Goal: Task Accomplishment & Management: Complete application form

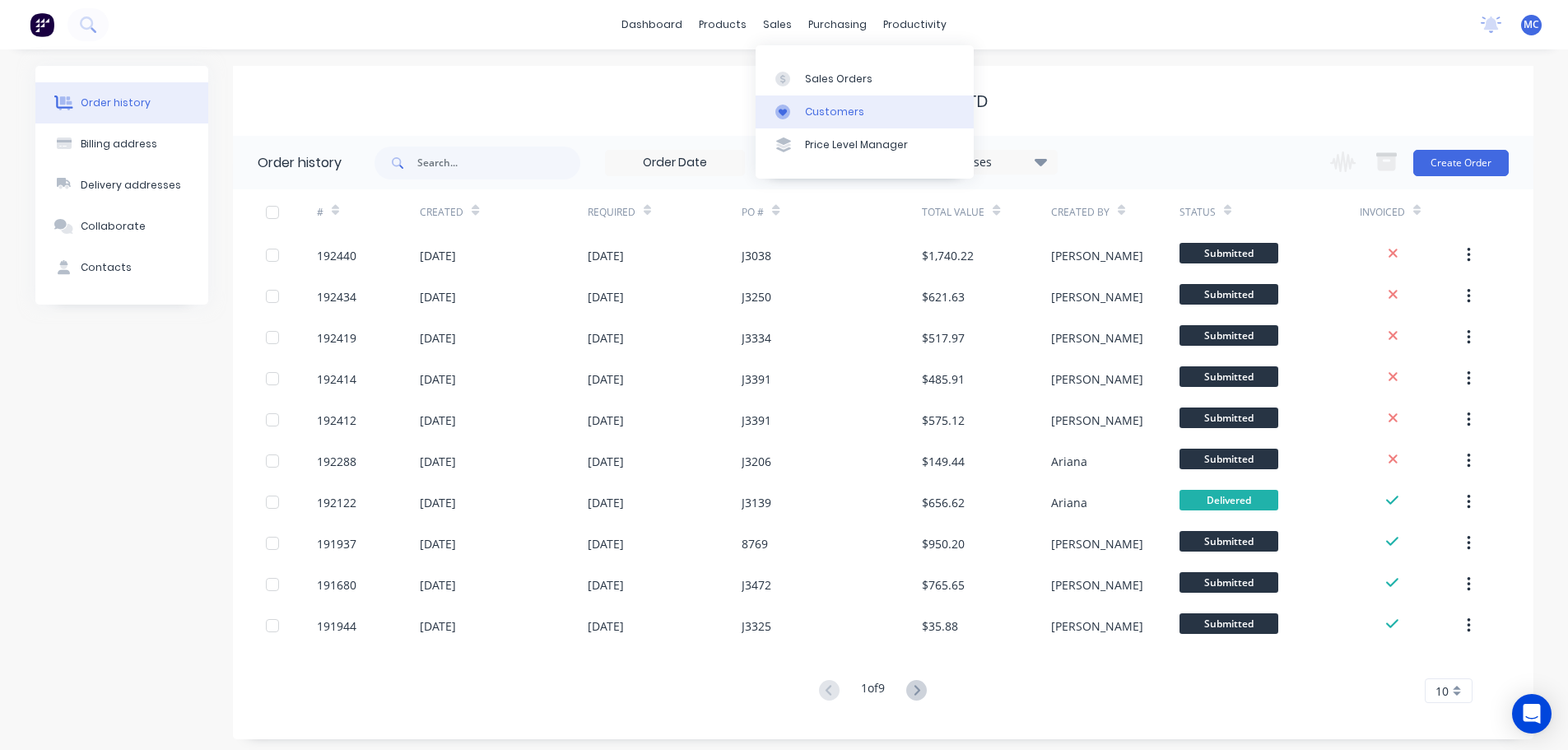
click at [849, 110] on div "Customers" at bounding box center [834, 112] width 59 height 15
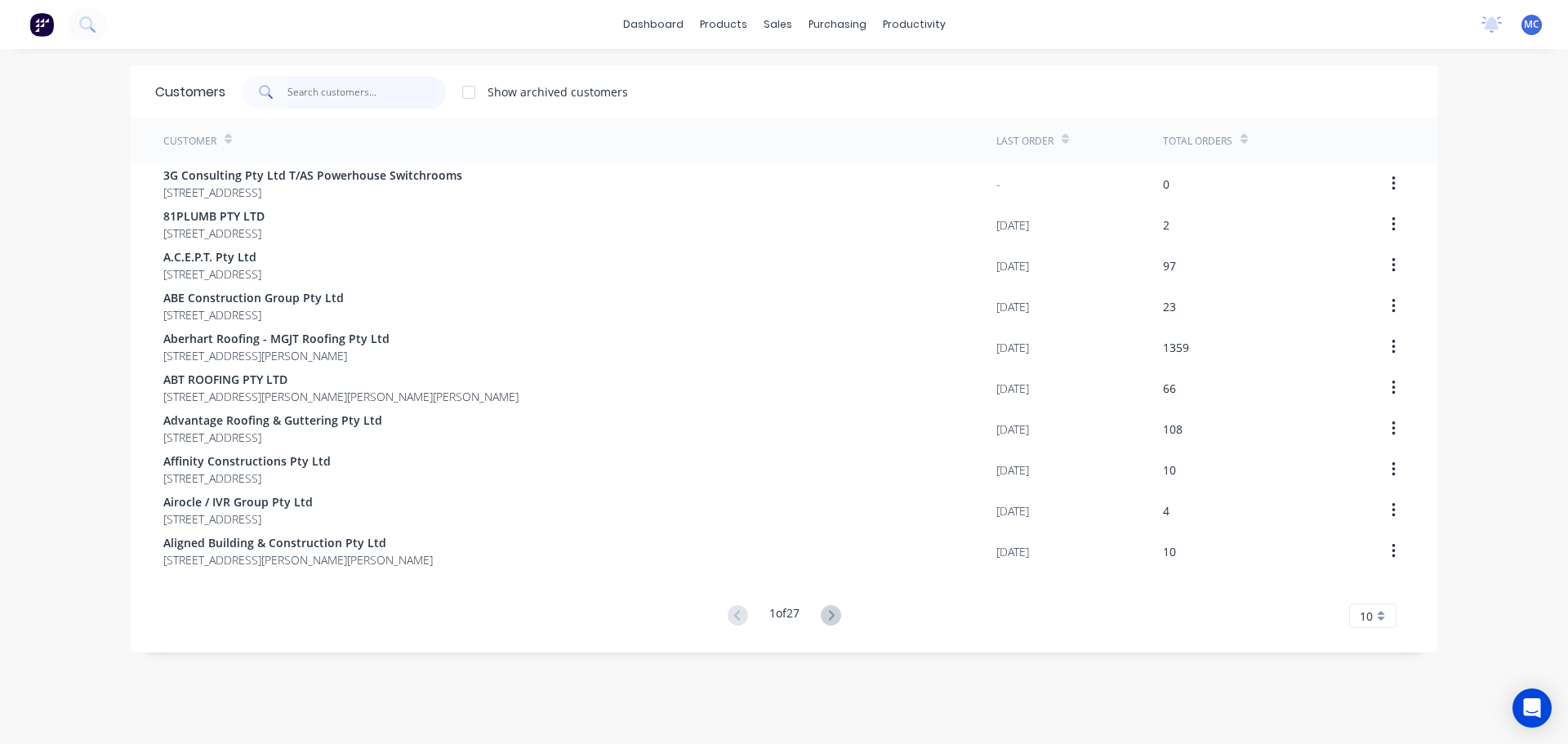
click at [358, 90] on input "text" at bounding box center [367, 93] width 159 height 33
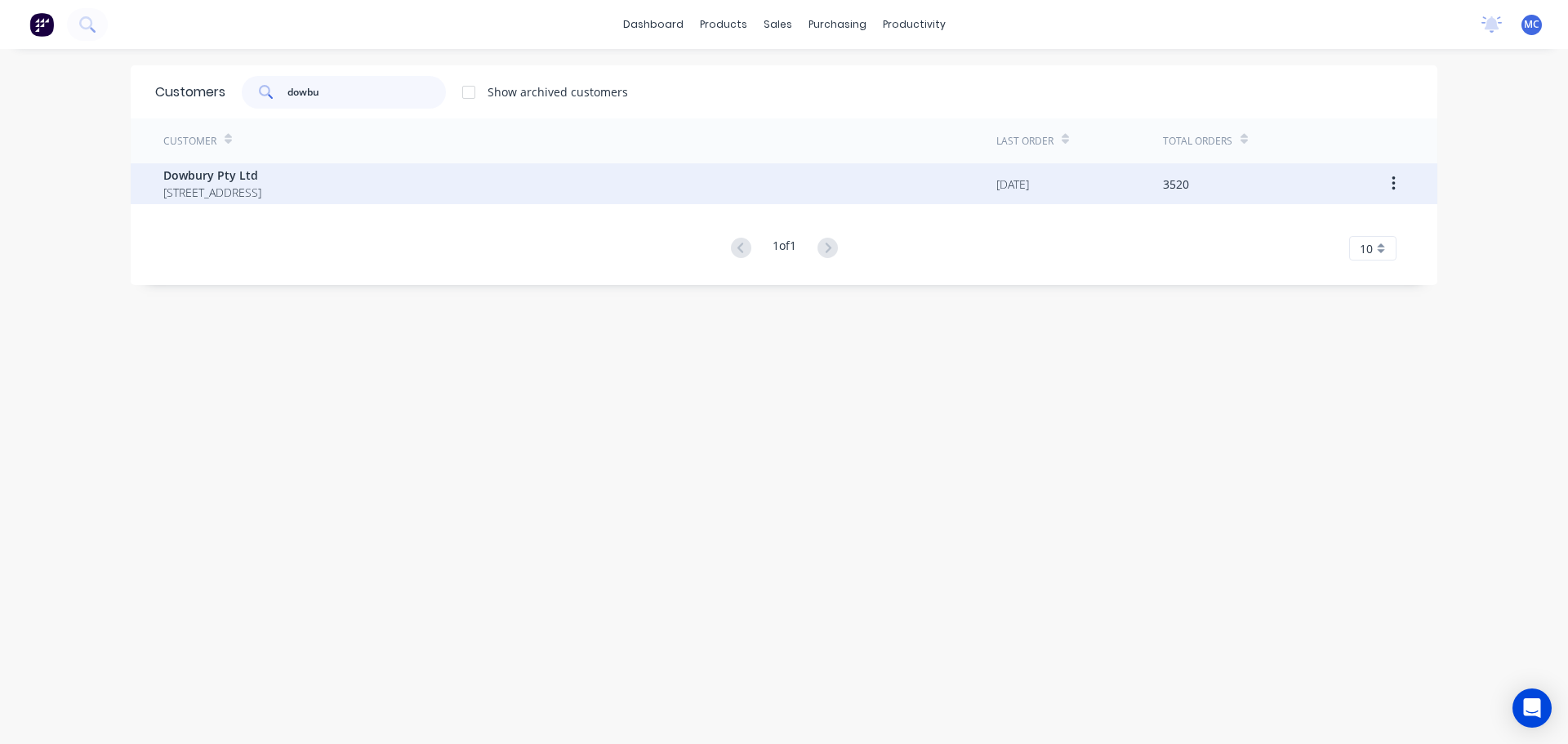
type input "dowbu"
click at [221, 171] on span "Dowbury Pty Ltd" at bounding box center [212, 175] width 98 height 17
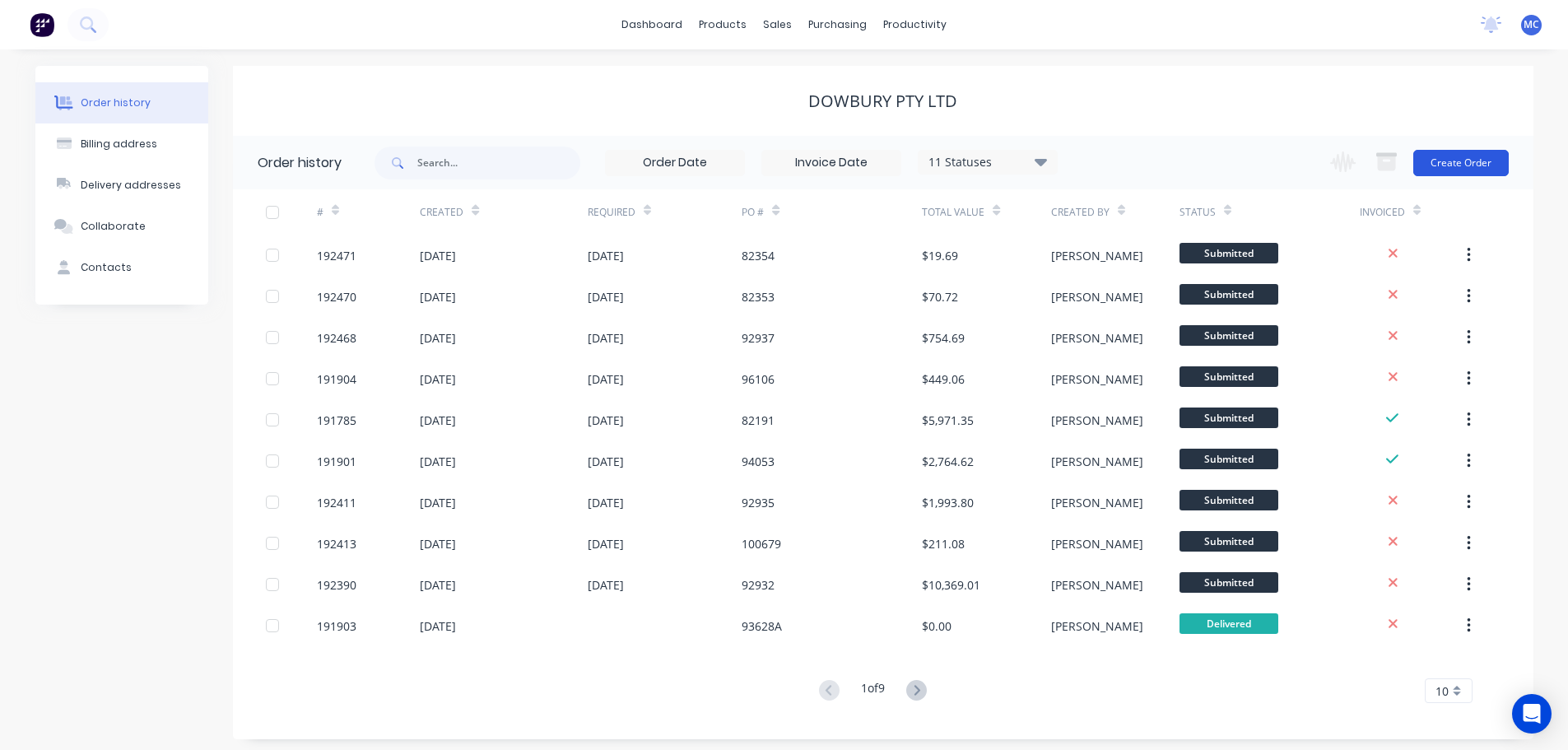
click at [1470, 166] on button "Create Order" at bounding box center [1461, 163] width 95 height 27
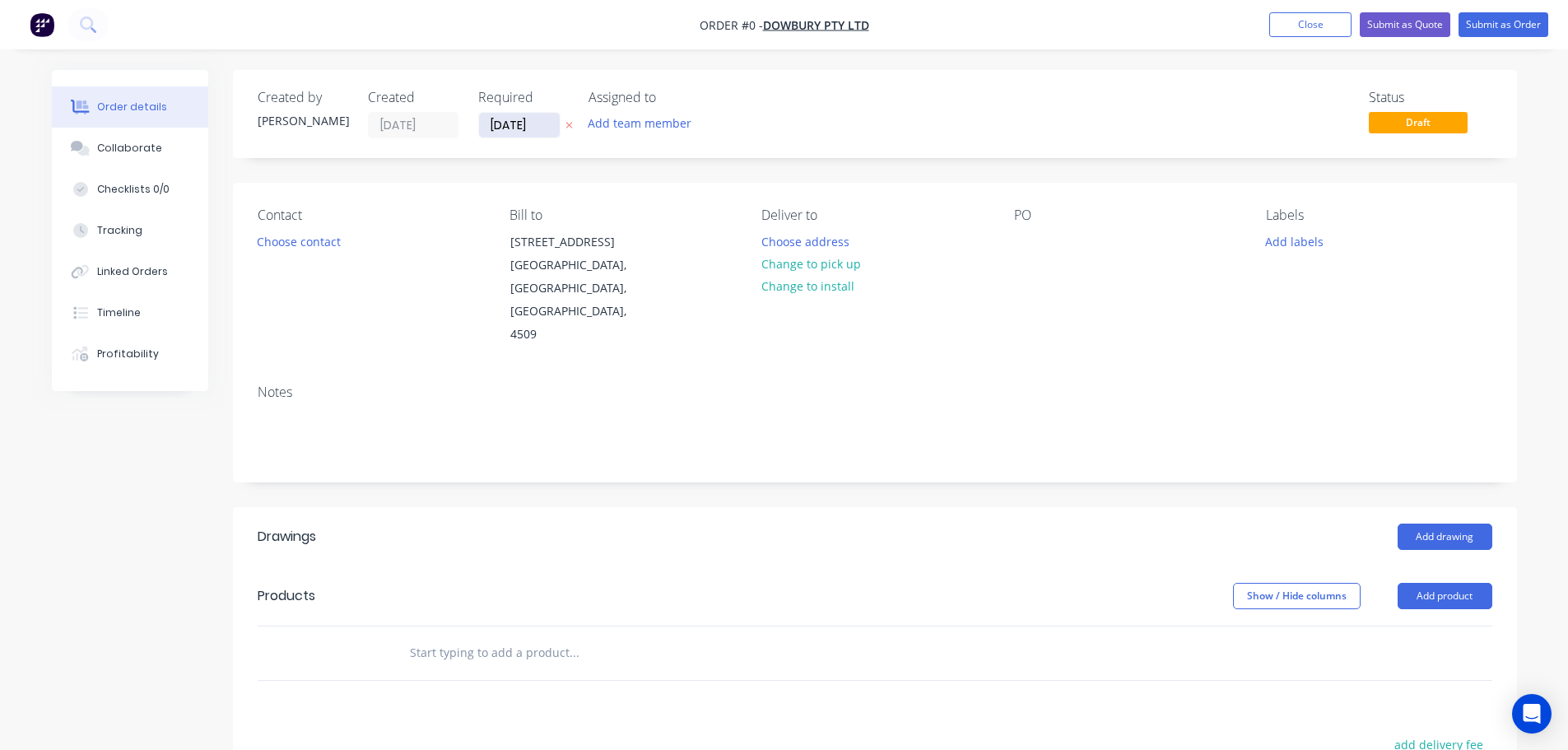
click at [511, 115] on input "[DATE]" at bounding box center [519, 125] width 80 height 25
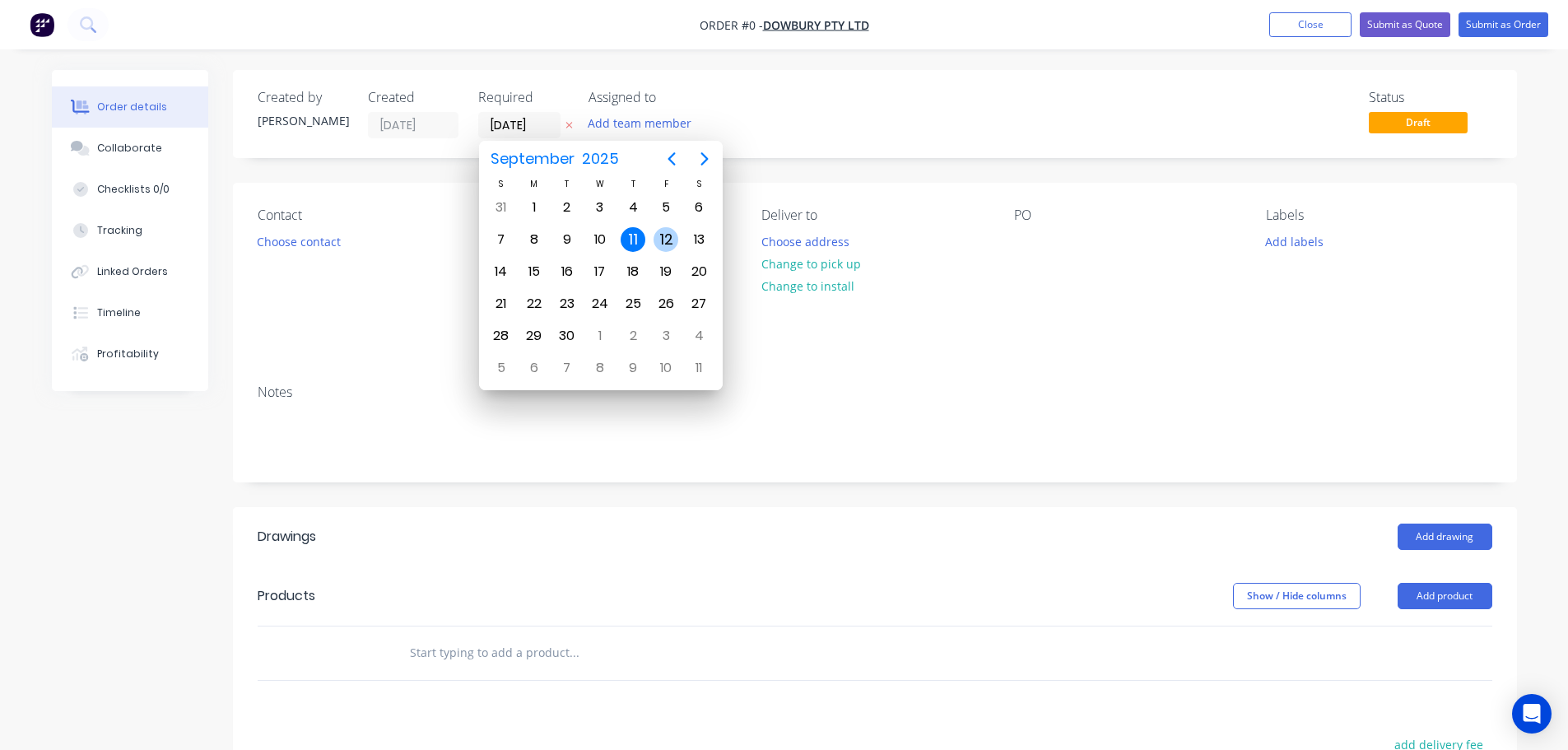
click at [660, 233] on div "12" at bounding box center [665, 239] width 25 height 25
type input "[DATE]"
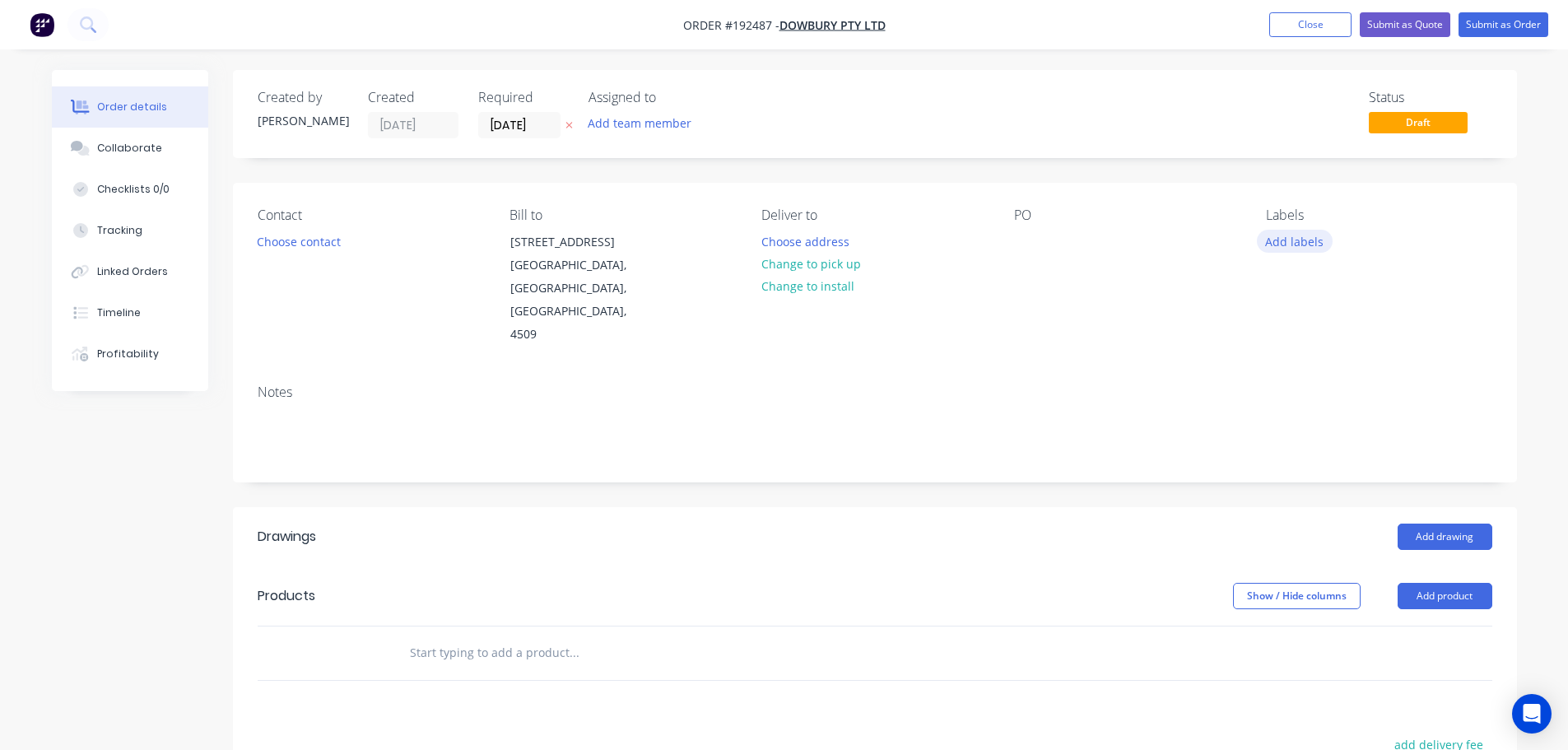
click at [1299, 242] on button "Add labels" at bounding box center [1295, 241] width 76 height 22
click at [1295, 369] on div at bounding box center [1296, 372] width 33 height 33
click at [1128, 343] on div "Contact Choose contact [PERSON_NAME] to [STREET_ADDRESS] Deliver to Choose addr…" at bounding box center [875, 277] width 1284 height 188
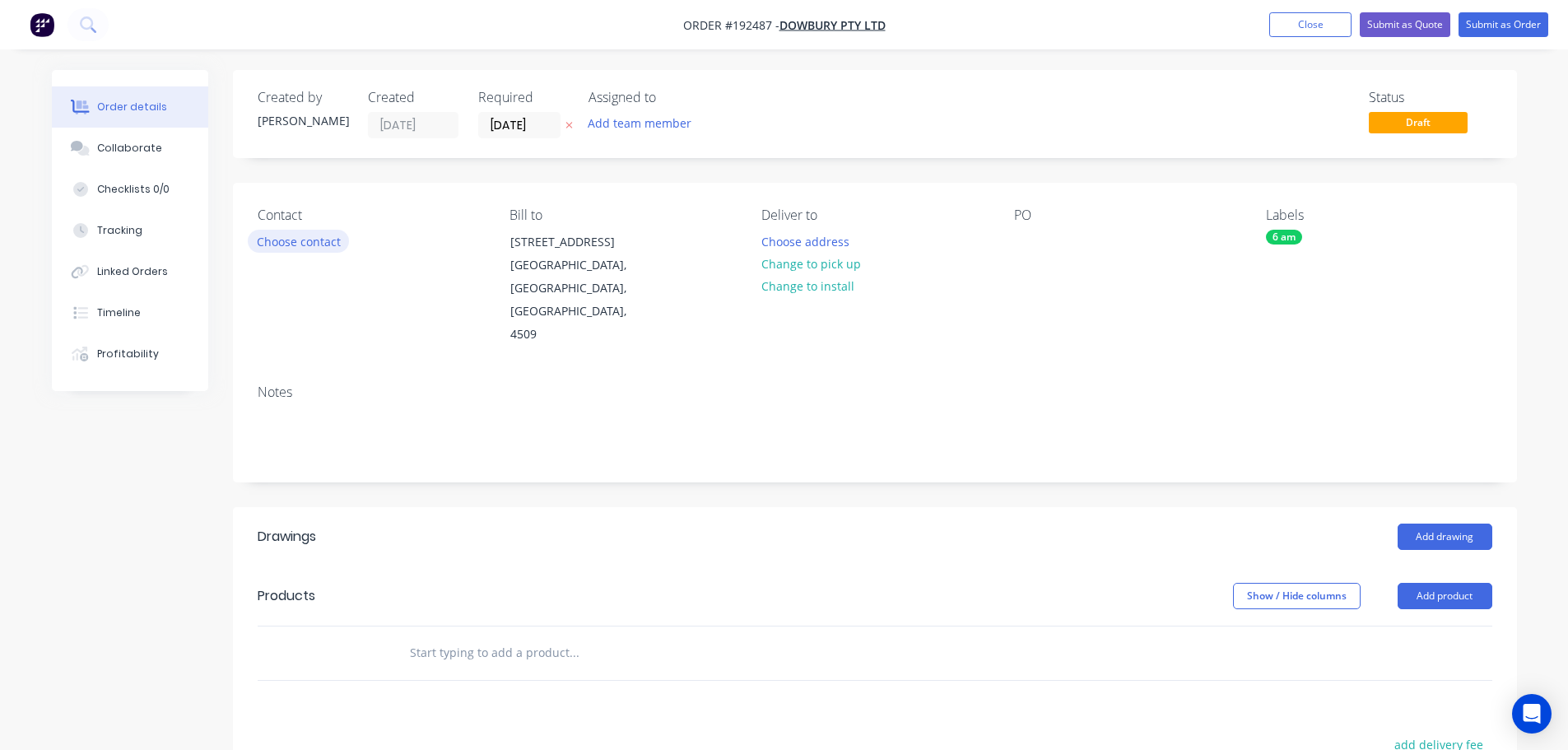
click at [281, 235] on button "Choose contact" at bounding box center [298, 241] width 102 height 22
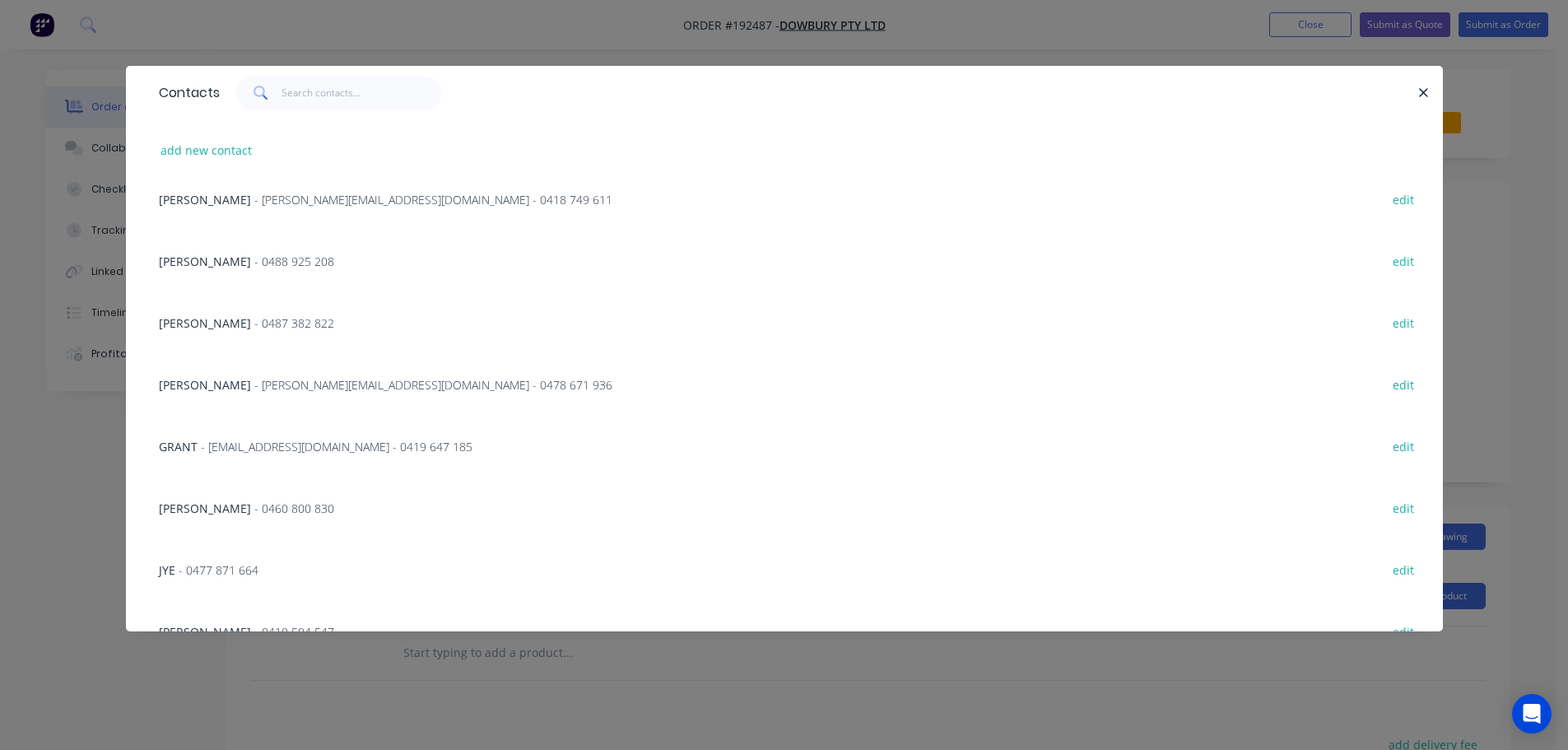
scroll to position [411, 0]
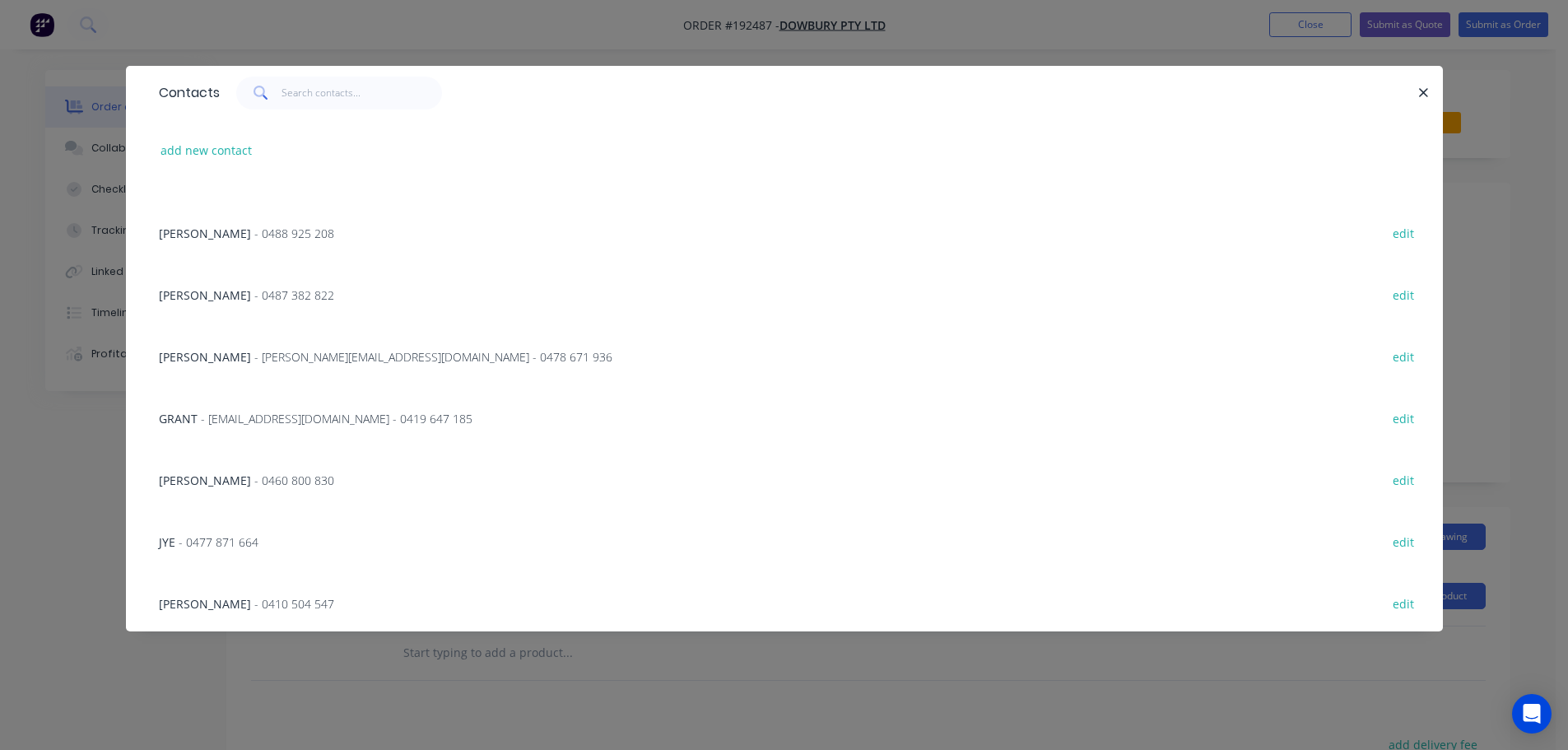
click at [348, 417] on span "- [EMAIL_ADDRESS][DOMAIN_NAME] - 0419 647 185" at bounding box center [336, 418] width 272 height 16
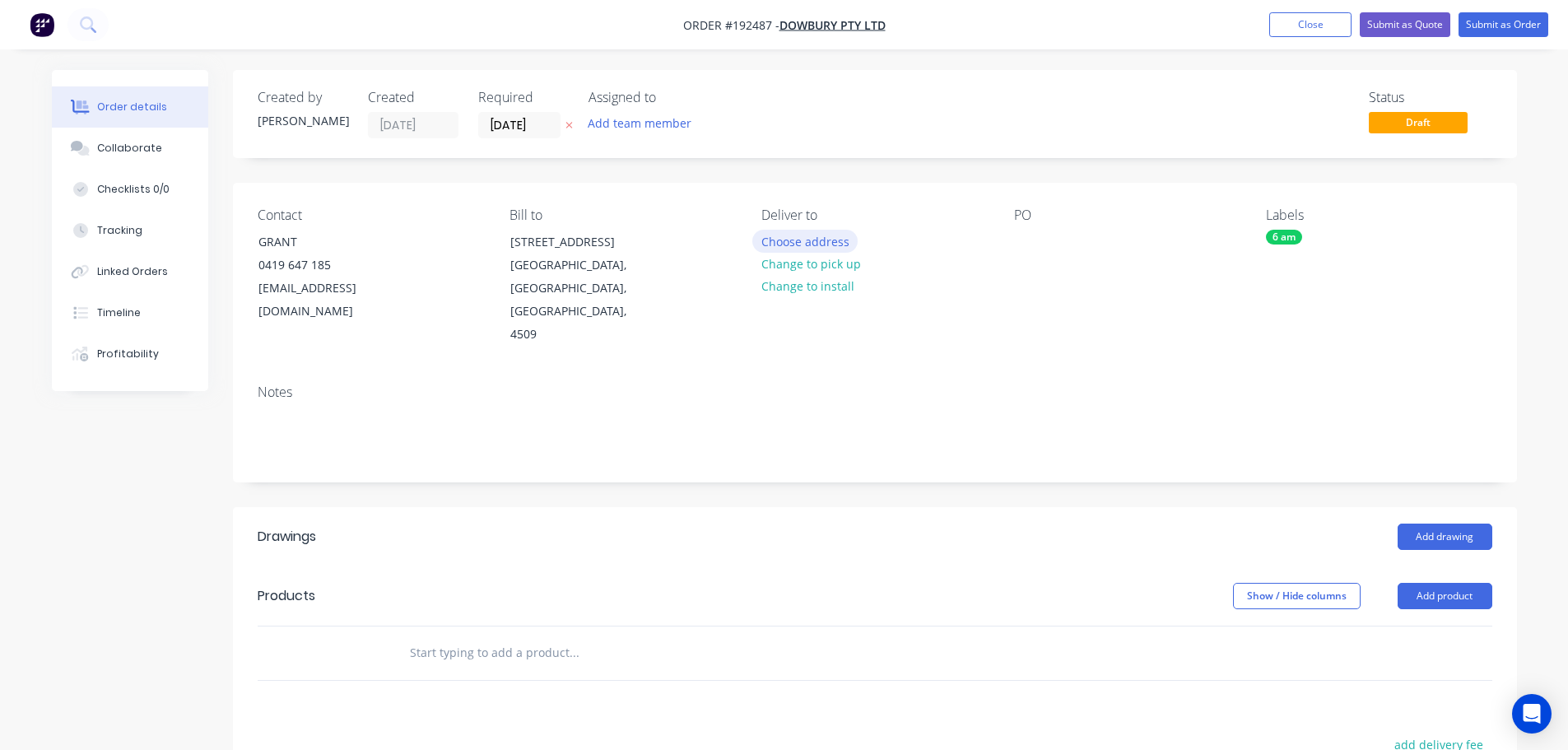
click at [788, 238] on button "Choose address" at bounding box center [805, 241] width 105 height 22
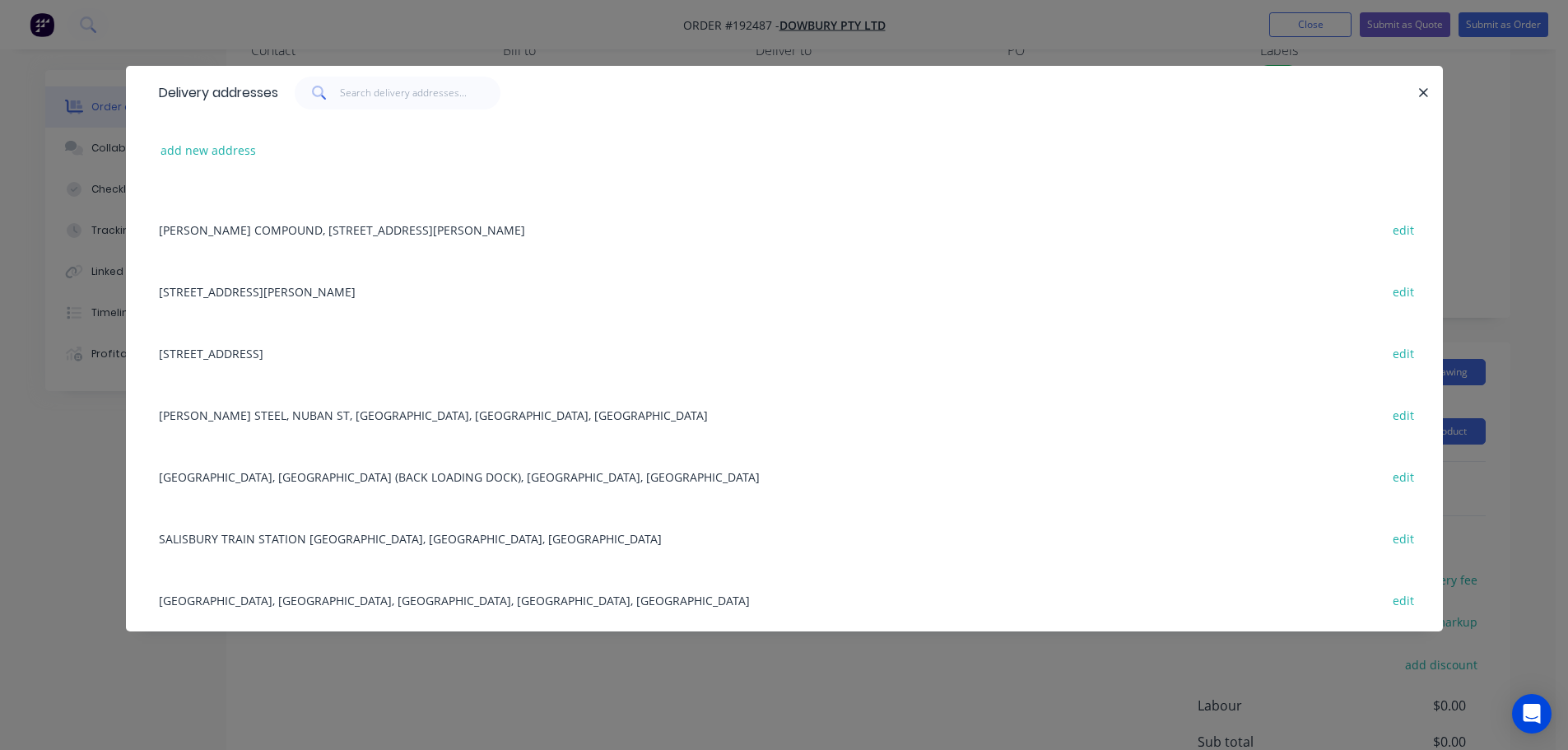
scroll to position [44, 0]
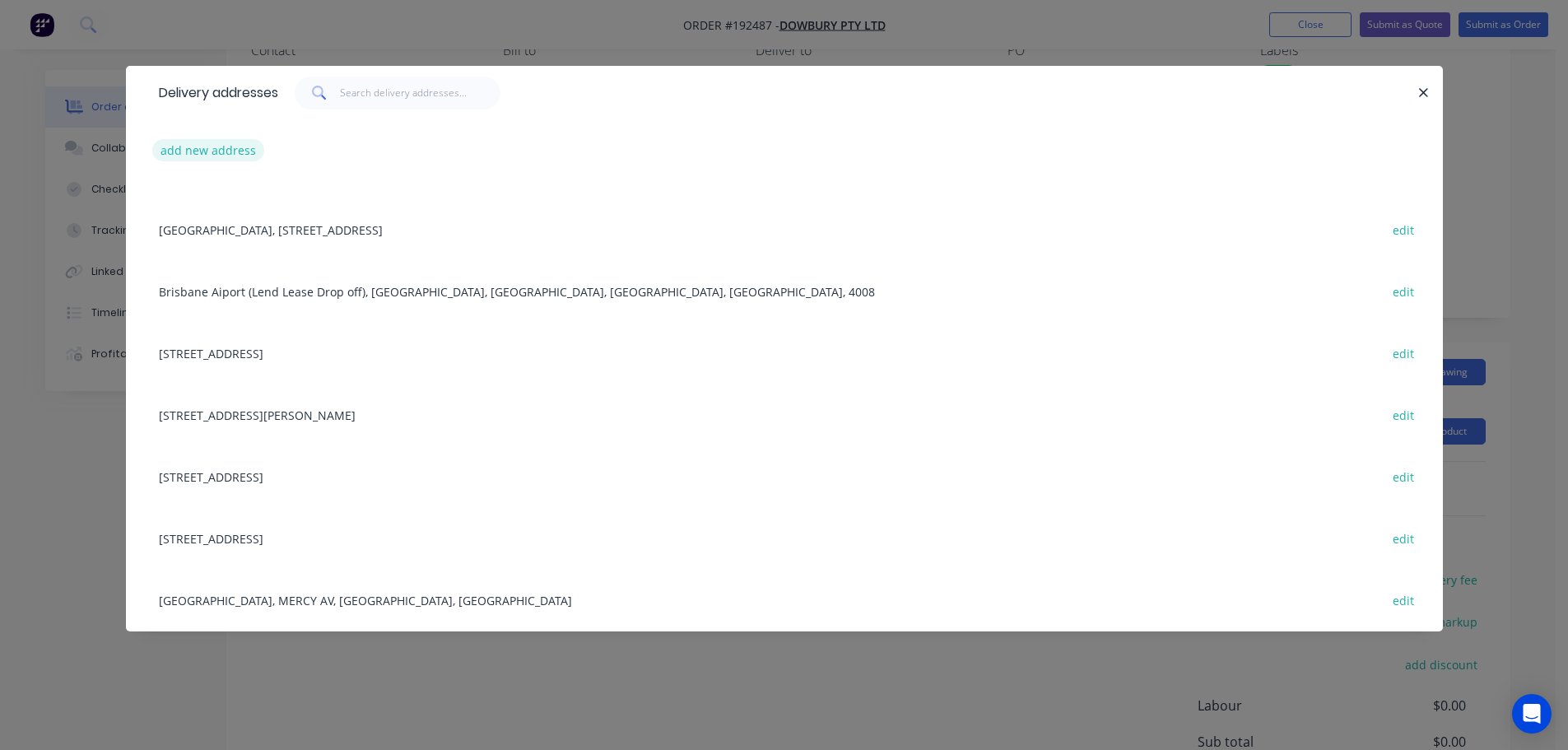
click at [225, 148] on button "add new address" at bounding box center [209, 151] width 113 height 22
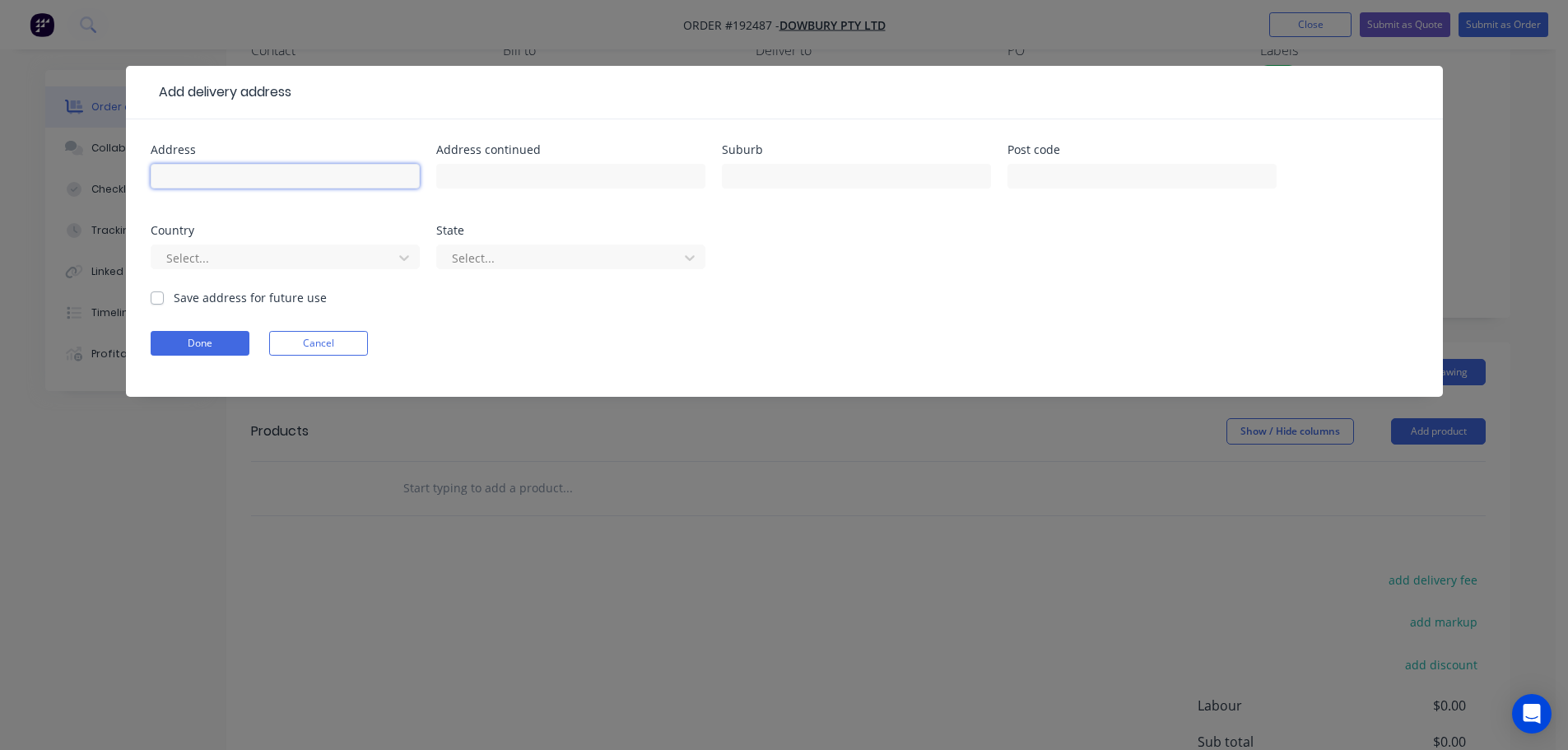
click at [181, 165] on input "text" at bounding box center [285, 175] width 269 height 25
type input "38 / 40 Union Circuit"
type input "Yatala"
click button "Done" at bounding box center [200, 343] width 99 height 25
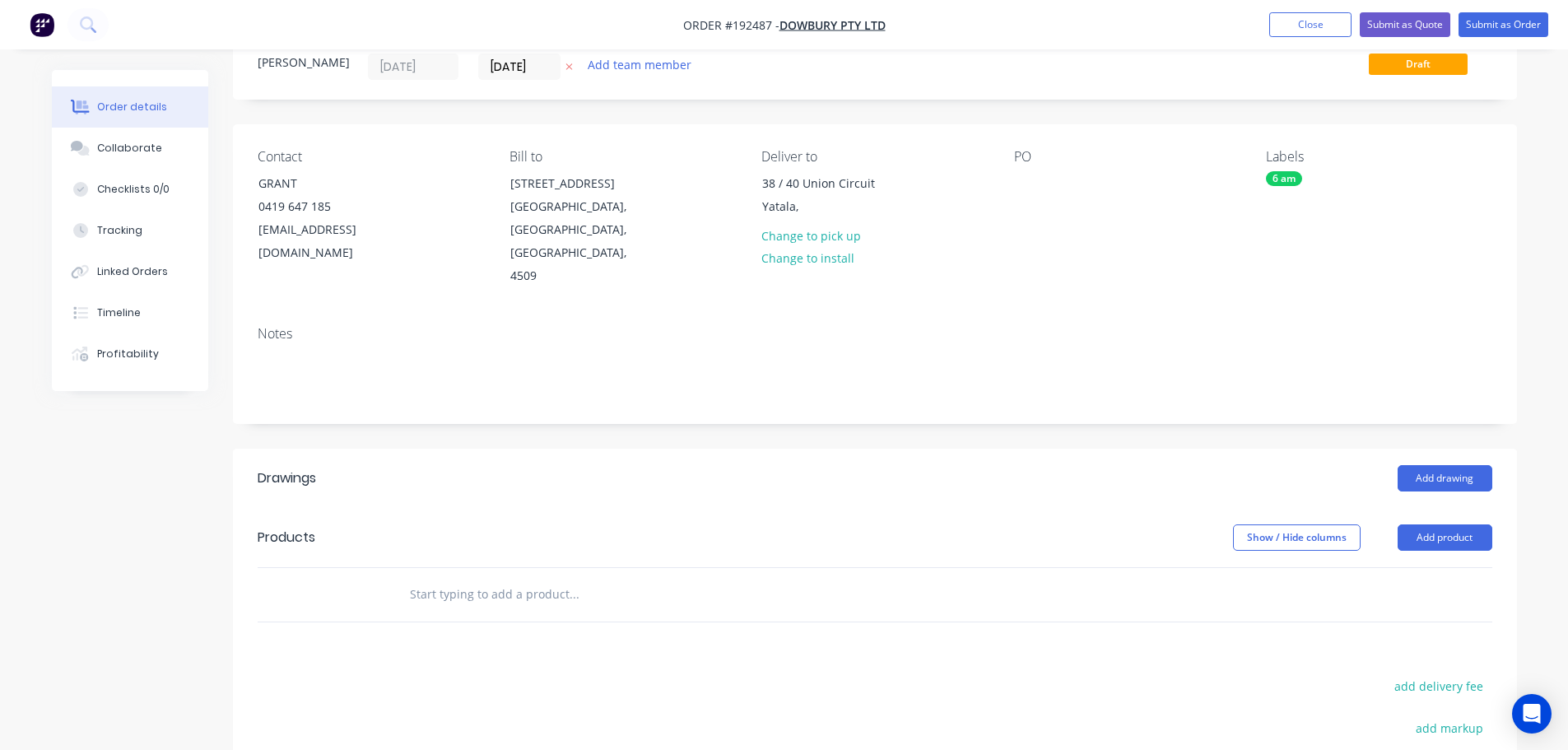
scroll to position [0, 0]
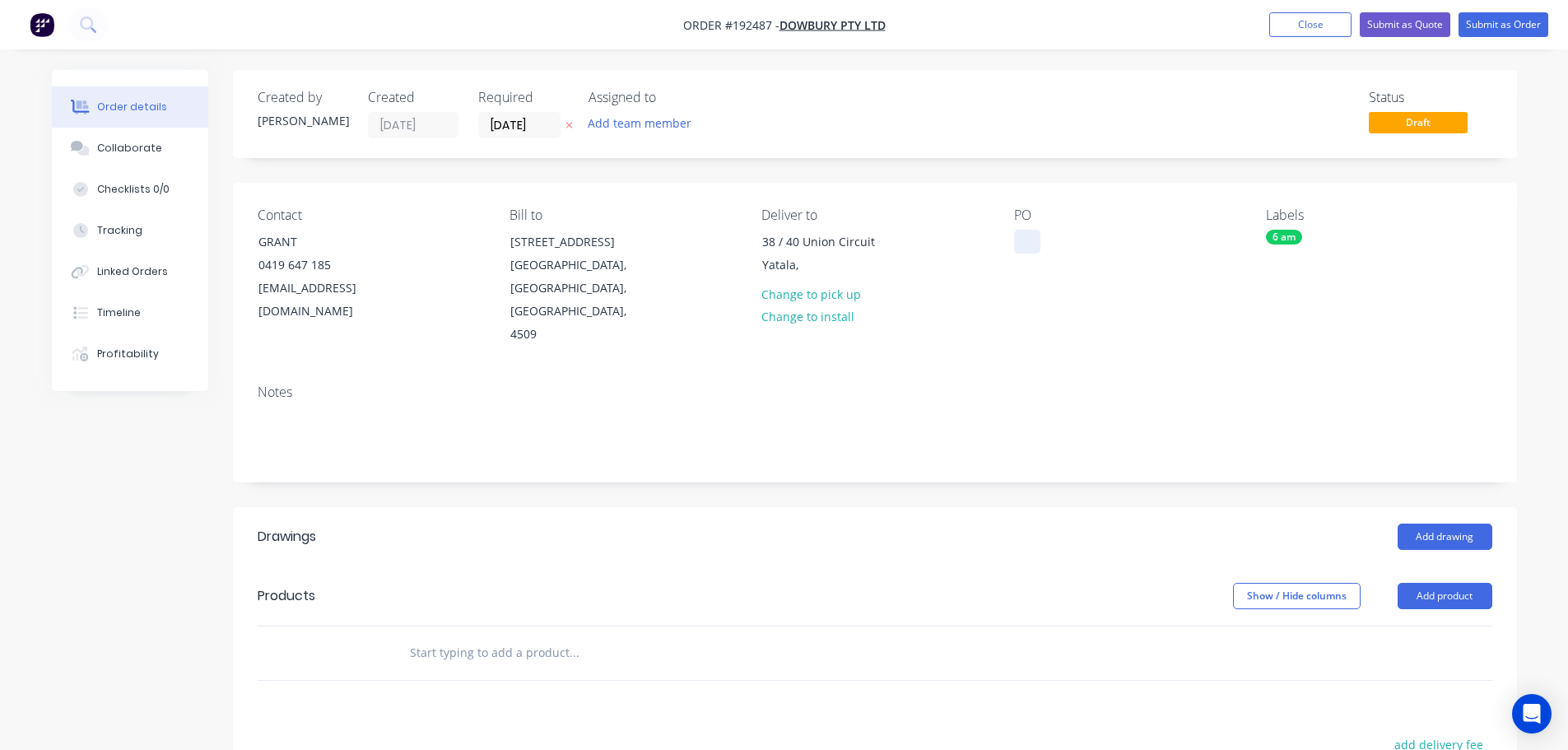
click at [1030, 245] on div at bounding box center [1027, 242] width 27 height 24
click at [1462, 524] on button "Add drawing" at bounding box center [1445, 537] width 94 height 27
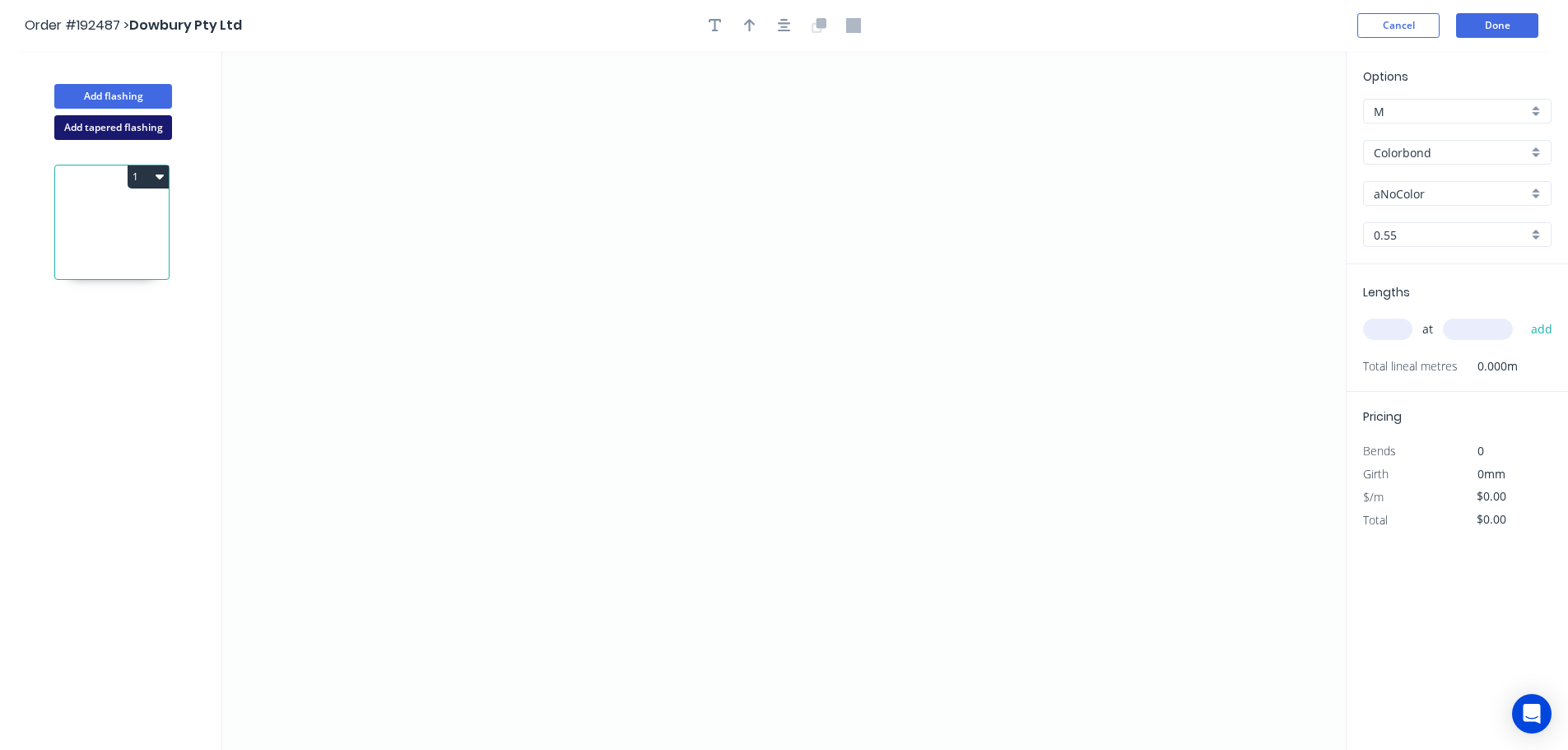
click at [103, 130] on button "Add tapered flashing" at bounding box center [113, 127] width 117 height 25
click at [1411, 192] on input "aNoColor" at bounding box center [1451, 193] width 154 height 18
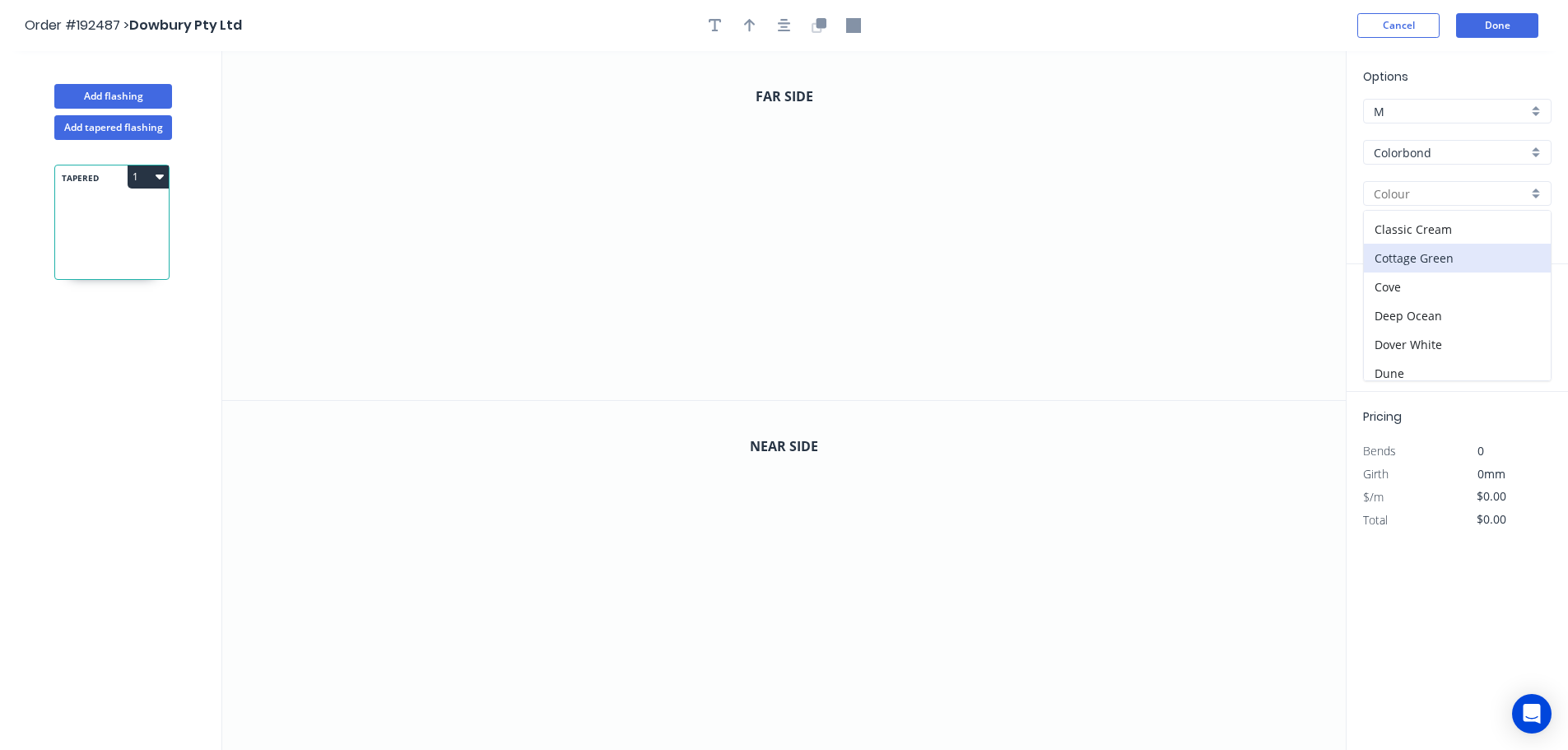
scroll to position [82, 0]
click at [1405, 309] on div "Dover White" at bounding box center [1457, 315] width 187 height 29
type input "Dover White"
click at [1392, 327] on input "text" at bounding box center [1387, 329] width 49 height 21
type input "1"
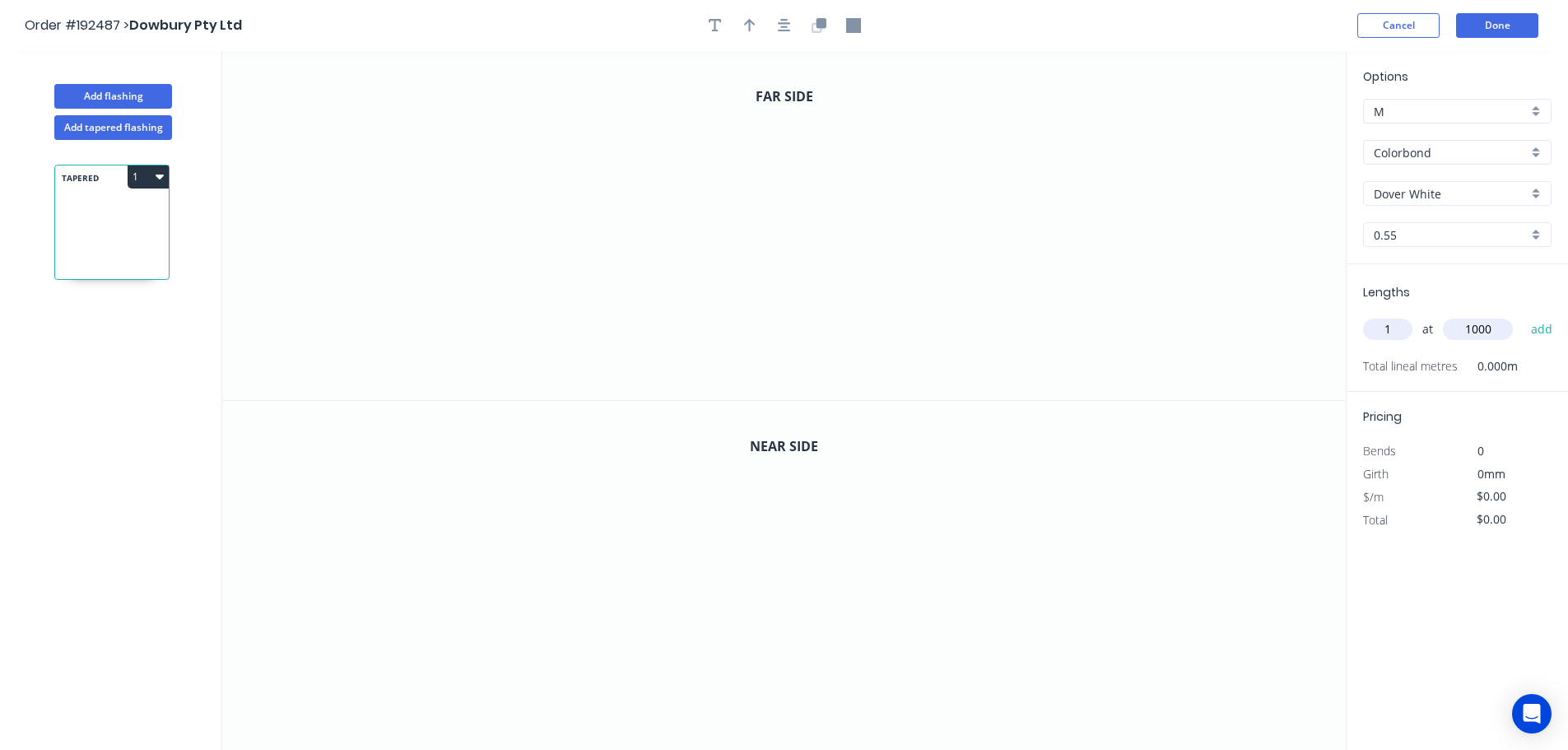
type input "1000"
click at [1523, 315] on button "add" at bounding box center [1542, 329] width 39 height 28
click at [549, 294] on icon "0" at bounding box center [784, 225] width 1124 height 349
click at [619, 229] on icon "0" at bounding box center [784, 225] width 1124 height 349
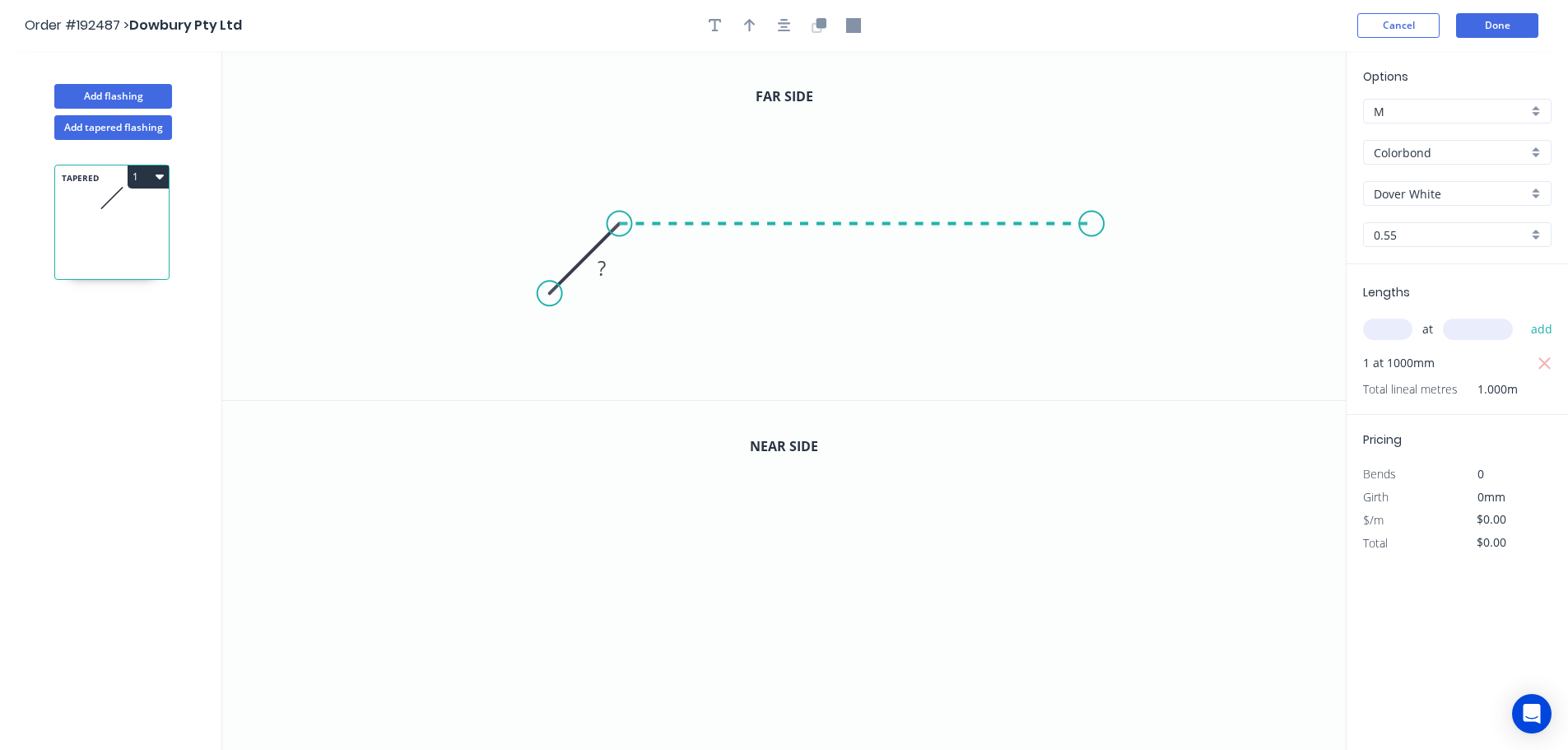
click at [1092, 225] on icon "0 ?" at bounding box center [784, 225] width 1124 height 349
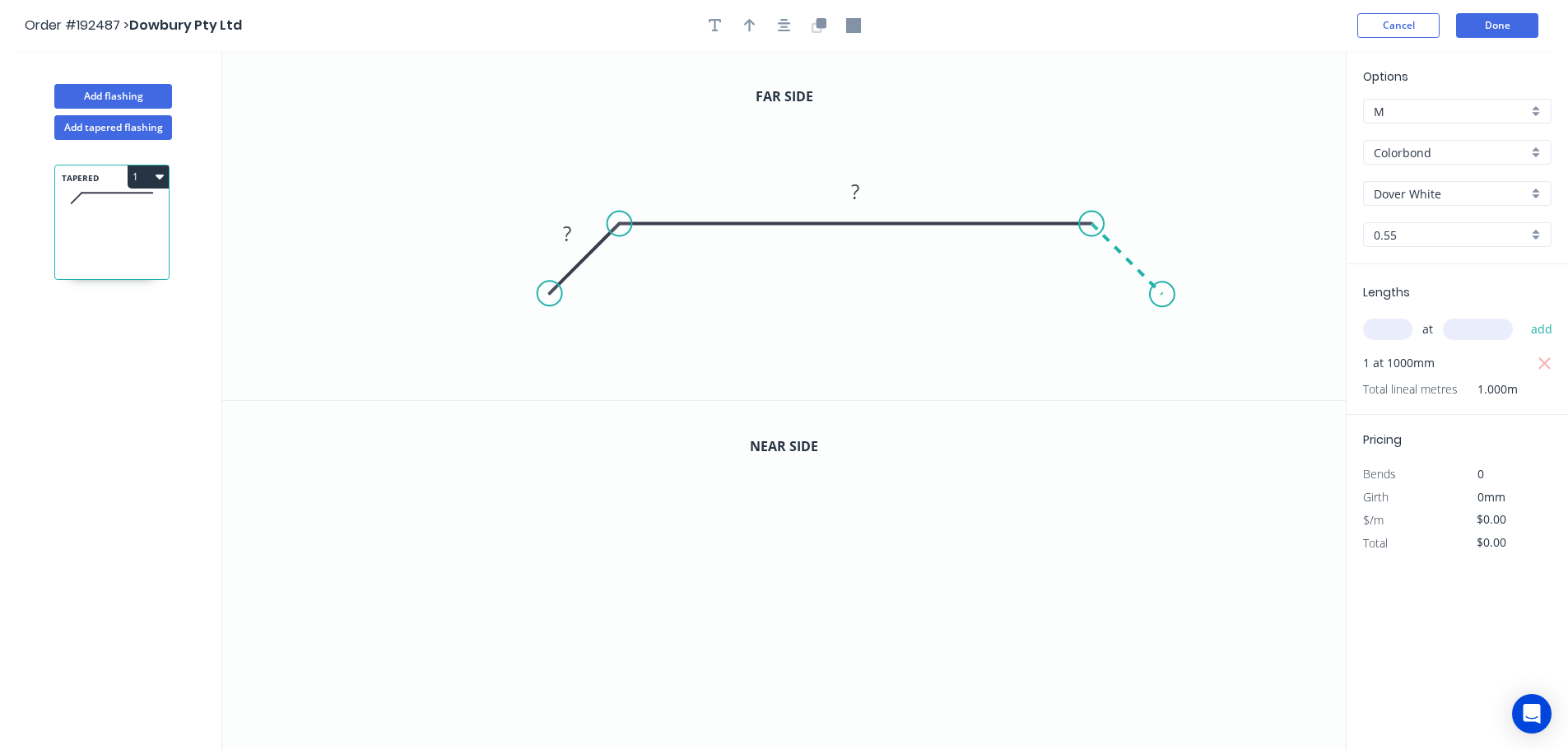
click at [1163, 298] on icon "0 ? ?" at bounding box center [784, 225] width 1124 height 349
click at [1163, 298] on circle at bounding box center [1162, 294] width 25 height 25
click at [568, 226] on tspan "?" at bounding box center [566, 233] width 8 height 27
click at [748, 29] on icon "button" at bounding box center [749, 26] width 11 height 15
type input "$17.66"
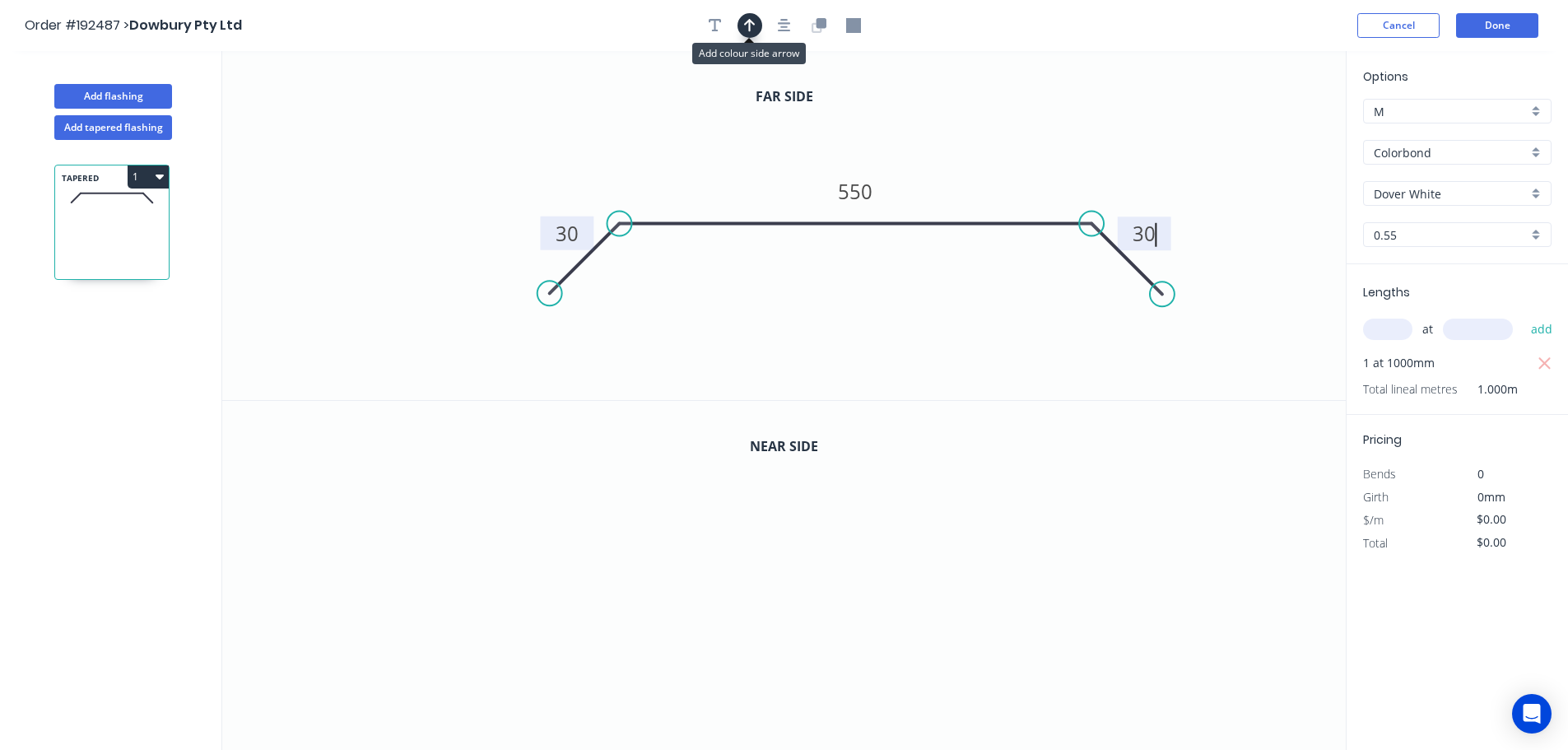
type input "$17.66"
click at [1265, 132] on icon at bounding box center [1263, 114] width 15 height 53
drag, startPoint x: 1265, startPoint y: 132, endPoint x: 1090, endPoint y: 149, distance: 175.8
click at [1090, 149] on icon at bounding box center [1107, 136] width 48 height 48
click at [826, 23] on icon "button" at bounding box center [820, 23] width 10 height 10
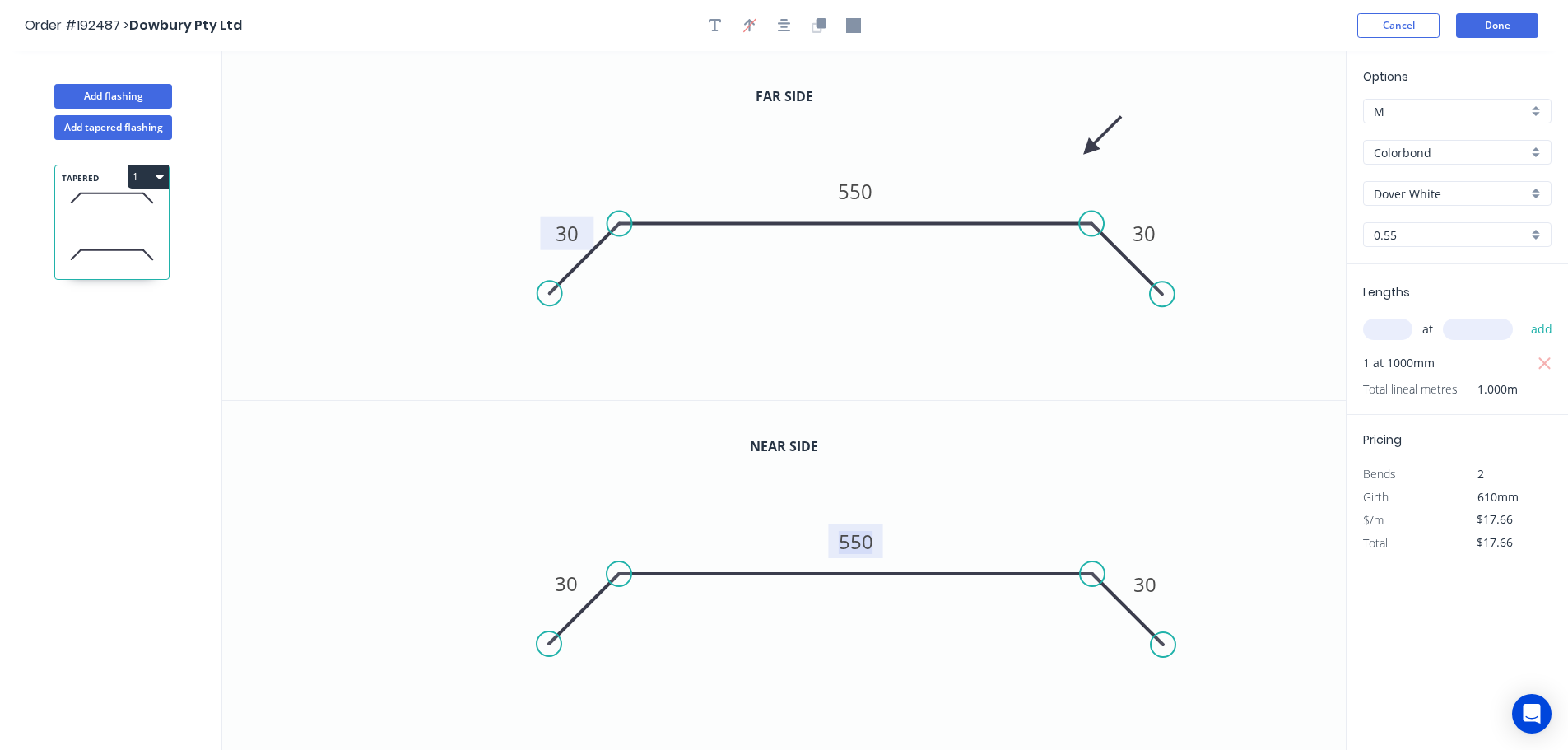
click at [857, 547] on tspan "550" at bounding box center [856, 540] width 34 height 27
click at [161, 175] on icon "button" at bounding box center [159, 176] width 8 height 5
type input "$19.03"
click at [47, 215] on div "Duplicate" at bounding box center [90, 218] width 127 height 24
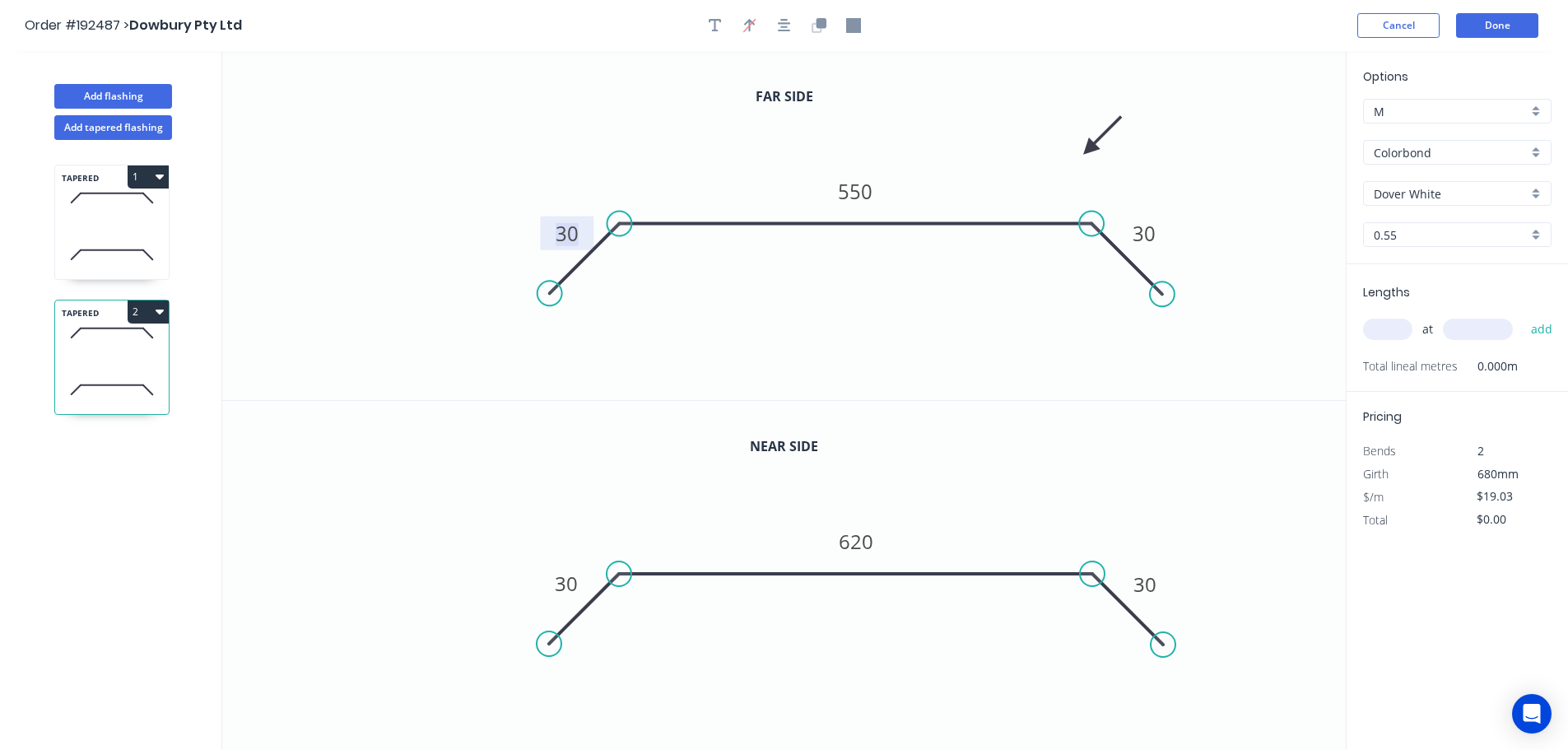
click at [570, 230] on tspan "30" at bounding box center [566, 233] width 23 height 27
click at [121, 219] on icon at bounding box center [112, 198] width 114 height 49
click at [571, 232] on tspan "30" at bounding box center [566, 233] width 23 height 27
click at [571, 586] on tspan "30" at bounding box center [565, 583] width 23 height 27
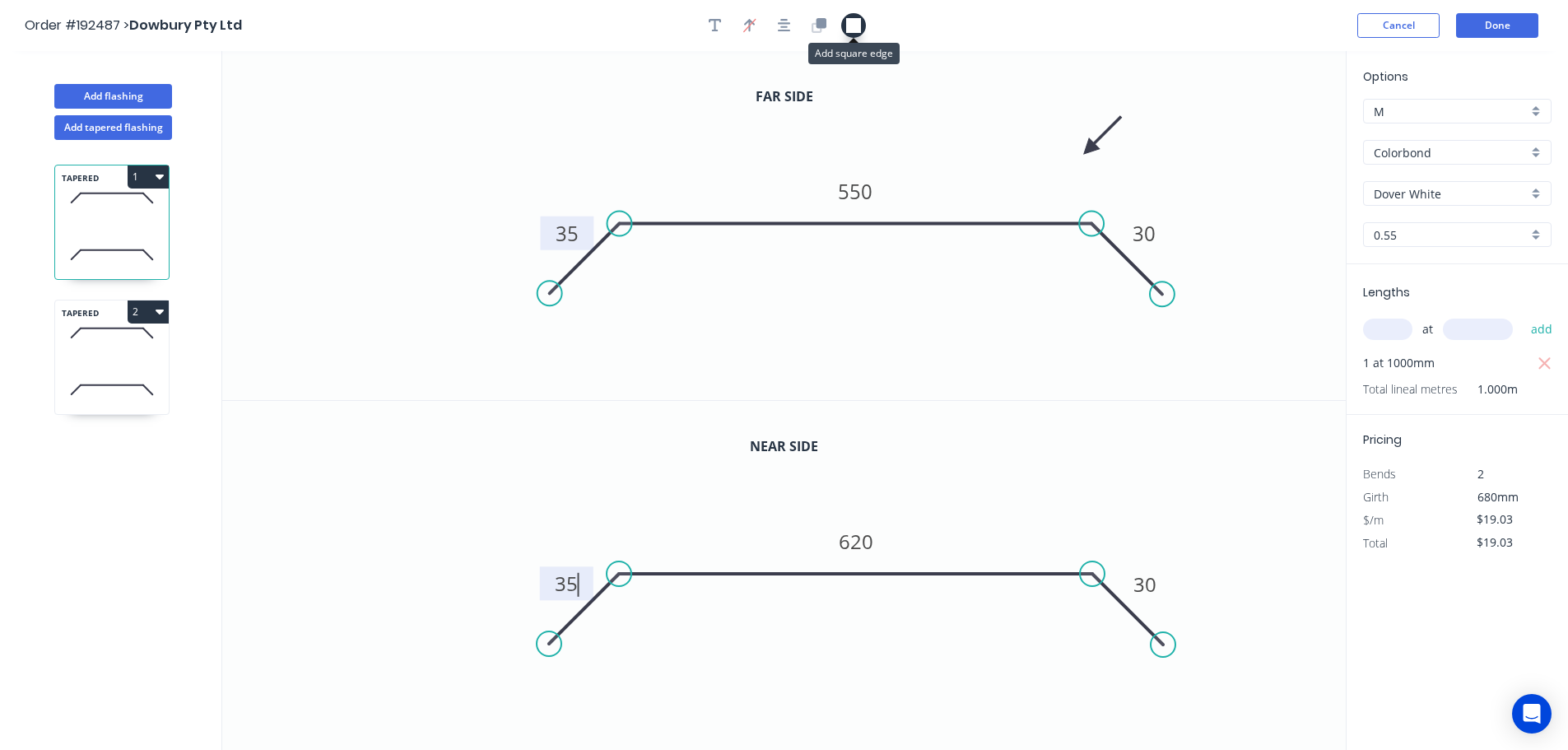
click at [852, 27] on icon "button" at bounding box center [854, 26] width 15 height 15
drag, startPoint x: 1166, startPoint y: 163, endPoint x: 1147, endPoint y: 183, distance: 27.6
click at [1147, 183] on rect at bounding box center [1146, 183] width 17 height 17
click at [104, 352] on icon at bounding box center [112, 333] width 114 height 49
type input "$0.00"
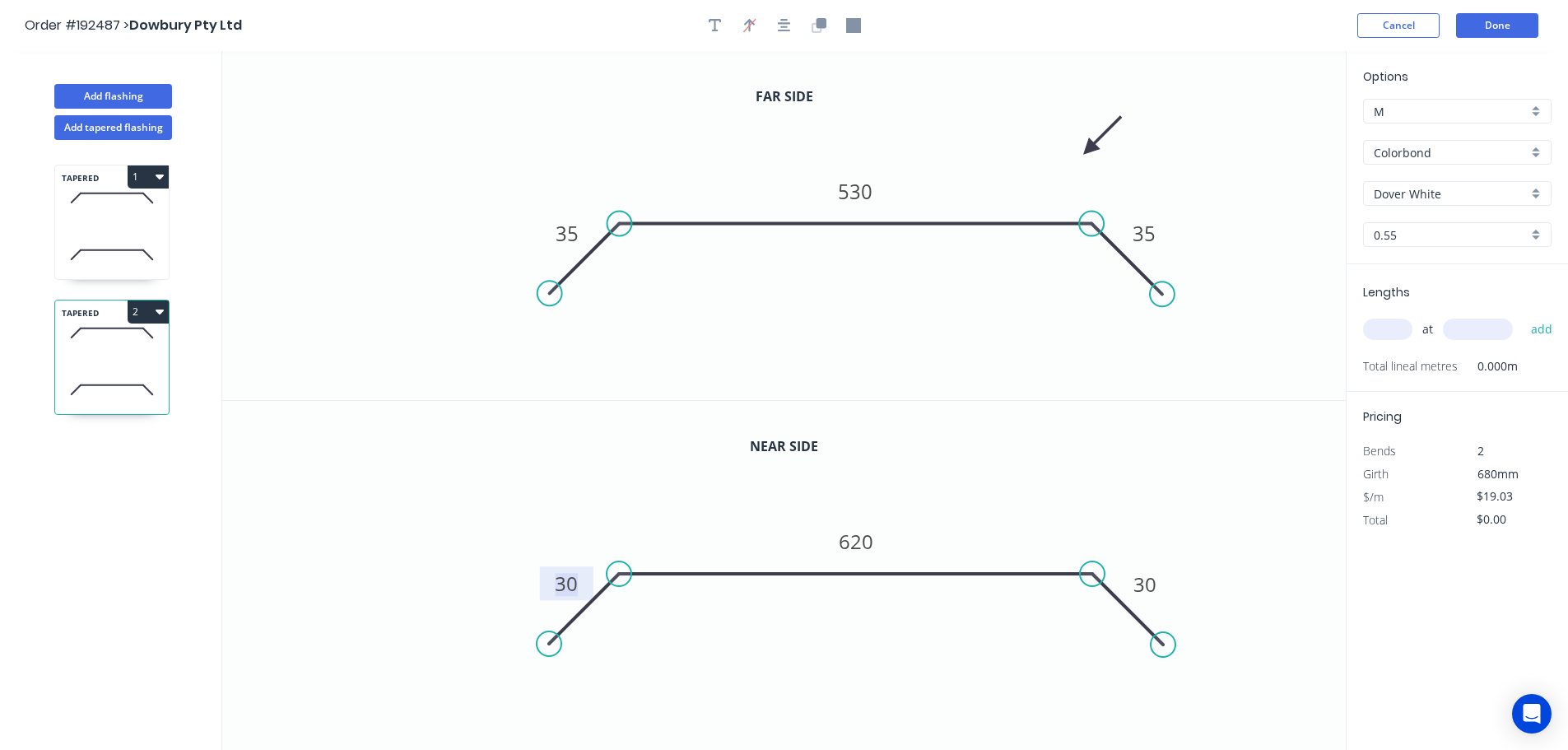
click at [566, 584] on tspan "30" at bounding box center [565, 583] width 23 height 27
click at [854, 27] on icon "button" at bounding box center [854, 26] width 15 height 15
drag, startPoint x: 1268, startPoint y: 151, endPoint x: 1154, endPoint y: 192, distance: 121.1
click at [1154, 192] on rect at bounding box center [1153, 192] width 17 height 17
click at [1392, 327] on input "text" at bounding box center [1387, 329] width 49 height 21
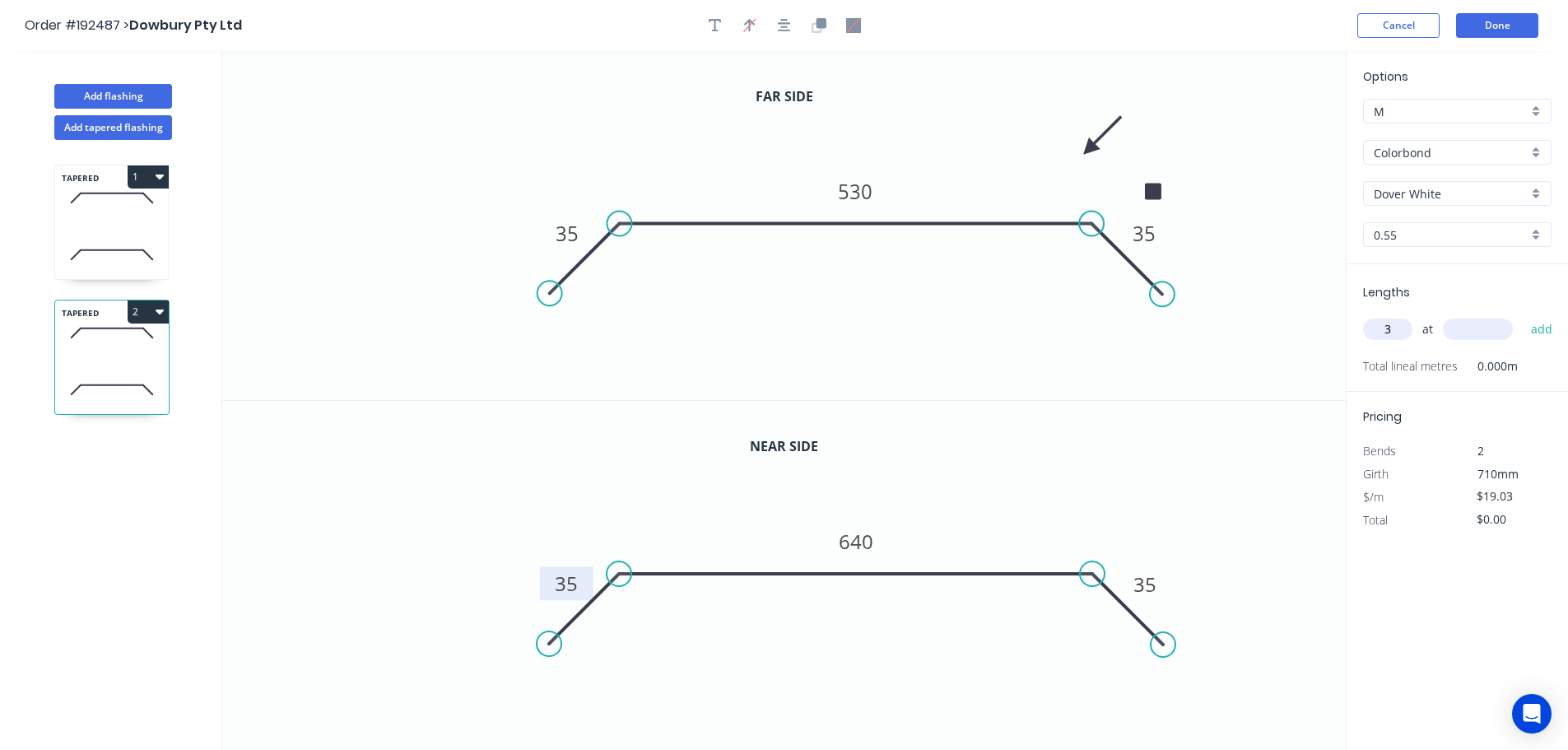
type input "3"
type input "1000"
click at [1523, 315] on button "add" at bounding box center [1542, 329] width 39 height 28
click at [160, 313] on icon "button" at bounding box center [159, 311] width 8 height 5
click at [57, 352] on div "Duplicate" at bounding box center [90, 353] width 127 height 24
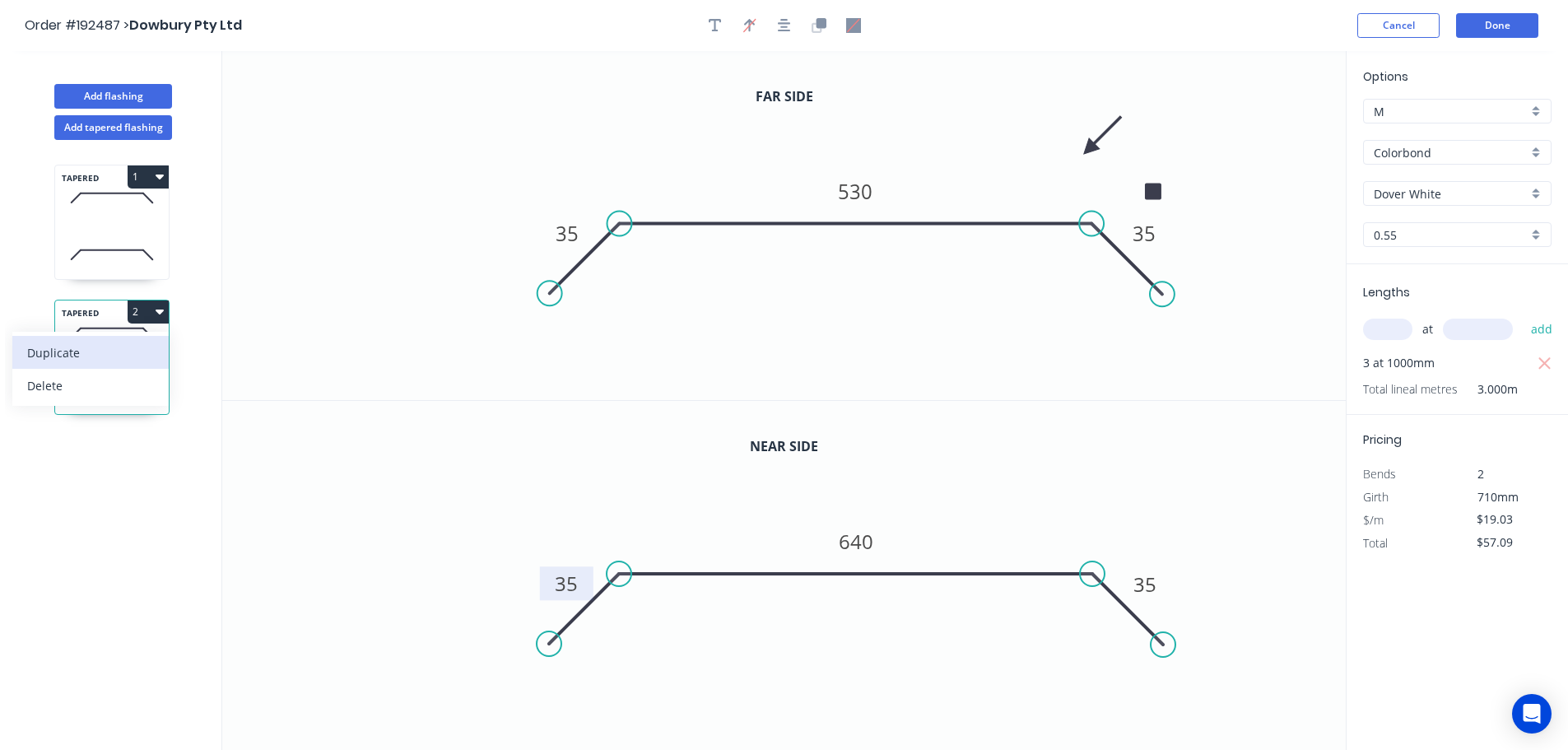
type input "$0.00"
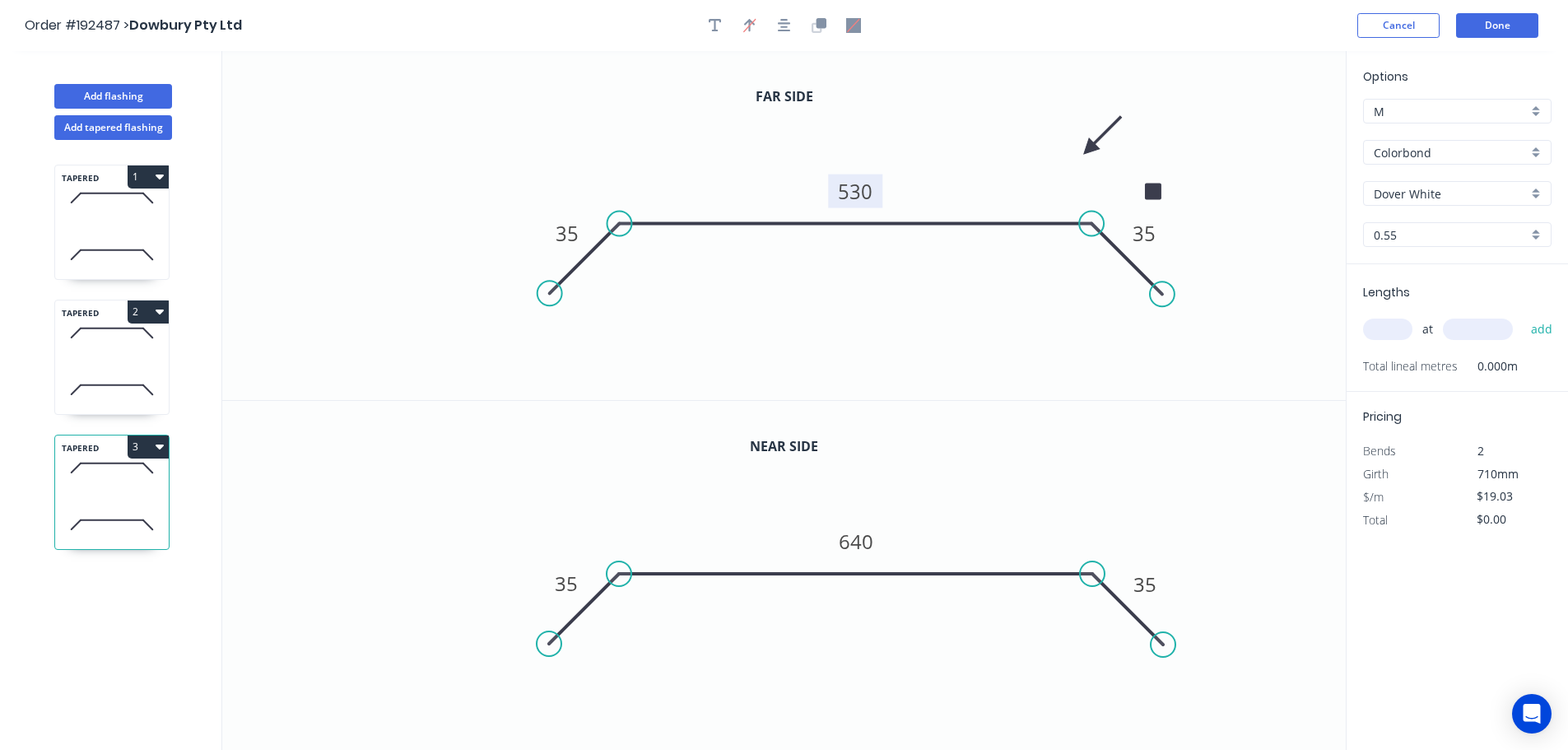
click at [857, 188] on tspan "530" at bounding box center [855, 190] width 34 height 27
click at [856, 539] on tspan "640" at bounding box center [856, 540] width 34 height 27
click at [1401, 328] on input "text" at bounding box center [1387, 329] width 49 height 21
type input "$22.54"
type input "1"
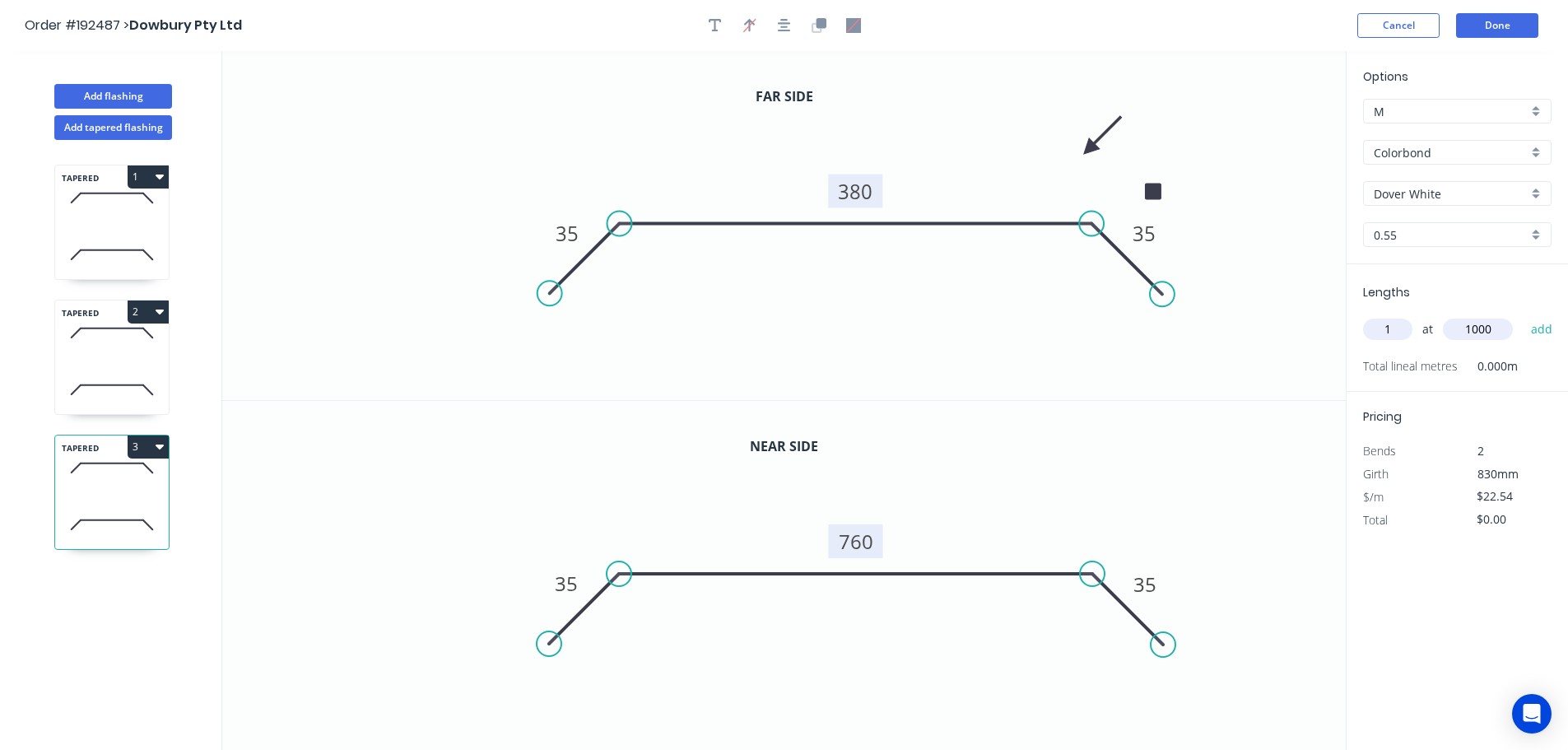
type input "1000"
click at [1523, 315] on button "add" at bounding box center [1542, 329] width 39 height 28
type input "$22.54"
click at [1505, 20] on button "Done" at bounding box center [1497, 25] width 82 height 25
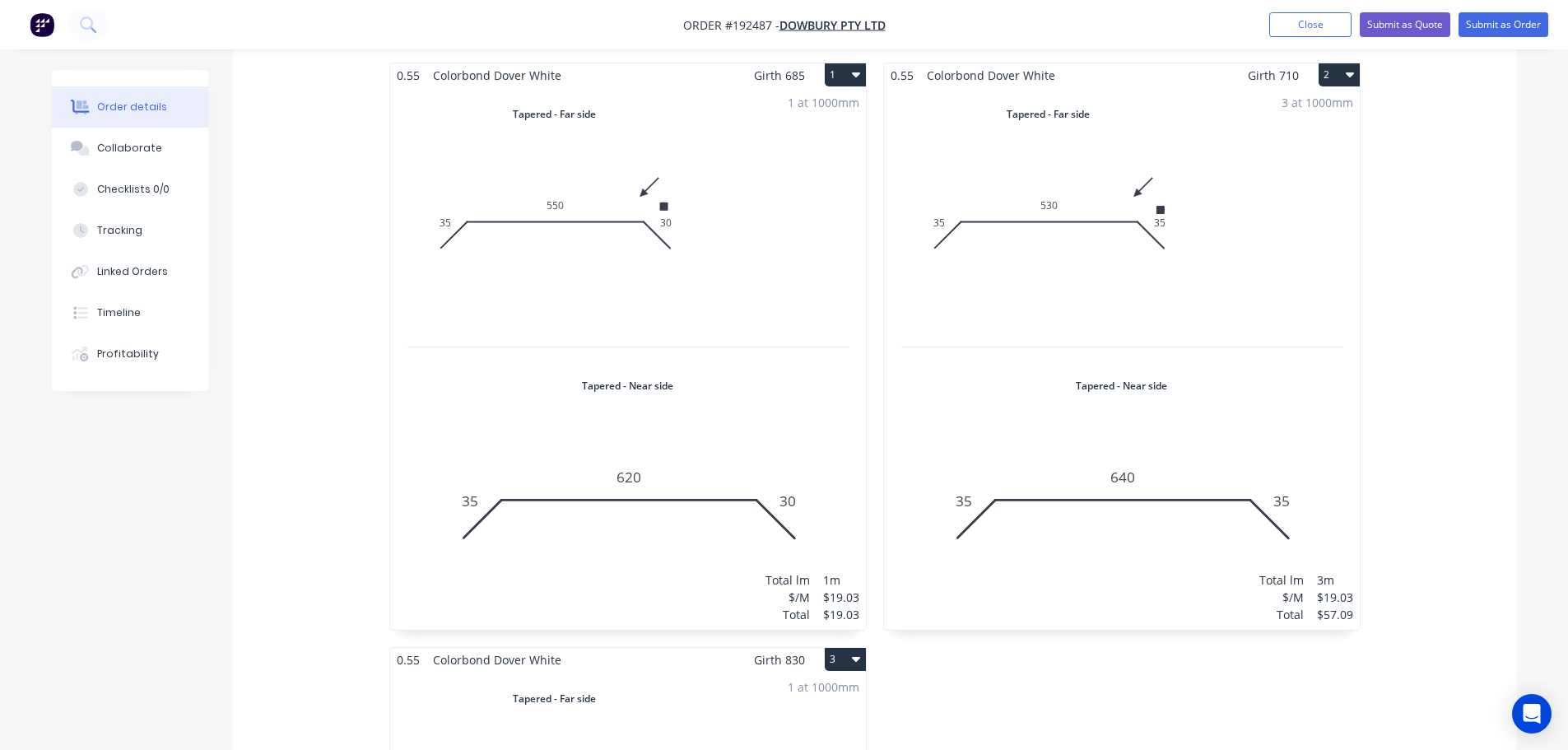
scroll to position [494, 0]
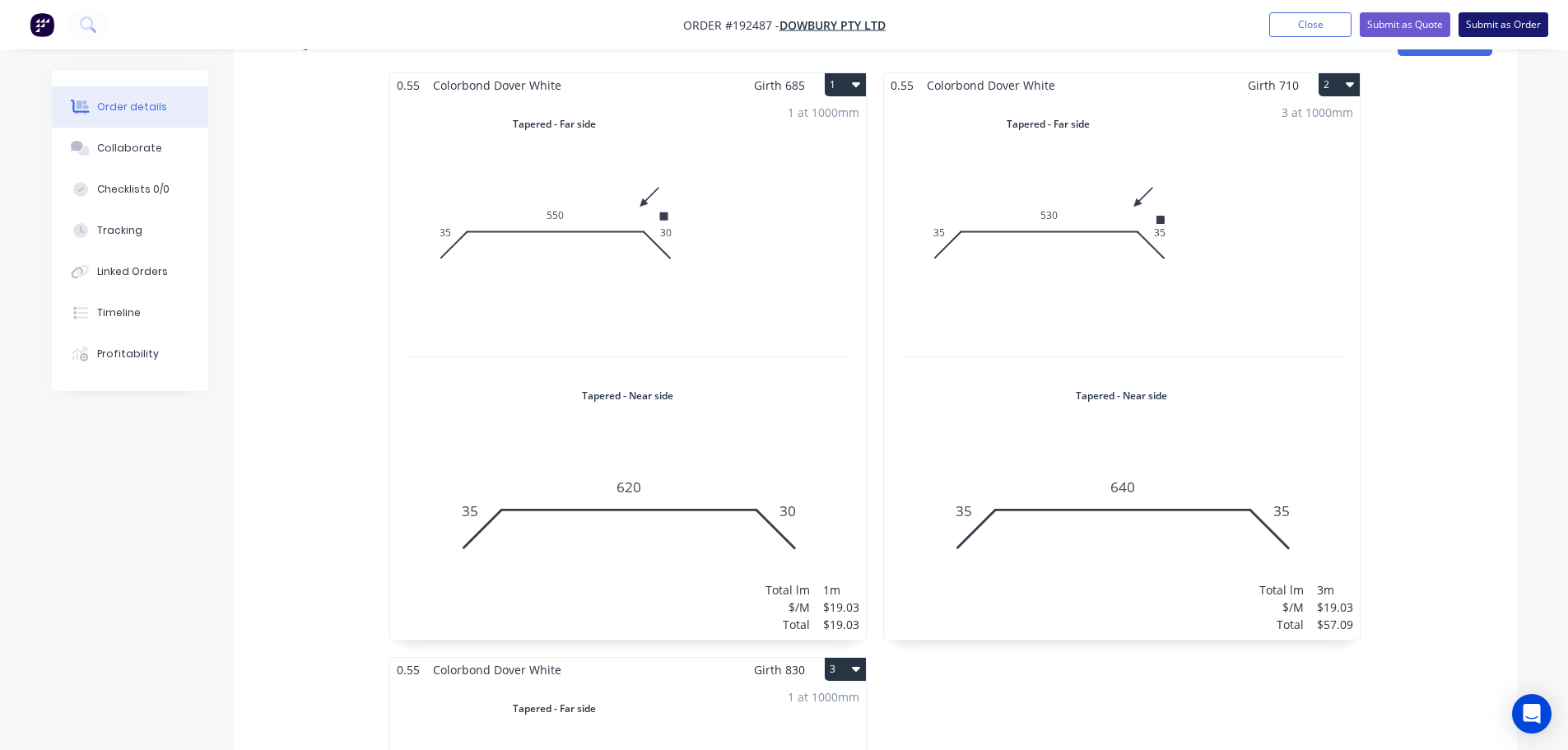
click at [1518, 24] on button "Submit as Order" at bounding box center [1503, 24] width 90 height 25
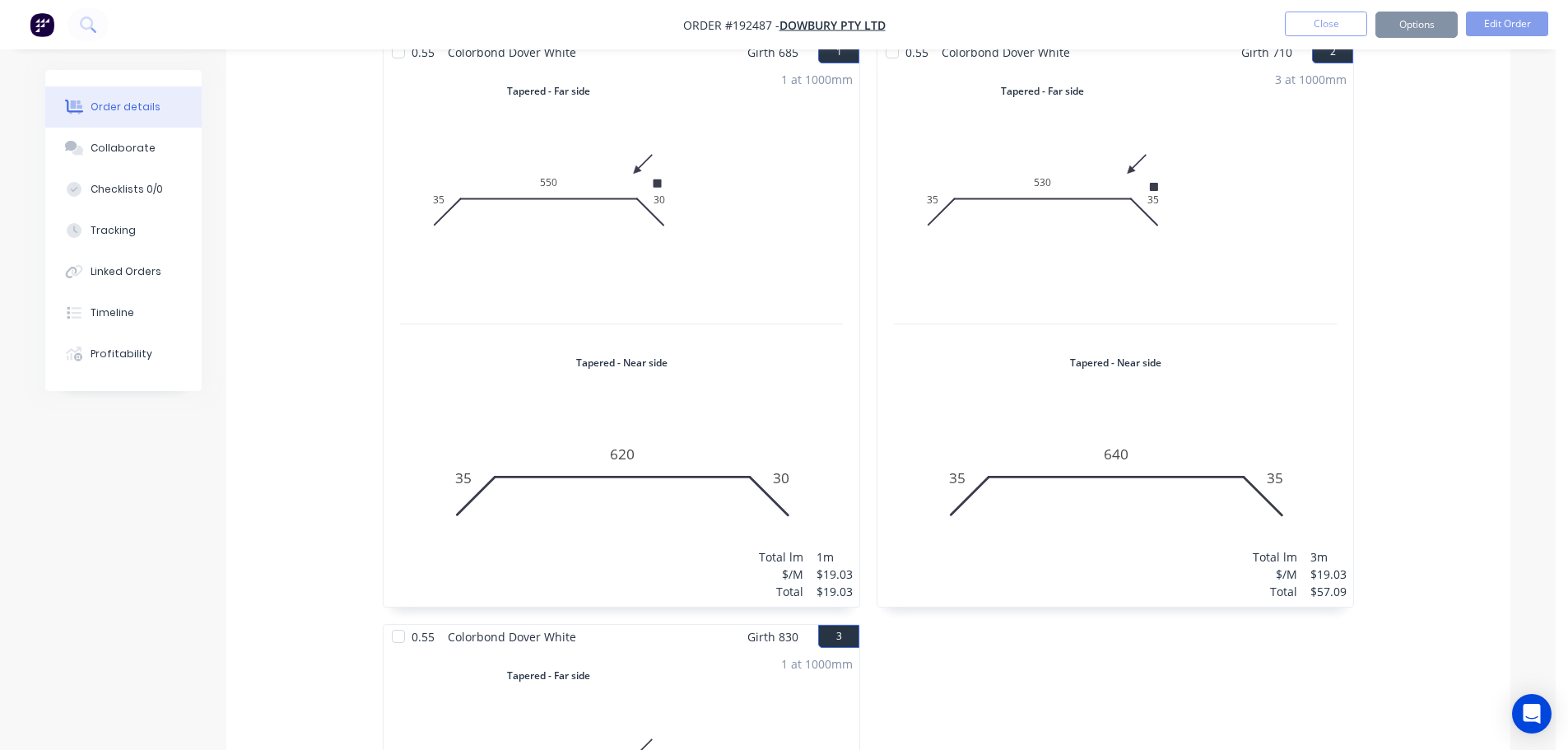
scroll to position [0, 0]
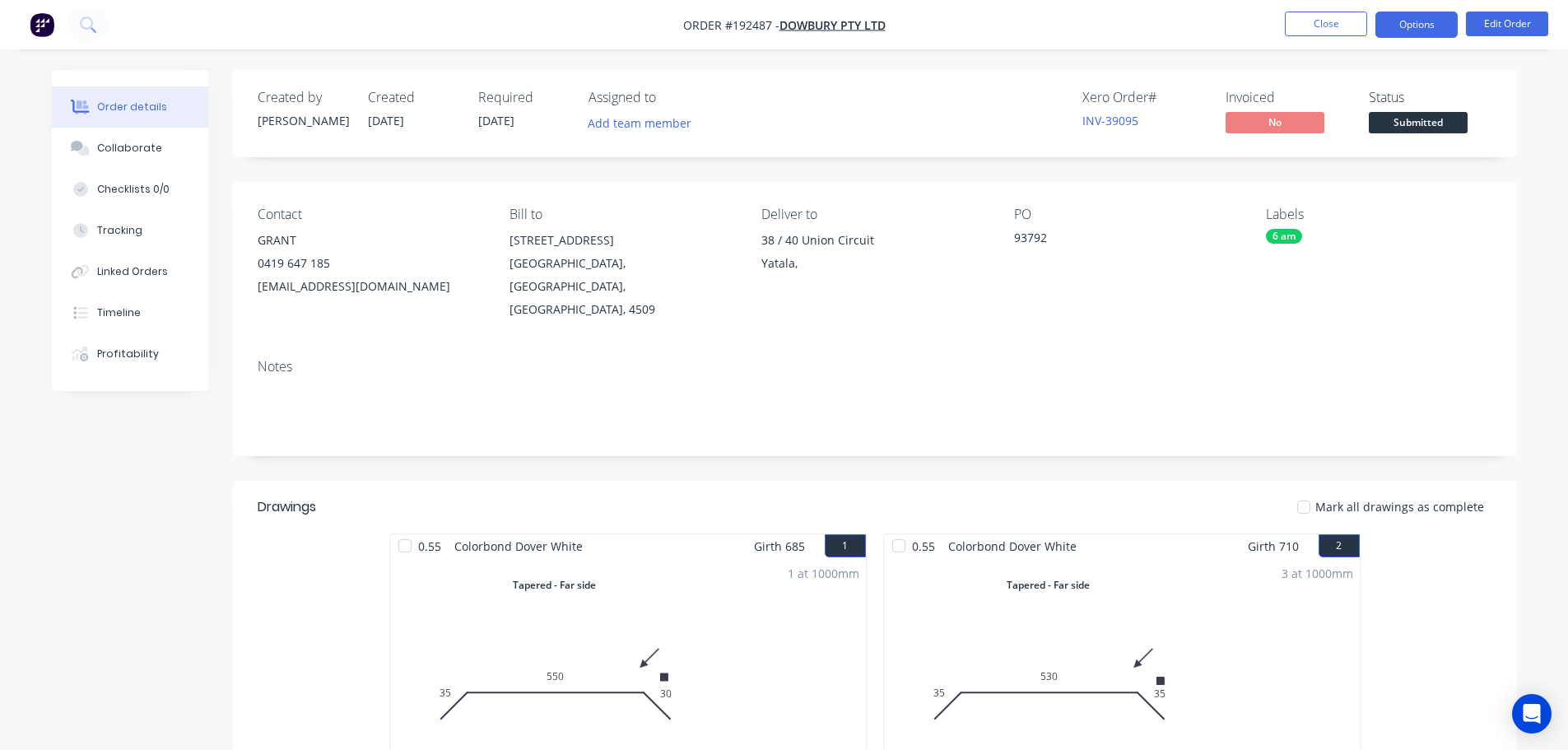
click at [1426, 12] on button "Options" at bounding box center [1416, 24] width 82 height 27
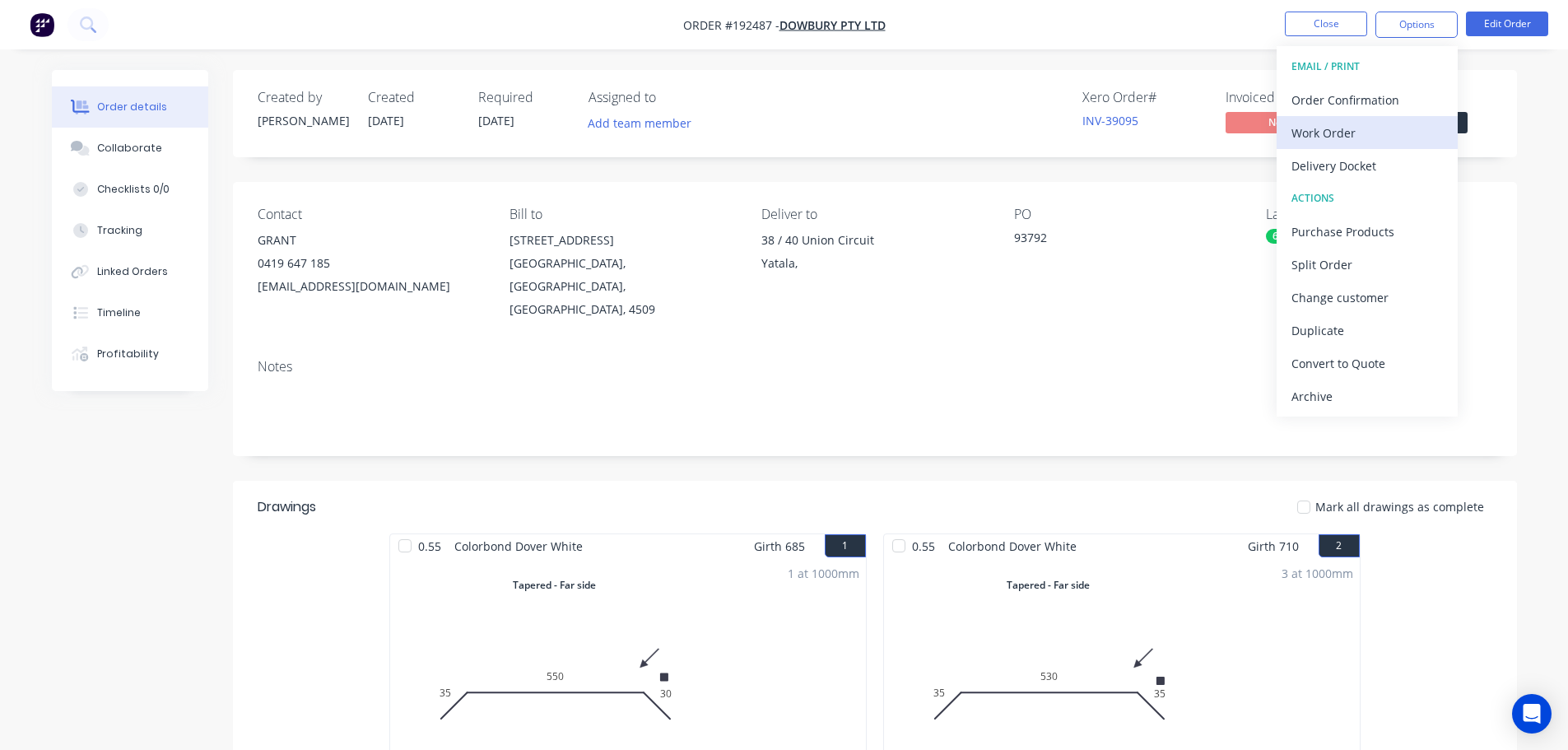
click at [1327, 132] on div "Work Order" at bounding box center [1367, 133] width 152 height 24
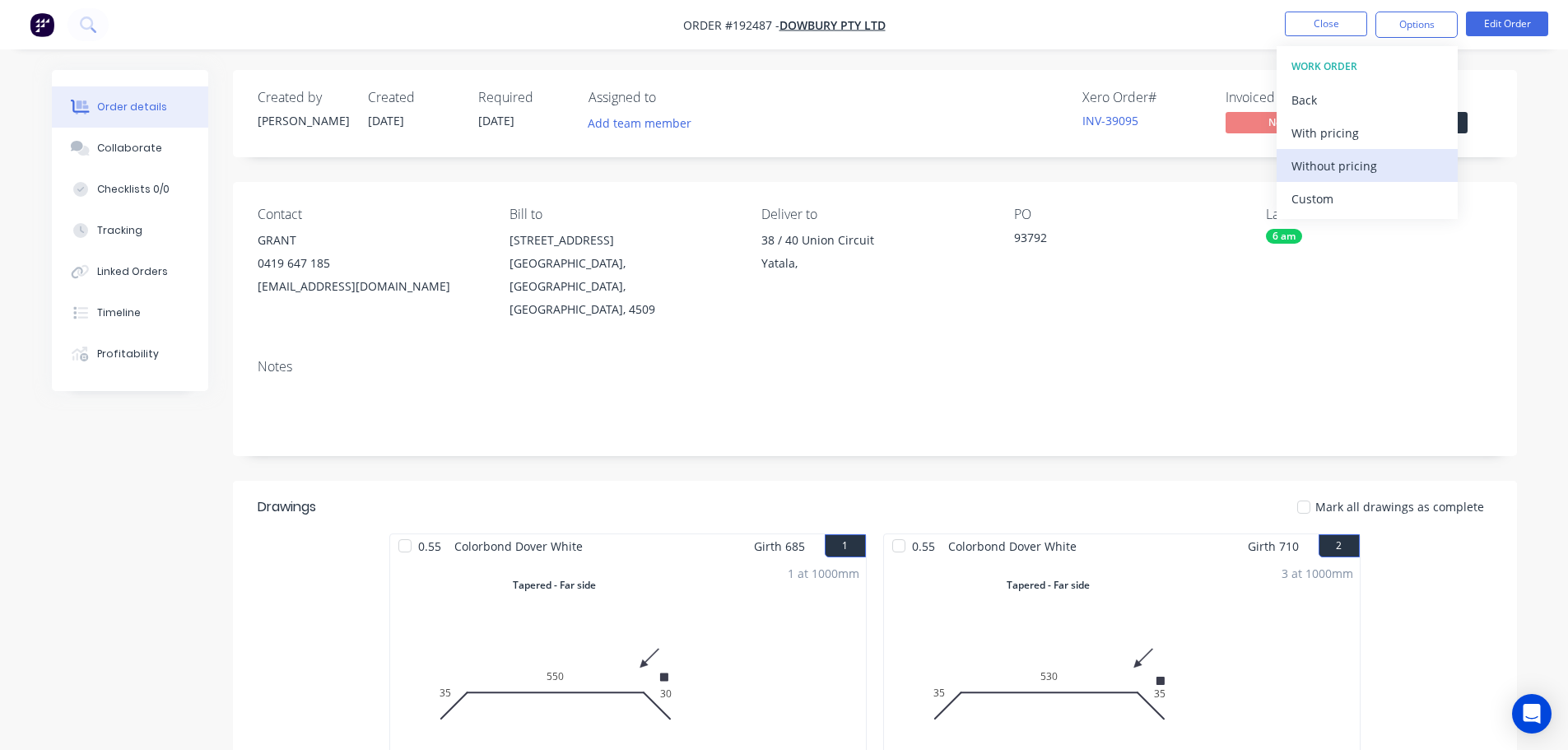
click at [1320, 164] on div "Without pricing" at bounding box center [1367, 166] width 152 height 24
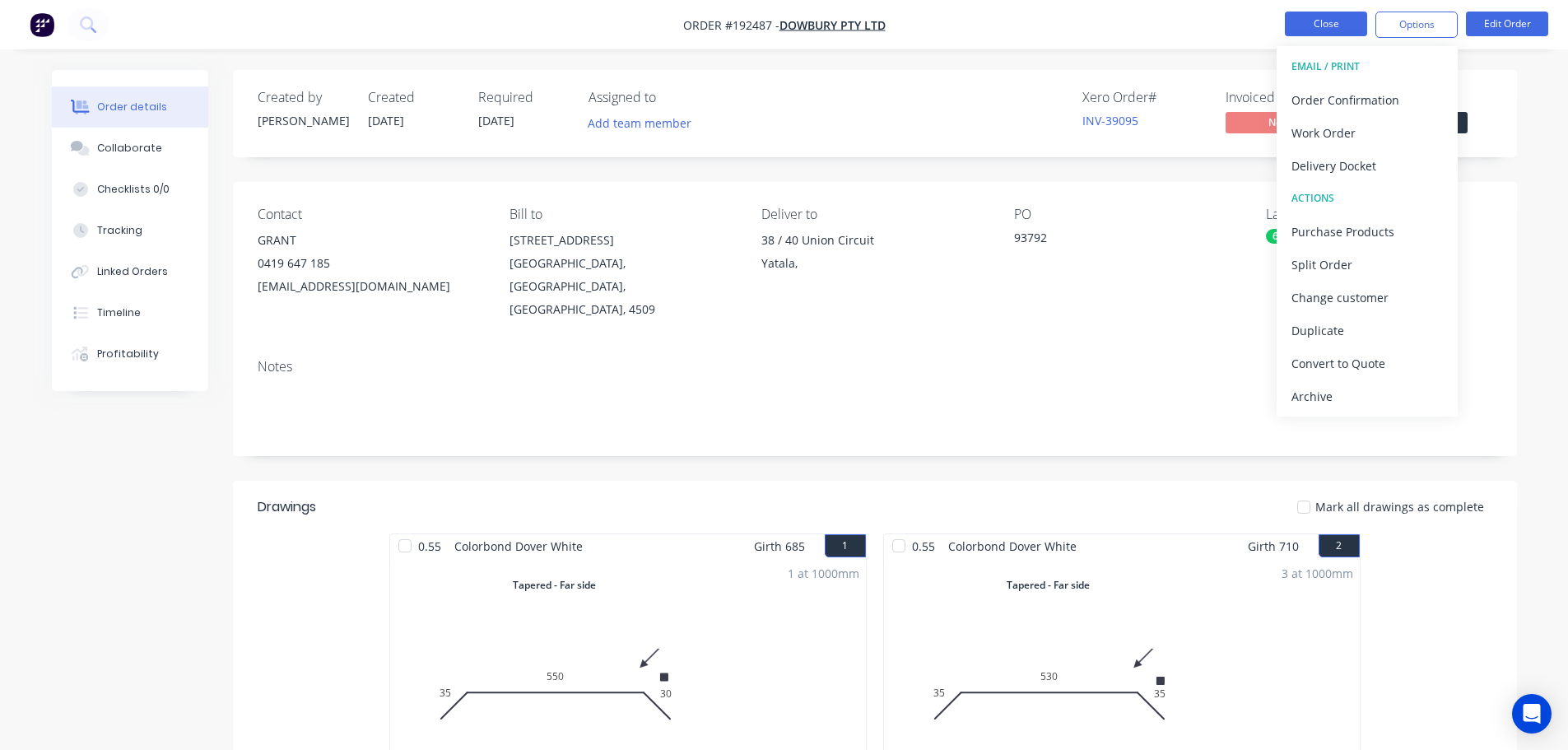
click at [1331, 28] on button "Close" at bounding box center [1326, 23] width 82 height 25
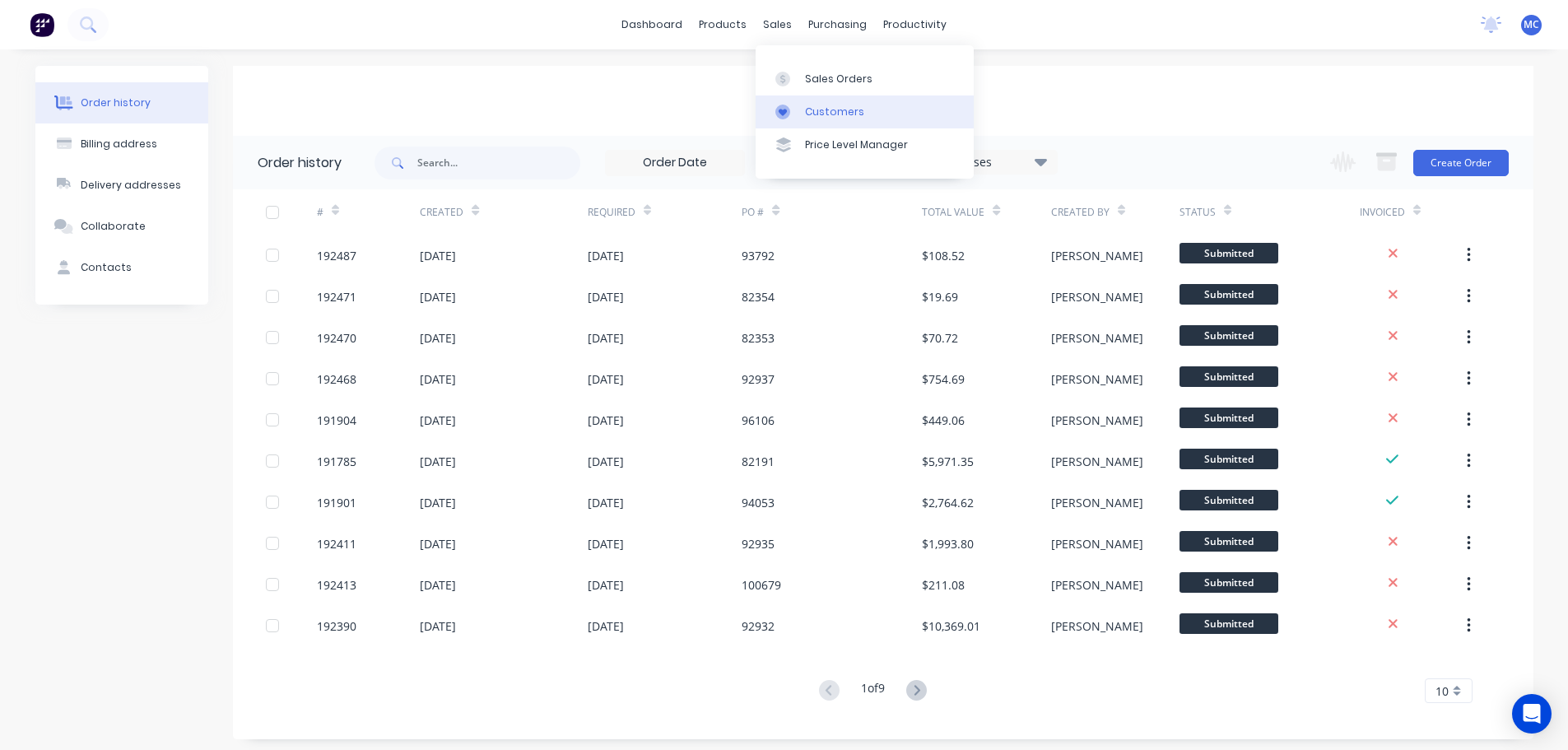
click at [834, 111] on div "Customers" at bounding box center [834, 112] width 59 height 15
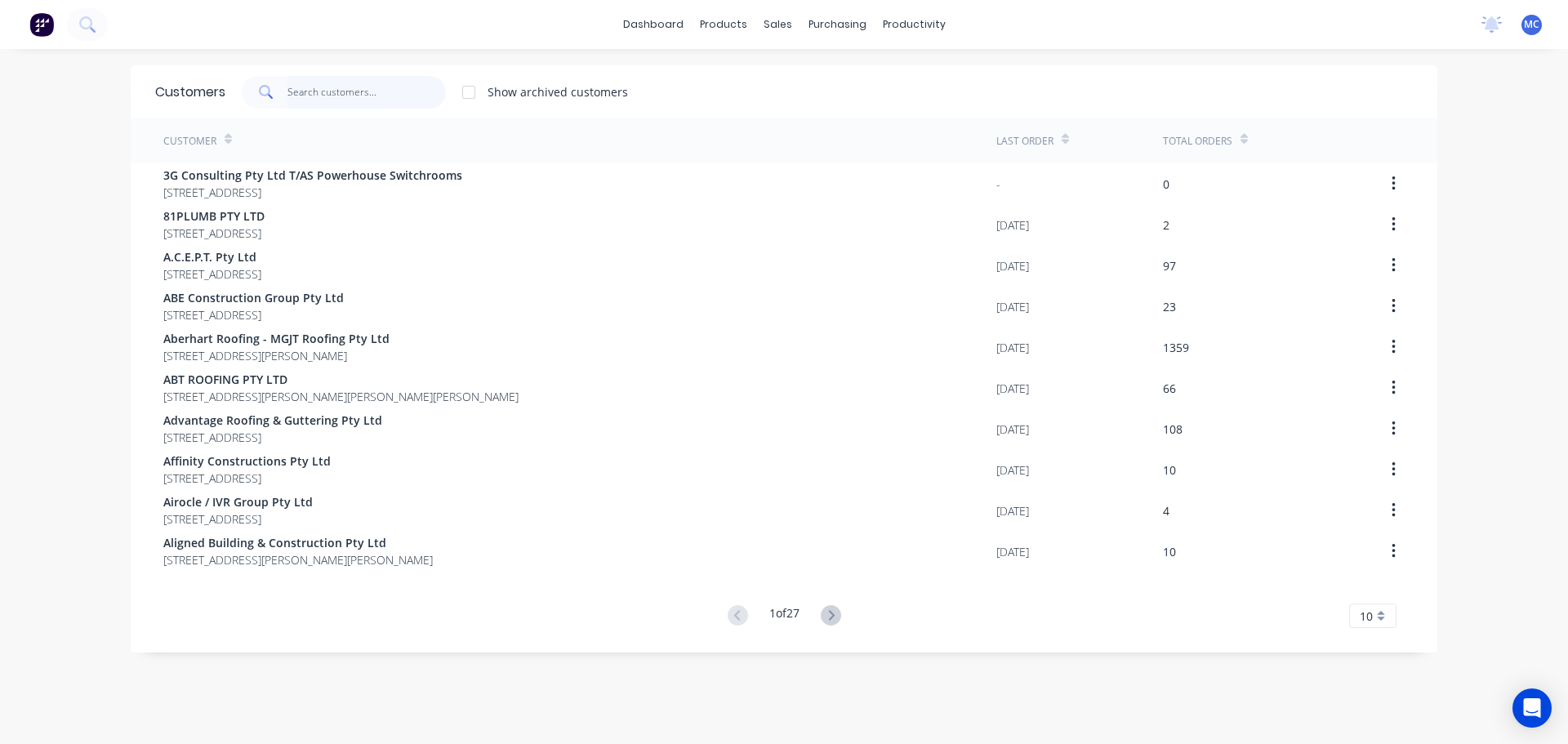
drag, startPoint x: 314, startPoint y: 81, endPoint x: 308, endPoint y: 96, distance: 16.2
click at [313, 82] on input "text" at bounding box center [367, 93] width 159 height 33
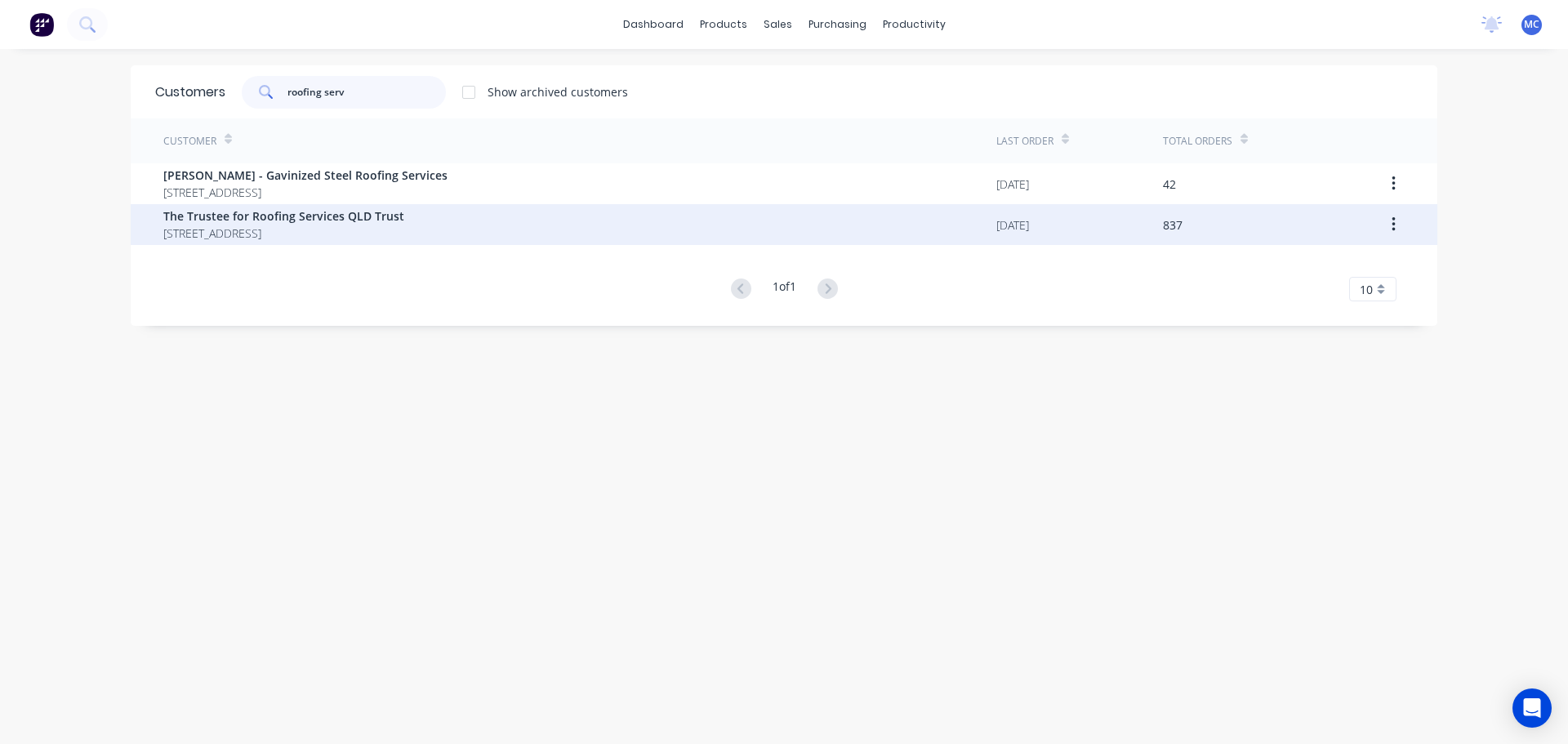
type input "roofing serv"
click at [280, 219] on span "The Trustee for Roofing Services QLD Trust" at bounding box center [283, 215] width 241 height 17
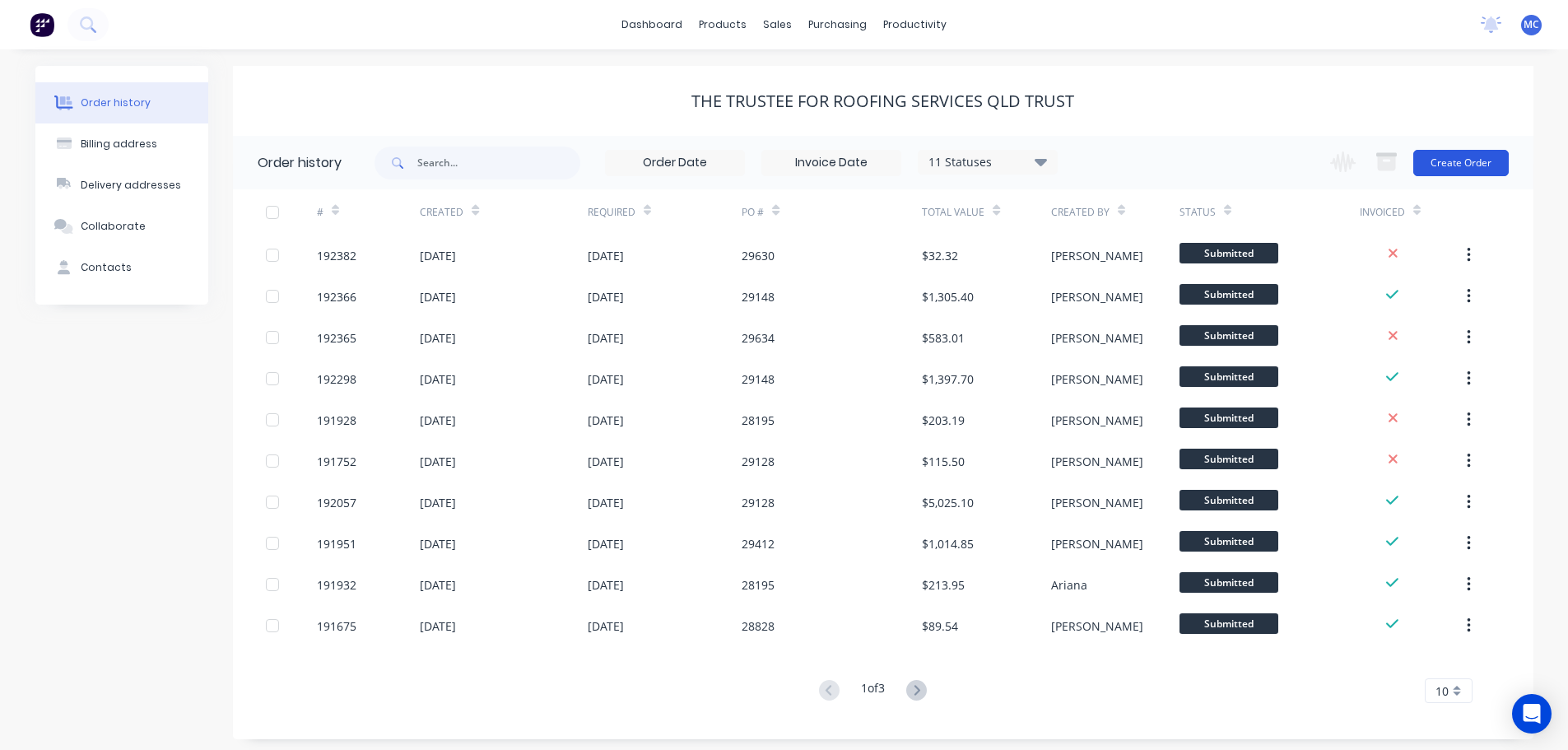
click at [1452, 164] on button "Create Order" at bounding box center [1461, 163] width 95 height 27
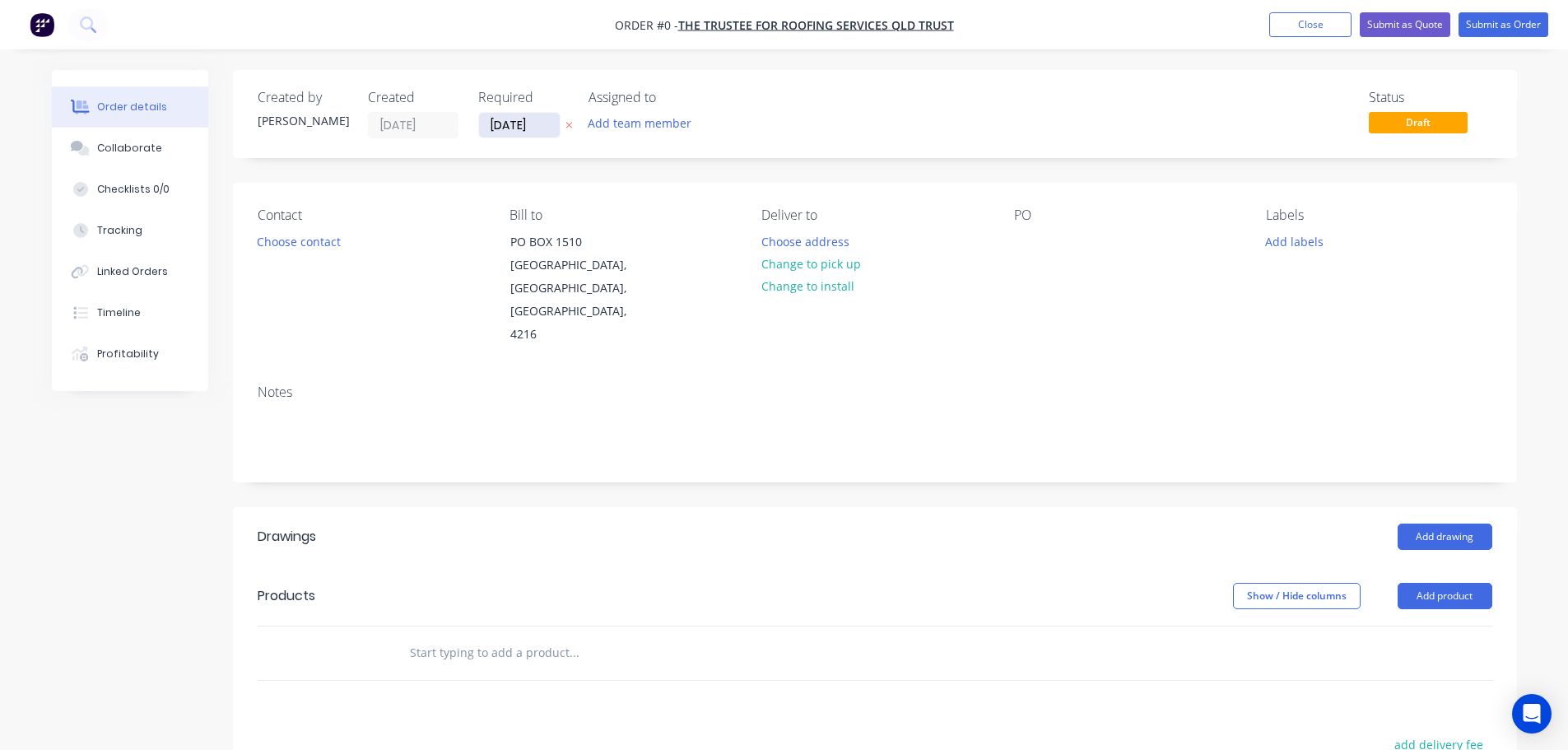
click at [512, 125] on input "[DATE]" at bounding box center [519, 125] width 80 height 25
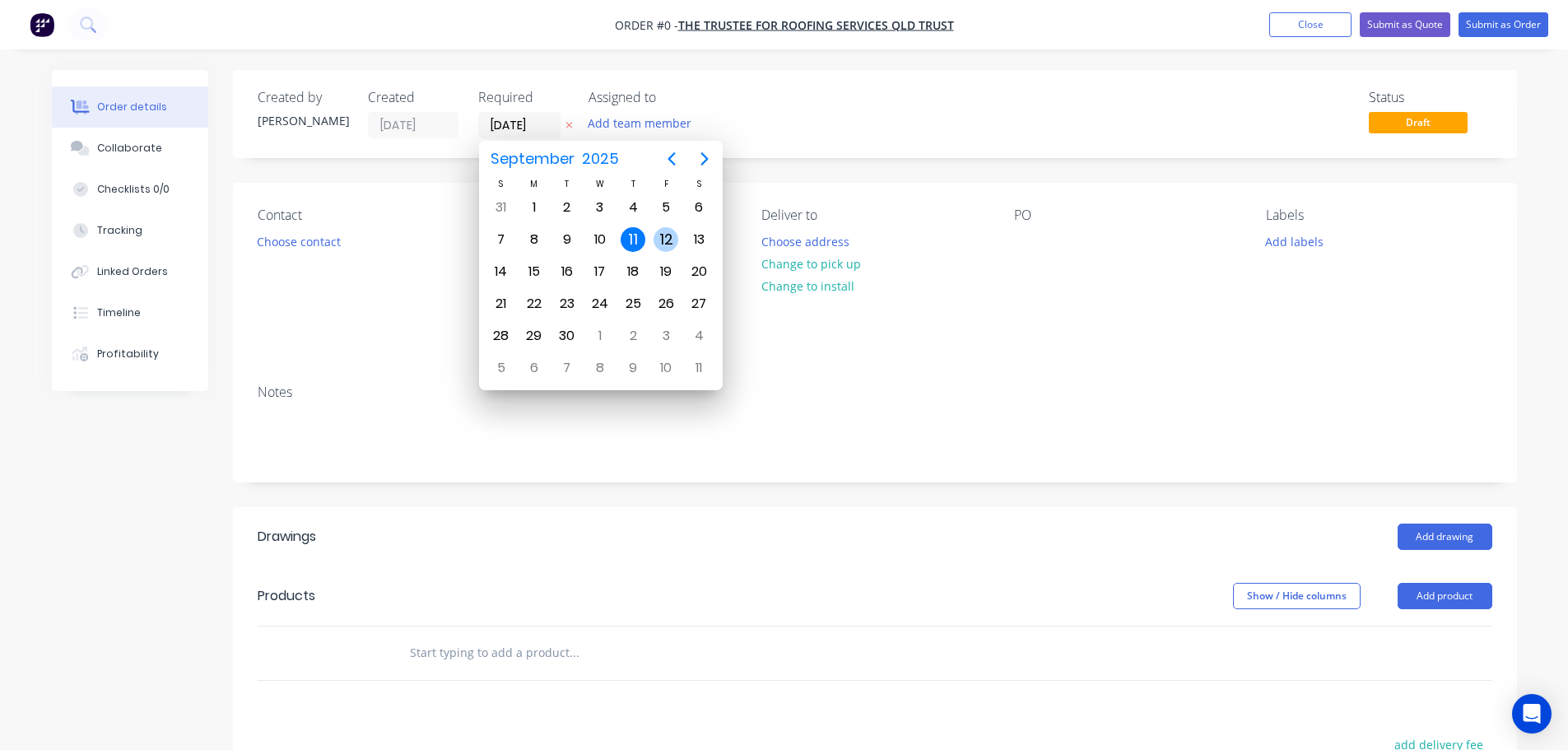
click at [665, 237] on div "12" at bounding box center [665, 239] width 25 height 25
type input "[DATE]"
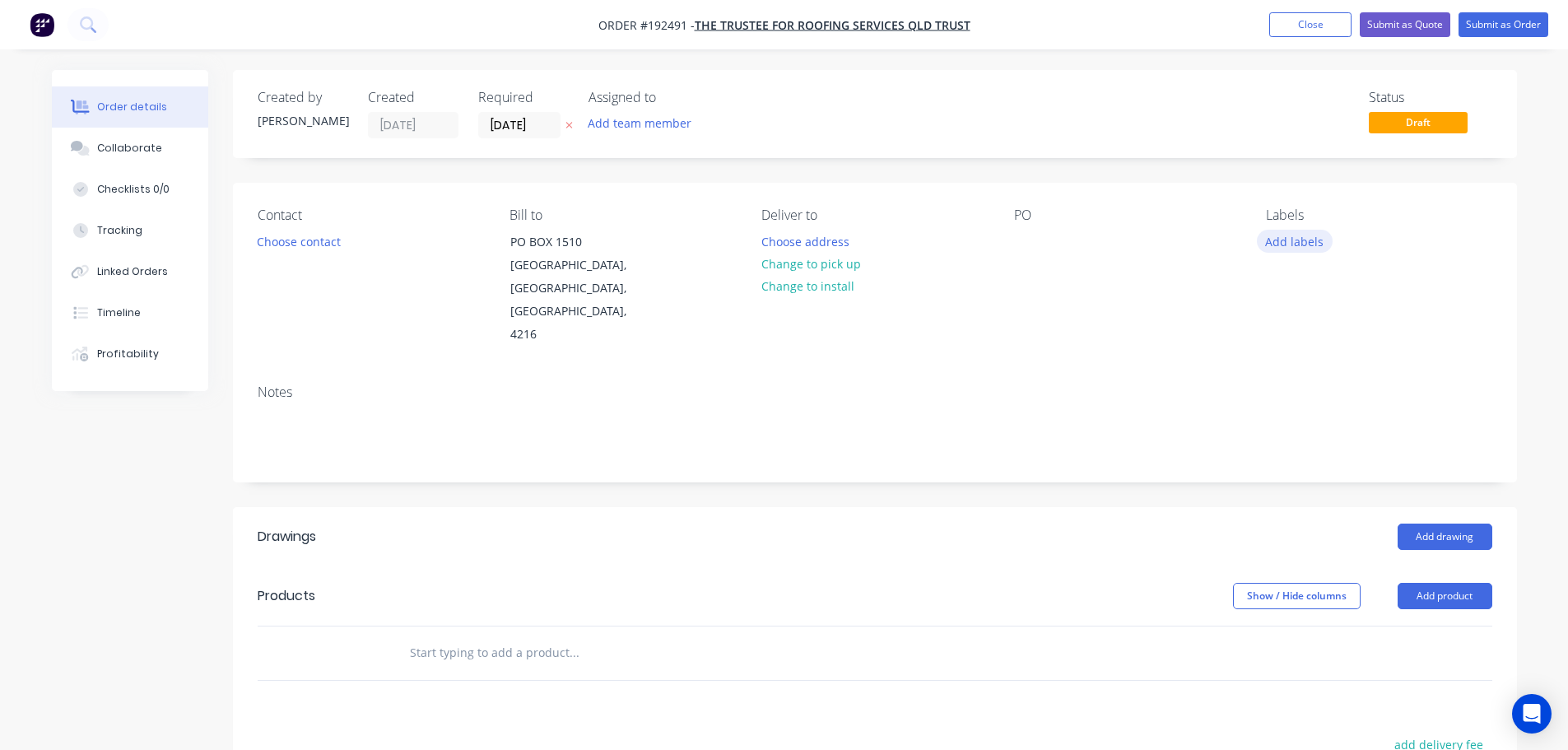
click at [1300, 240] on button "Add labels" at bounding box center [1295, 241] width 76 height 22
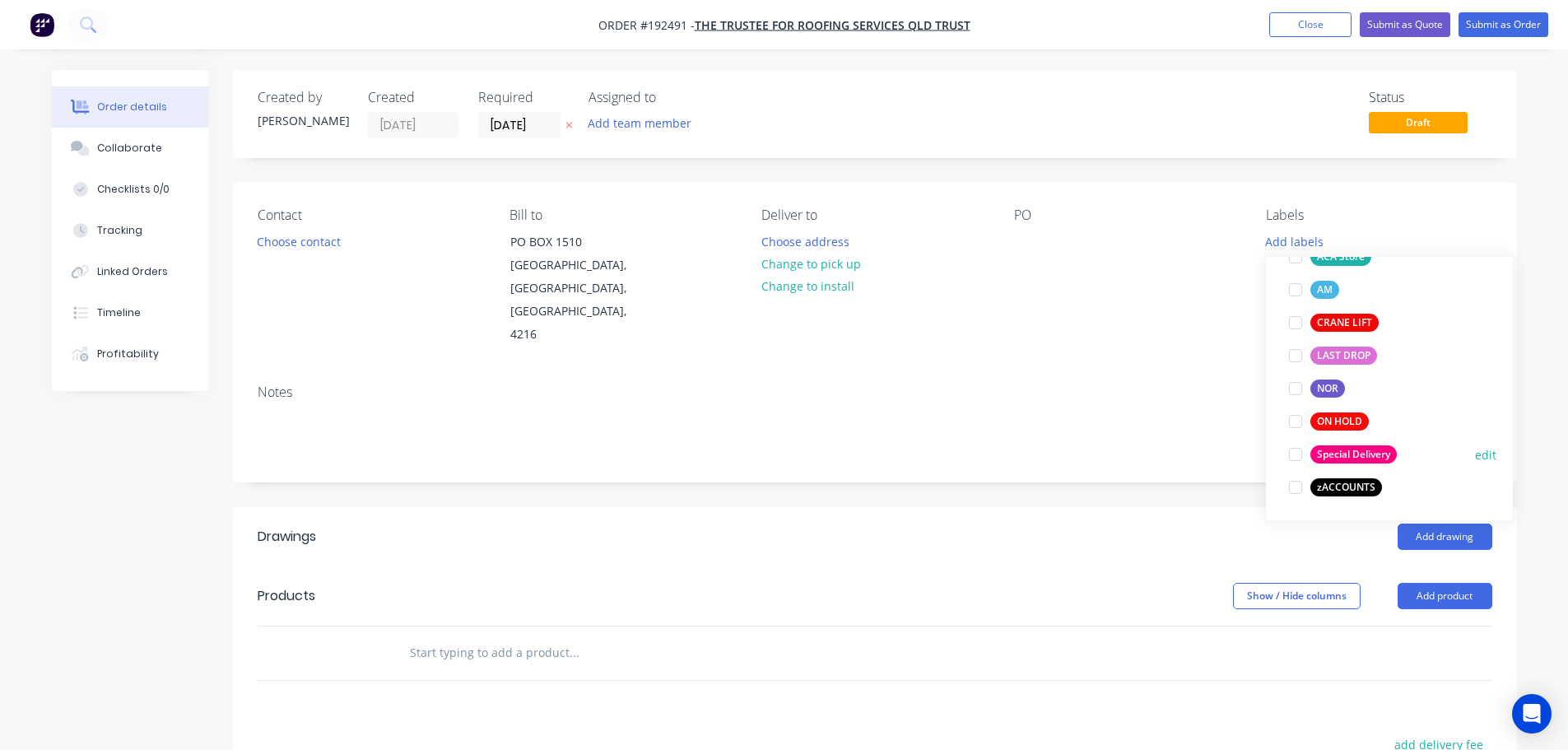
click at [1361, 455] on div "Special Delivery" at bounding box center [1354, 454] width 87 height 18
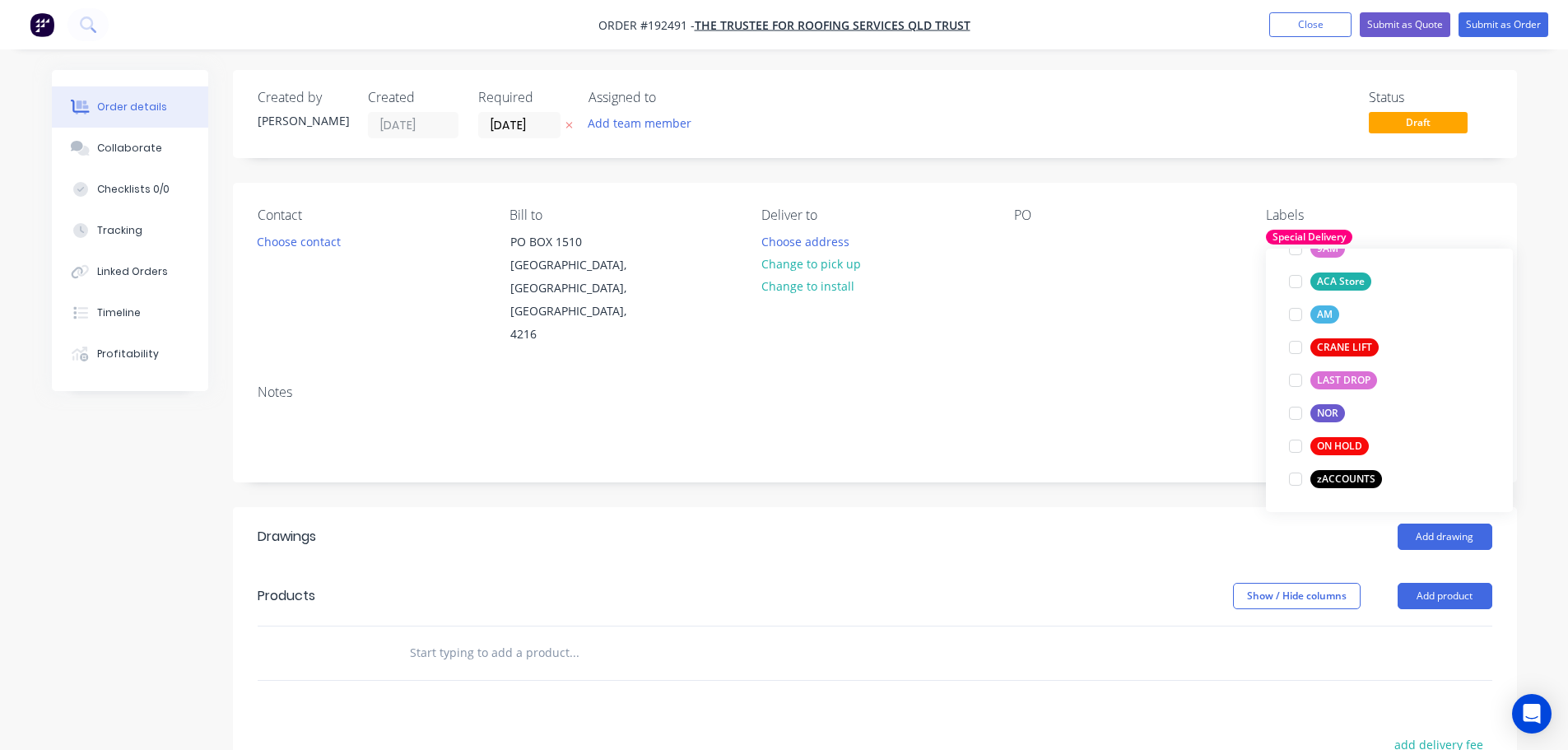
scroll to position [0, 0]
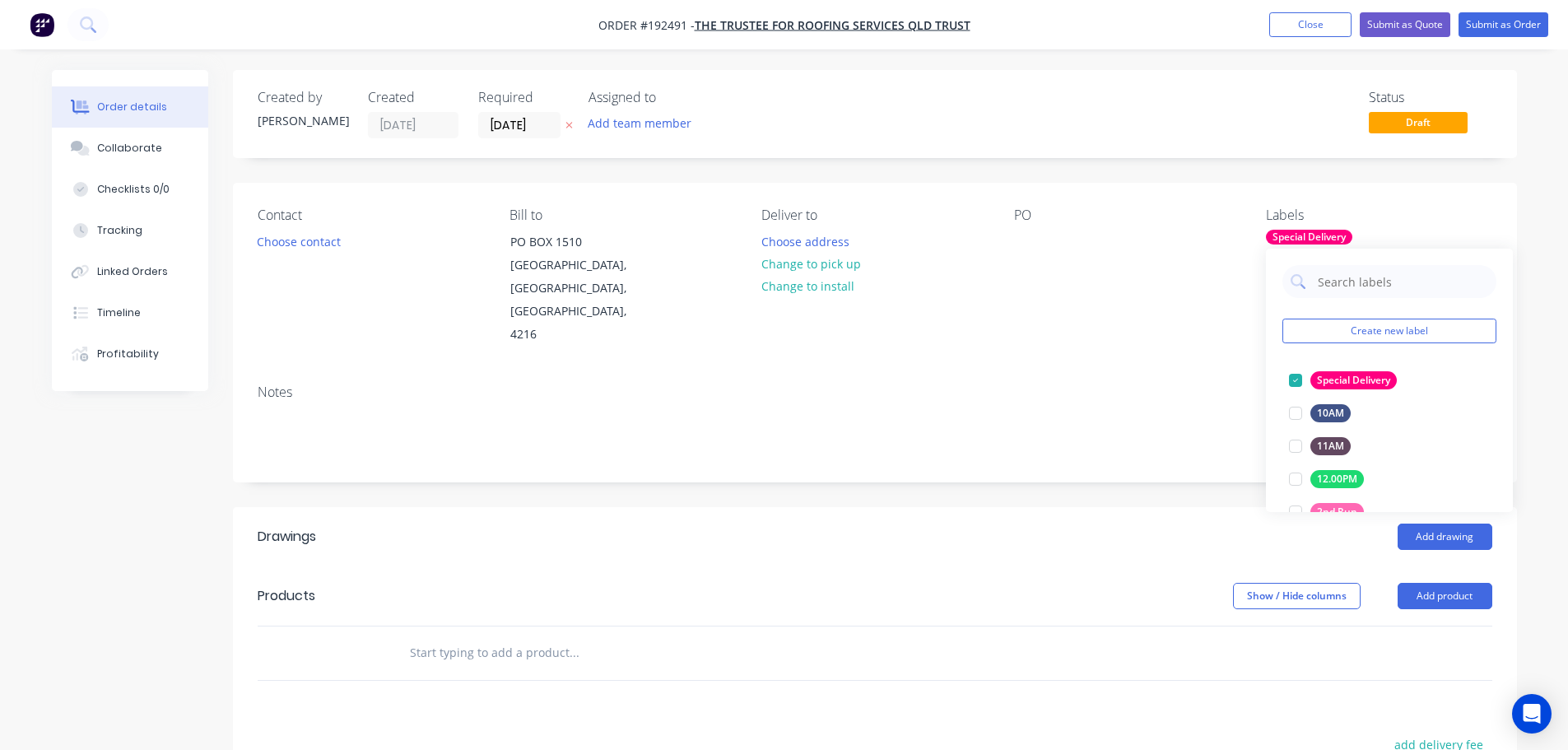
click at [1016, 330] on div "Contact Choose contact [PERSON_NAME] to [STREET_ADDRESS] Deliver to Choose addr…" at bounding box center [875, 277] width 1284 height 188
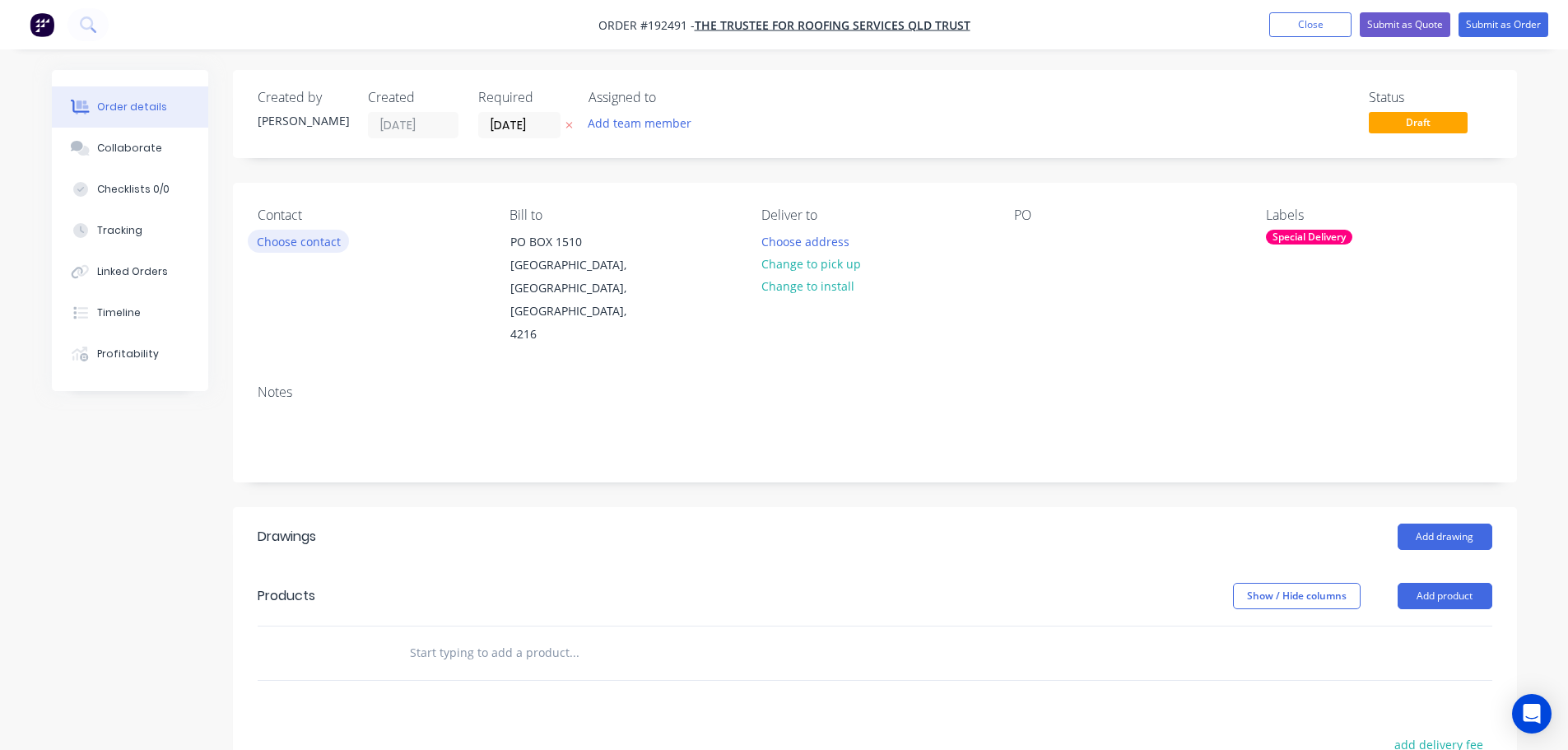
click at [291, 237] on button "Choose contact" at bounding box center [298, 241] width 102 height 22
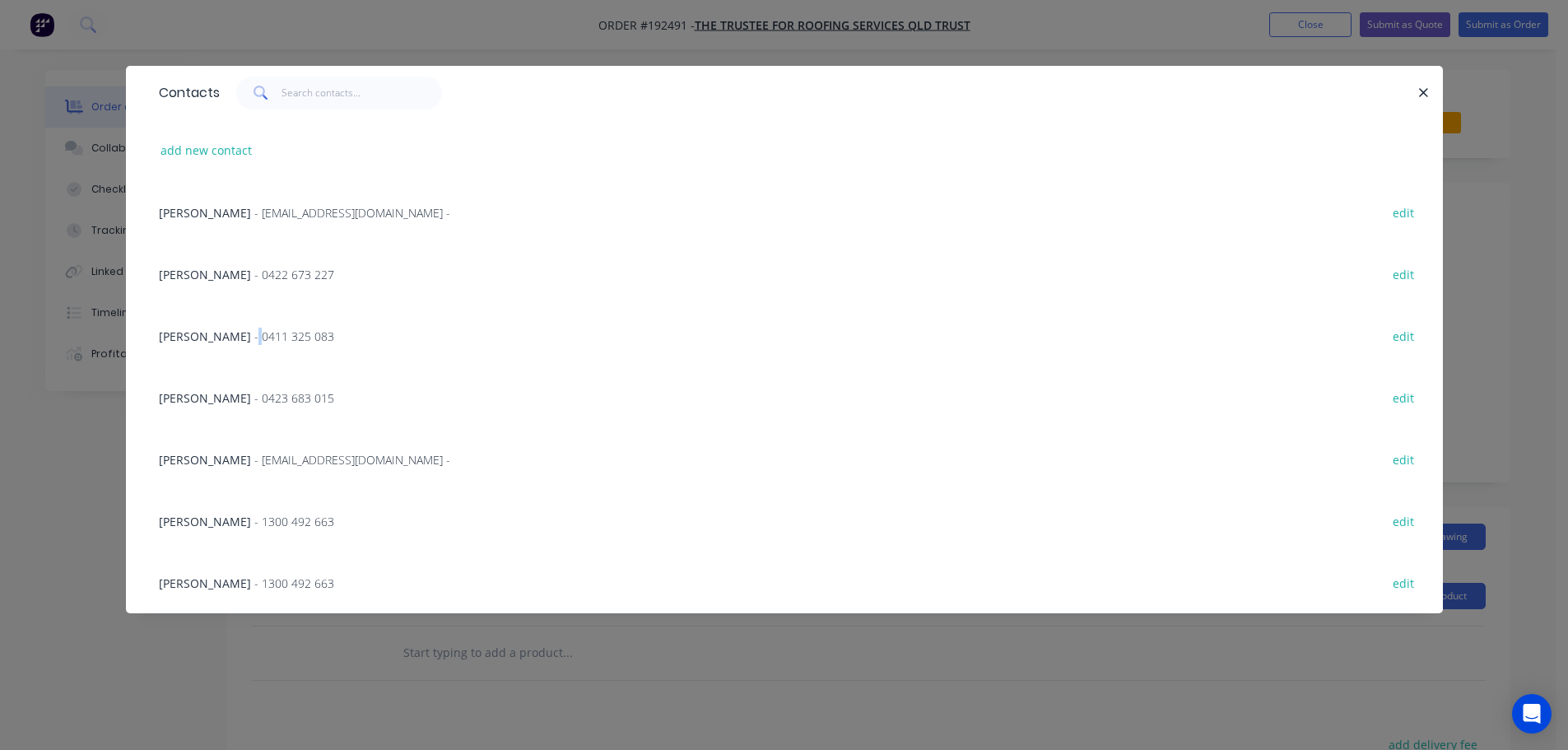
click at [254, 339] on span "- 0411 325 083" at bounding box center [294, 335] width 79 height 16
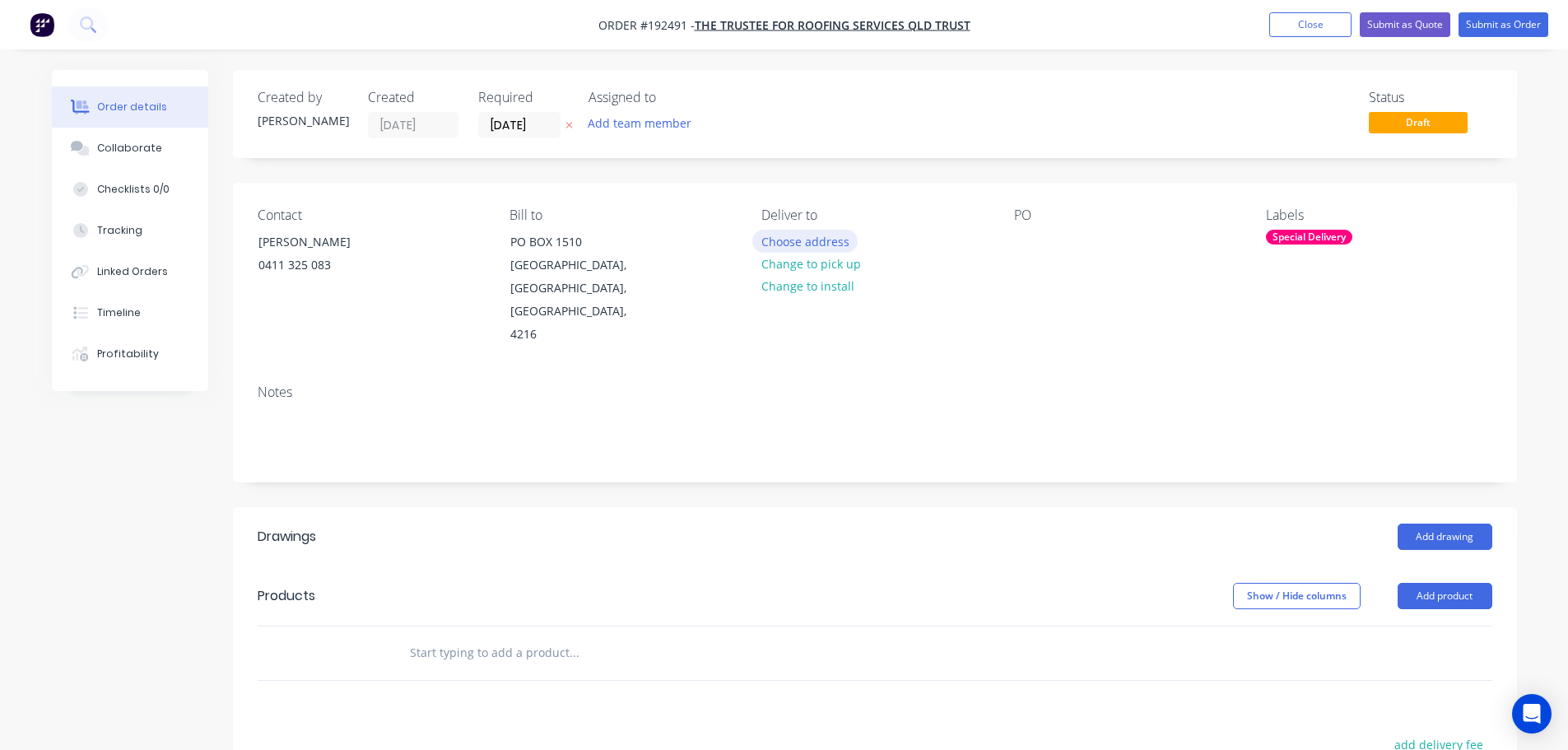
click at [805, 236] on button "Choose address" at bounding box center [805, 241] width 105 height 22
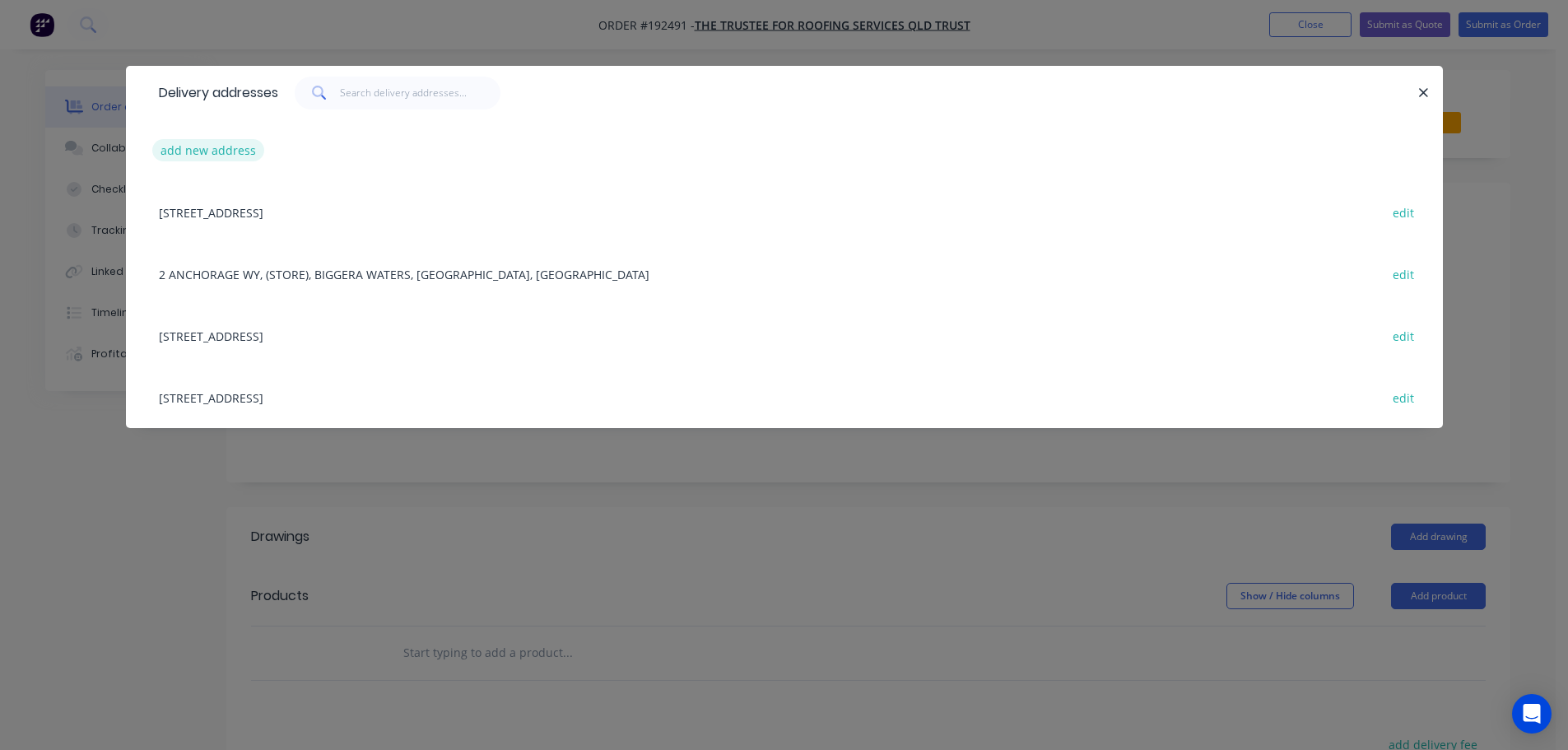
click at [183, 150] on button "add new address" at bounding box center [209, 151] width 113 height 22
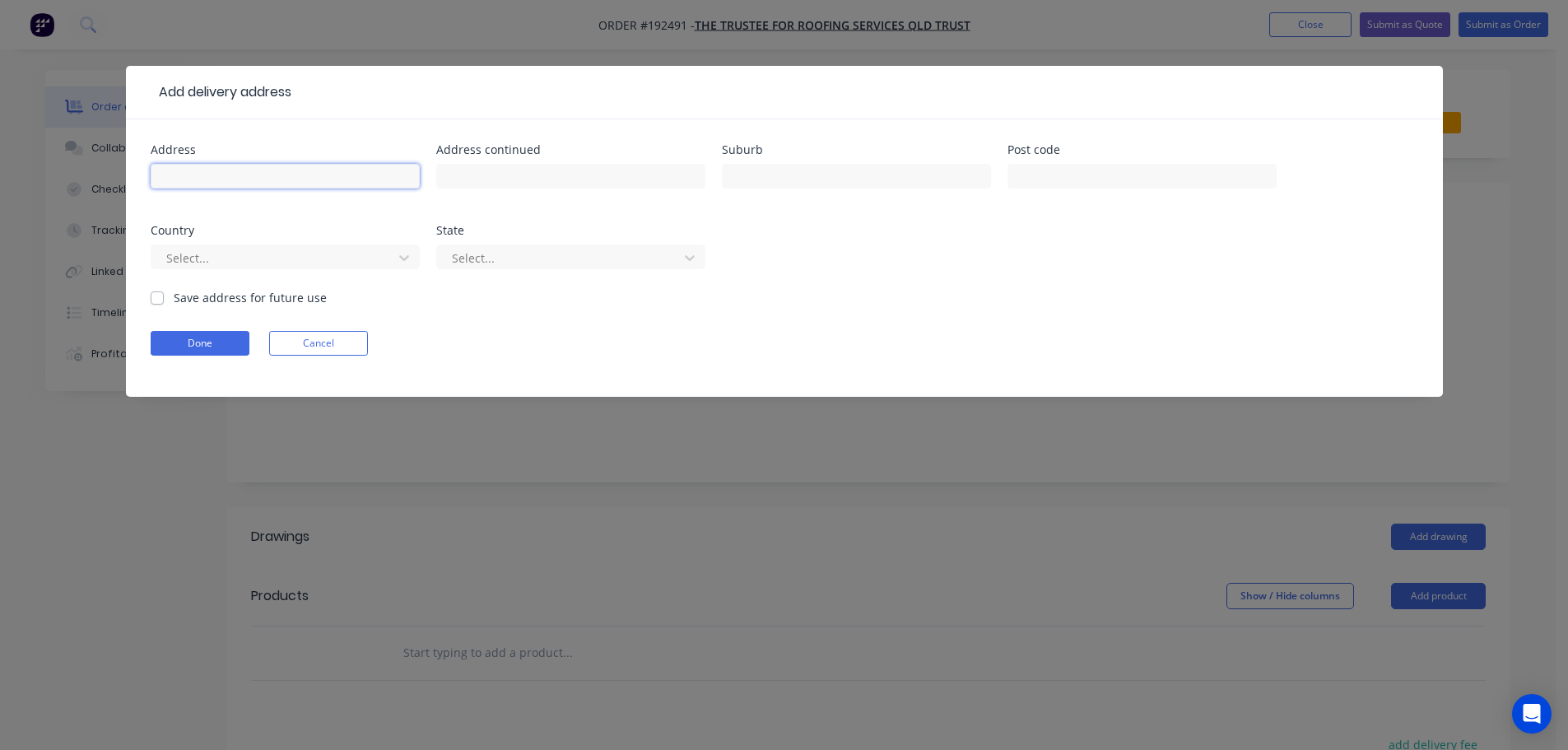
click at [223, 182] on input "text" at bounding box center [285, 175] width 269 height 25
type input "255 Flaxton Dve"
type input "Flaxton"
click button "Done" at bounding box center [200, 343] width 99 height 25
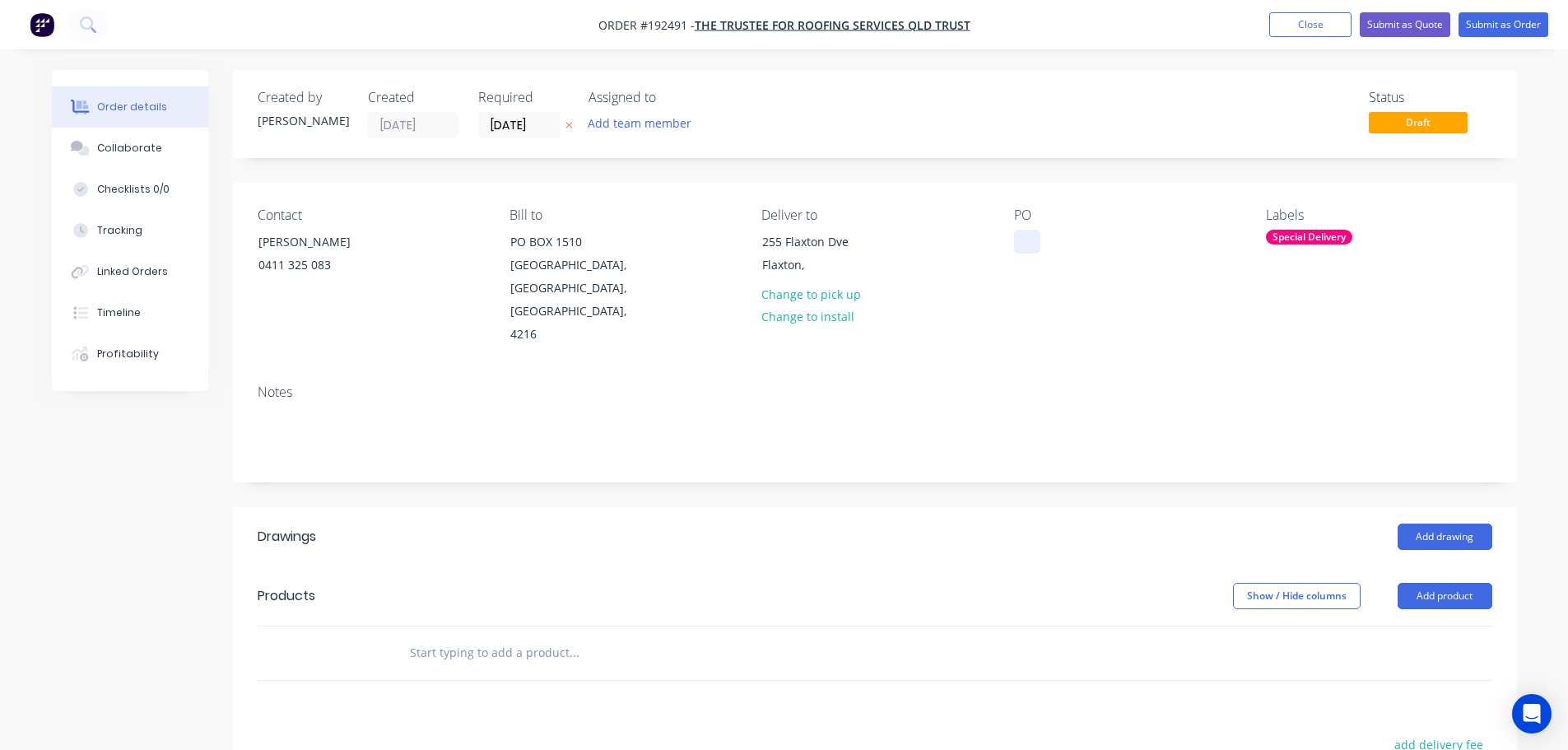
click at [1023, 237] on div at bounding box center [1027, 242] width 27 height 24
click at [1441, 583] on button "Add product" at bounding box center [1445, 596] width 94 height 27
click at [1402, 625] on div "Product catalogue" at bounding box center [1414, 637] width 127 height 24
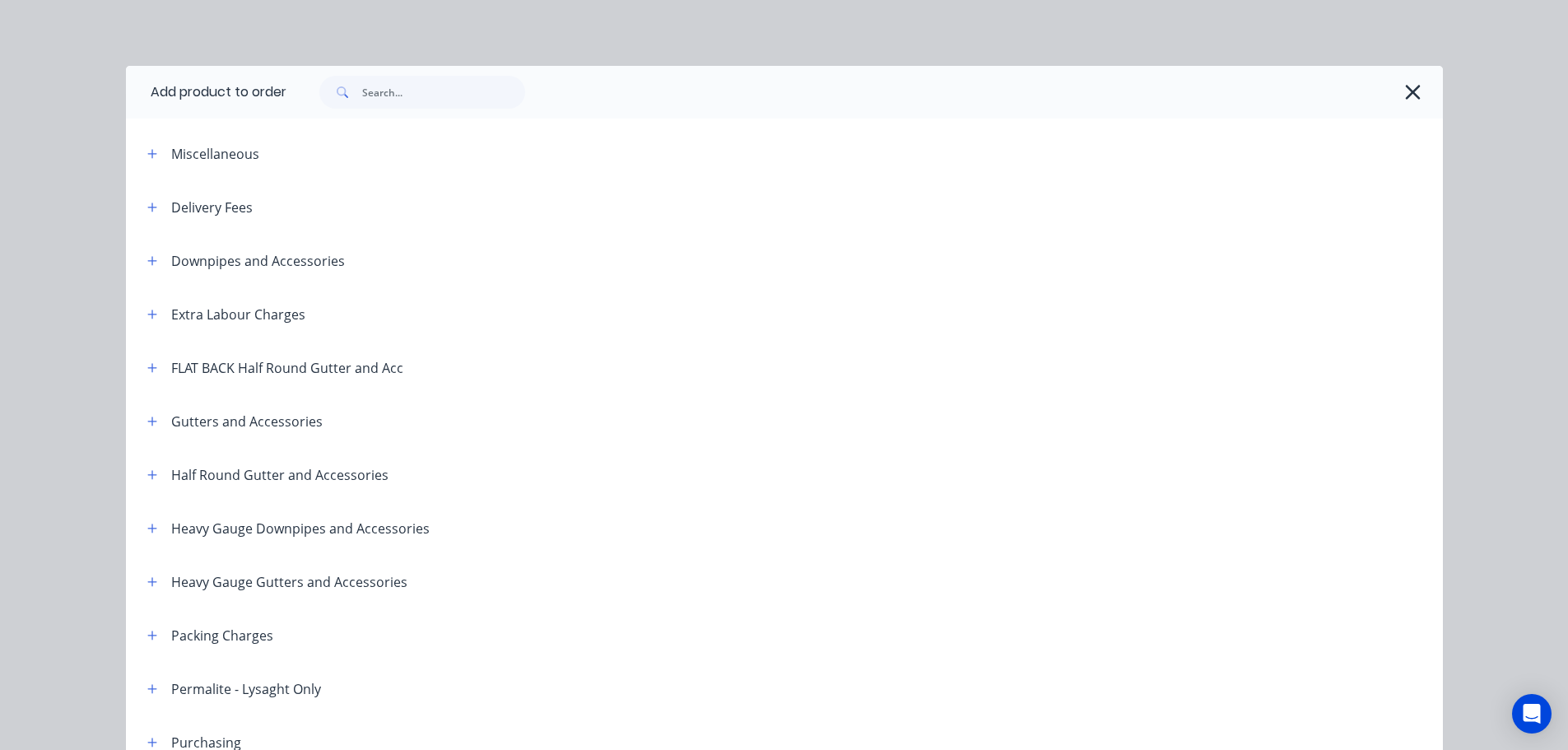
drag, startPoint x: 145, startPoint y: 208, endPoint x: 156, endPoint y: 222, distance: 17.8
click at [147, 208] on icon "button" at bounding box center [152, 207] width 9 height 9
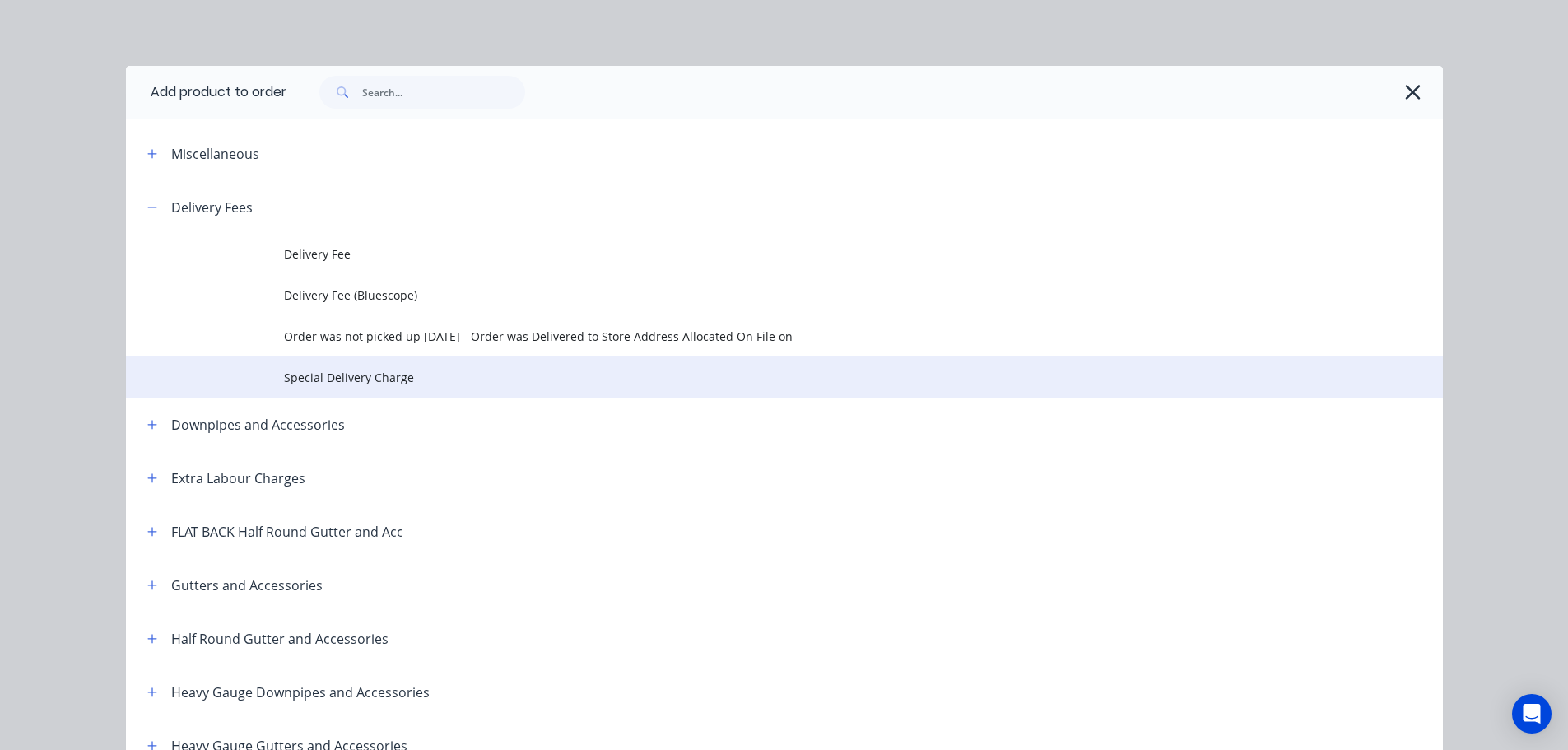
click at [355, 378] on span "Special Delivery Charge" at bounding box center [747, 377] width 927 height 18
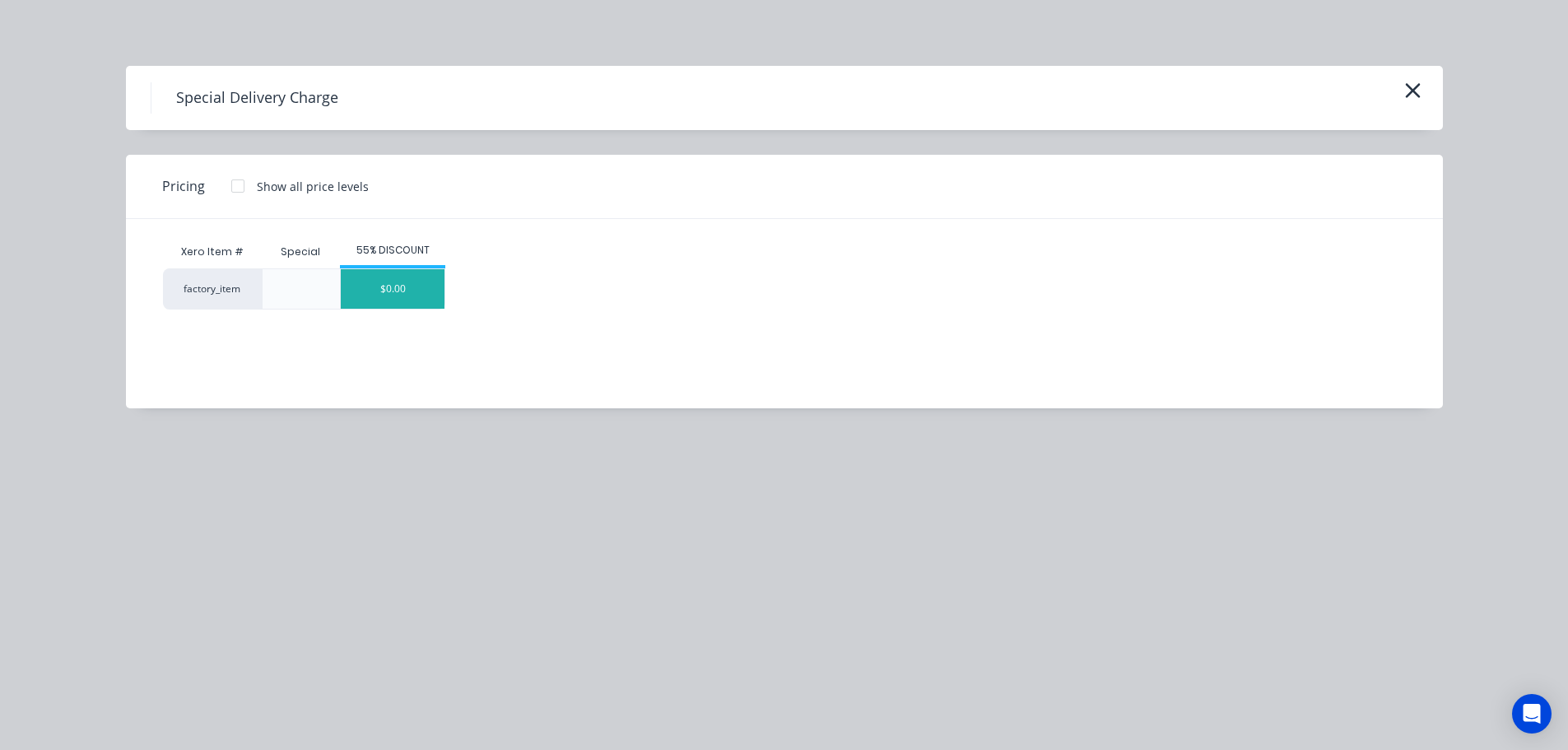
click at [423, 298] on div "$0.00" at bounding box center [393, 288] width 103 height 40
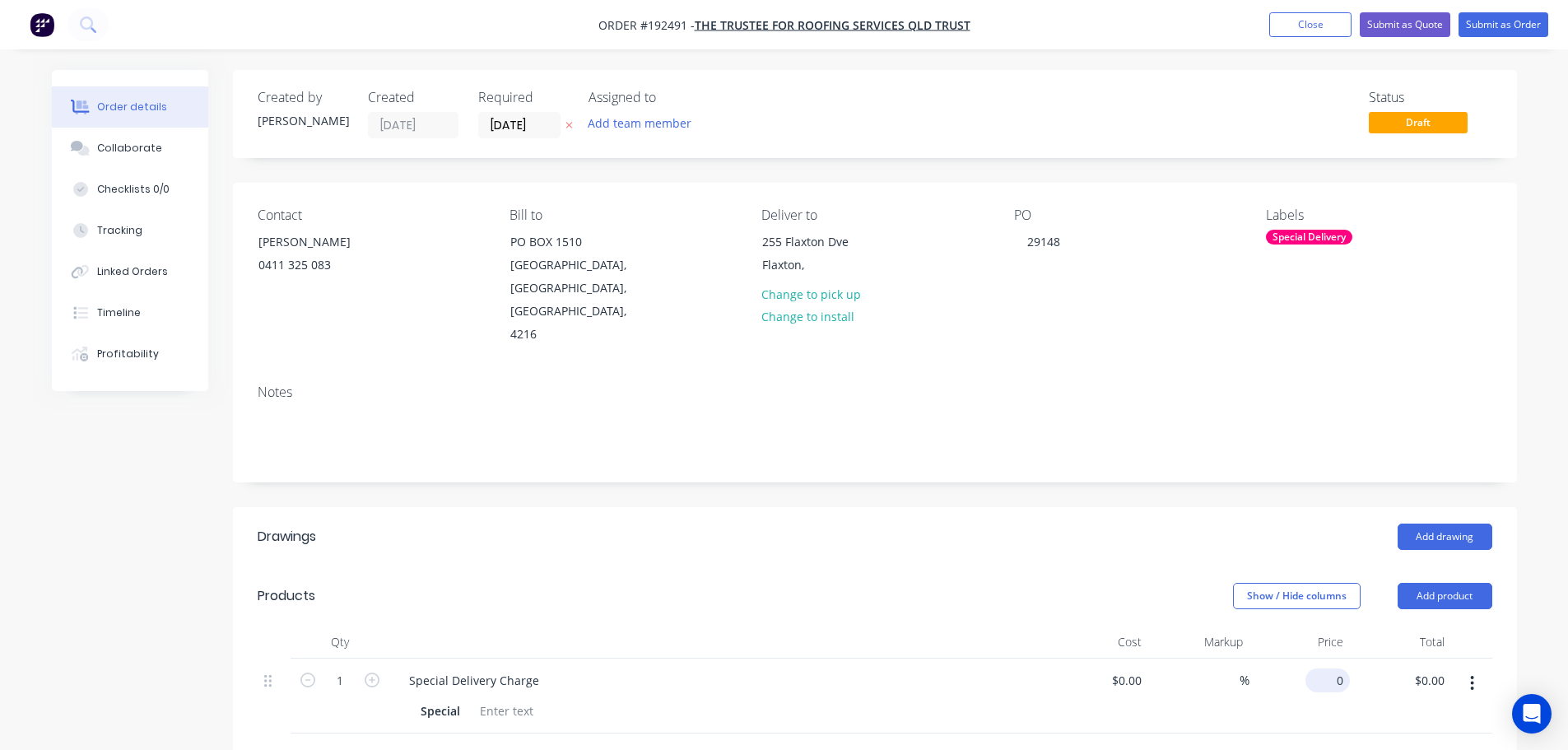
click at [1343, 668] on input "0" at bounding box center [1331, 680] width 38 height 24
type input "$135.00"
click at [1440, 524] on button "Add drawing" at bounding box center [1445, 537] width 94 height 27
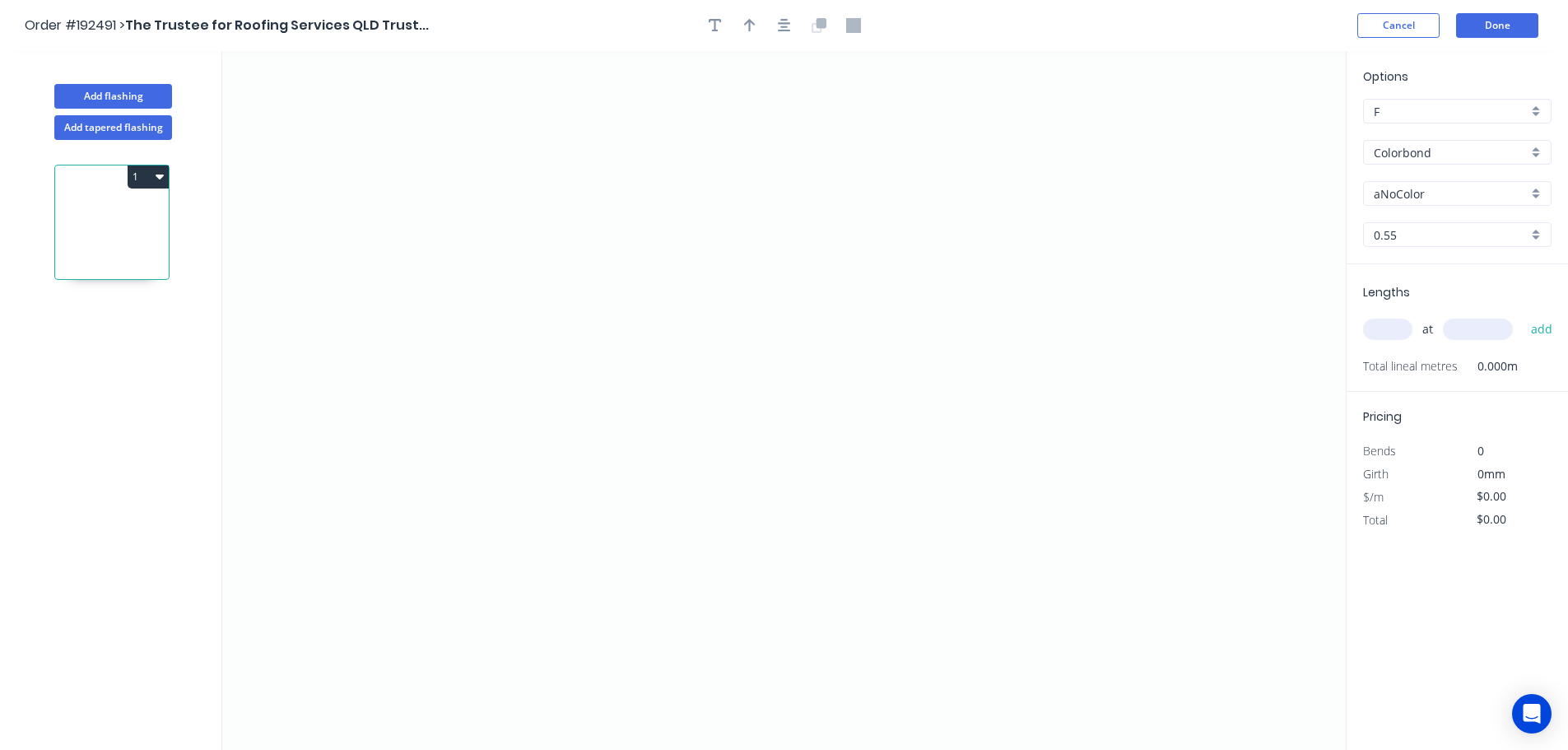
click at [1386, 187] on input "aNoColor" at bounding box center [1451, 193] width 154 height 18
click at [1395, 150] on input "Colorbond" at bounding box center [1451, 152] width 154 height 18
type input "aNoColor"
click at [1419, 298] on div "Zincalume" at bounding box center [1457, 296] width 187 height 29
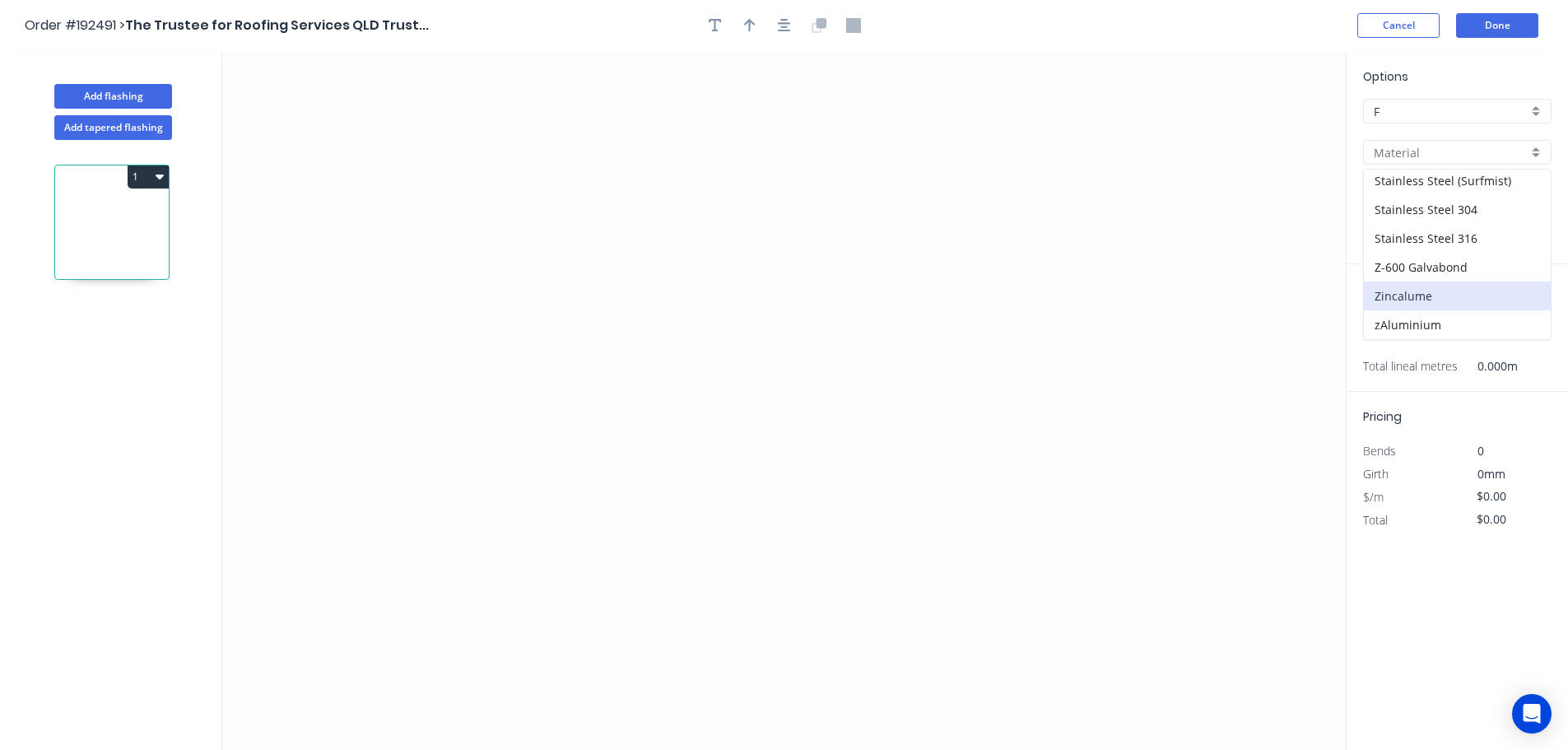
type input "Zincalume"
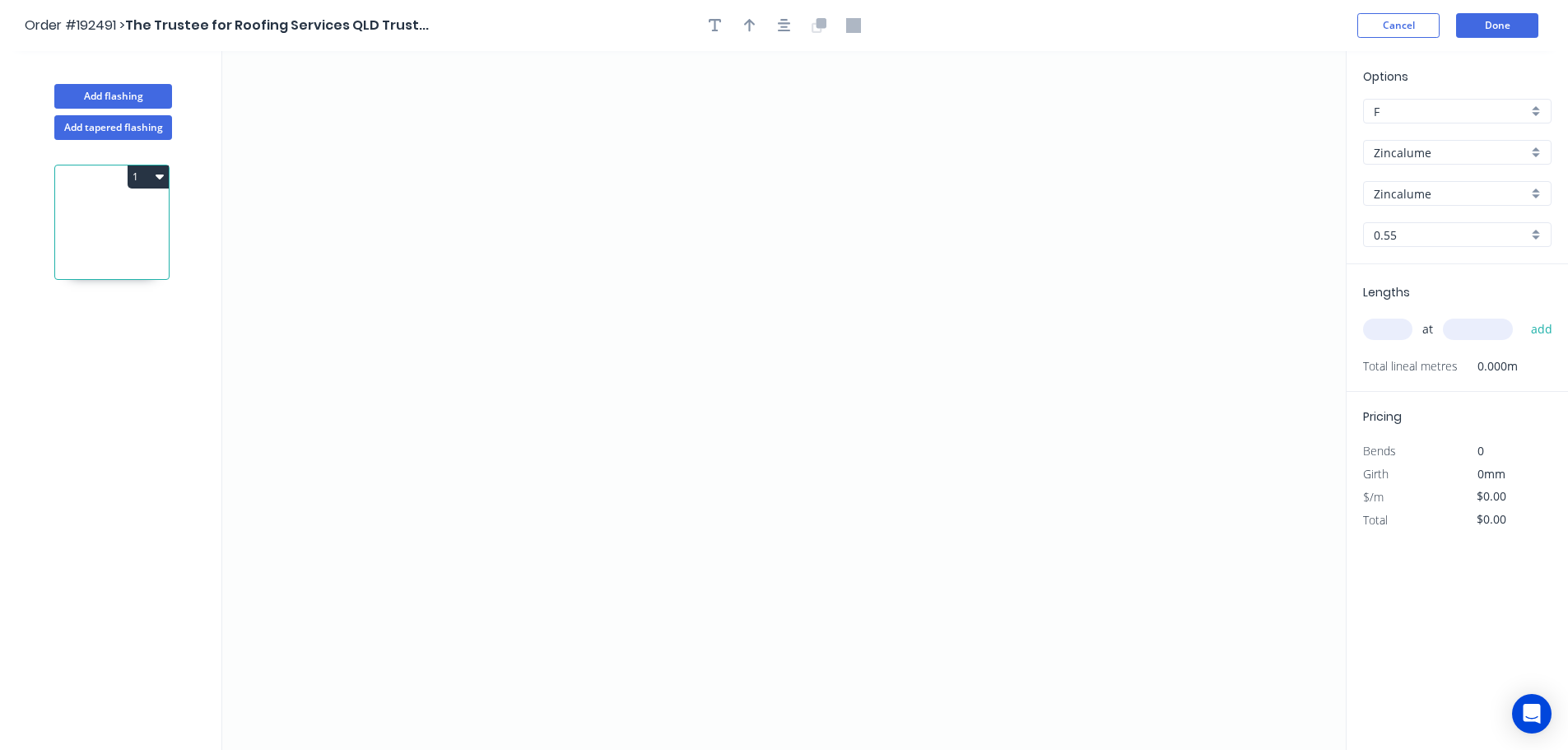
click at [1380, 325] on input "text" at bounding box center [1387, 329] width 49 height 21
type input "1"
type input "2300"
click at [1523, 315] on button "add" at bounding box center [1542, 329] width 39 height 28
click at [580, 112] on icon "0" at bounding box center [784, 400] width 1124 height 698
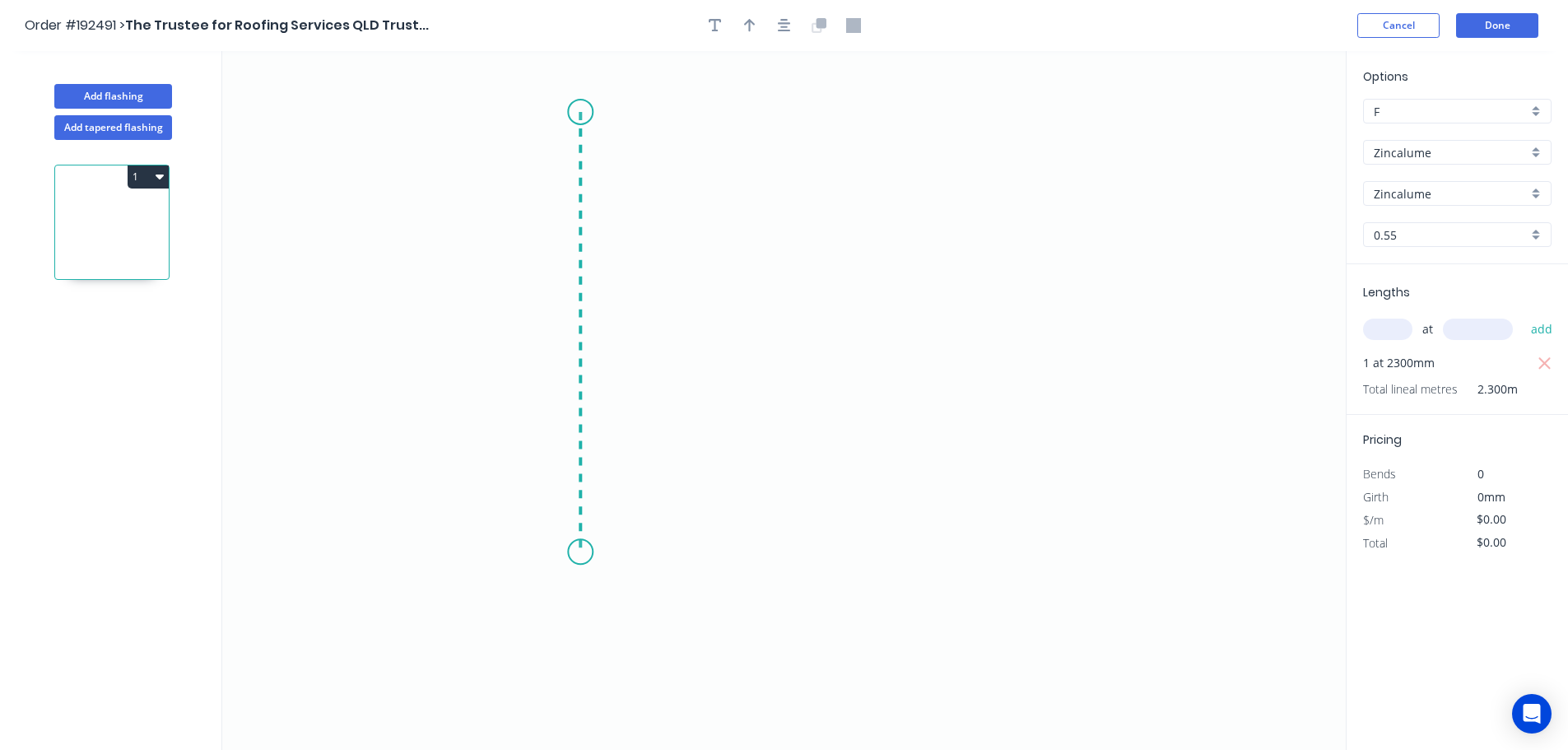
drag, startPoint x: 554, startPoint y: 552, endPoint x: 771, endPoint y: 533, distance: 217.8
click at [556, 551] on icon "0" at bounding box center [784, 400] width 1124 height 698
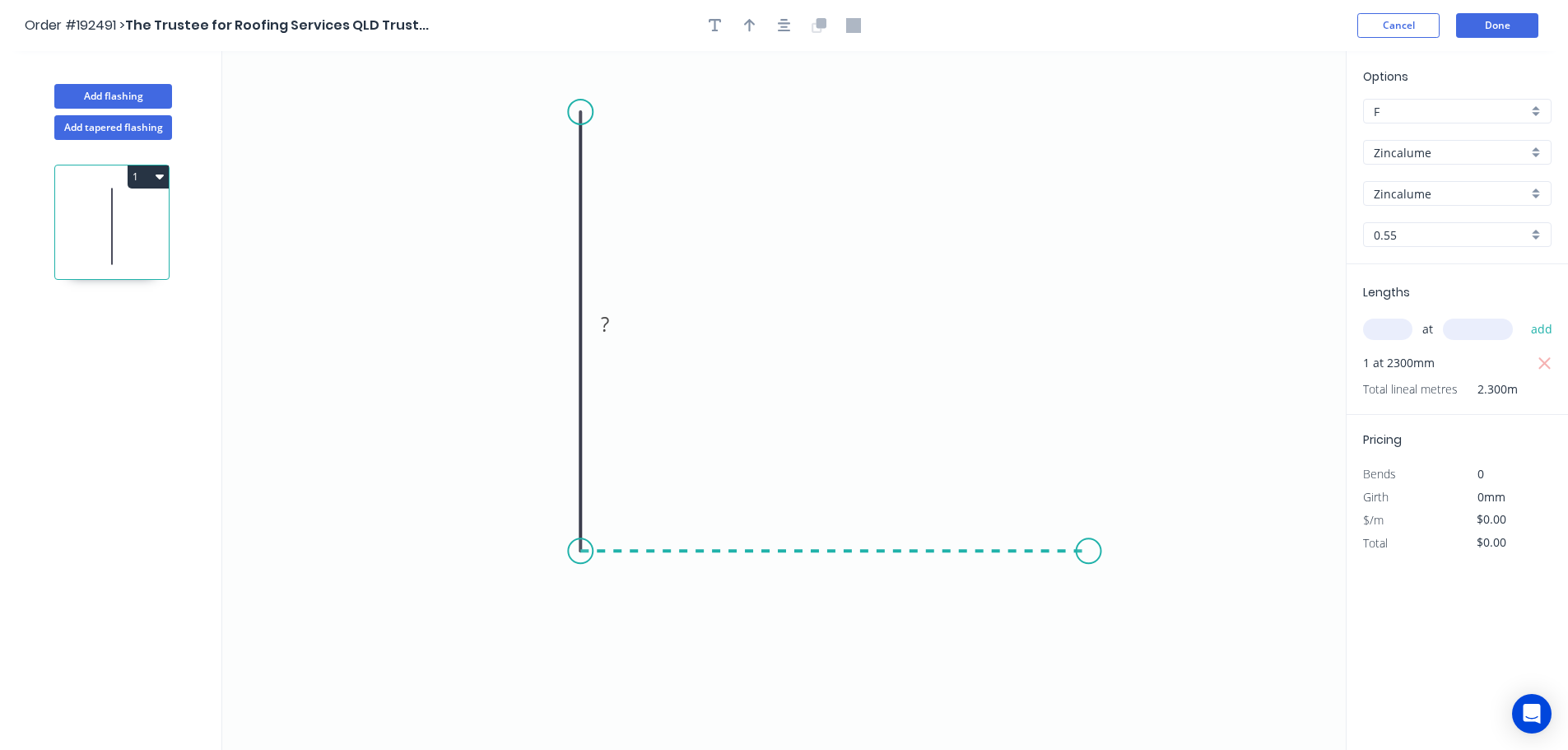
drag, startPoint x: 1089, startPoint y: 520, endPoint x: 1137, endPoint y: 548, distance: 55.6
click at [1093, 522] on icon "0 ?" at bounding box center [784, 400] width 1124 height 698
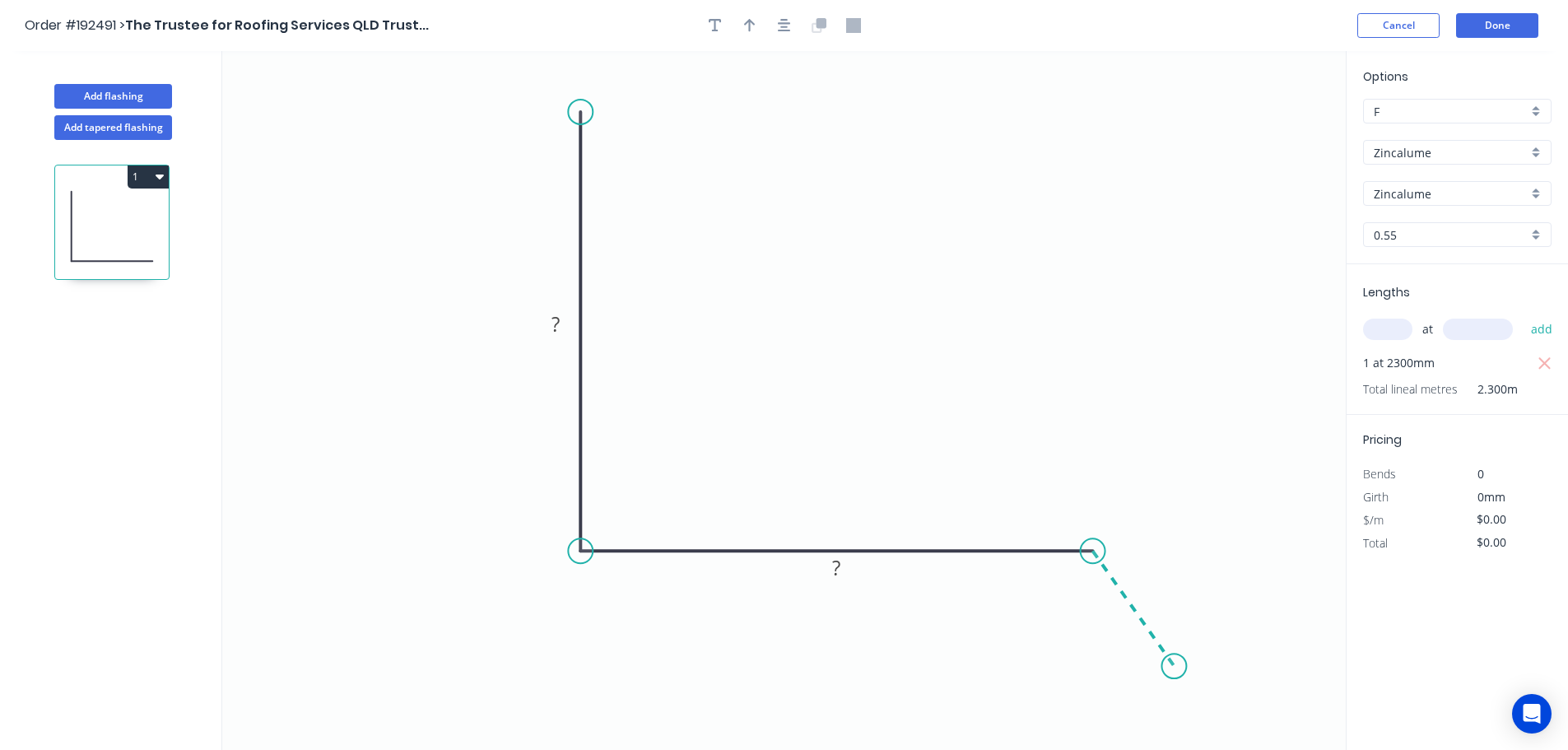
click at [1174, 667] on icon "0 ? ?" at bounding box center [784, 400] width 1124 height 698
click at [1174, 667] on circle at bounding box center [1173, 665] width 25 height 25
click at [553, 324] on tspan "?" at bounding box center [555, 323] width 8 height 27
type input "$18.92"
click at [749, 21] on icon "button" at bounding box center [749, 25] width 11 height 13
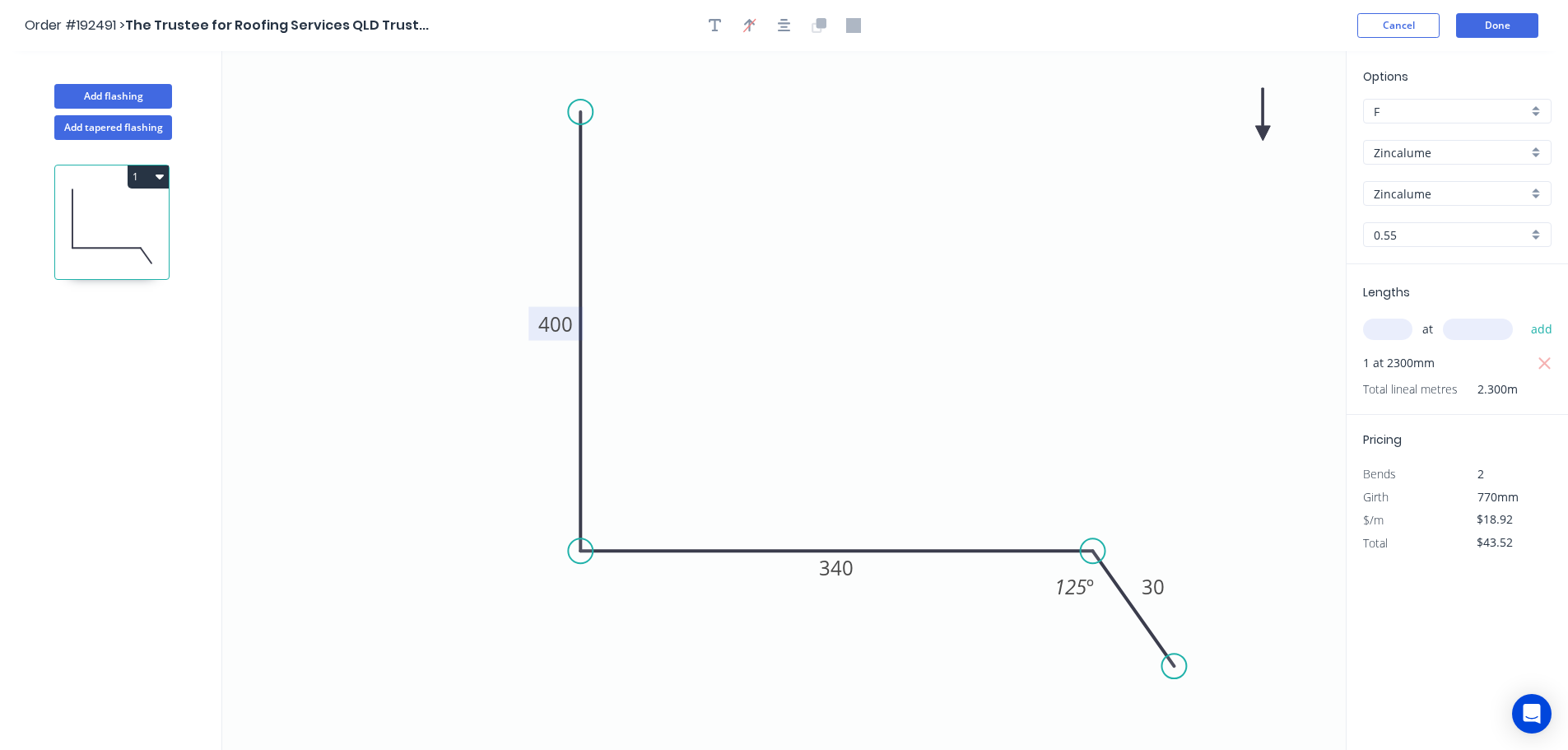
click at [1264, 129] on icon at bounding box center [1263, 114] width 15 height 53
drag, startPoint x: 1264, startPoint y: 129, endPoint x: 913, endPoint y: 283, distance: 383.3
click at [913, 283] on icon at bounding box center [926, 265] width 48 height 48
click at [164, 173] on button "1" at bounding box center [148, 176] width 42 height 23
click at [78, 214] on div "Duplicate" at bounding box center [90, 218] width 127 height 24
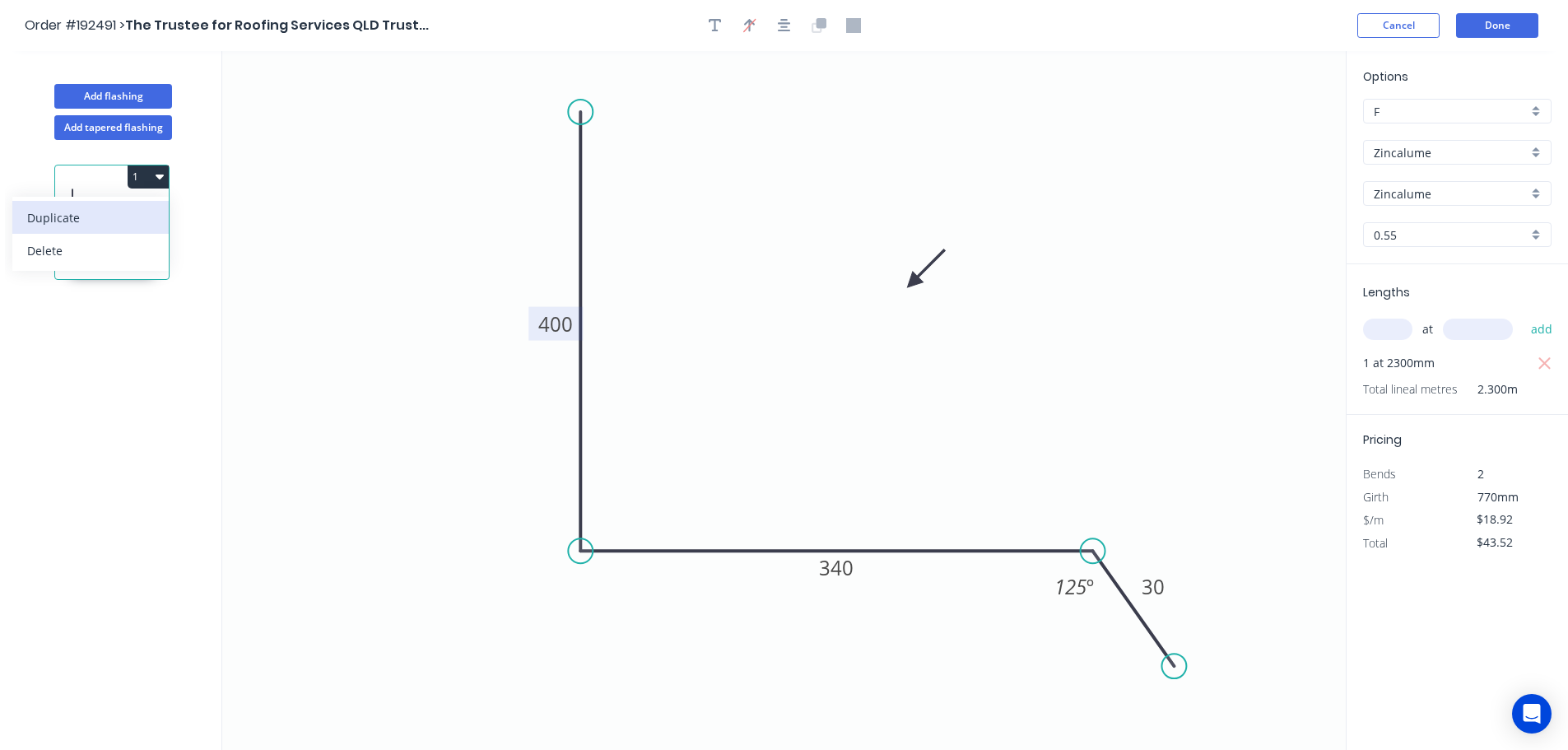
type input "$0.00"
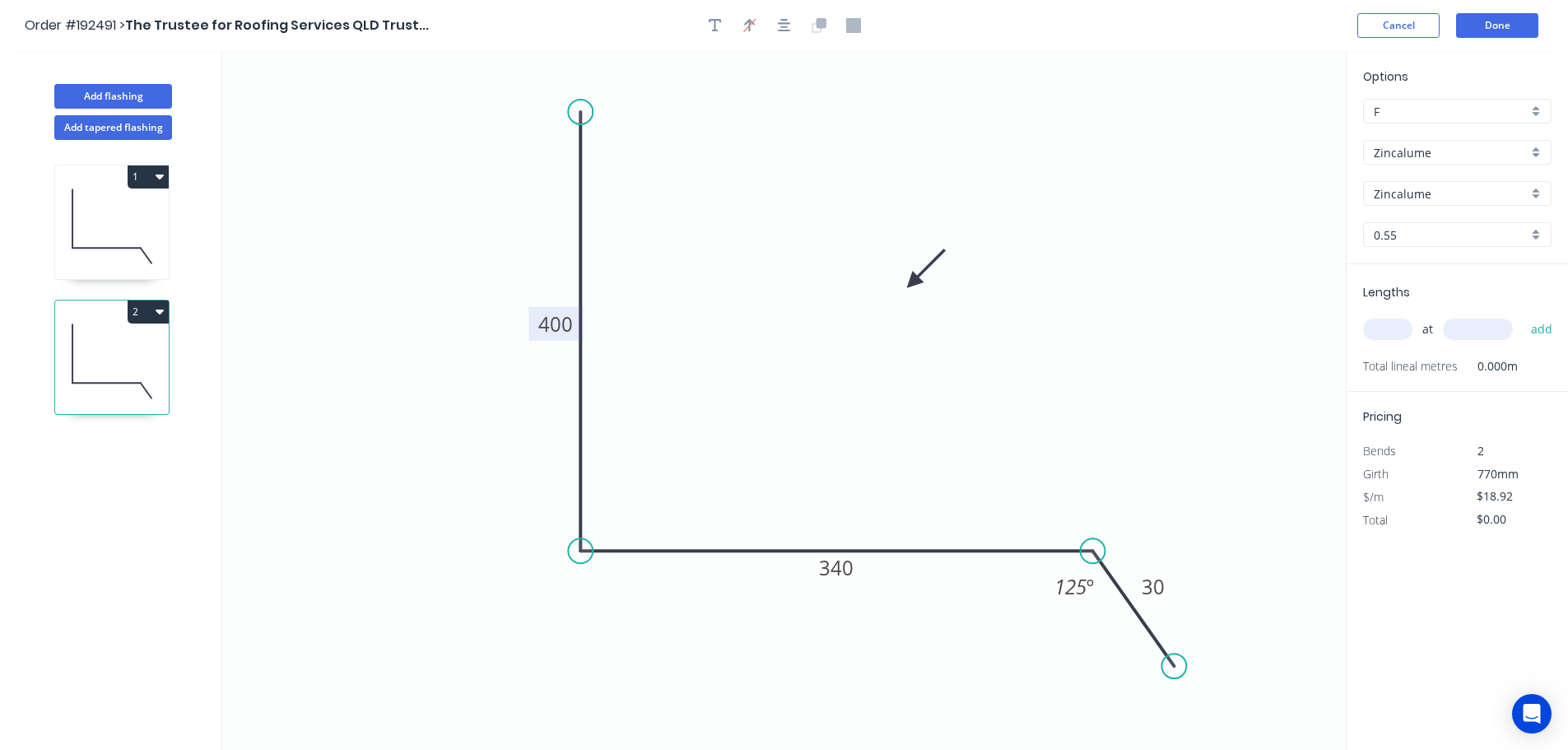
click at [559, 328] on tspan "400" at bounding box center [555, 323] width 34 height 27
type input "$15.27"
click at [1384, 330] on input "text" at bounding box center [1387, 329] width 49 height 21
type input "1"
type input "1500"
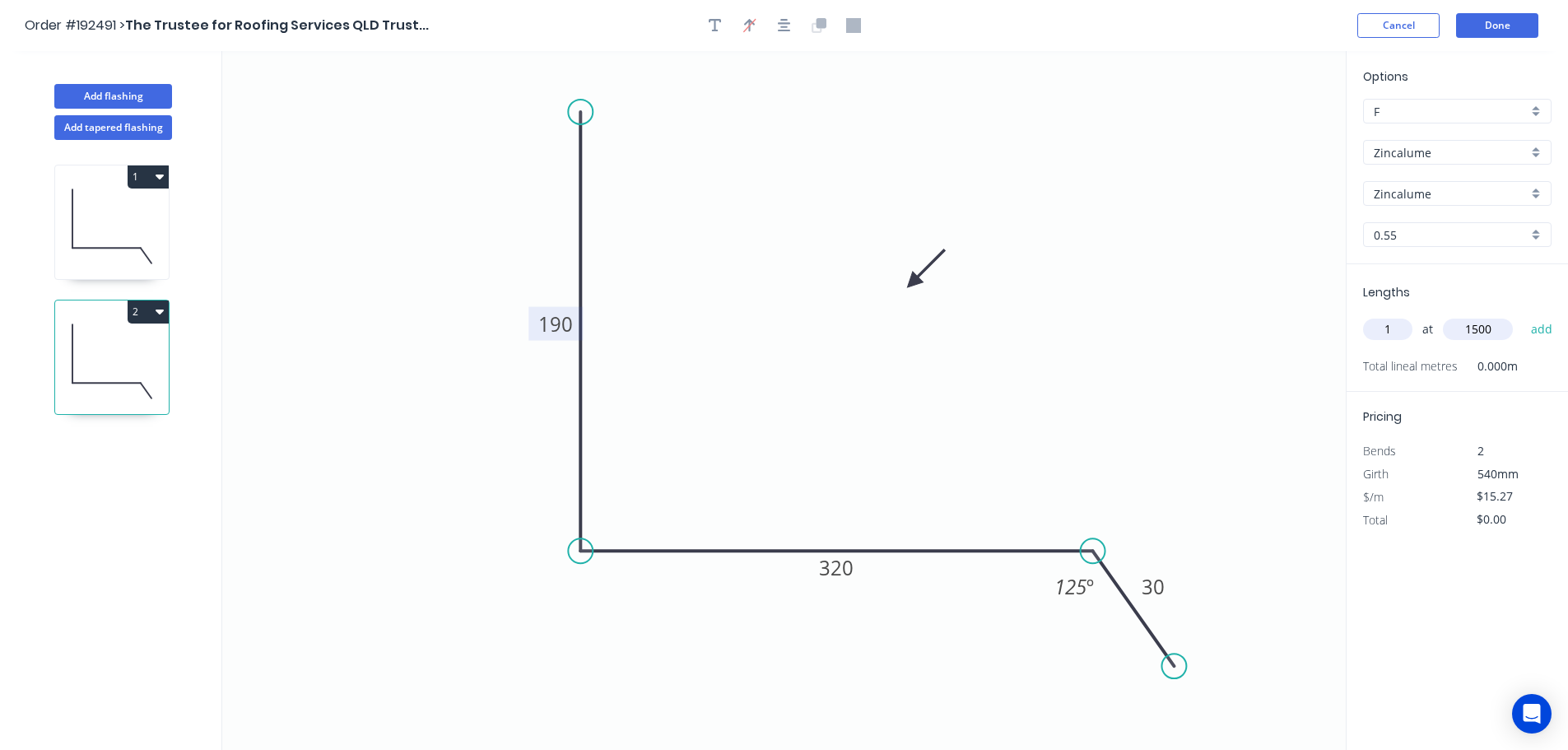
click at [1523, 315] on button "add" at bounding box center [1542, 329] width 39 height 28
click at [163, 312] on icon "button" at bounding box center [159, 311] width 8 height 13
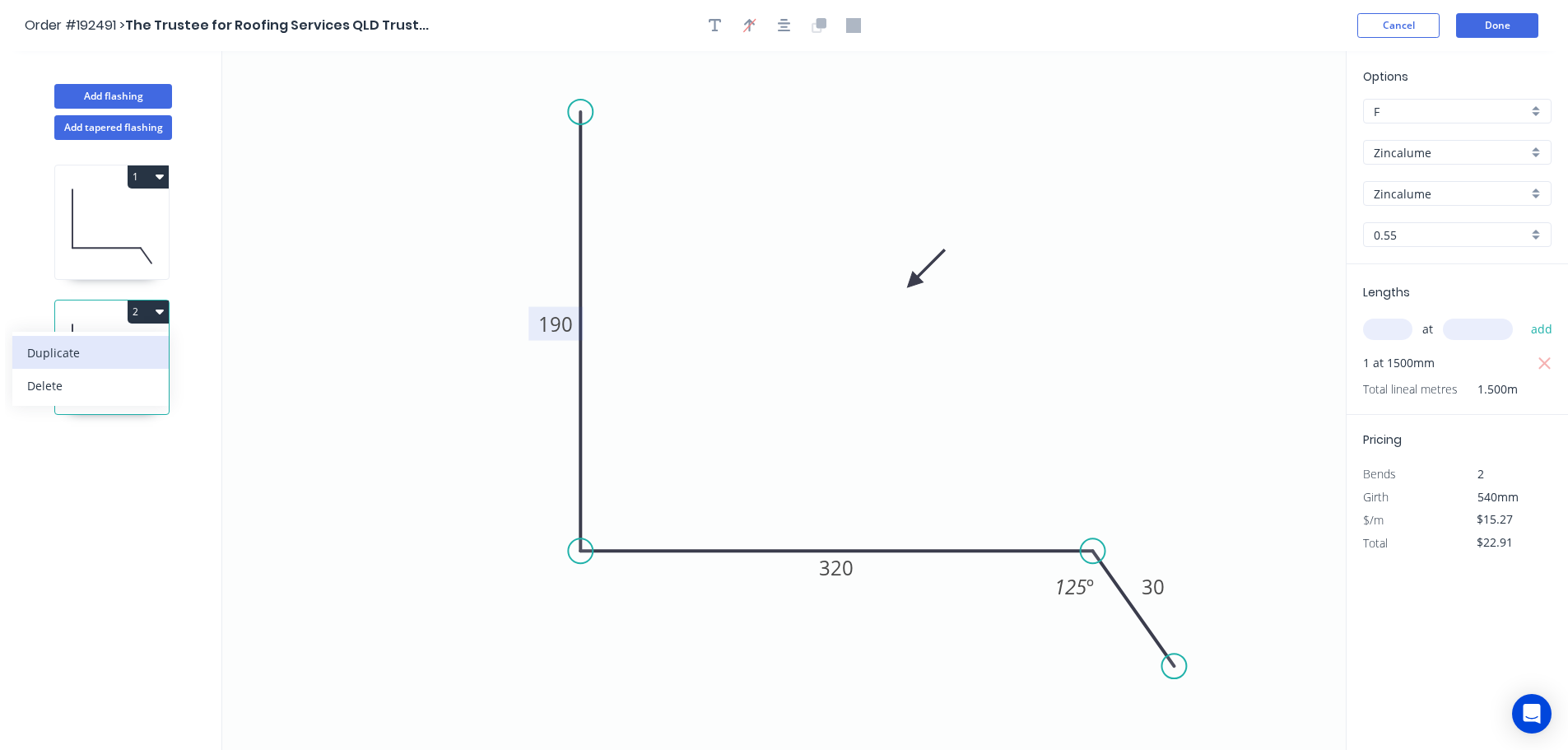
click at [71, 351] on div "Duplicate" at bounding box center [90, 353] width 127 height 24
type input "$0.00"
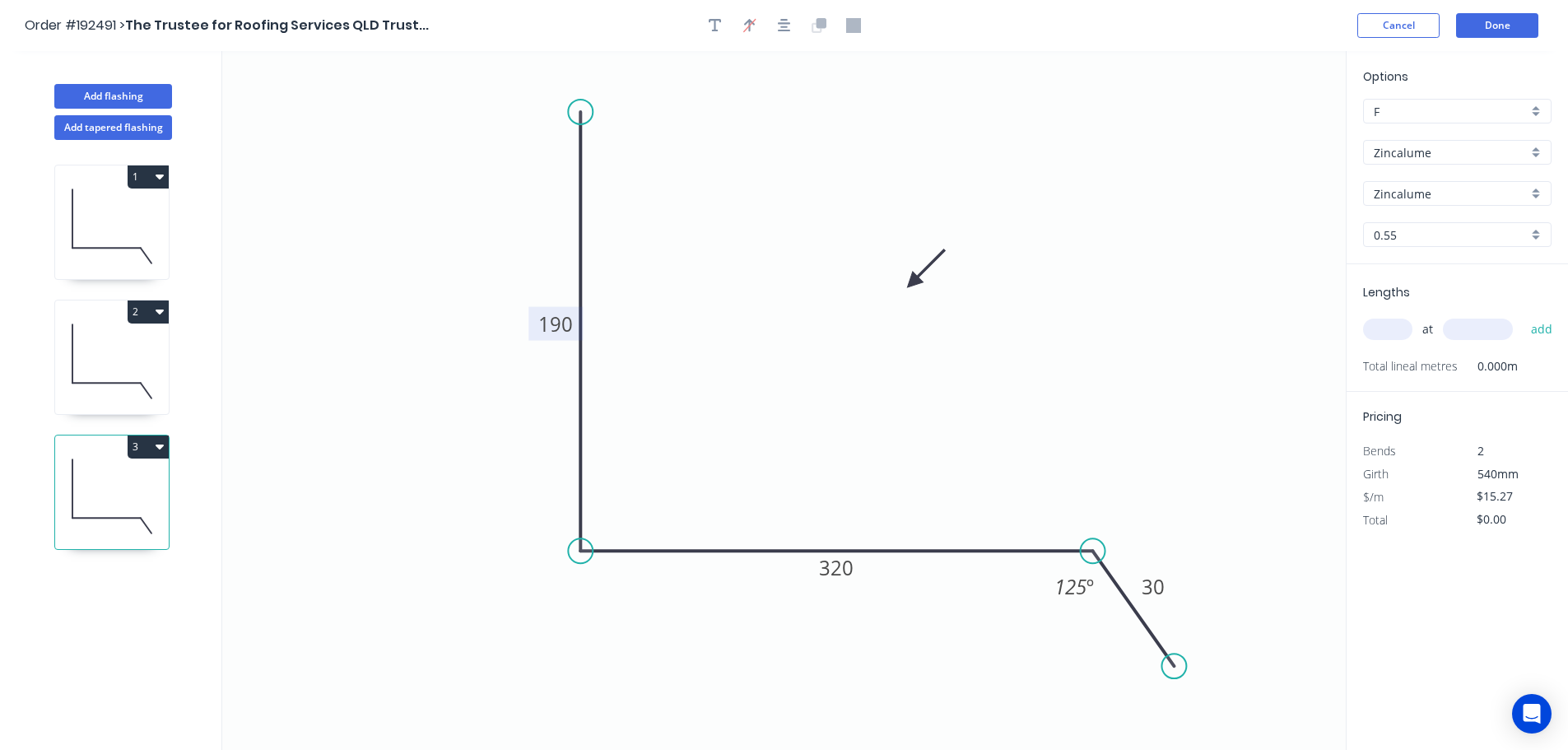
click at [561, 323] on tspan "190" at bounding box center [555, 323] width 34 height 27
click at [1388, 326] on input "text" at bounding box center [1387, 329] width 49 height 21
type input "$18.92"
type input "1"
type input "6000"
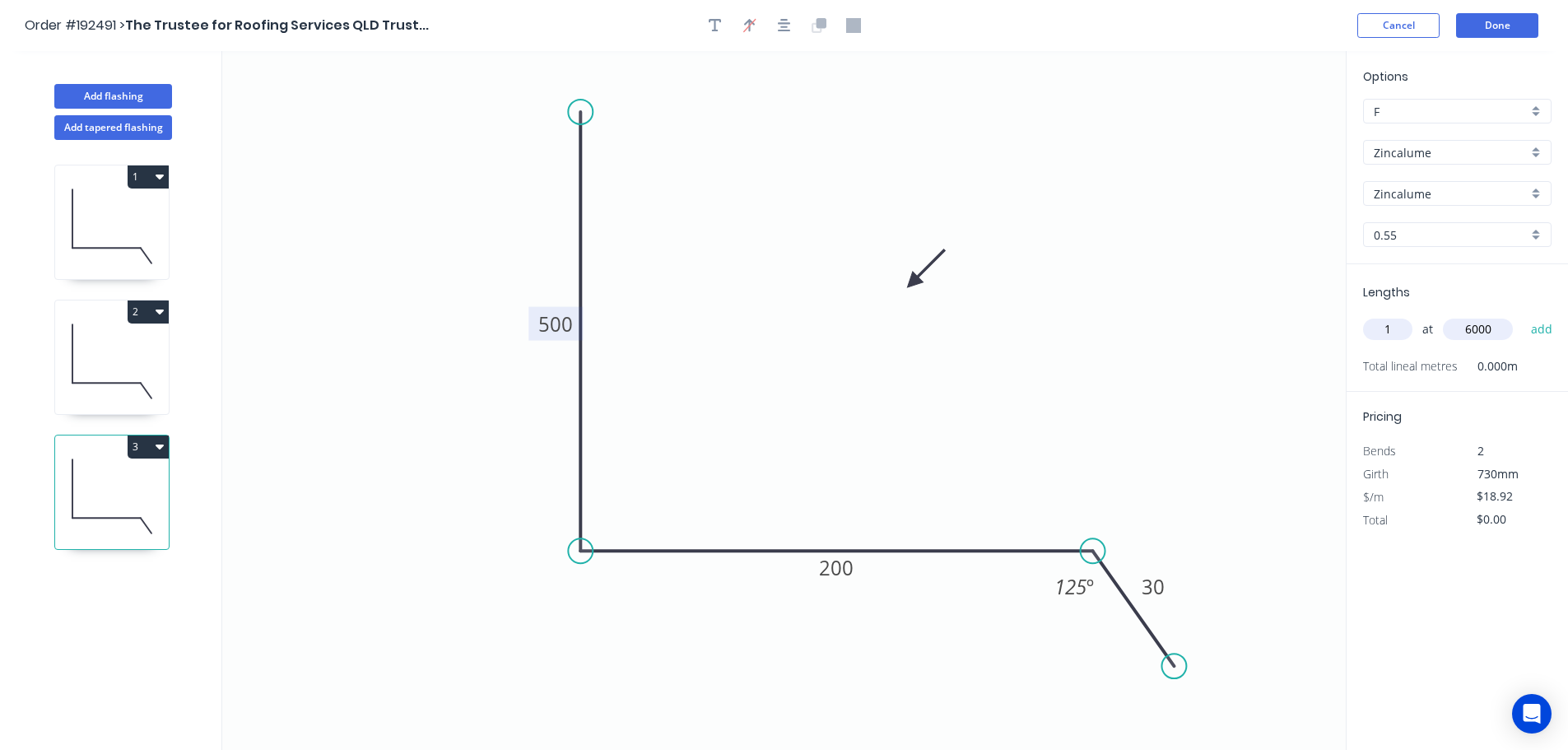
click at [1523, 315] on button "add" at bounding box center [1542, 329] width 39 height 28
click at [161, 447] on icon "button" at bounding box center [159, 446] width 8 height 5
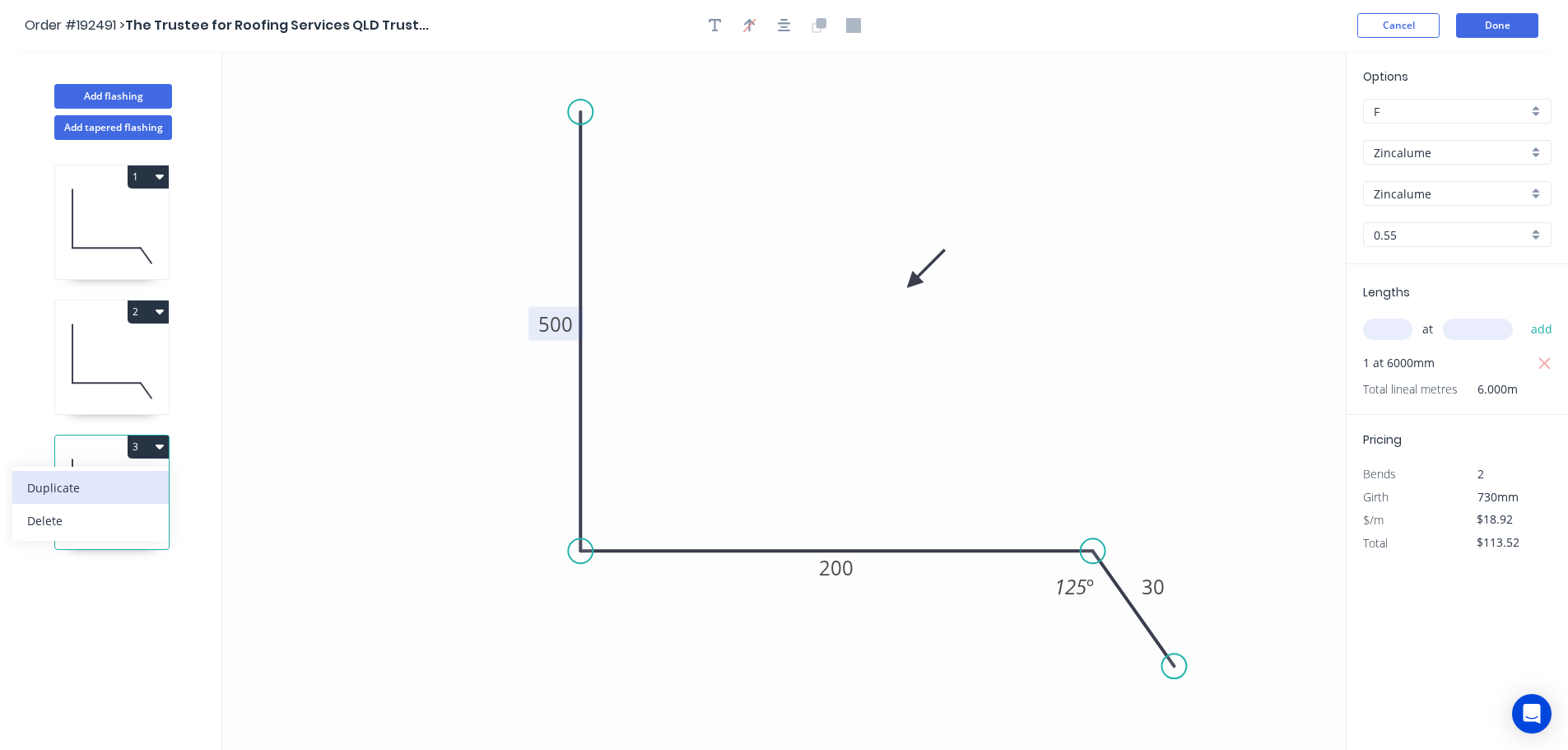
click at [67, 485] on div "Duplicate" at bounding box center [90, 488] width 127 height 24
type input "$0.00"
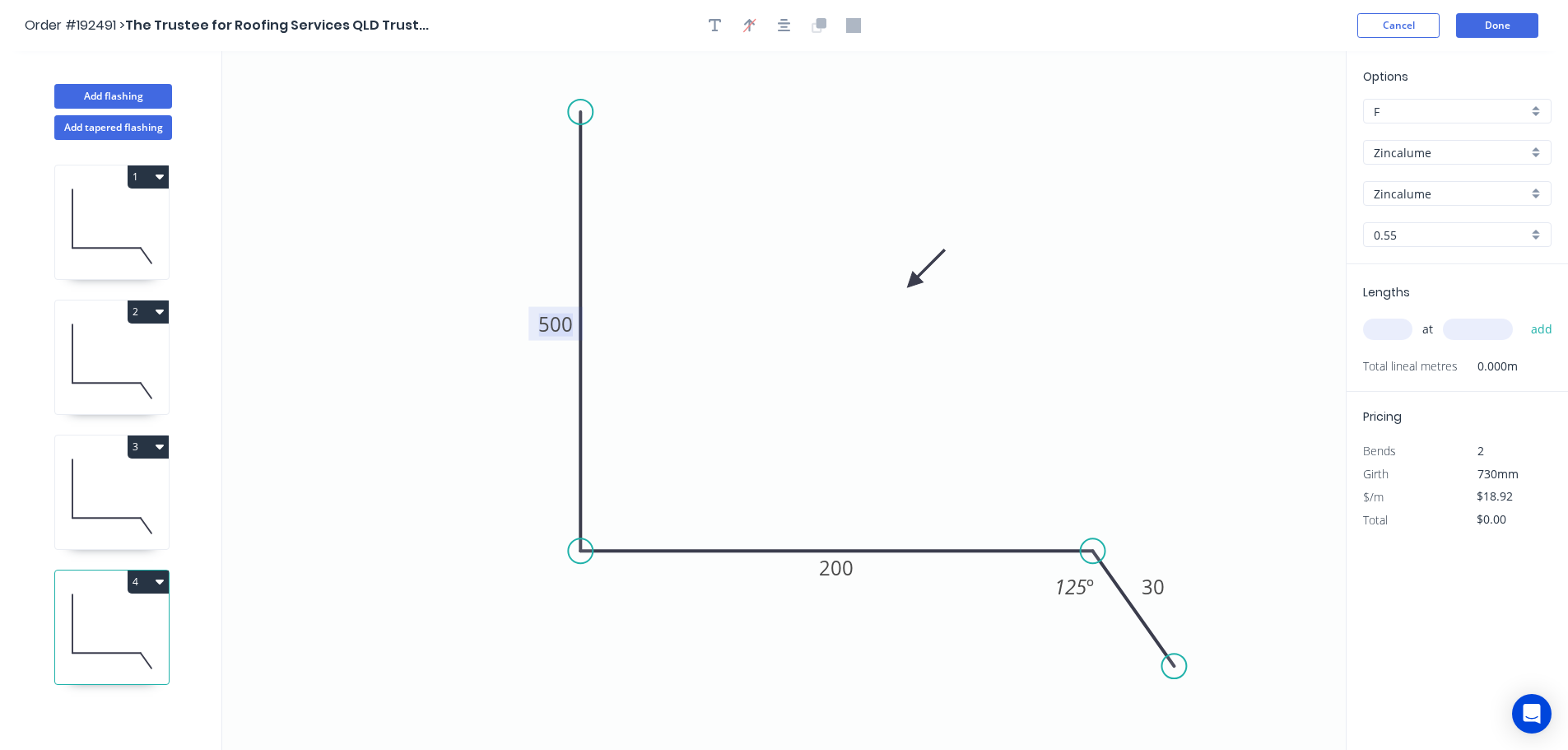
click at [552, 320] on tspan "500" at bounding box center [555, 323] width 34 height 27
click at [1379, 323] on input "text" at bounding box center [1387, 329] width 49 height 21
type input "$13.45"
type input "1"
type input "2300"
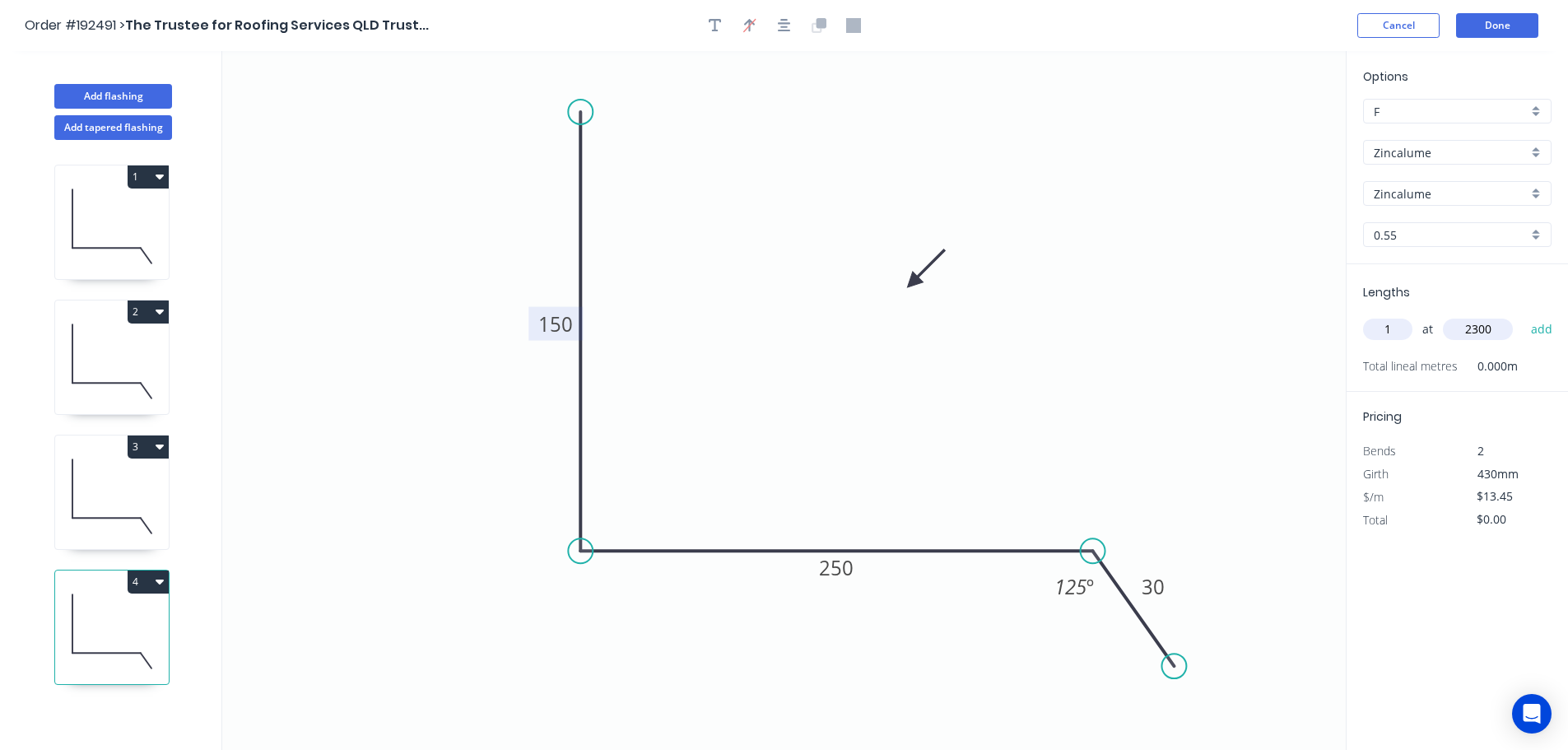
click at [1523, 315] on button "add" at bounding box center [1542, 329] width 39 height 28
click at [164, 582] on button "4" at bounding box center [148, 581] width 42 height 23
click at [78, 623] on div "Duplicate" at bounding box center [90, 623] width 127 height 24
type input "$0.00"
click at [836, 569] on tspan "250" at bounding box center [835, 567] width 34 height 27
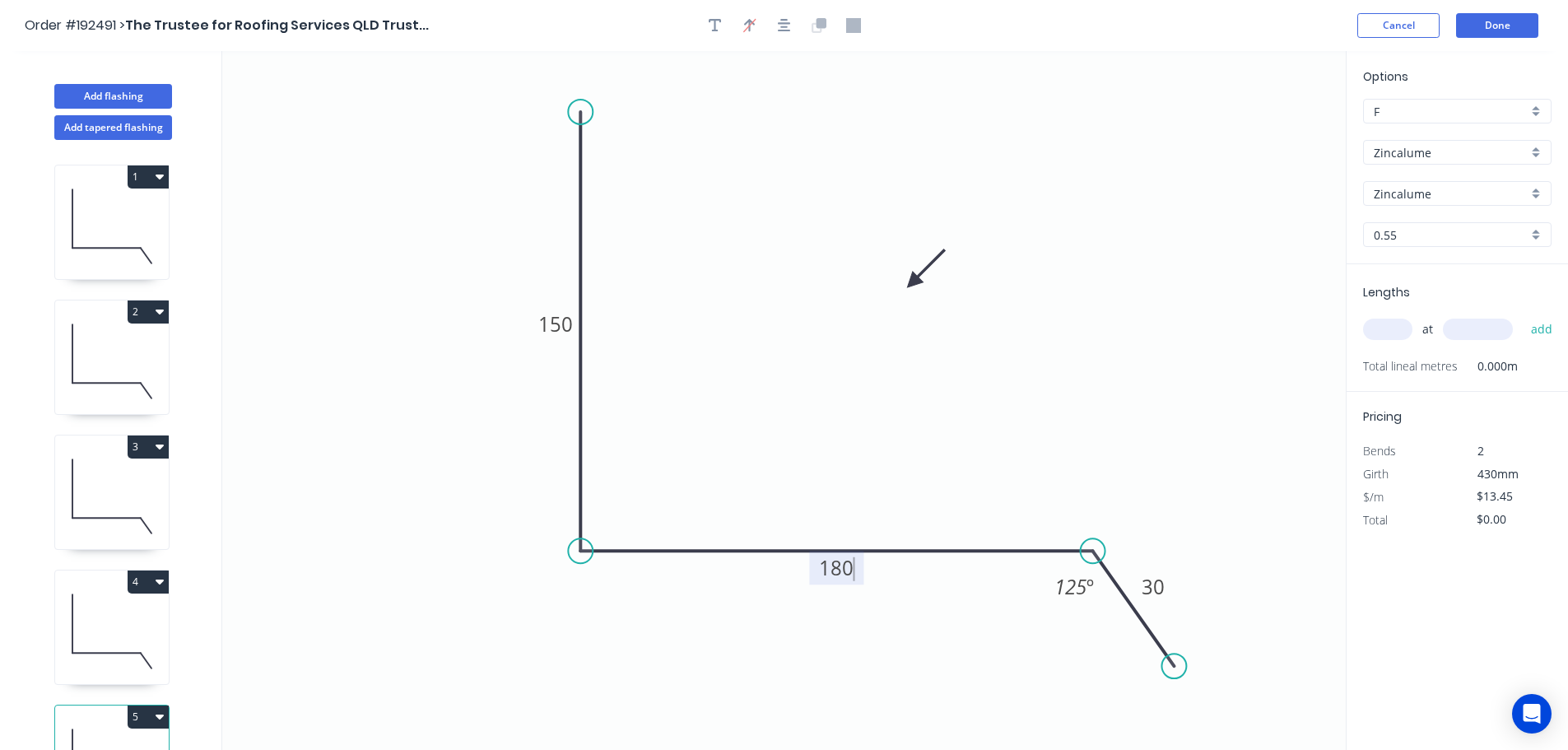
click at [1392, 324] on input "text" at bounding box center [1387, 329] width 49 height 21
type input "$11.62"
type input "1"
type input "2500"
click at [1523, 315] on button "add" at bounding box center [1542, 329] width 39 height 28
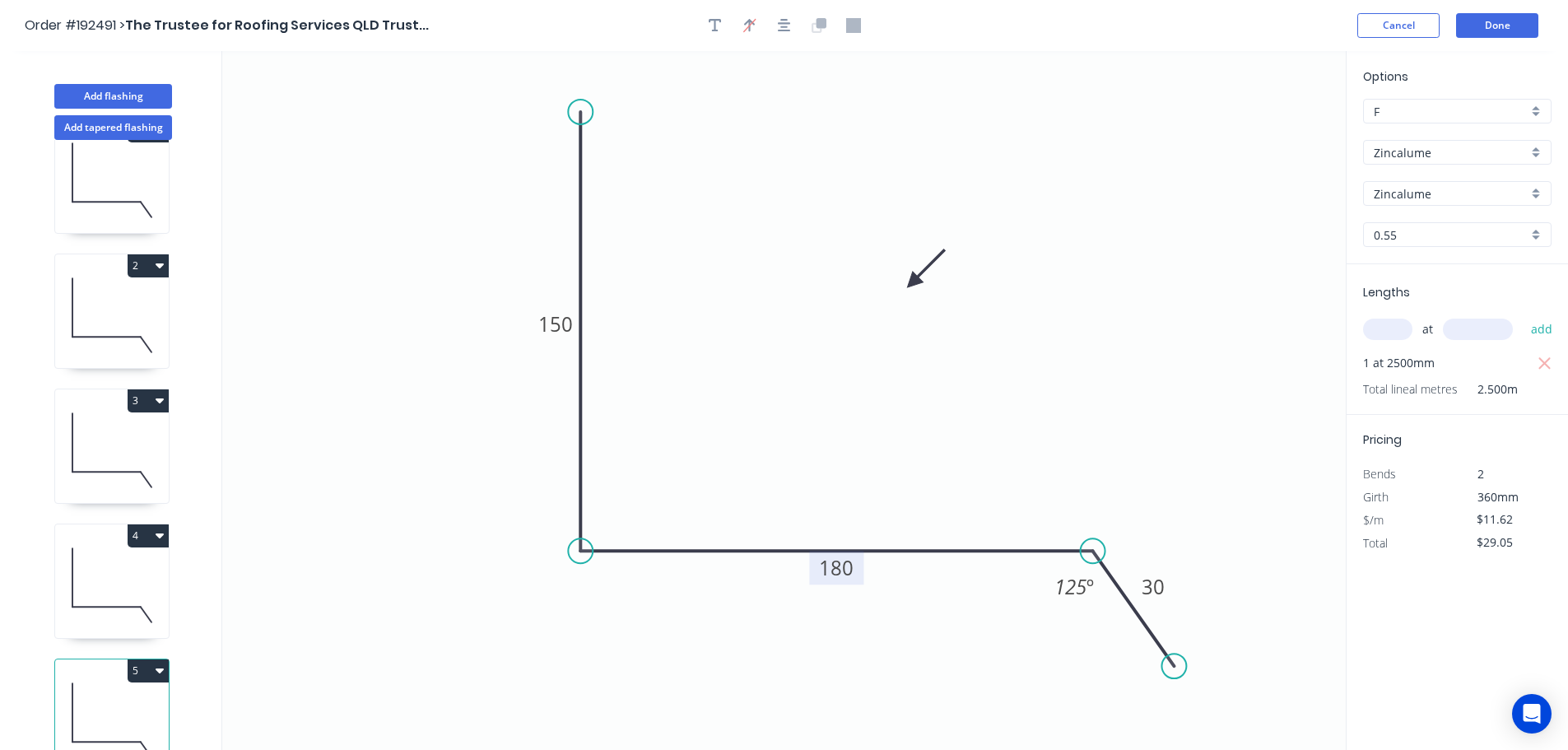
scroll to position [72, 0]
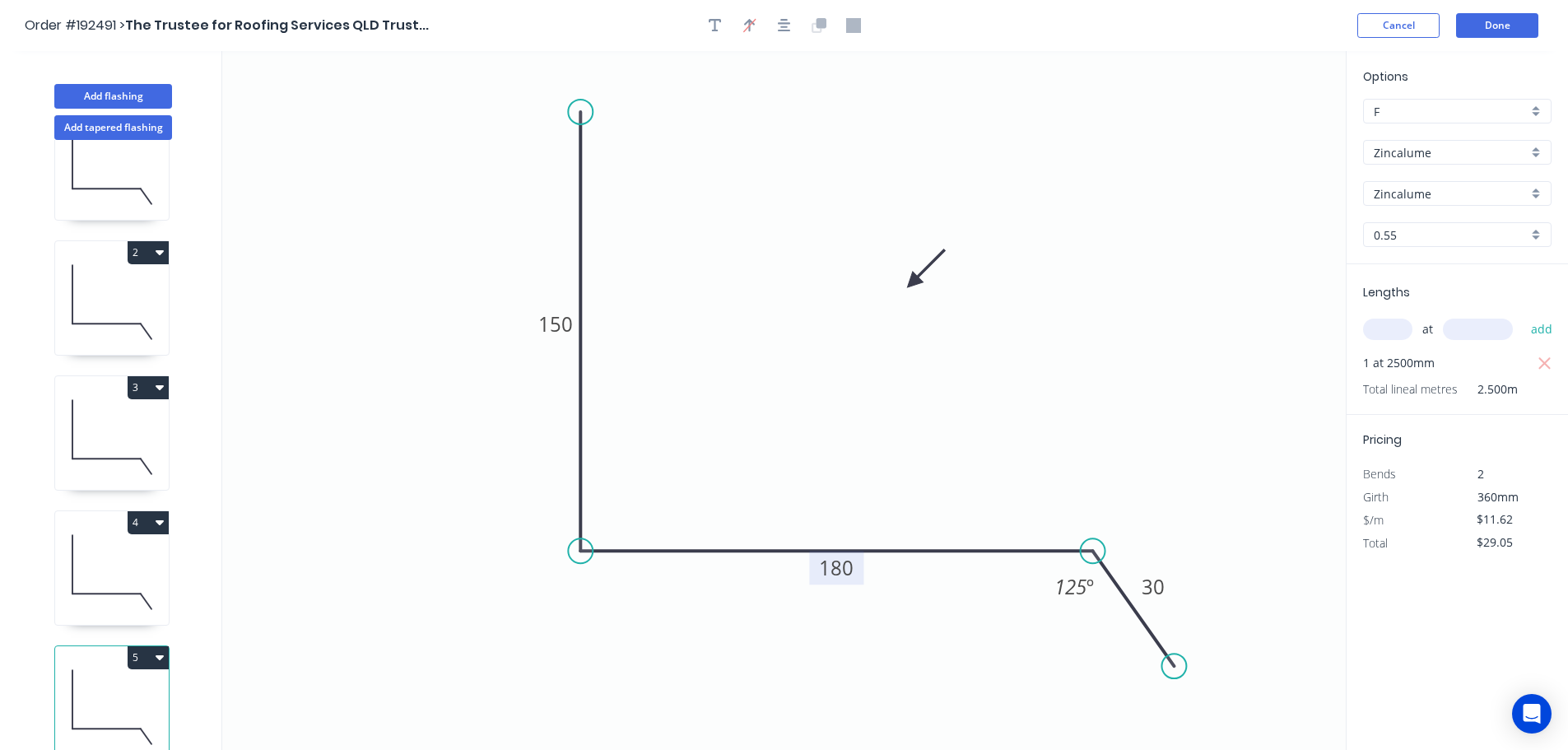
click at [157, 650] on icon "button" at bounding box center [159, 657] width 8 height 13
click at [51, 686] on div "Duplicate" at bounding box center [90, 698] width 127 height 24
type input "$0.00"
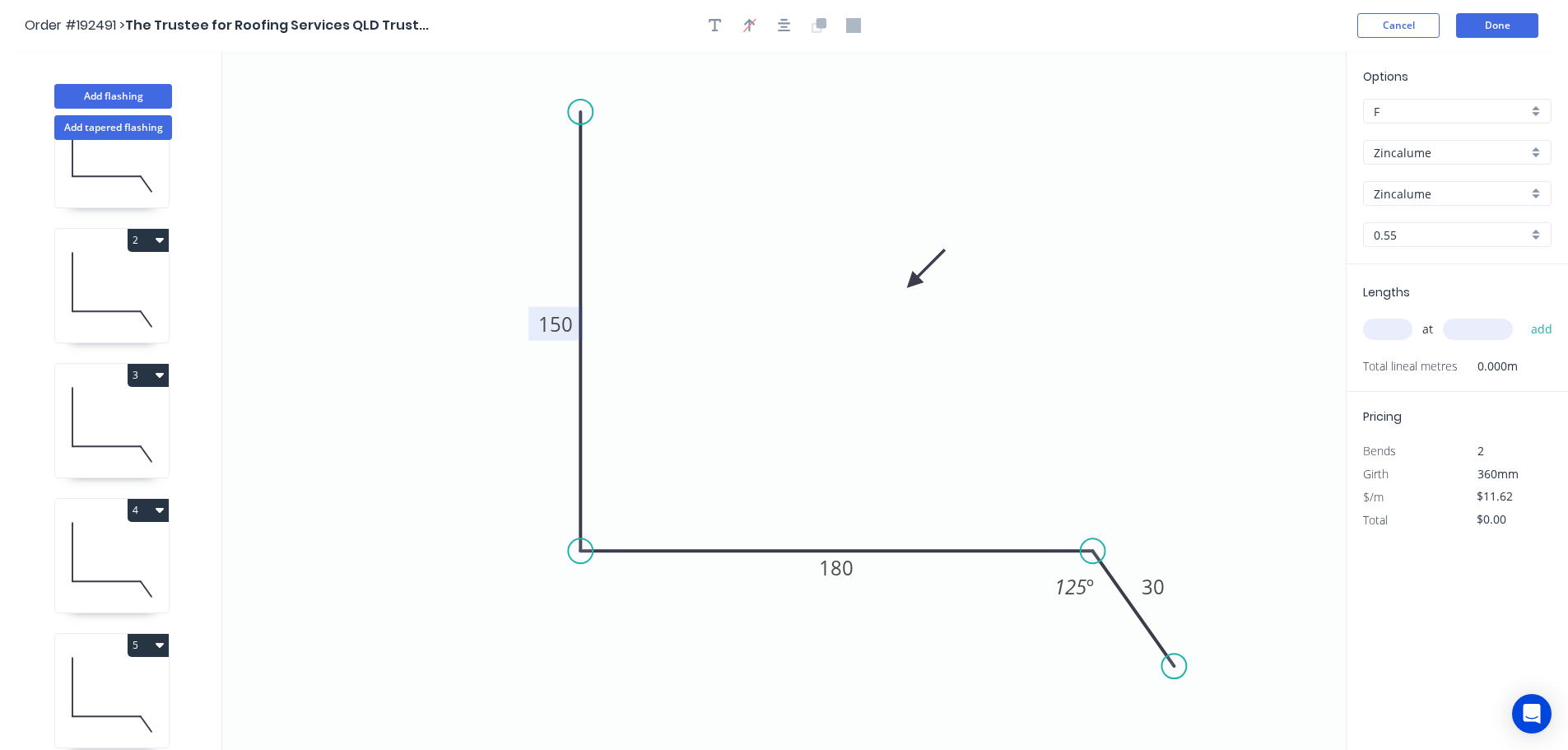
click at [559, 322] on tspan "150" at bounding box center [555, 323] width 34 height 27
type input "$13.45"
click at [1395, 328] on input "text" at bounding box center [1387, 329] width 49 height 21
type input "1"
type input "1200"
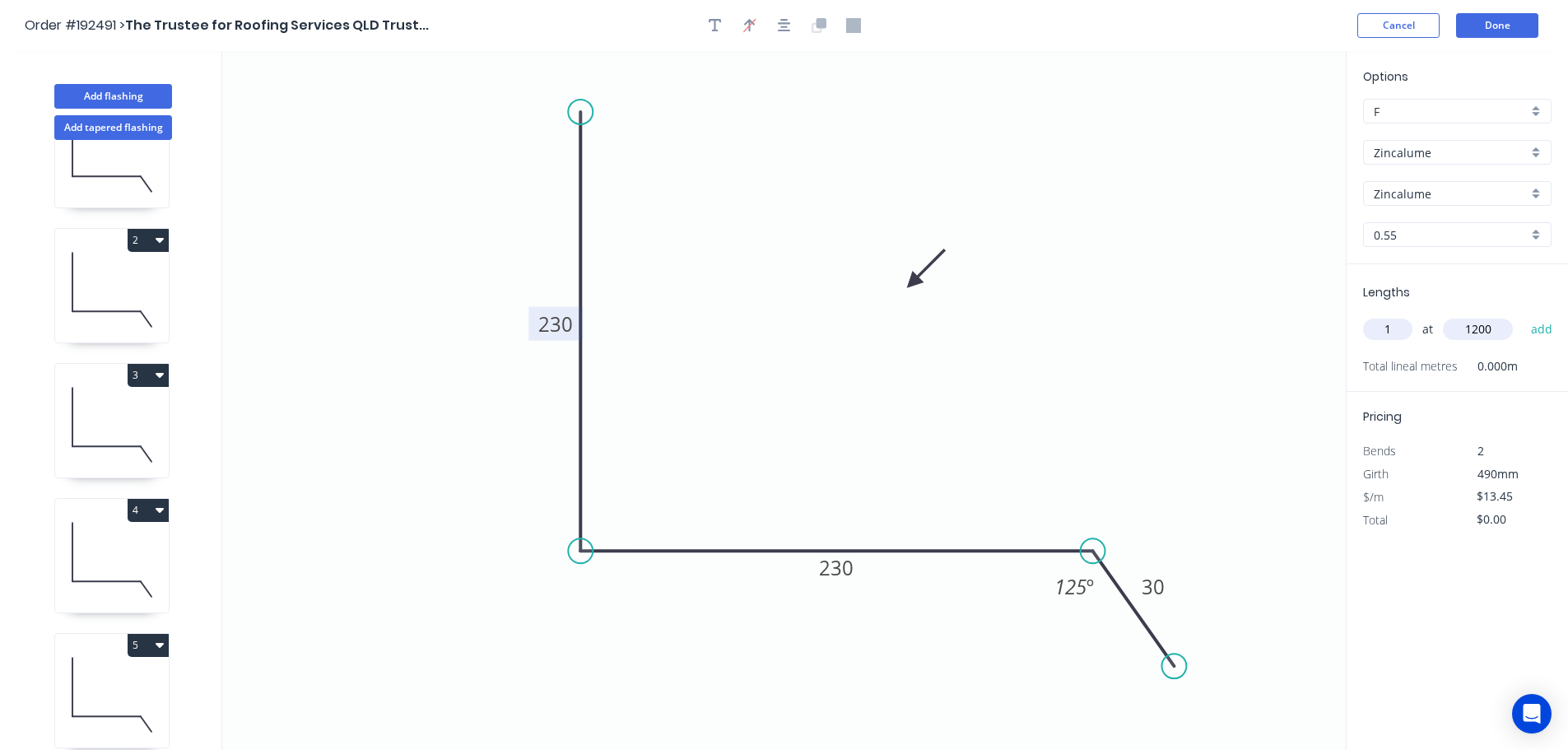
click at [1523, 315] on button "add" at bounding box center [1542, 329] width 39 height 28
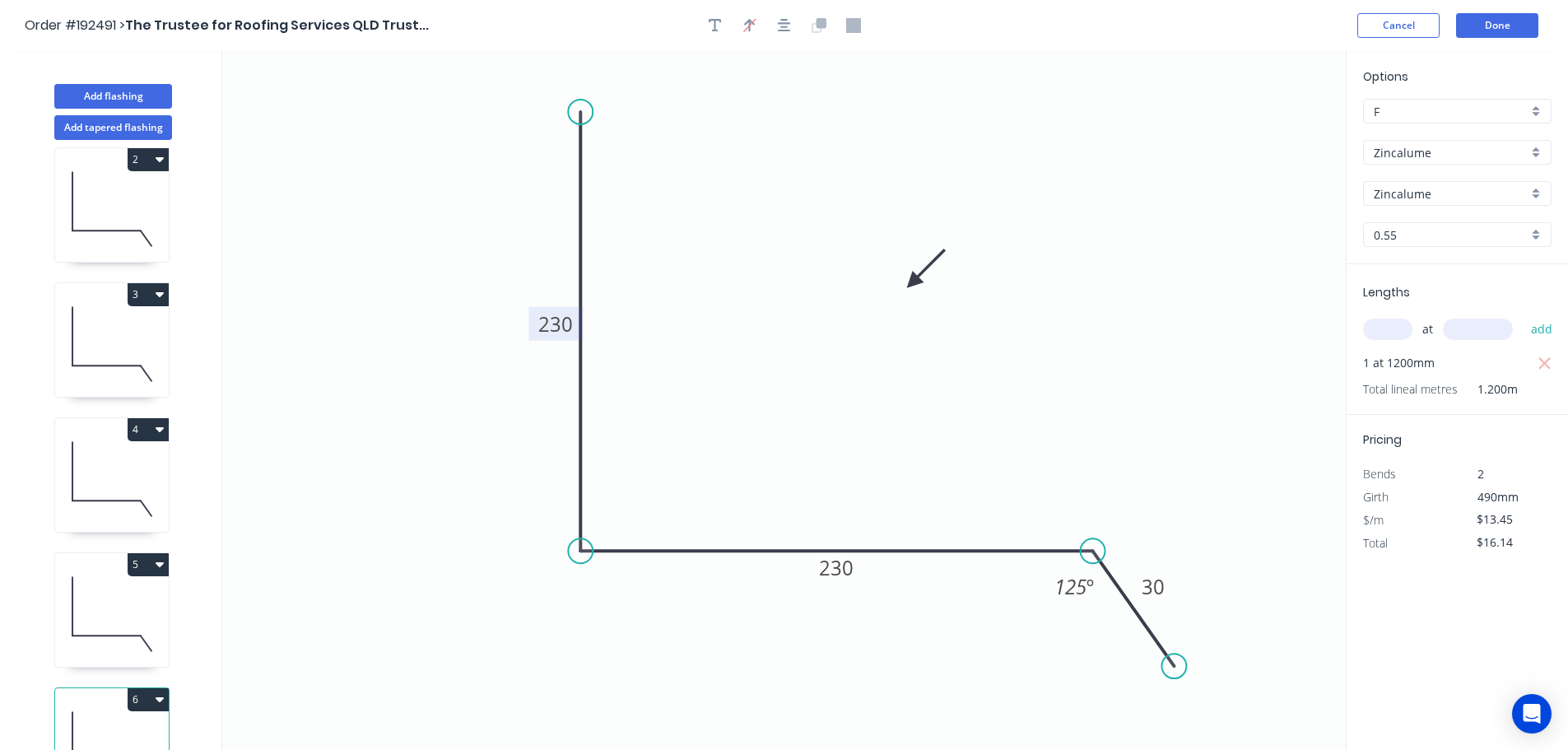
scroll to position [207, 0]
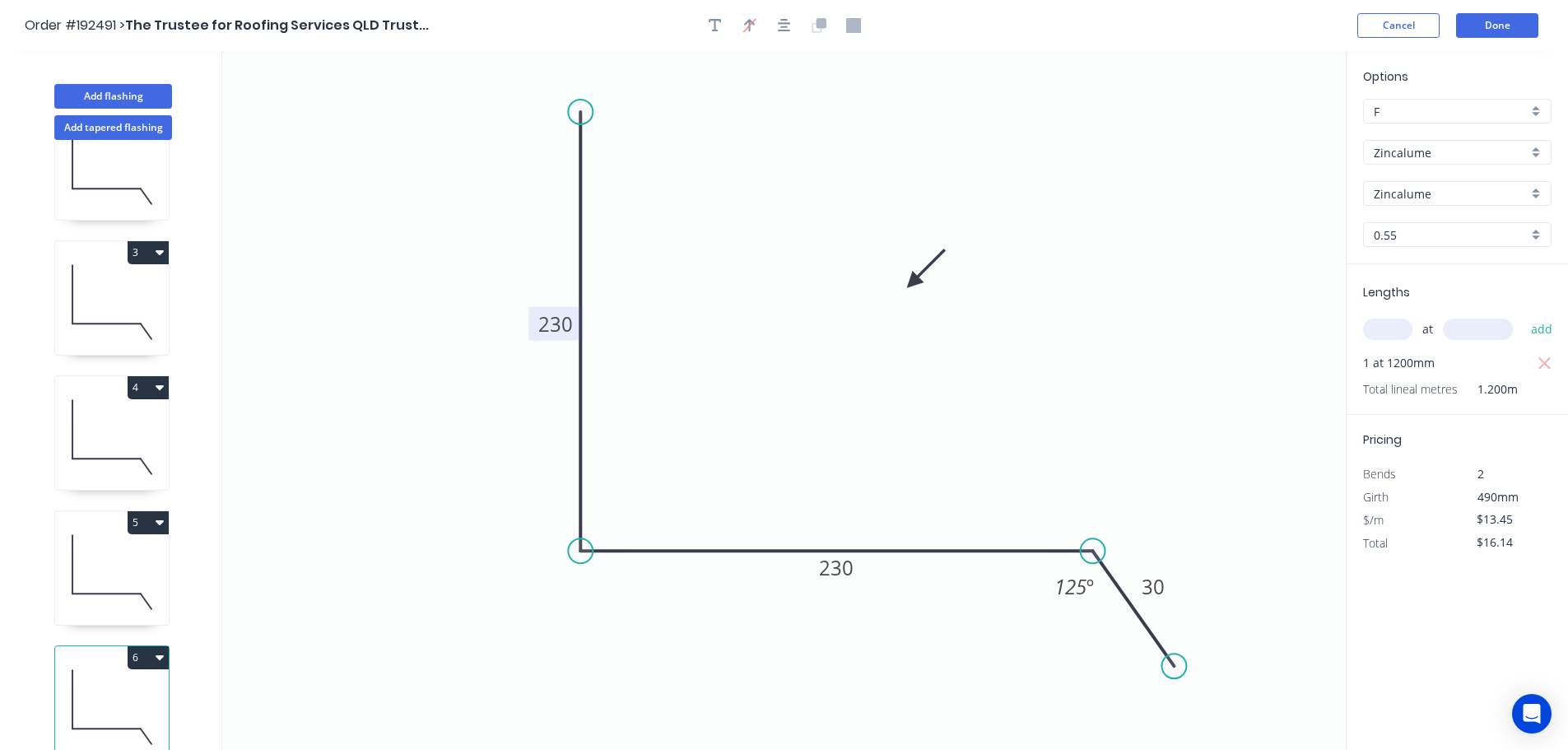
click at [161, 650] on icon "button" at bounding box center [159, 657] width 8 height 13
click at [101, 686] on div "Duplicate" at bounding box center [90, 698] width 127 height 24
type input "$0.00"
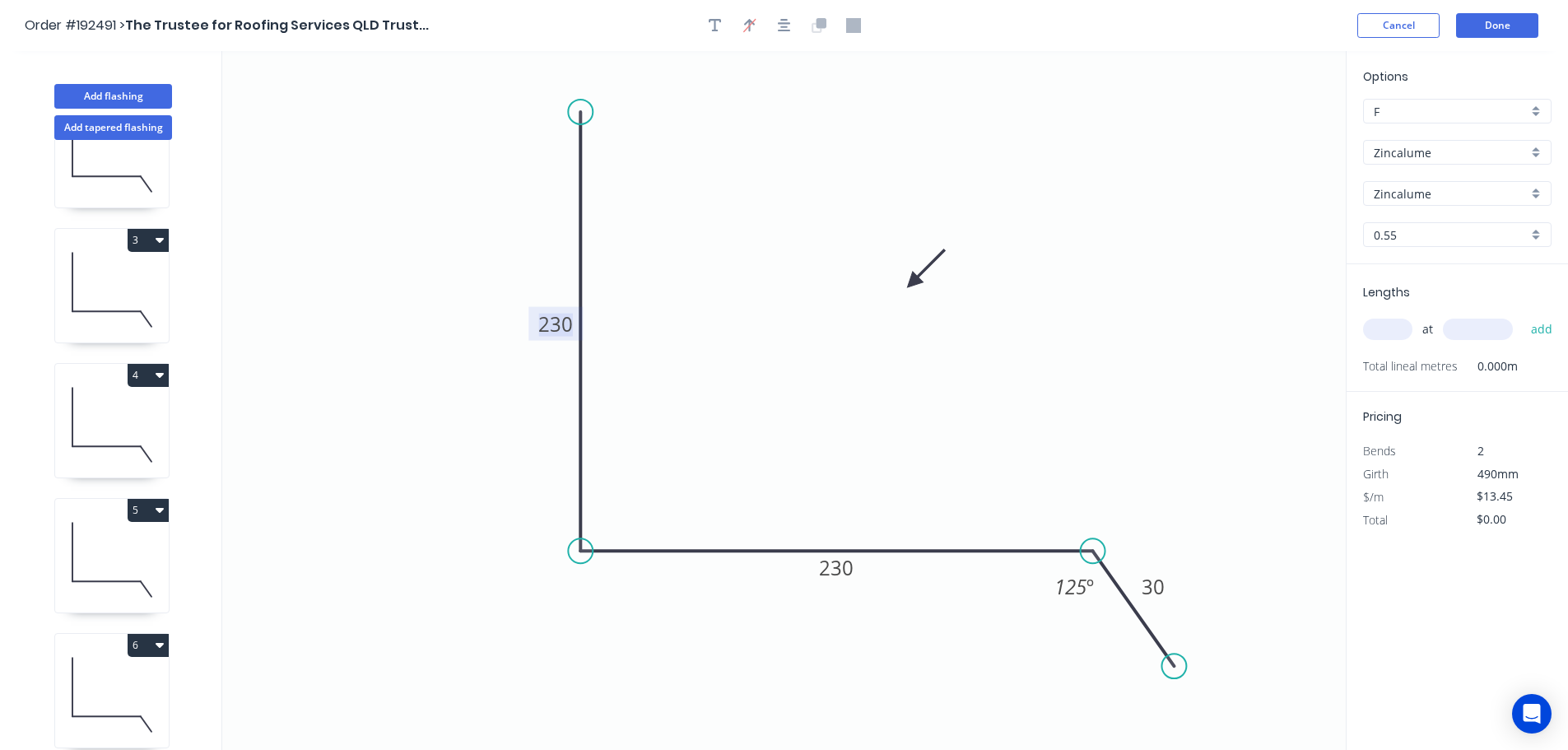
click at [553, 327] on tspan "230" at bounding box center [555, 323] width 34 height 27
type input "$22.57"
click at [1389, 328] on input "text" at bounding box center [1387, 329] width 49 height 21
type input "1"
type input "2300"
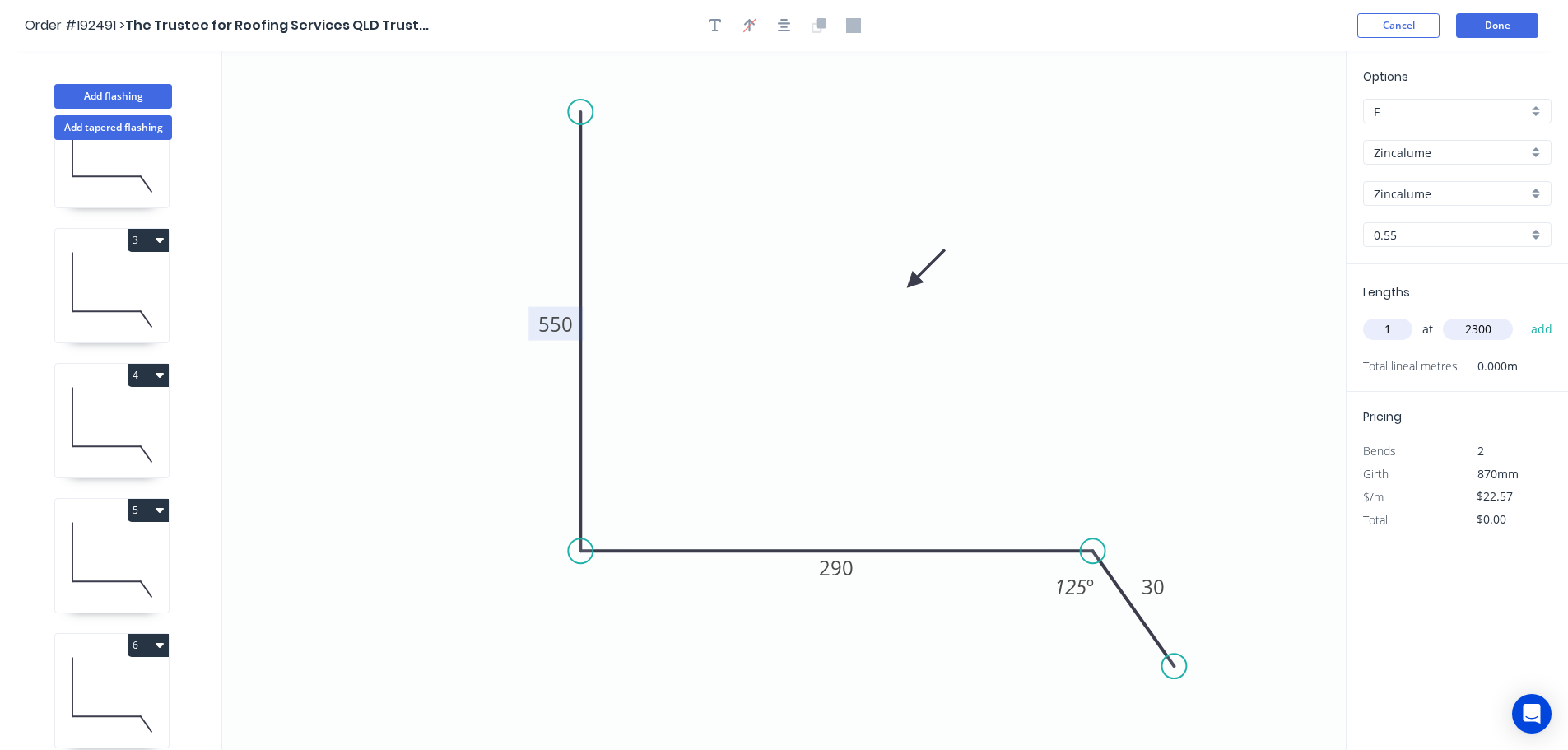
click at [1523, 315] on button "add" at bounding box center [1542, 329] width 39 height 28
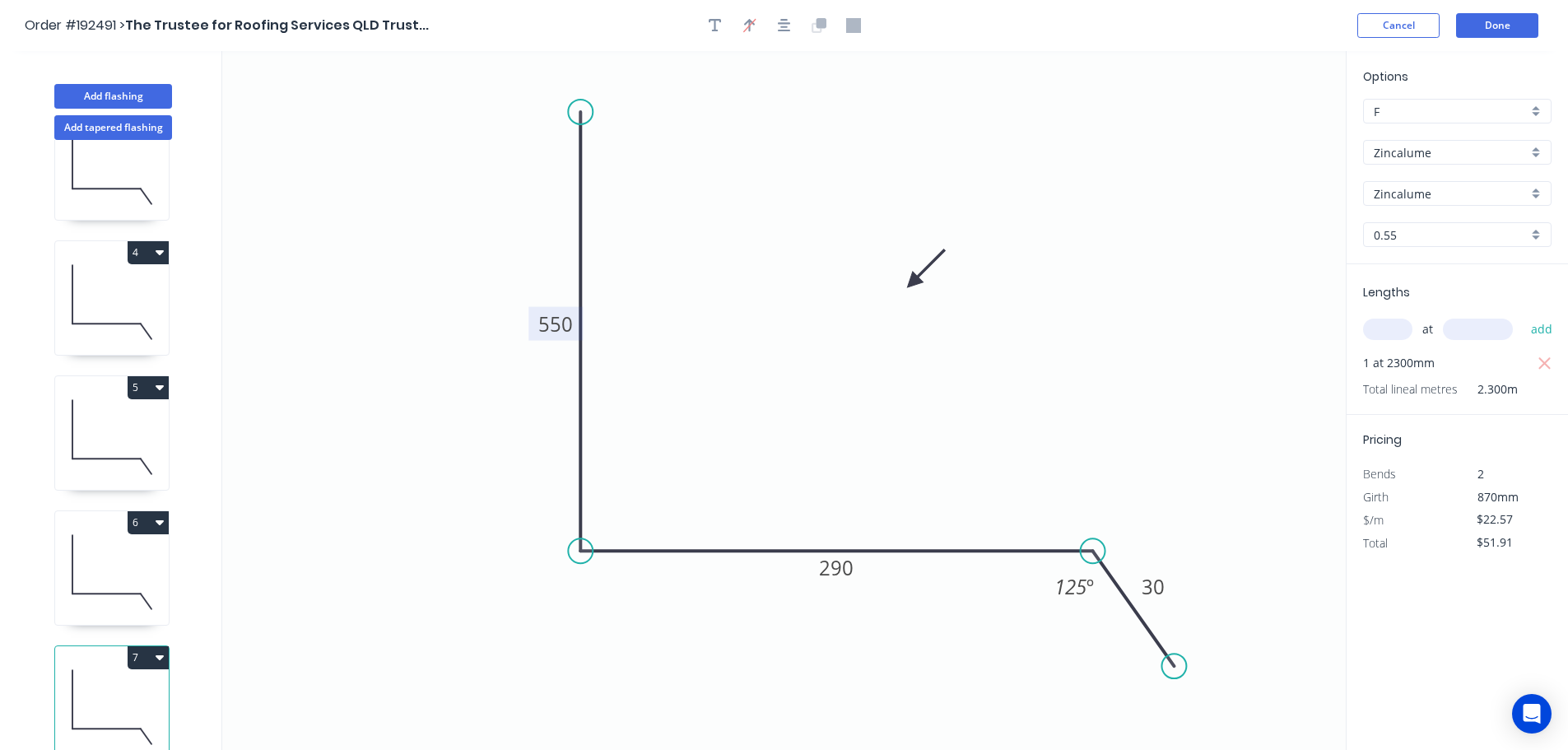
scroll to position [342, 0]
click at [161, 655] on icon "button" at bounding box center [159, 657] width 8 height 5
click at [67, 686] on div "Duplicate" at bounding box center [90, 698] width 127 height 24
type input "$0.00"
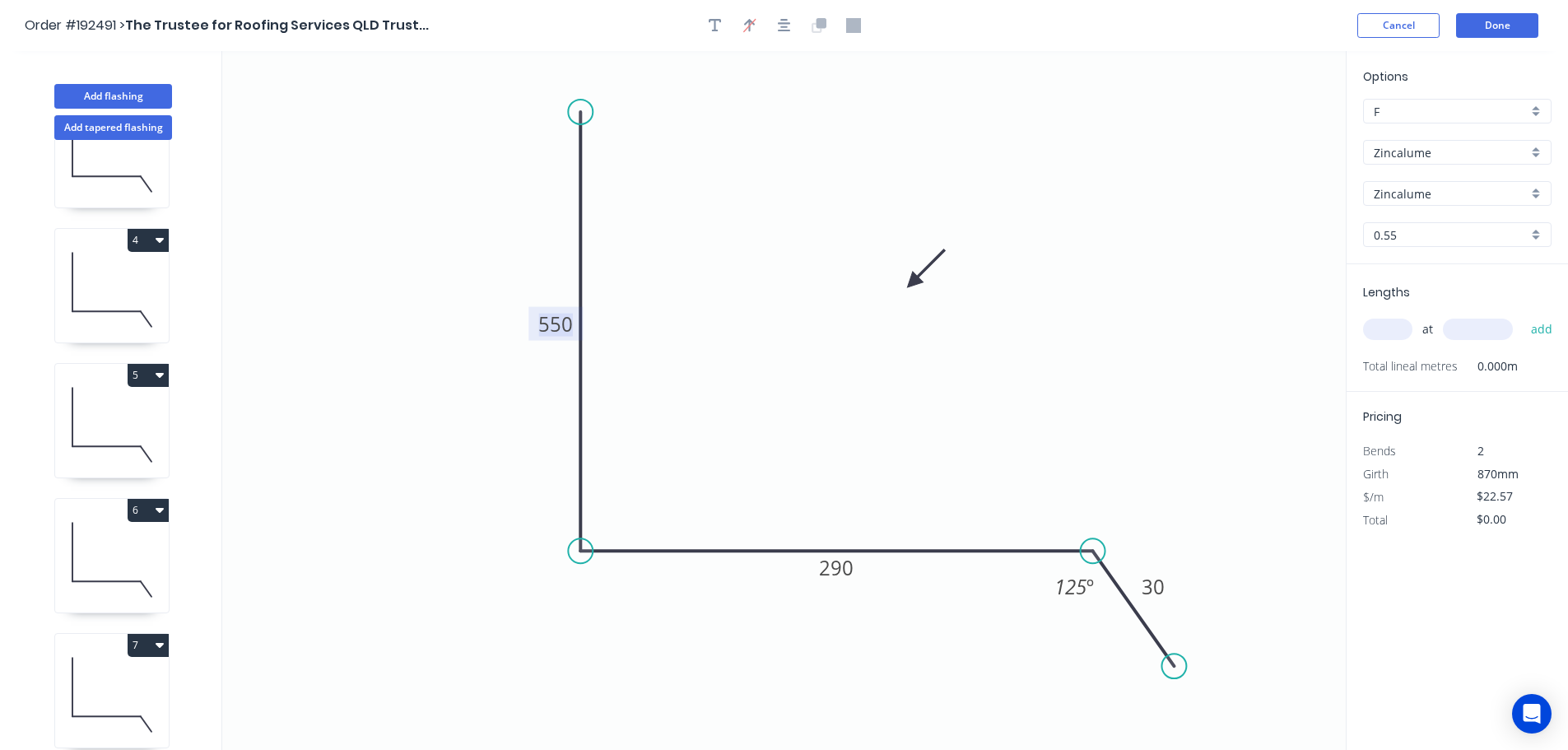
click at [553, 330] on tspan "550" at bounding box center [555, 323] width 34 height 27
drag, startPoint x: 1173, startPoint y: 660, endPoint x: 1178, endPoint y: 642, distance: 18.7
click at [1178, 642] on circle at bounding box center [1177, 635] width 25 height 25
type input "$15.27"
click at [1113, 639] on div "Hide angle" at bounding box center [1150, 637] width 165 height 34
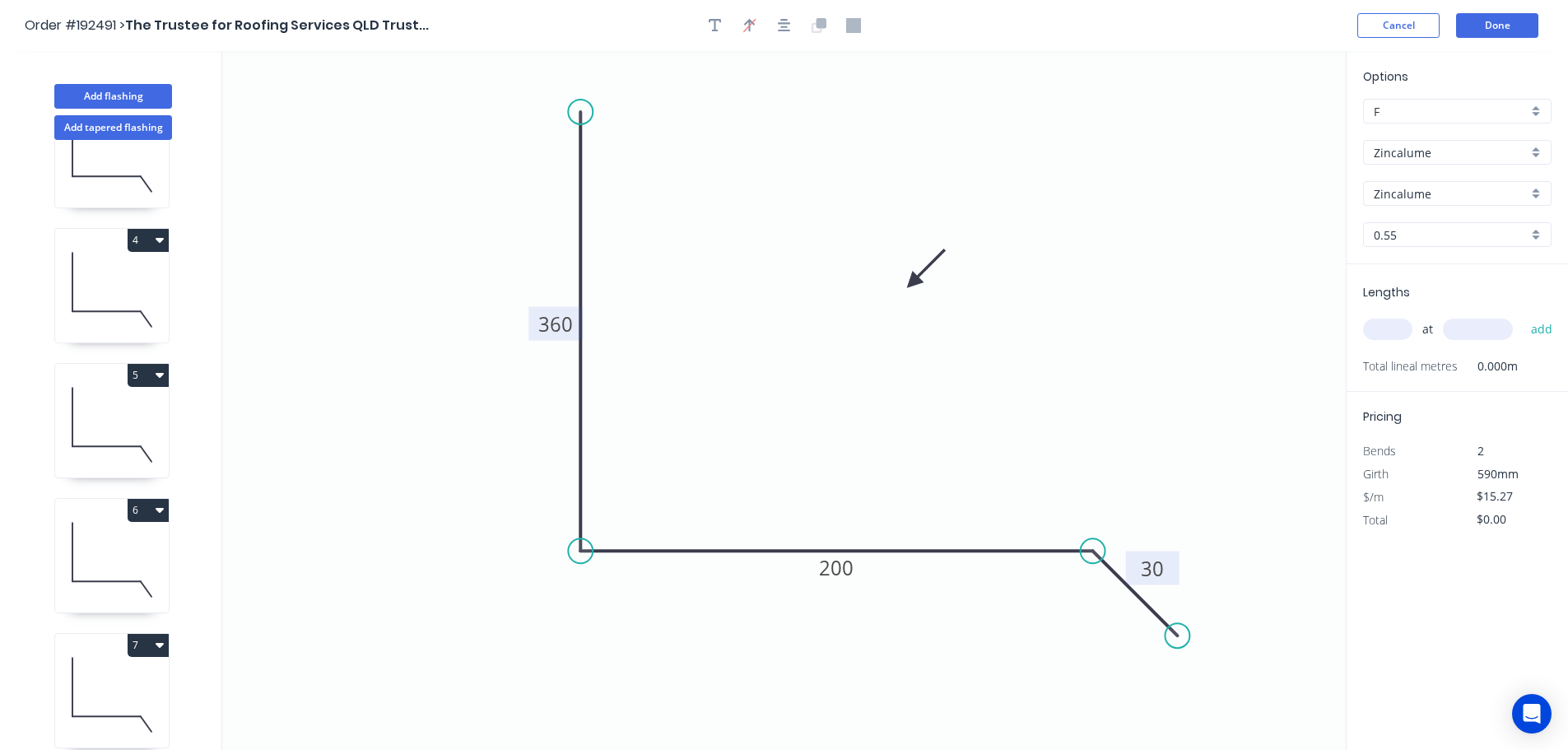
click at [1158, 565] on tspan "30" at bounding box center [1152, 567] width 23 height 27
click at [1391, 326] on input "text" at bounding box center [1387, 329] width 49 height 21
type input "1"
type input "1000"
click at [1523, 315] on button "add" at bounding box center [1542, 329] width 39 height 28
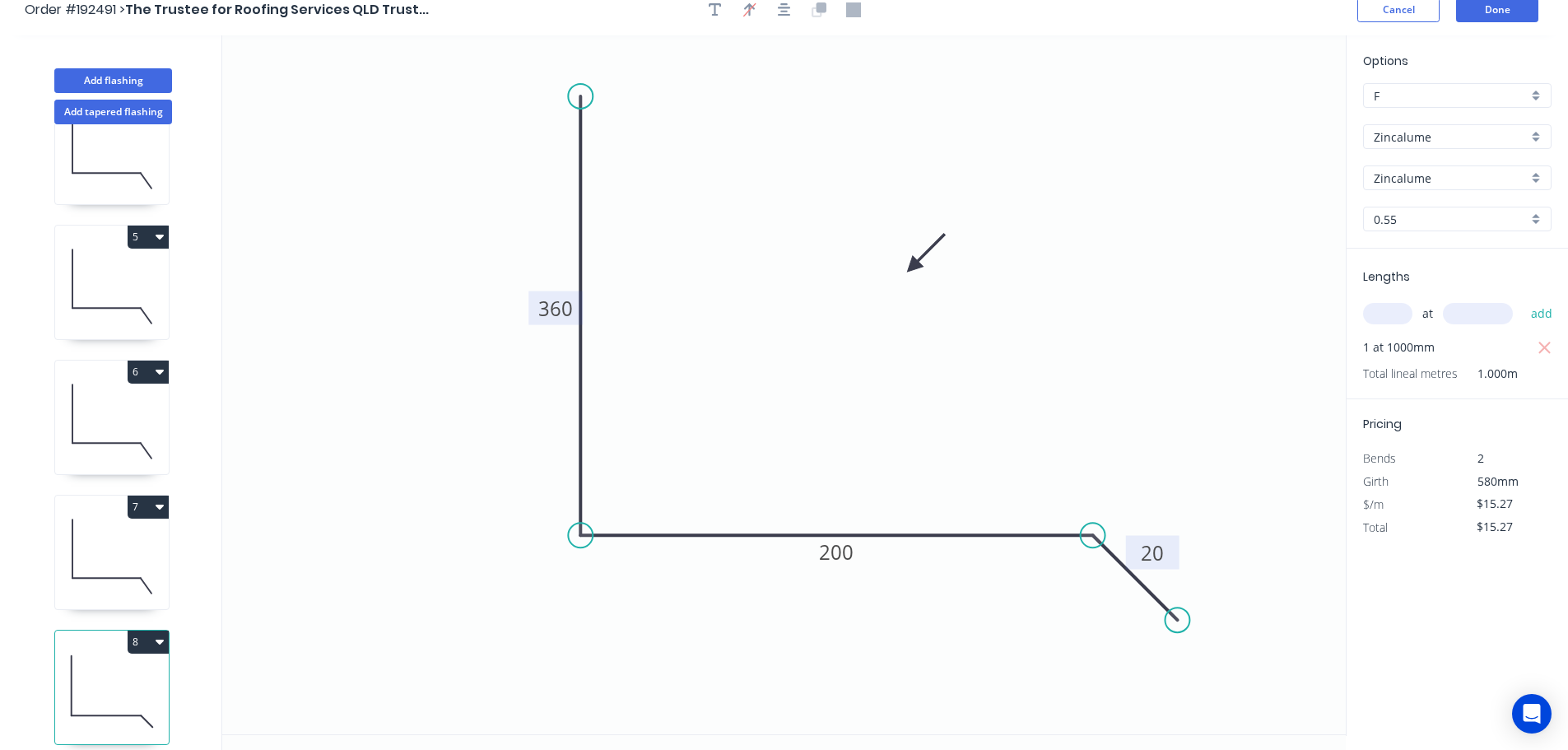
scroll to position [30, 0]
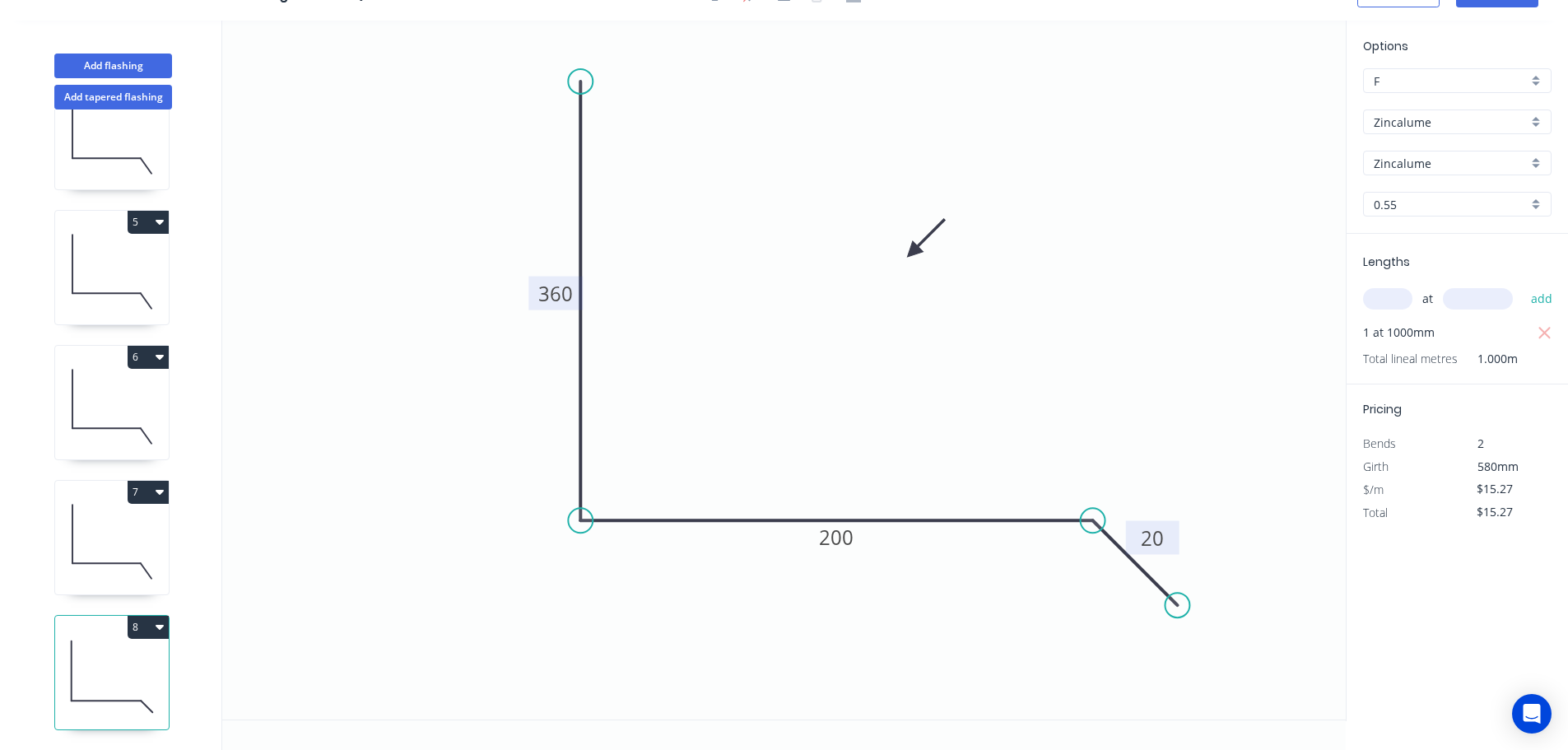
click at [161, 624] on icon "button" at bounding box center [159, 626] width 8 height 5
click at [54, 656] on div "Duplicate" at bounding box center [90, 668] width 127 height 24
type input "$0.00"
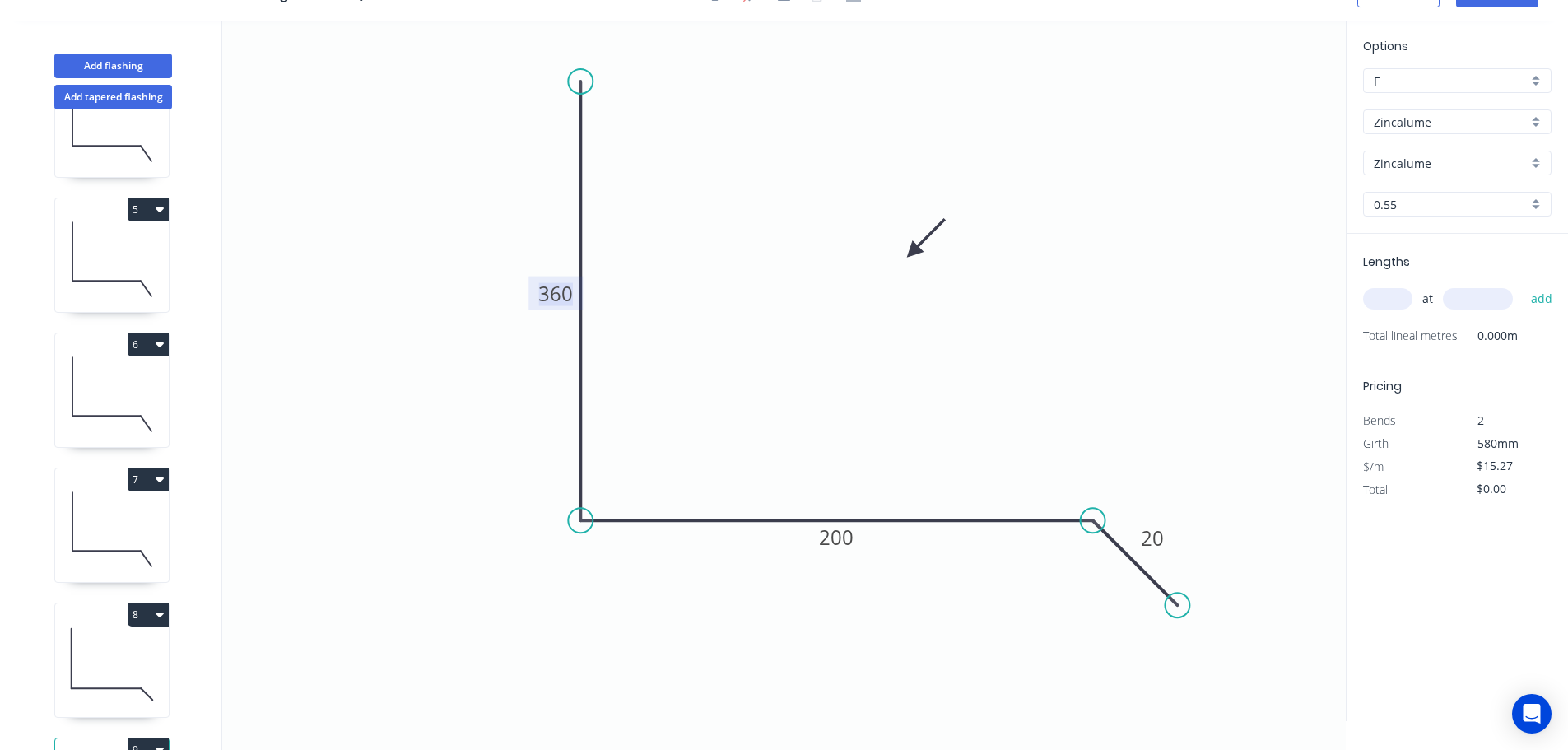
click at [556, 301] on tspan "360" at bounding box center [555, 293] width 34 height 27
type input "$11.62"
click at [1380, 298] on input "text" at bounding box center [1387, 298] width 49 height 21
type input "2"
type input "1000"
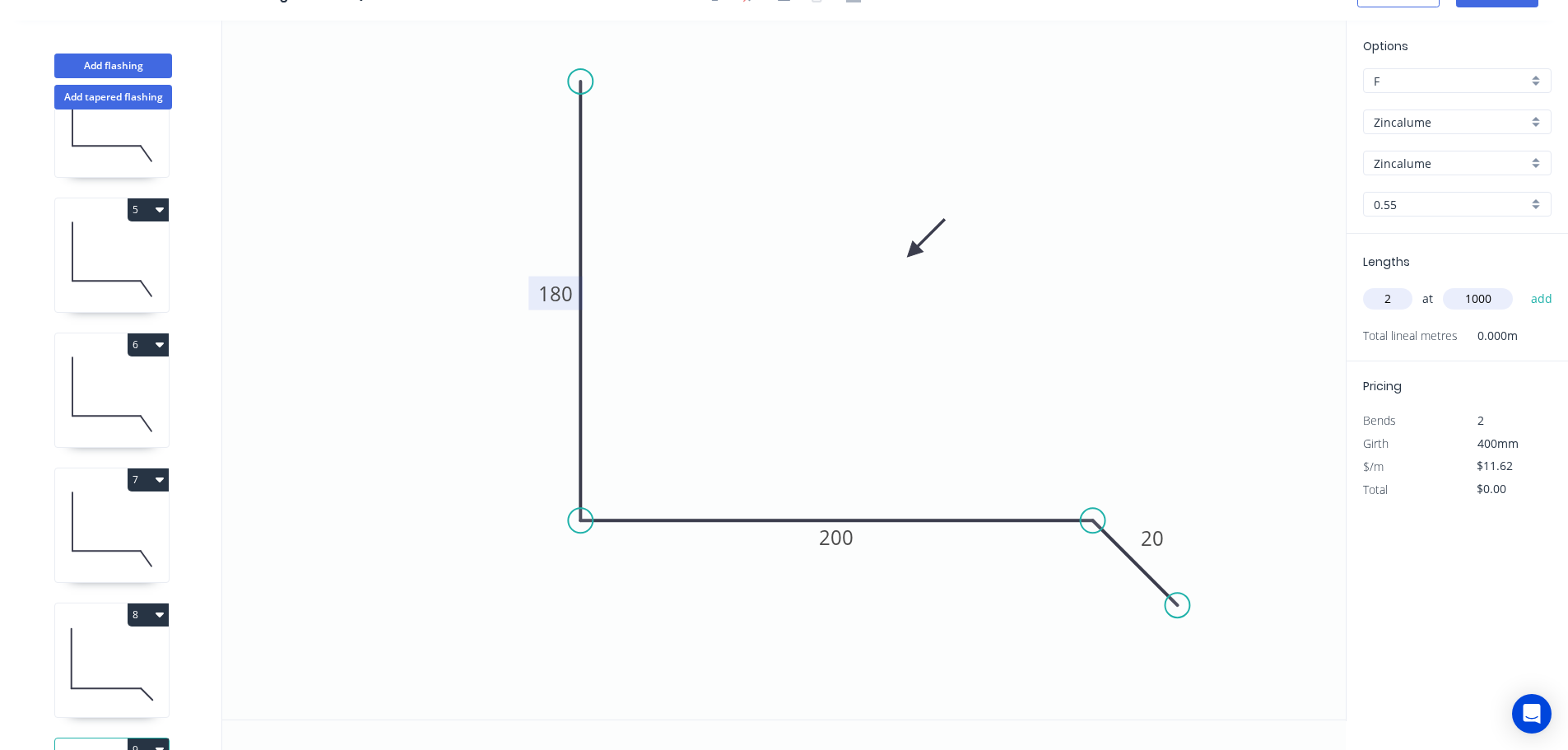
click at [1523, 284] on button "add" at bounding box center [1542, 298] width 39 height 28
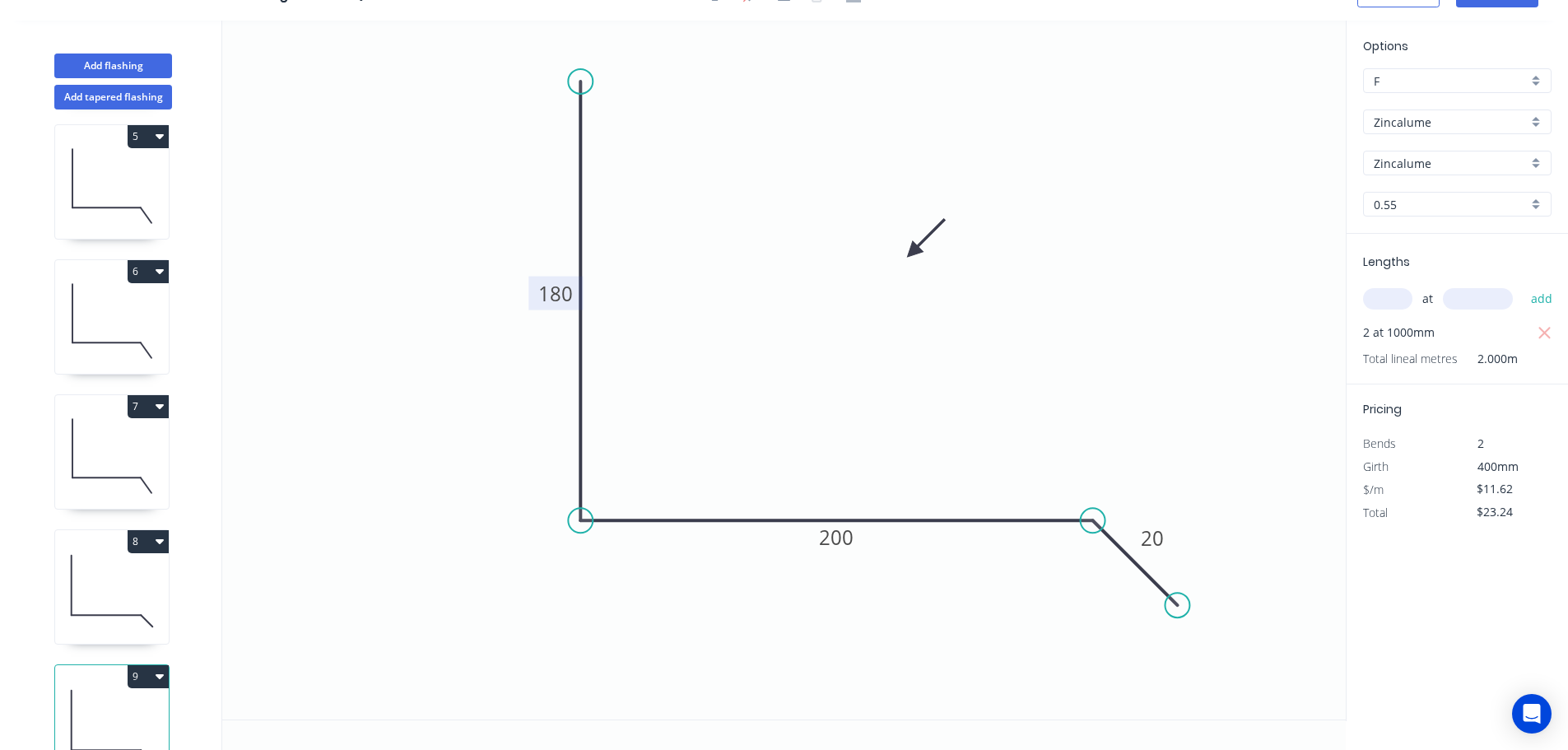
scroll to position [611, 0]
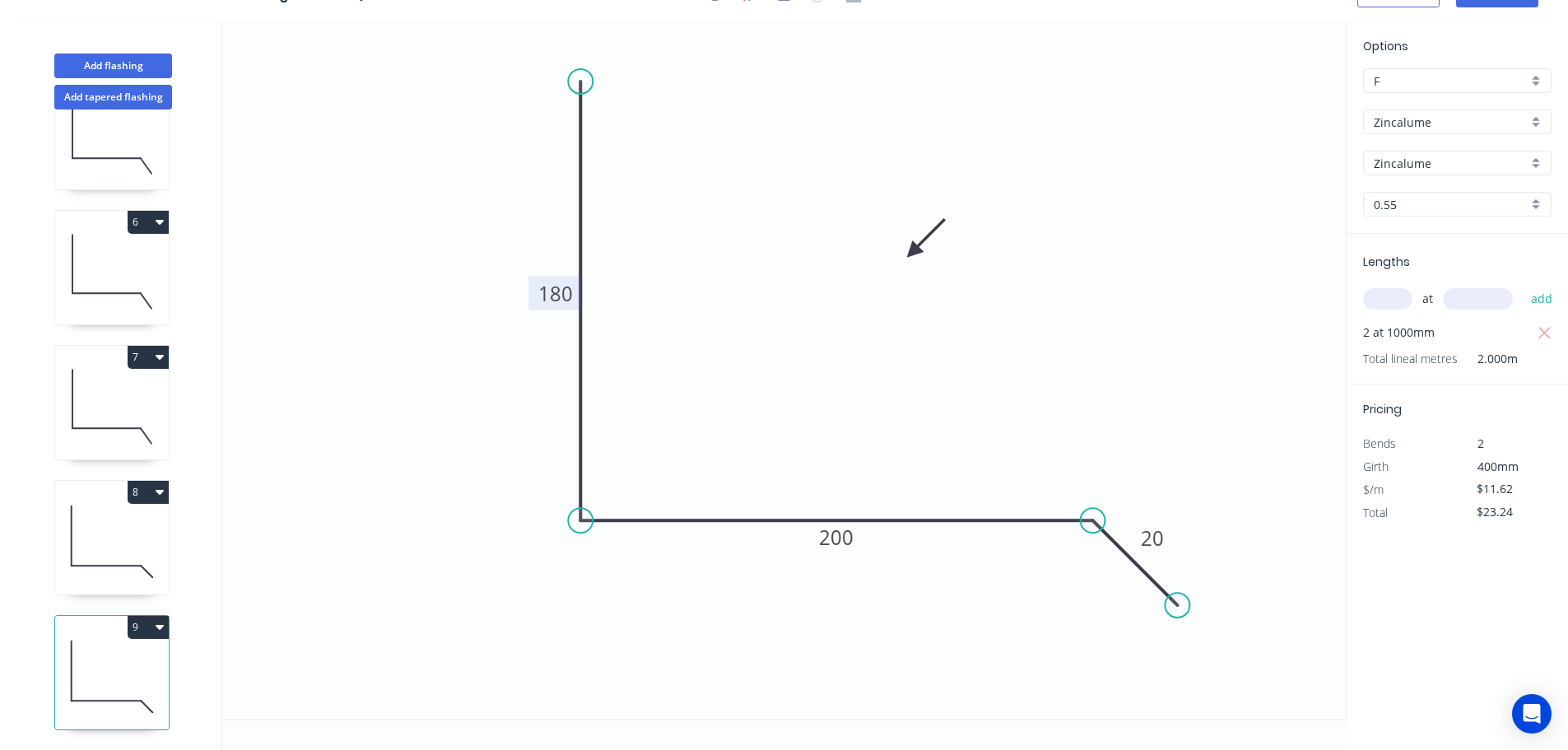
click at [161, 620] on icon "button" at bounding box center [159, 626] width 8 height 13
click at [58, 656] on div "Duplicate" at bounding box center [90, 668] width 127 height 24
type input "$0.00"
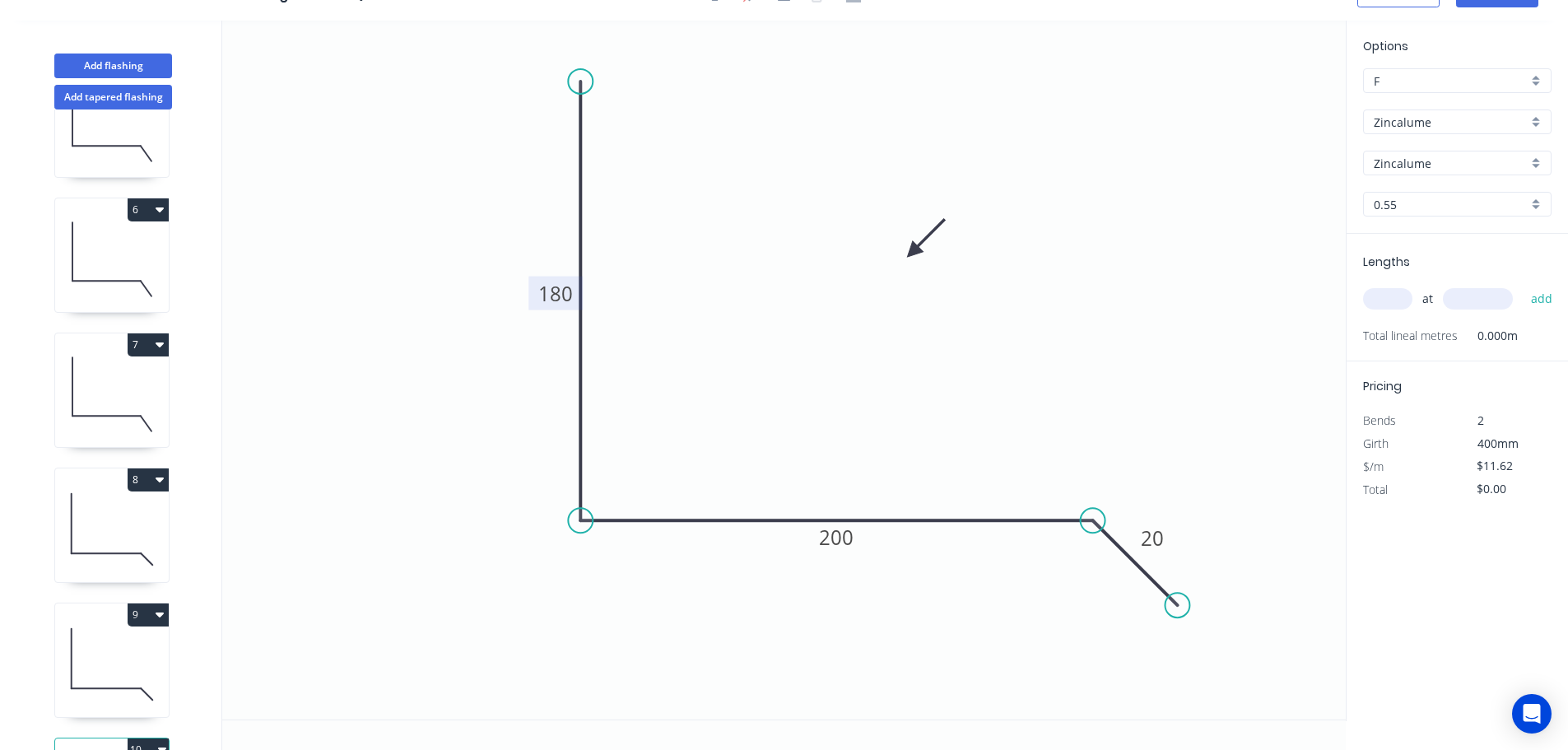
click at [556, 298] on tspan "180" at bounding box center [555, 293] width 34 height 27
click at [1380, 303] on input "text" at bounding box center [1387, 298] width 49 height 21
type input "$15.27"
type input "1"
type input "1000"
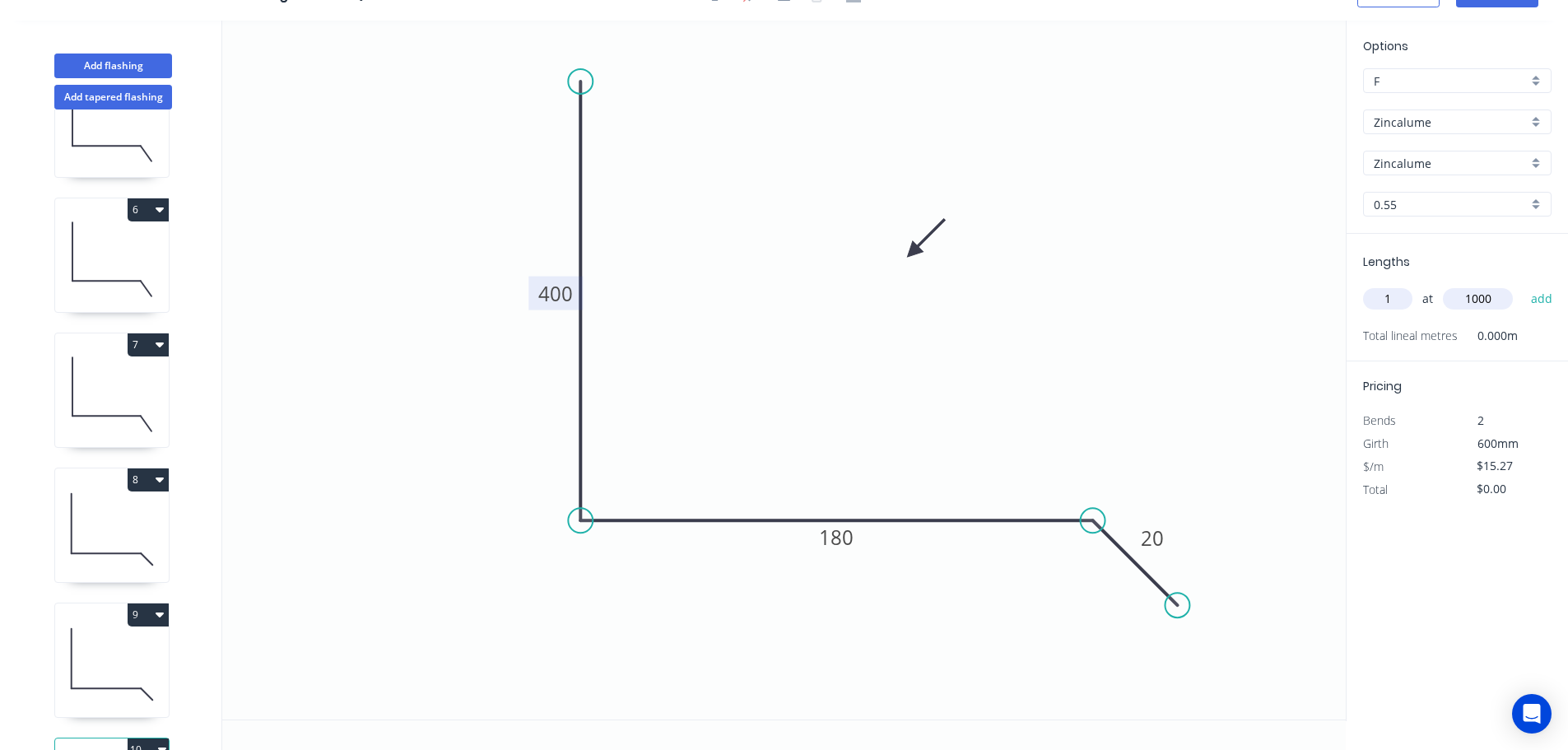
click at [1523, 284] on button "add" at bounding box center [1542, 298] width 39 height 28
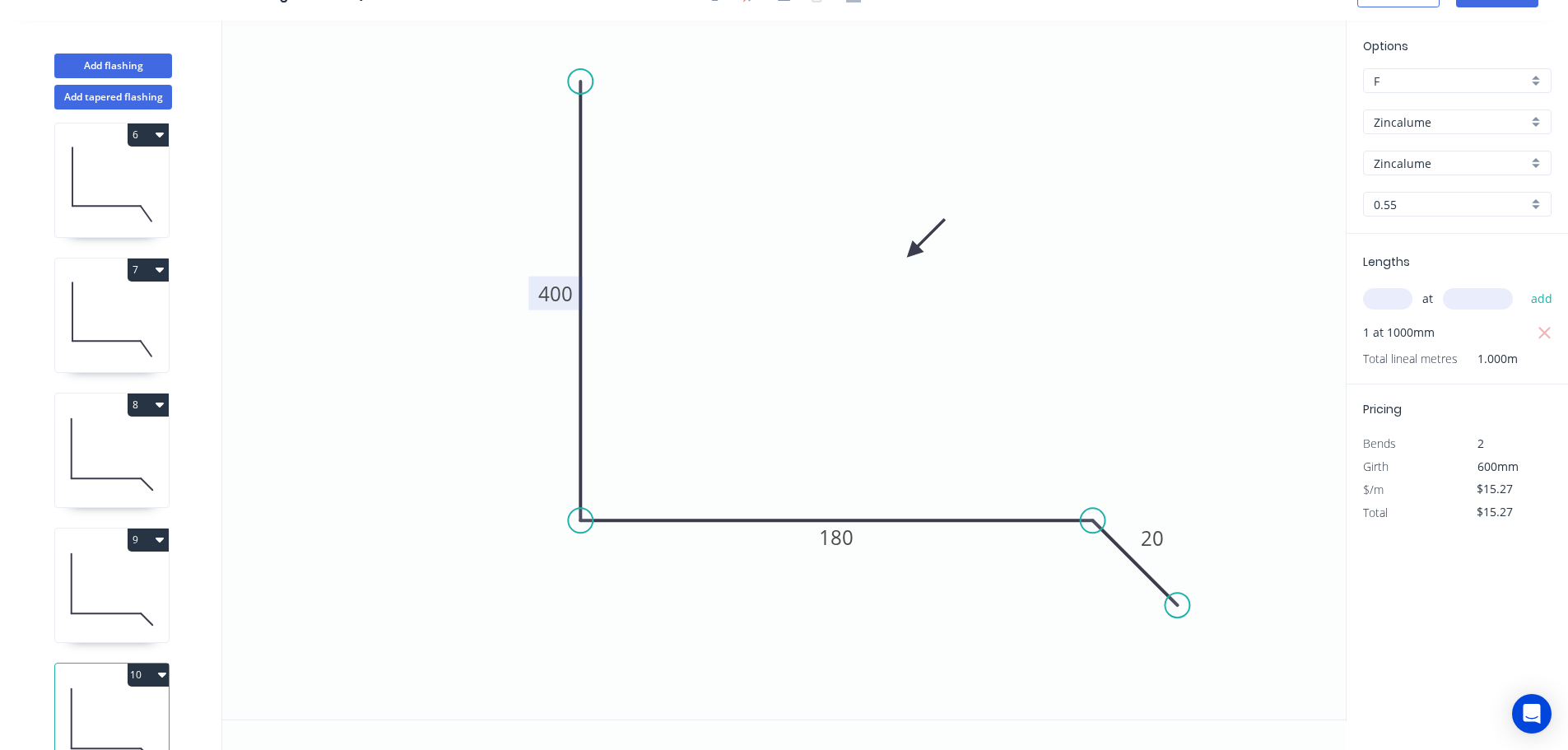
scroll to position [746, 0]
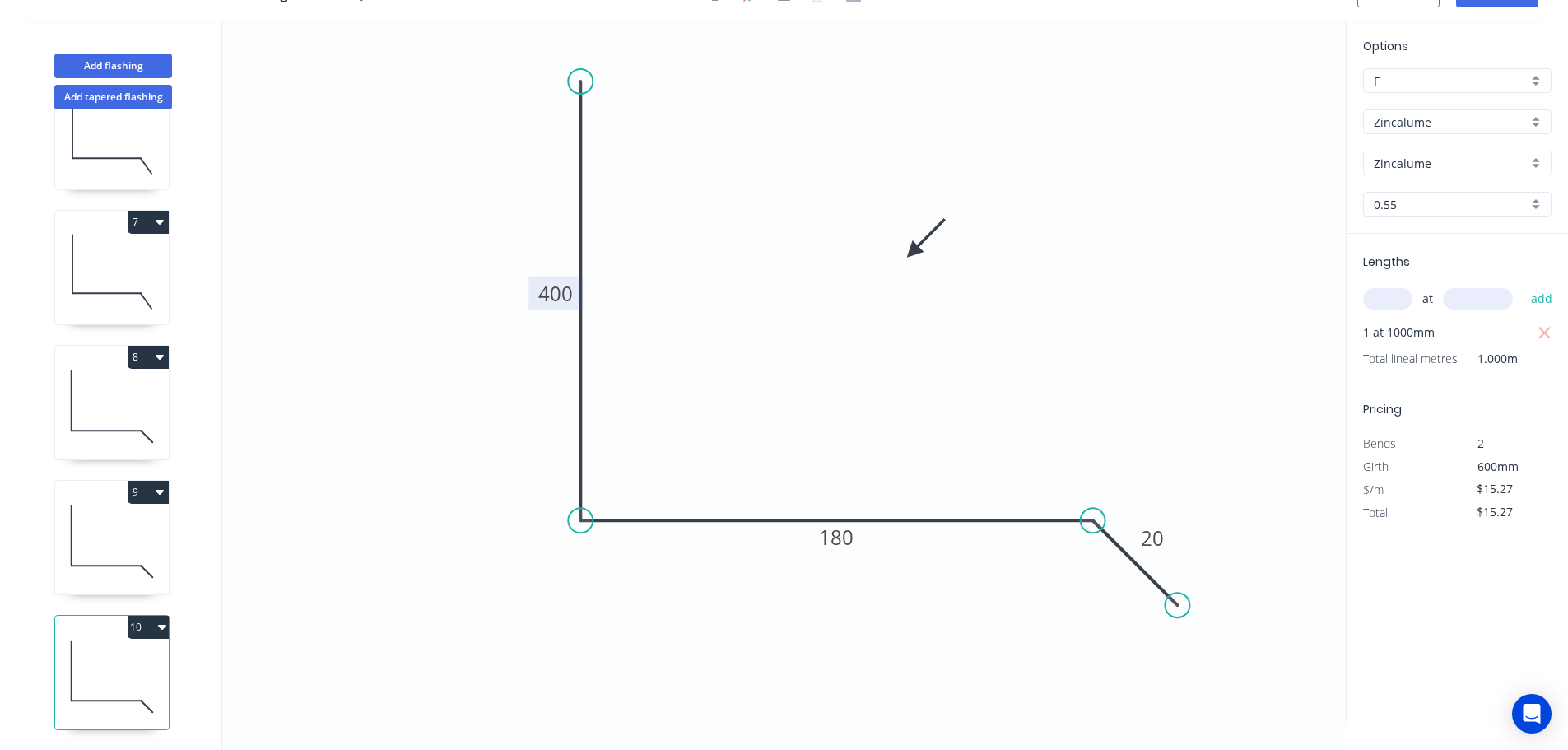
click at [163, 620] on icon "button" at bounding box center [162, 626] width 8 height 13
click at [69, 656] on div "Duplicate" at bounding box center [90, 668] width 127 height 24
type input "$0.00"
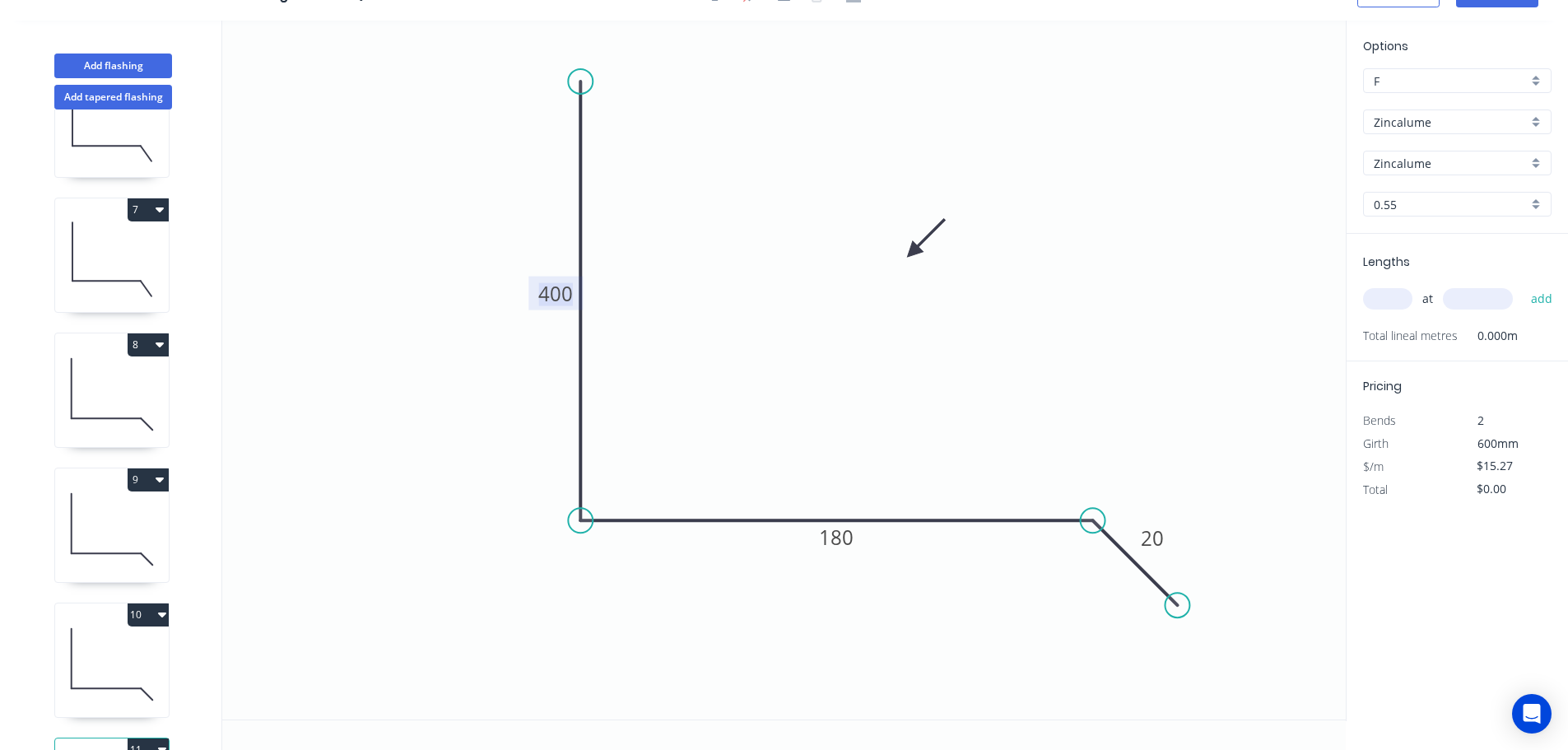
click at [554, 291] on tspan "400" at bounding box center [555, 293] width 34 height 27
type input "$11.62"
click at [1382, 298] on input "text" at bounding box center [1387, 298] width 49 height 21
type input "1"
type input "5000"
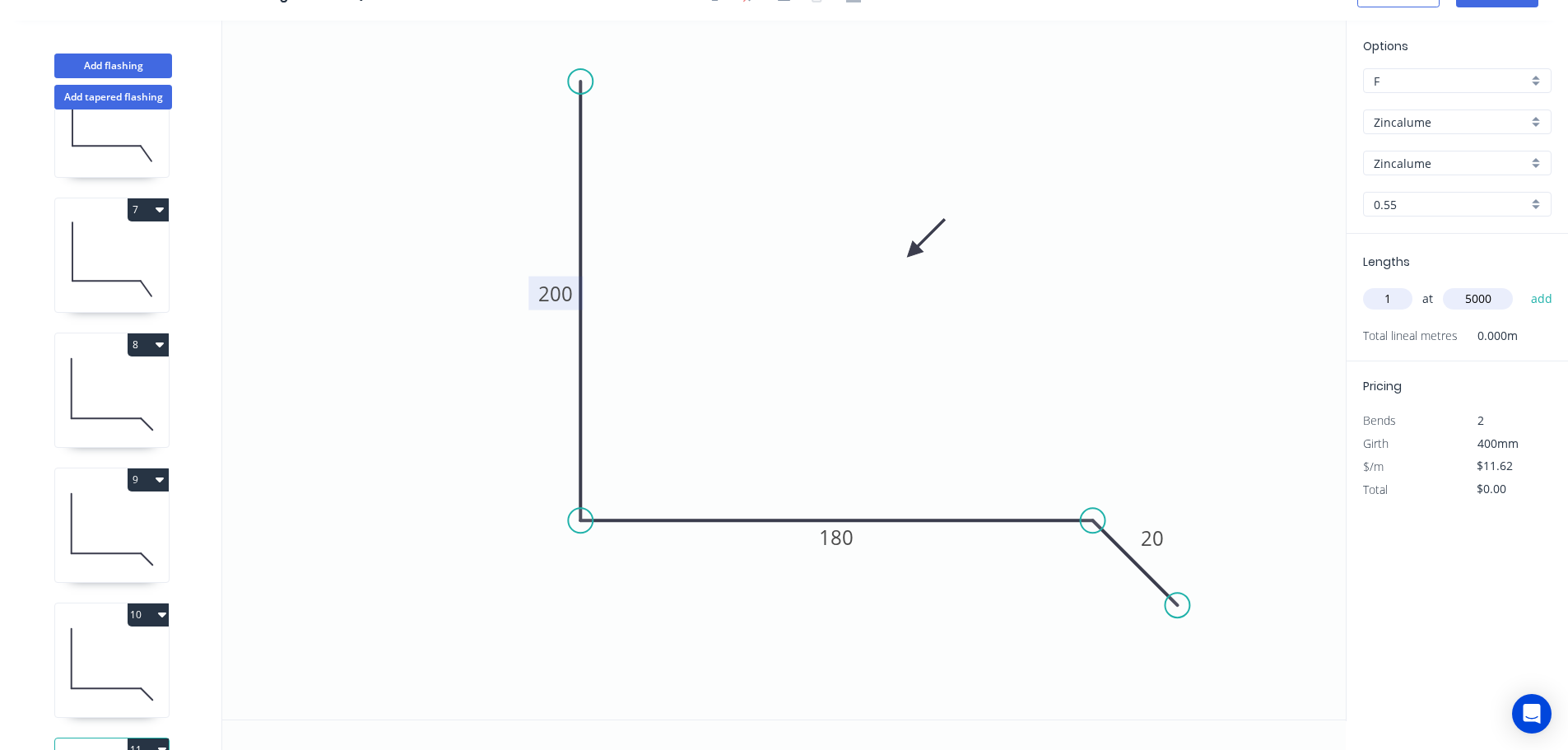
click at [1523, 284] on button "add" at bounding box center [1542, 298] width 39 height 28
type input "$58.10"
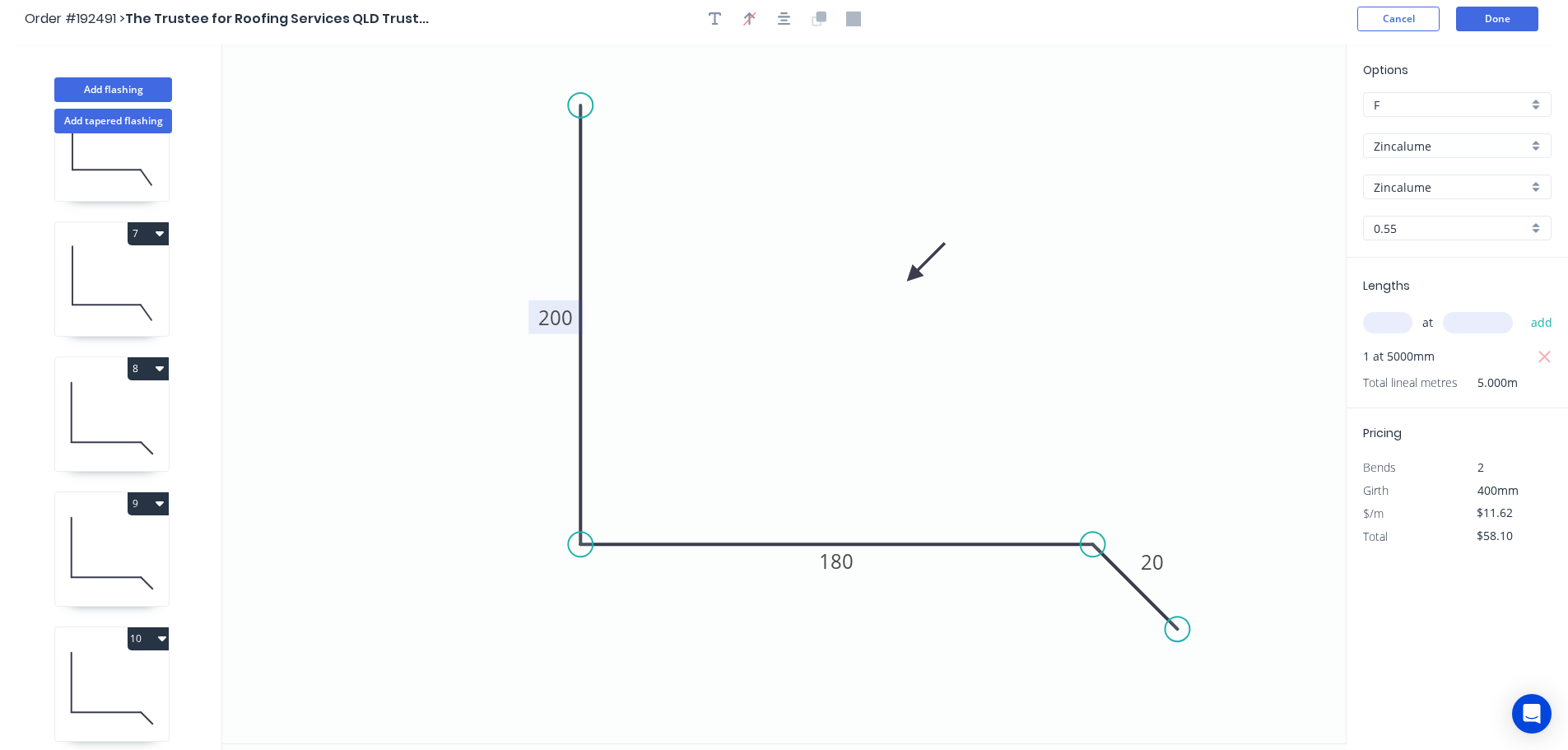
scroll to position [0, 0]
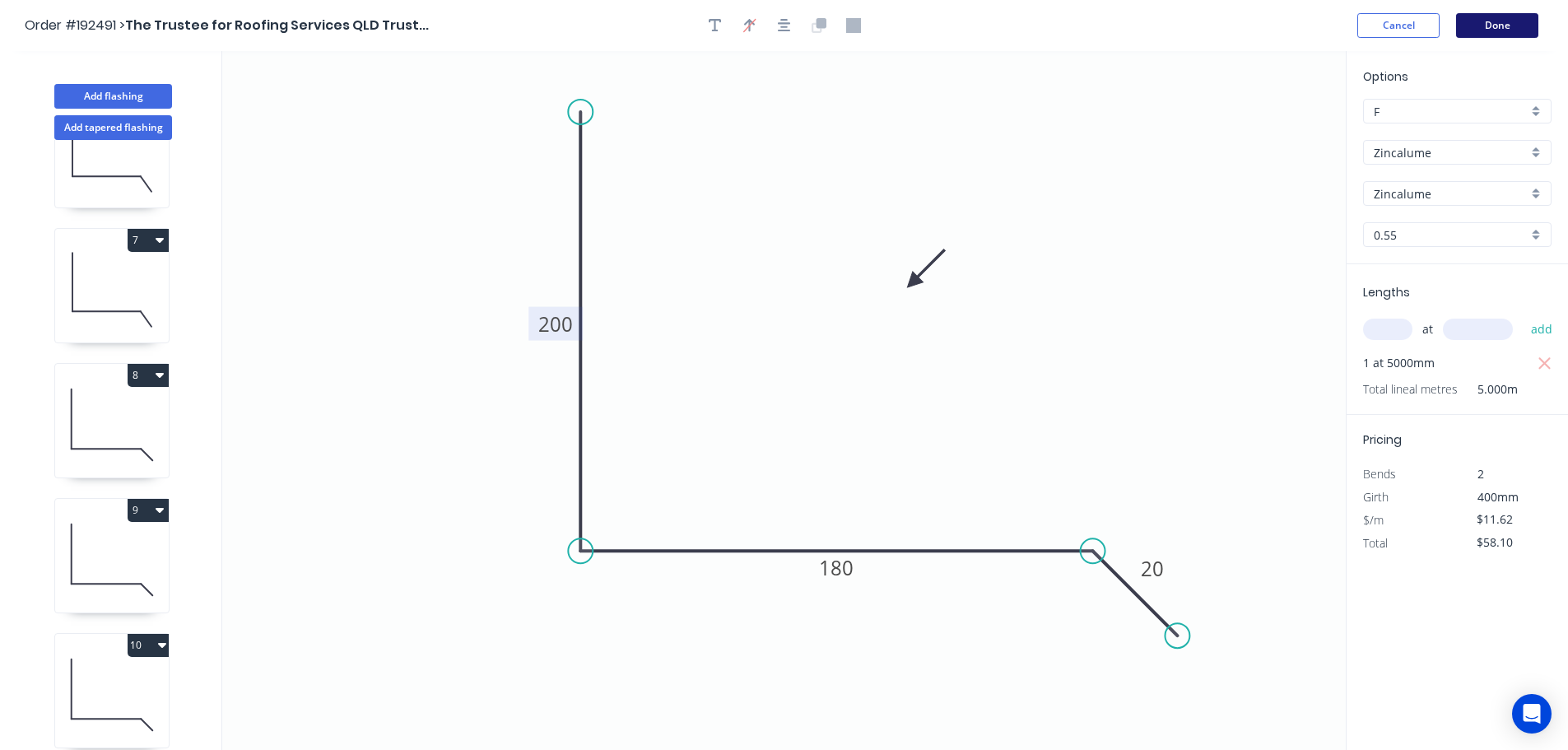
click at [1503, 19] on button "Done" at bounding box center [1497, 25] width 82 height 25
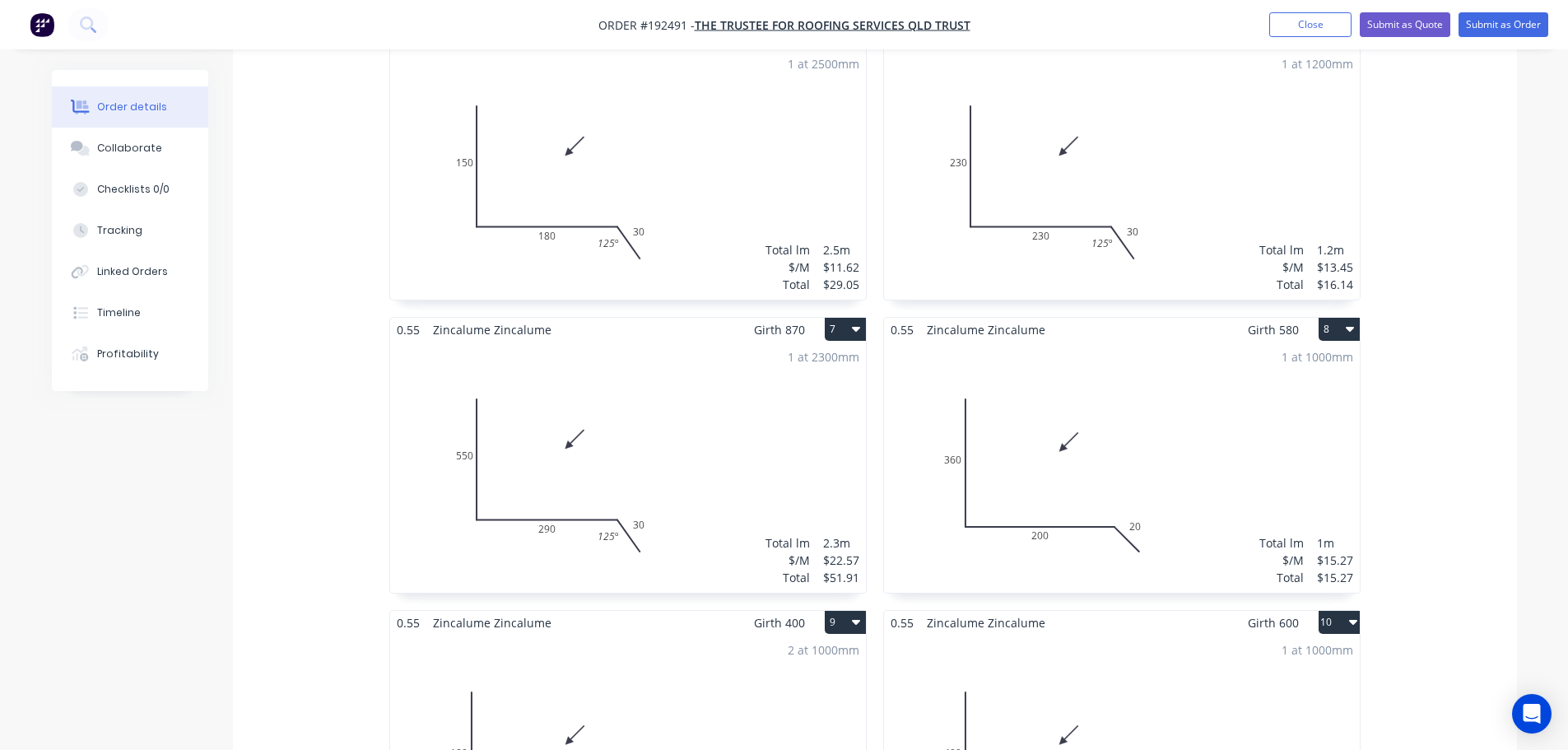
scroll to position [546, 0]
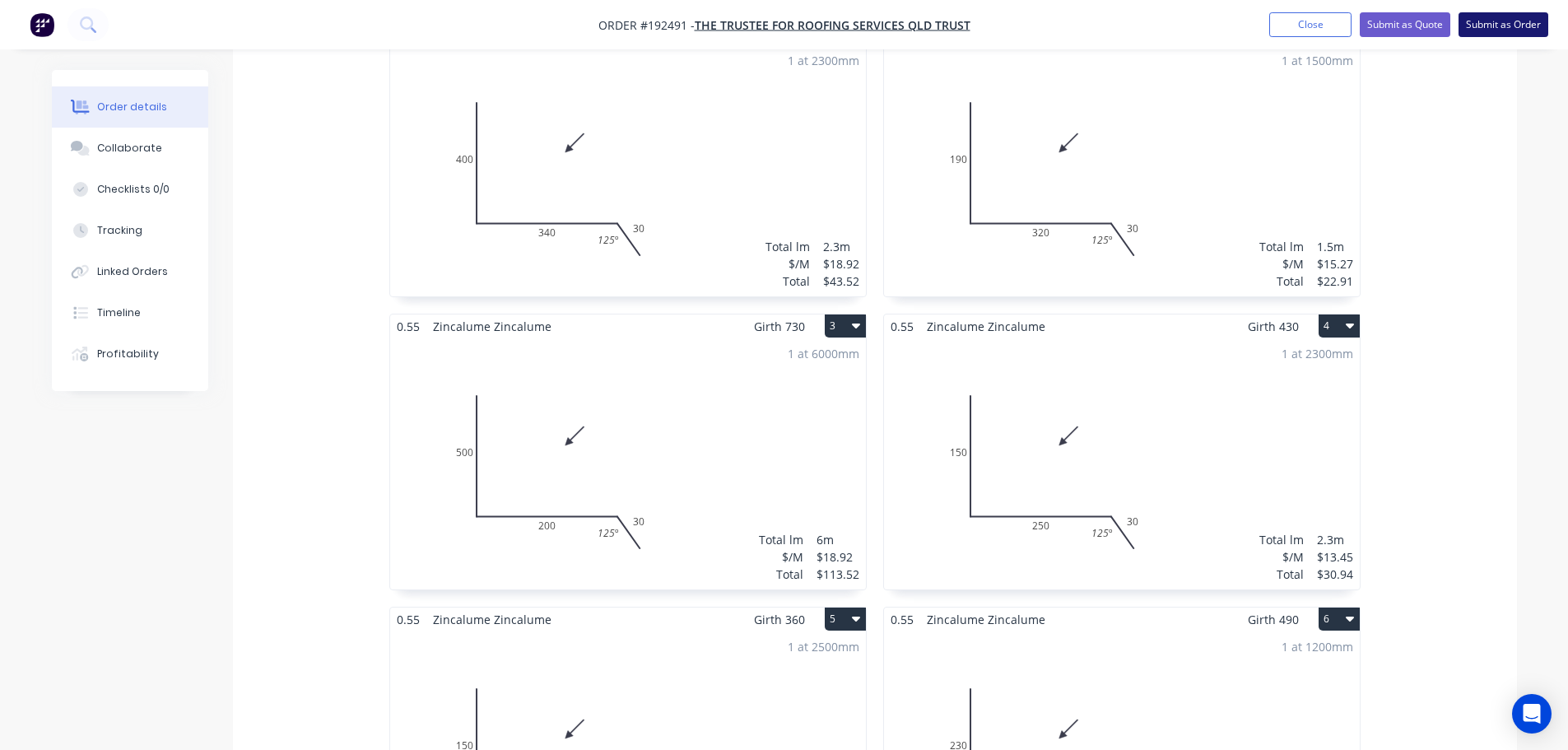
click at [1498, 27] on button "Submit as Order" at bounding box center [1503, 24] width 90 height 25
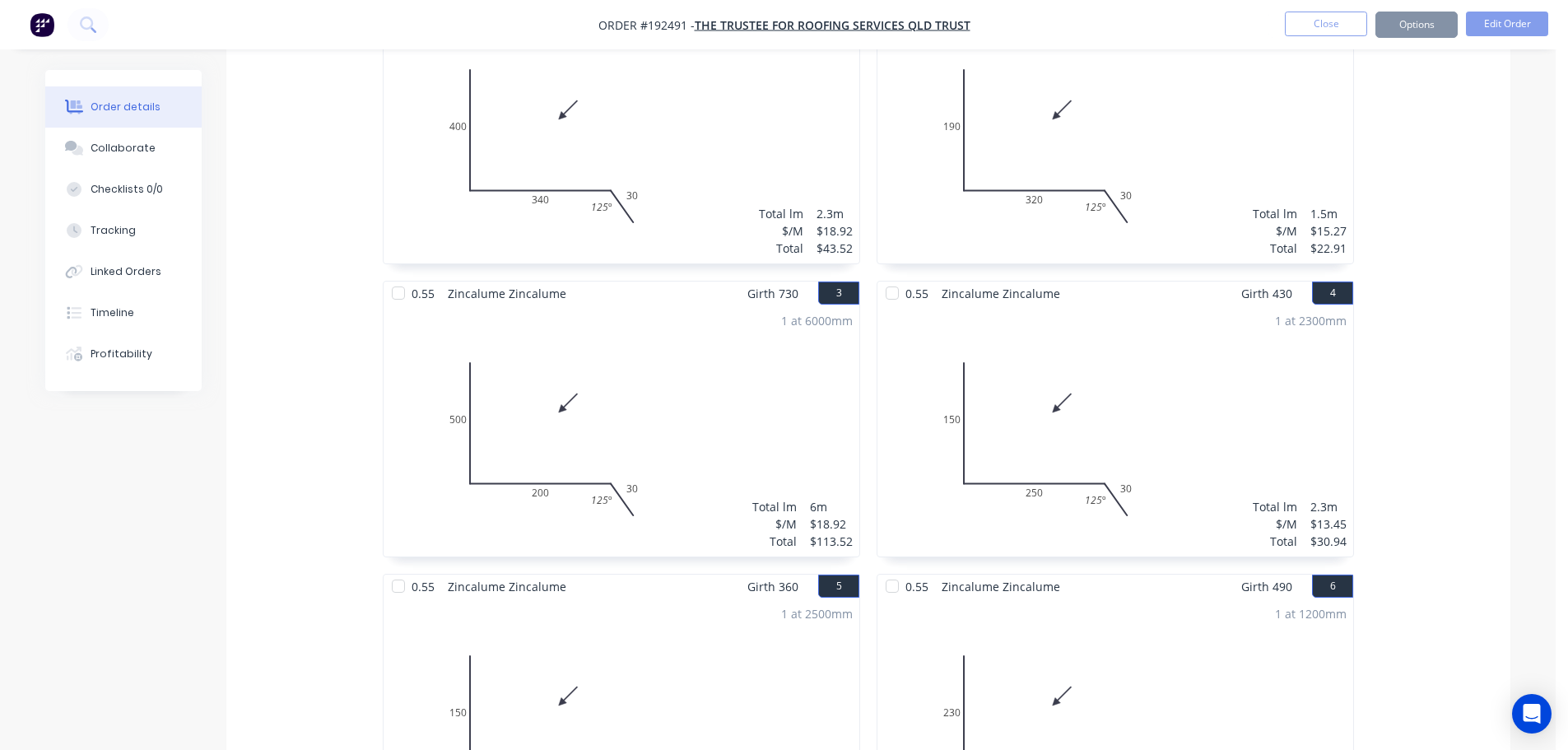
scroll to position [0, 0]
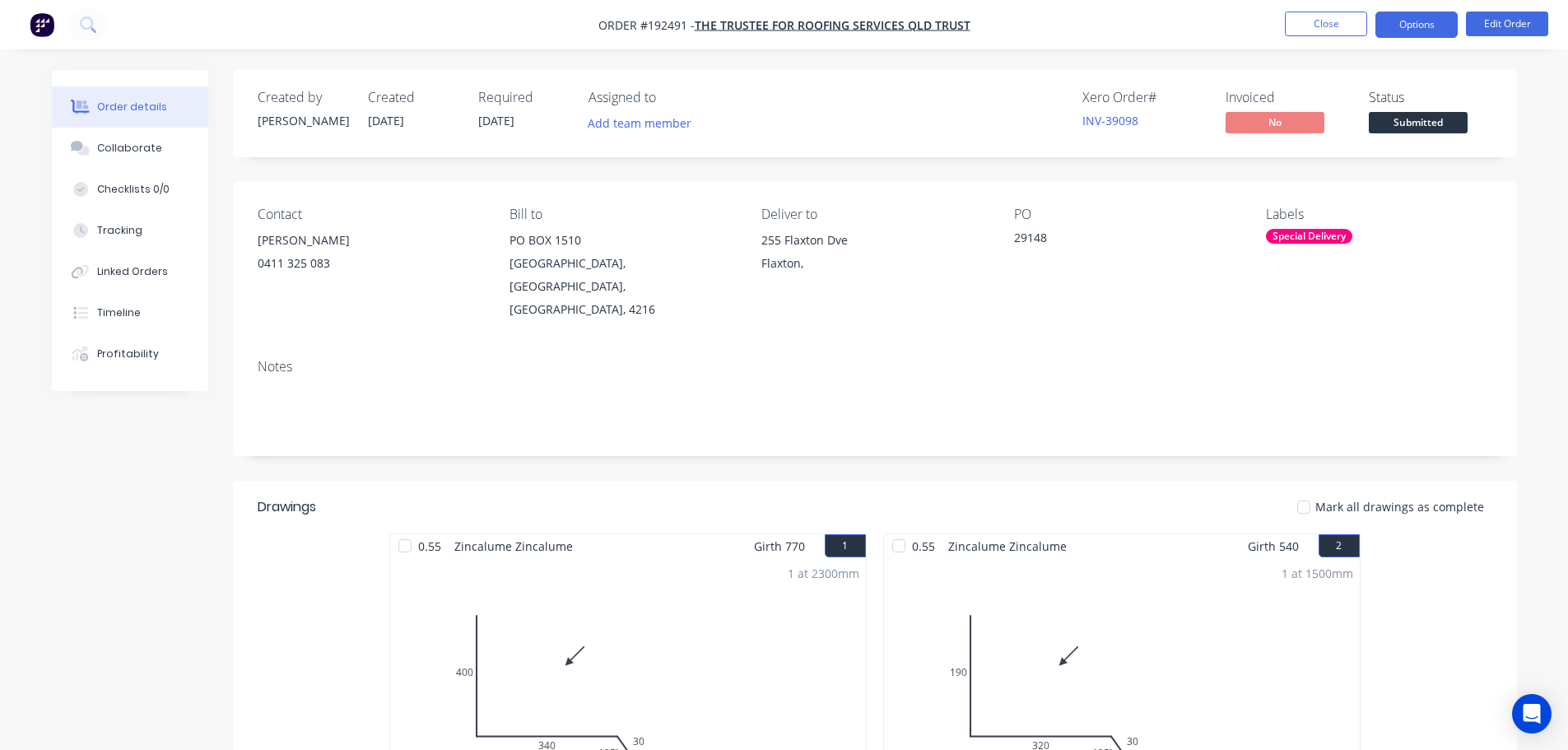
click at [1405, 16] on button "Options" at bounding box center [1416, 24] width 82 height 27
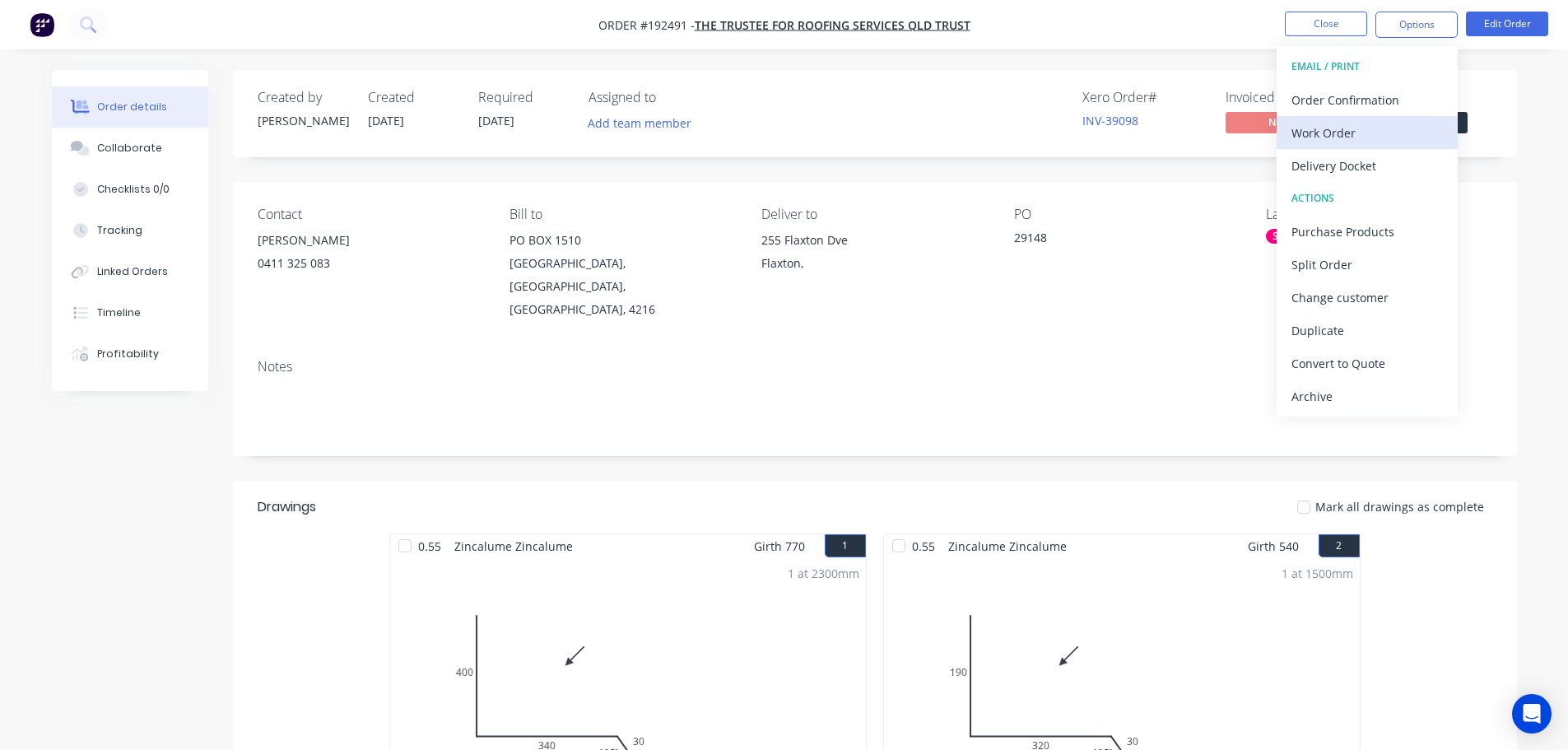
click at [1313, 127] on div "Work Order" at bounding box center [1367, 133] width 152 height 24
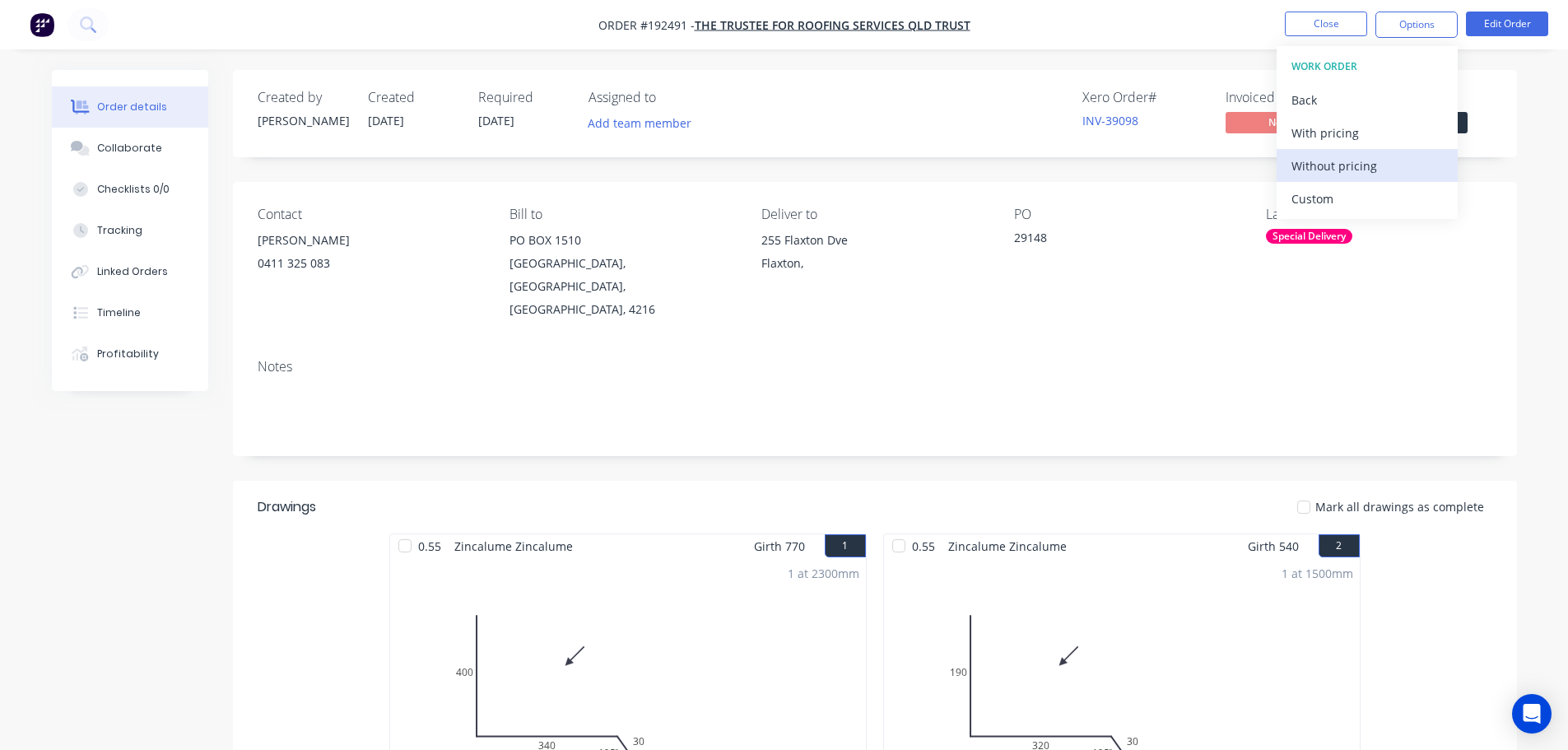
click at [1312, 161] on div "Without pricing" at bounding box center [1367, 166] width 152 height 24
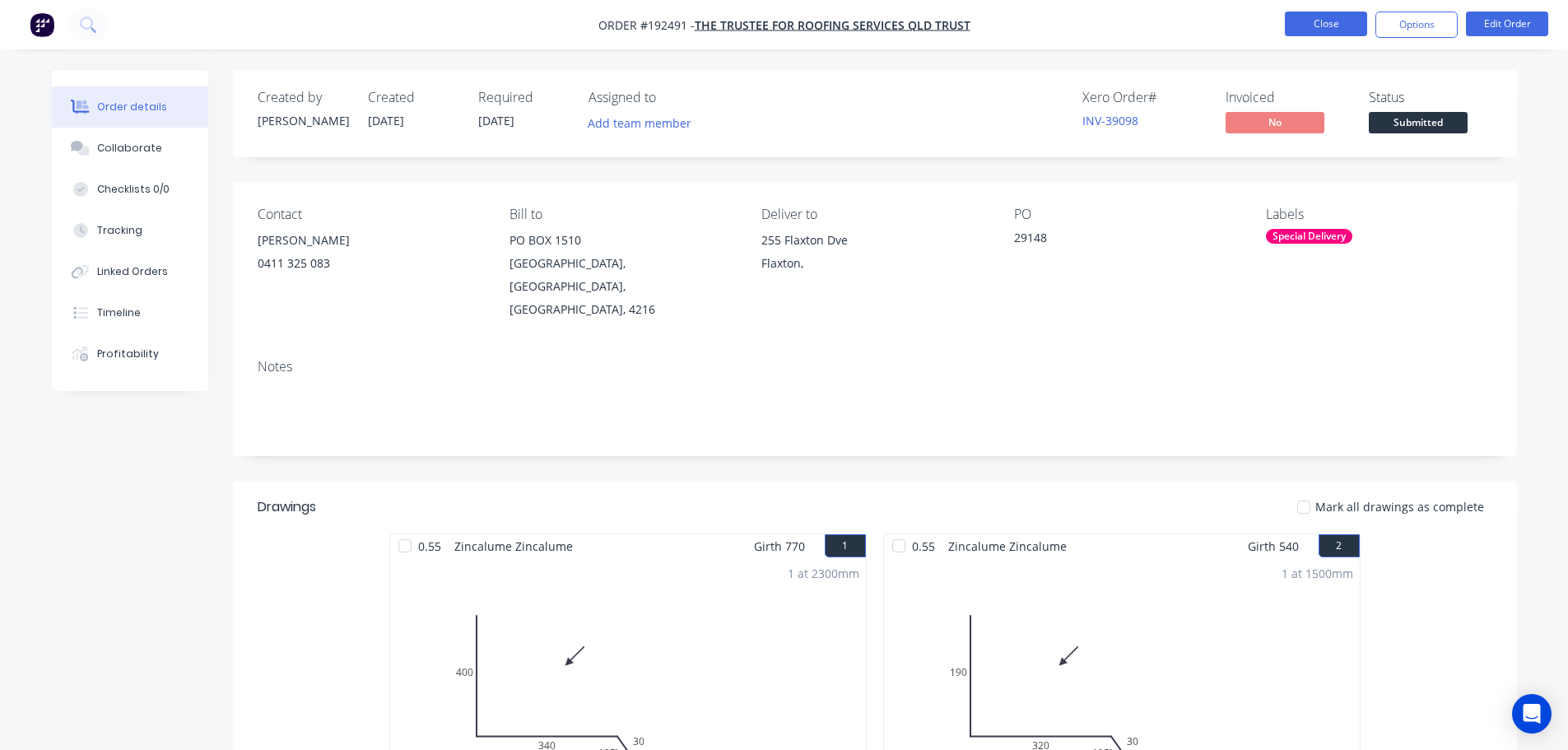
click at [1344, 18] on button "Close" at bounding box center [1326, 23] width 82 height 25
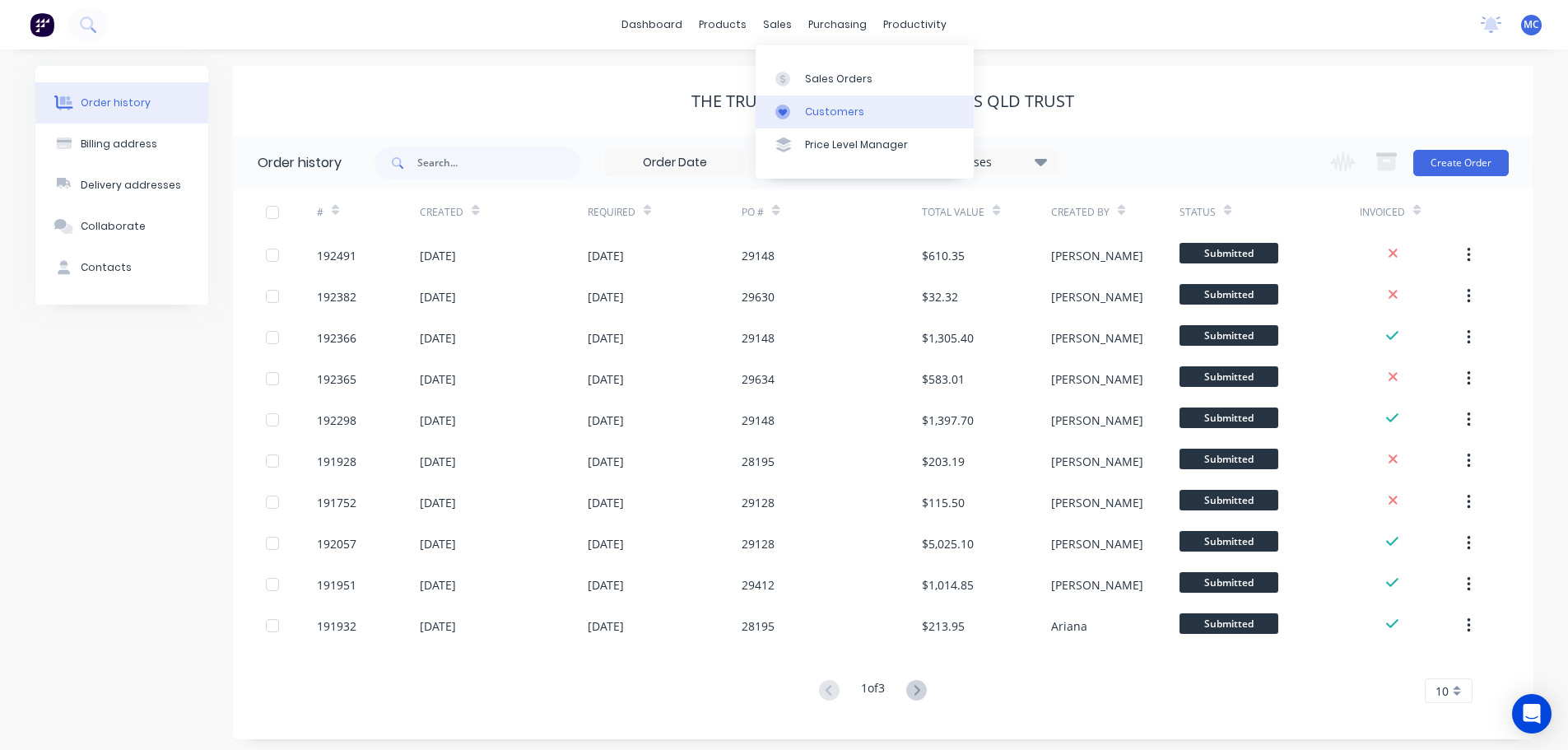
click at [834, 108] on div "Customers" at bounding box center [834, 112] width 59 height 15
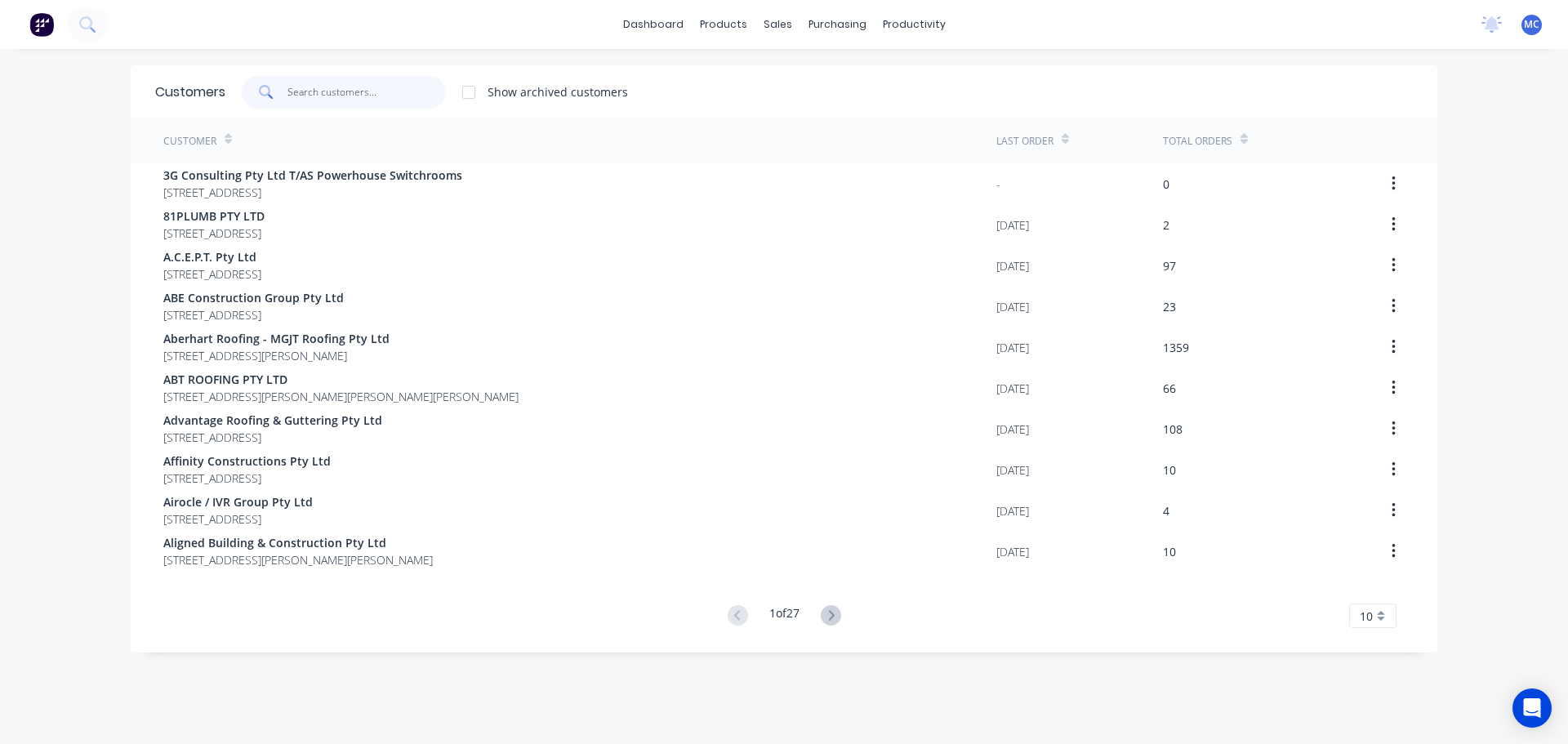
click at [334, 89] on input "text" at bounding box center [367, 93] width 159 height 33
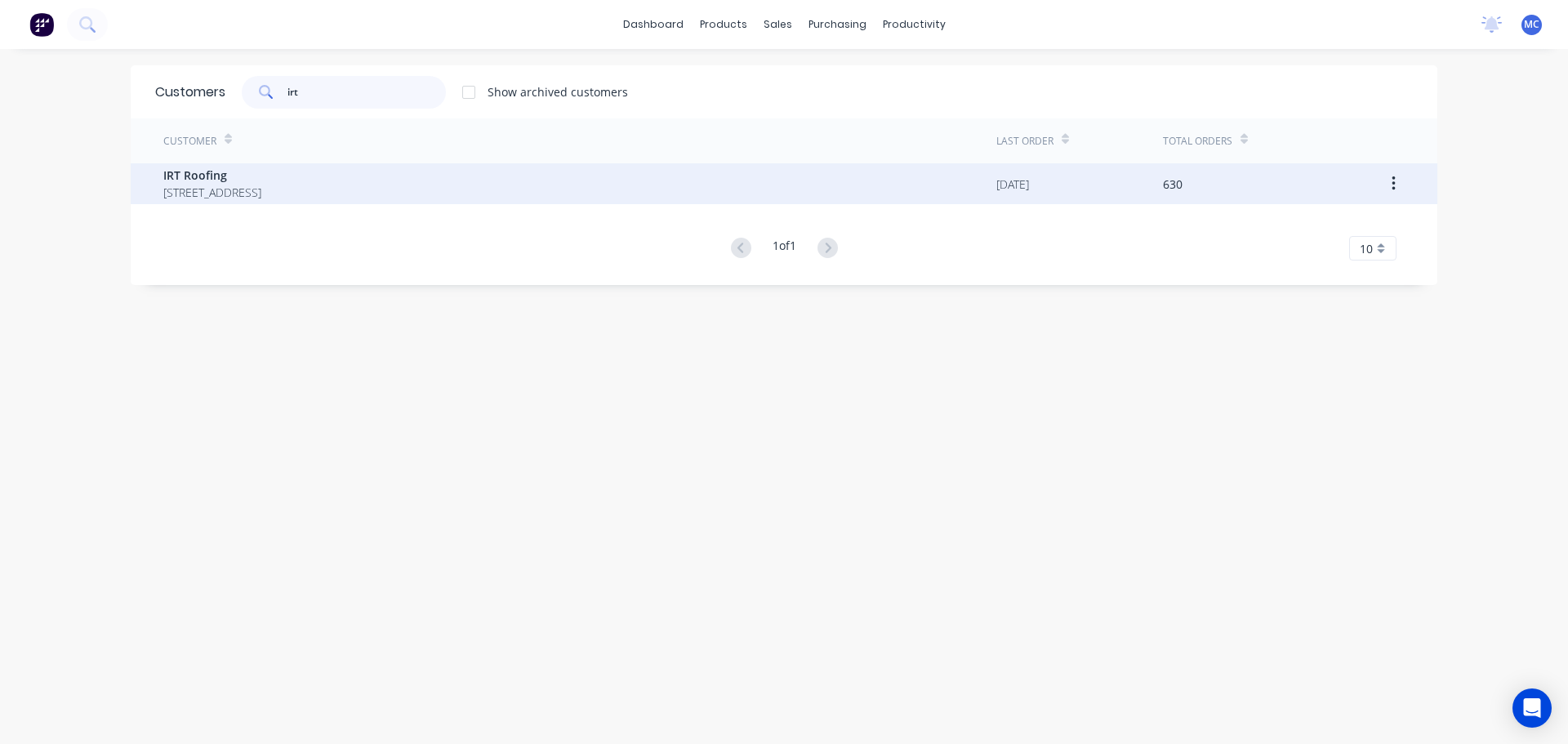
type input "irt"
click at [178, 176] on span "IRT Roofing" at bounding box center [212, 175] width 98 height 17
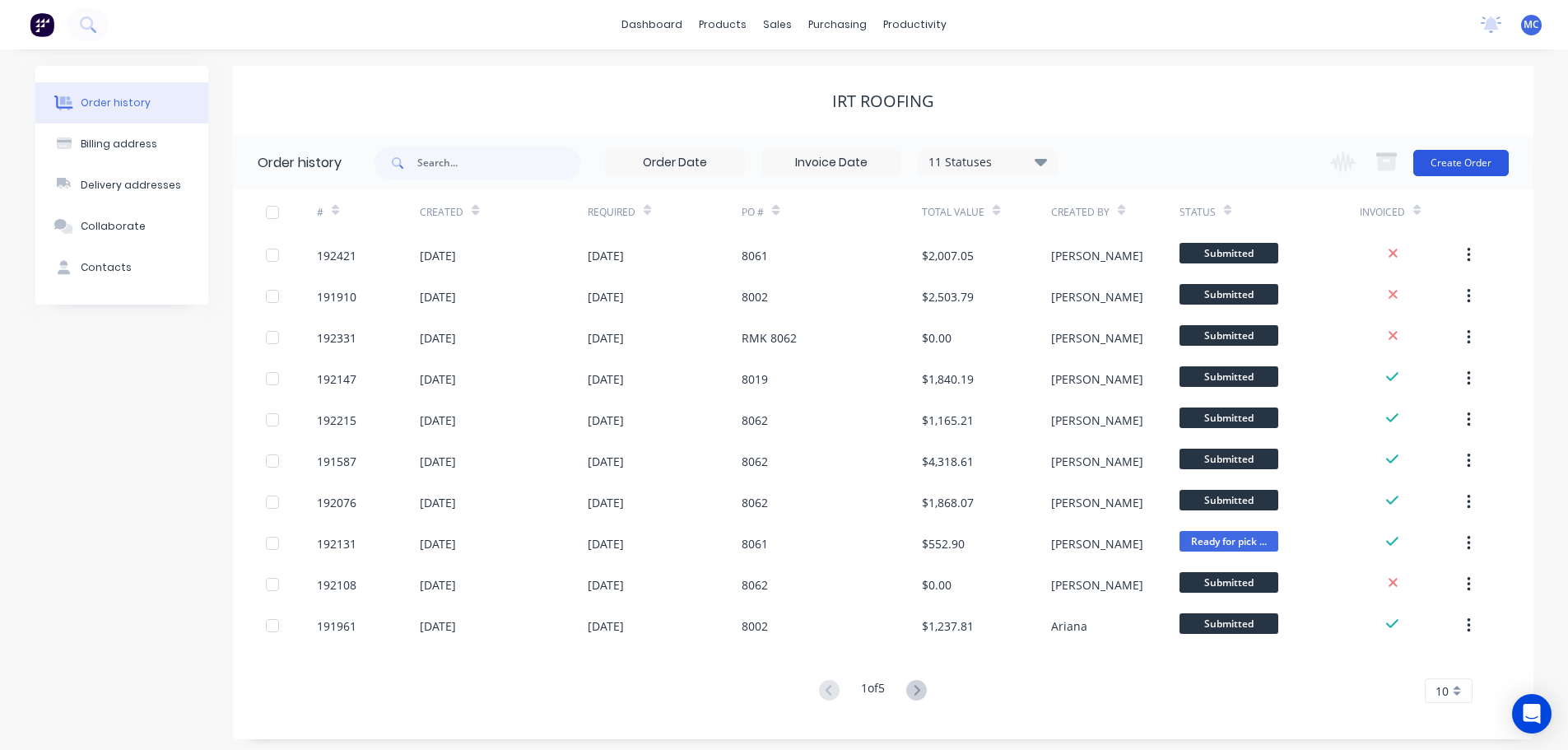
click at [1448, 158] on button "Create Order" at bounding box center [1461, 163] width 95 height 27
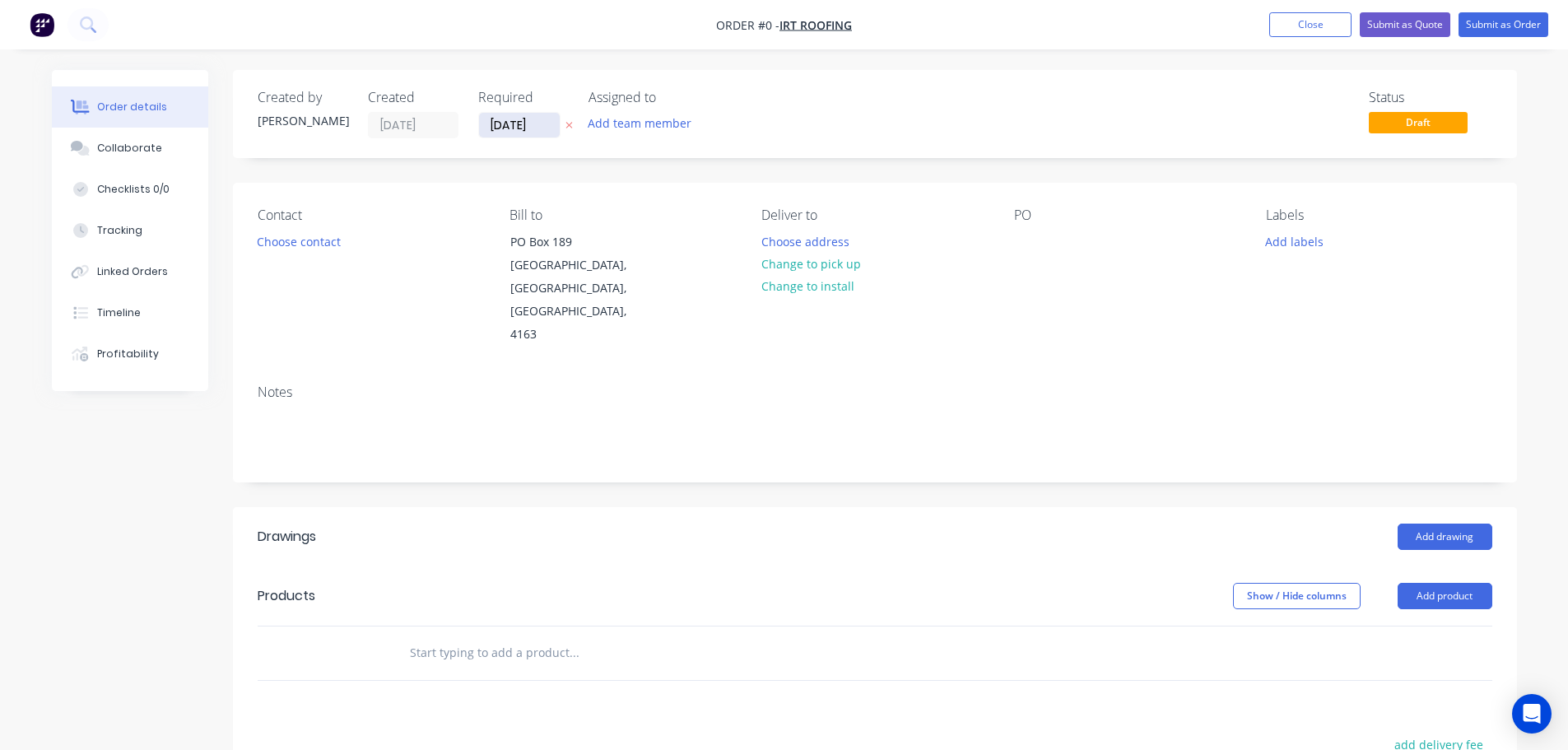
click at [519, 120] on input "[DATE]" at bounding box center [519, 125] width 80 height 25
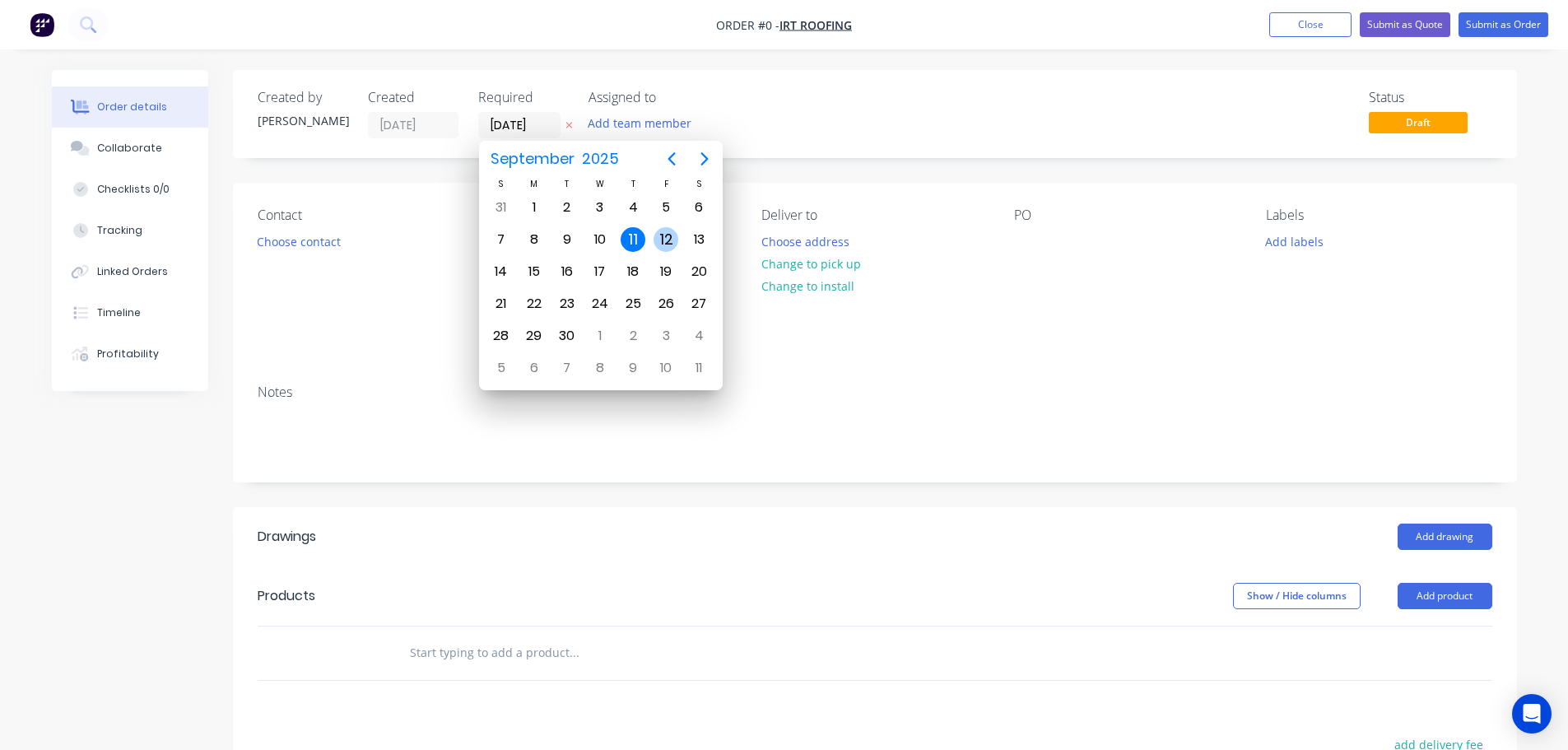
click at [667, 234] on div "12" at bounding box center [665, 239] width 25 height 25
type input "[DATE]"
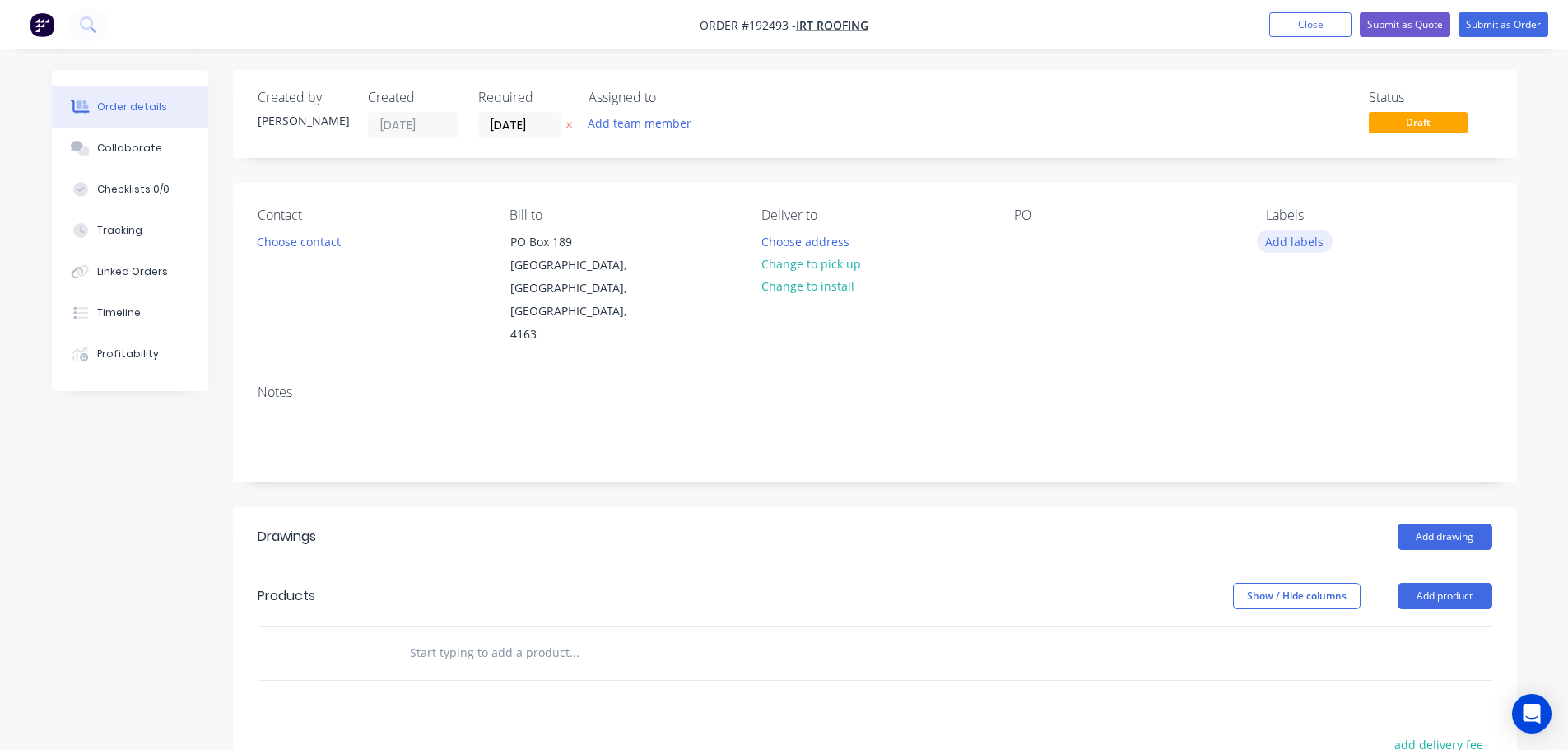
click at [1302, 240] on button "Add labels" at bounding box center [1295, 241] width 76 height 22
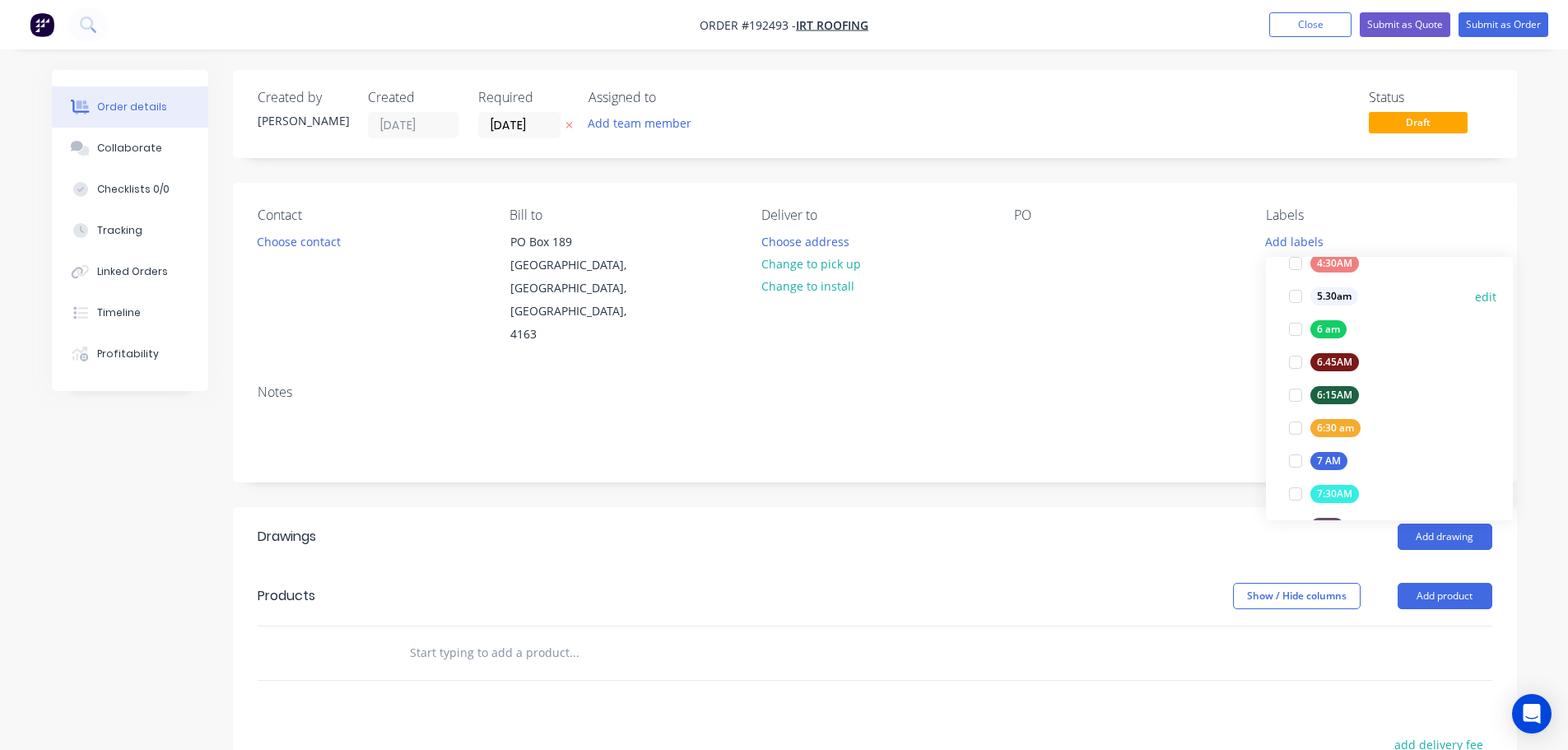
scroll to position [329, 0]
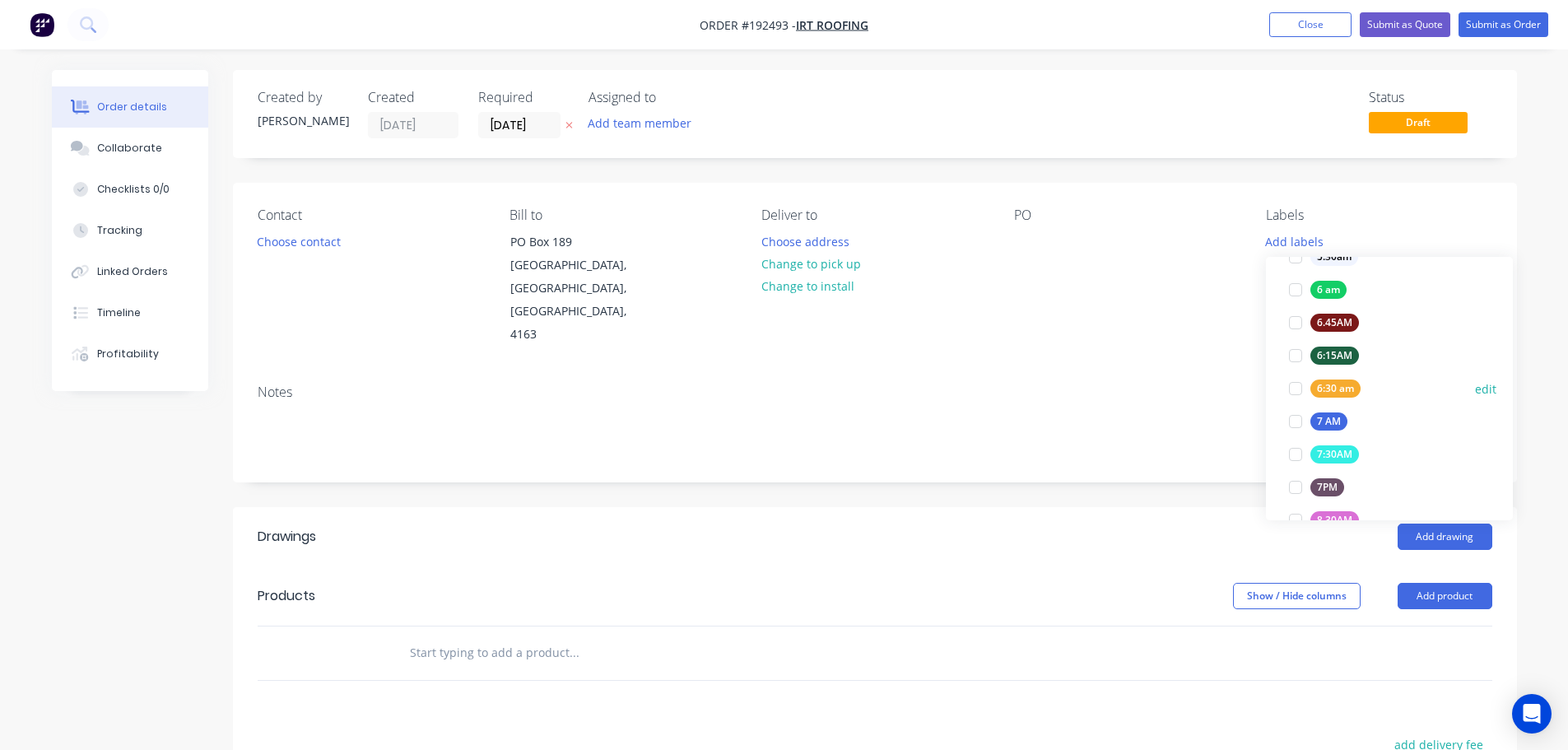
click at [1296, 386] on div at bounding box center [1296, 389] width 33 height 33
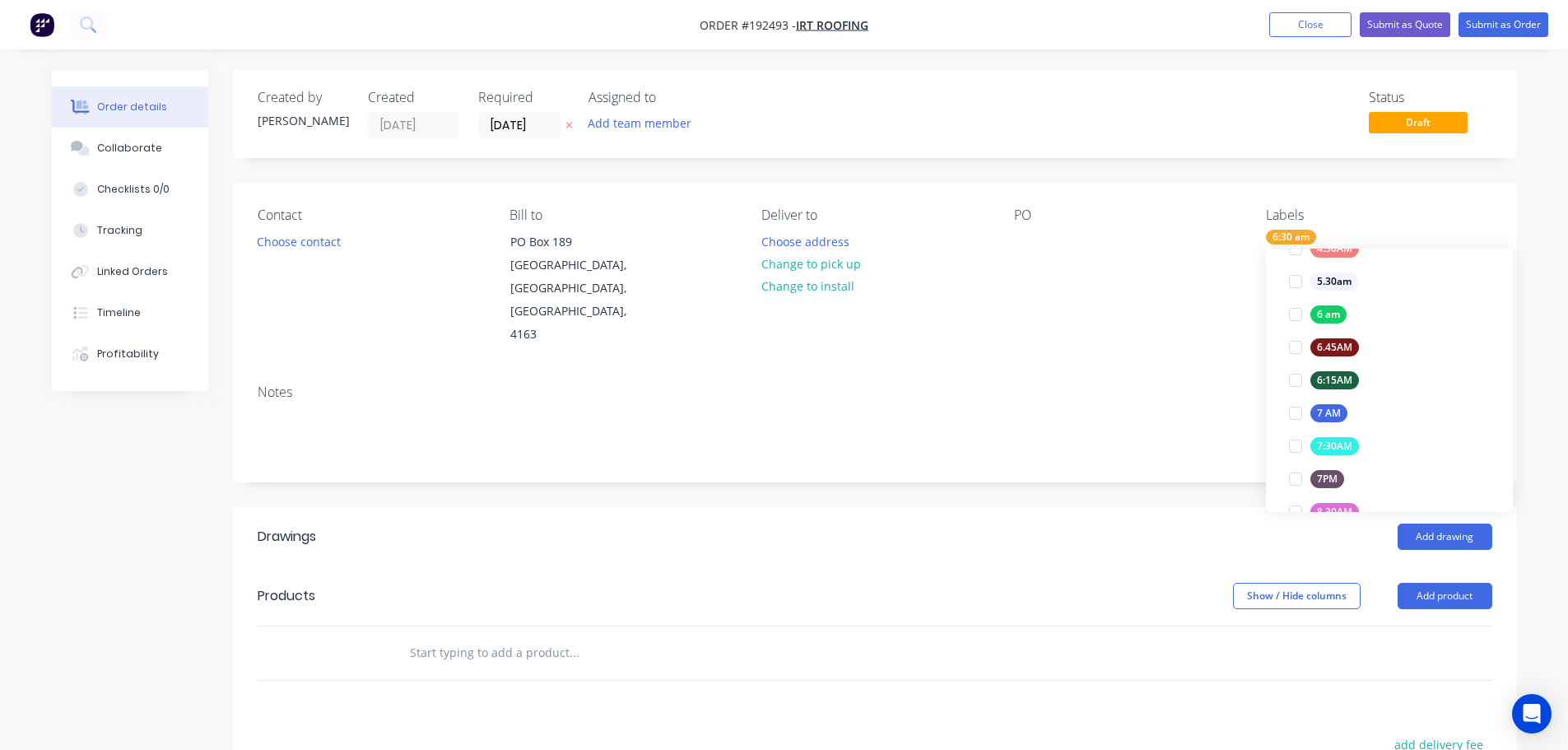
scroll to position [0, 0]
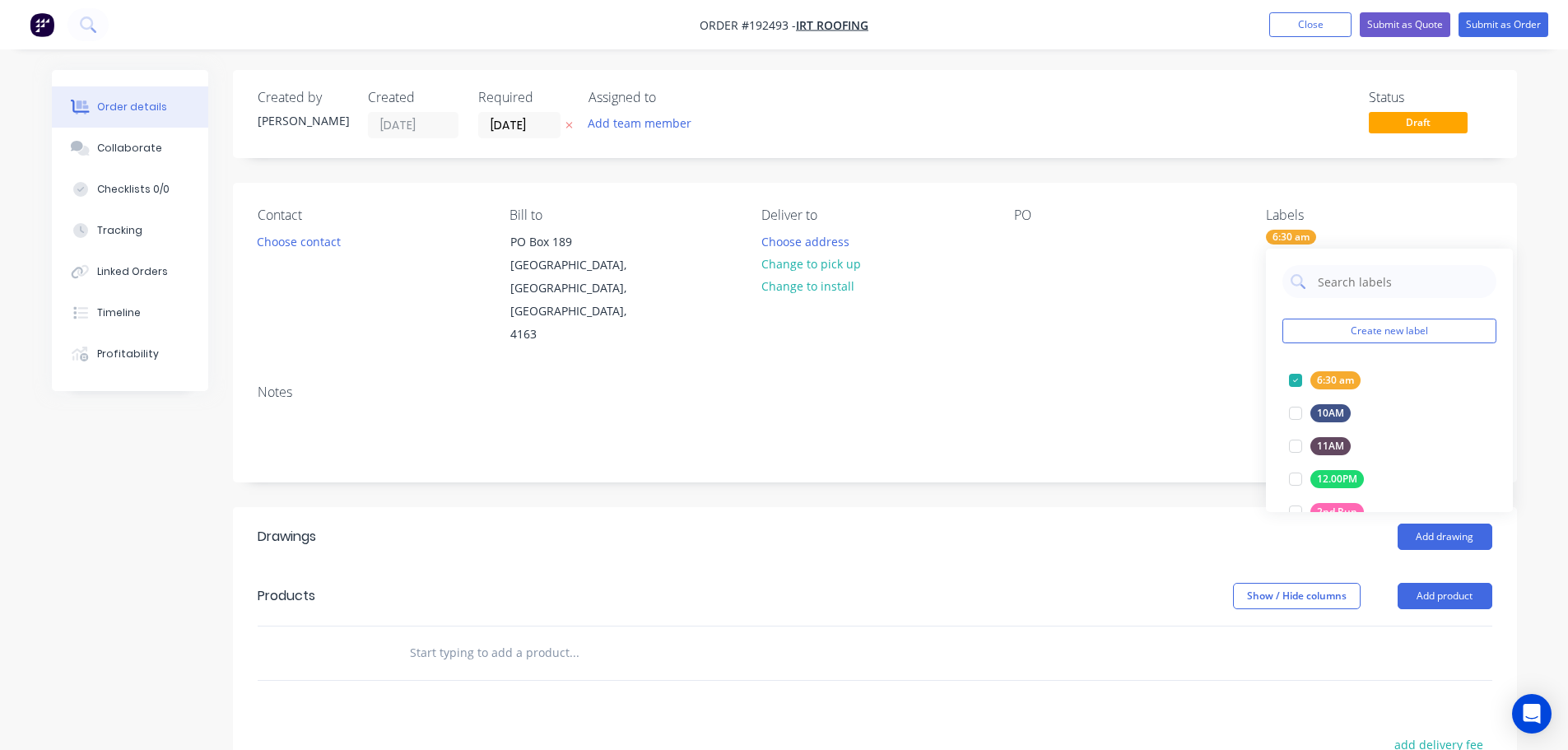
click at [1151, 371] on div "Notes" at bounding box center [875, 426] width 1284 height 110
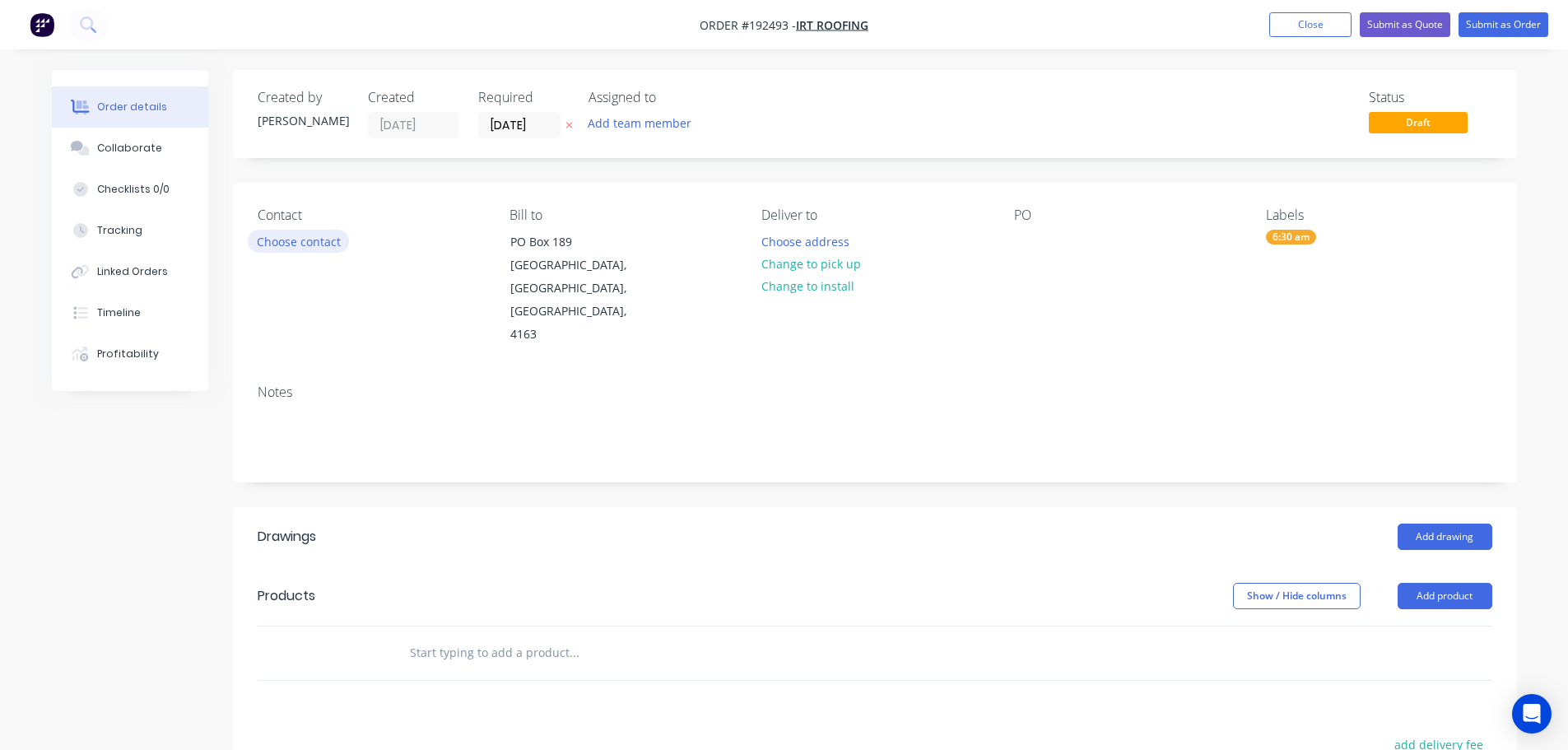
click at [298, 244] on button "Choose contact" at bounding box center [298, 241] width 102 height 22
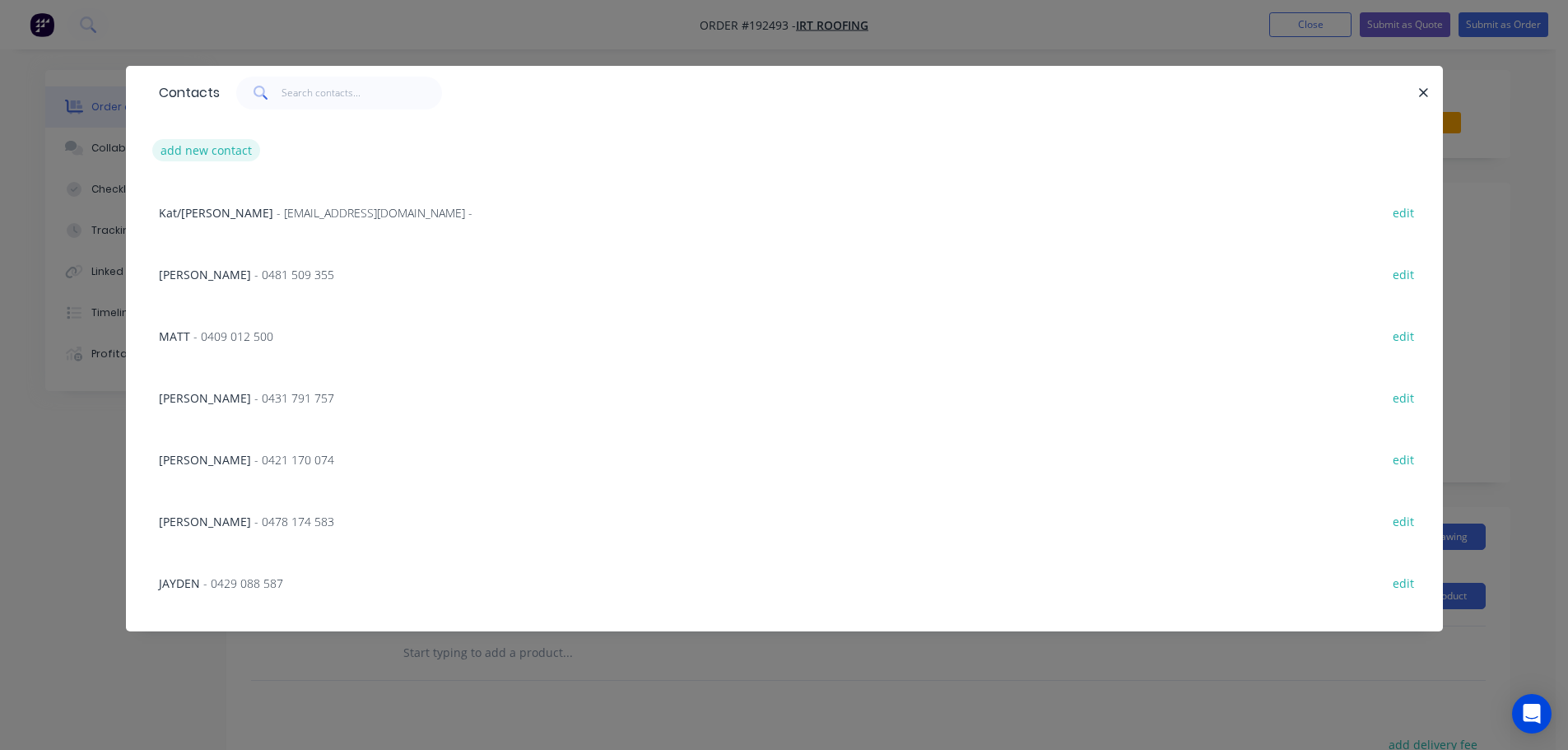
click at [210, 148] on button "add new contact" at bounding box center [207, 151] width 109 height 22
select select "AU"
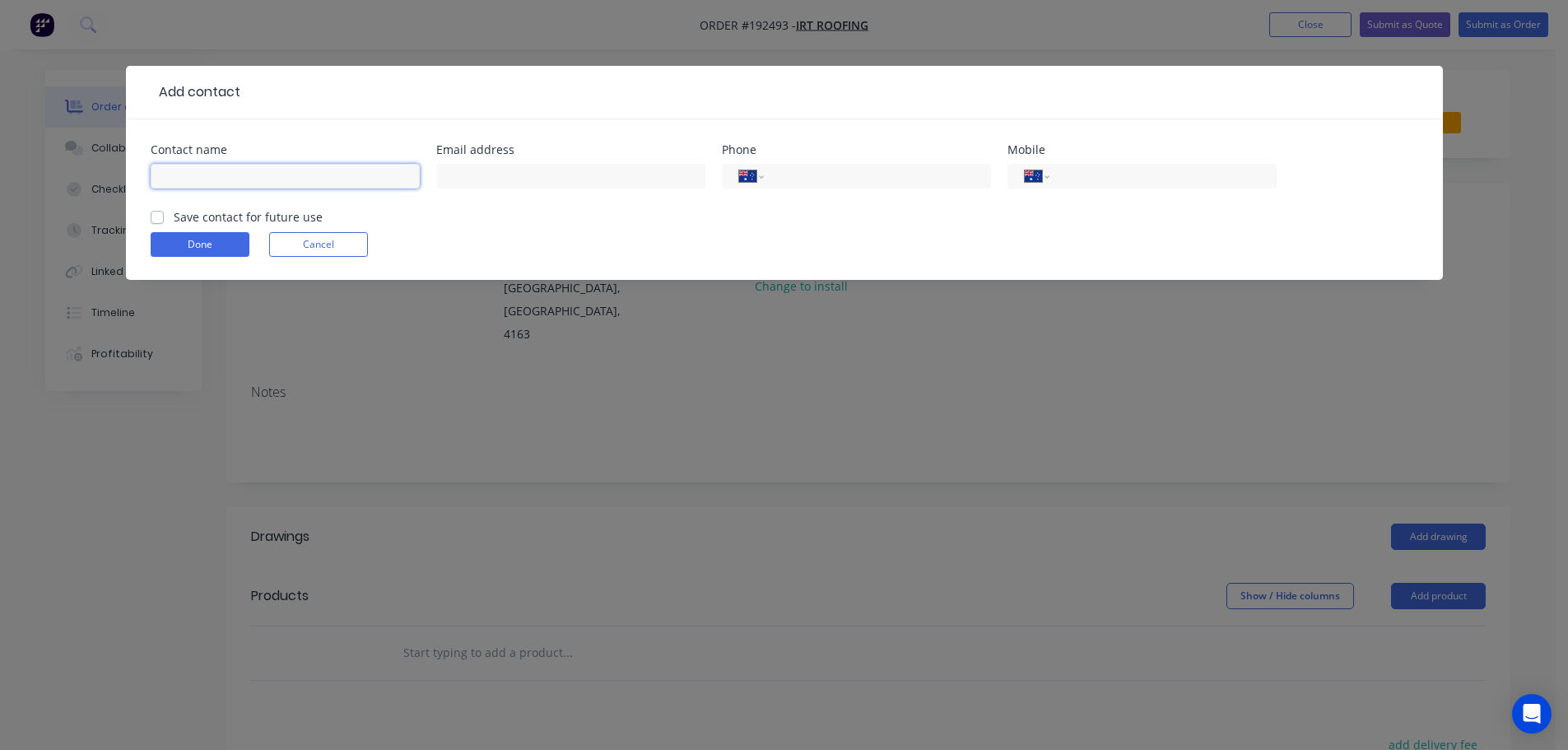
click at [171, 169] on input "text" at bounding box center [285, 175] width 269 height 25
type input "[PERSON_NAME]"
type input "0412 037 655"
click button "Done" at bounding box center [200, 244] width 99 height 25
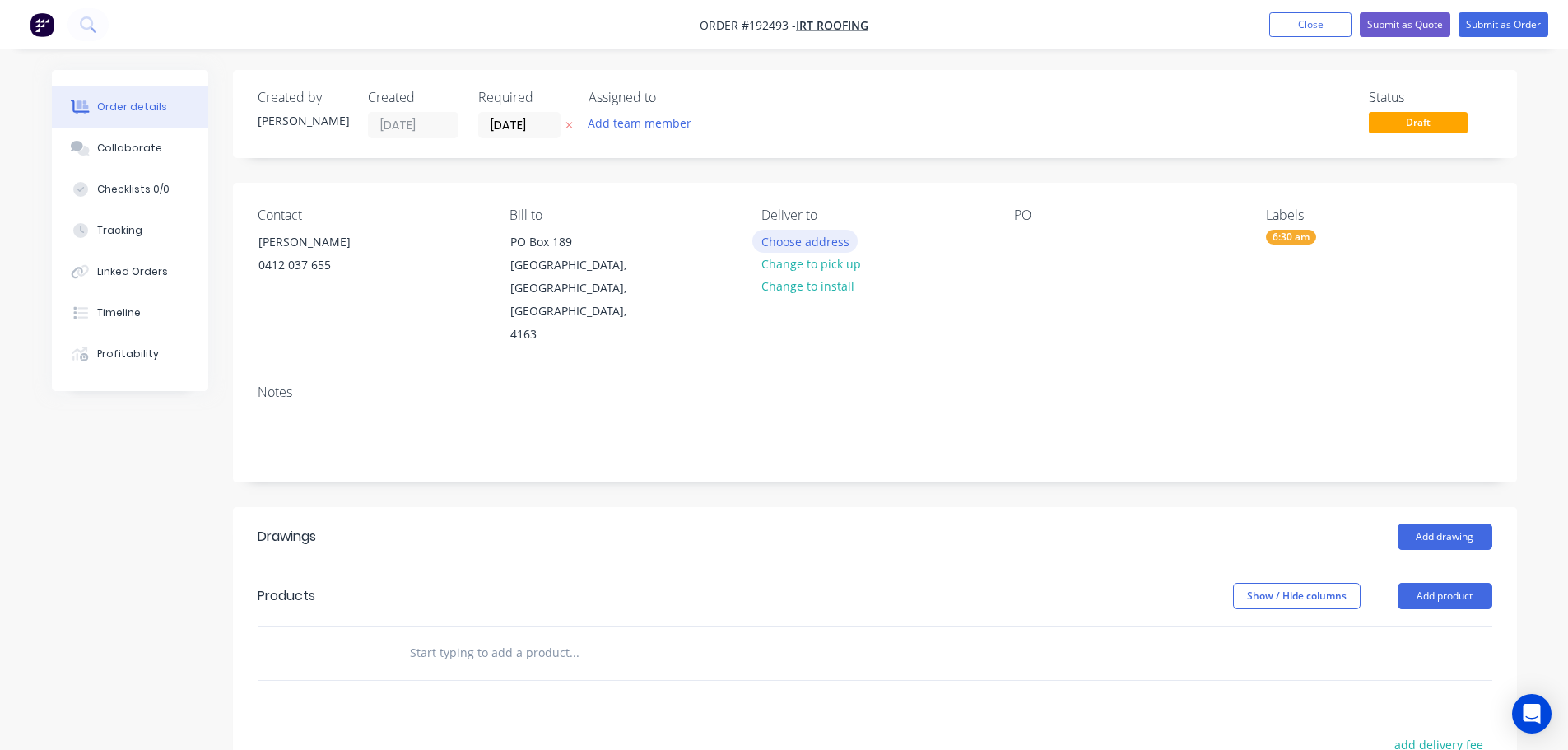
click at [791, 240] on button "Choose address" at bounding box center [805, 241] width 105 height 22
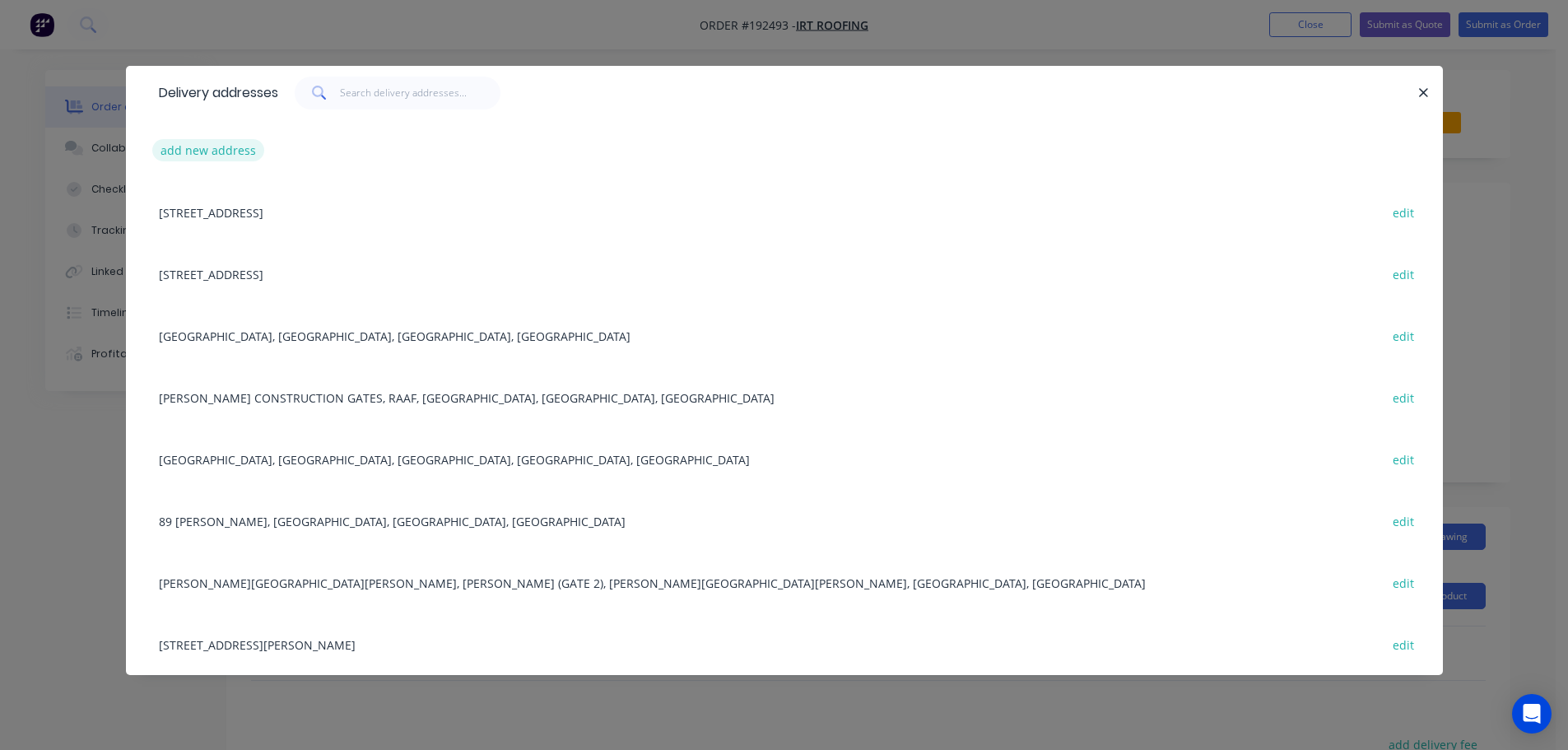
click at [212, 148] on button "add new address" at bounding box center [209, 151] width 113 height 22
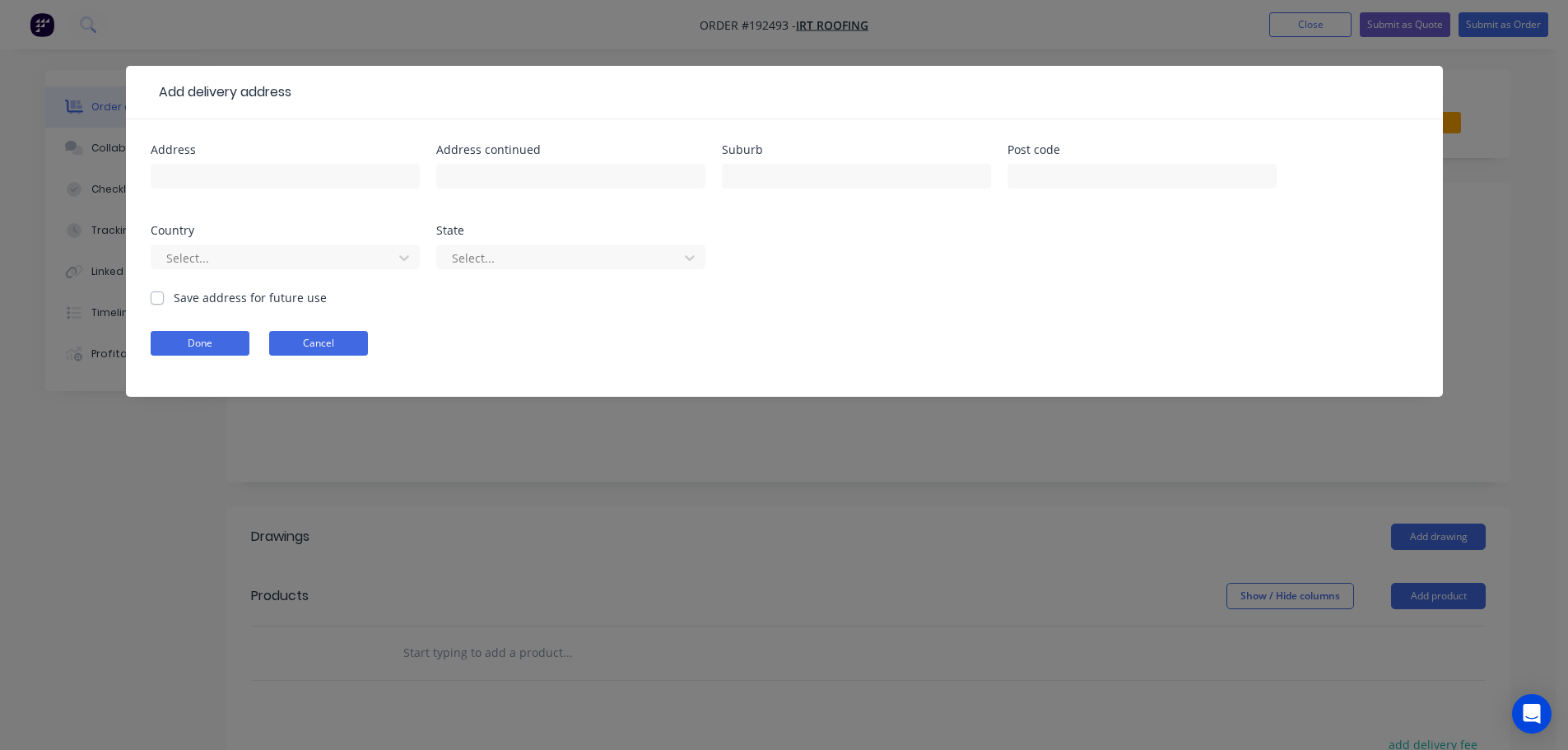
click at [309, 348] on button "Cancel" at bounding box center [318, 343] width 99 height 25
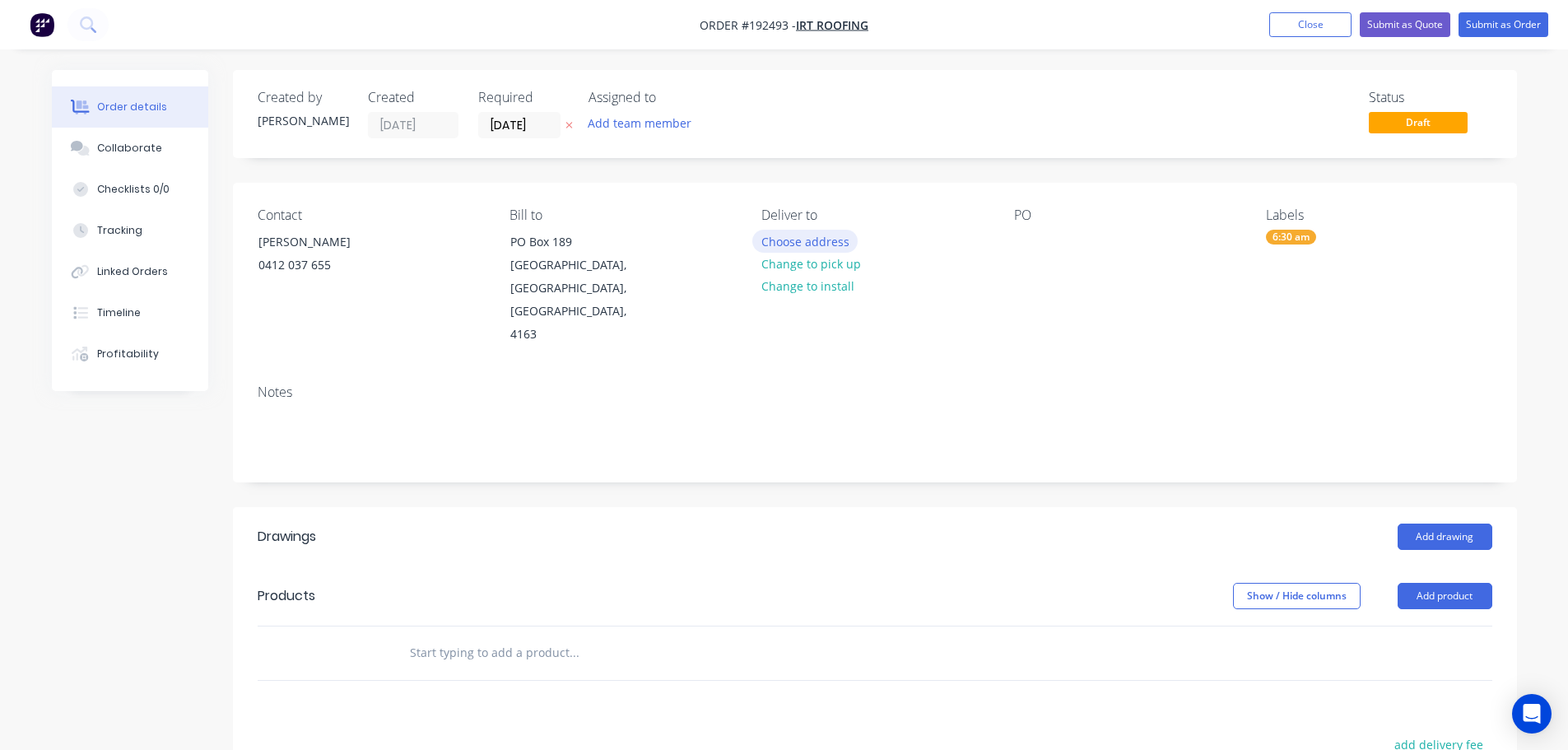
click at [800, 239] on button "Choose address" at bounding box center [805, 241] width 105 height 22
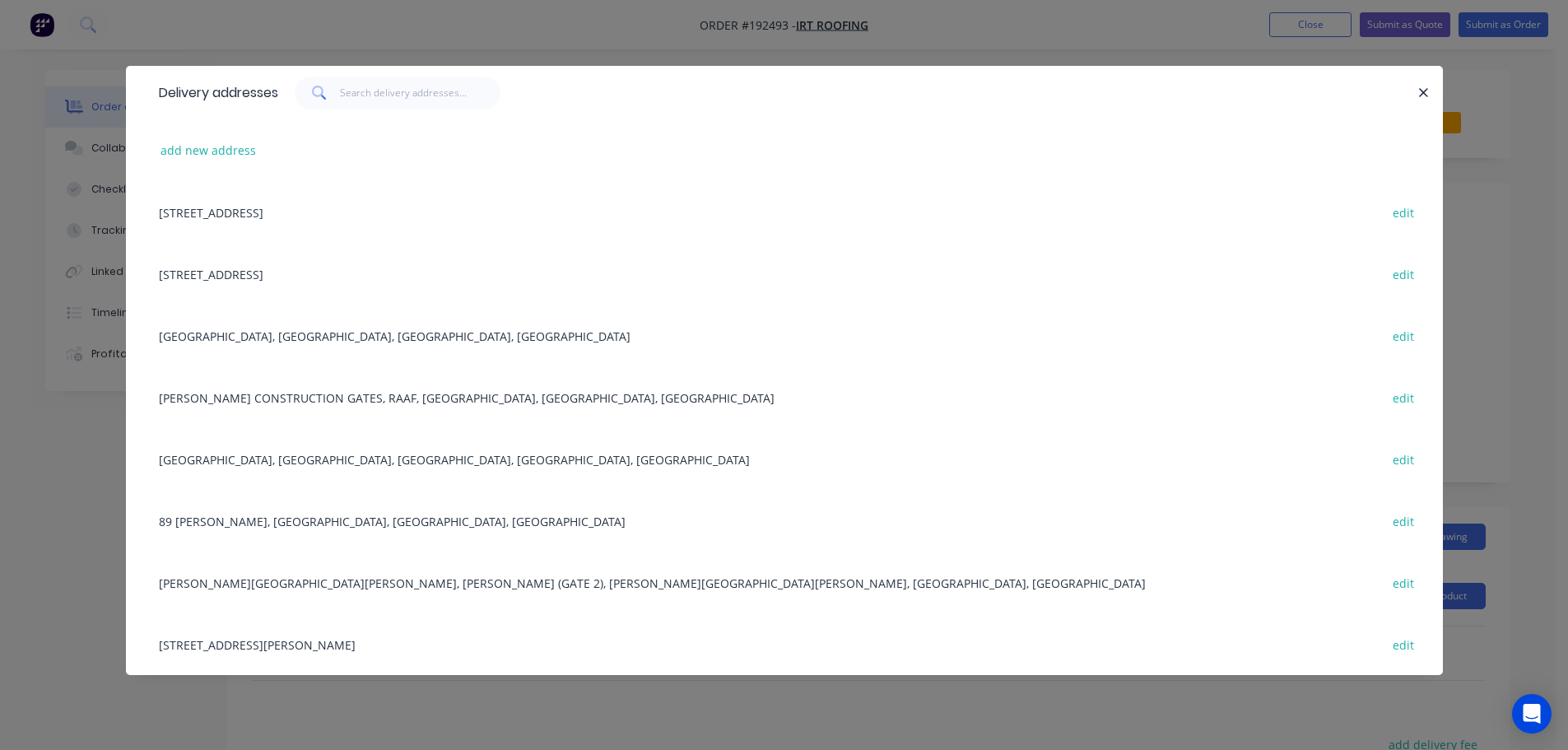
click at [262, 337] on div "[GEOGRAPHIC_DATA], [GEOGRAPHIC_DATA], [GEOGRAPHIC_DATA], [GEOGRAPHIC_DATA] edit" at bounding box center [784, 335] width 1268 height 62
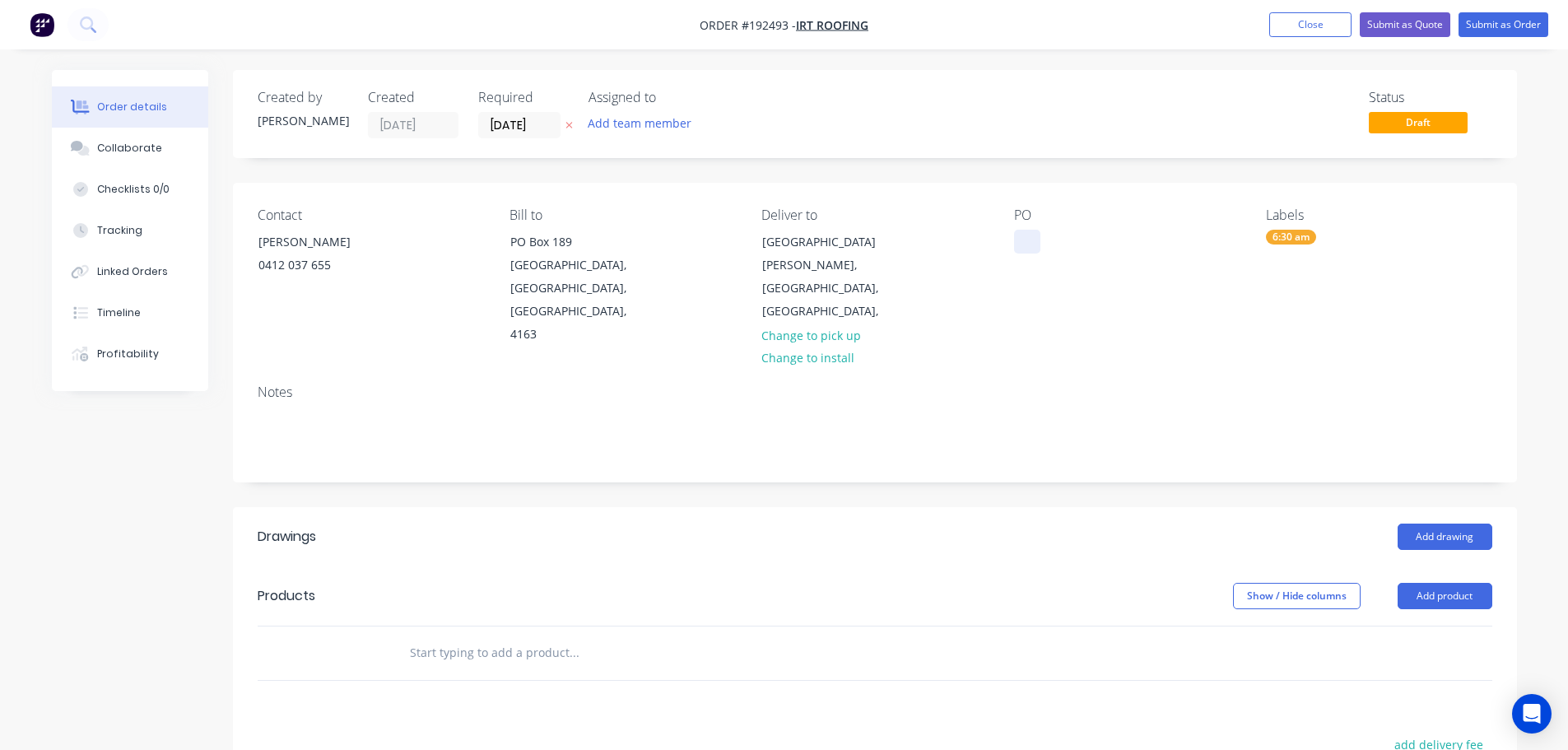
click at [1026, 236] on div at bounding box center [1027, 242] width 27 height 24
click at [1453, 524] on button "Add drawing" at bounding box center [1445, 537] width 94 height 27
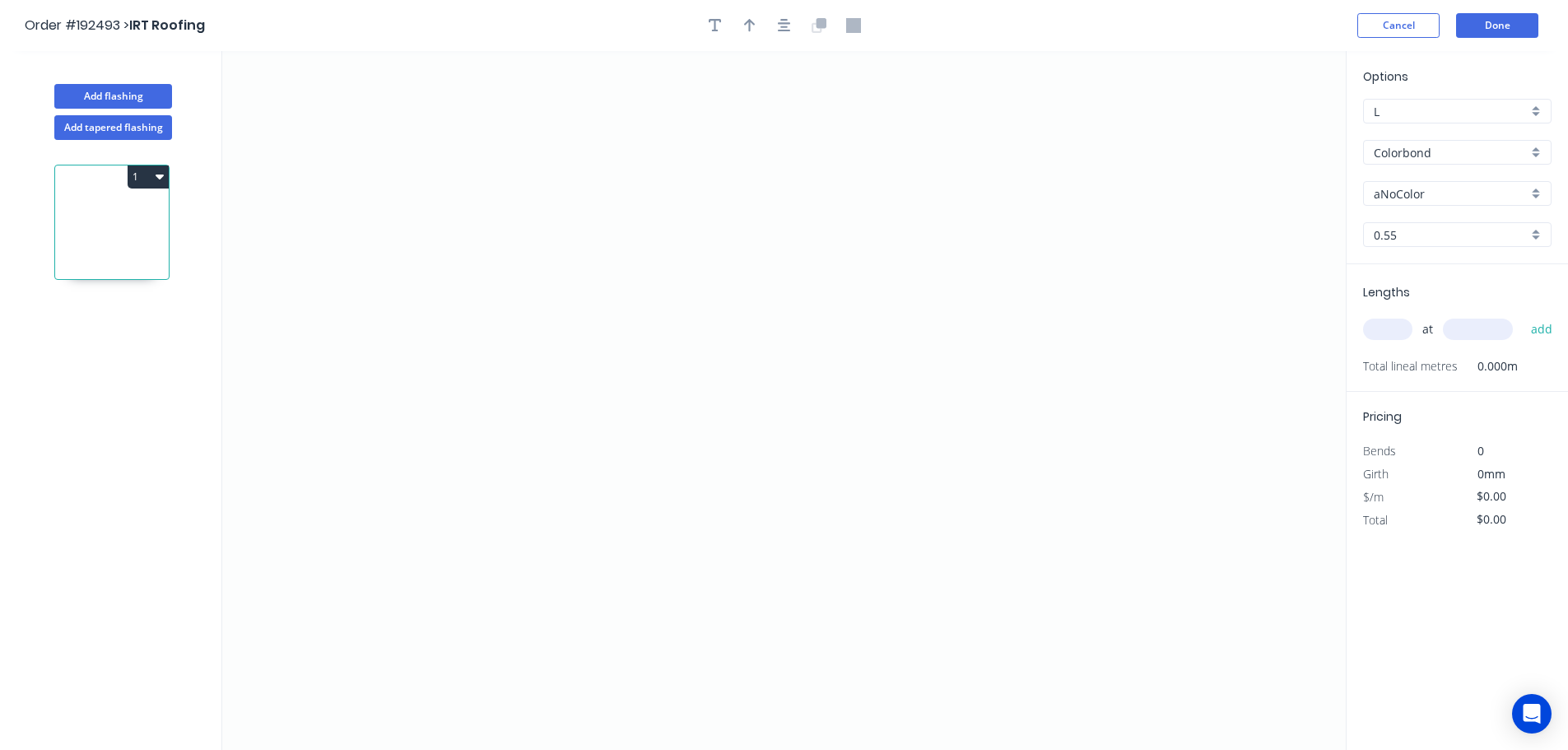
click at [1414, 192] on input "aNoColor" at bounding box center [1451, 193] width 154 height 18
click at [1392, 359] on div "Surfmist" at bounding box center [1457, 365] width 187 height 29
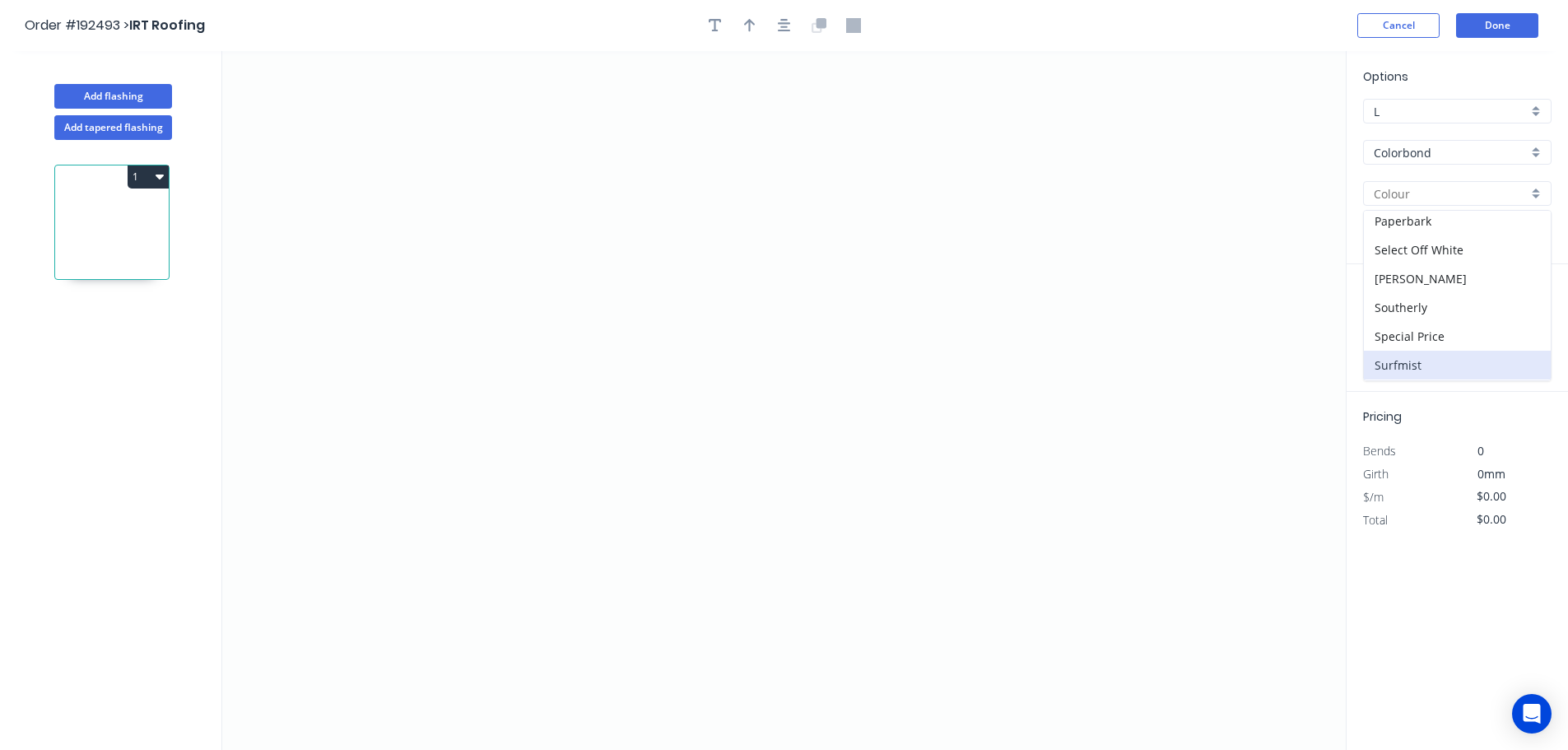
type input "Surfmist"
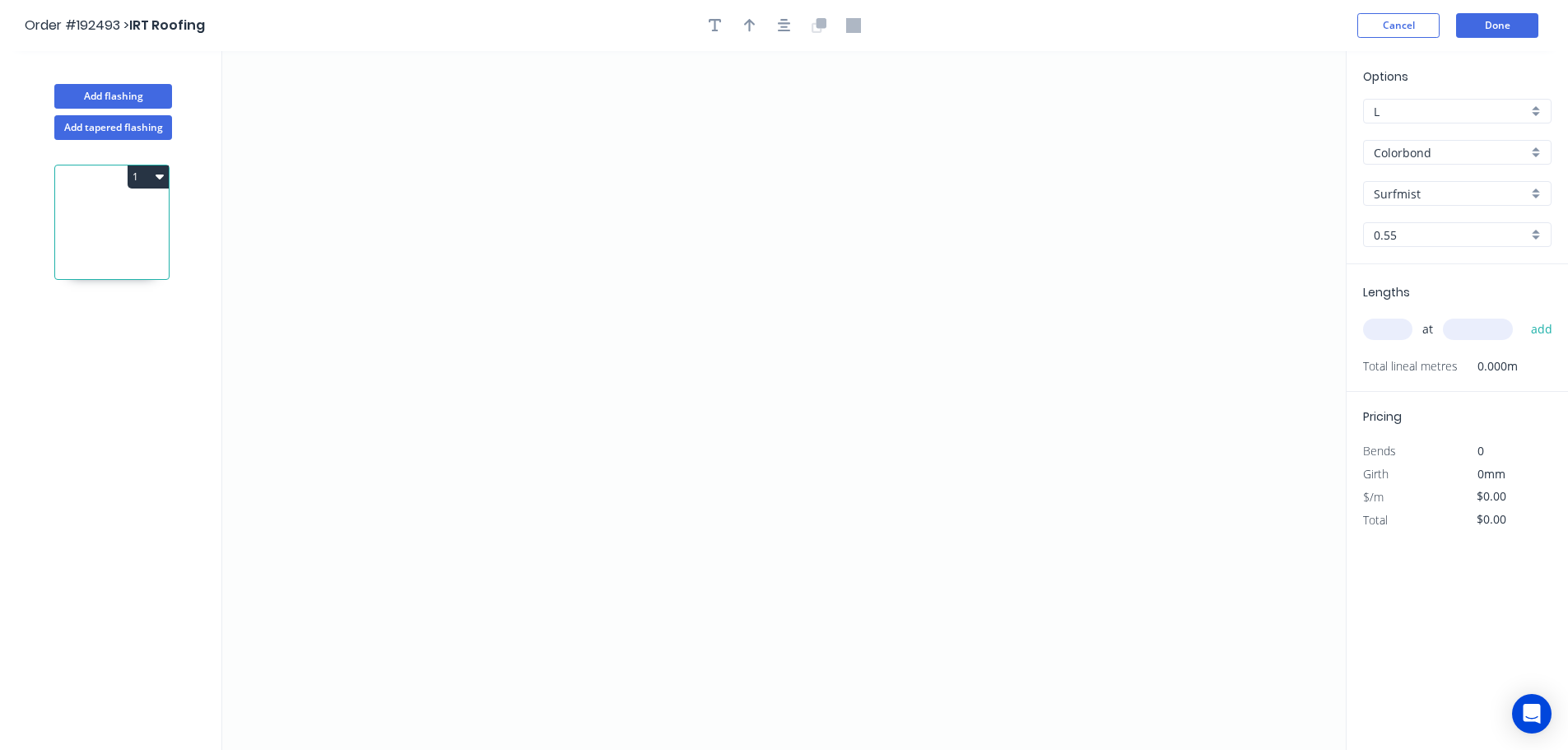
click at [1388, 322] on input "text" at bounding box center [1387, 329] width 49 height 21
type input "4"
type input "2500"
click at [1523, 315] on button "add" at bounding box center [1542, 329] width 39 height 28
click at [382, 424] on icon "0" at bounding box center [784, 400] width 1124 height 698
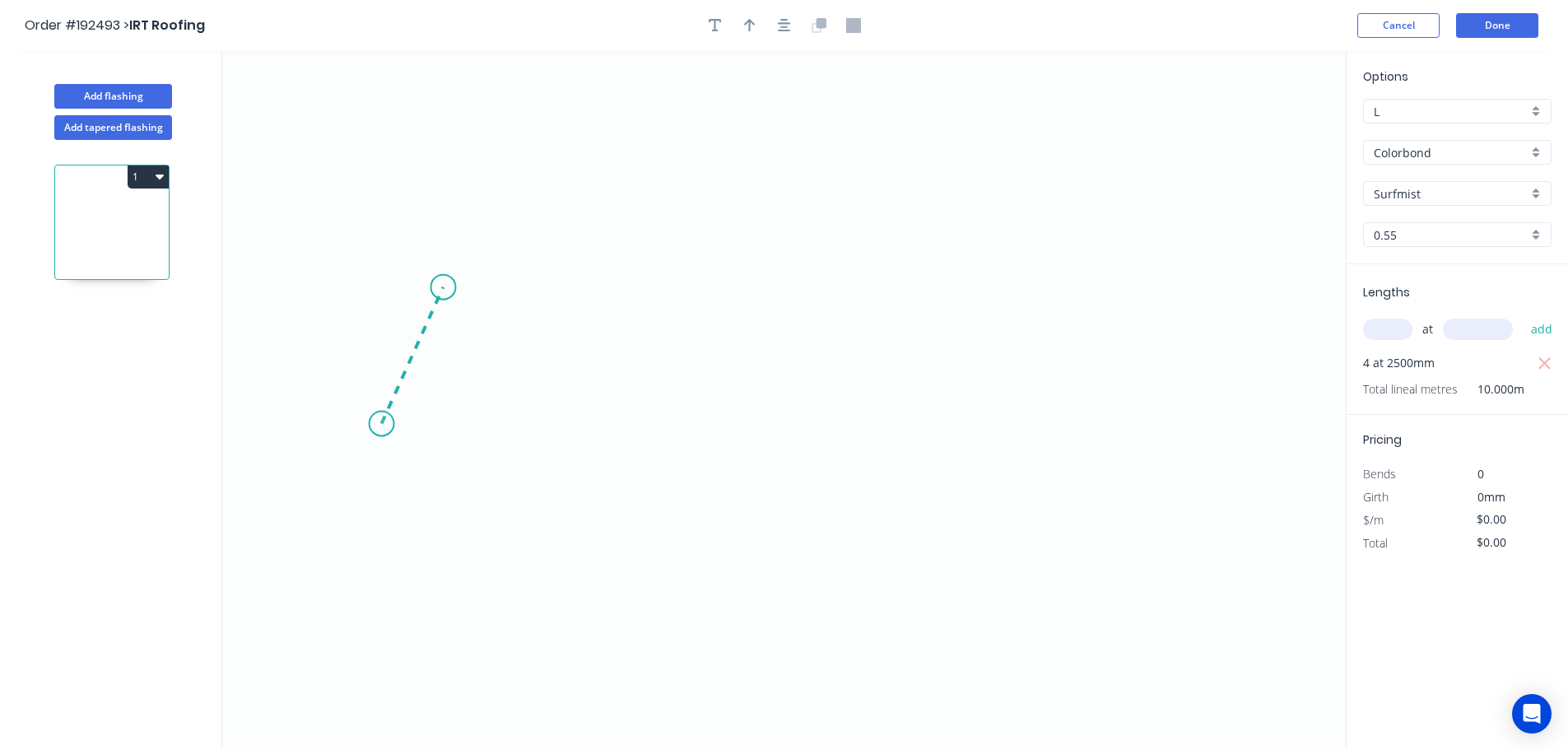
click at [443, 287] on icon at bounding box center [412, 356] width 62 height 137
click at [1166, 297] on icon "0 ?" at bounding box center [784, 400] width 1124 height 698
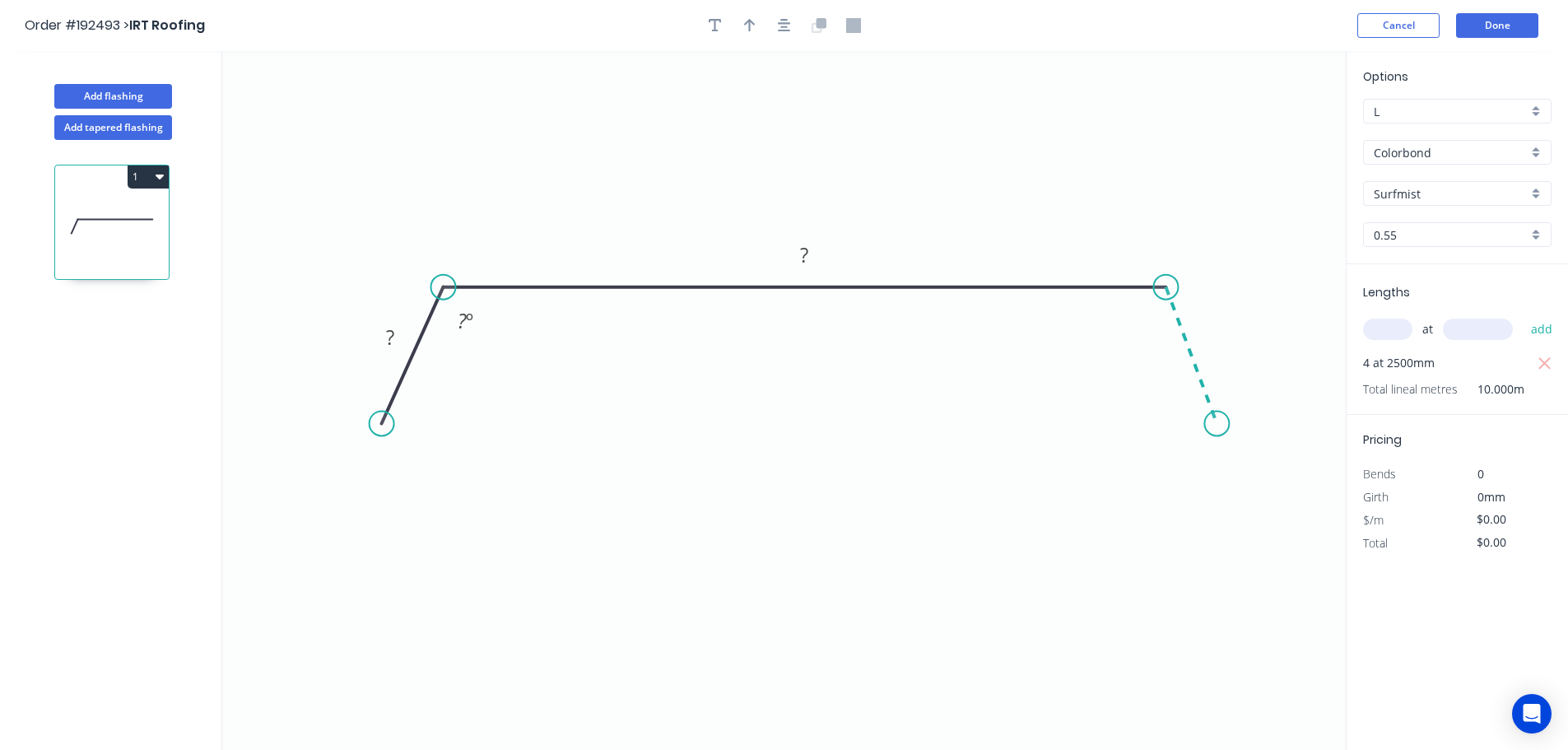
click at [1218, 424] on icon "0 ? ? ? º" at bounding box center [784, 400] width 1124 height 698
click at [1218, 424] on circle at bounding box center [1216, 423] width 25 height 25
click at [388, 338] on tspan "?" at bounding box center [390, 336] width 8 height 27
click at [747, 27] on icon "button" at bounding box center [749, 26] width 11 height 15
type input "$12.73"
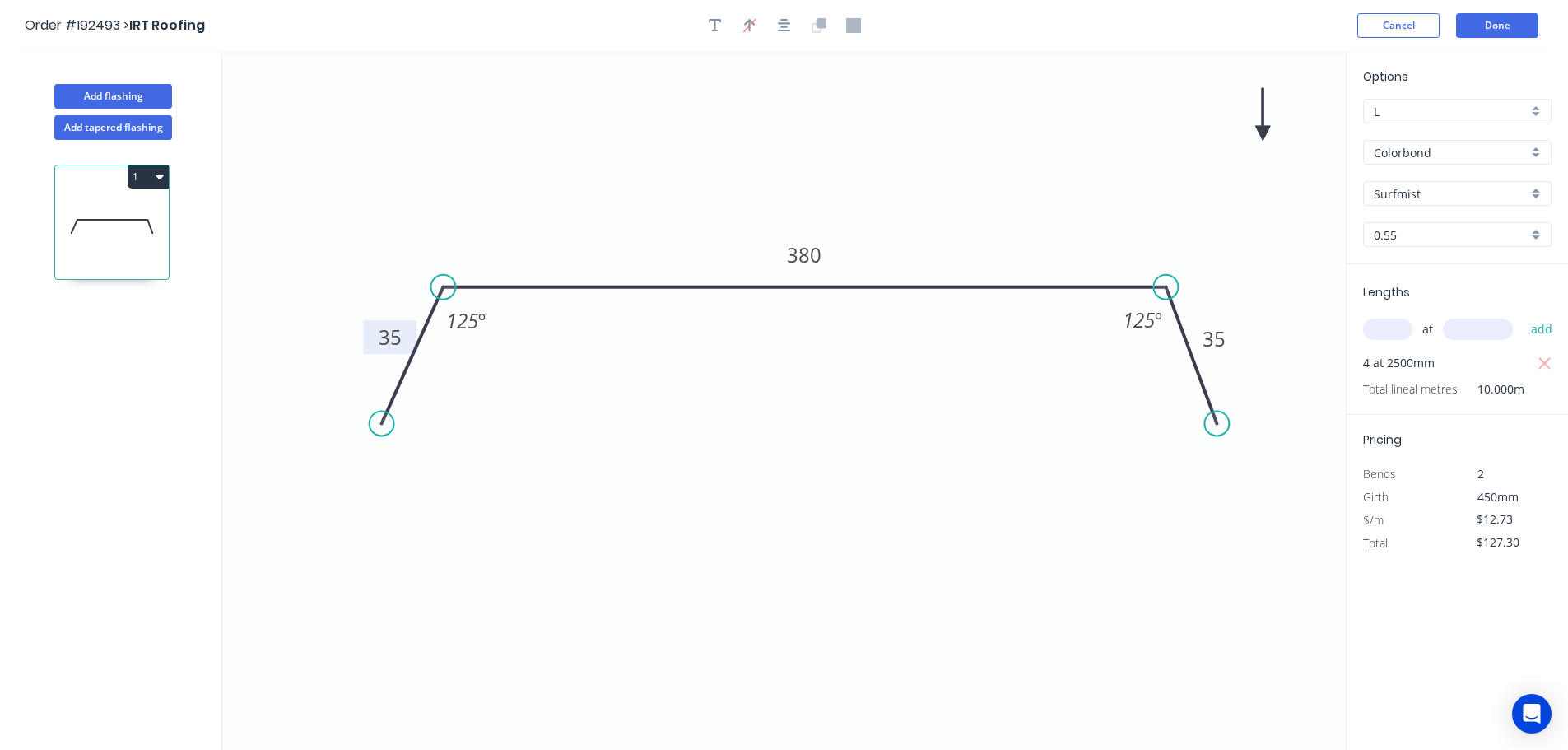
click at [1259, 130] on icon at bounding box center [1263, 114] width 15 height 53
drag, startPoint x: 1259, startPoint y: 130, endPoint x: 1227, endPoint y: 161, distance: 44.6
click at [1112, 163] on icon "0 35 380 35 125 º 125 º" at bounding box center [784, 400] width 1124 height 698
drag, startPoint x: 1266, startPoint y: 131, endPoint x: 937, endPoint y: 160, distance: 330.3
click at [1022, 168] on icon at bounding box center [1046, 144] width 48 height 48
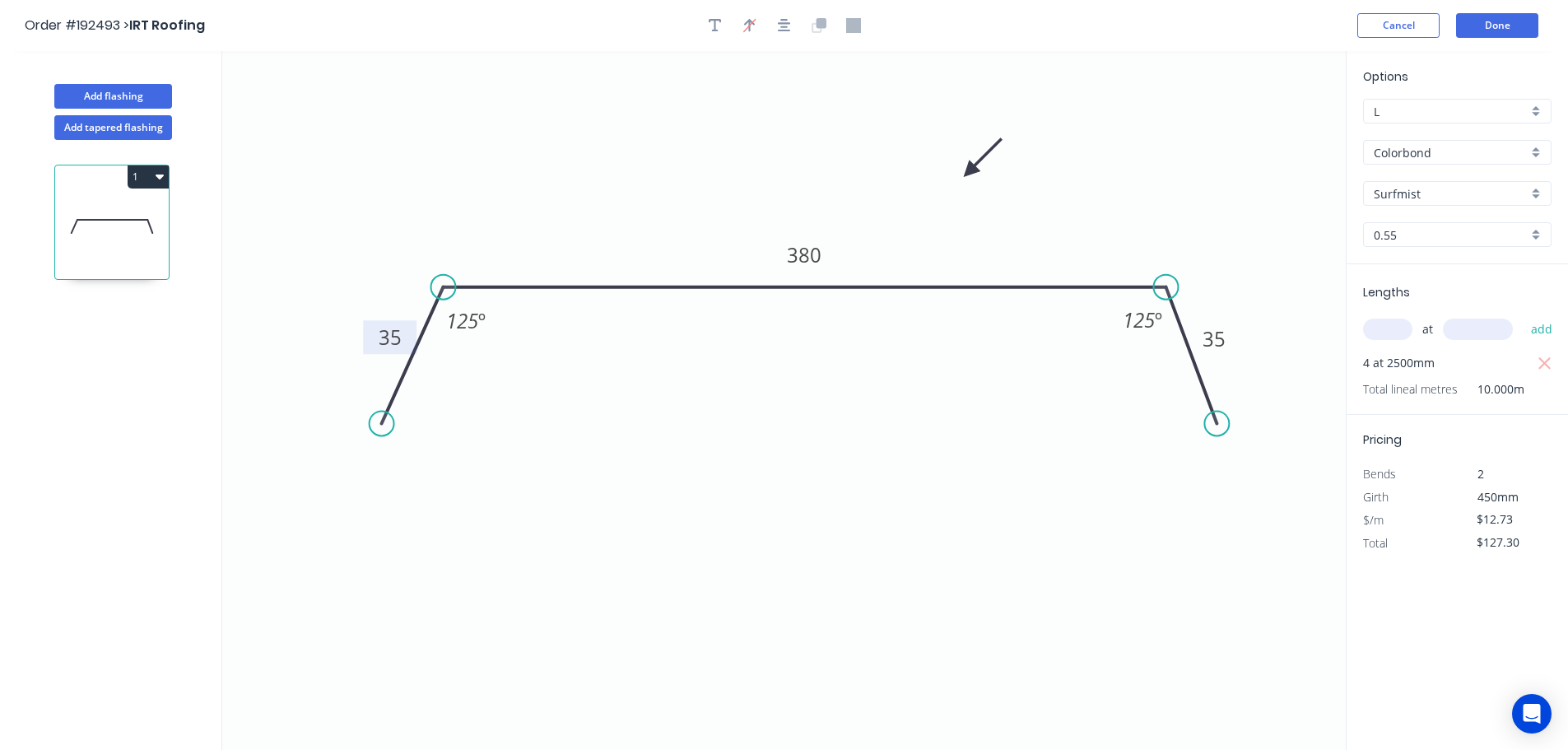
click at [160, 177] on icon "button" at bounding box center [159, 176] width 8 height 13
click at [42, 215] on div "Duplicate" at bounding box center [90, 218] width 127 height 24
type input "$0.00"
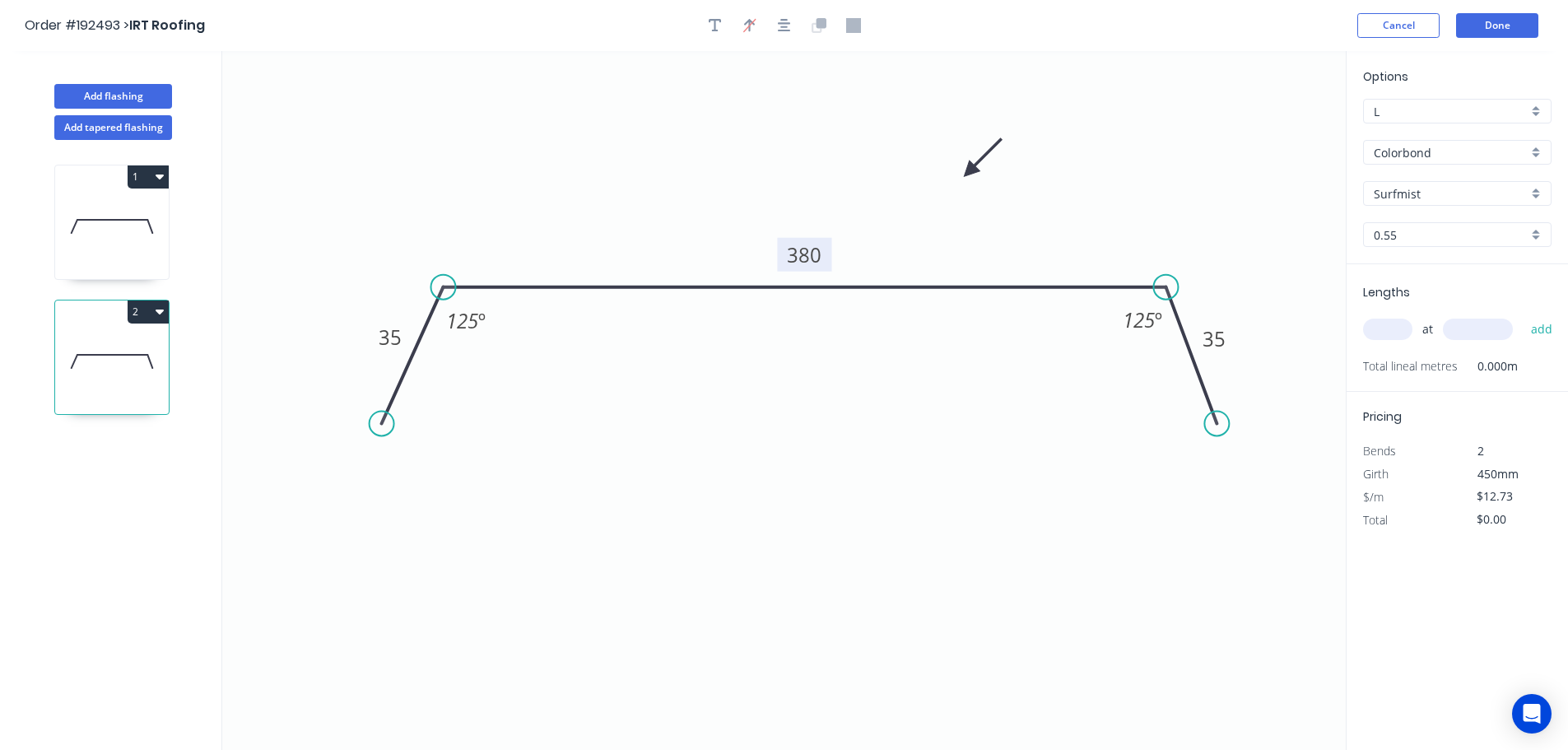
click at [808, 257] on tspan "380" at bounding box center [804, 254] width 34 height 27
click at [1383, 329] on input "text" at bounding box center [1387, 329] width 49 height 21
type input "$25.32"
type input "2"
type input "1600"
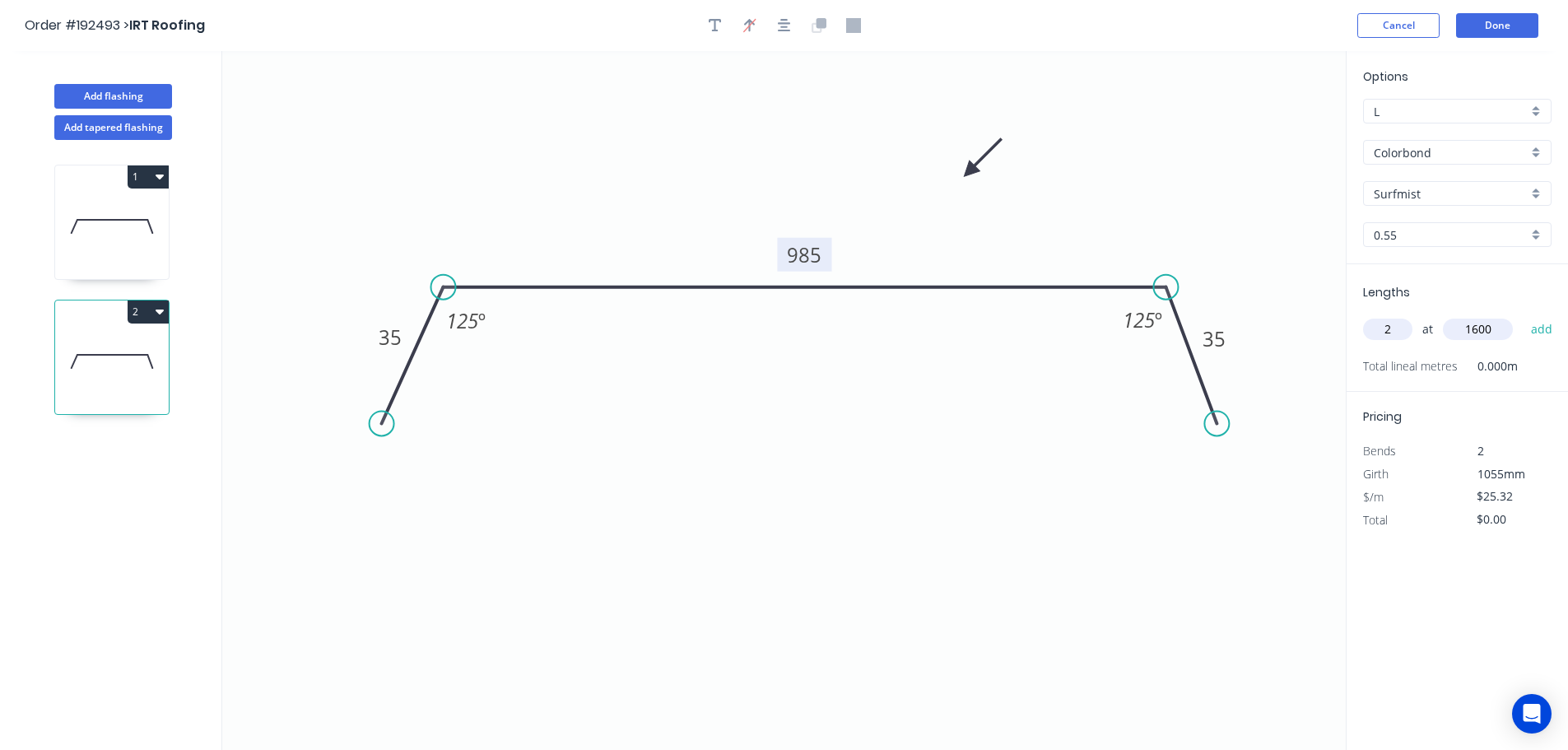
click at [1523, 315] on button "add" at bounding box center [1542, 329] width 39 height 28
click at [162, 311] on icon "button" at bounding box center [159, 311] width 8 height 5
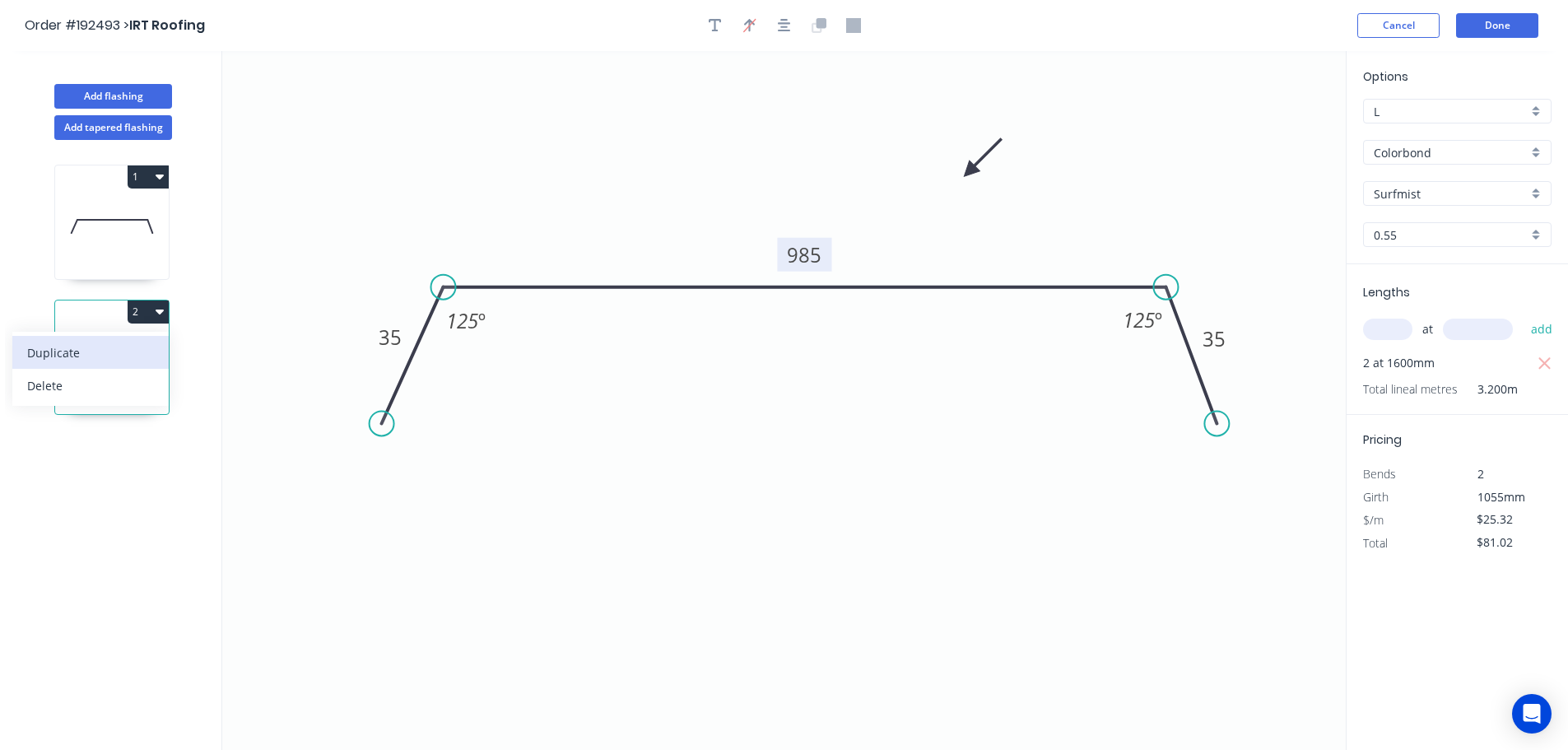
click at [82, 350] on div "Duplicate" at bounding box center [90, 353] width 127 height 24
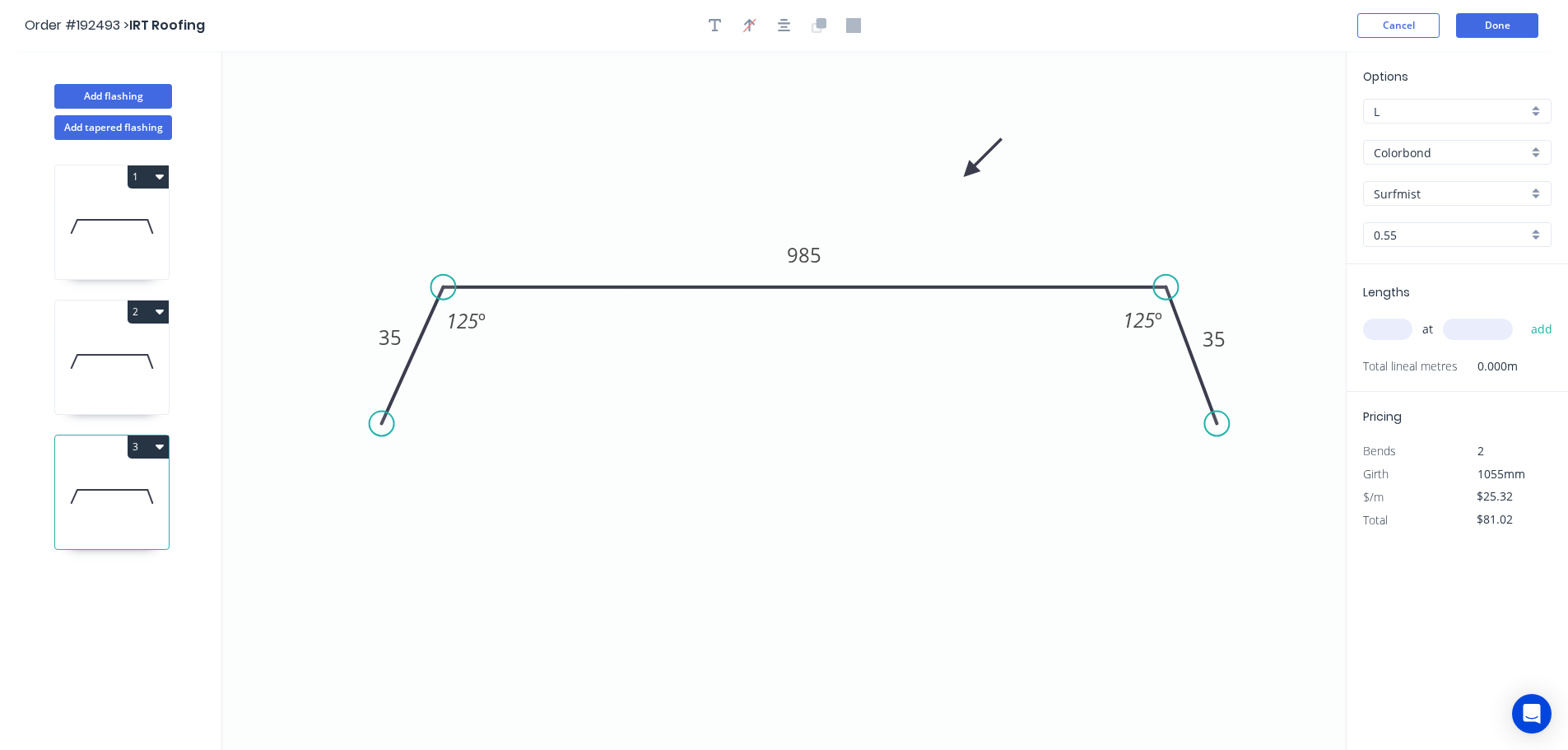
type input "$0.00"
click at [808, 253] on tspan "985" at bounding box center [804, 254] width 34 height 27
click at [1378, 321] on input "text" at bounding box center [1387, 329] width 49 height 21
type input "$21.72"
type input "2"
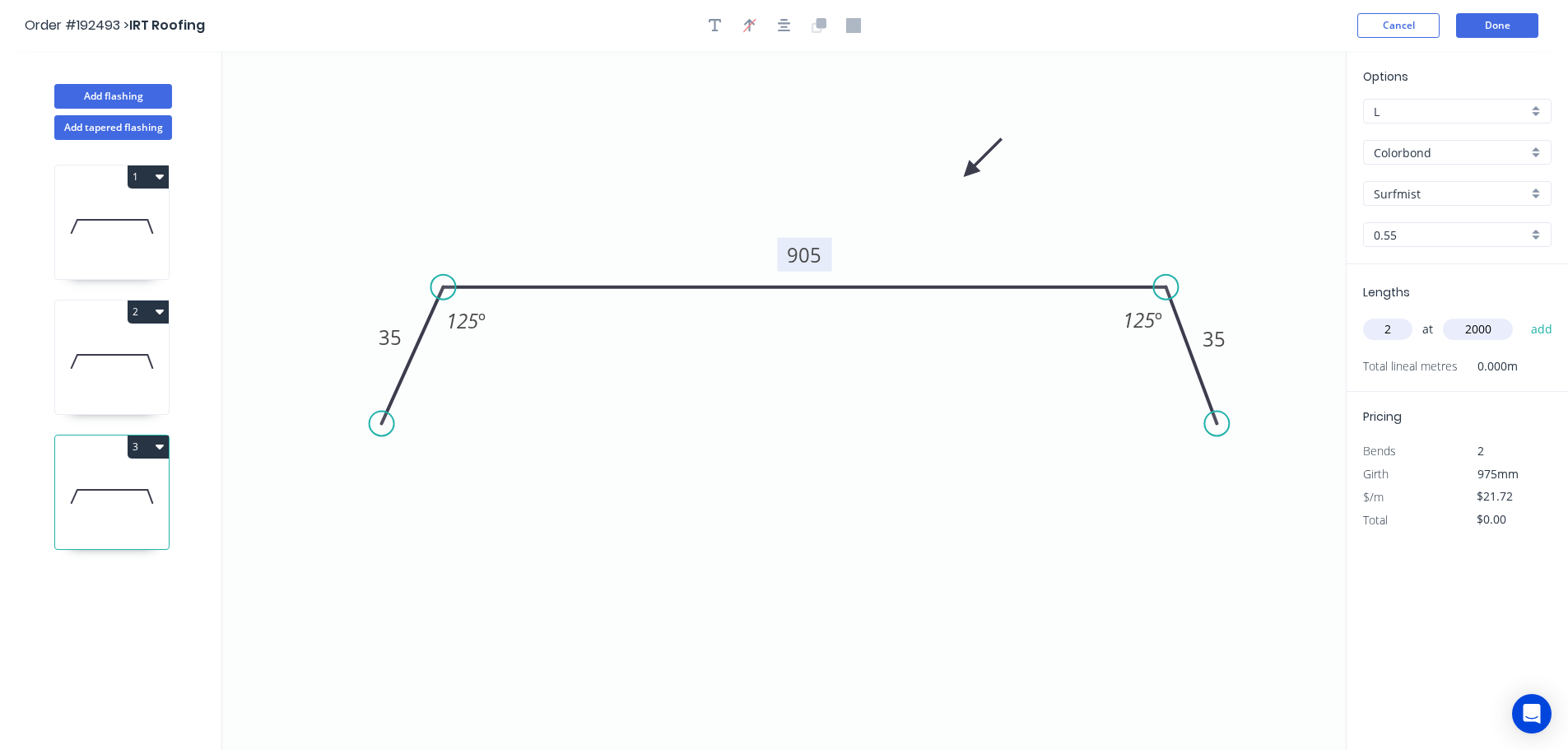
type input "2000"
click at [1523, 315] on button "add" at bounding box center [1542, 329] width 39 height 28
click at [160, 444] on icon "button" at bounding box center [159, 446] width 8 height 5
click at [73, 489] on div "Duplicate" at bounding box center [90, 488] width 127 height 24
type input "$0.00"
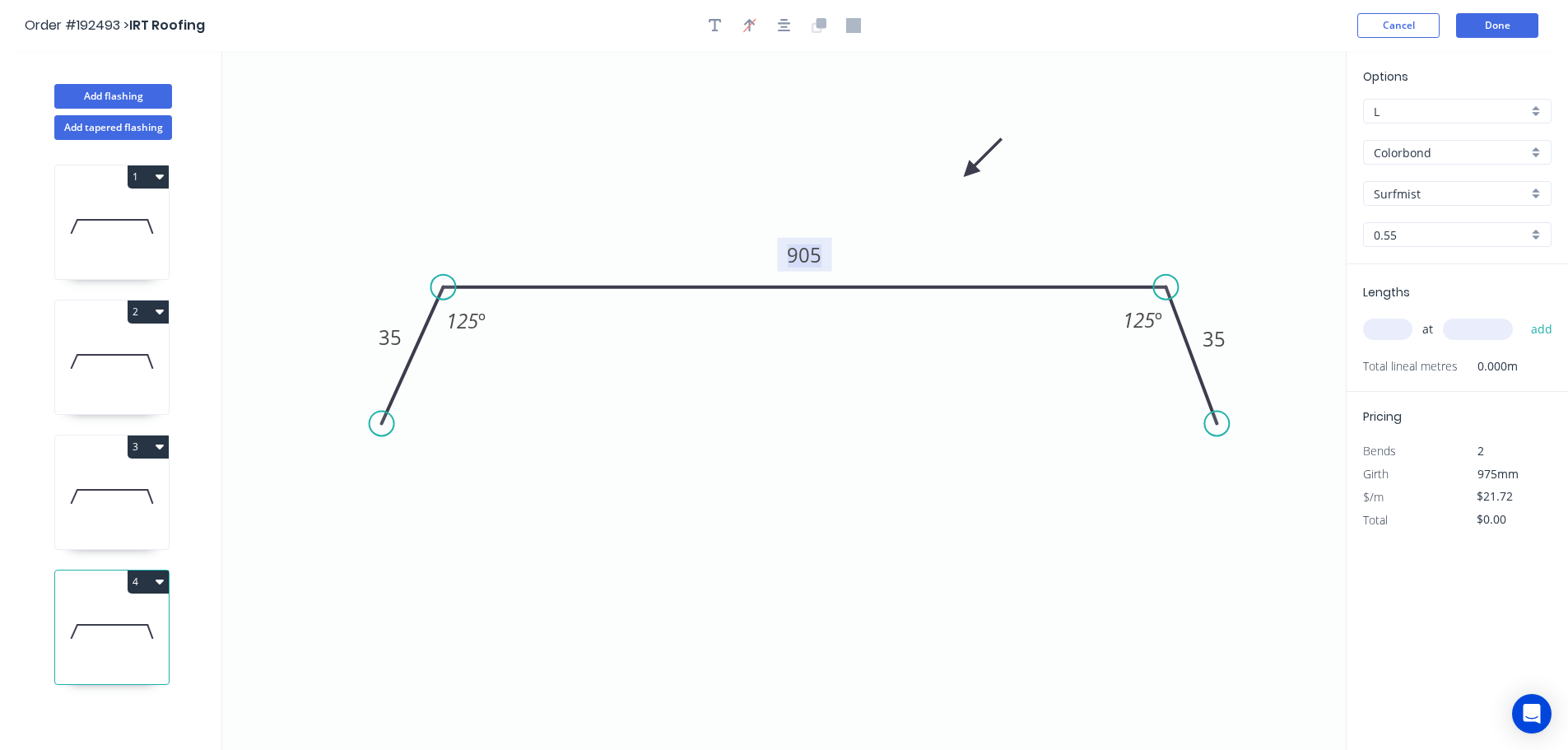
click at [804, 255] on tspan "905" at bounding box center [804, 254] width 34 height 27
click at [1396, 331] on input "text" at bounding box center [1387, 329] width 49 height 21
type input "$18.13"
type input "2"
type input "2000"
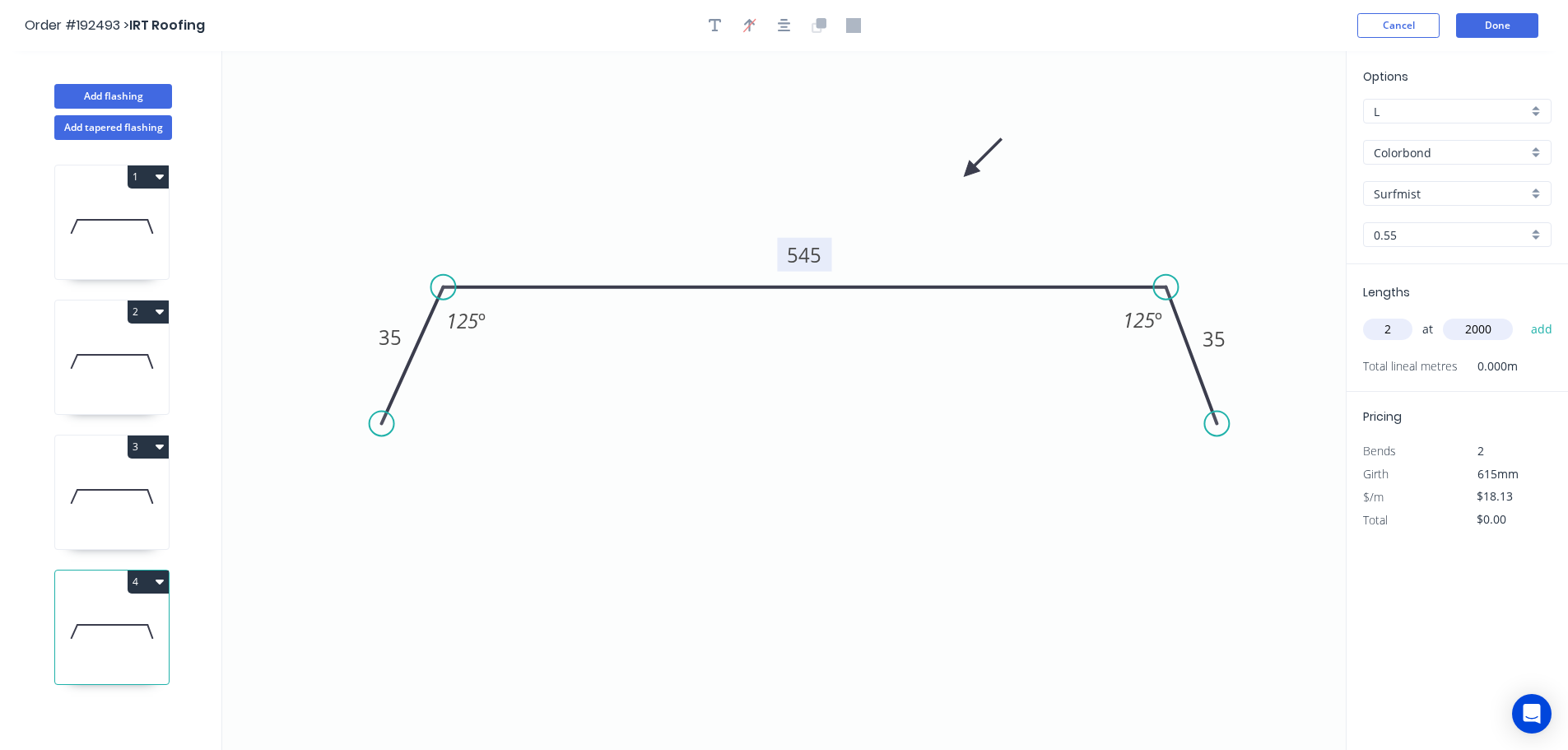
click at [1523, 315] on button "add" at bounding box center [1542, 329] width 39 height 28
type input "$72.52"
click at [106, 93] on button "Add flashing" at bounding box center [113, 96] width 117 height 25
type input "$0.00"
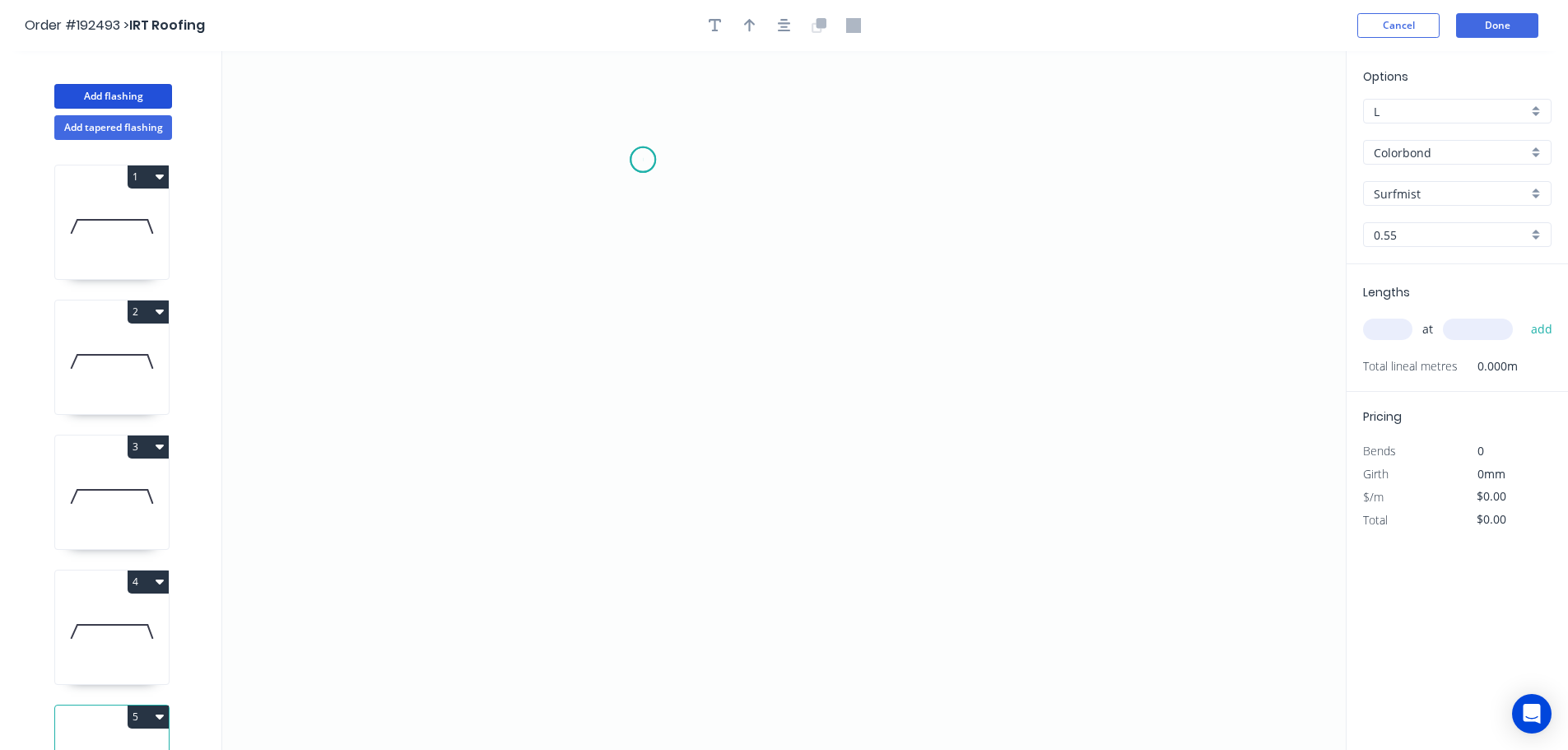
drag, startPoint x: 643, startPoint y: 160, endPoint x: 659, endPoint y: 424, distance: 264.5
click at [643, 163] on icon "0" at bounding box center [784, 400] width 1124 height 698
click at [654, 554] on icon "0" at bounding box center [784, 400] width 1124 height 698
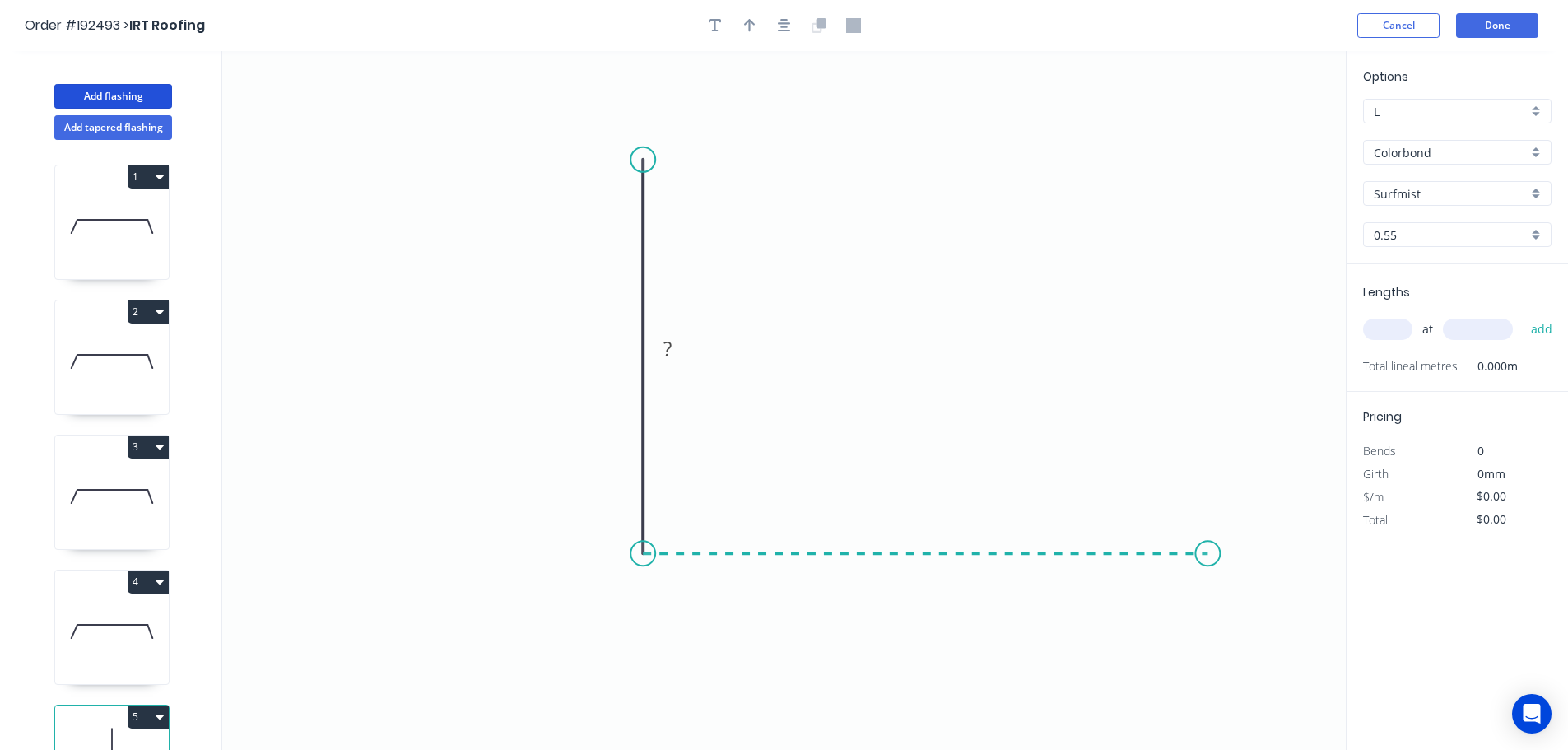
click at [1209, 549] on icon "0 ?" at bounding box center [784, 400] width 1124 height 698
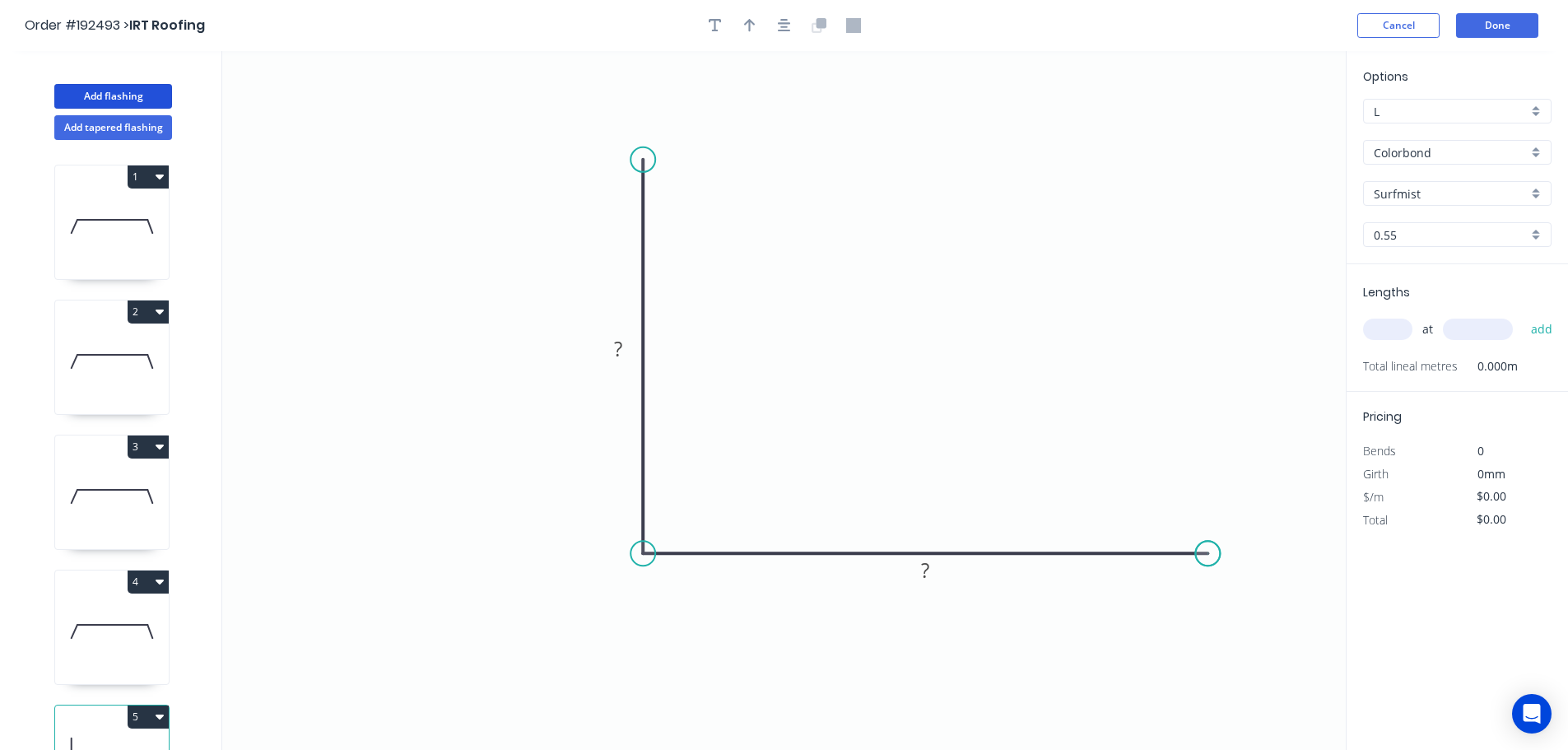
click at [1209, 549] on circle at bounding box center [1208, 552] width 25 height 25
click at [930, 570] on rect at bounding box center [926, 571] width 33 height 23
click at [752, 30] on icon "button" at bounding box center [749, 26] width 11 height 15
type input "$12.03"
click at [1264, 130] on icon at bounding box center [1263, 114] width 15 height 53
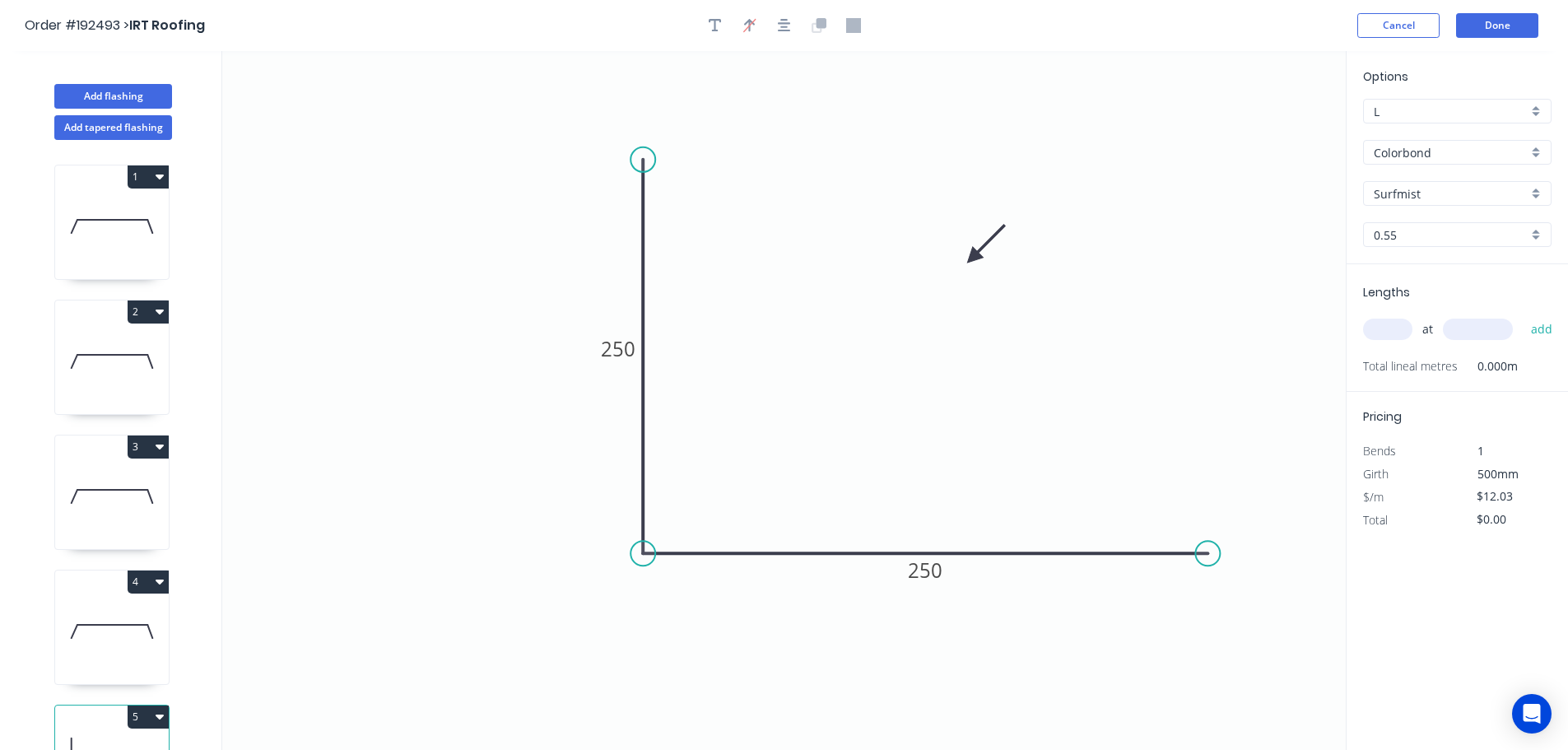
drag, startPoint x: 1264, startPoint y: 130, endPoint x: 958, endPoint y: 305, distance: 352.5
click at [963, 268] on icon at bounding box center [987, 245] width 48 height 48
click at [1394, 328] on input "text" at bounding box center [1387, 329] width 49 height 21
type input "5"
type input "1000"
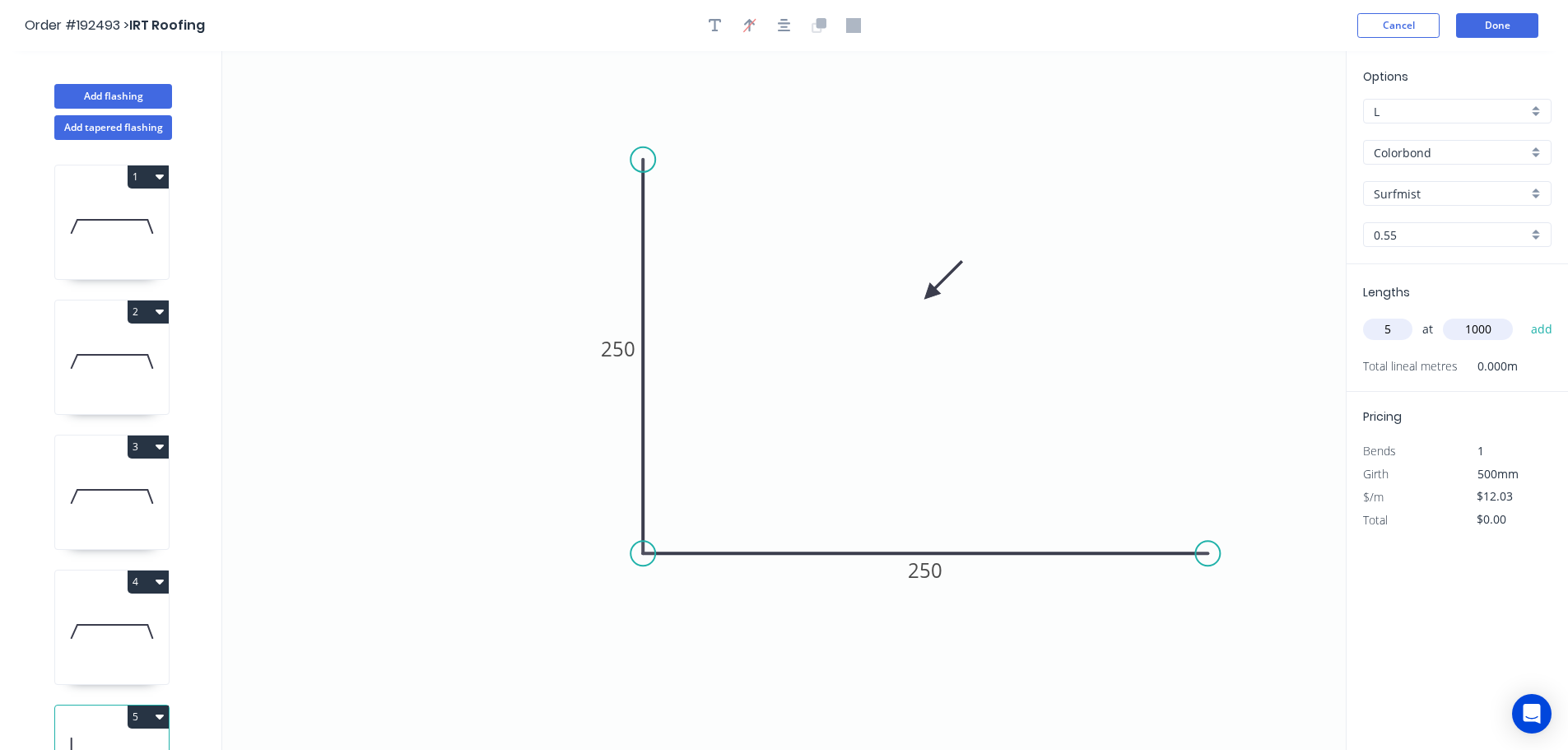
click at [1523, 315] on button "add" at bounding box center [1542, 329] width 39 height 28
type input "$60.15"
click at [81, 98] on button "Add flashing" at bounding box center [113, 96] width 117 height 25
type input "$0.00"
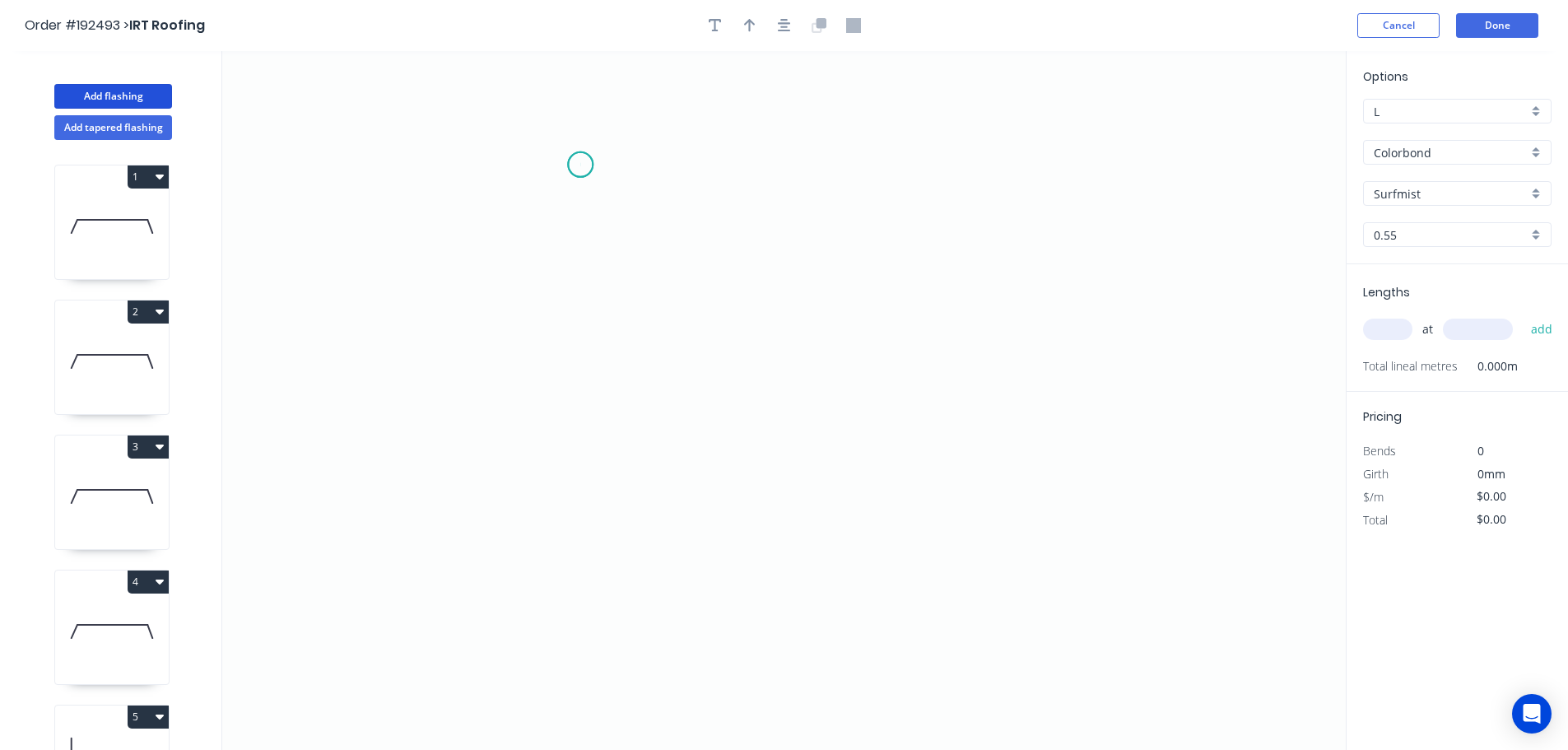
click at [580, 164] on icon "0" at bounding box center [784, 400] width 1124 height 698
click at [576, 530] on icon "0" at bounding box center [784, 400] width 1124 height 698
click at [1107, 532] on icon "0 ?" at bounding box center [784, 400] width 1124 height 698
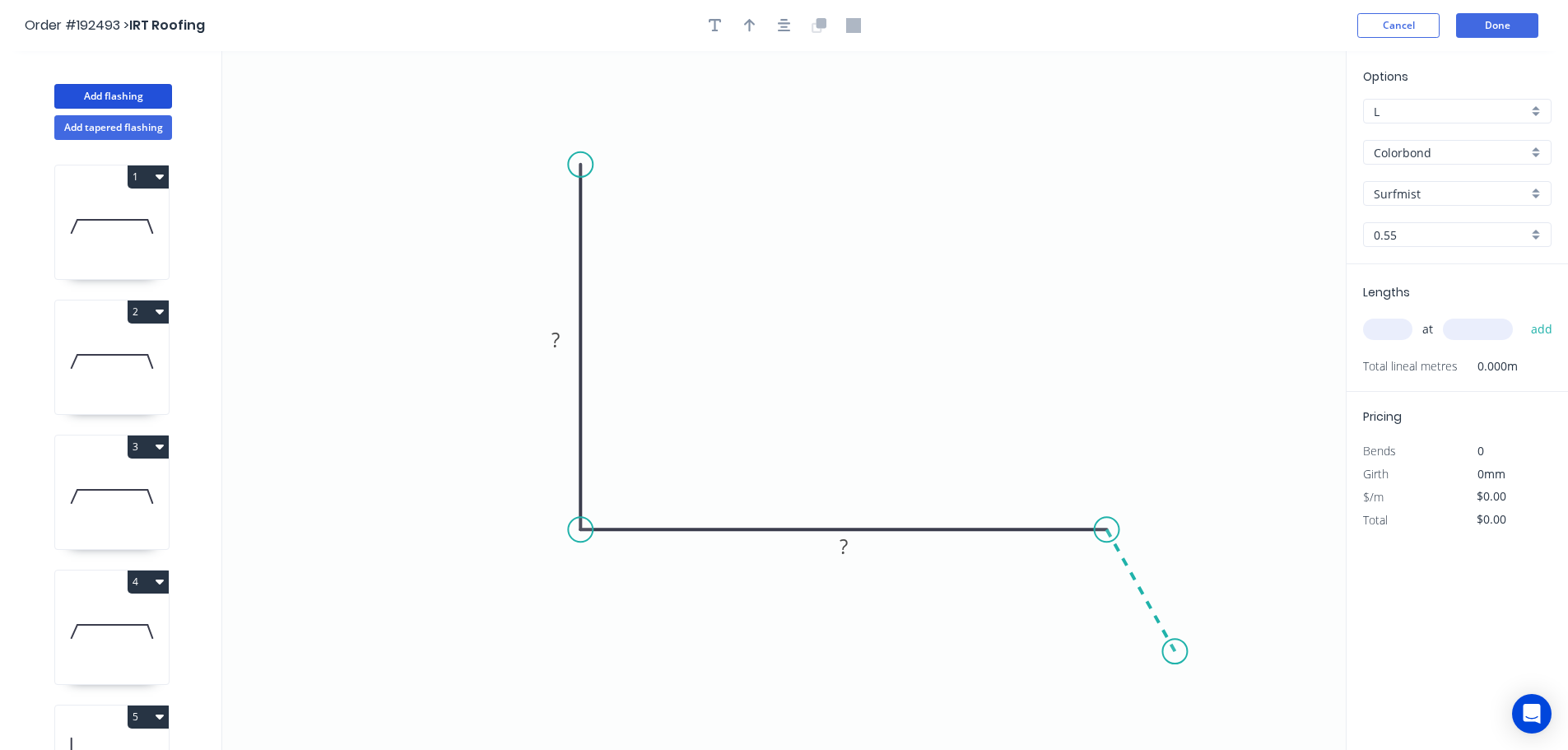
click at [1175, 652] on icon "0 ? ?" at bounding box center [784, 400] width 1124 height 698
click at [1175, 652] on circle at bounding box center [1174, 650] width 25 height 25
click at [744, 27] on icon "button" at bounding box center [749, 26] width 11 height 15
click at [1262, 129] on icon at bounding box center [1263, 114] width 15 height 53
drag, startPoint x: 1262, startPoint y: 129, endPoint x: 866, endPoint y: 278, distance: 423.1
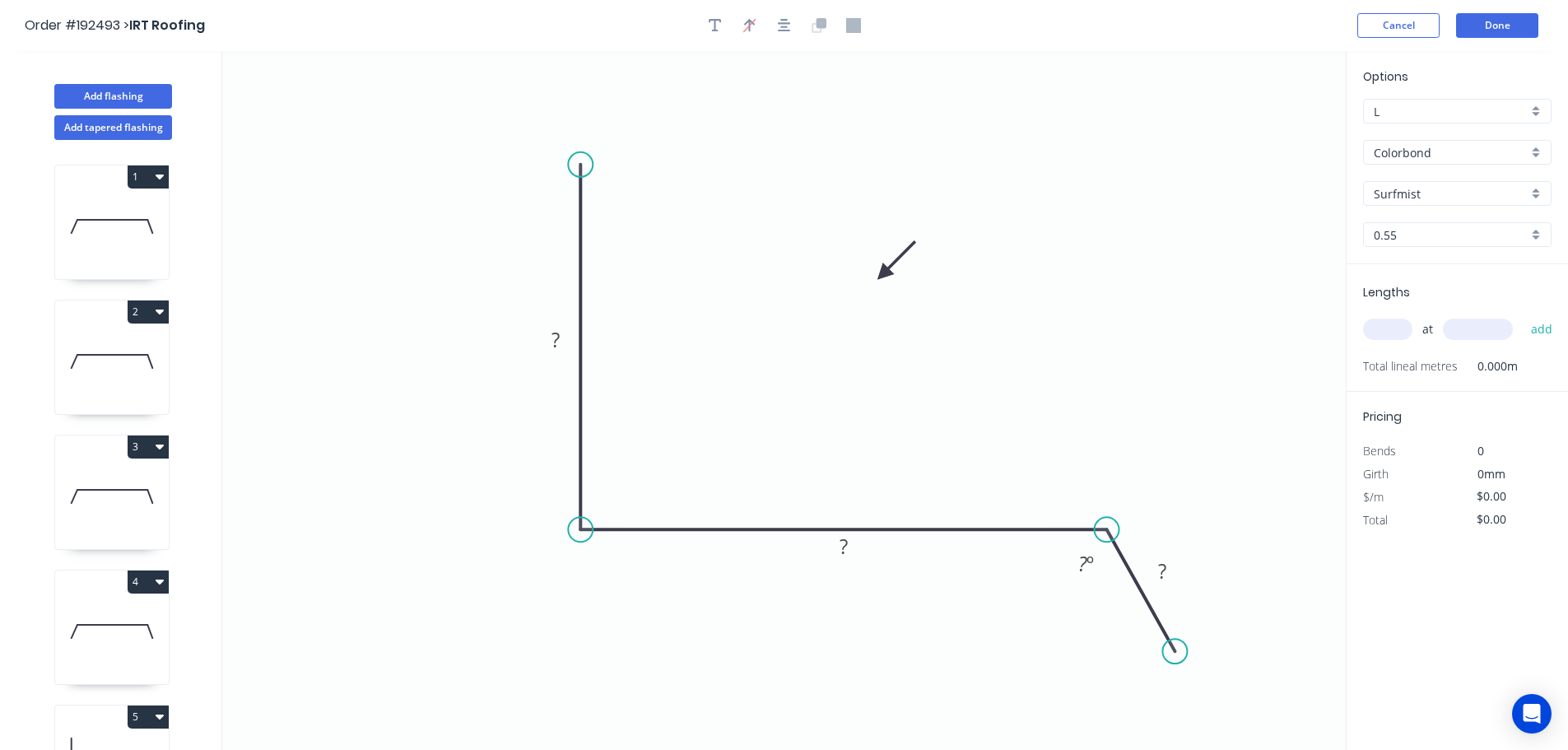
click at [872, 278] on icon at bounding box center [896, 260] width 48 height 48
click at [554, 338] on tspan "?" at bounding box center [555, 339] width 8 height 27
click at [1400, 326] on input "text" at bounding box center [1387, 329] width 49 height 21
type input "$14.53"
type input "1"
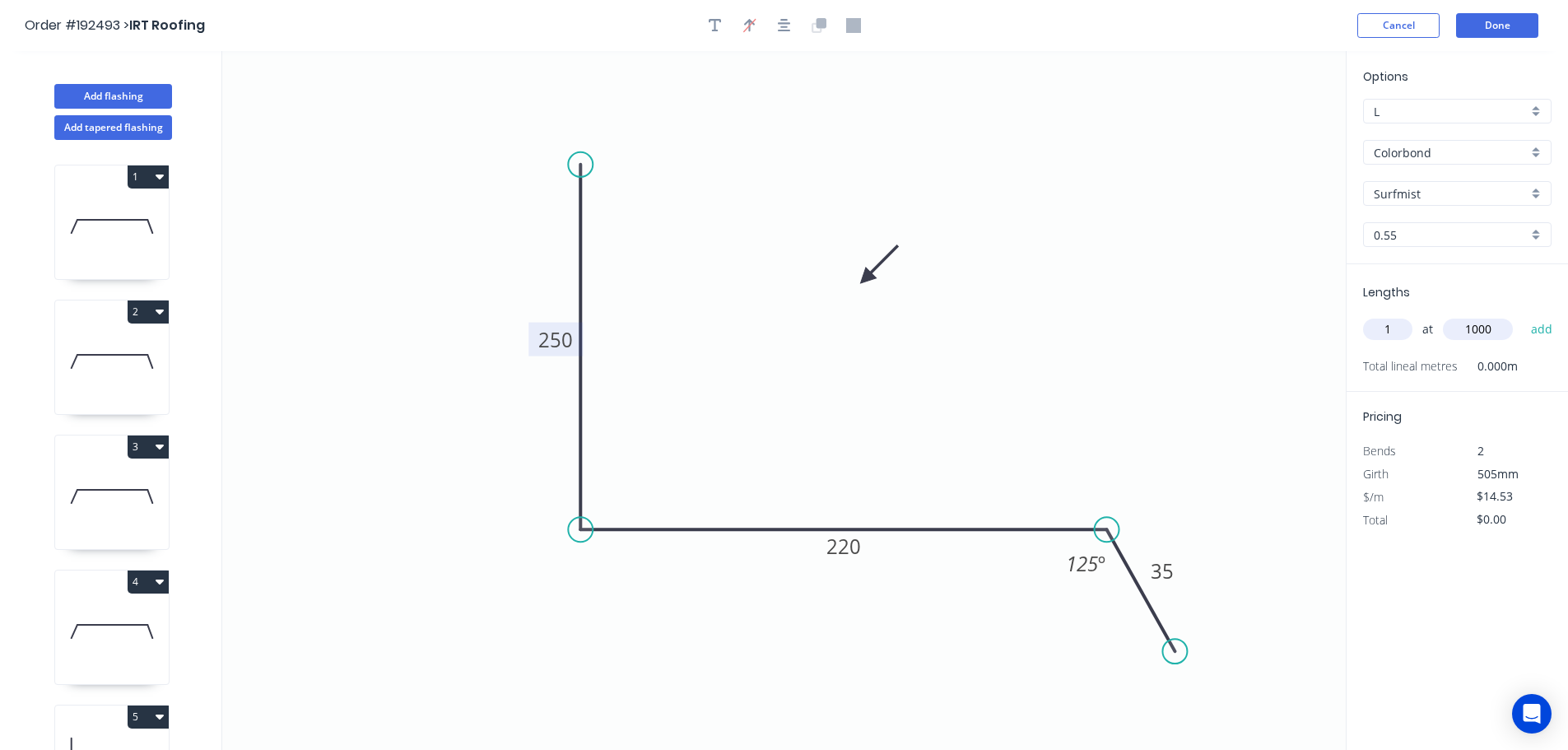
type input "1000"
click at [1523, 315] on button "add" at bounding box center [1542, 329] width 39 height 28
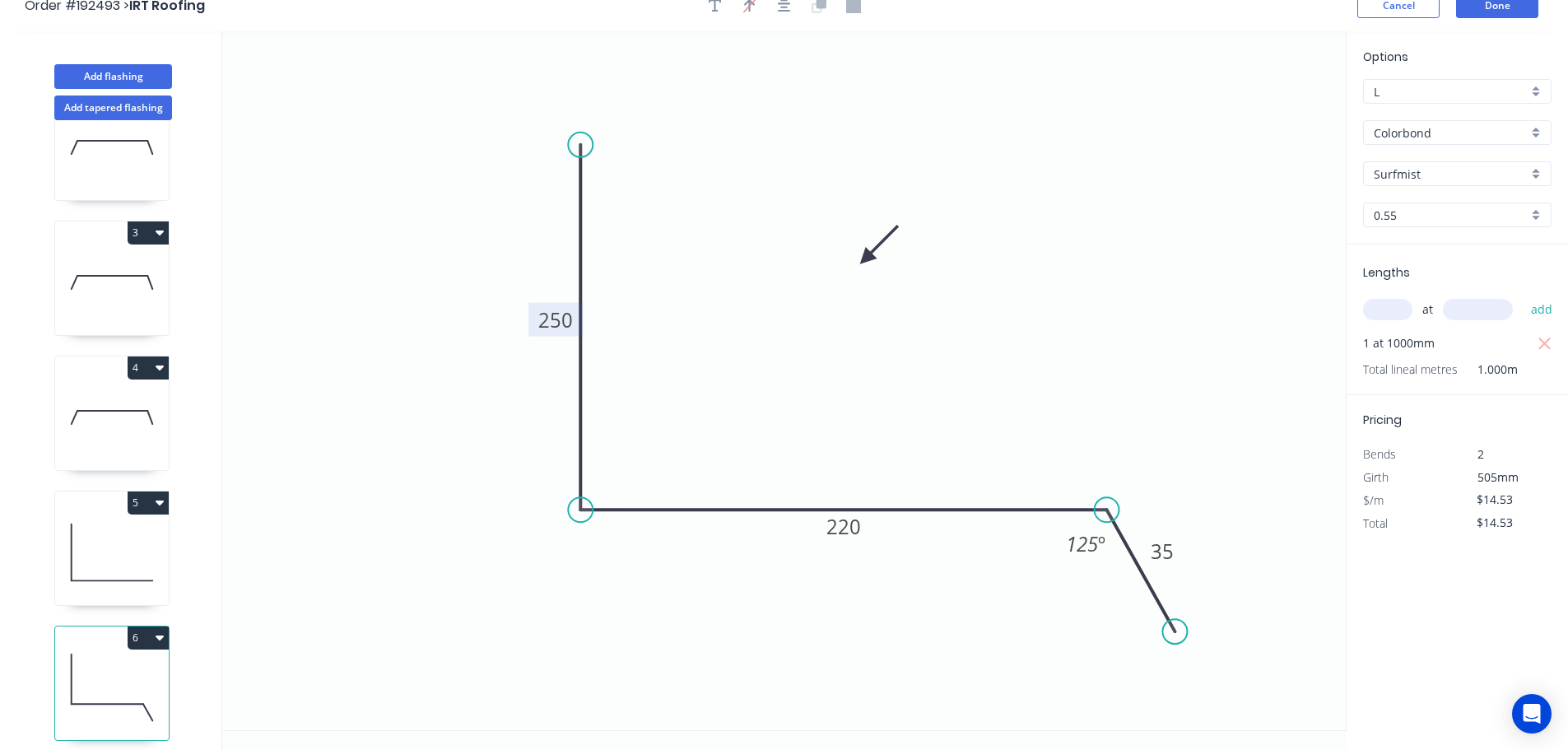
scroll to position [30, 0]
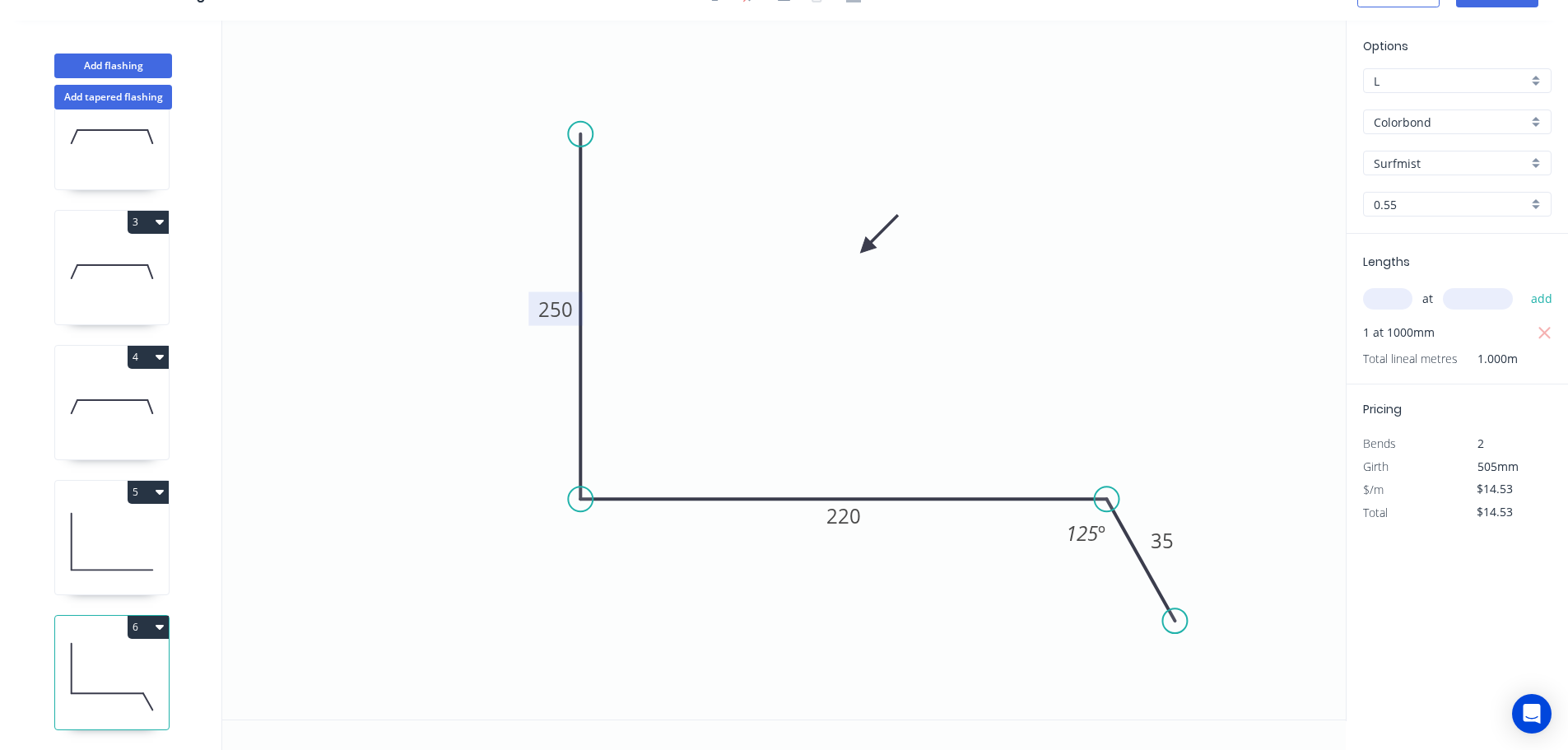
click at [159, 624] on icon "button" at bounding box center [159, 626] width 8 height 5
click at [78, 656] on div "Duplicate" at bounding box center [90, 668] width 127 height 24
type input "$0.00"
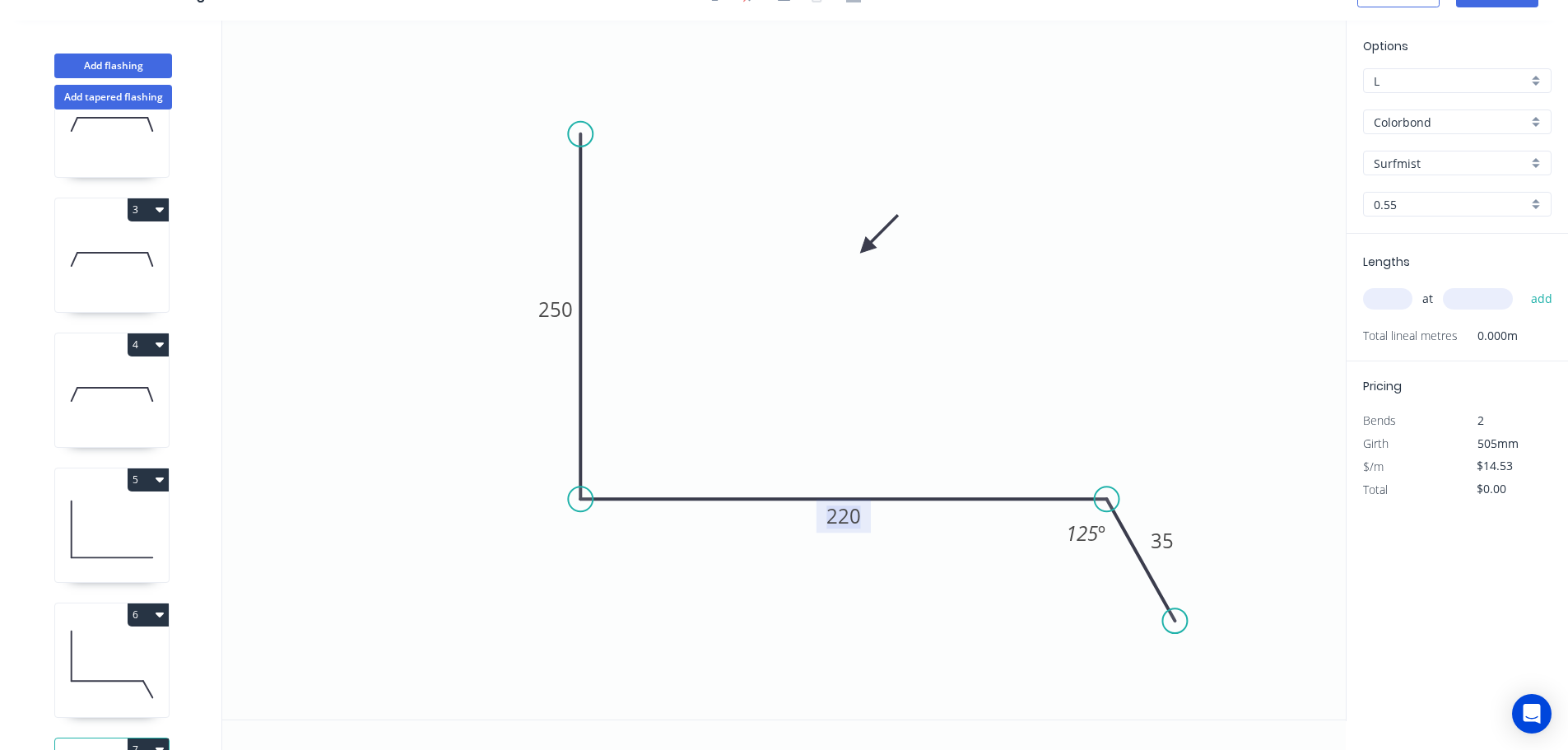
click at [845, 516] on tspan "220" at bounding box center [844, 514] width 34 height 27
click at [1398, 296] on input "text" at bounding box center [1387, 298] width 49 height 21
type input "1"
type input "1000"
click at [1523, 284] on button "add" at bounding box center [1542, 298] width 39 height 28
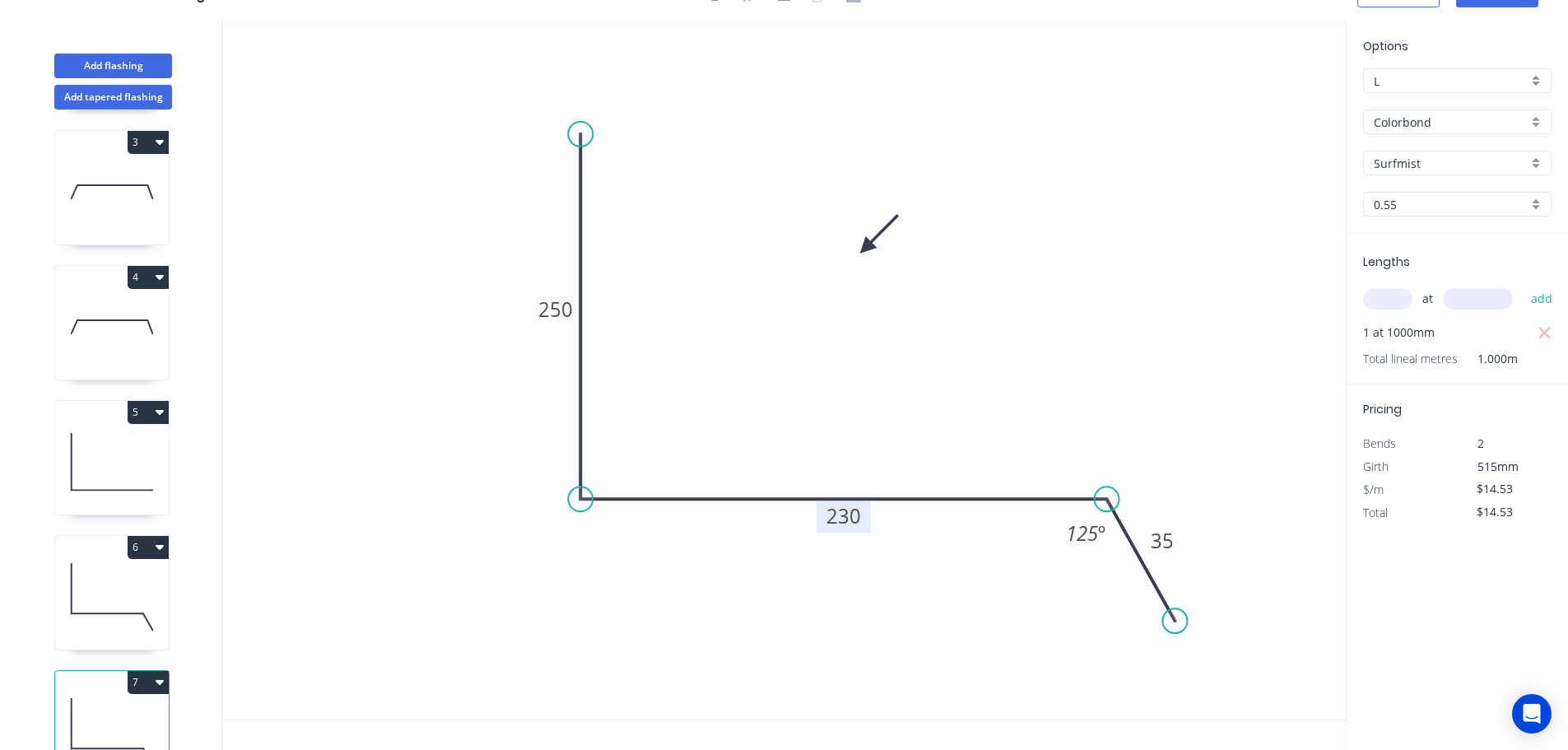
scroll to position [342, 0]
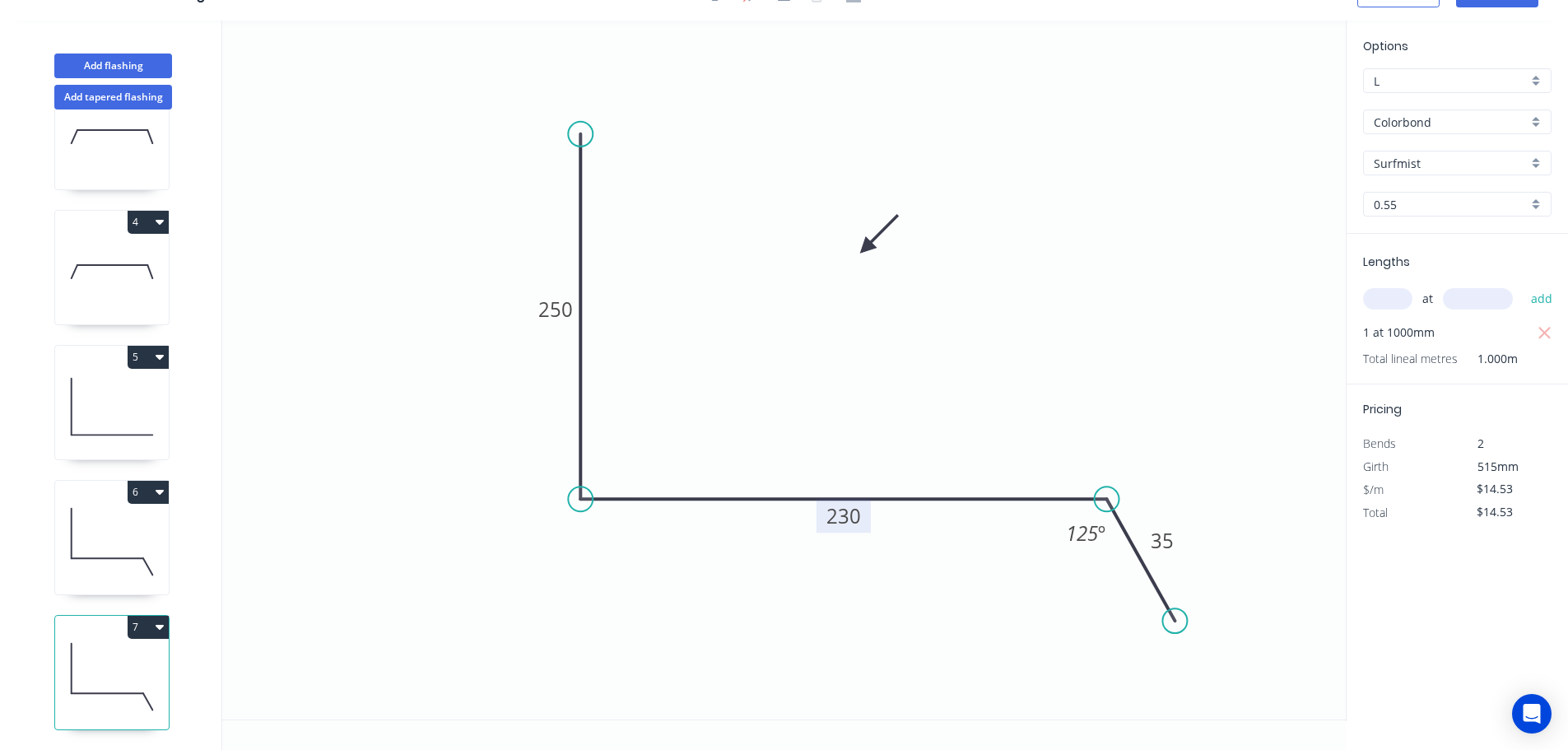
click at [163, 624] on icon "button" at bounding box center [159, 626] width 8 height 5
click at [62, 656] on div "Duplicate" at bounding box center [90, 668] width 127 height 24
type input "$0.00"
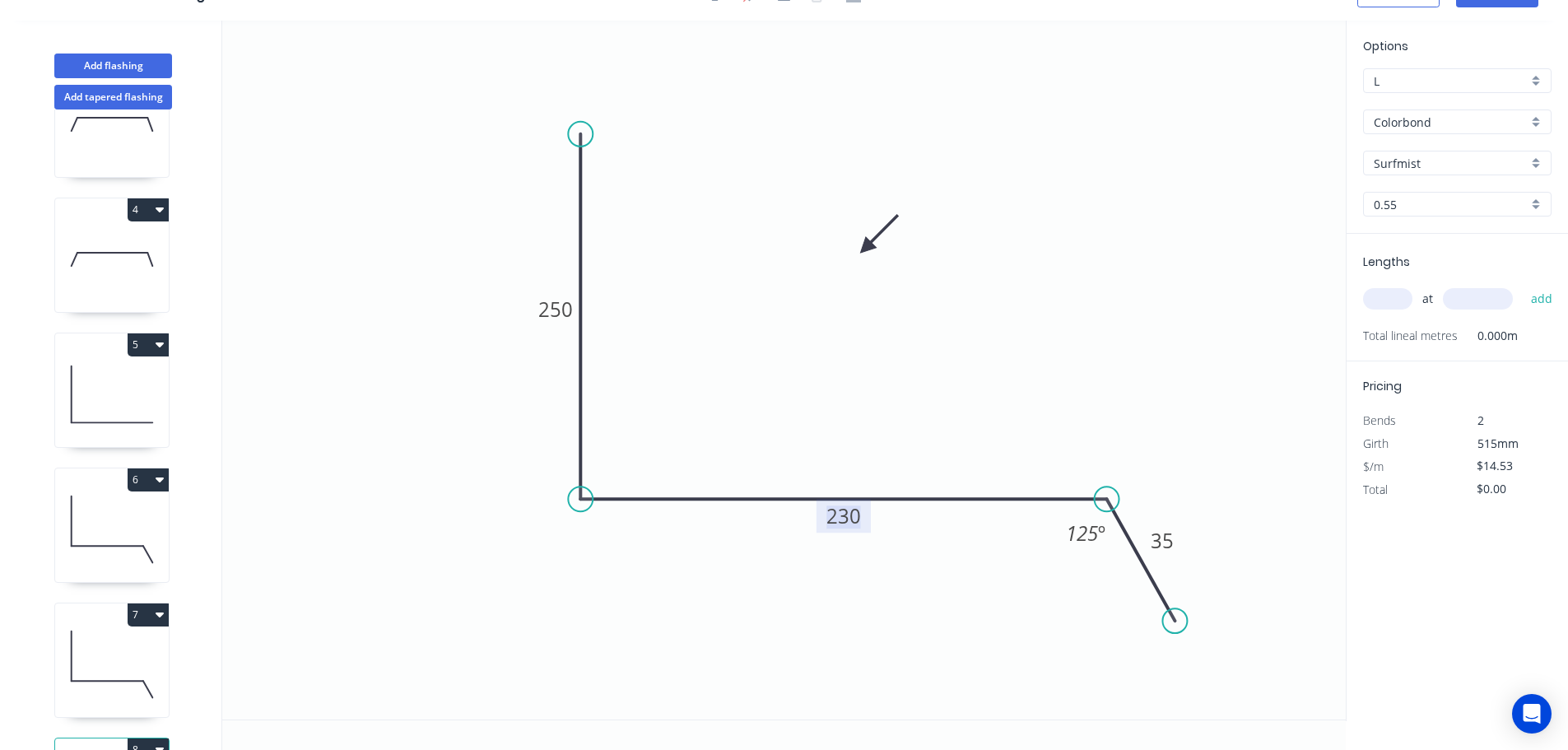
click at [844, 517] on tspan "230" at bounding box center [844, 514] width 34 height 27
click at [1402, 296] on input "text" at bounding box center [1387, 298] width 49 height 21
type input "$12.73"
type input "1"
type input "1000"
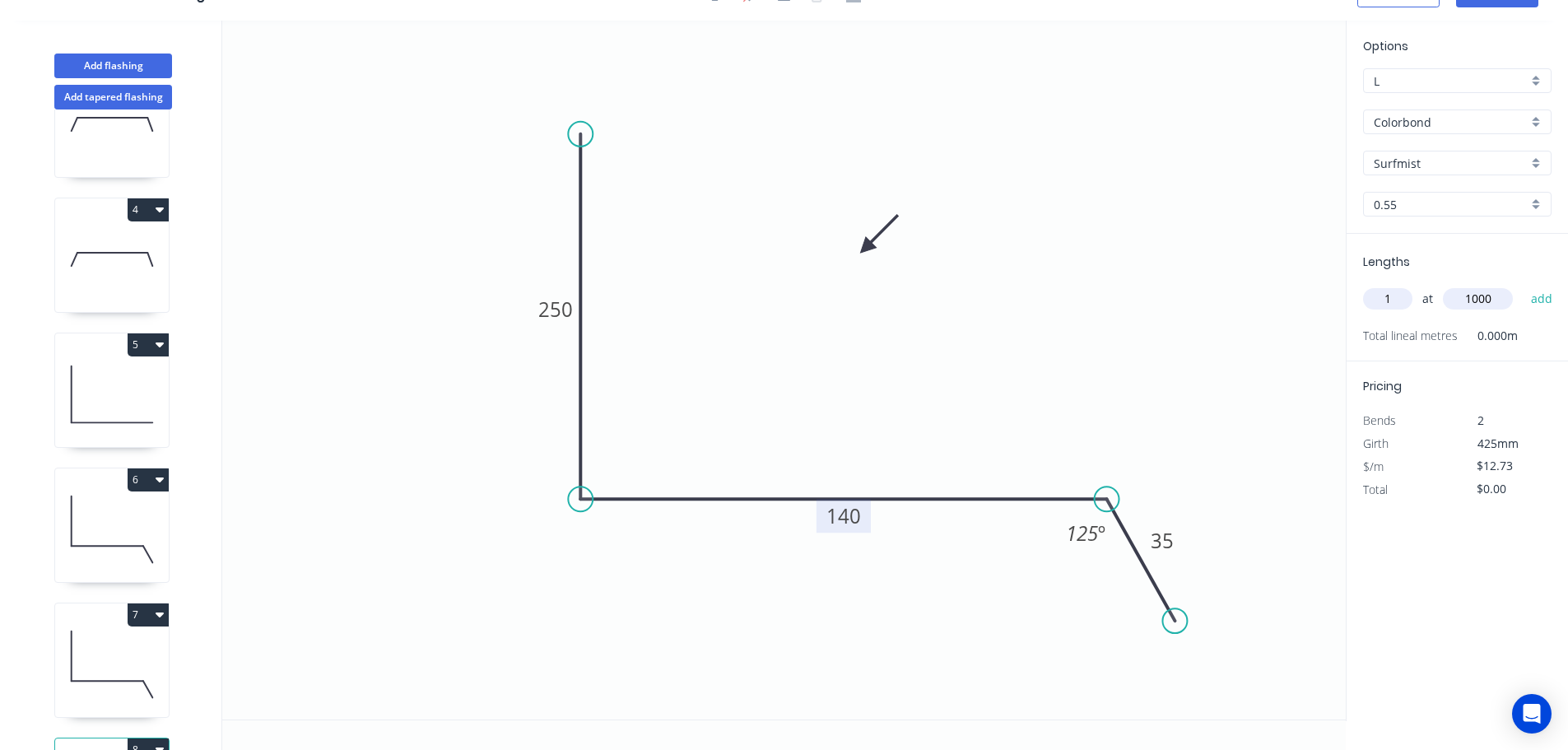
click at [1523, 284] on button "add" at bounding box center [1542, 298] width 39 height 28
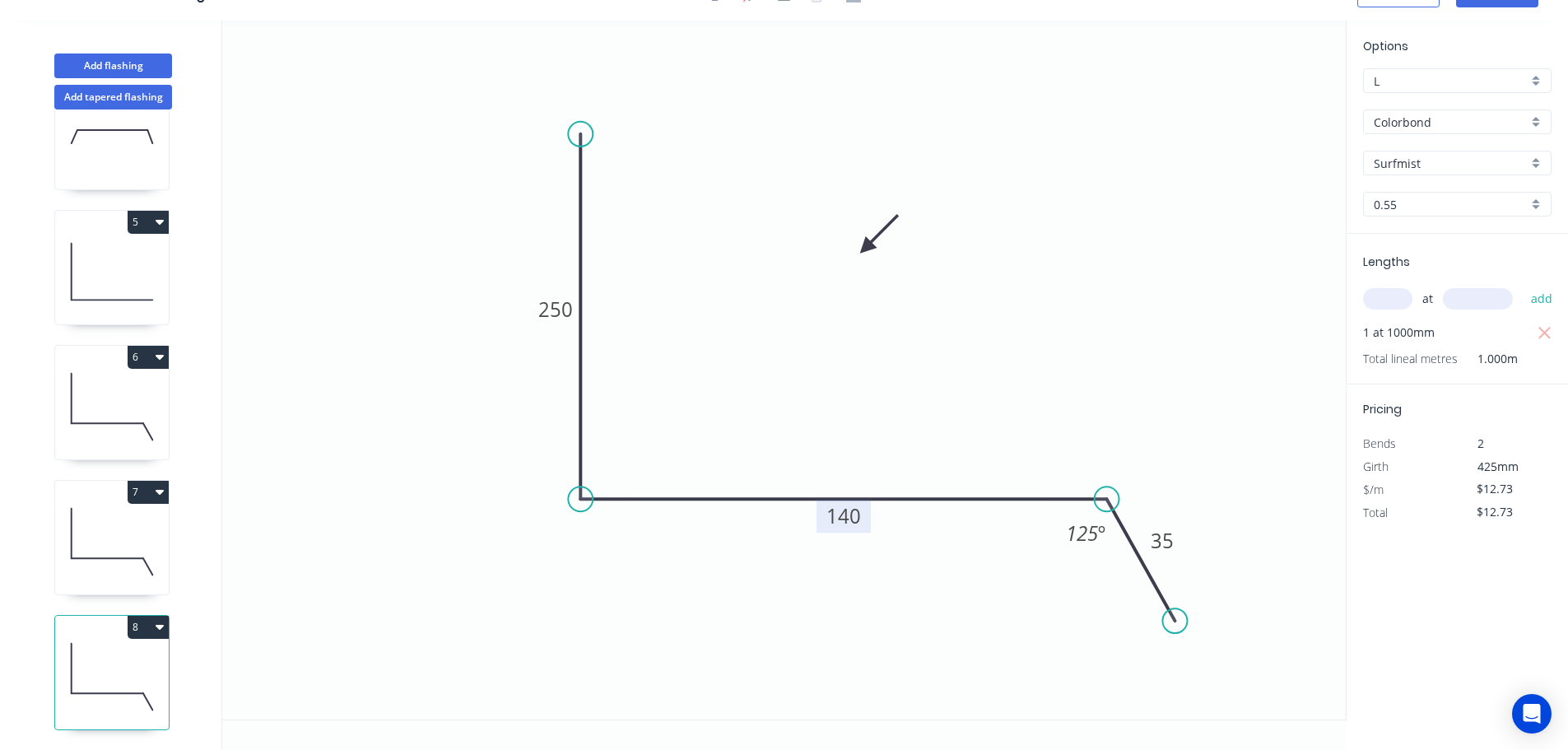
scroll to position [477, 0]
drag, startPoint x: 164, startPoint y: 619, endPoint x: 128, endPoint y: 626, distance: 36.7
click at [160, 619] on button "8" at bounding box center [148, 626] width 42 height 23
click at [54, 656] on div "Duplicate" at bounding box center [90, 668] width 127 height 24
type input "$0.00"
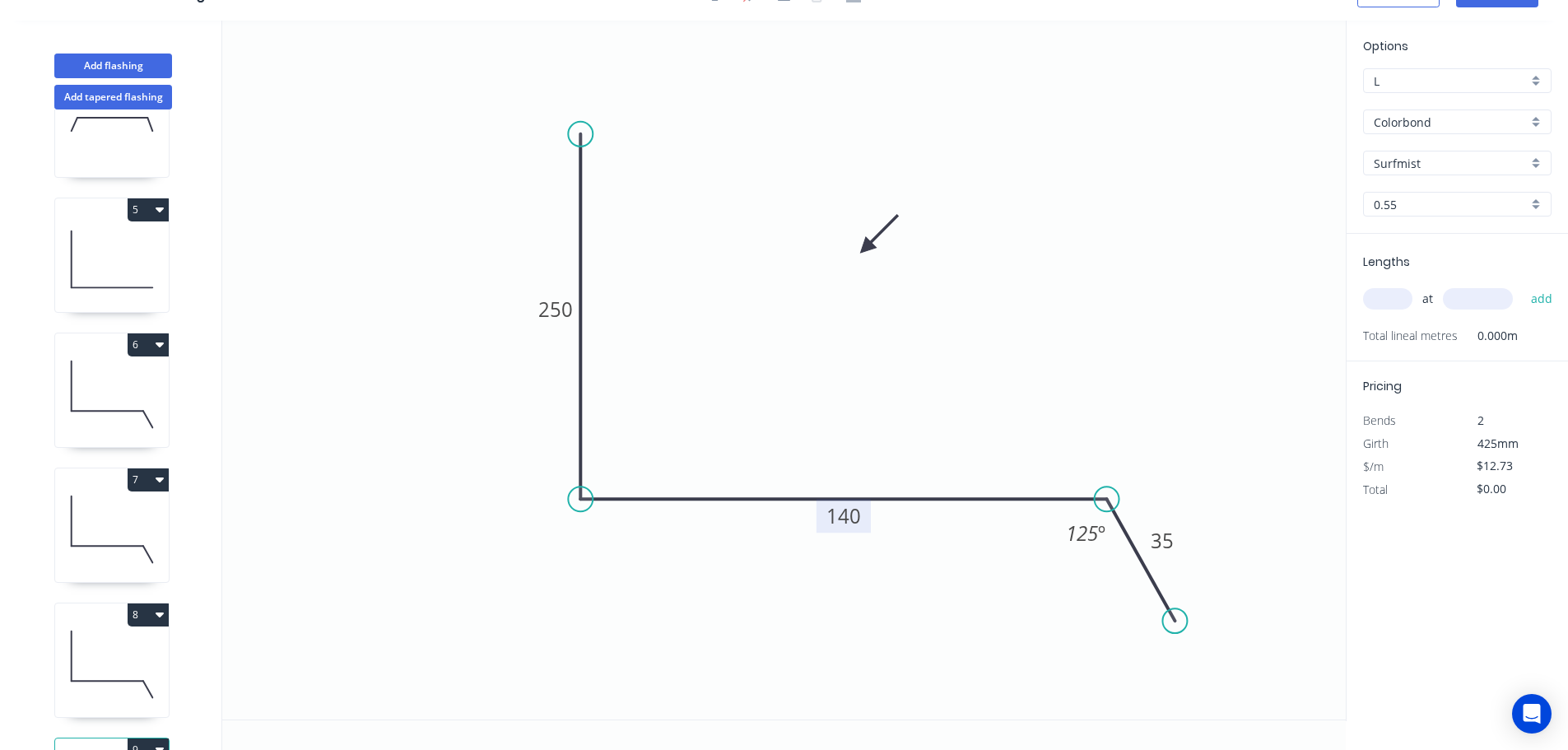
click at [847, 517] on tspan "140" at bounding box center [844, 514] width 34 height 27
click at [1388, 298] on input "text" at bounding box center [1387, 298] width 49 height 21
type input "$14.53"
type input "1"
type input "1000"
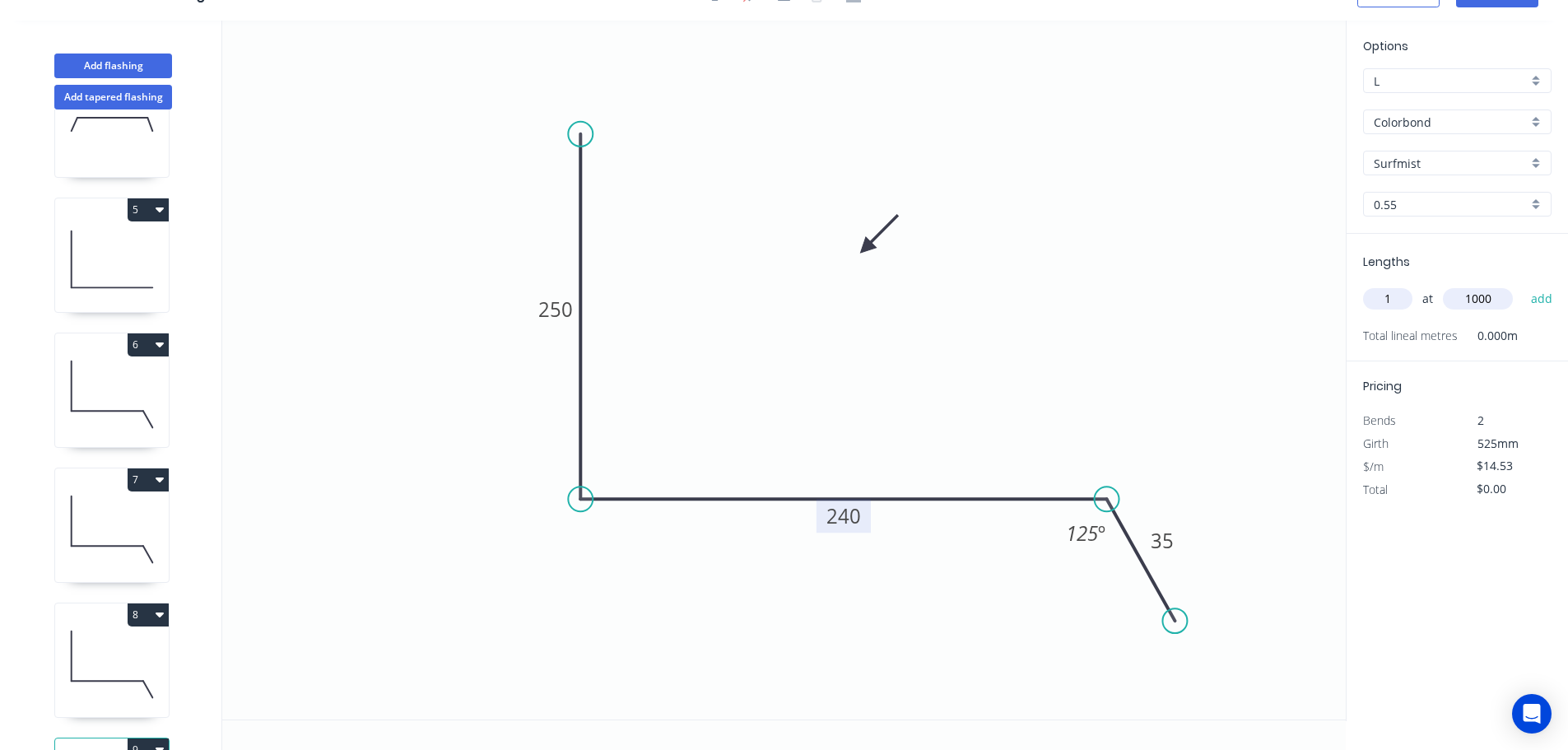
click at [1523, 284] on button "add" at bounding box center [1542, 298] width 39 height 28
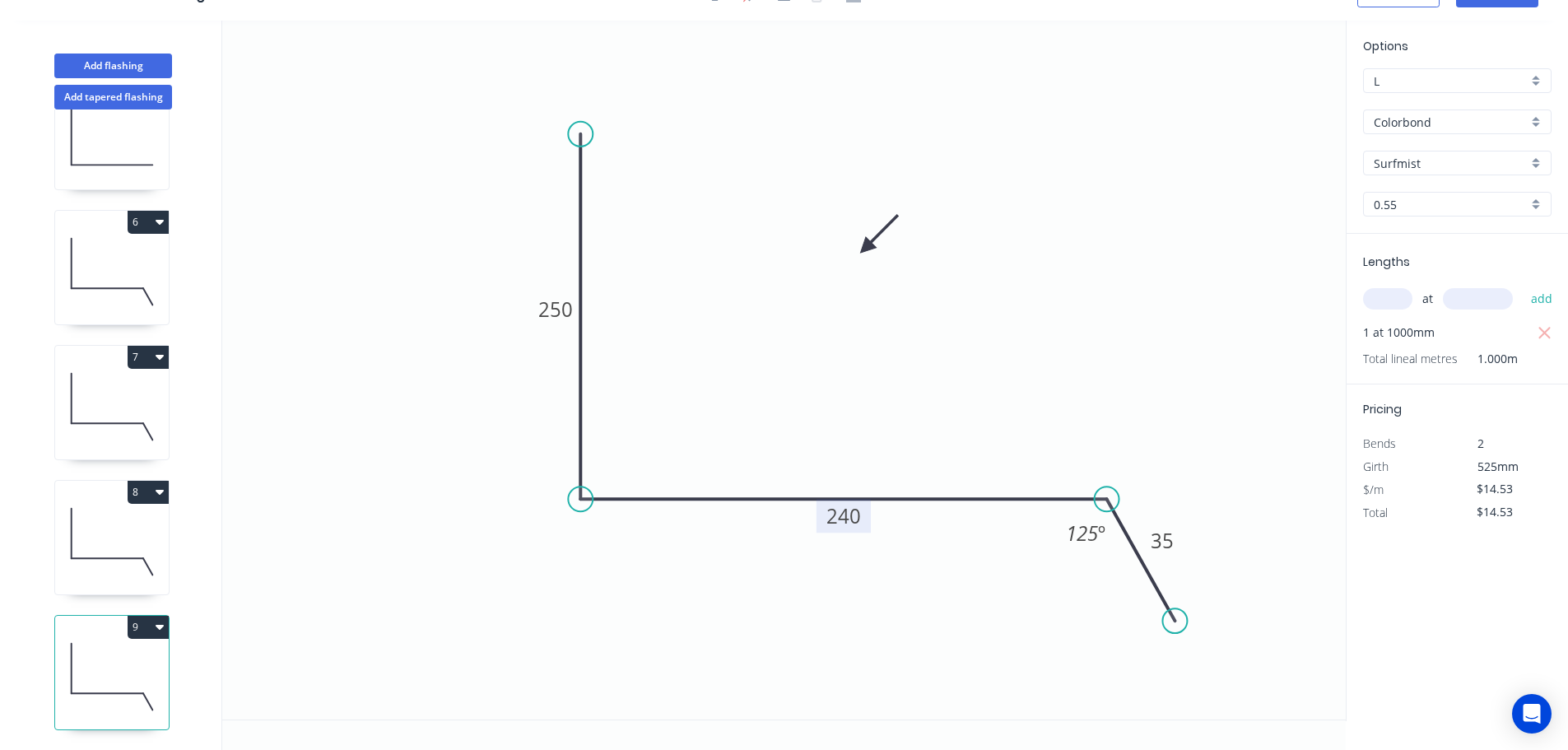
scroll to position [611, 0]
click at [158, 620] on icon "button" at bounding box center [159, 626] width 8 height 13
click at [56, 656] on div "Duplicate" at bounding box center [90, 668] width 127 height 24
type input "$0.00"
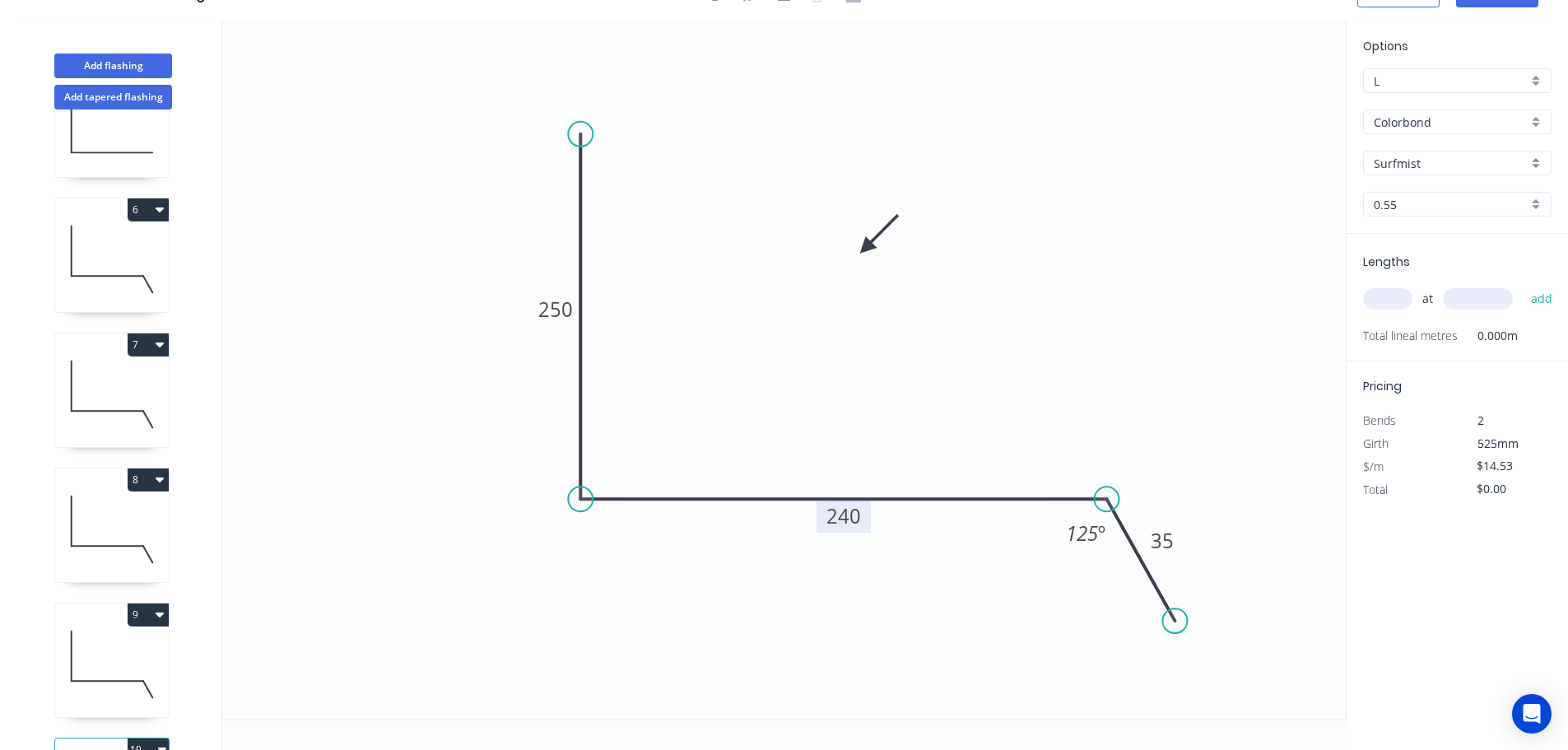
click at [846, 517] on tspan "240" at bounding box center [844, 514] width 34 height 27
click at [1375, 299] on input "text" at bounding box center [1387, 298] width 49 height 21
type input "$12.73"
type input "1"
type input "1000"
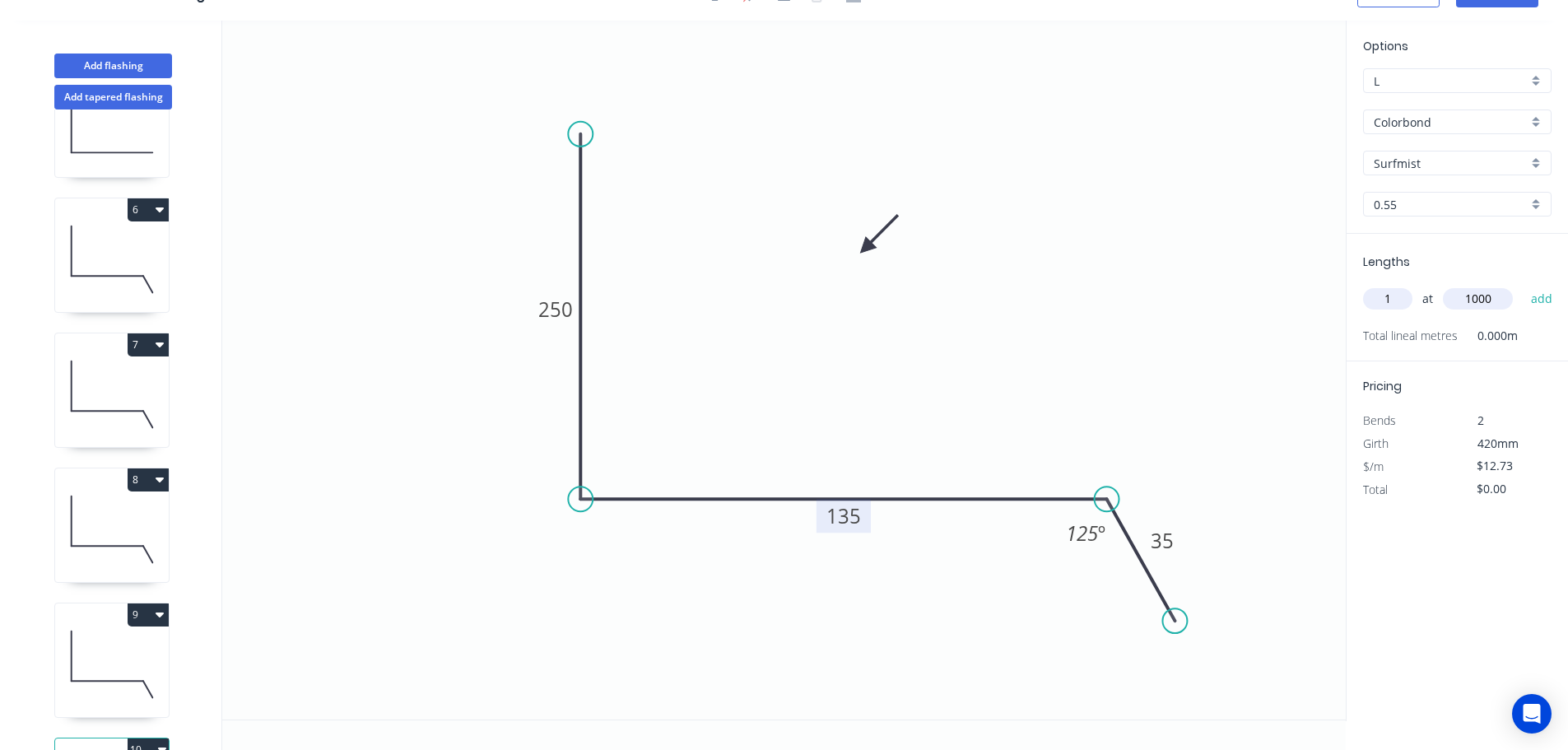
click at [1523, 284] on button "add" at bounding box center [1542, 298] width 39 height 28
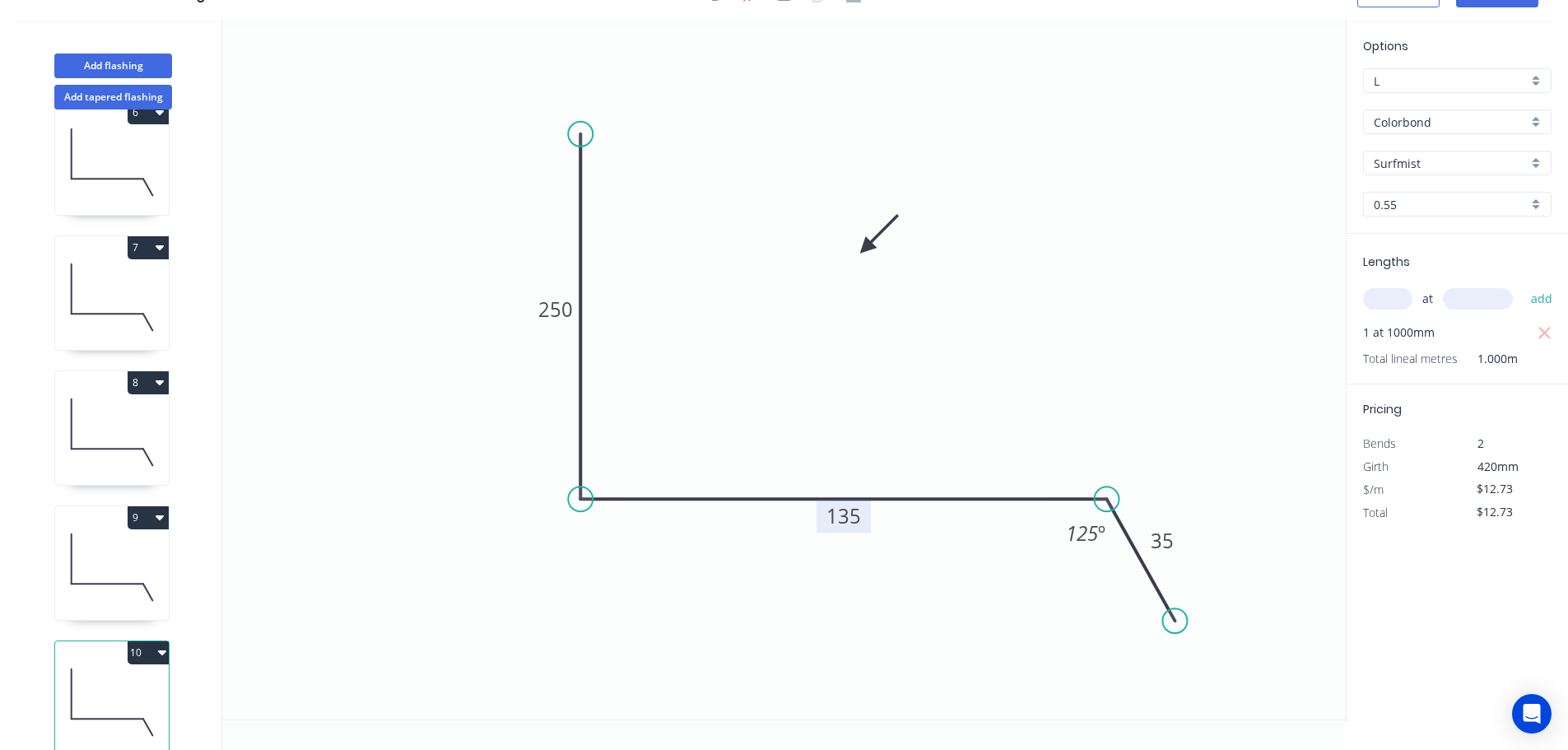
scroll to position [746, 0]
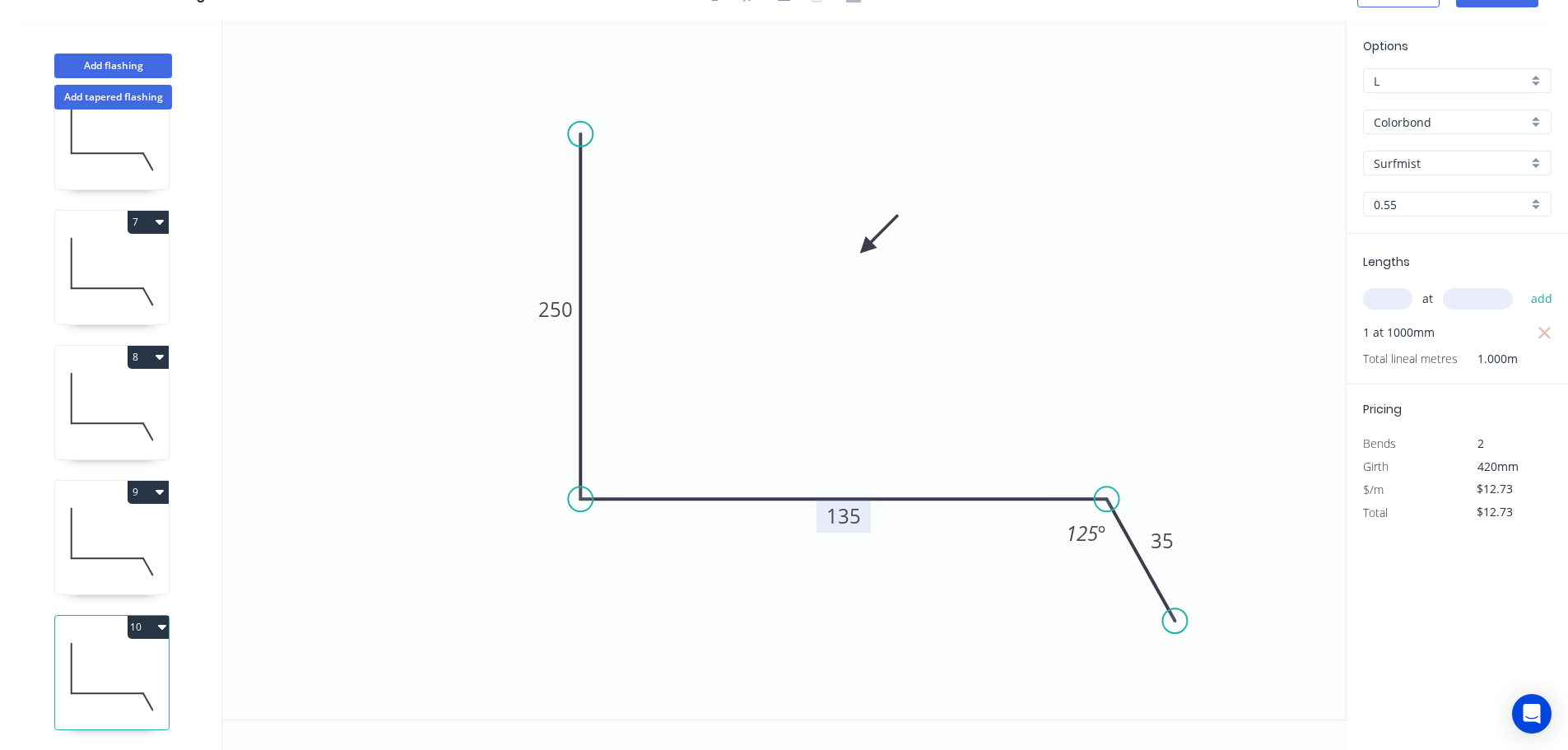
click at [157, 615] on button "10" at bounding box center [148, 626] width 42 height 23
click at [56, 656] on div "Duplicate" at bounding box center [90, 668] width 127 height 24
type input "$0.00"
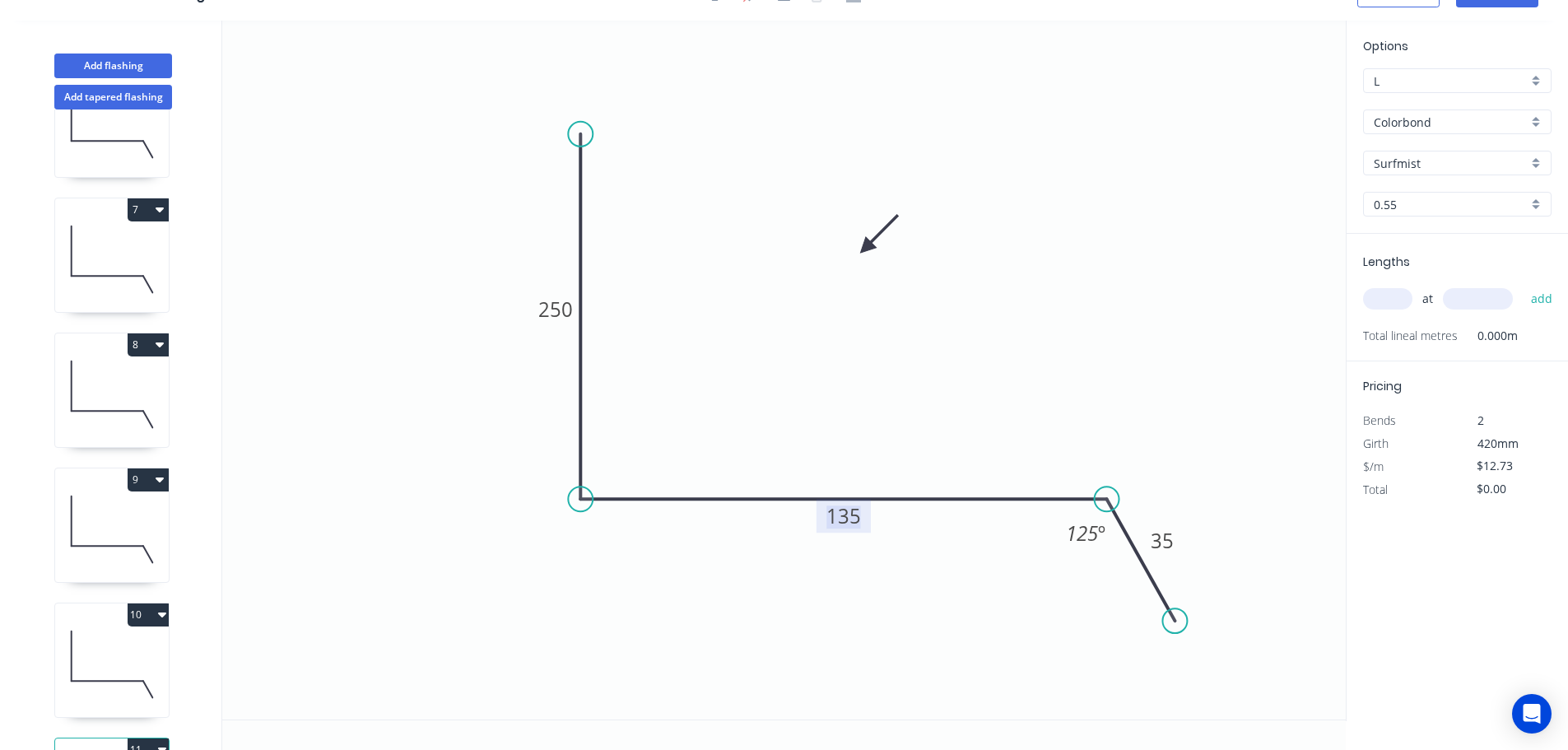
click at [845, 517] on tspan "135" at bounding box center [844, 514] width 34 height 27
click at [1387, 295] on input "text" at bounding box center [1387, 298] width 49 height 21
type input "1"
type input "1000"
click at [1523, 284] on button "add" at bounding box center [1542, 298] width 39 height 28
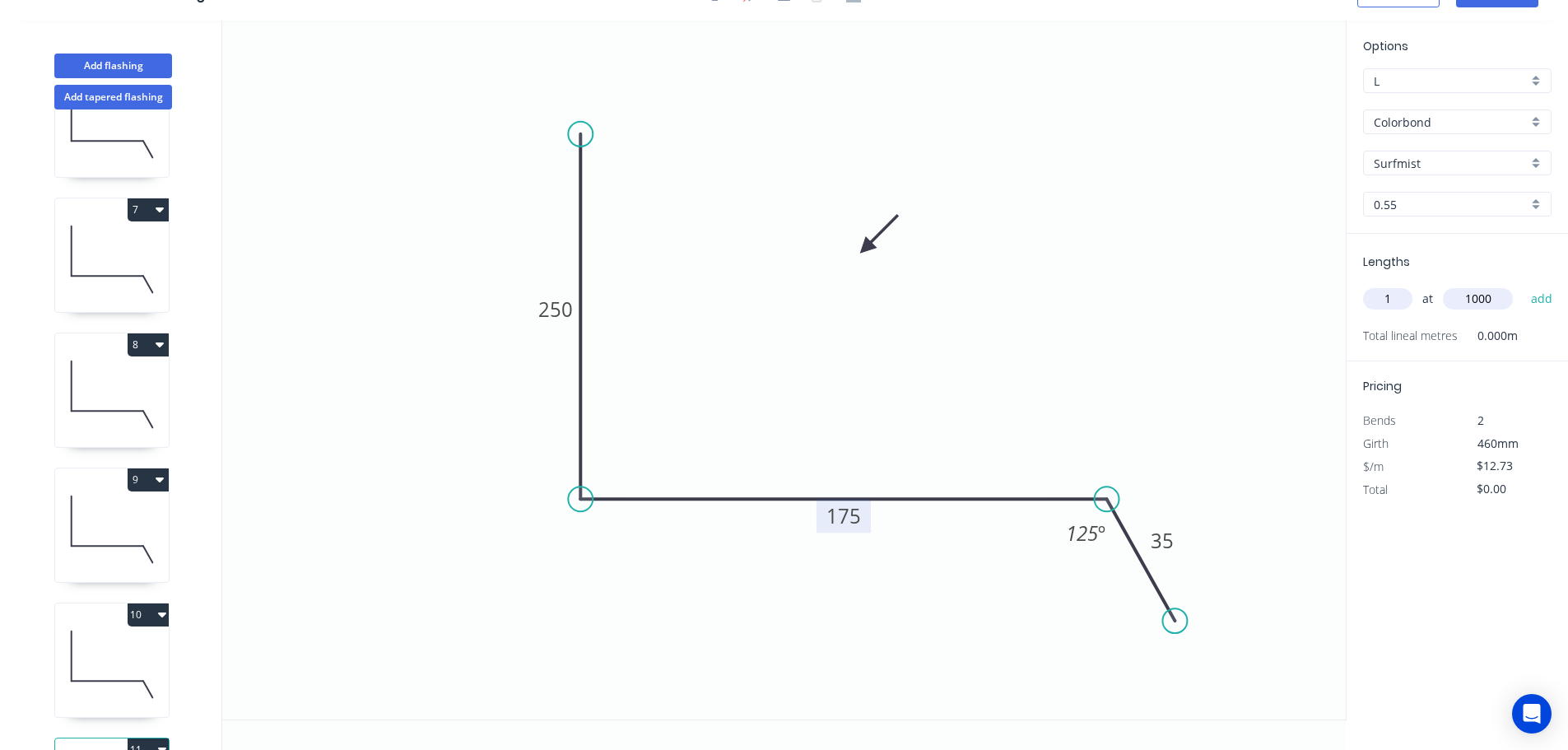
type input "$12.73"
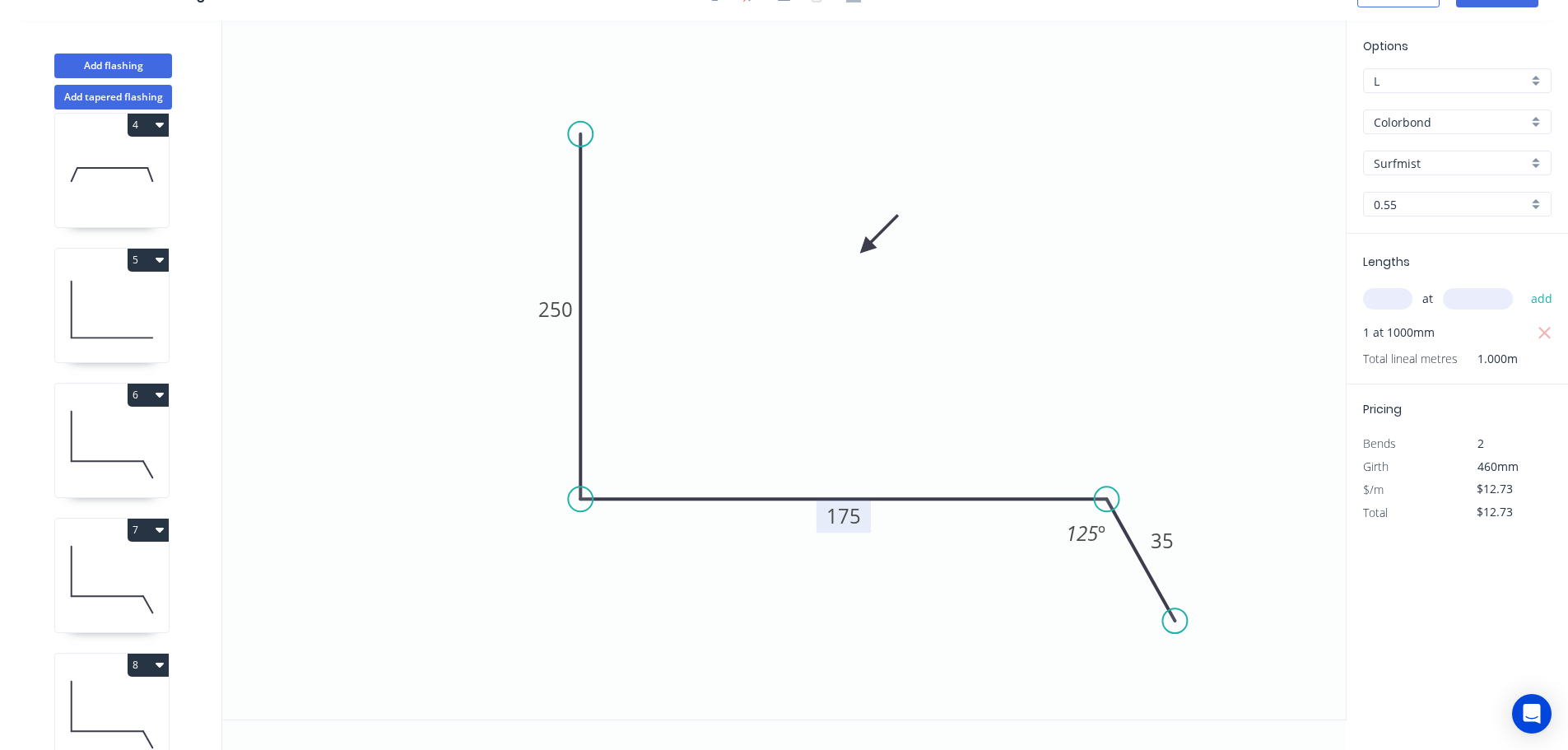
scroll to position [388, 0]
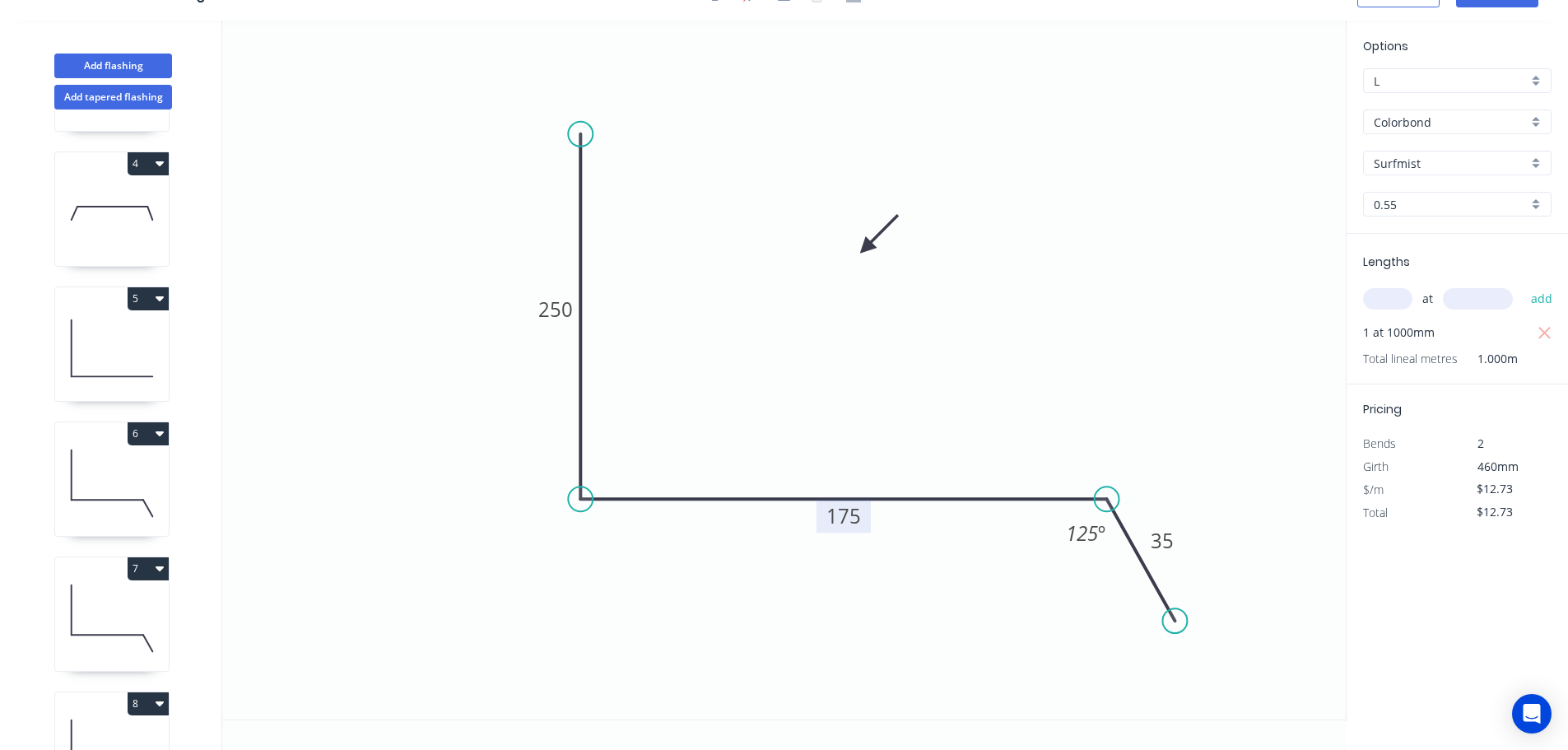
click at [163, 300] on icon "button" at bounding box center [159, 297] width 8 height 13
click at [63, 338] on div "Duplicate" at bounding box center [90, 340] width 127 height 24
type input "$12.03"
type input "$0.00"
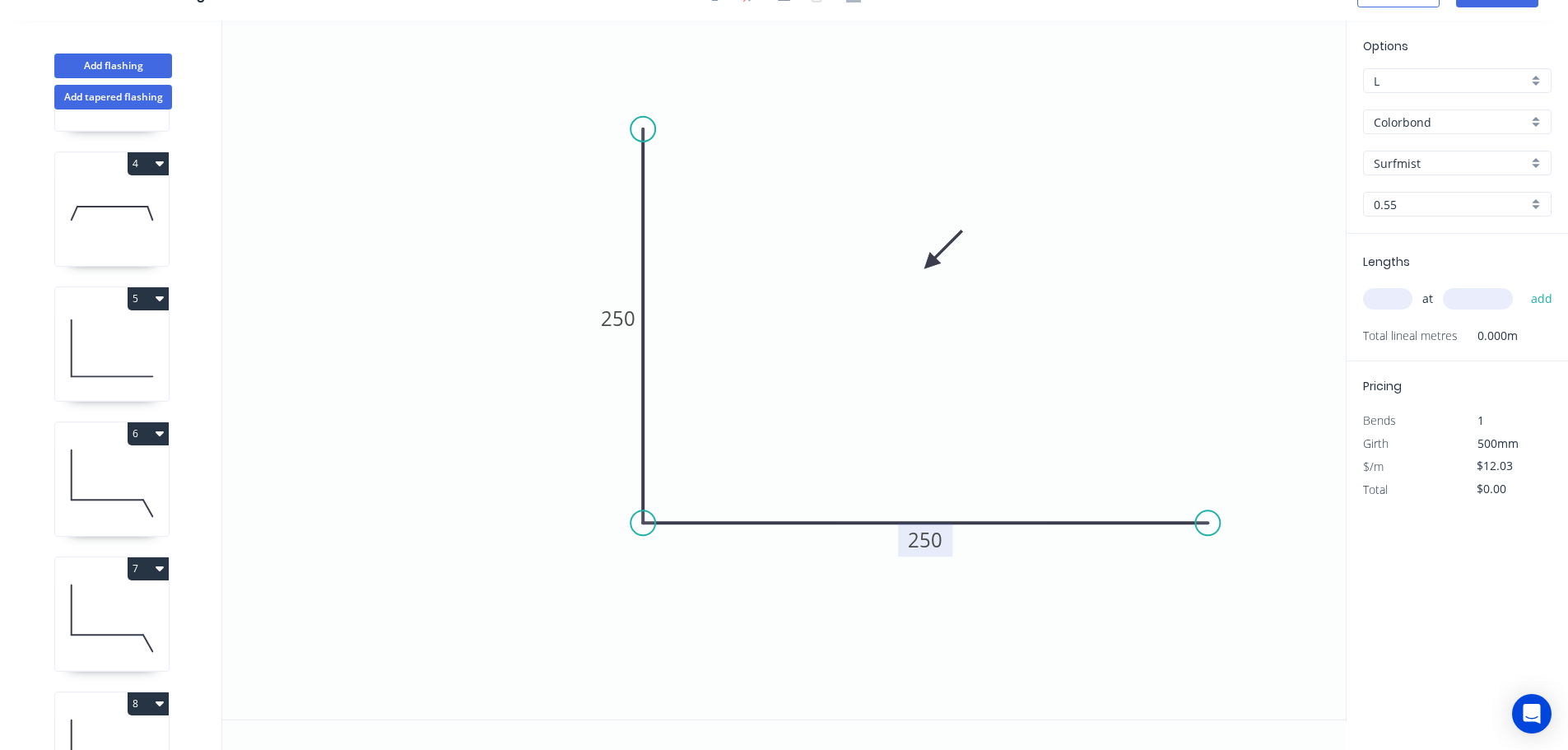
click at [937, 540] on tspan "250" at bounding box center [925, 538] width 34 height 27
click at [1385, 288] on input "text" at bounding box center [1387, 298] width 49 height 21
type input "$13.83"
type input "5"
type input "1000"
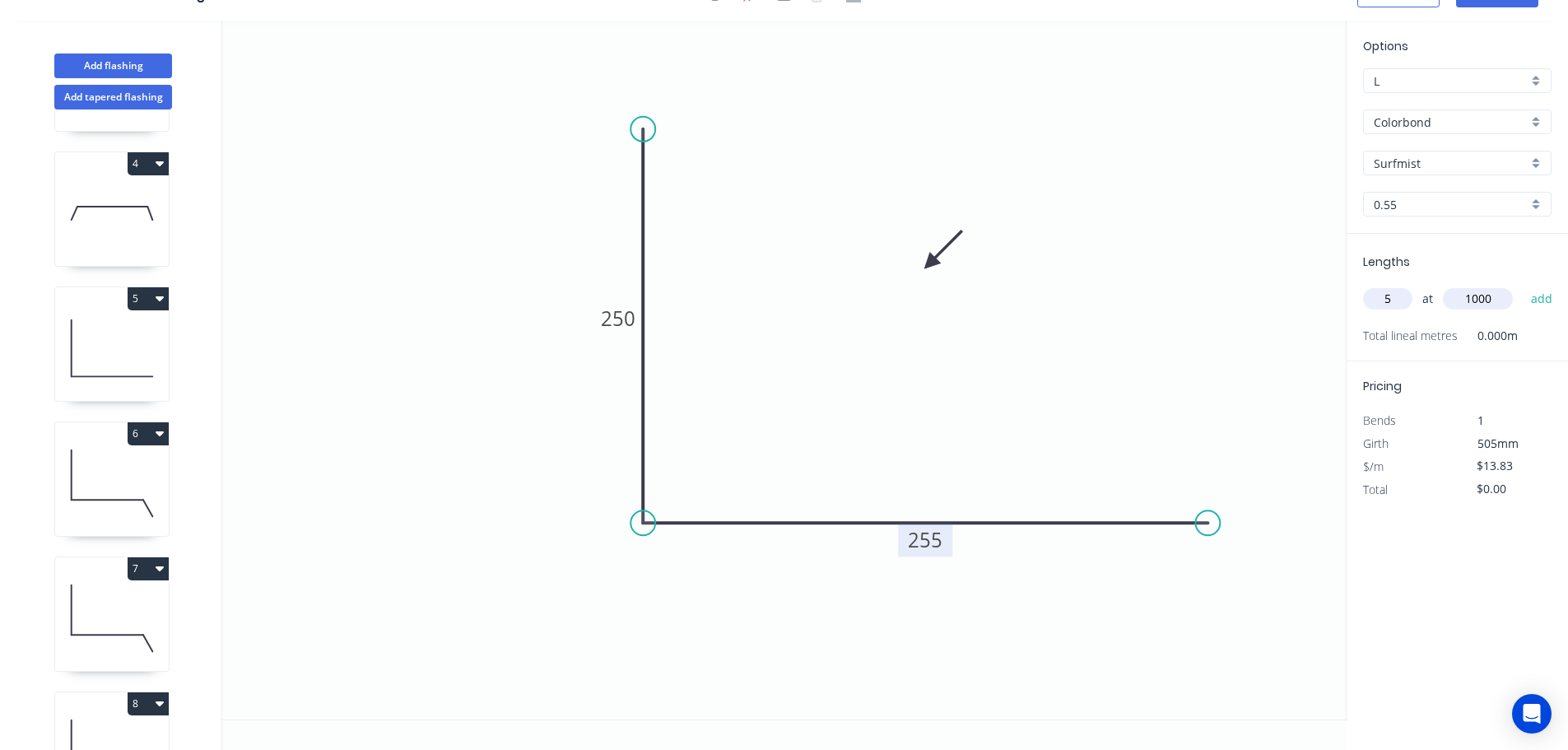
click at [1523, 284] on button "add" at bounding box center [1542, 298] width 39 height 28
type input "$69.15"
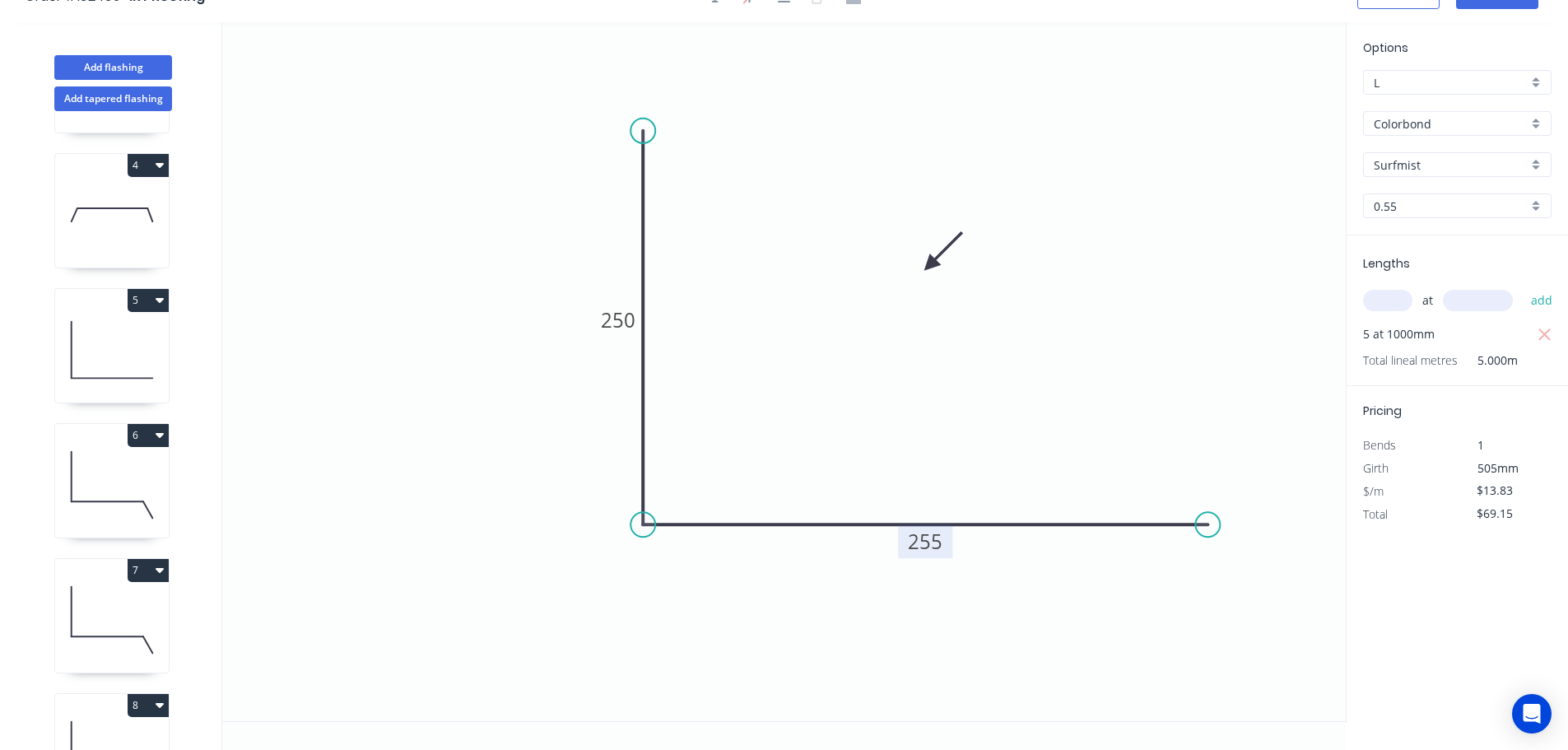
scroll to position [0, 0]
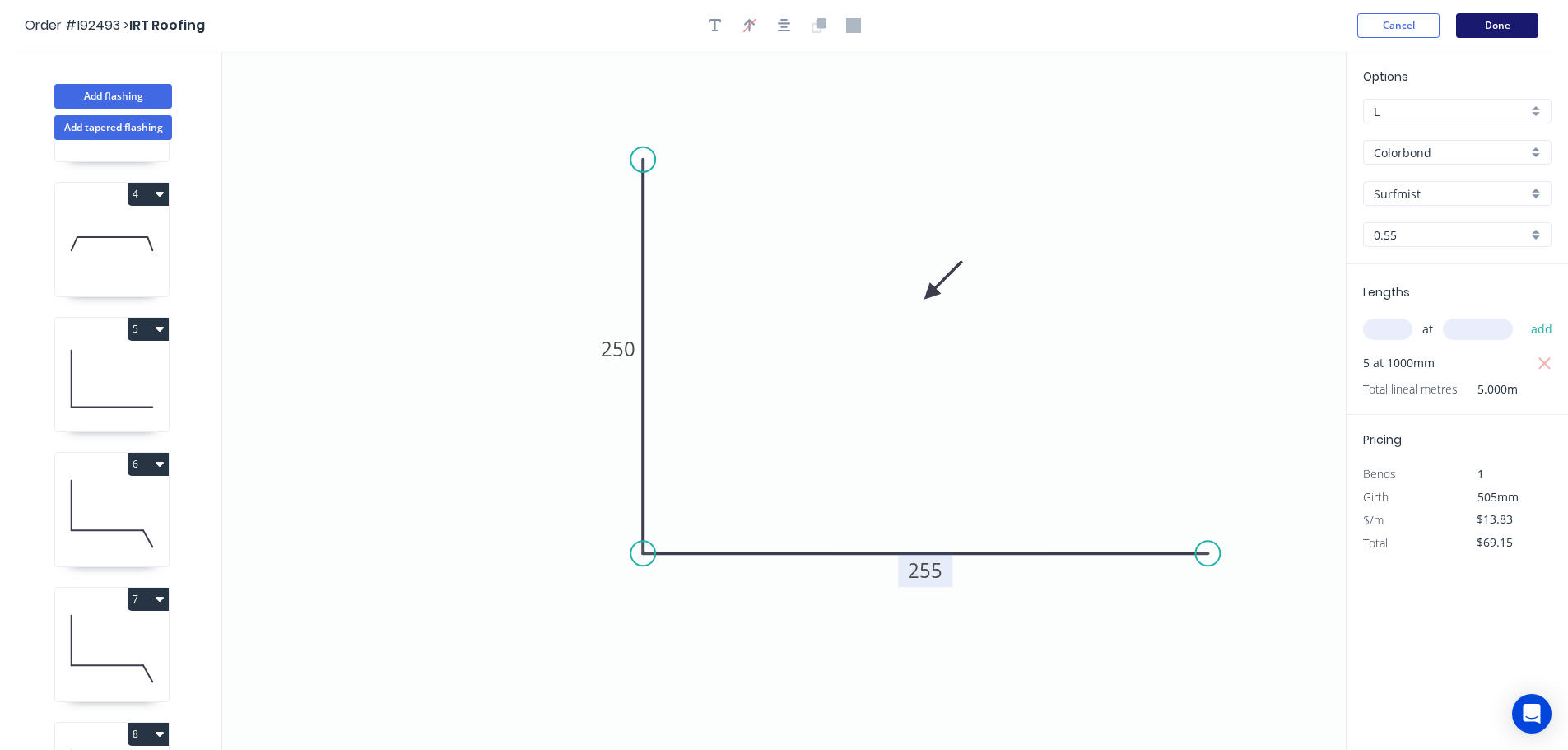
click at [1501, 20] on button "Done" at bounding box center [1497, 25] width 82 height 25
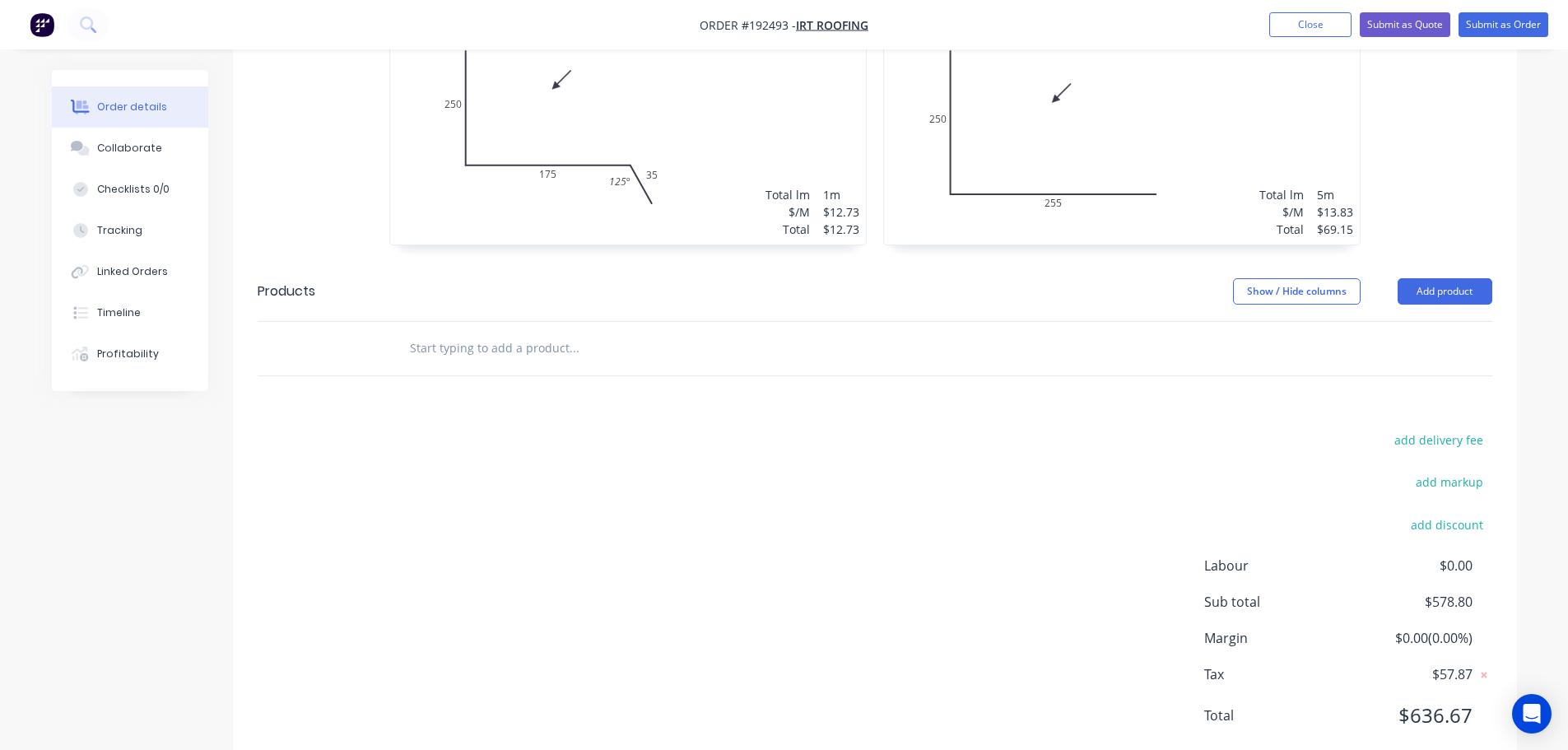
scroll to position [1733, 0]
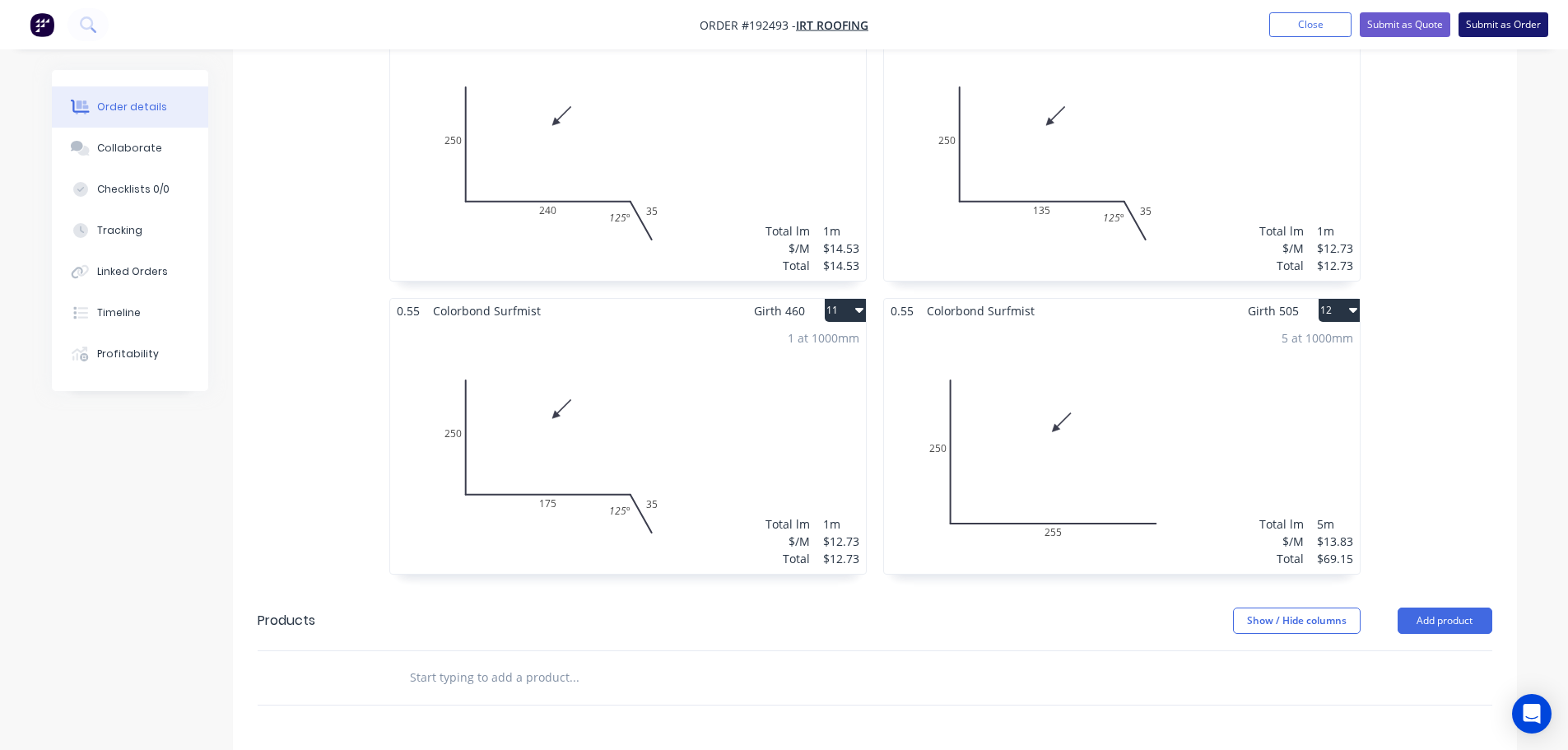
click at [1523, 21] on button "Submit as Order" at bounding box center [1503, 24] width 90 height 25
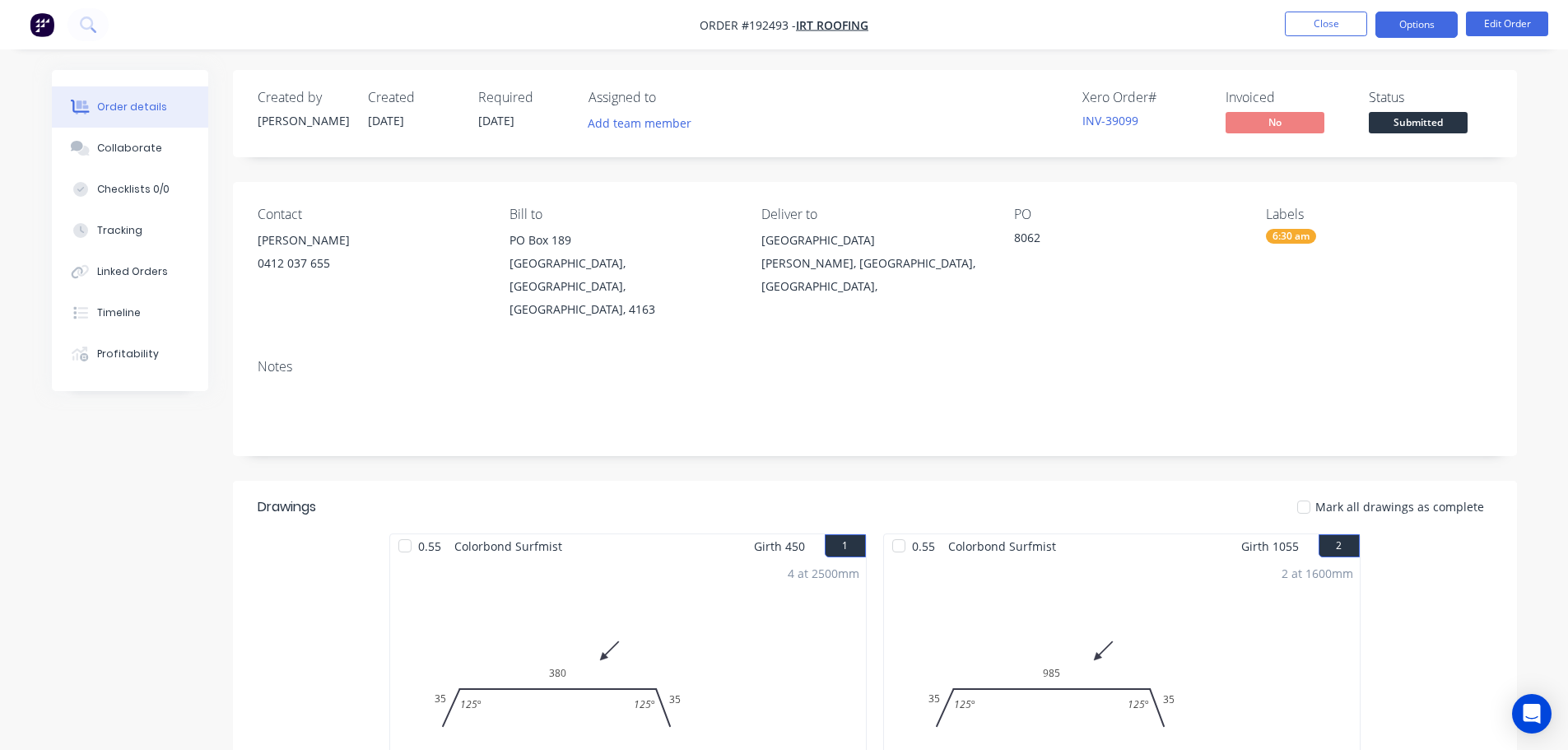
click at [1392, 20] on button "Options" at bounding box center [1416, 24] width 82 height 27
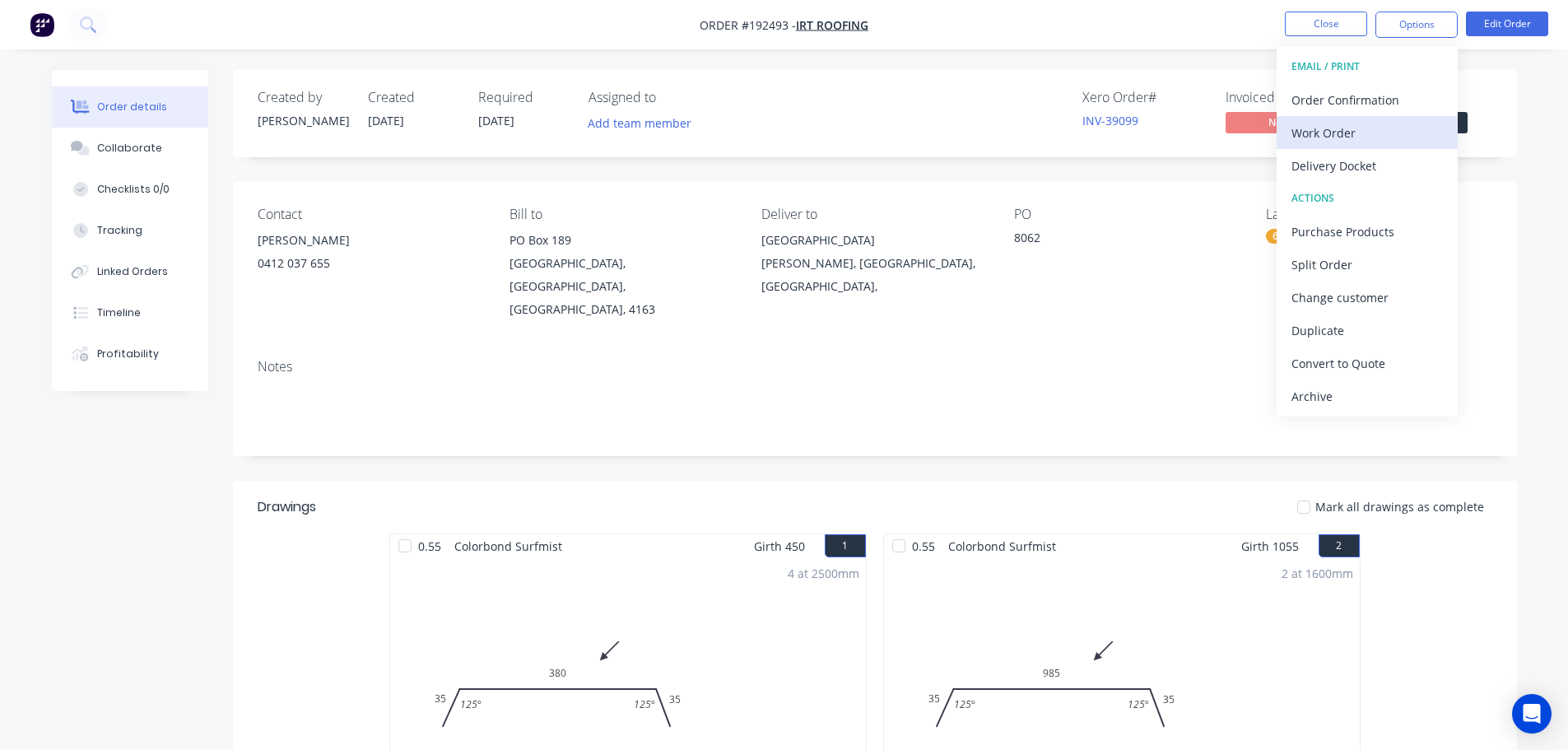
click at [1304, 130] on div "Work Order" at bounding box center [1367, 133] width 152 height 24
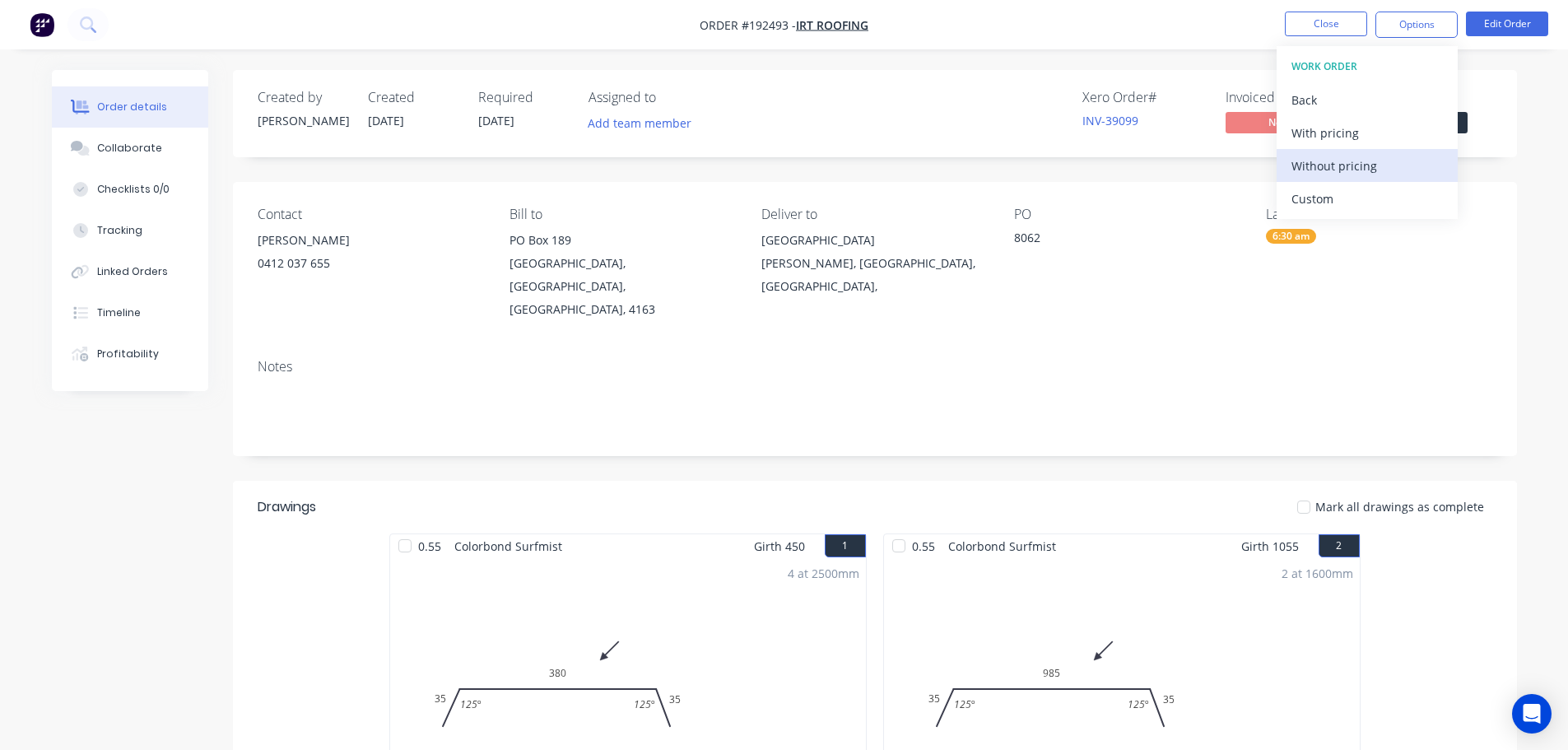
click at [1325, 163] on div "Without pricing" at bounding box center [1367, 166] width 152 height 24
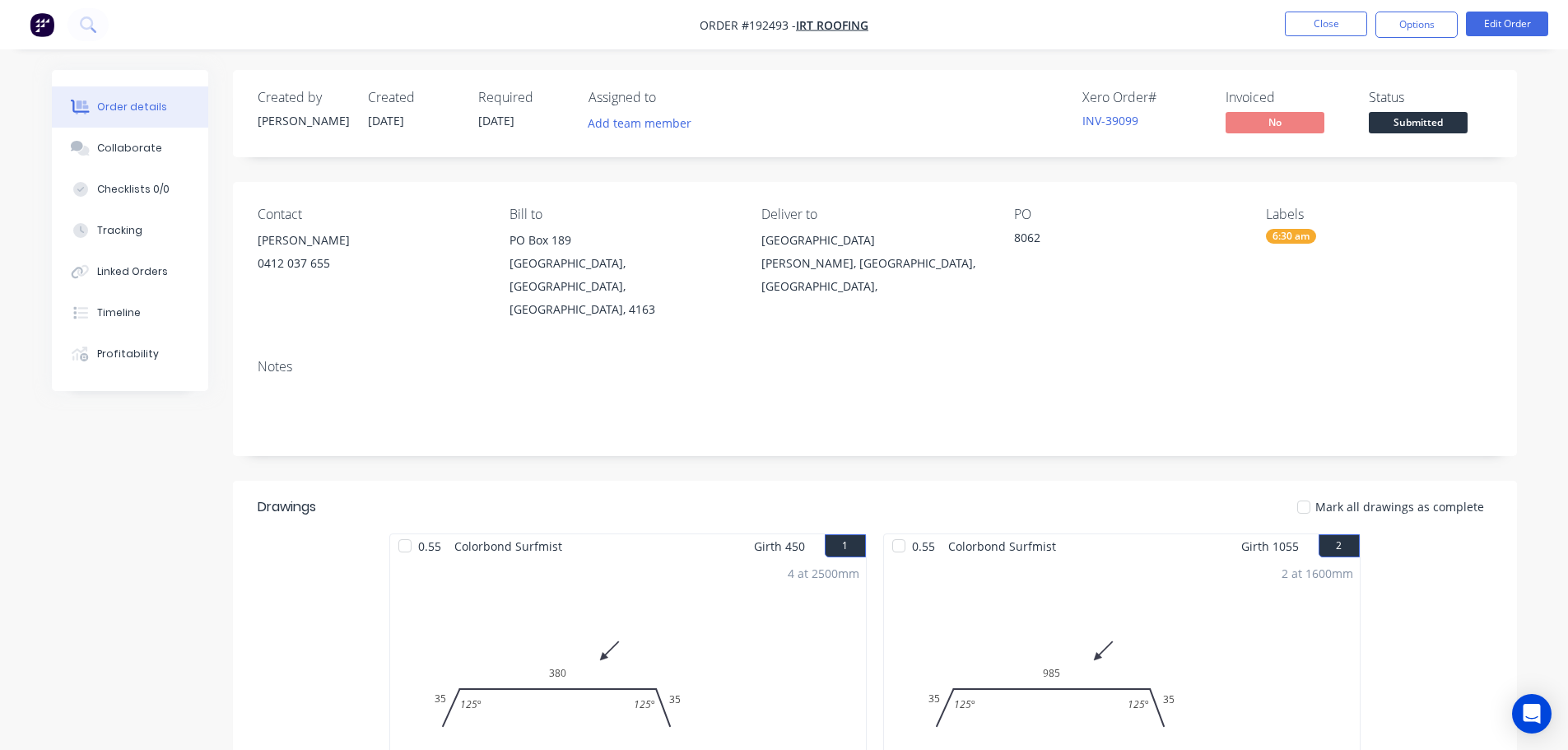
click at [1162, 345] on div "Notes" at bounding box center [875, 400] width 1284 height 110
click at [1323, 26] on button "Close" at bounding box center [1326, 23] width 82 height 25
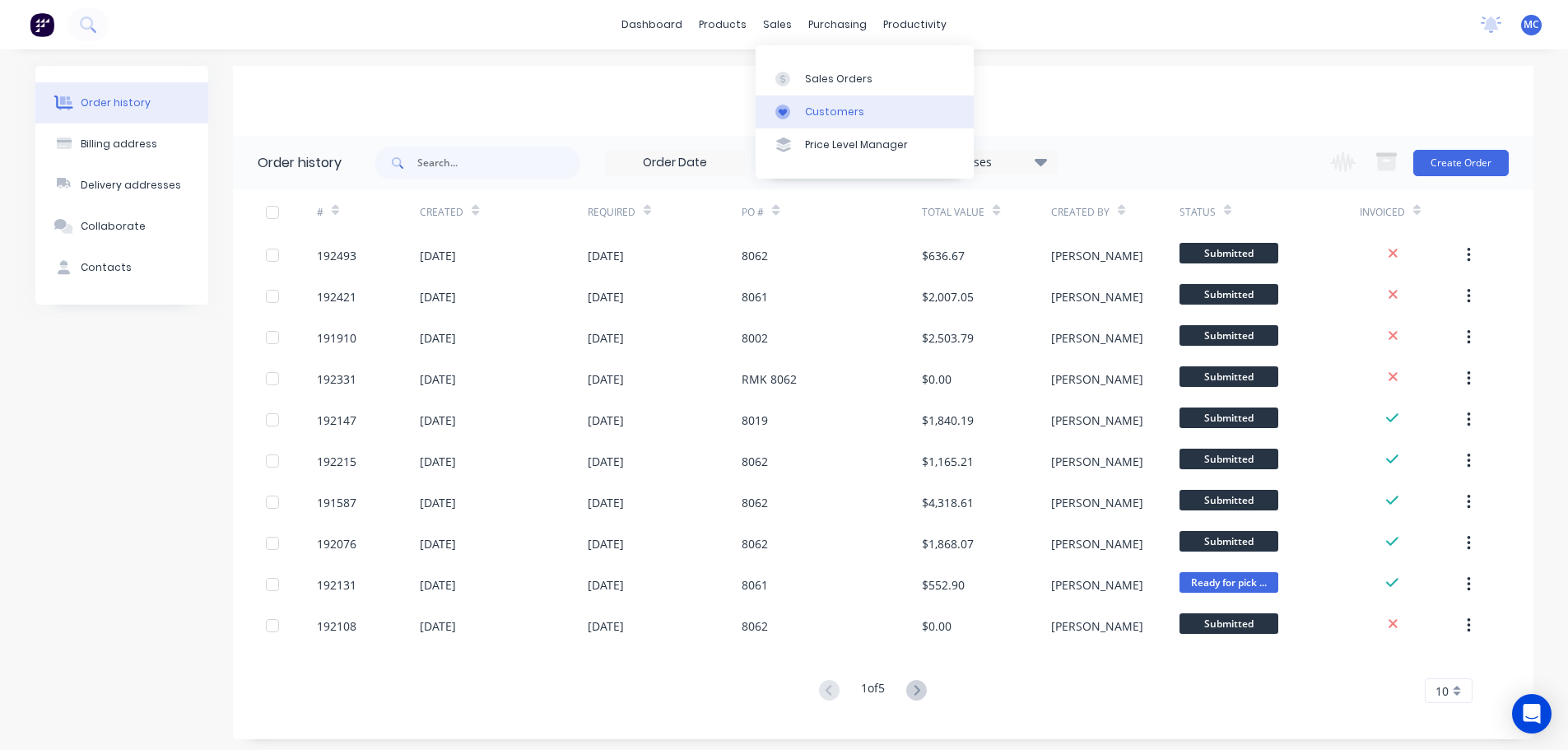
click at [843, 111] on div "Customers" at bounding box center [834, 112] width 59 height 15
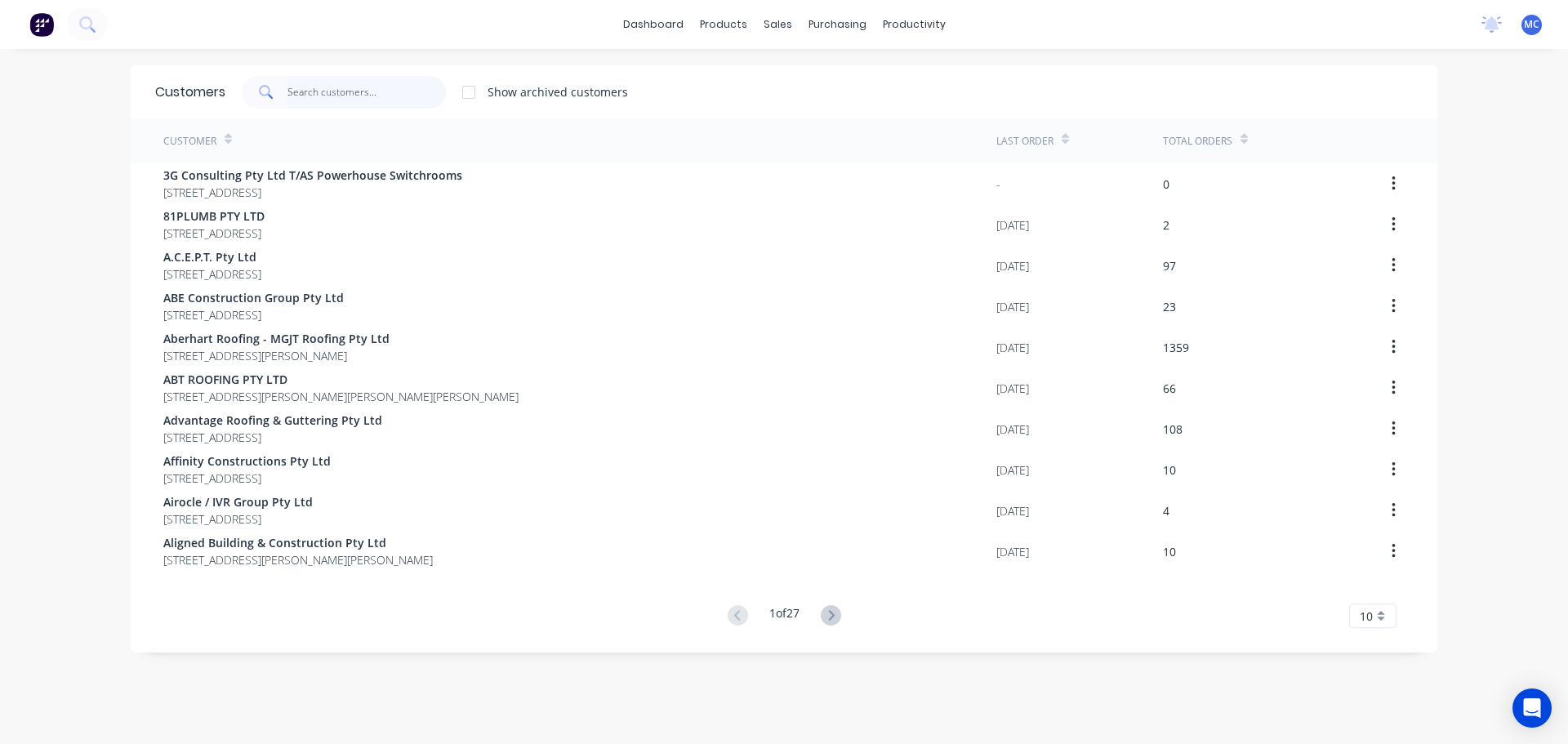
drag, startPoint x: 386, startPoint y: 81, endPoint x: 378, endPoint y: 89, distance: 11.3
click at [386, 82] on input "text" at bounding box center [367, 93] width 159 height 33
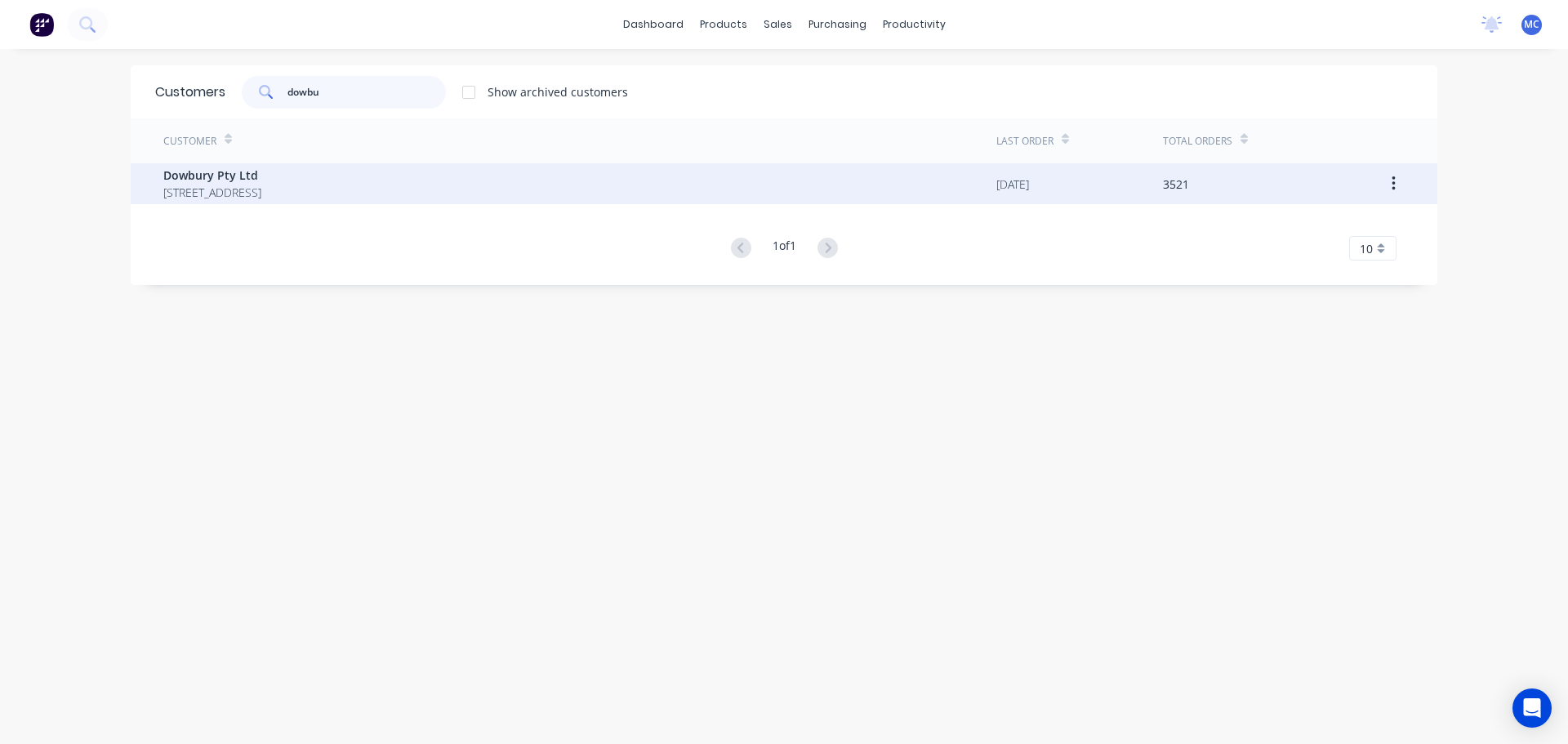
type input "dowbu"
click at [163, 176] on span "Dowbury Pty Ltd" at bounding box center [212, 175] width 98 height 17
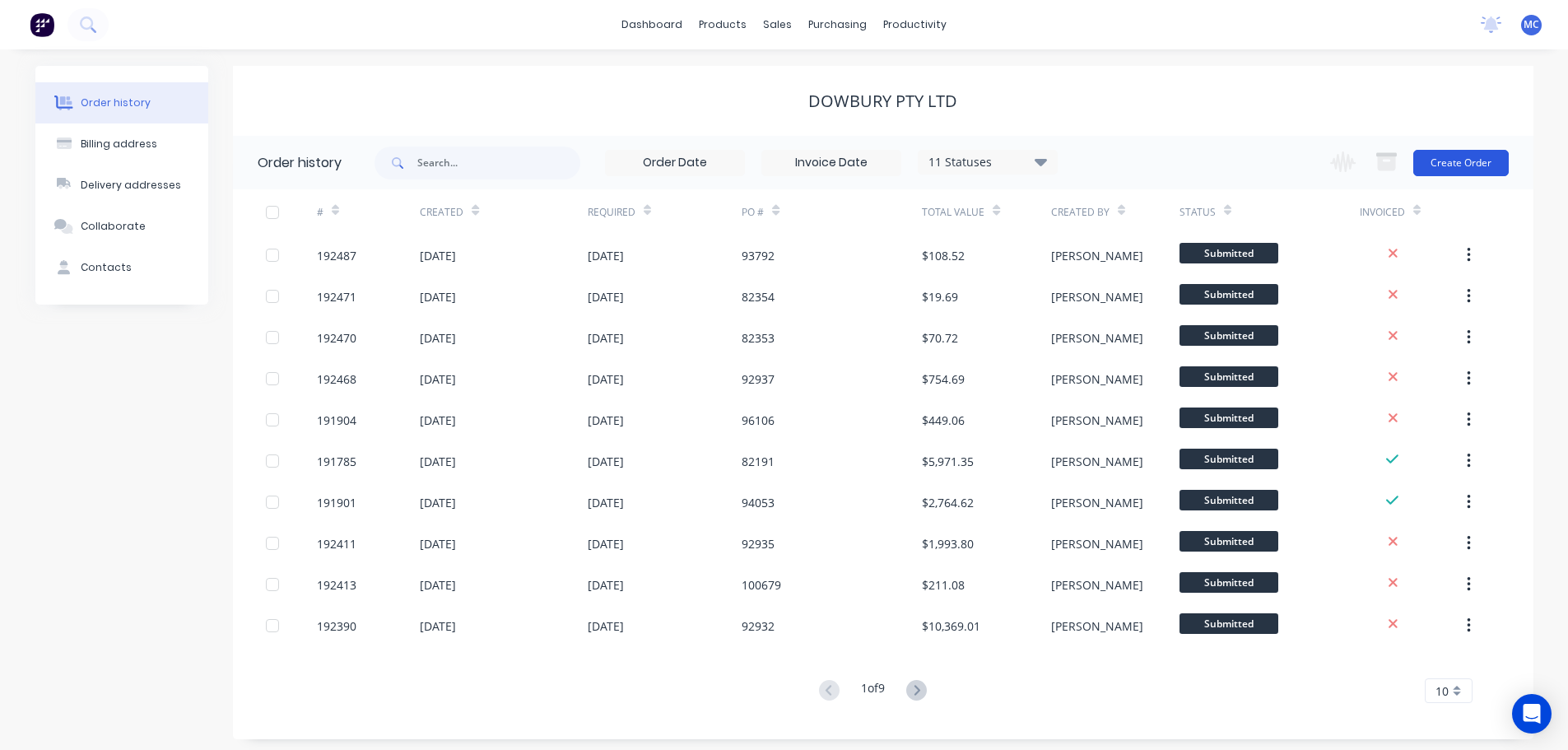
click at [1465, 158] on button "Create Order" at bounding box center [1461, 163] width 95 height 27
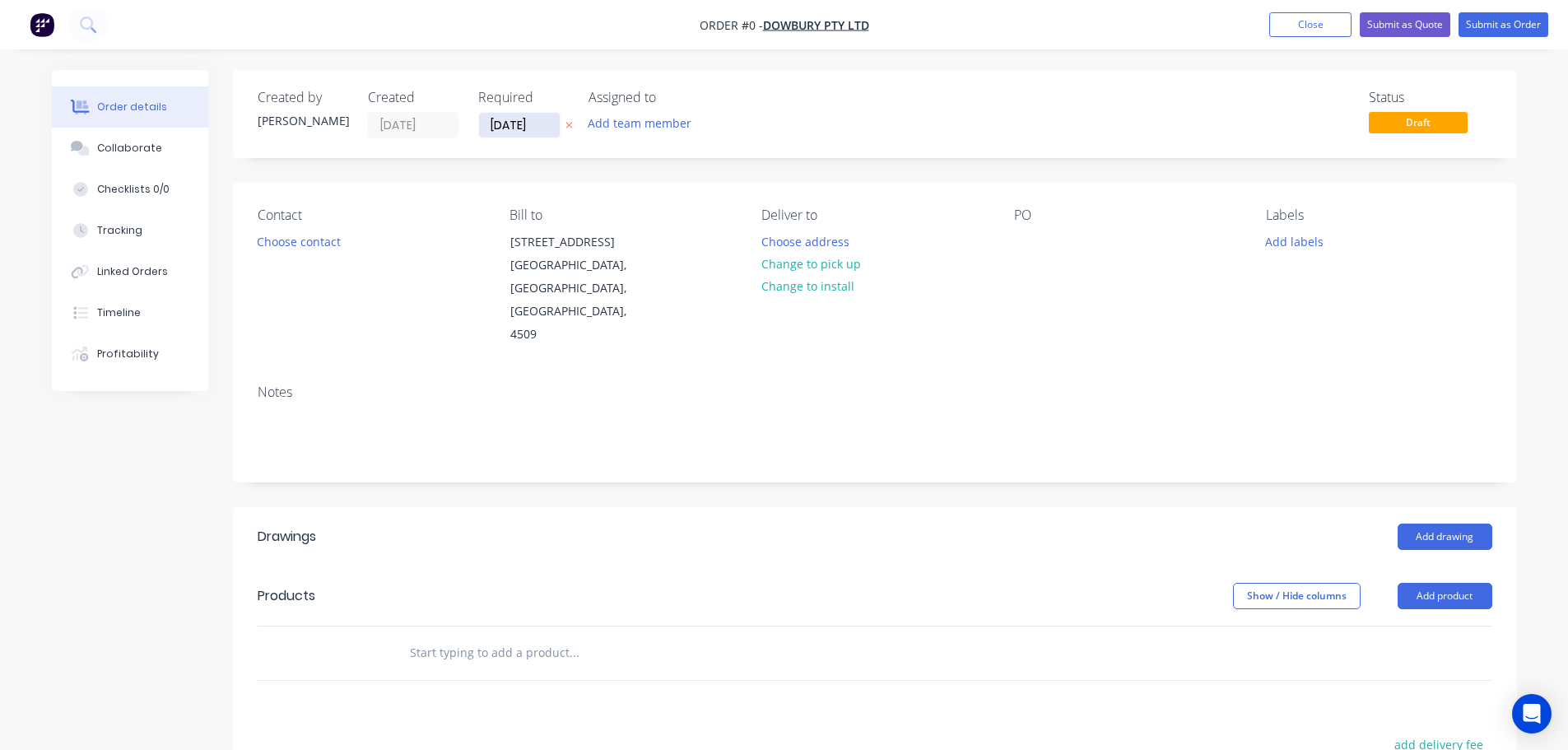
click at [520, 123] on input "[DATE]" at bounding box center [519, 125] width 80 height 25
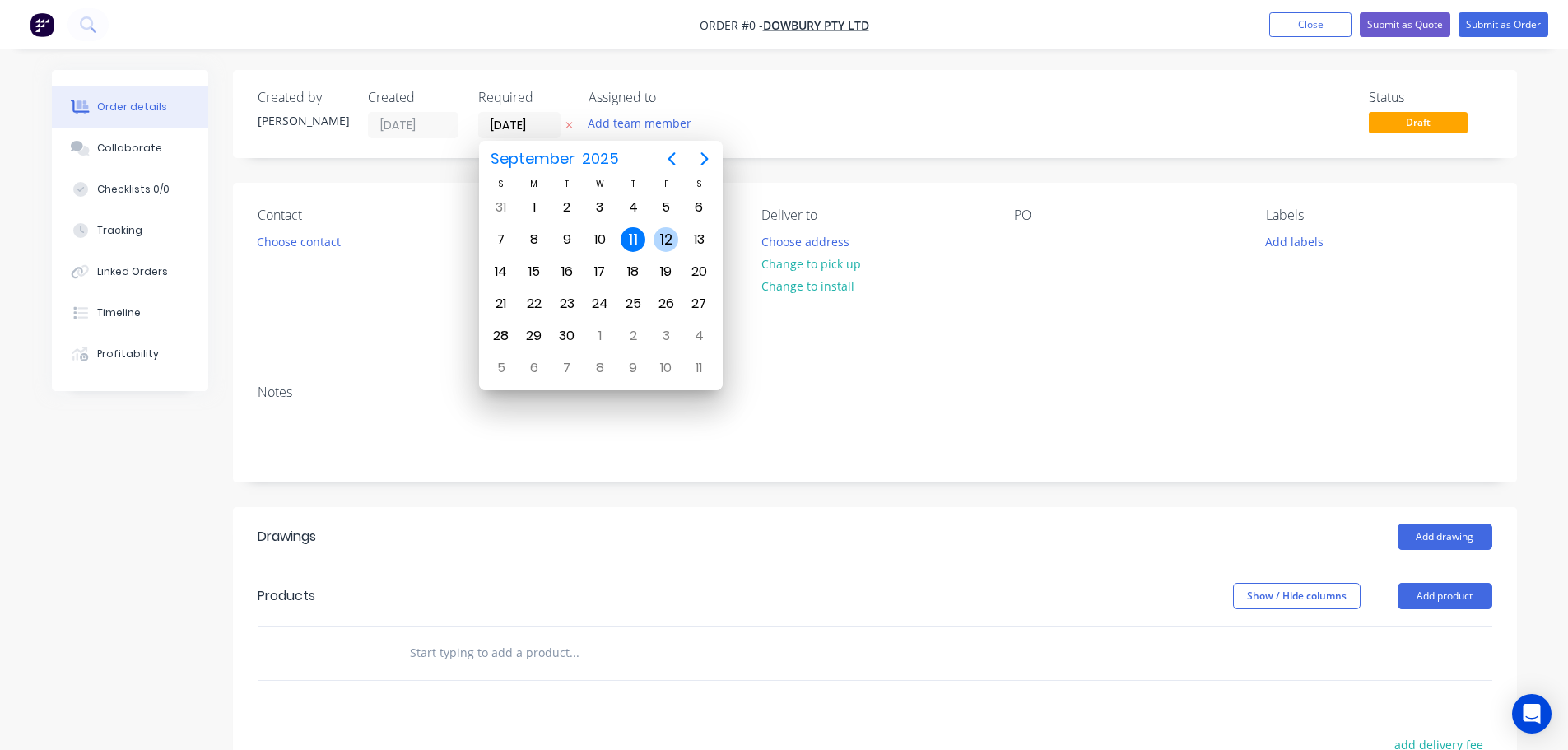
click at [668, 238] on div "12" at bounding box center [665, 239] width 25 height 25
type input "[DATE]"
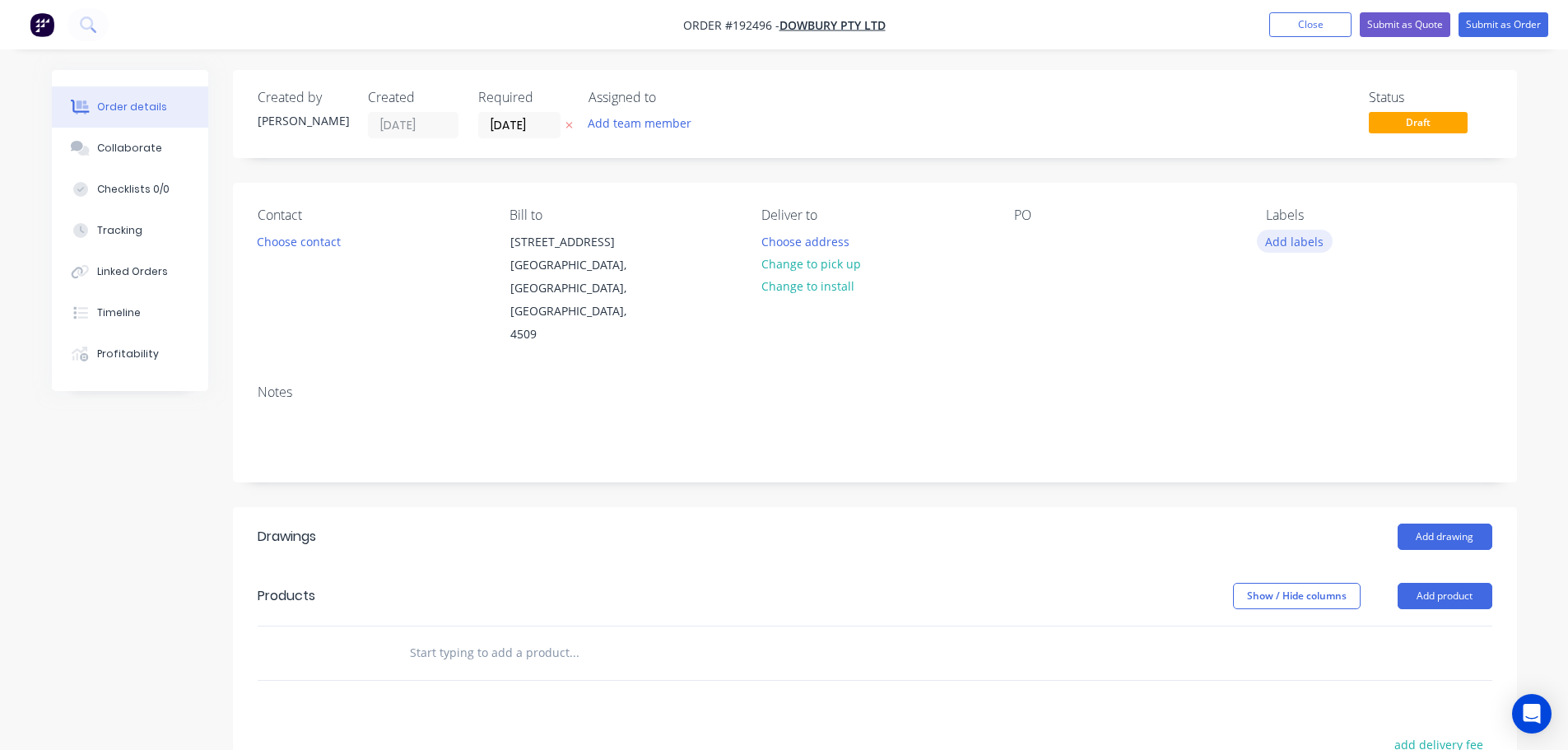
click at [1307, 237] on button "Add labels" at bounding box center [1295, 241] width 76 height 22
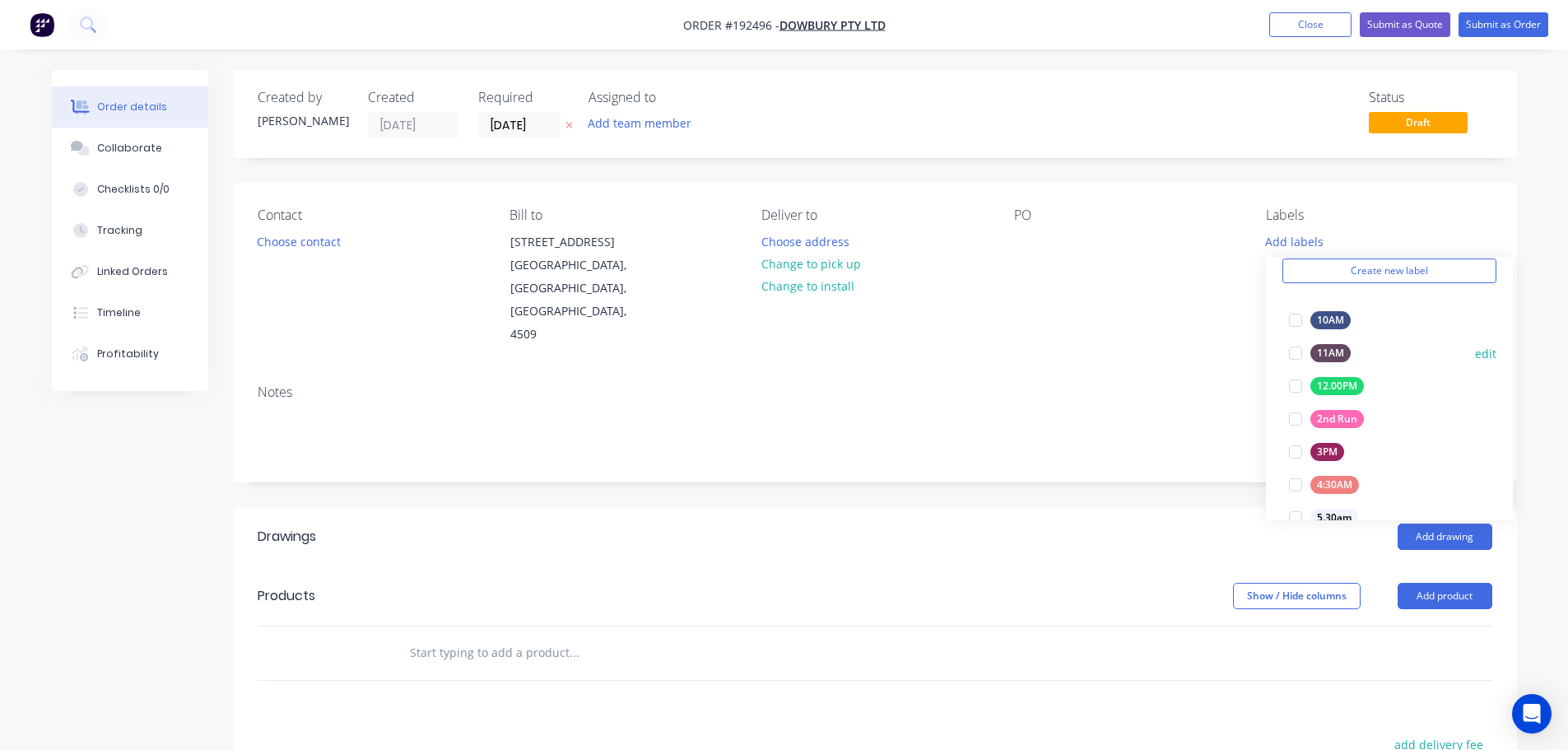
scroll to position [247, 0]
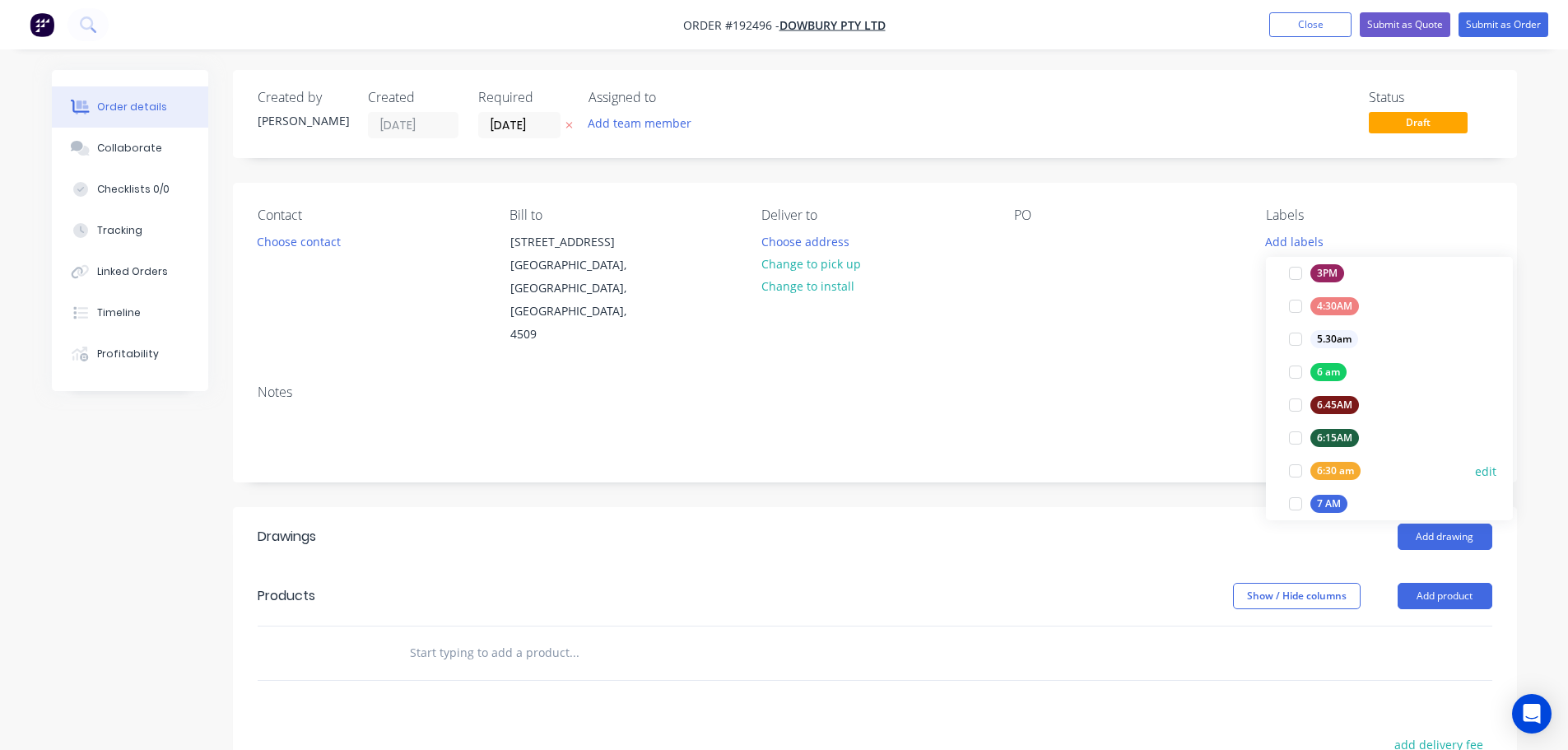
click at [1296, 468] on div at bounding box center [1296, 471] width 33 height 33
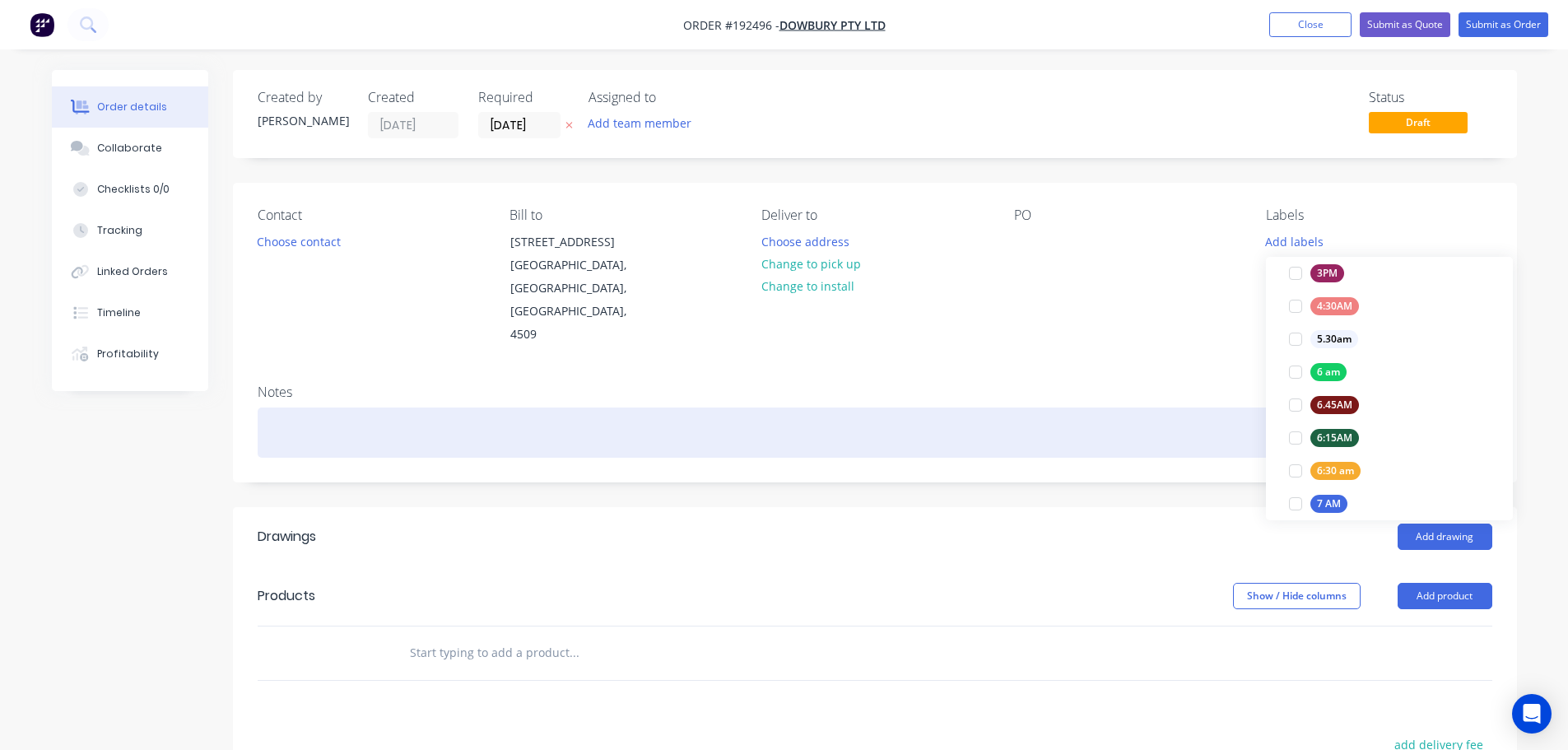
scroll to position [0, 0]
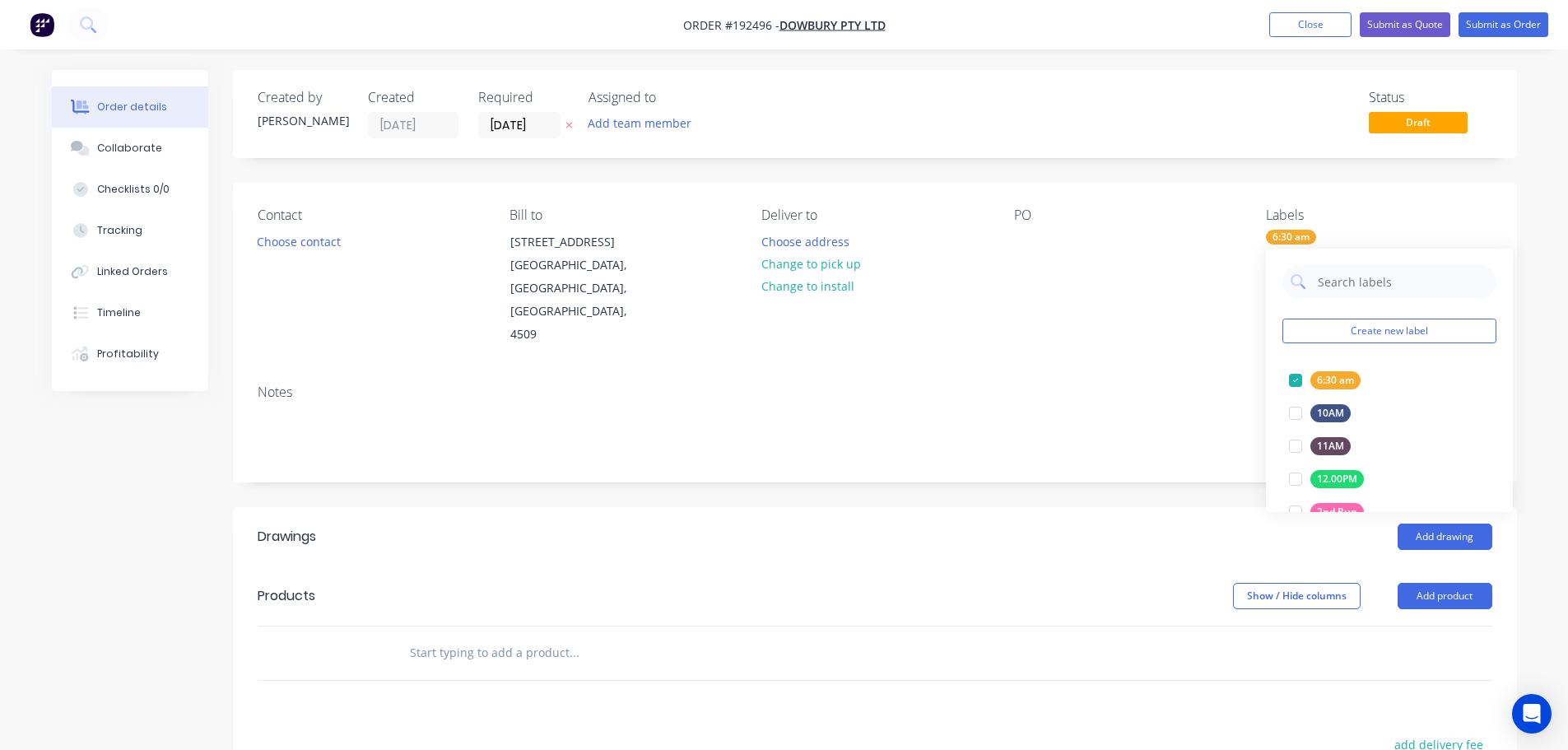
click at [1182, 347] on div "Contact Choose contact [PERSON_NAME] to [STREET_ADDRESS] Deliver to Choose addr…" at bounding box center [875, 277] width 1284 height 188
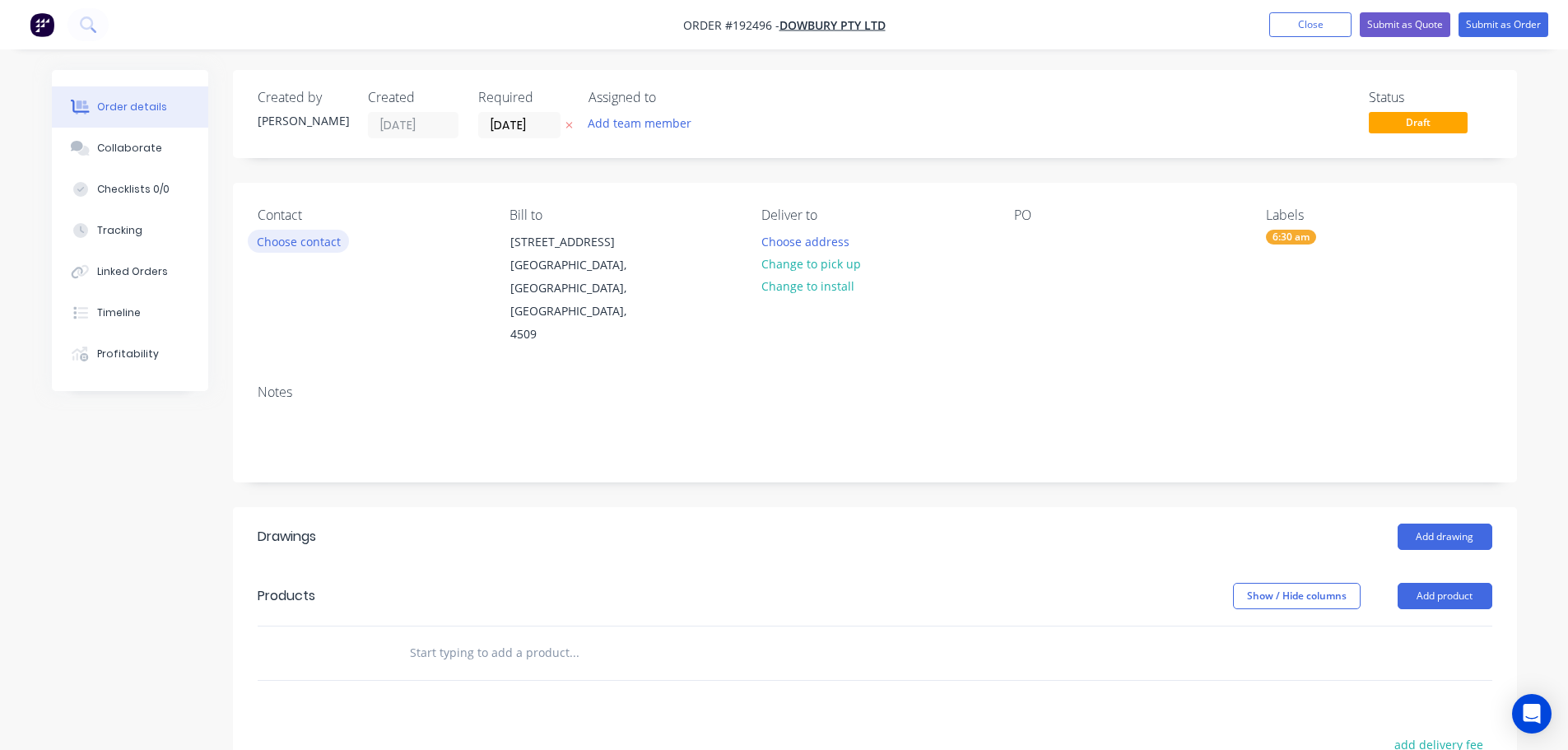
click at [300, 239] on button "Choose contact" at bounding box center [298, 241] width 102 height 22
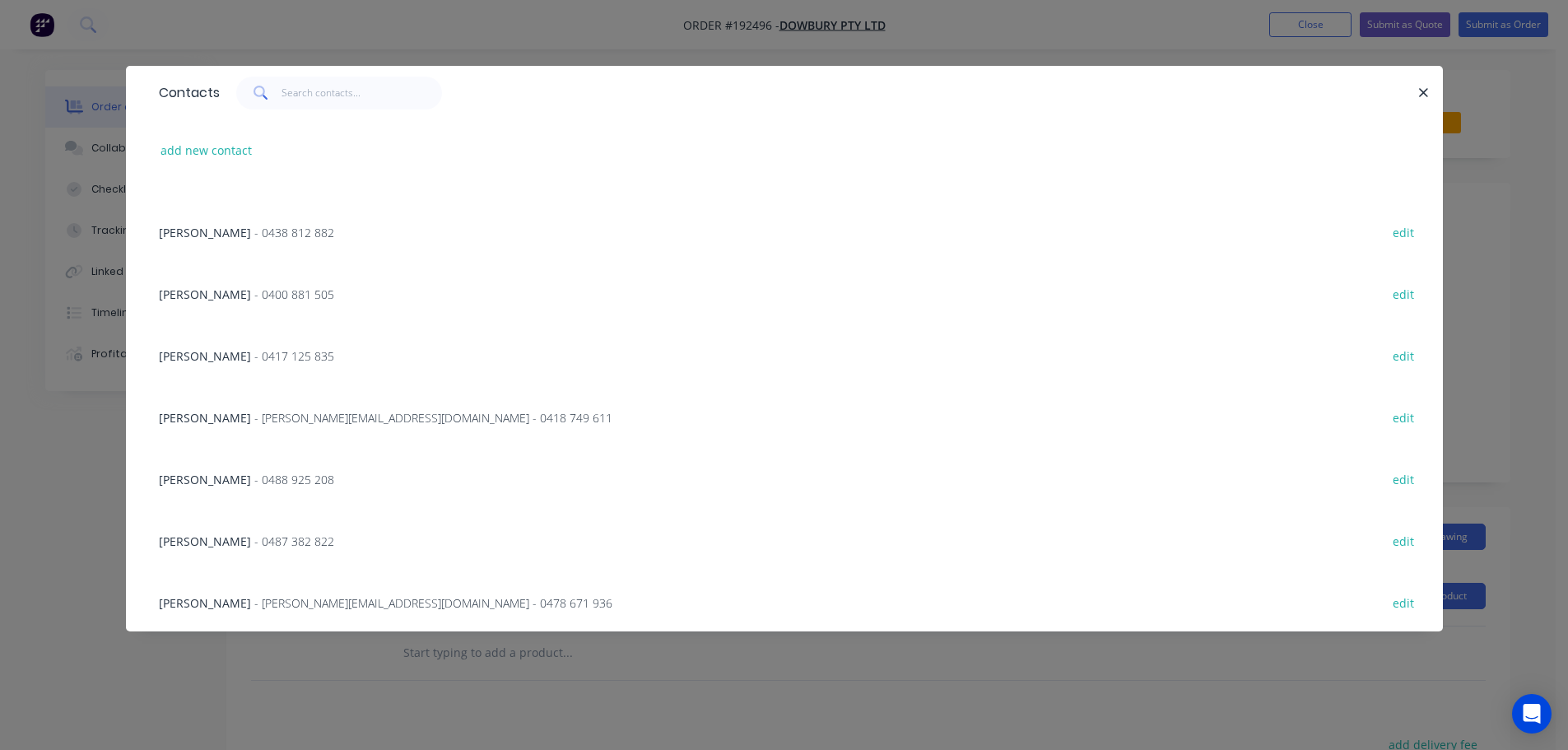
scroll to position [247, 0]
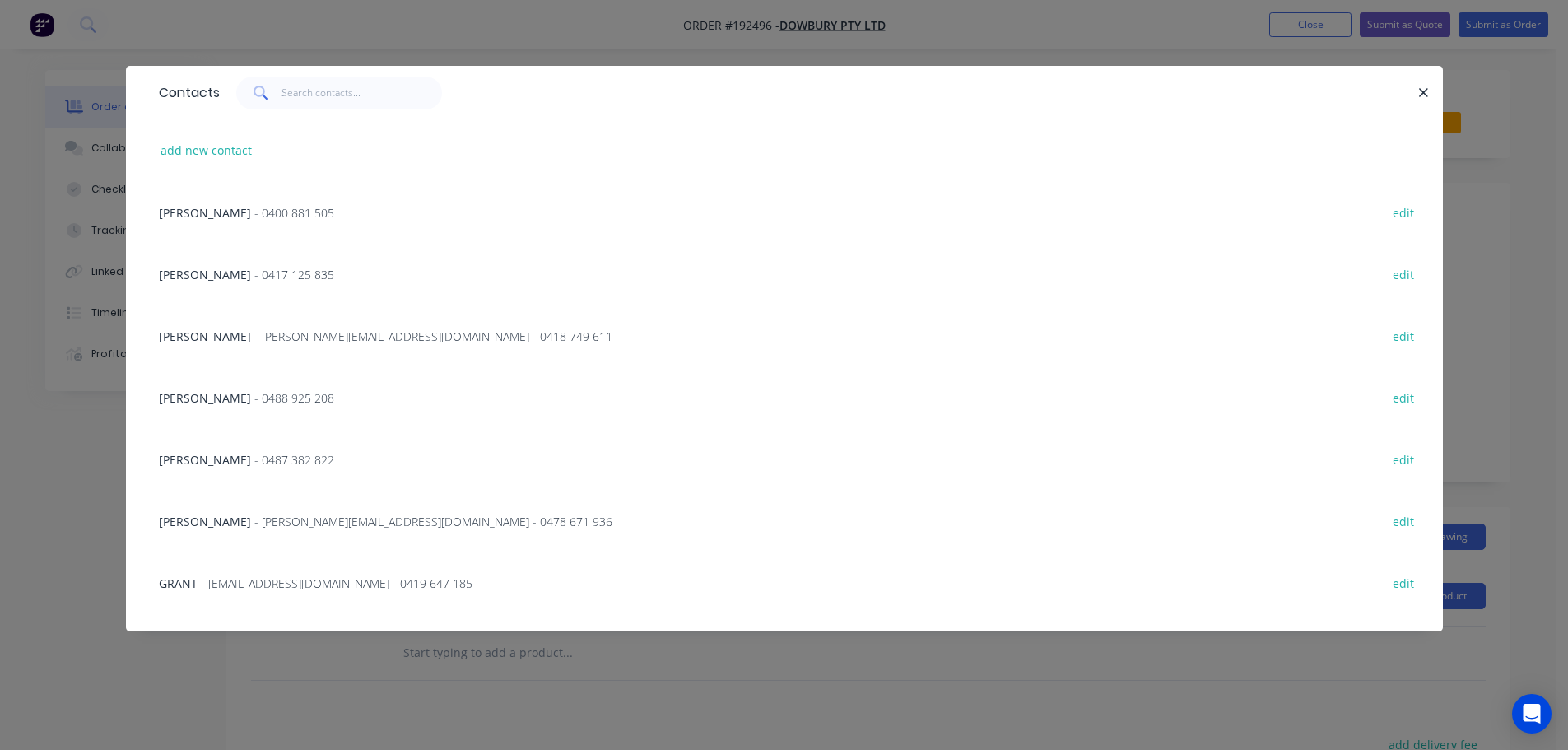
click at [346, 517] on span "- [PERSON_NAME][EMAIL_ADDRESS][DOMAIN_NAME] - 0478 671 936" at bounding box center [433, 521] width 359 height 16
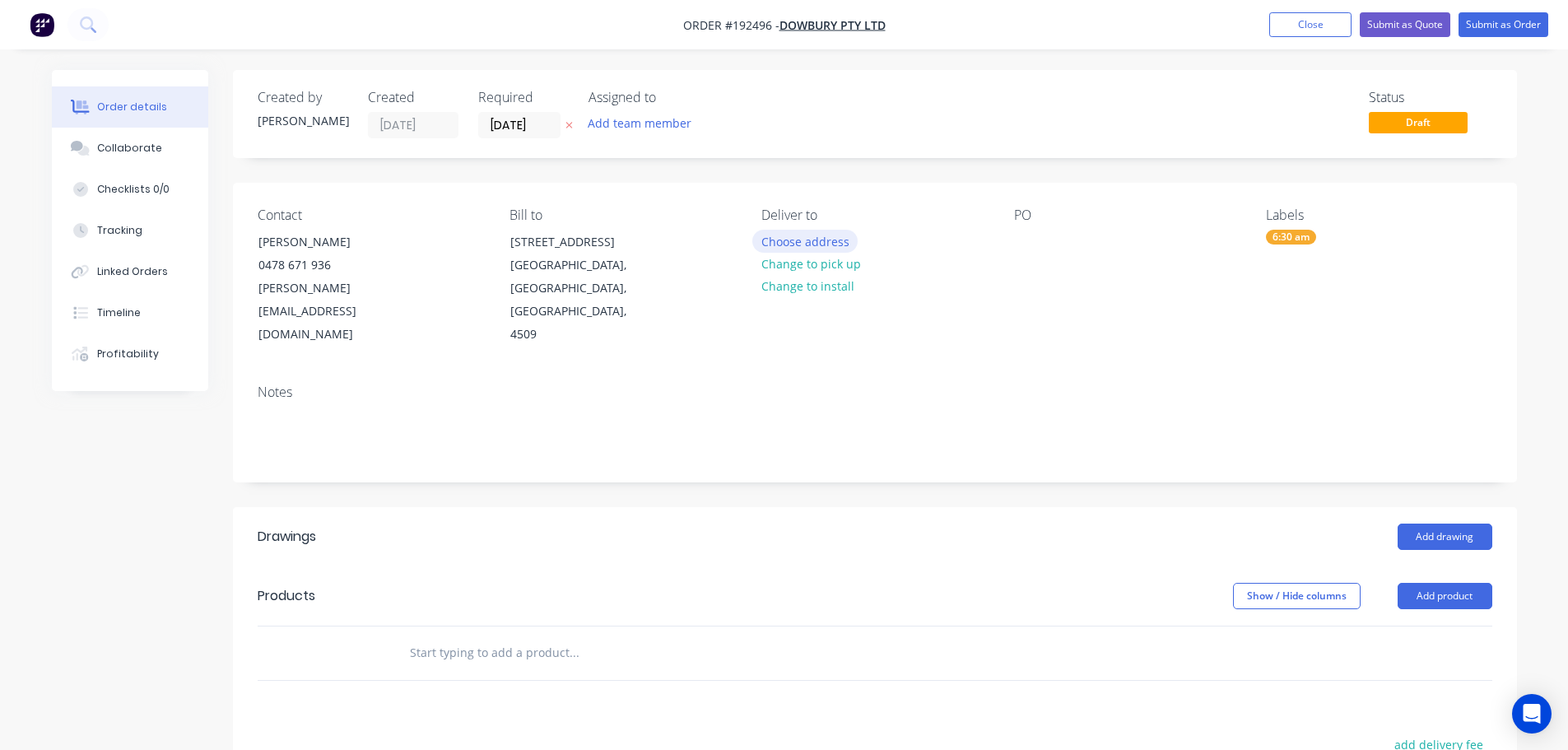
click at [813, 241] on button "Choose address" at bounding box center [805, 241] width 105 height 22
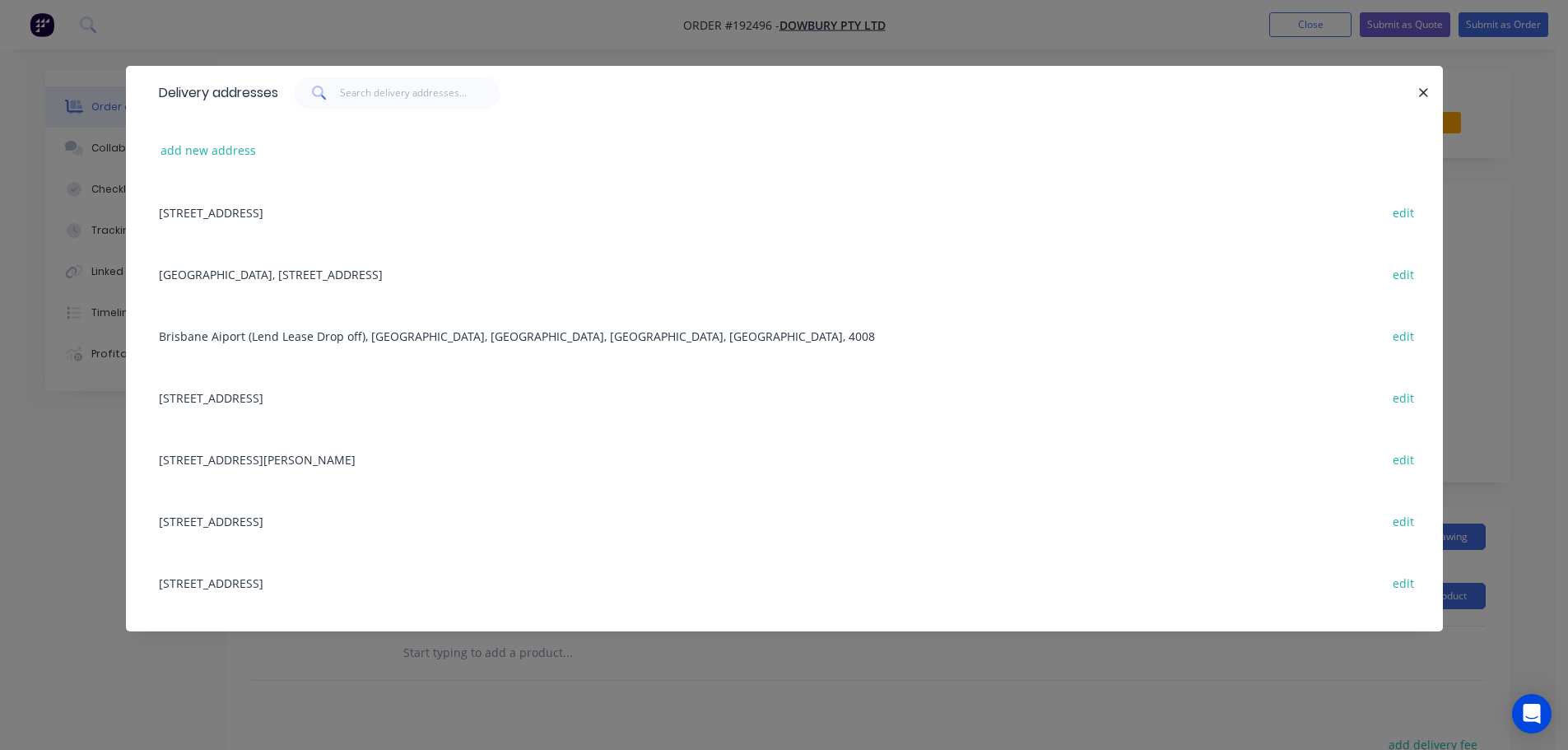
click at [285, 455] on div "[STREET_ADDRESS][PERSON_NAME] edit" at bounding box center [784, 458] width 1268 height 62
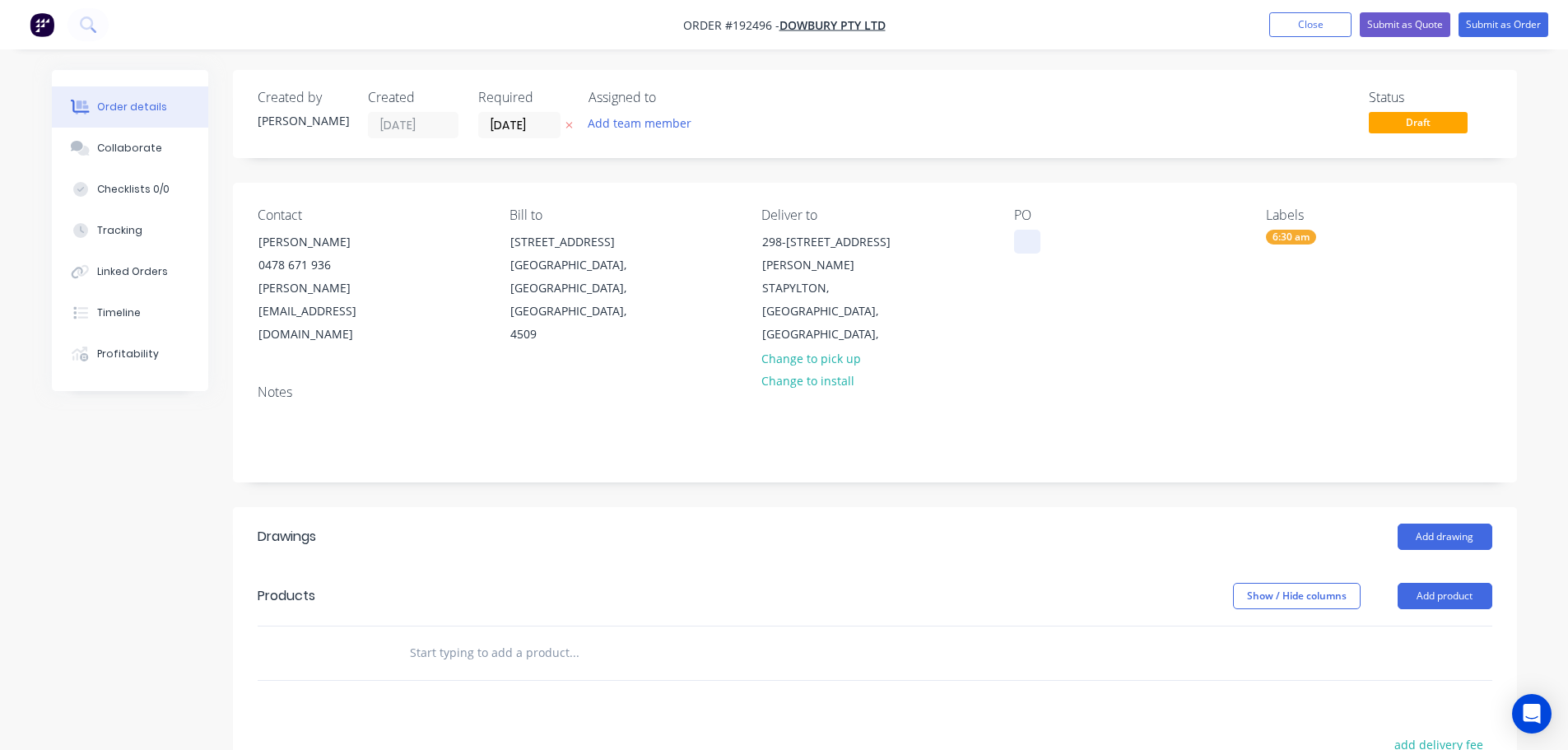
click at [1024, 236] on div at bounding box center [1027, 242] width 27 height 24
click at [1443, 524] on button "Add drawing" at bounding box center [1445, 537] width 94 height 27
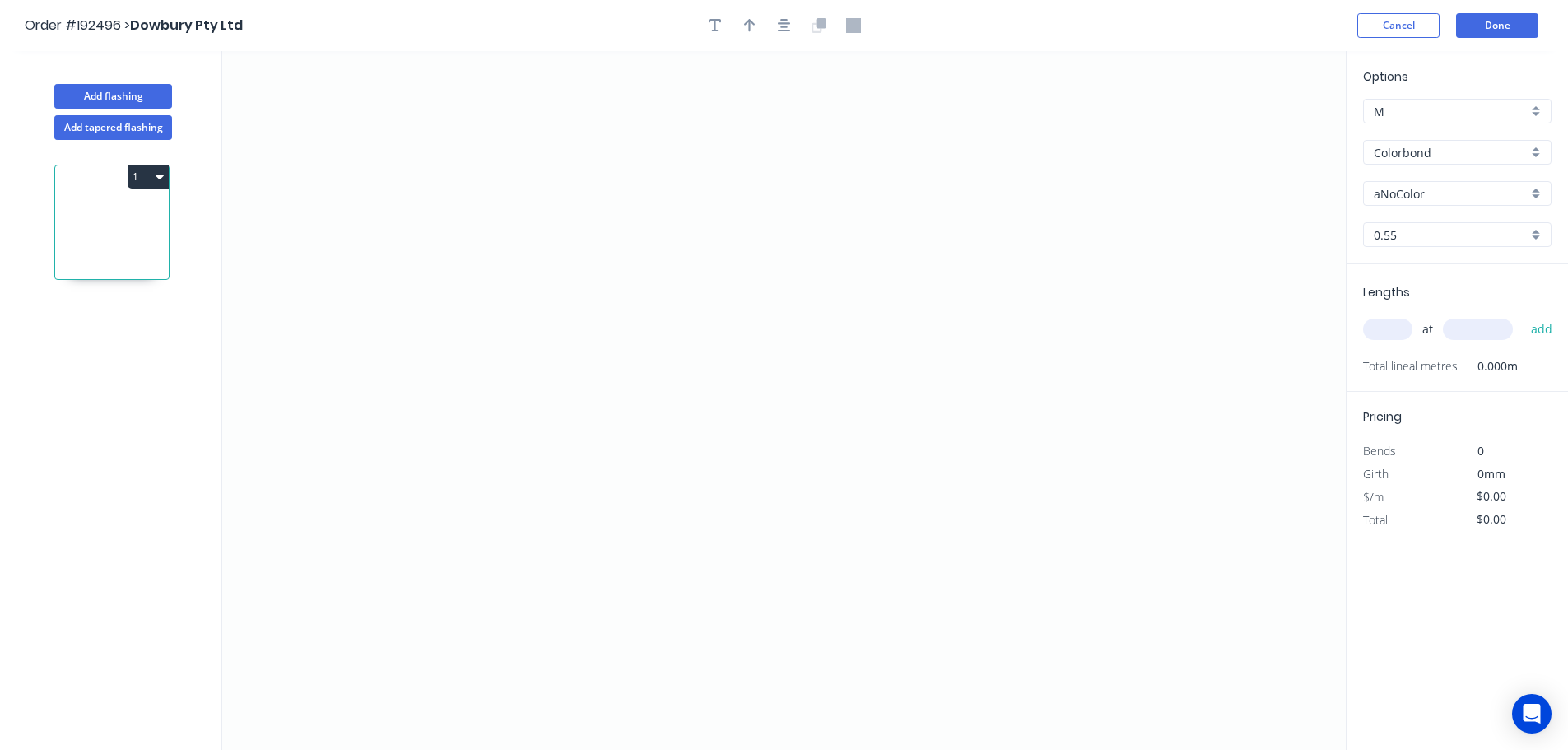
click at [1410, 191] on input "aNoColor" at bounding box center [1451, 193] width 154 height 18
click at [1392, 362] on div "Surfmist" at bounding box center [1457, 365] width 187 height 29
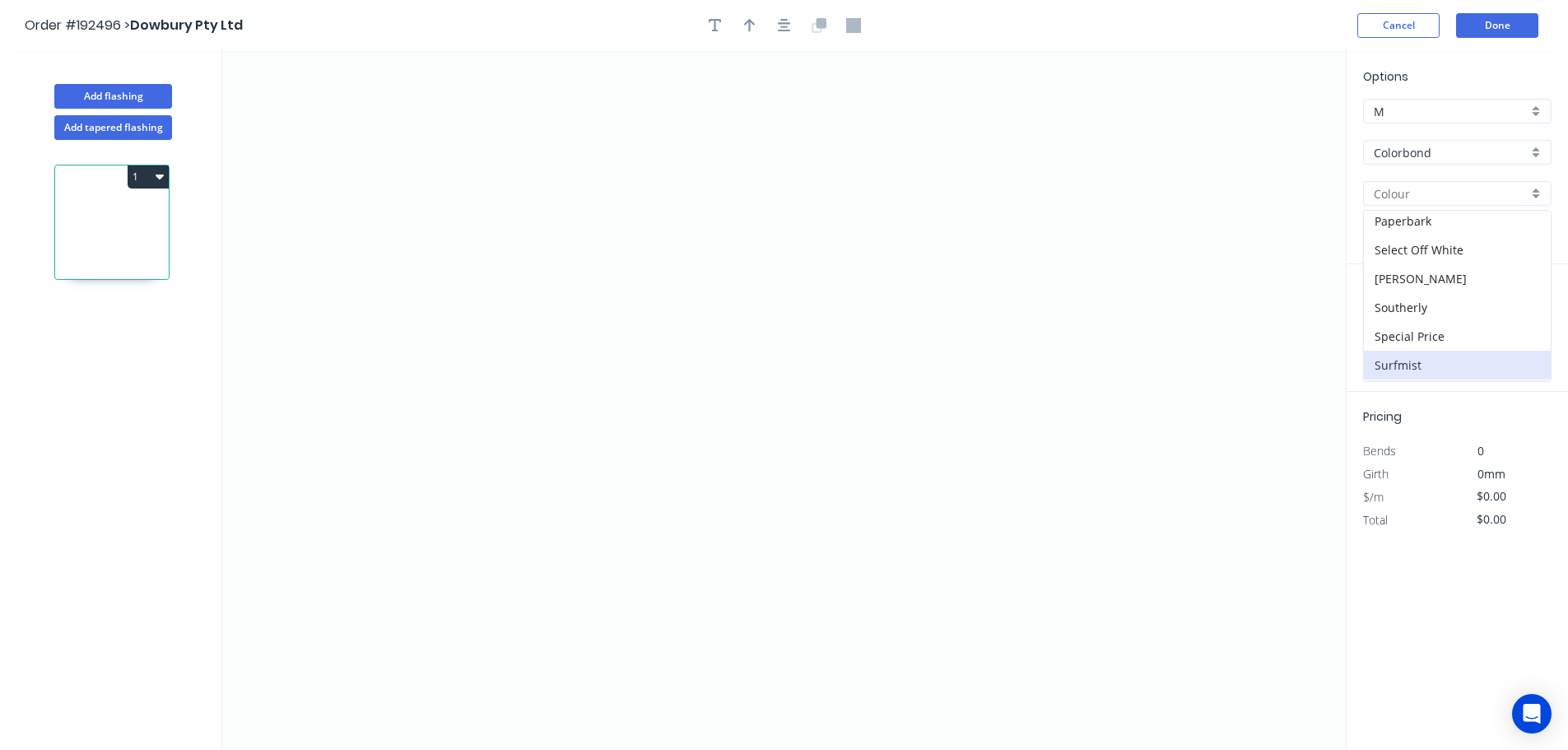
type input "Surfmist"
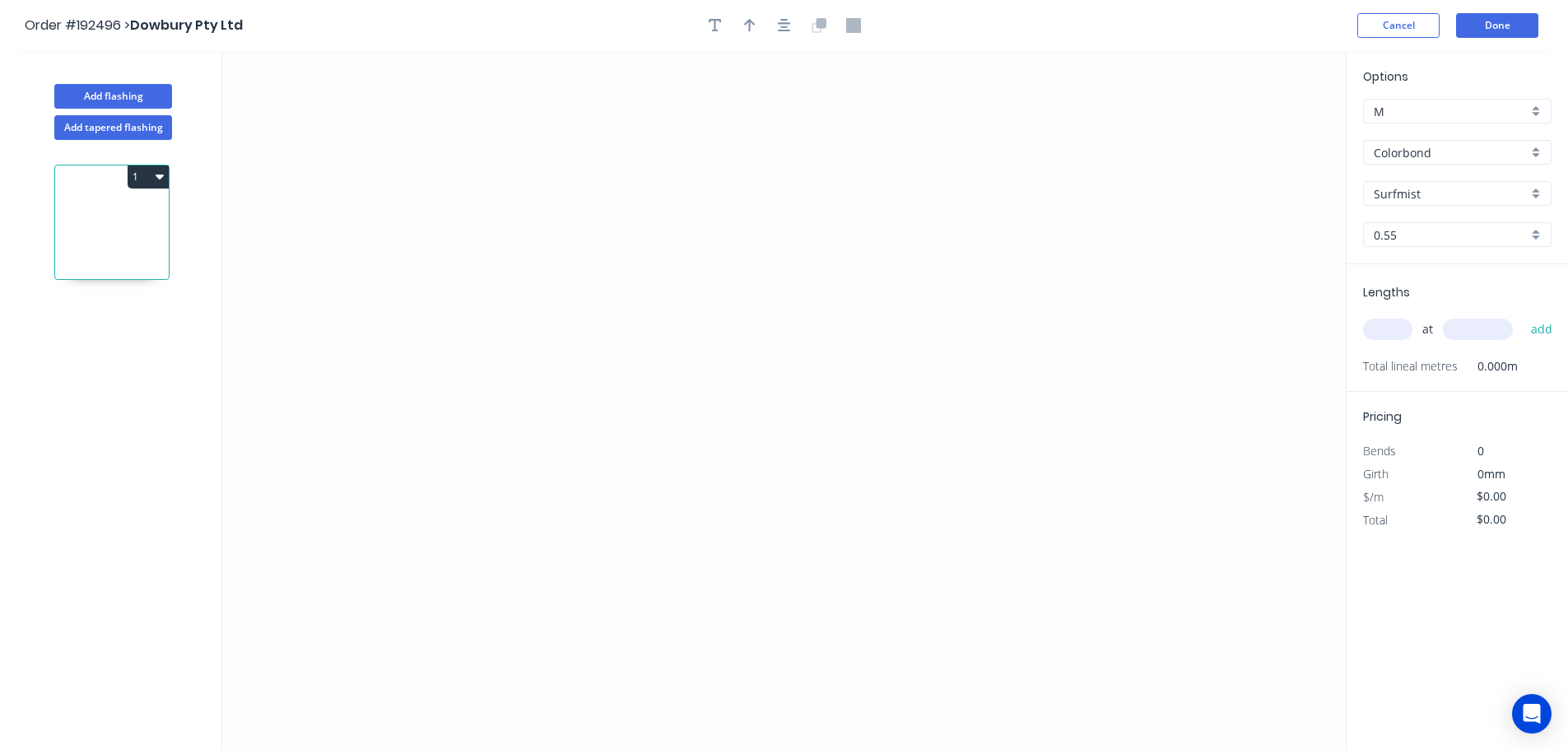
click at [1387, 330] on input "text" at bounding box center [1387, 329] width 49 height 21
type input "16"
type input "5000"
click at [1523, 315] on button "add" at bounding box center [1542, 329] width 39 height 28
click at [476, 404] on icon "0" at bounding box center [784, 400] width 1124 height 698
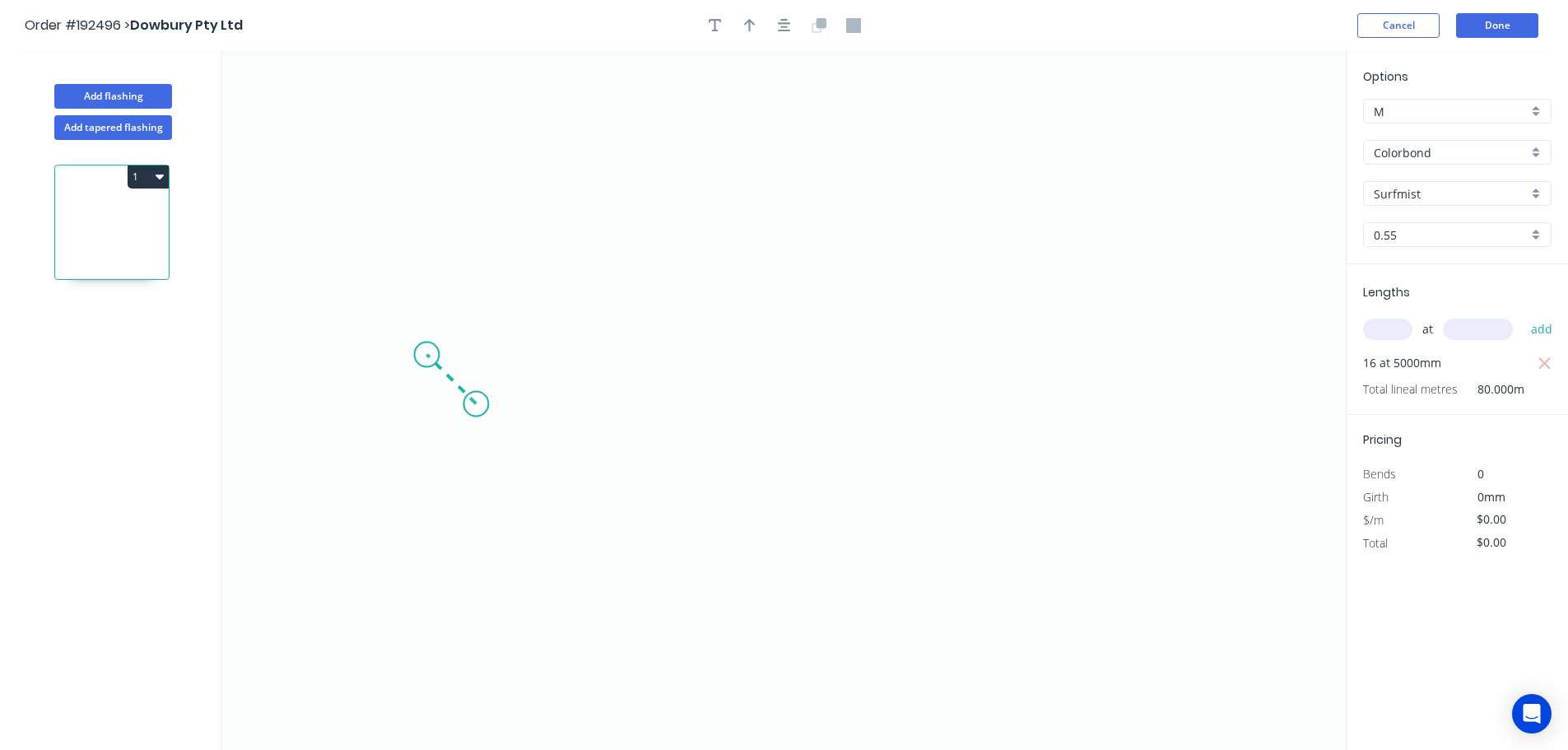
click at [427, 357] on icon "0" at bounding box center [784, 400] width 1124 height 698
click at [435, 654] on icon "0 ?" at bounding box center [784, 400] width 1124 height 698
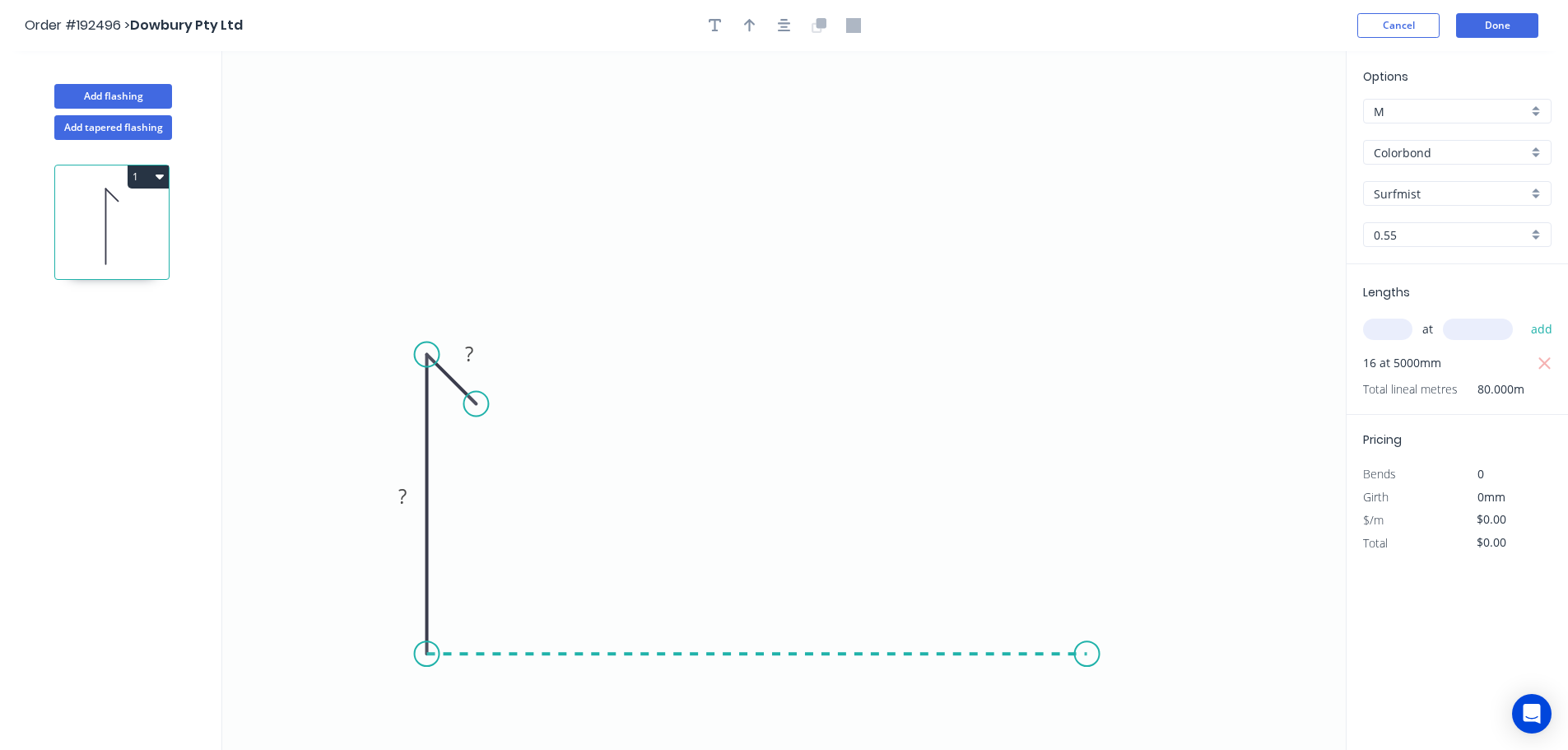
click at [1088, 653] on icon "0 ? ?" at bounding box center [784, 400] width 1124 height 698
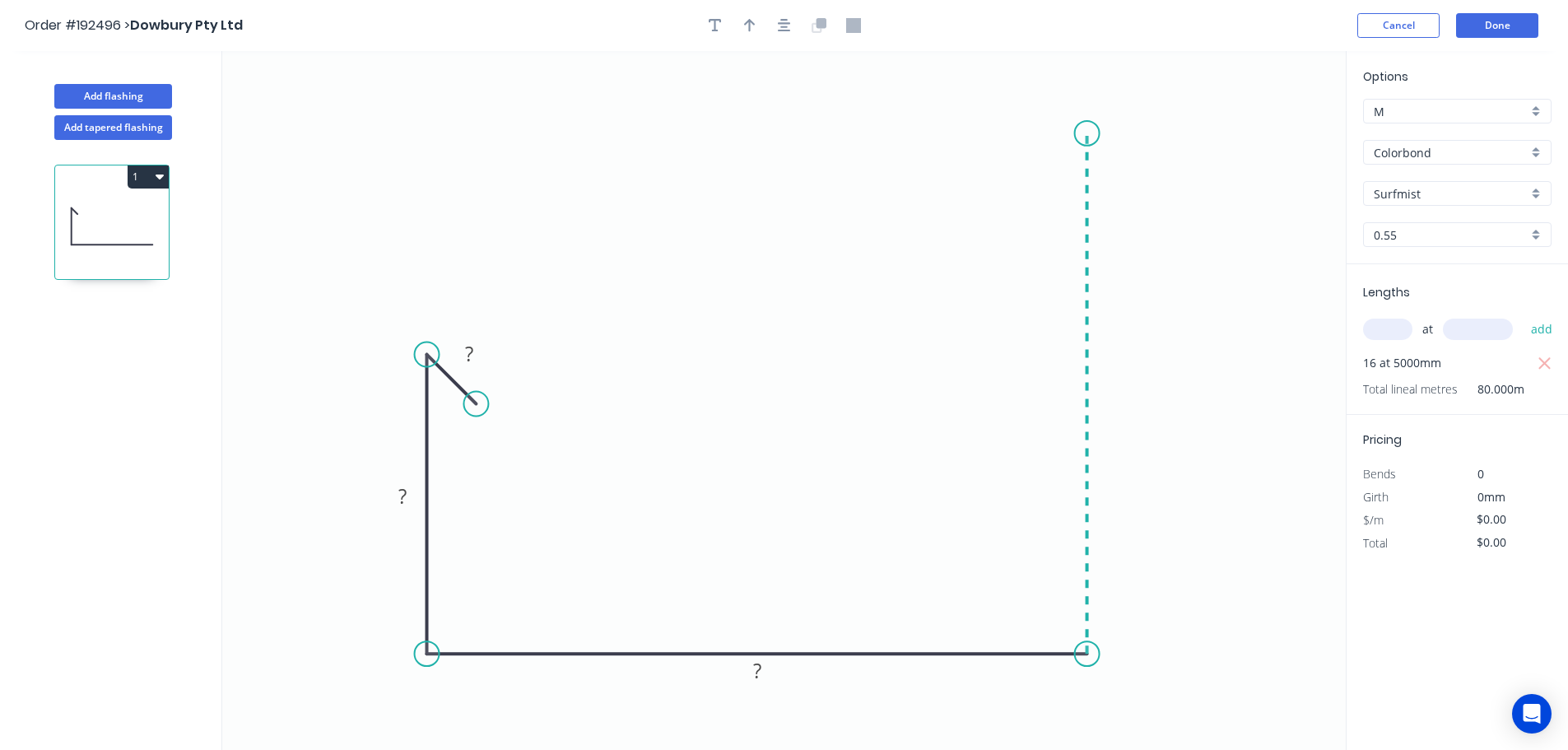
click at [1094, 131] on icon "0 ? ? ?" at bounding box center [784, 400] width 1124 height 698
click at [996, 127] on icon "0 ? ? ? ?" at bounding box center [784, 400] width 1124 height 698
click at [994, 188] on icon "0 ? ? ? ? ?" at bounding box center [784, 400] width 1124 height 698
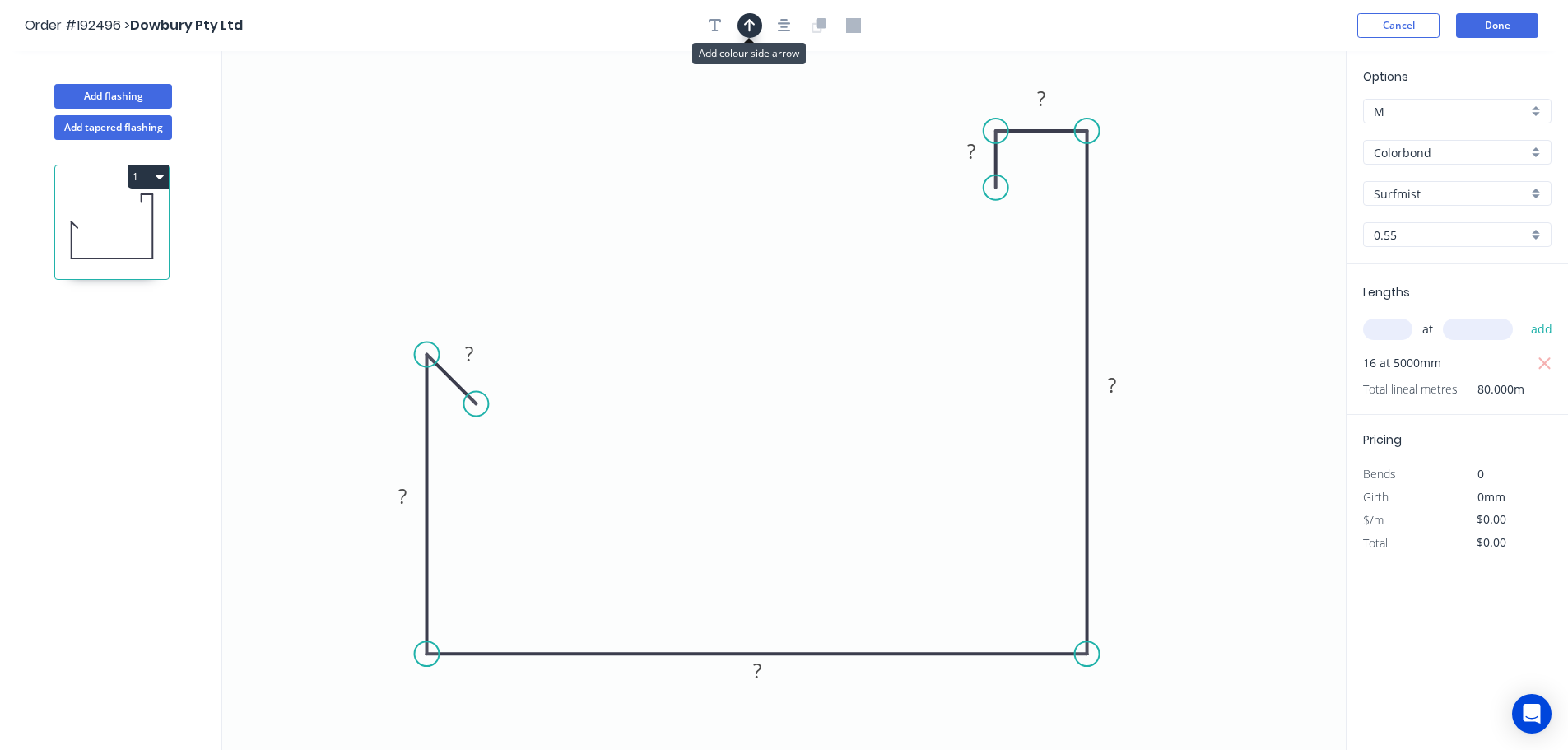
click at [753, 27] on icon "button" at bounding box center [749, 26] width 11 height 15
click at [1263, 128] on icon at bounding box center [1263, 114] width 15 height 53
drag, startPoint x: 1262, startPoint y: 129, endPoint x: 1153, endPoint y: 215, distance: 138.8
click at [1179, 245] on icon at bounding box center [1197, 224] width 48 height 48
click at [471, 351] on tspan "?" at bounding box center [468, 353] width 8 height 27
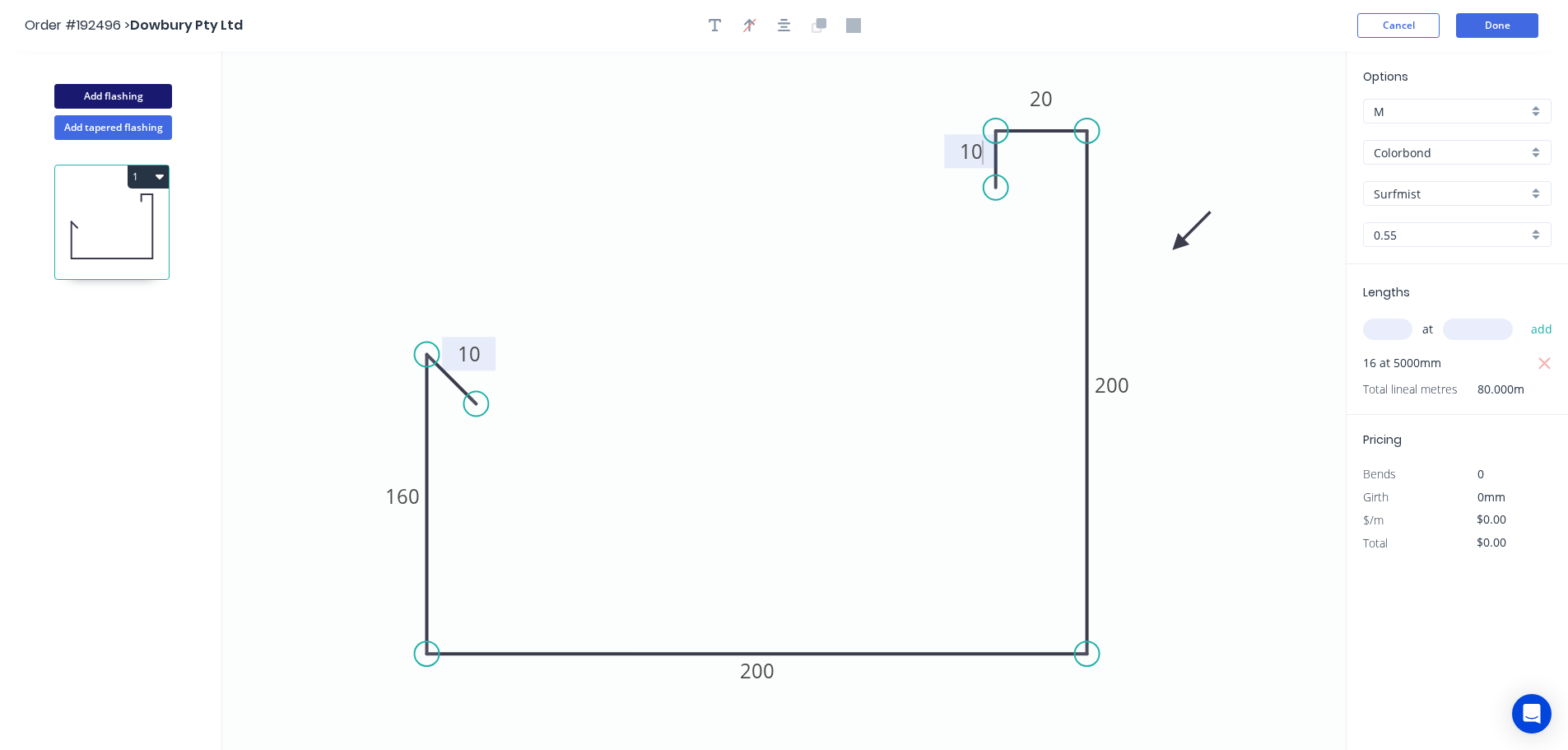
click at [115, 89] on button "Add flashing" at bounding box center [113, 96] width 117 height 25
type input "$0.00"
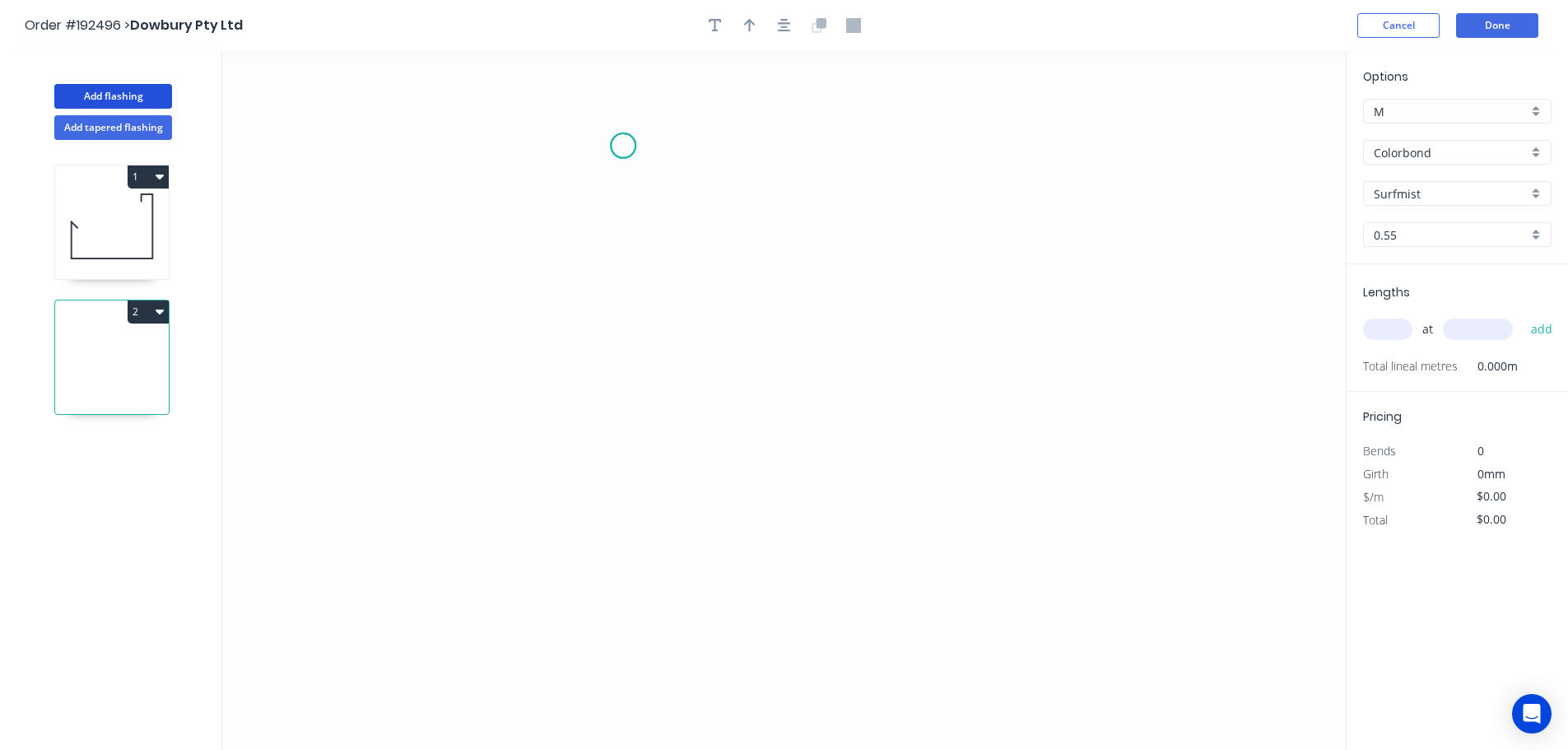
click at [623, 146] on icon "0" at bounding box center [784, 400] width 1124 height 698
click at [551, 212] on icon "0" at bounding box center [784, 400] width 1124 height 698
click at [571, 624] on icon "0 ?" at bounding box center [784, 400] width 1124 height 698
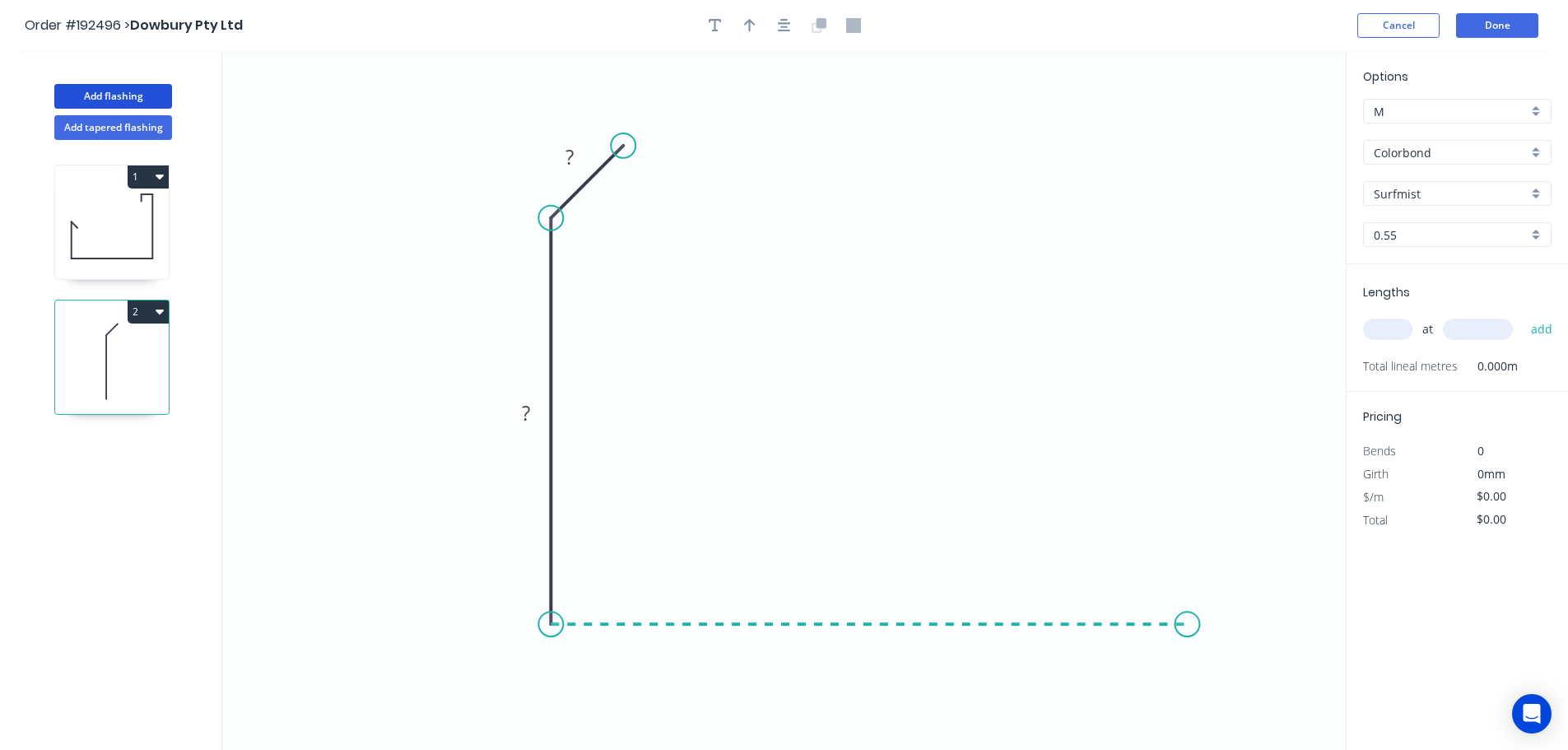
click at [1188, 623] on icon "0 ? ?" at bounding box center [784, 400] width 1124 height 698
click at [1267, 538] on icon "0 ? ? ?" at bounding box center [784, 400] width 1124 height 698
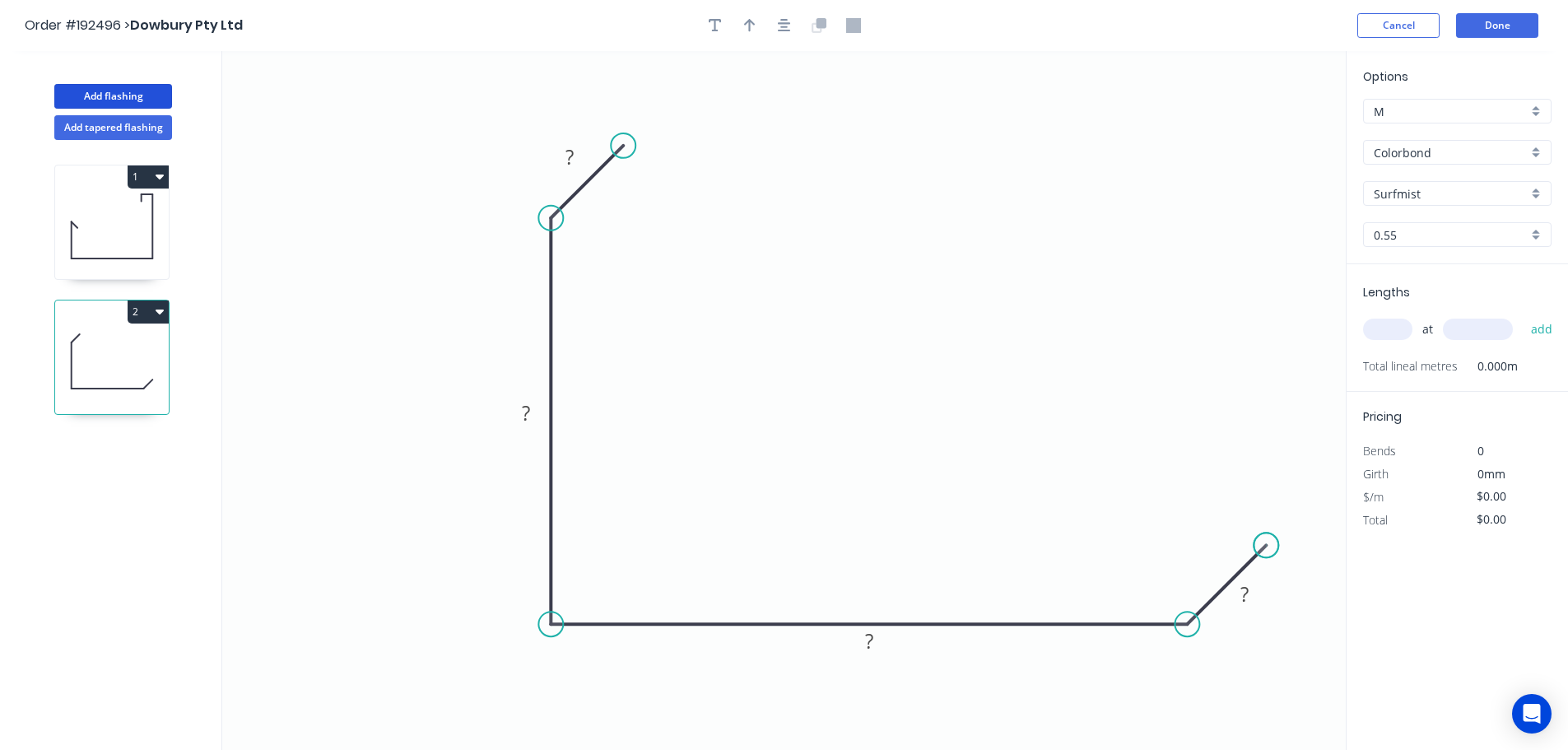
click at [1267, 538] on circle at bounding box center [1266, 544] width 25 height 25
click at [744, 21] on icon "button" at bounding box center [749, 26] width 11 height 15
drag, startPoint x: 1260, startPoint y: 131, endPoint x: 438, endPoint y: 248, distance: 830.3
click at [438, 248] on icon at bounding box center [439, 229] width 15 height 53
click at [572, 154] on tspan "?" at bounding box center [569, 156] width 8 height 27
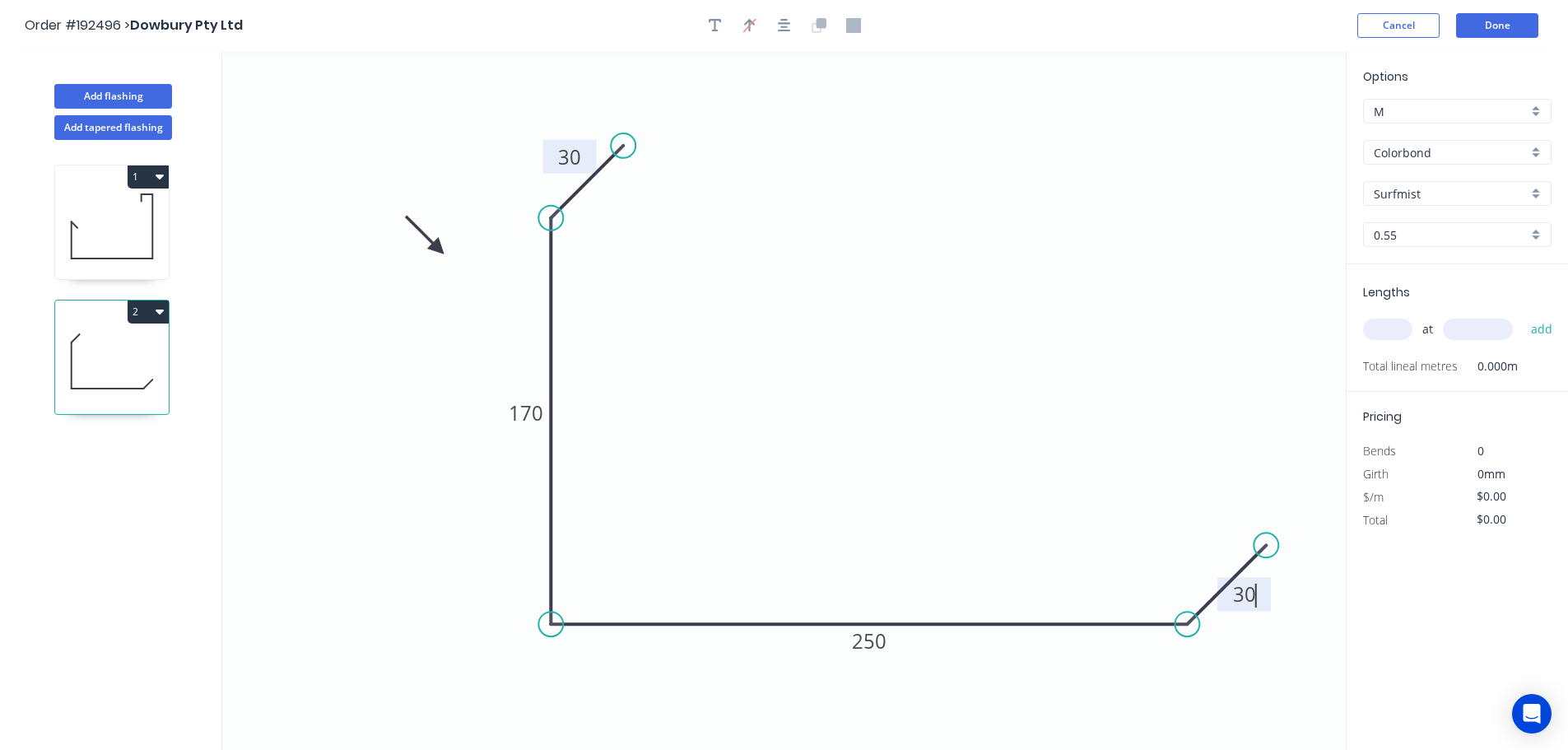
click at [1394, 329] on input "text" at bounding box center [1387, 329] width 49 height 21
type input "$13.09"
type input "1"
type input "6300"
click at [1523, 315] on button "add" at bounding box center [1542, 329] width 39 height 28
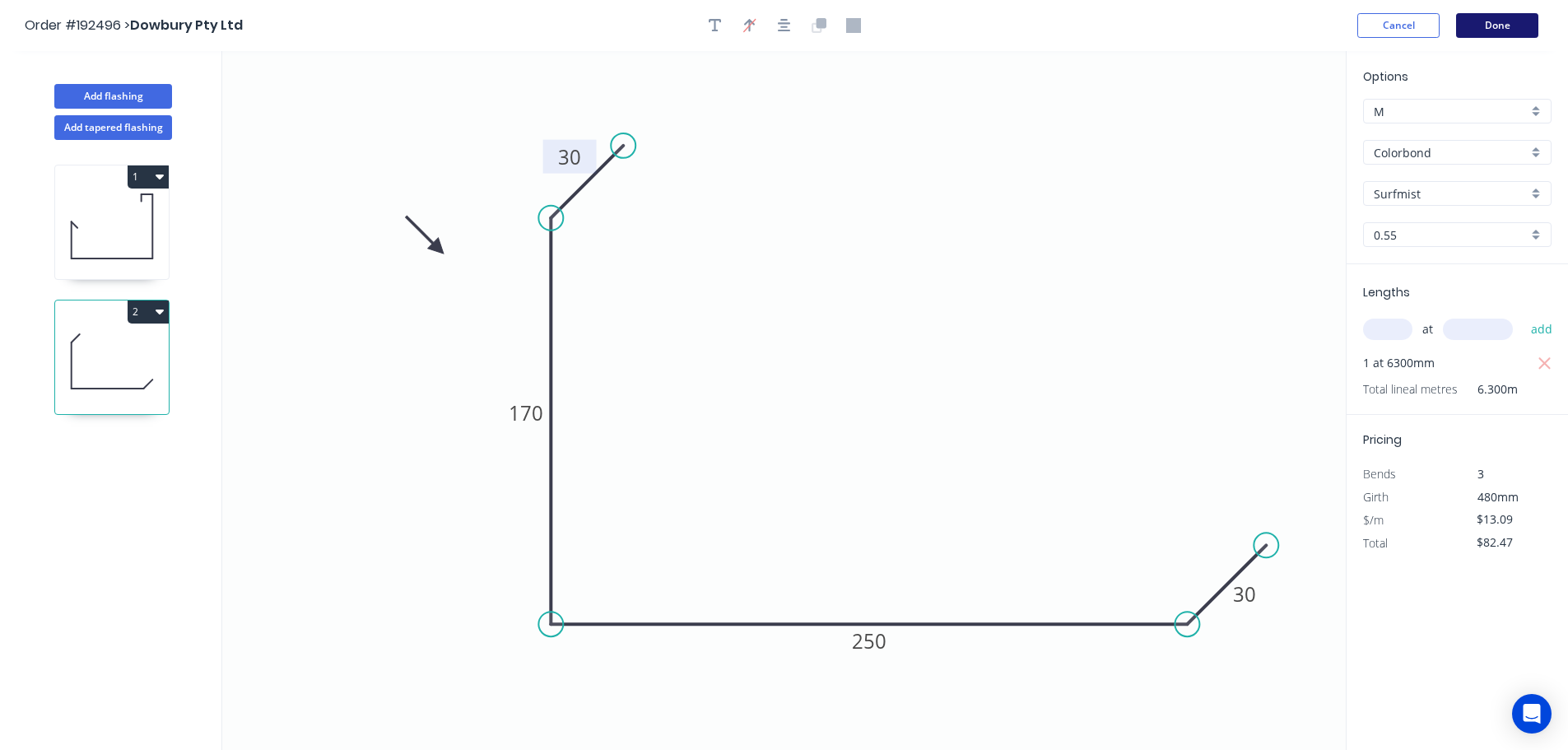
click at [1511, 23] on button "Done" at bounding box center [1497, 25] width 82 height 25
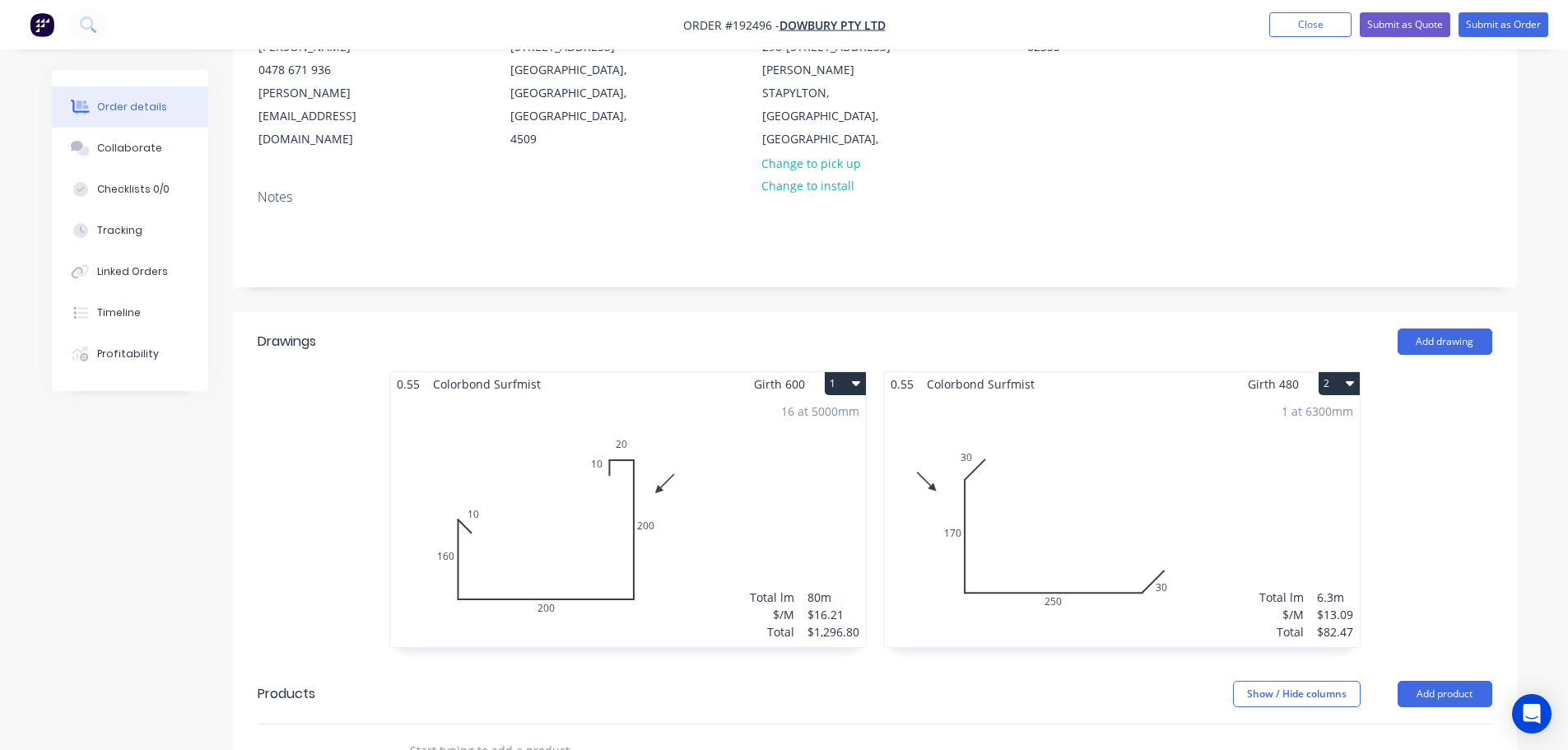
scroll to position [247, 0]
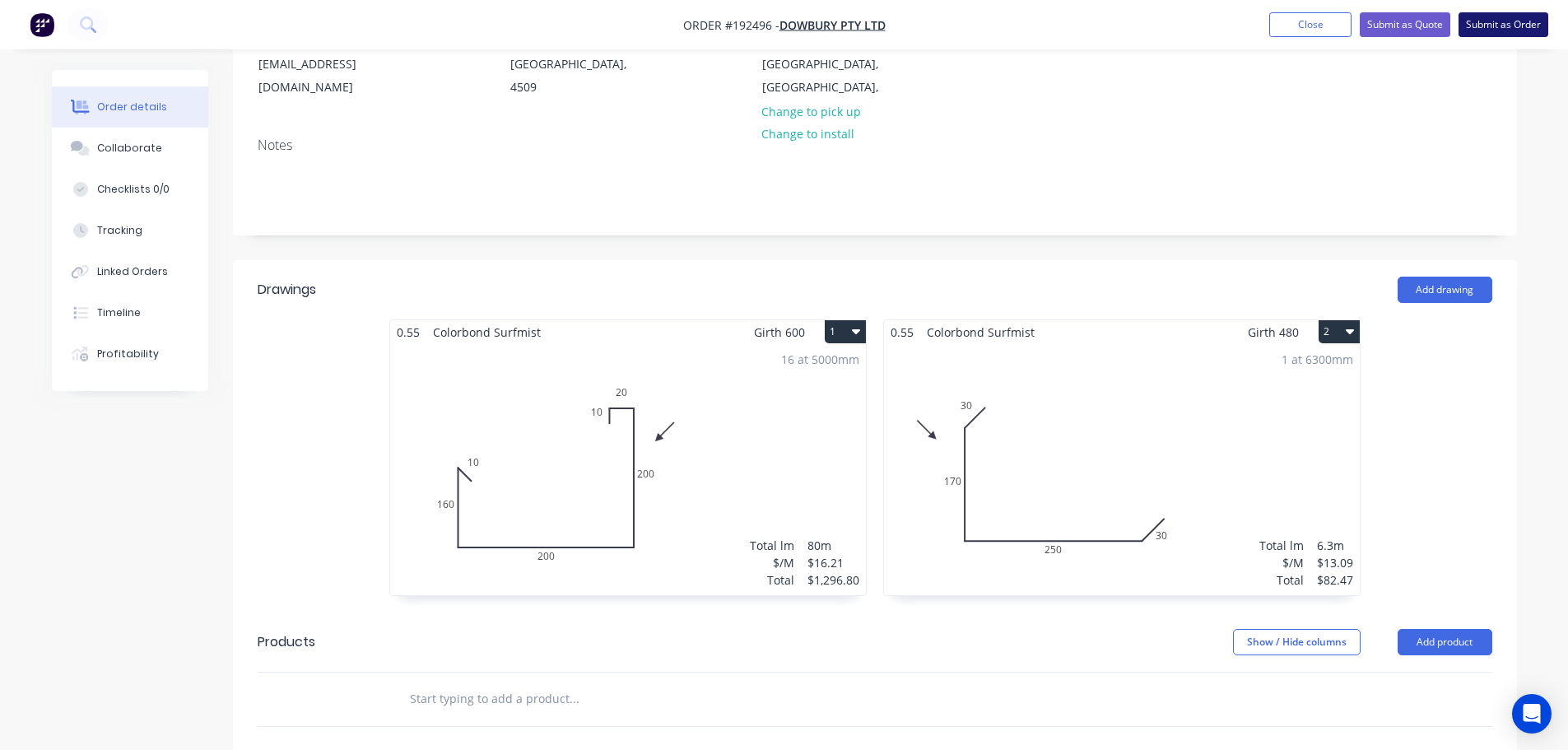
click at [1528, 18] on button "Submit as Order" at bounding box center [1503, 24] width 90 height 25
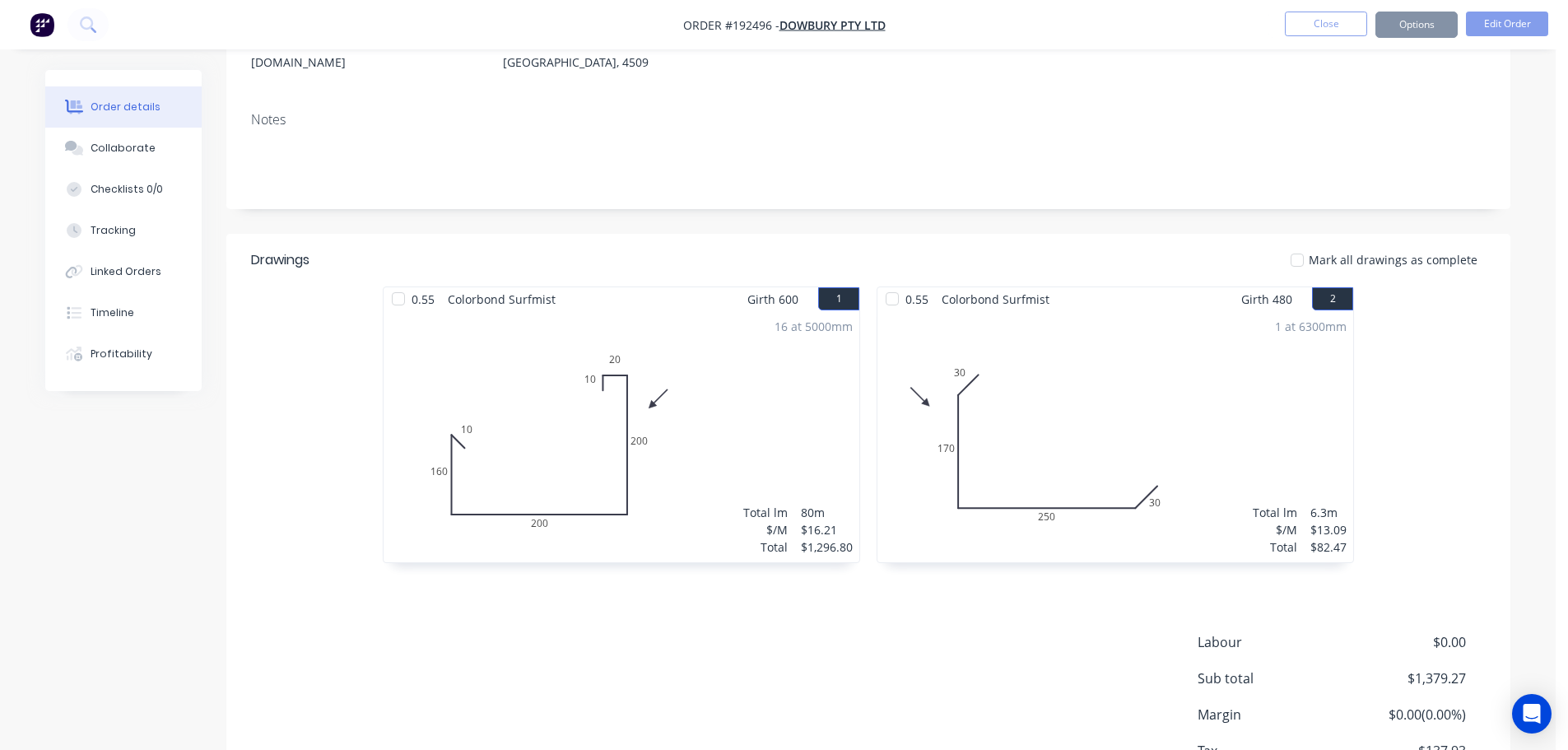
scroll to position [0, 0]
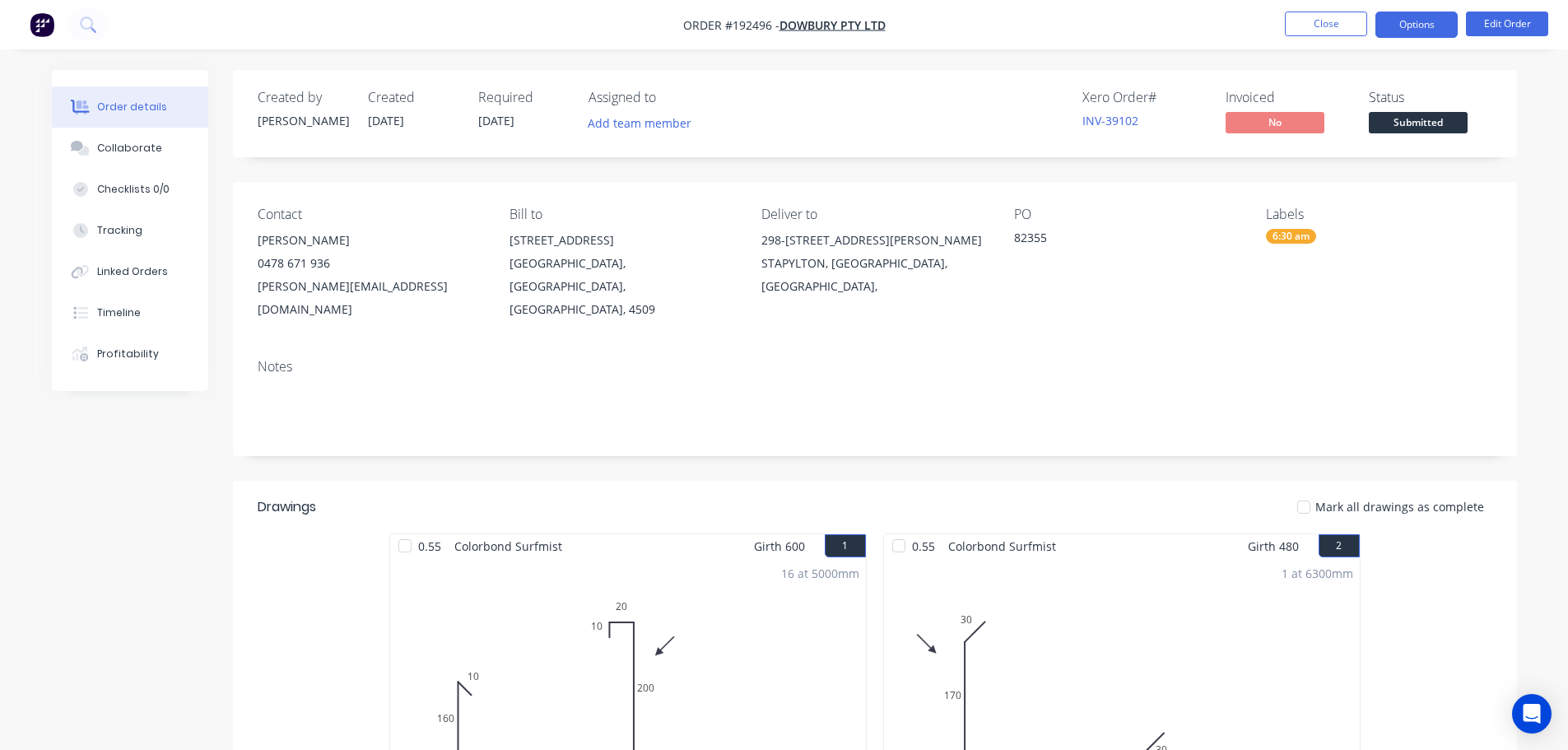
click at [1417, 23] on button "Options" at bounding box center [1416, 24] width 82 height 27
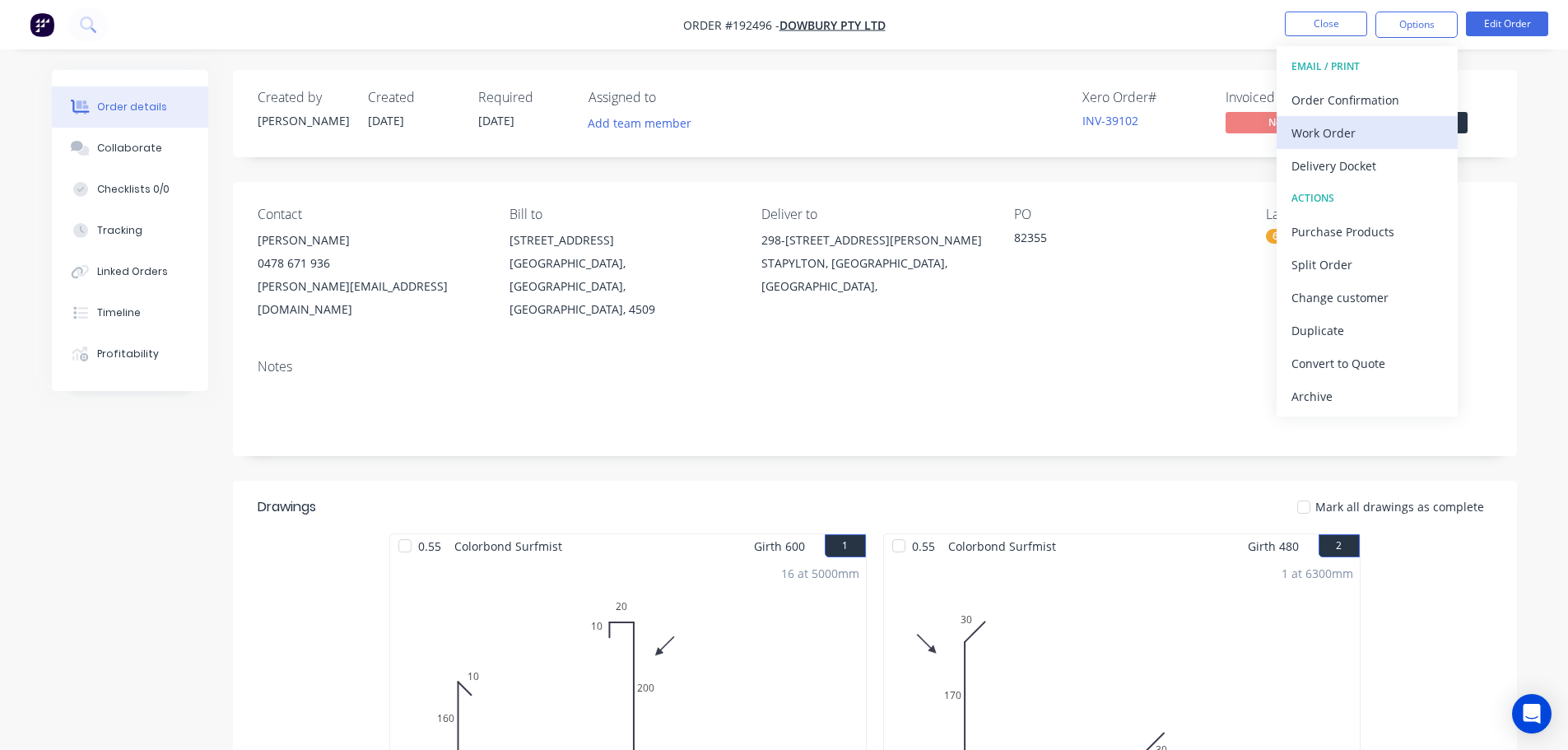
click at [1330, 131] on div "Work Order" at bounding box center [1367, 133] width 152 height 24
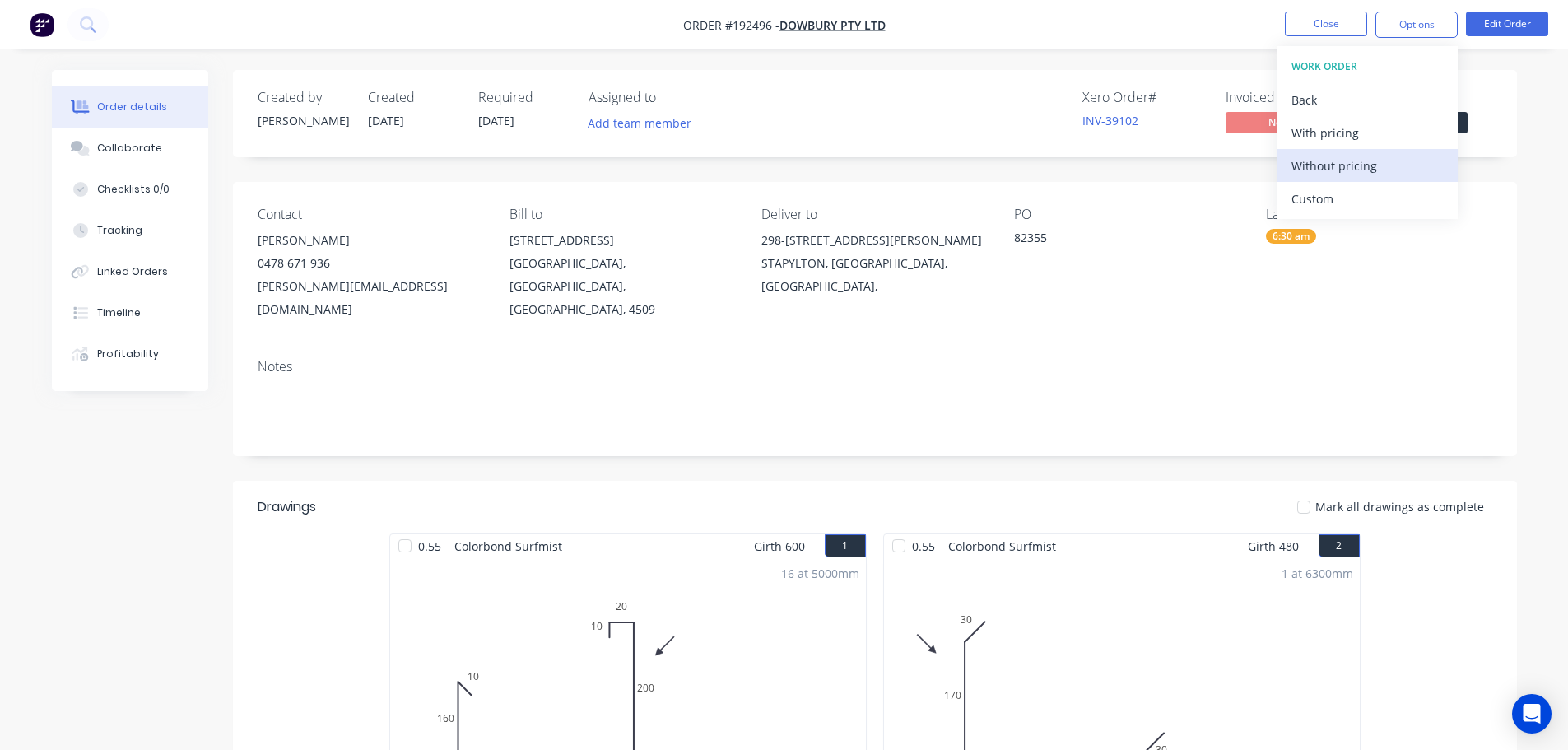
click at [1318, 163] on div "Without pricing" at bounding box center [1367, 166] width 152 height 24
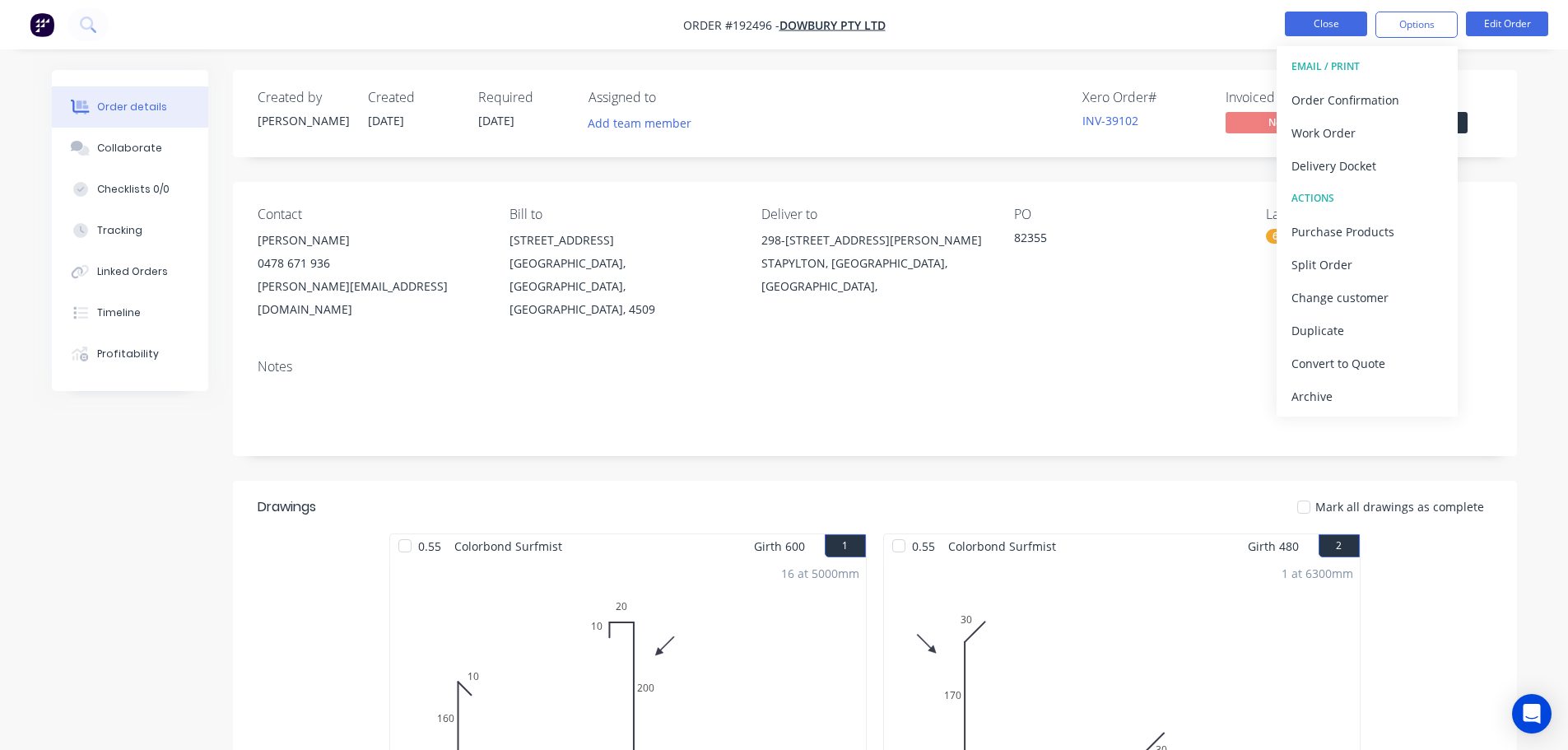
click at [1341, 22] on button "Close" at bounding box center [1326, 23] width 82 height 25
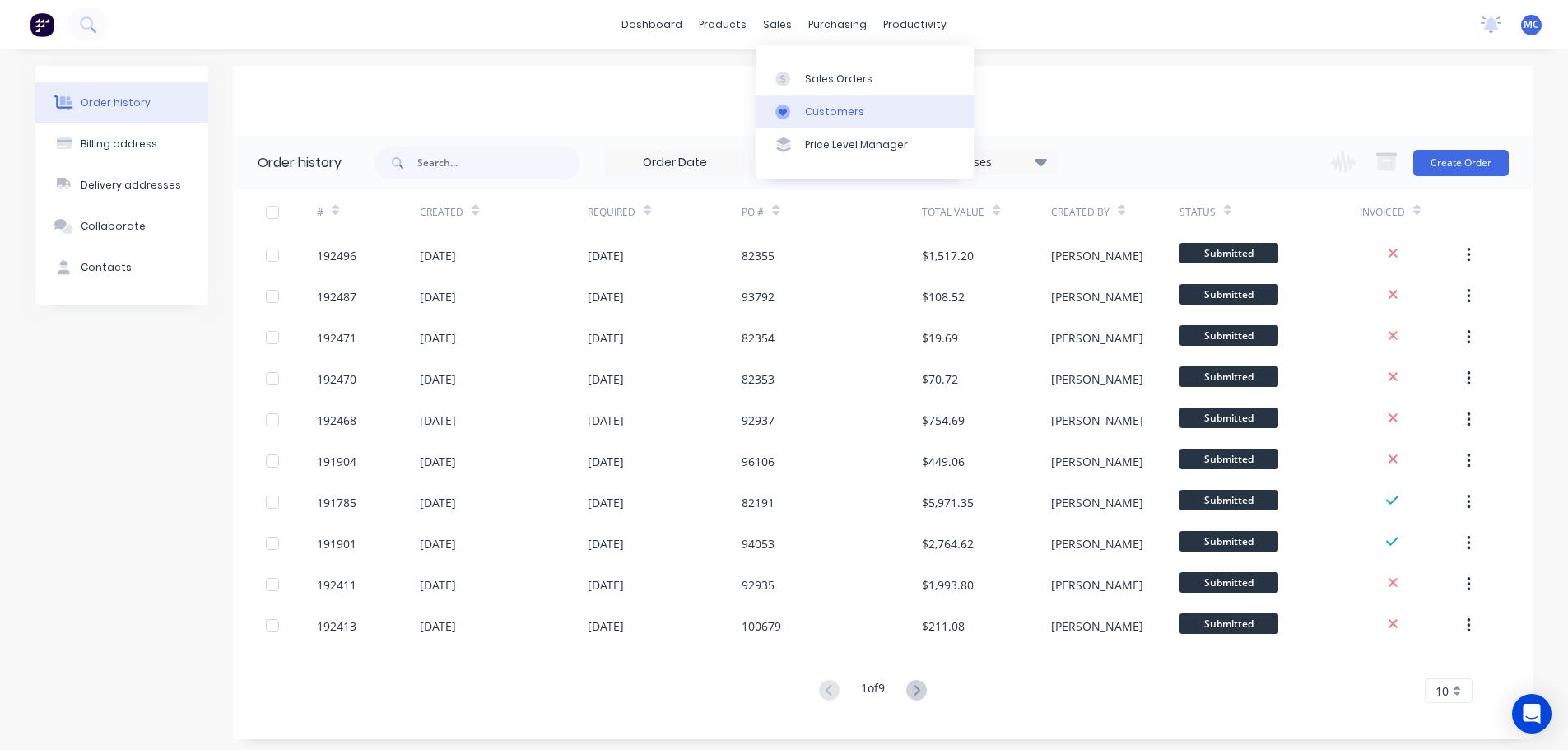
click at [820, 109] on div "Customers" at bounding box center [834, 112] width 59 height 15
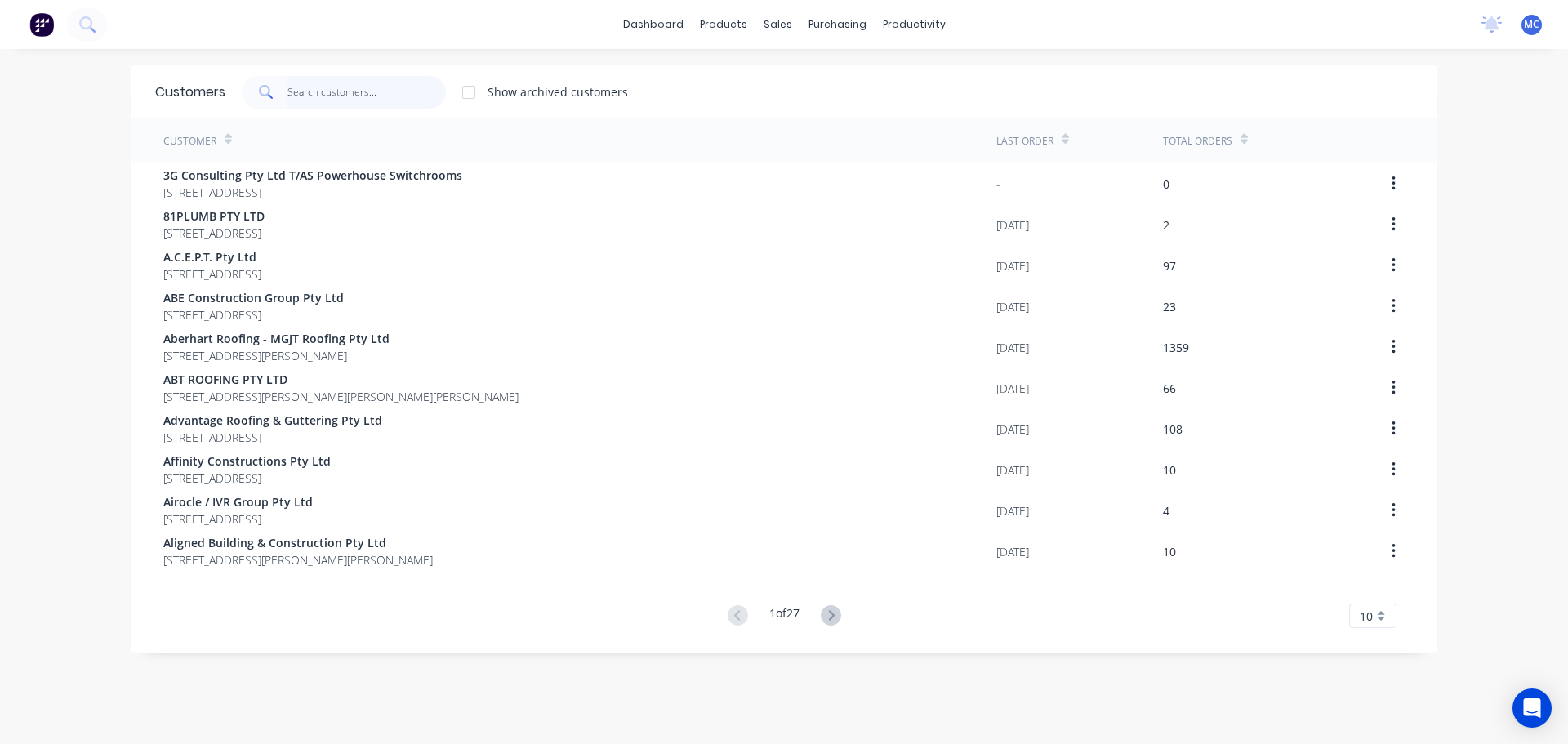
click at [299, 96] on input "text" at bounding box center [367, 93] width 159 height 33
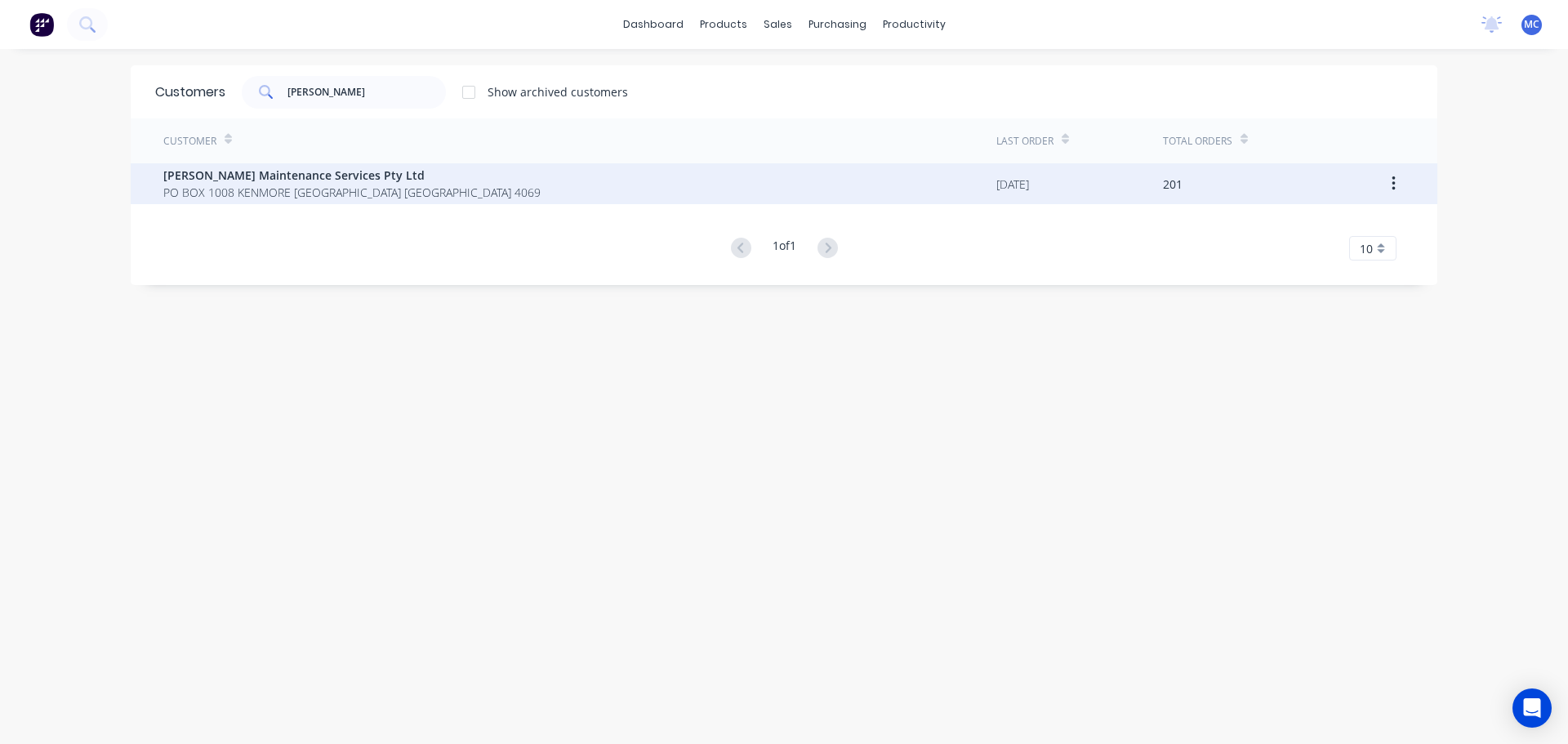
click at [246, 178] on span "[PERSON_NAME] Maintenance Services Pty Ltd" at bounding box center [352, 175] width 378 height 17
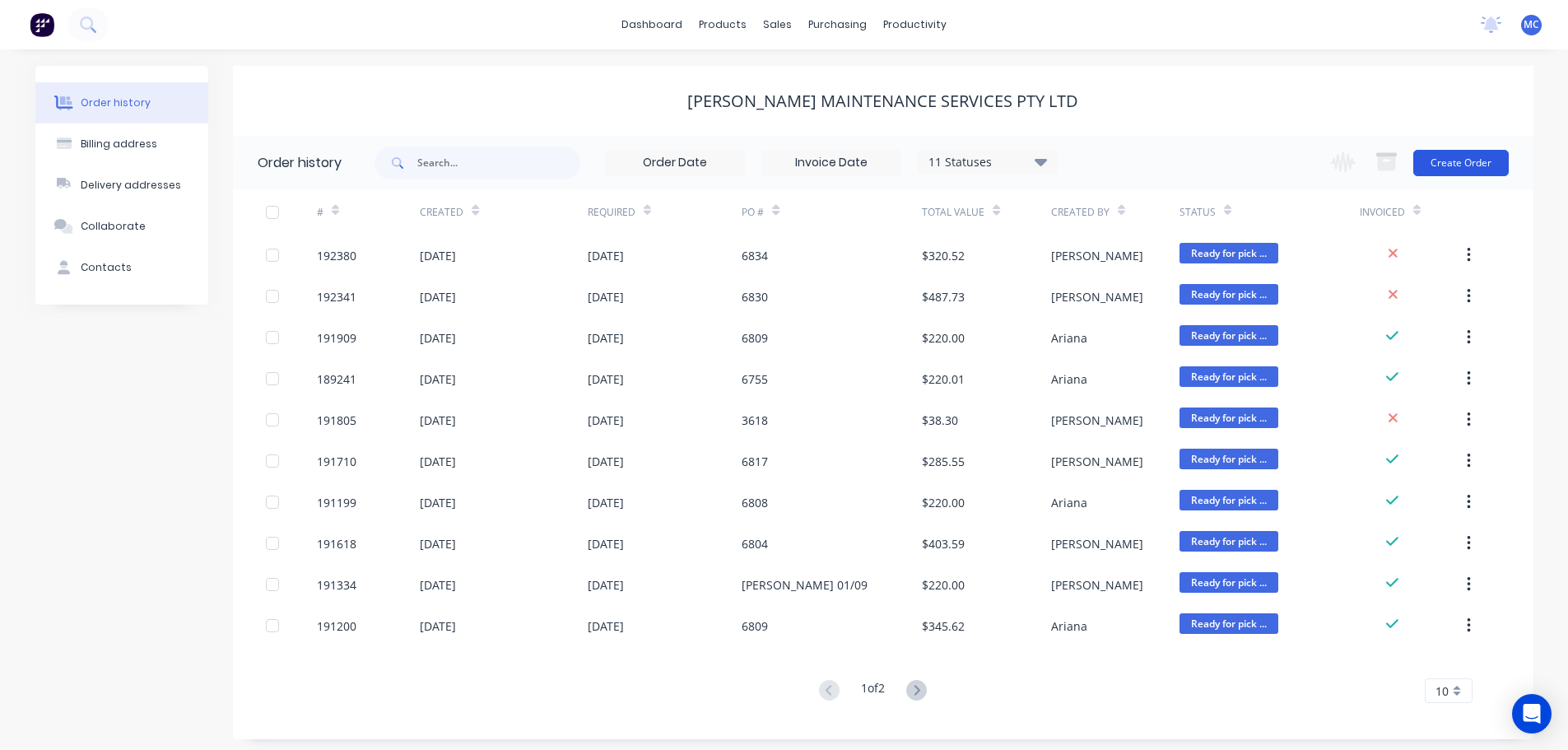
click at [1483, 161] on button "Create Order" at bounding box center [1461, 163] width 95 height 27
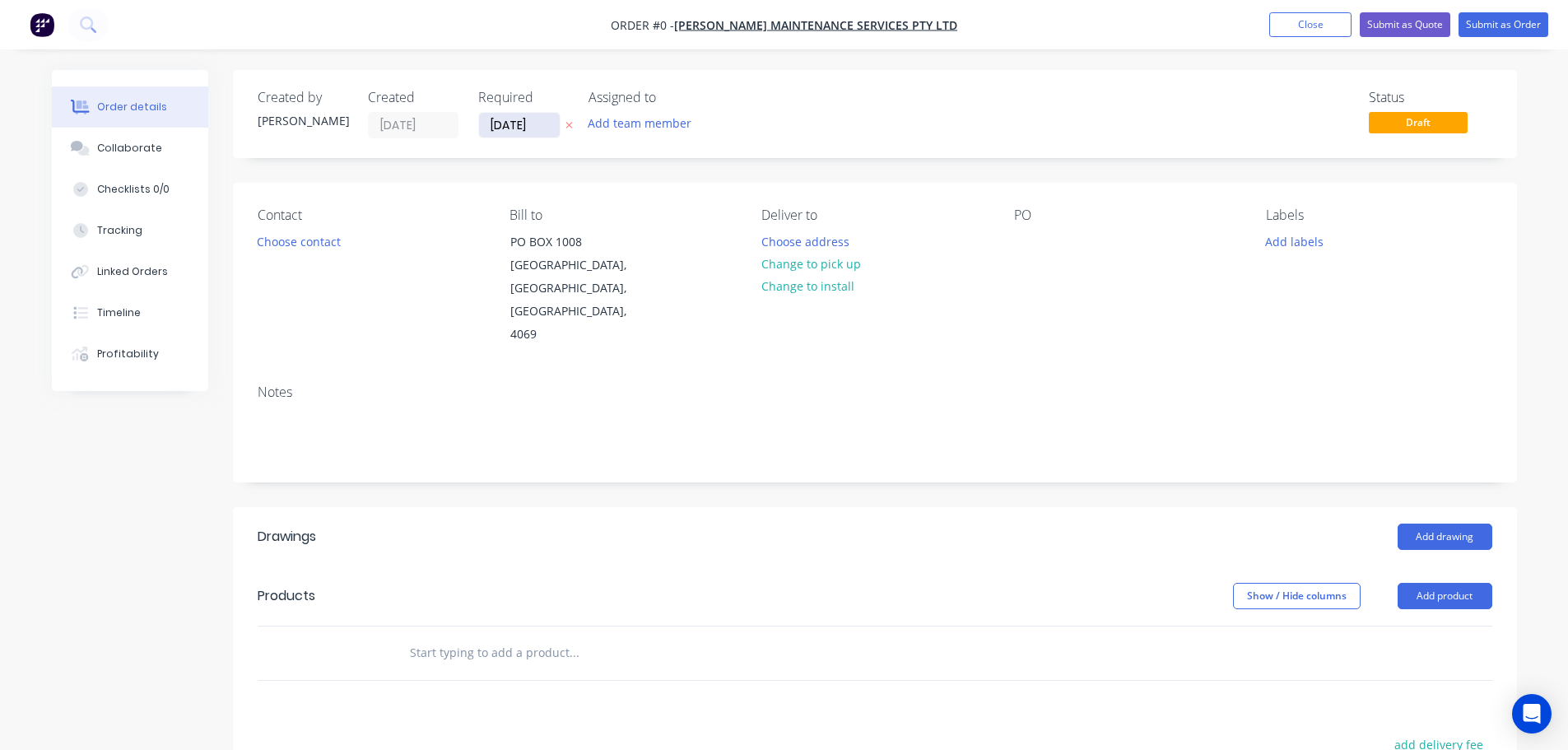
click at [531, 132] on input "[DATE]" at bounding box center [519, 125] width 80 height 25
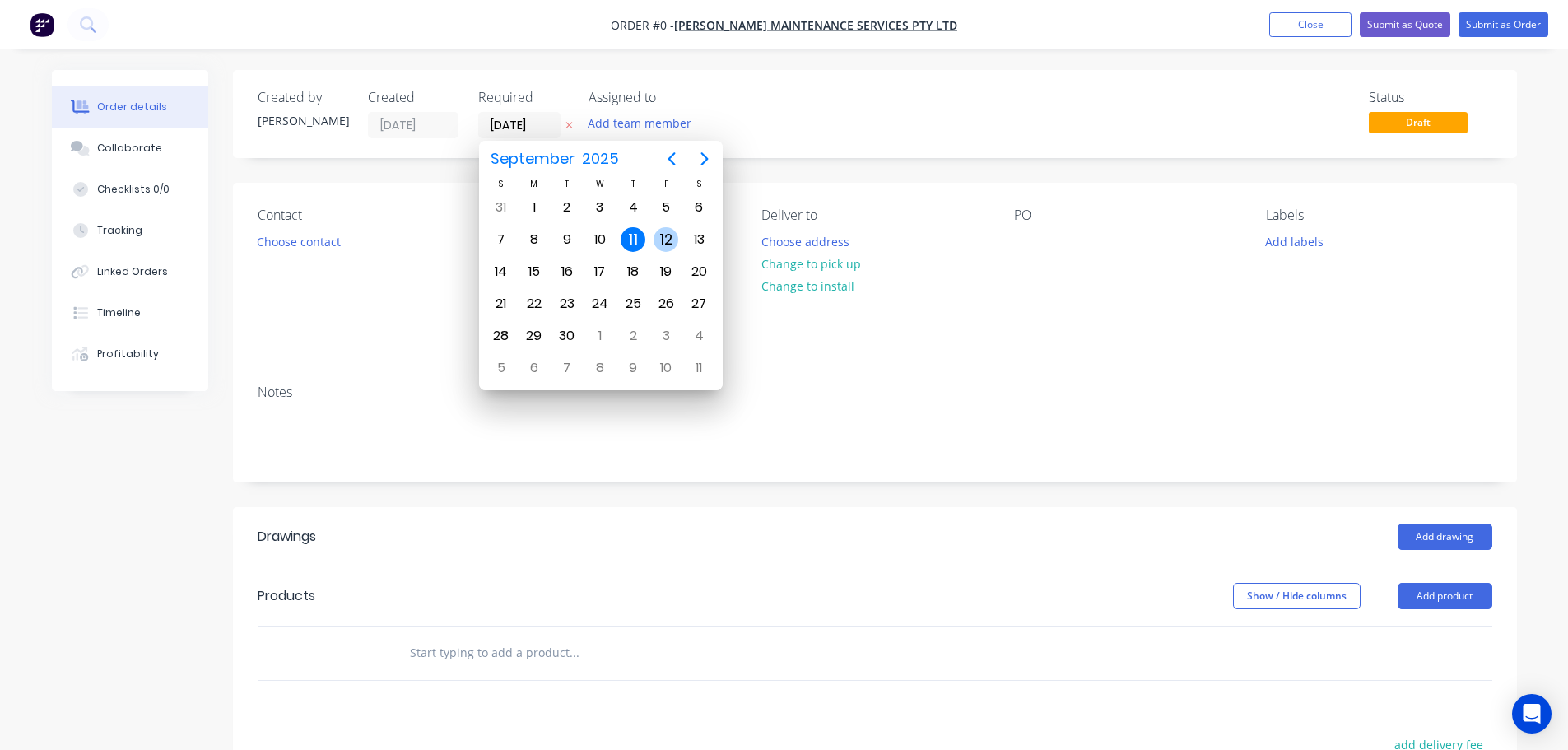
click at [662, 239] on div "12" at bounding box center [665, 239] width 25 height 25
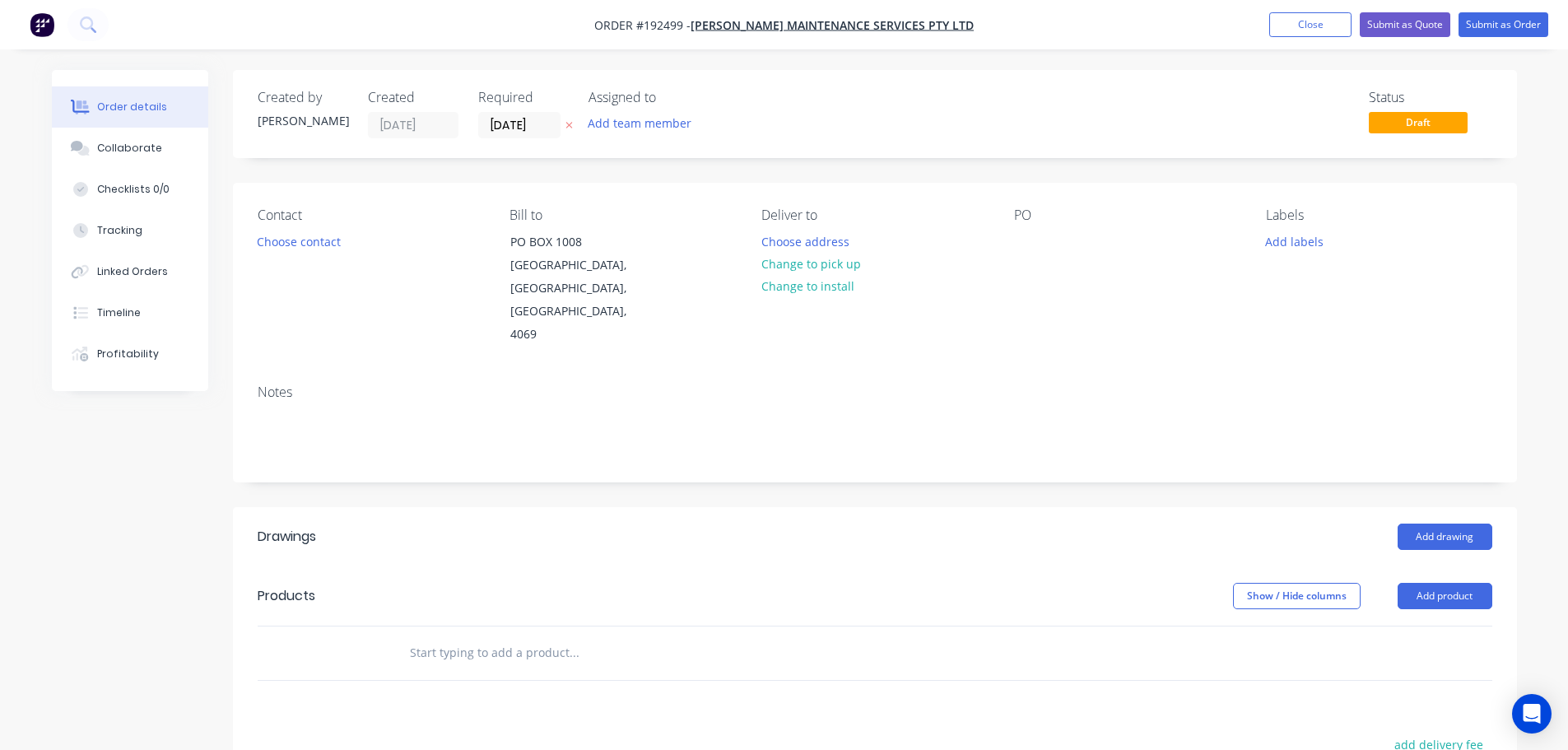
click at [298, 246] on button "Choose contact" at bounding box center [298, 241] width 102 height 22
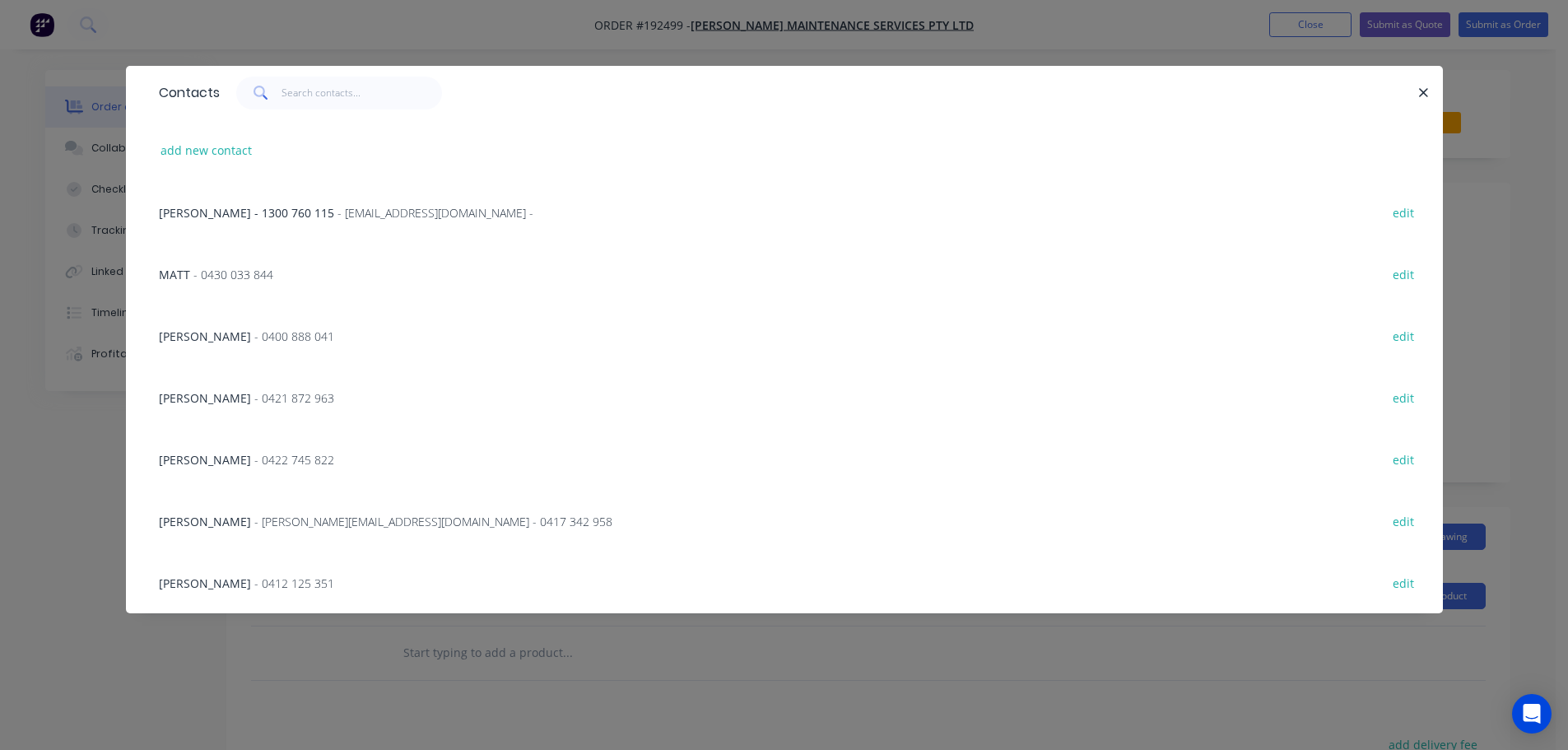
click at [337, 524] on span "- [PERSON_NAME][EMAIL_ADDRESS][DOMAIN_NAME] - 0417 342 958" at bounding box center [433, 521] width 359 height 16
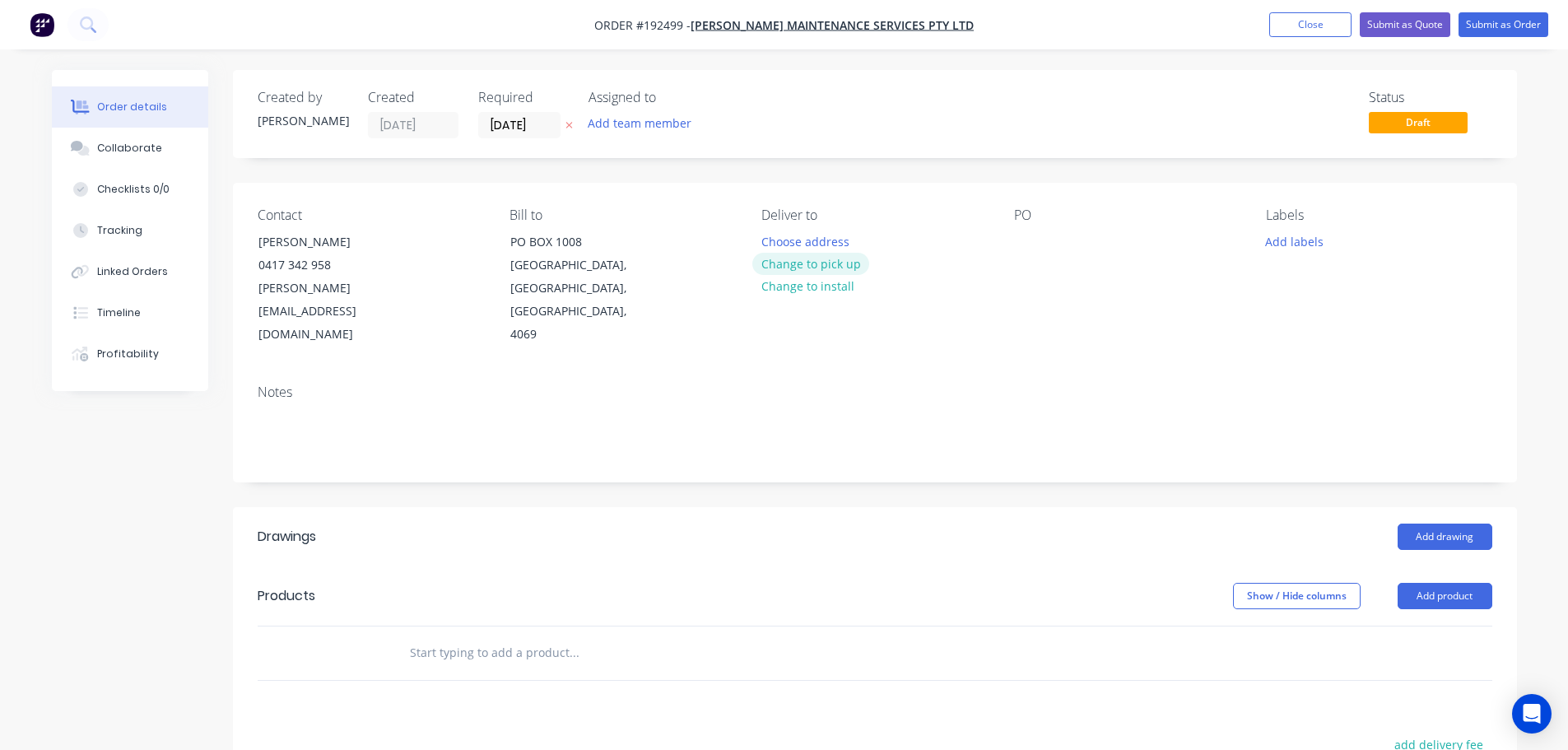
click at [815, 268] on button "Change to pick up" at bounding box center [810, 264] width 117 height 22
click at [774, 237] on div at bounding box center [774, 242] width 27 height 24
click at [1030, 239] on div at bounding box center [1027, 242] width 27 height 24
click at [1449, 524] on button "Add drawing" at bounding box center [1445, 537] width 94 height 27
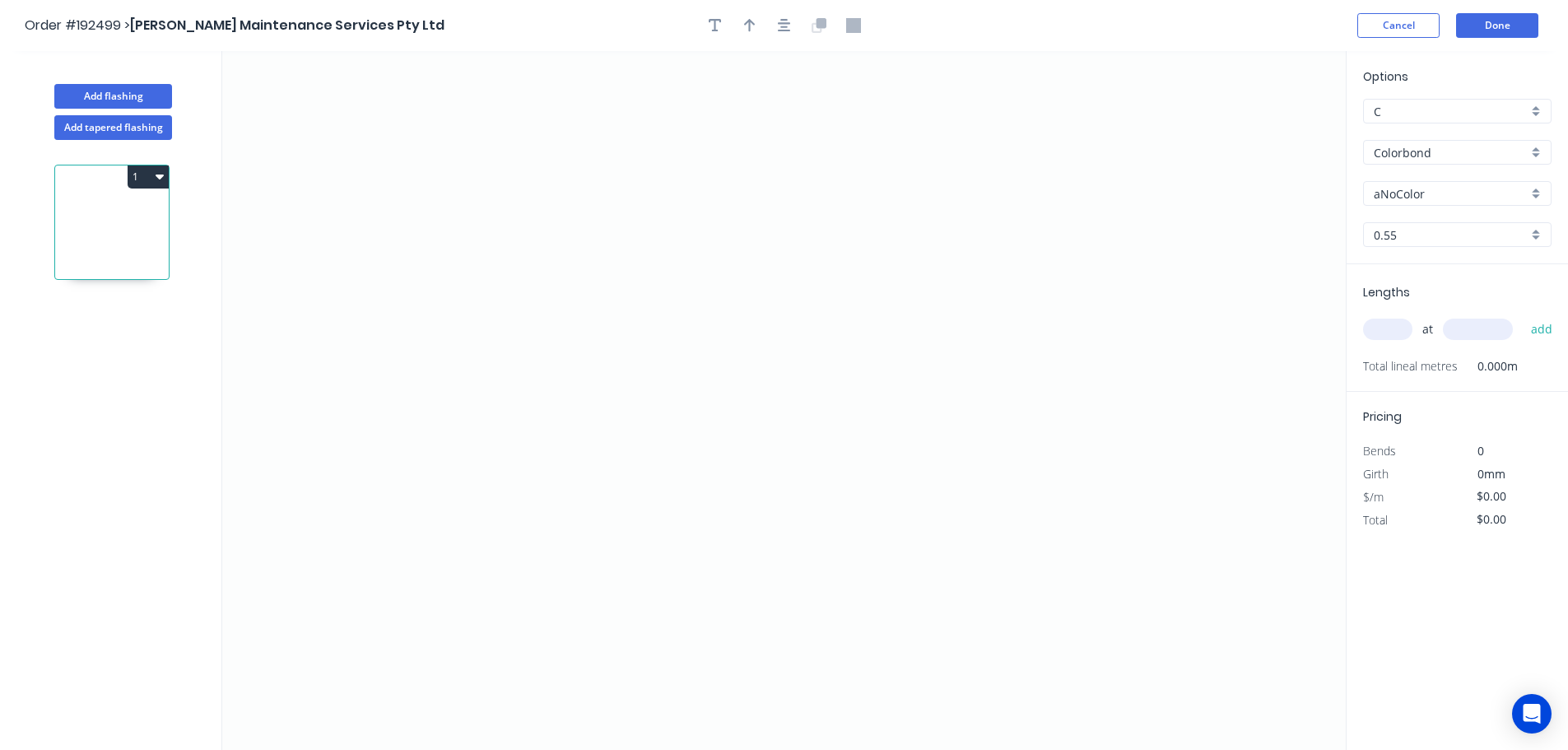
click at [1397, 151] on input "Colorbond" at bounding box center [1451, 152] width 154 height 18
click at [1404, 295] on div "Zincalume" at bounding box center [1457, 296] width 187 height 29
click at [1396, 333] on input "text" at bounding box center [1387, 329] width 49 height 21
click at [1523, 315] on button "add" at bounding box center [1542, 329] width 39 height 28
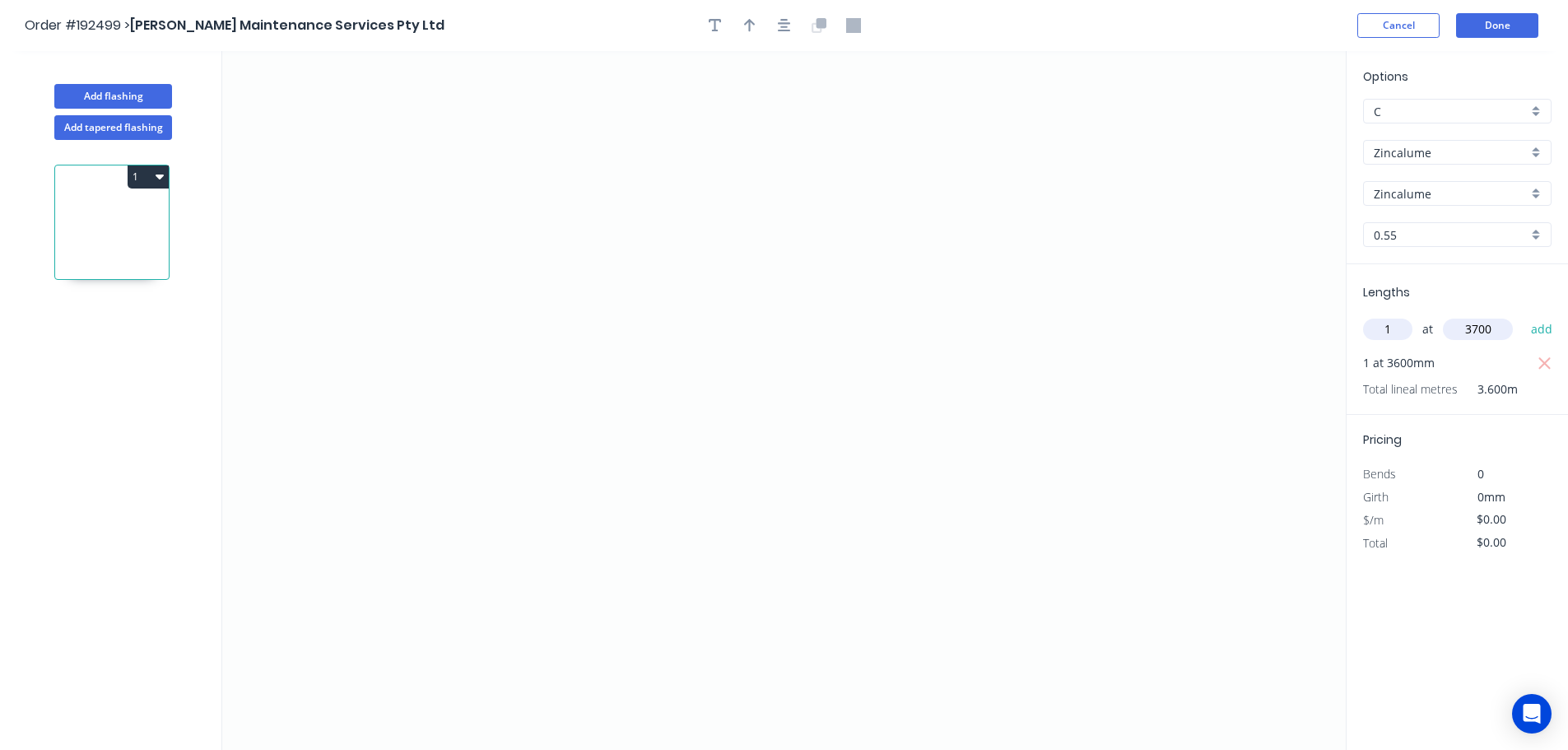
click at [1523, 315] on button "add" at bounding box center [1542, 329] width 39 height 28
click at [408, 396] on icon "0" at bounding box center [784, 400] width 1124 height 698
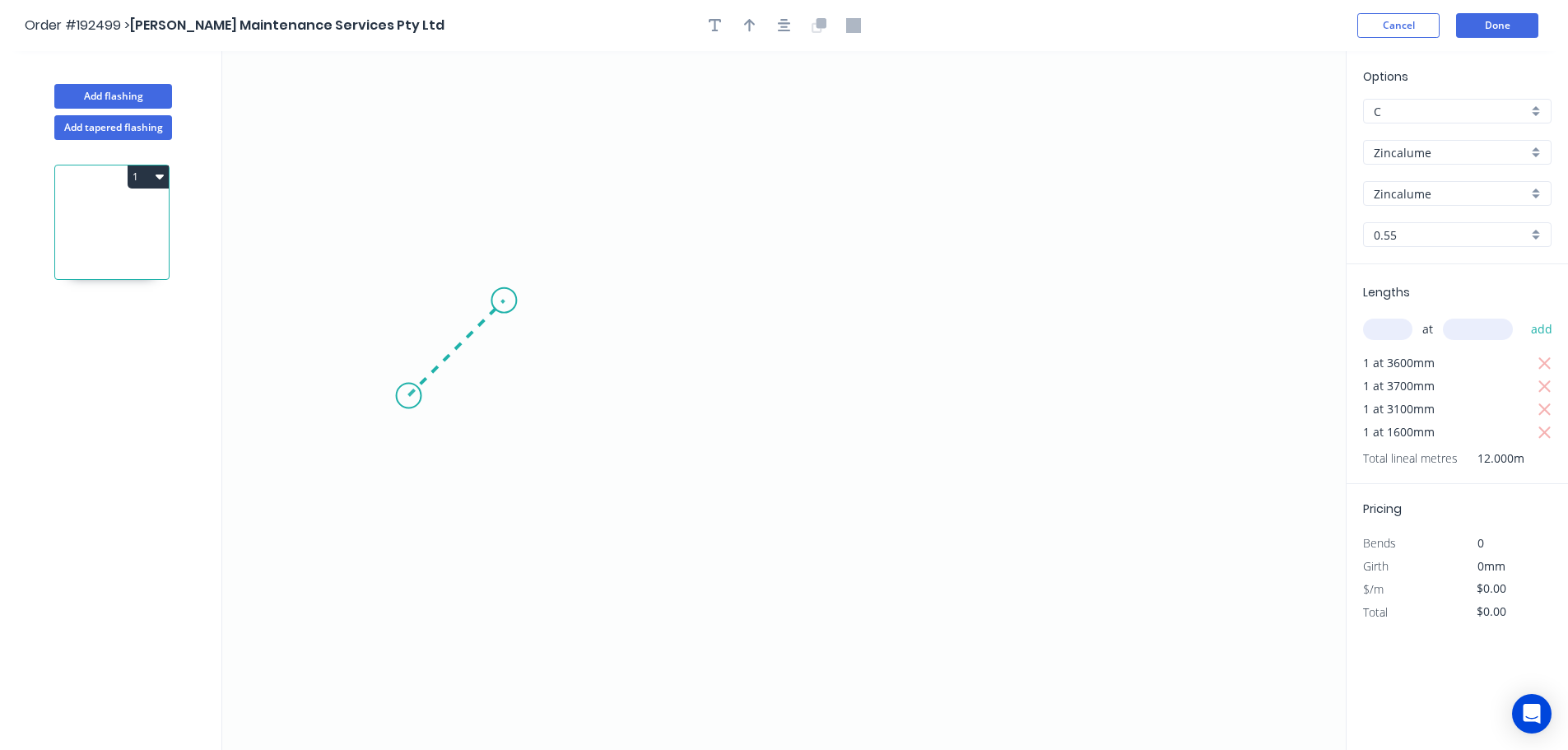
click at [504, 293] on icon "0" at bounding box center [784, 400] width 1124 height 698
click at [1173, 314] on icon "0 ?" at bounding box center [784, 400] width 1124 height 698
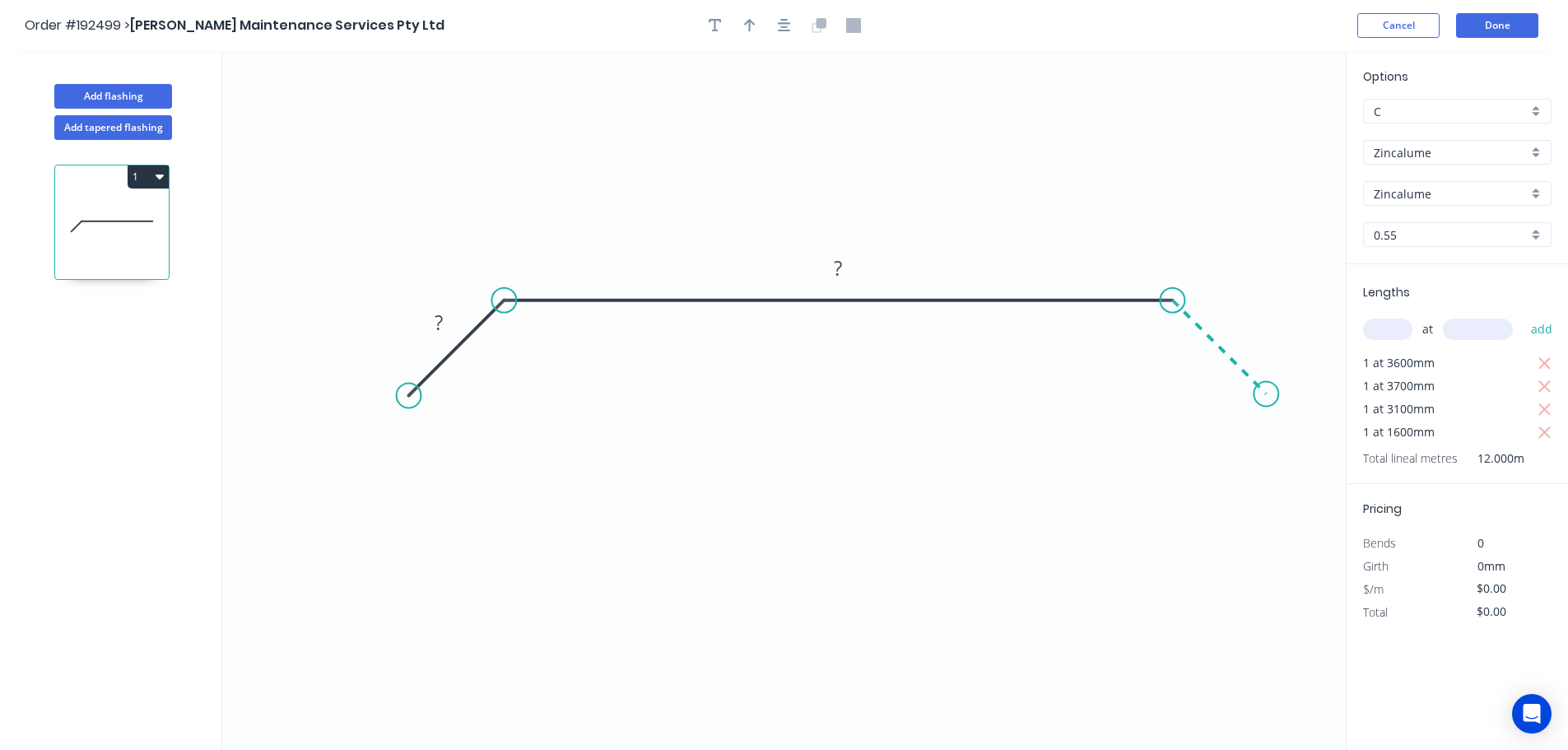
click at [1267, 394] on icon "0 ? ?" at bounding box center [784, 400] width 1124 height 698
click at [1267, 394] on circle at bounding box center [1266, 393] width 25 height 25
click at [439, 321] on tspan "?" at bounding box center [438, 321] width 8 height 27
click at [753, 28] on icon "button" at bounding box center [749, 26] width 11 height 15
click at [1263, 133] on icon at bounding box center [1263, 114] width 15 height 53
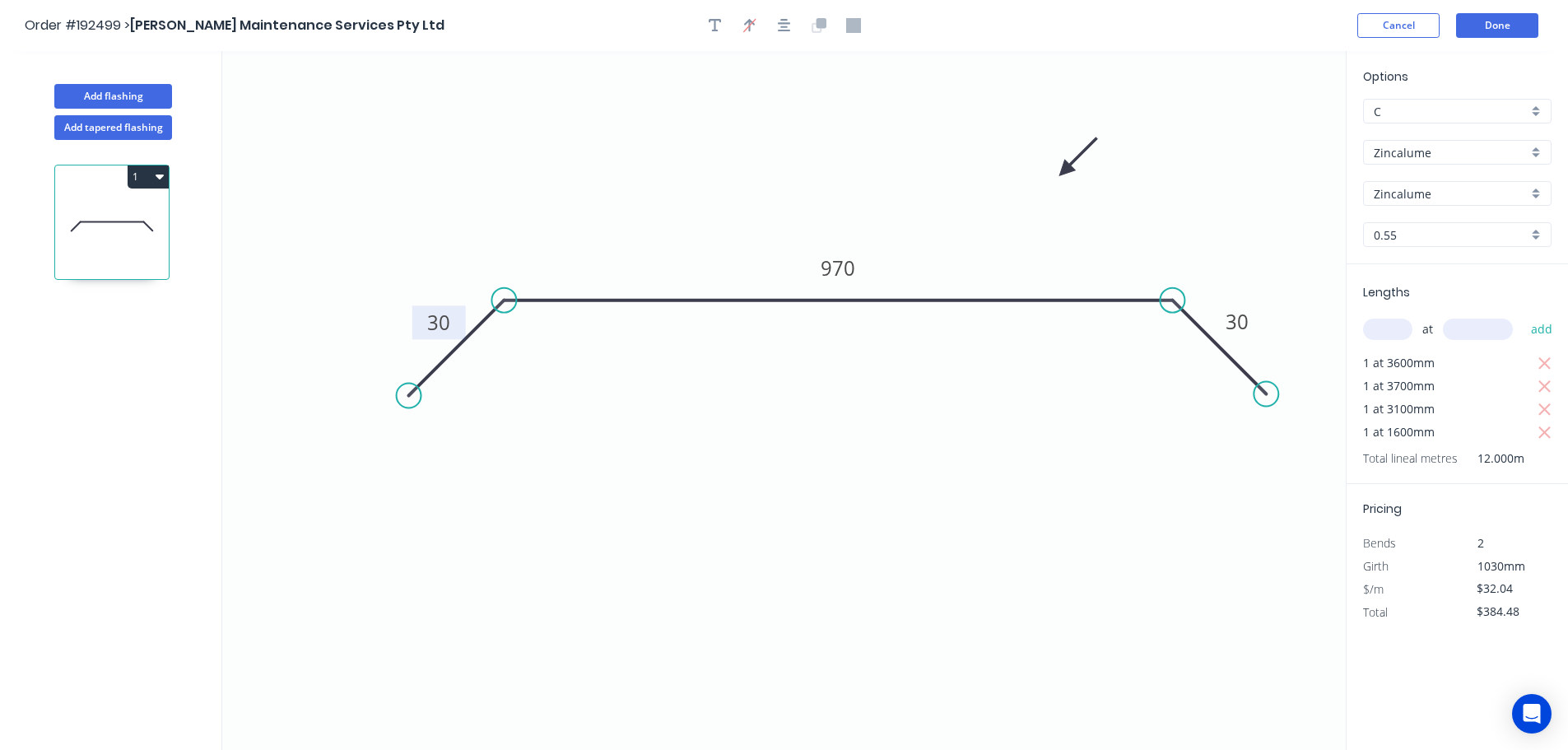
drag, startPoint x: 1263, startPoint y: 133, endPoint x: 999, endPoint y: 190, distance: 270.1
click at [1054, 181] on icon at bounding box center [1078, 157] width 48 height 48
click at [1511, 26] on button "Done" at bounding box center [1497, 25] width 82 height 25
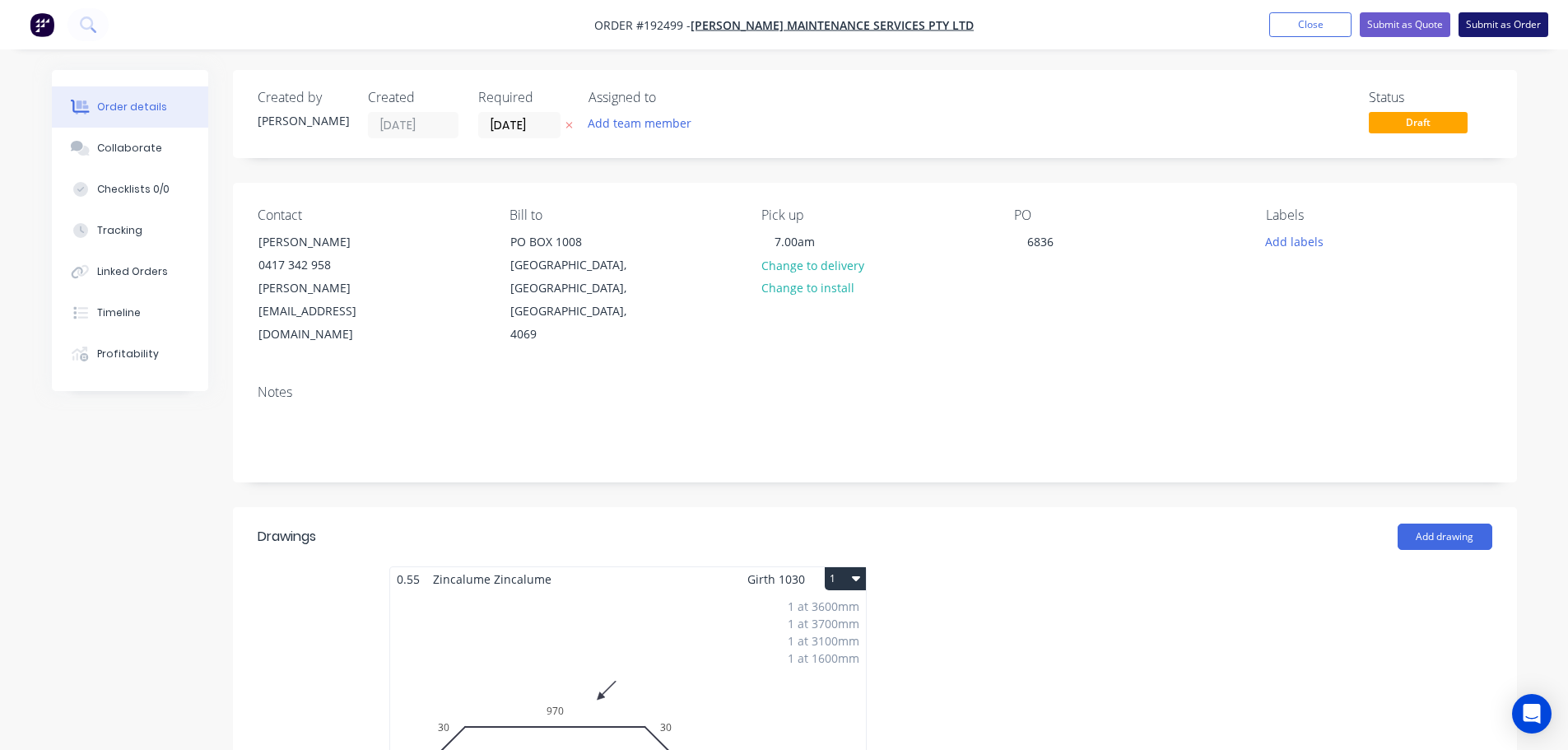
click at [1499, 19] on button "Submit as Order" at bounding box center [1503, 24] width 90 height 25
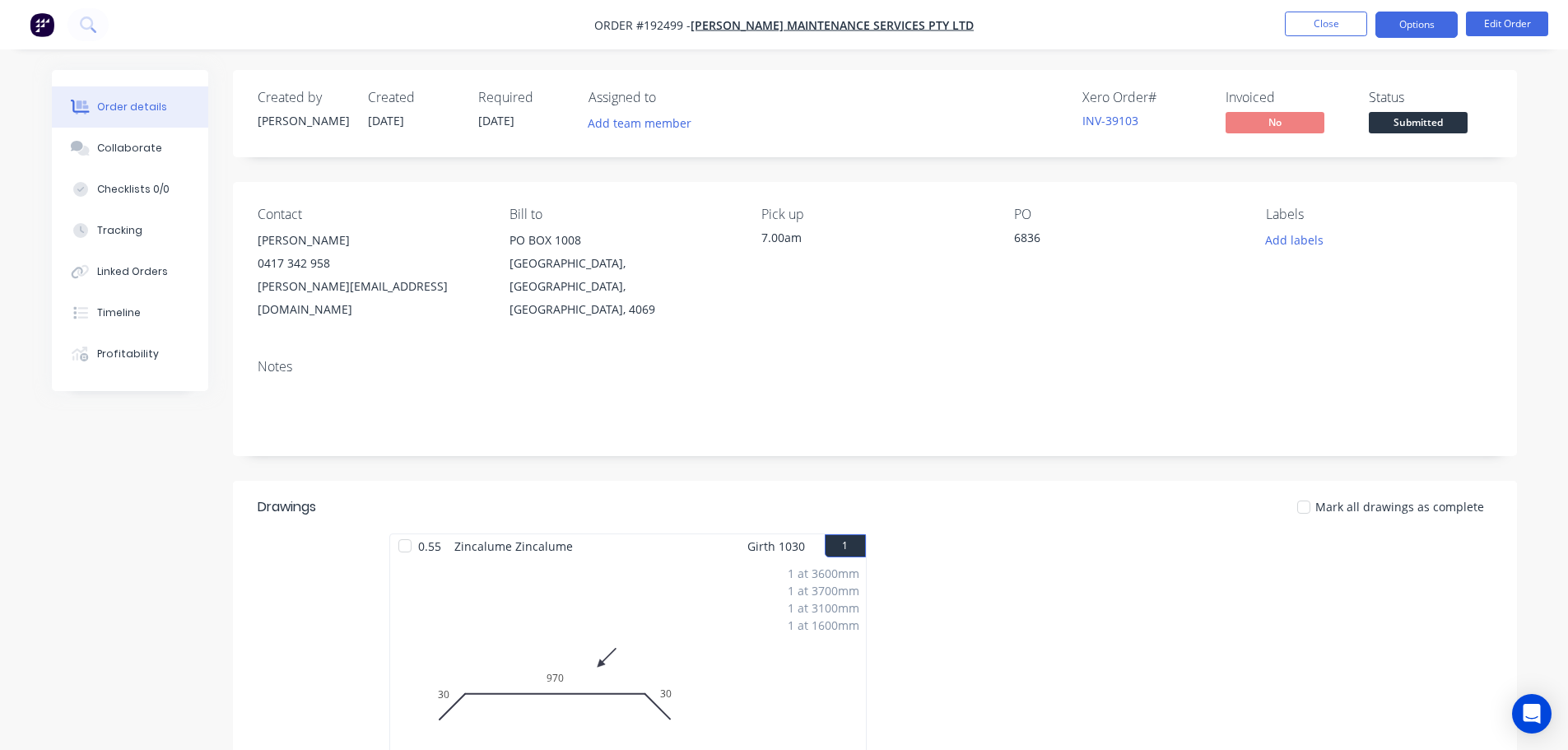
click at [1405, 23] on button "Options" at bounding box center [1416, 24] width 82 height 27
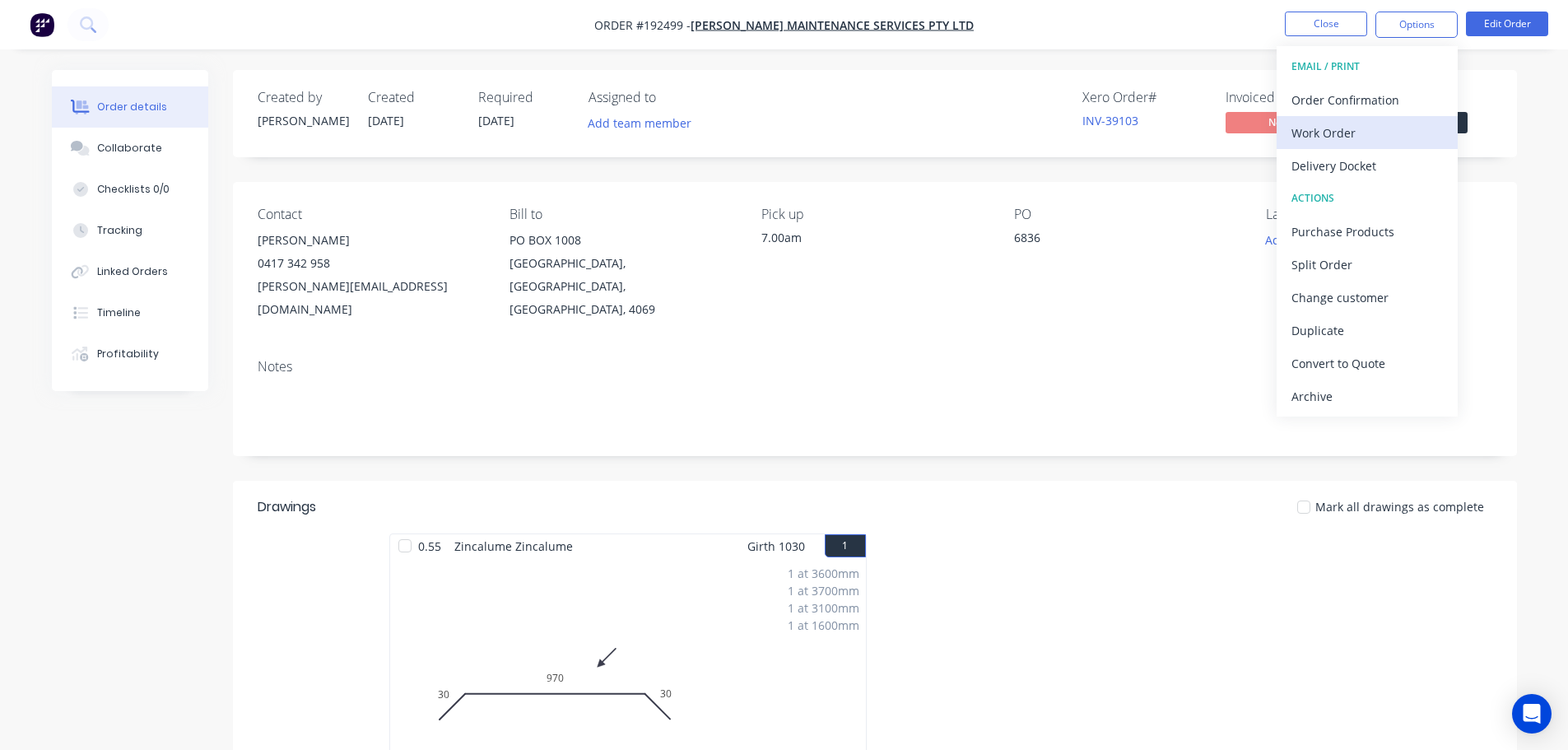
drag, startPoint x: 1318, startPoint y: 134, endPoint x: 1320, endPoint y: 126, distance: 8.2
click at [1320, 126] on div "Work Order" at bounding box center [1367, 133] width 152 height 24
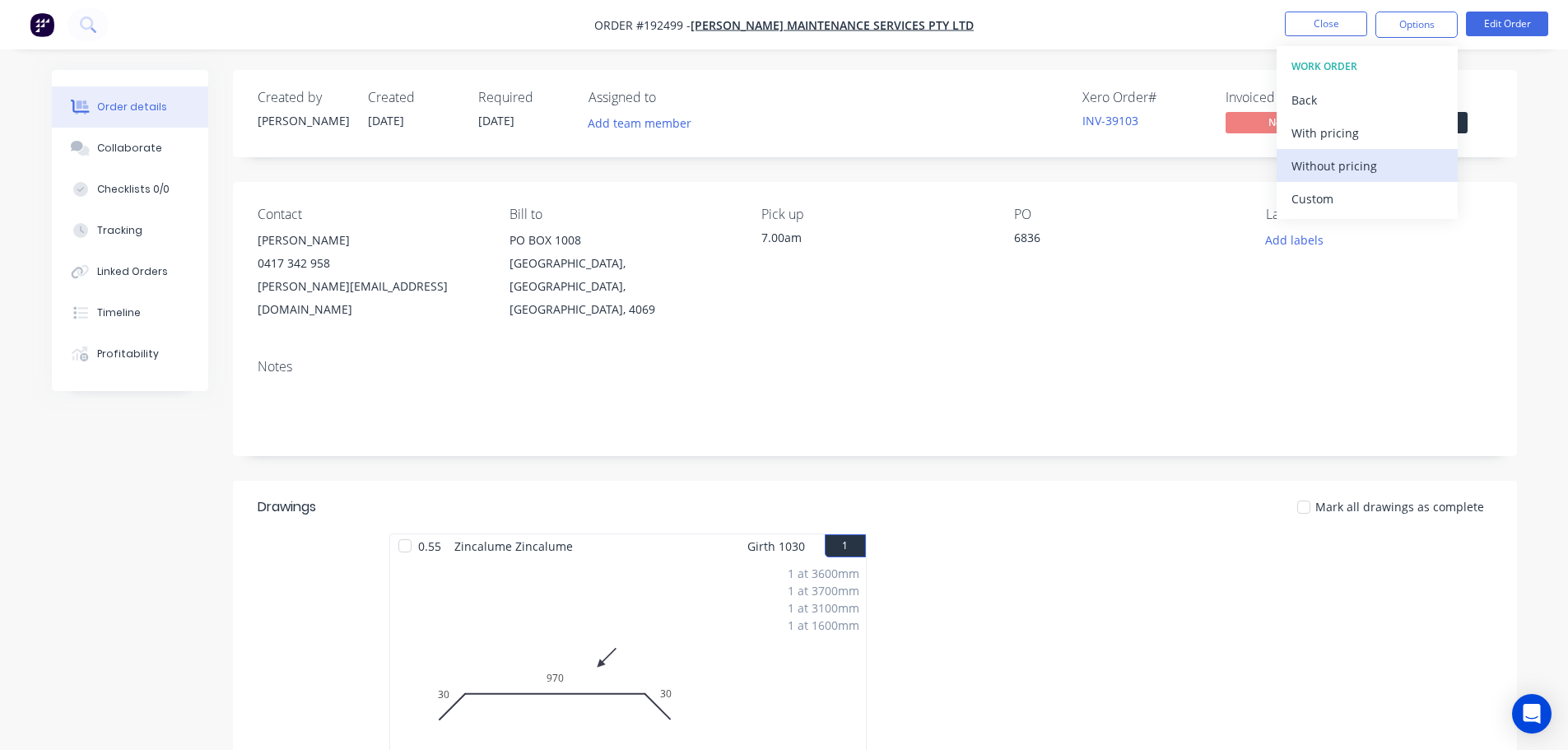
click at [1319, 169] on div "Without pricing" at bounding box center [1367, 166] width 152 height 24
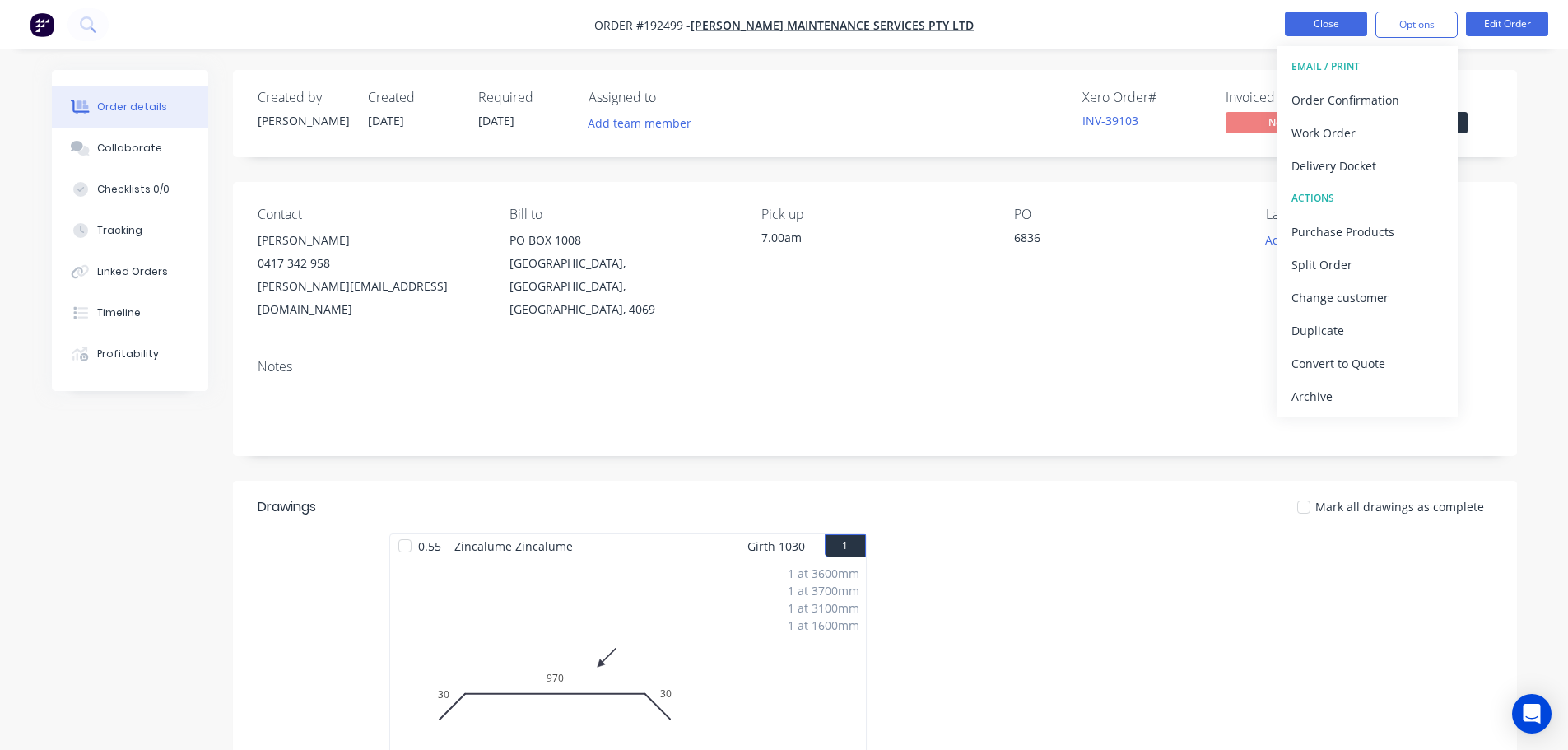
click at [1327, 18] on button "Close" at bounding box center [1326, 23] width 82 height 25
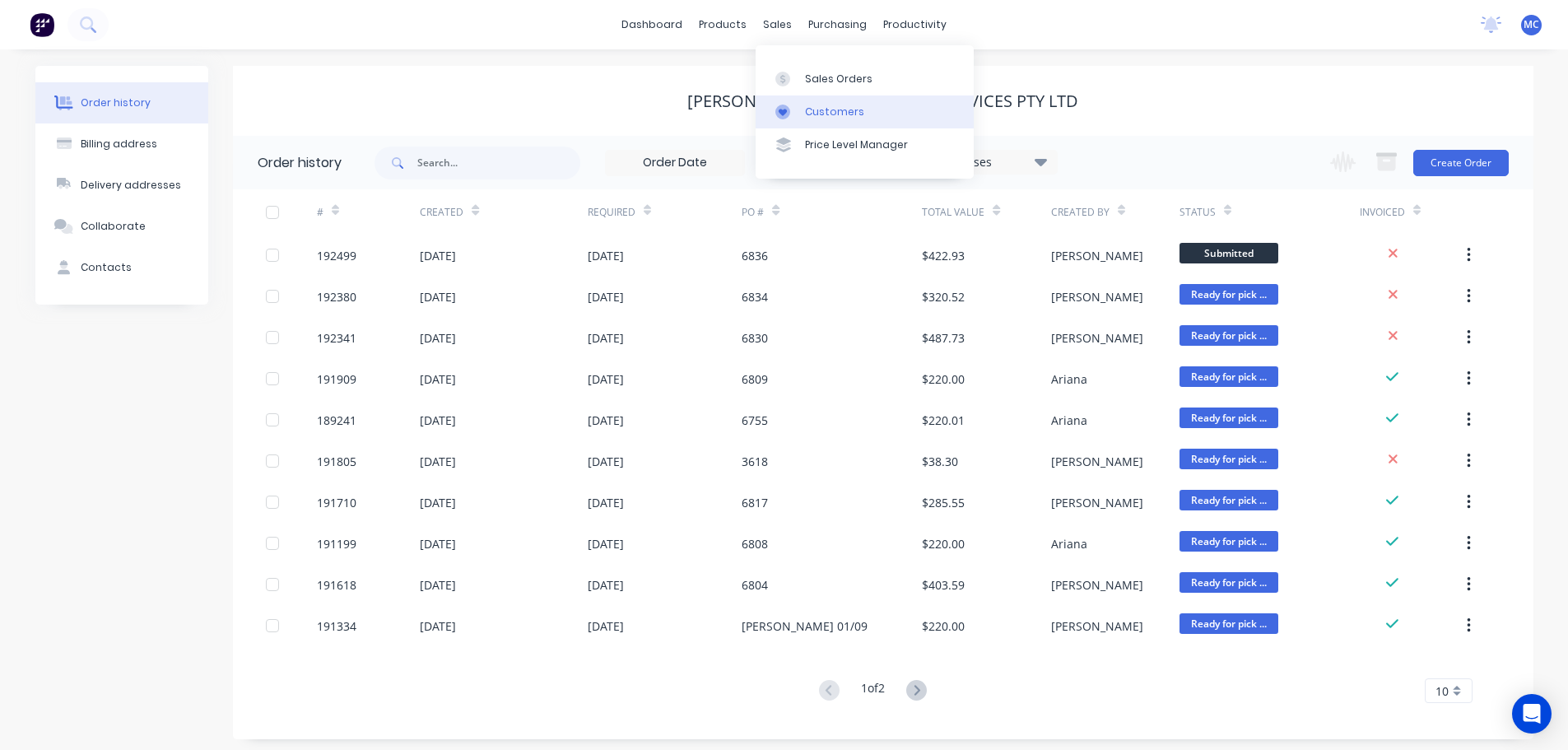
click at [835, 102] on link "Customers" at bounding box center [865, 112] width 218 height 33
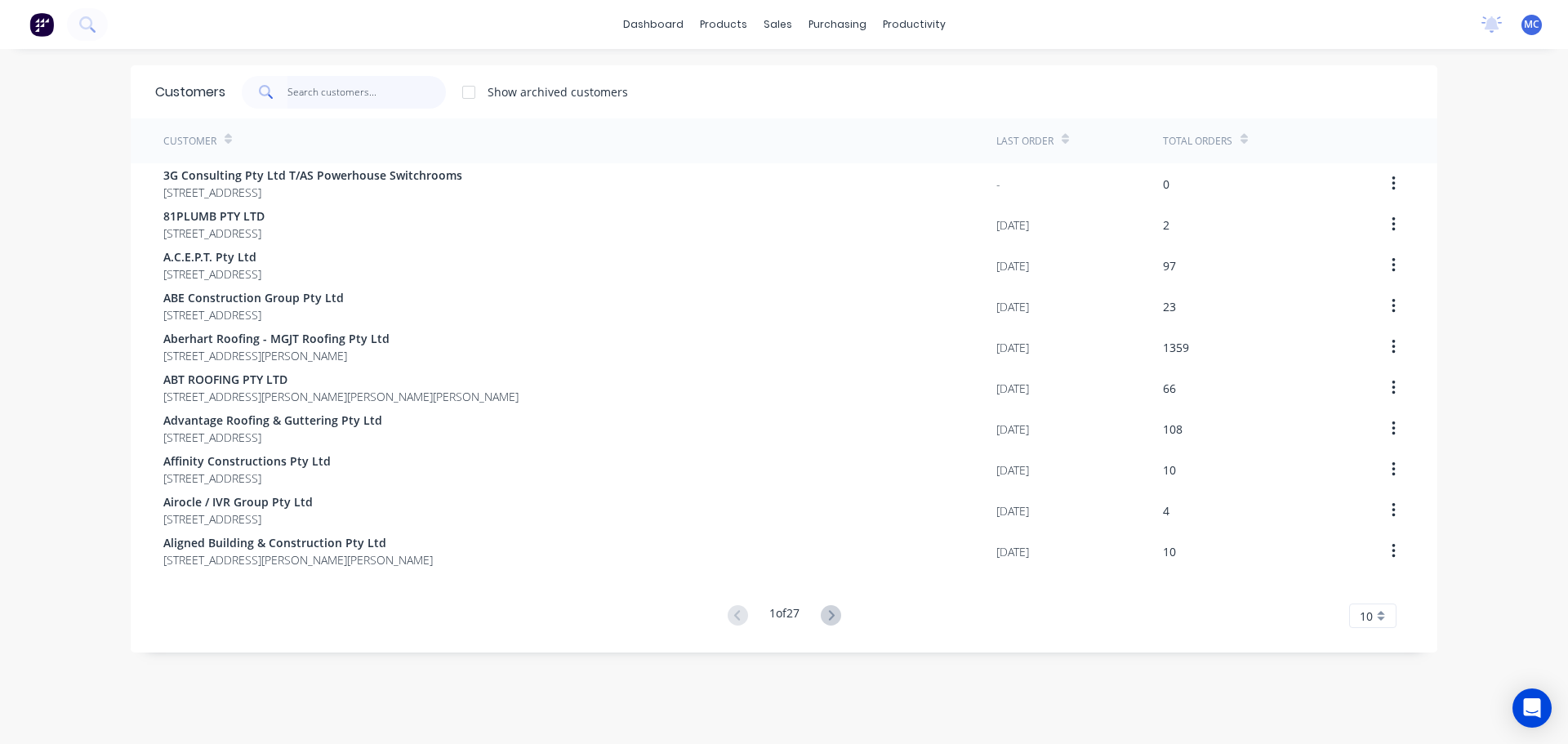
click at [335, 93] on input "text" at bounding box center [367, 93] width 159 height 33
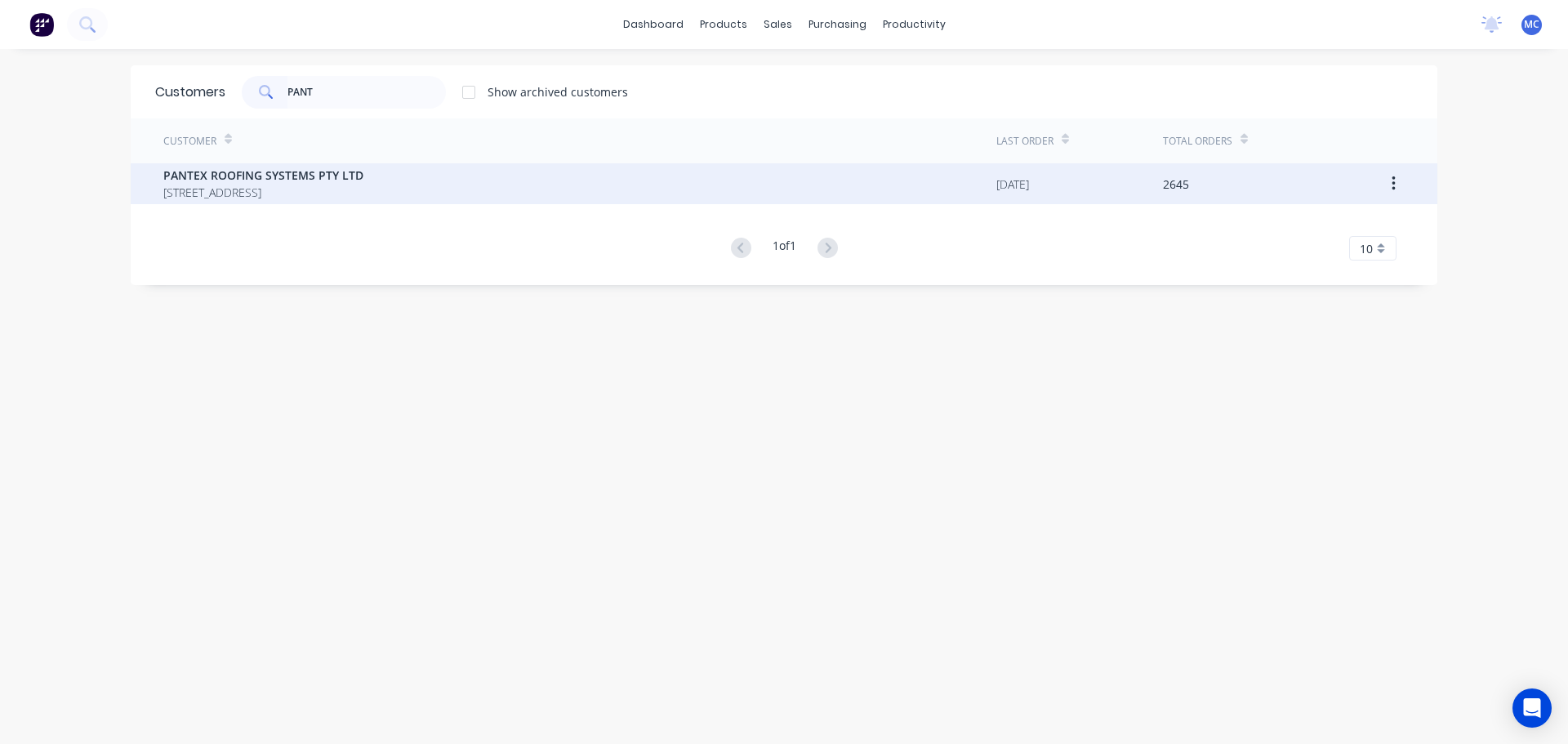
click at [218, 177] on span "PANTEX ROOFING SYSTEMS PTY LTD" at bounding box center [263, 175] width 200 height 17
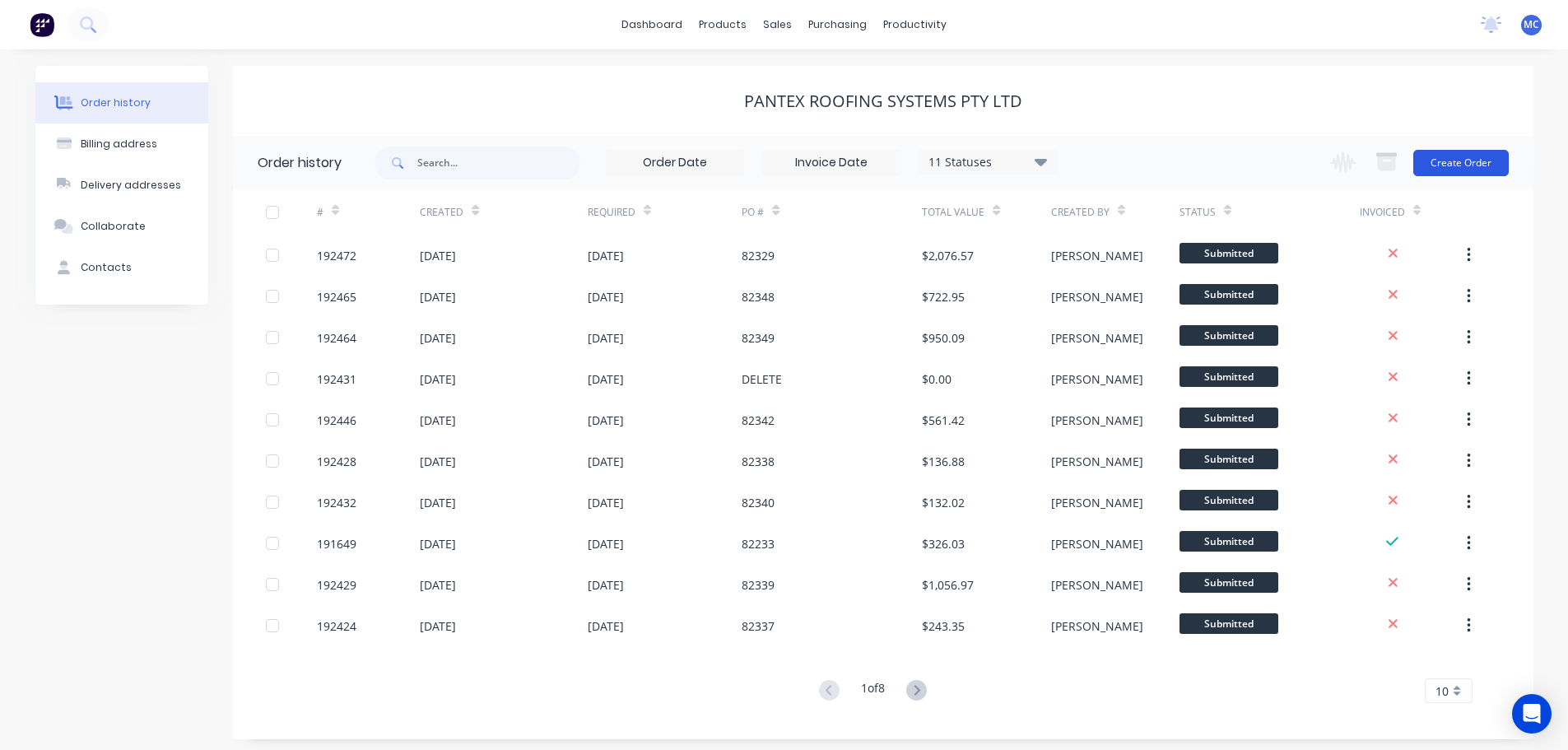
click at [1475, 154] on button "Create Order" at bounding box center [1461, 163] width 95 height 27
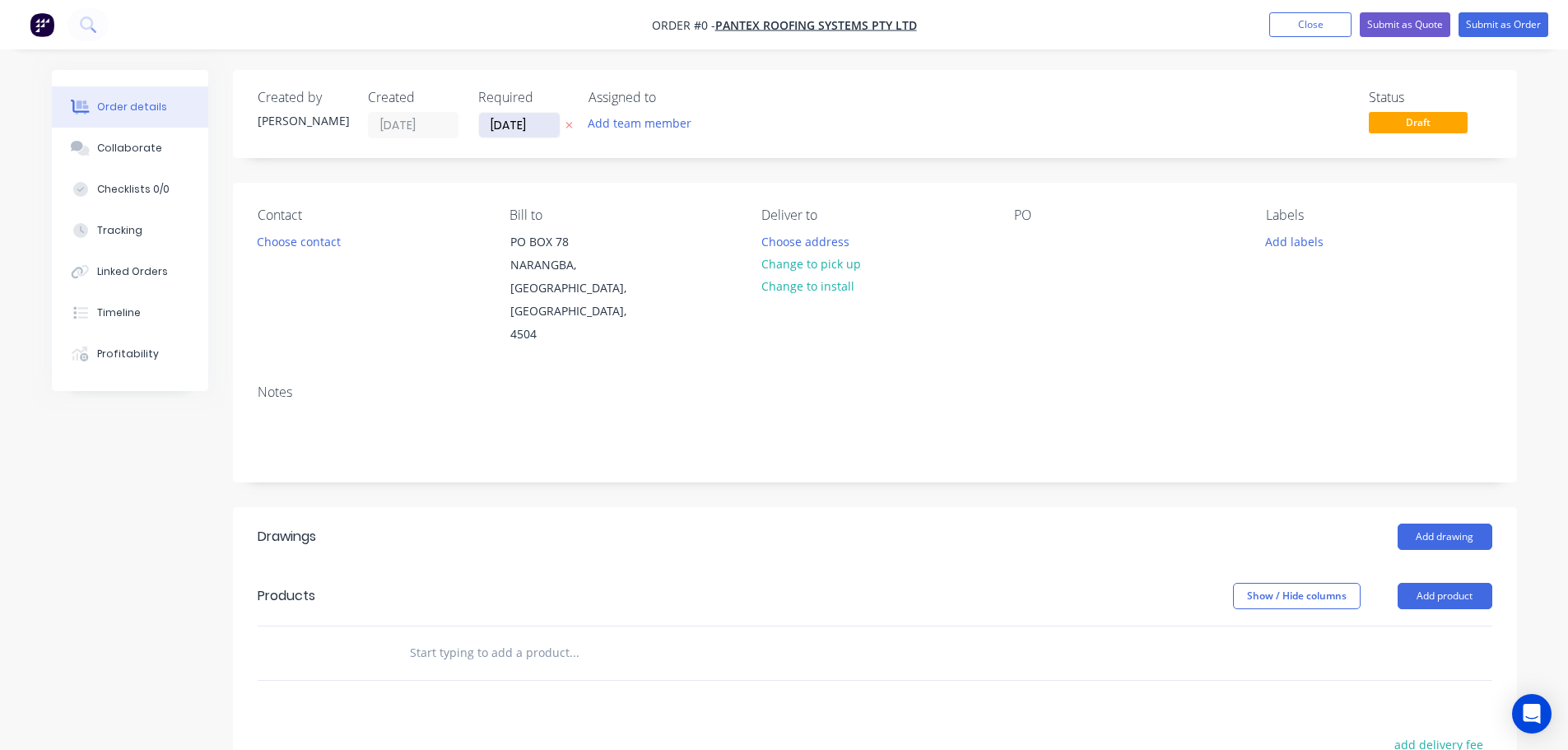
click at [507, 122] on input "[DATE]" at bounding box center [519, 125] width 80 height 25
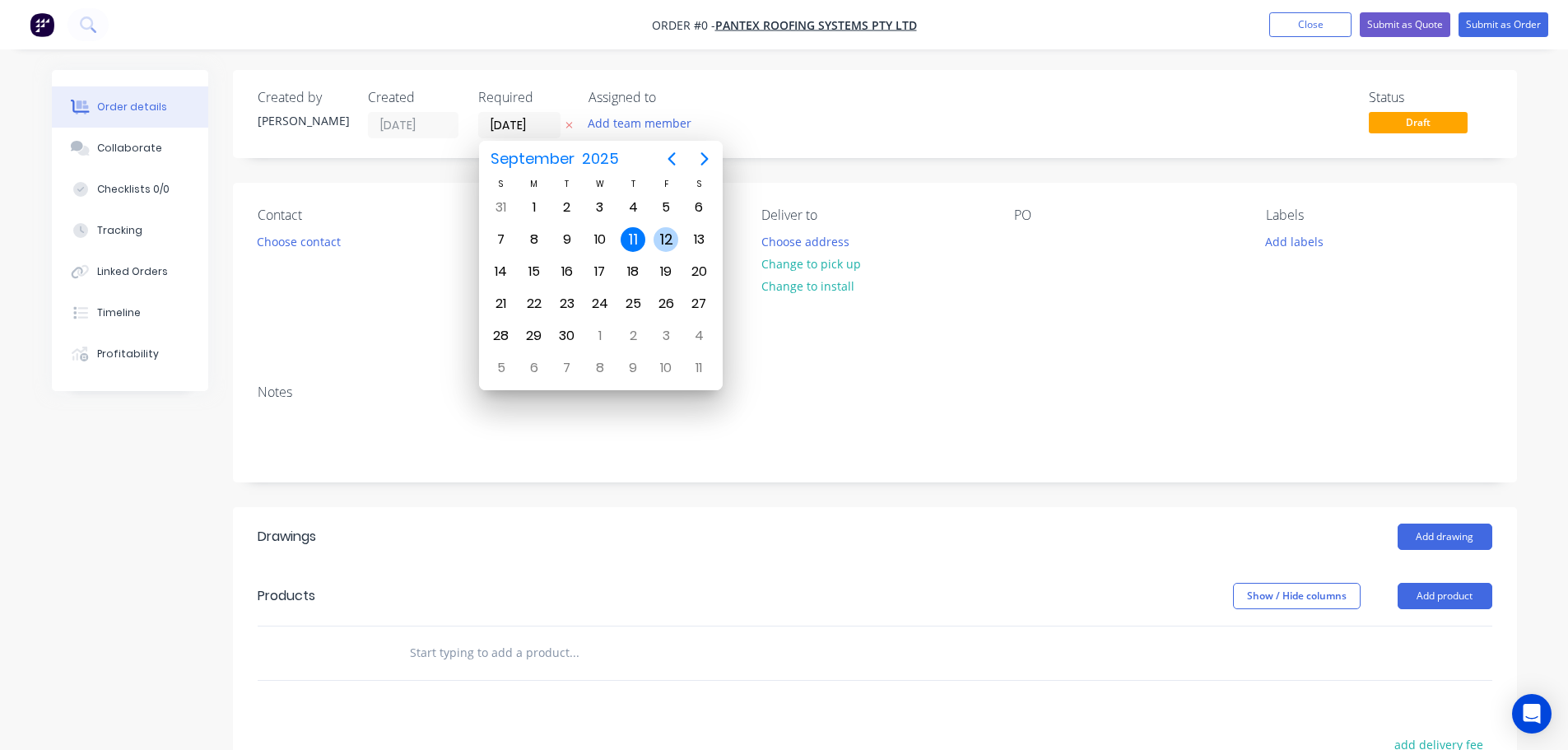
click at [668, 236] on div "12" at bounding box center [665, 239] width 25 height 25
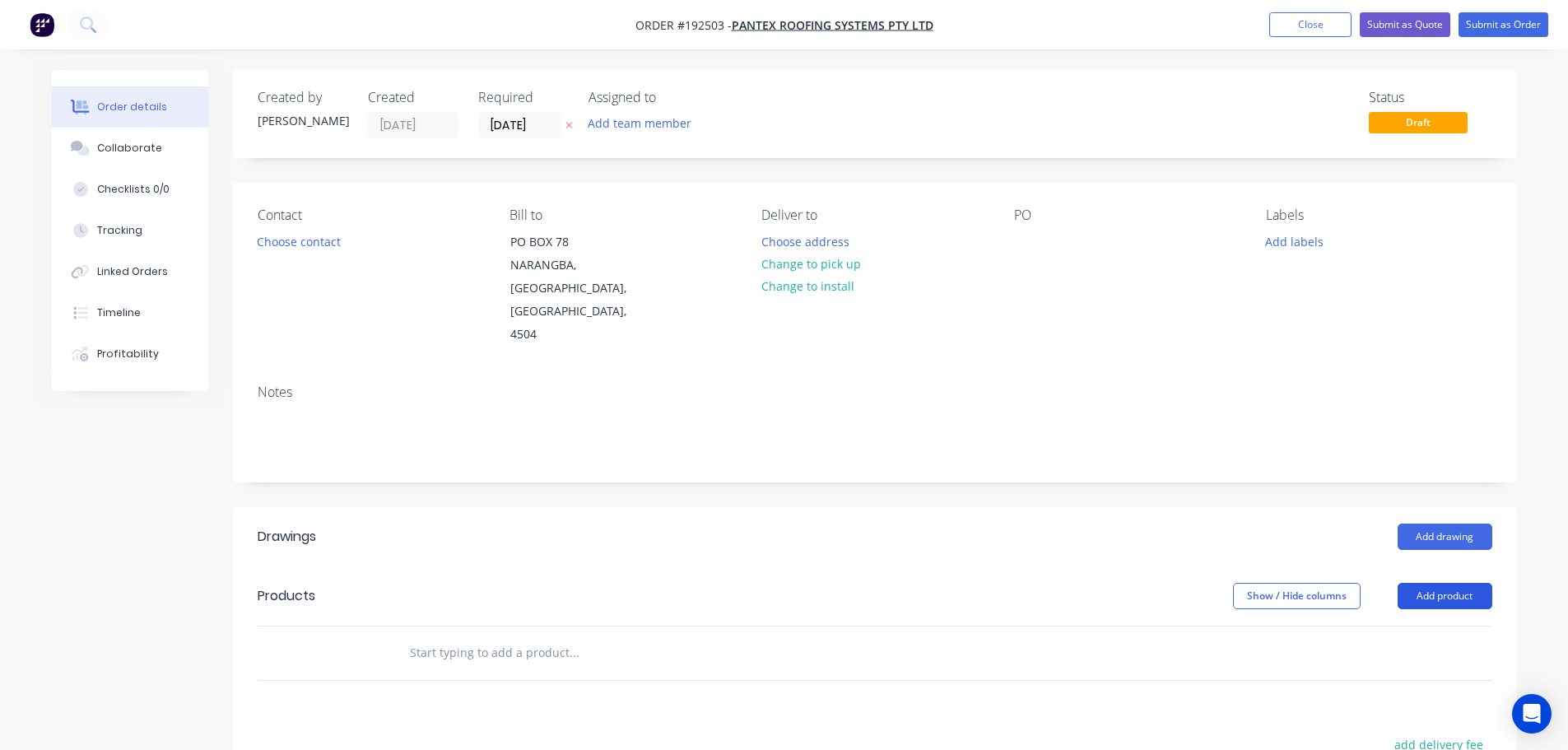
click at [1451, 583] on button "Add product" at bounding box center [1445, 596] width 94 height 27
click at [1405, 625] on div "Product catalogue" at bounding box center [1414, 637] width 127 height 24
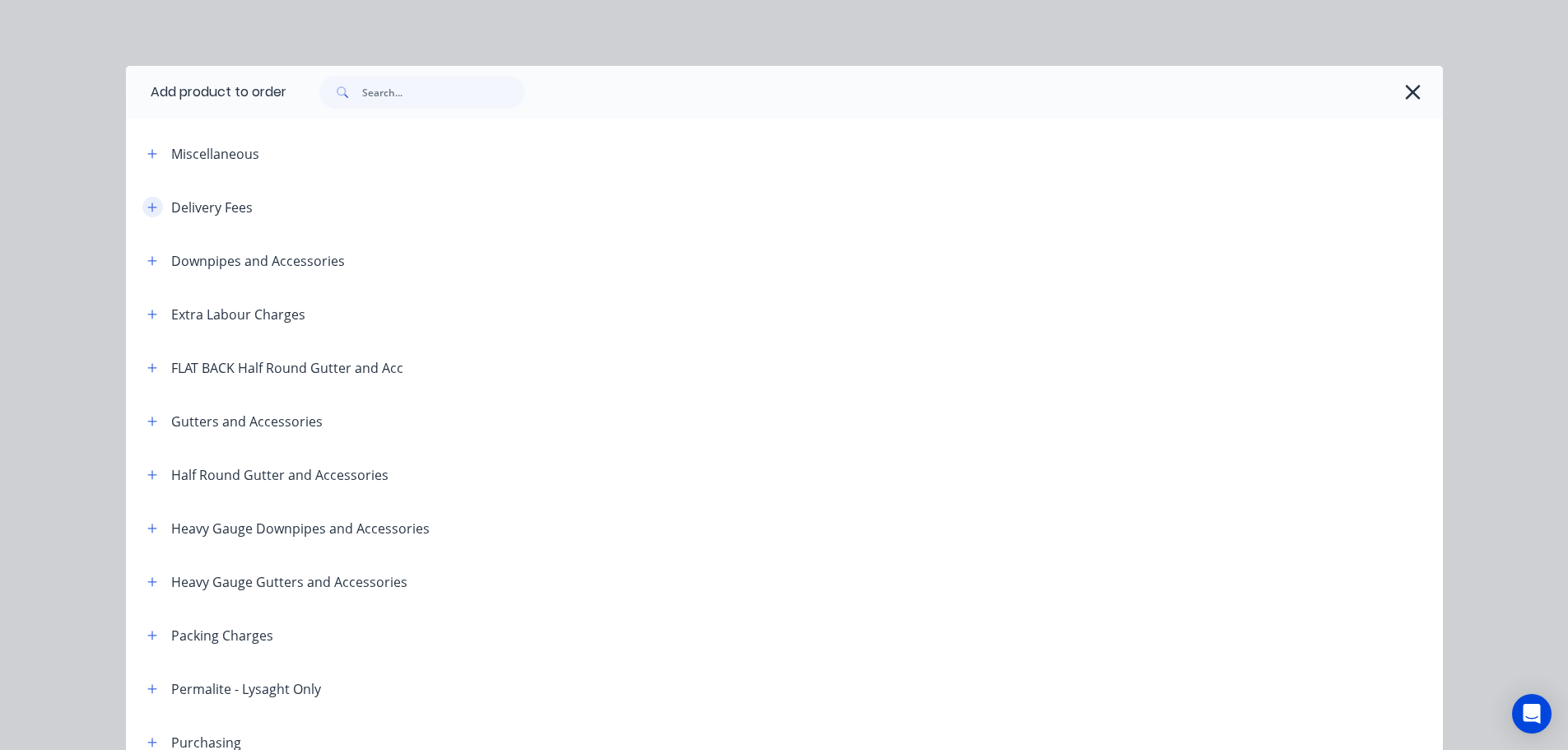
click at [149, 204] on icon "button" at bounding box center [152, 207] width 10 height 11
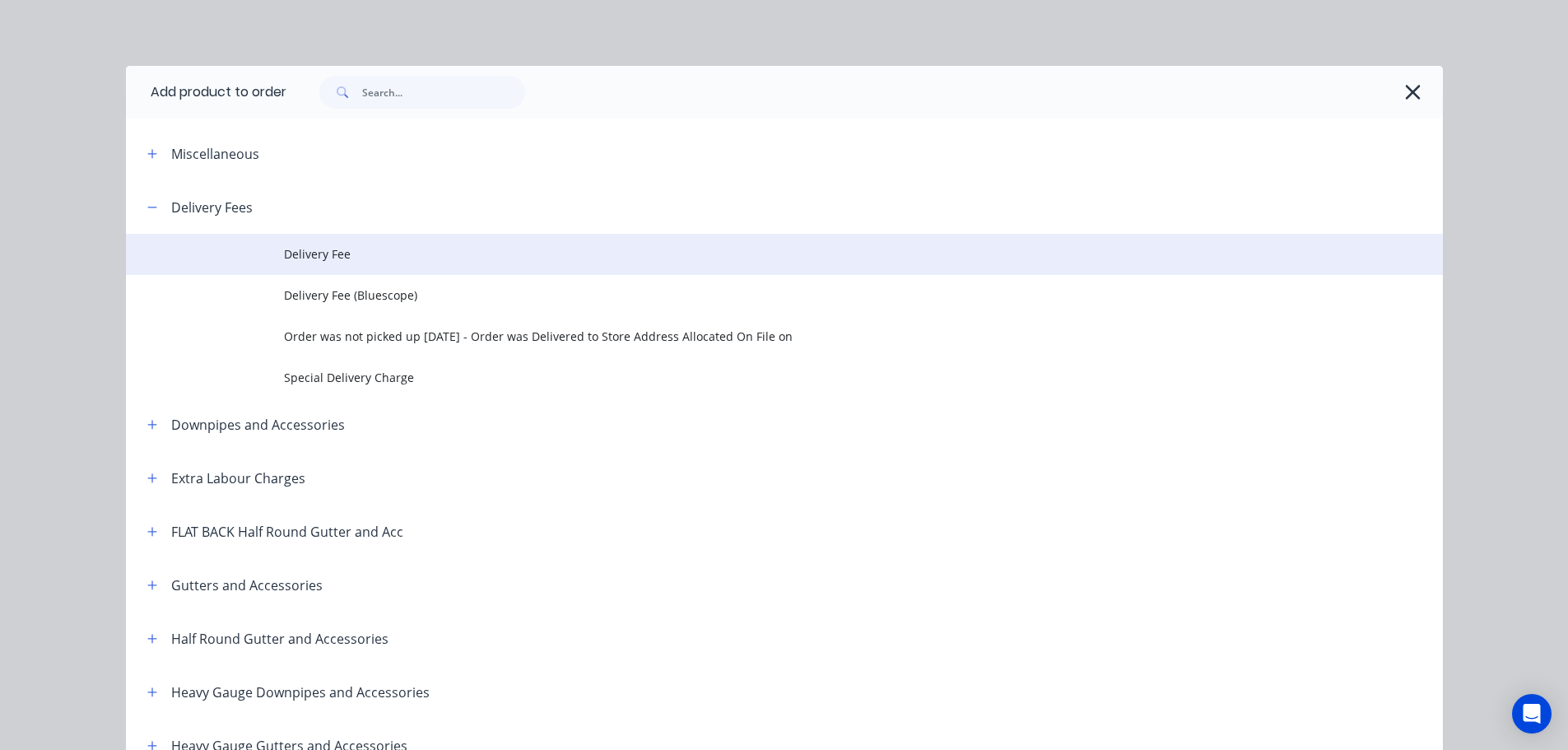
click at [352, 258] on span "Delivery Fee" at bounding box center [747, 253] width 927 height 18
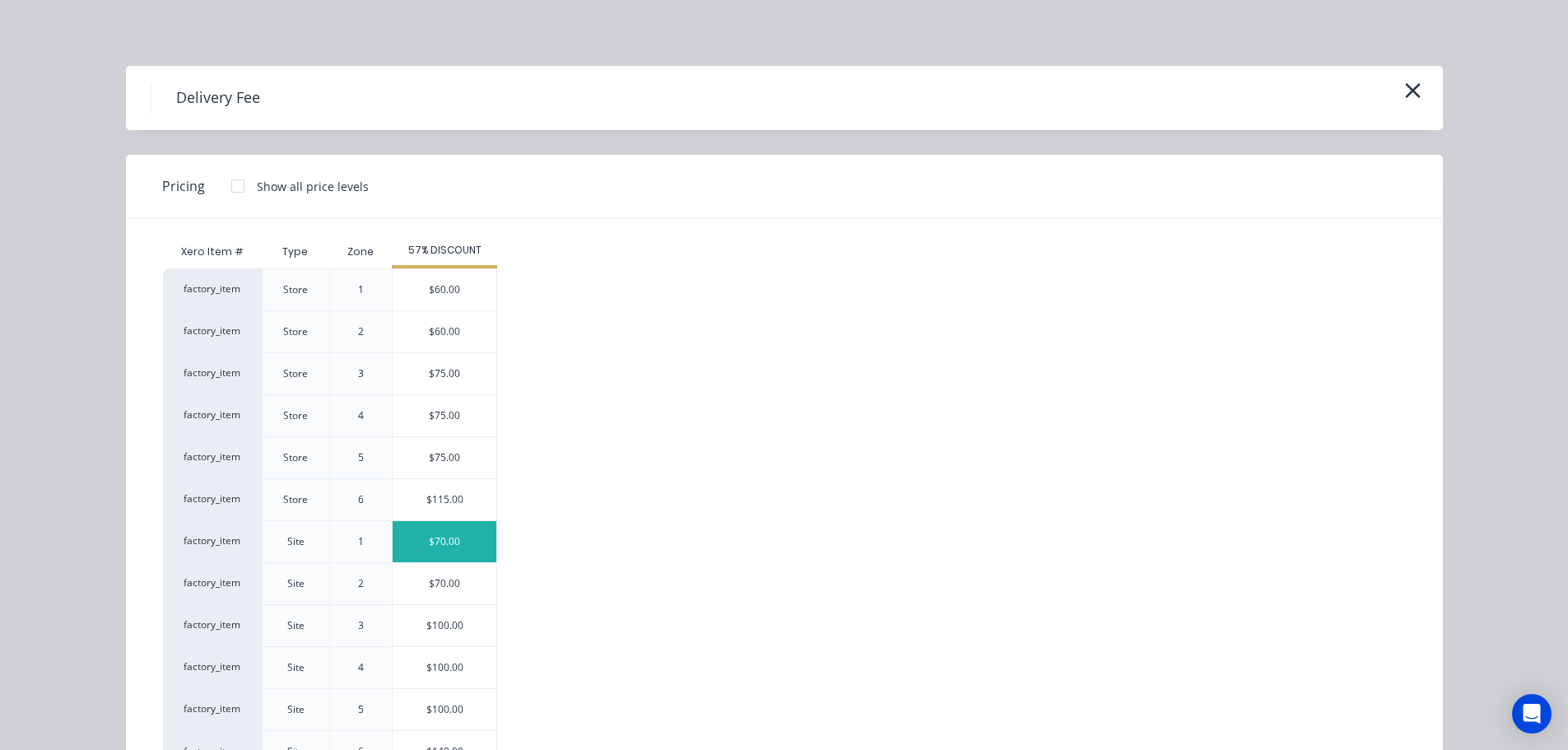
click at [438, 539] on div "$70.00" at bounding box center [444, 541] width 103 height 42
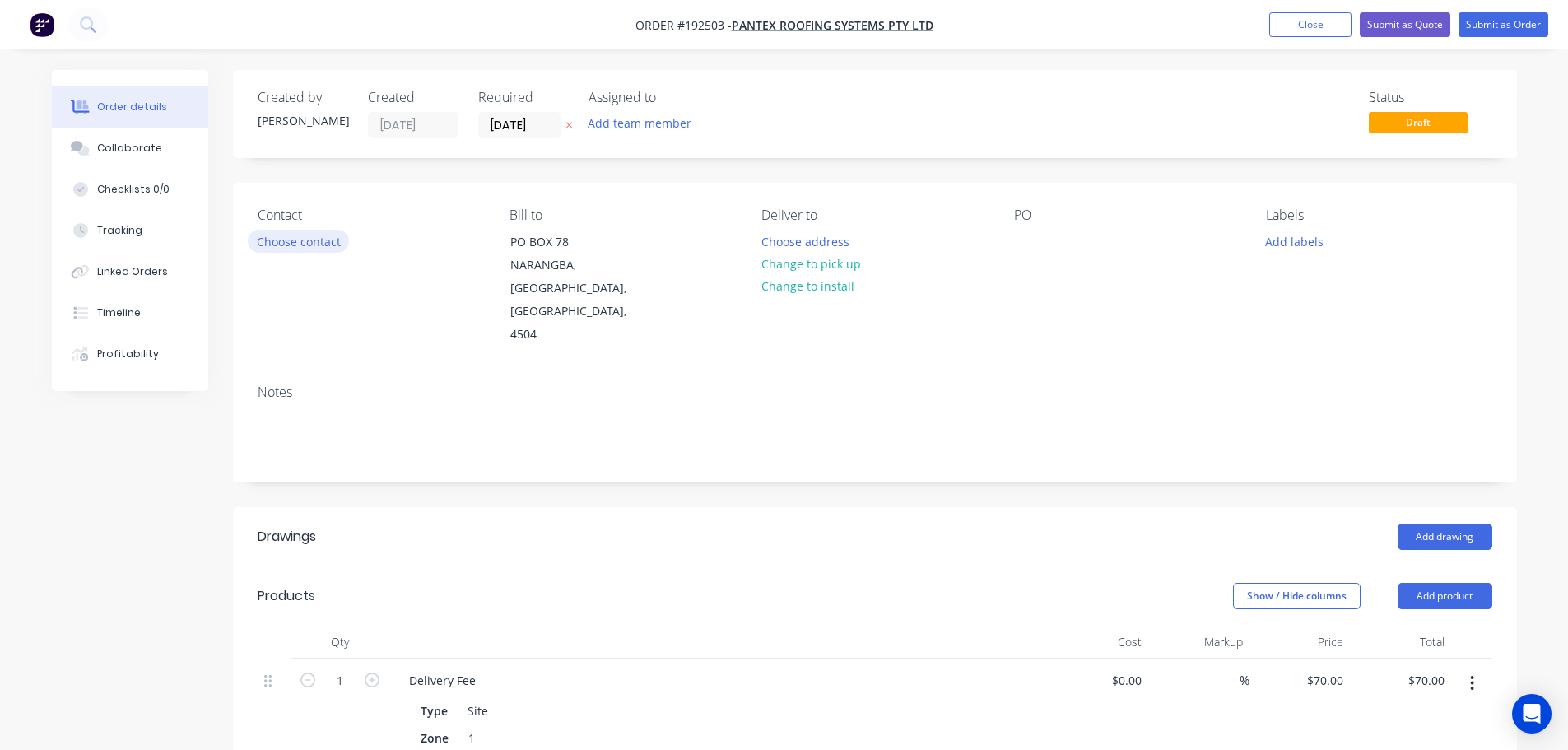
click at [274, 242] on button "Choose contact" at bounding box center [298, 241] width 102 height 22
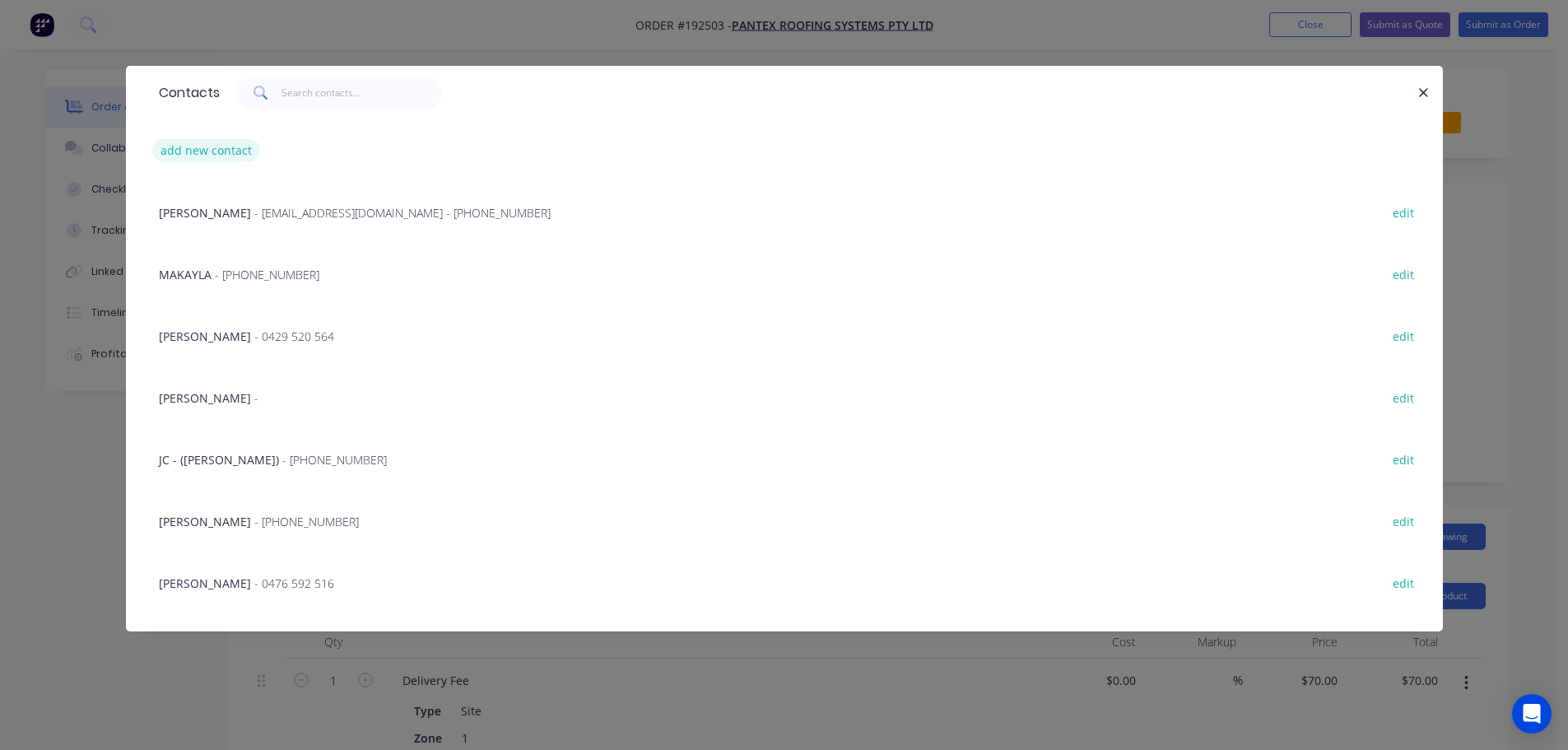
click at [185, 148] on button "add new contact" at bounding box center [207, 151] width 109 height 22
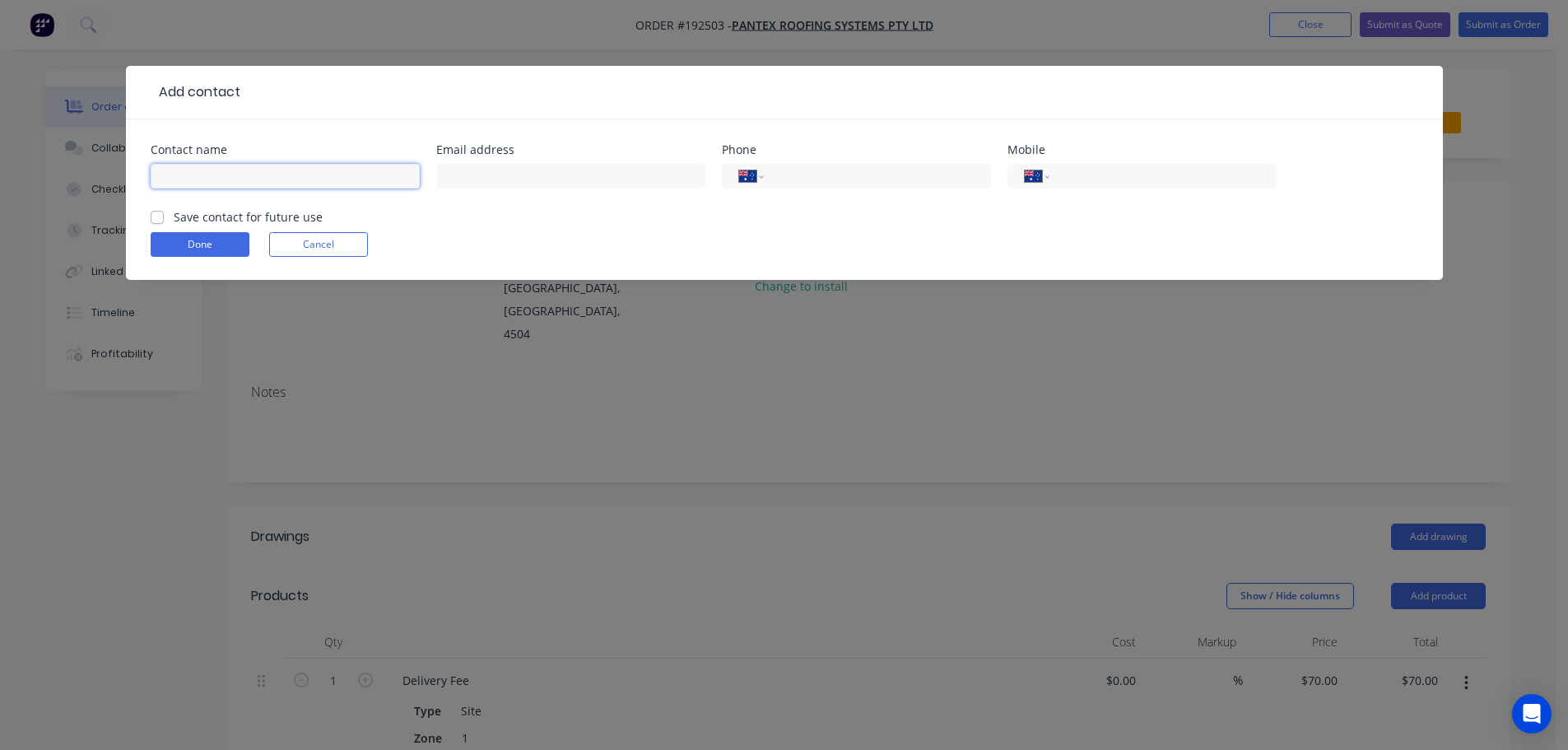
click at [203, 175] on input "text" at bounding box center [285, 175] width 269 height 25
click button "Done" at bounding box center [200, 244] width 99 height 25
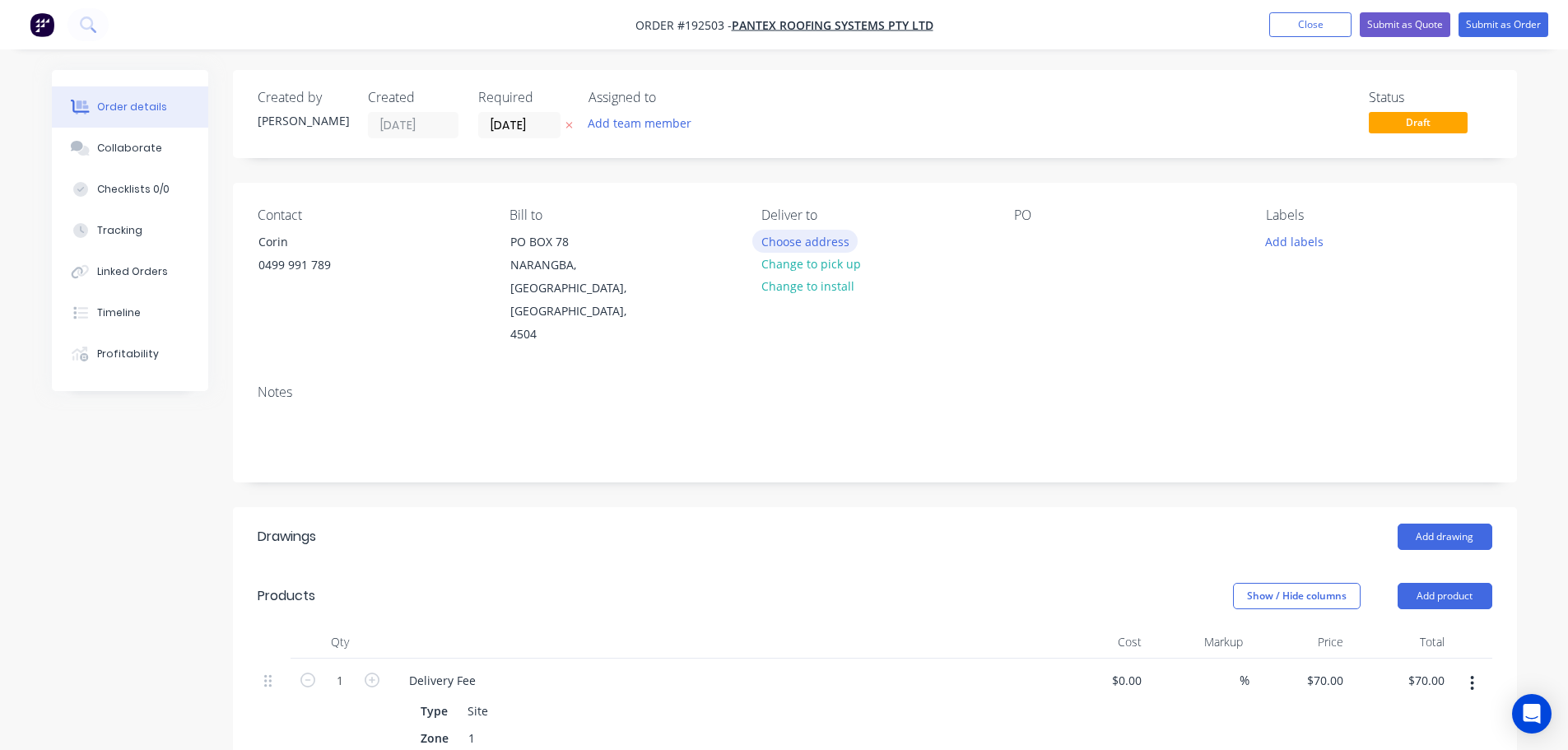
click at [807, 239] on button "Choose address" at bounding box center [805, 241] width 105 height 22
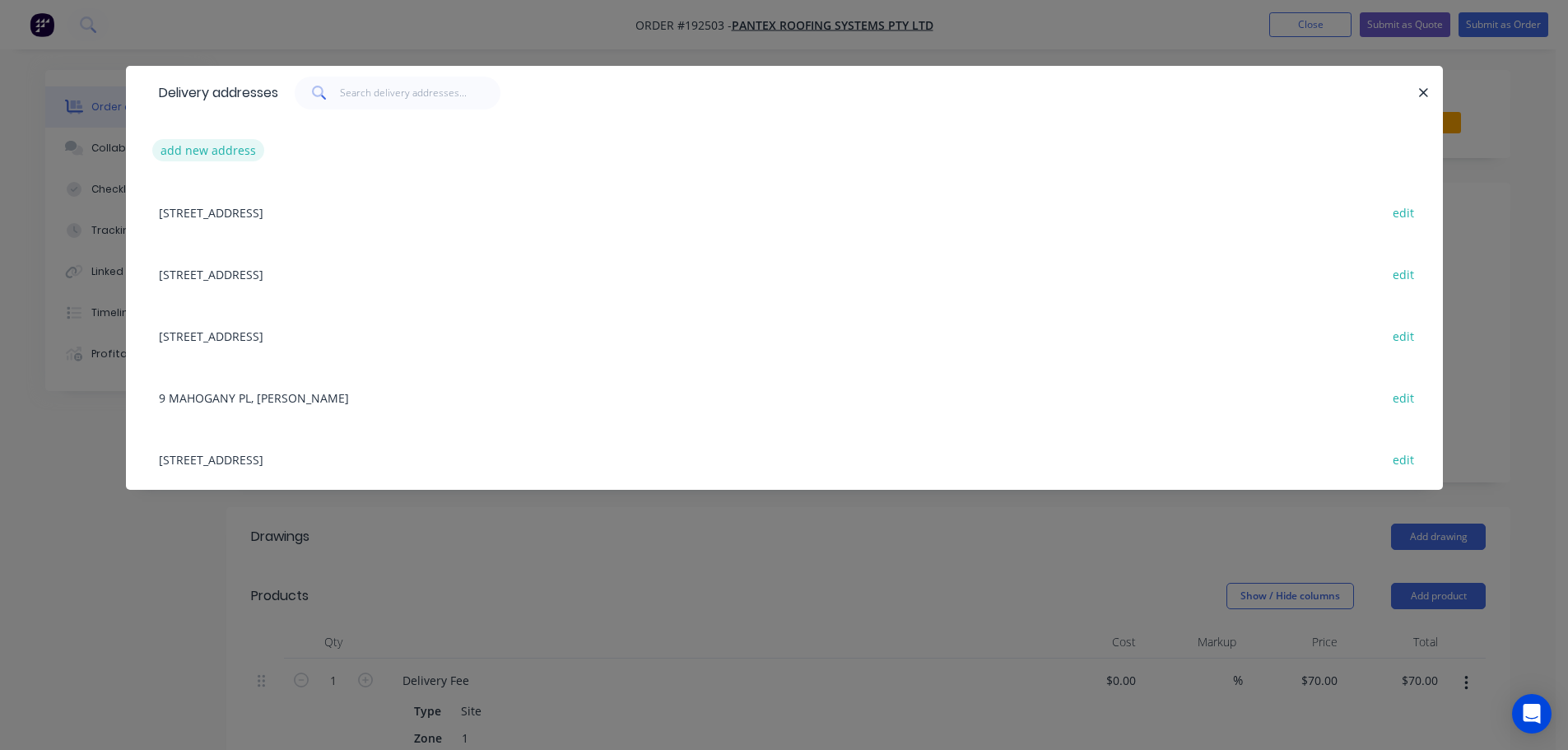
click at [192, 147] on button "add new address" at bounding box center [209, 151] width 113 height 22
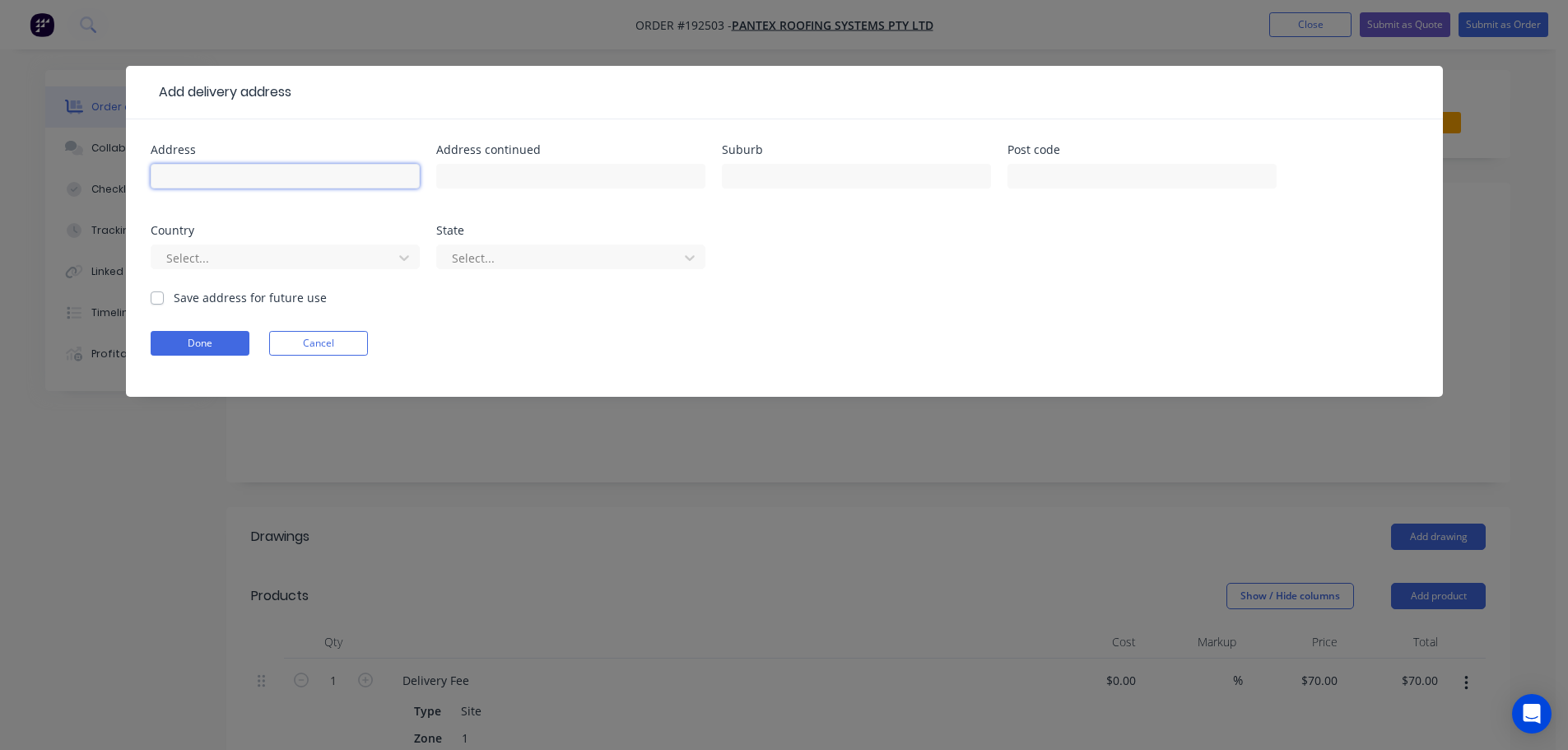
click at [218, 175] on input "text" at bounding box center [285, 175] width 269 height 25
click button "Done" at bounding box center [200, 343] width 99 height 25
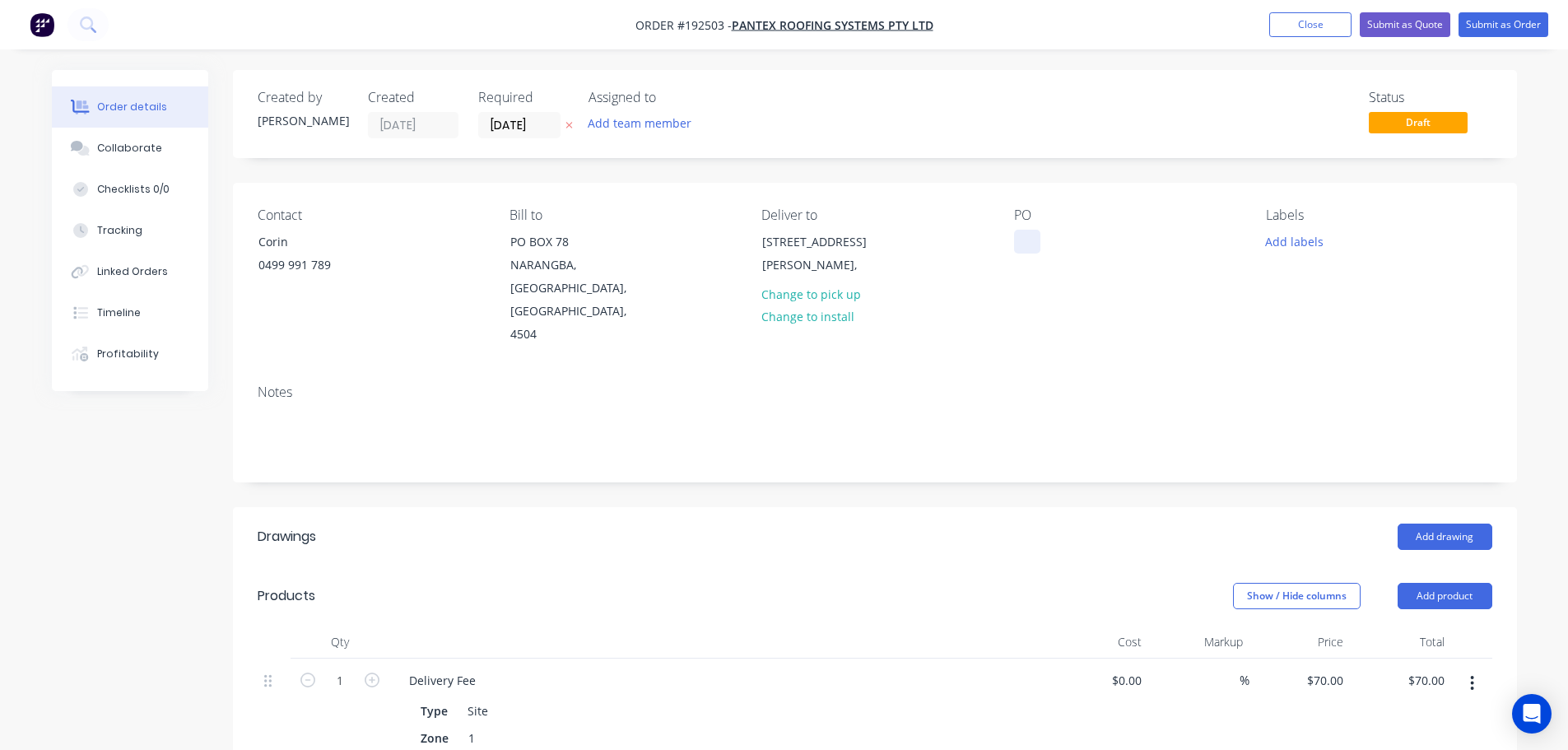
click at [1023, 237] on div at bounding box center [1027, 242] width 27 height 24
click at [1440, 524] on button "Add drawing" at bounding box center [1445, 537] width 94 height 27
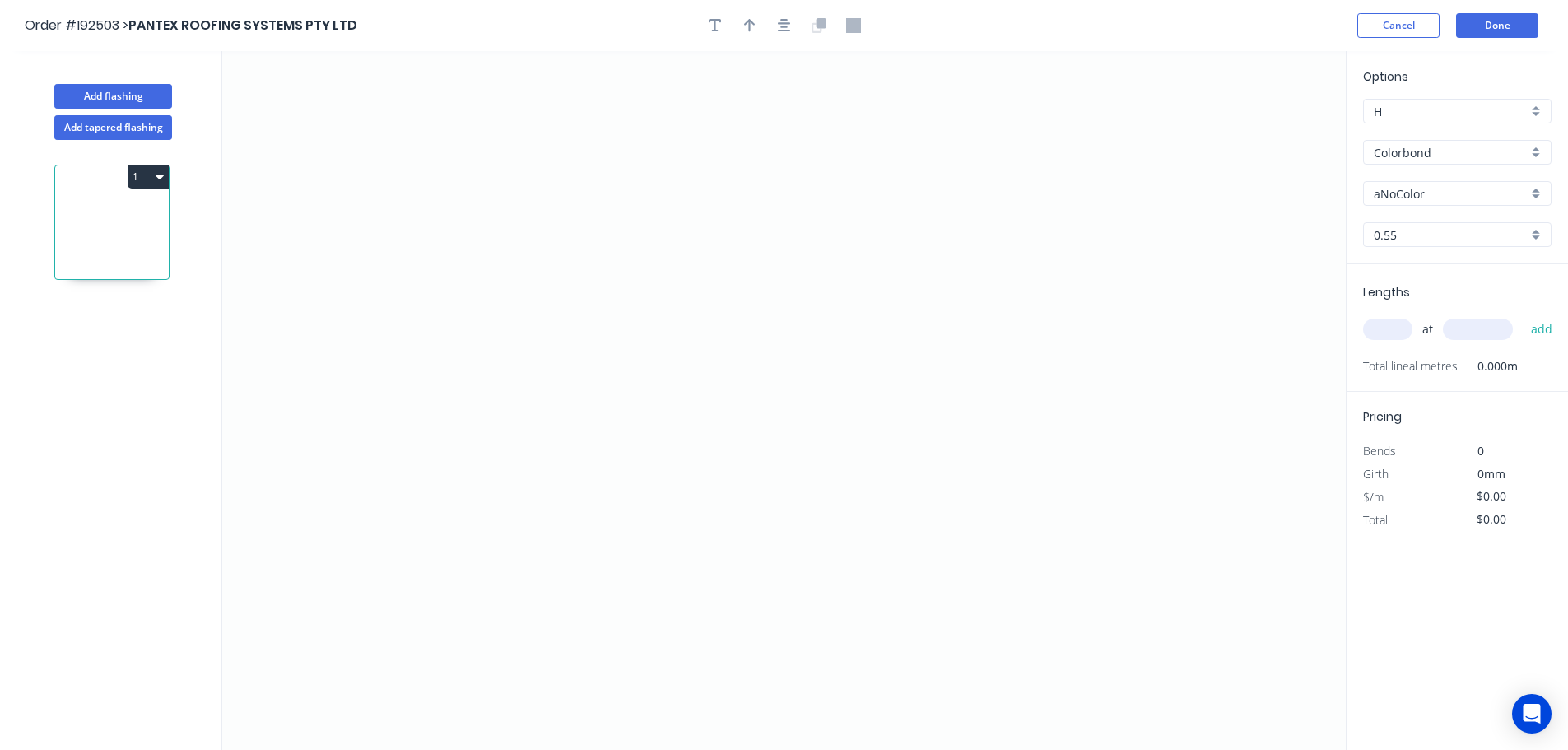
click at [1400, 194] on input "aNoColor" at bounding box center [1451, 193] width 154 height 18
click at [1404, 365] on div "Surfmist" at bounding box center [1457, 365] width 187 height 29
click at [1394, 325] on input "text" at bounding box center [1387, 329] width 49 height 21
click at [1523, 315] on button "add" at bounding box center [1542, 329] width 39 height 28
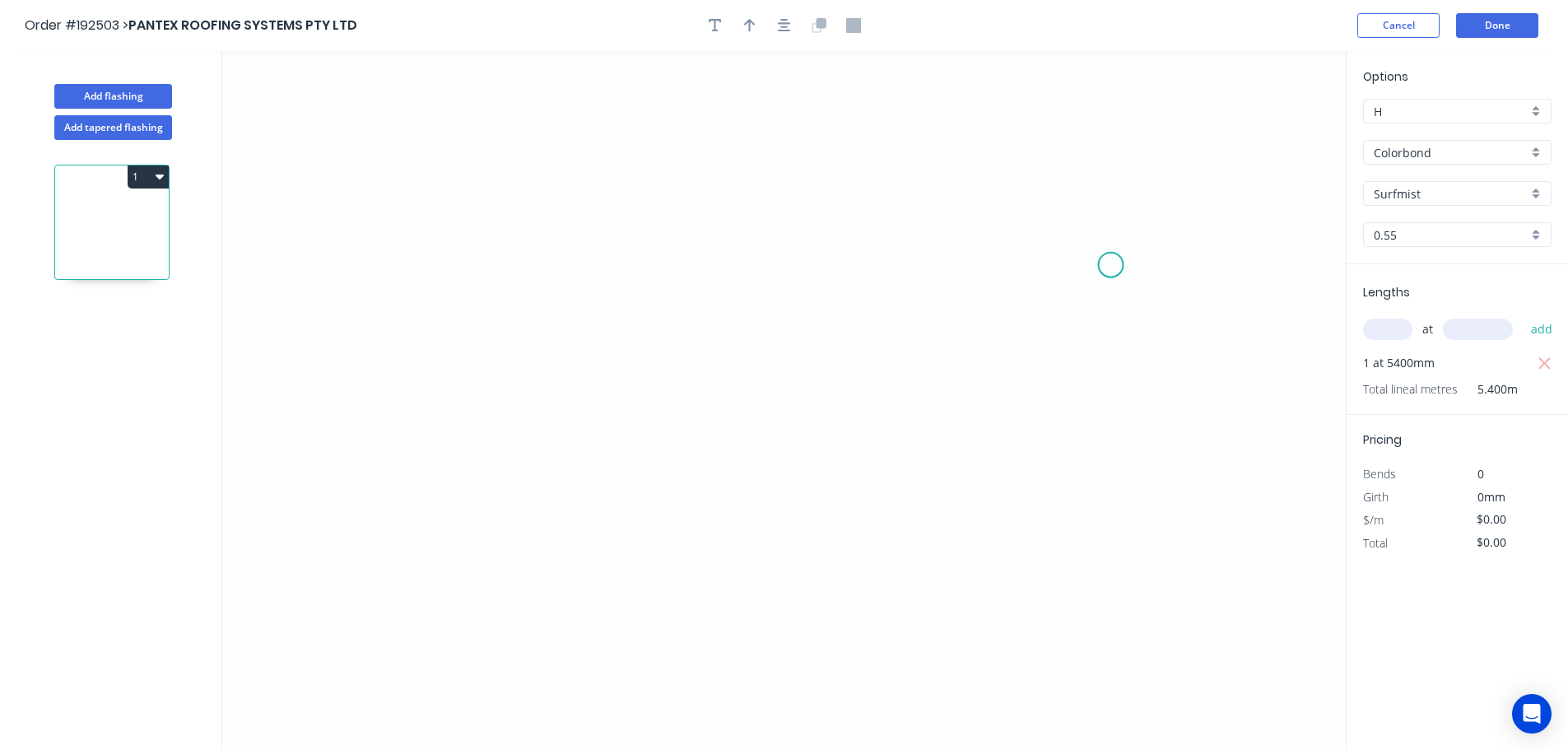
click at [1112, 265] on icon "0" at bounding box center [784, 400] width 1124 height 698
click at [1063, 175] on icon at bounding box center [1087, 220] width 49 height 90
click at [507, 151] on icon "0 ?" at bounding box center [784, 400] width 1124 height 698
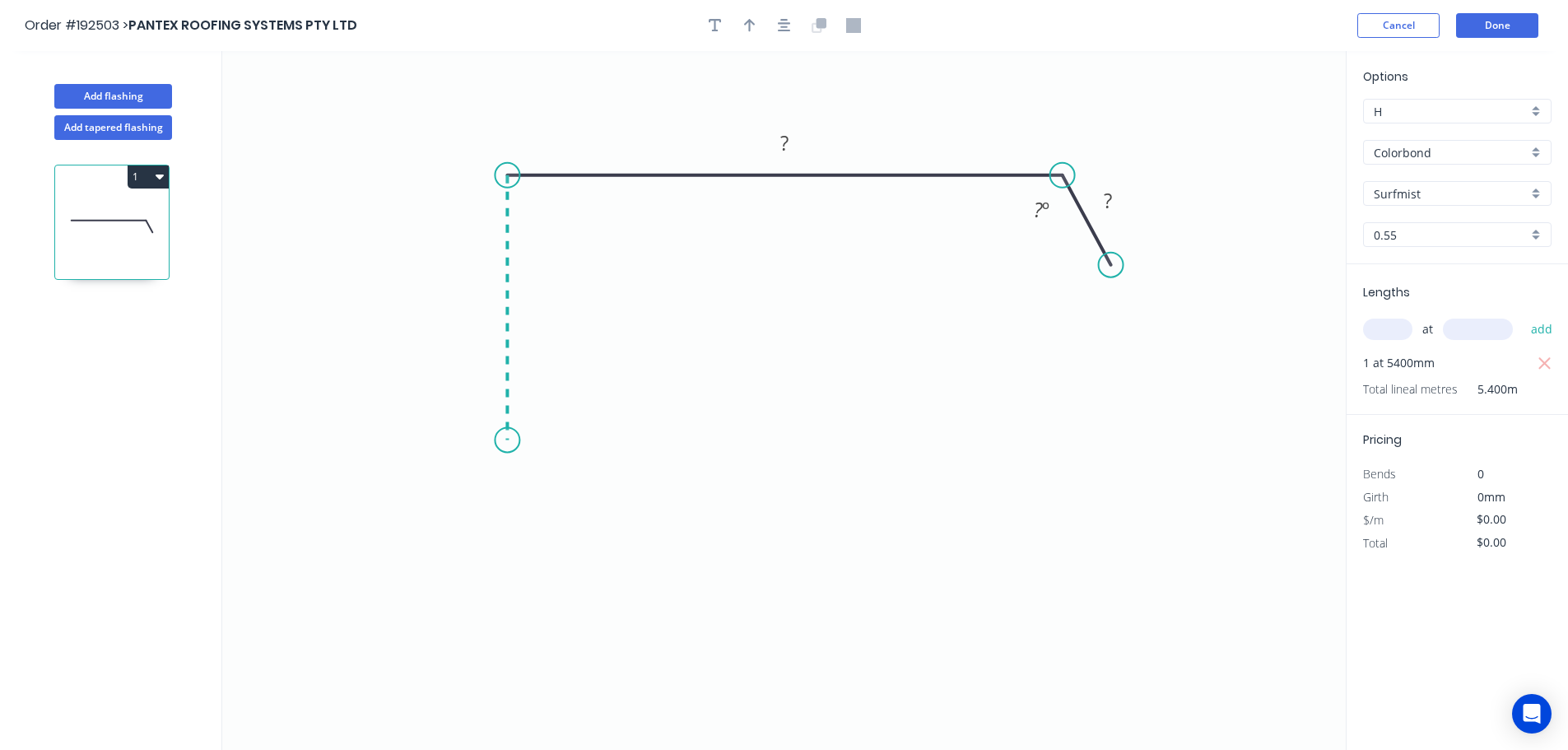
click at [507, 441] on icon "0 ? ? ? º" at bounding box center [784, 400] width 1124 height 698
click at [466, 477] on icon "0 ? ? ? ? º" at bounding box center [784, 400] width 1124 height 698
click at [515, 531] on icon "0 ? ? ? ? ? º" at bounding box center [784, 400] width 1124 height 698
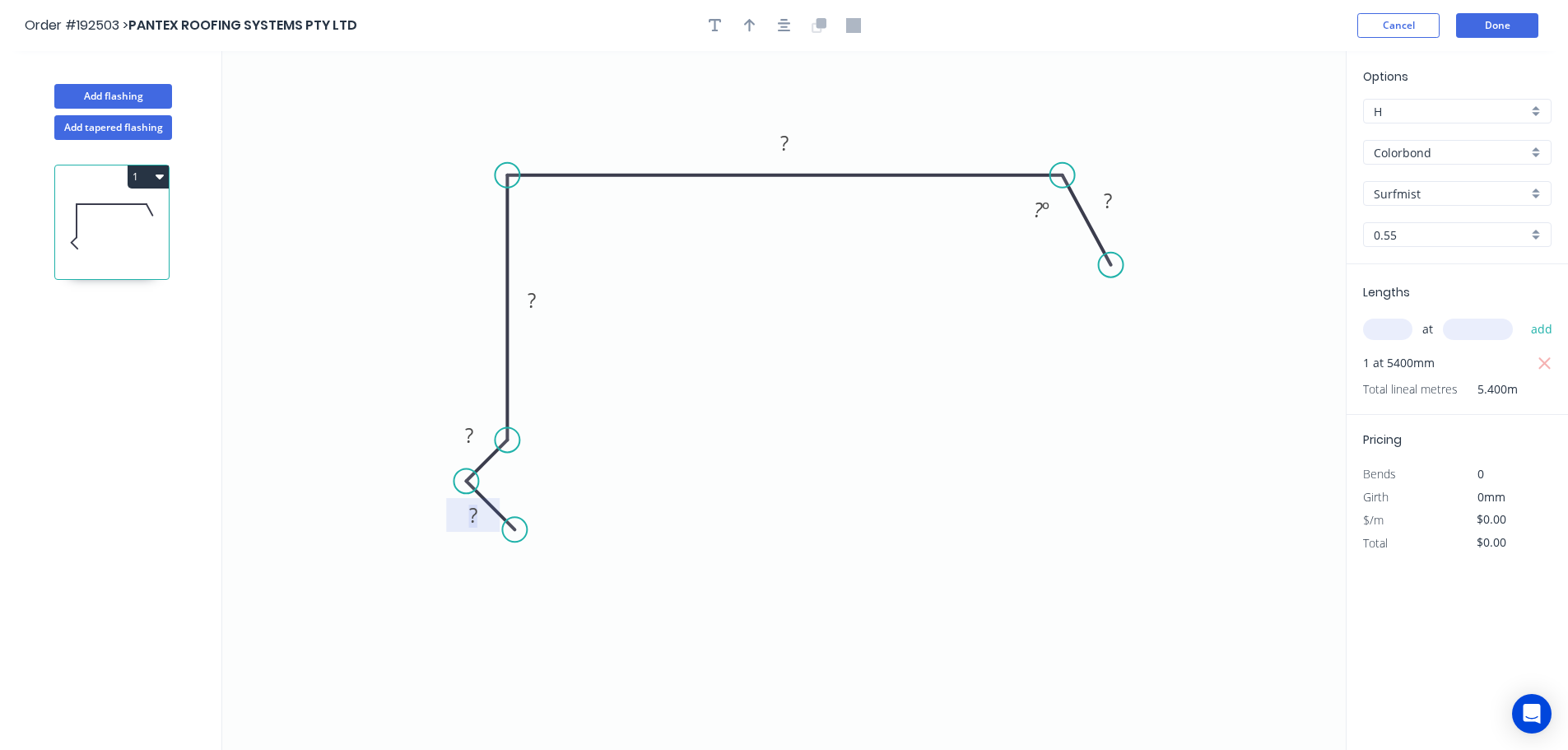
click at [471, 517] on tspan "?" at bounding box center [473, 514] width 8 height 27
click at [748, 29] on icon "button" at bounding box center [749, 26] width 11 height 15
drag, startPoint x: 1263, startPoint y: 131, endPoint x: 415, endPoint y: 197, distance: 850.6
click at [415, 197] on icon at bounding box center [416, 177] width 15 height 53
click at [109, 92] on button "Add flashing" at bounding box center [113, 96] width 117 height 25
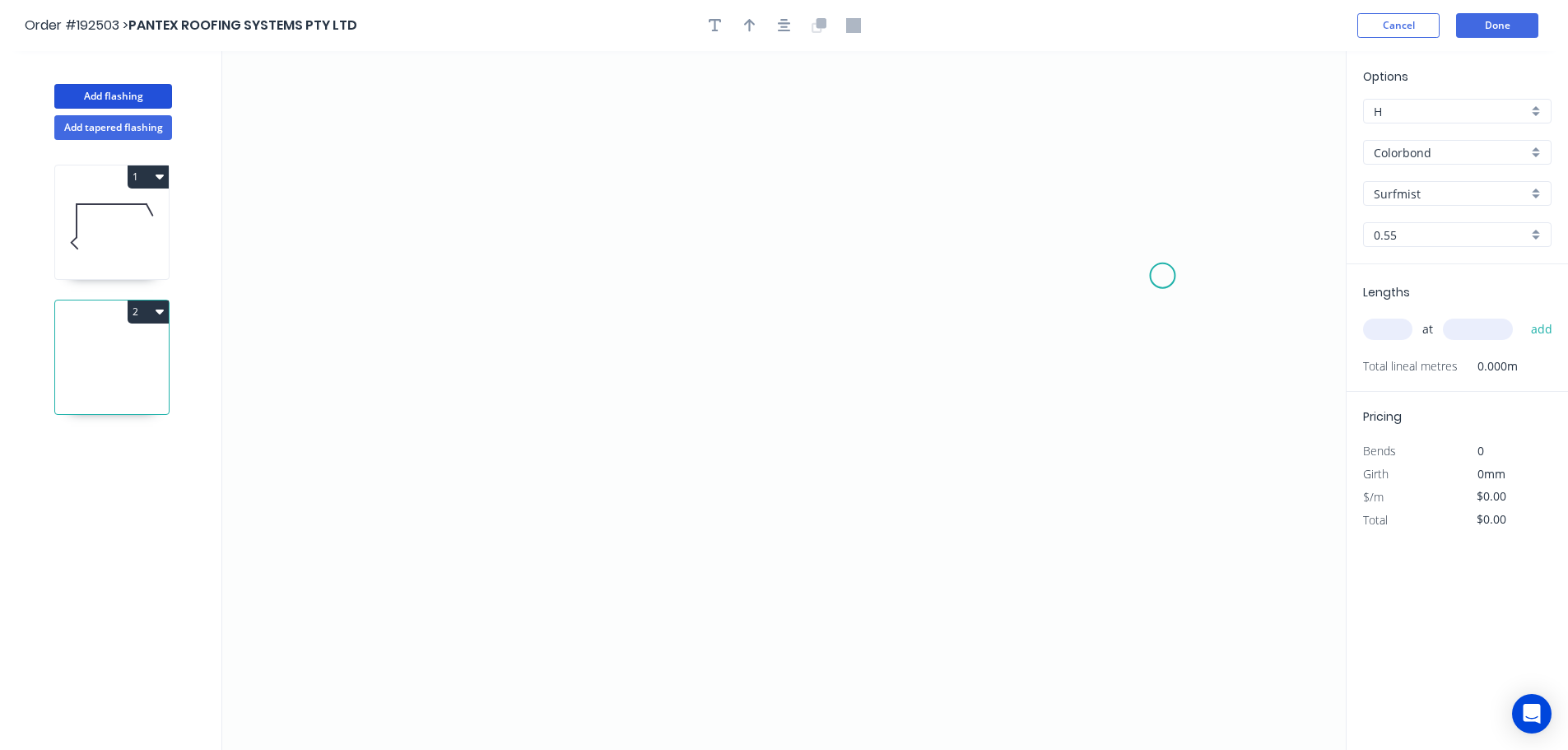
click at [1162, 275] on icon "0" at bounding box center [784, 400] width 1124 height 698
click at [1112, 188] on icon at bounding box center [1137, 231] width 52 height 88
click at [622, 141] on icon "0 ?" at bounding box center [784, 400] width 1124 height 698
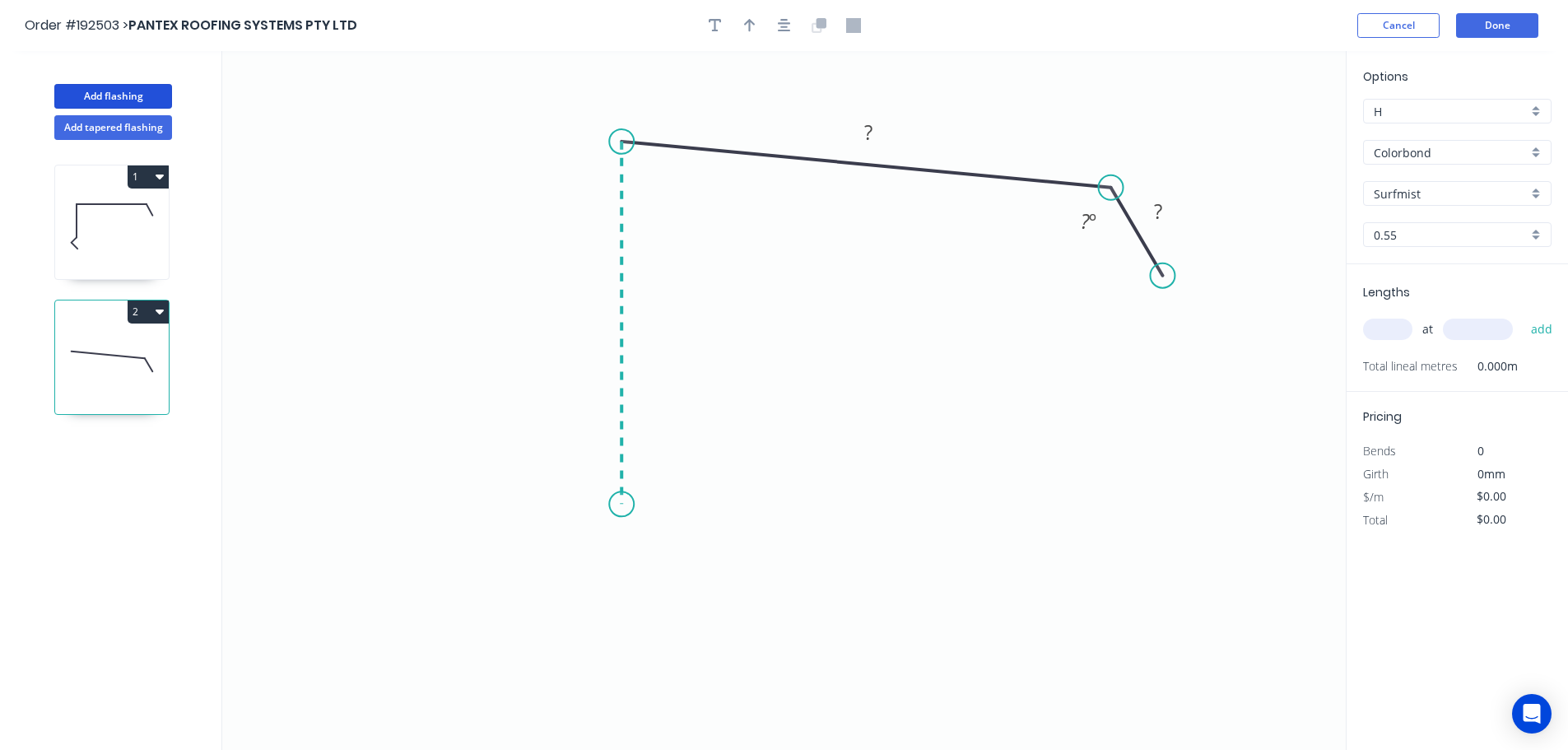
click at [623, 504] on icon "0 ? ? ? º" at bounding box center [784, 400] width 1124 height 698
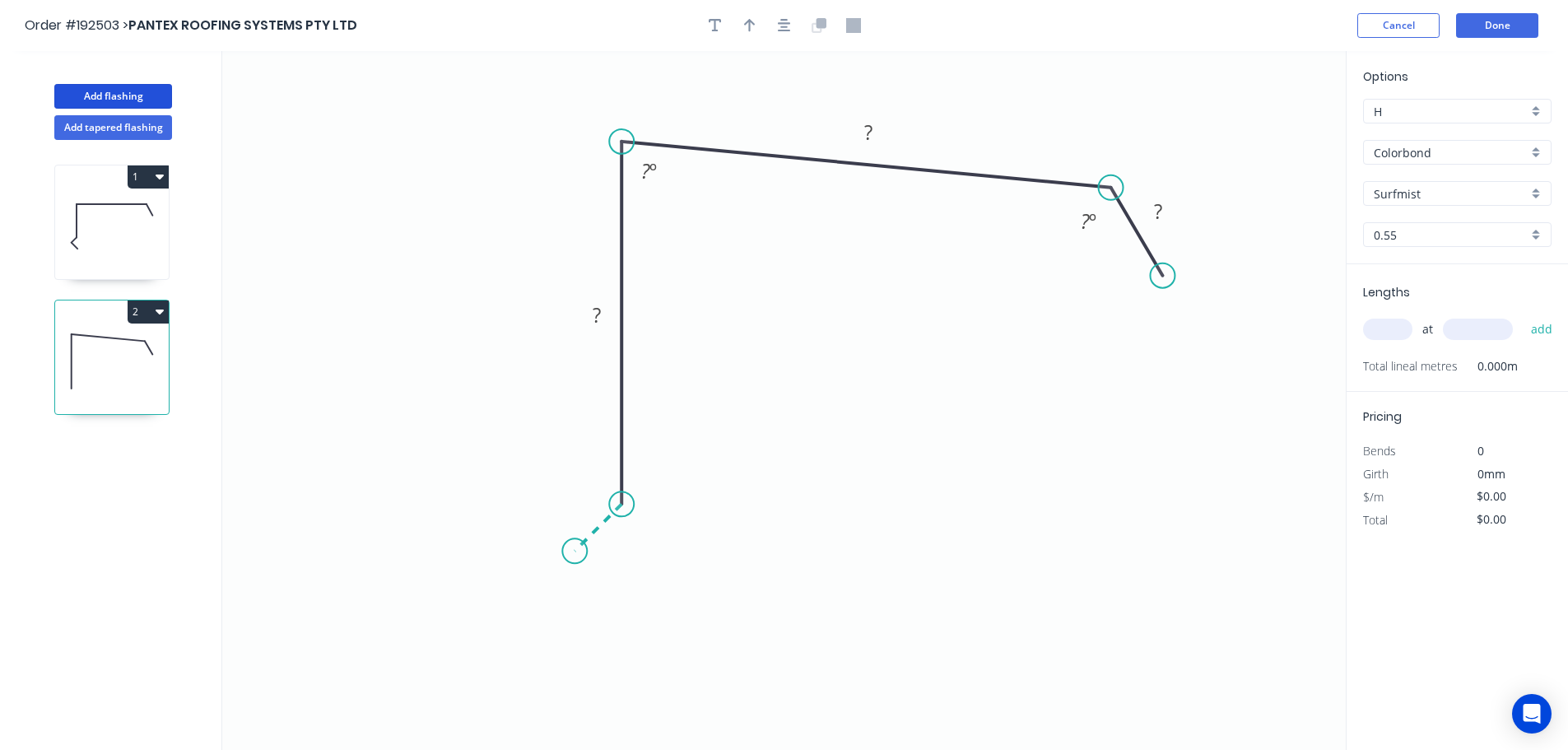
click at [575, 547] on icon "0 ? ? ? ? º ? º" at bounding box center [784, 400] width 1124 height 698
click at [625, 599] on icon at bounding box center [600, 575] width 50 height 50
click at [625, 599] on circle at bounding box center [625, 600] width 25 height 25
click at [580, 582] on tspan "?" at bounding box center [582, 585] width 8 height 27
click at [749, 22] on icon "button" at bounding box center [749, 25] width 11 height 13
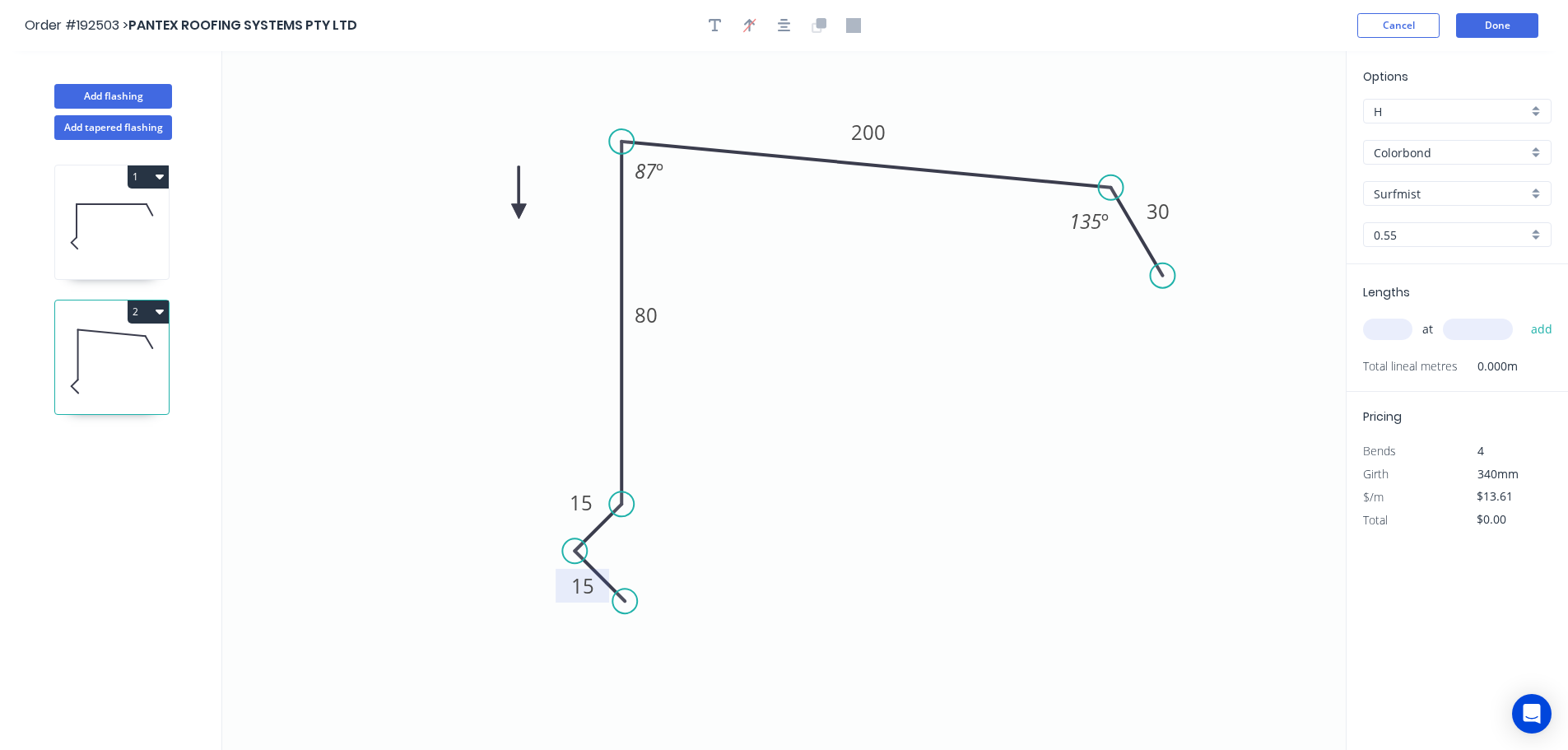
drag, startPoint x: 1264, startPoint y: 129, endPoint x: 518, endPoint y: 212, distance: 750.6
click at [518, 212] on icon at bounding box center [518, 192] width 15 height 53
click at [1392, 328] on input "text" at bounding box center [1387, 329] width 49 height 21
click at [1523, 315] on button "add" at bounding box center [1542, 329] width 39 height 28
click at [122, 92] on button "Add flashing" at bounding box center [113, 96] width 117 height 25
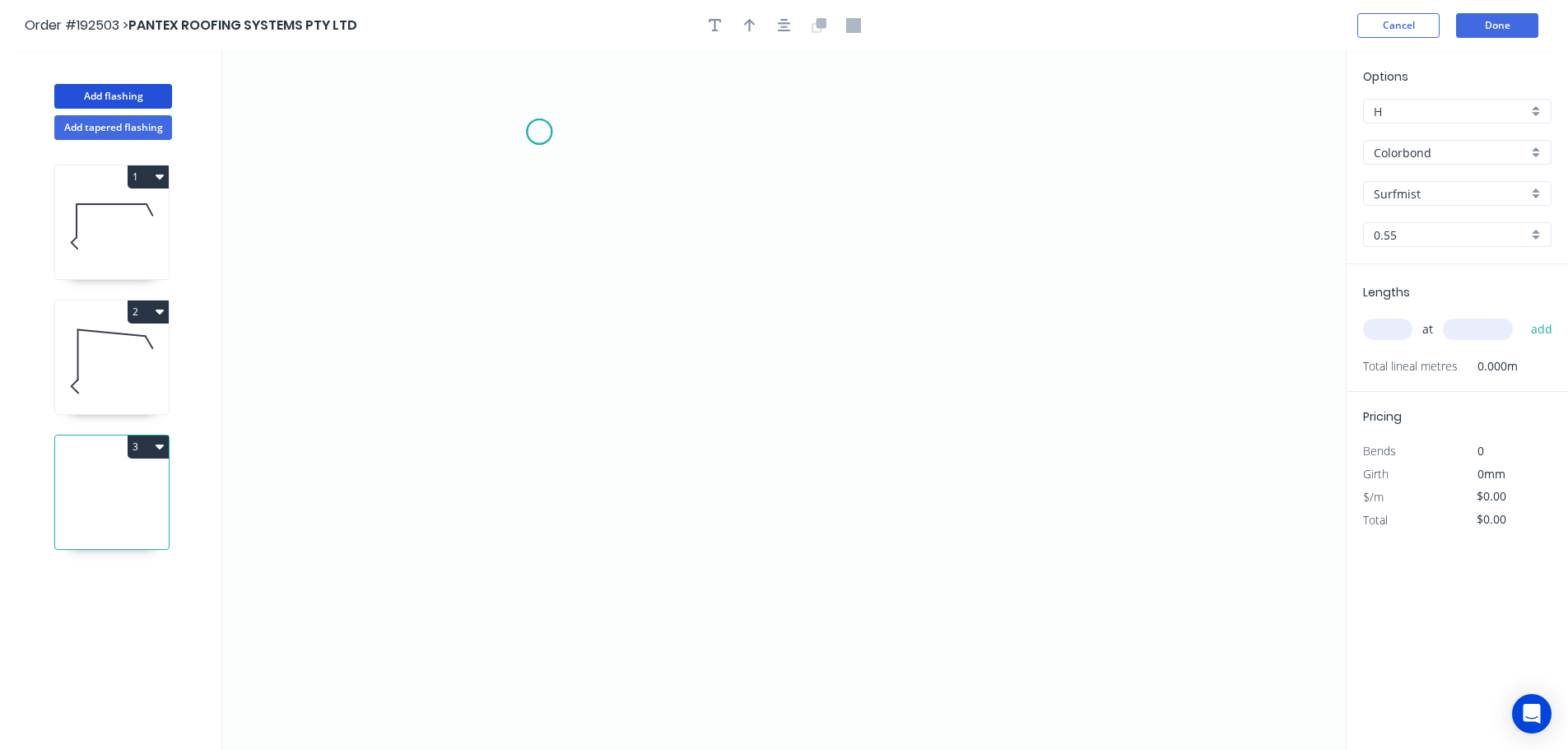
click at [540, 132] on icon "0" at bounding box center [784, 400] width 1124 height 698
click at [522, 399] on icon "0" at bounding box center [784, 400] width 1124 height 698
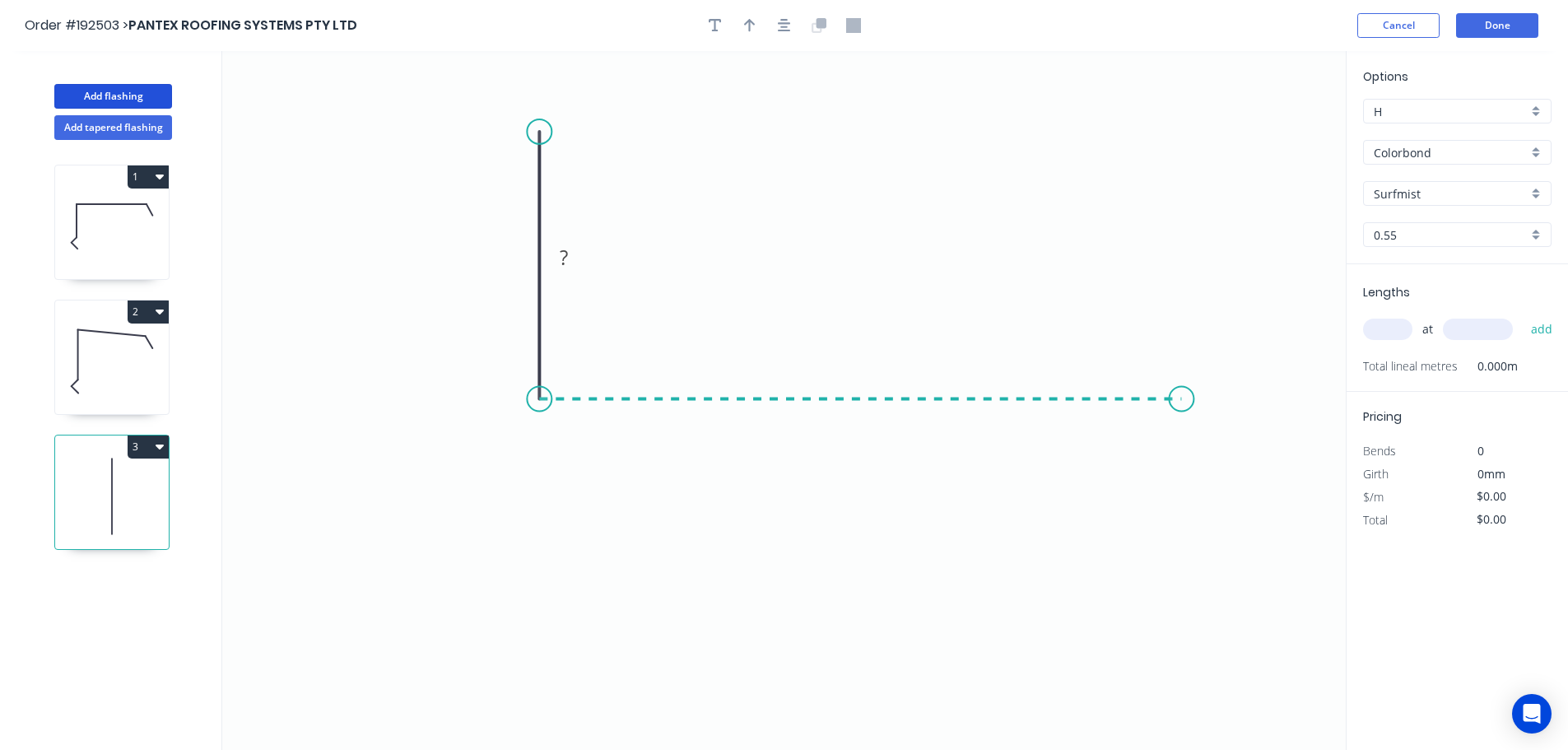
click at [1182, 369] on icon "0 ?" at bounding box center [784, 400] width 1124 height 698
click at [1234, 499] on icon "0 ? ?" at bounding box center [784, 400] width 1124 height 698
click at [1234, 499] on circle at bounding box center [1234, 498] width 25 height 25
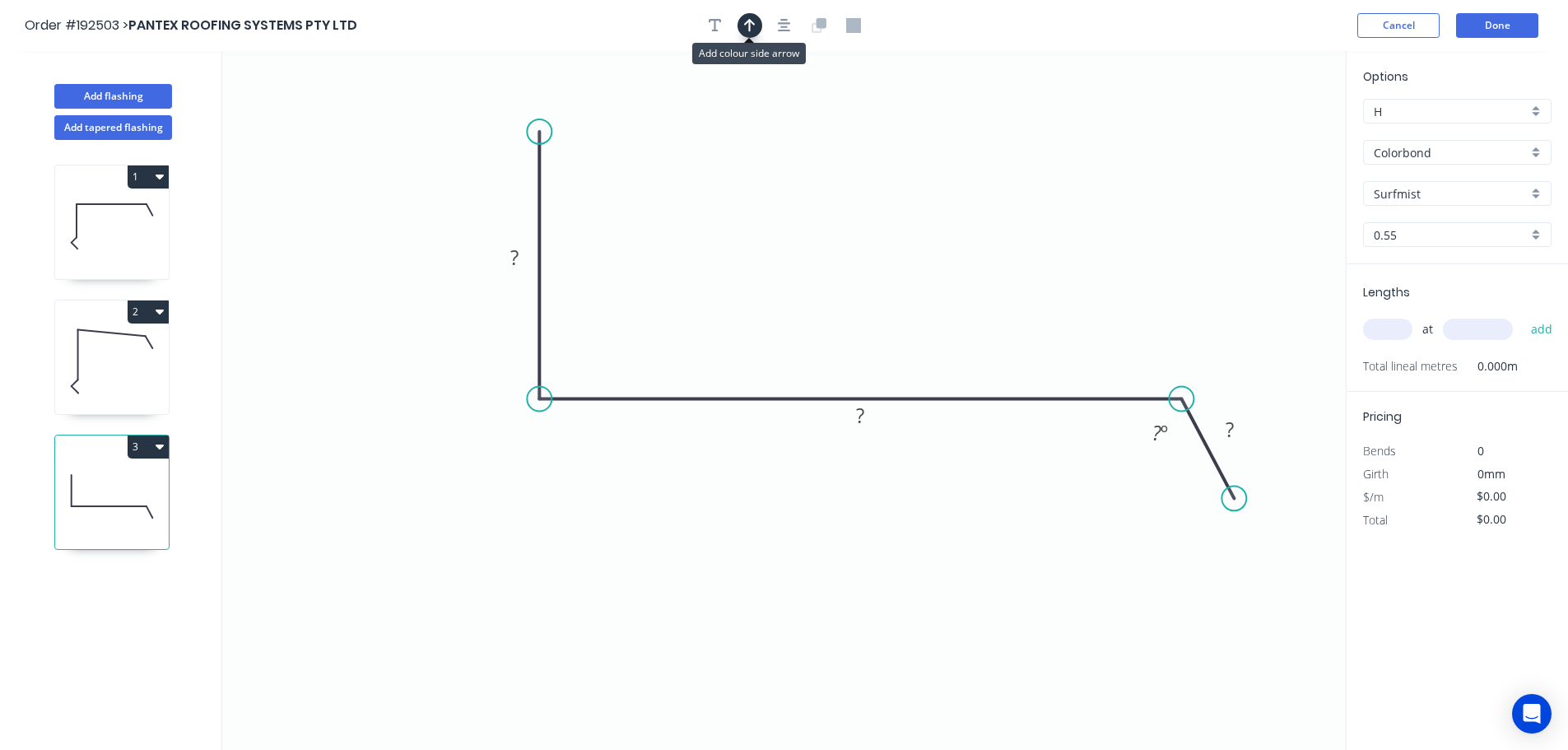
click at [754, 30] on icon "button" at bounding box center [749, 26] width 11 height 15
click at [1266, 130] on icon at bounding box center [1263, 114] width 15 height 53
click at [1264, 130] on icon at bounding box center [1265, 111] width 15 height 53
drag, startPoint x: 1264, startPoint y: 130, endPoint x: 772, endPoint y: 215, distance: 499.3
click at [887, 190] on icon at bounding box center [904, 176] width 48 height 48
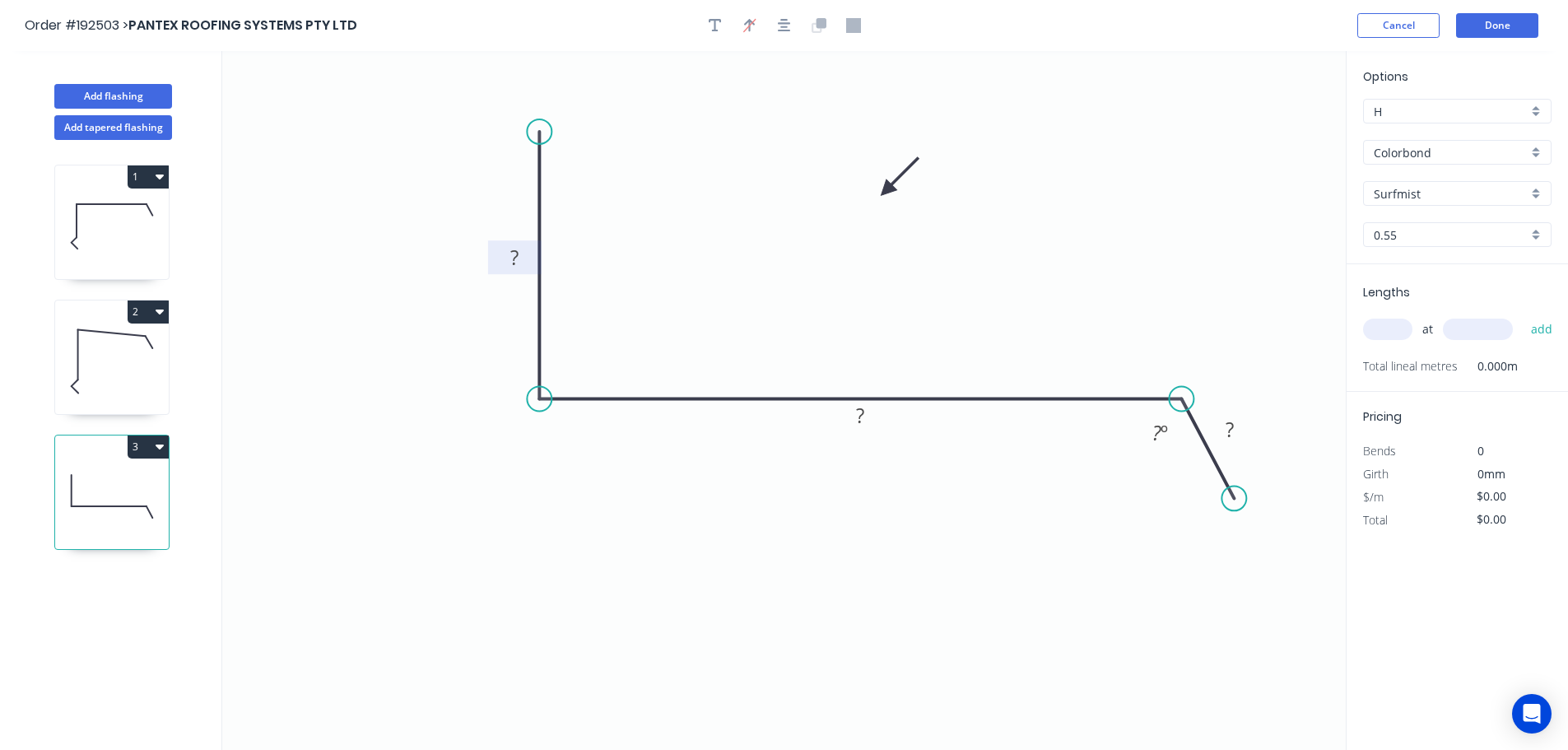
click at [517, 254] on tspan "?" at bounding box center [514, 257] width 8 height 27
click at [1398, 328] on input "text" at bounding box center [1387, 329] width 49 height 21
click at [1523, 315] on button "add" at bounding box center [1542, 329] width 39 height 28
click at [163, 177] on icon "button" at bounding box center [159, 176] width 8 height 13
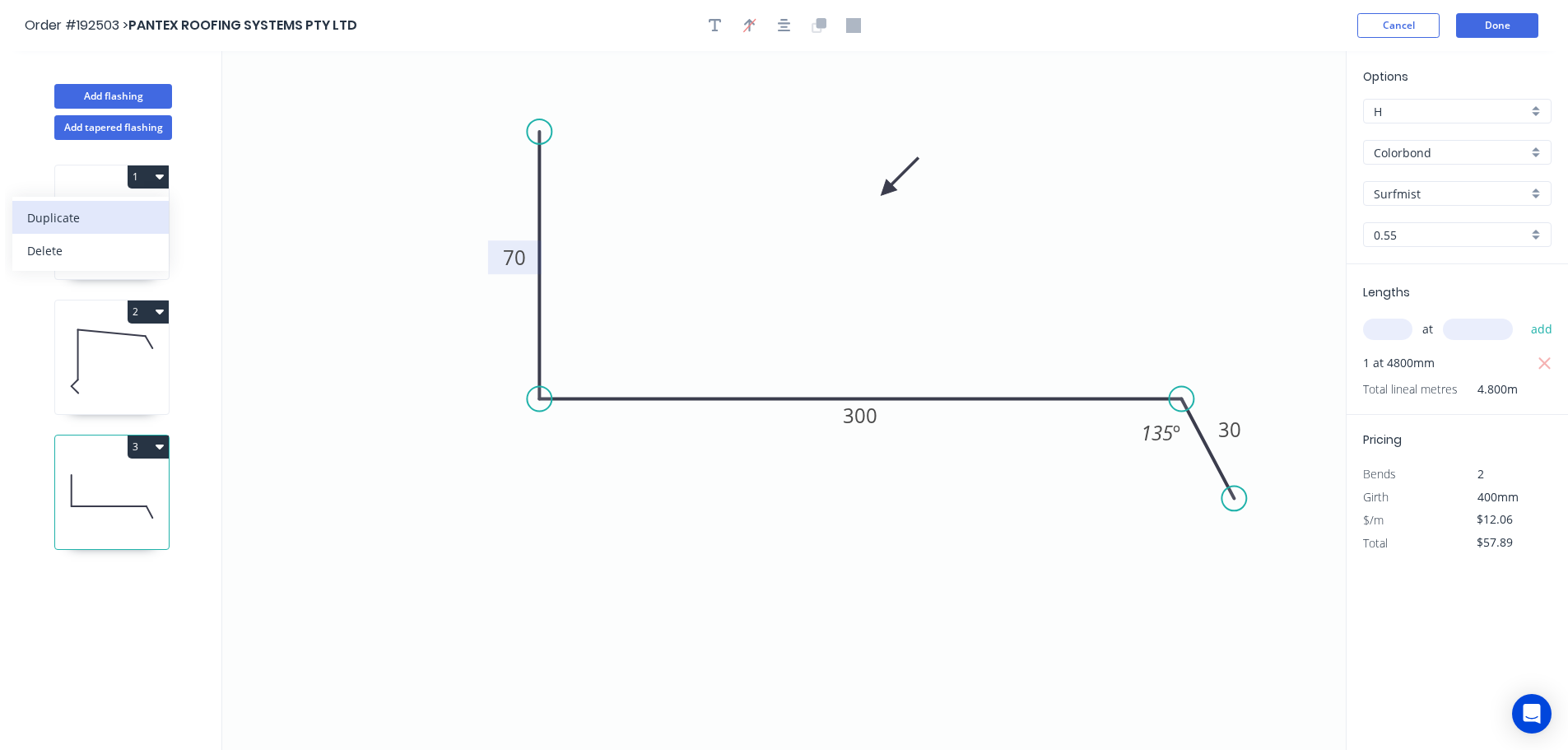
click at [50, 212] on div "Duplicate" at bounding box center [90, 218] width 127 height 24
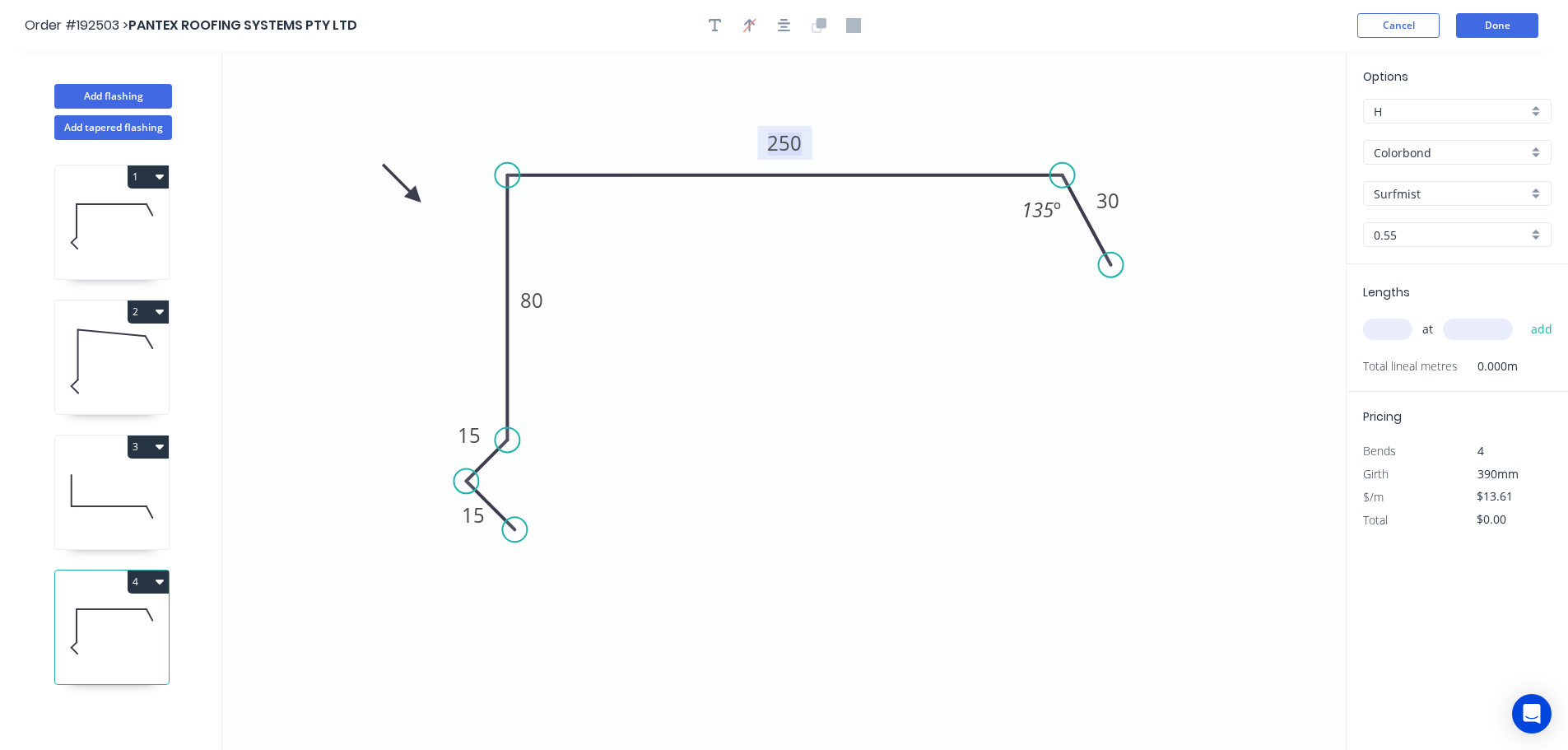
click at [783, 142] on tspan "250" at bounding box center [784, 142] width 34 height 27
click at [1376, 328] on input "text" at bounding box center [1387, 329] width 49 height 21
click at [1523, 315] on button "add" at bounding box center [1542, 329] width 39 height 28
click at [125, 91] on button "Add flashing" at bounding box center [113, 96] width 117 height 25
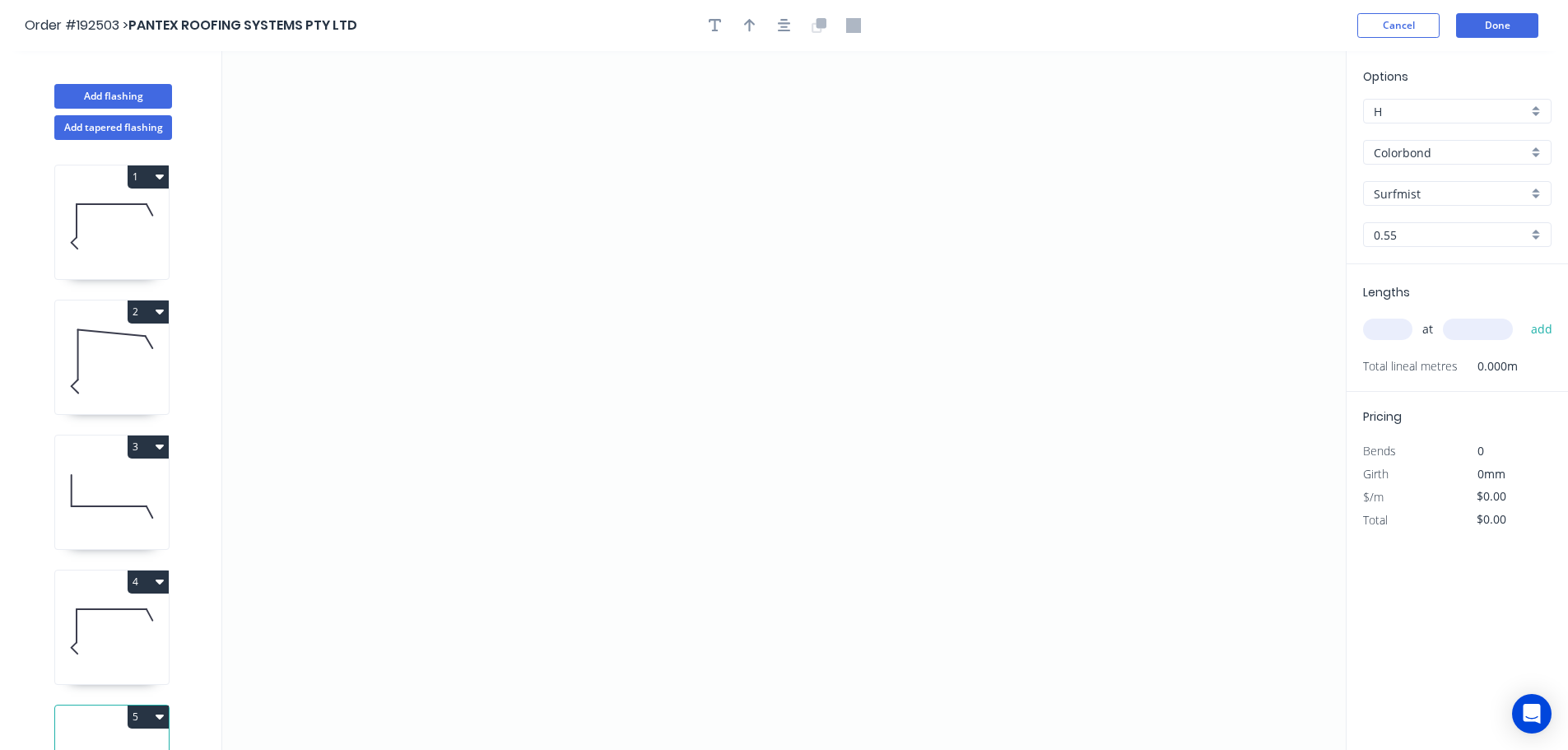
click at [1382, 320] on input "text" at bounding box center [1387, 329] width 49 height 21
click at [1523, 315] on button "add" at bounding box center [1542, 329] width 39 height 28
click at [906, 120] on icon "0" at bounding box center [784, 400] width 1124 height 698
click at [842, 175] on icon "0" at bounding box center [784, 400] width 1124 height 698
click at [852, 369] on icon "0 ?" at bounding box center [784, 400] width 1124 height 698
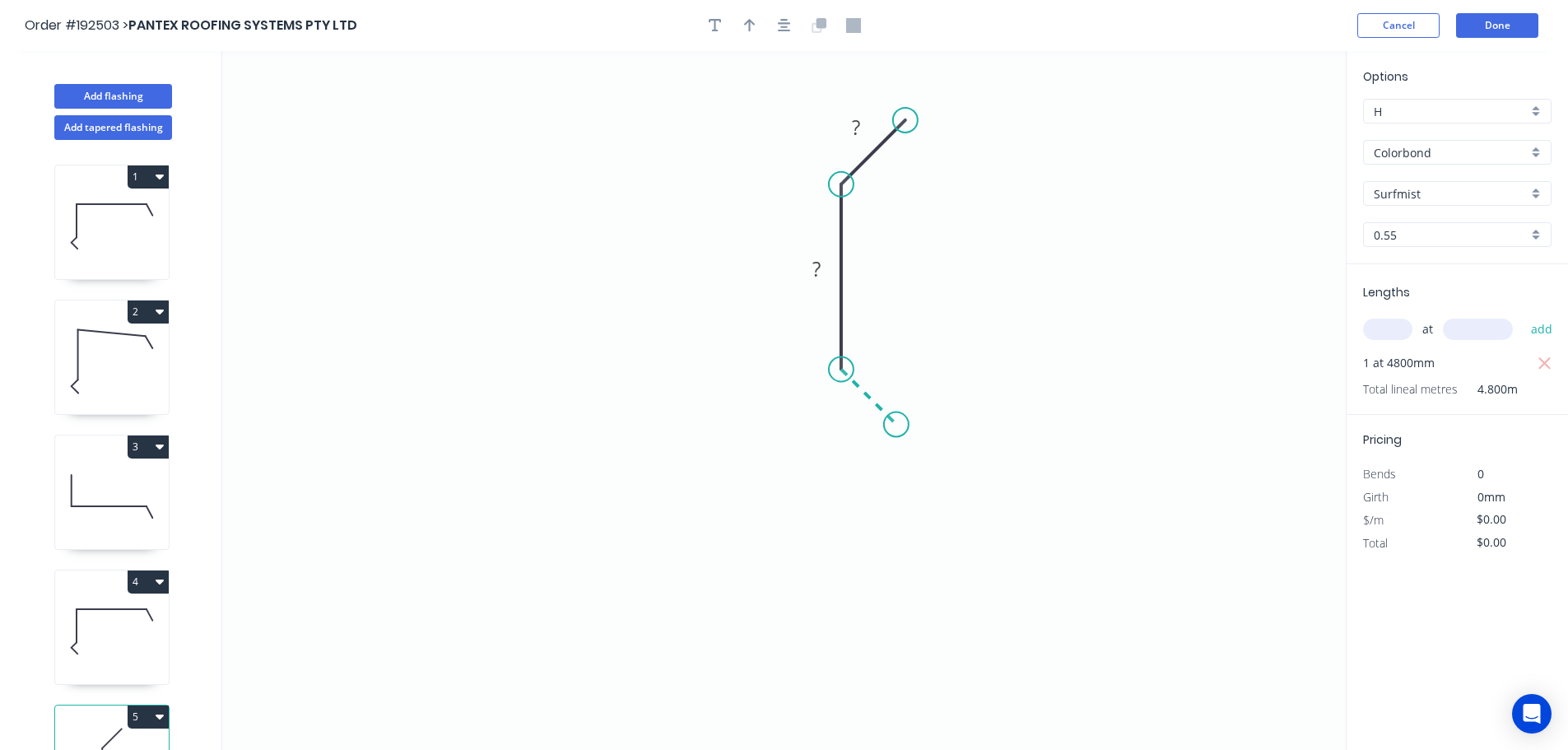
click at [896, 421] on icon "0 ? ?" at bounding box center [784, 400] width 1124 height 698
click at [899, 609] on icon "0 ? ? ?" at bounding box center [784, 400] width 1124 height 698
click at [847, 665] on icon "0 ? ? ? ?" at bounding box center [784, 400] width 1124 height 698
click at [847, 665] on circle at bounding box center [846, 657] width 25 height 25
click at [858, 122] on tspan "?" at bounding box center [856, 127] width 8 height 27
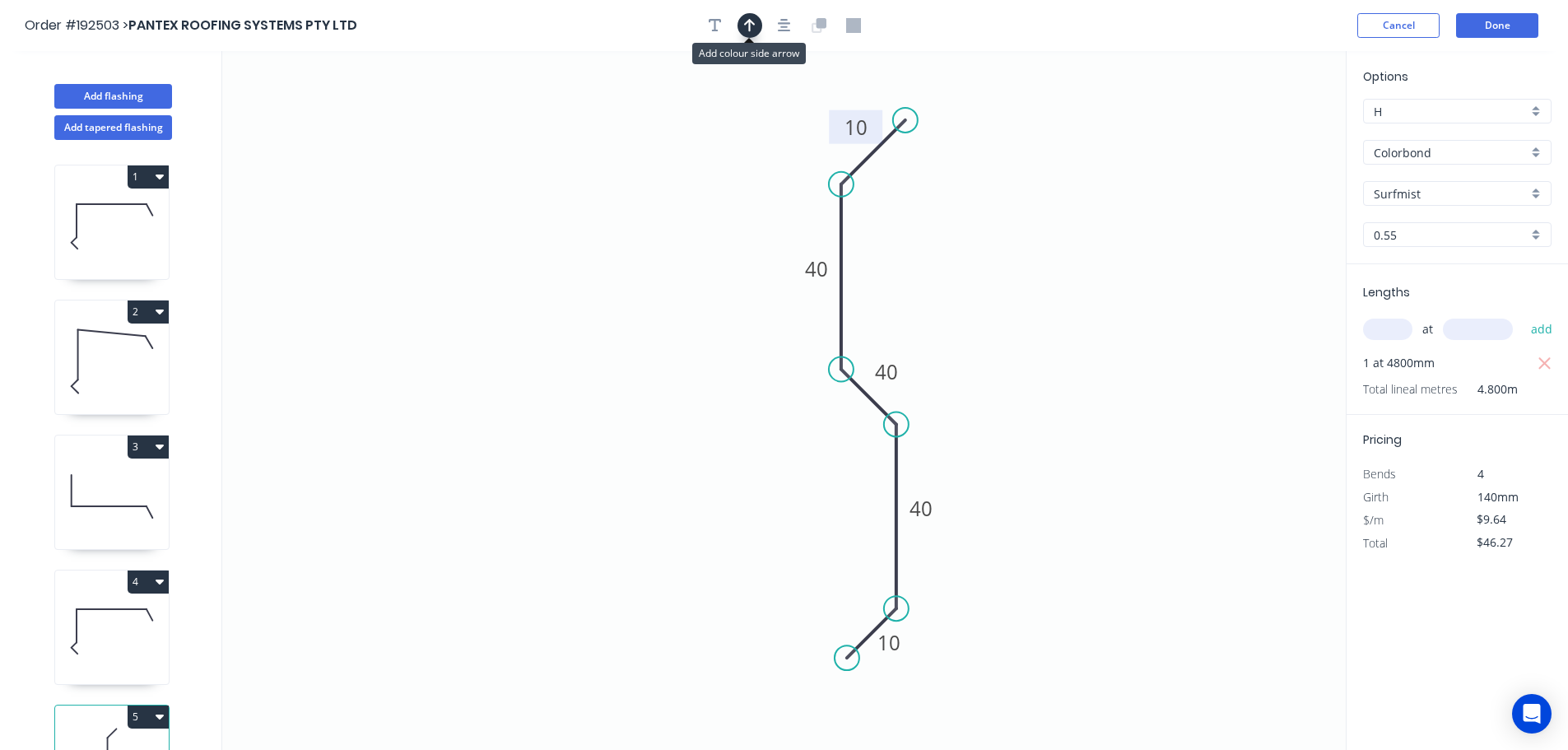
click at [751, 29] on icon "button" at bounding box center [749, 26] width 11 height 15
click at [1262, 133] on icon at bounding box center [1263, 114] width 15 height 53
drag, startPoint x: 1262, startPoint y: 133, endPoint x: 1019, endPoint y: 270, distance: 279.0
click at [1019, 270] on icon at bounding box center [1038, 253] width 48 height 48
click at [894, 375] on tspan "40" at bounding box center [886, 371] width 23 height 27
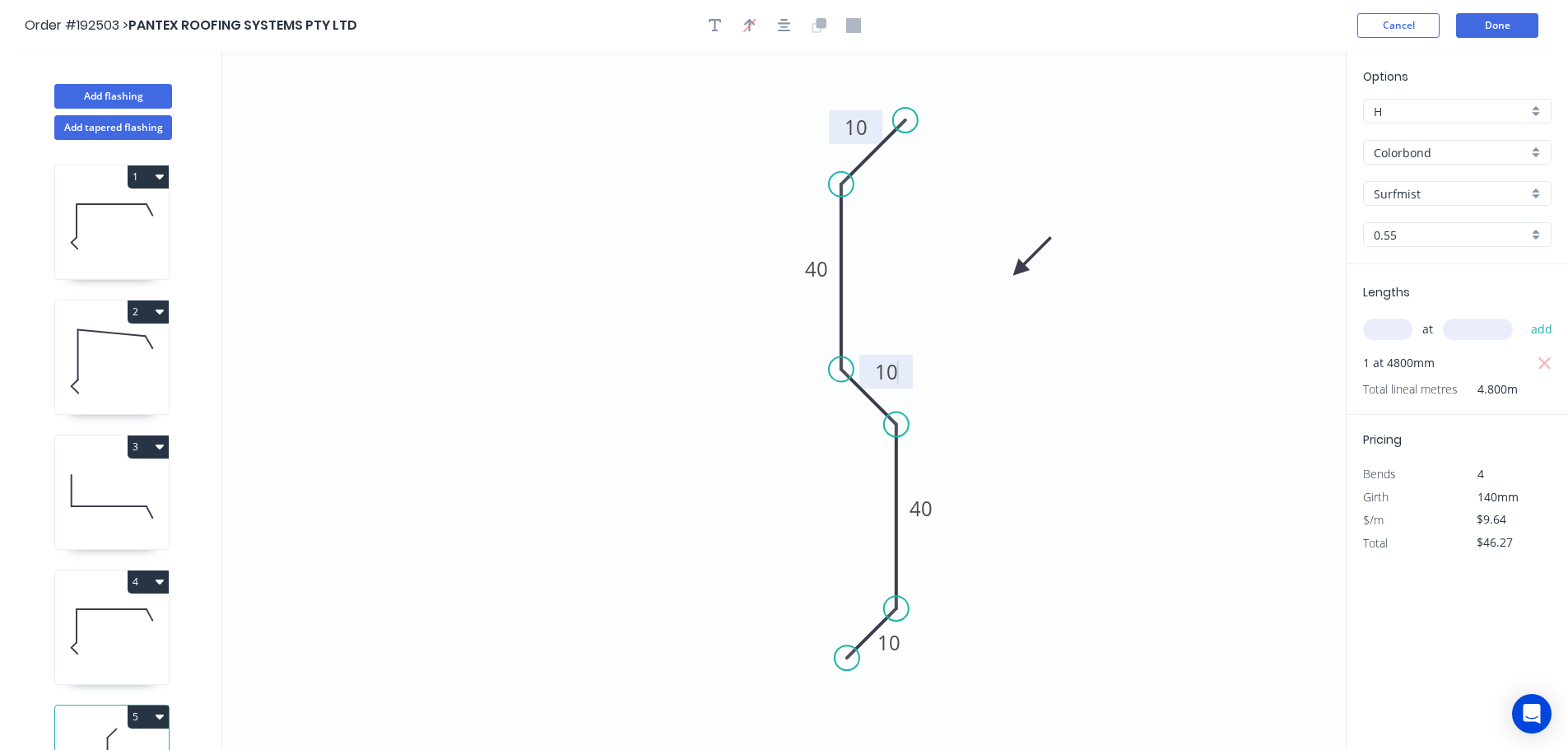
click at [1016, 472] on icon "0 10 40 10 40 10" at bounding box center [784, 400] width 1124 height 698
click at [1507, 24] on button "Done" at bounding box center [1497, 25] width 82 height 25
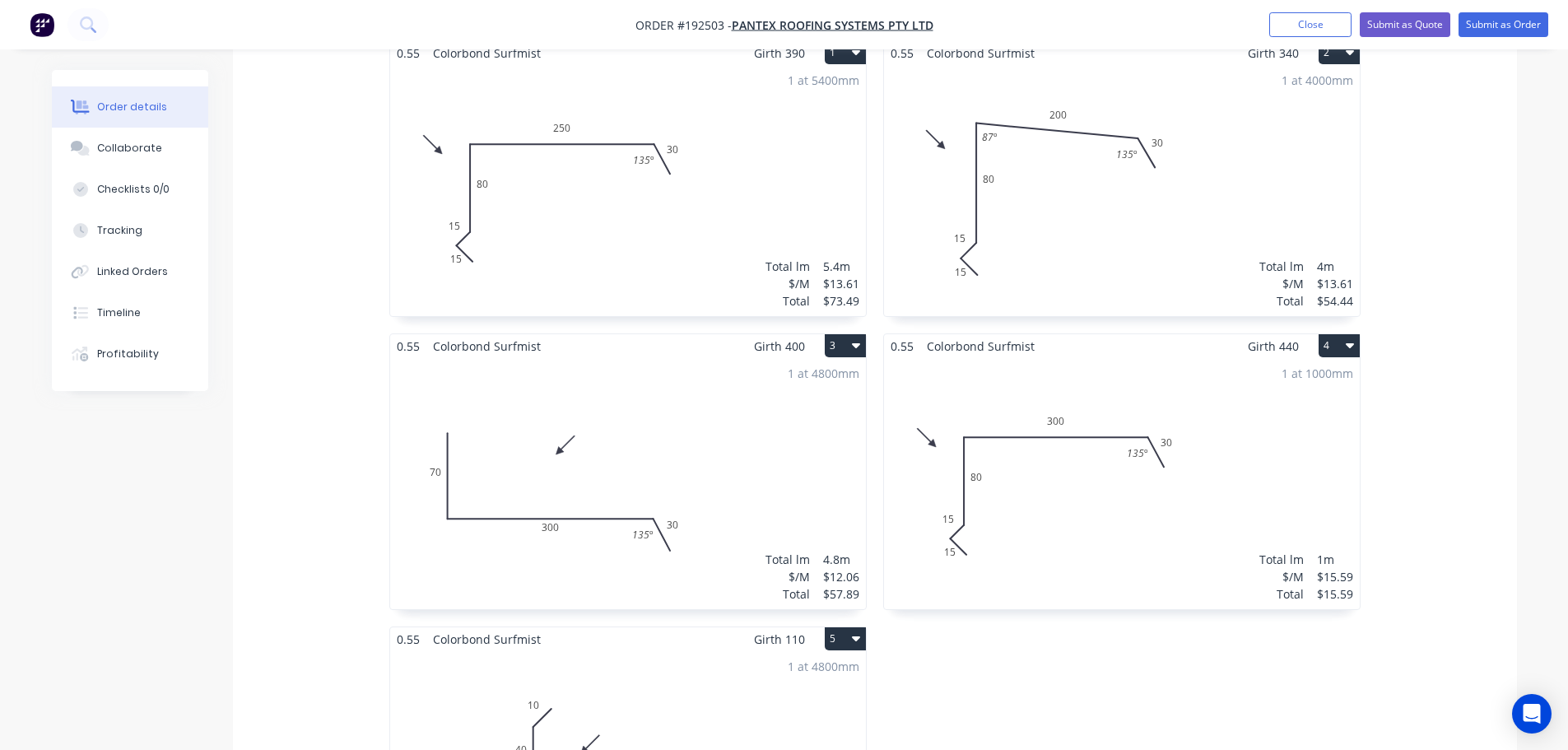
scroll to position [576, 0]
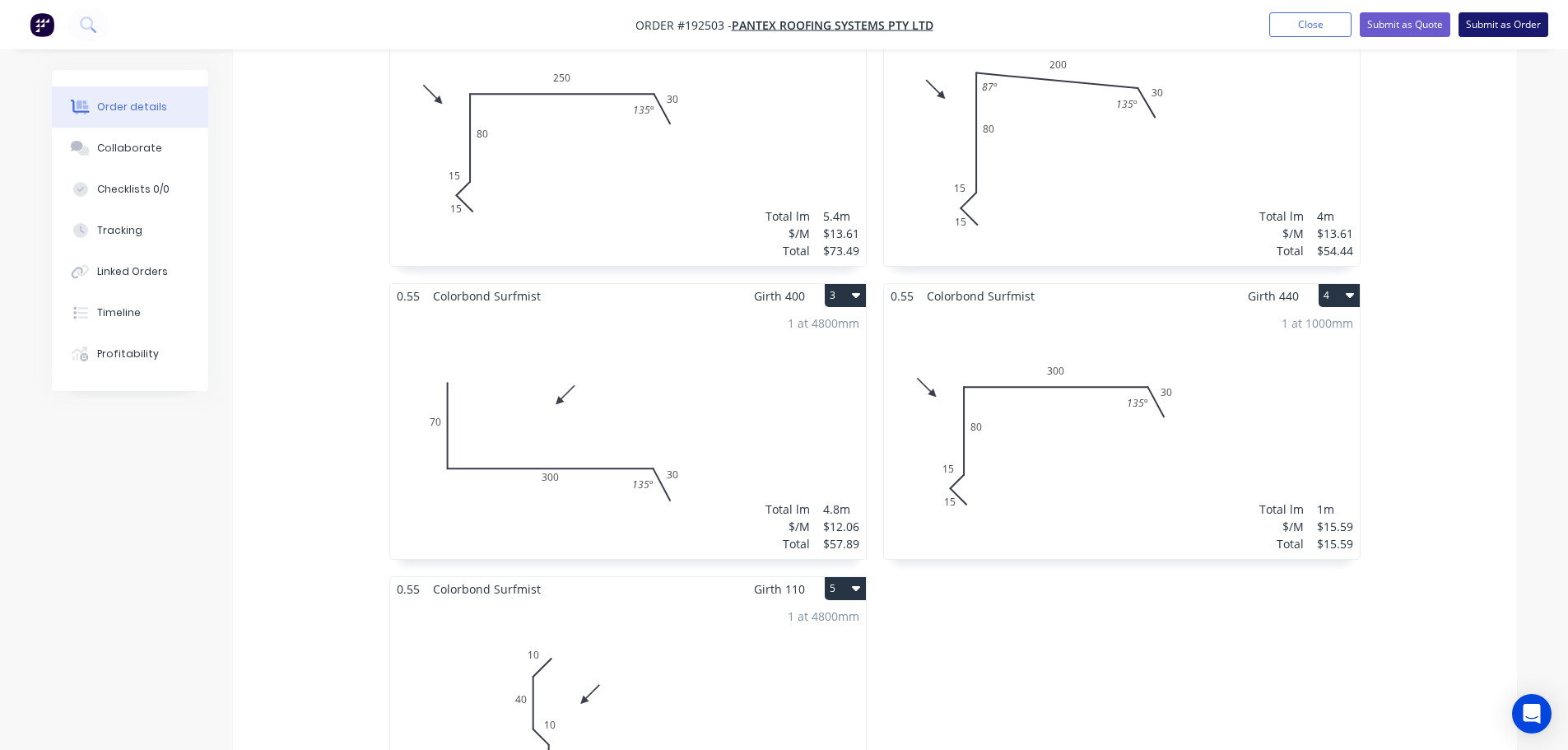
click at [1513, 21] on button "Submit as Order" at bounding box center [1503, 24] width 90 height 25
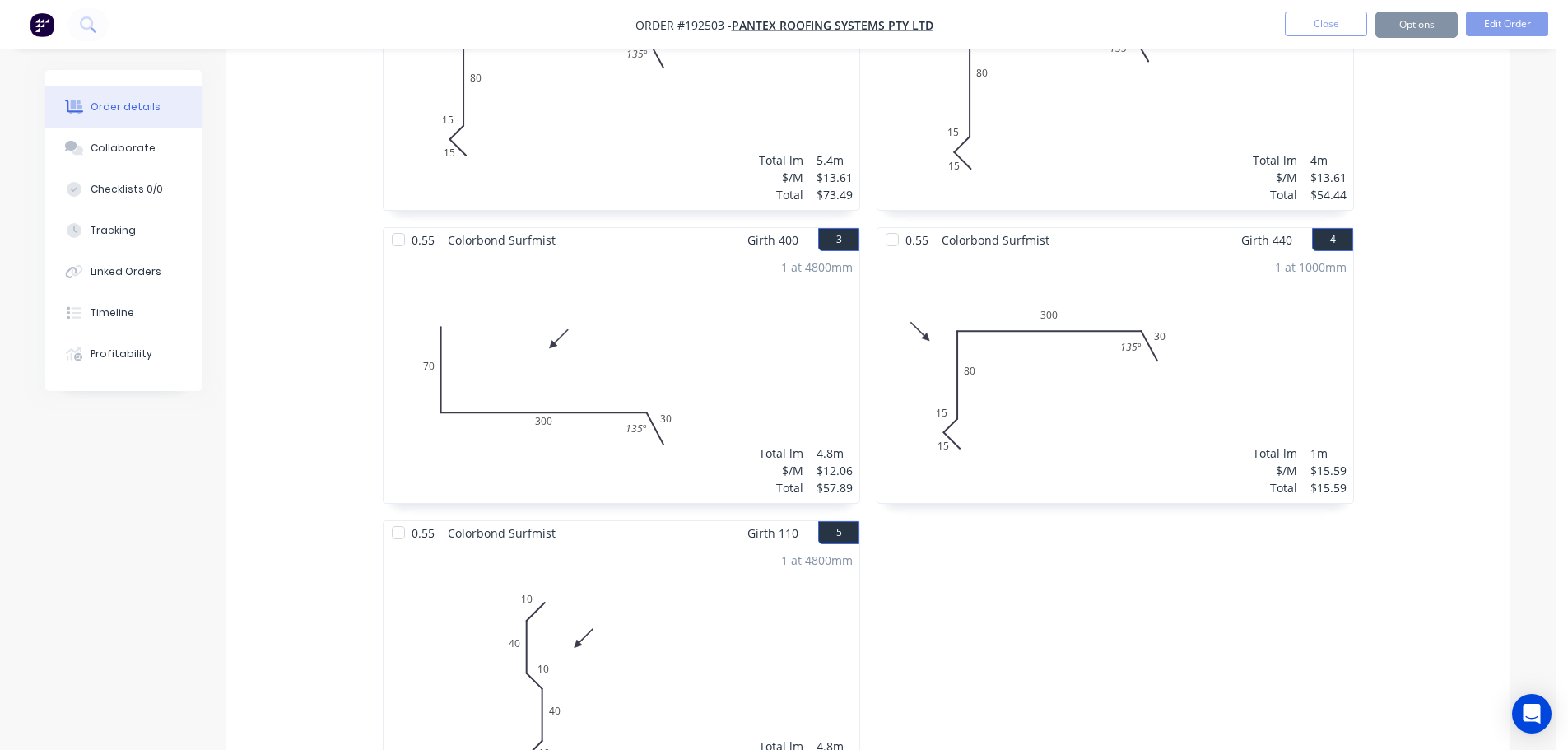
scroll to position [0, 0]
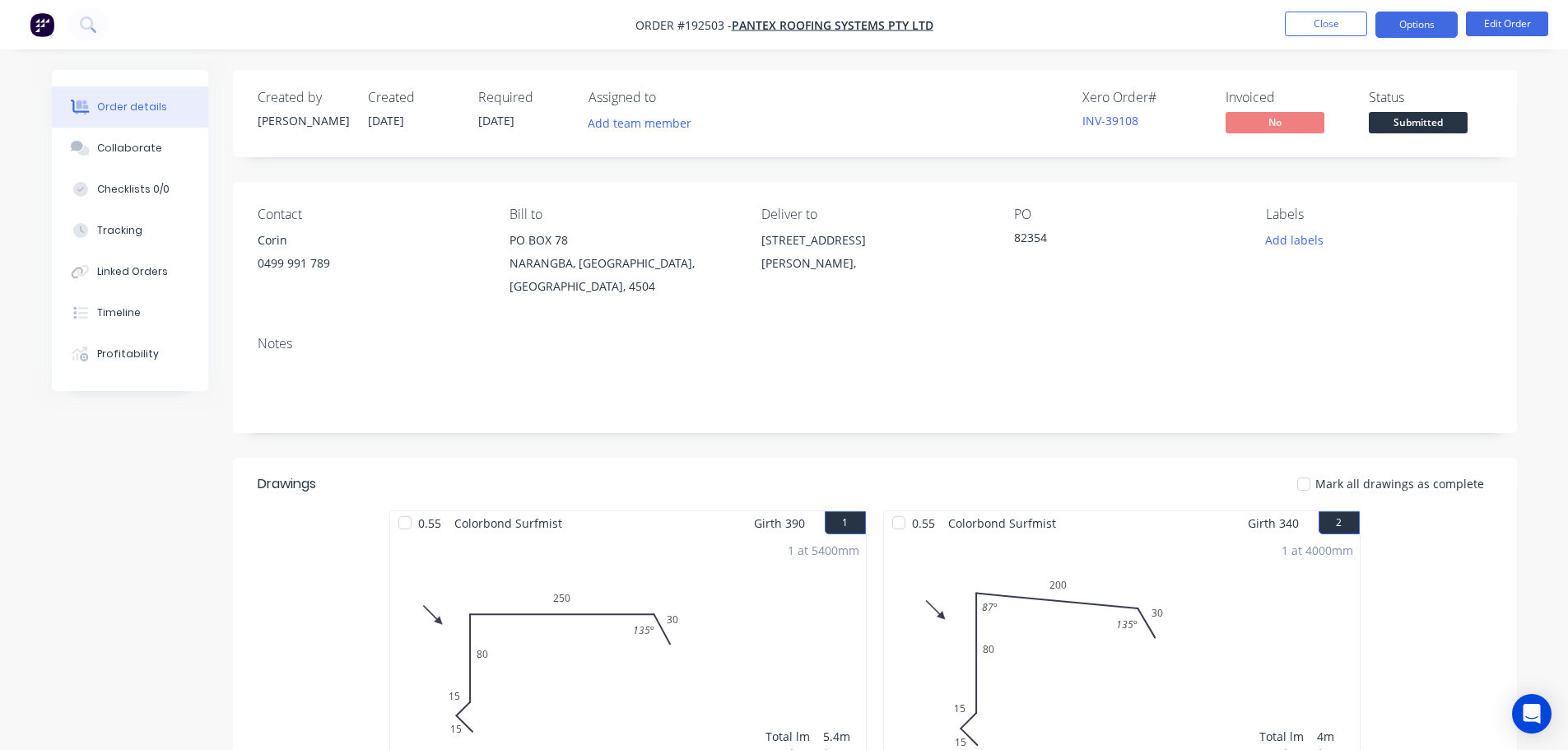
click at [1420, 27] on button "Options" at bounding box center [1416, 24] width 82 height 27
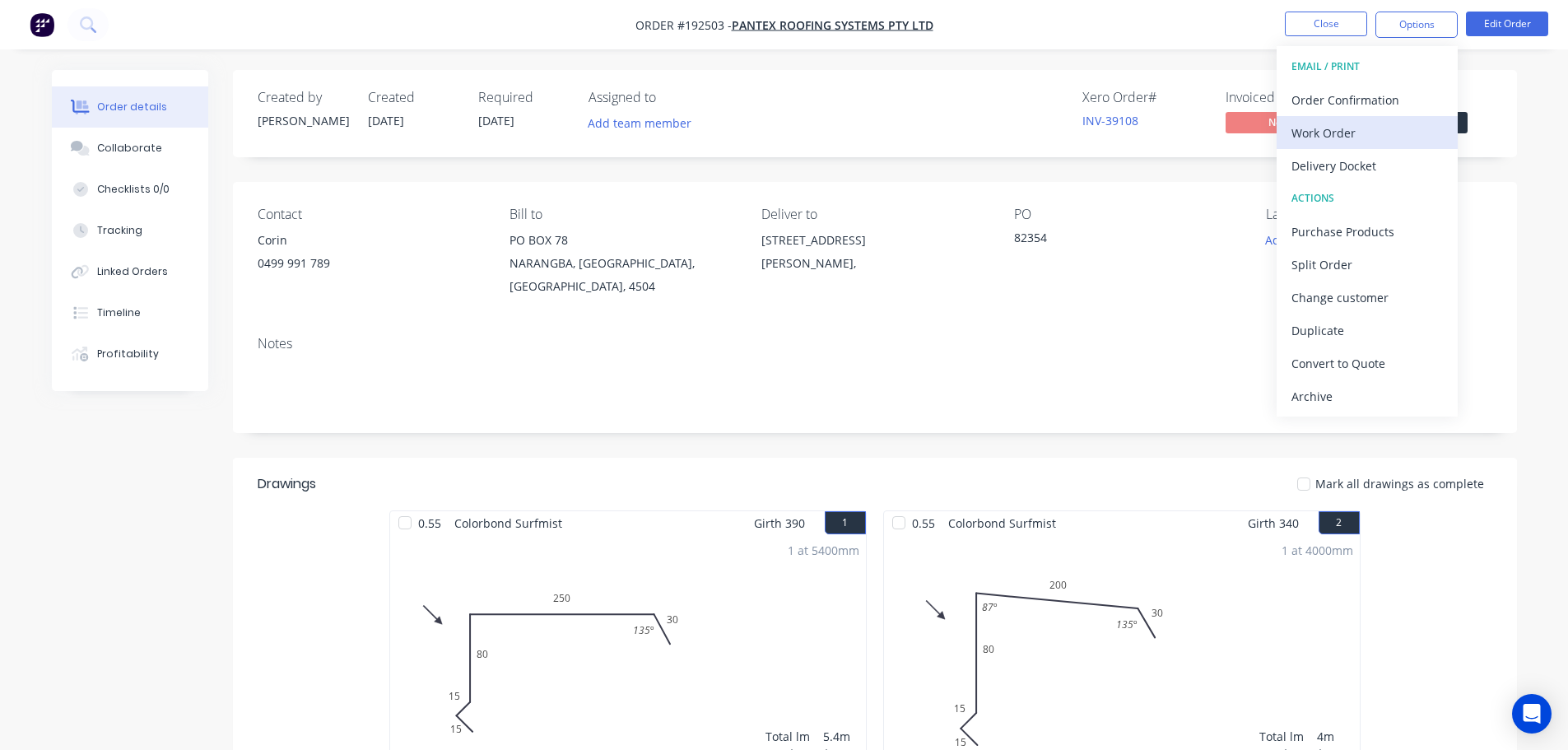
click at [1309, 135] on div "Work Order" at bounding box center [1367, 133] width 152 height 24
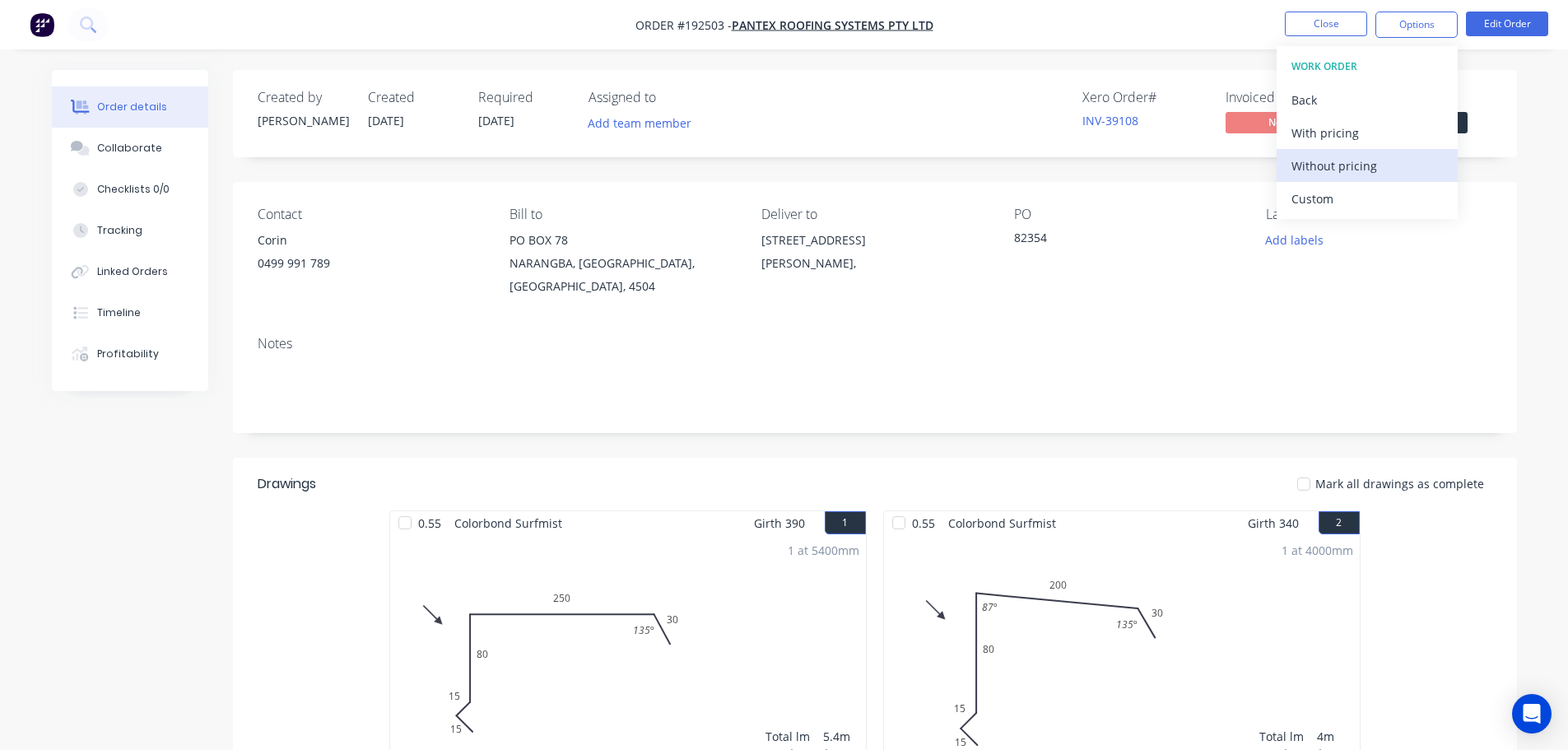
click at [1313, 160] on div "Without pricing" at bounding box center [1367, 166] width 152 height 24
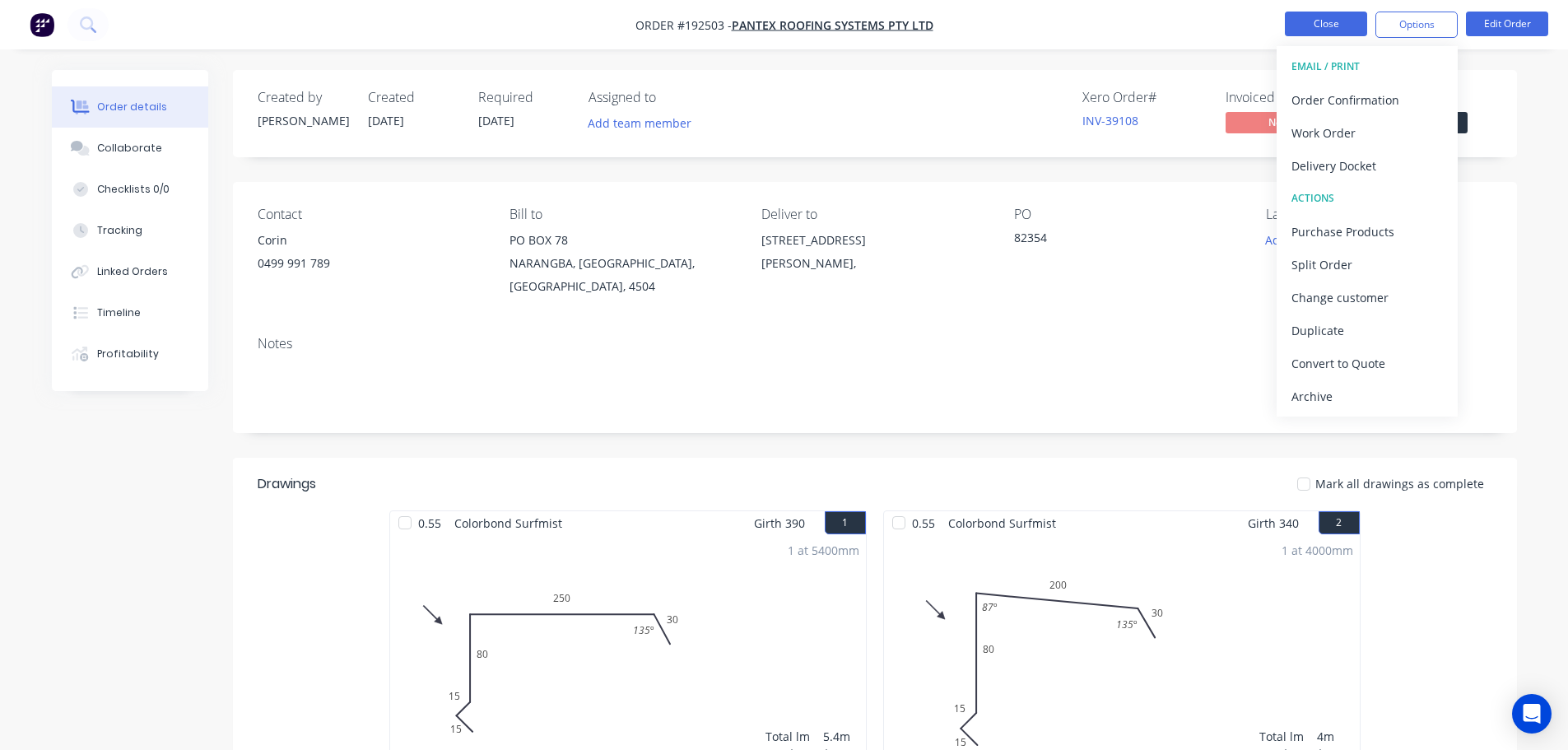
click at [1334, 21] on button "Close" at bounding box center [1326, 23] width 82 height 25
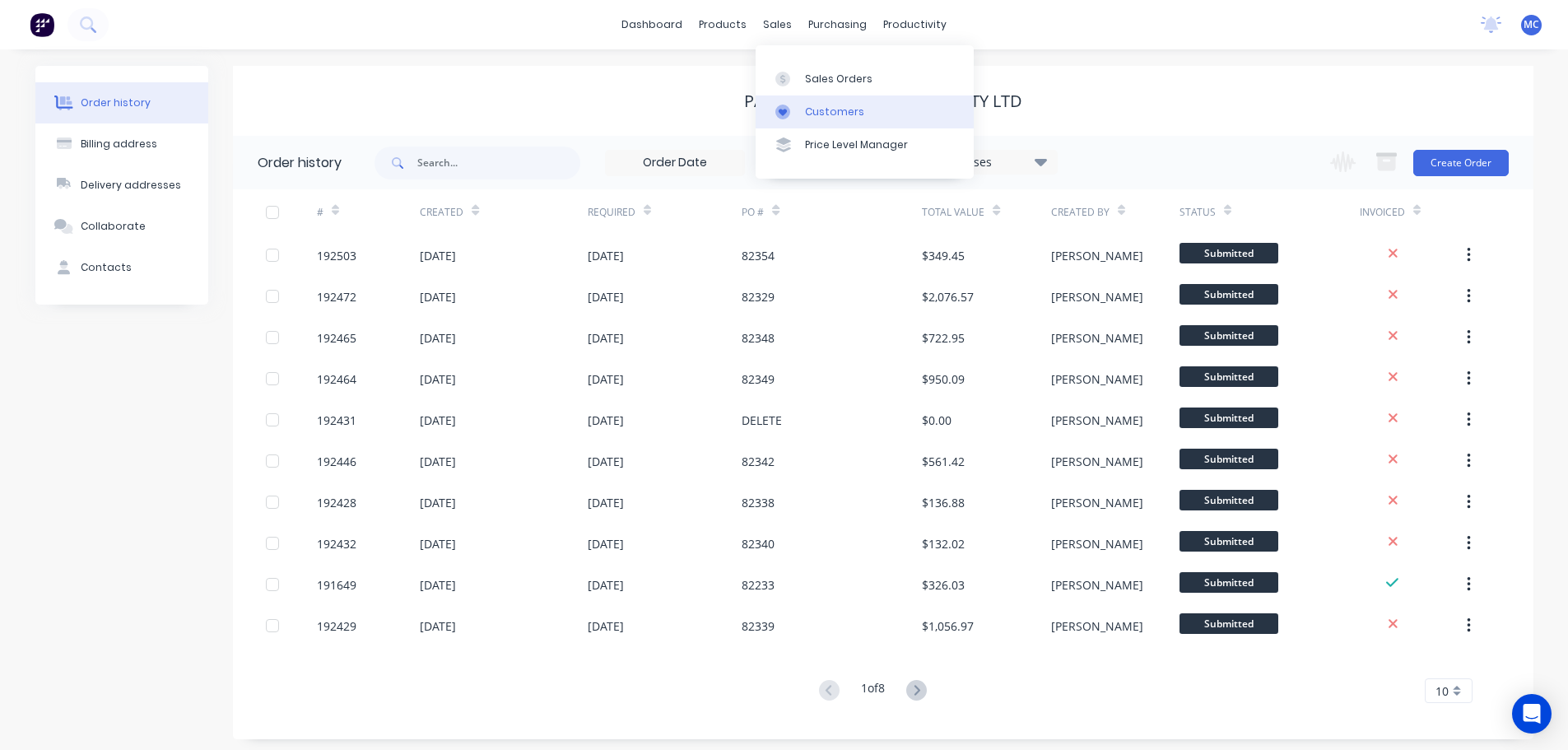
click at [832, 117] on div "Customers" at bounding box center [834, 112] width 59 height 15
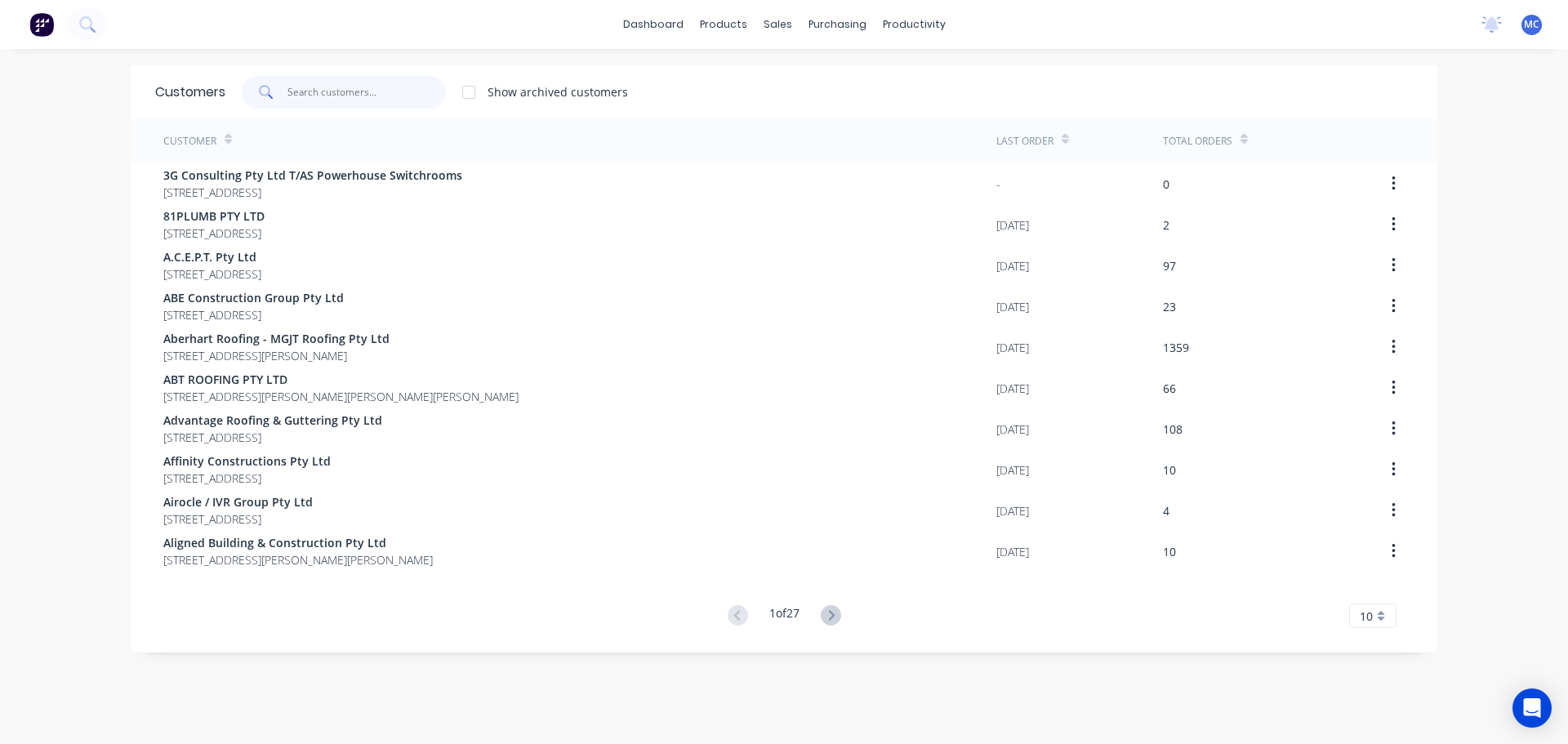
click at [329, 93] on input "text" at bounding box center [367, 93] width 159 height 33
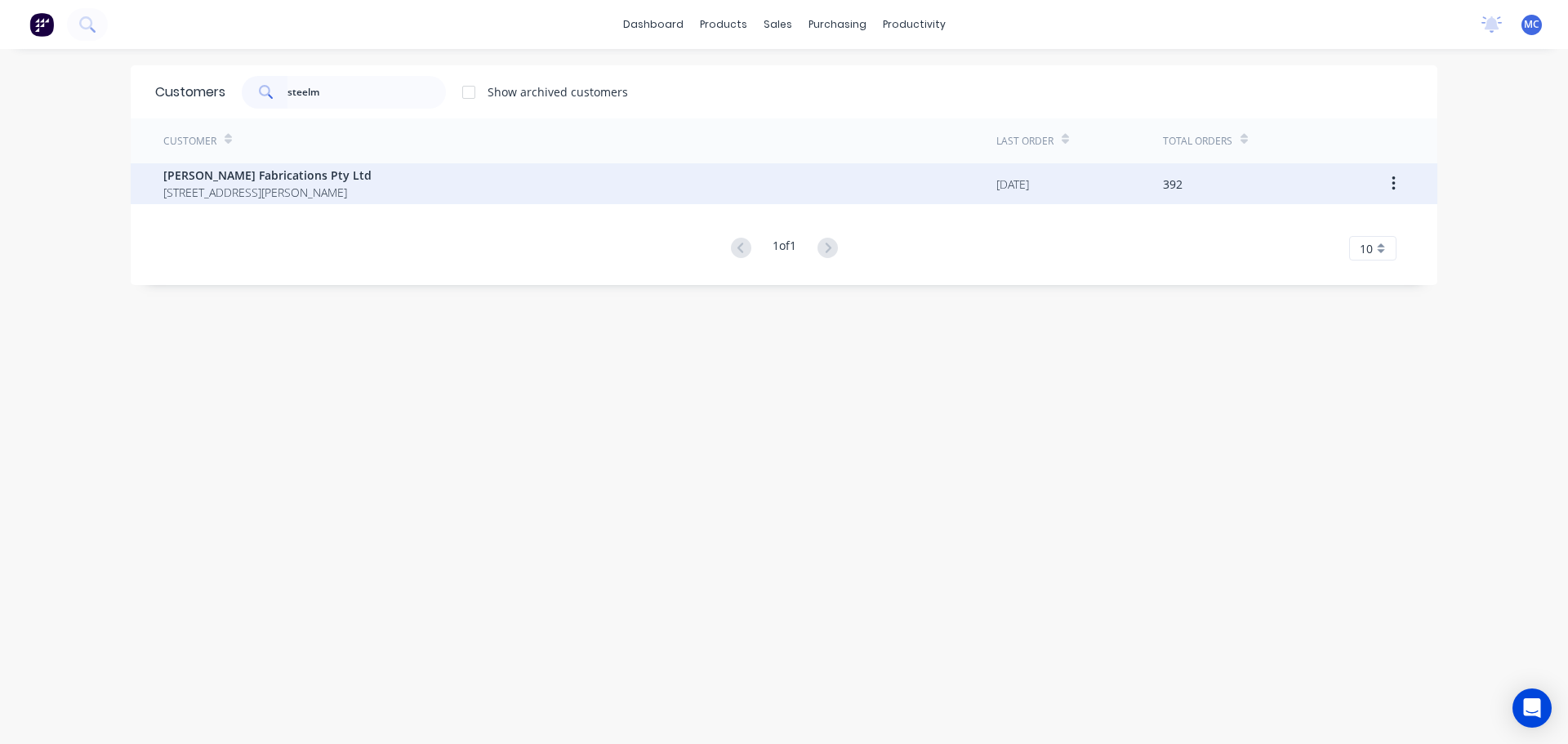
click at [221, 179] on span "[PERSON_NAME] Fabrications Pty Ltd" at bounding box center [267, 175] width 208 height 17
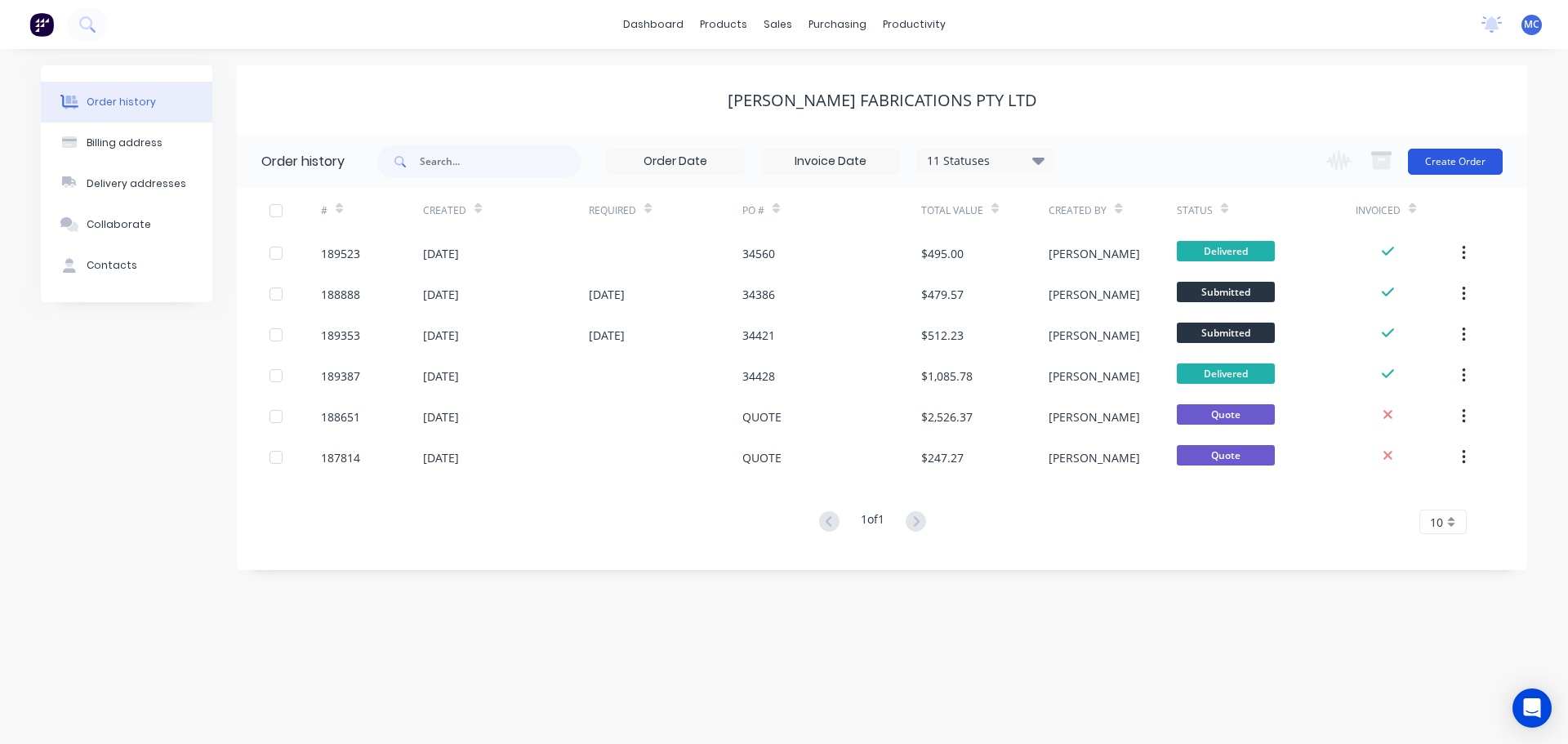
click at [1471, 162] on button "Create Order" at bounding box center [1454, 161] width 94 height 27
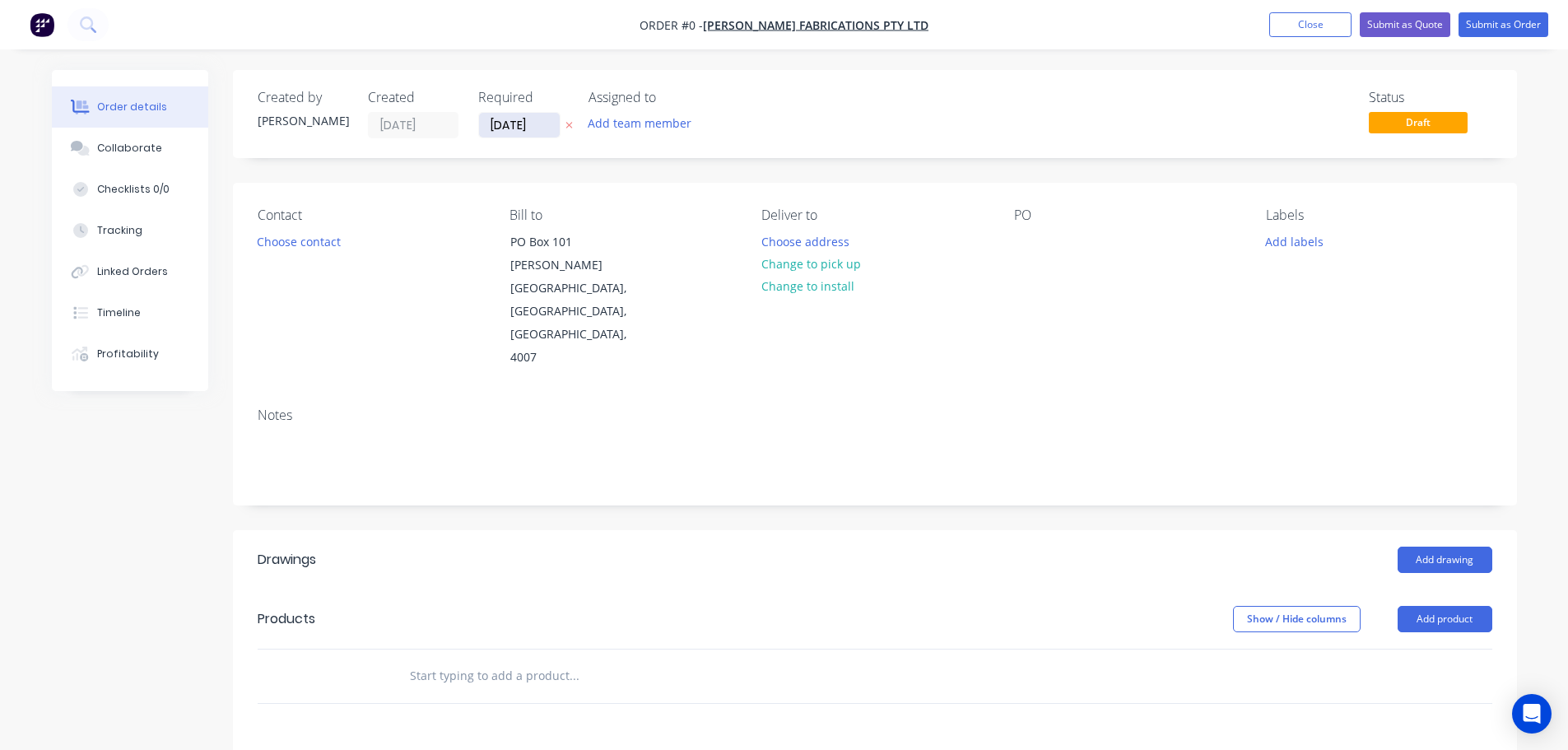
click at [518, 126] on input "[DATE]" at bounding box center [519, 125] width 80 height 25
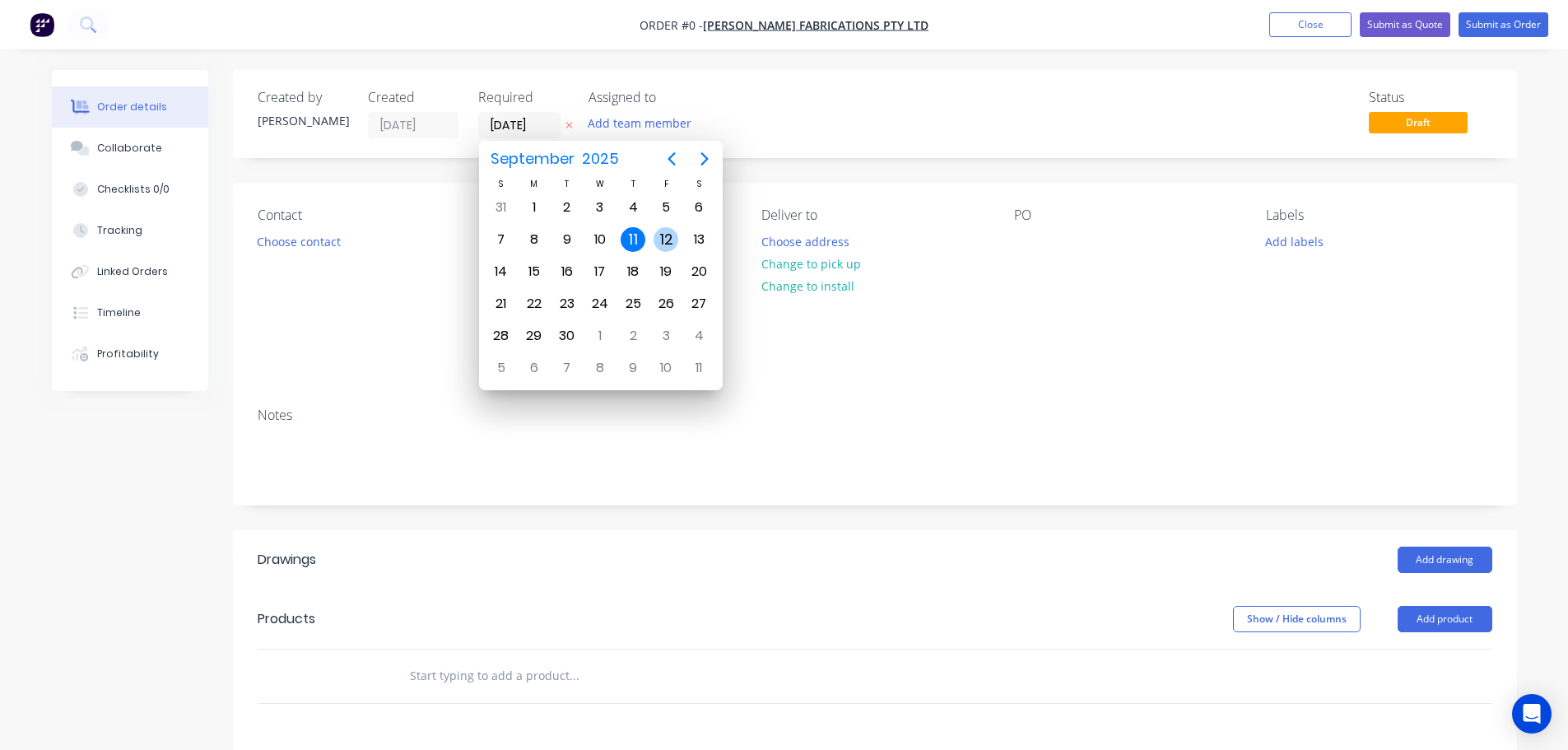
click at [665, 237] on div "12" at bounding box center [665, 239] width 25 height 25
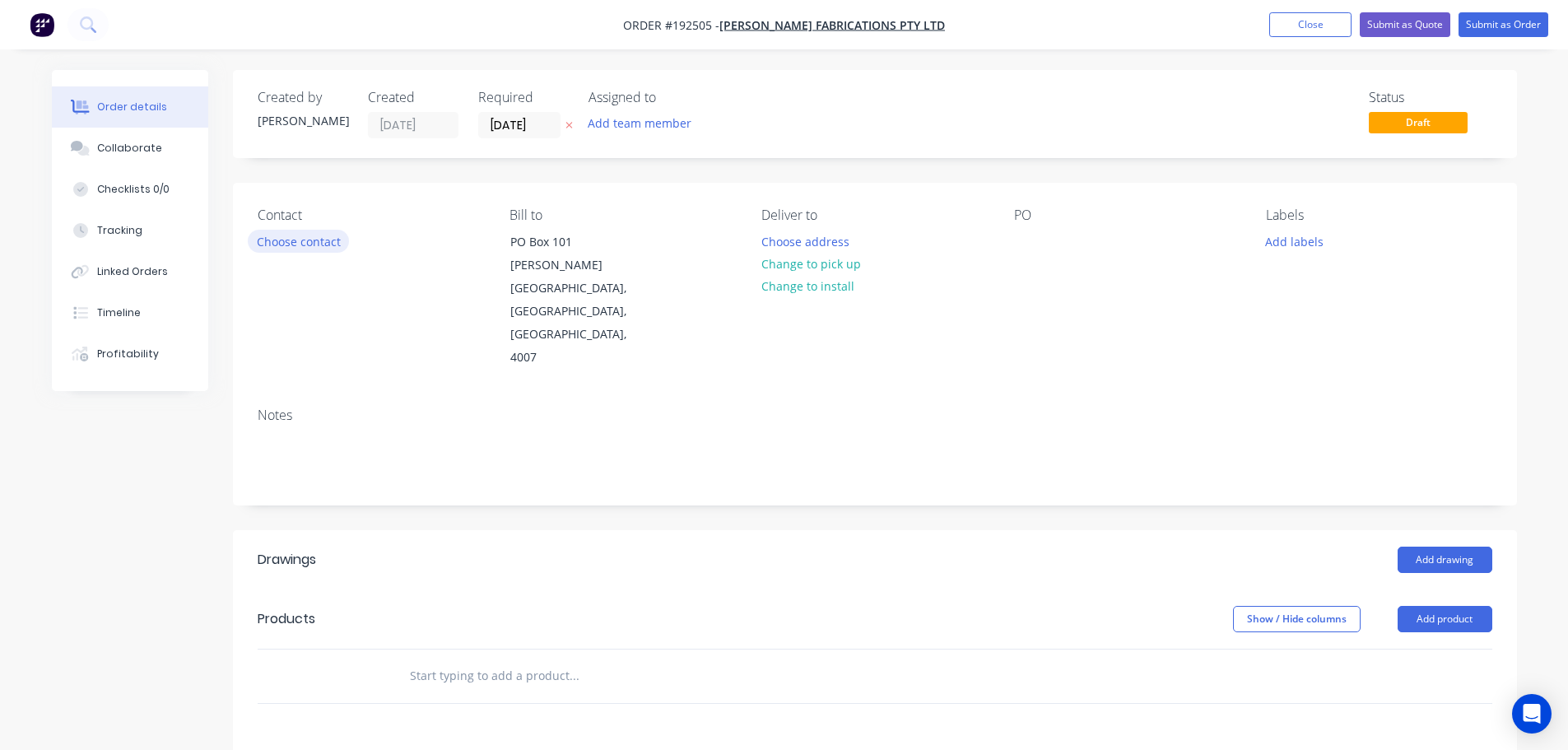
click at [312, 243] on button "Choose contact" at bounding box center [298, 241] width 102 height 22
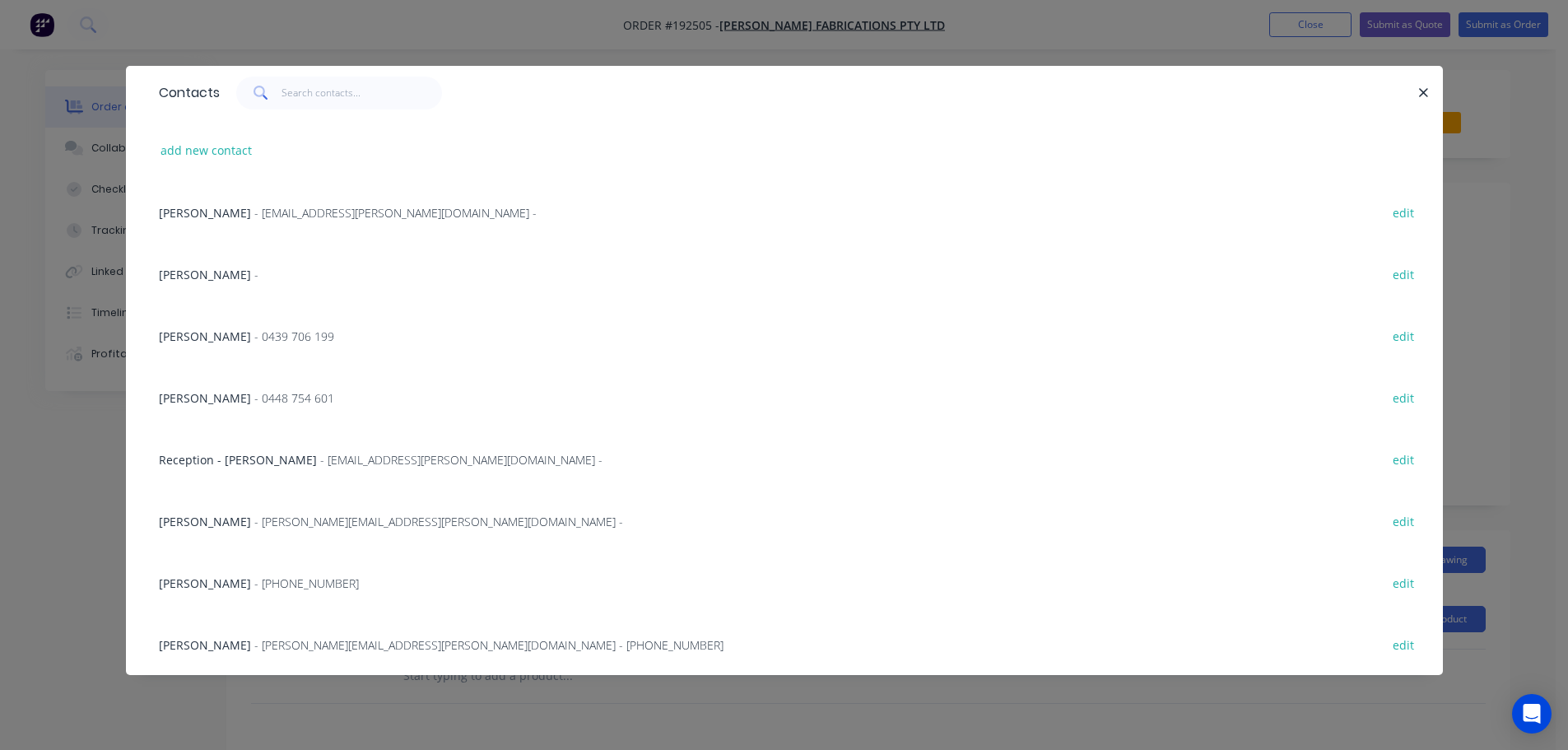
click at [246, 396] on span "[PERSON_NAME]" at bounding box center [205, 397] width 92 height 16
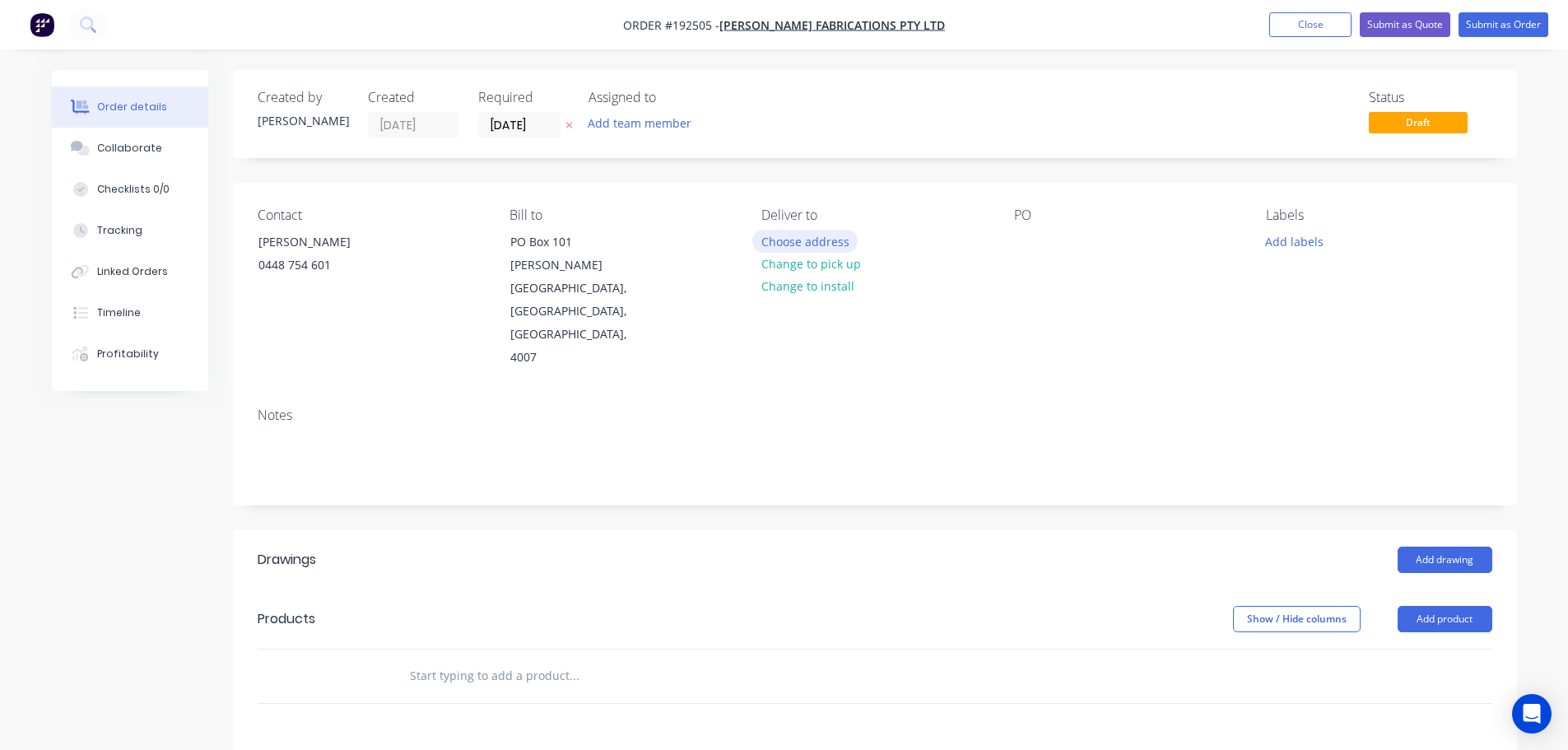
click at [808, 239] on button "Choose address" at bounding box center [805, 241] width 105 height 22
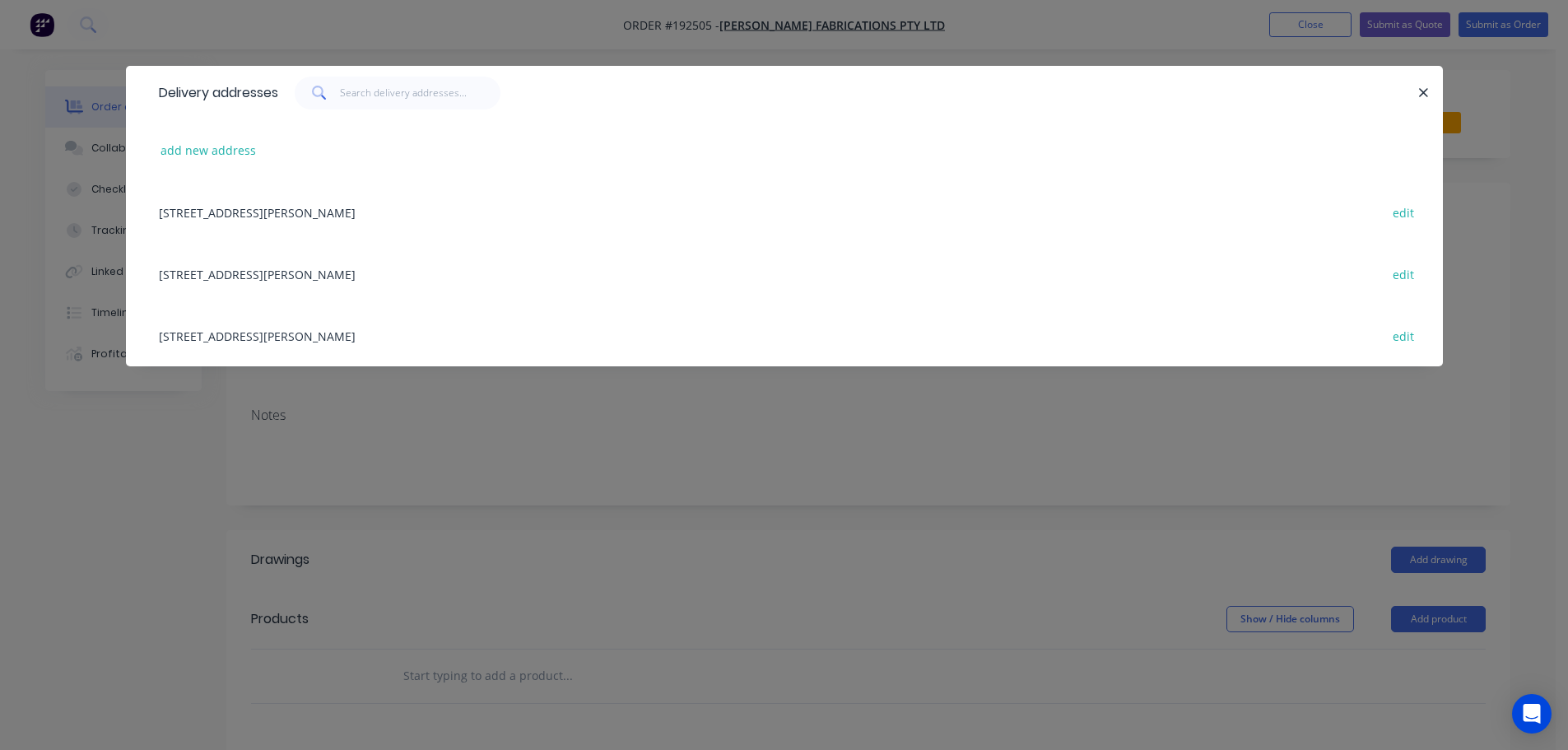
click at [376, 335] on div "[STREET_ADDRESS][PERSON_NAME] edit" at bounding box center [784, 335] width 1268 height 62
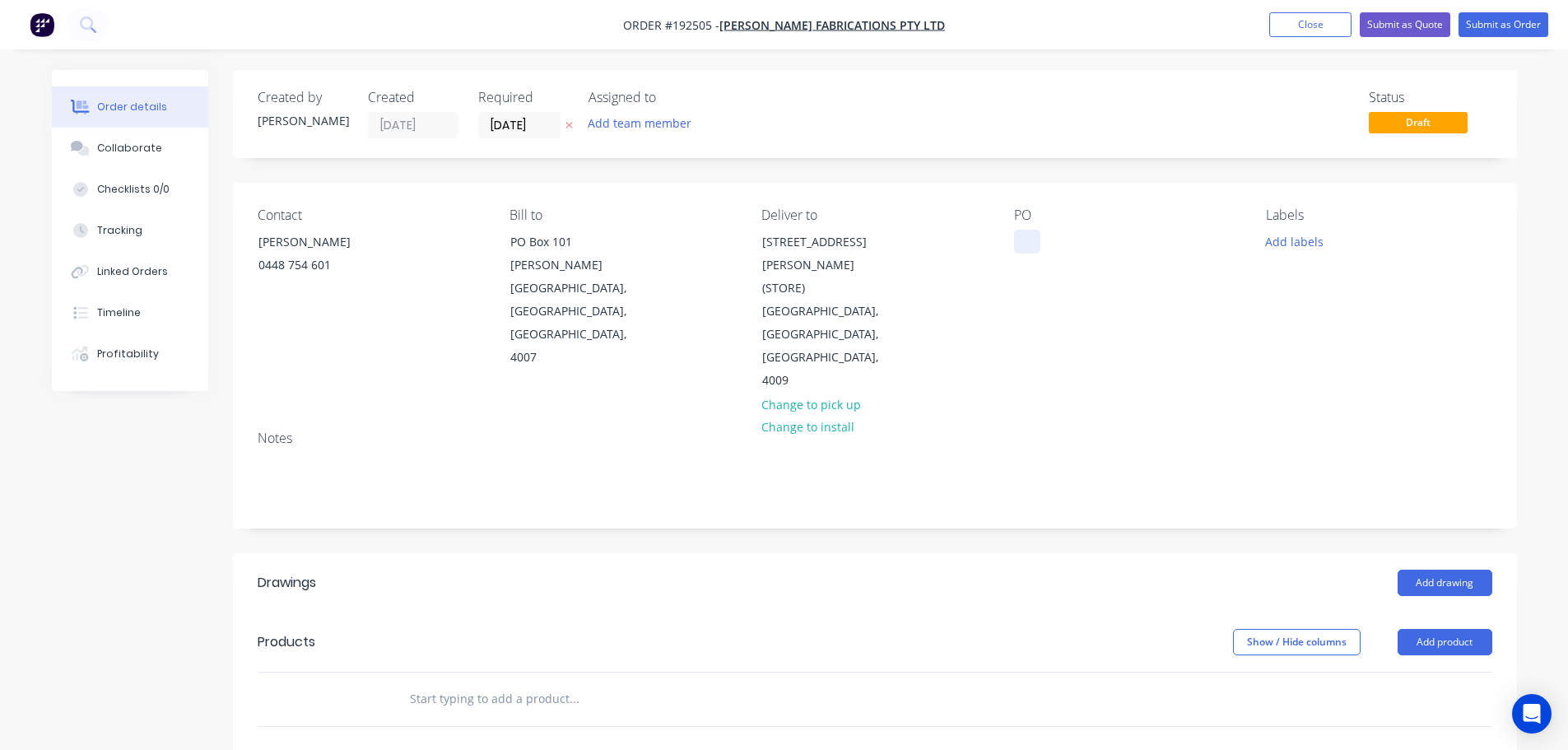
click at [1023, 242] on div at bounding box center [1027, 242] width 27 height 24
click at [1455, 570] on button "Add drawing" at bounding box center [1445, 583] width 94 height 27
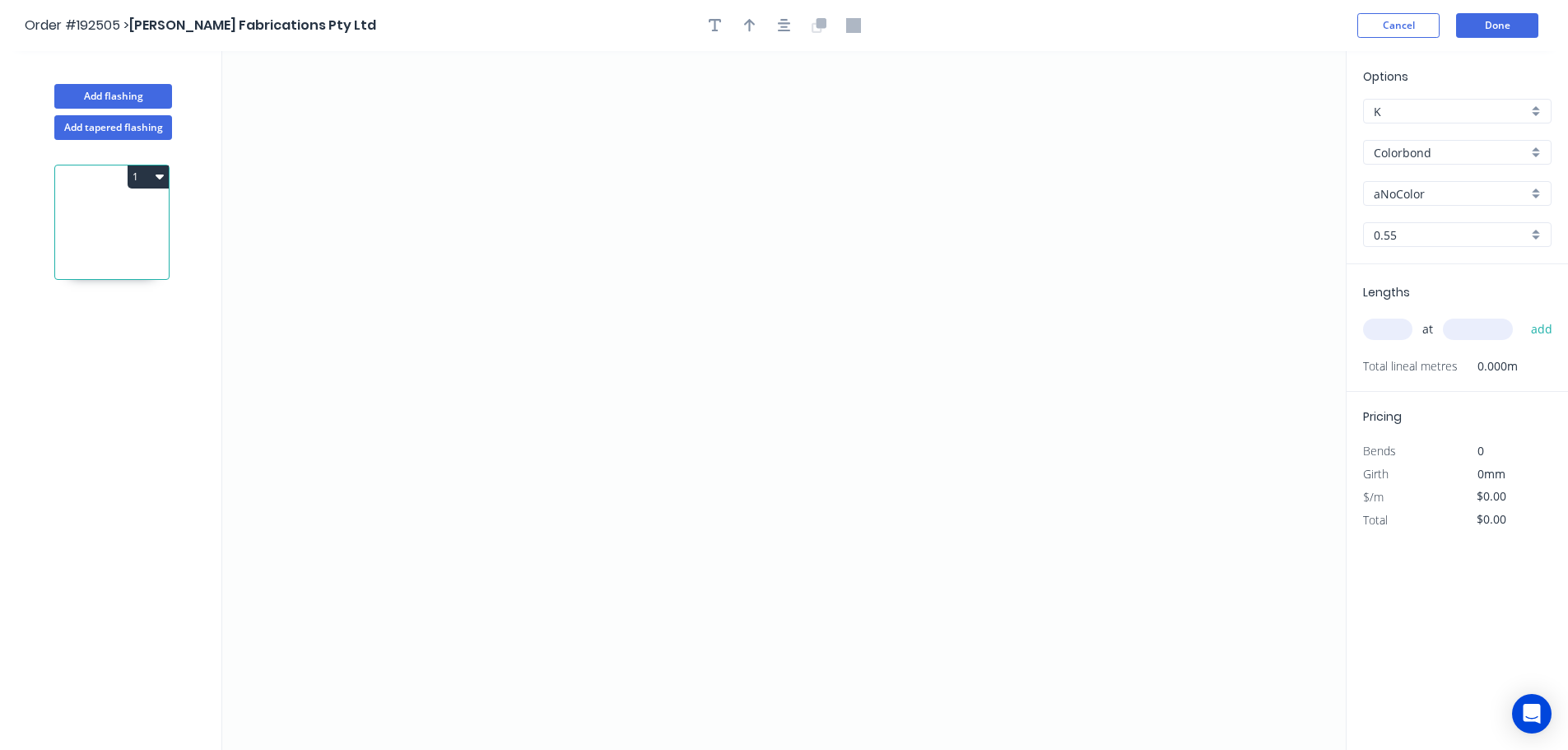
click at [1414, 190] on input "aNoColor" at bounding box center [1451, 193] width 154 height 18
click at [1400, 321] on div "Night Sky" at bounding box center [1457, 327] width 187 height 29
click at [1384, 330] on input "text" at bounding box center [1387, 329] width 49 height 21
click at [1523, 315] on button "add" at bounding box center [1542, 329] width 39 height 28
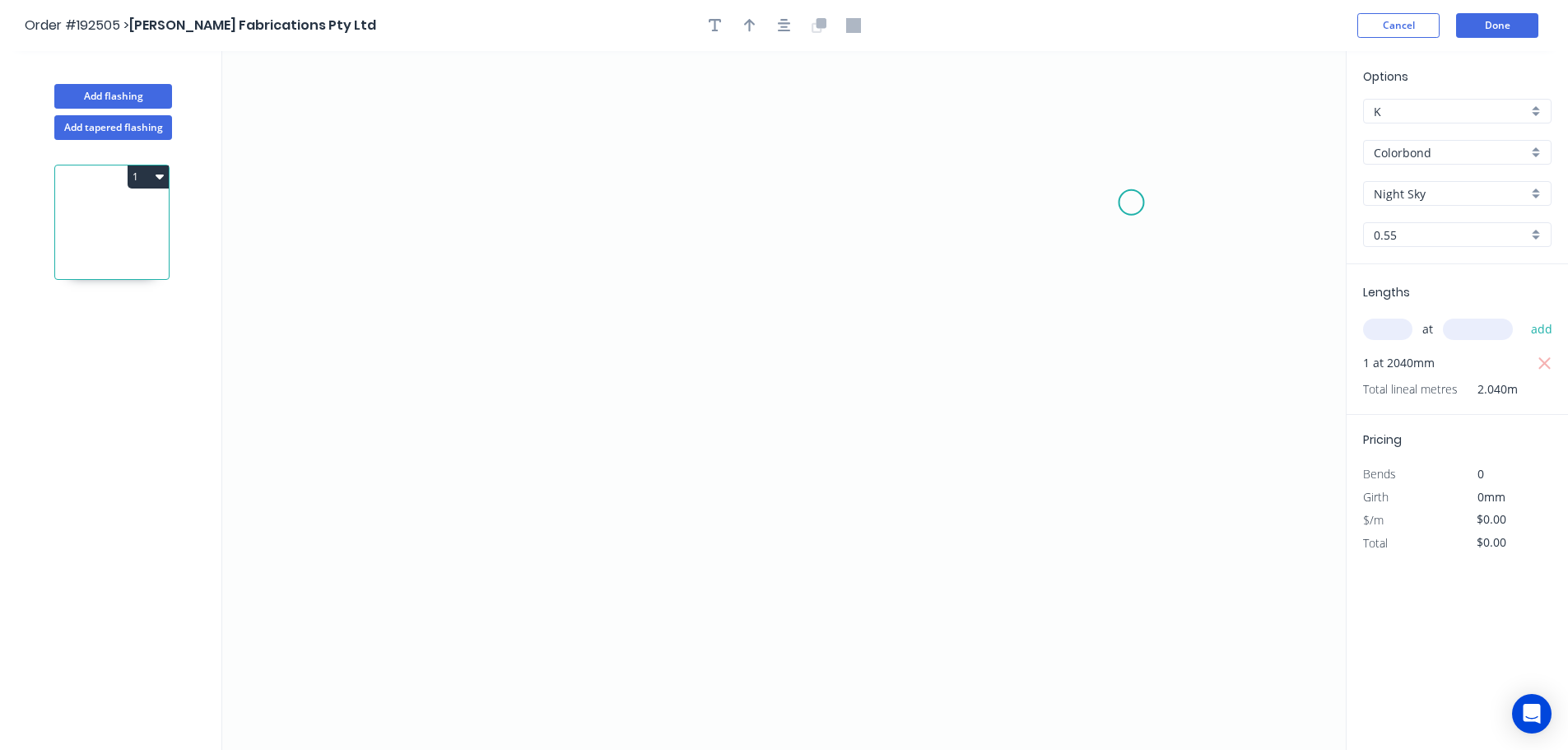
click at [1132, 202] on icon "0" at bounding box center [784, 400] width 1124 height 698
click at [1130, 422] on icon "0" at bounding box center [784, 400] width 1124 height 698
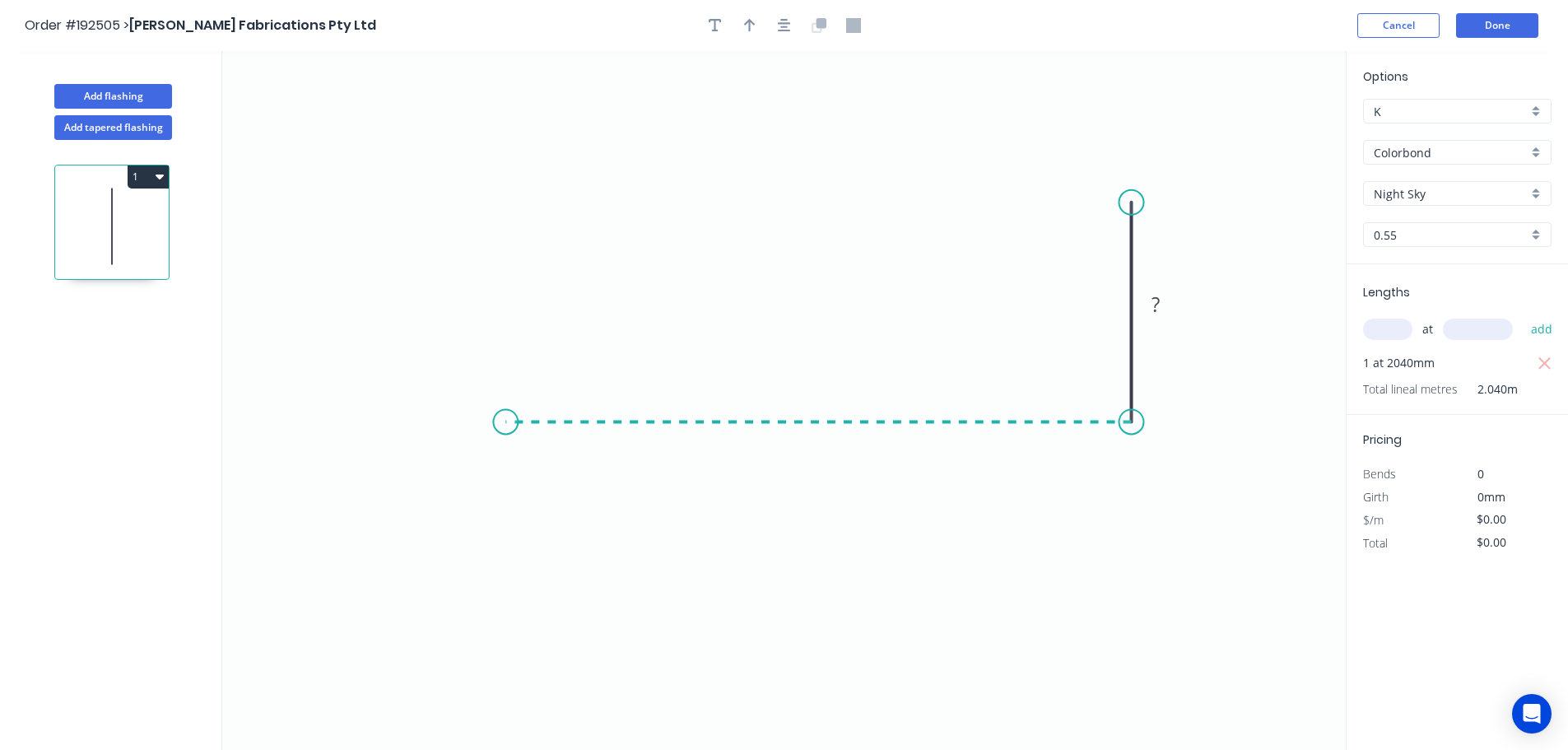
click at [505, 426] on icon "0 ?" at bounding box center [784, 400] width 1124 height 698
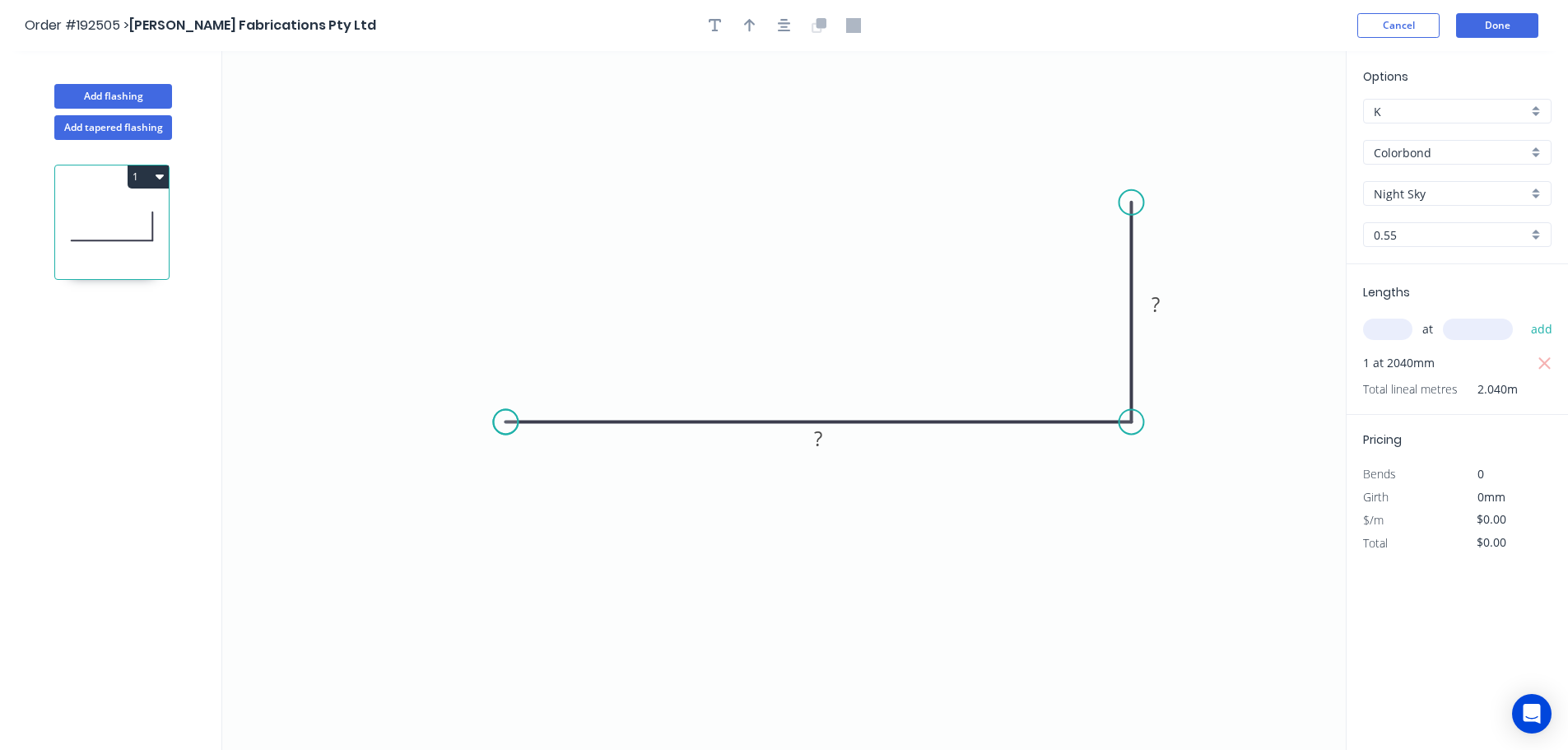
click at [505, 426] on circle at bounding box center [505, 421] width 25 height 25
click at [820, 433] on tspan "?" at bounding box center [818, 438] width 8 height 27
click at [748, 26] on icon "button" at bounding box center [749, 26] width 11 height 15
drag, startPoint x: 1261, startPoint y: 128, endPoint x: 1030, endPoint y: 565, distance: 494.3
click at [1030, 565] on icon at bounding box center [1030, 545] width 15 height 53
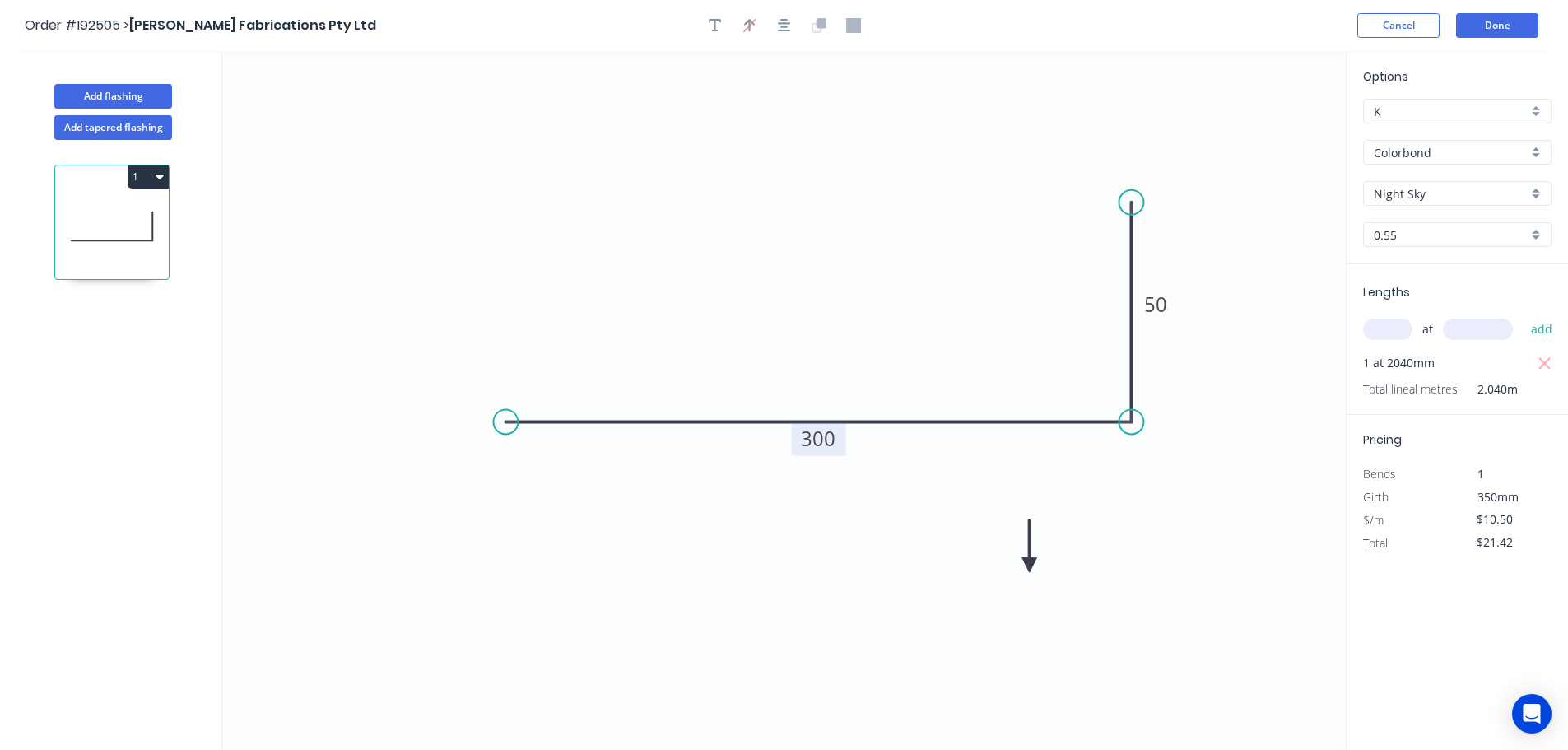
click at [1030, 565] on icon at bounding box center [1030, 545] width 15 height 53
click at [1030, 565] on icon at bounding box center [1043, 551] width 48 height 48
click at [1030, 565] on icon at bounding box center [1049, 564] width 53 height 15
click at [1030, 565] on icon at bounding box center [1043, 578] width 48 height 48
click at [116, 93] on button "Add flashing" at bounding box center [113, 96] width 117 height 25
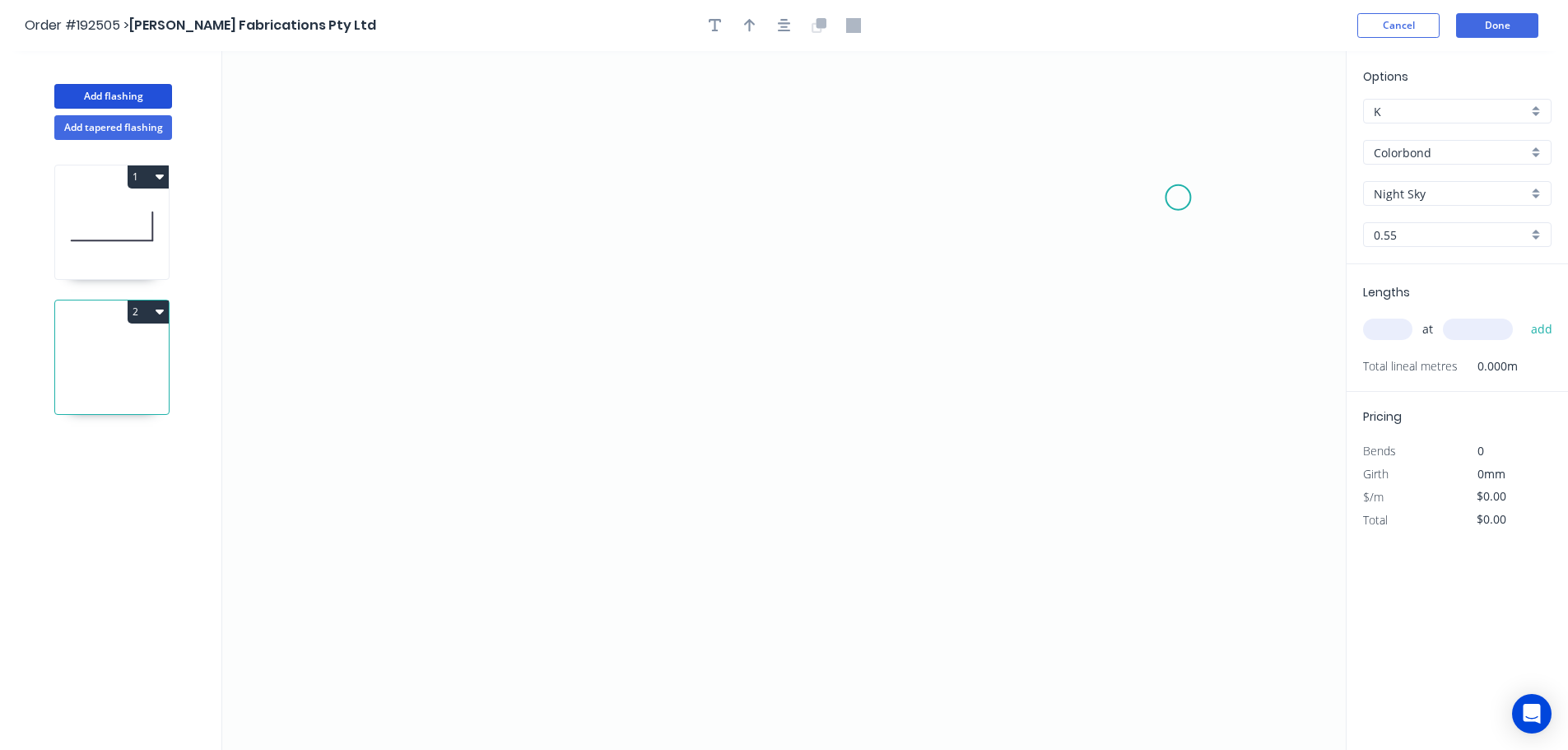
click at [1179, 198] on icon "0" at bounding box center [784, 400] width 1124 height 698
click at [1175, 411] on icon "0" at bounding box center [784, 400] width 1124 height 698
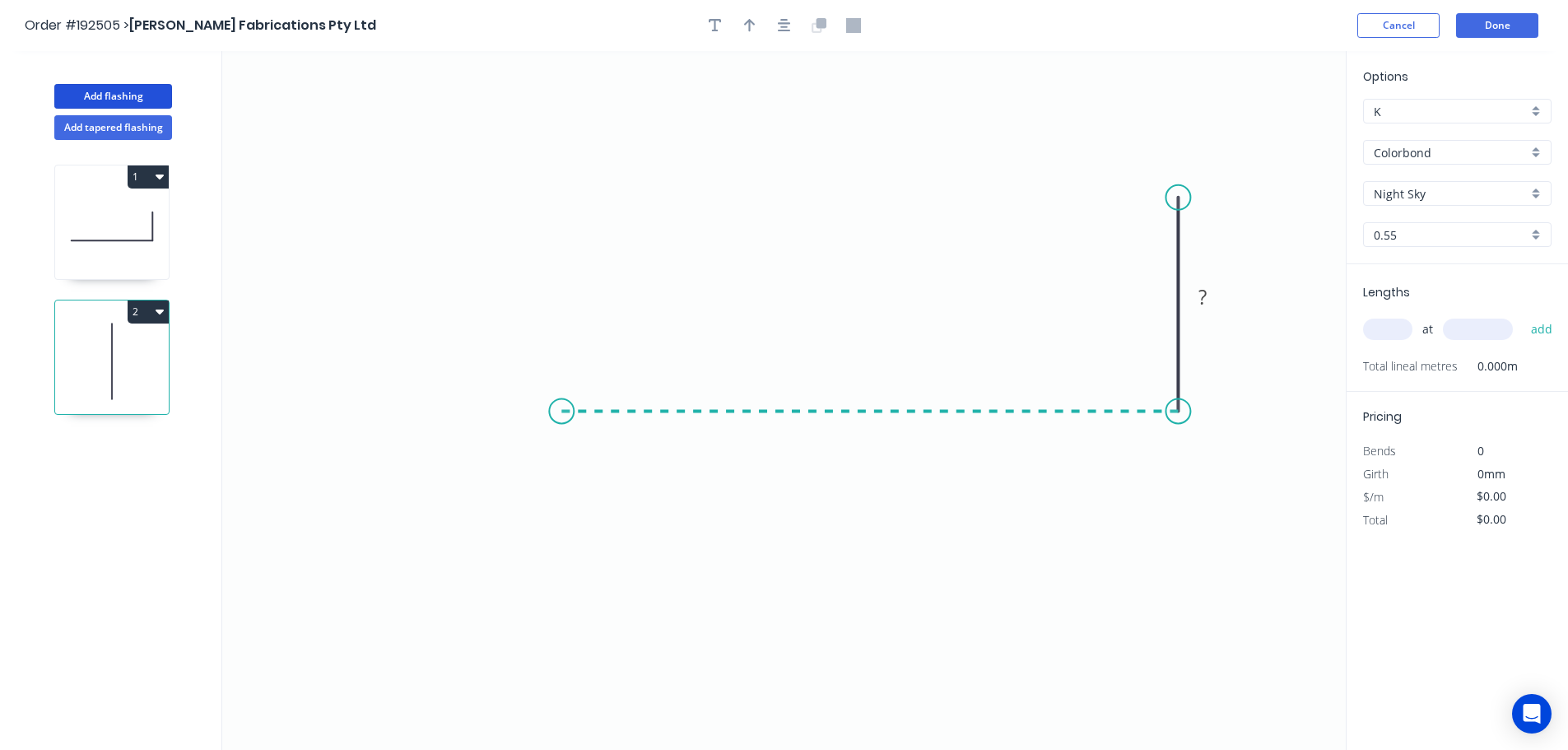
click at [562, 430] on icon "0 ?" at bounding box center [784, 400] width 1124 height 698
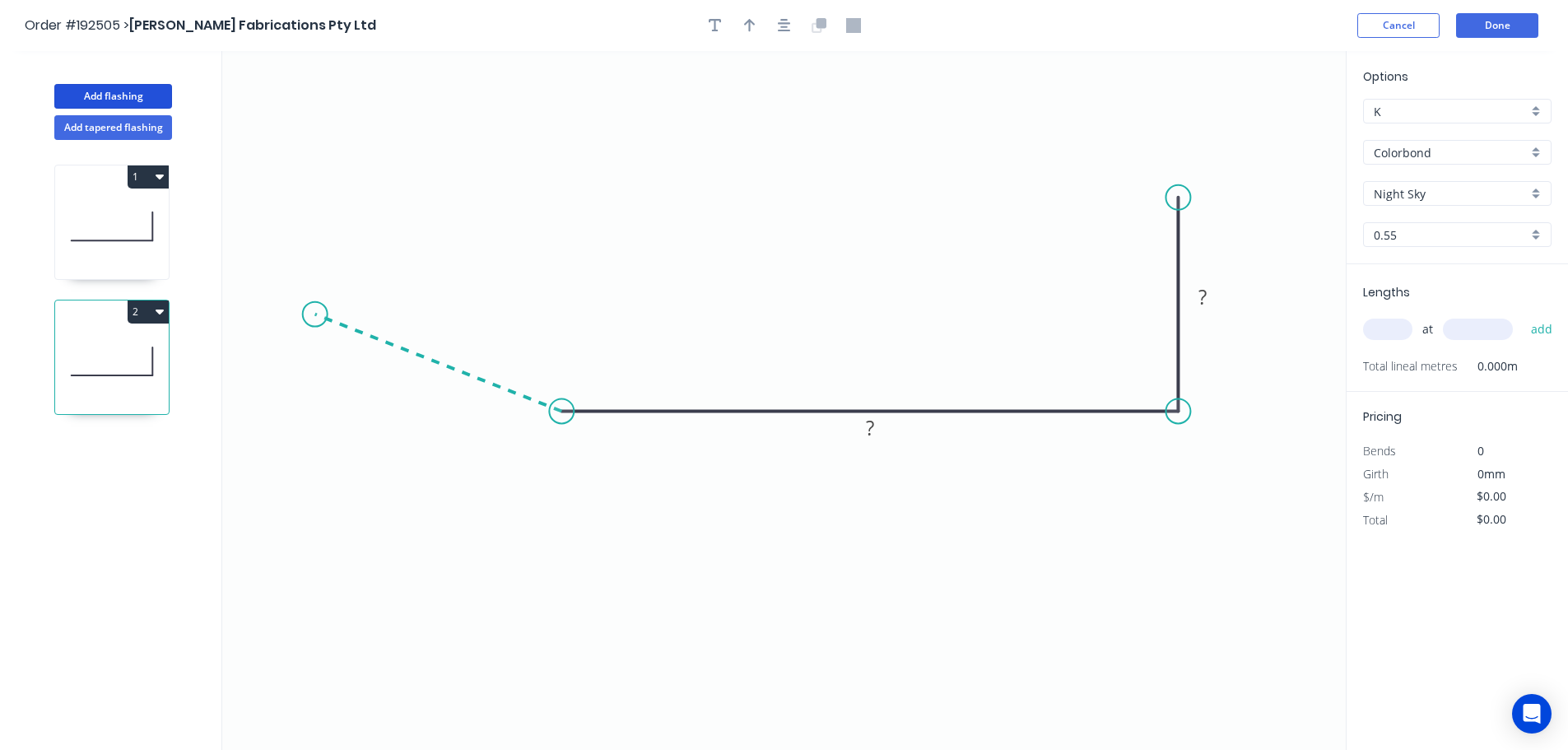
click at [314, 314] on icon "0 ? ?" at bounding box center [784, 400] width 1124 height 698
click at [314, 314] on circle at bounding box center [315, 314] width 25 height 25
click at [427, 379] on tspan "?" at bounding box center [430, 377] width 8 height 27
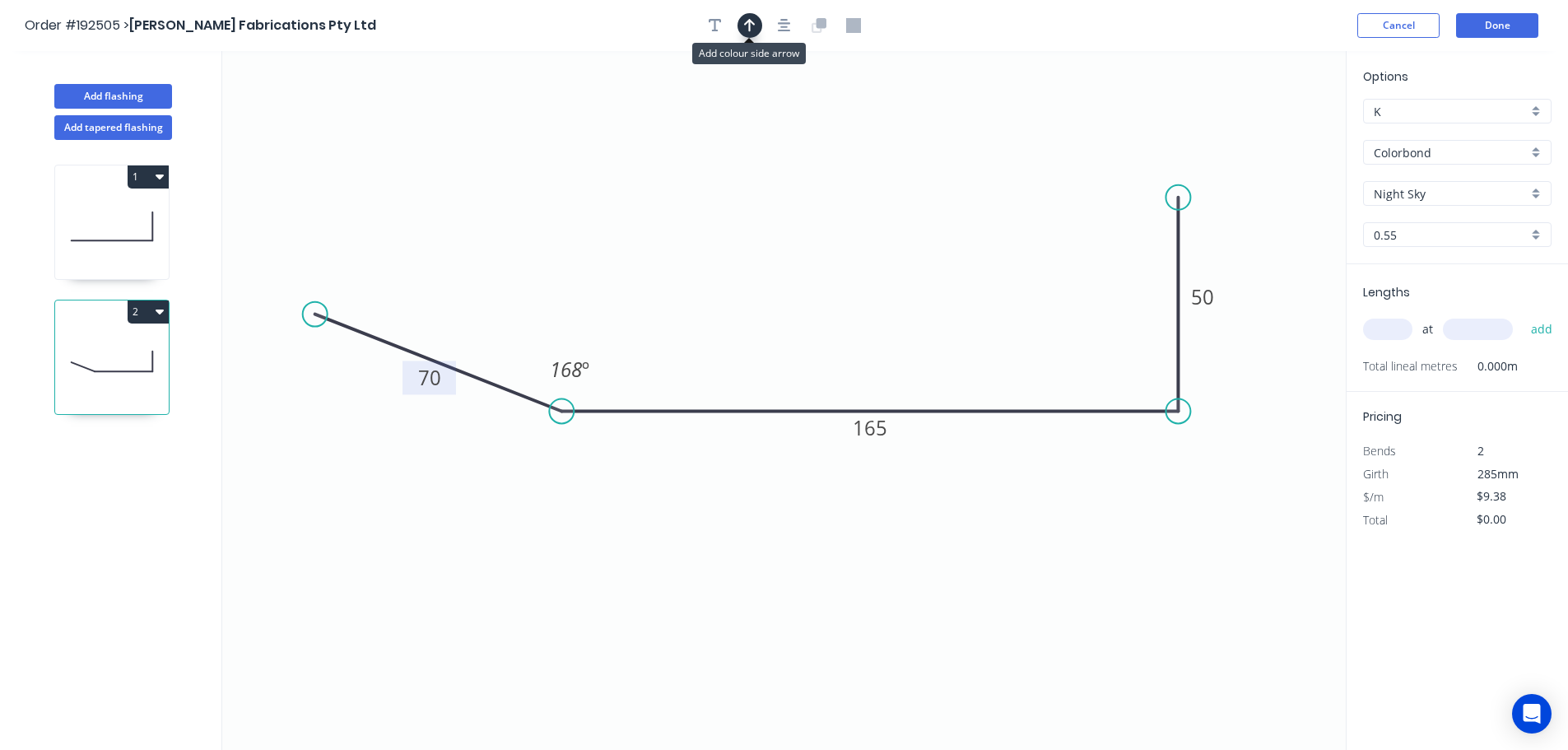
click at [750, 22] on icon "button" at bounding box center [749, 25] width 11 height 13
drag, startPoint x: 1264, startPoint y: 129, endPoint x: 1042, endPoint y: 532, distance: 460.1
click at [1043, 532] on icon at bounding box center [1049, 510] width 15 height 53
click at [1042, 532] on icon at bounding box center [1043, 513] width 15 height 53
click at [1042, 532] on icon at bounding box center [1056, 518] width 48 height 48
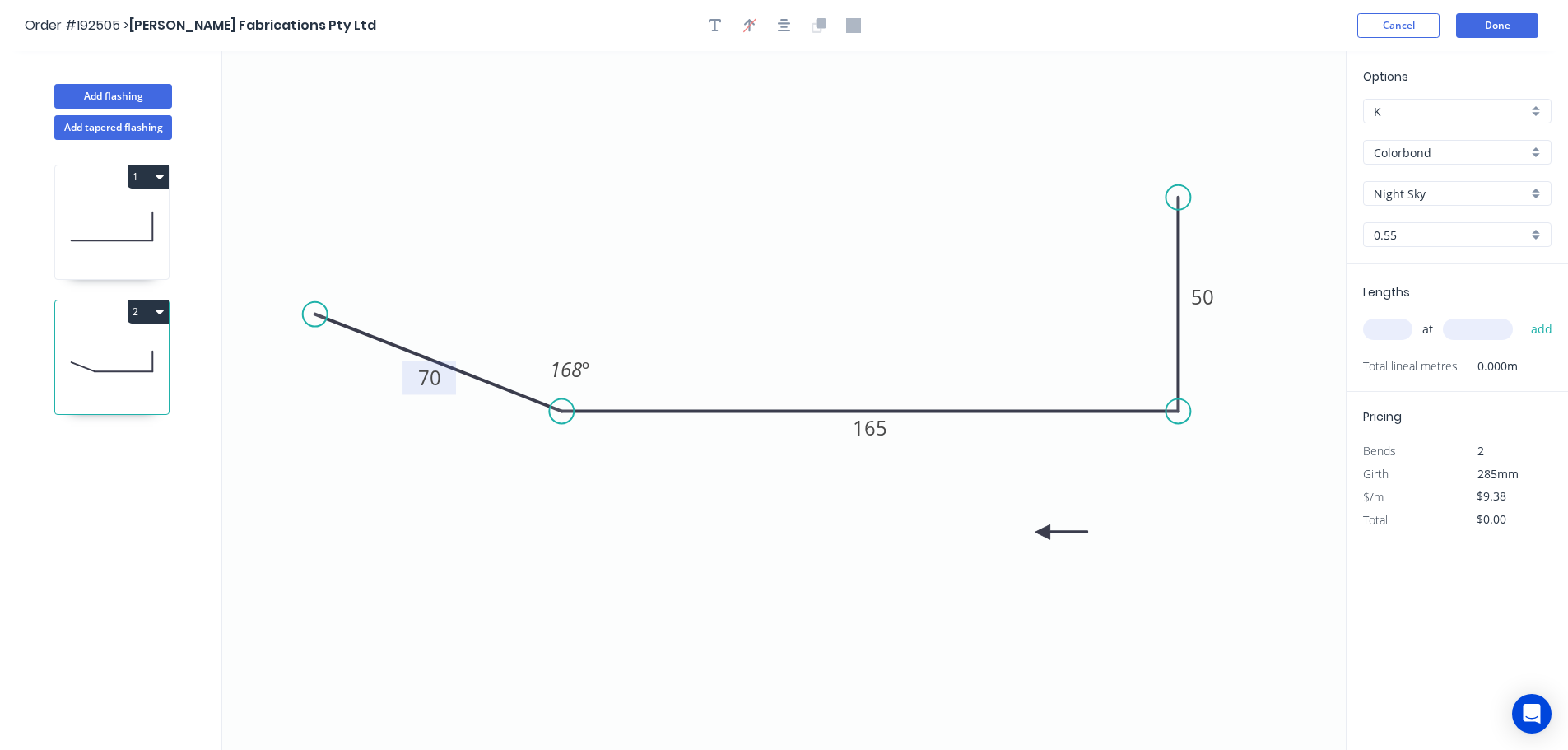
click at [1042, 532] on icon at bounding box center [1062, 532] width 53 height 15
click at [1042, 532] on icon at bounding box center [1056, 546] width 48 height 48
click at [1393, 322] on input "text" at bounding box center [1387, 329] width 49 height 21
click at [1523, 315] on button "add" at bounding box center [1542, 329] width 39 height 28
click at [125, 92] on button "Add flashing" at bounding box center [113, 96] width 117 height 25
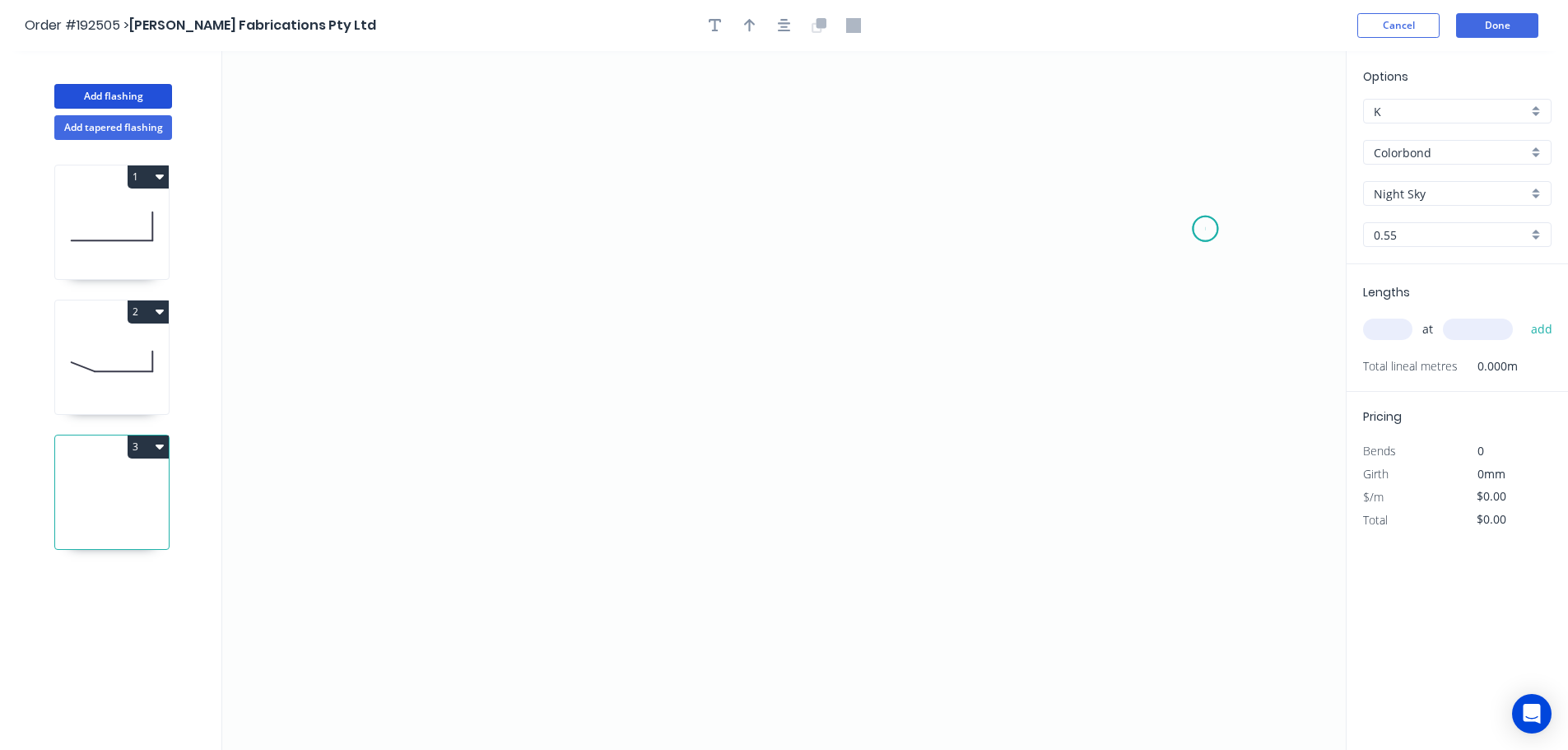
click at [1206, 229] on icon "0" at bounding box center [784, 400] width 1124 height 698
click at [1202, 442] on icon "0" at bounding box center [784, 400] width 1124 height 698
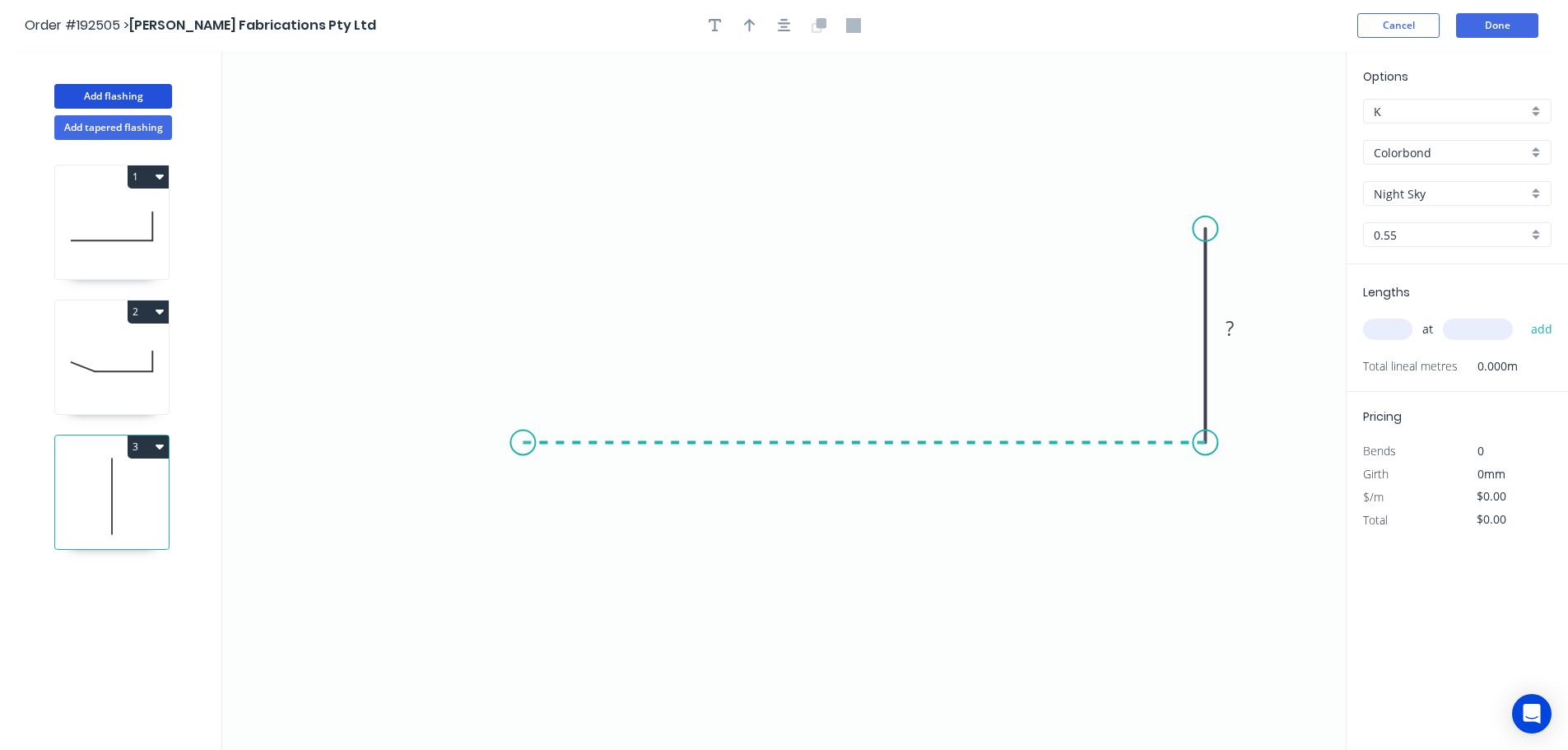
click at [523, 428] on icon "0 ?" at bounding box center [784, 400] width 1124 height 698
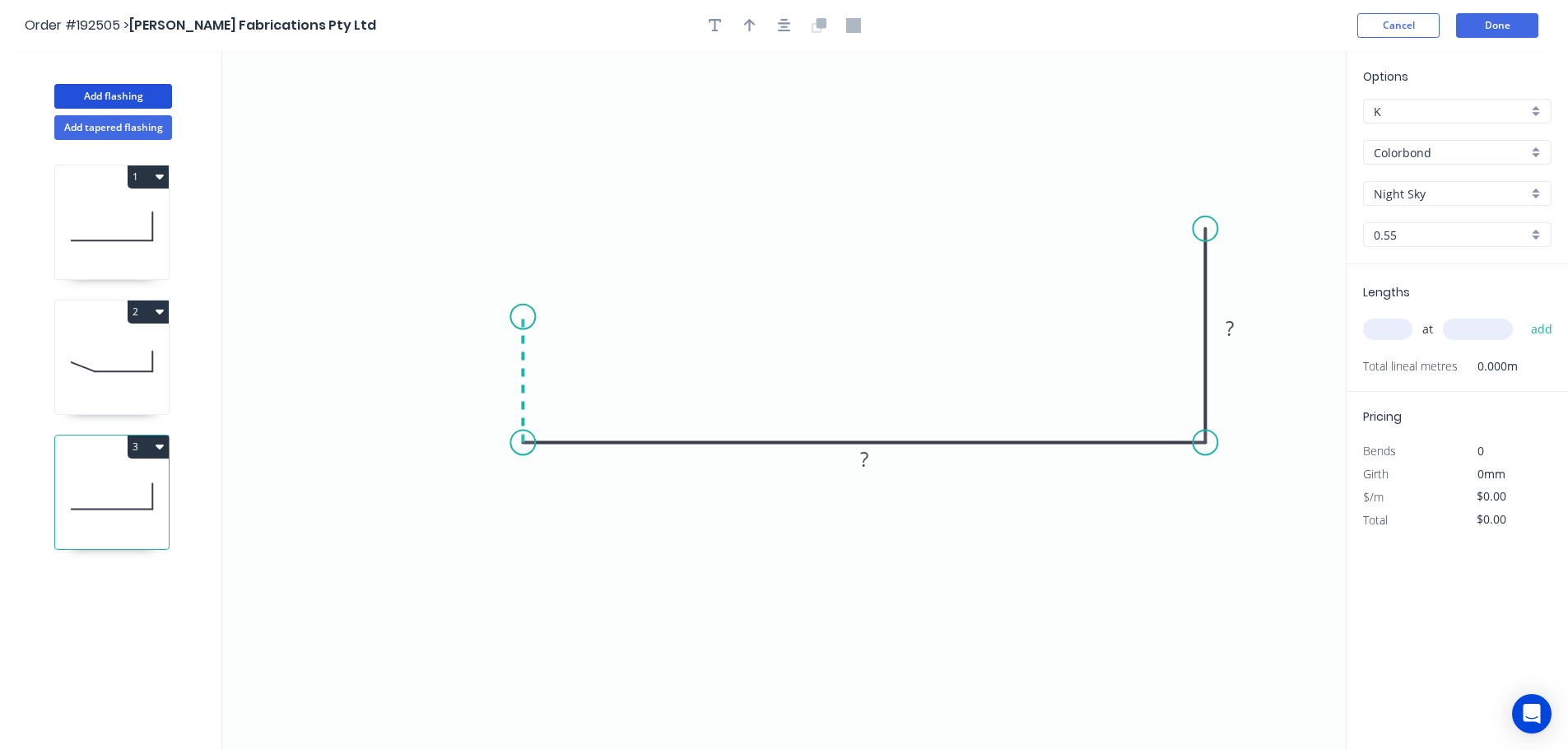
click at [525, 317] on icon "0 ? ?" at bounding box center [784, 400] width 1124 height 698
click at [525, 317] on circle at bounding box center [522, 317] width 25 height 25
click at [499, 371] on tspan "?" at bounding box center [498, 371] width 8 height 27
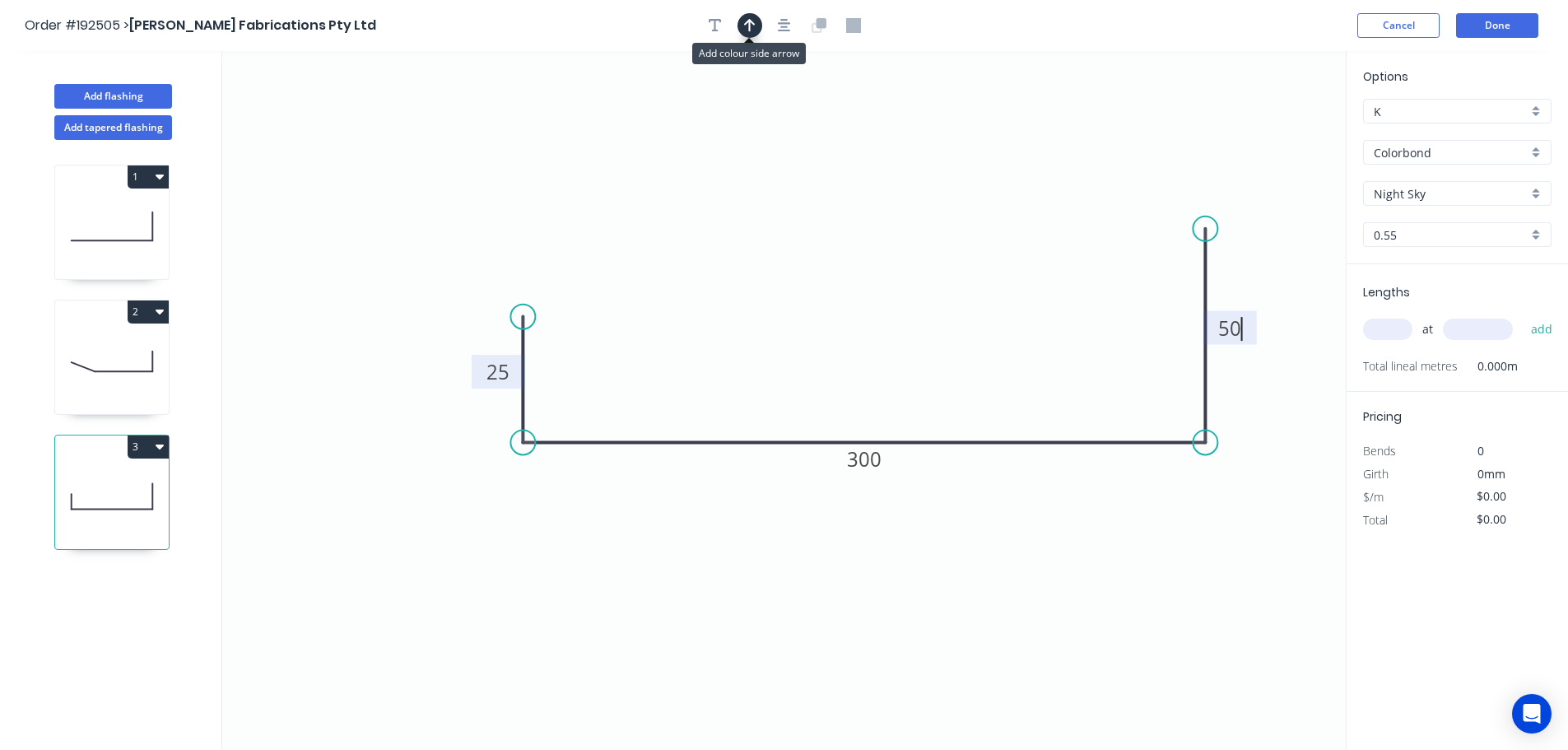
click at [751, 23] on icon "button" at bounding box center [749, 25] width 11 height 13
drag, startPoint x: 1263, startPoint y: 130, endPoint x: 1016, endPoint y: 561, distance: 496.8
click at [1016, 561] on icon at bounding box center [1017, 540] width 15 height 53
click at [1016, 561] on icon at bounding box center [1016, 540] width 15 height 53
click at [1016, 561] on icon at bounding box center [1030, 547] width 48 height 48
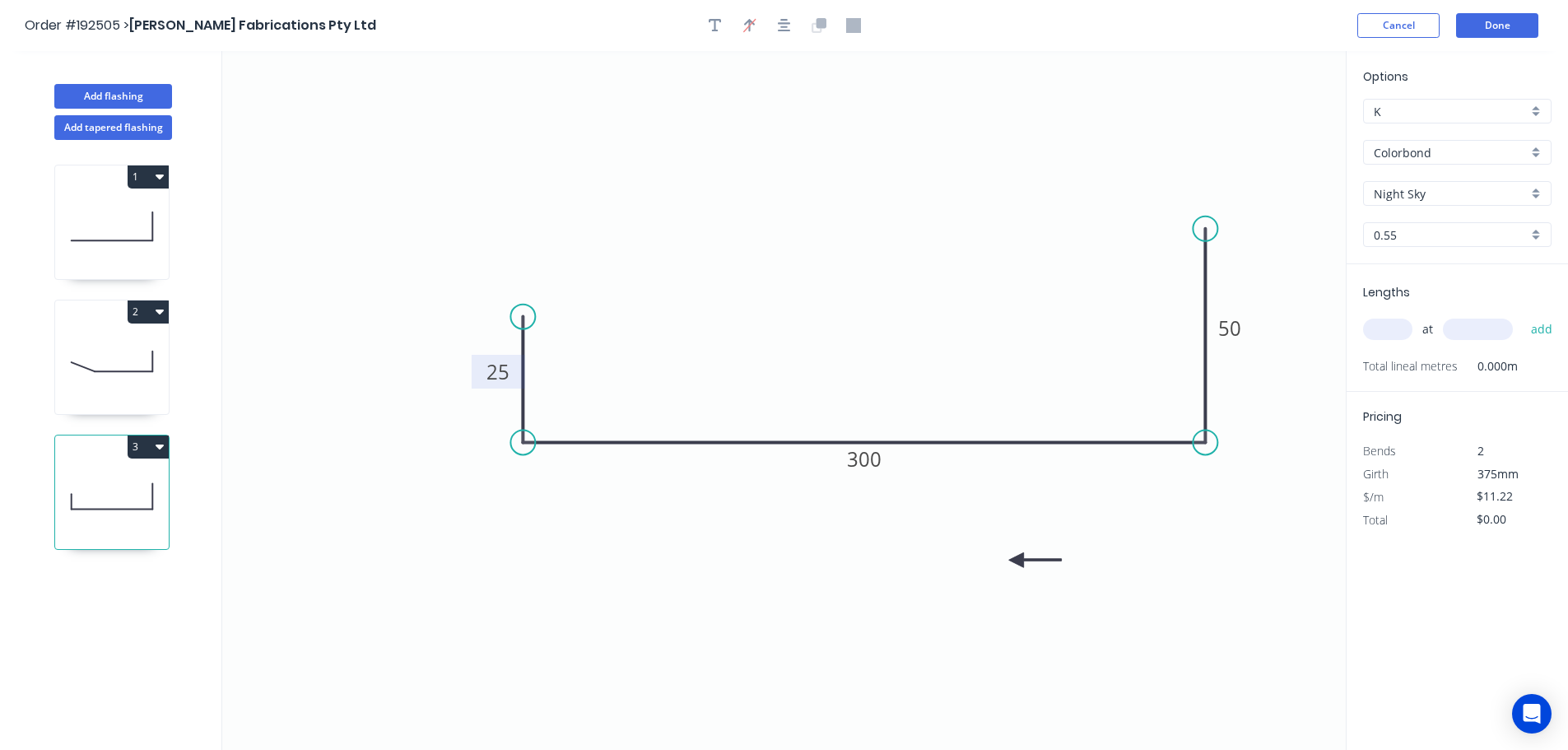
click at [1016, 561] on icon at bounding box center [1035, 560] width 53 height 15
click at [1016, 561] on icon at bounding box center [1030, 574] width 48 height 48
click at [1389, 331] on input "text" at bounding box center [1387, 329] width 49 height 21
click at [1523, 315] on button "add" at bounding box center [1542, 329] width 39 height 28
click at [116, 96] on button "Add flashing" at bounding box center [113, 96] width 117 height 25
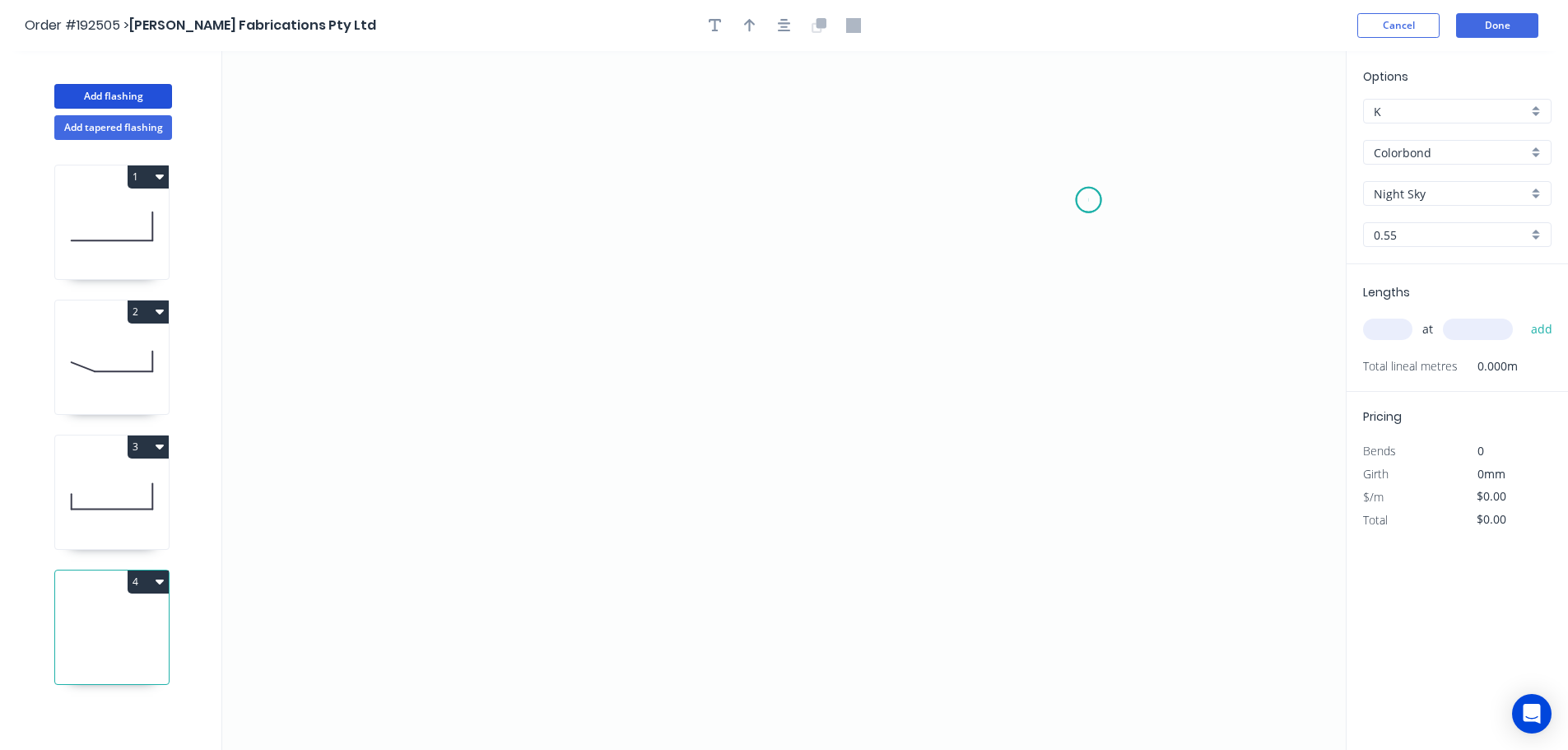
click at [1089, 200] on icon "0" at bounding box center [784, 400] width 1124 height 698
click at [1084, 490] on icon "0" at bounding box center [784, 400] width 1124 height 698
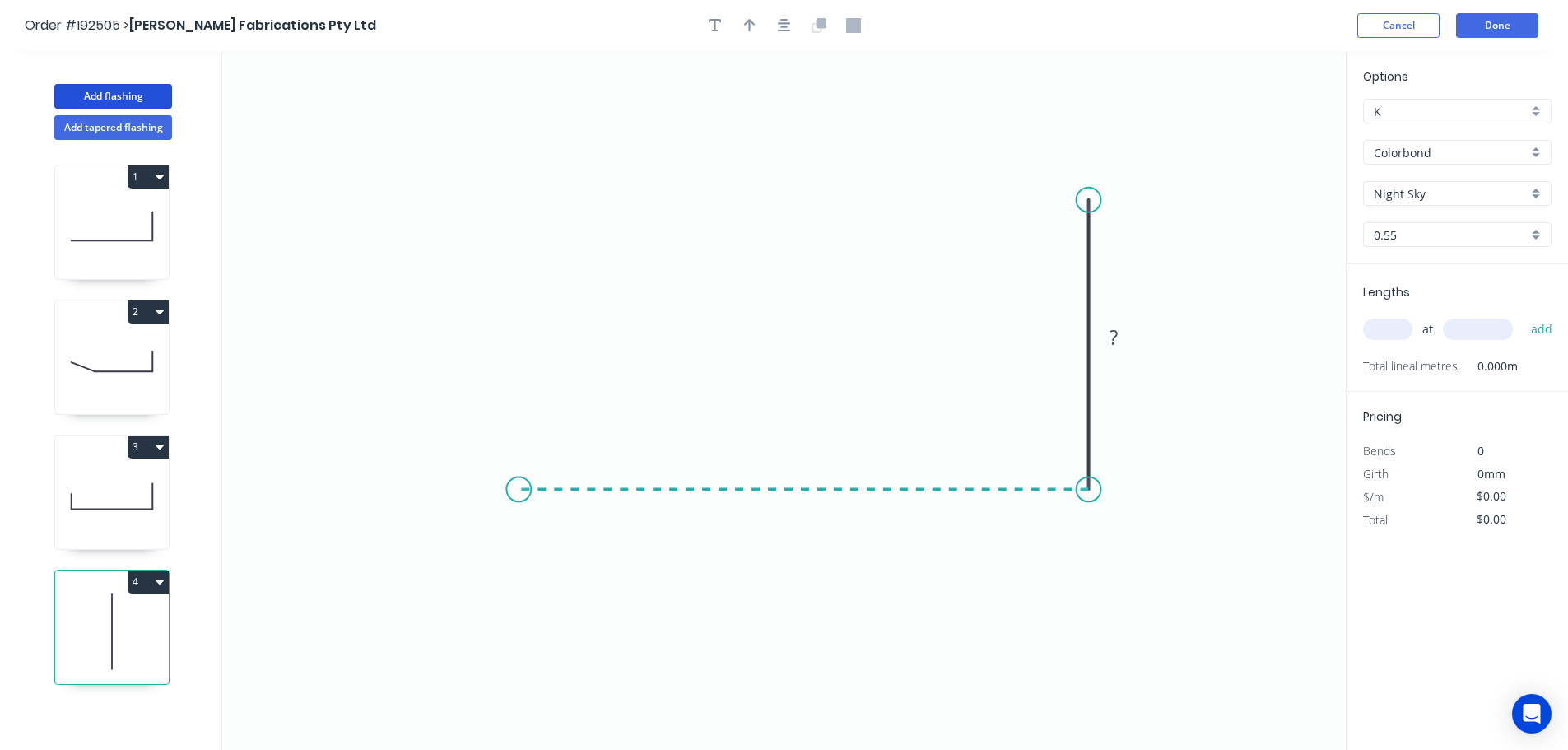
click at [518, 495] on icon "0 ?" at bounding box center [784, 400] width 1124 height 698
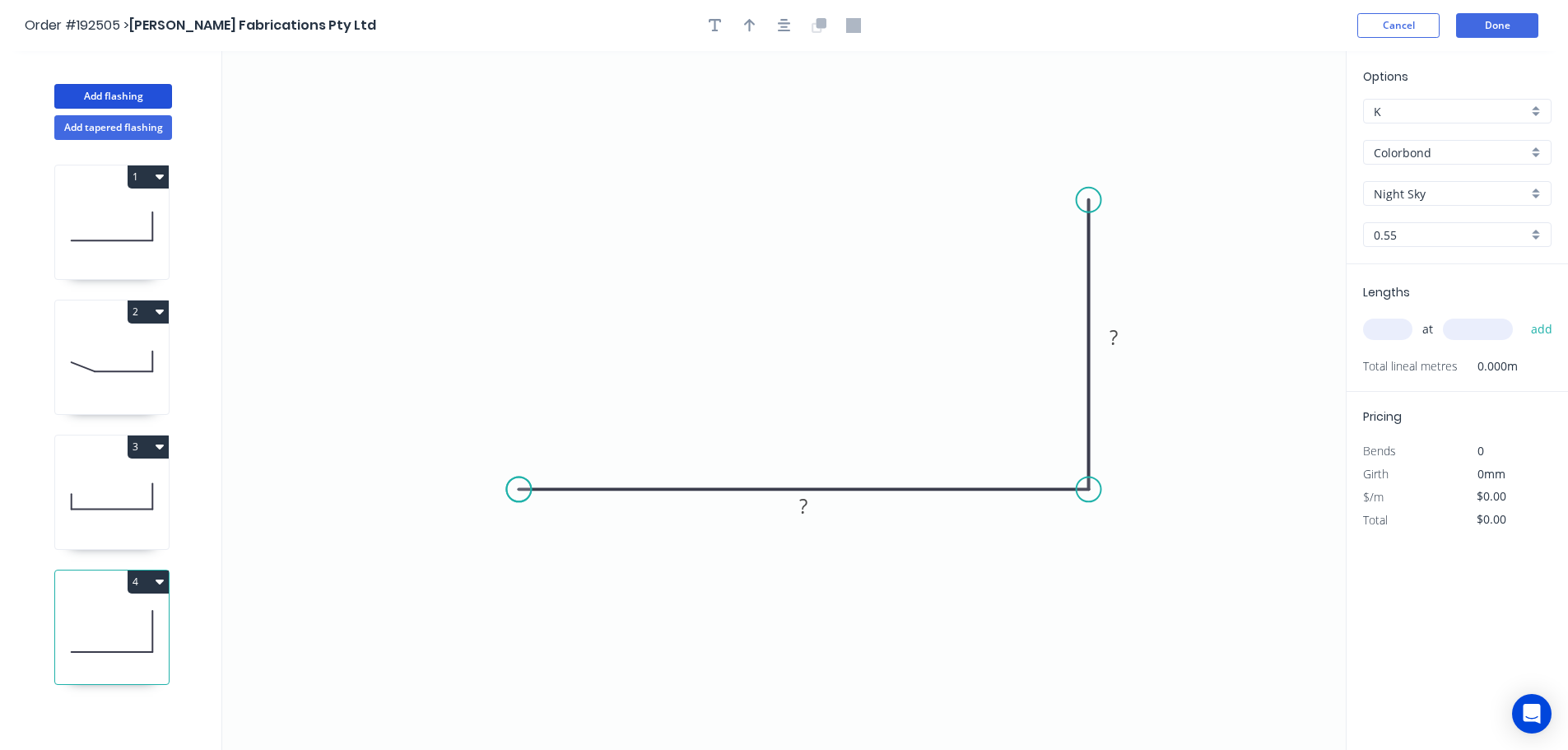
click at [518, 495] on circle at bounding box center [518, 489] width 25 height 25
click at [803, 505] on tspan "?" at bounding box center [803, 505] width 8 height 27
click at [751, 23] on icon "button" at bounding box center [749, 26] width 11 height 15
drag, startPoint x: 1264, startPoint y: 131, endPoint x: 1029, endPoint y: 598, distance: 522.8
click at [1029, 598] on icon at bounding box center [1030, 581] width 15 height 53
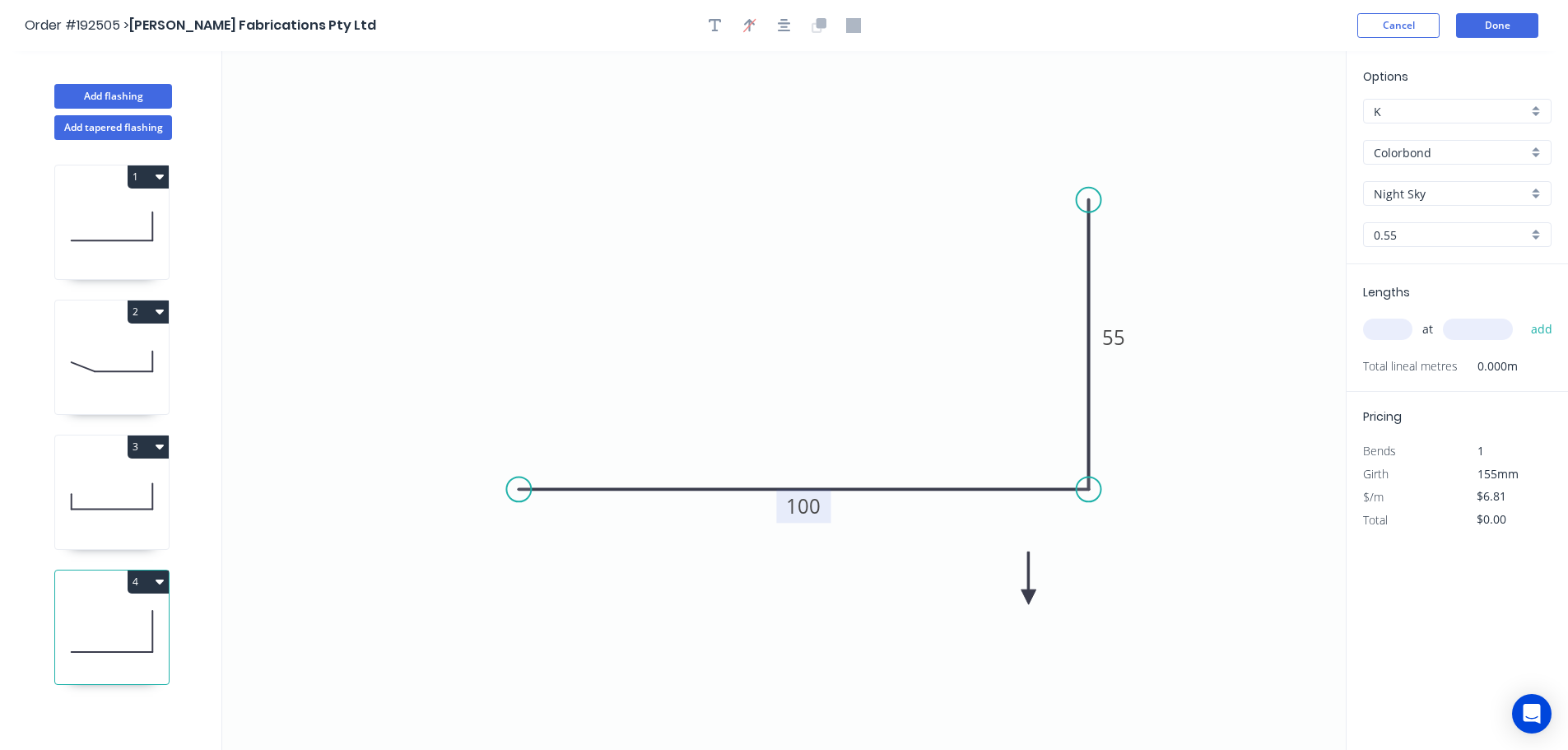
click at [1029, 598] on icon at bounding box center [1029, 577] width 15 height 53
click at [1029, 598] on icon at bounding box center [1042, 584] width 48 height 48
click at [1029, 598] on icon at bounding box center [1048, 597] width 53 height 15
click at [1029, 598] on icon at bounding box center [1042, 611] width 48 height 48
click at [1385, 327] on input "text" at bounding box center [1387, 329] width 49 height 21
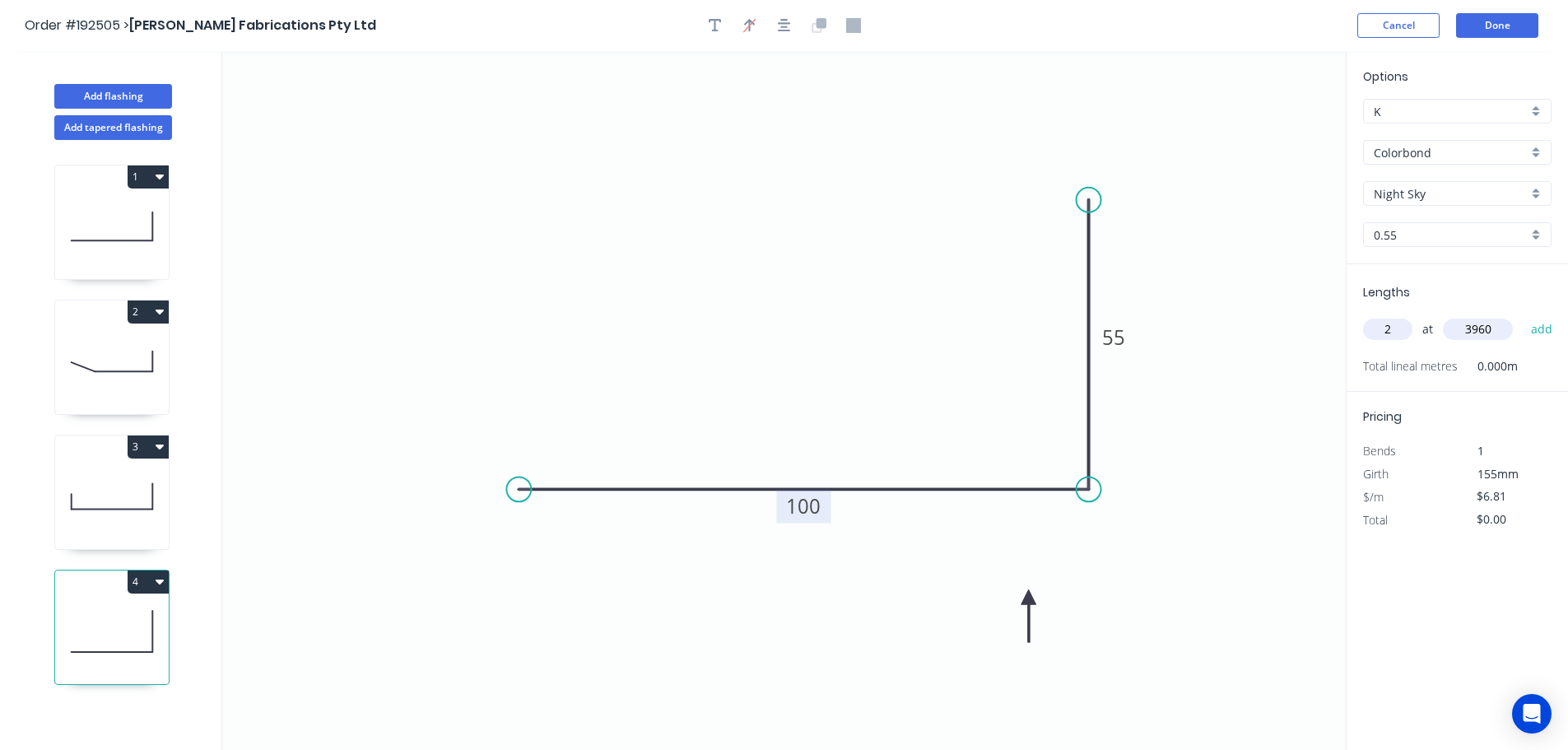
click at [1523, 315] on button "add" at bounding box center [1542, 329] width 39 height 28
click at [91, 88] on button "Add flashing" at bounding box center [113, 96] width 117 height 25
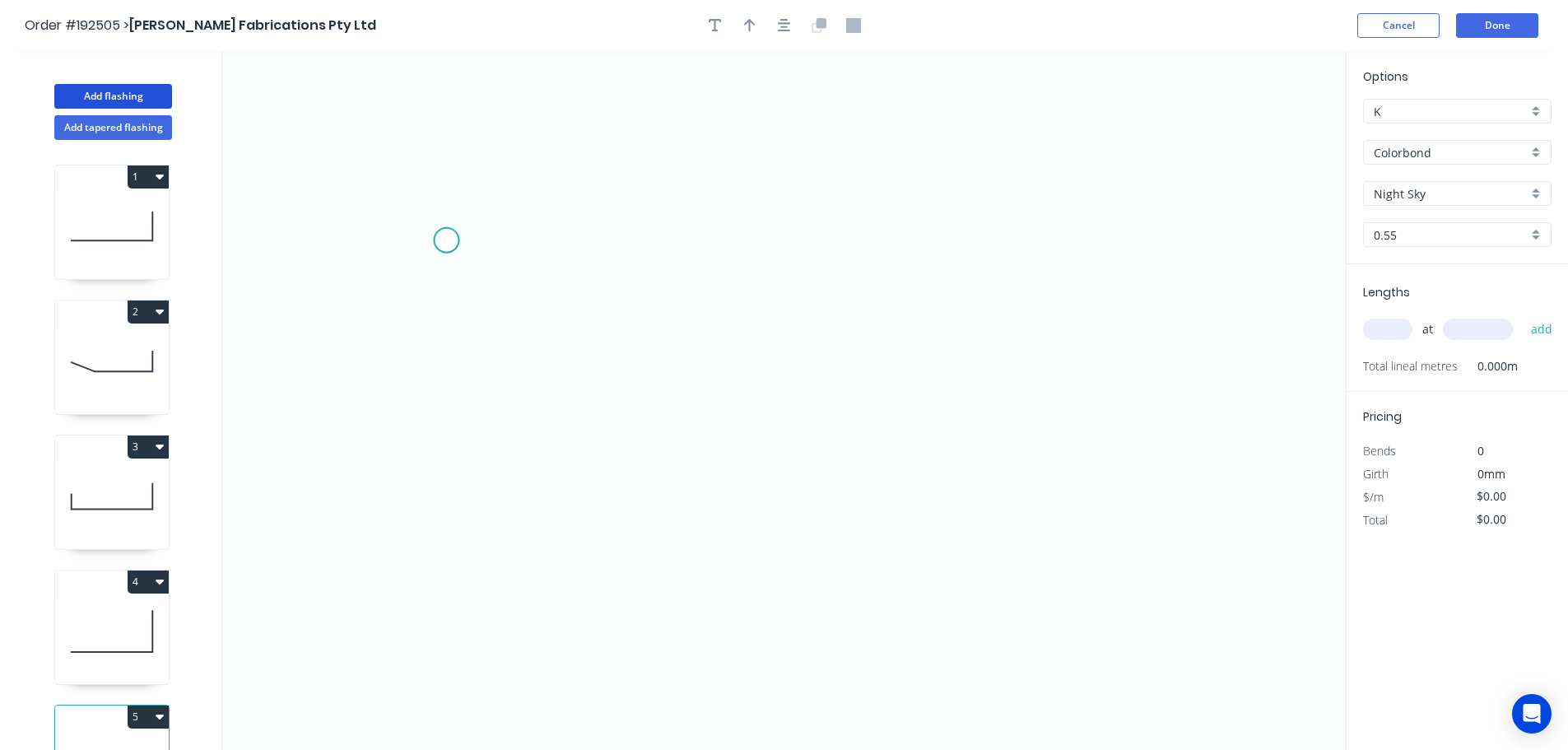
click at [446, 240] on icon "0" at bounding box center [784, 400] width 1124 height 698
click at [483, 456] on icon "0" at bounding box center [784, 400] width 1124 height 698
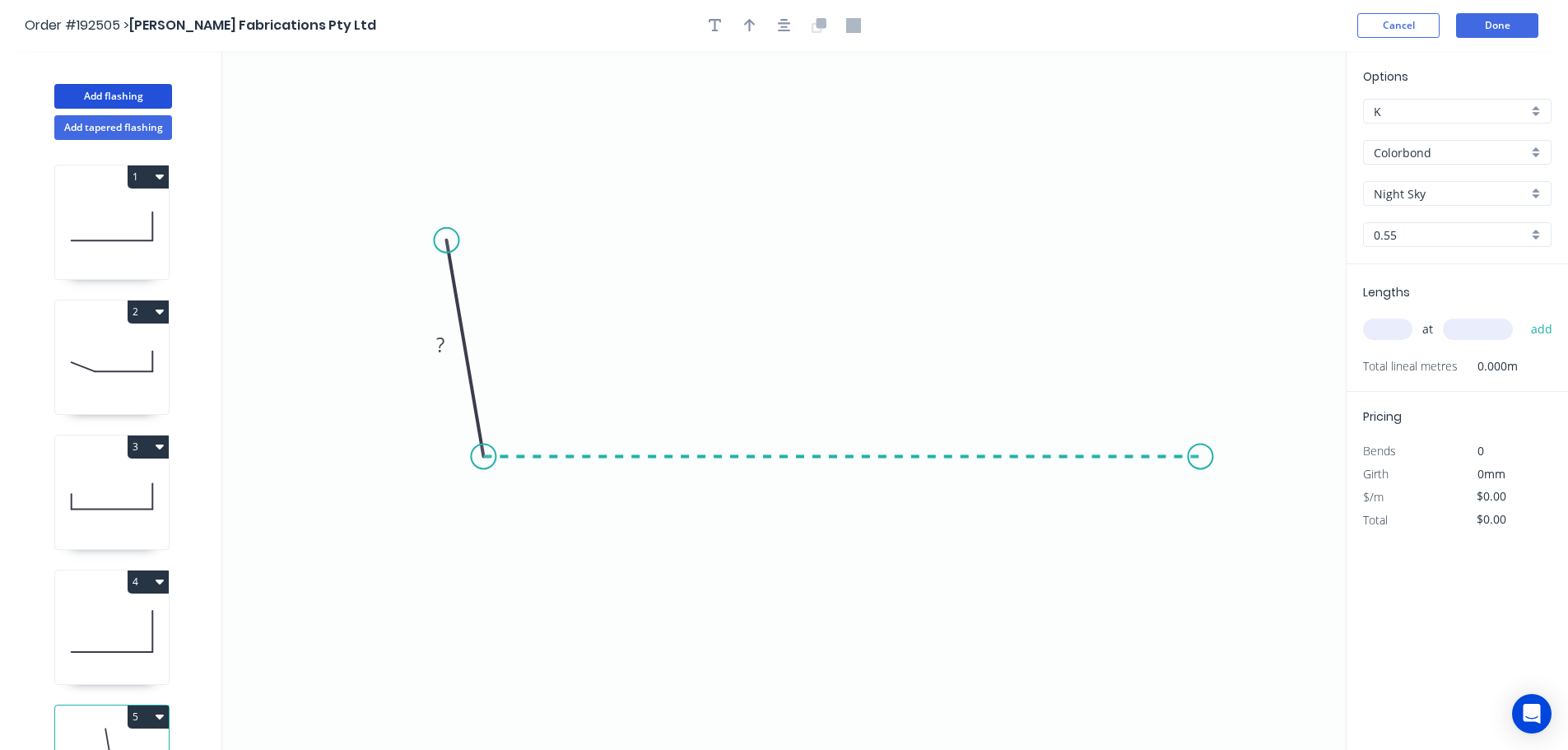
click at [1201, 447] on icon "0 ?" at bounding box center [784, 400] width 1124 height 698
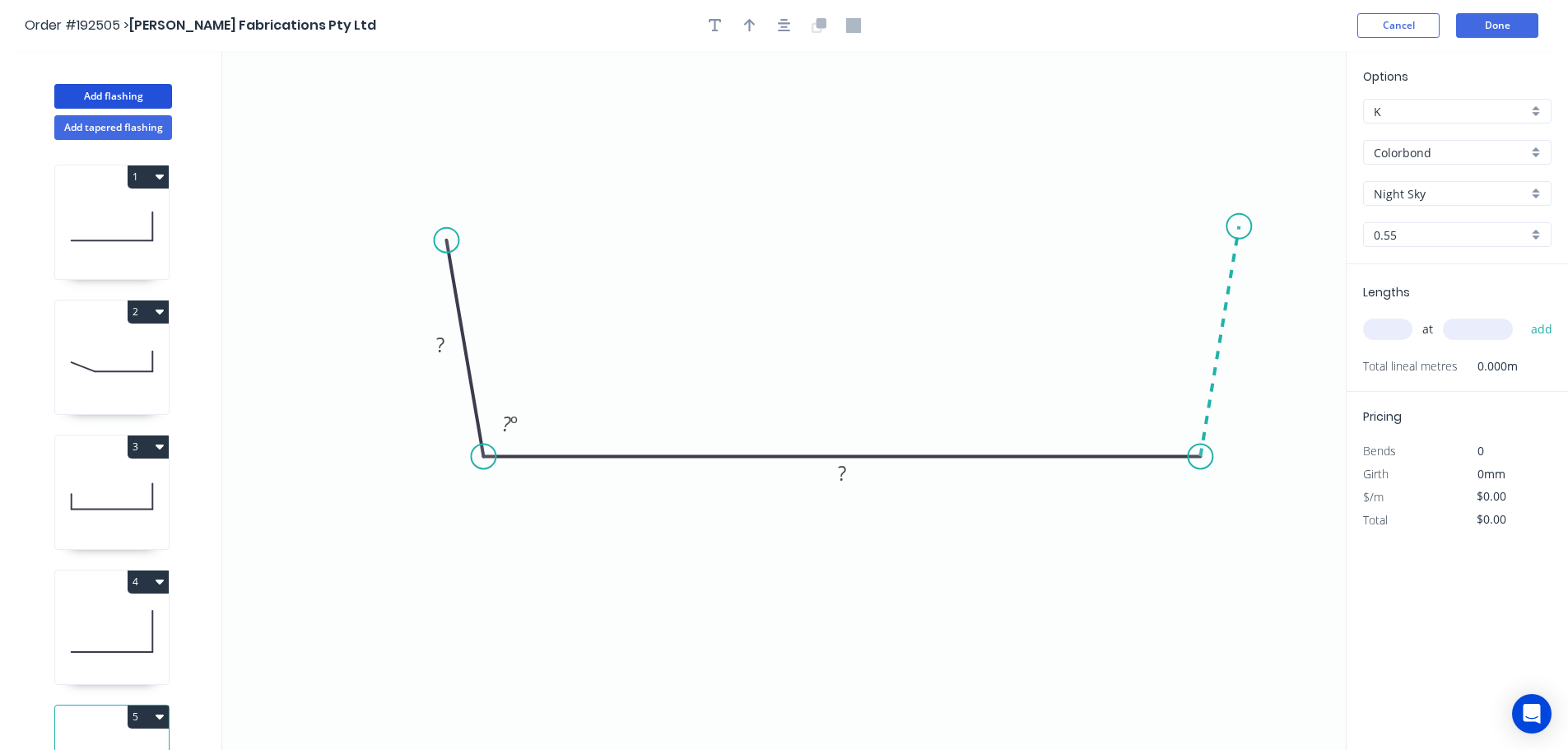
click at [1239, 226] on icon at bounding box center [1220, 341] width 39 height 230
click at [1240, 226] on circle at bounding box center [1238, 226] width 25 height 25
click at [1243, 336] on tspan "?" at bounding box center [1244, 337] width 8 height 27
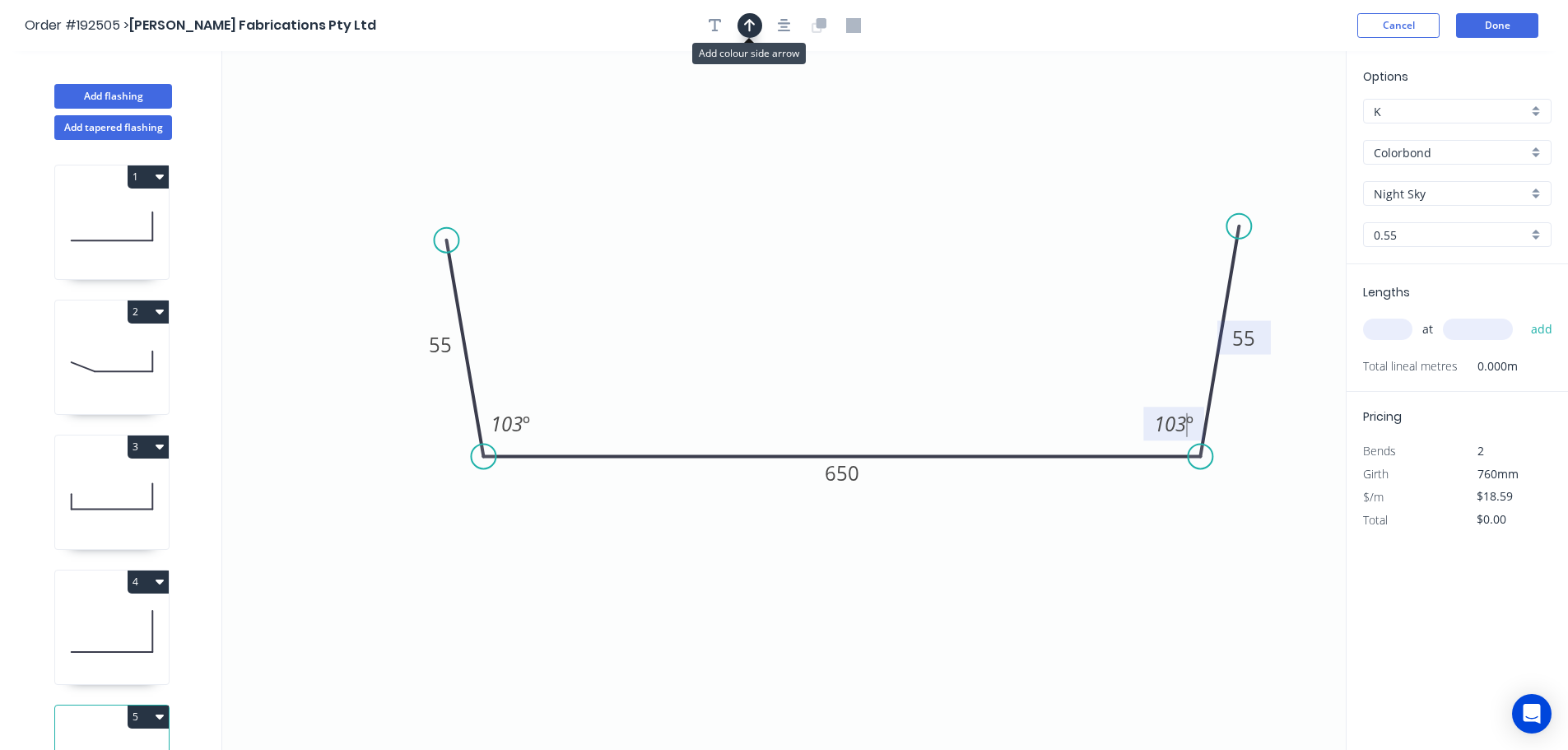
click at [748, 30] on icon "button" at bounding box center [749, 26] width 11 height 15
drag, startPoint x: 1258, startPoint y: 129, endPoint x: 1000, endPoint y: 580, distance: 519.6
click at [1000, 580] on icon at bounding box center [1000, 560] width 15 height 53
click at [999, 580] on icon at bounding box center [1000, 560] width 15 height 53
click at [997, 580] on icon at bounding box center [1013, 566] width 48 height 48
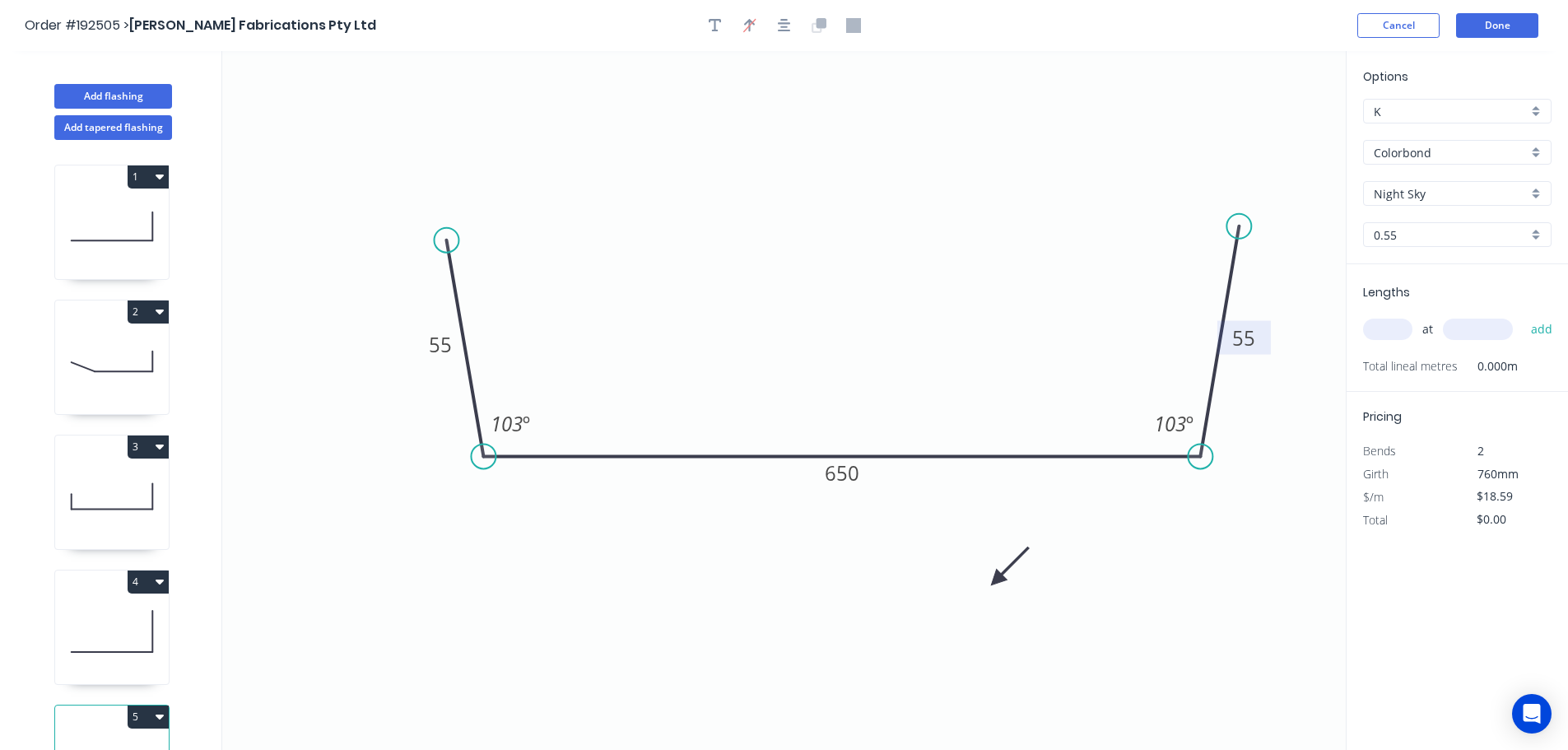
click at [997, 581] on icon at bounding box center [1010, 566] width 48 height 48
click at [997, 581] on icon at bounding box center [1010, 567] width 48 height 48
click at [996, 581] on icon at bounding box center [1015, 580] width 53 height 15
click at [996, 581] on icon at bounding box center [1010, 594] width 48 height 48
click at [1390, 321] on input "text" at bounding box center [1387, 329] width 49 height 21
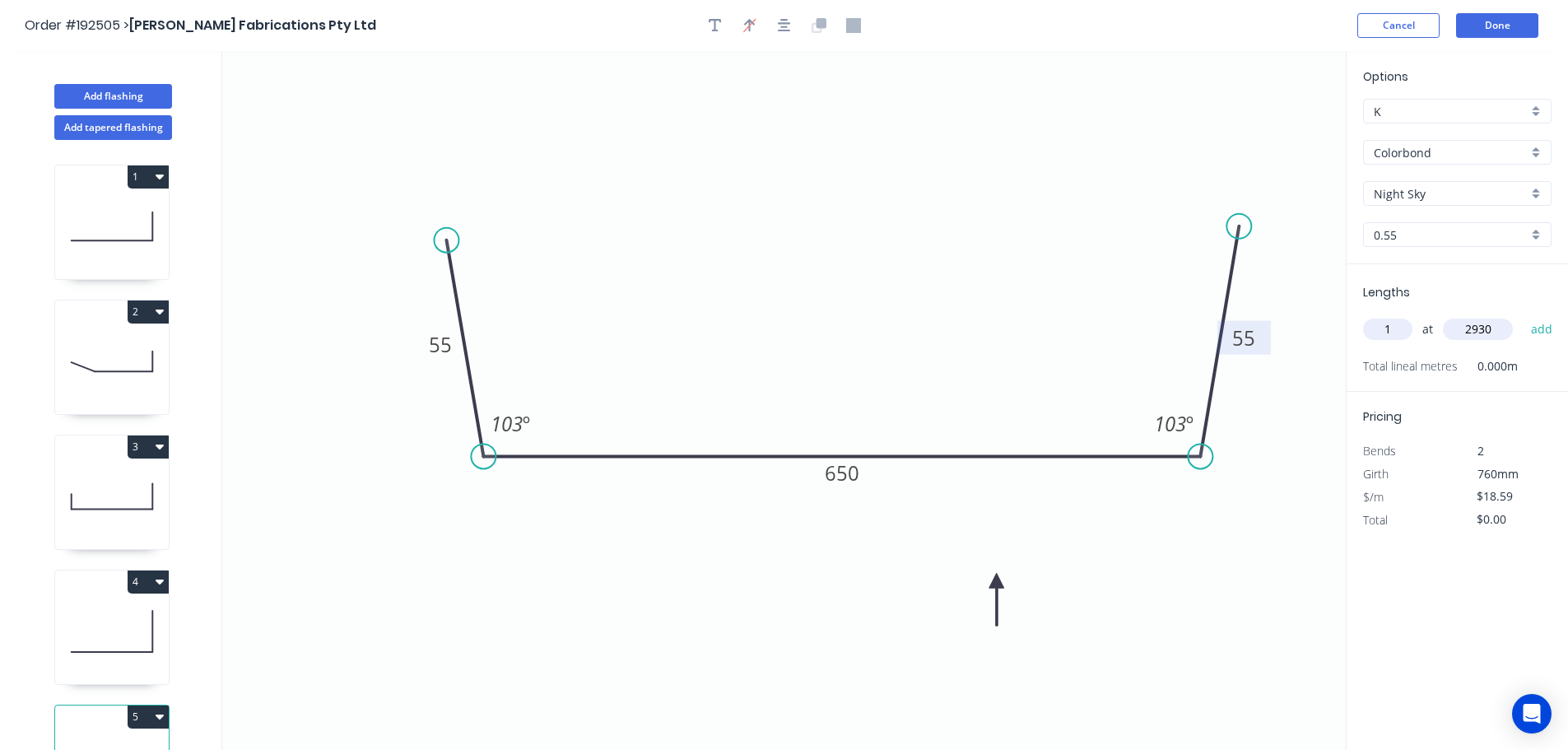
click at [1523, 315] on button "add" at bounding box center [1542, 329] width 39 height 28
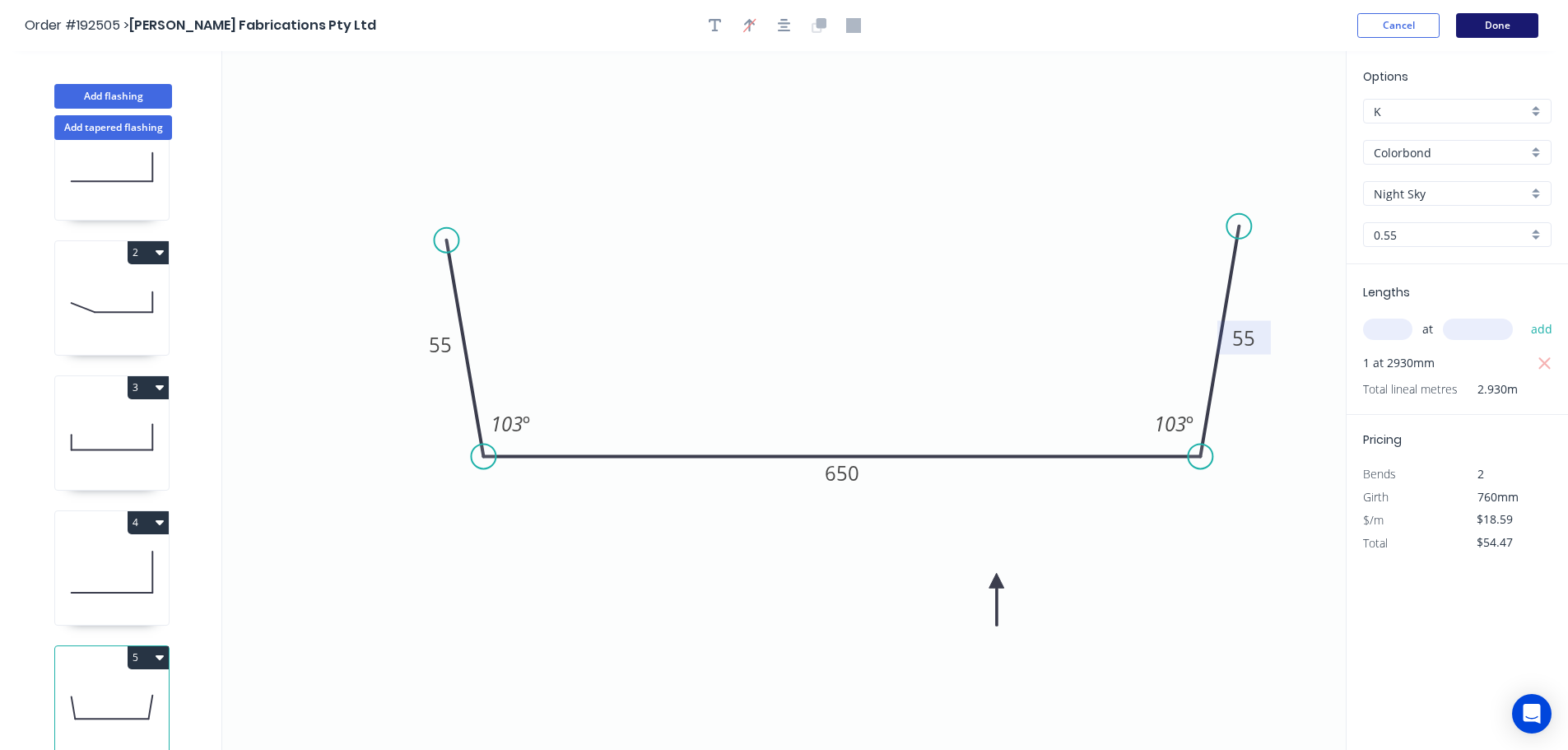
click at [1499, 24] on button "Done" at bounding box center [1497, 25] width 82 height 25
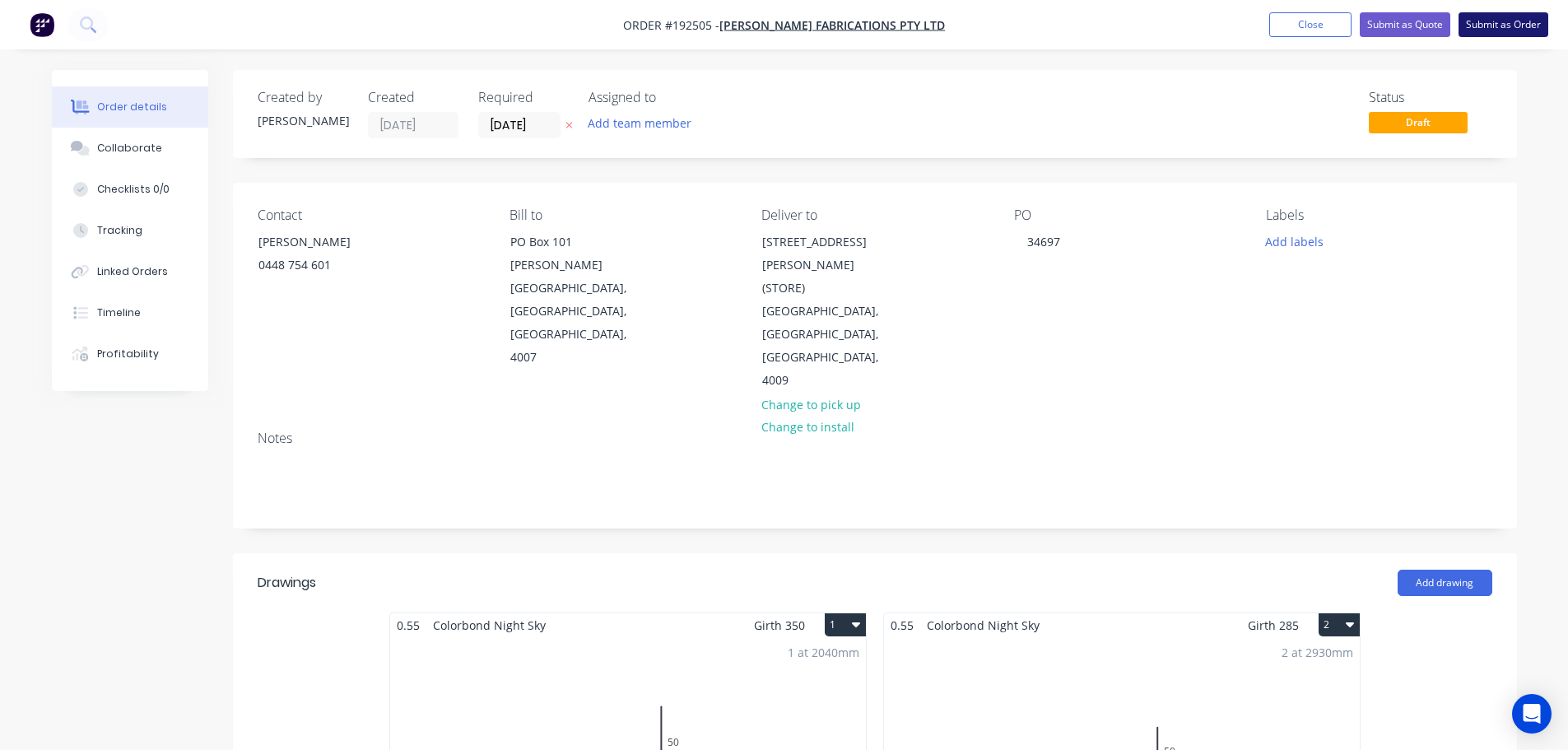
click at [1503, 24] on button "Submit as Order" at bounding box center [1503, 24] width 90 height 25
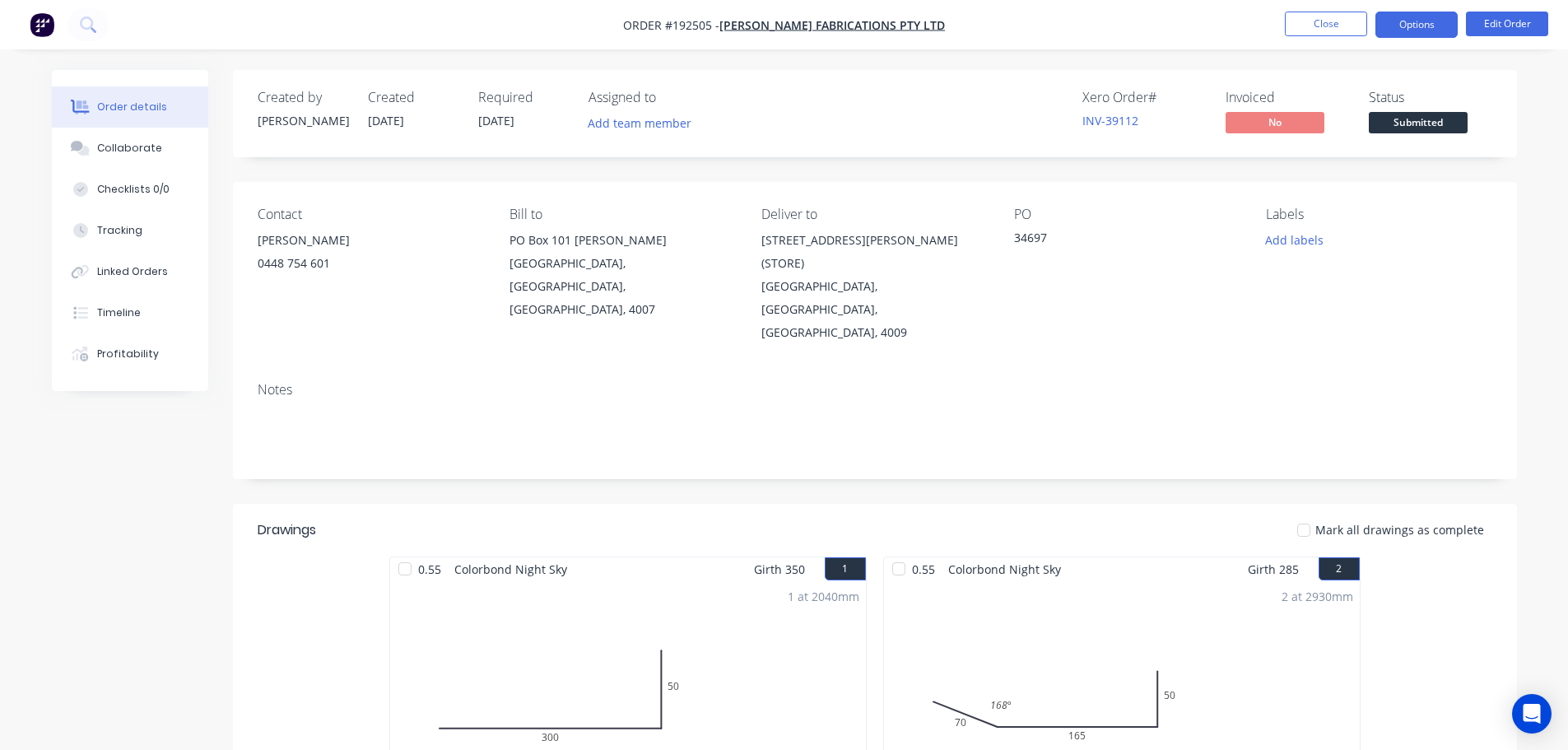
click at [1419, 16] on button "Options" at bounding box center [1416, 24] width 82 height 27
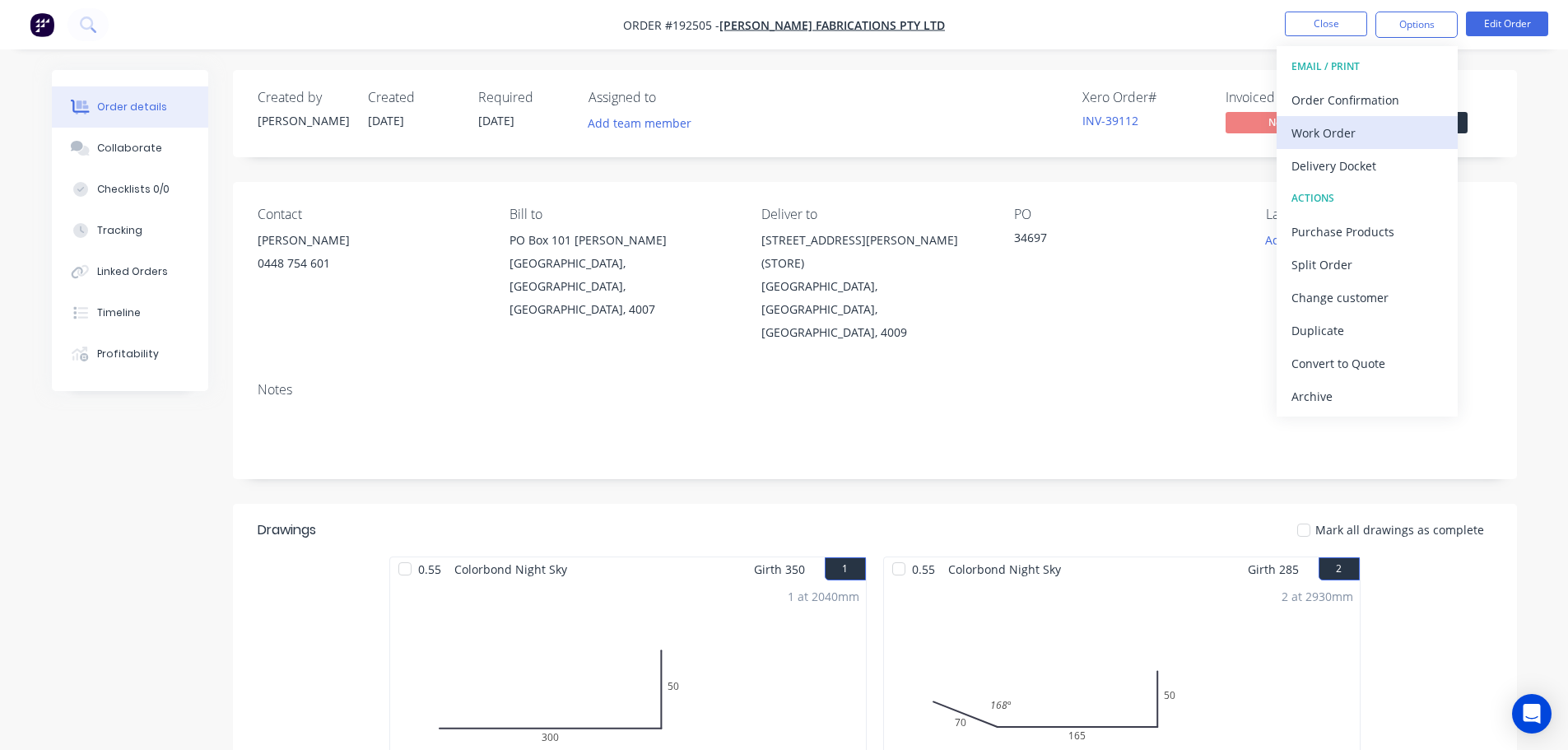
click at [1332, 133] on div "Work Order" at bounding box center [1367, 133] width 152 height 24
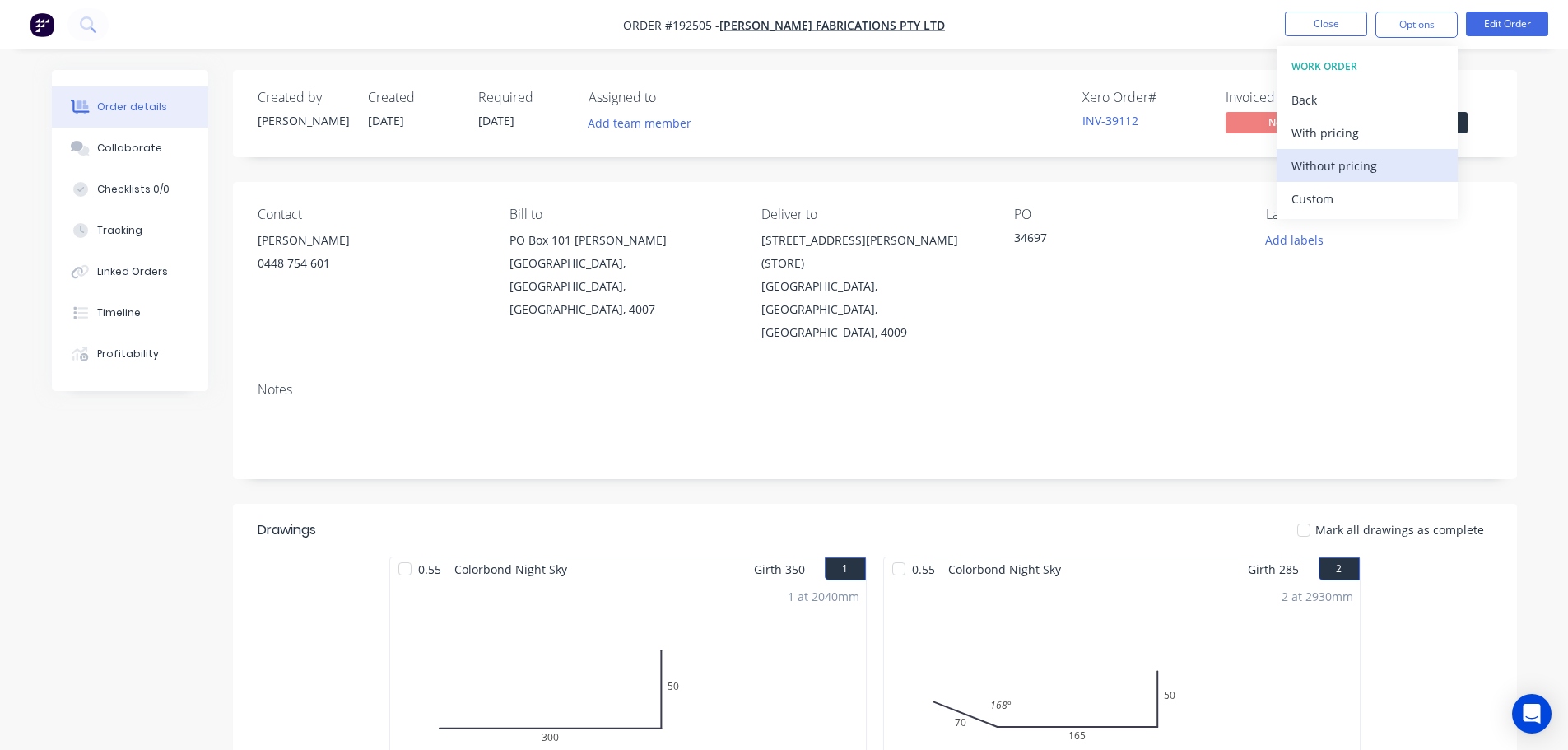
click at [1332, 163] on div "Without pricing" at bounding box center [1367, 166] width 152 height 24
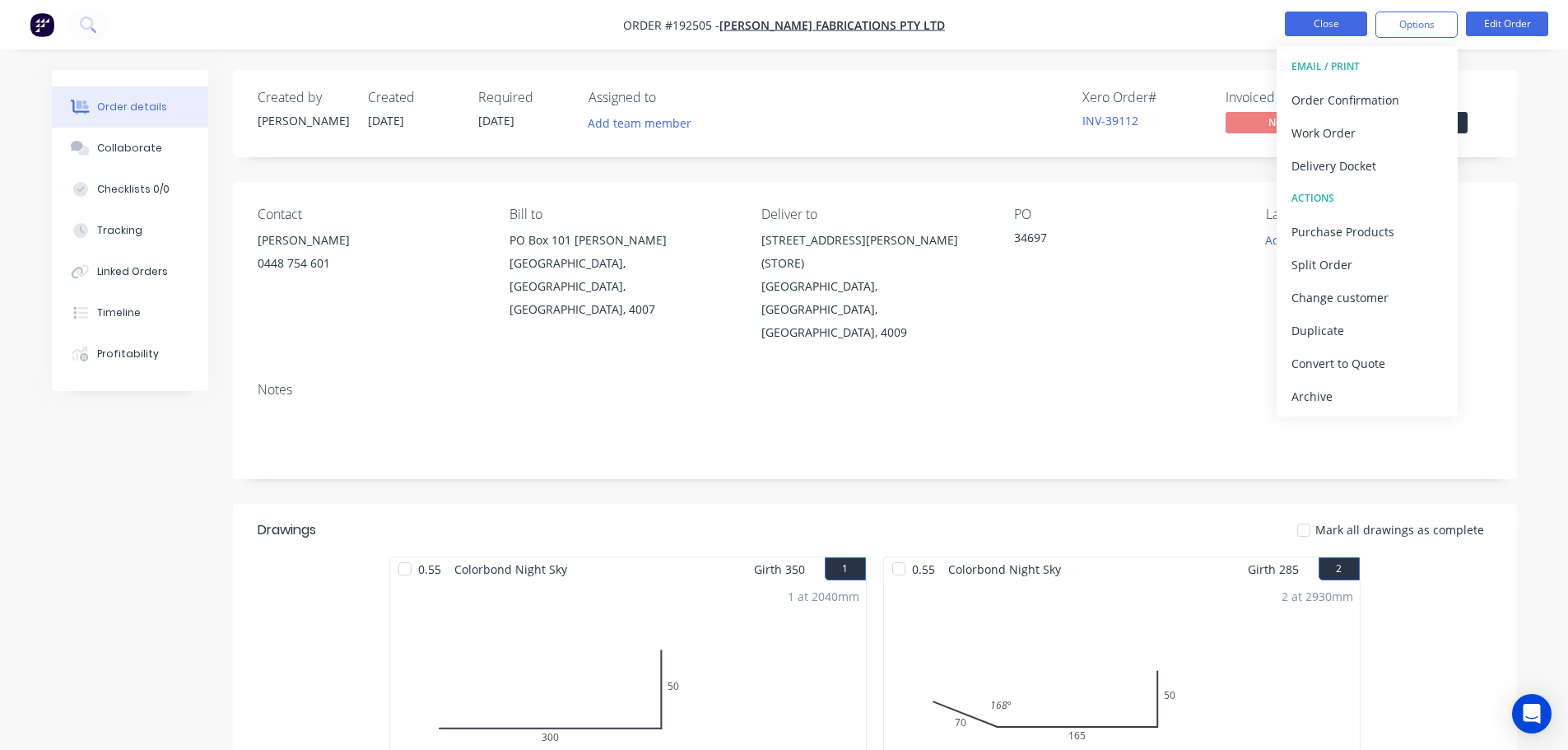
click at [1307, 18] on button "Close" at bounding box center [1326, 23] width 82 height 25
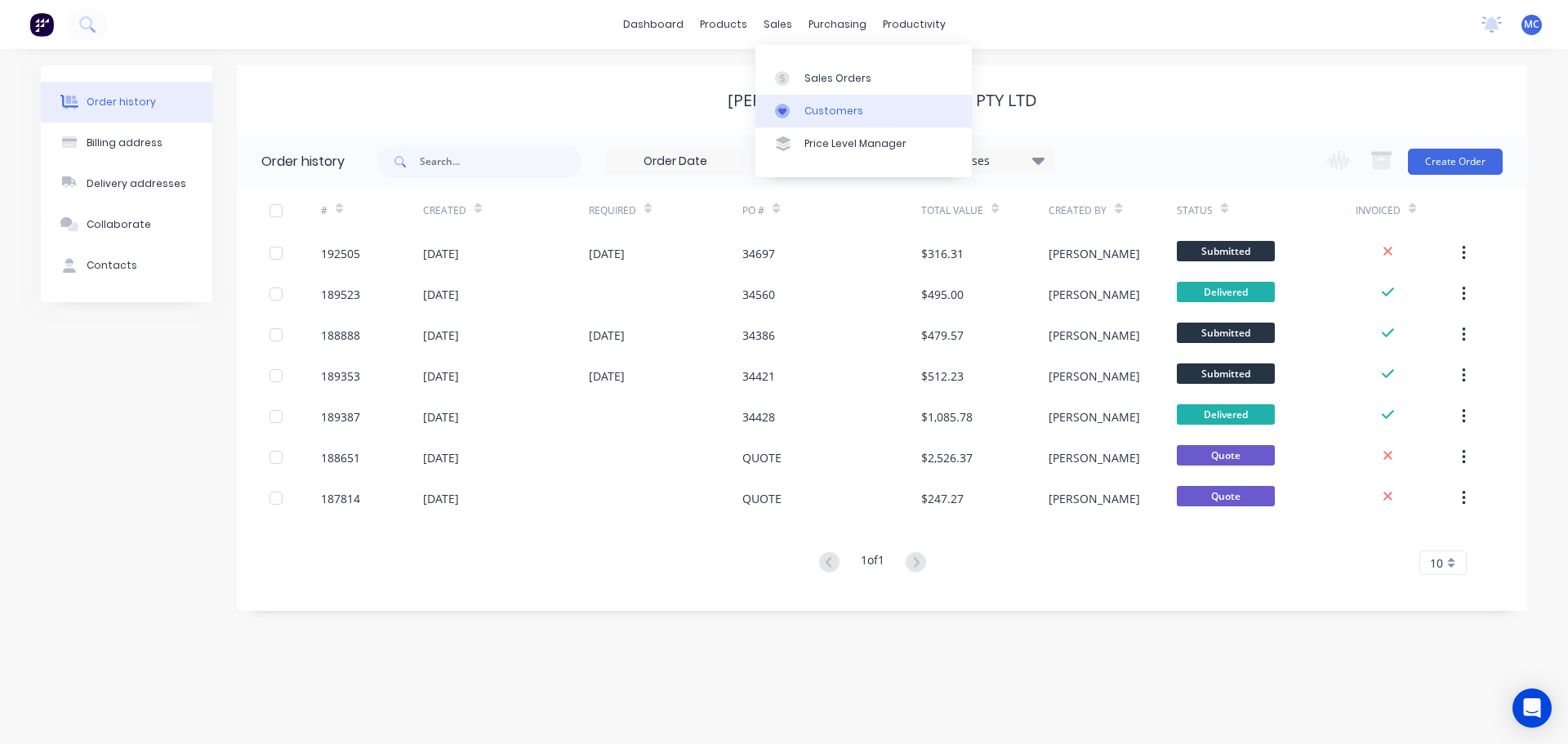
click at [828, 107] on div "Customers" at bounding box center [834, 111] width 59 height 15
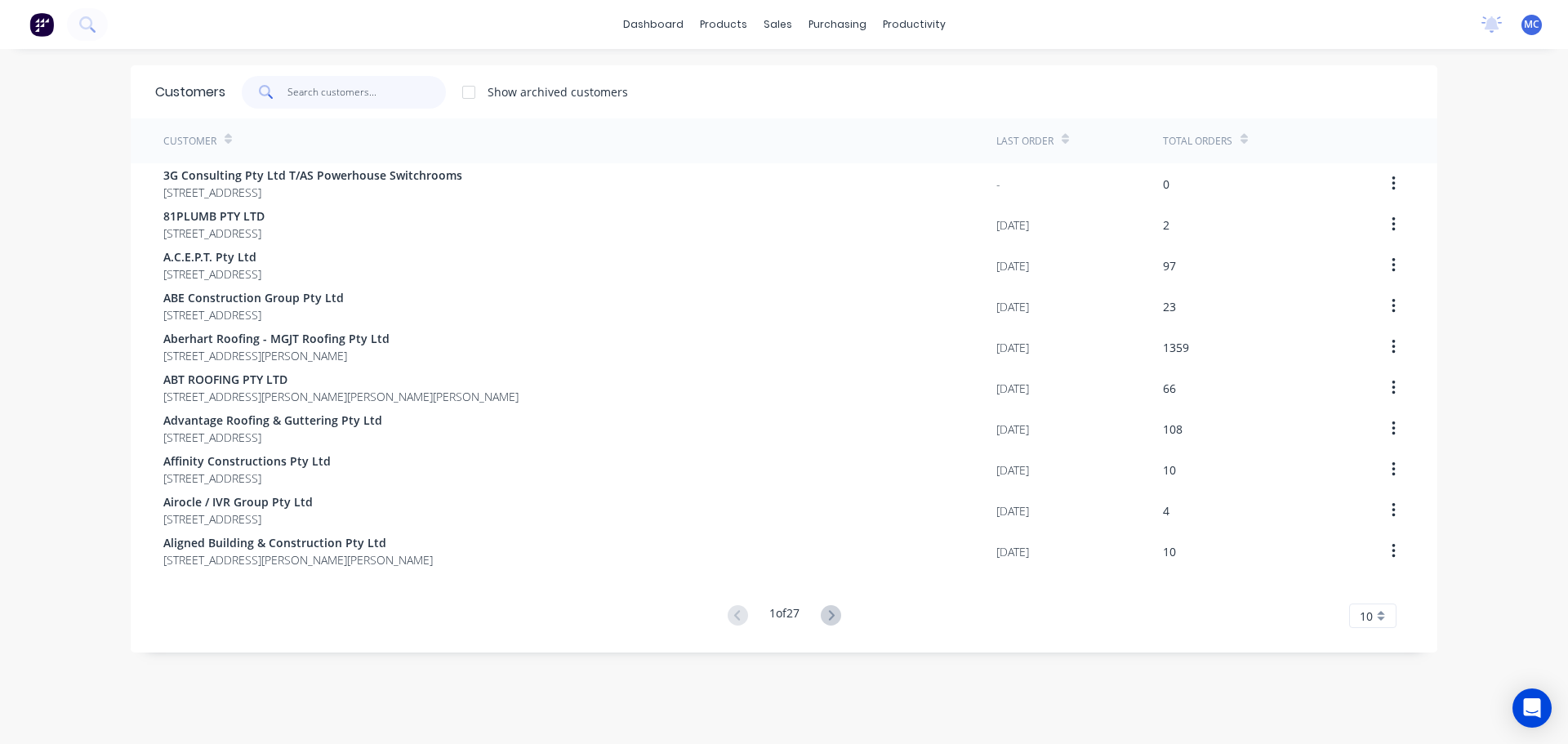
click at [310, 87] on input "text" at bounding box center [367, 93] width 159 height 33
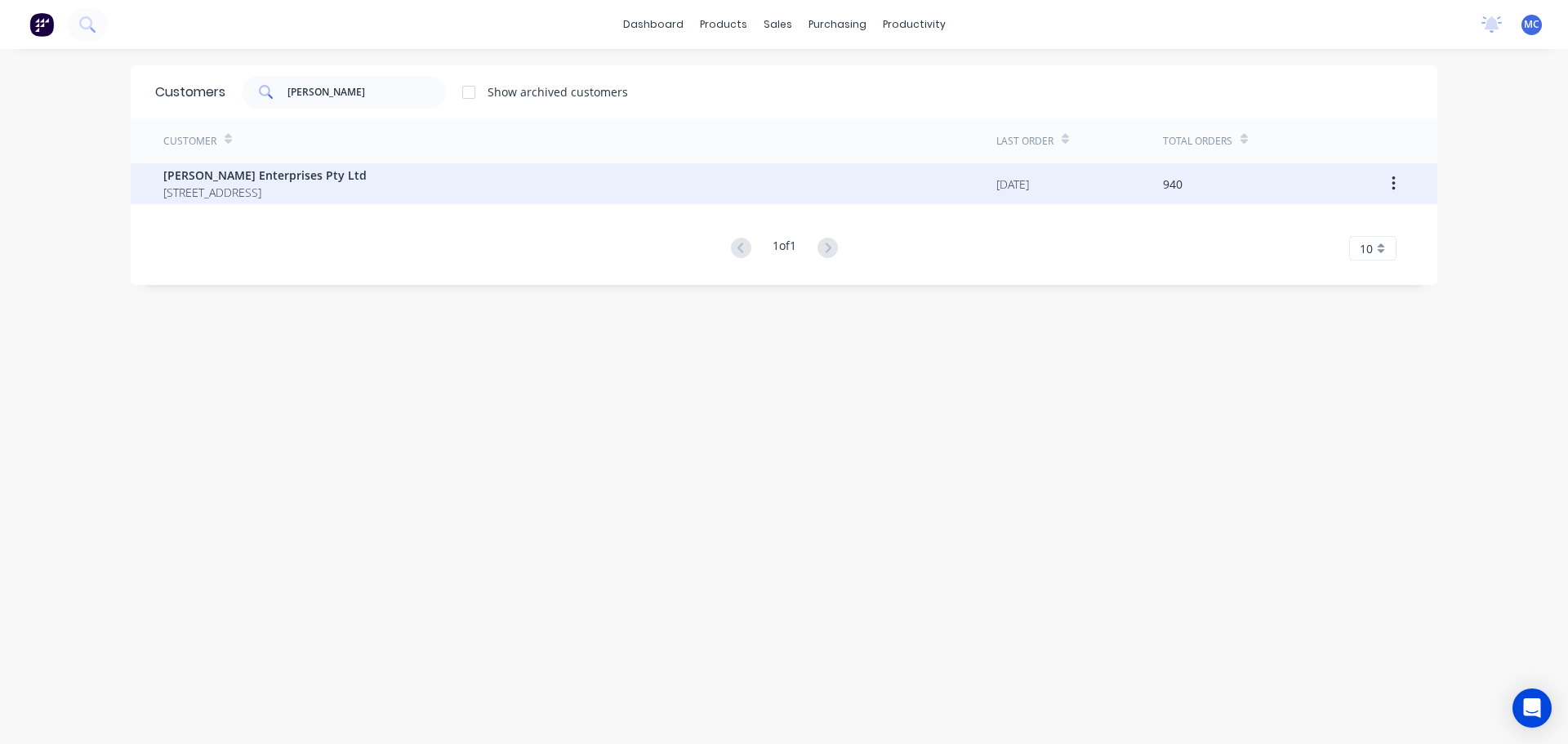
click at [220, 170] on span "[PERSON_NAME] Enterprises Pty Ltd" at bounding box center [265, 175] width 203 height 17
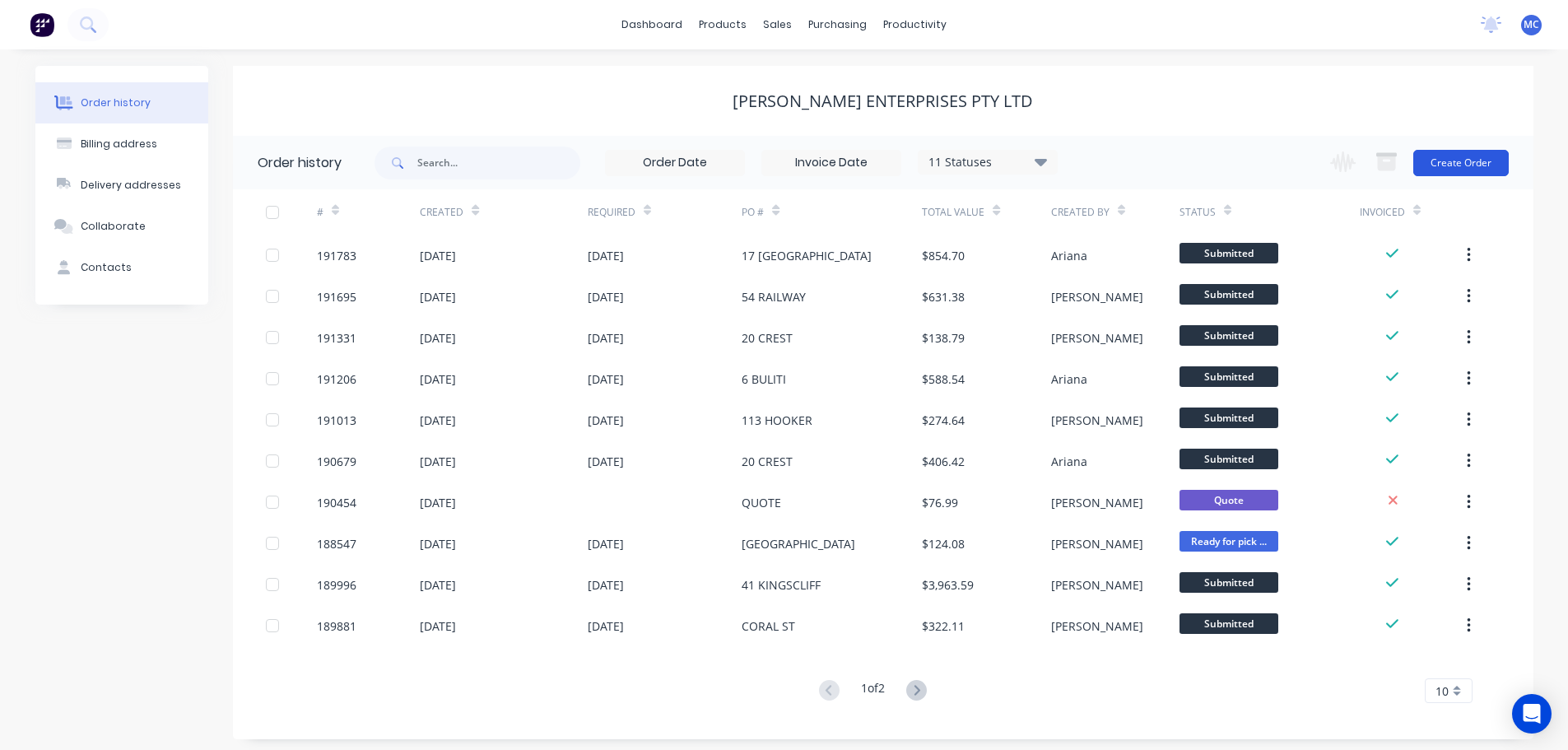
click at [1477, 162] on button "Create Order" at bounding box center [1461, 163] width 95 height 27
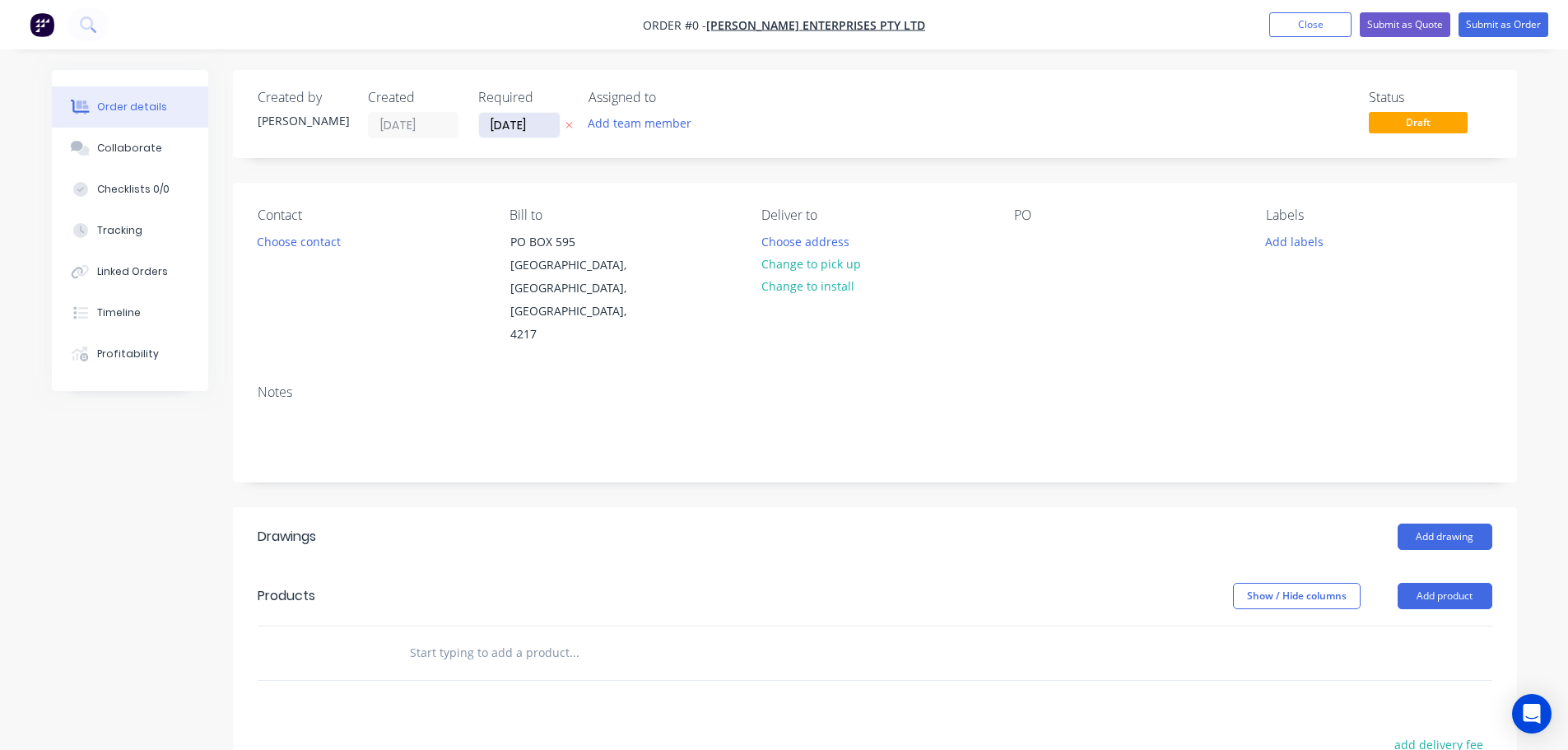
click at [513, 129] on input "[DATE]" at bounding box center [519, 125] width 80 height 25
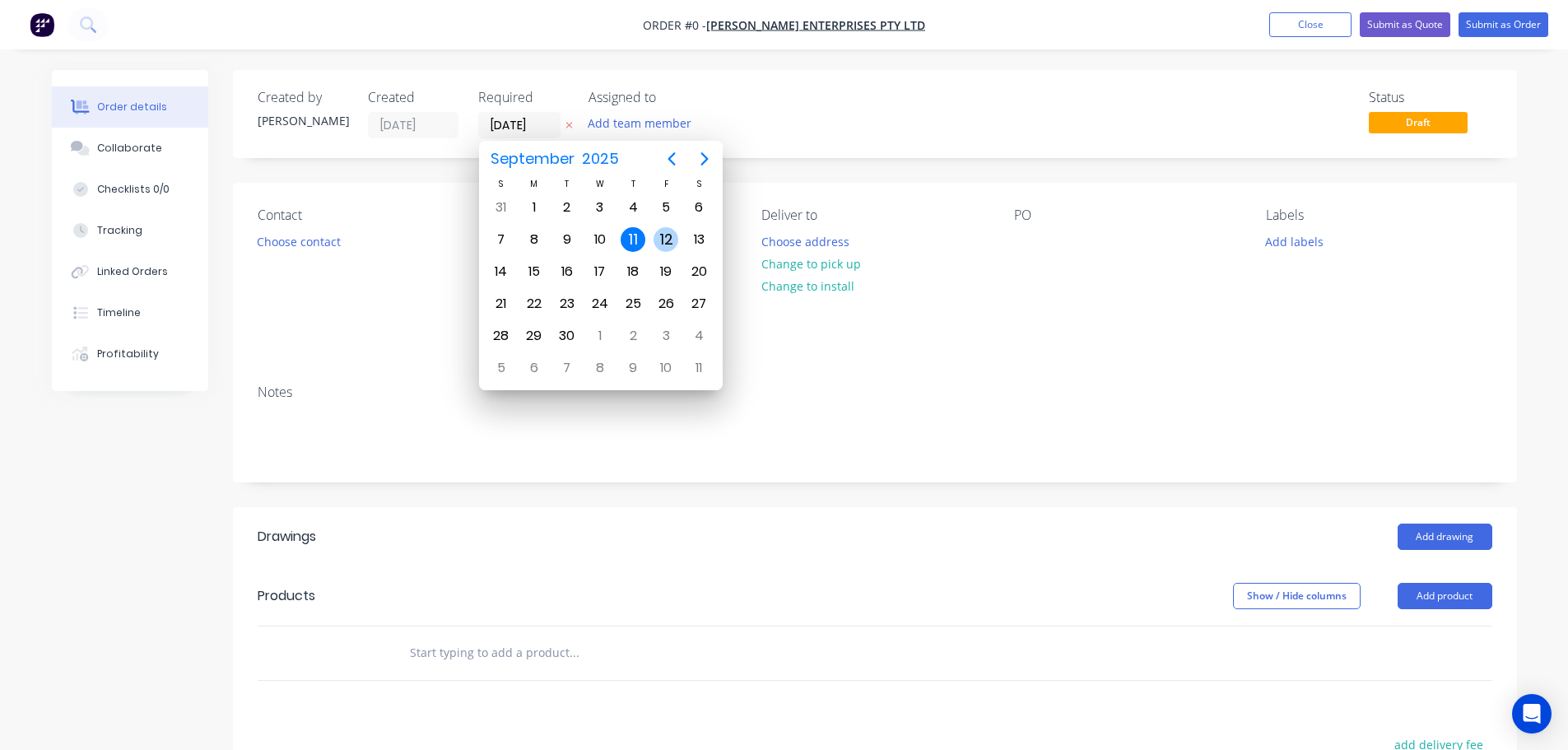
click at [665, 237] on div "12" at bounding box center [665, 239] width 25 height 25
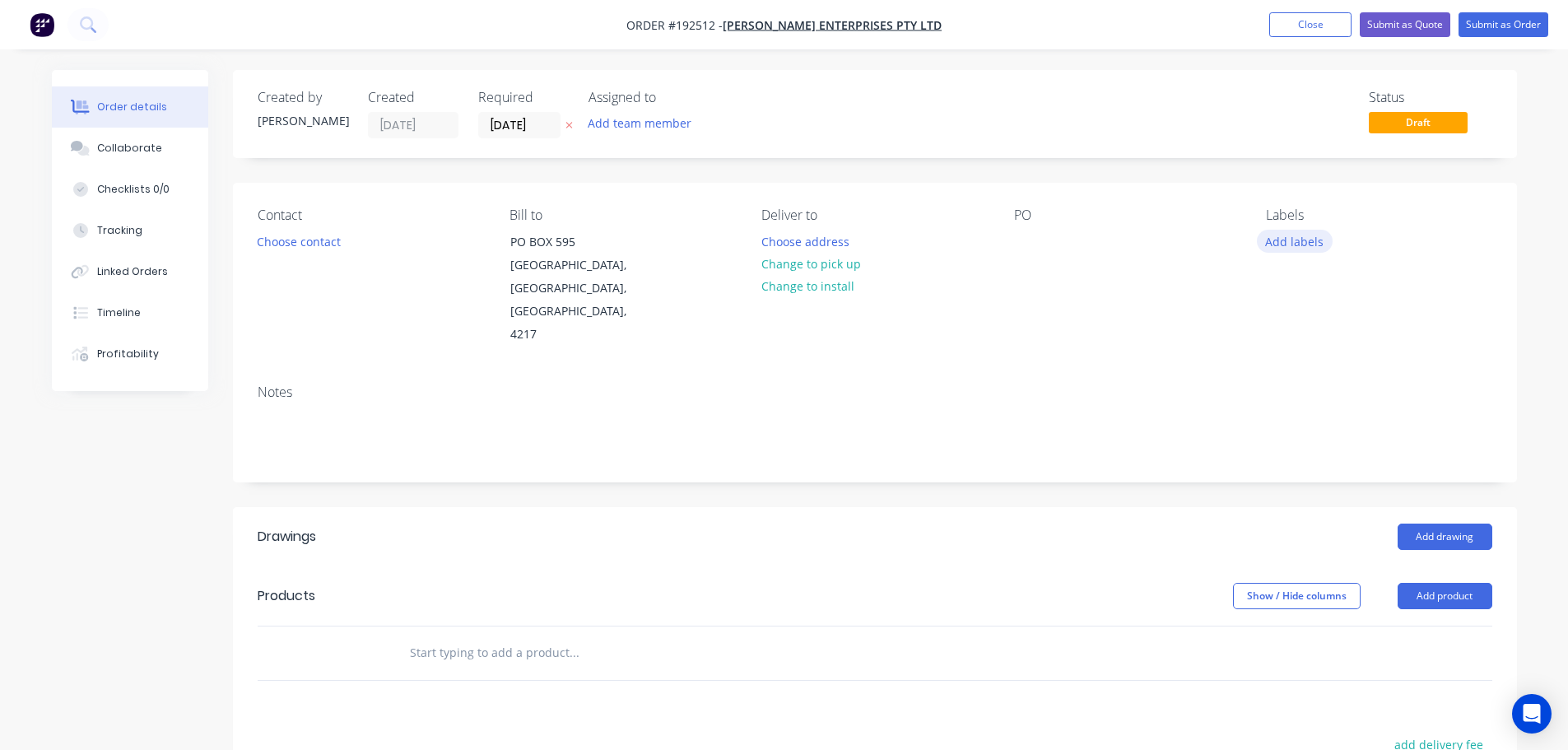
click at [1302, 238] on button "Add labels" at bounding box center [1295, 241] width 76 height 22
click at [1295, 500] on div at bounding box center [1296, 503] width 33 height 33
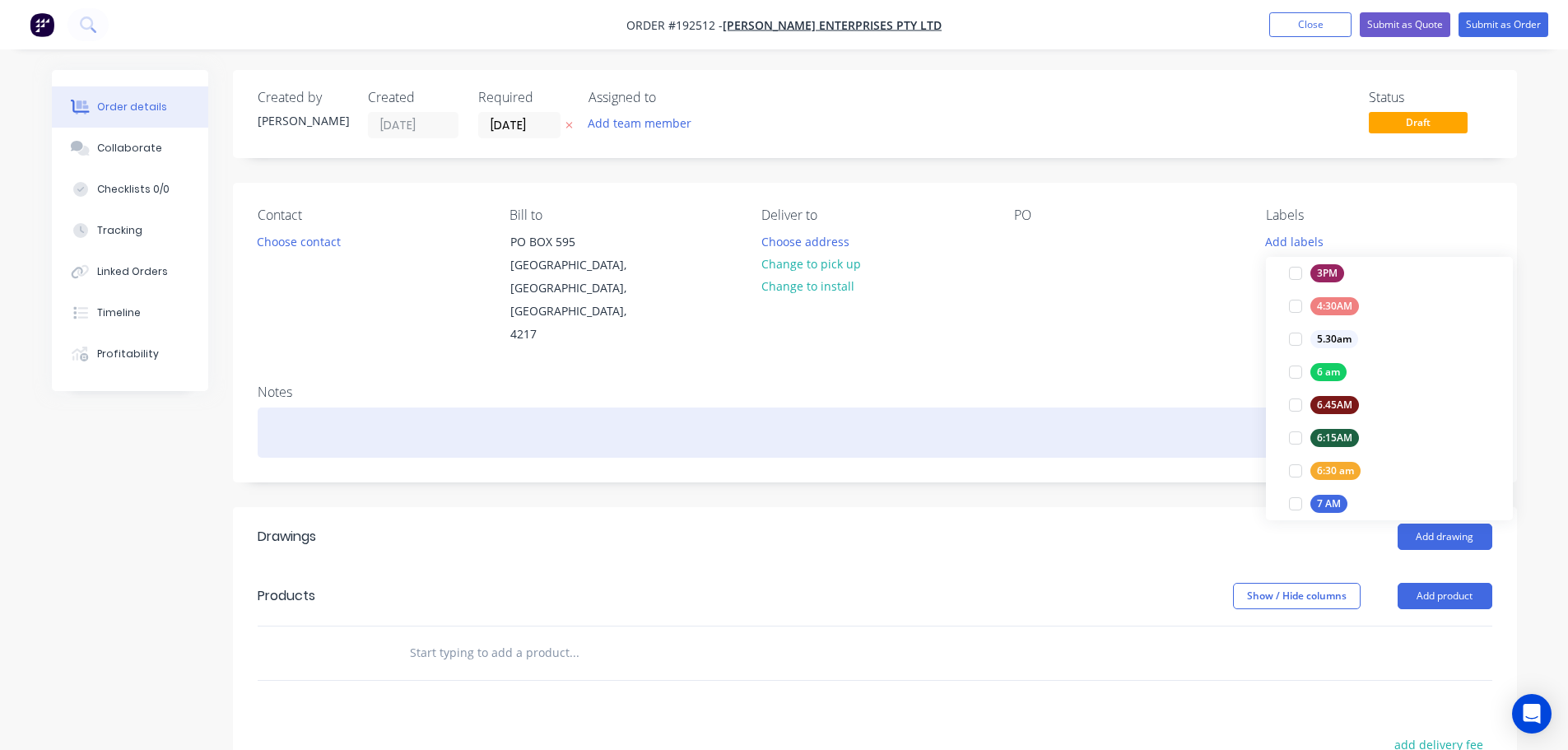
scroll to position [0, 0]
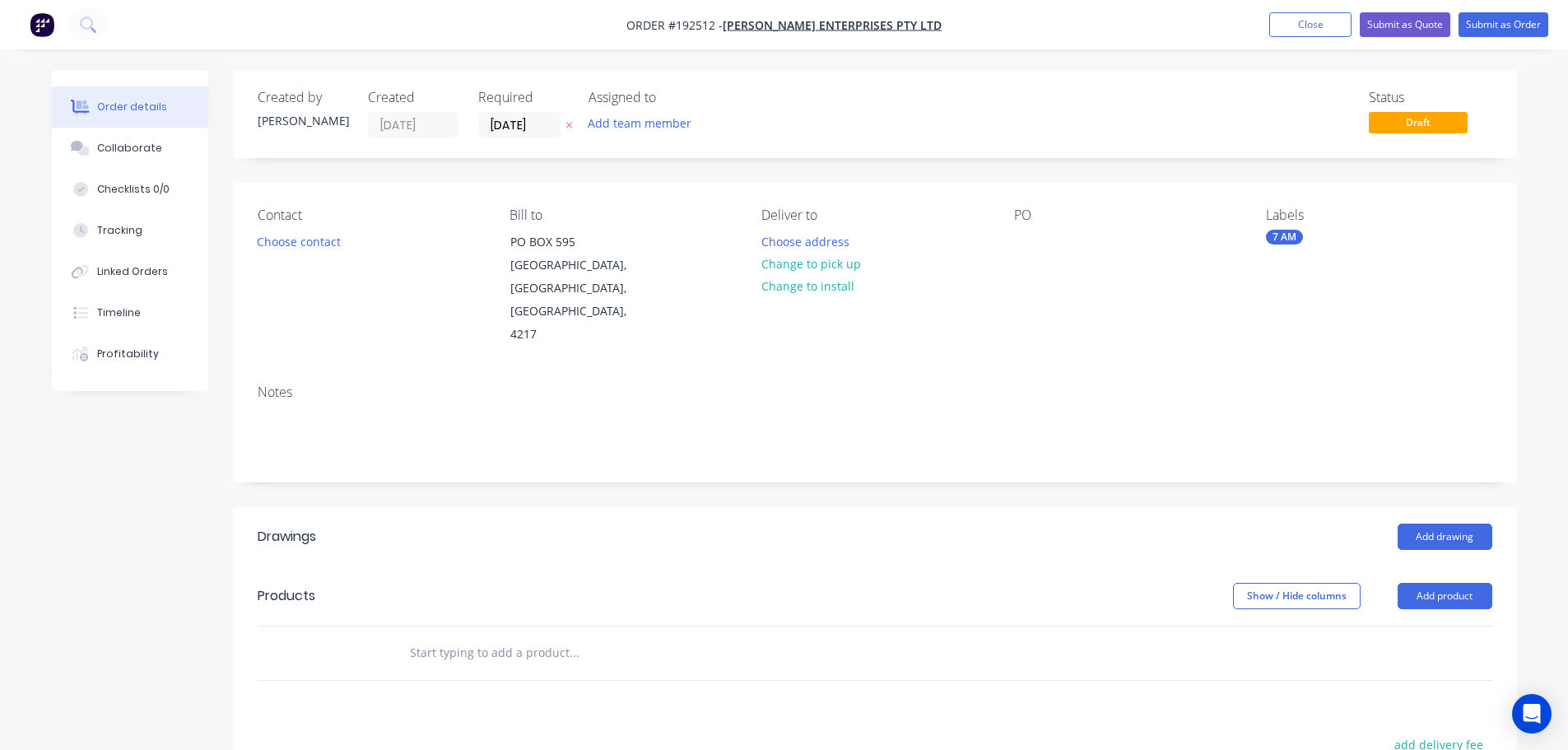
click at [1189, 336] on div "Contact Choose contact Bill to [STREET_ADDRESS], 4217 Deliver to Choose address…" at bounding box center [875, 277] width 1284 height 188
click at [1448, 583] on button "Add product" at bounding box center [1445, 596] width 94 height 27
click at [1399, 625] on div "Product catalogue" at bounding box center [1414, 637] width 127 height 24
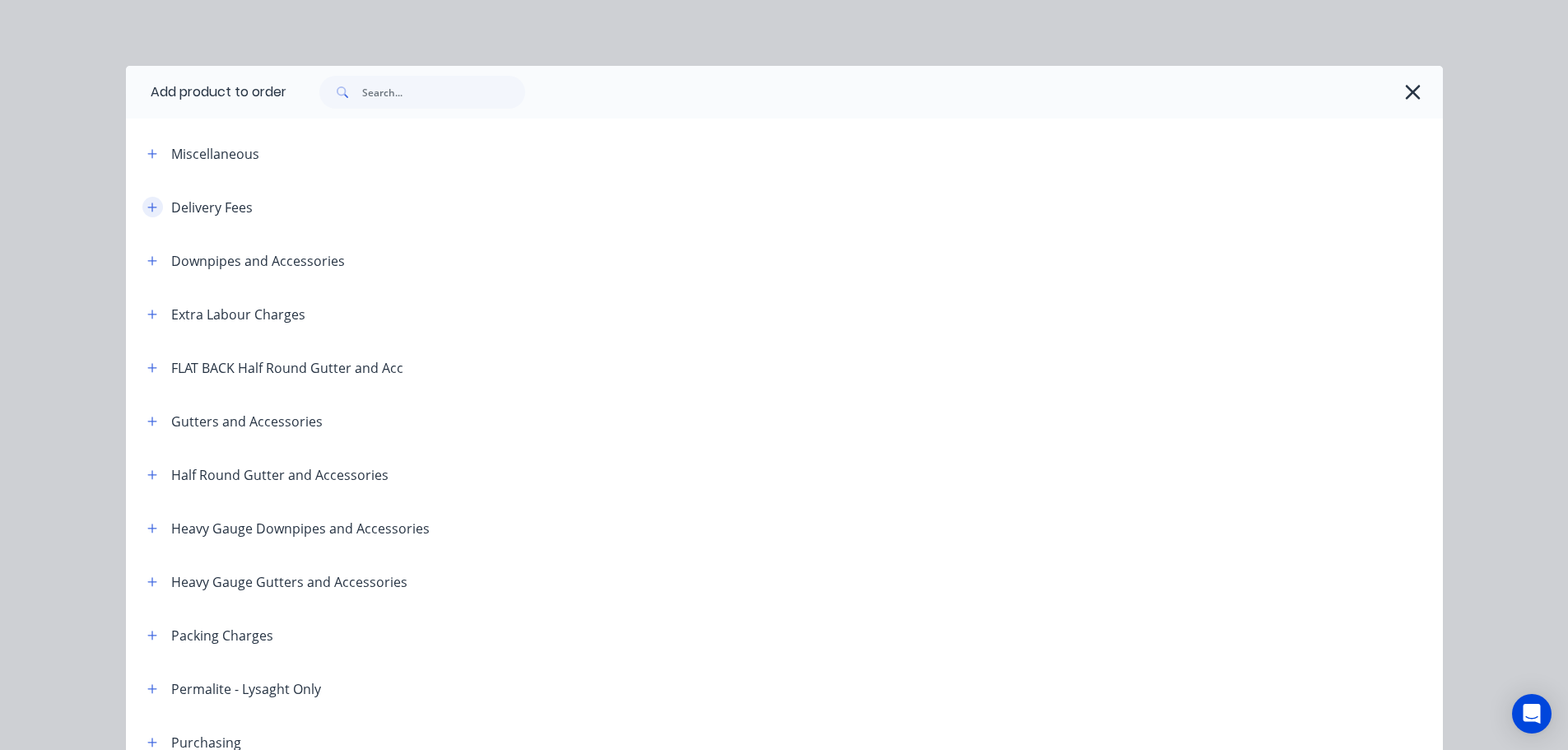
click at [142, 202] on button "button" at bounding box center [152, 207] width 20 height 20
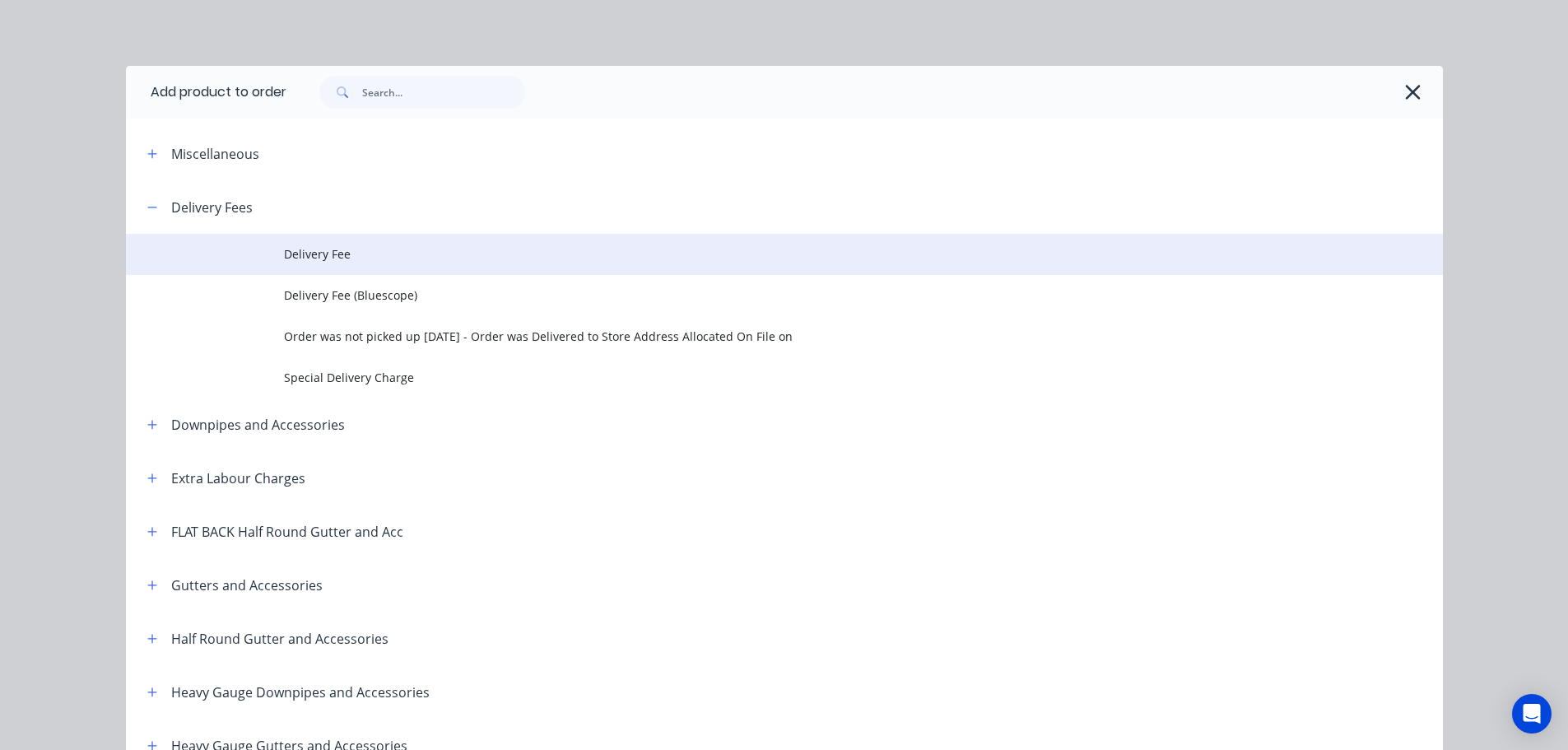
click at [294, 245] on span "Delivery Fee" at bounding box center [747, 253] width 927 height 18
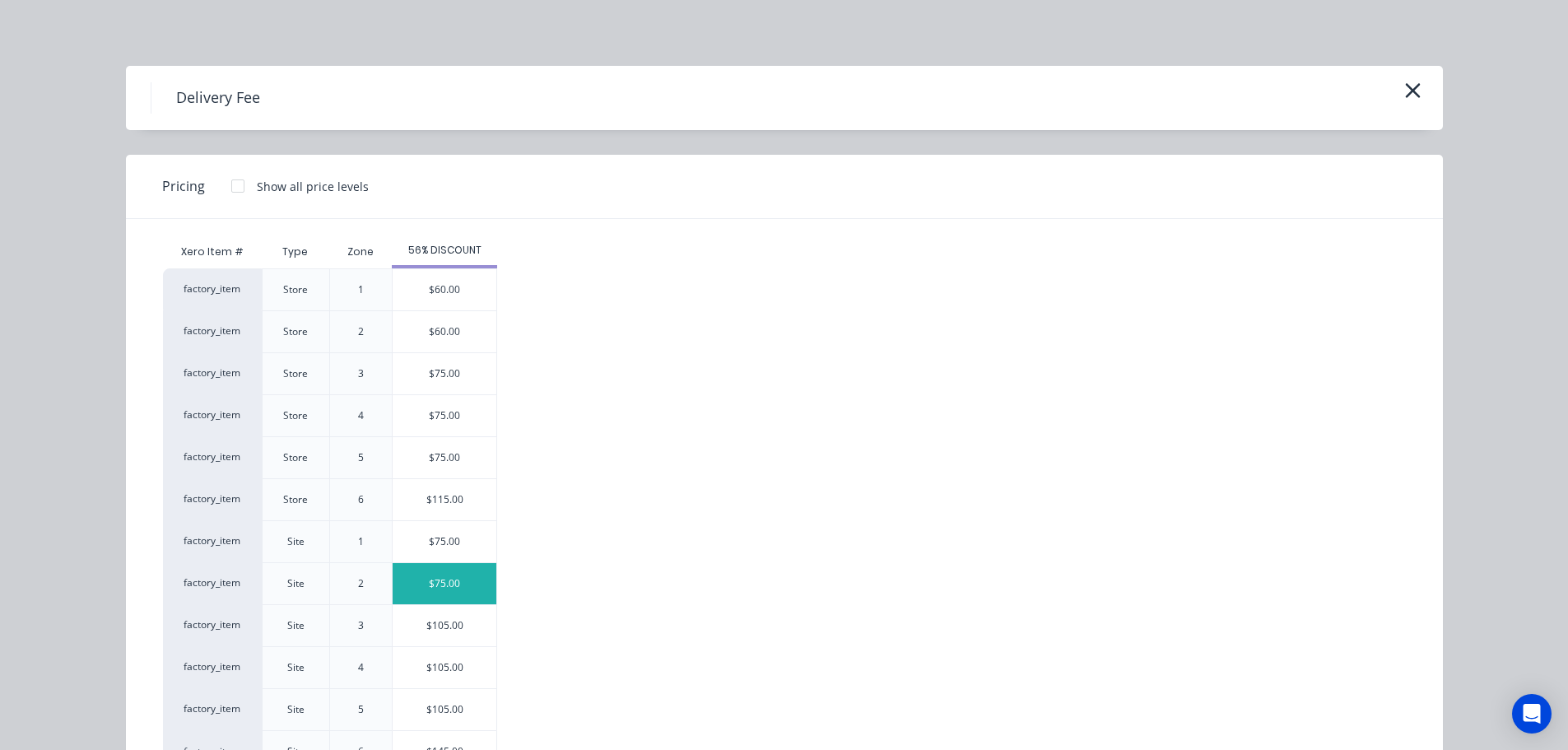
click at [452, 584] on div "$75.00" at bounding box center [444, 583] width 103 height 42
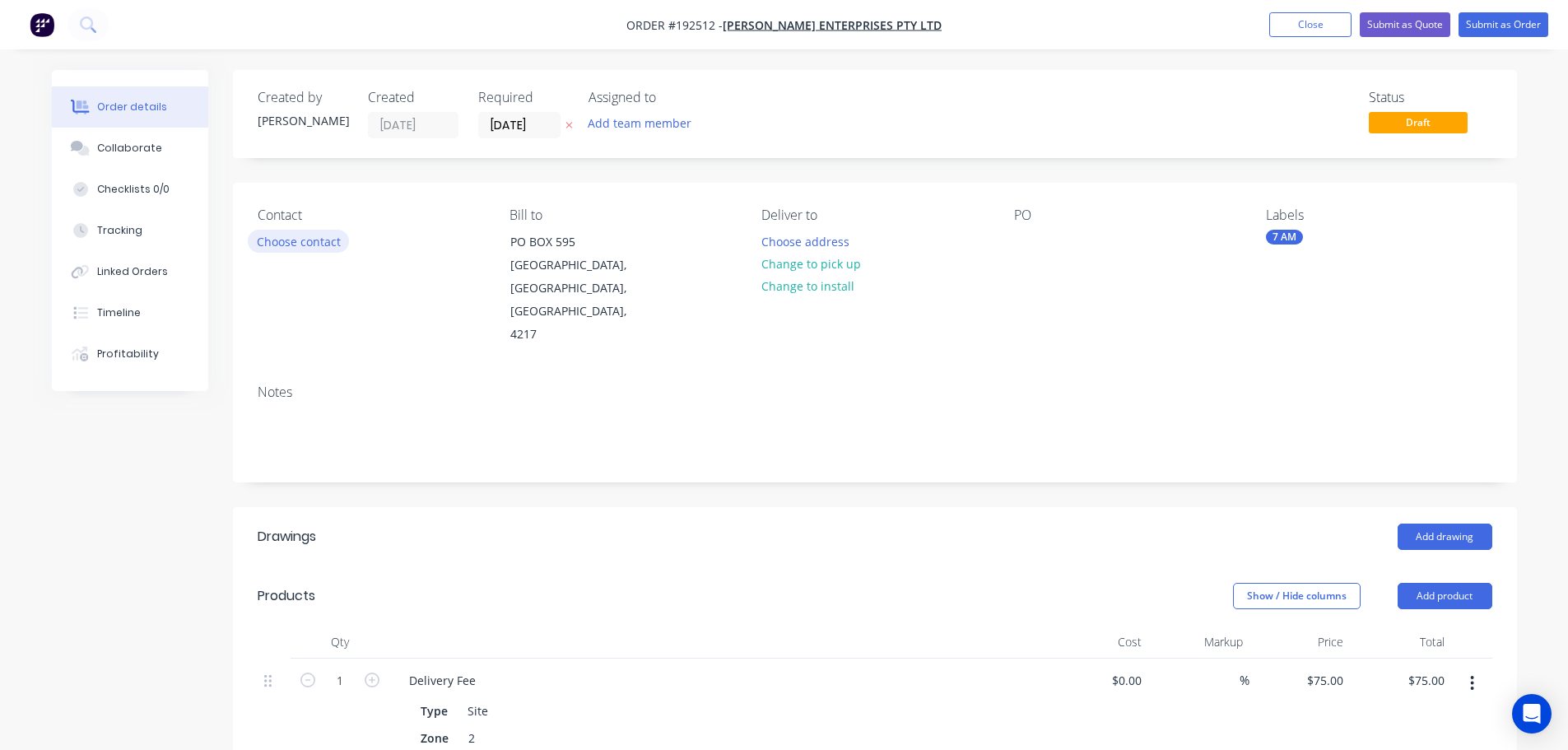
click at [306, 239] on button "Choose contact" at bounding box center [298, 241] width 102 height 22
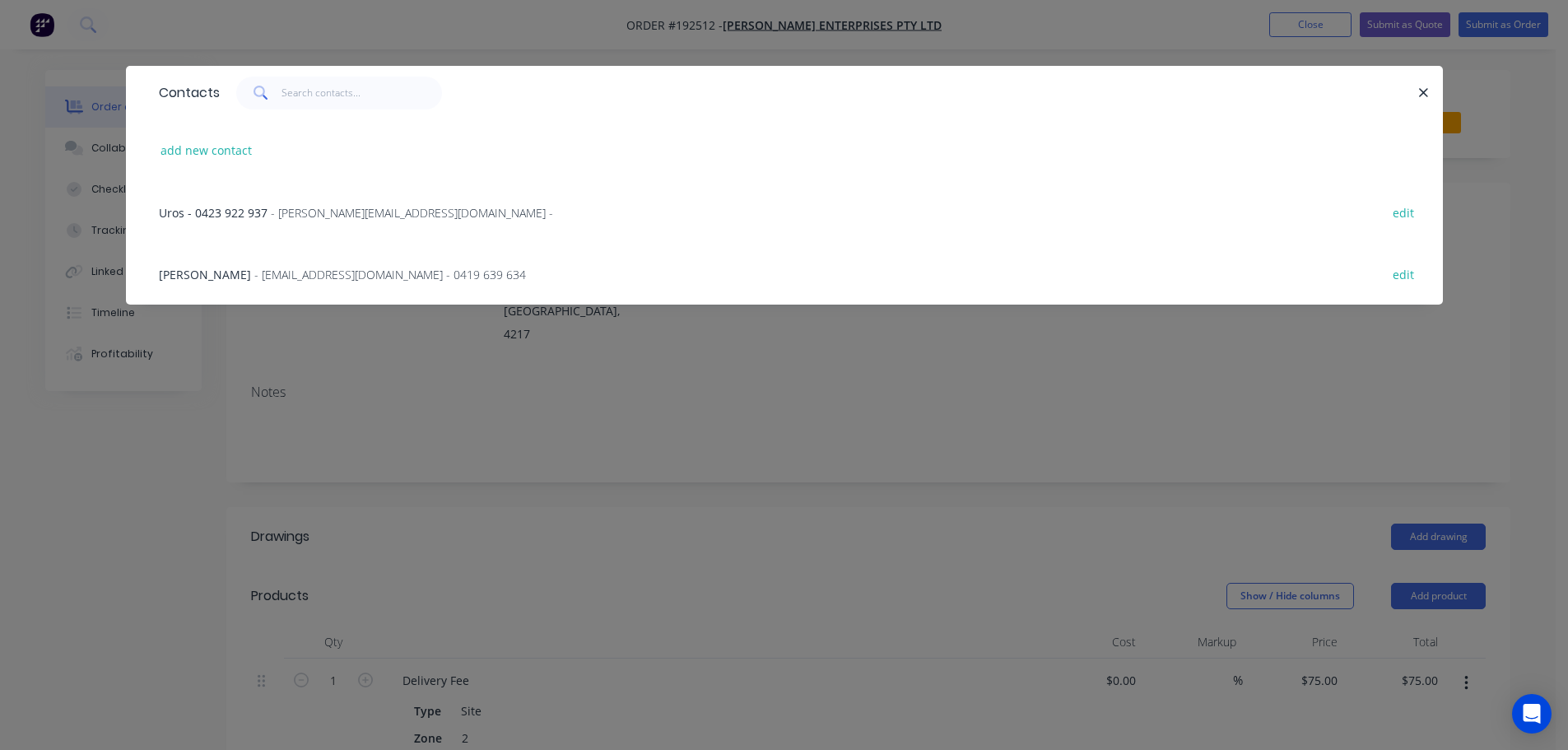
click at [354, 275] on span "- [EMAIL_ADDRESS][DOMAIN_NAME] - 0419 639 634" at bounding box center [390, 274] width 272 height 16
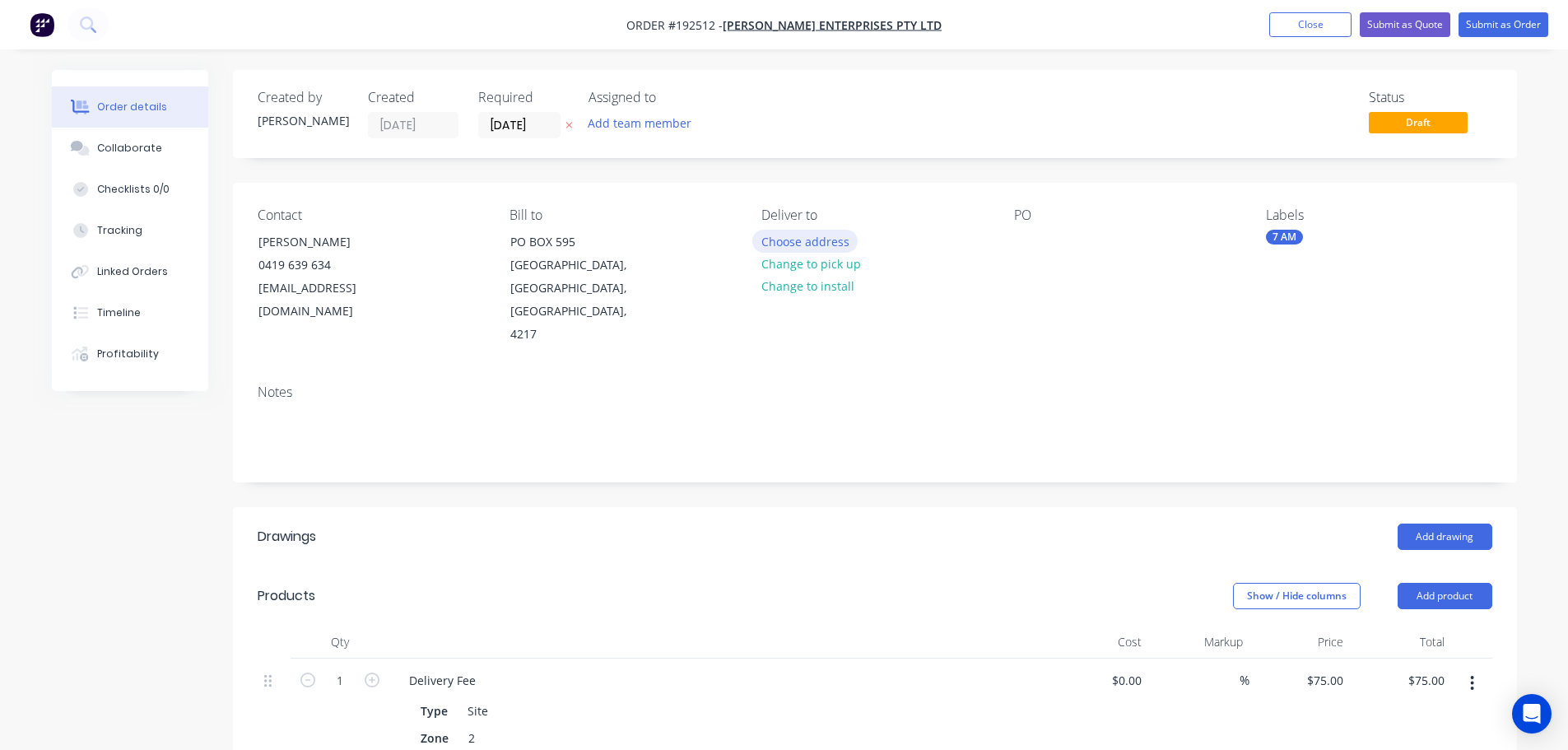
click at [831, 244] on button "Choose address" at bounding box center [805, 241] width 105 height 22
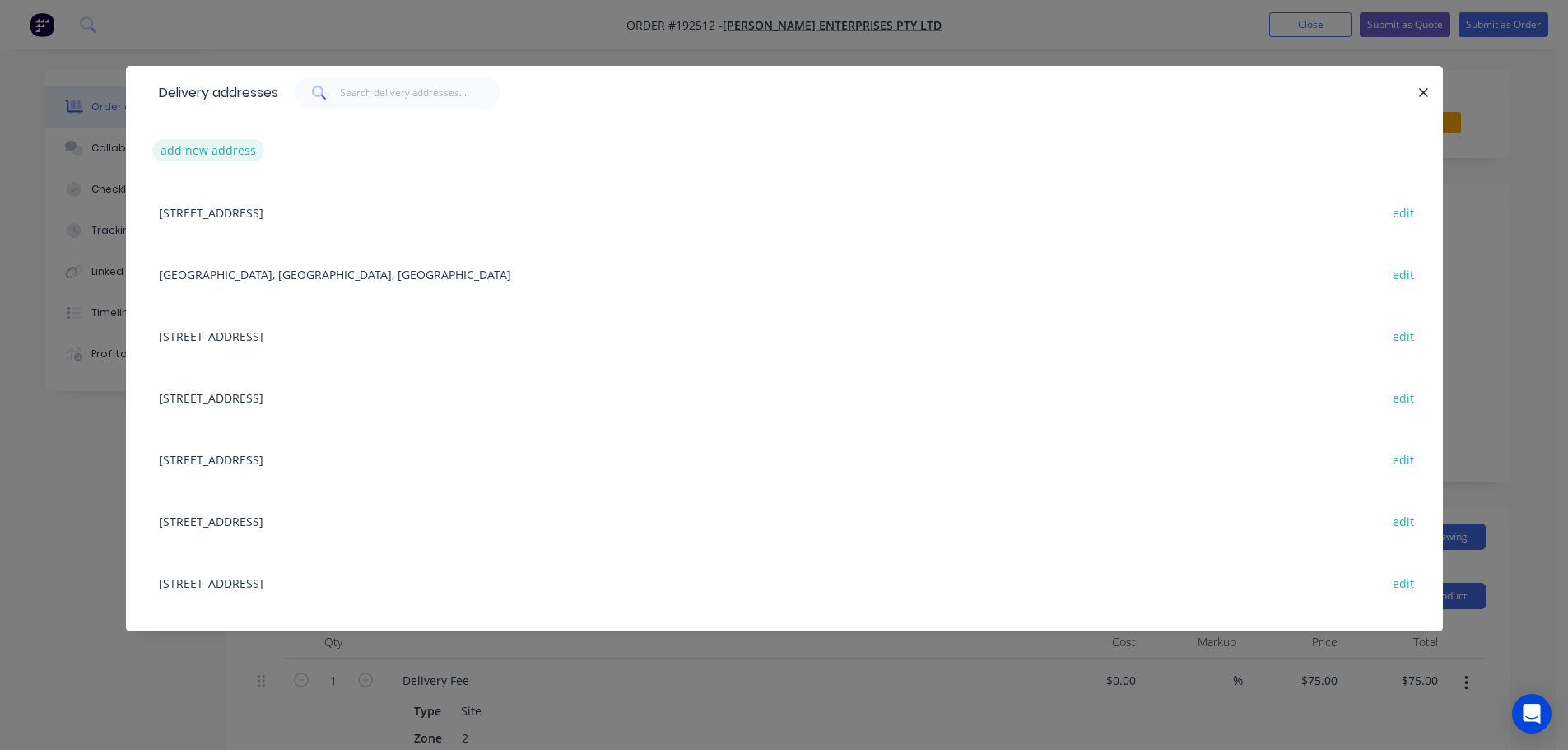
click at [195, 143] on button "add new address" at bounding box center [209, 151] width 113 height 22
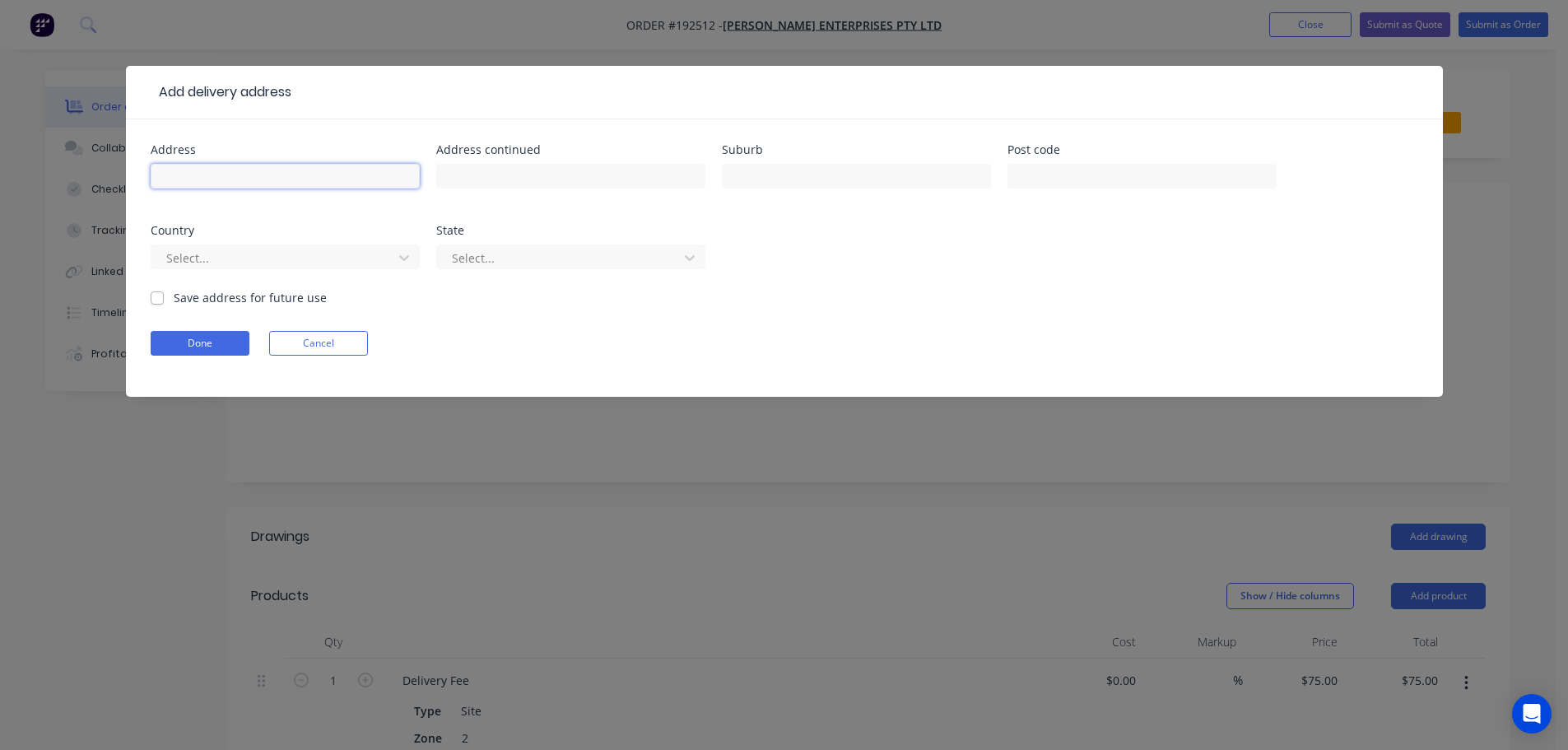
click at [202, 173] on input "text" at bounding box center [285, 175] width 269 height 25
click button "Done" at bounding box center [200, 343] width 99 height 25
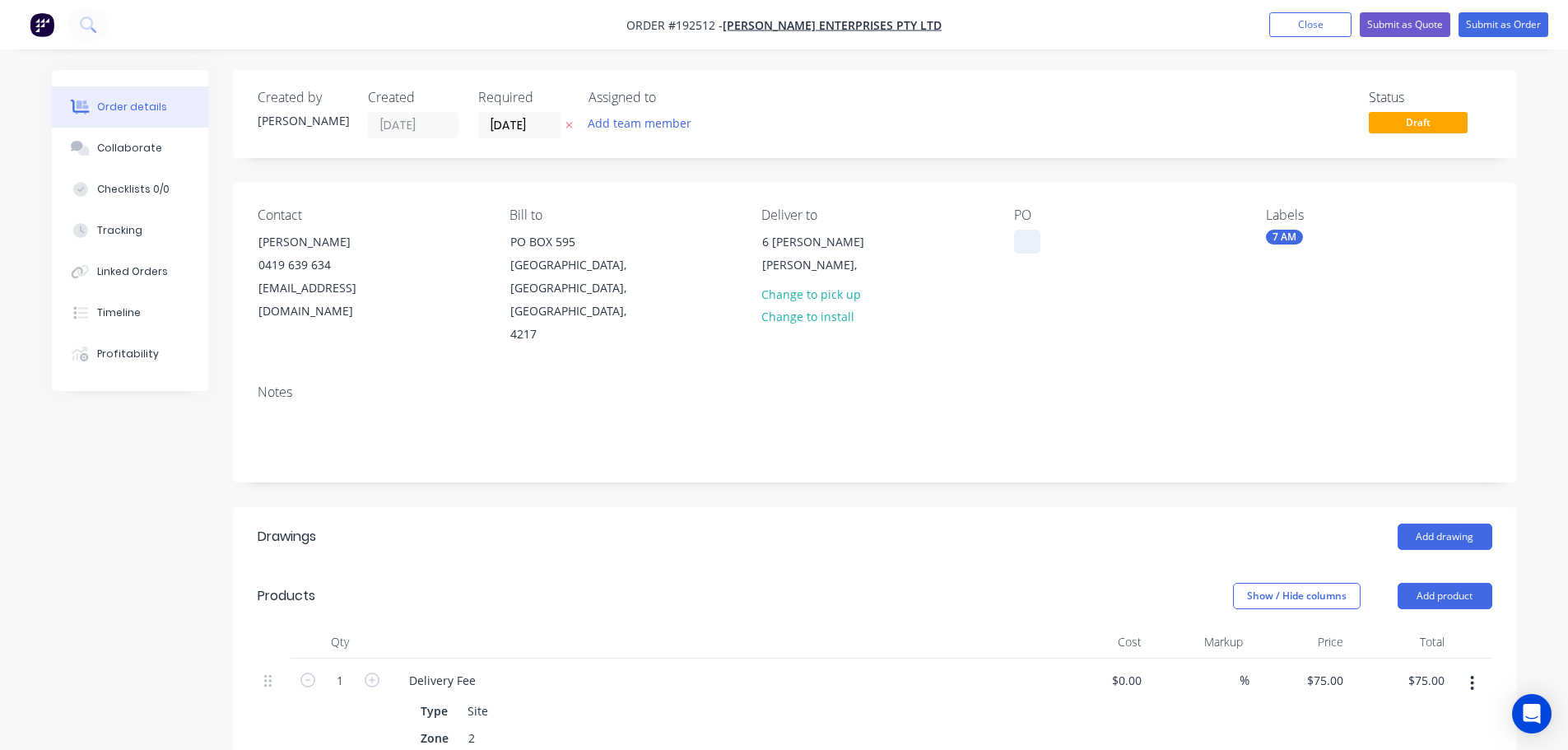
click at [1031, 240] on div at bounding box center [1027, 242] width 27 height 24
click at [1441, 524] on button "Add drawing" at bounding box center [1445, 537] width 94 height 27
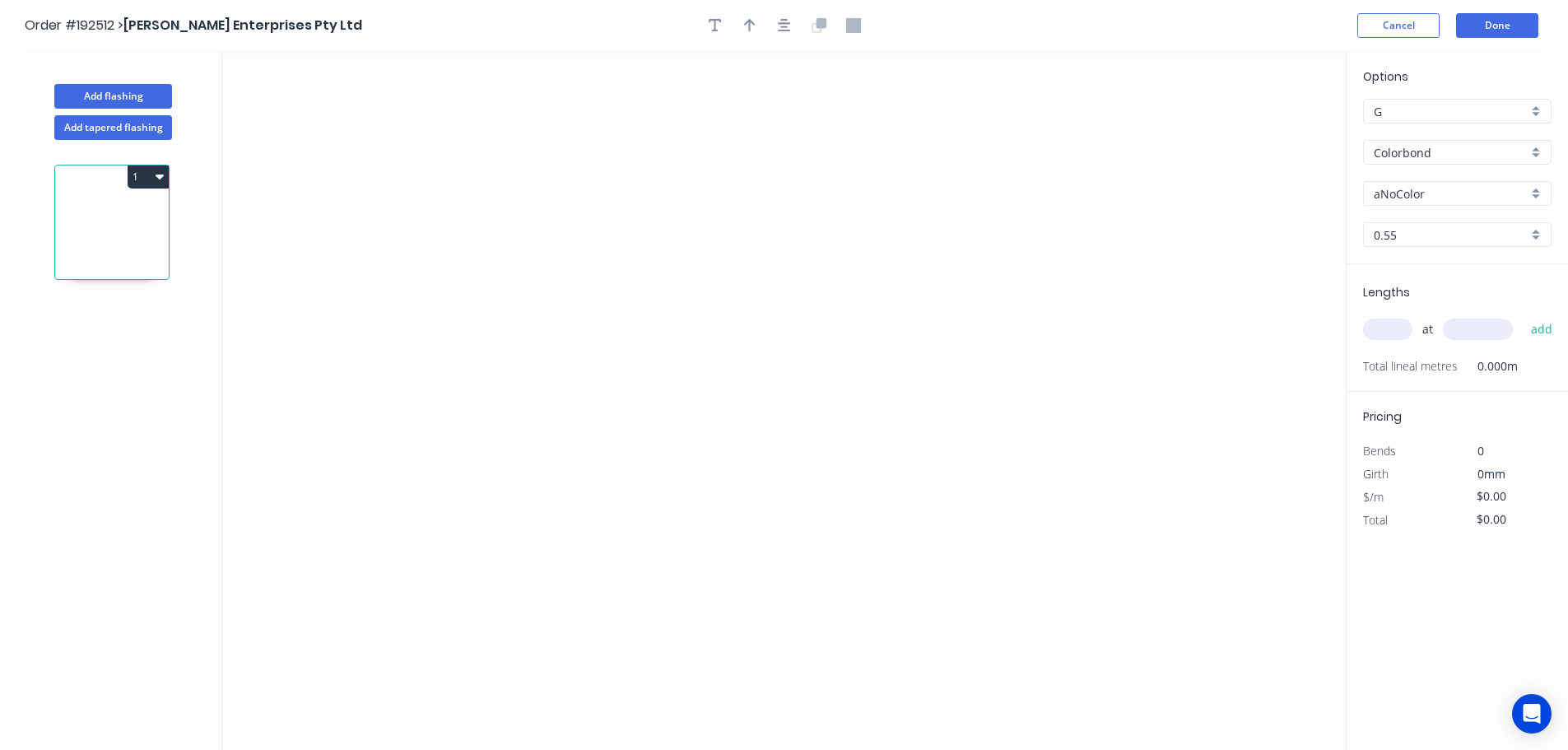
click at [1411, 198] on input "aNoColor" at bounding box center [1451, 193] width 154 height 18
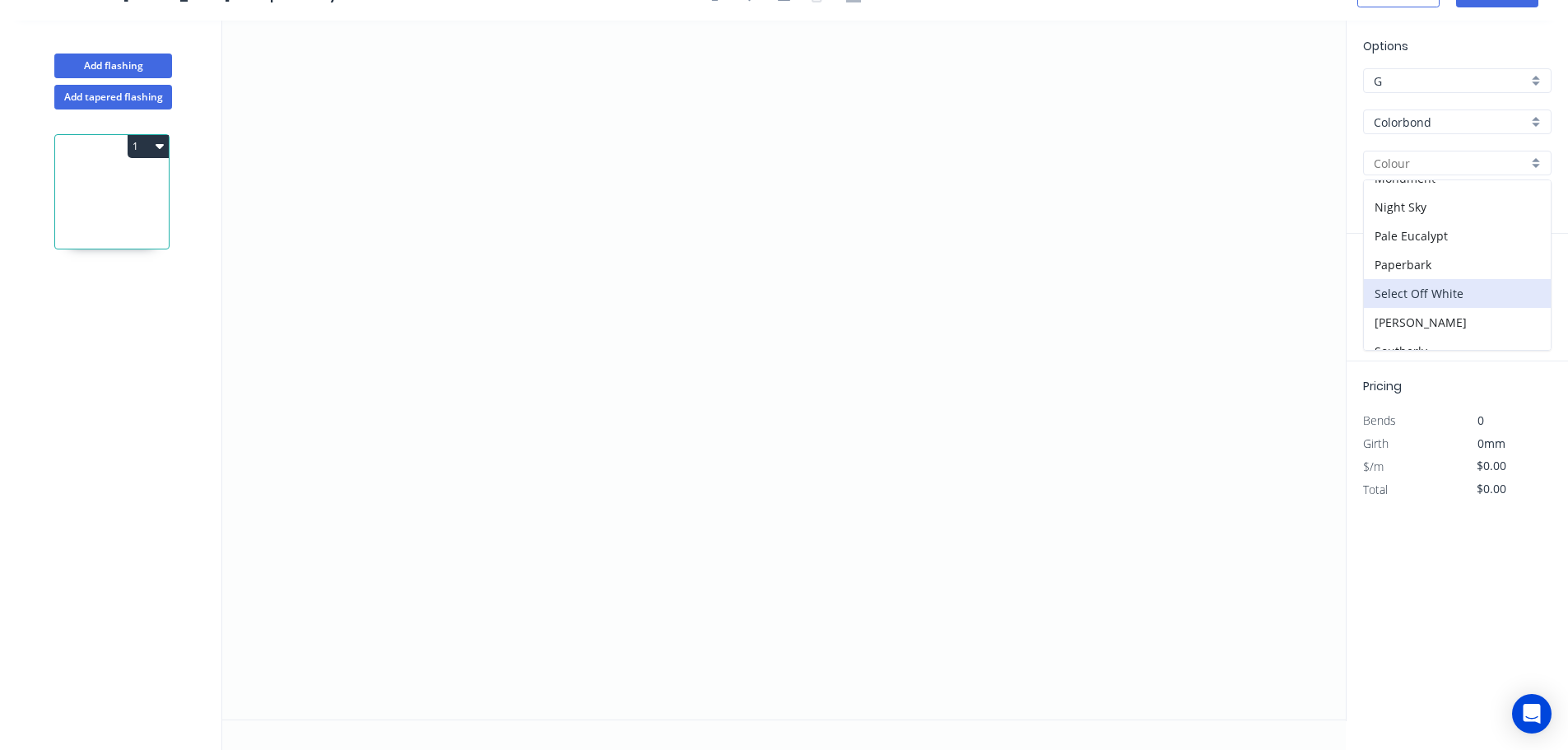
scroll to position [576, 0]
click at [1392, 253] on div "Surfmist" at bounding box center [1457, 251] width 187 height 29
click at [1394, 298] on input "text" at bounding box center [1387, 298] width 49 height 21
click at [1523, 284] on button "add" at bounding box center [1542, 298] width 39 height 28
click at [548, 120] on icon "0" at bounding box center [784, 369] width 1124 height 698
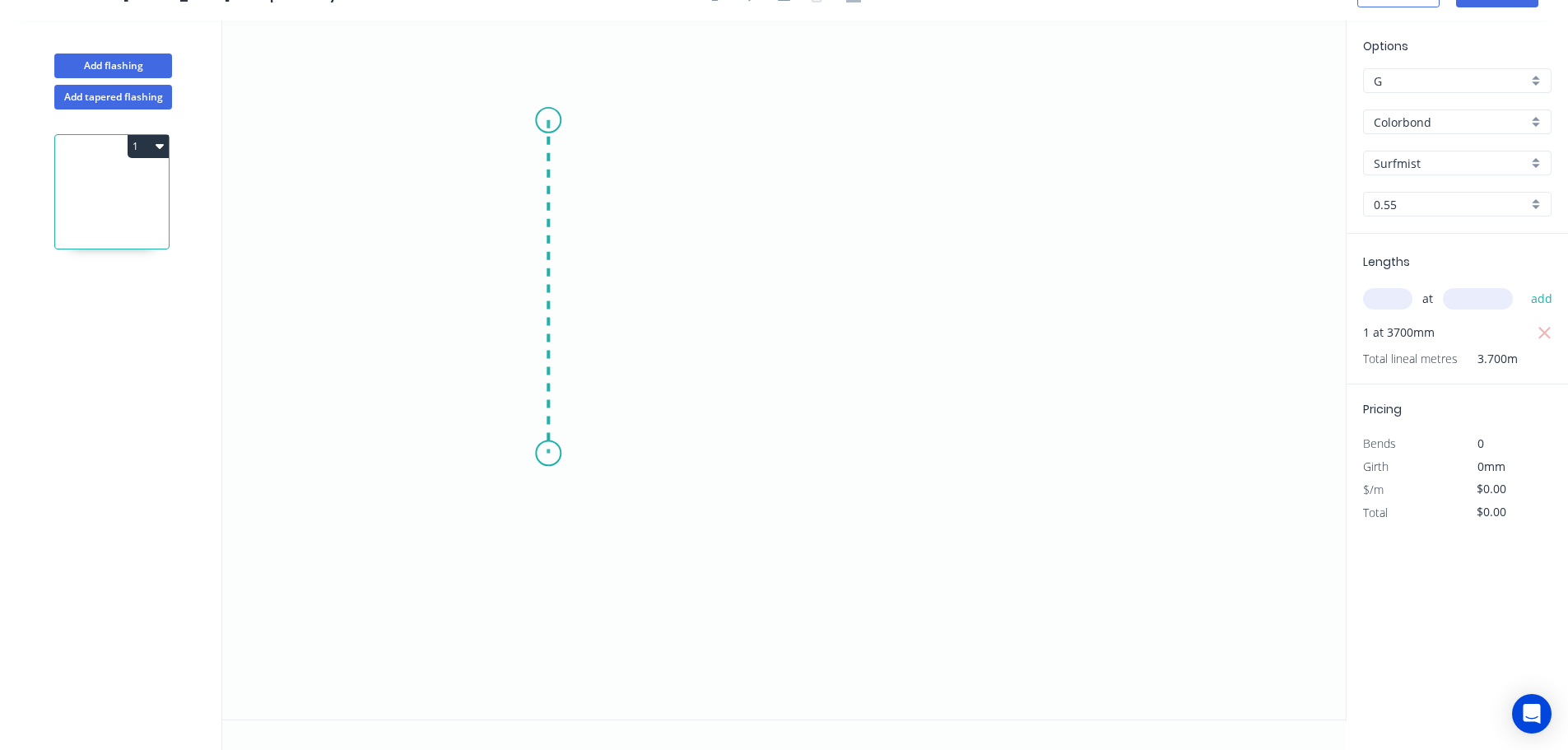
drag, startPoint x: 541, startPoint y: 454, endPoint x: 662, endPoint y: 442, distance: 121.6
click at [543, 452] on icon "0" at bounding box center [784, 369] width 1124 height 698
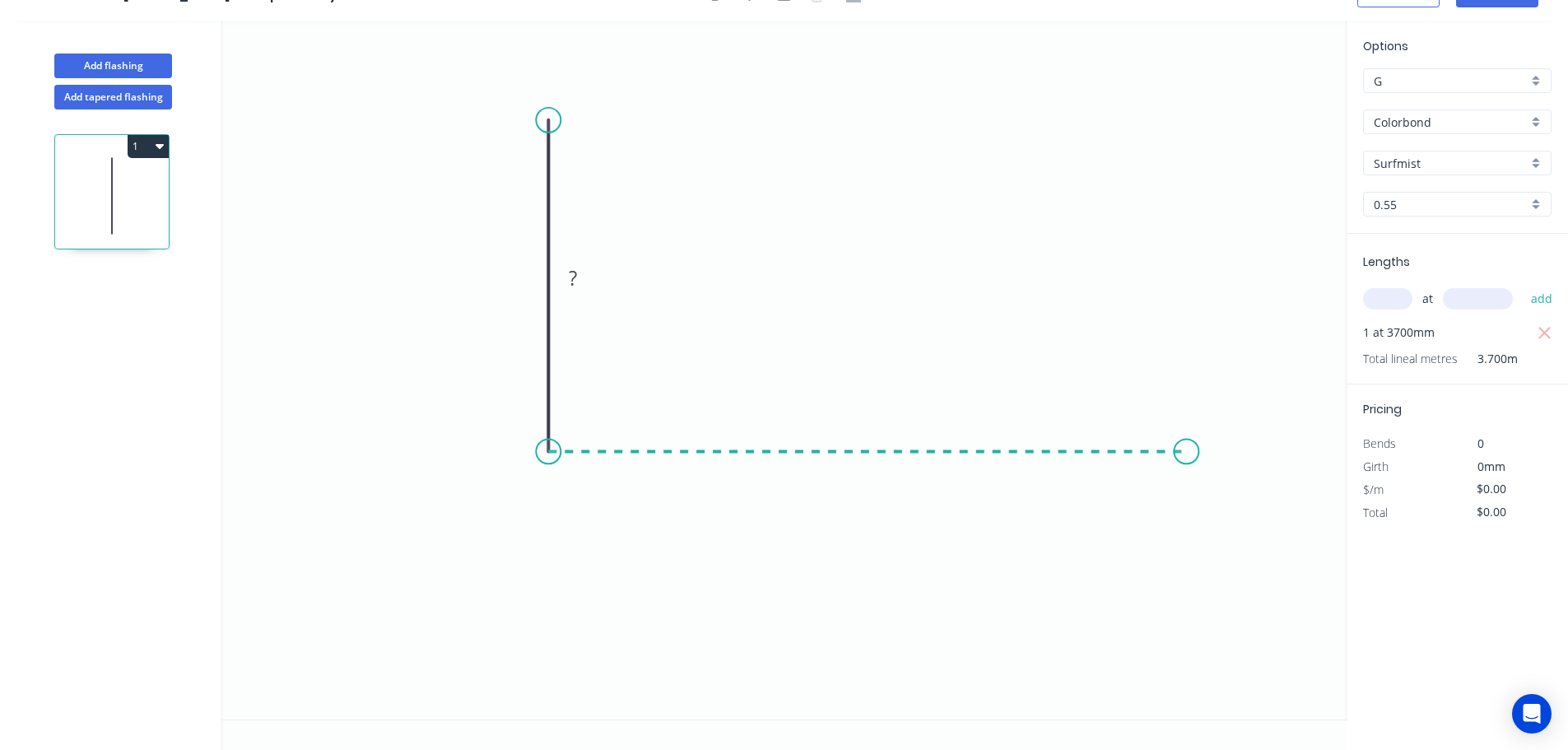
click at [1187, 434] on icon "0 ?" at bounding box center [784, 369] width 1124 height 698
click at [1260, 534] on icon "0 ? ?" at bounding box center [784, 369] width 1124 height 698
click at [1260, 534] on circle at bounding box center [1259, 524] width 25 height 25
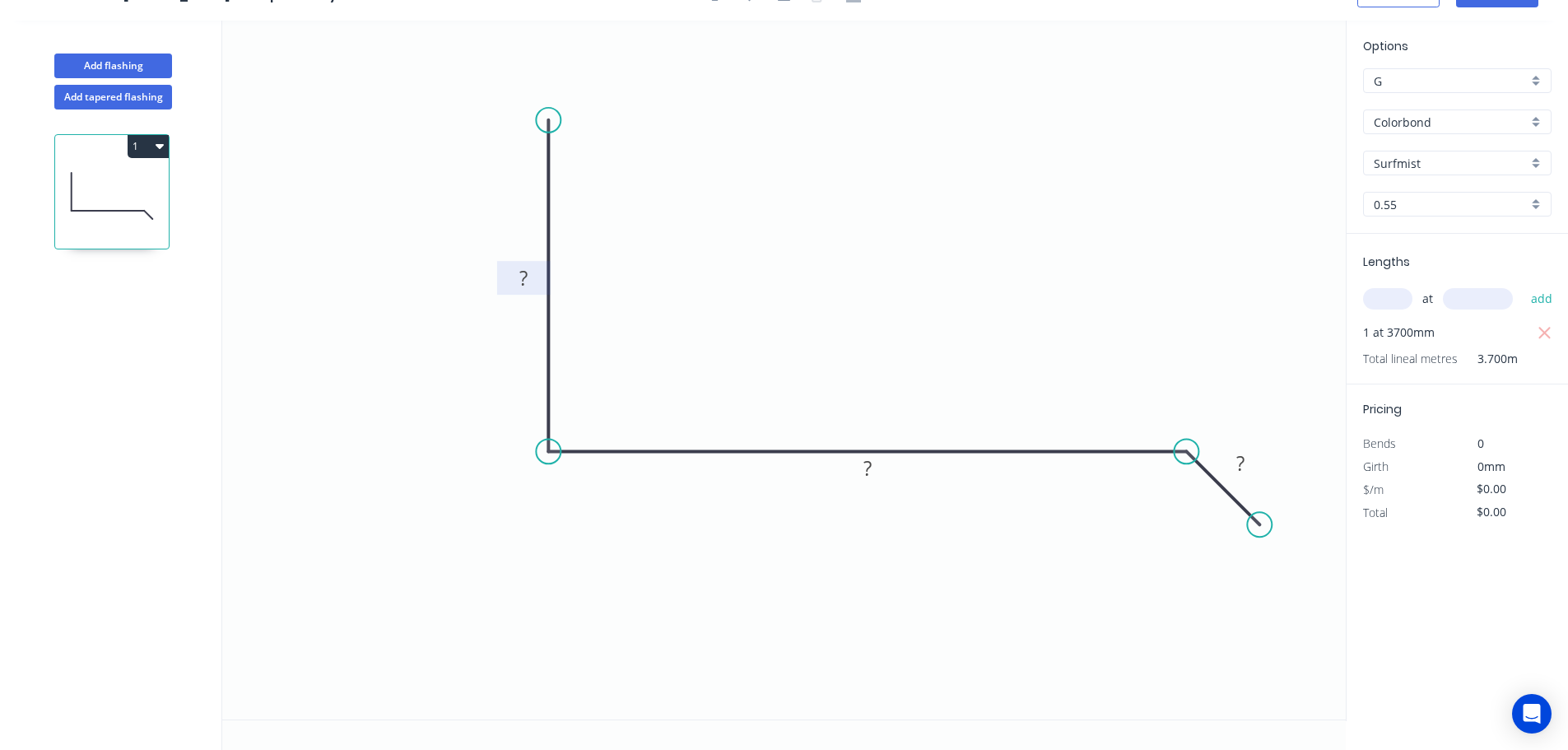
click at [525, 275] on tspan "?" at bounding box center [523, 277] width 8 height 27
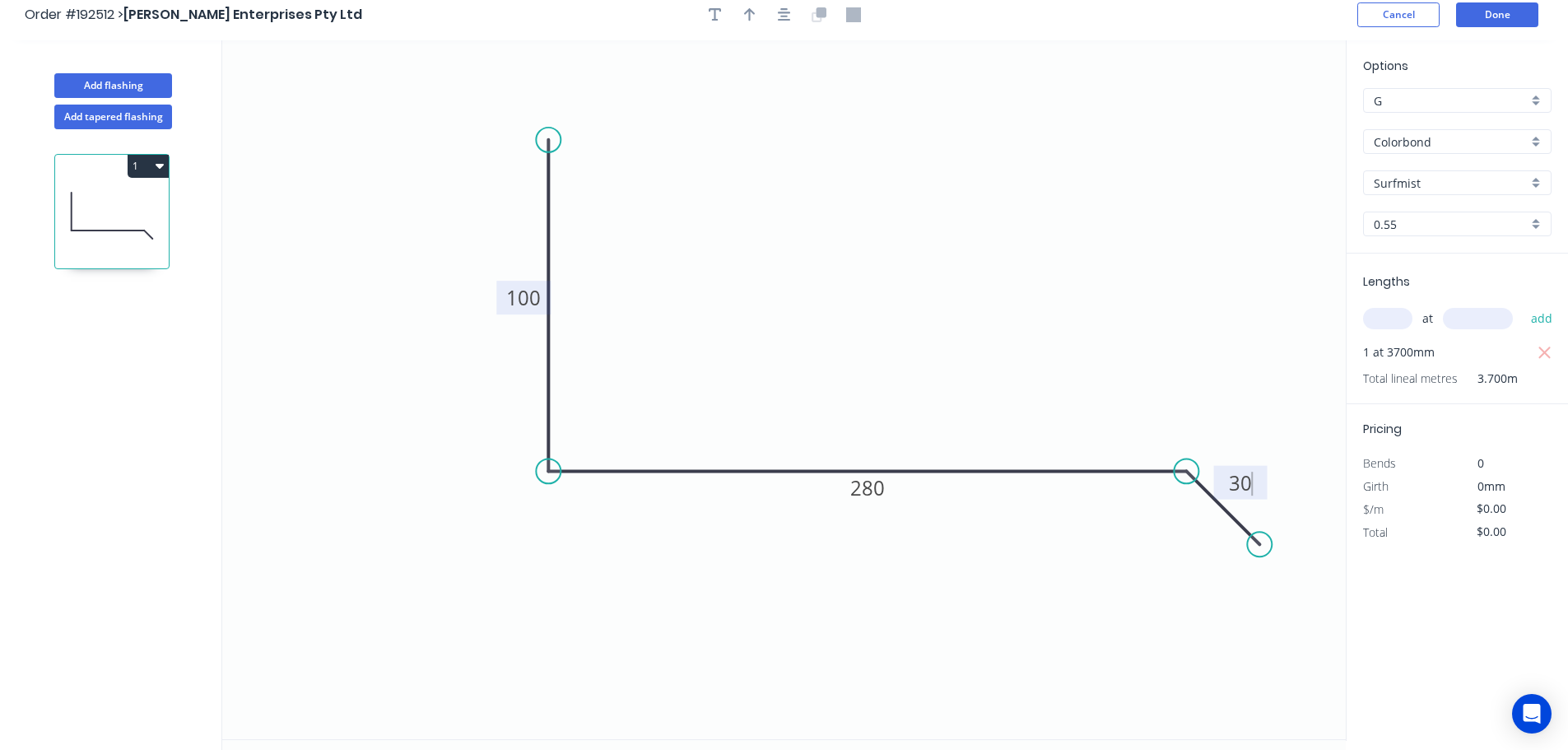
scroll to position [0, 0]
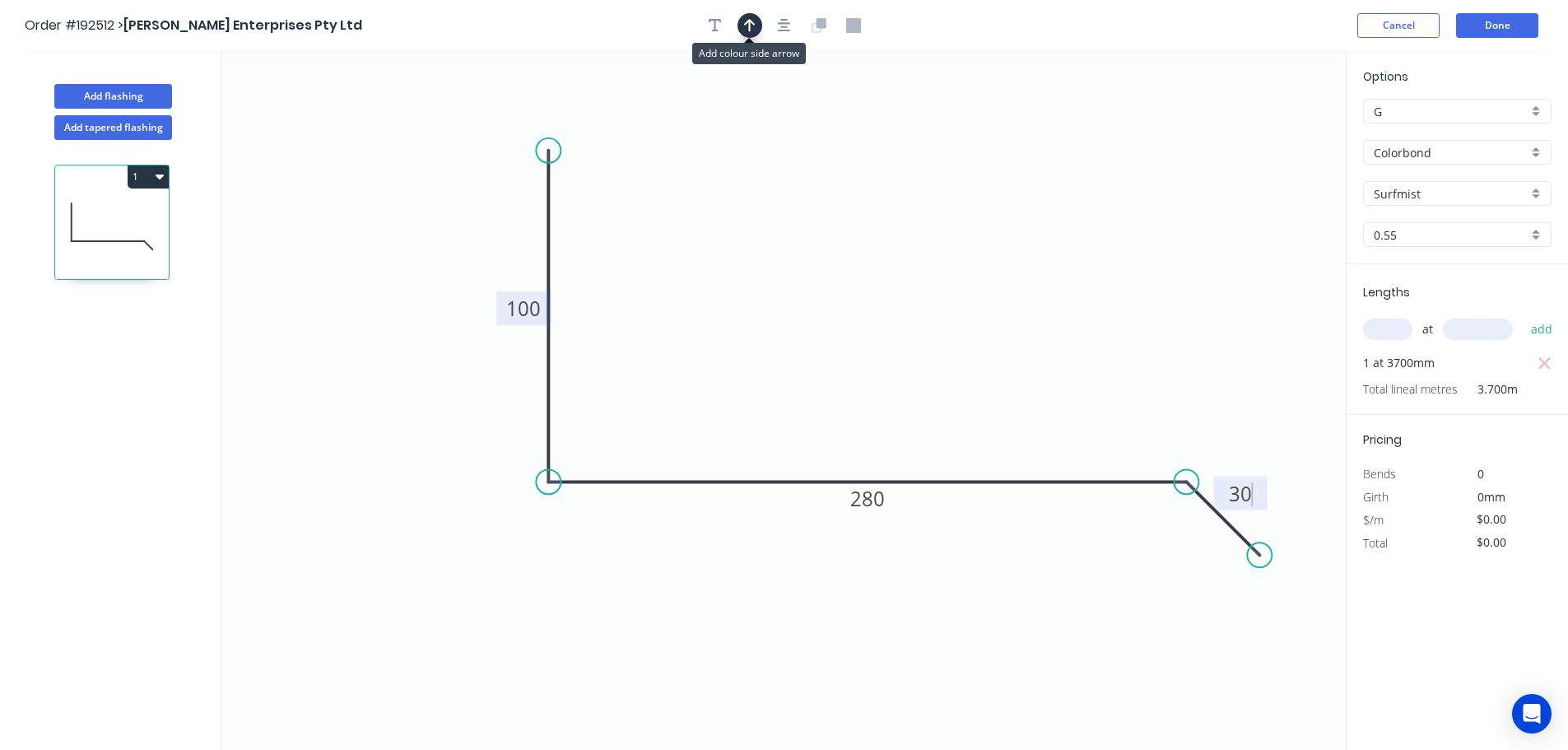
click at [751, 26] on icon "button" at bounding box center [749, 26] width 11 height 15
click at [1263, 129] on icon at bounding box center [1263, 114] width 15 height 53
drag, startPoint x: 1263, startPoint y: 129, endPoint x: 1067, endPoint y: 306, distance: 264.1
click at [843, 245] on icon at bounding box center [857, 232] width 48 height 48
click at [717, 18] on icon "button" at bounding box center [715, 25] width 13 height 13
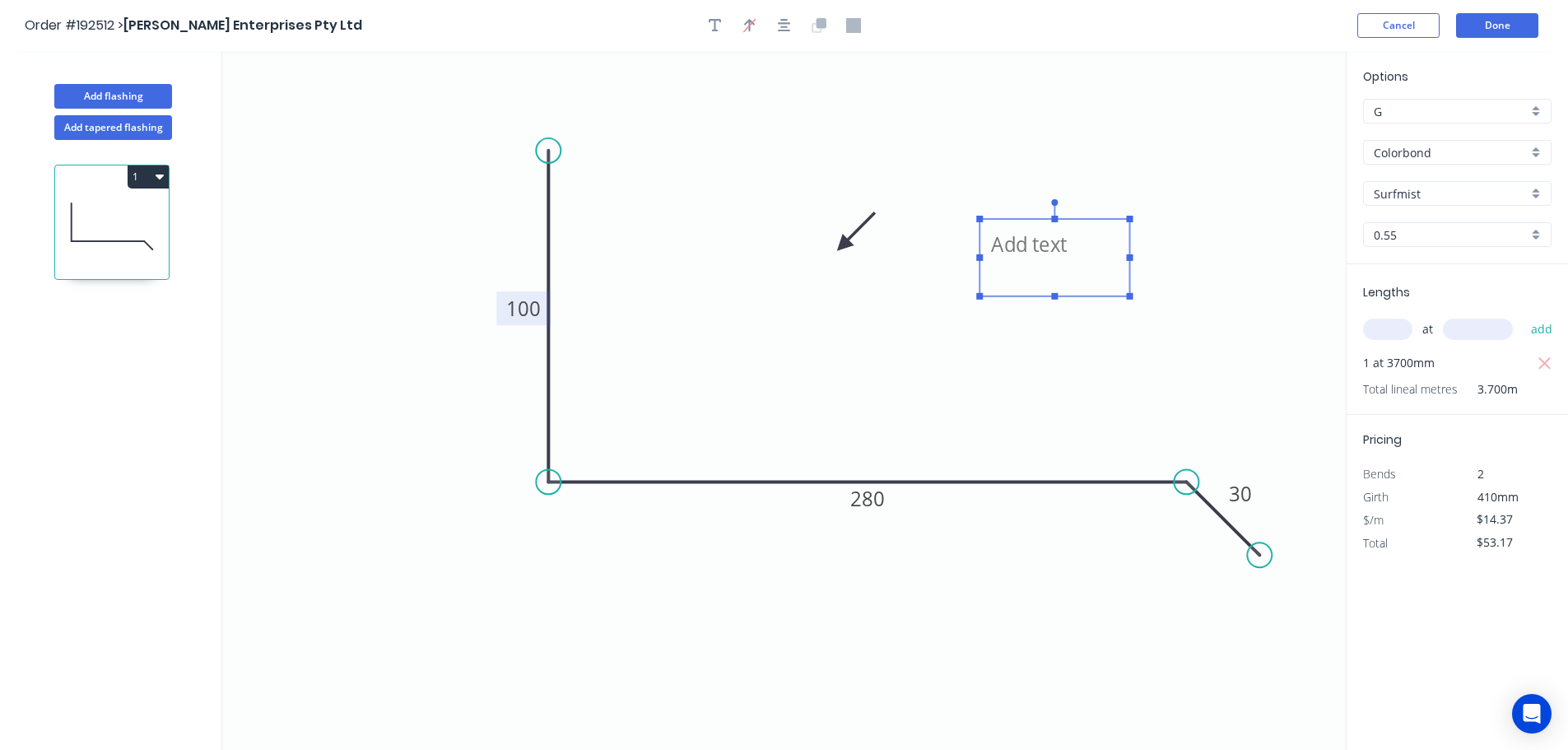
drag, startPoint x: 319, startPoint y: 97, endPoint x: 1031, endPoint y: 236, distance: 725.4
click at [1040, 237] on textarea at bounding box center [1054, 258] width 133 height 61
click at [114, 94] on button "Add flashing" at bounding box center [113, 96] width 117 height 25
click at [114, 91] on button "Add flashing" at bounding box center [113, 96] width 117 height 25
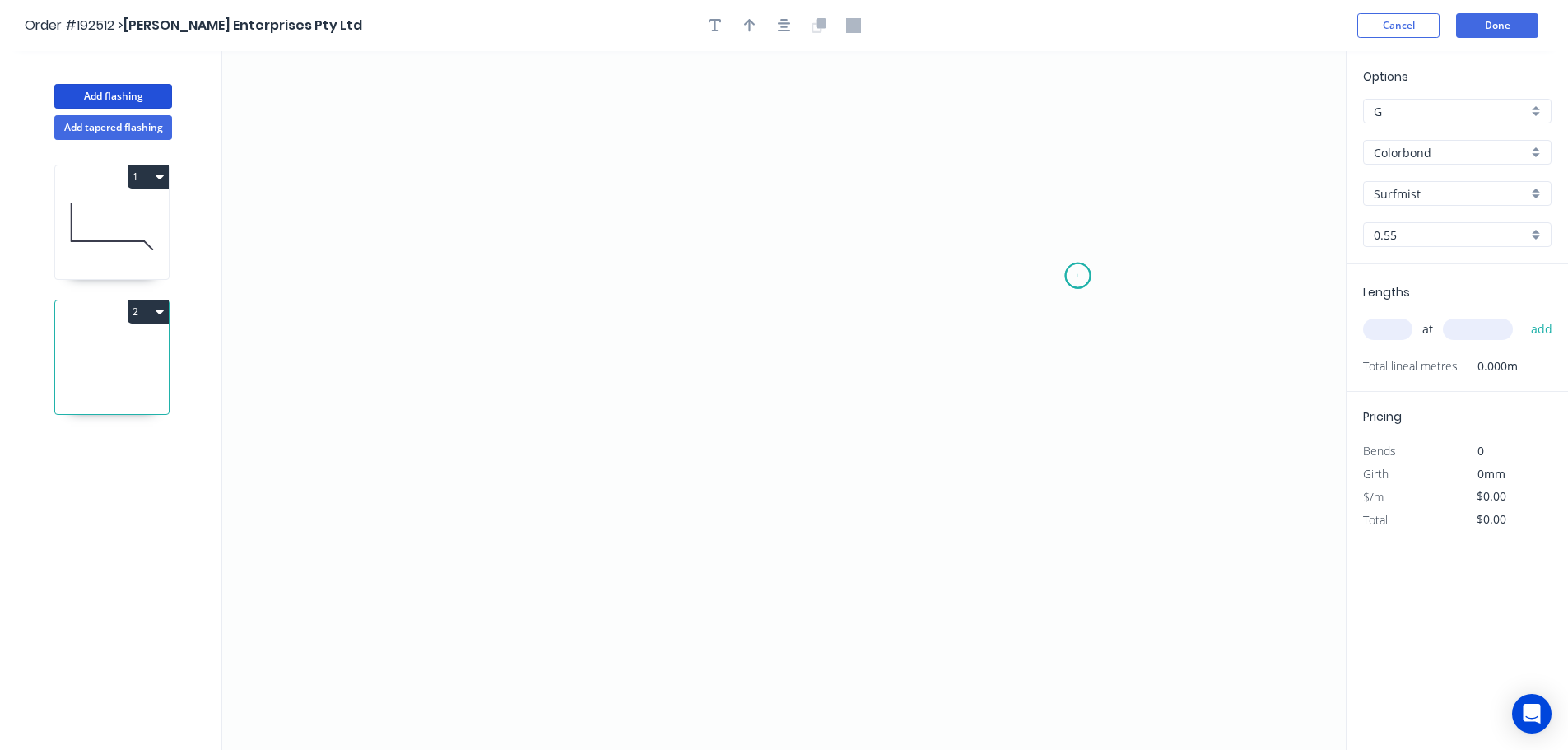
click at [1078, 275] on icon "0" at bounding box center [784, 400] width 1124 height 698
click at [997, 203] on icon "0" at bounding box center [784, 400] width 1124 height 698
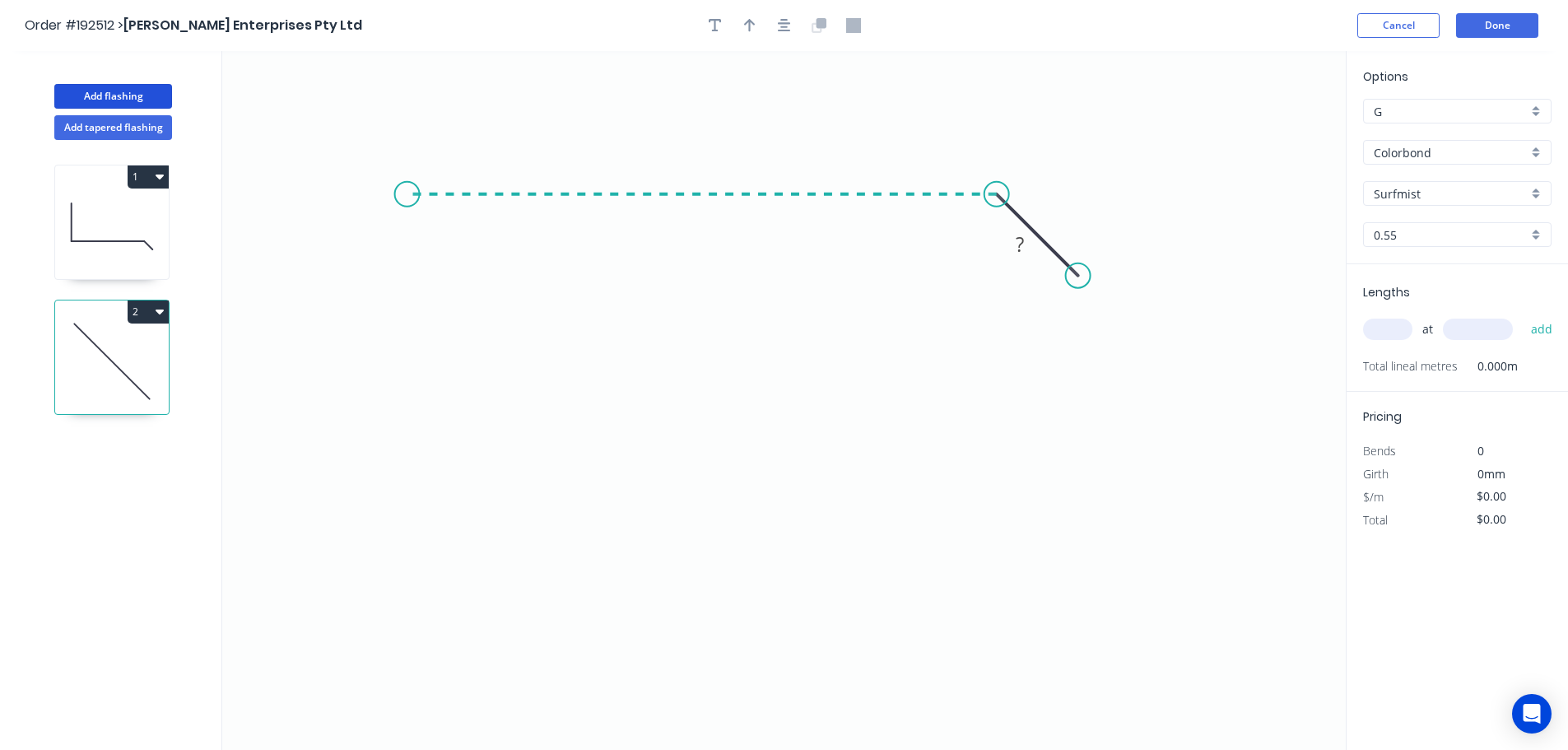
click at [407, 189] on icon "0 ?" at bounding box center [784, 400] width 1124 height 698
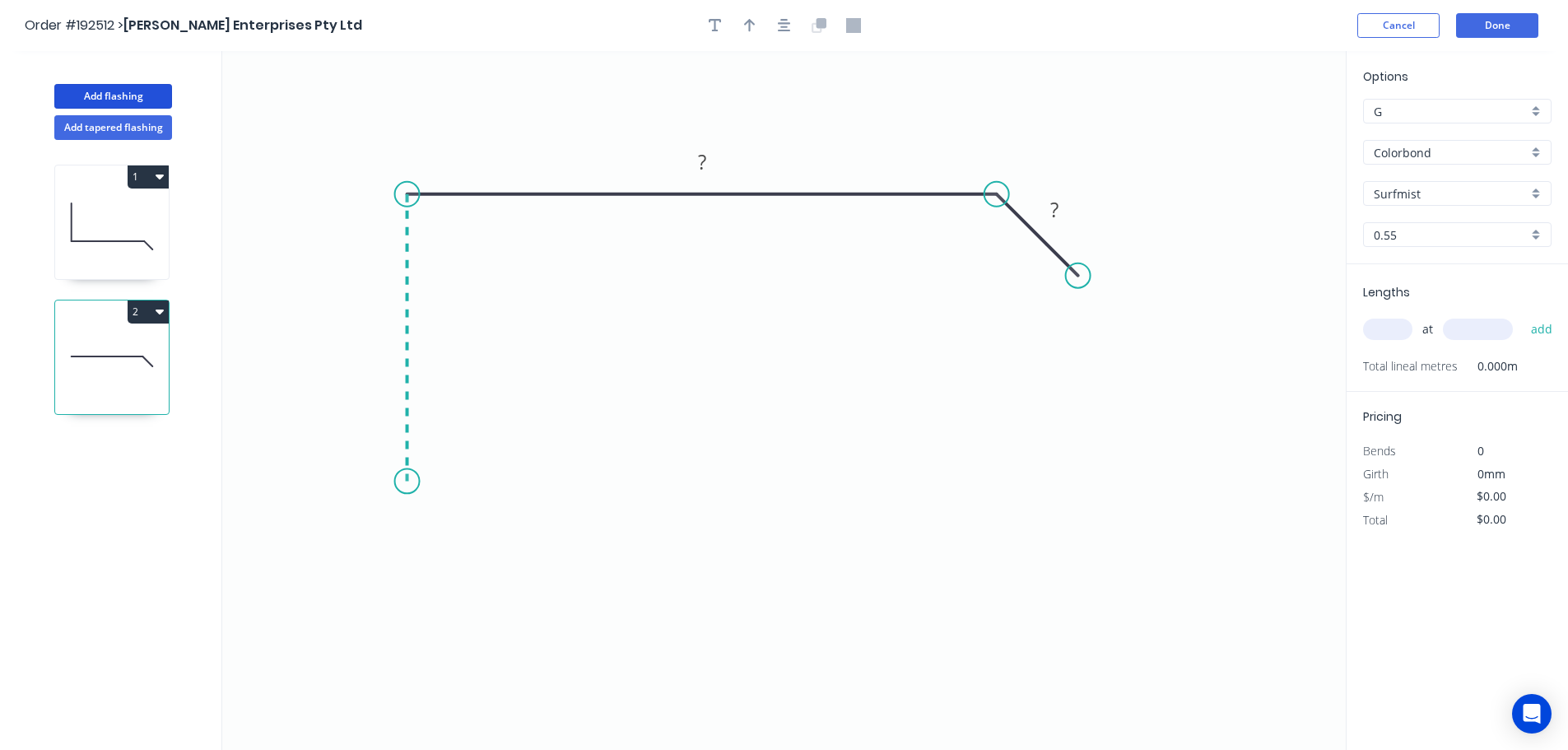
click at [411, 481] on icon "0 ? ?" at bounding box center [784, 400] width 1124 height 698
click at [359, 537] on icon "0 ? ? ?" at bounding box center [784, 400] width 1124 height 698
click at [359, 535] on circle at bounding box center [360, 536] width 25 height 25
click at [355, 530] on circle at bounding box center [356, 531] width 25 height 25
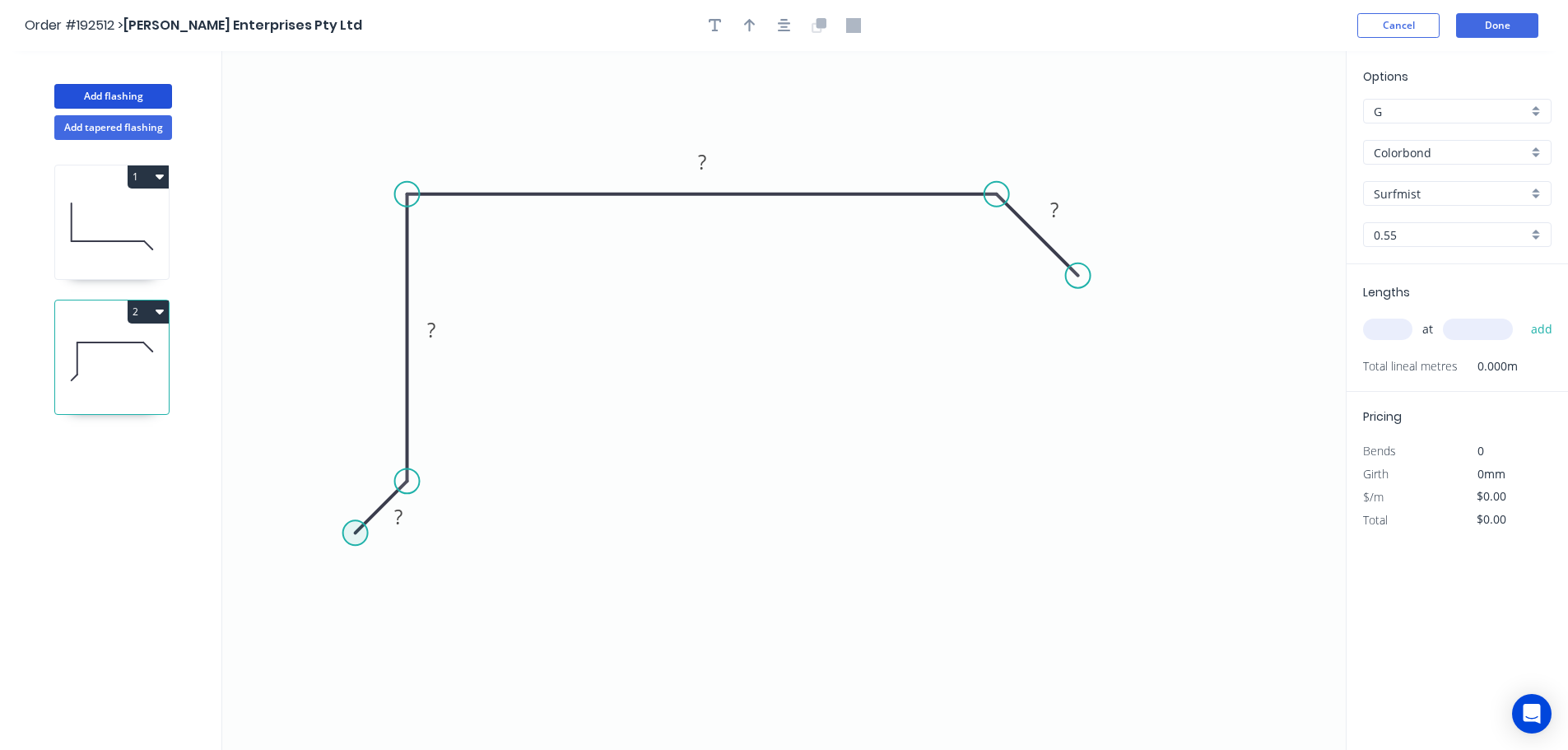
click at [356, 533] on circle at bounding box center [356, 532] width 25 height 25
click at [412, 588] on icon "0 ? ? ? ?" at bounding box center [784, 400] width 1124 height 698
click at [368, 567] on tspan "?" at bounding box center [366, 570] width 8 height 27
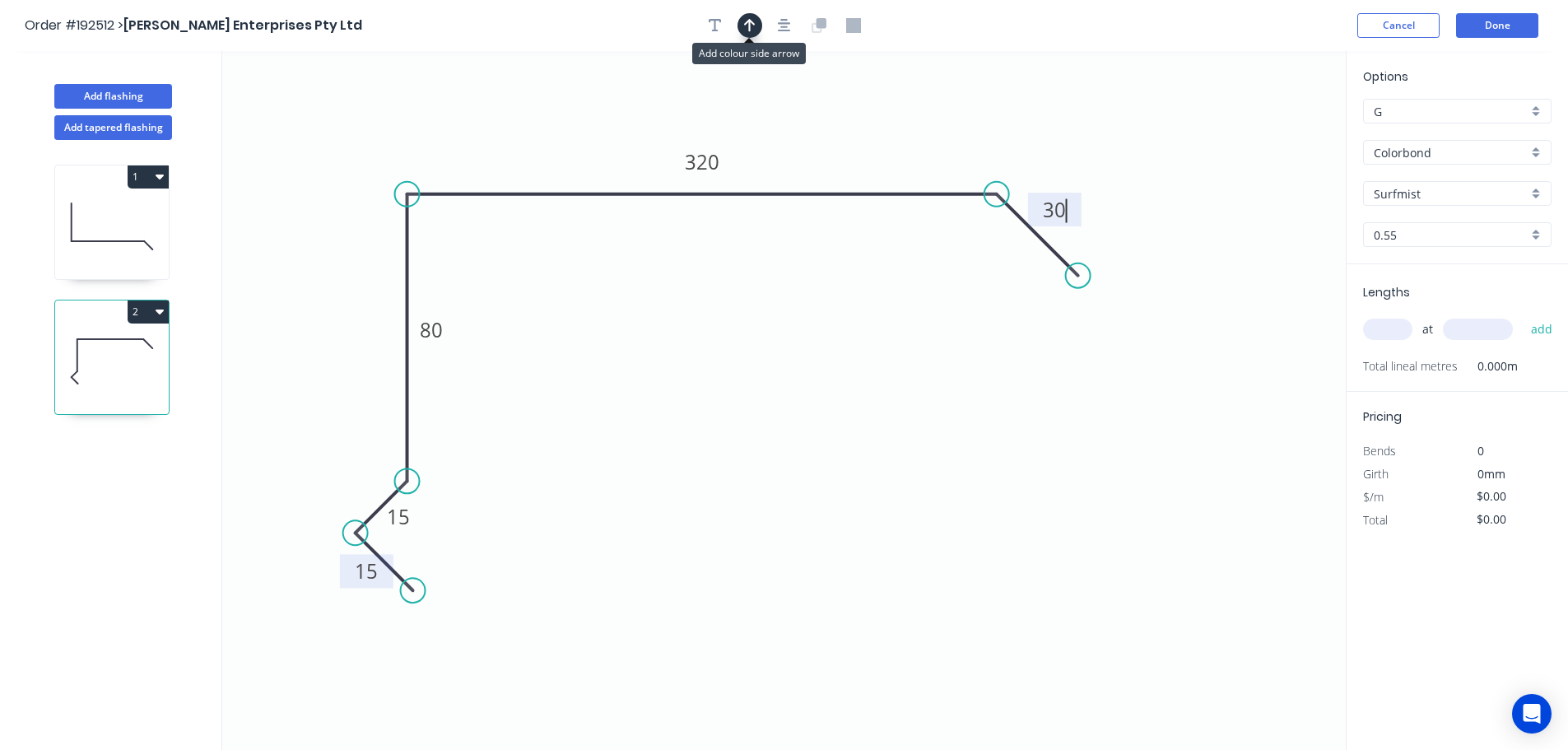
click at [750, 30] on icon "button" at bounding box center [749, 25] width 11 height 13
click at [1263, 131] on icon at bounding box center [1263, 114] width 15 height 53
drag, startPoint x: 1263, startPoint y: 131, endPoint x: 901, endPoint y: 131, distance: 362.0
click at [901, 131] on icon at bounding box center [914, 118] width 48 height 48
click at [1385, 325] on input "text" at bounding box center [1387, 329] width 49 height 21
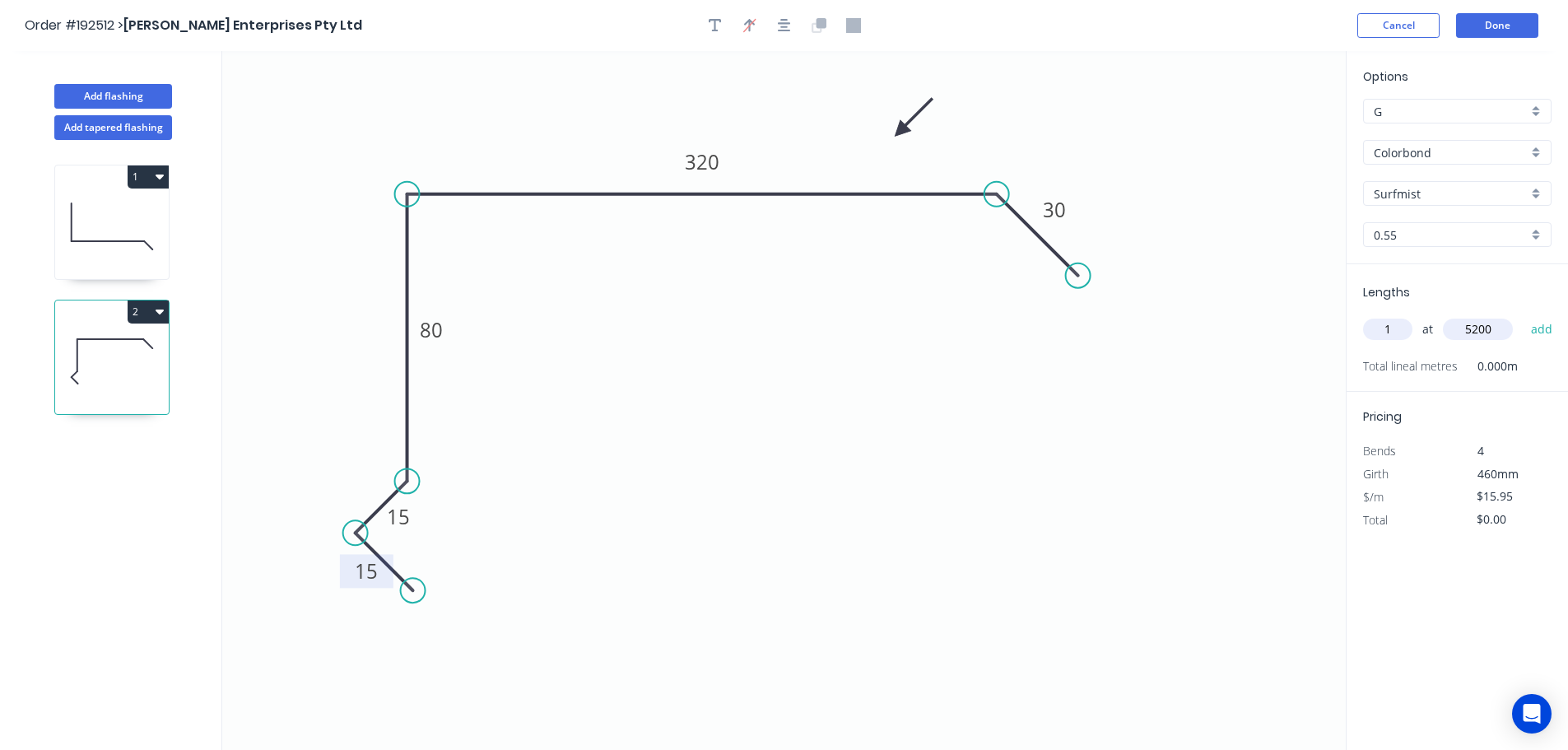
click at [1523, 315] on button "add" at bounding box center [1542, 329] width 39 height 28
drag, startPoint x: 724, startPoint y: 16, endPoint x: 712, endPoint y: 17, distance: 12.0
click at [721, 17] on div at bounding box center [784, 25] width 173 height 25
click at [712, 26] on icon "button" at bounding box center [715, 26] width 13 height 15
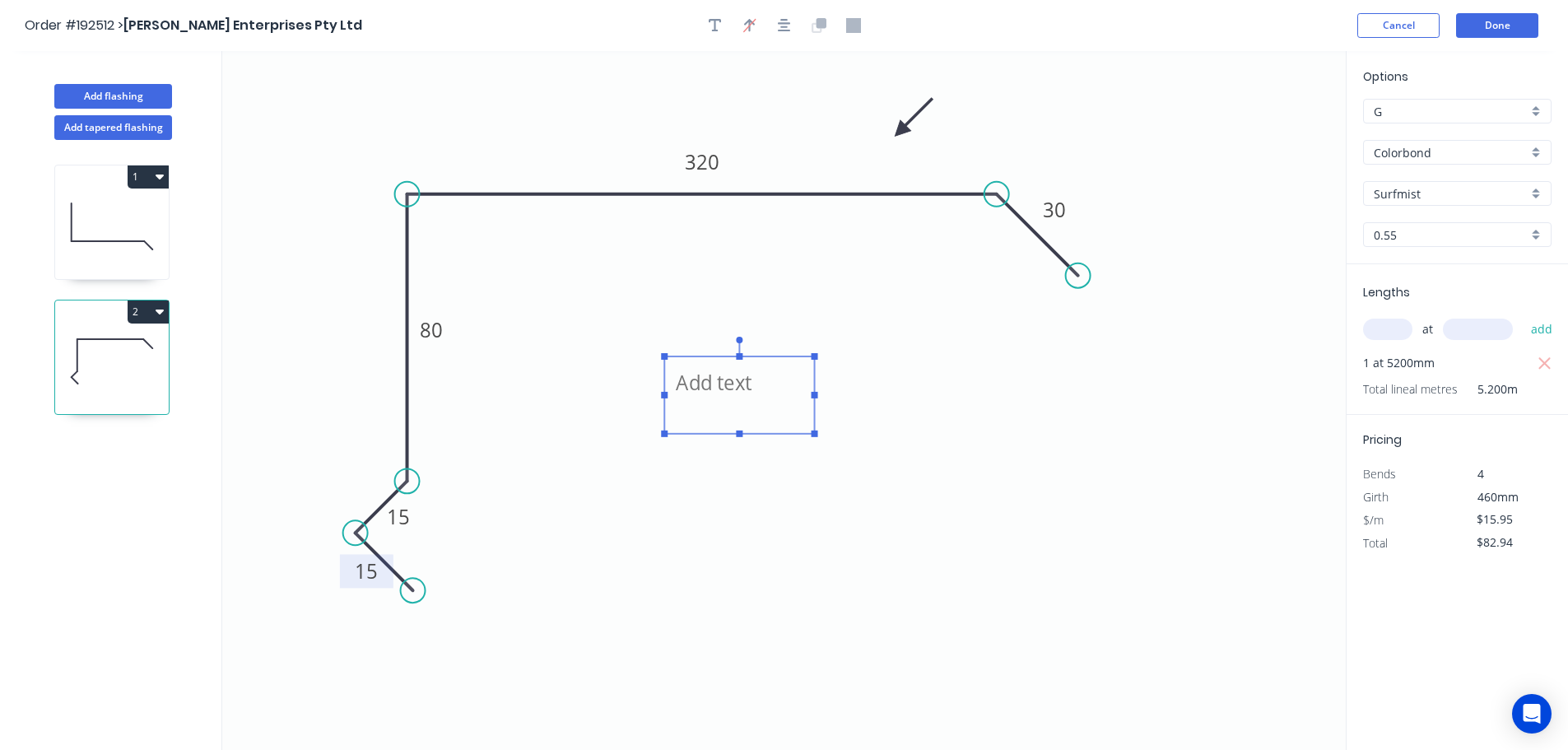
drag, startPoint x: 338, startPoint y: 90, endPoint x: 749, endPoint y: 369, distance: 496.8
click at [749, 369] on textarea at bounding box center [739, 395] width 133 height 61
click at [160, 176] on icon "button" at bounding box center [159, 176] width 8 height 5
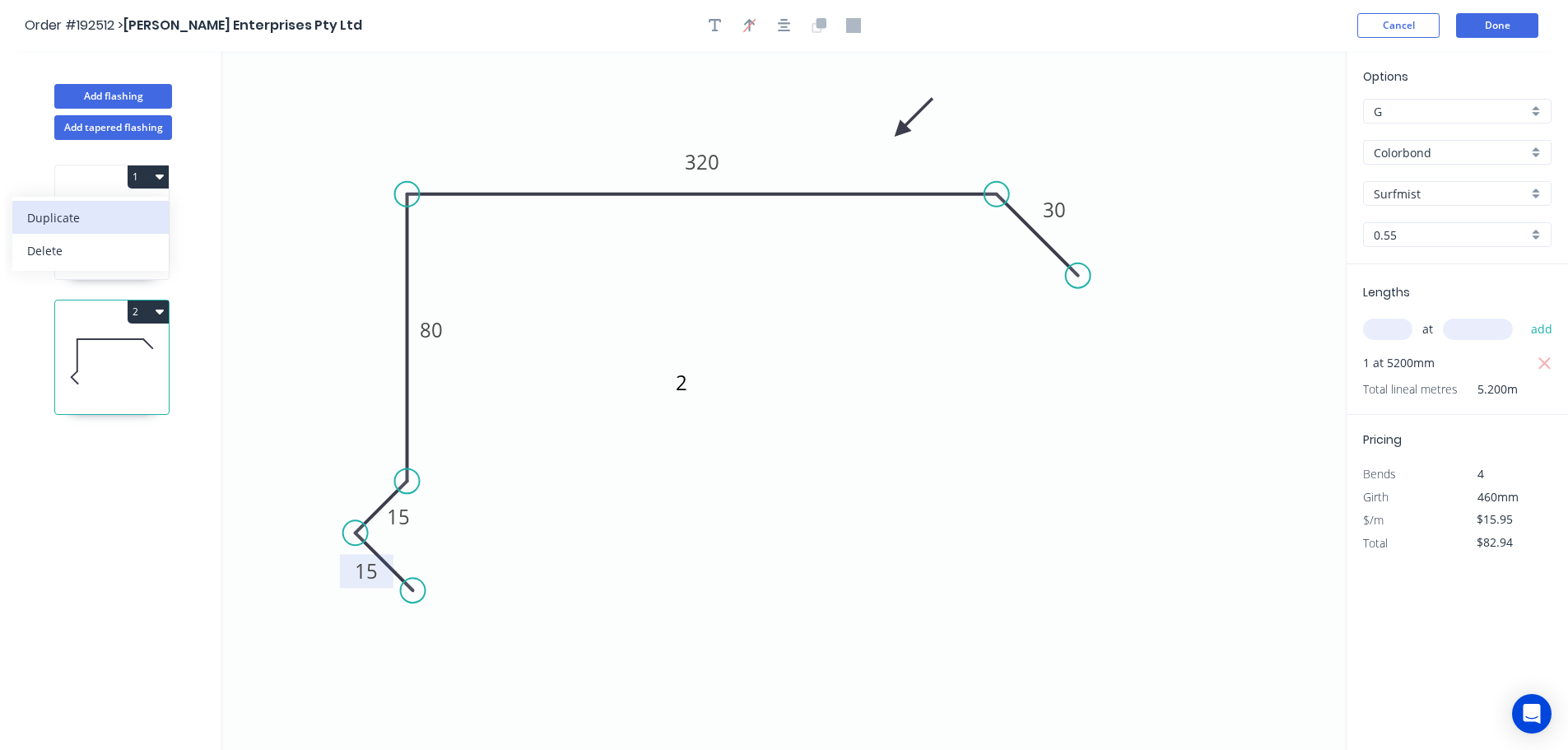
click at [78, 215] on div "Duplicate" at bounding box center [90, 218] width 127 height 24
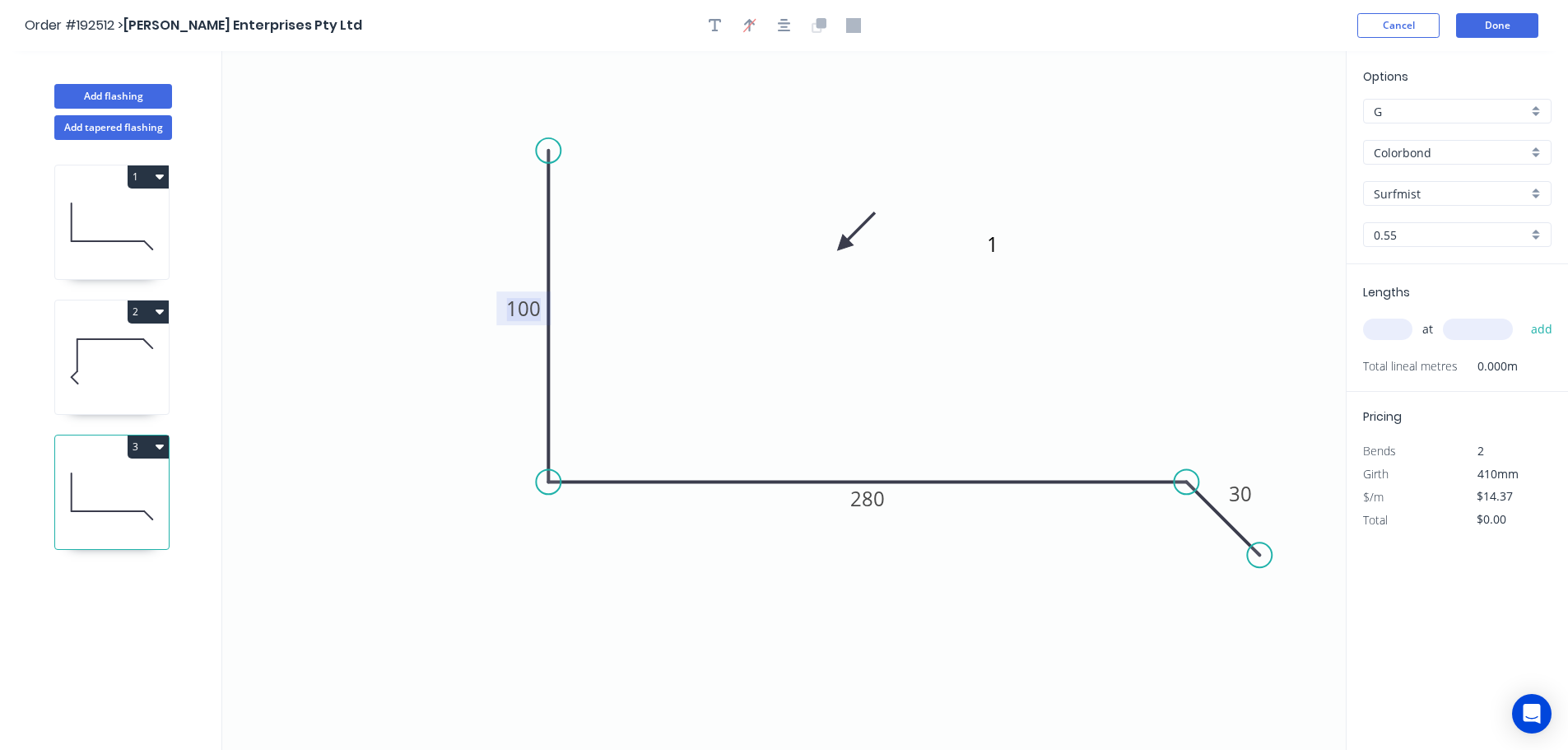
click at [525, 309] on tspan "100" at bounding box center [523, 308] width 34 height 27
click at [1030, 253] on textarea "1" at bounding box center [1051, 257] width 133 height 61
click at [1388, 331] on input "text" at bounding box center [1387, 329] width 49 height 21
click at [1523, 315] on button "add" at bounding box center [1542, 329] width 39 height 28
drag, startPoint x: 158, startPoint y: 307, endPoint x: 122, endPoint y: 329, distance: 42.2
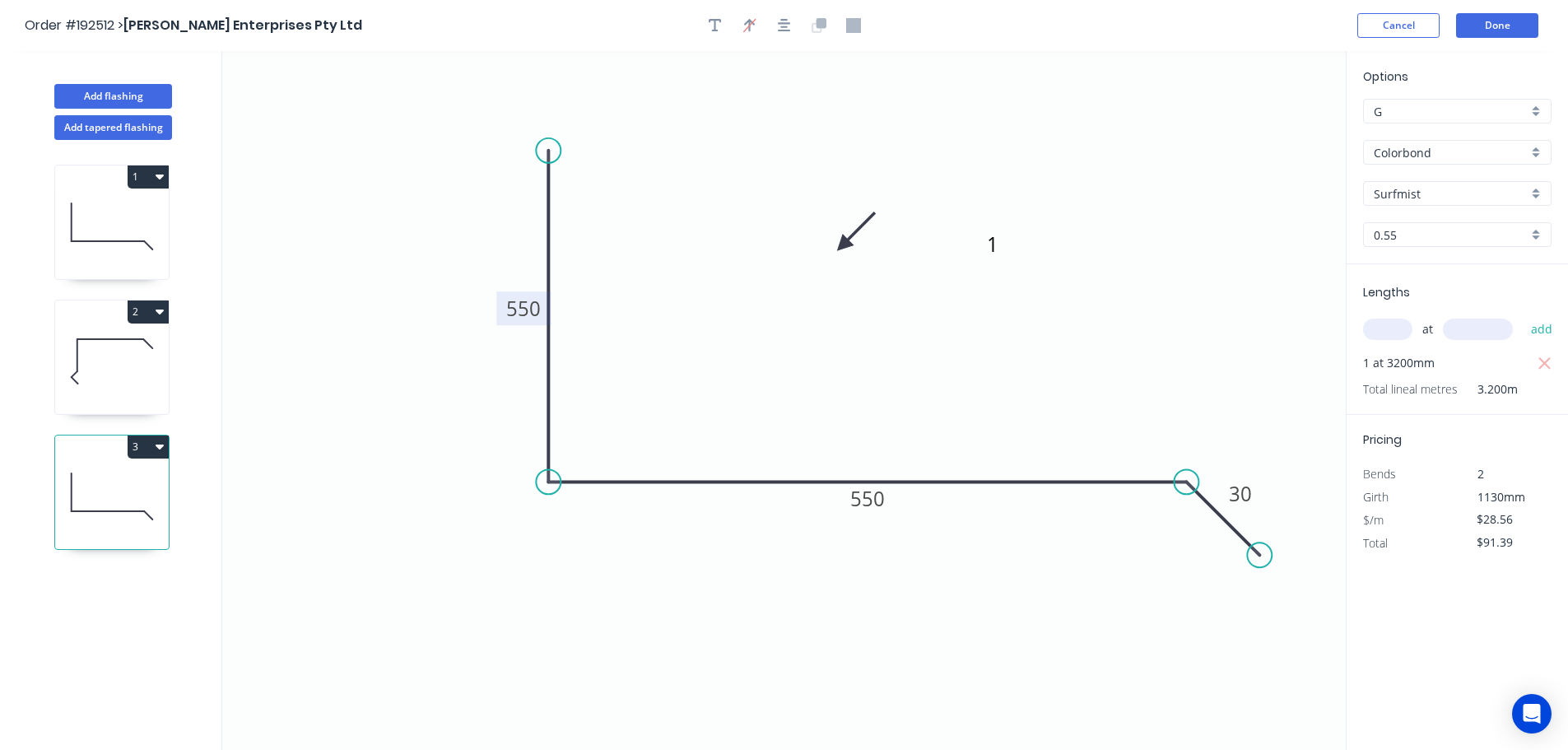
click at [156, 306] on icon "button" at bounding box center [159, 311] width 8 height 13
click at [55, 348] on div "Duplicate" at bounding box center [90, 353] width 127 height 24
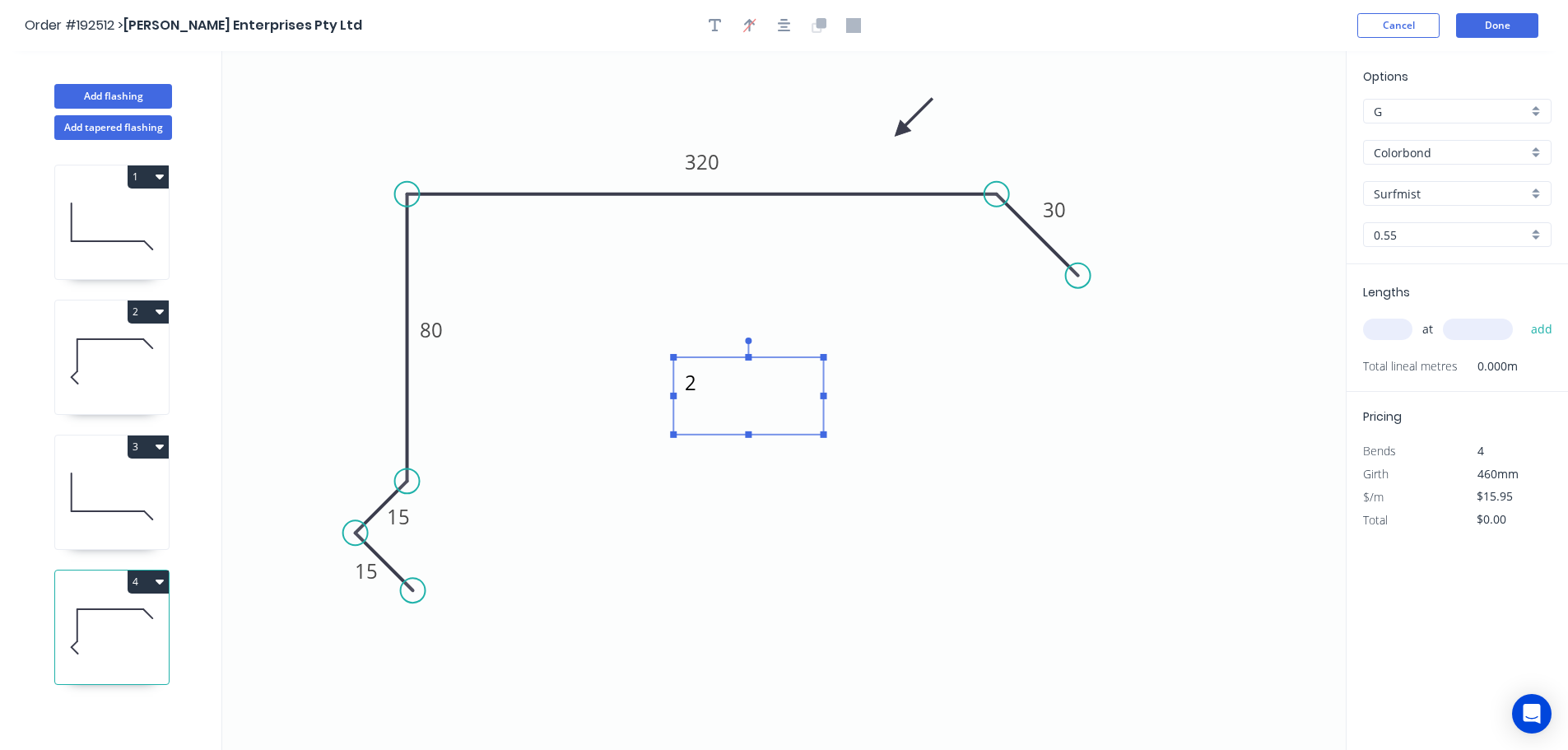
click at [687, 381] on textarea "2" at bounding box center [748, 396] width 133 height 61
click at [706, 157] on tspan "320" at bounding box center [701, 161] width 34 height 27
click at [1379, 328] on input "text" at bounding box center [1387, 329] width 49 height 21
click at [1523, 315] on button "add" at bounding box center [1542, 329] width 39 height 28
click at [163, 579] on icon "button" at bounding box center [159, 581] width 8 height 13
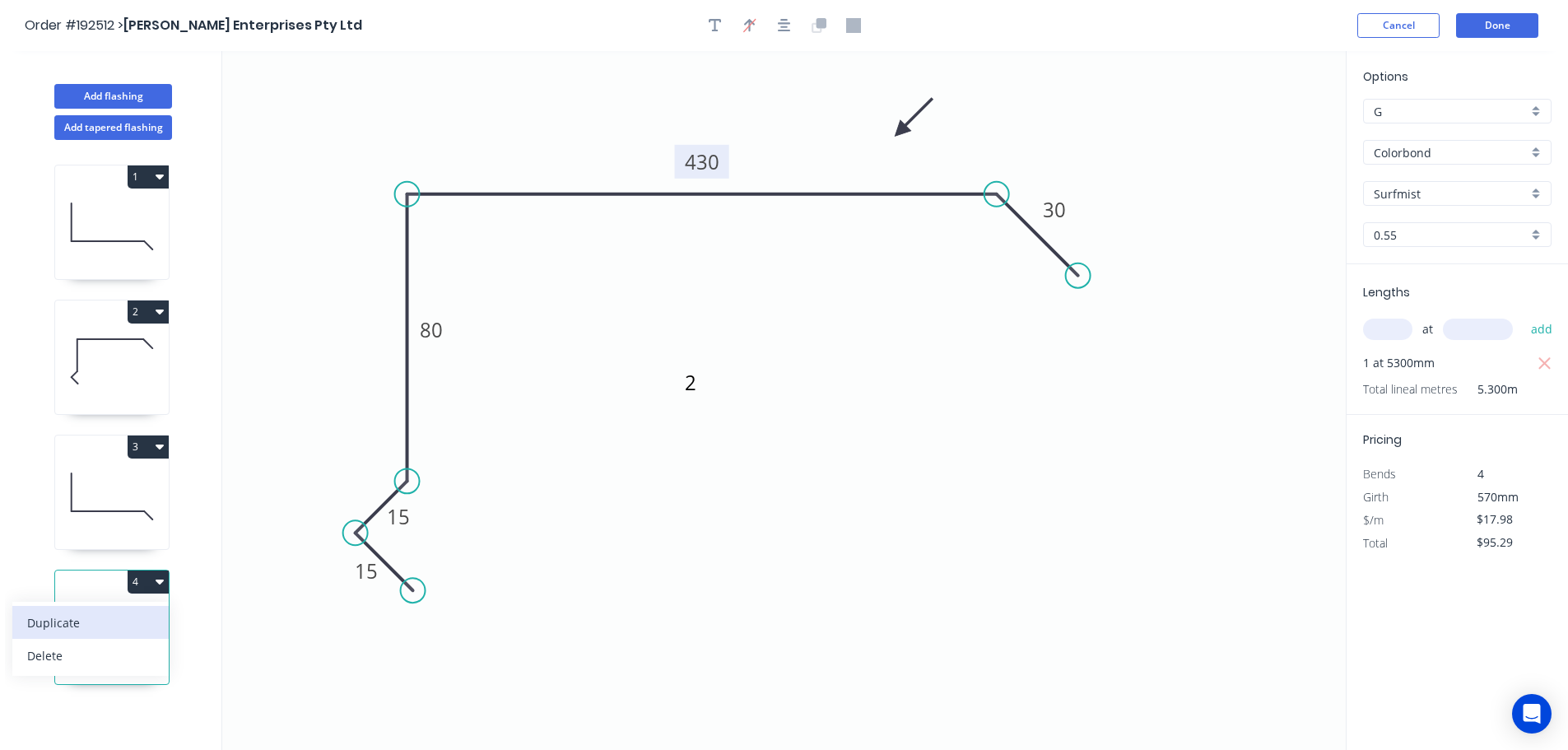
click at [70, 617] on div "Duplicate" at bounding box center [90, 623] width 127 height 24
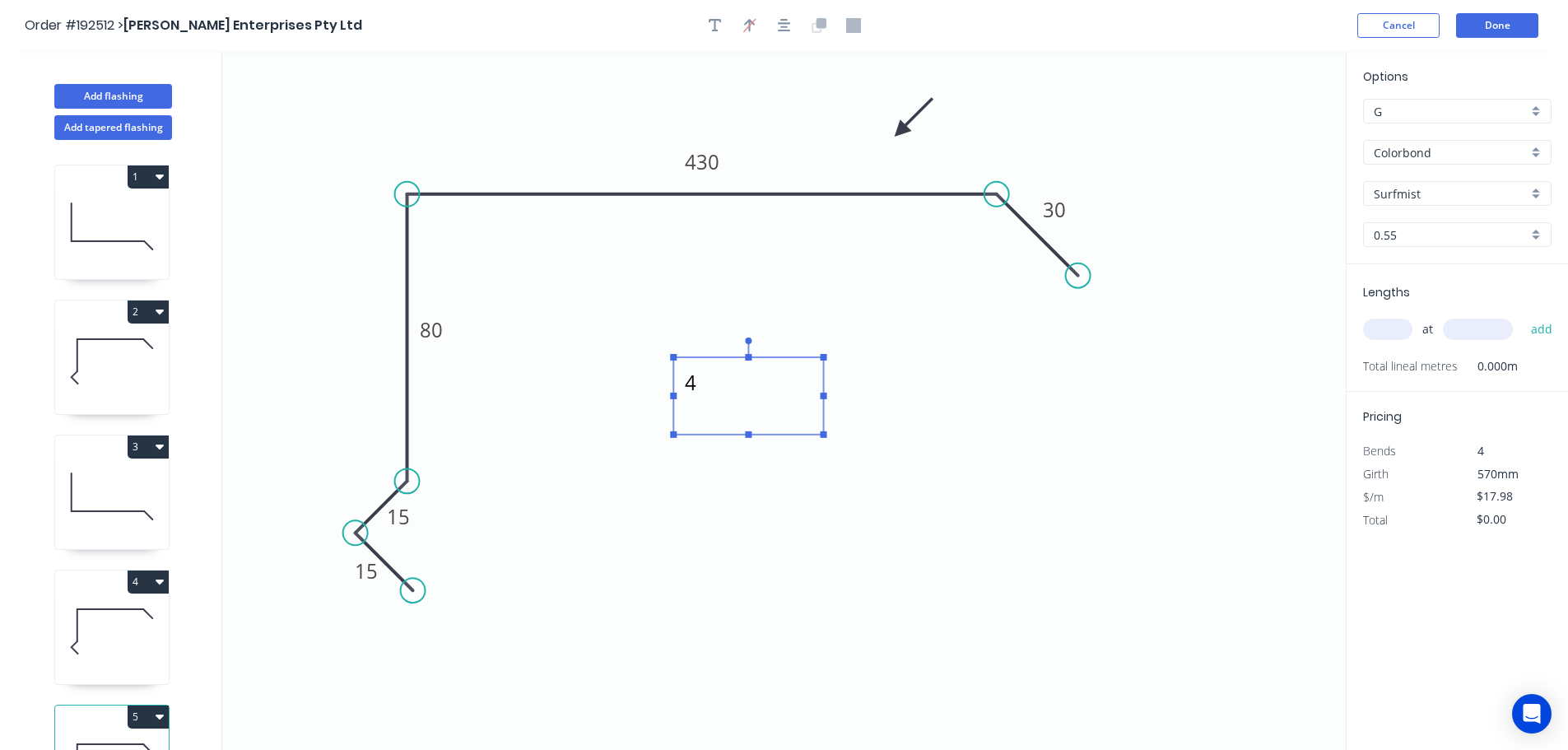
click at [699, 385] on textarea "4" at bounding box center [748, 396] width 133 height 61
click at [706, 157] on tspan "430" at bounding box center [701, 161] width 34 height 27
click at [1384, 325] on input "text" at bounding box center [1387, 329] width 49 height 21
click at [1523, 315] on button "add" at bounding box center [1542, 329] width 39 height 28
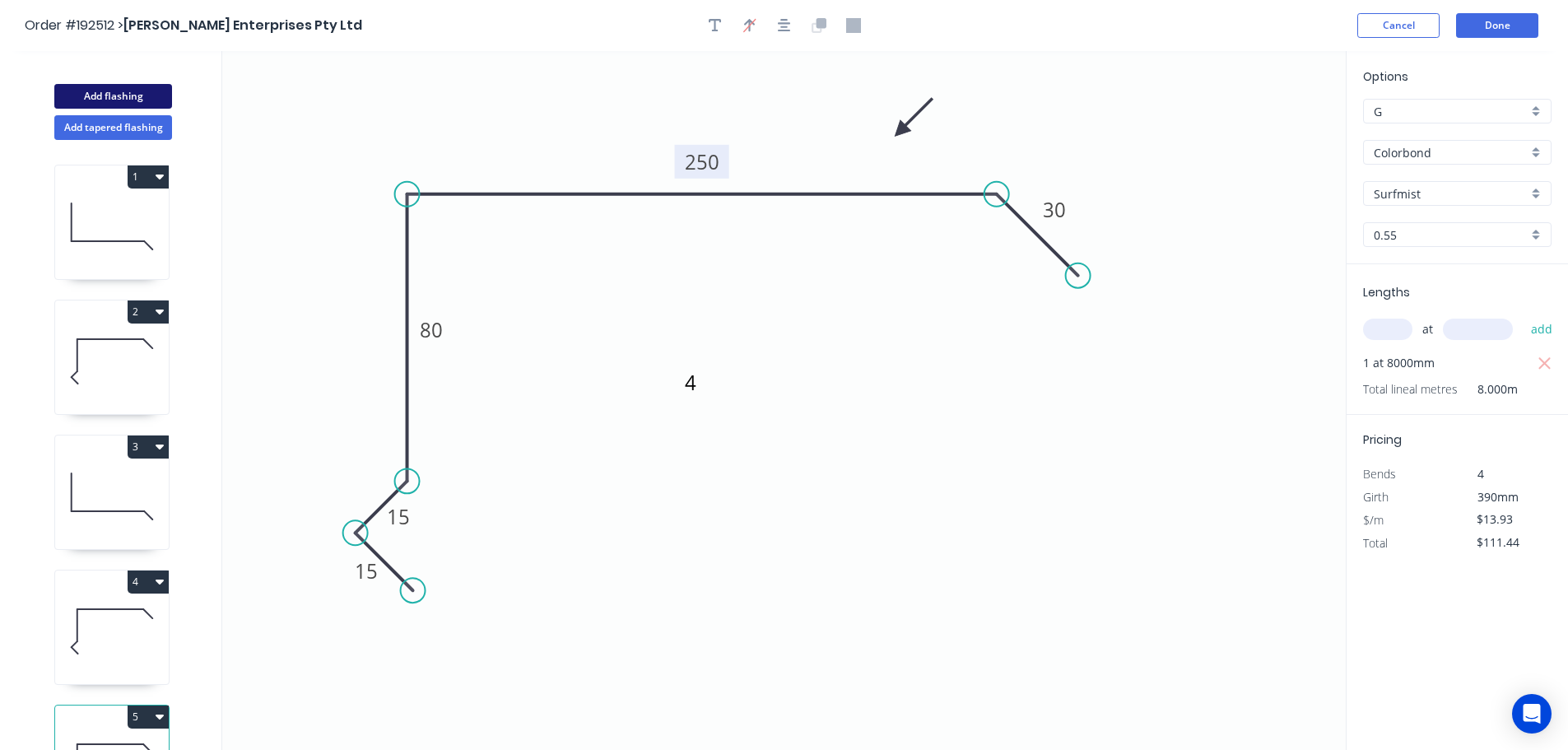
click at [132, 95] on button "Add flashing" at bounding box center [113, 96] width 117 height 25
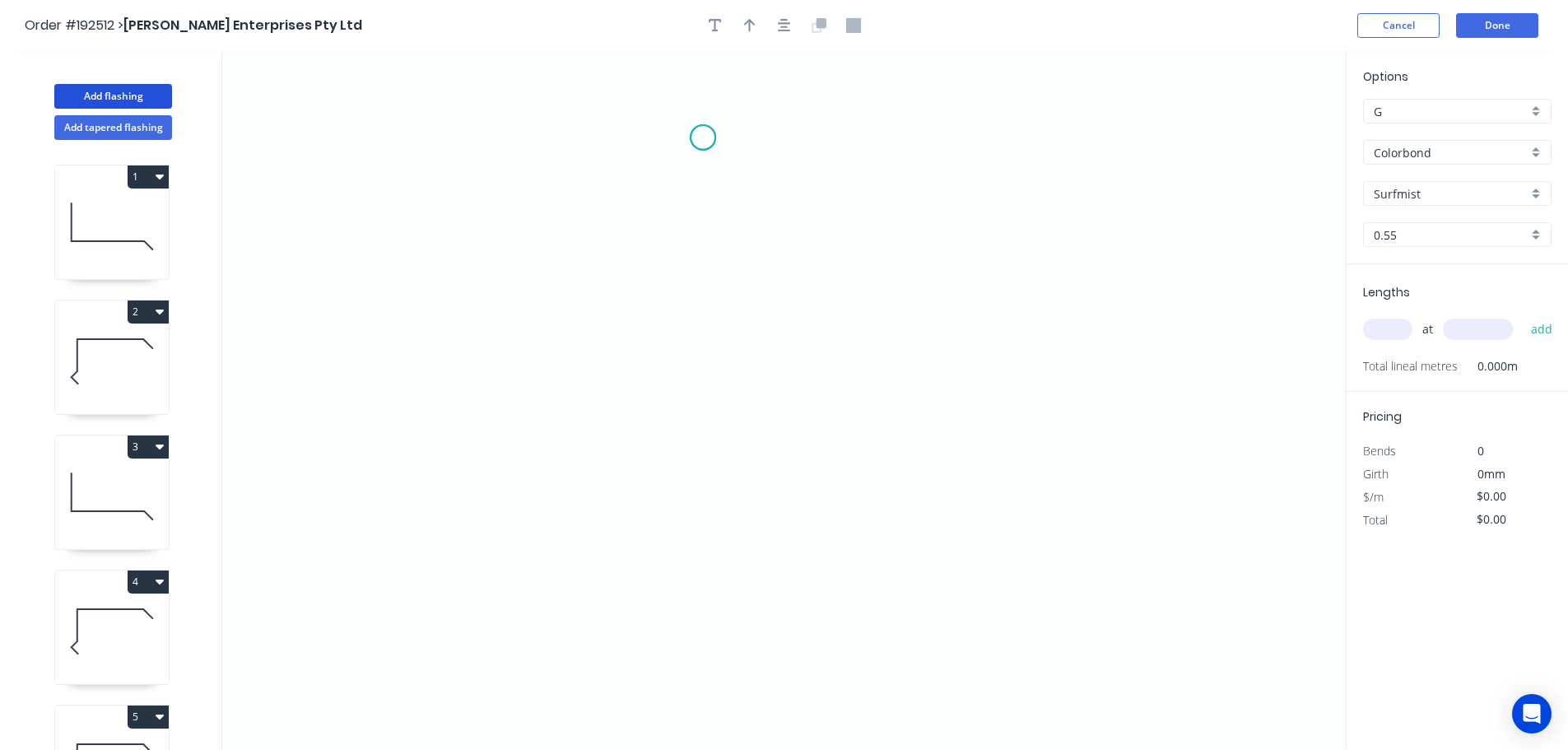
click at [704, 138] on icon "0" at bounding box center [784, 400] width 1124 height 698
click at [699, 550] on icon "0" at bounding box center [784, 400] width 1124 height 698
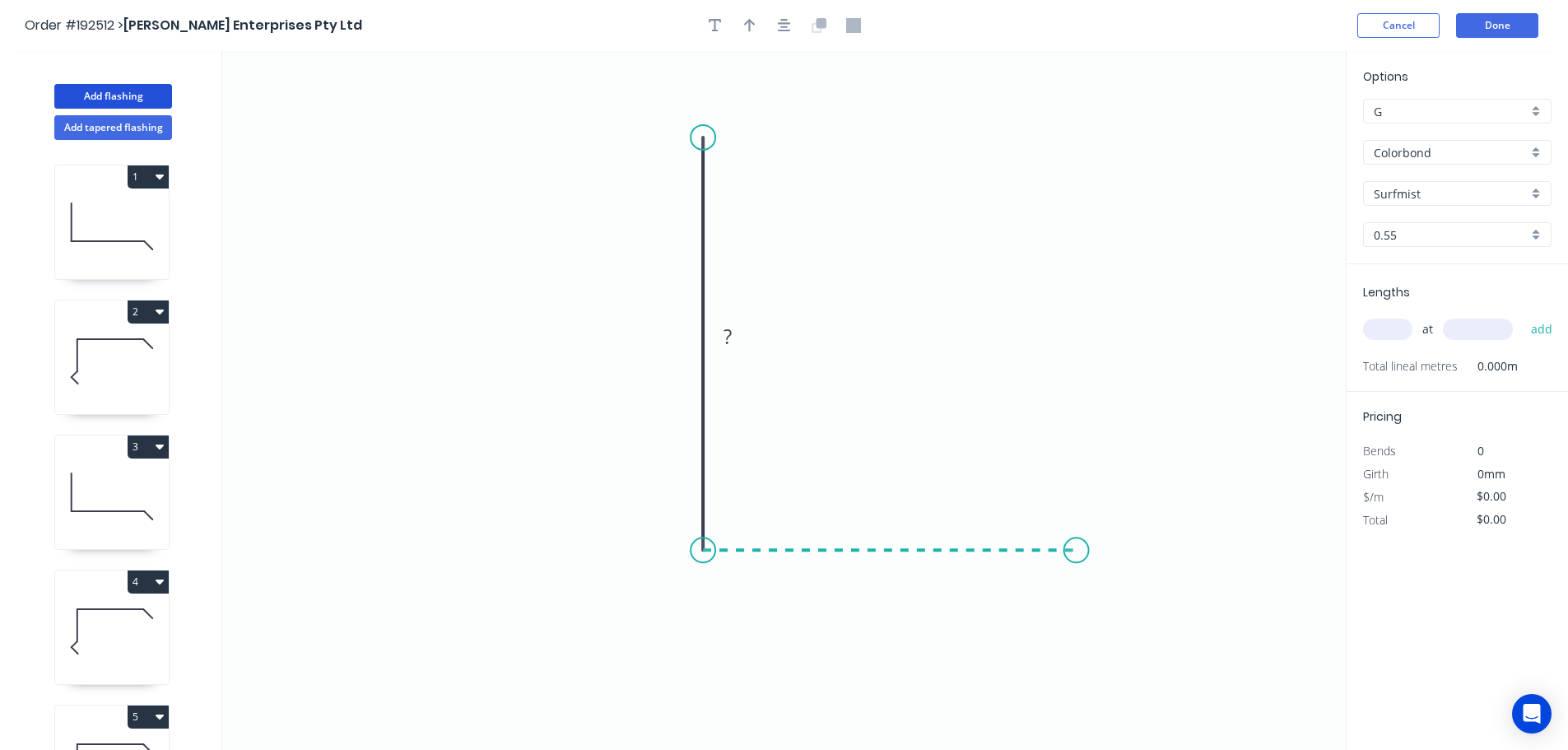
click at [1076, 539] on icon "0 ?" at bounding box center [784, 400] width 1124 height 698
click at [1076, 539] on circle at bounding box center [1076, 550] width 25 height 25
click at [891, 567] on tspan "?" at bounding box center [890, 566] width 8 height 27
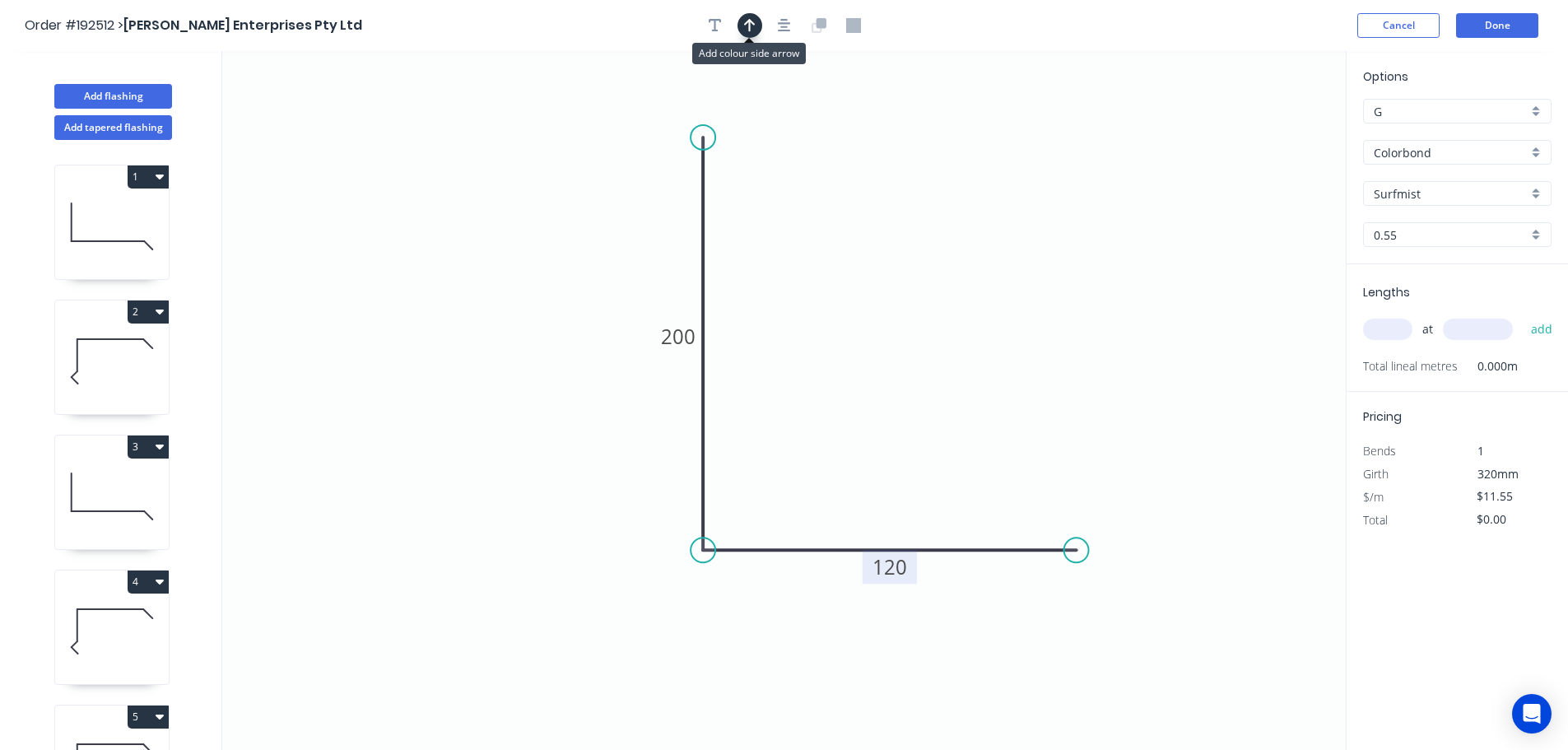
click at [748, 26] on icon "button" at bounding box center [749, 26] width 11 height 15
click at [1263, 131] on icon at bounding box center [1263, 114] width 15 height 53
drag, startPoint x: 1263, startPoint y: 131, endPoint x: 1020, endPoint y: 333, distance: 316.0
click at [927, 297] on icon at bounding box center [941, 282] width 48 height 48
click at [1393, 324] on input "text" at bounding box center [1387, 329] width 49 height 21
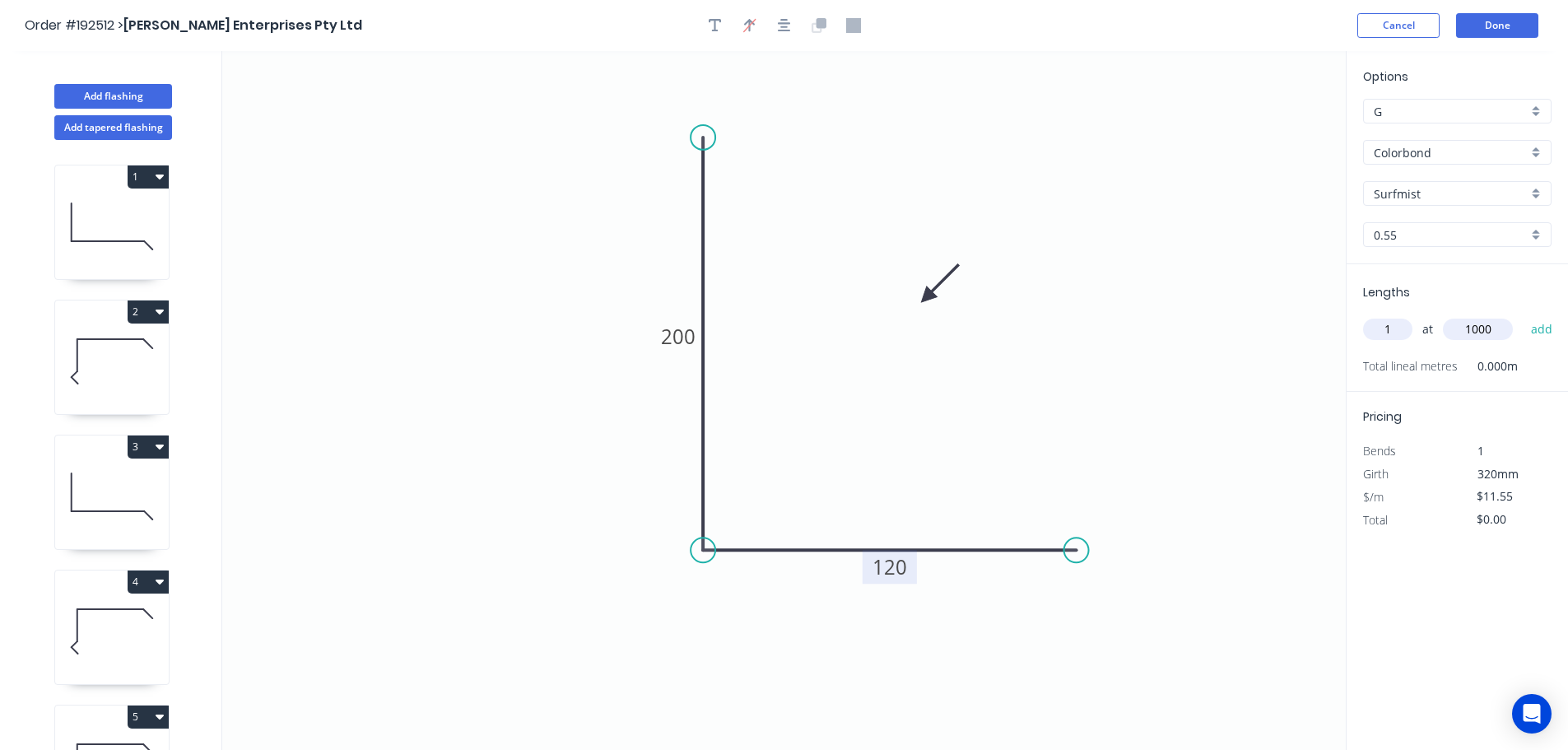
click at [1523, 315] on button "add" at bounding box center [1542, 329] width 39 height 28
drag, startPoint x: 716, startPoint y: 25, endPoint x: 707, endPoint y: 24, distance: 9.1
click at [716, 24] on icon "button" at bounding box center [715, 26] width 13 height 15
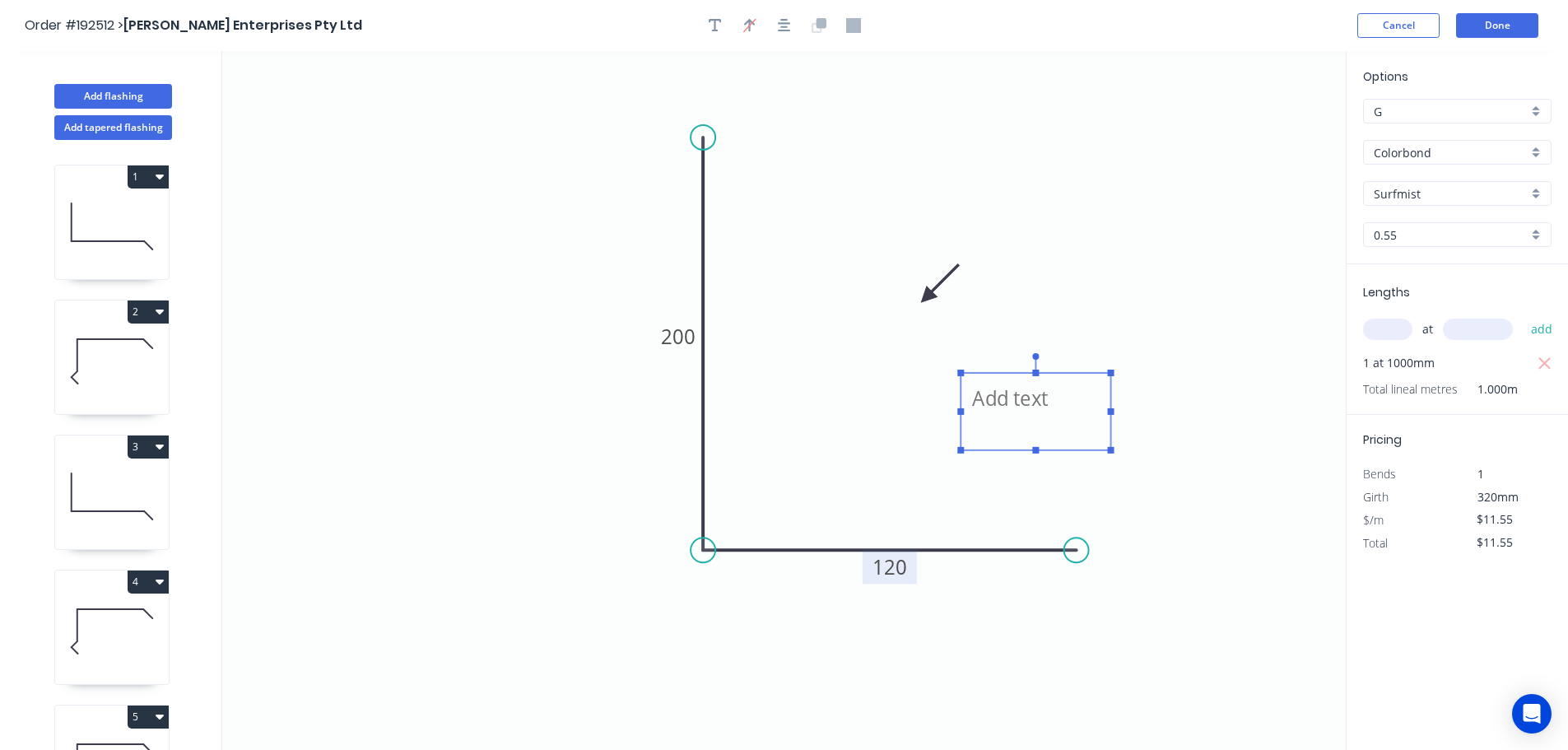
drag, startPoint x: 391, startPoint y: 135, endPoint x: 1077, endPoint y: 402, distance: 736.1
click at [1077, 402] on textarea at bounding box center [1036, 412] width 133 height 61
click at [161, 309] on icon "button" at bounding box center [159, 311] width 8 height 5
click at [167, 307] on div "2" at bounding box center [112, 357] width 115 height 115
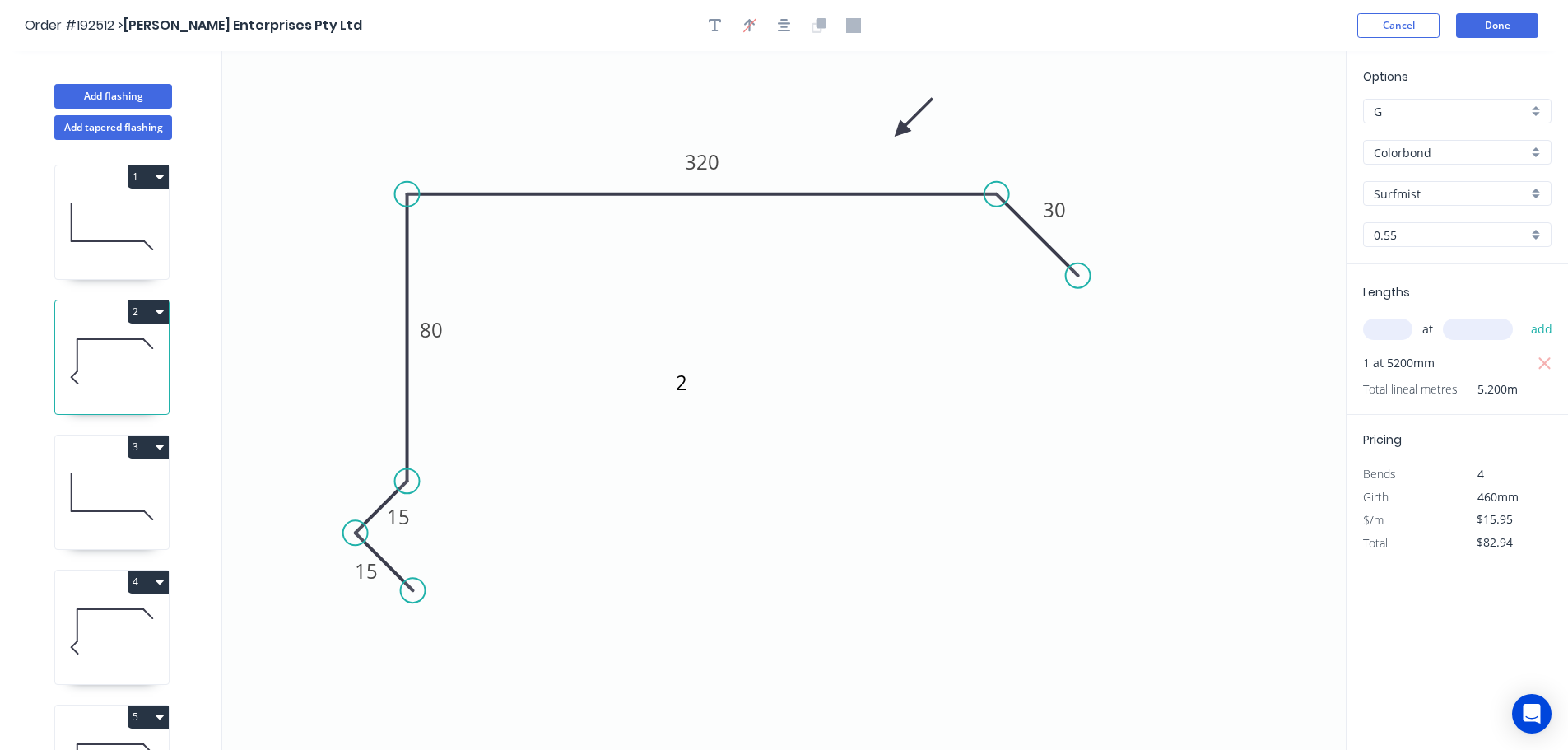
click at [160, 314] on icon "button" at bounding box center [159, 311] width 8 height 13
click at [42, 351] on div "Duplicate" at bounding box center [90, 353] width 127 height 24
click at [703, 163] on tspan "320" at bounding box center [701, 161] width 34 height 27
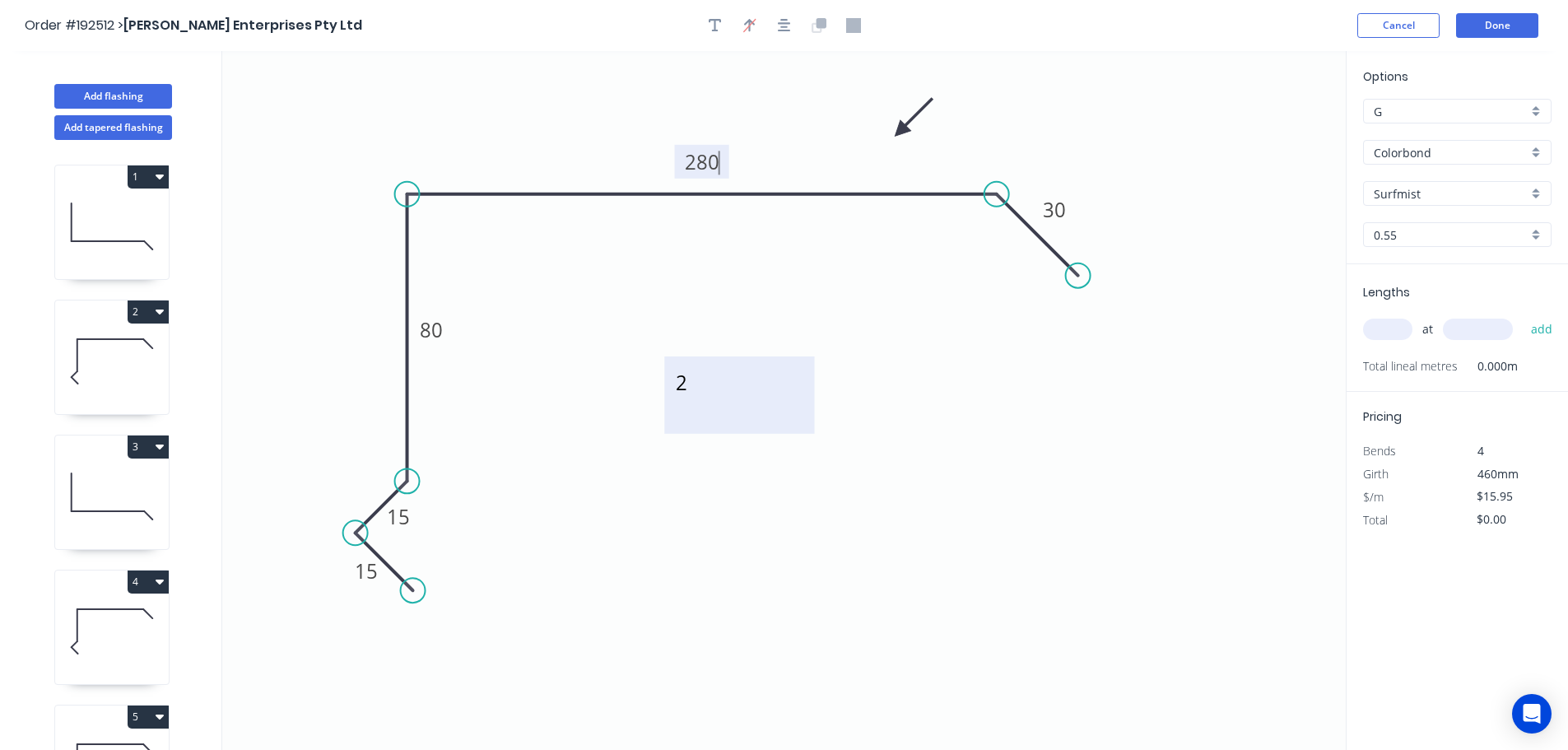
click at [685, 386] on textarea "2" at bounding box center [739, 395] width 133 height 61
click at [1392, 332] on input "text" at bounding box center [1387, 329] width 49 height 21
click at [1523, 315] on button "add" at bounding box center [1542, 329] width 39 height 28
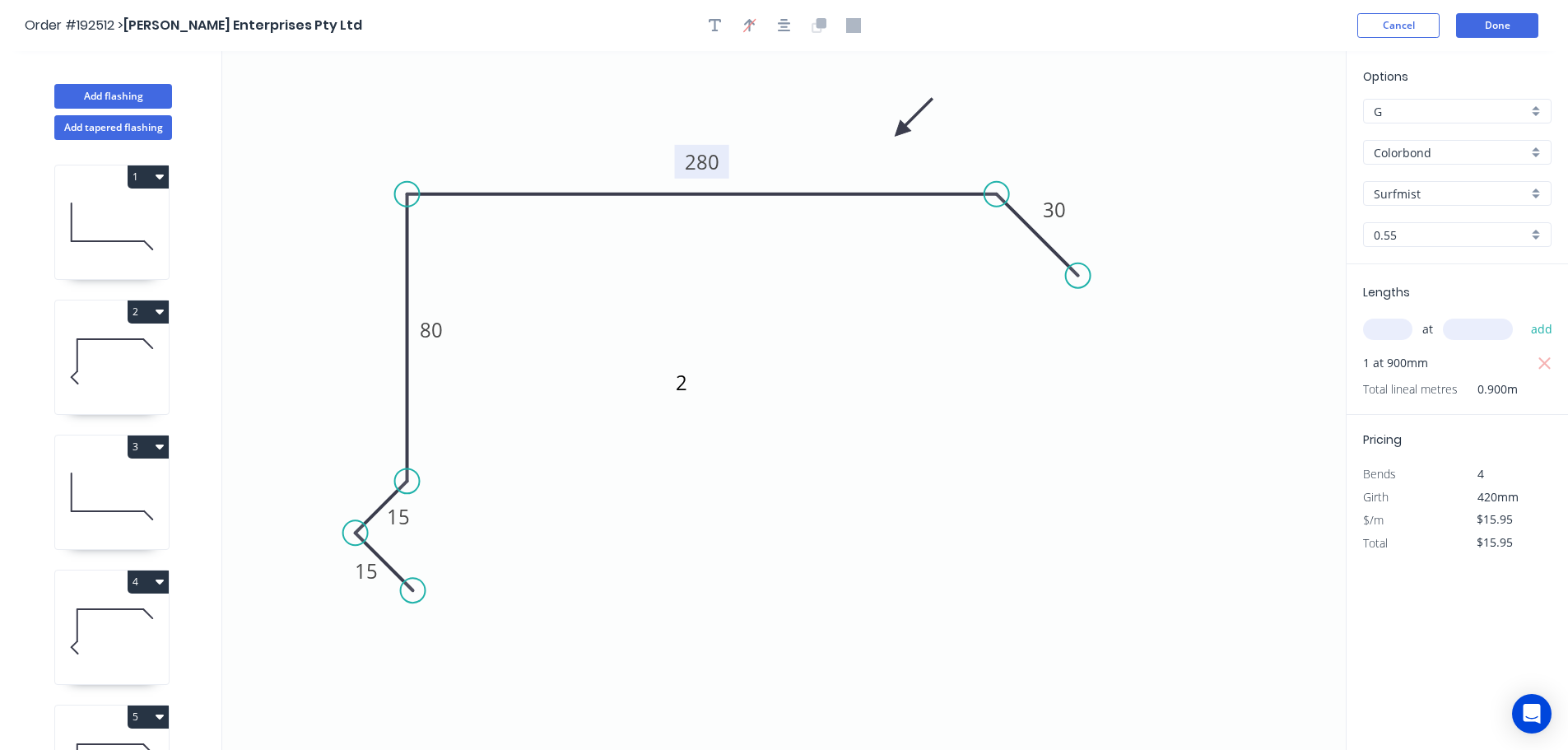
drag, startPoint x: 164, startPoint y: 445, endPoint x: 154, endPoint y: 444, distance: 10.0
click at [164, 444] on button "3" at bounding box center [148, 446] width 42 height 23
click at [44, 489] on div "Duplicate" at bounding box center [90, 488] width 127 height 24
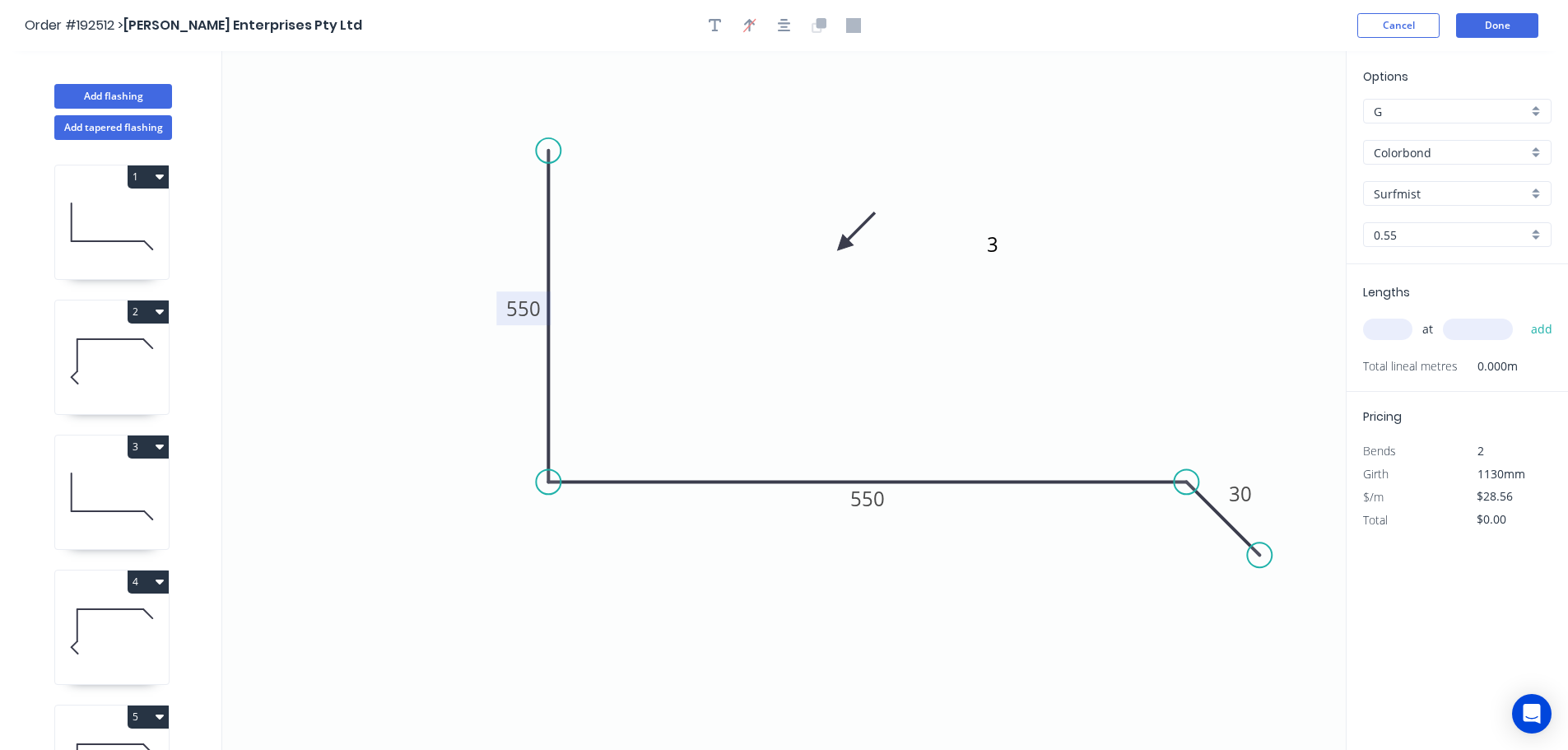
click at [521, 311] on tspan "550" at bounding box center [523, 308] width 34 height 27
click at [993, 245] on textarea "3" at bounding box center [1051, 257] width 133 height 61
click at [1386, 329] on input "text" at bounding box center [1387, 329] width 49 height 21
click at [1523, 315] on button "add" at bounding box center [1542, 329] width 39 height 28
click at [519, 307] on tspan "10050" at bounding box center [523, 308] width 57 height 27
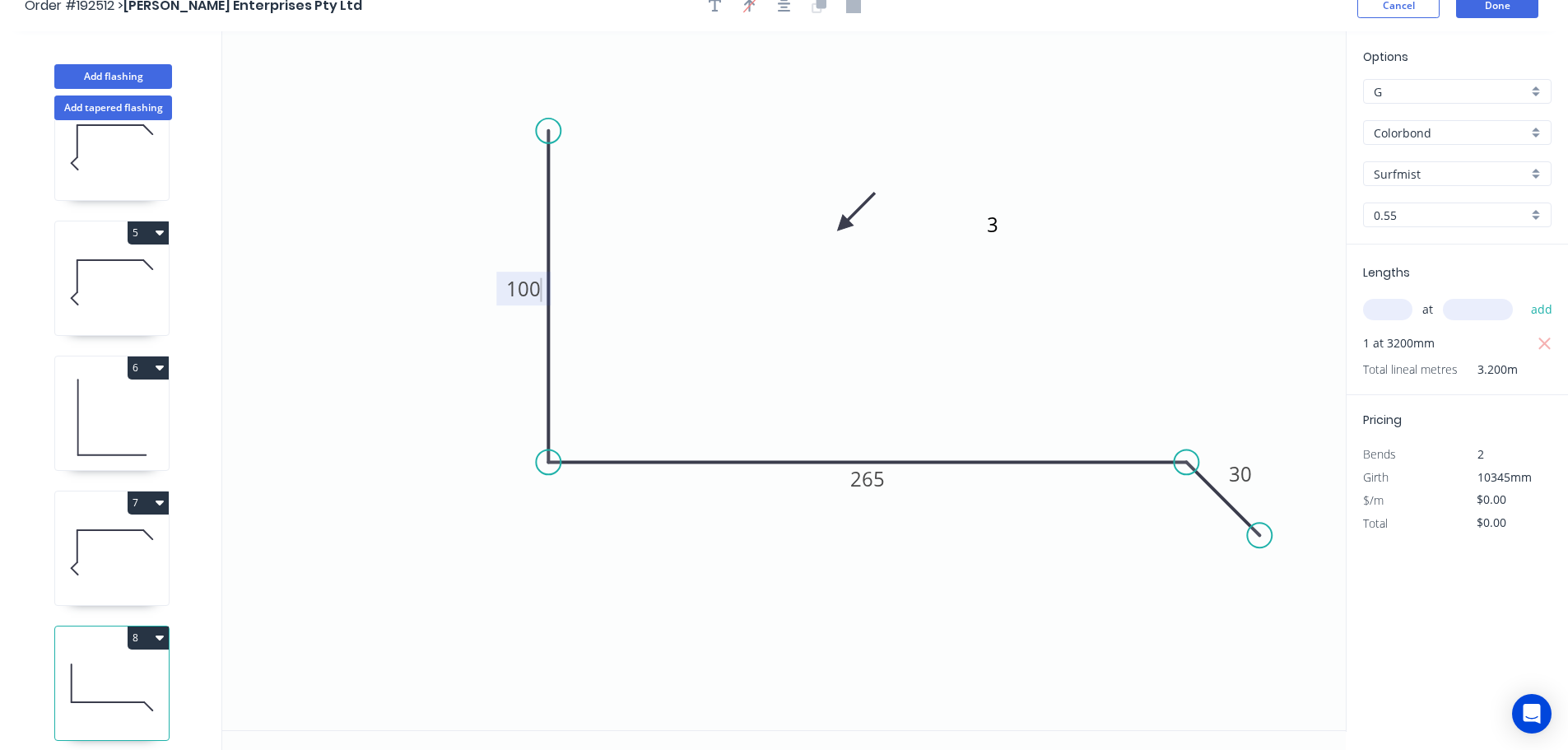
scroll to position [30, 0]
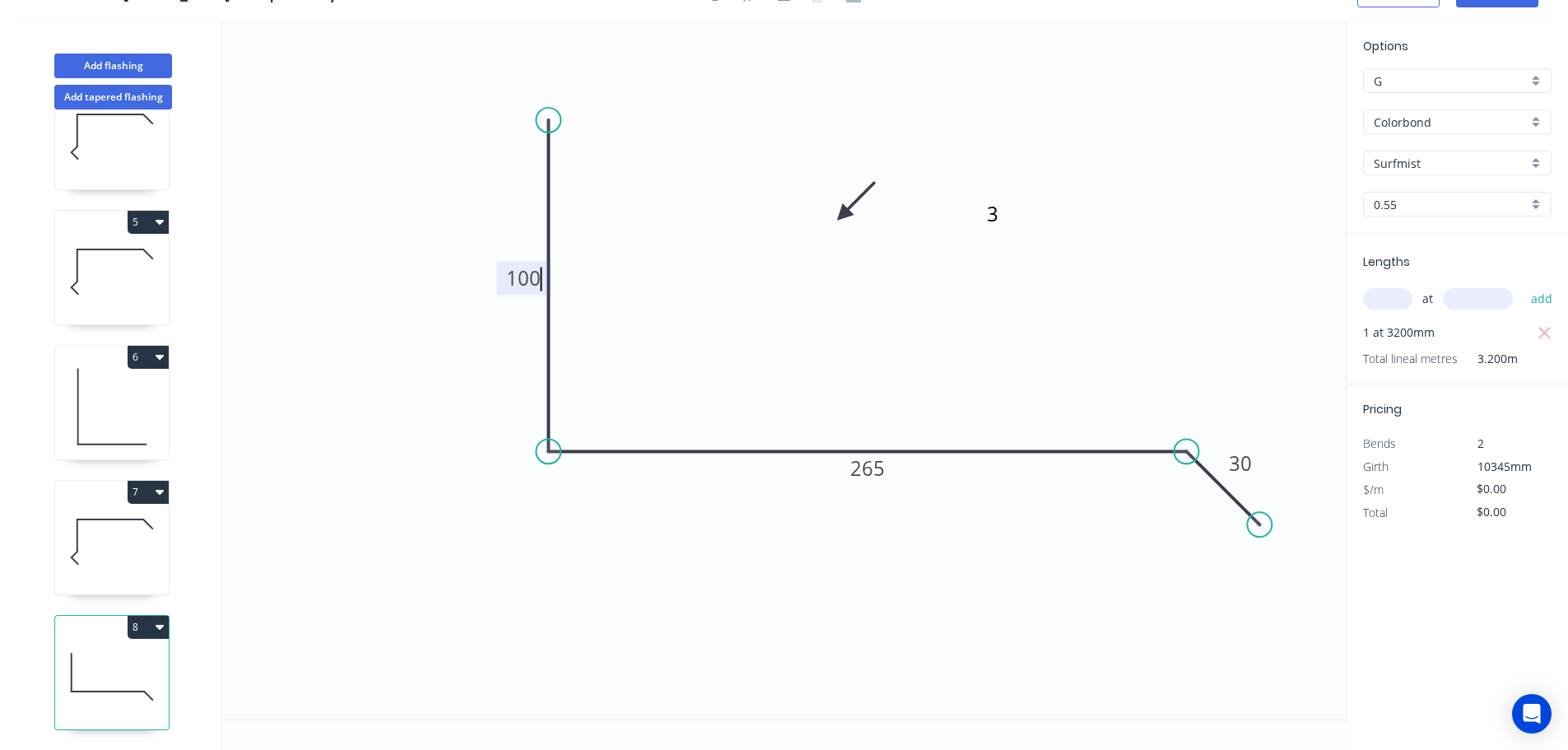
click at [155, 624] on icon "button" at bounding box center [159, 626] width 8 height 5
click at [64, 656] on div "Duplicate" at bounding box center [90, 668] width 127 height 24
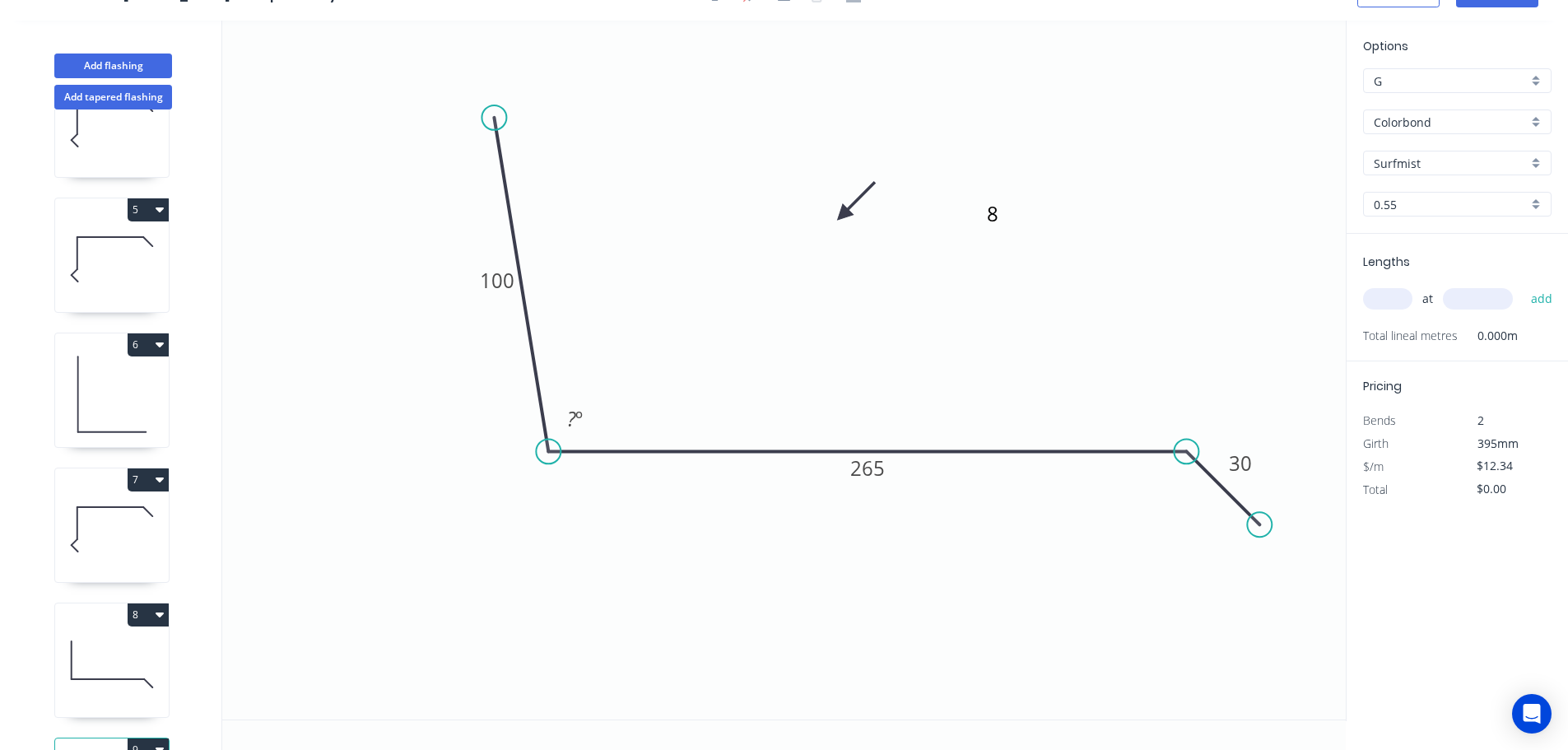
drag, startPoint x: 556, startPoint y: 117, endPoint x: 494, endPoint y: 117, distance: 62.0
click at [494, 117] on circle at bounding box center [493, 117] width 25 height 25
click at [572, 415] on tspan "?" at bounding box center [572, 417] width 9 height 27
click at [1380, 299] on input "text" at bounding box center [1387, 298] width 49 height 21
click at [1523, 284] on button "add" at bounding box center [1542, 298] width 39 height 28
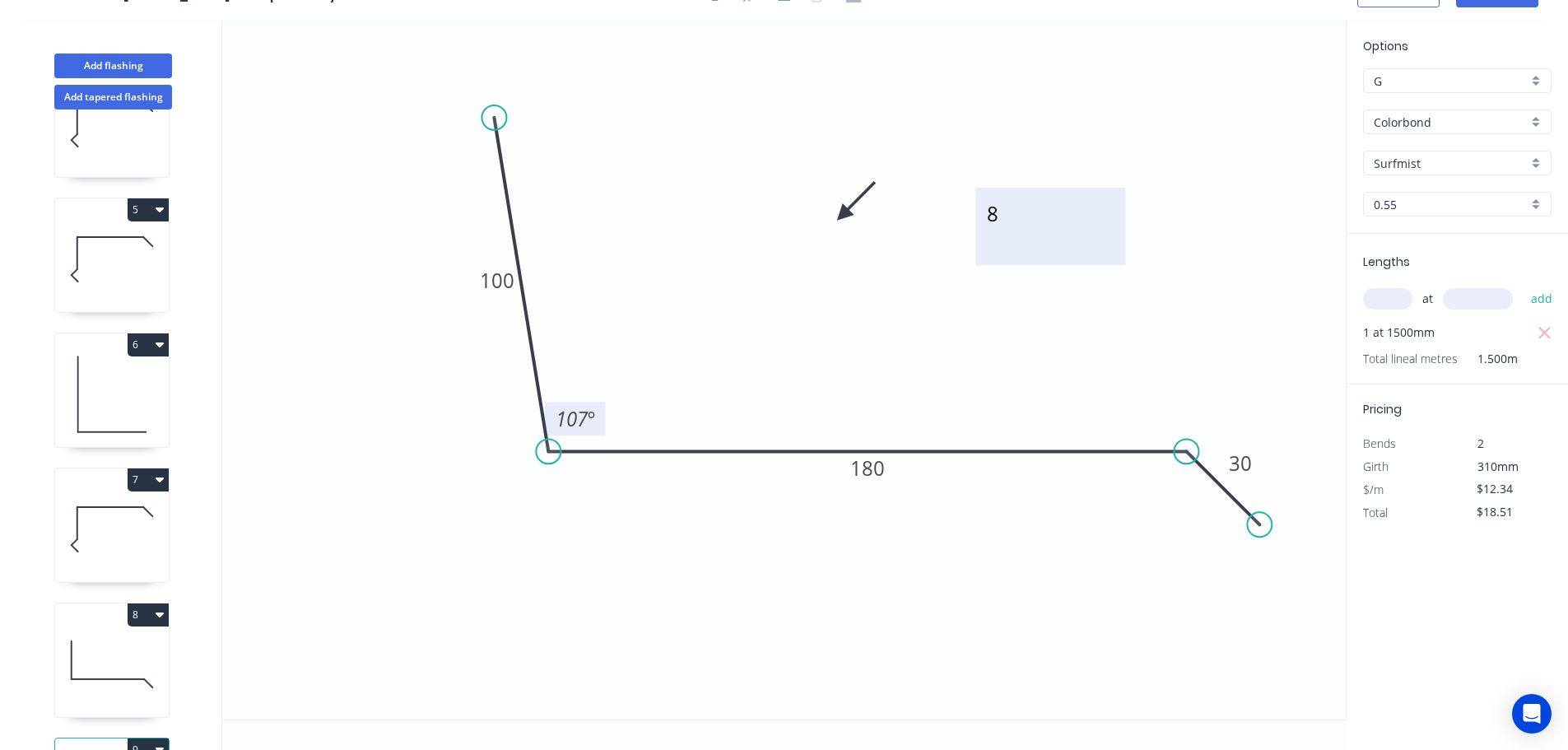
click at [1012, 223] on textarea "8" at bounding box center [1051, 226] width 133 height 61
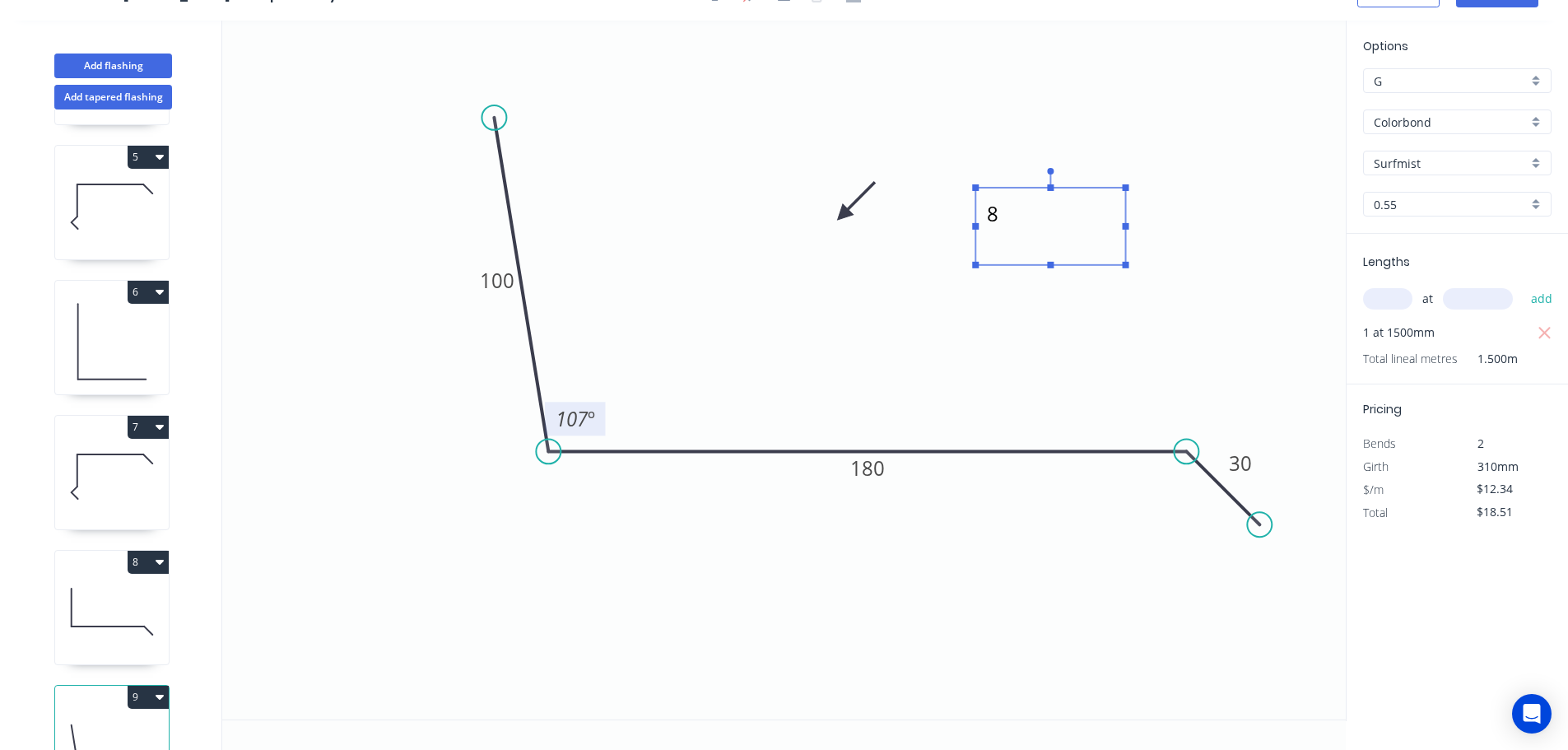
scroll to position [559, 0]
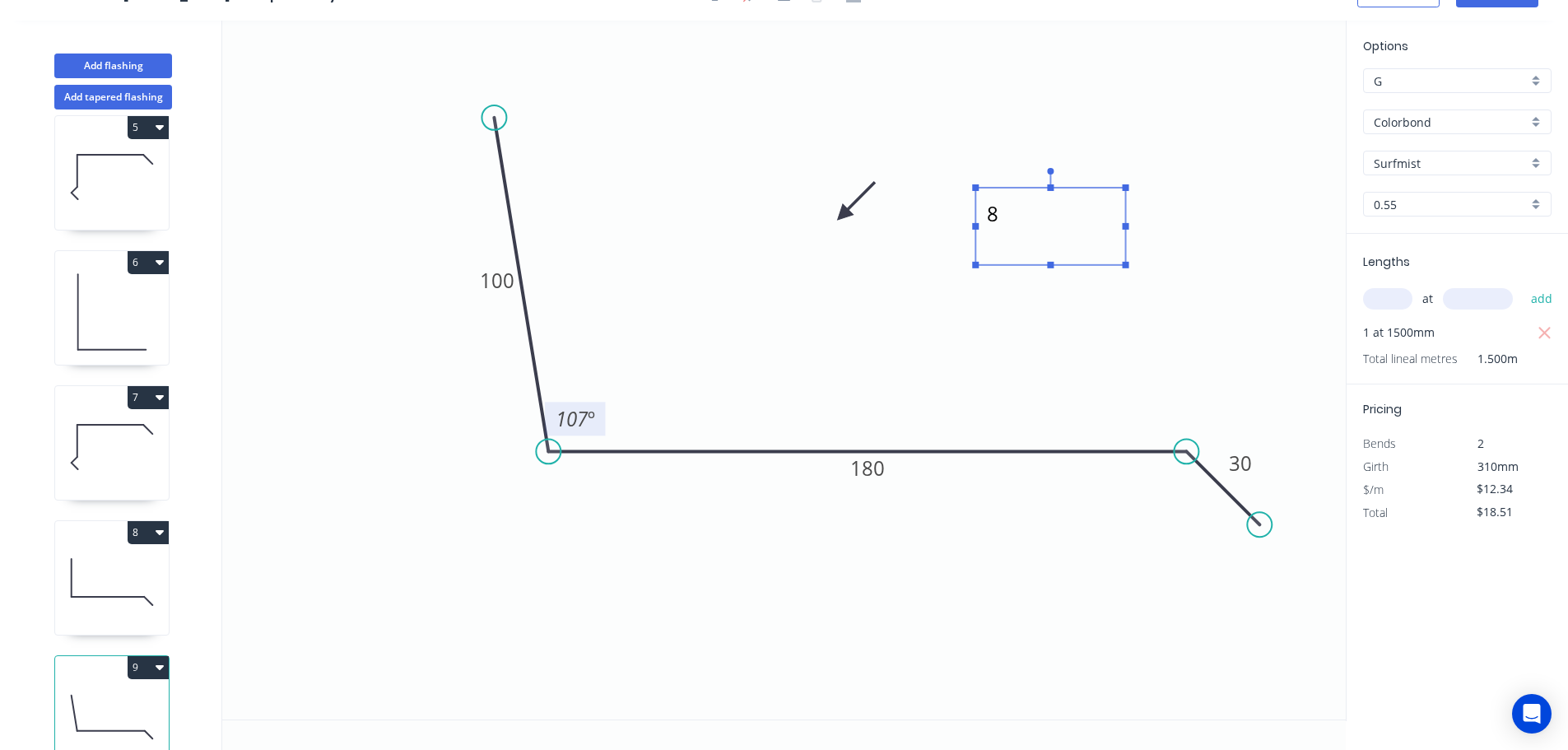
click at [163, 532] on icon "button" at bounding box center [159, 531] width 8 height 13
click at [162, 532] on icon "button" at bounding box center [159, 532] width 8 height 5
click at [72, 571] on div "Duplicate" at bounding box center [90, 574] width 127 height 24
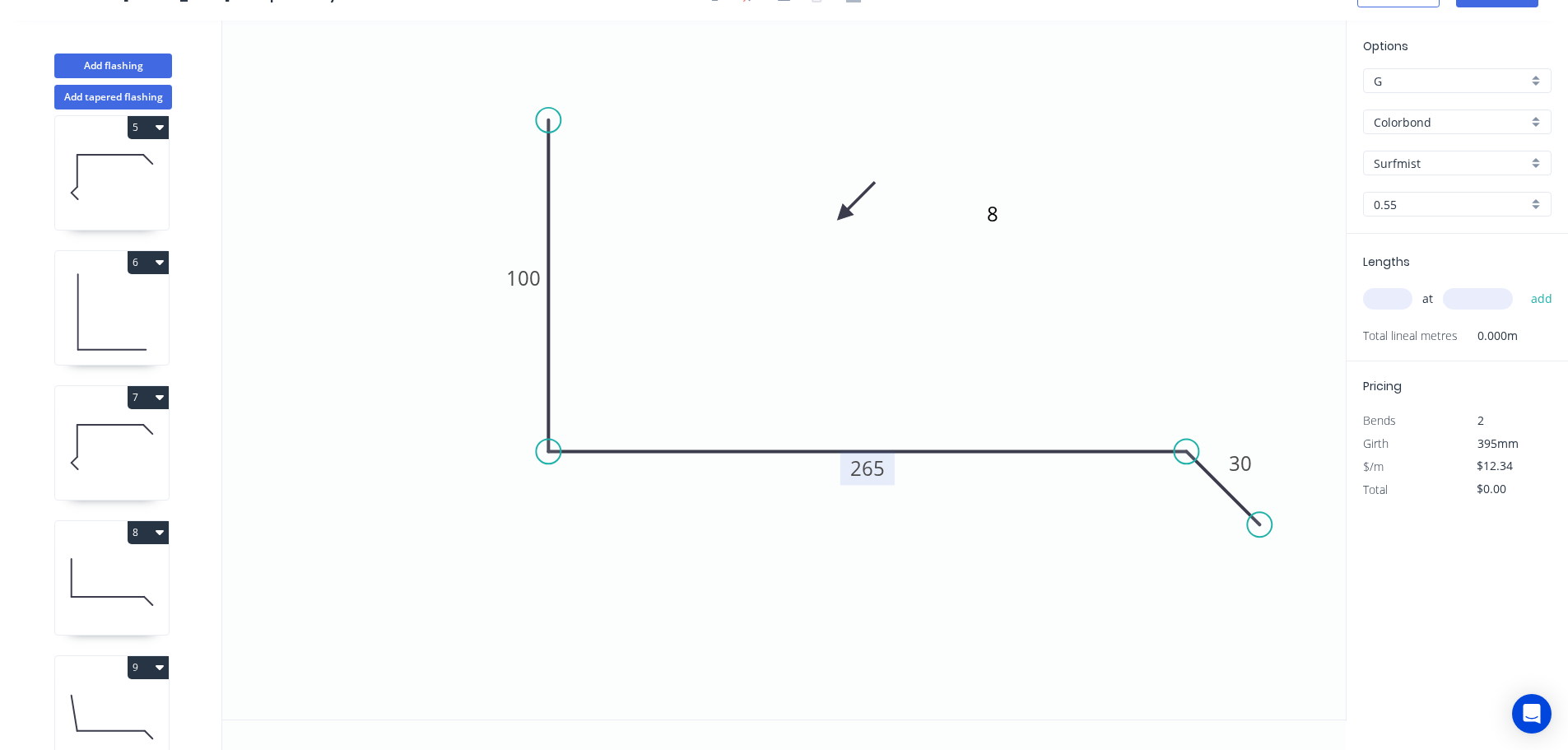
click at [876, 470] on tspan "265" at bounding box center [867, 467] width 34 height 27
click at [1380, 296] on input "text" at bounding box center [1387, 298] width 49 height 21
click at [1523, 284] on button "add" at bounding box center [1542, 298] width 39 height 28
click at [1011, 223] on textarea "8" at bounding box center [1051, 226] width 133 height 61
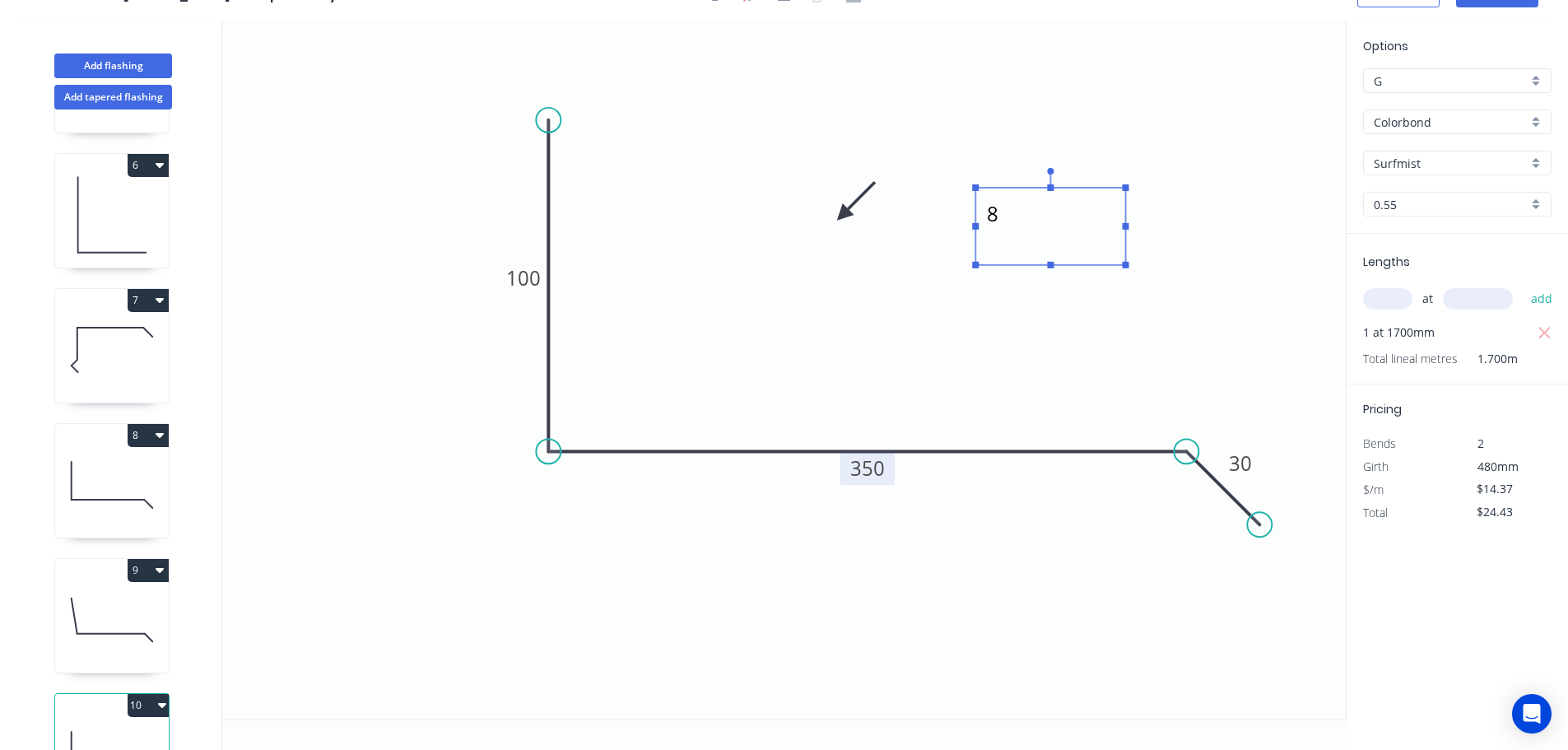
scroll to position [746, 0]
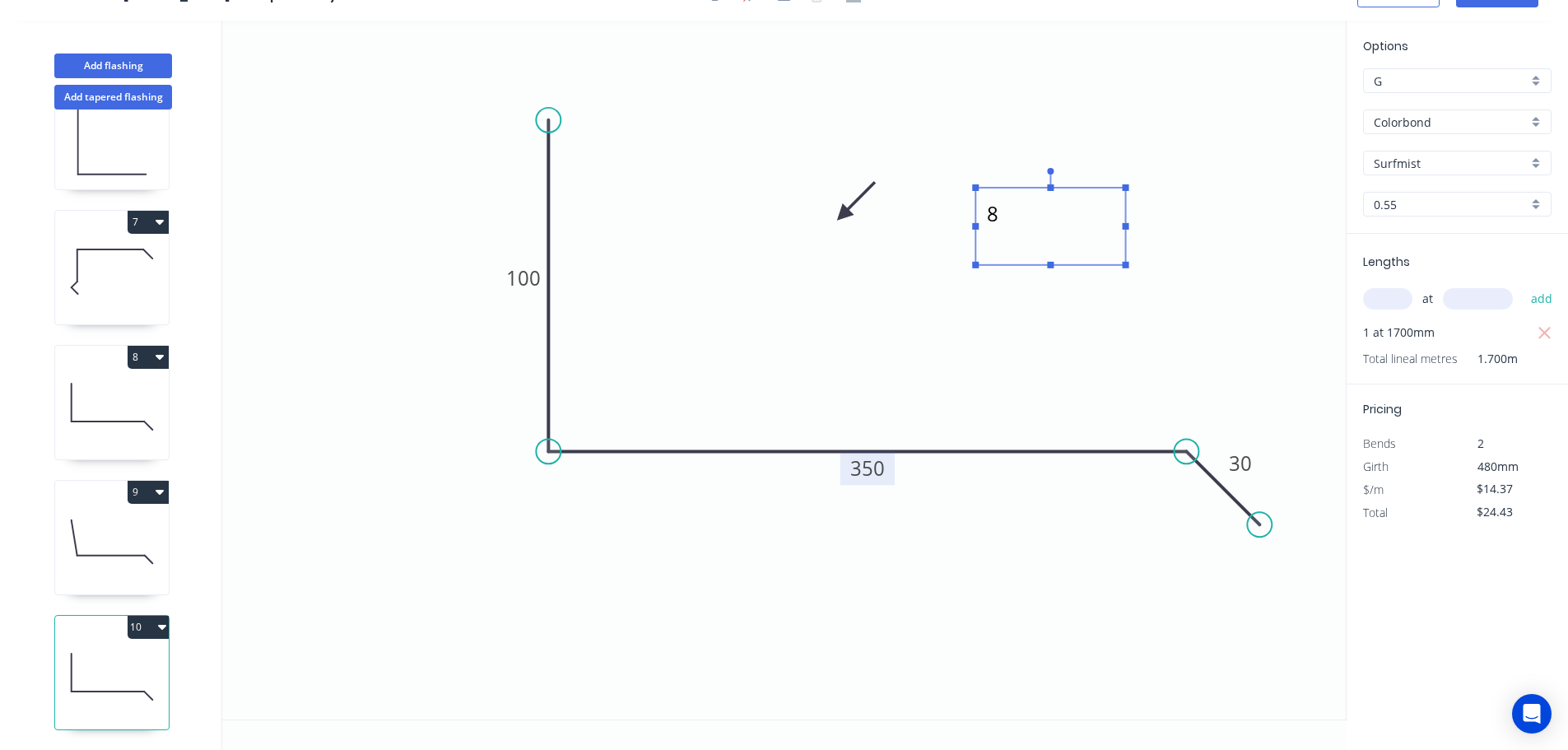
click at [163, 624] on icon "button" at bounding box center [162, 626] width 8 height 5
click at [56, 656] on div "Duplicate" at bounding box center [90, 668] width 127 height 24
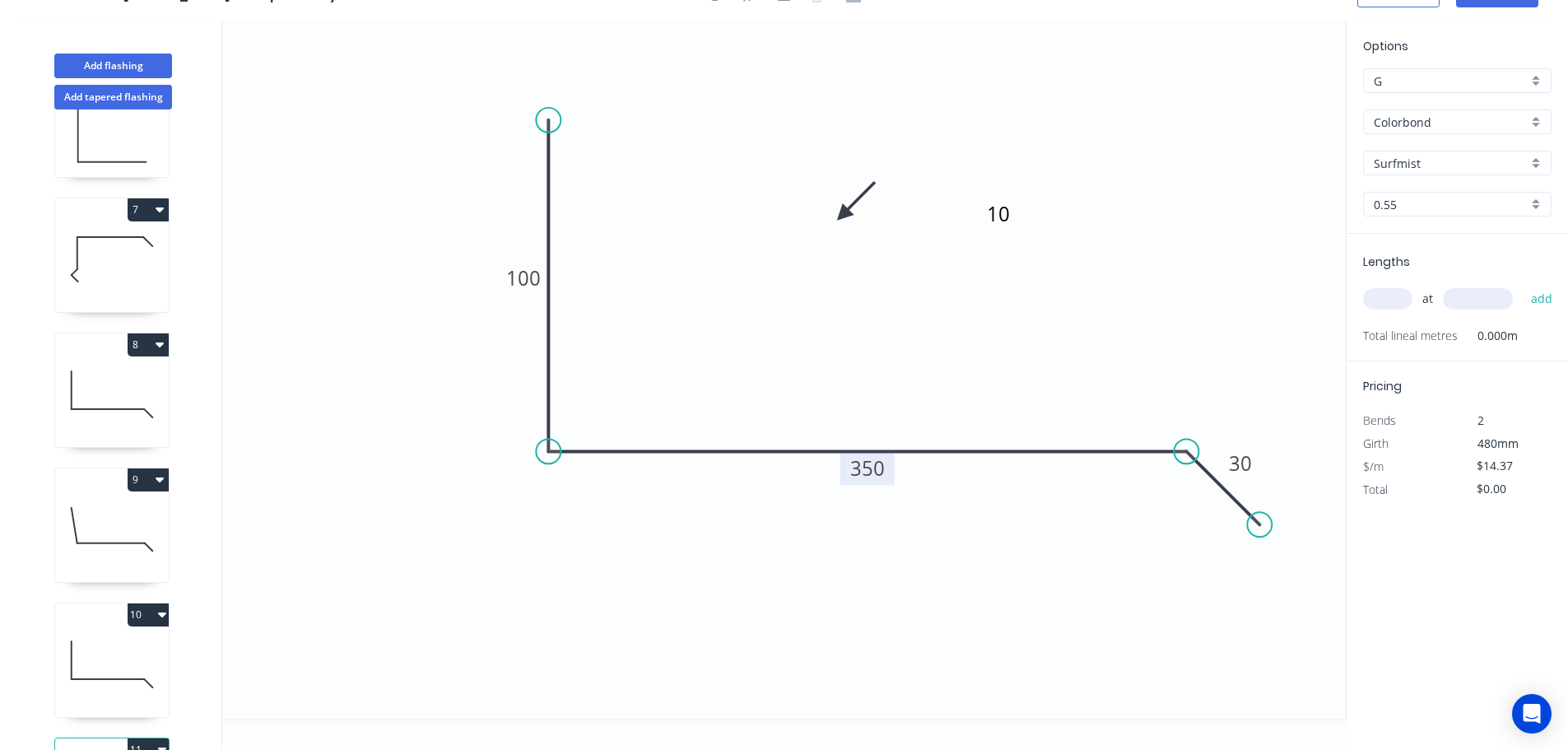
click at [877, 471] on tspan "350" at bounding box center [867, 467] width 34 height 27
click at [1004, 212] on textarea "10" at bounding box center [1051, 226] width 133 height 61
click at [1375, 295] on input "text" at bounding box center [1387, 298] width 49 height 21
click at [1523, 284] on button "add" at bounding box center [1542, 298] width 39 height 28
click at [163, 478] on icon "button" at bounding box center [159, 478] width 8 height 13
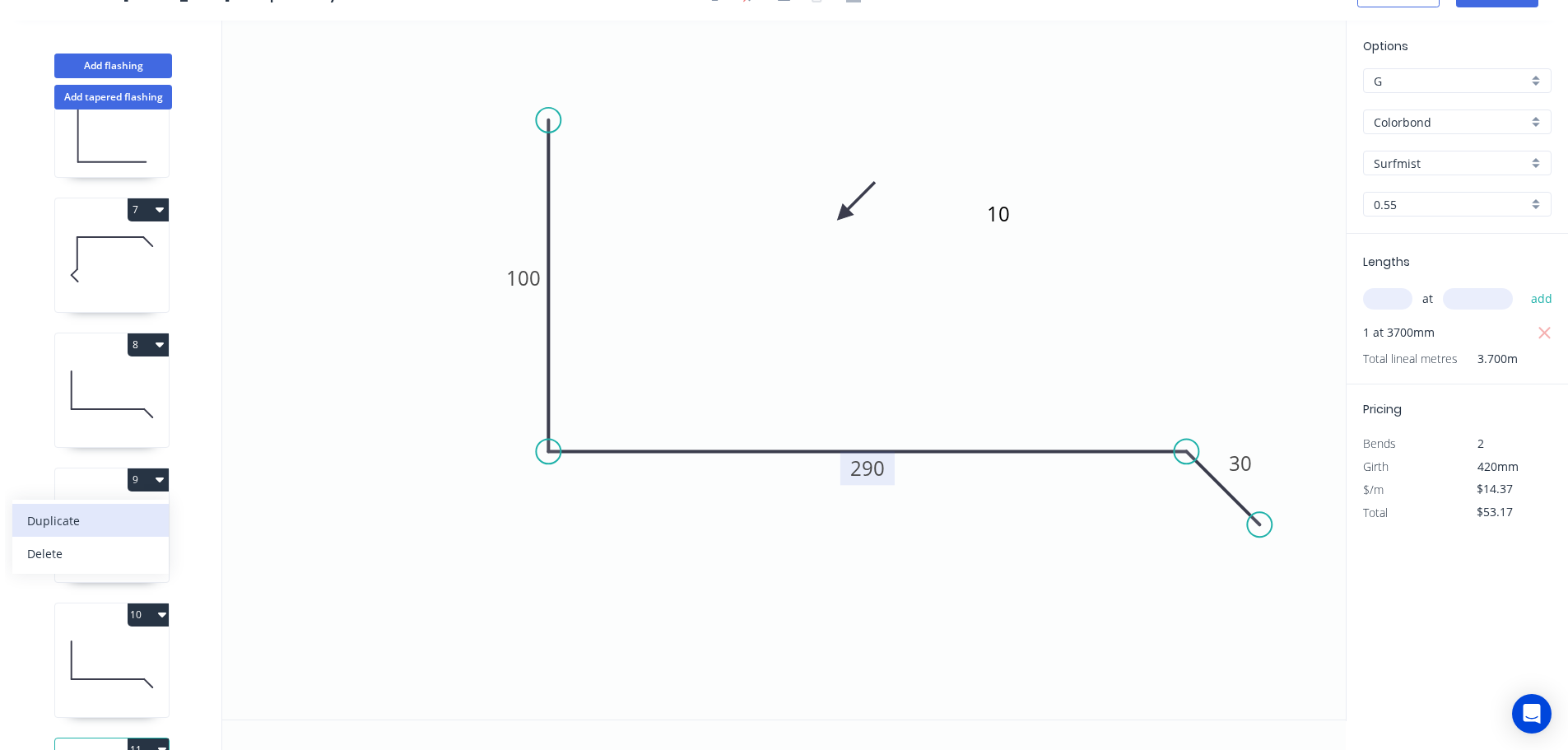
click at [59, 514] on div "Duplicate" at bounding box center [90, 521] width 127 height 24
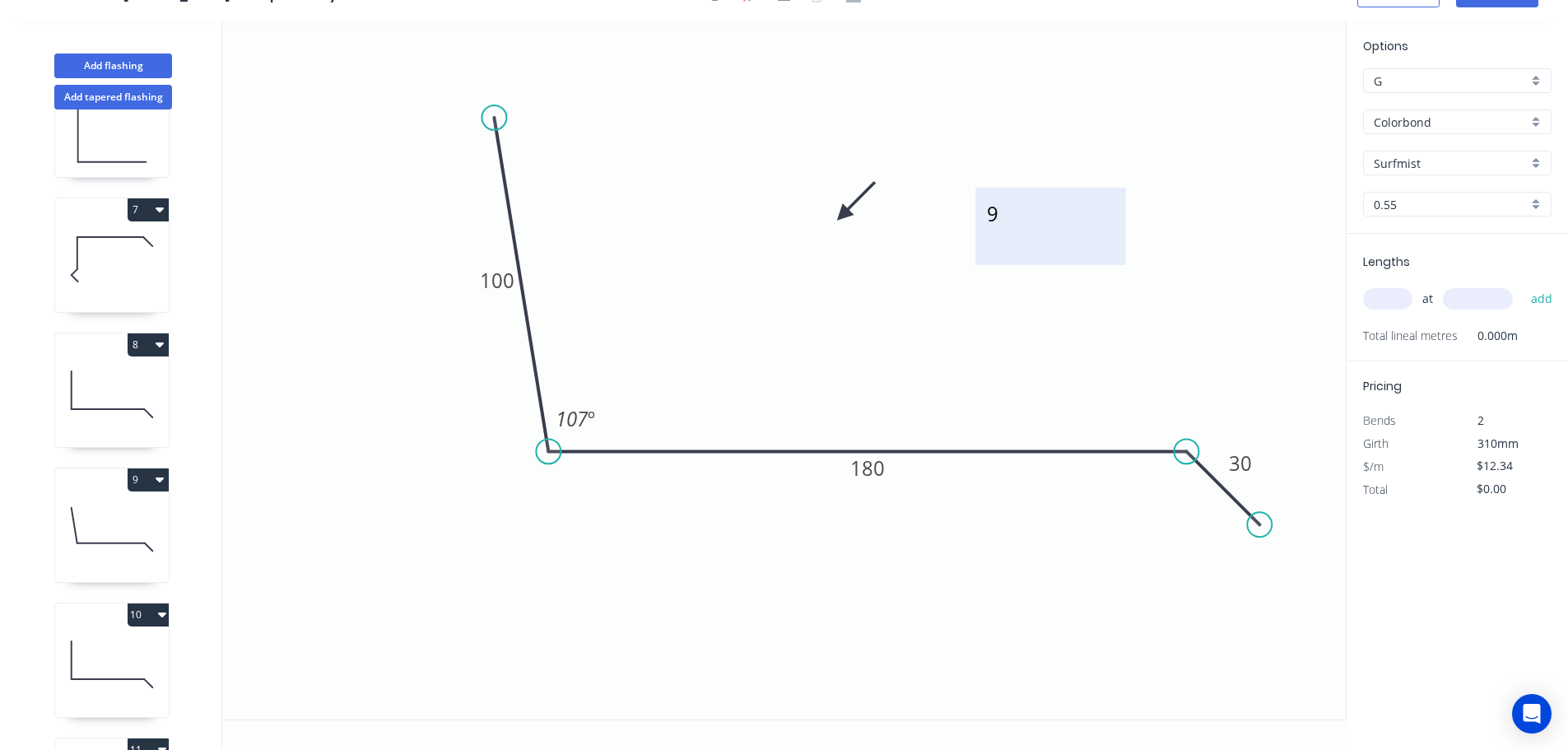
click at [992, 211] on textarea "9" at bounding box center [1051, 226] width 133 height 61
click at [1390, 295] on input "text" at bounding box center [1387, 298] width 49 height 21
click at [1523, 284] on button "add" at bounding box center [1542, 298] width 39 height 28
click at [161, 206] on icon "button" at bounding box center [159, 209] width 8 height 13
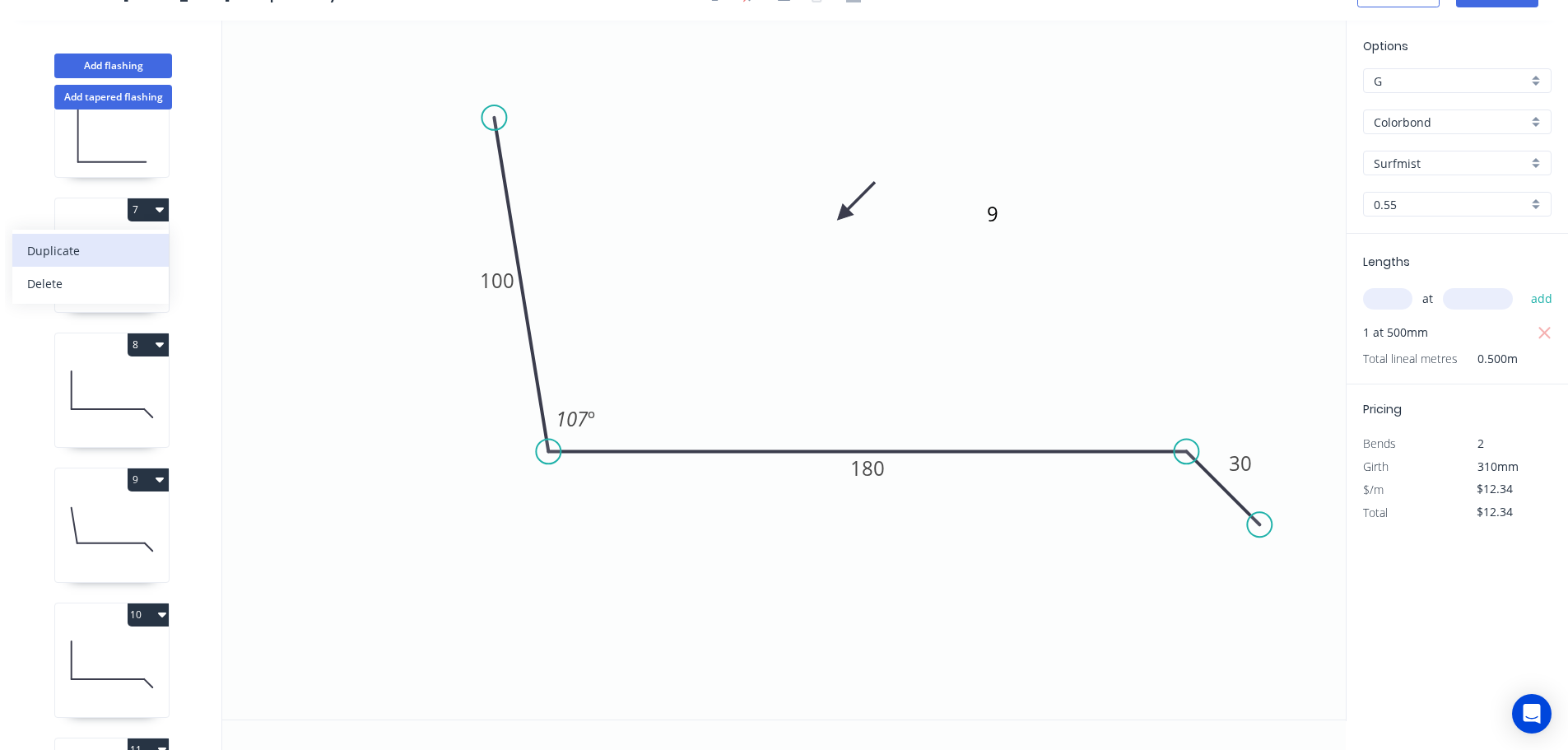
click at [71, 247] on div "Duplicate" at bounding box center [90, 250] width 127 height 24
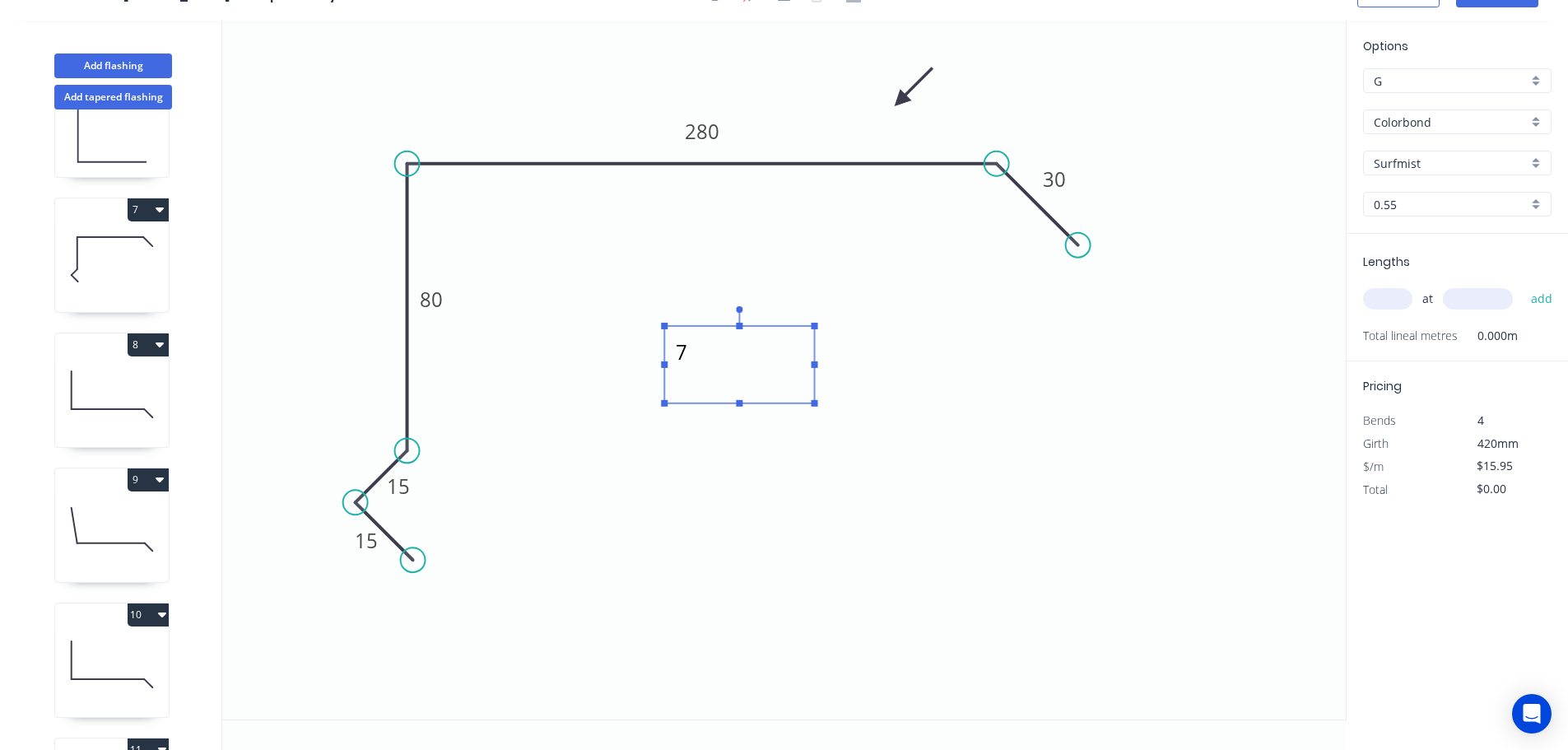
click at [688, 353] on textarea "7" at bounding box center [739, 365] width 133 height 61
click at [701, 134] on tspan "280" at bounding box center [701, 130] width 34 height 27
click at [1384, 296] on input "text" at bounding box center [1387, 298] width 49 height 21
click at [1523, 284] on button "add" at bounding box center [1542, 298] width 39 height 28
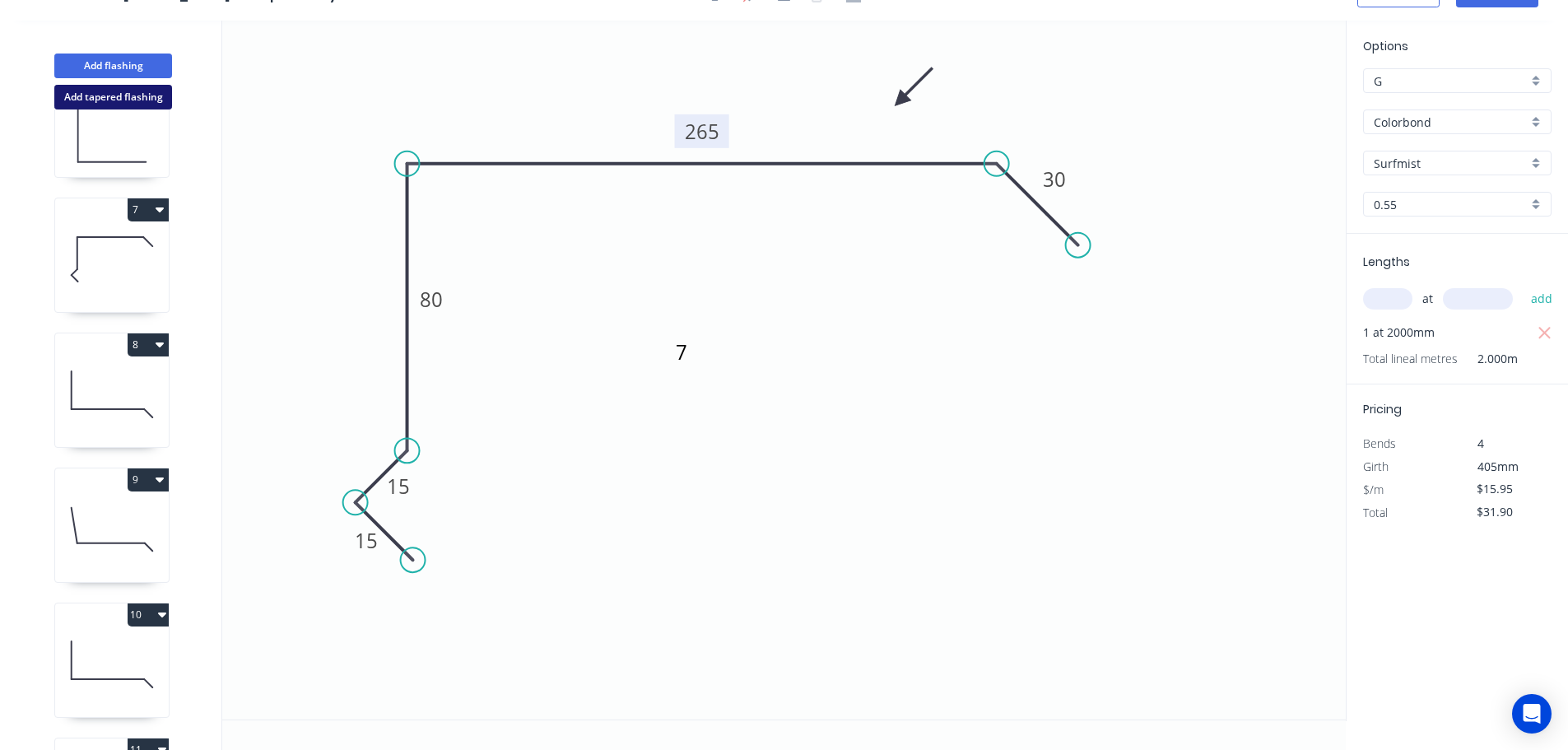
click at [122, 91] on button "Add tapered flashing" at bounding box center [113, 97] width 117 height 25
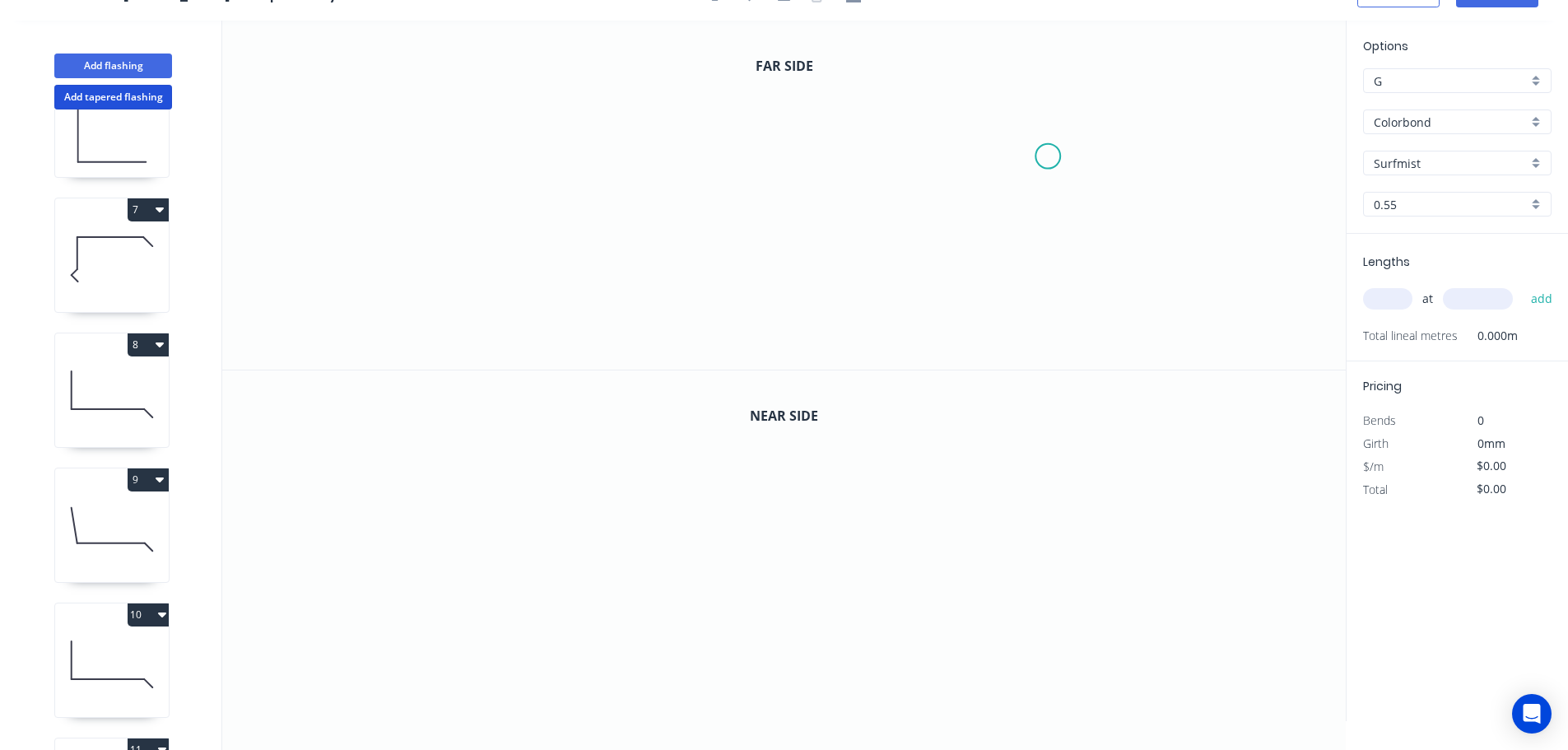
click at [1050, 153] on icon "0" at bounding box center [784, 195] width 1124 height 349
click at [988, 95] on icon at bounding box center [1017, 126] width 61 height 61
click at [593, 79] on icon "0 ?" at bounding box center [784, 195] width 1124 height 349
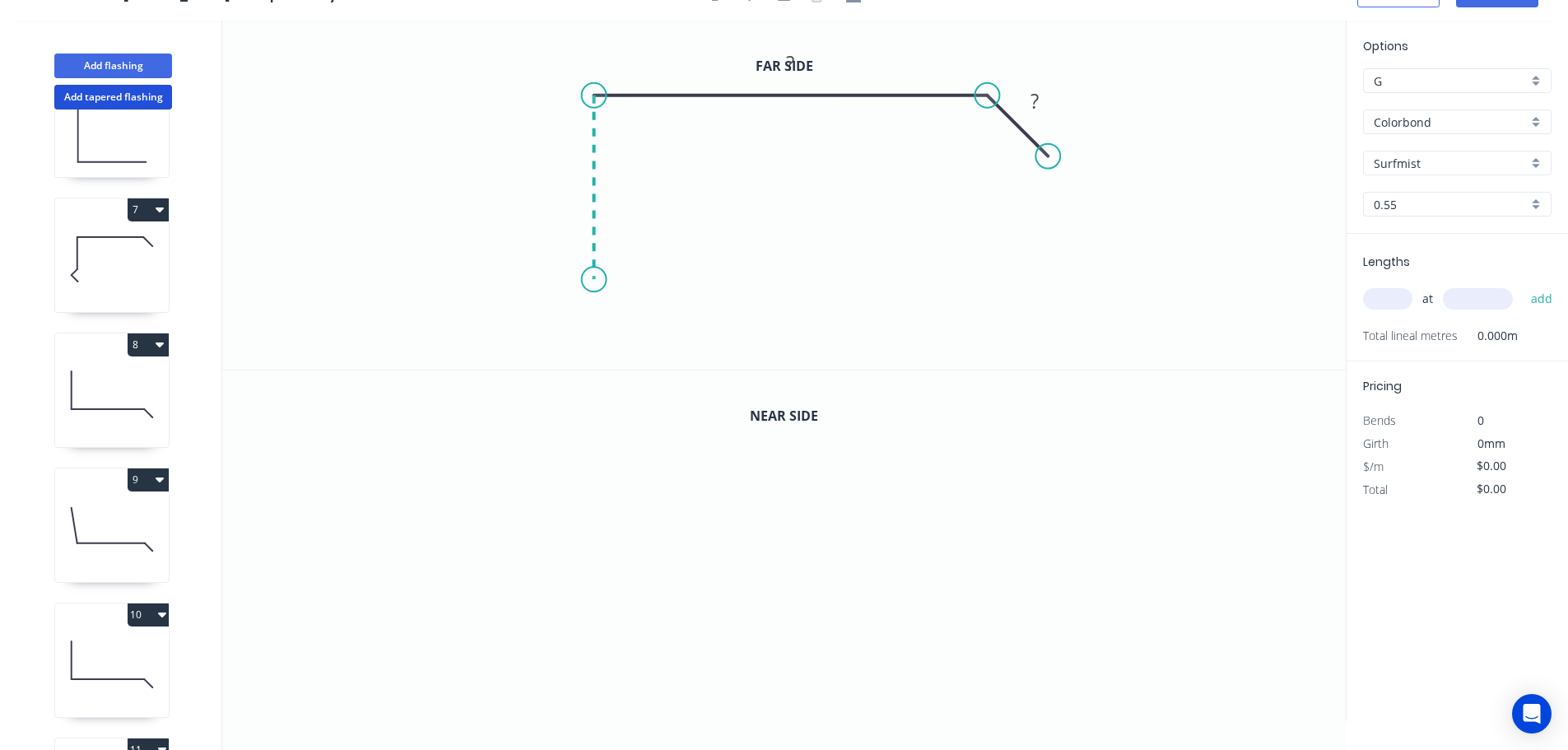
click at [591, 280] on icon "0 ? ?" at bounding box center [784, 195] width 1124 height 349
click at [553, 318] on icon "0 ? ? ?" at bounding box center [784, 195] width 1124 height 349
click at [595, 364] on icon "0 ? ? ? ?" at bounding box center [784, 195] width 1124 height 349
click at [595, 364] on circle at bounding box center [596, 363] width 25 height 25
click at [558, 350] on tspan "?" at bounding box center [556, 350] width 8 height 27
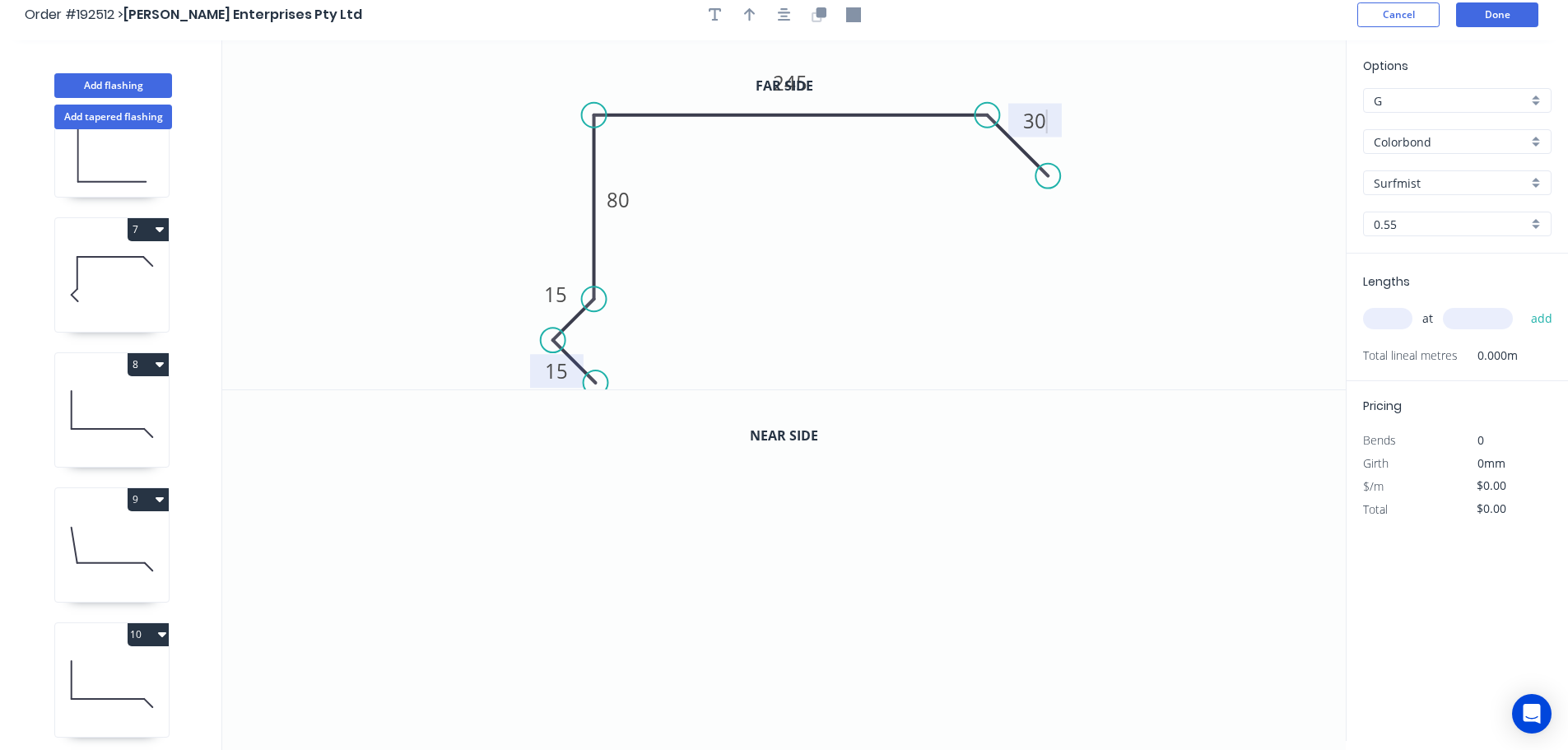
scroll to position [0, 0]
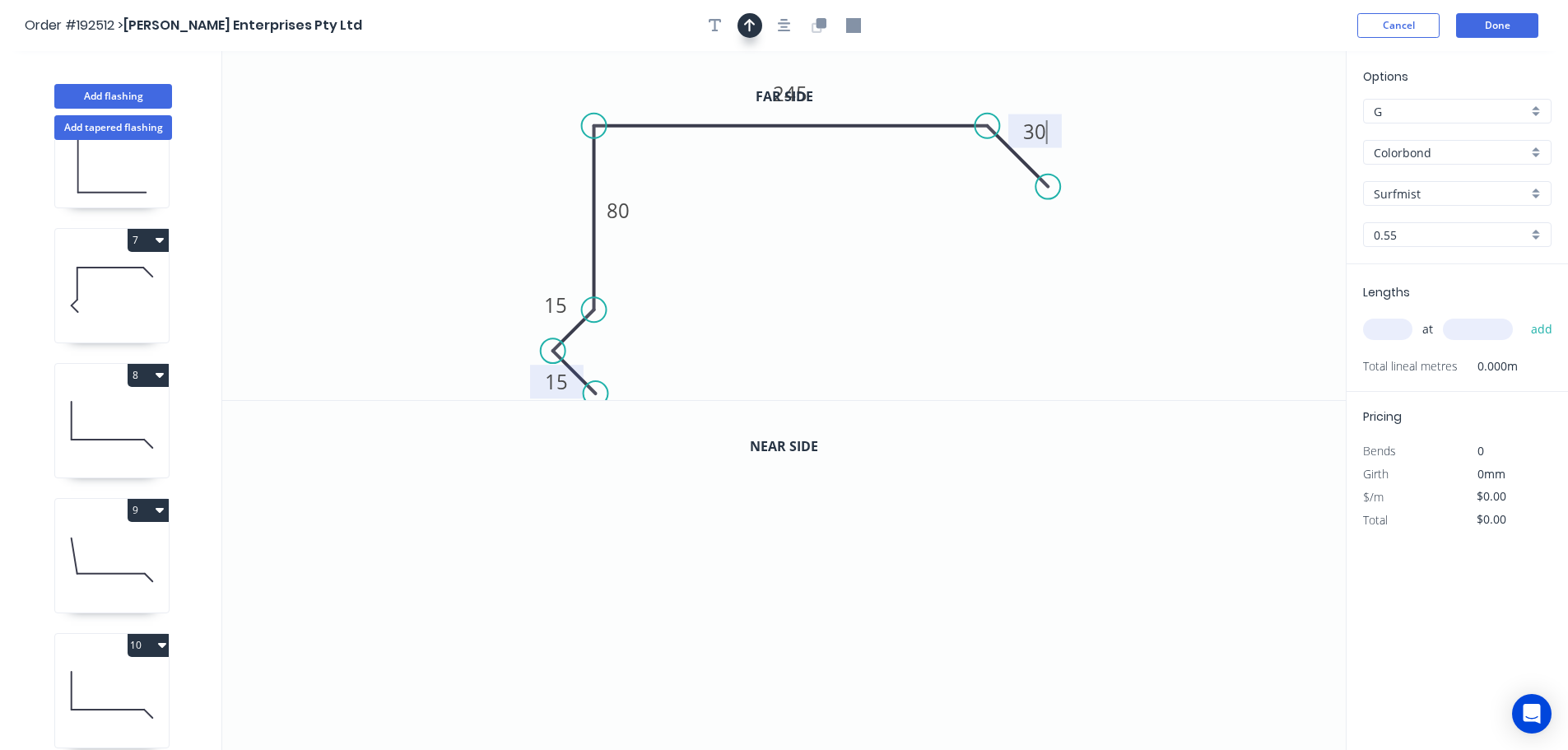
click at [745, 27] on icon "button" at bounding box center [749, 26] width 11 height 15
drag, startPoint x: 1261, startPoint y: 132, endPoint x: 517, endPoint y: 165, distance: 744.7
click at [517, 166] on icon at bounding box center [520, 153] width 15 height 53
drag, startPoint x: 707, startPoint y: 27, endPoint x: 648, endPoint y: 42, distance: 60.9
click at [706, 27] on button "button" at bounding box center [715, 25] width 25 height 25
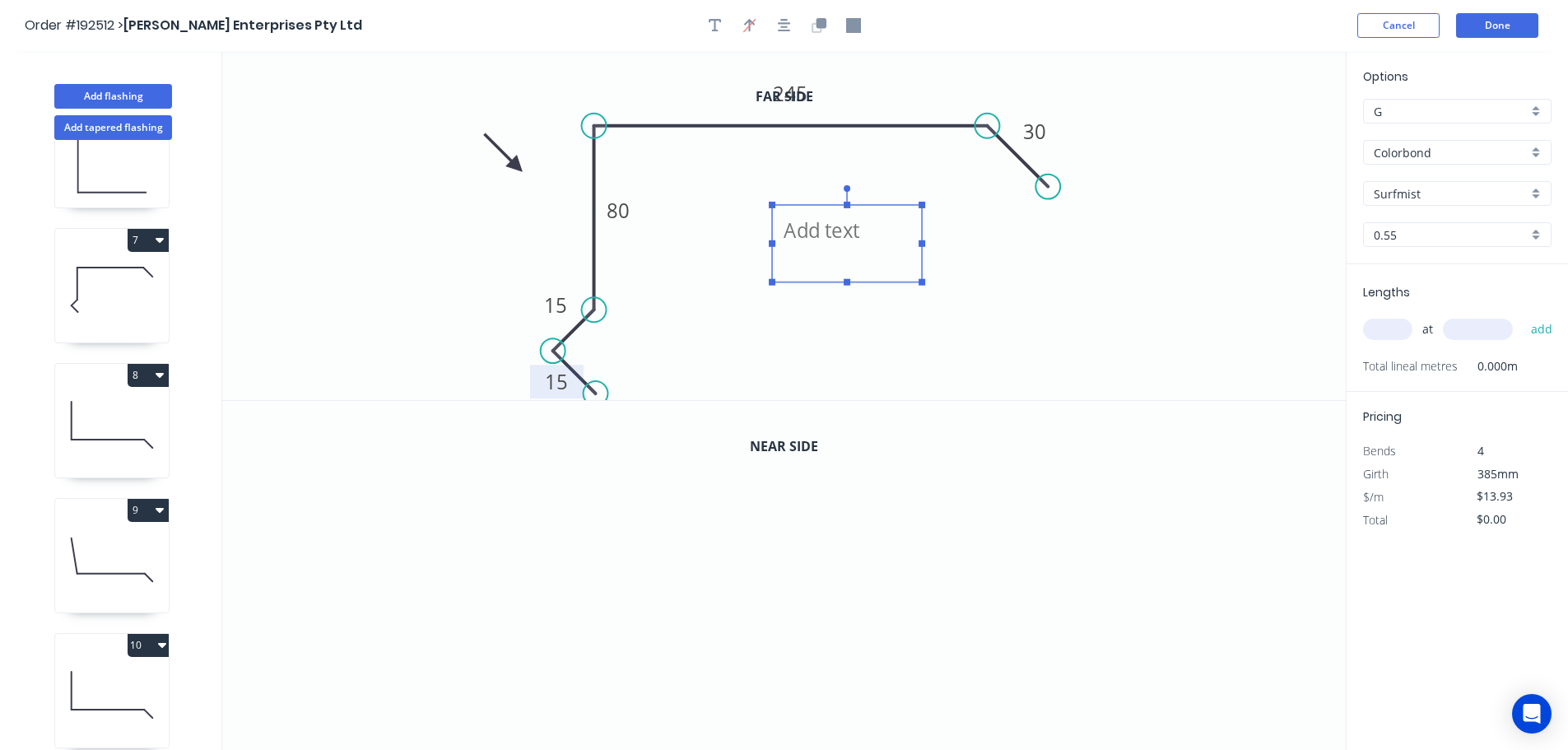
drag, startPoint x: 346, startPoint y: 97, endPoint x: 864, endPoint y: 224, distance: 533.3
click at [864, 224] on textarea at bounding box center [847, 244] width 133 height 61
click at [819, 27] on icon "button" at bounding box center [820, 23] width 10 height 10
click at [819, 24] on icon "button" at bounding box center [820, 23] width 10 height 10
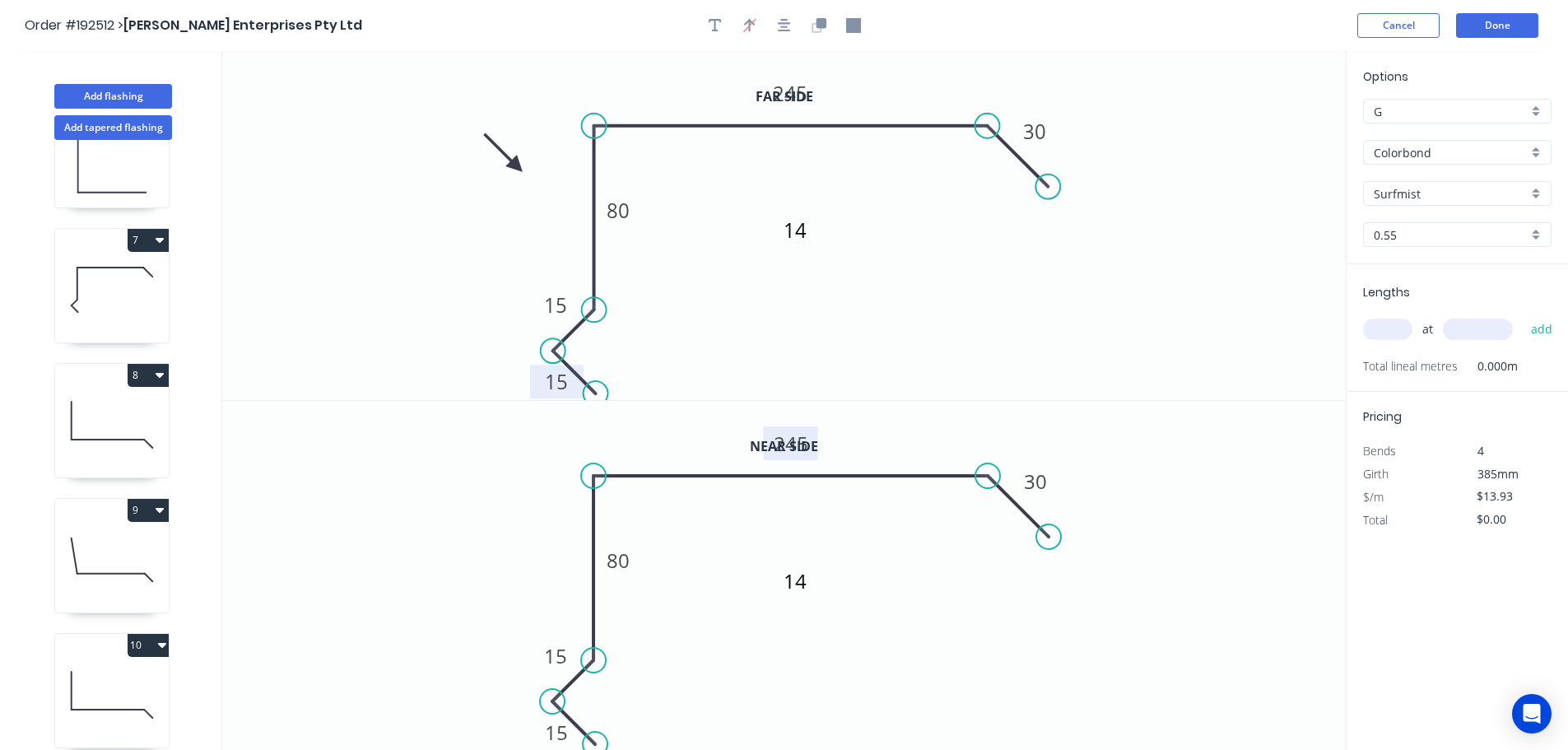
click at [795, 442] on tspan "245" at bounding box center [790, 442] width 34 height 27
click at [1393, 325] on input "text" at bounding box center [1387, 329] width 49 height 21
click at [1523, 315] on button "add" at bounding box center [1542, 329] width 39 height 28
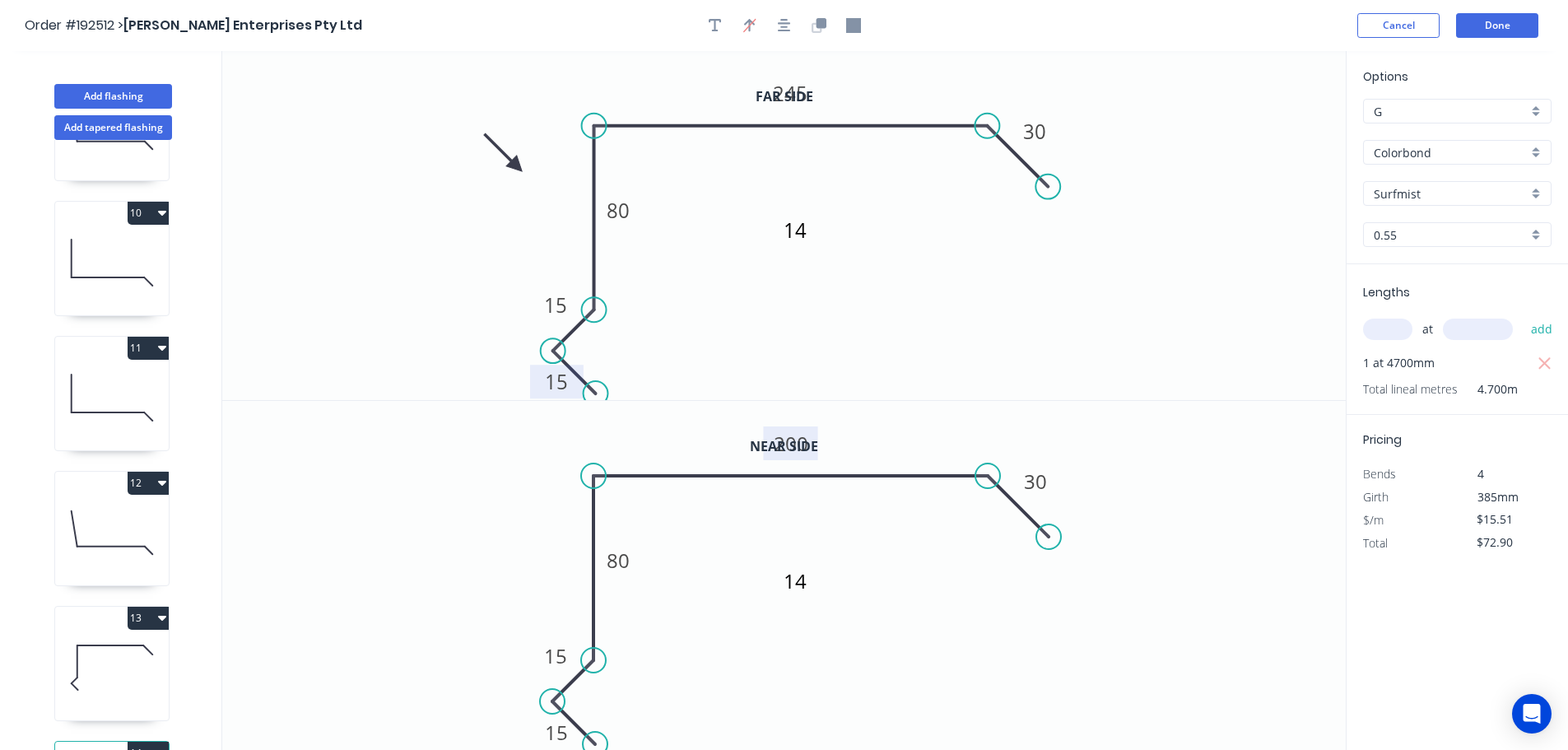
scroll to position [1287, 0]
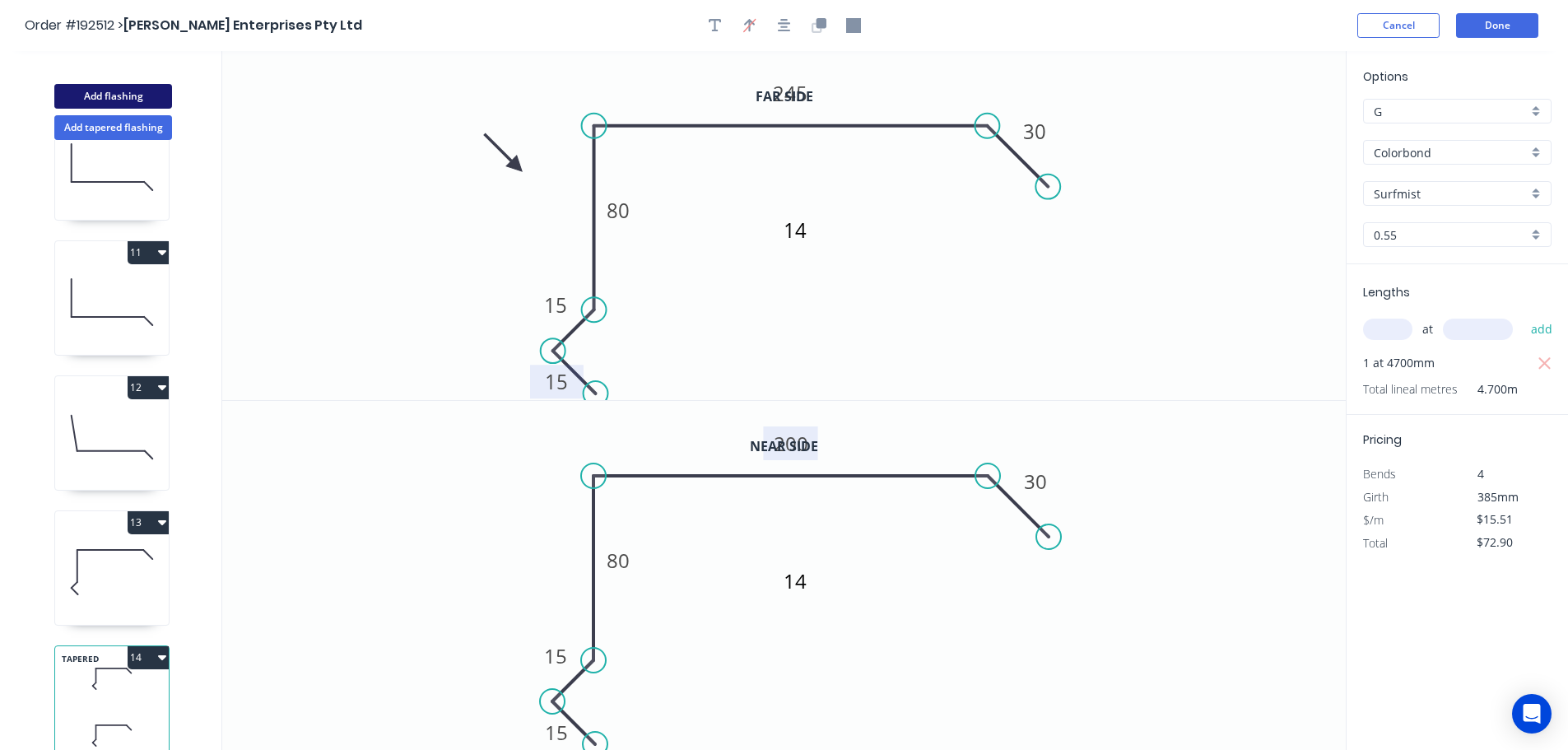
click at [115, 92] on button "Add flashing" at bounding box center [113, 96] width 117 height 25
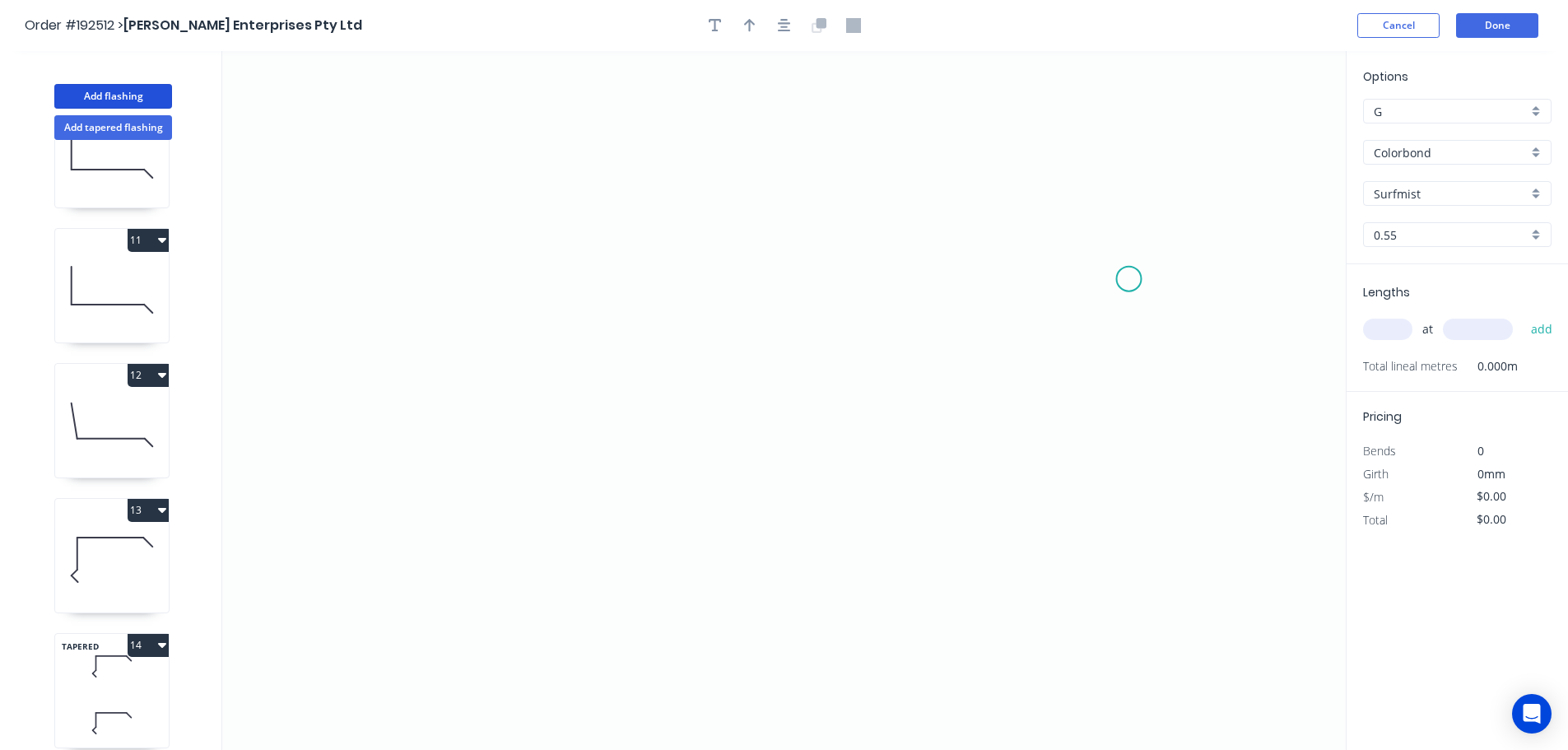
click at [1129, 279] on icon "0" at bounding box center [784, 400] width 1124 height 698
click at [1064, 212] on icon "0" at bounding box center [784, 400] width 1124 height 698
click at [658, 173] on icon "0 ?" at bounding box center [784, 400] width 1124 height 698
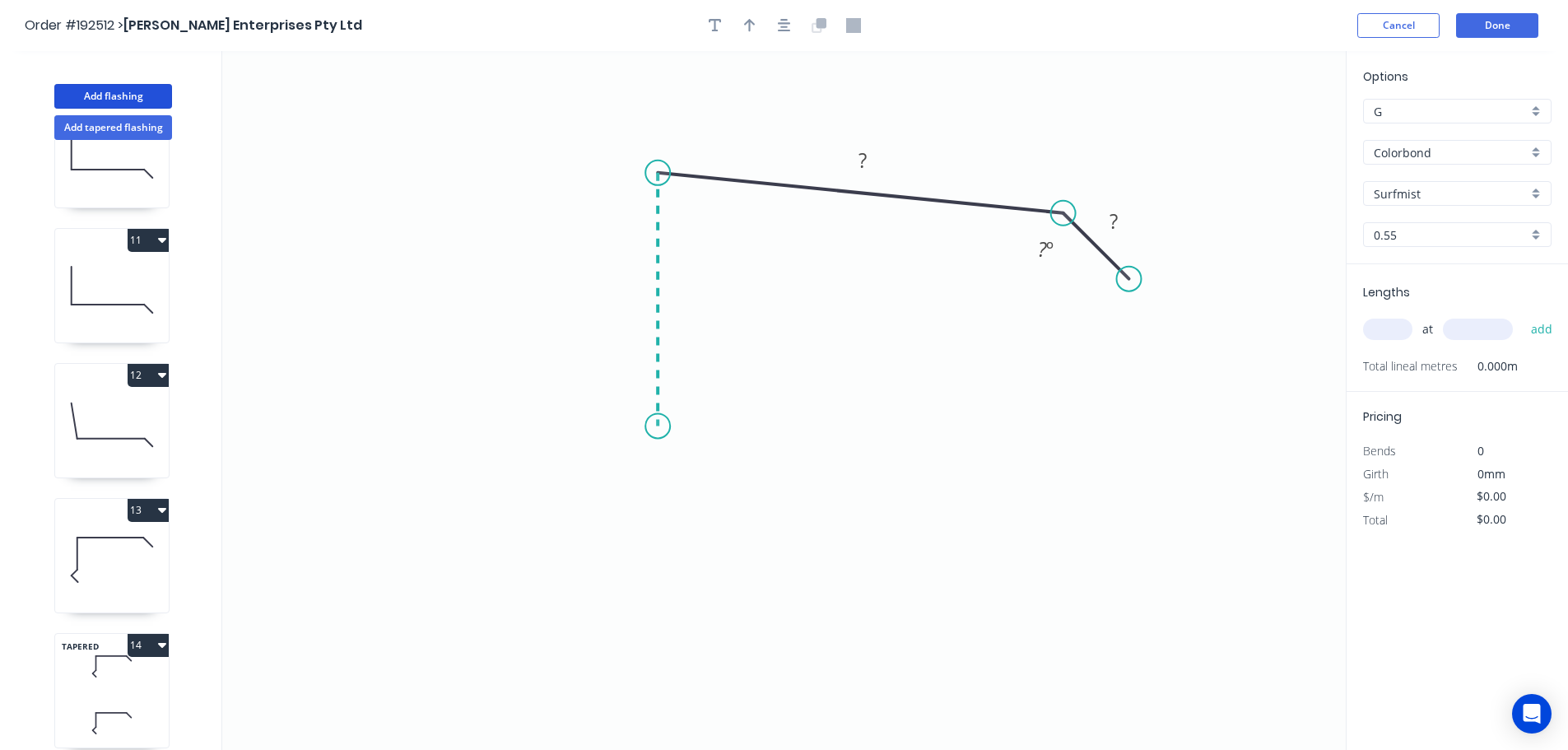
click at [672, 421] on icon "0 ? ? ? º" at bounding box center [784, 400] width 1124 height 698
drag, startPoint x: 611, startPoint y: 466, endPoint x: 634, endPoint y: 473, distance: 24.0
click at [612, 466] on icon "0 ? ? ? ? º ? º" at bounding box center [784, 400] width 1124 height 698
click at [661, 523] on icon "0 ? ? ? ? ? º ? º" at bounding box center [784, 400] width 1124 height 698
click at [656, 520] on circle at bounding box center [661, 515] width 25 height 25
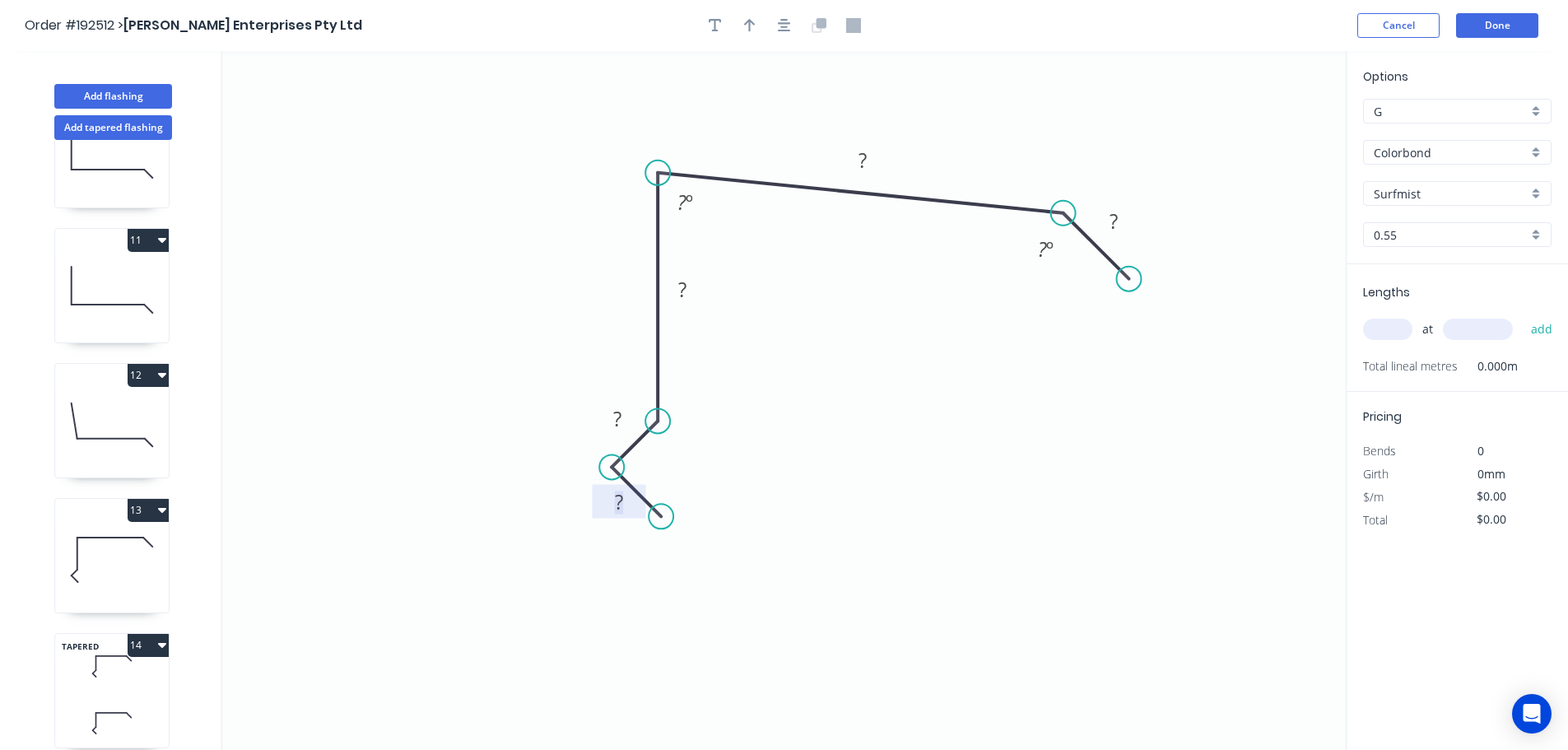
click at [618, 500] on tspan "?" at bounding box center [619, 501] width 8 height 27
click at [716, 24] on icon "button" at bounding box center [715, 26] width 13 height 15
drag, startPoint x: 303, startPoint y: 108, endPoint x: 895, endPoint y: 351, distance: 639.9
click at [895, 351] on textarea at bounding box center [921, 358] width 133 height 61
click at [1387, 328] on input "text" at bounding box center [1387, 329] width 49 height 21
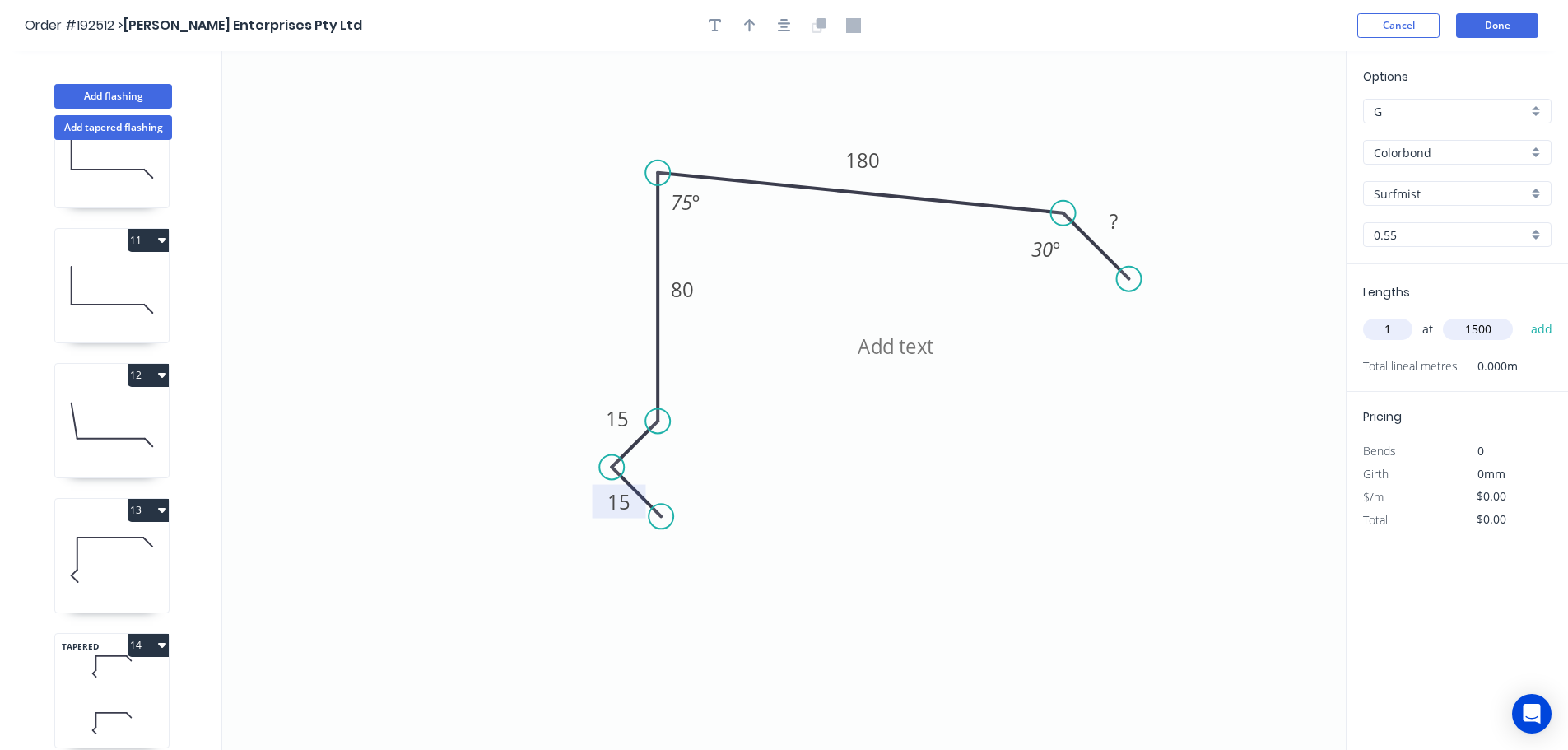
click at [1523, 315] on button "add" at bounding box center [1542, 329] width 39 height 28
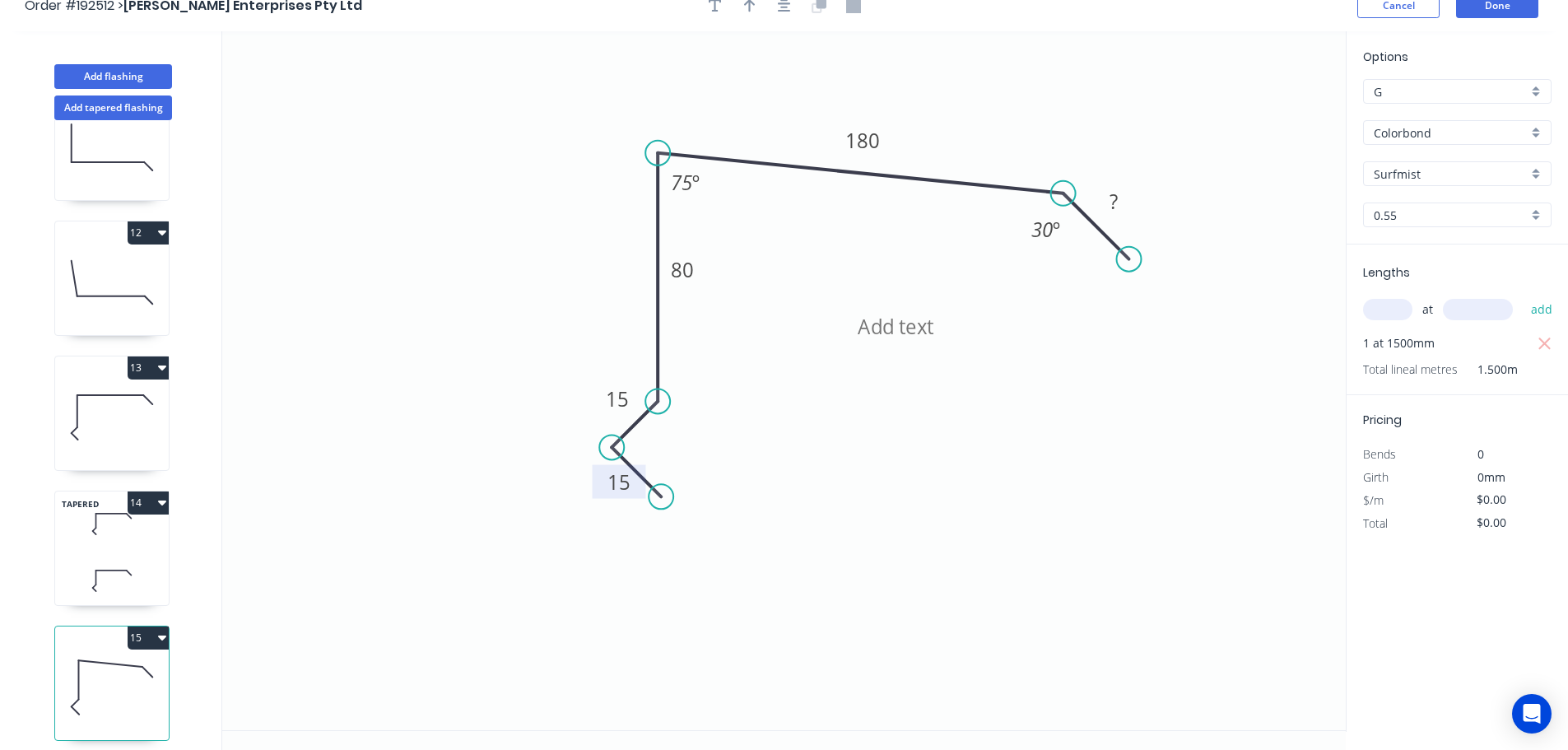
scroll to position [30, 0]
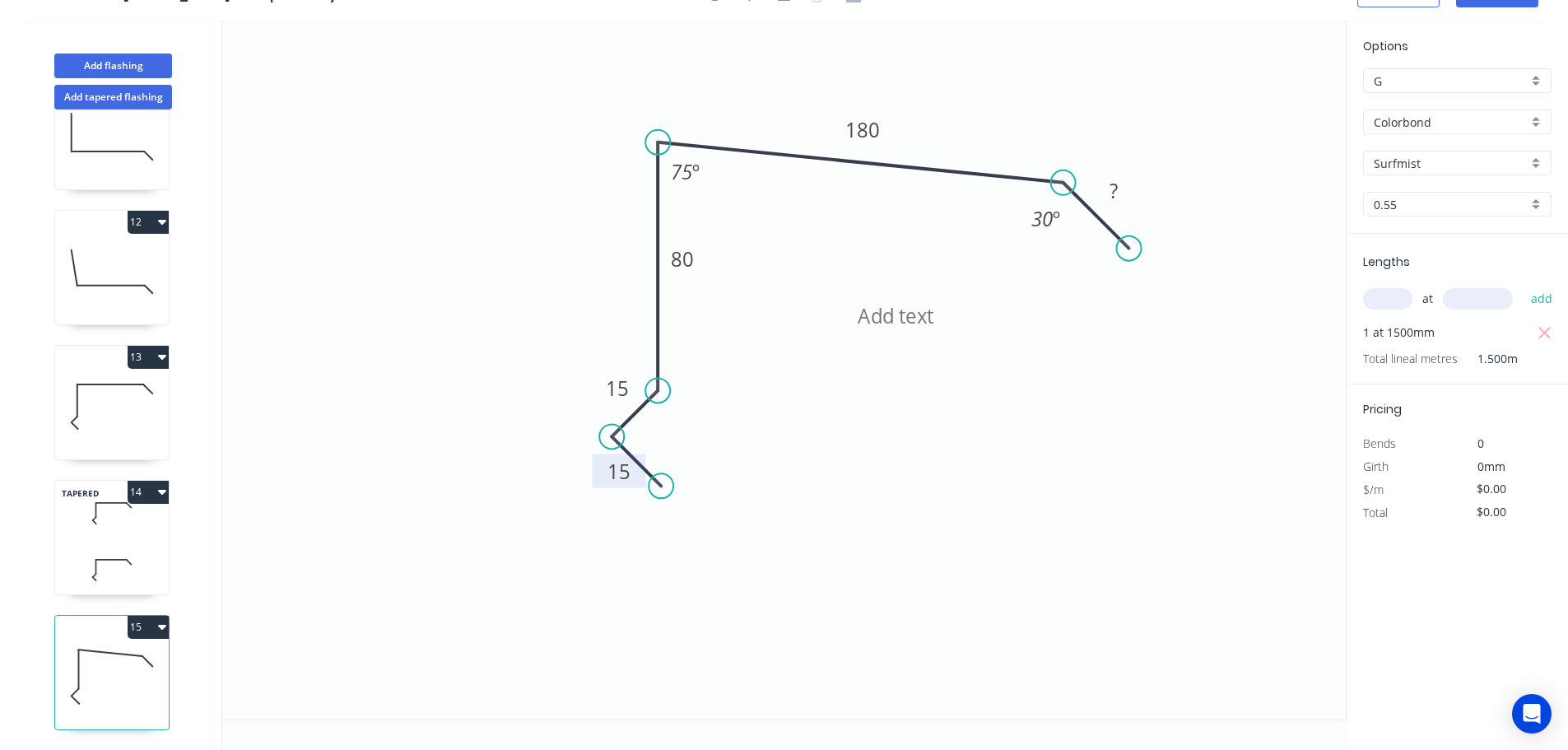
click at [127, 504] on icon at bounding box center [112, 513] width 114 height 49
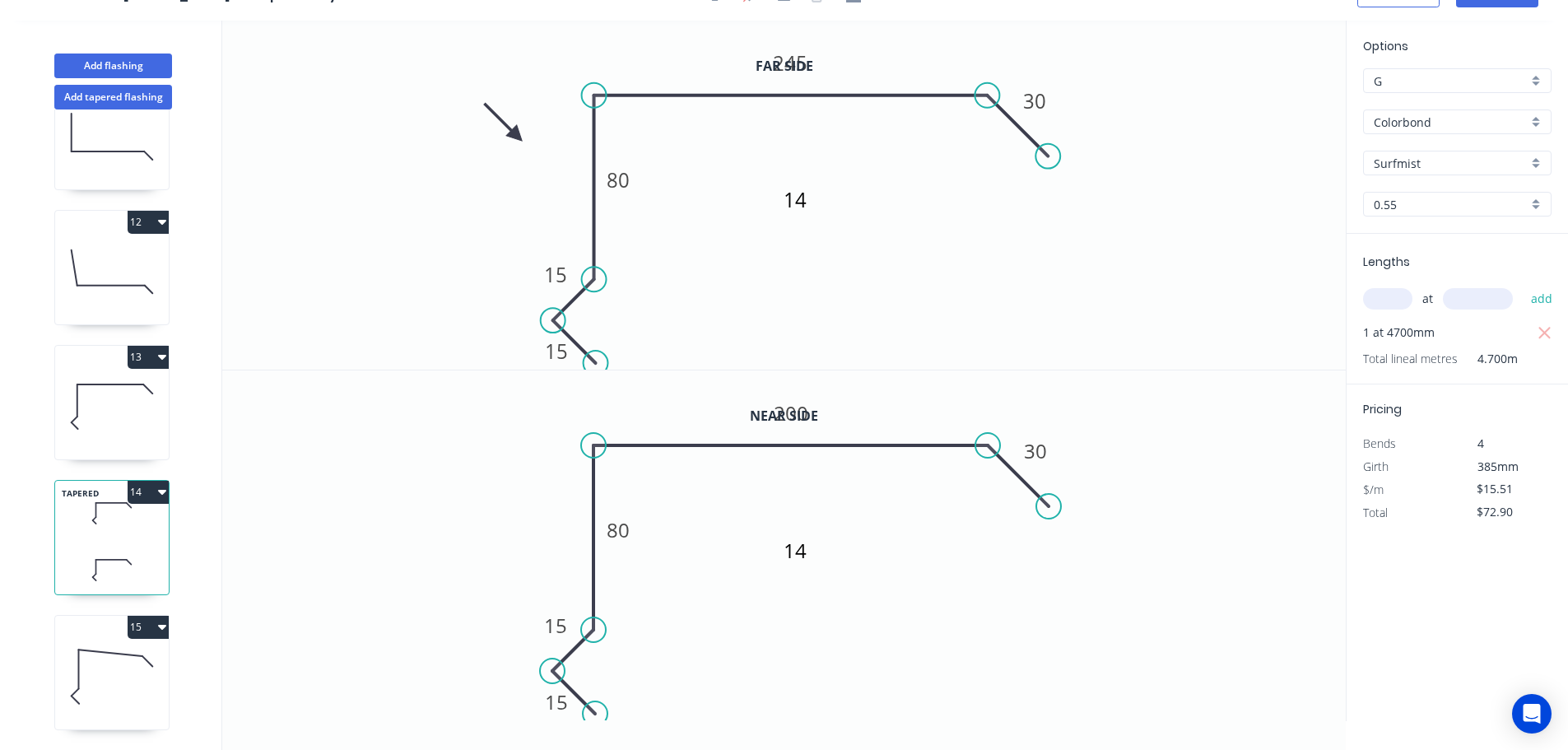
click at [119, 668] on icon at bounding box center [112, 676] width 114 height 105
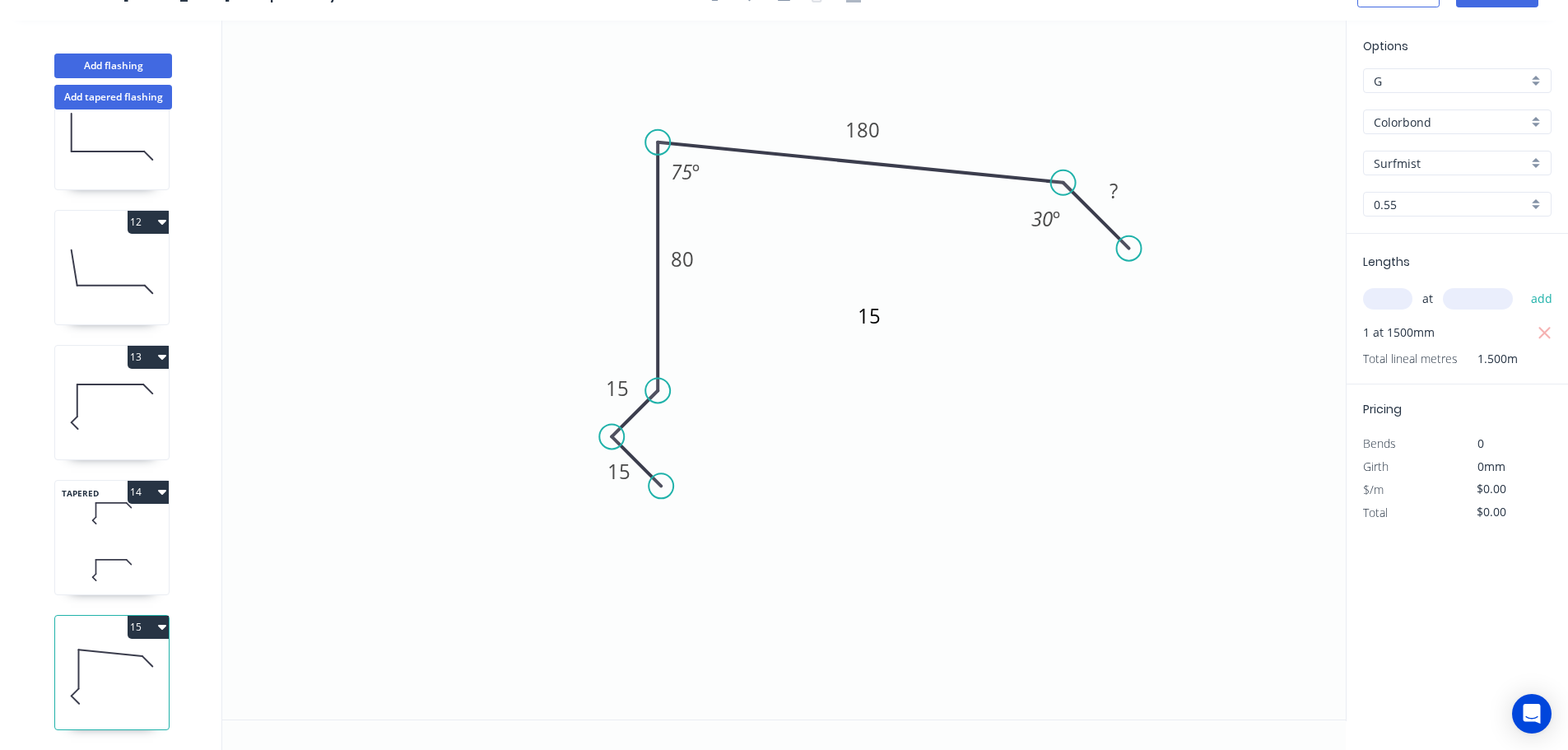
click at [165, 355] on icon "button" at bounding box center [162, 357] width 8 height 5
click at [45, 386] on div "Duplicate" at bounding box center [90, 398] width 127 height 24
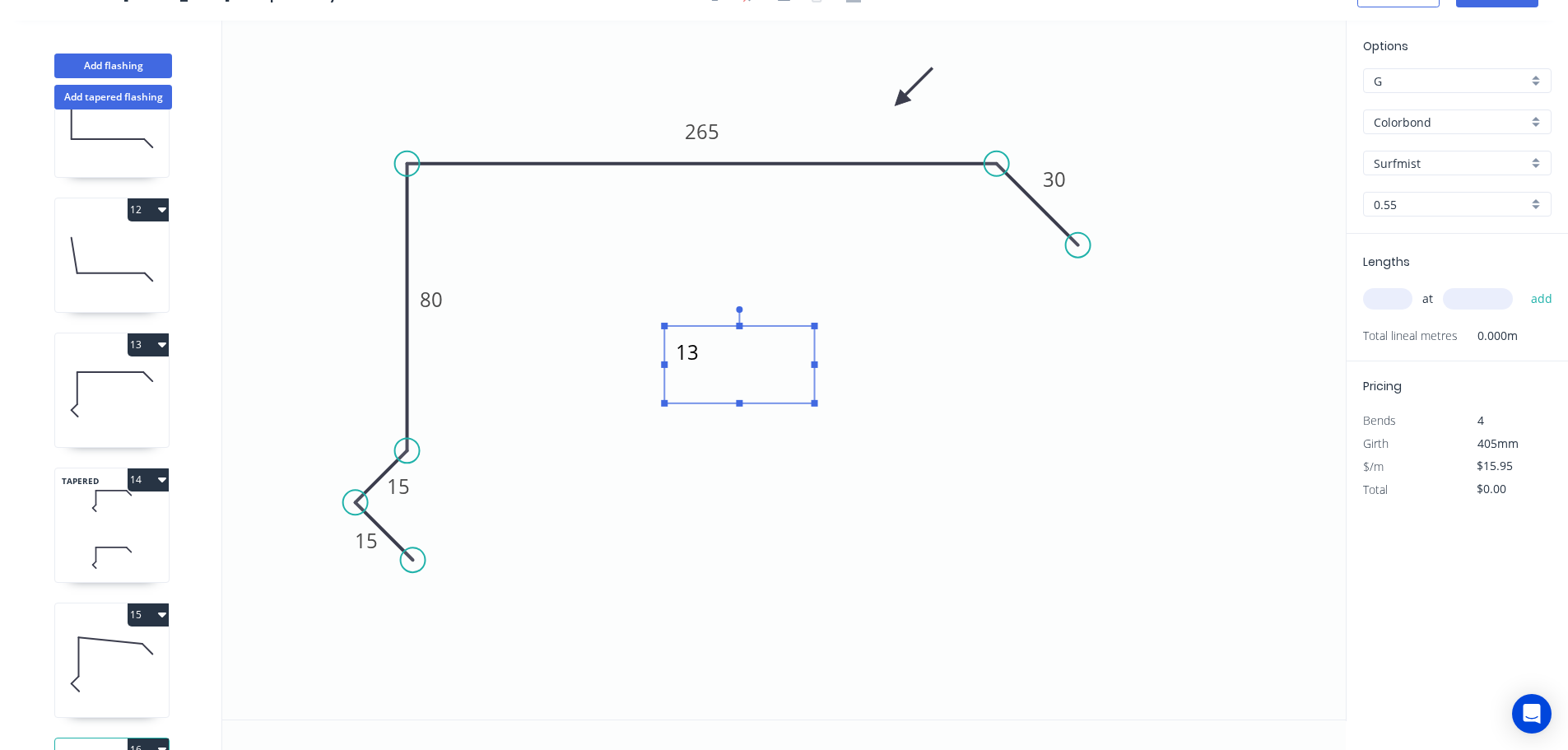
click at [699, 350] on textarea "13" at bounding box center [739, 365] width 133 height 61
click at [708, 132] on tspan "265" at bounding box center [701, 130] width 34 height 27
click at [1385, 296] on input "text" at bounding box center [1387, 298] width 49 height 21
click at [1523, 284] on button "add" at bounding box center [1542, 298] width 39 height 28
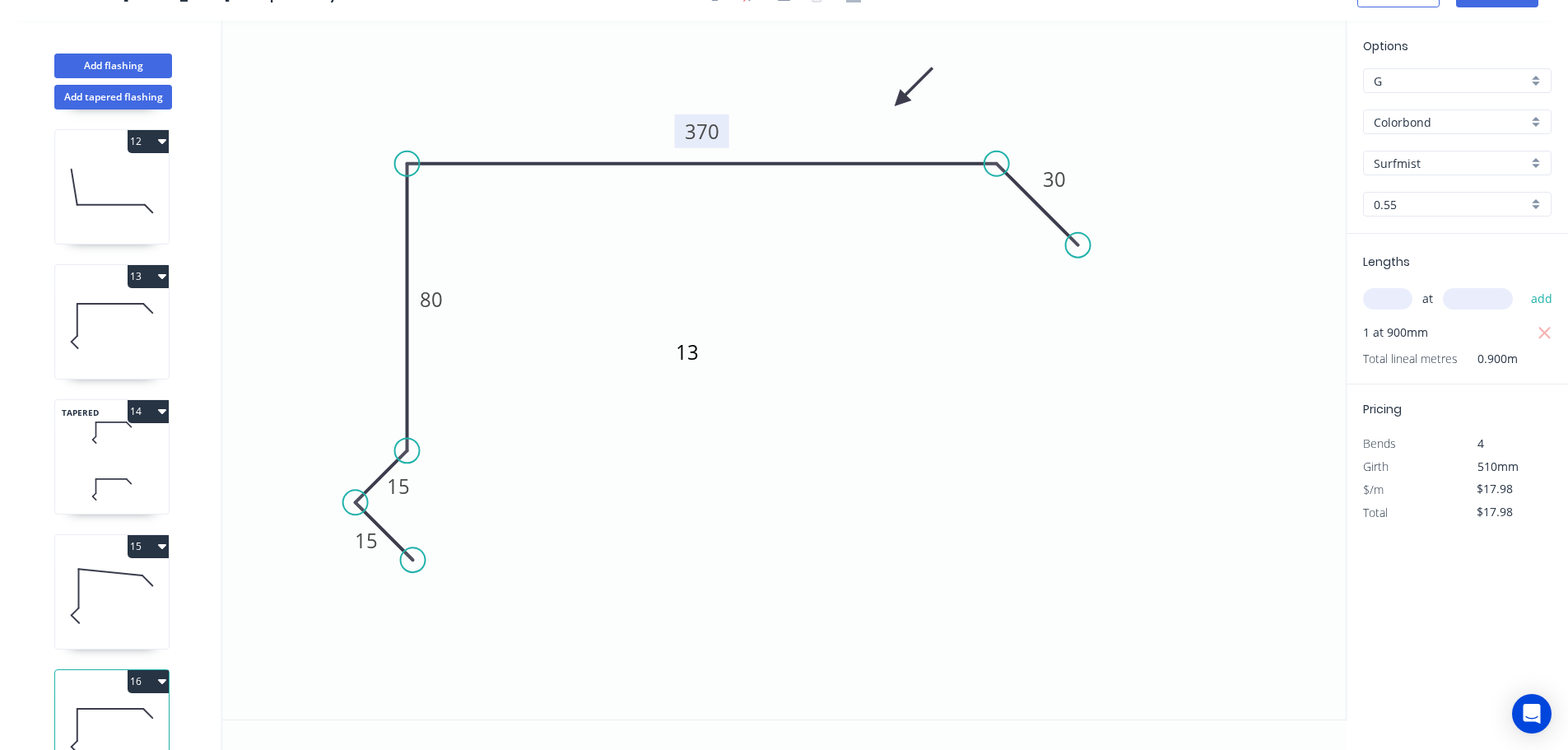
scroll to position [1556, 0]
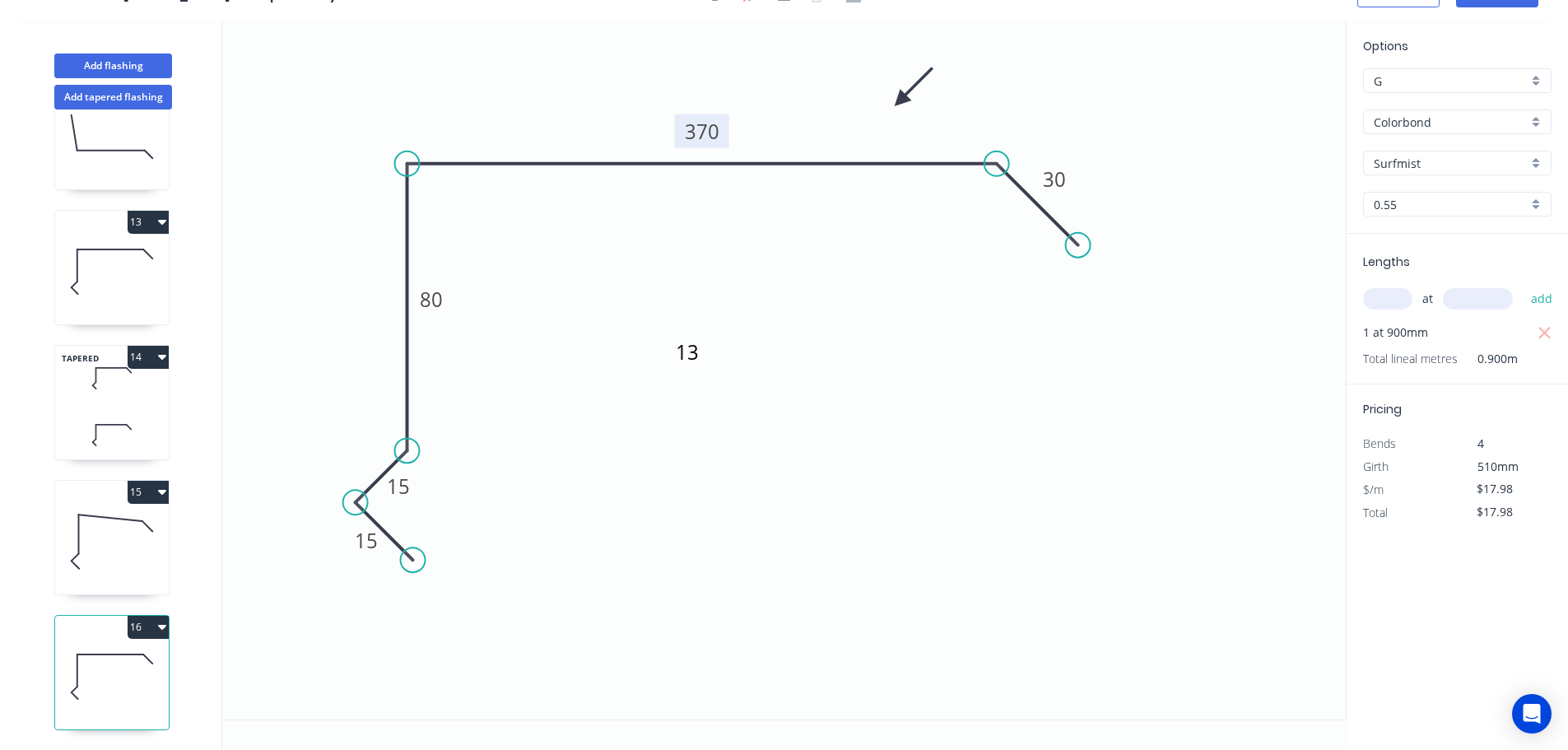
click at [162, 624] on icon "button" at bounding box center [162, 626] width 8 height 5
click at [49, 656] on div "Duplicate" at bounding box center [90, 668] width 127 height 24
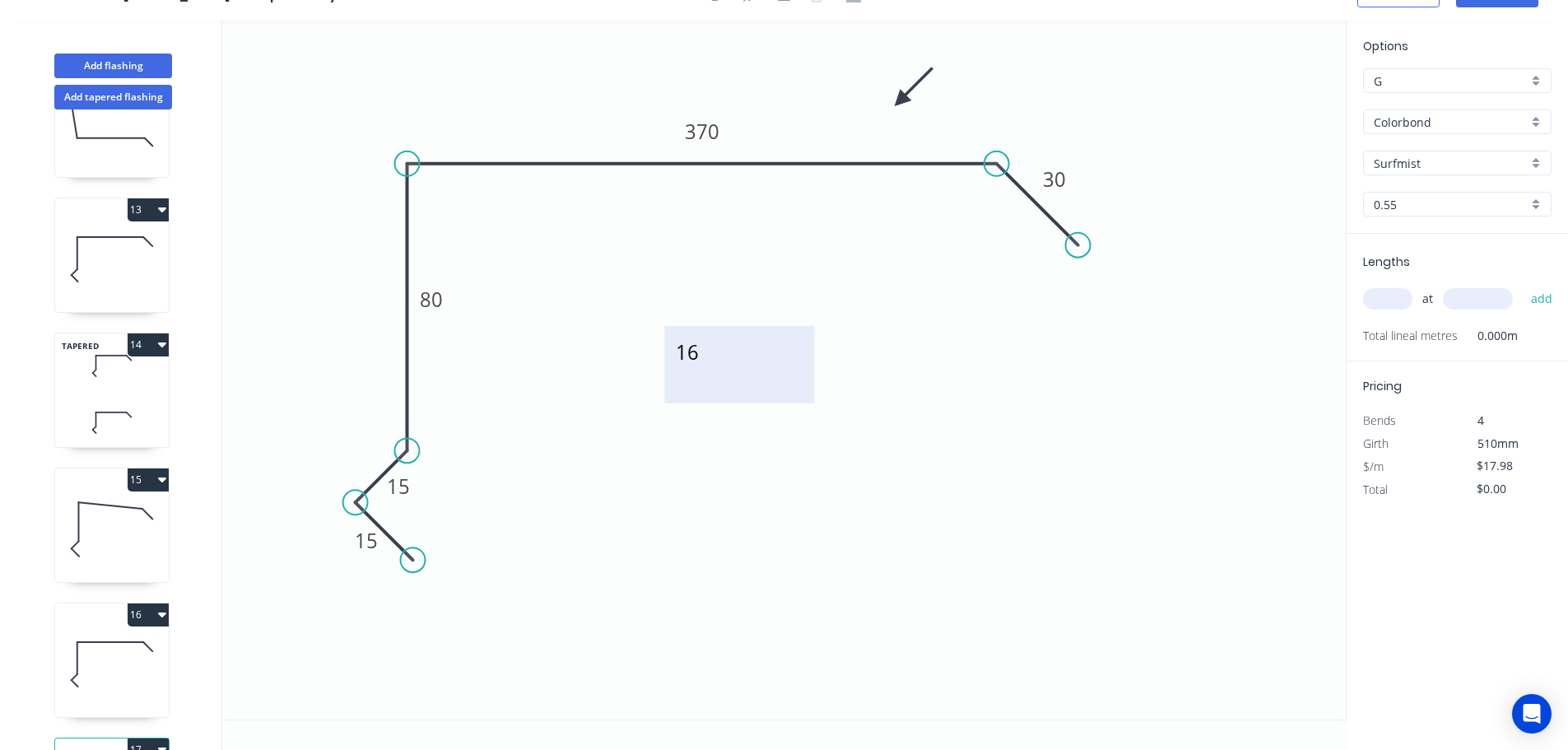
click at [699, 348] on textarea "16" at bounding box center [739, 365] width 133 height 61
click at [706, 136] on tspan "370" at bounding box center [701, 130] width 34 height 27
click at [1382, 298] on input "text" at bounding box center [1387, 298] width 49 height 21
click at [1523, 284] on button "add" at bounding box center [1542, 298] width 39 height 28
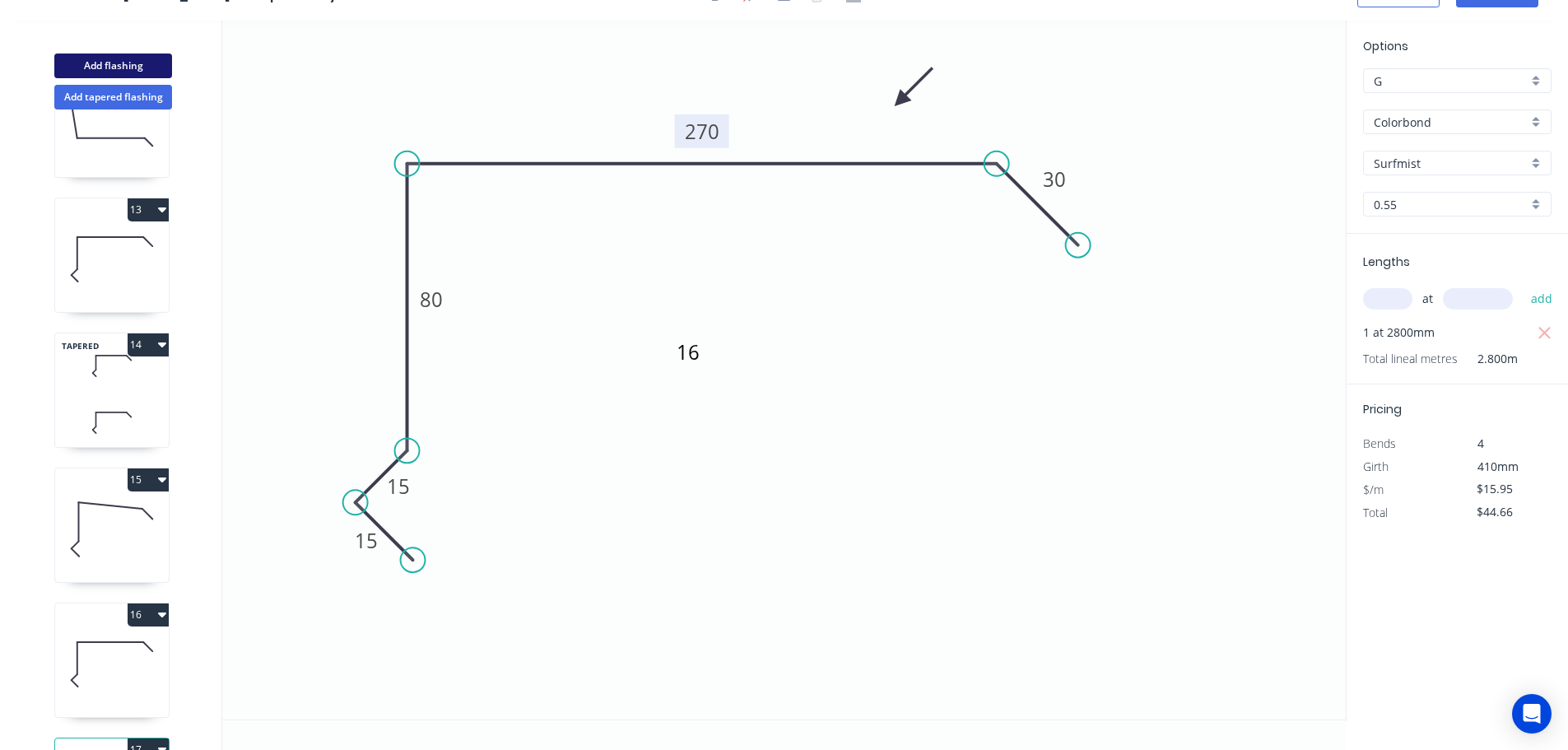
click at [130, 64] on button "Add flashing" at bounding box center [113, 66] width 117 height 25
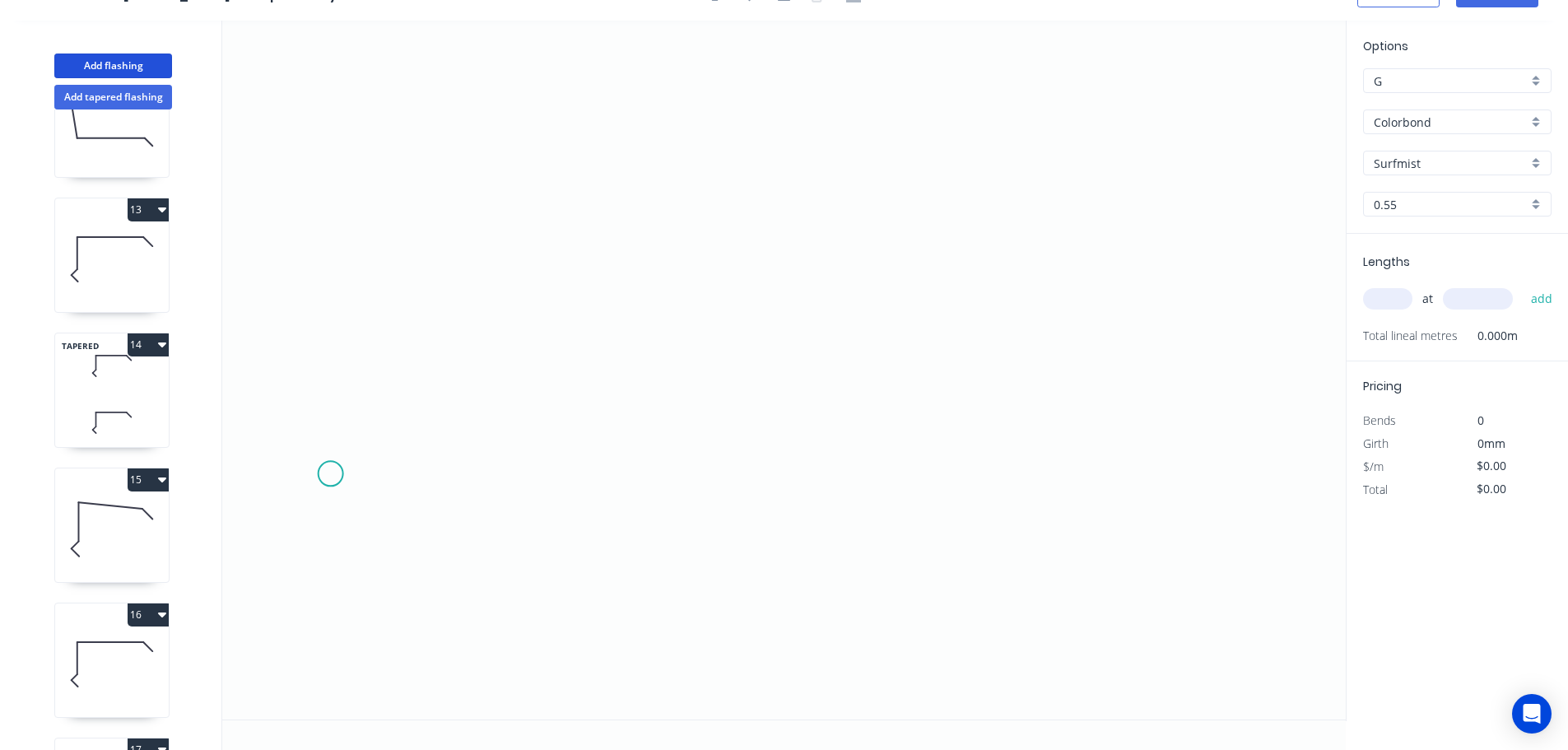
click at [330, 474] on icon "0" at bounding box center [784, 369] width 1124 height 698
click at [369, 374] on icon at bounding box center [350, 423] width 39 height 100
click at [800, 287] on icon "0 ?" at bounding box center [784, 369] width 1124 height 698
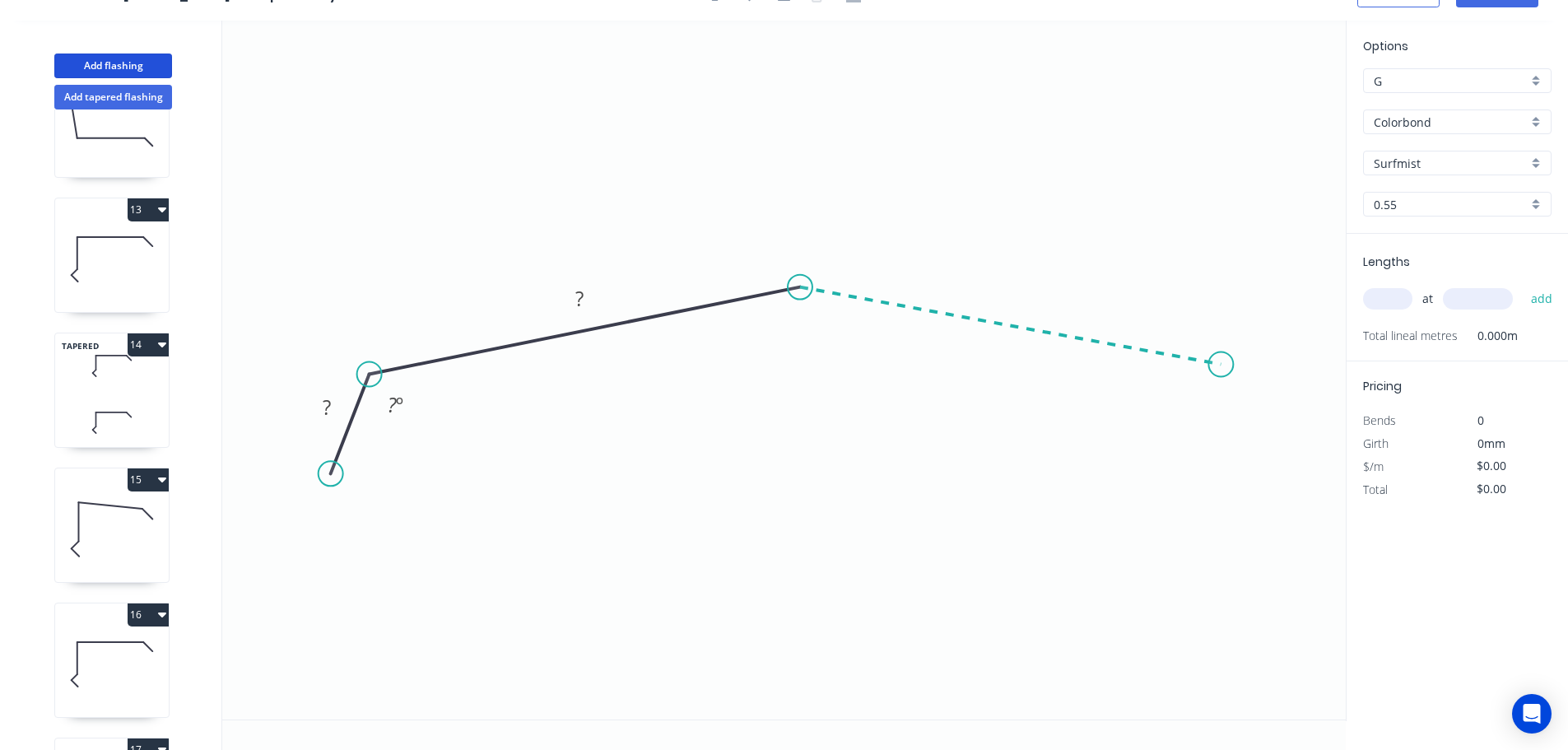
click at [1222, 365] on icon "0 ? ? ? º" at bounding box center [784, 369] width 1124 height 698
click at [1269, 477] on icon "0 ? ? ? ? º ? º" at bounding box center [784, 369] width 1124 height 698
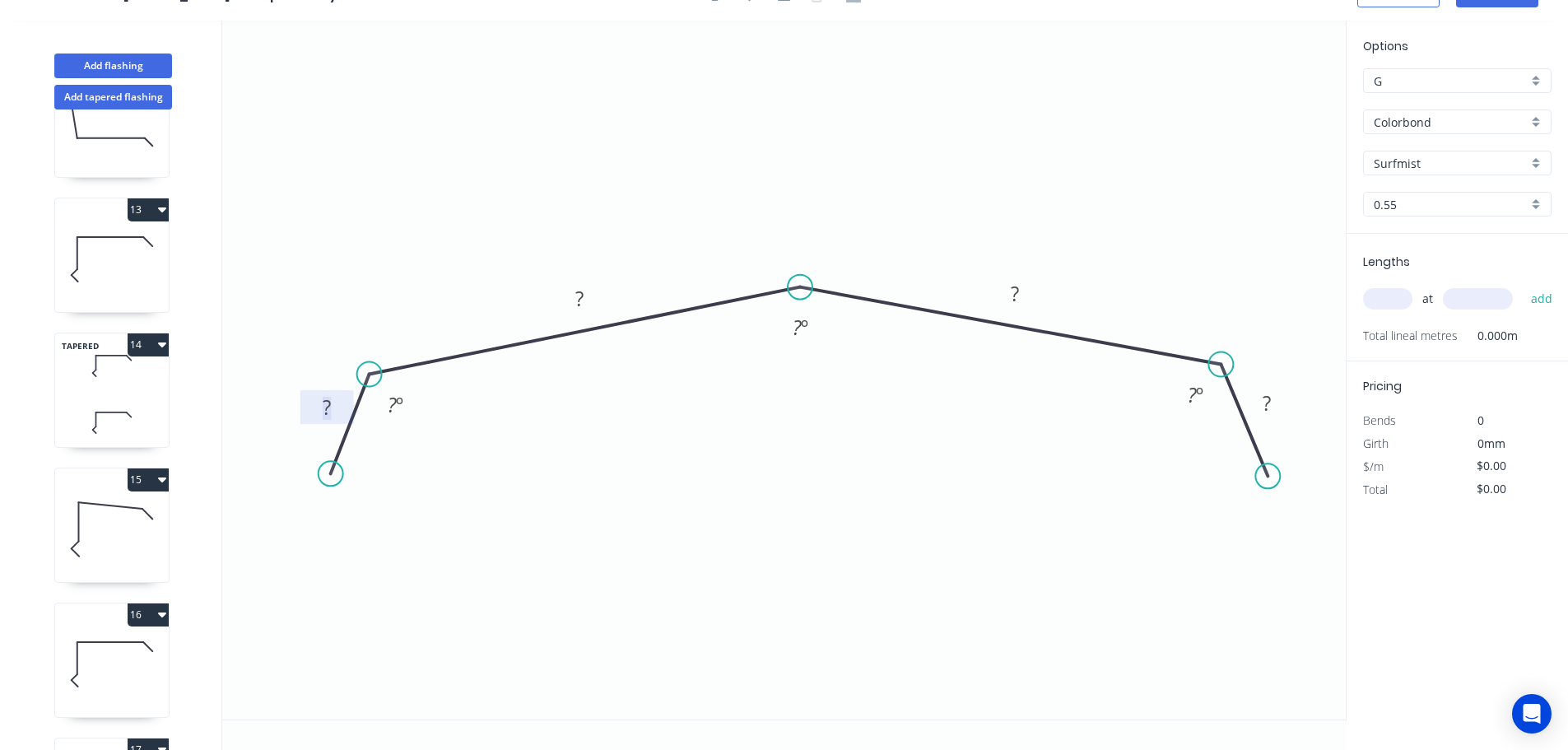
click at [328, 402] on tspan "?" at bounding box center [326, 406] width 8 height 27
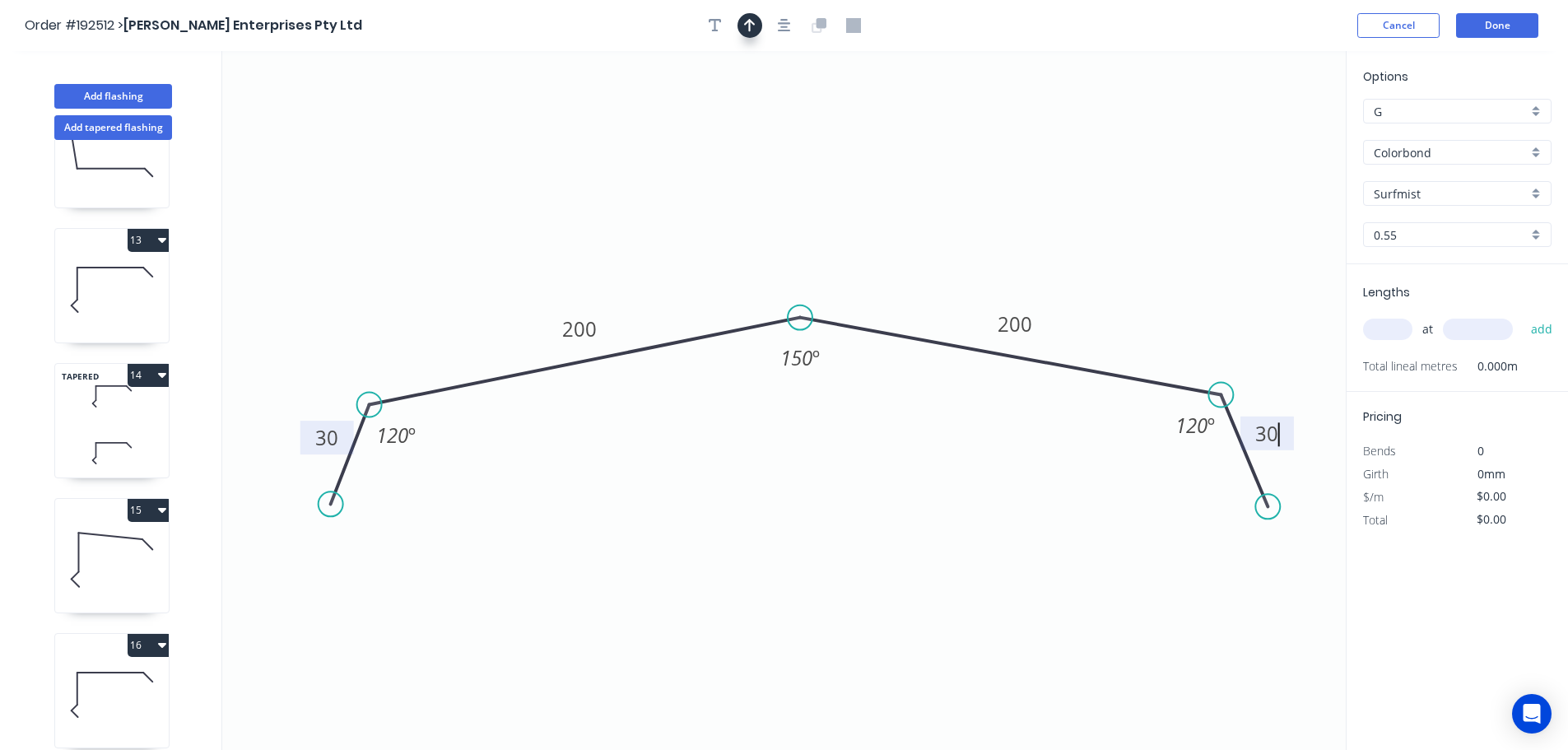
click at [744, 27] on icon "button" at bounding box center [749, 26] width 11 height 15
click at [1266, 128] on icon at bounding box center [1263, 114] width 15 height 53
drag, startPoint x: 1266, startPoint y: 128, endPoint x: 1075, endPoint y: 229, distance: 216.1
click at [1076, 228] on icon at bounding box center [1089, 211] width 48 height 48
drag, startPoint x: 723, startPoint y: 25, endPoint x: 618, endPoint y: 65, distance: 112.4
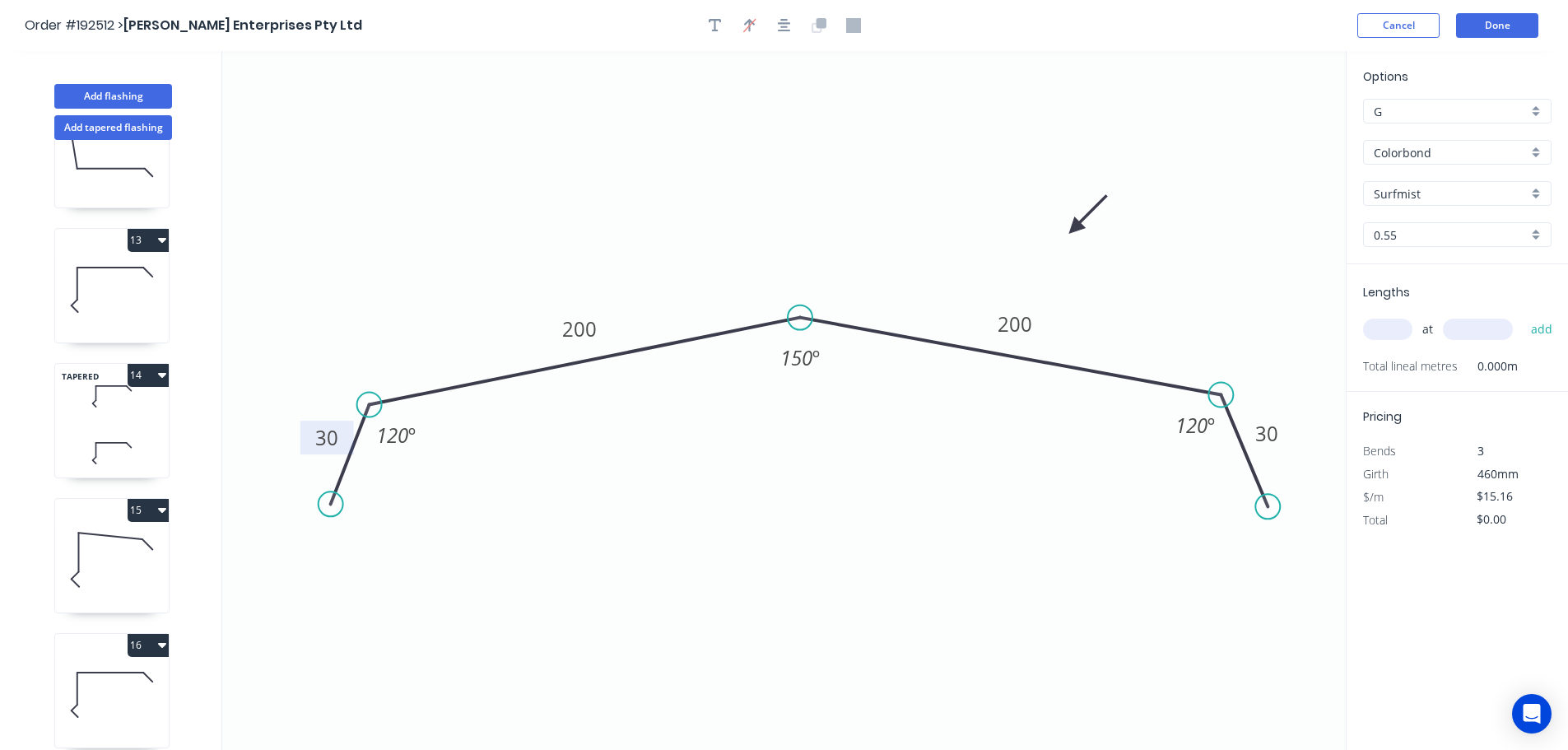
click at [718, 28] on button "button" at bounding box center [715, 25] width 25 height 25
drag, startPoint x: 325, startPoint y: 105, endPoint x: 789, endPoint y: 192, distance: 472.1
click at [791, 191] on textarea at bounding box center [808, 203] width 133 height 61
click at [1393, 332] on input "text" at bounding box center [1387, 329] width 49 height 21
click at [1523, 315] on button "add" at bounding box center [1542, 329] width 39 height 28
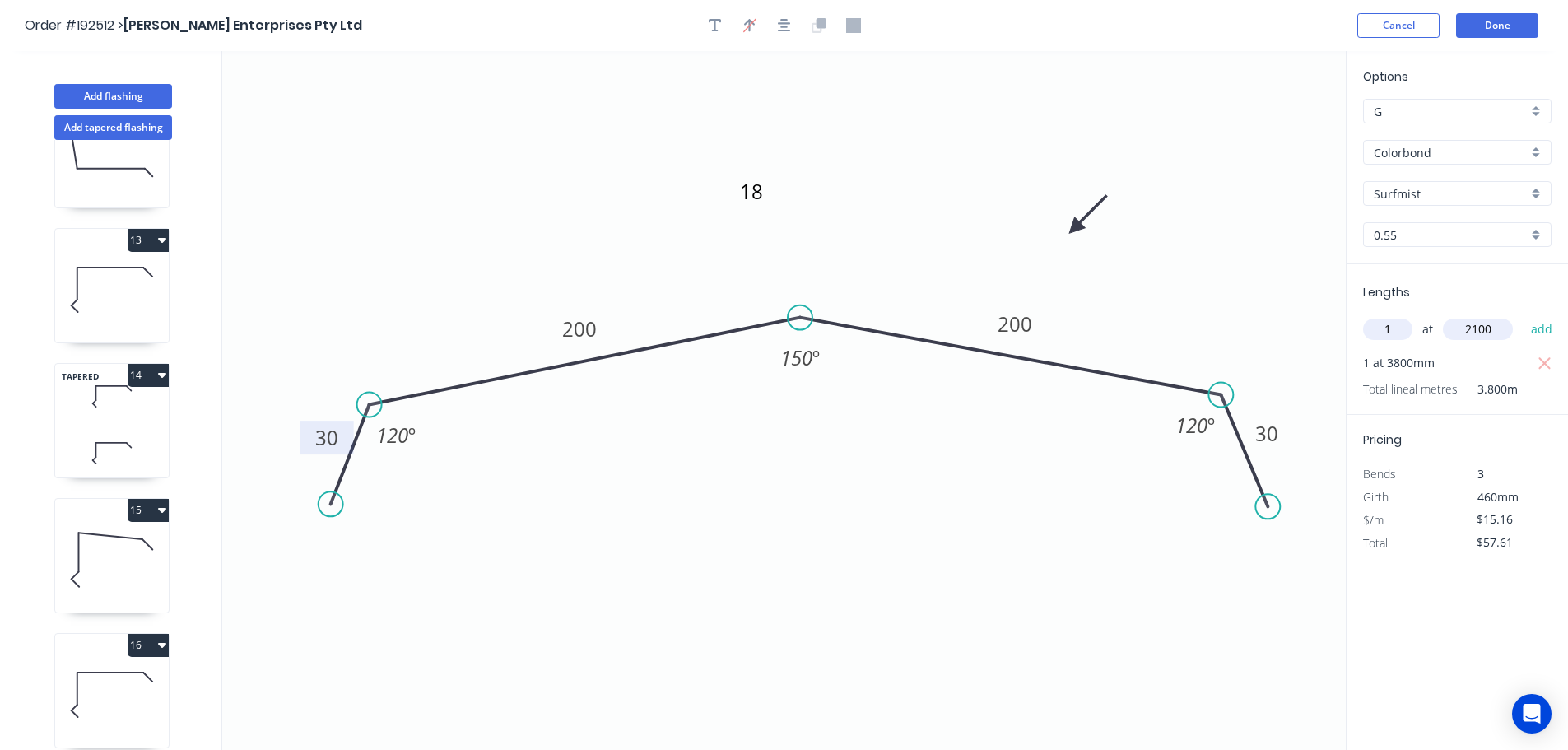
click at [1523, 315] on button "add" at bounding box center [1542, 329] width 39 height 28
click at [164, 237] on icon "button" at bounding box center [162, 239] width 8 height 5
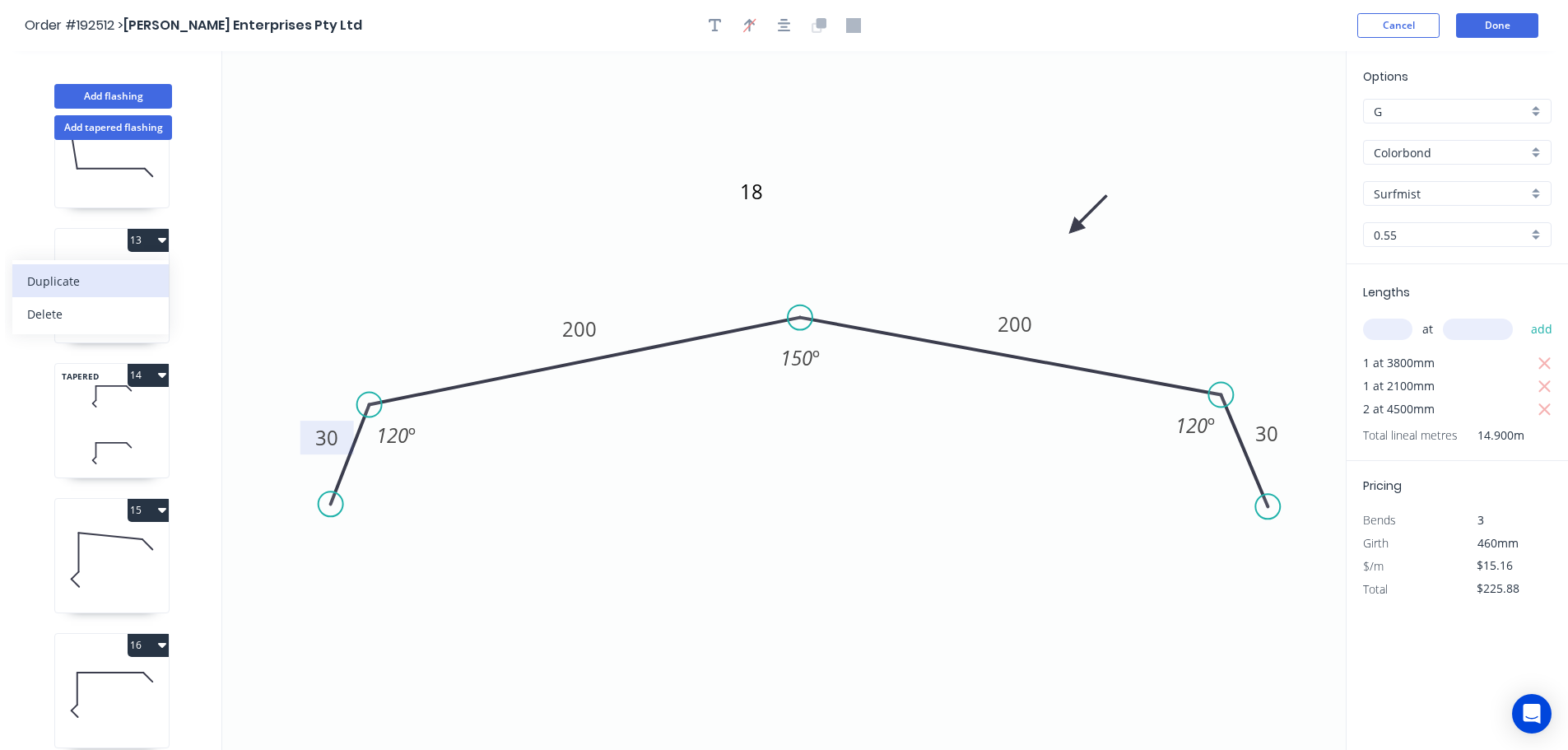
click at [54, 274] on div "Duplicate" at bounding box center [90, 281] width 127 height 24
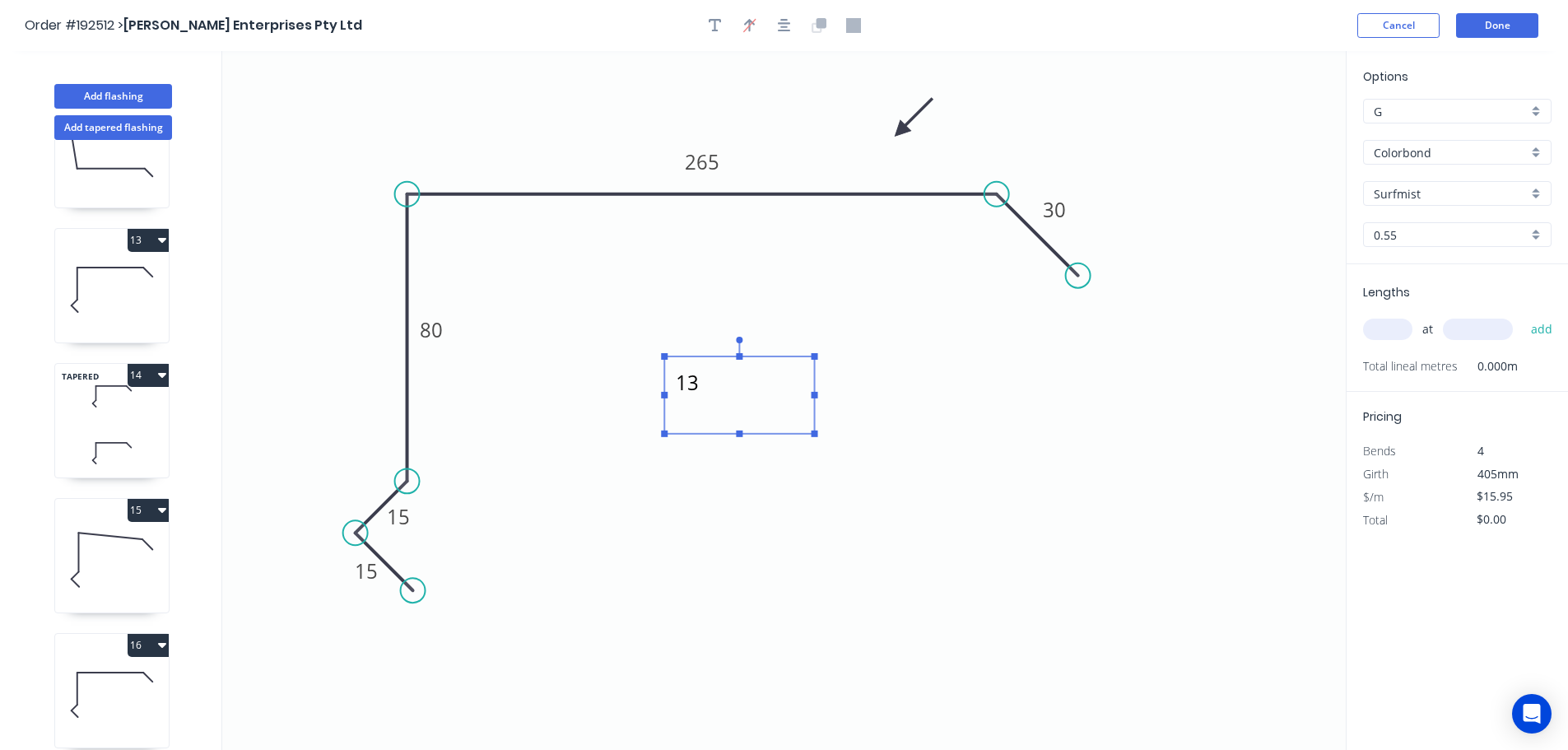
click at [687, 388] on textarea "13" at bounding box center [739, 395] width 133 height 61
click at [705, 163] on tspan "265" at bounding box center [701, 161] width 34 height 27
click at [1387, 326] on input "text" at bounding box center [1387, 329] width 49 height 21
click at [1523, 315] on button "add" at bounding box center [1542, 329] width 39 height 28
click at [163, 375] on icon "button" at bounding box center [162, 375] width 8 height 5
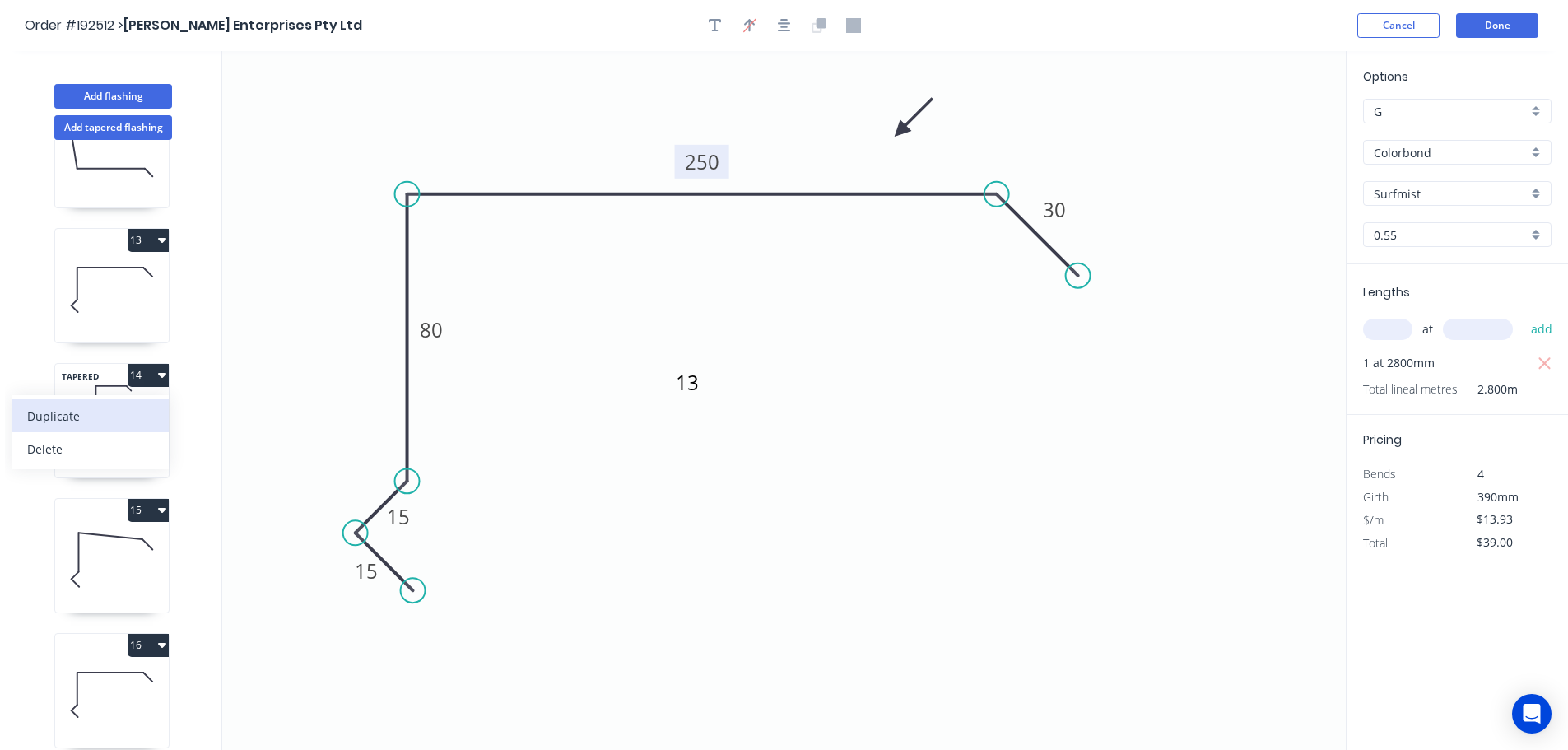
click at [64, 414] on div "Duplicate" at bounding box center [90, 416] width 127 height 24
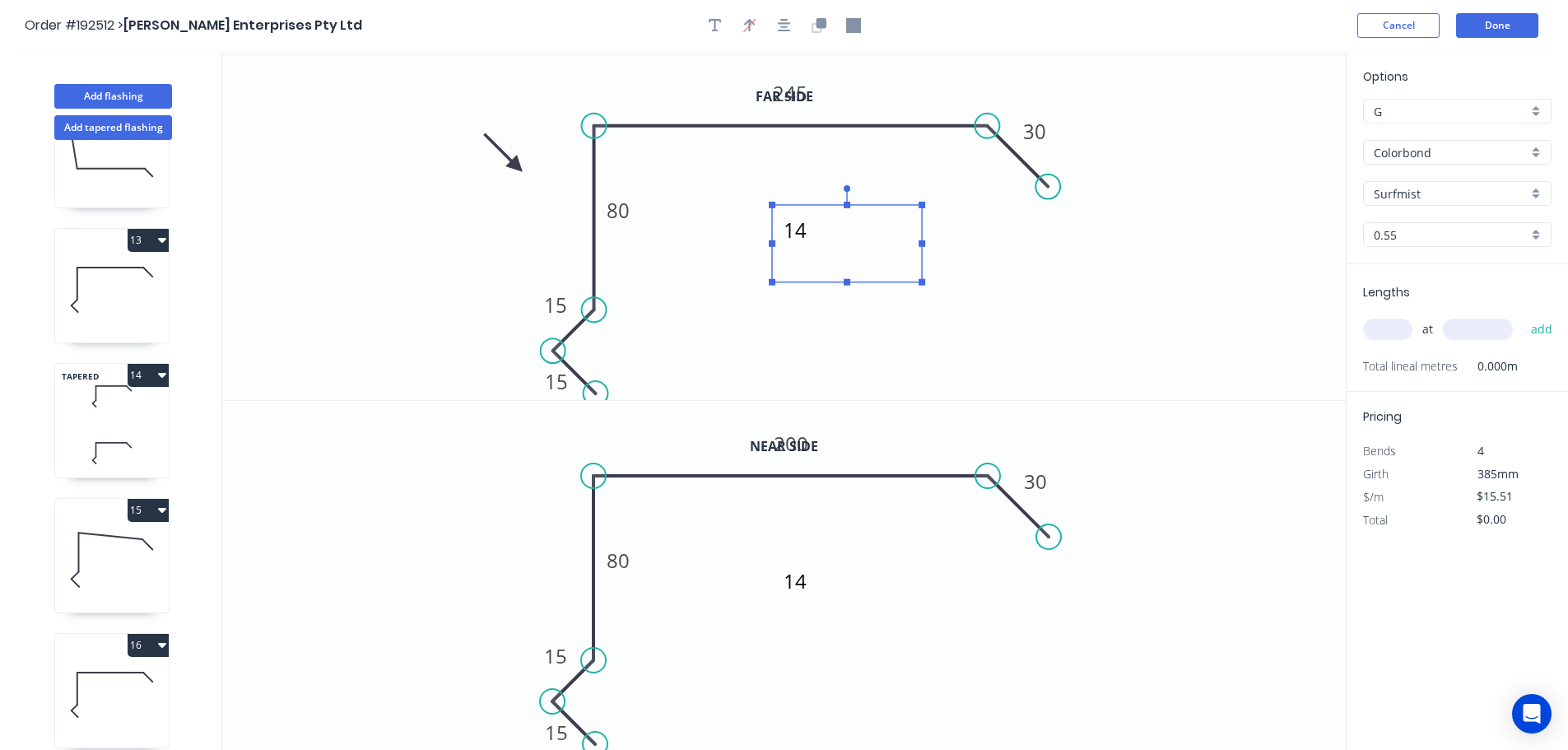
click at [804, 230] on textarea "14" at bounding box center [847, 244] width 133 height 61
click at [801, 274] on textarea "14" at bounding box center [847, 244] width 133 height 61
click at [1094, 673] on icon "15 15 80 200 30" at bounding box center [784, 575] width 1124 height 350
click at [791, 93] on tspan "245" at bounding box center [790, 92] width 34 height 27
click at [791, 443] on tspan "200" at bounding box center [790, 442] width 34 height 27
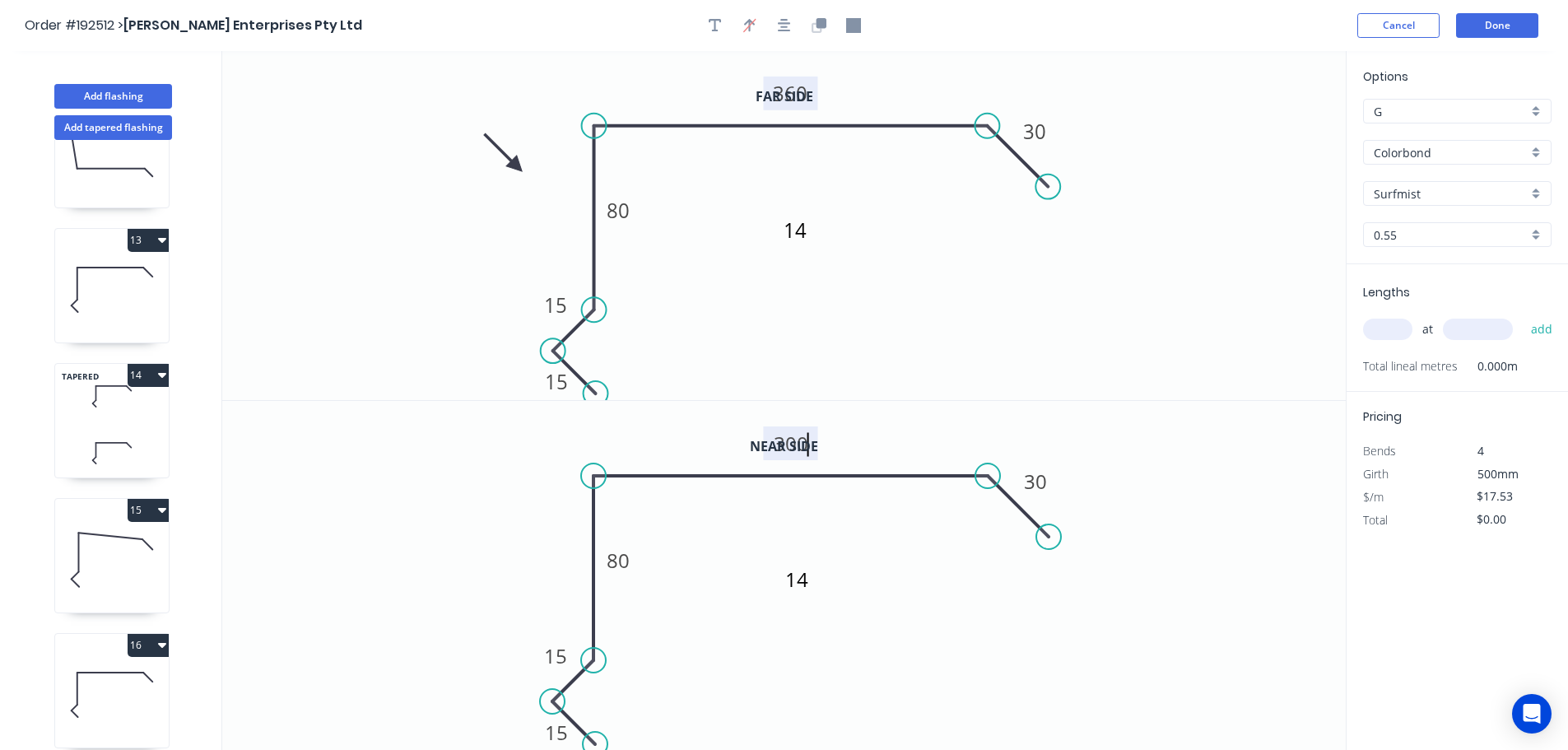
click at [1388, 325] on input "text" at bounding box center [1387, 329] width 49 height 21
click at [1523, 315] on button "add" at bounding box center [1542, 329] width 39 height 28
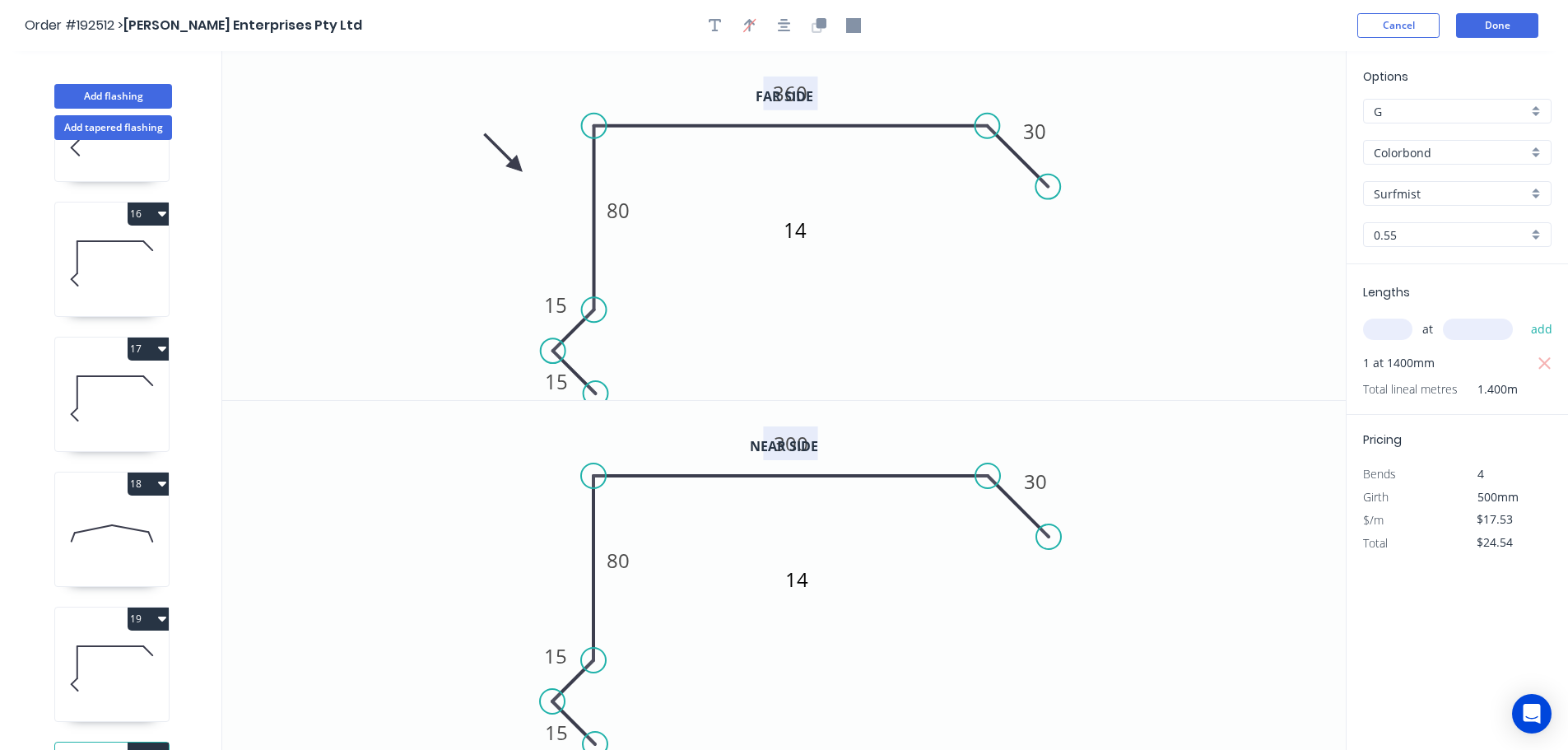
scroll to position [2096, 0]
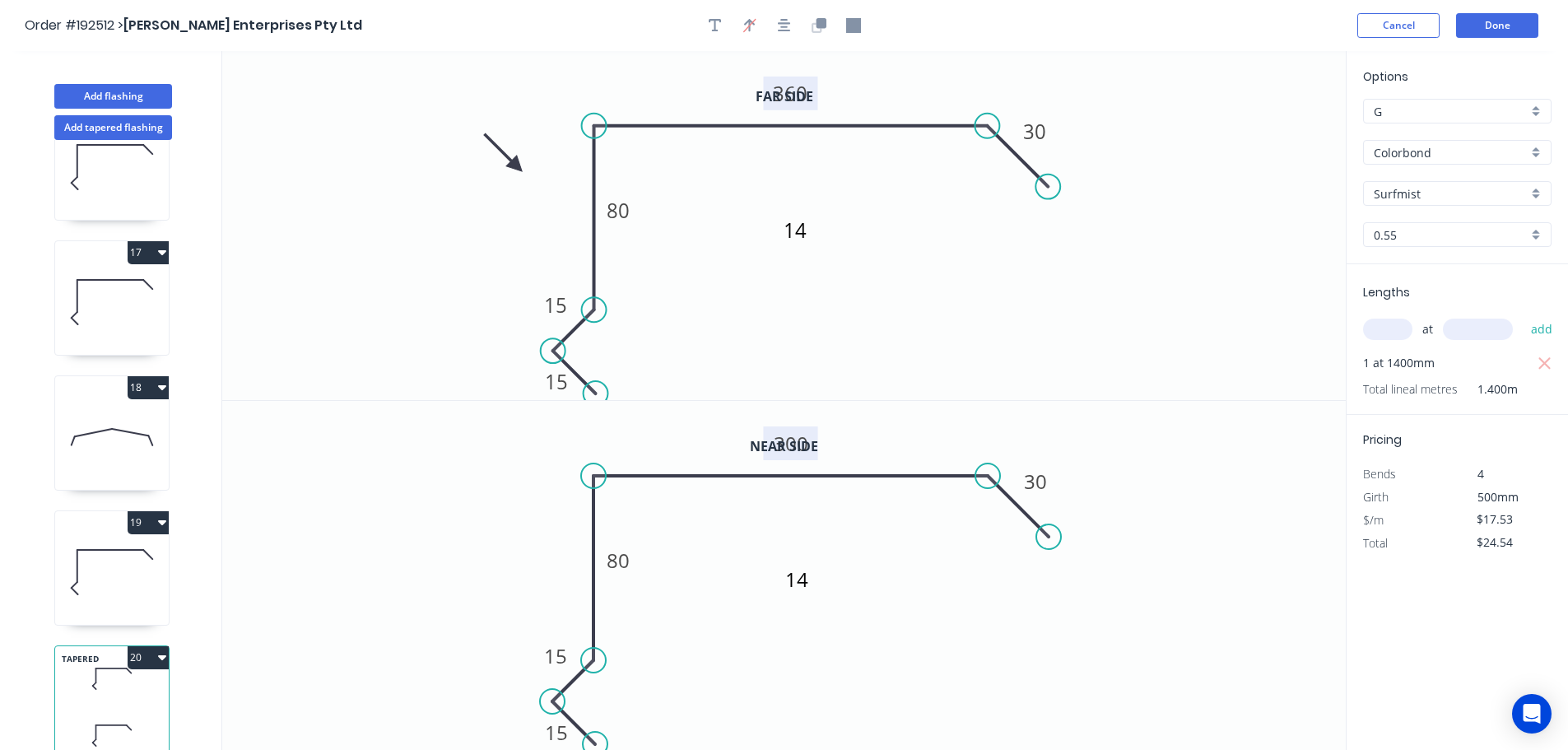
click at [165, 650] on icon "button" at bounding box center [162, 657] width 8 height 13
click at [78, 686] on div "Duplicate" at bounding box center [90, 698] width 127 height 24
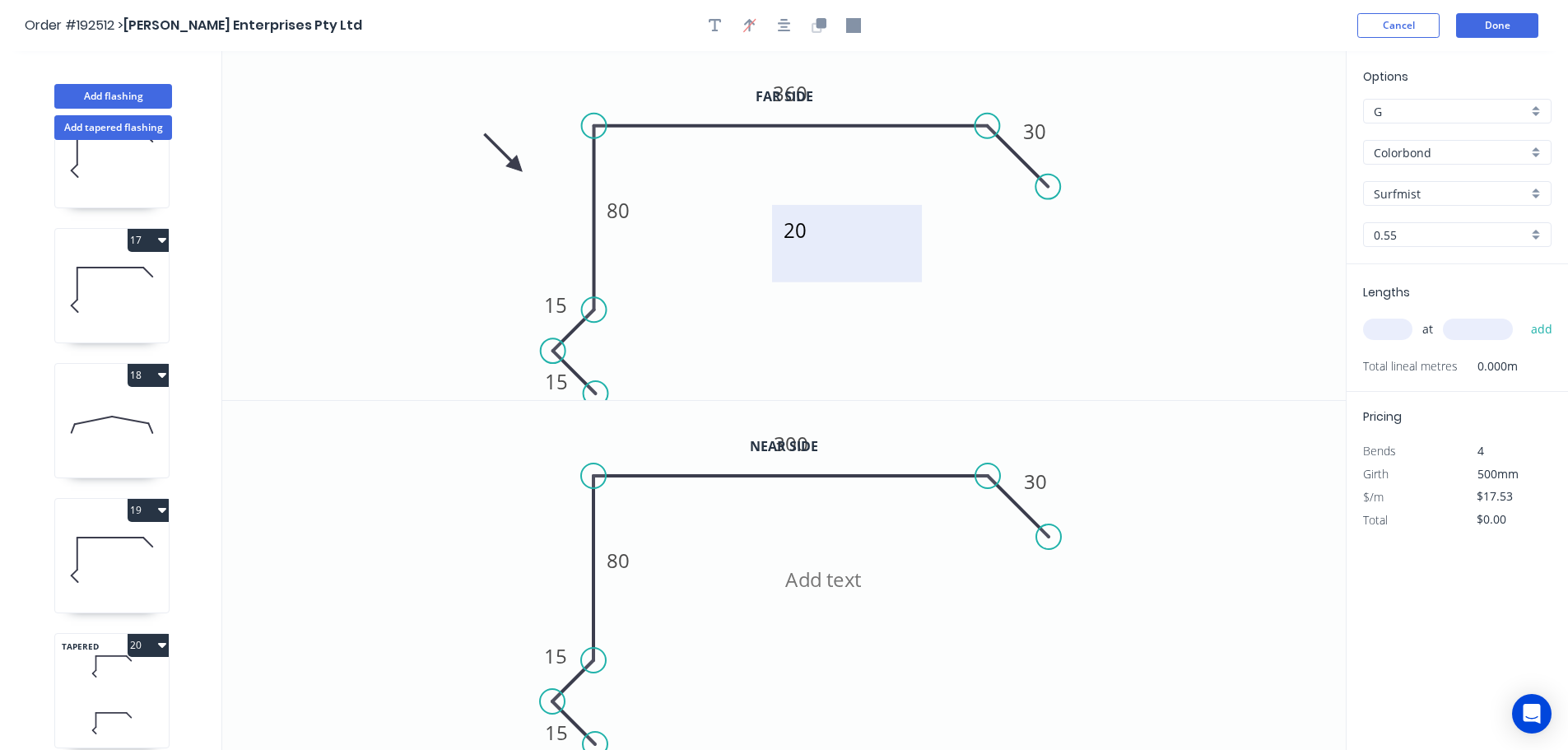
click at [815, 237] on textarea "20" at bounding box center [847, 244] width 133 height 61
click at [794, 94] on tspan "360" at bounding box center [790, 92] width 34 height 27
click at [792, 443] on tspan "300" at bounding box center [790, 442] width 34 height 27
click at [1378, 330] on input "text" at bounding box center [1387, 329] width 49 height 21
click at [1523, 315] on button "add" at bounding box center [1542, 329] width 39 height 28
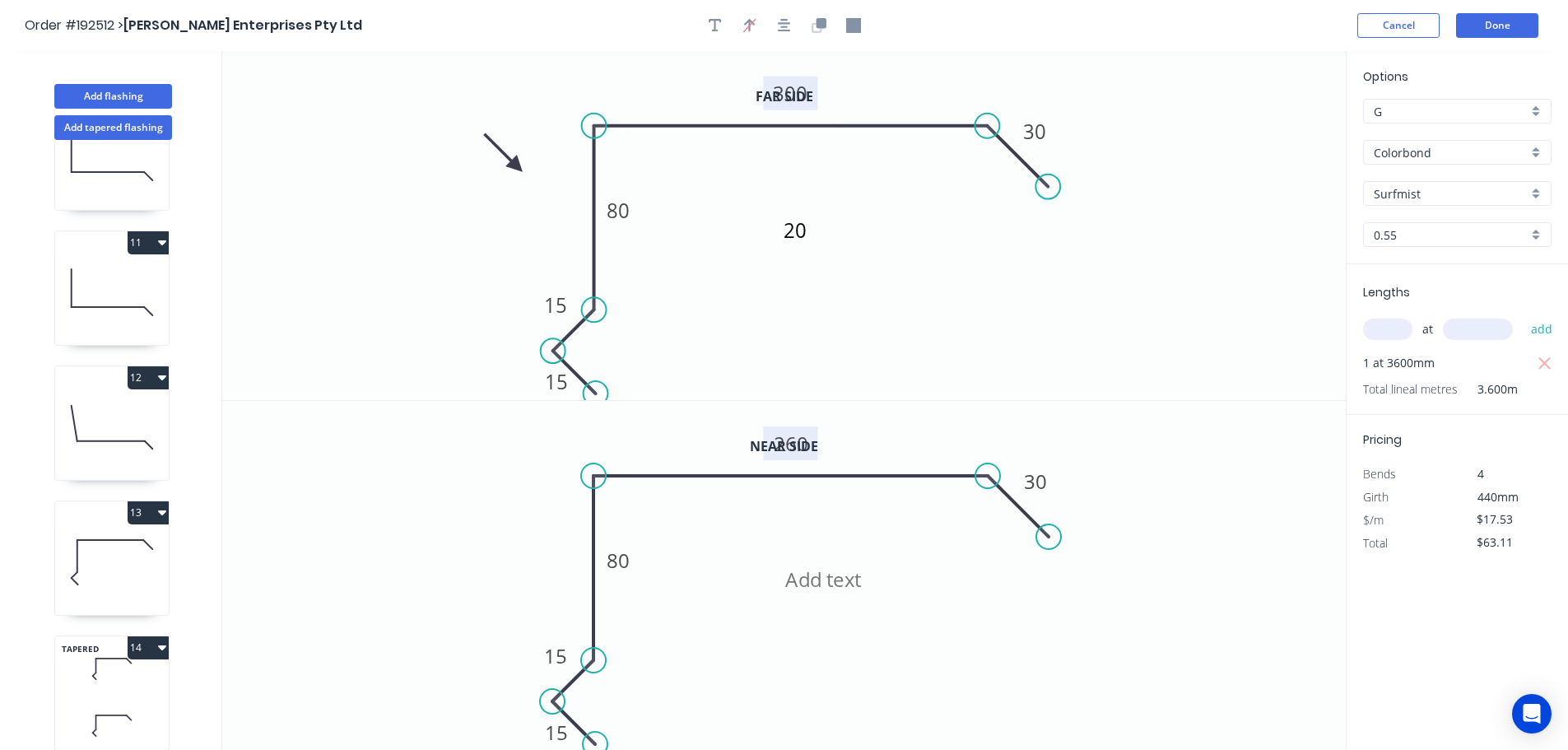
scroll to position [1243, 0]
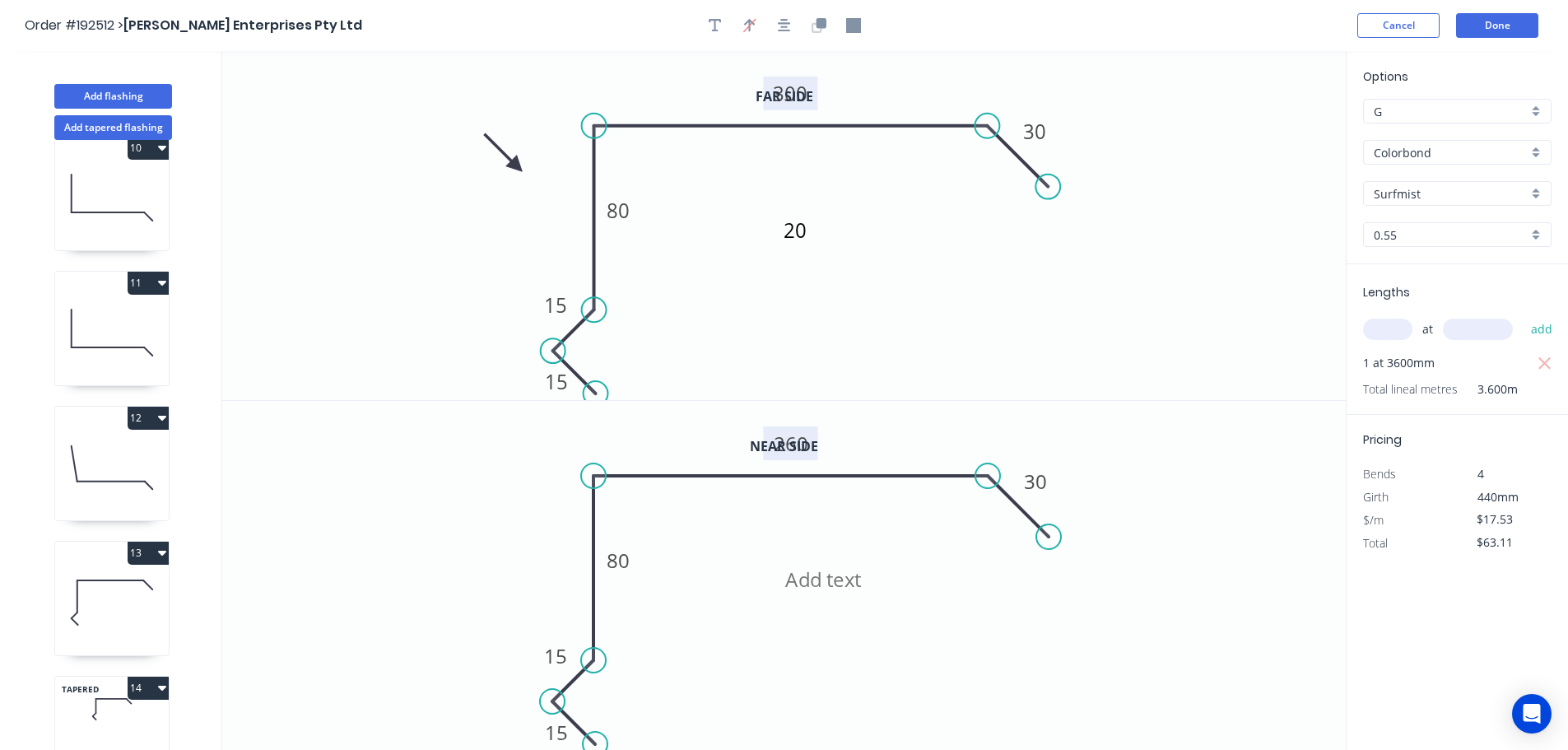
click at [164, 283] on icon "button" at bounding box center [162, 283] width 8 height 5
click at [67, 321] on div "Duplicate" at bounding box center [90, 324] width 127 height 24
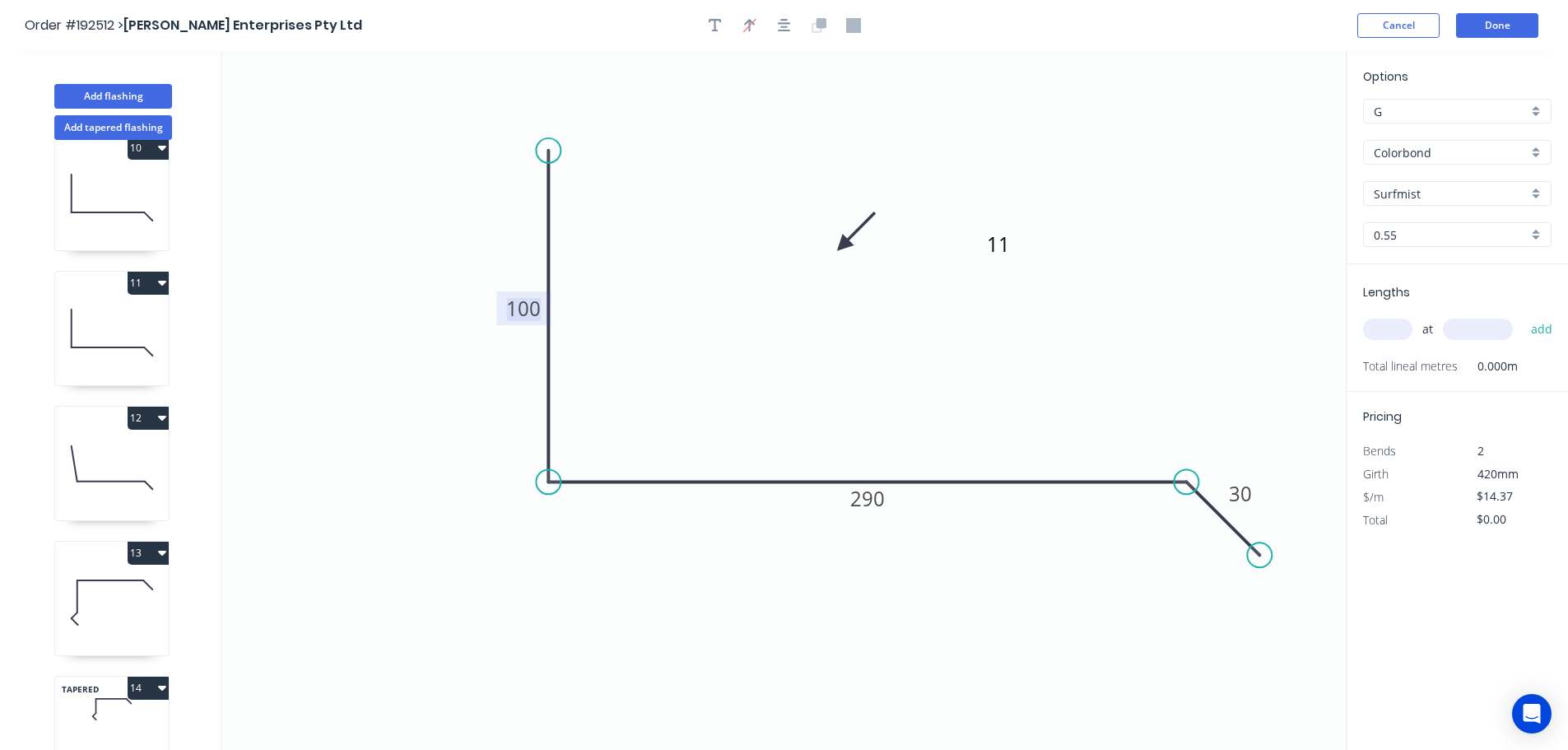
click at [517, 309] on tspan "100" at bounding box center [523, 308] width 34 height 27
click at [1002, 245] on textarea "11" at bounding box center [1051, 257] width 133 height 61
click at [1392, 329] on input "text" at bounding box center [1387, 329] width 49 height 21
click at [1523, 315] on button "add" at bounding box center [1542, 329] width 39 height 28
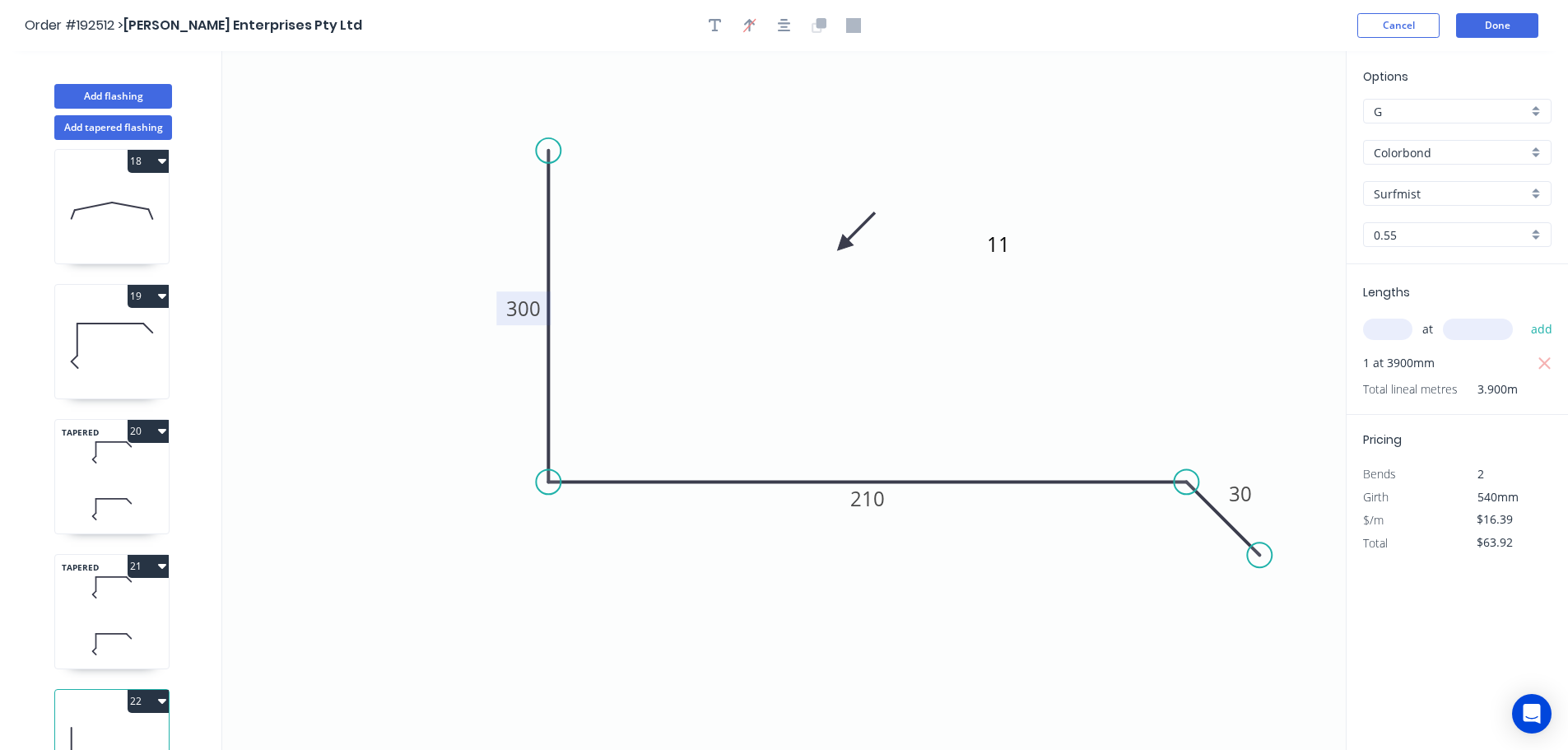
scroll to position [2365, 0]
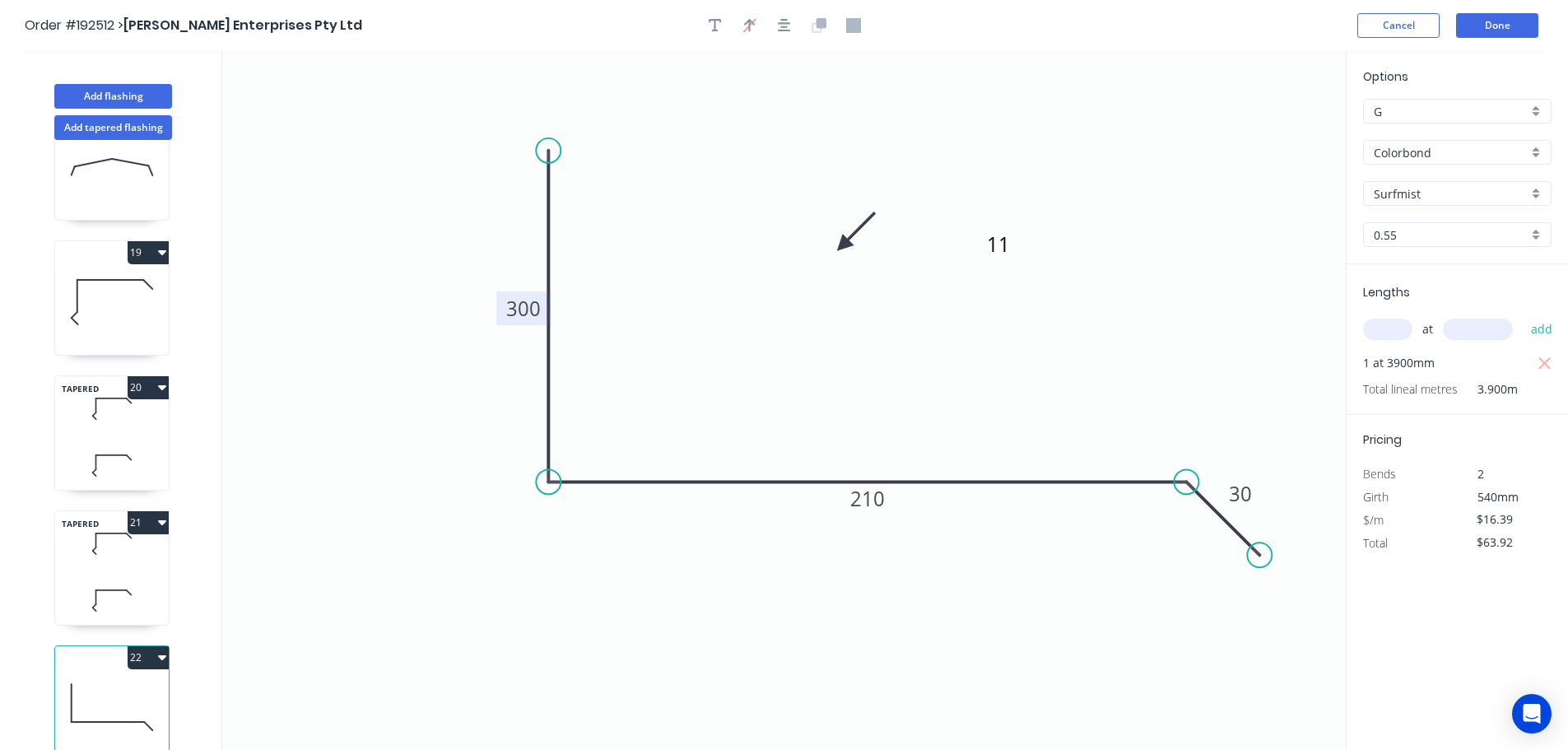
click at [162, 655] on icon "button" at bounding box center [162, 657] width 8 height 5
click at [56, 686] on div "Duplicate" at bounding box center [90, 698] width 127 height 24
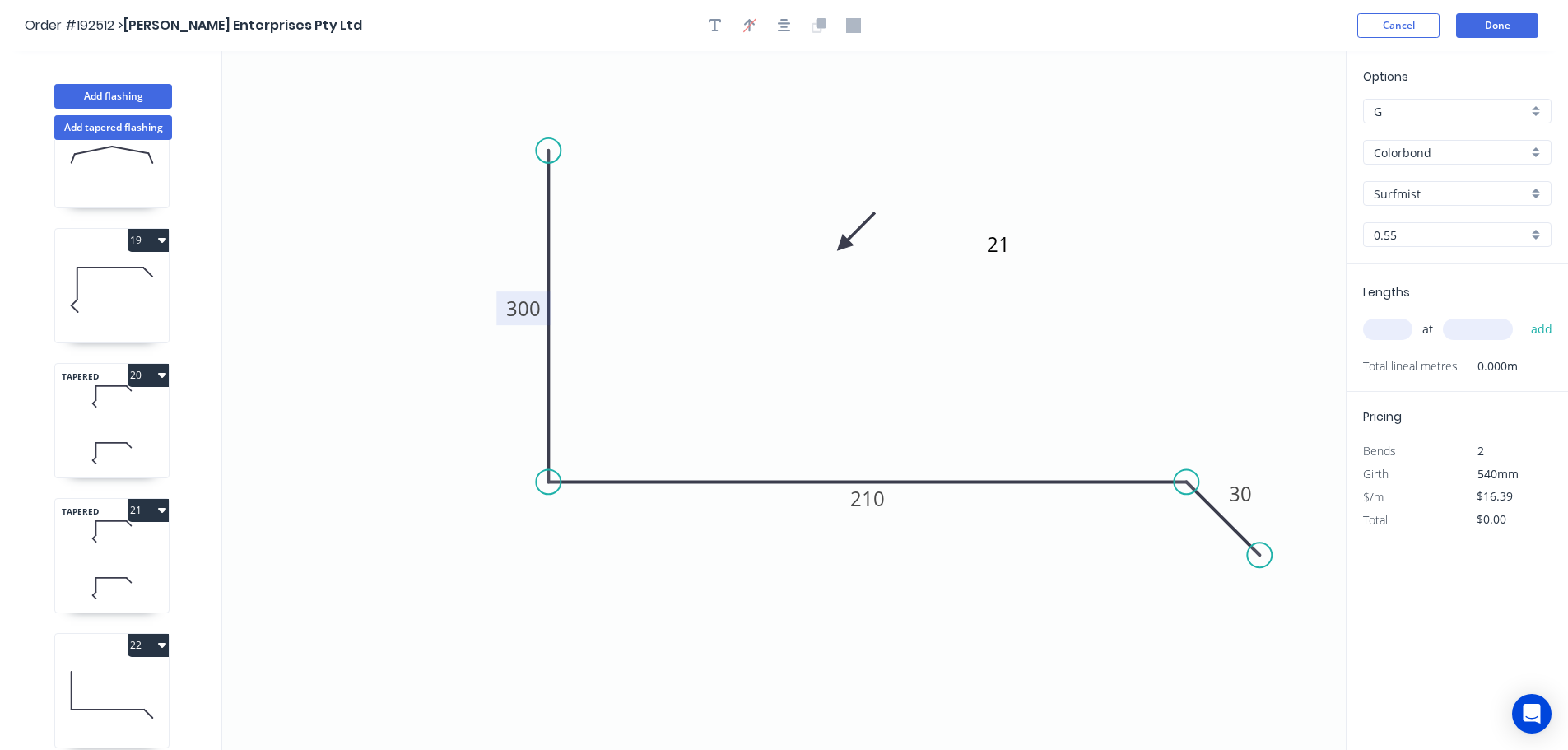
click at [526, 309] on tspan "300" at bounding box center [523, 308] width 34 height 27
click at [1001, 250] on textarea "21" at bounding box center [1051, 257] width 133 height 61
click at [1395, 332] on input "text" at bounding box center [1387, 329] width 49 height 21
click at [1523, 315] on button "add" at bounding box center [1542, 329] width 39 height 28
click at [161, 237] on icon "button" at bounding box center [162, 239] width 8 height 5
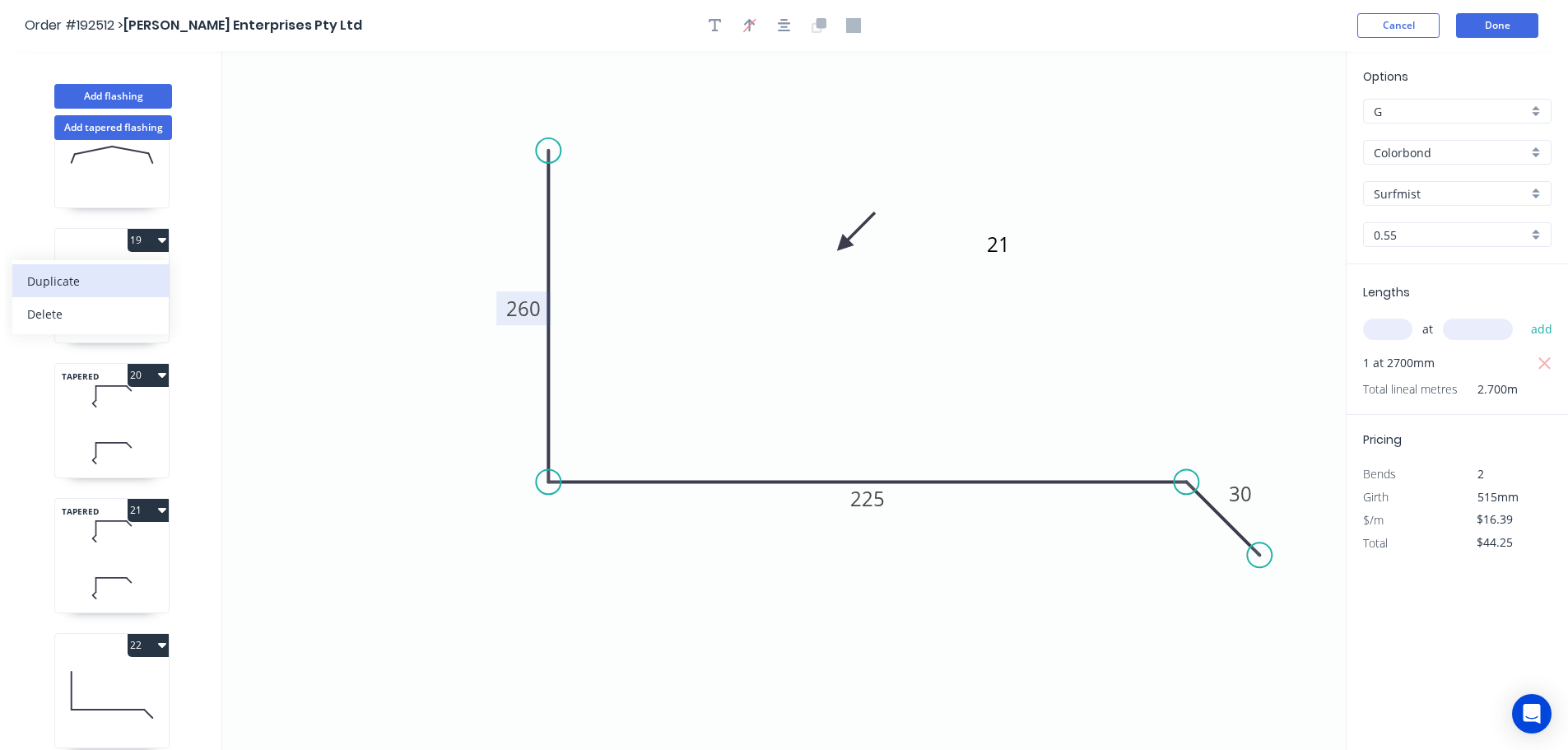
click at [61, 281] on div "Duplicate" at bounding box center [90, 281] width 127 height 24
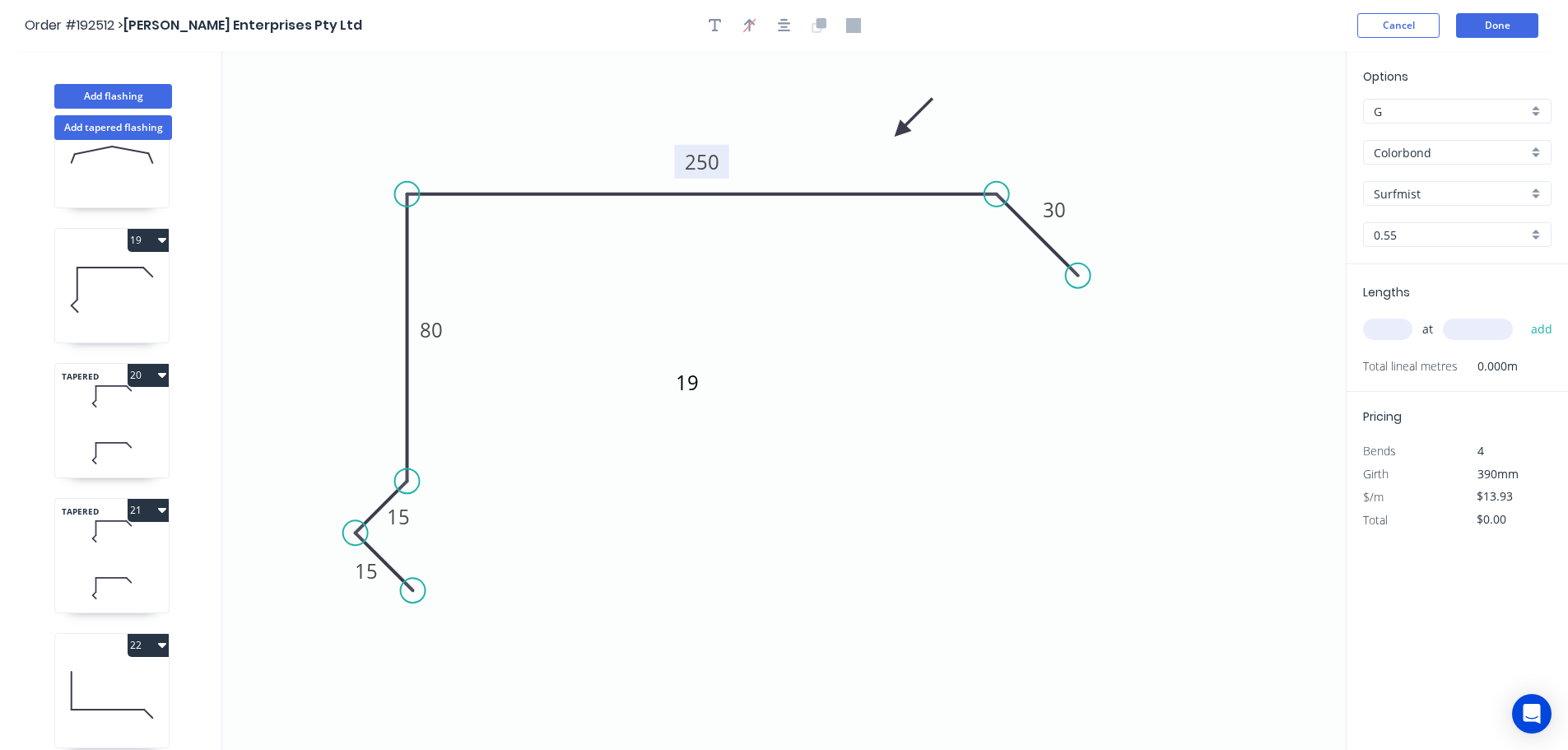
click at [711, 163] on tspan "250" at bounding box center [701, 161] width 34 height 27
click at [696, 381] on textarea "19" at bounding box center [739, 395] width 133 height 61
click at [1383, 323] on input "text" at bounding box center [1387, 329] width 49 height 21
click at [1523, 315] on button "add" at bounding box center [1542, 329] width 39 height 28
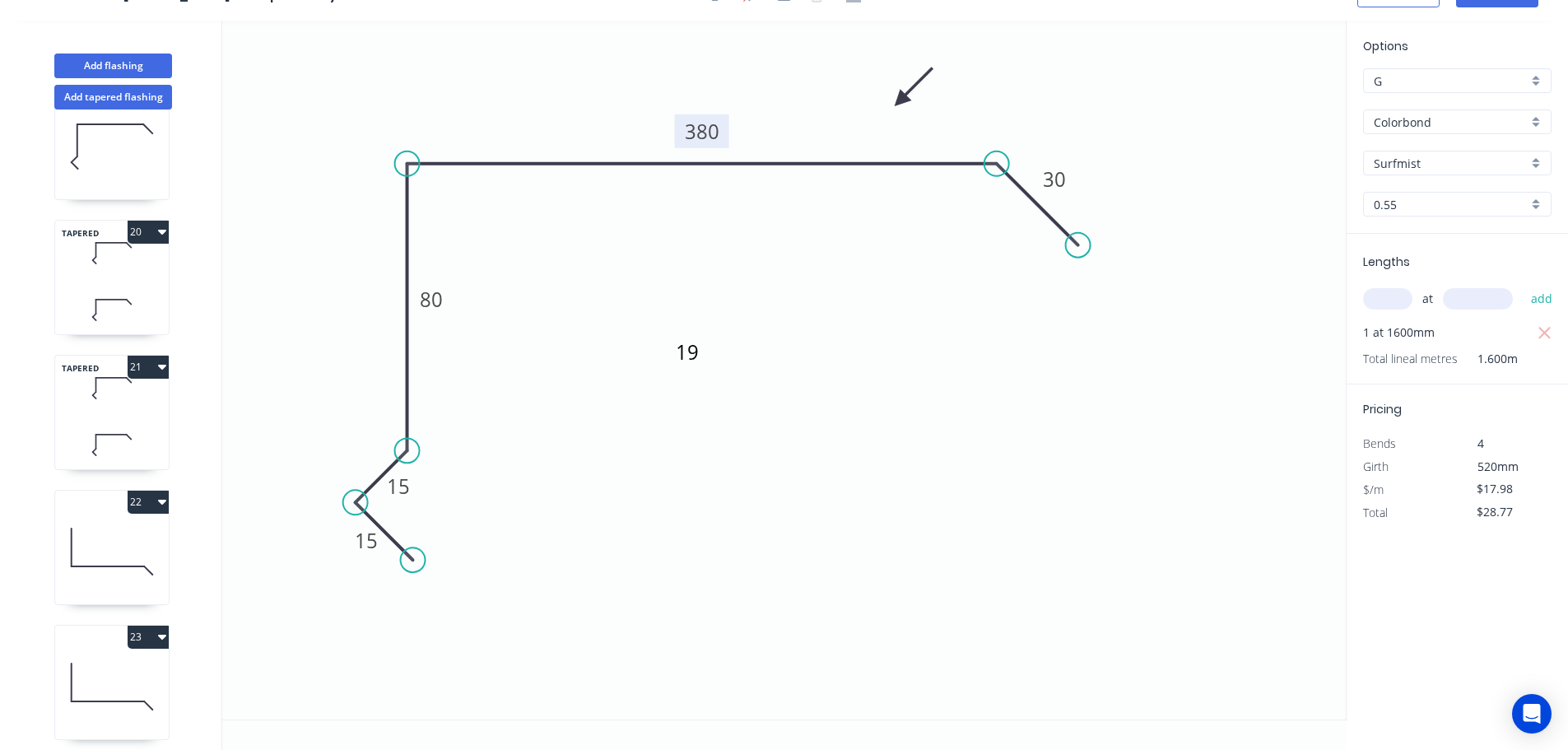
scroll to position [2636, 0]
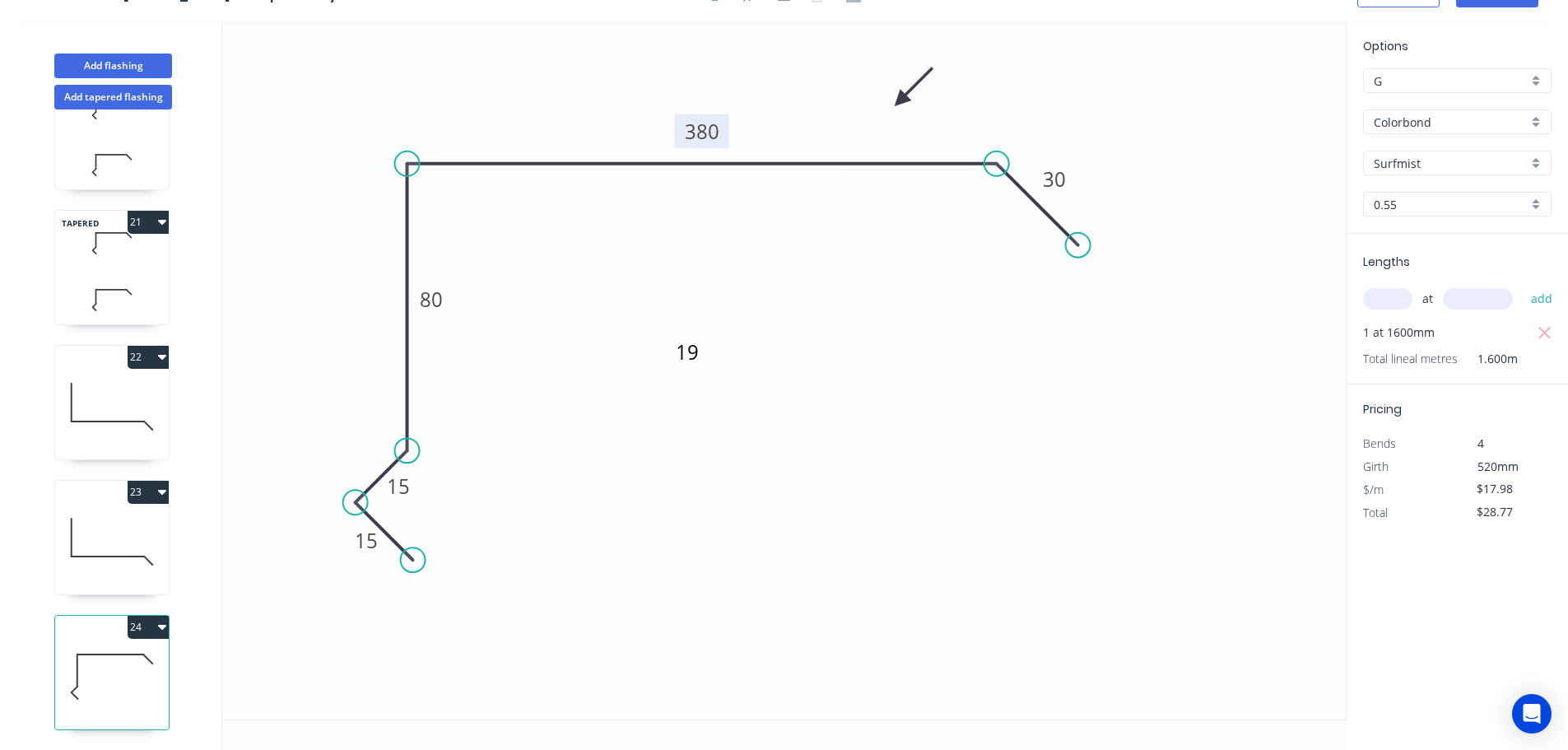
click at [163, 624] on icon "button" at bounding box center [162, 626] width 8 height 5
click at [79, 656] on div "Duplicate" at bounding box center [90, 668] width 127 height 24
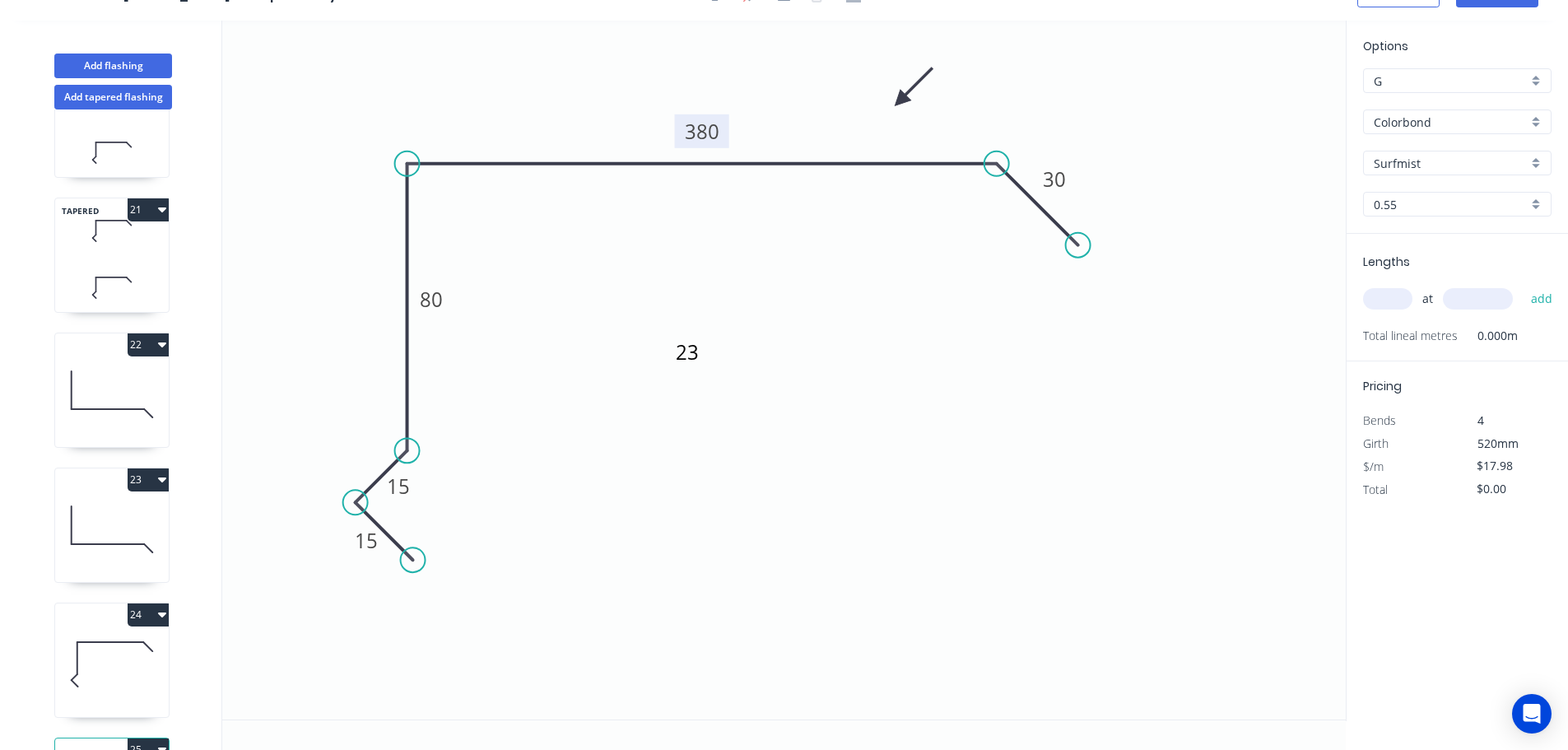
click at [706, 133] on tspan "380" at bounding box center [701, 130] width 34 height 27
click at [1385, 295] on input "text" at bounding box center [1387, 298] width 49 height 21
click at [1523, 284] on button "add" at bounding box center [1542, 298] width 39 height 28
click at [693, 350] on textarea "23" at bounding box center [739, 365] width 133 height 61
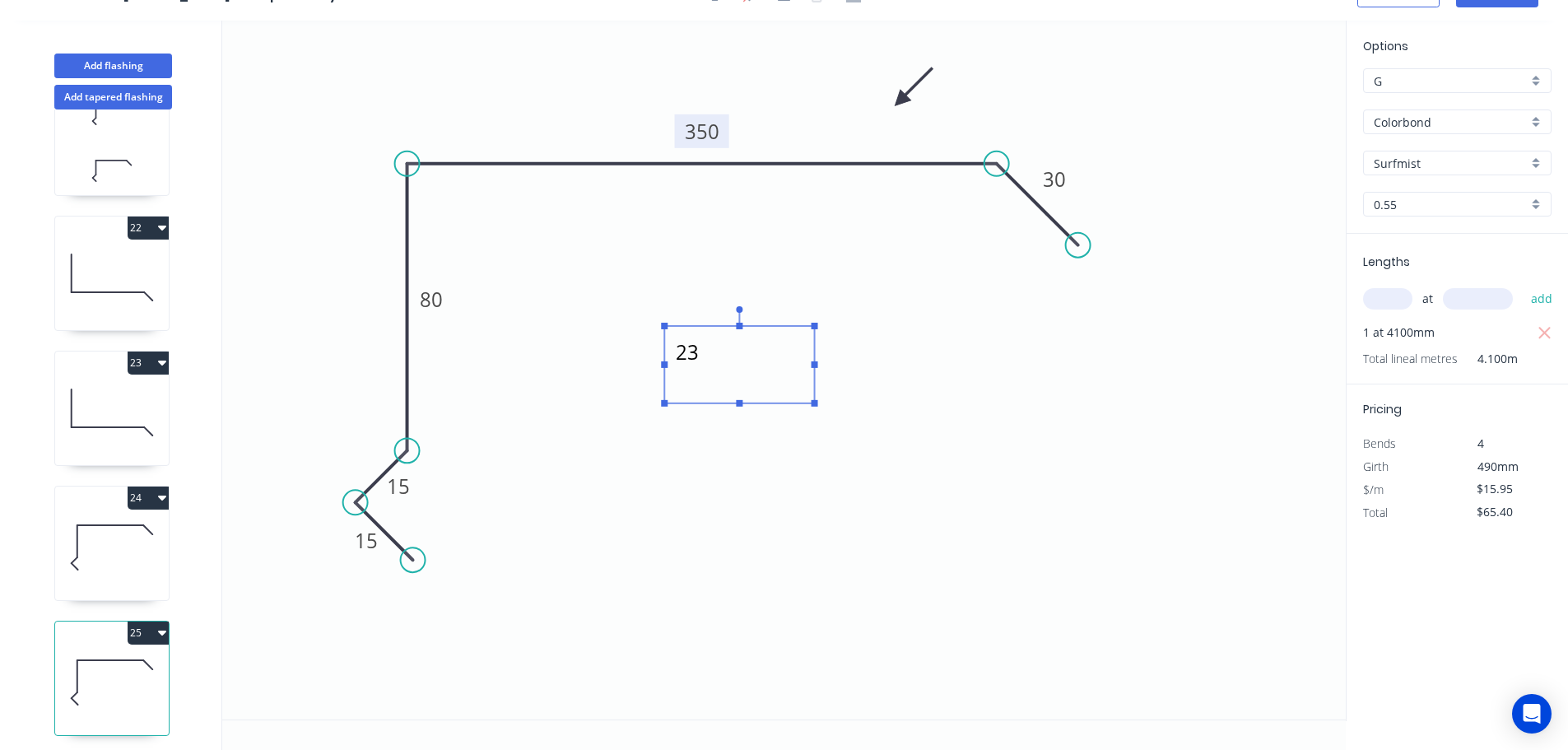
scroll to position [2771, 0]
click at [157, 615] on button "25" at bounding box center [148, 626] width 42 height 23
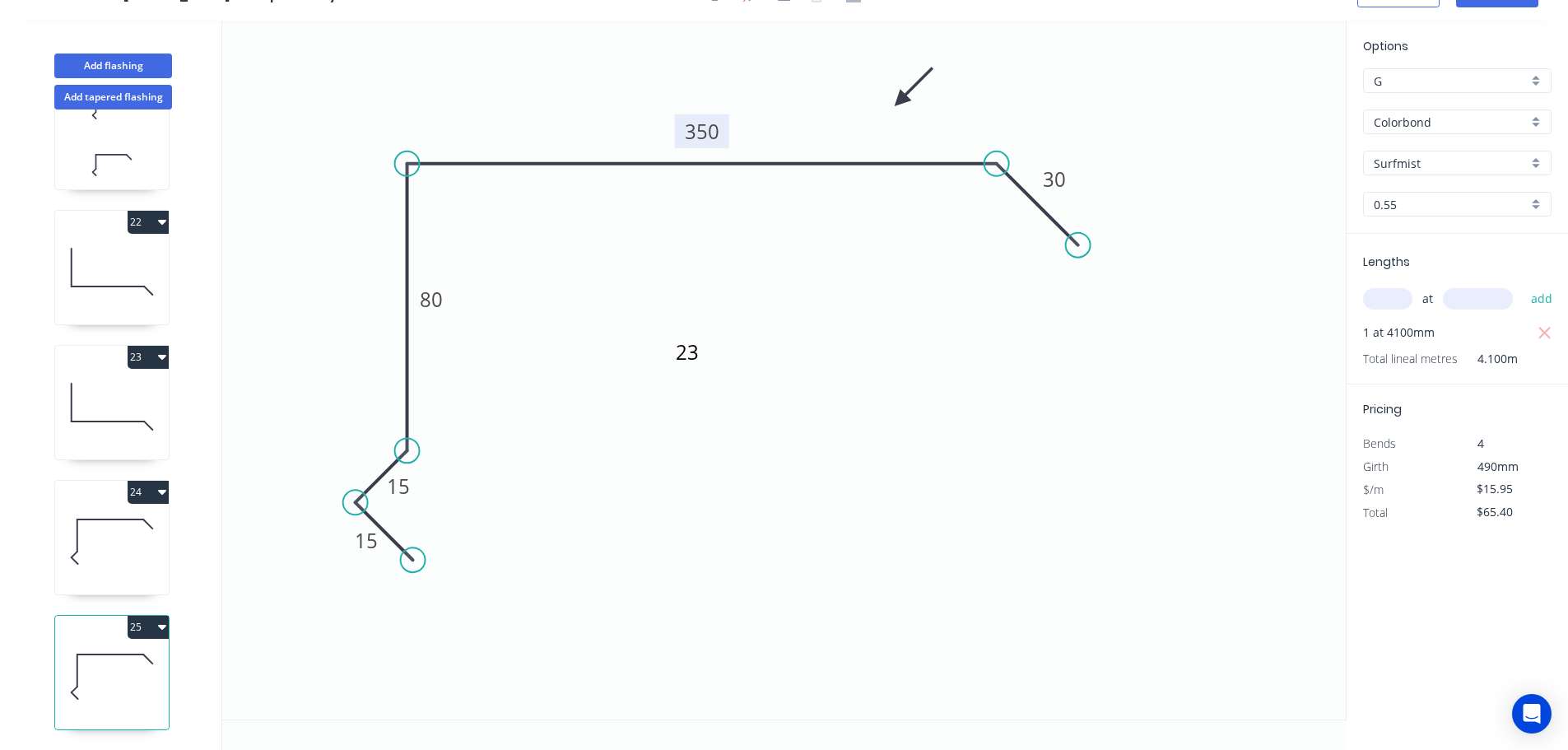
click at [161, 624] on icon "button" at bounding box center [162, 626] width 8 height 5
click at [74, 656] on div "Duplicate" at bounding box center [90, 668] width 127 height 24
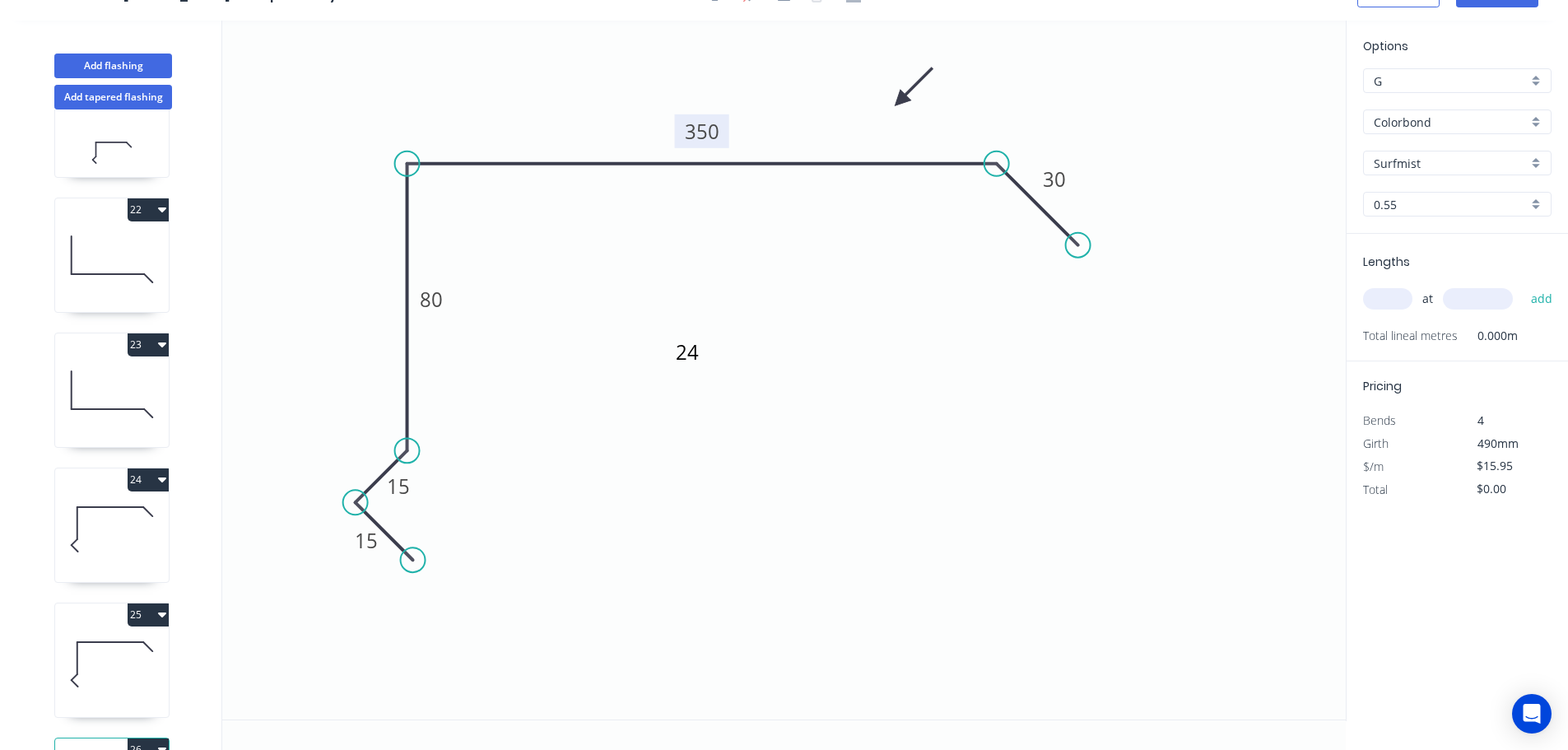
click at [704, 132] on tspan "350" at bounding box center [701, 130] width 34 height 27
click at [687, 357] on textarea "24" at bounding box center [739, 365] width 133 height 61
click at [1392, 297] on input "text" at bounding box center [1387, 298] width 49 height 21
click at [1523, 284] on button "add" at bounding box center [1542, 298] width 39 height 28
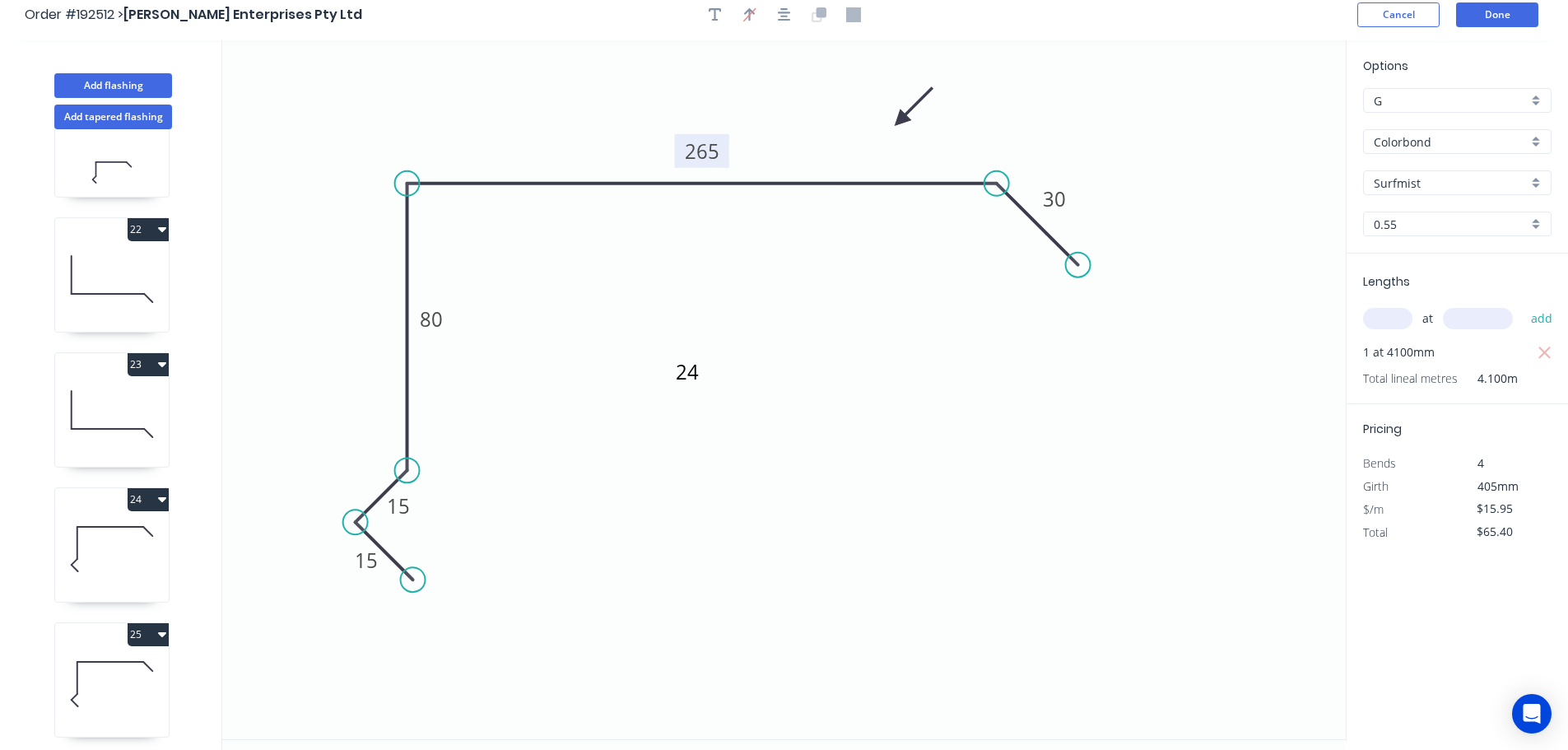
scroll to position [0, 0]
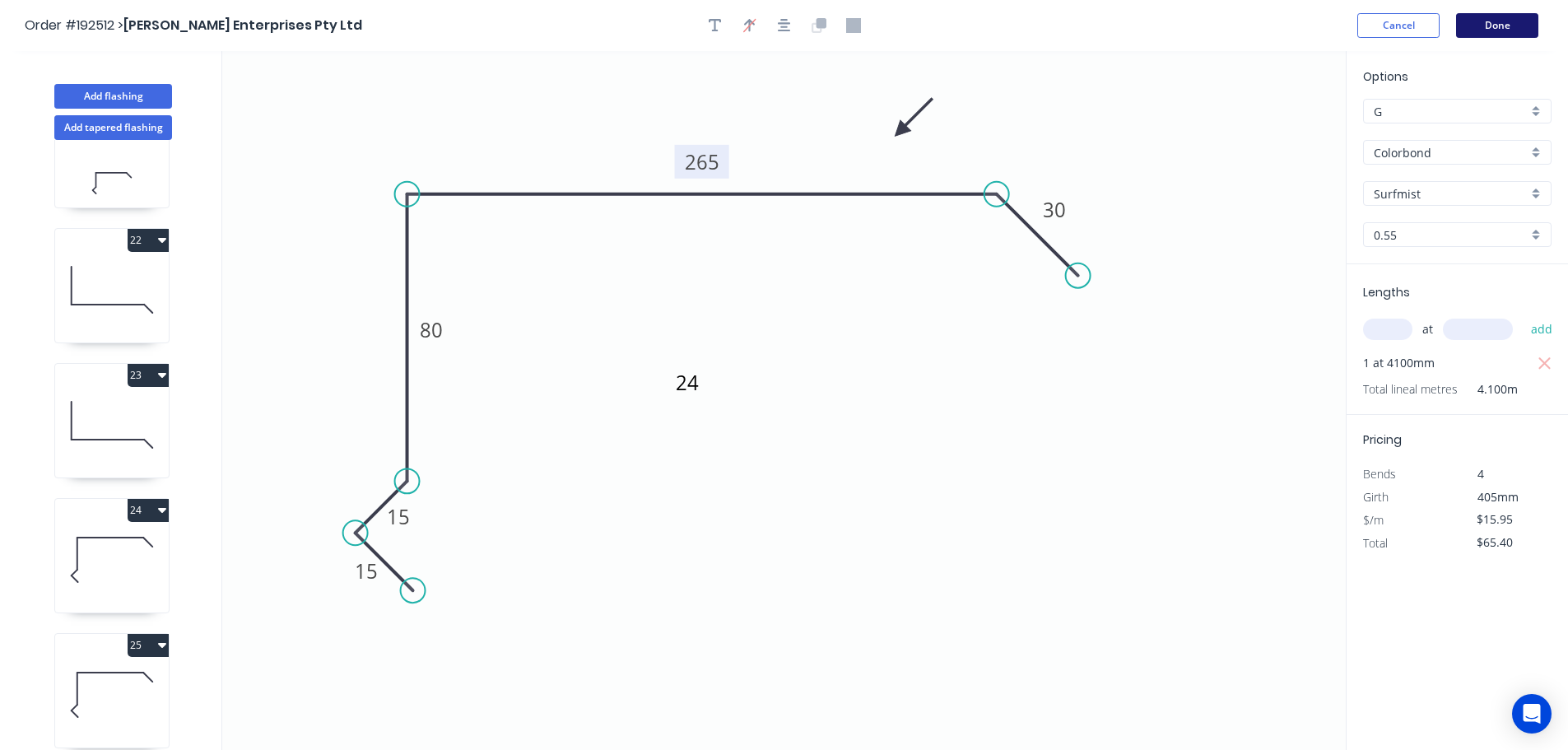
click at [1493, 27] on button "Done" at bounding box center [1497, 25] width 82 height 25
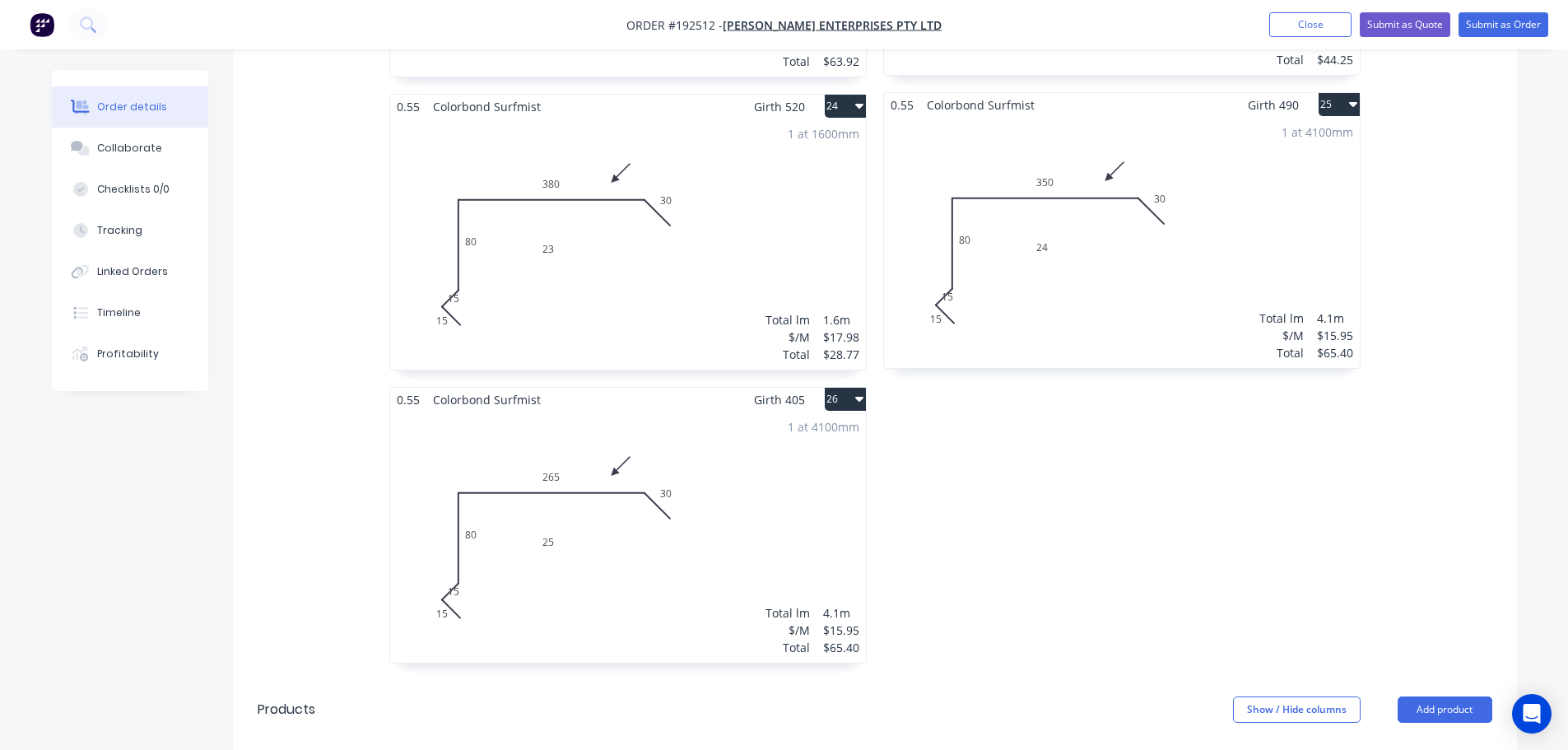
scroll to position [4854, 0]
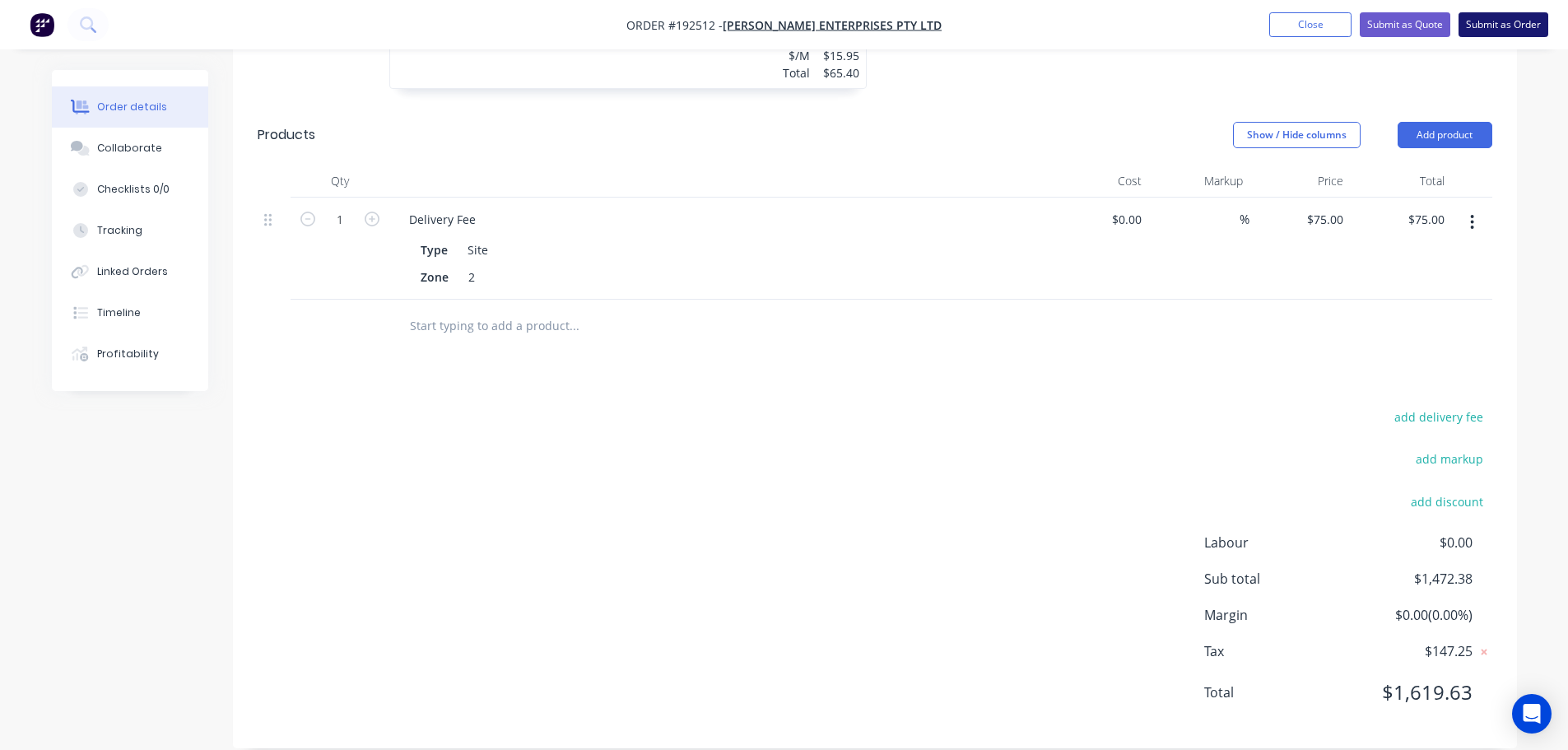
click at [1499, 25] on button "Submit as Order" at bounding box center [1503, 24] width 90 height 25
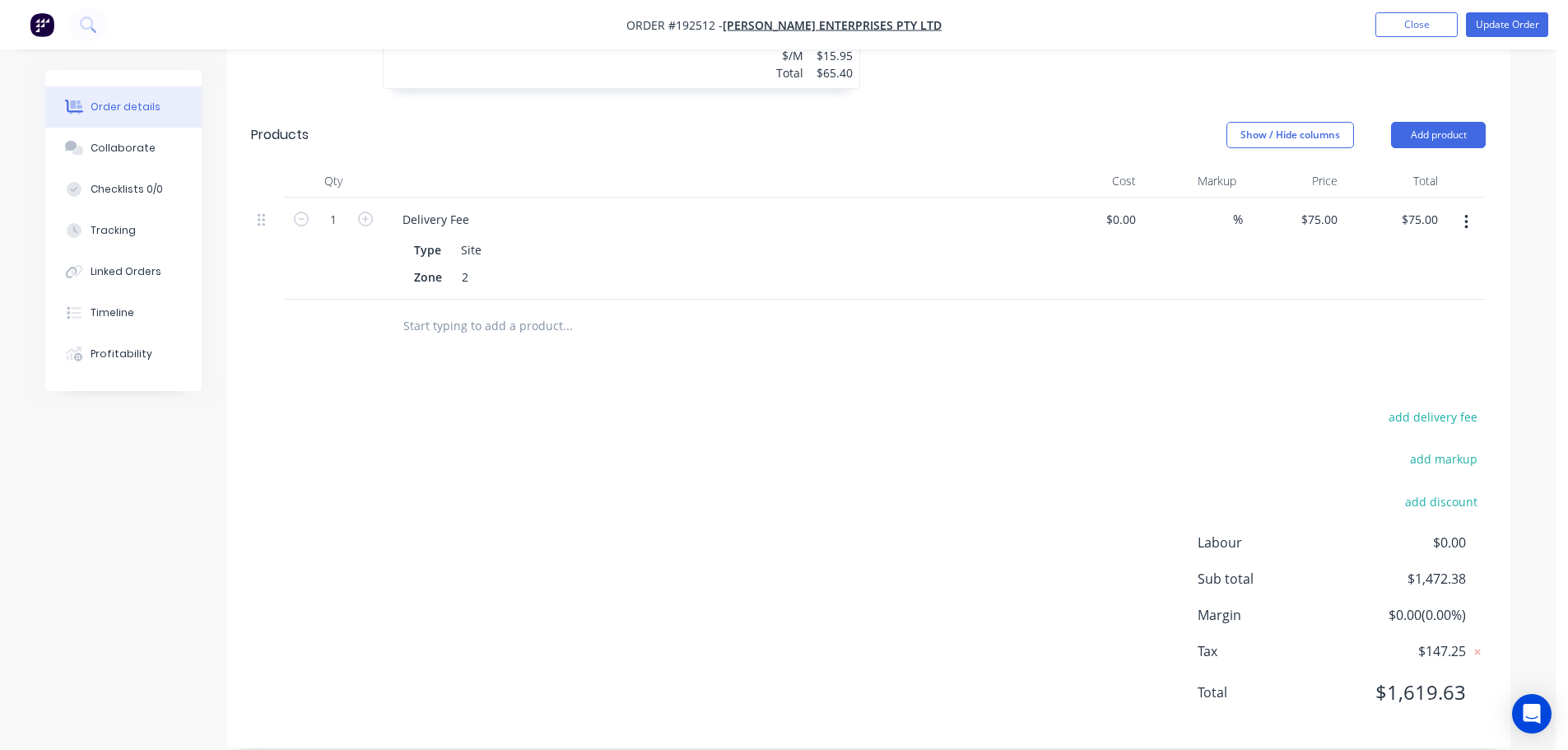
scroll to position [0, 0]
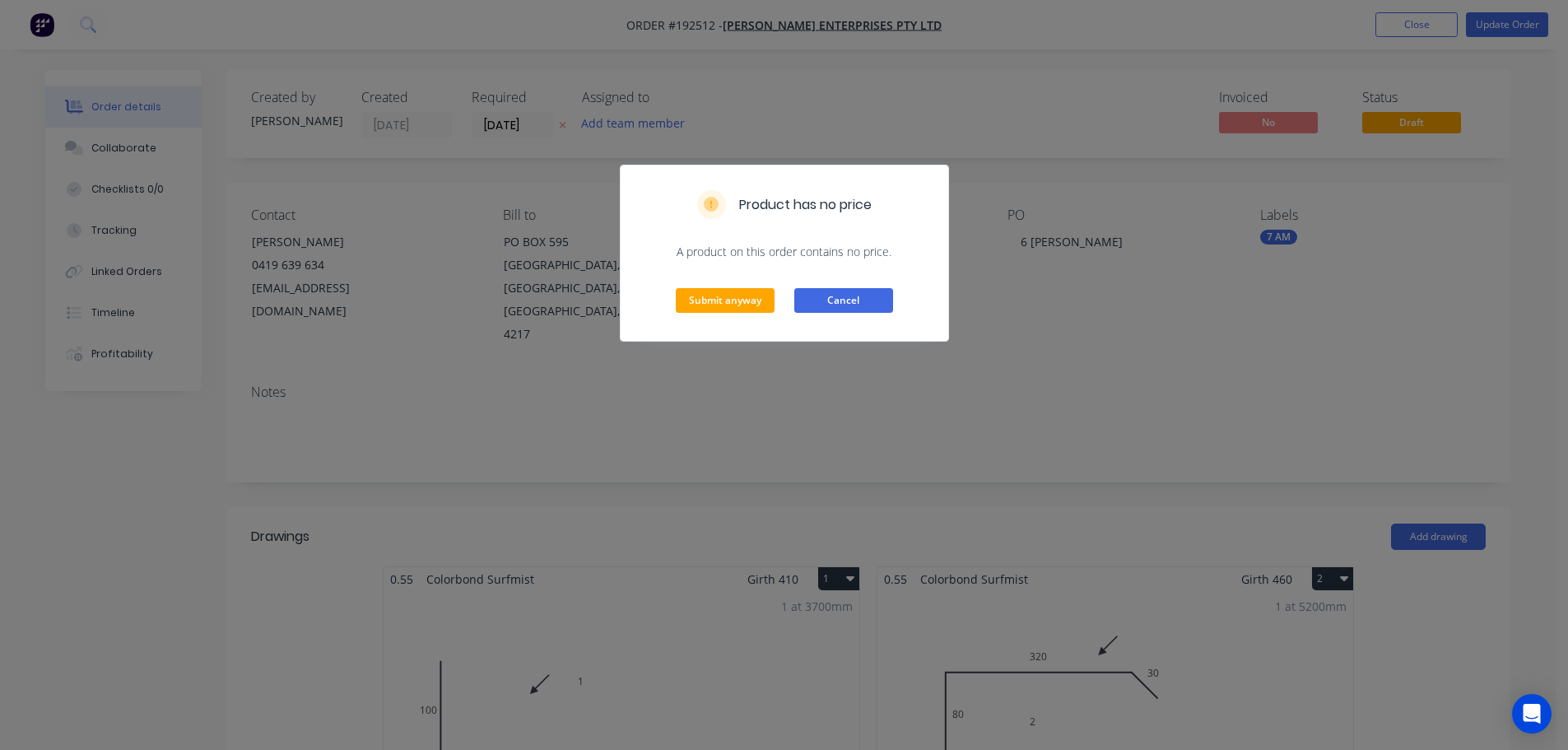
click at [844, 293] on button "Cancel" at bounding box center [844, 300] width 99 height 25
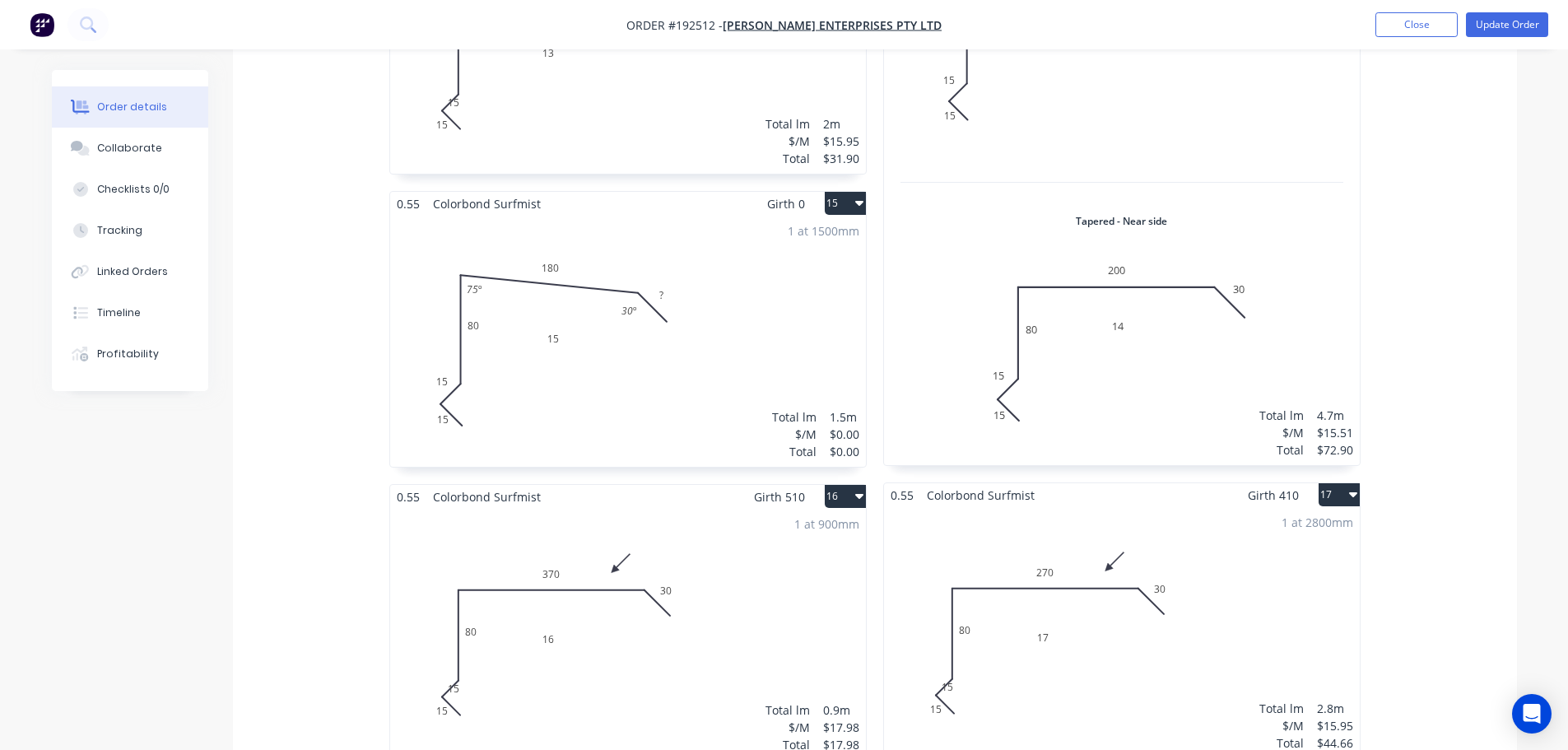
scroll to position [2469, 0]
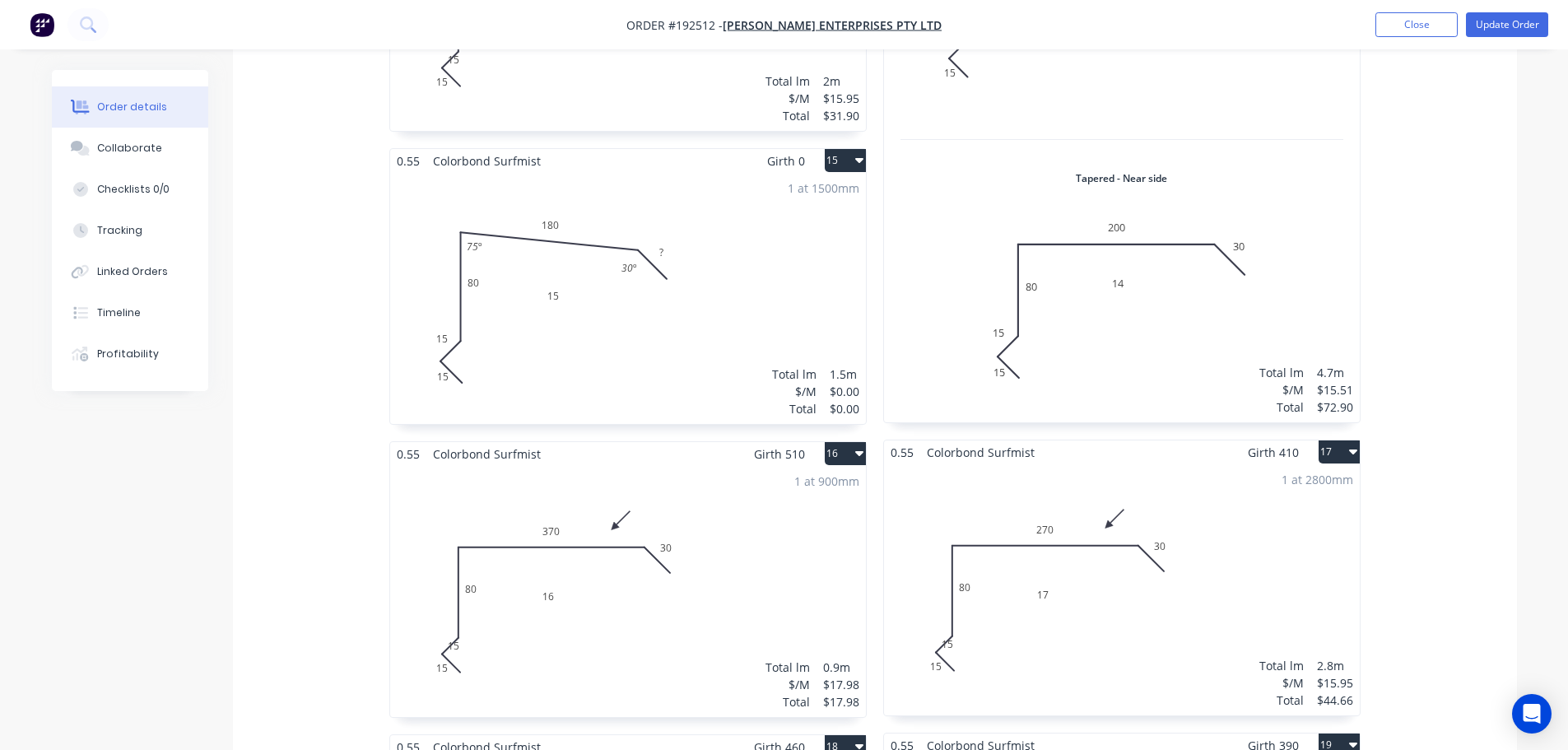
click at [643, 301] on div "1 at 1500mm Total lm $/M Total 1.5m $0.00 $0.00" at bounding box center [627, 298] width 476 height 251
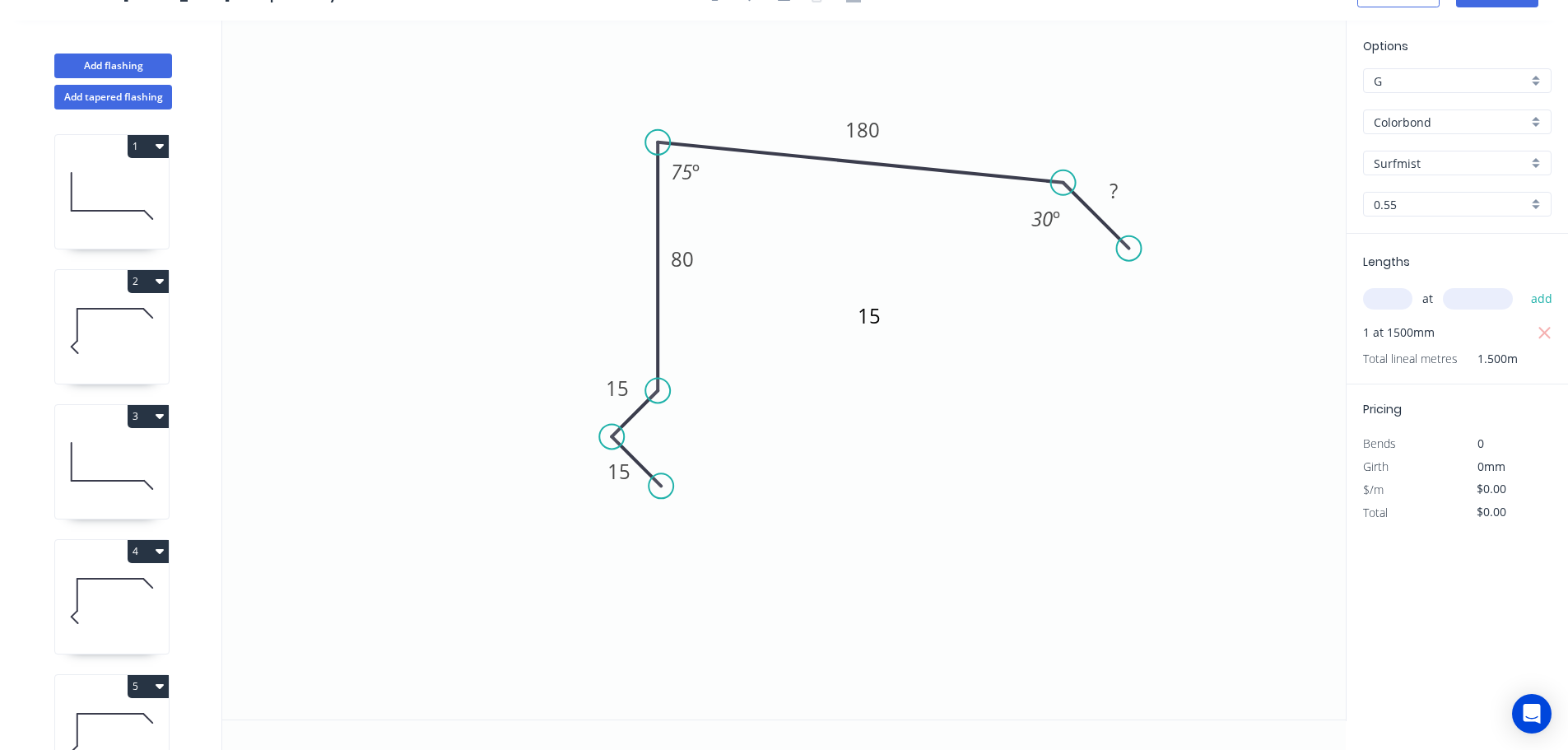
scroll to position [30, 0]
click at [1050, 217] on tspan "30" at bounding box center [1041, 218] width 21 height 27
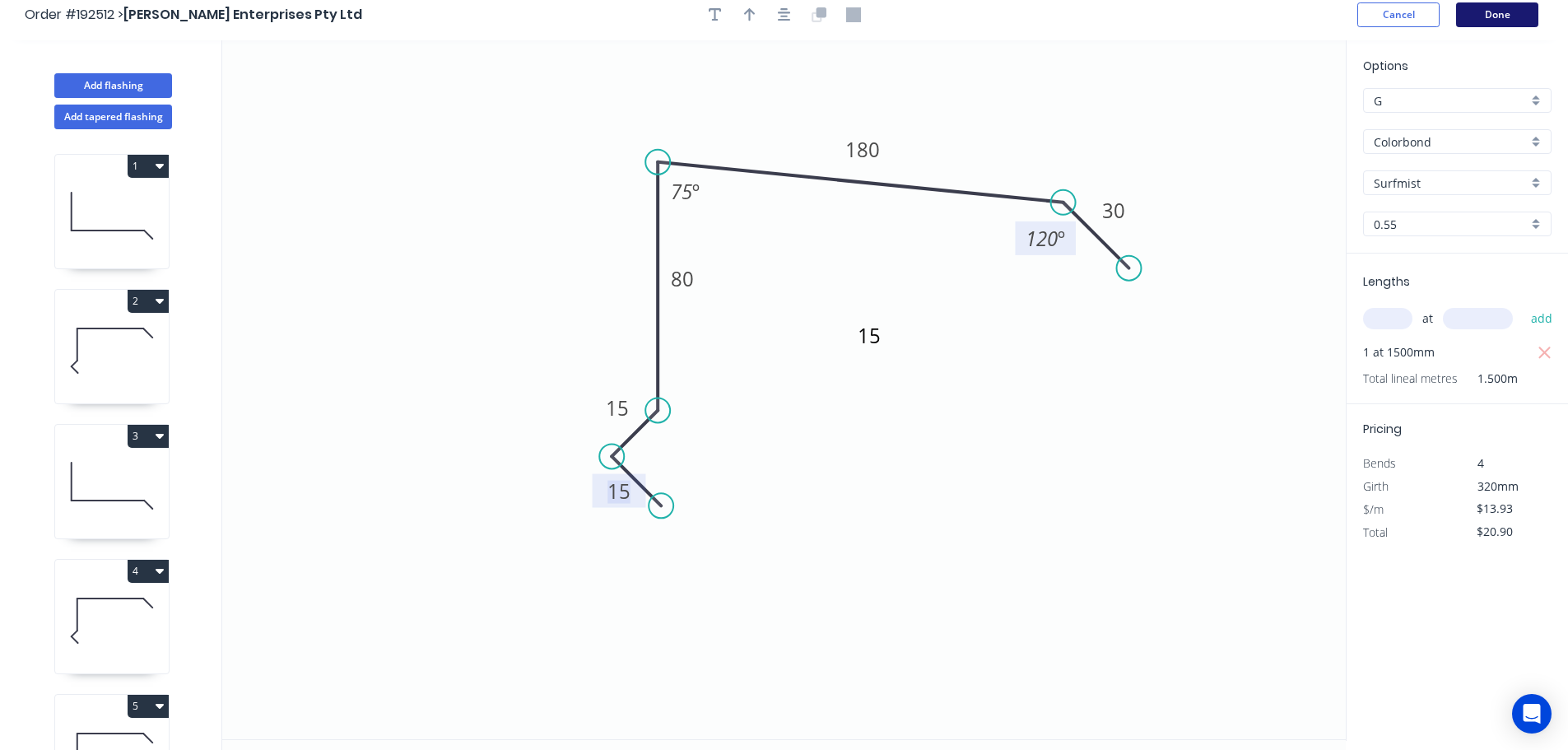
scroll to position [0, 0]
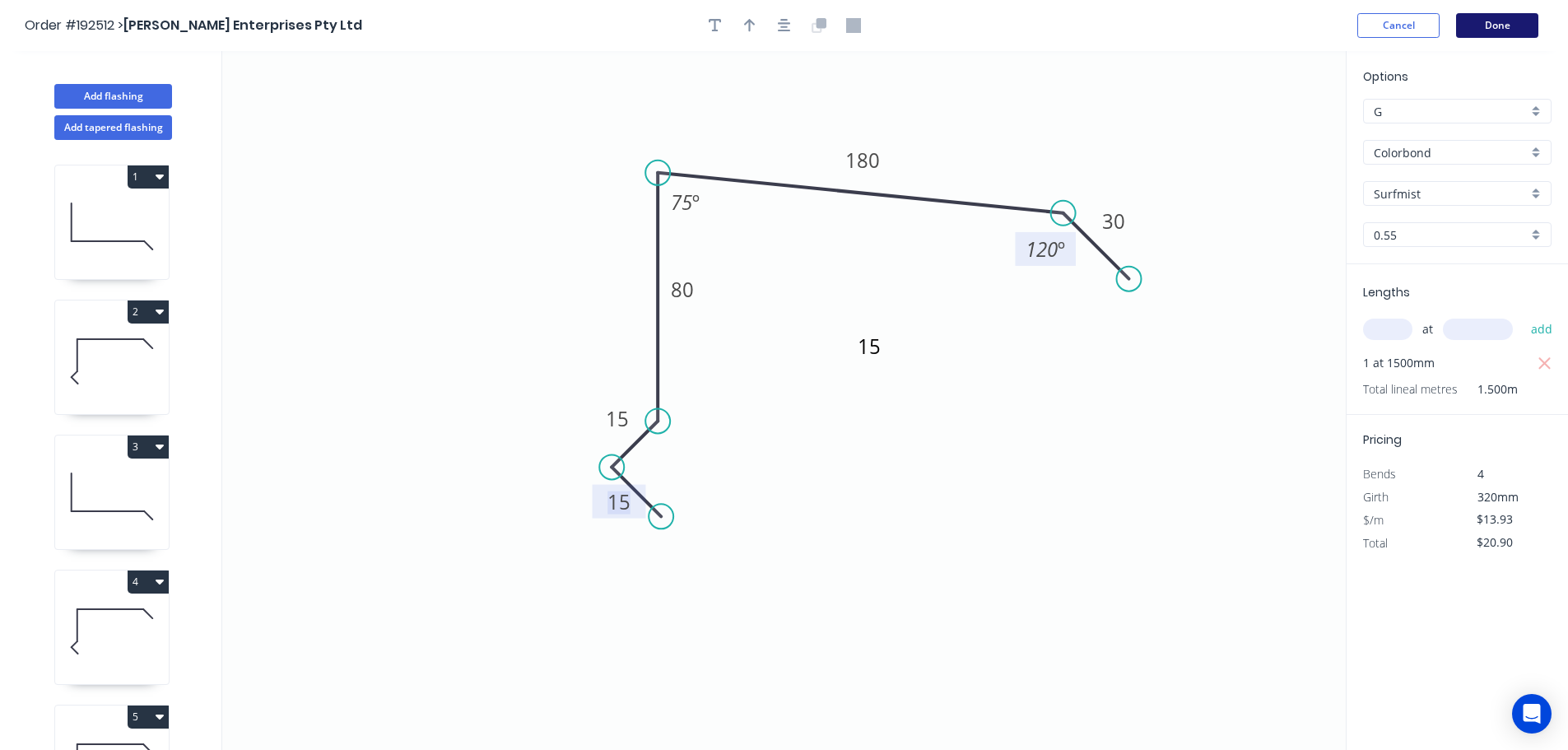
click at [1496, 26] on button "Done" at bounding box center [1497, 25] width 82 height 25
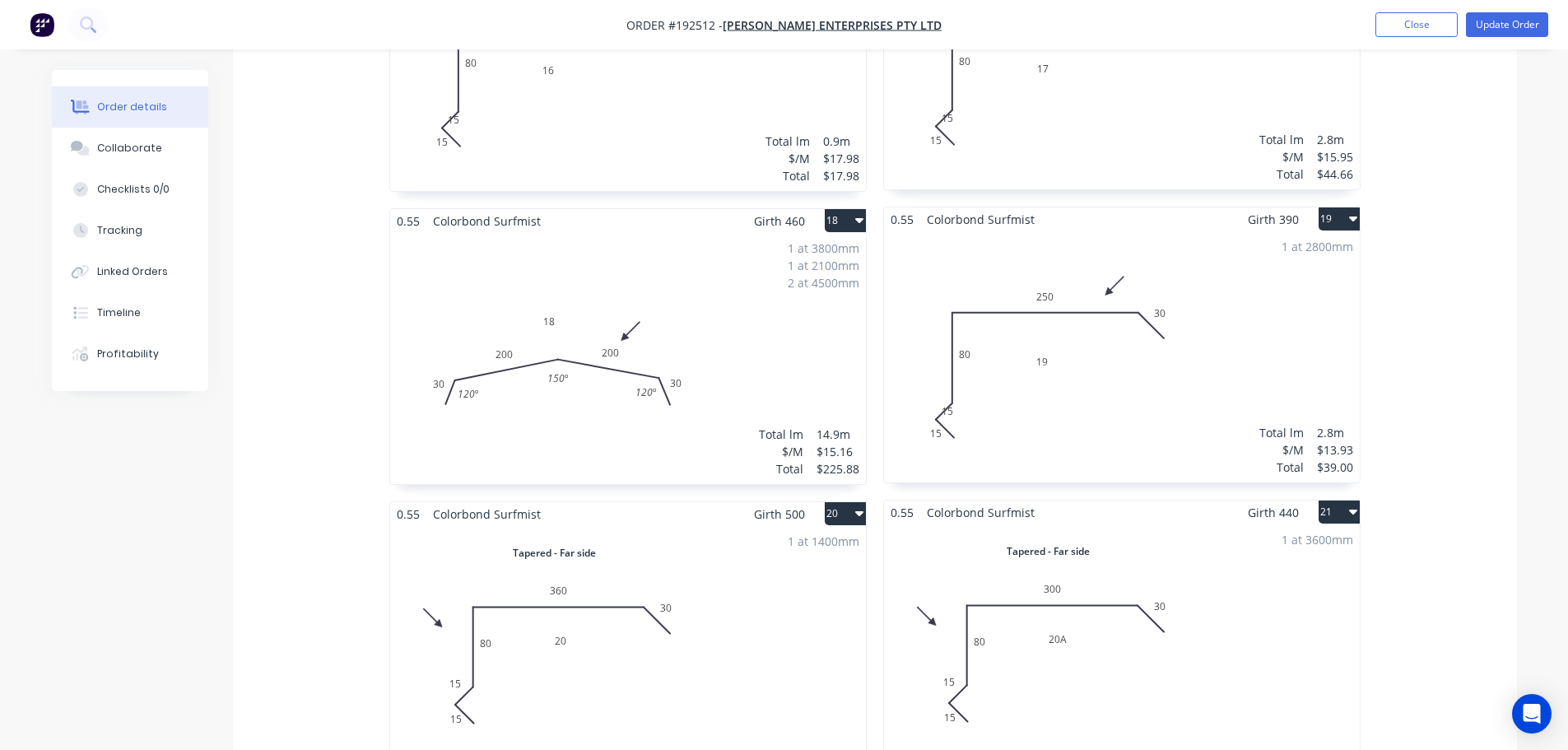
scroll to position [2962, 0]
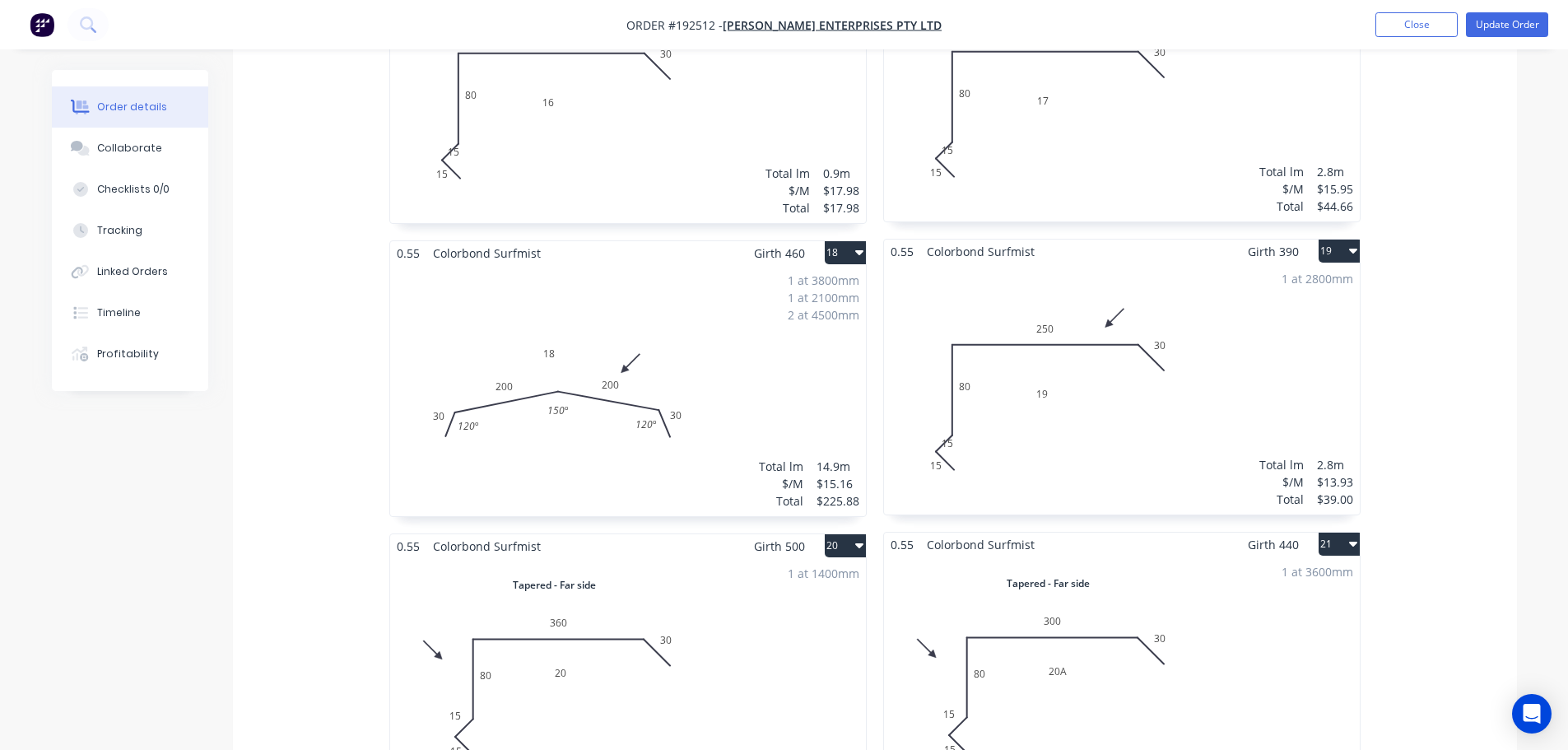
click at [1095, 361] on div "1 at 2800mm Total lm $/M Total 2.8m $13.93 $39.00" at bounding box center [1122, 389] width 476 height 251
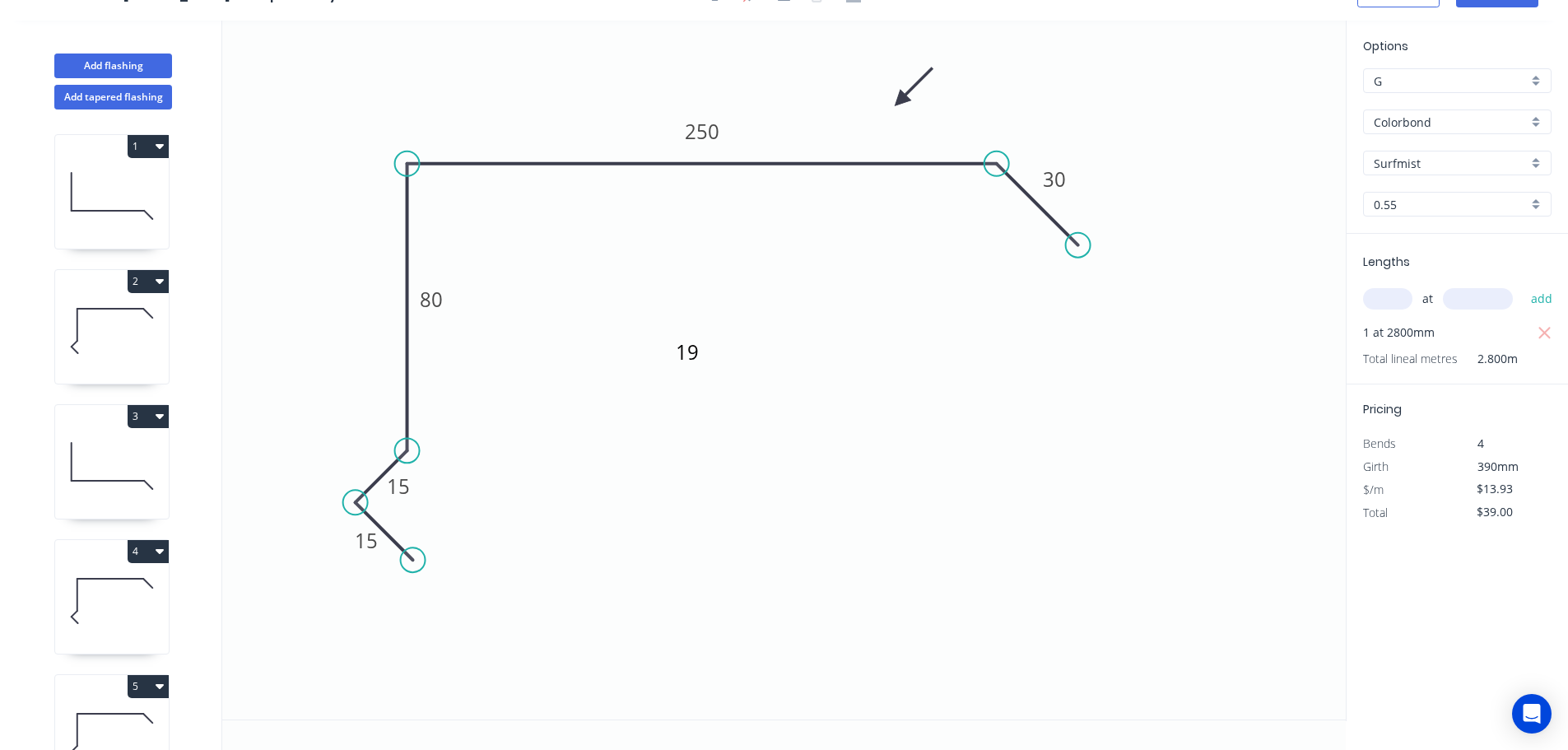
scroll to position [30, 0]
drag, startPoint x: 419, startPoint y: 490, endPoint x: 373, endPoint y: 442, distance: 66.5
click at [373, 442] on rect at bounding box center [354, 437] width 54 height 34
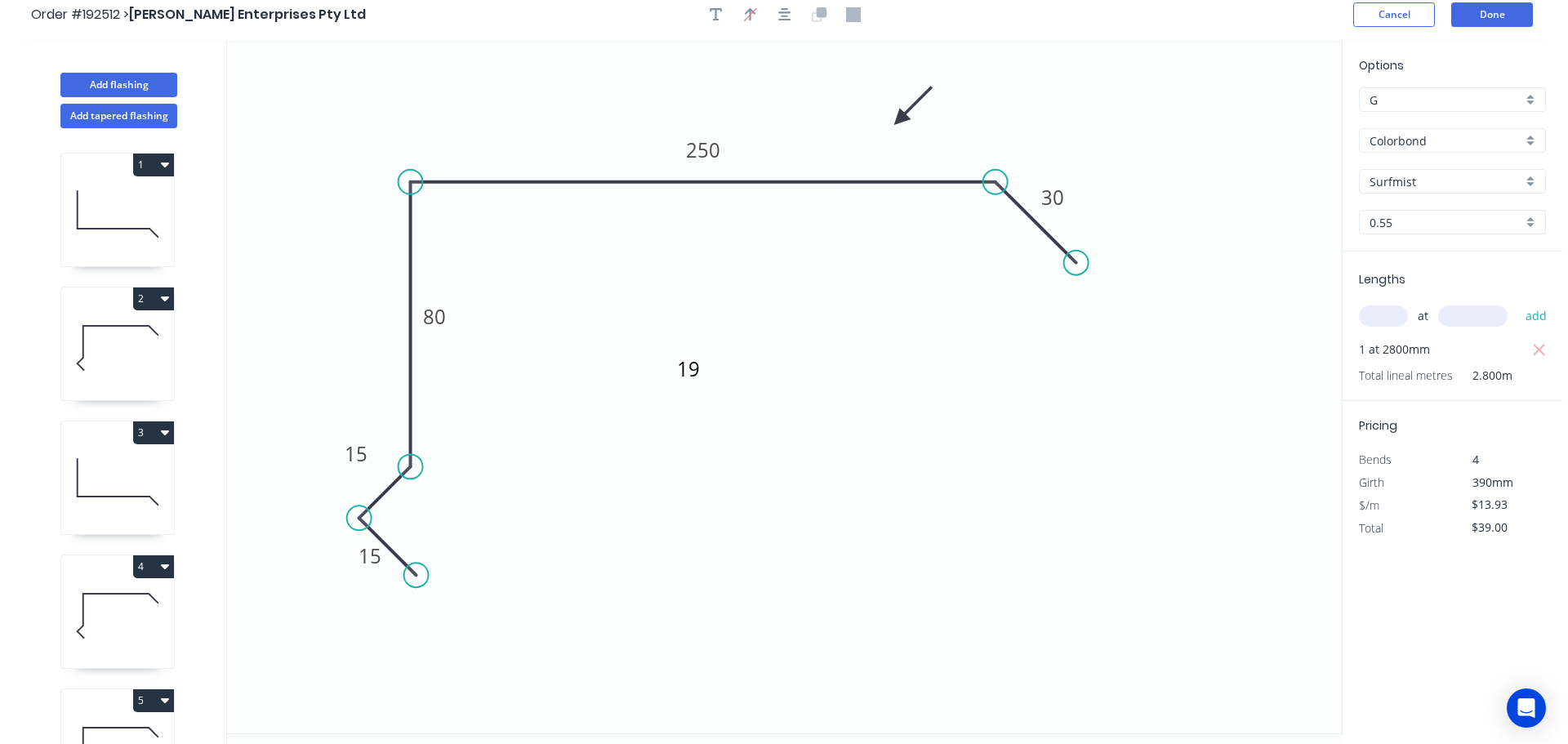
scroll to position [0, 0]
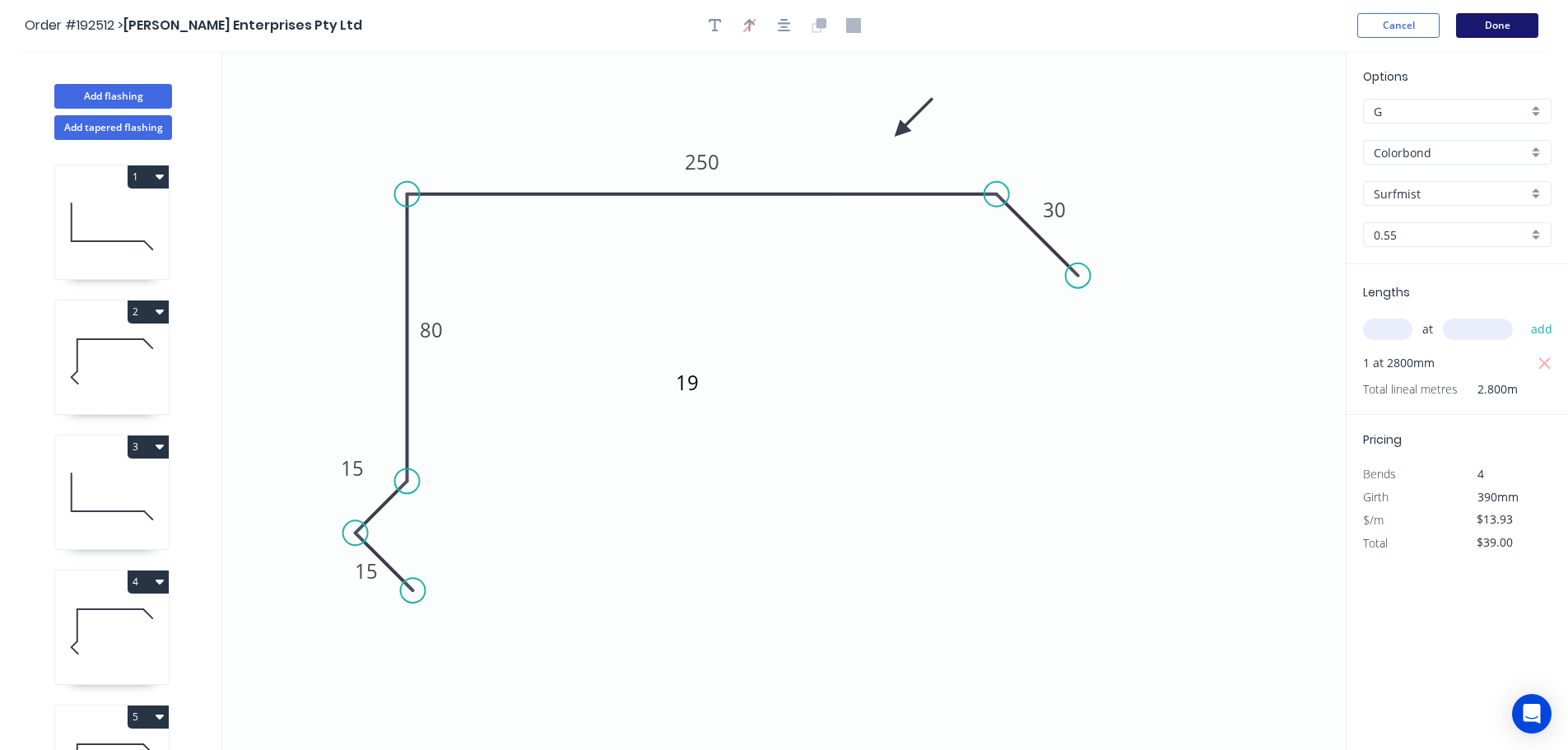
click at [1512, 20] on button "Done" at bounding box center [1497, 25] width 82 height 25
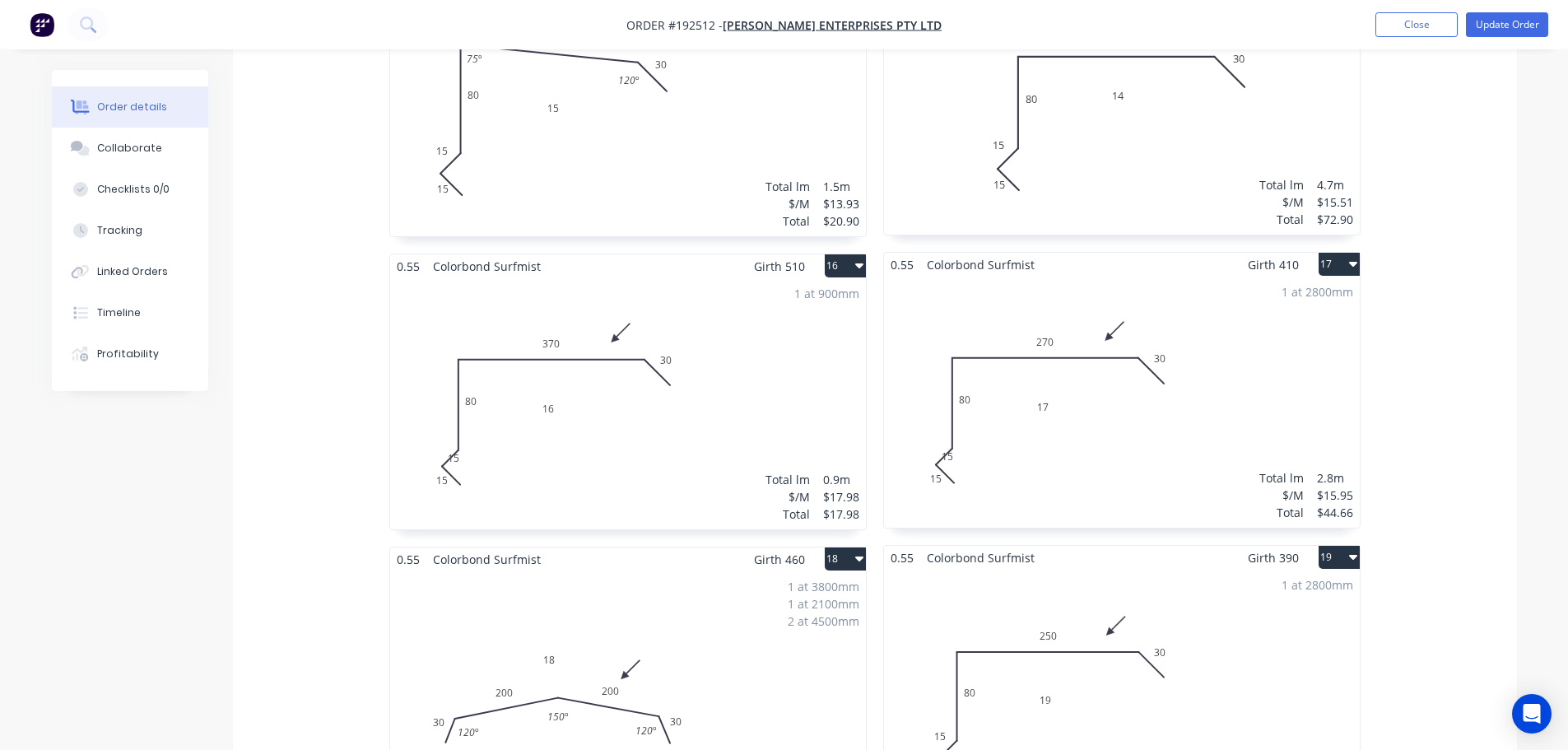
scroll to position [2633, 0]
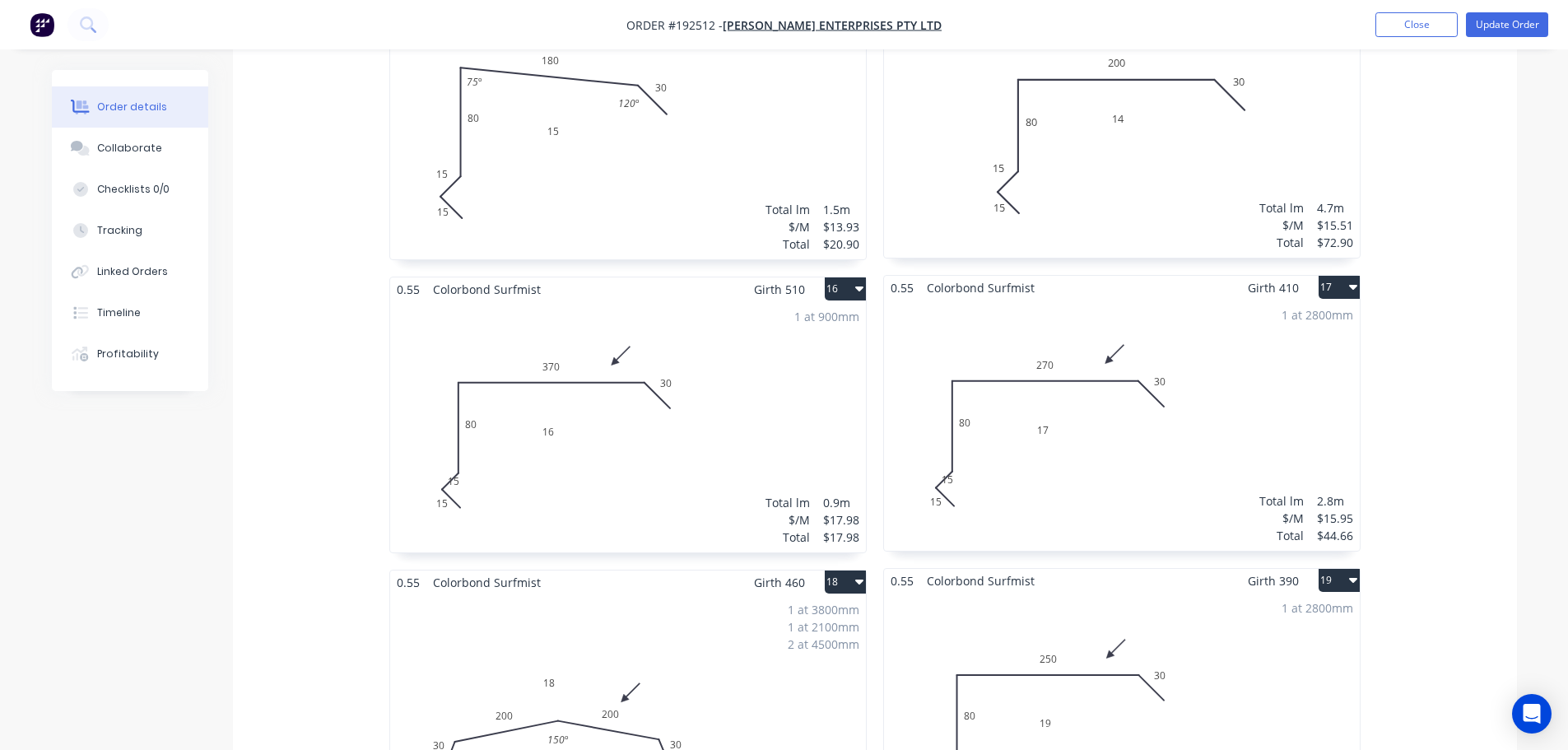
click at [650, 404] on div "1 at 900mm Total lm $/M Total 0.9m $17.98 $17.98" at bounding box center [627, 427] width 476 height 251
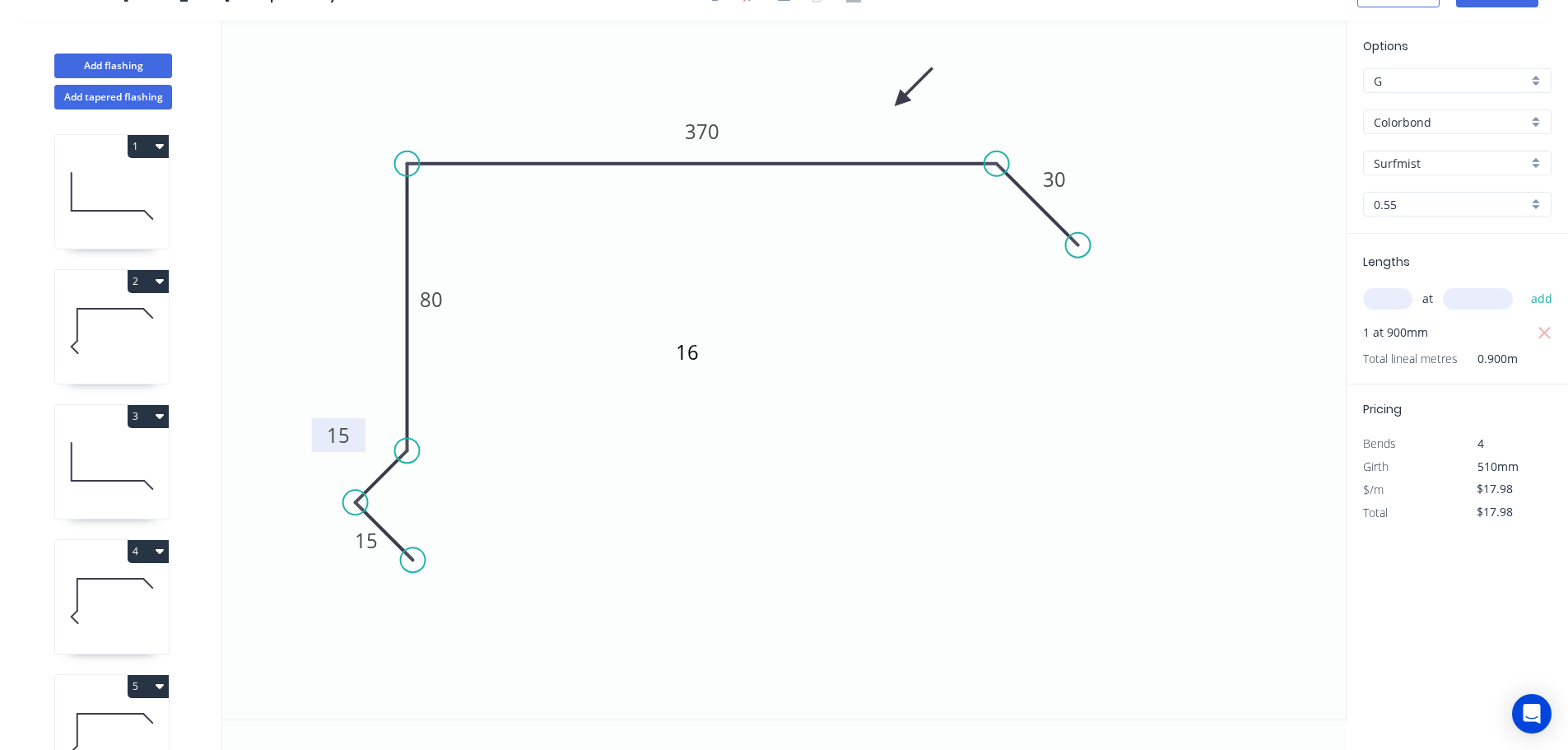
drag, startPoint x: 419, startPoint y: 485, endPoint x: 359, endPoint y: 434, distance: 78.7
click at [359, 434] on rect at bounding box center [339, 435] width 54 height 34
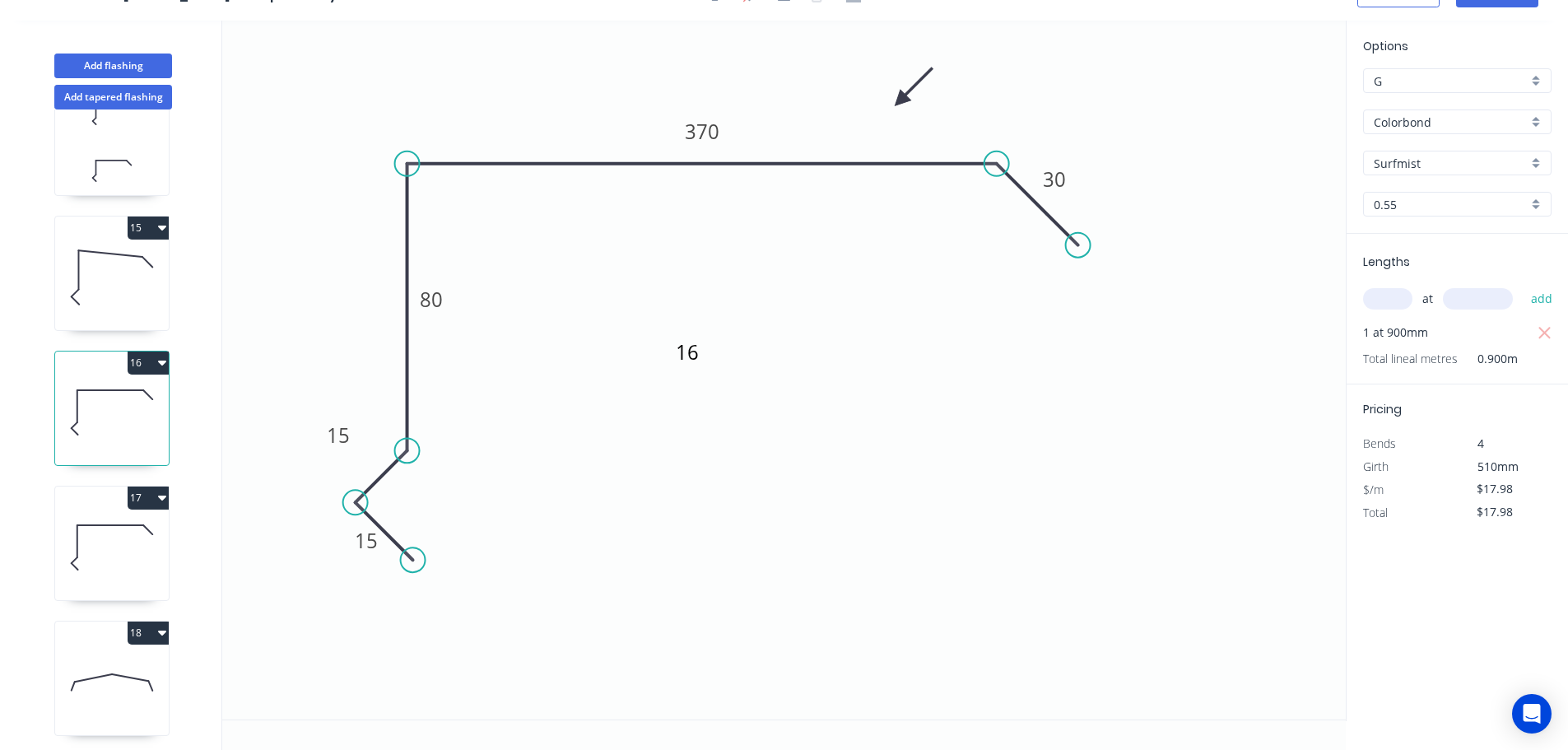
scroll to position [1810, 0]
click at [116, 526] on icon at bounding box center [112, 545] width 114 height 105
drag, startPoint x: 419, startPoint y: 483, endPoint x: 370, endPoint y: 432, distance: 70.7
click at [370, 432] on rect at bounding box center [348, 435] width 54 height 34
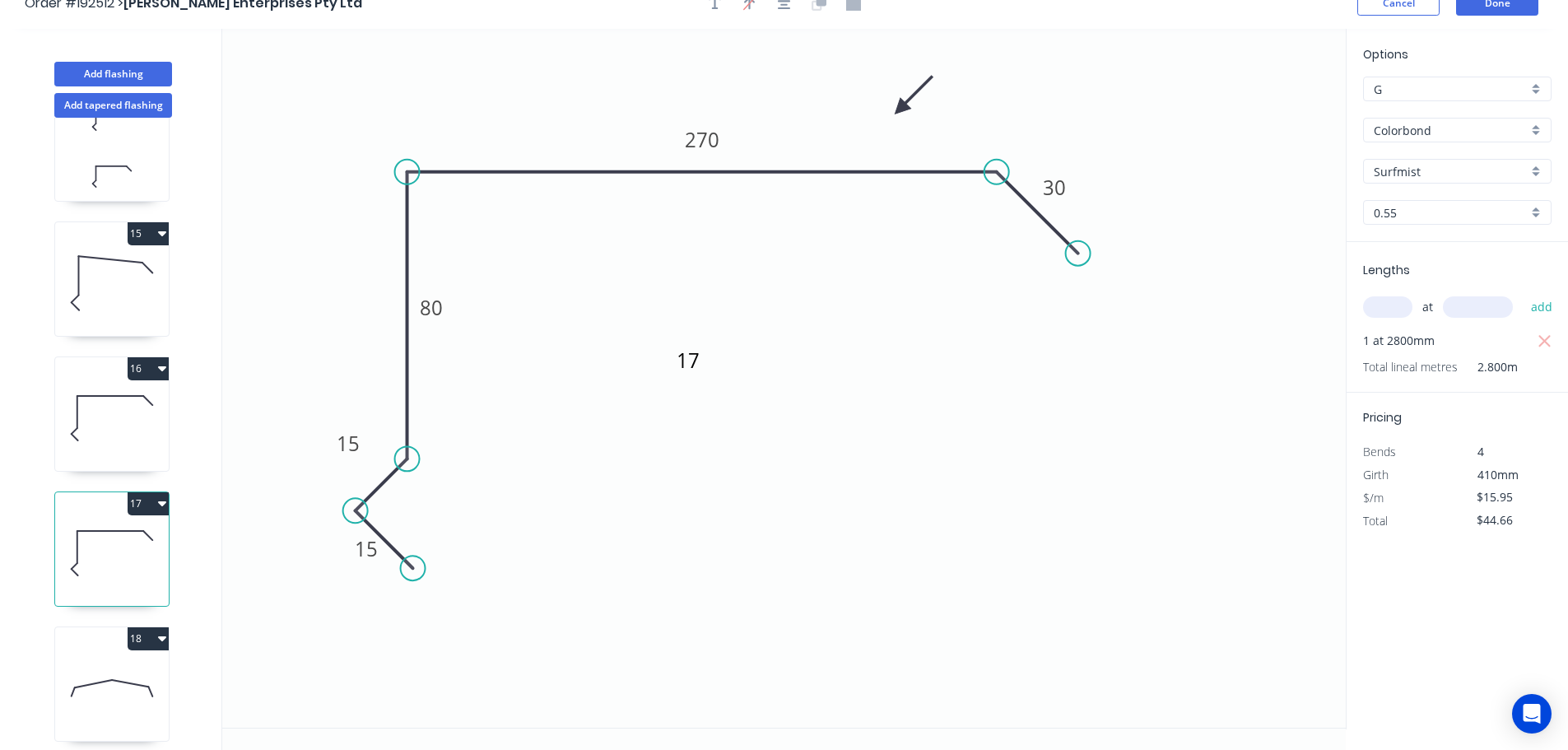
scroll to position [0, 0]
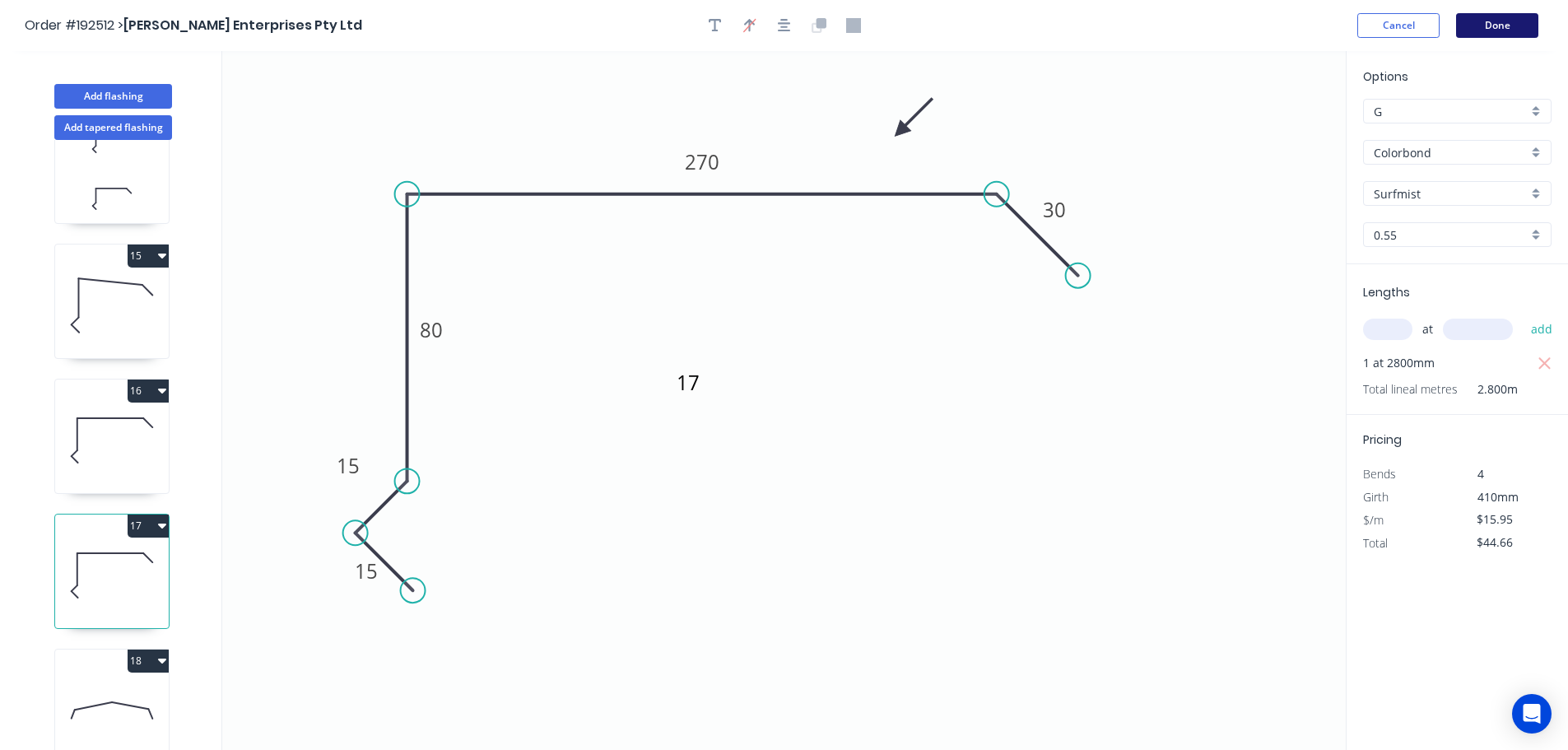
click at [1503, 31] on button "Done" at bounding box center [1497, 25] width 82 height 25
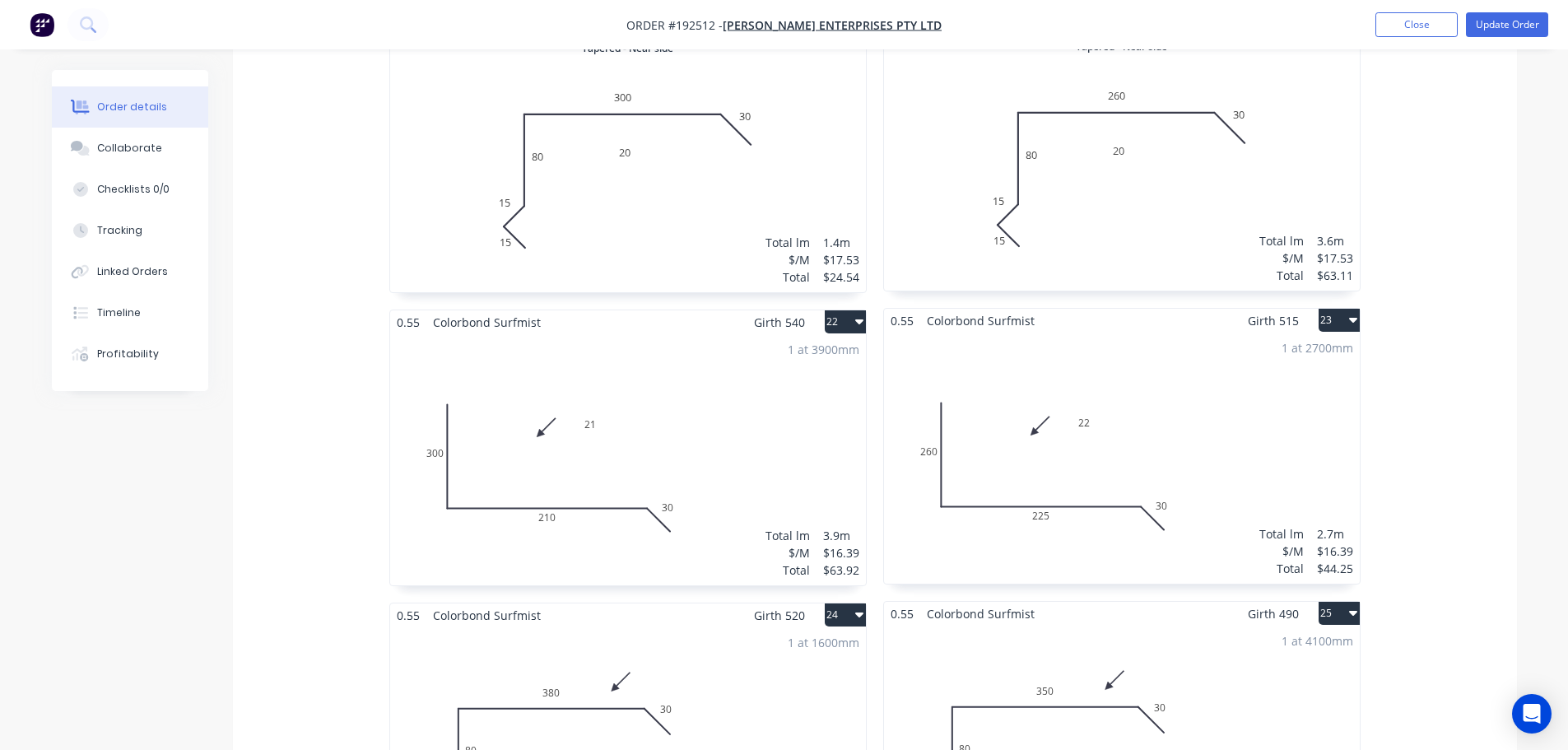
scroll to position [4033, 0]
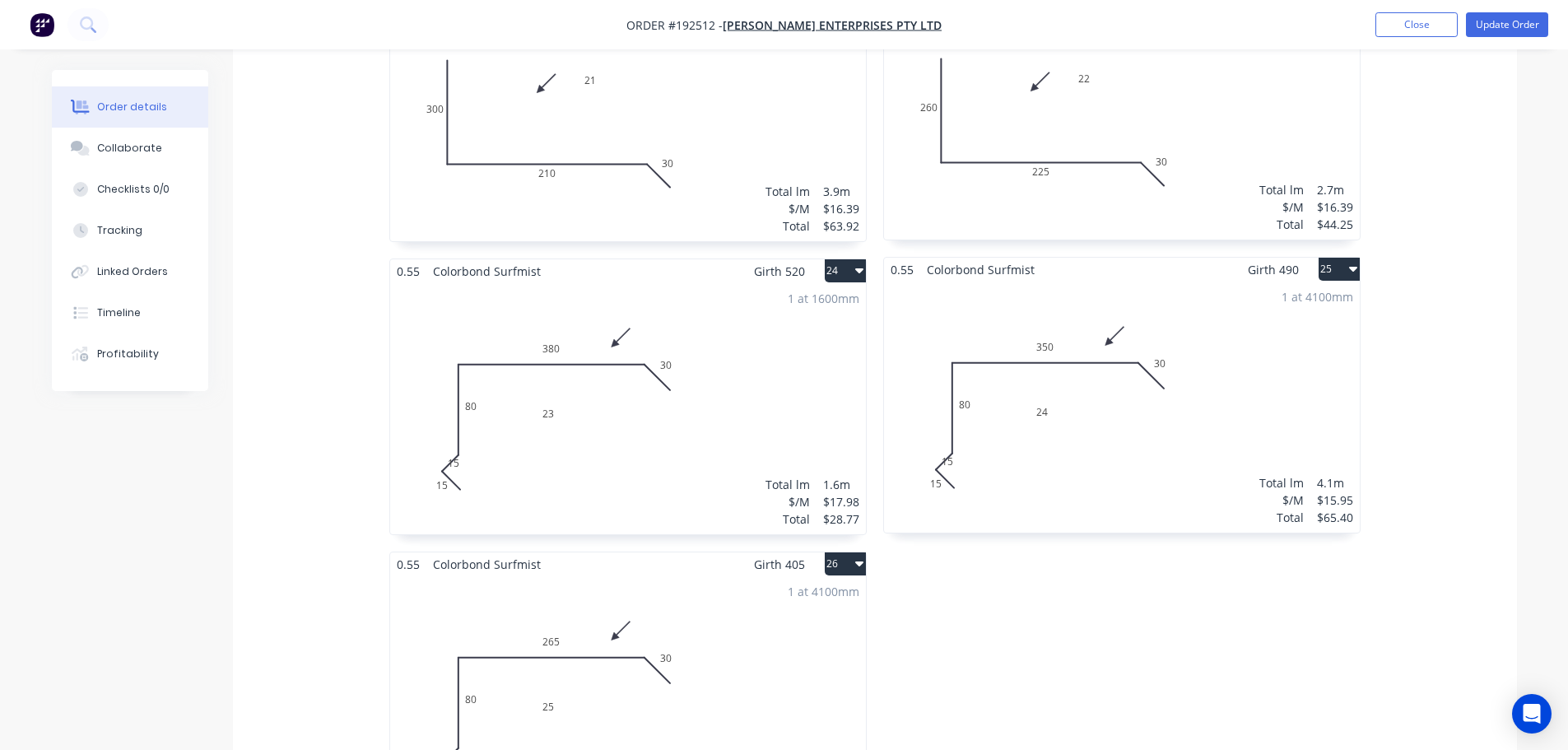
click at [620, 404] on div "1 at 1600mm Total lm $/M Total 1.6m $17.98 $28.77" at bounding box center [627, 408] width 476 height 251
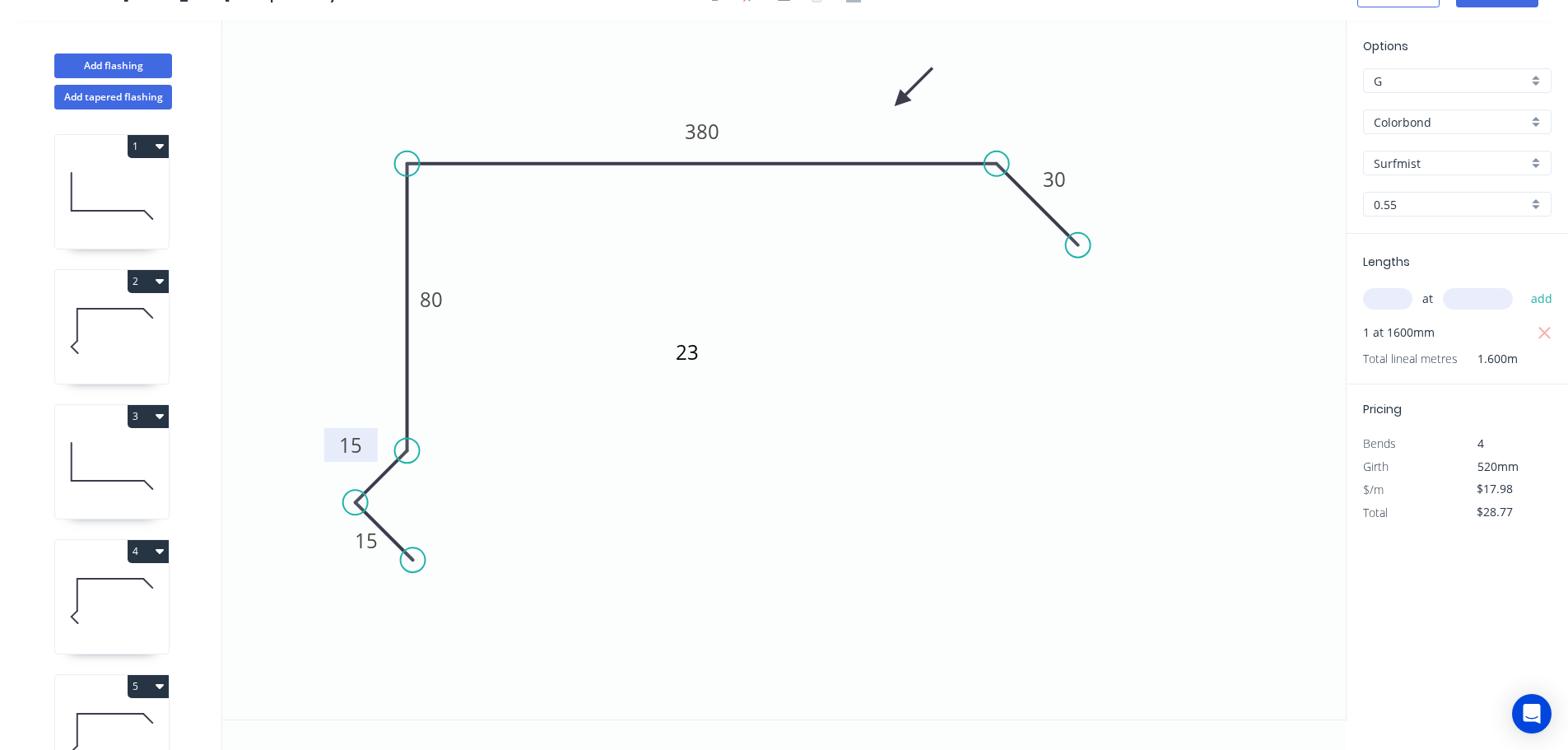
drag, startPoint x: 420, startPoint y: 486, endPoint x: 373, endPoint y: 444, distance: 63.0
click at [373, 444] on rect at bounding box center [351, 444] width 54 height 34
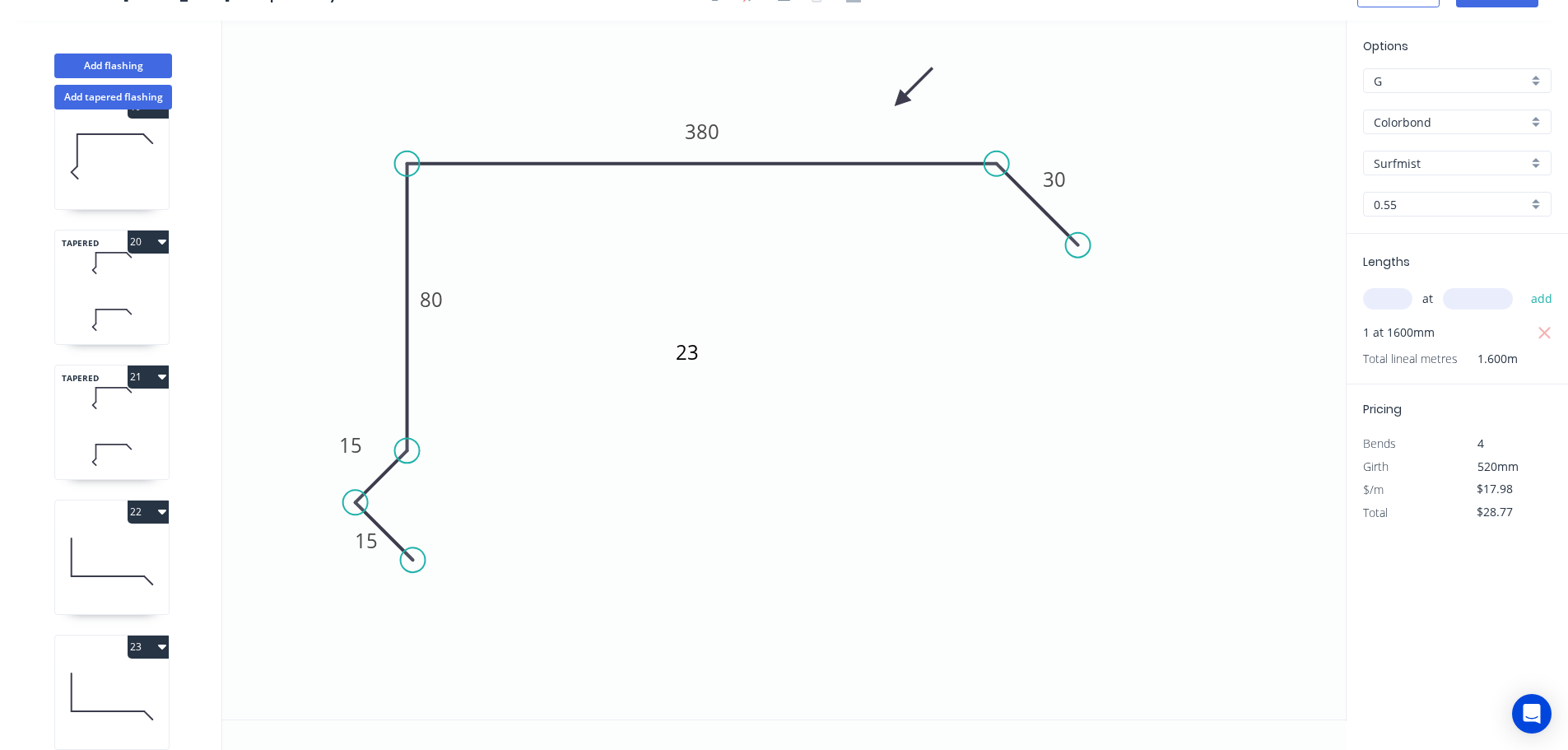
scroll to position [2906, 0]
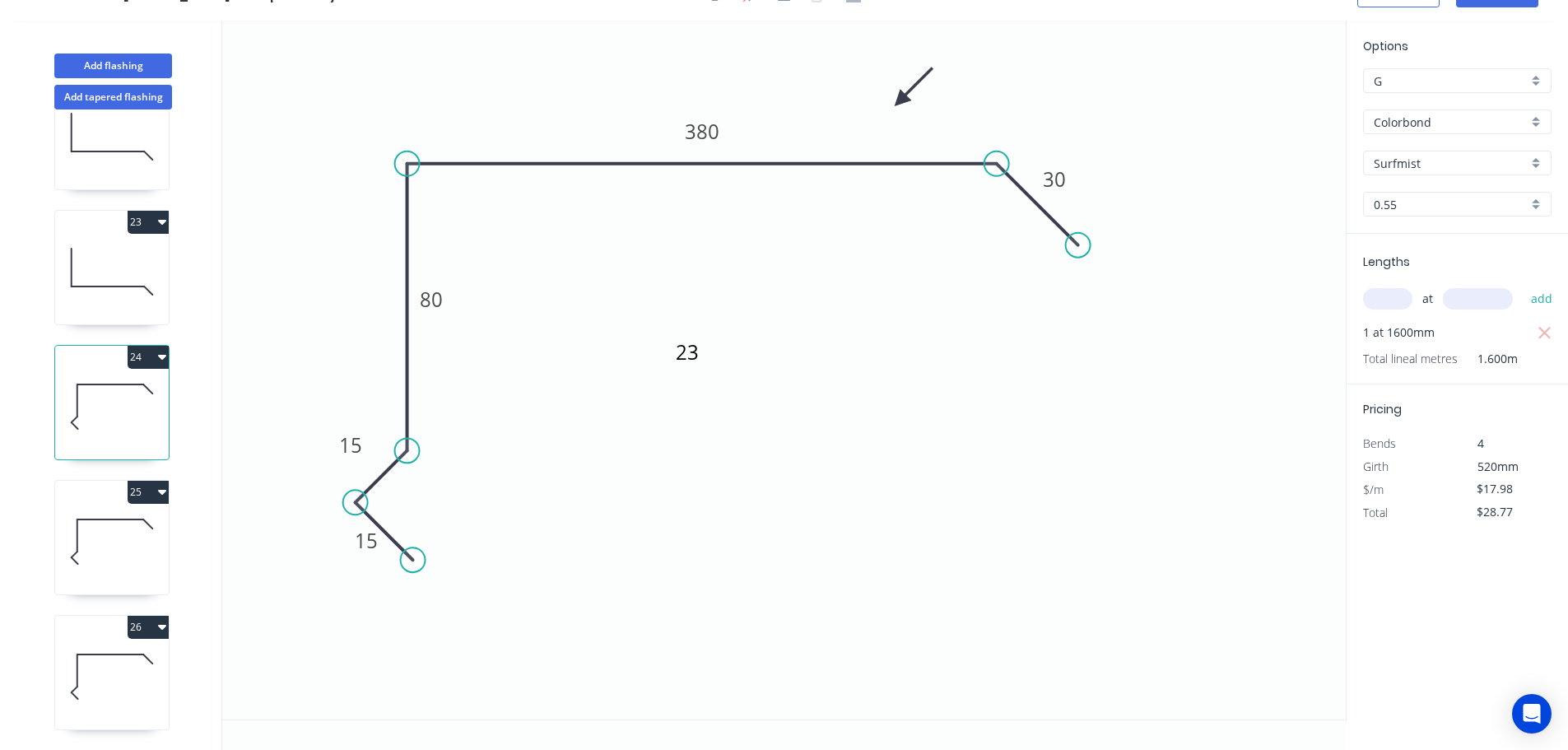
click at [119, 520] on icon at bounding box center [112, 541] width 114 height 105
drag, startPoint x: 416, startPoint y: 488, endPoint x: 365, endPoint y: 449, distance: 64.2
click at [366, 449] on rect at bounding box center [350, 448] width 54 height 34
click at [137, 657] on icon at bounding box center [112, 676] width 114 height 105
drag, startPoint x: 423, startPoint y: 491, endPoint x: 361, endPoint y: 442, distance: 79.0
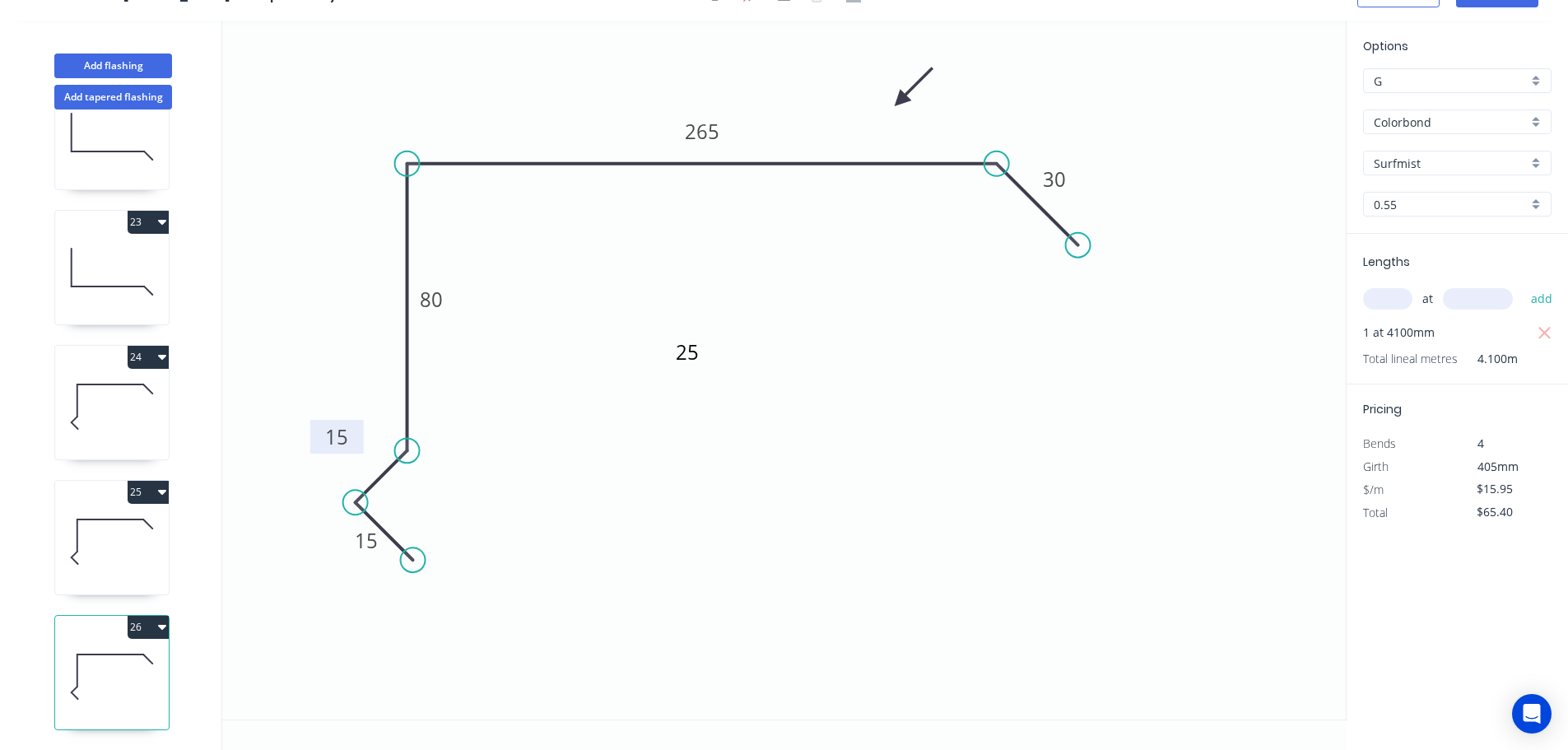
click at [361, 442] on rect at bounding box center [337, 436] width 54 height 34
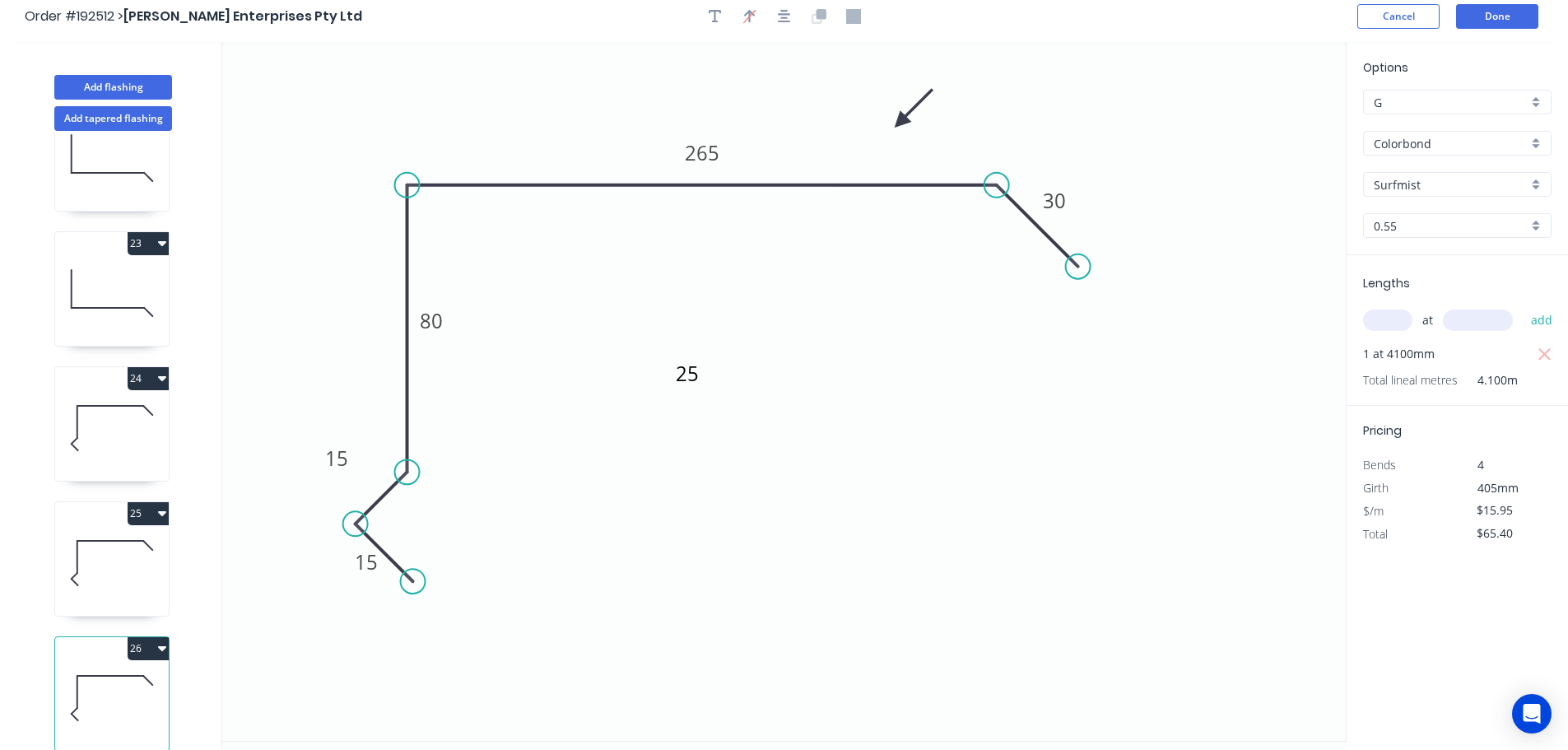
scroll to position [0, 0]
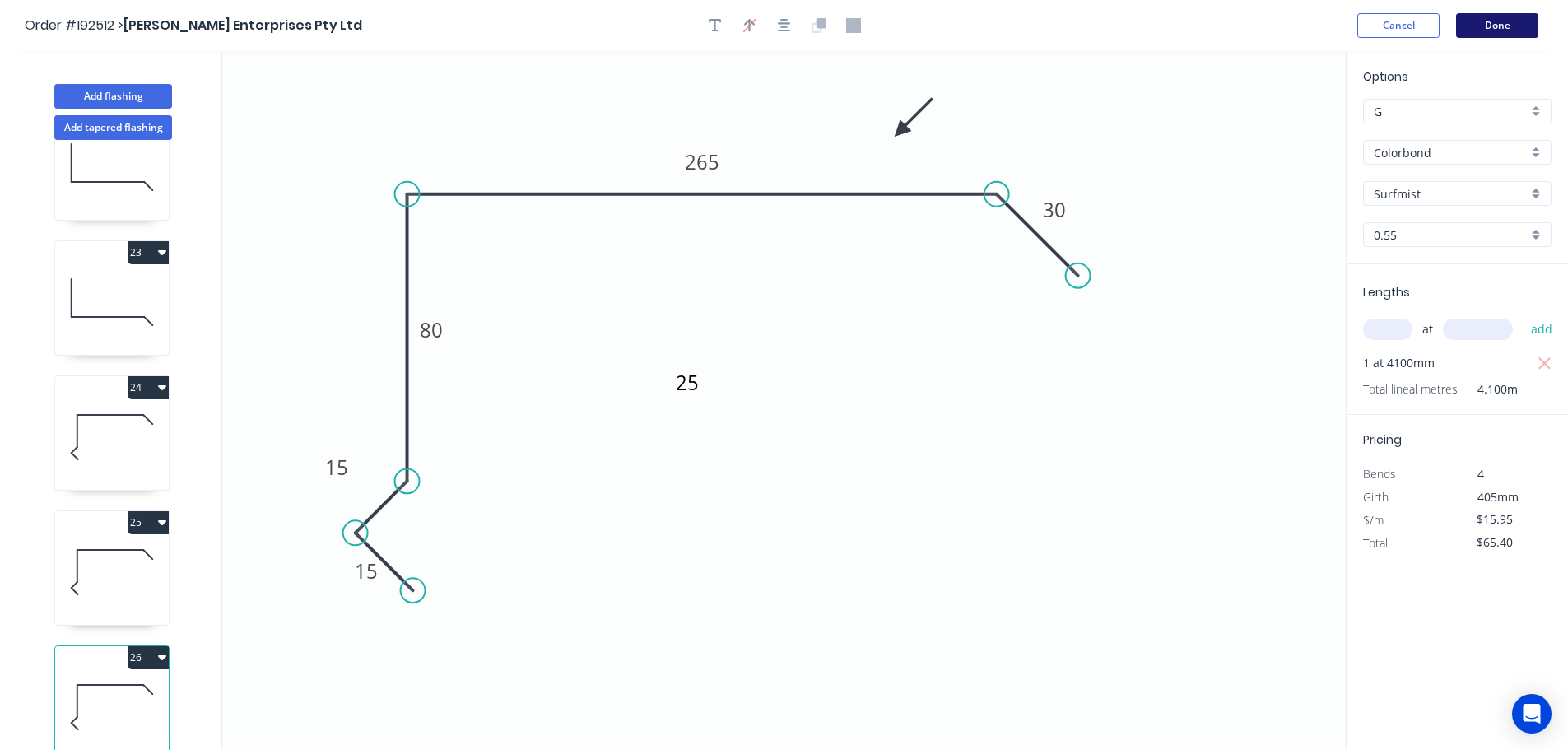
click at [1510, 22] on button "Done" at bounding box center [1497, 25] width 82 height 25
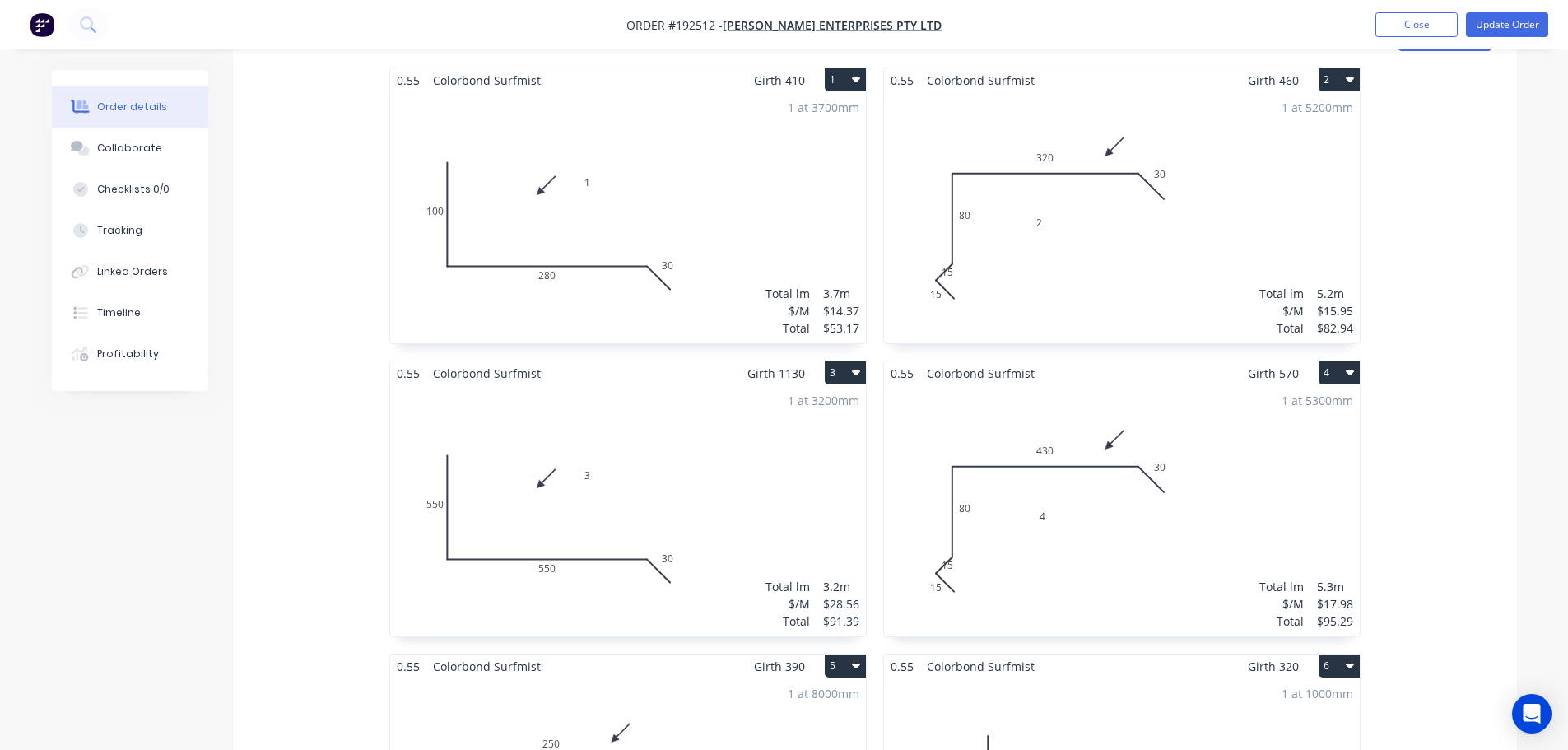
scroll to position [411, 0]
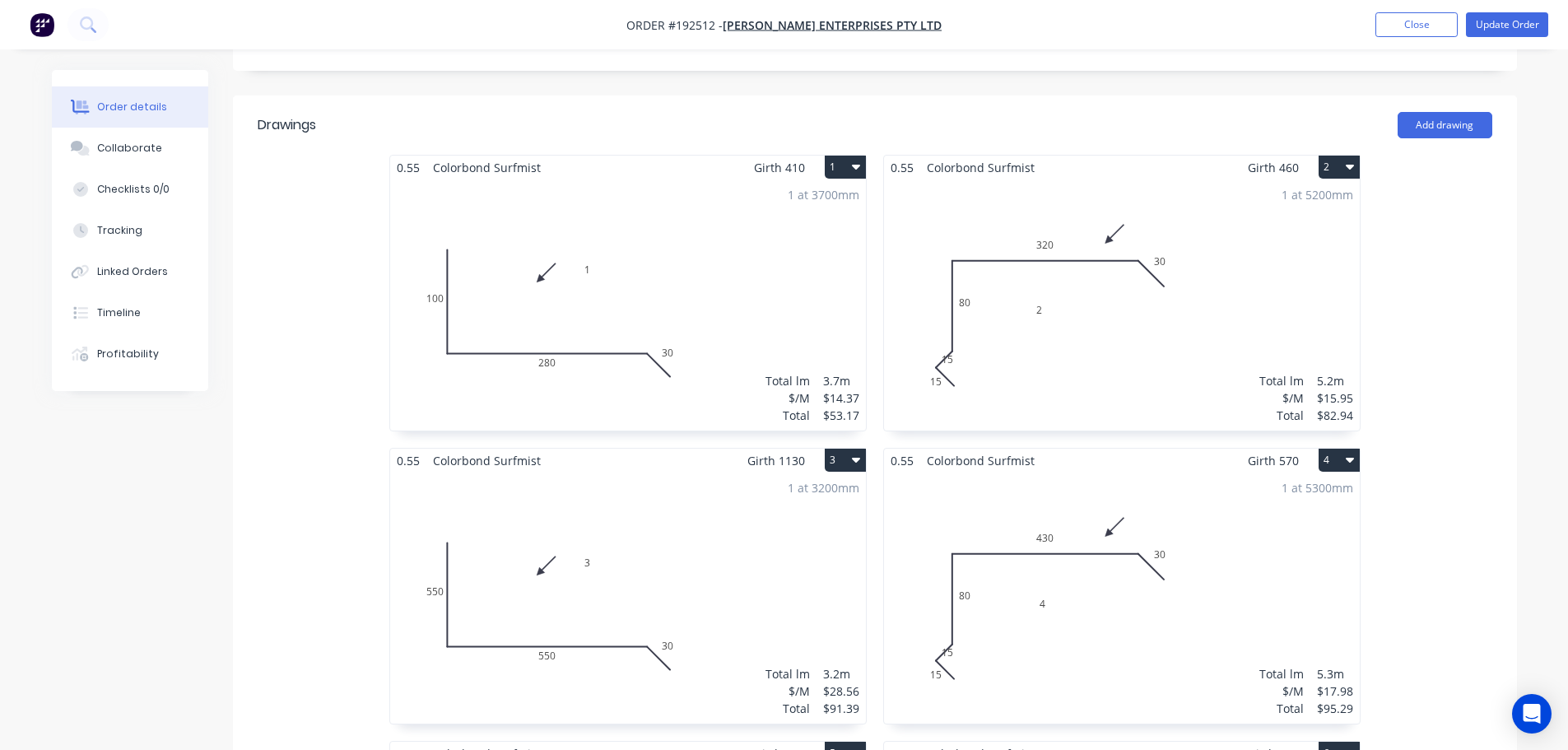
click at [1093, 310] on div "1 at 5200mm Total lm $/M Total 5.2m $15.95 $82.94" at bounding box center [1122, 305] width 476 height 251
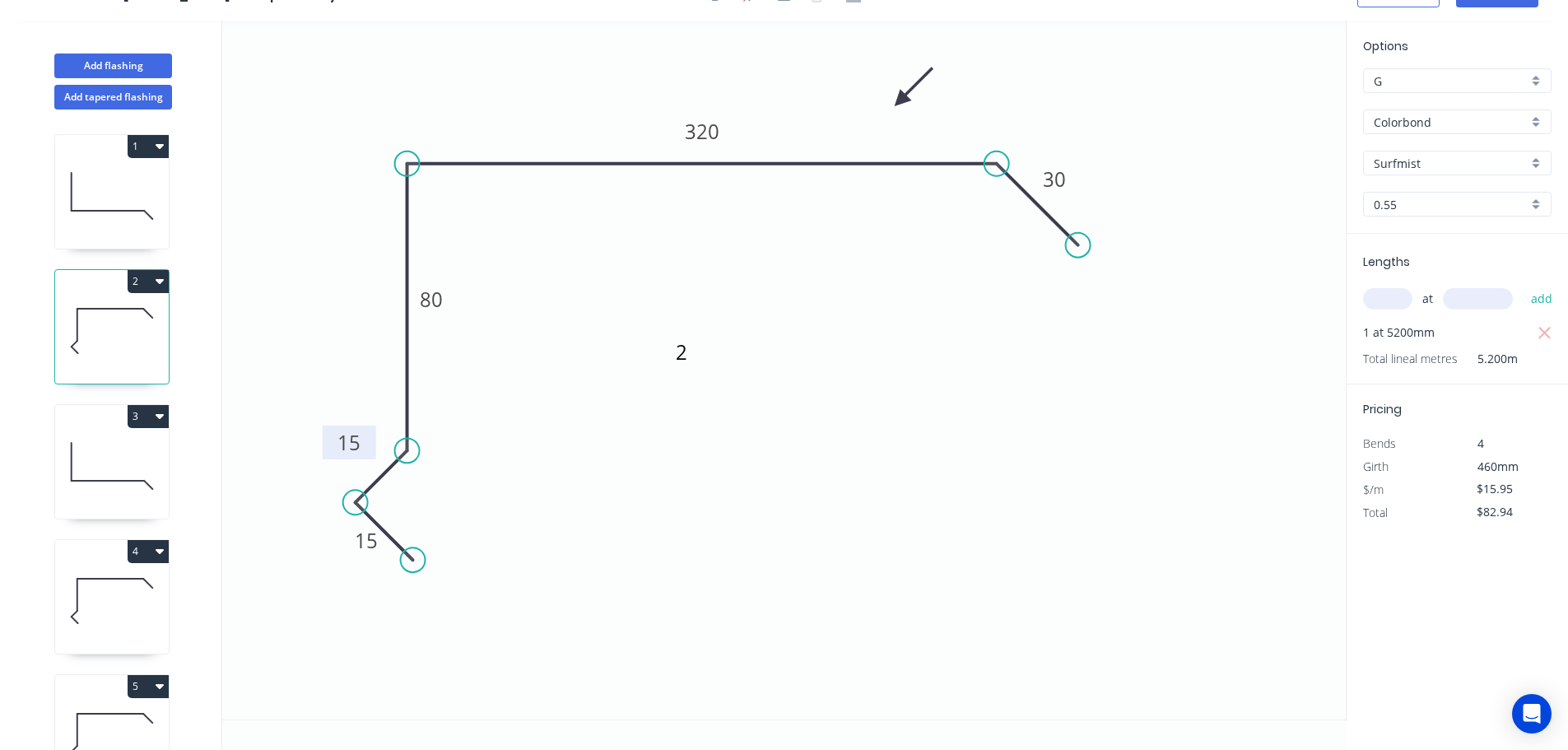
drag, startPoint x: 424, startPoint y: 484, endPoint x: 374, endPoint y: 441, distance: 65.9
click at [374, 441] on rect at bounding box center [349, 442] width 54 height 34
click at [101, 446] on icon at bounding box center [112, 466] width 114 height 105
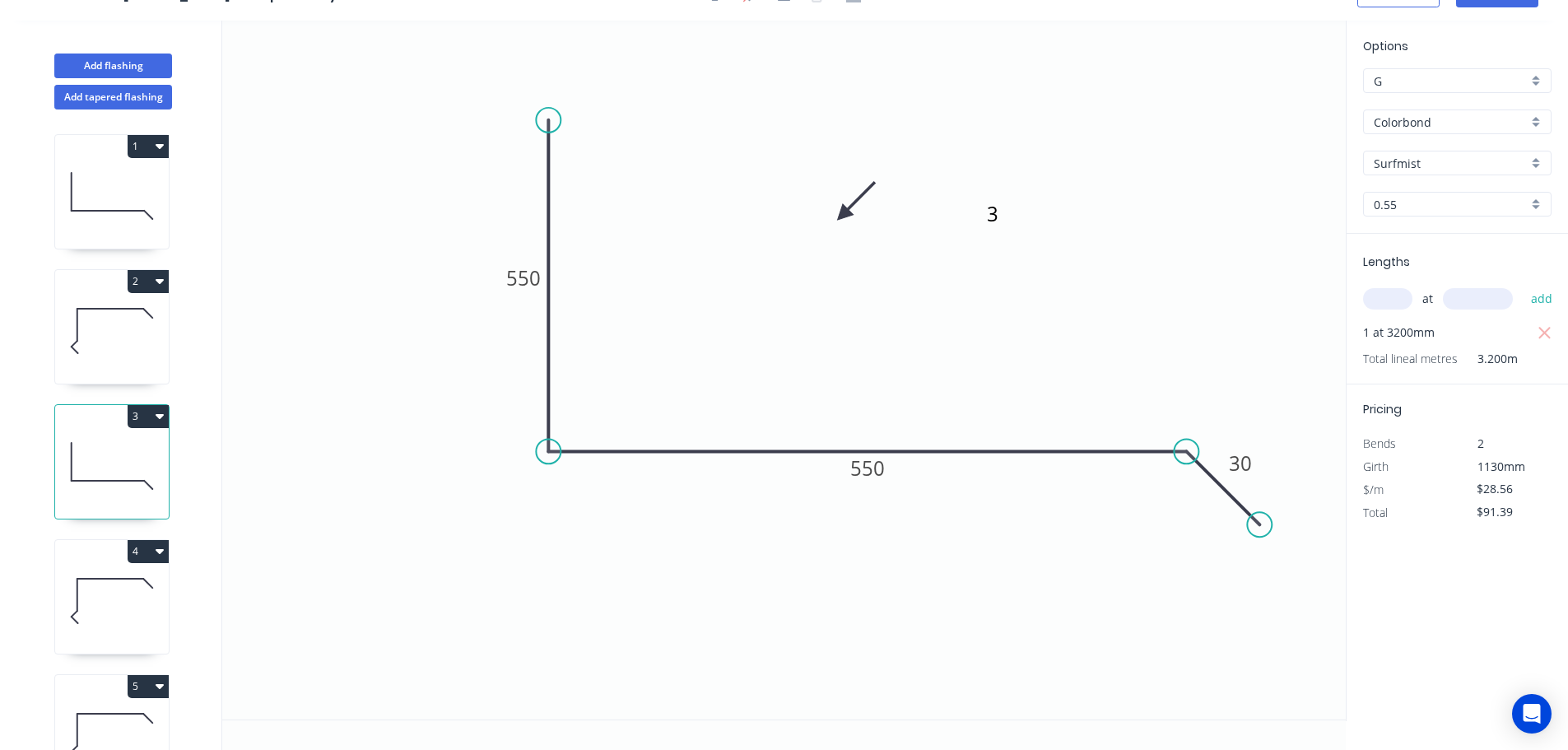
click at [109, 611] on icon at bounding box center [112, 600] width 114 height 105
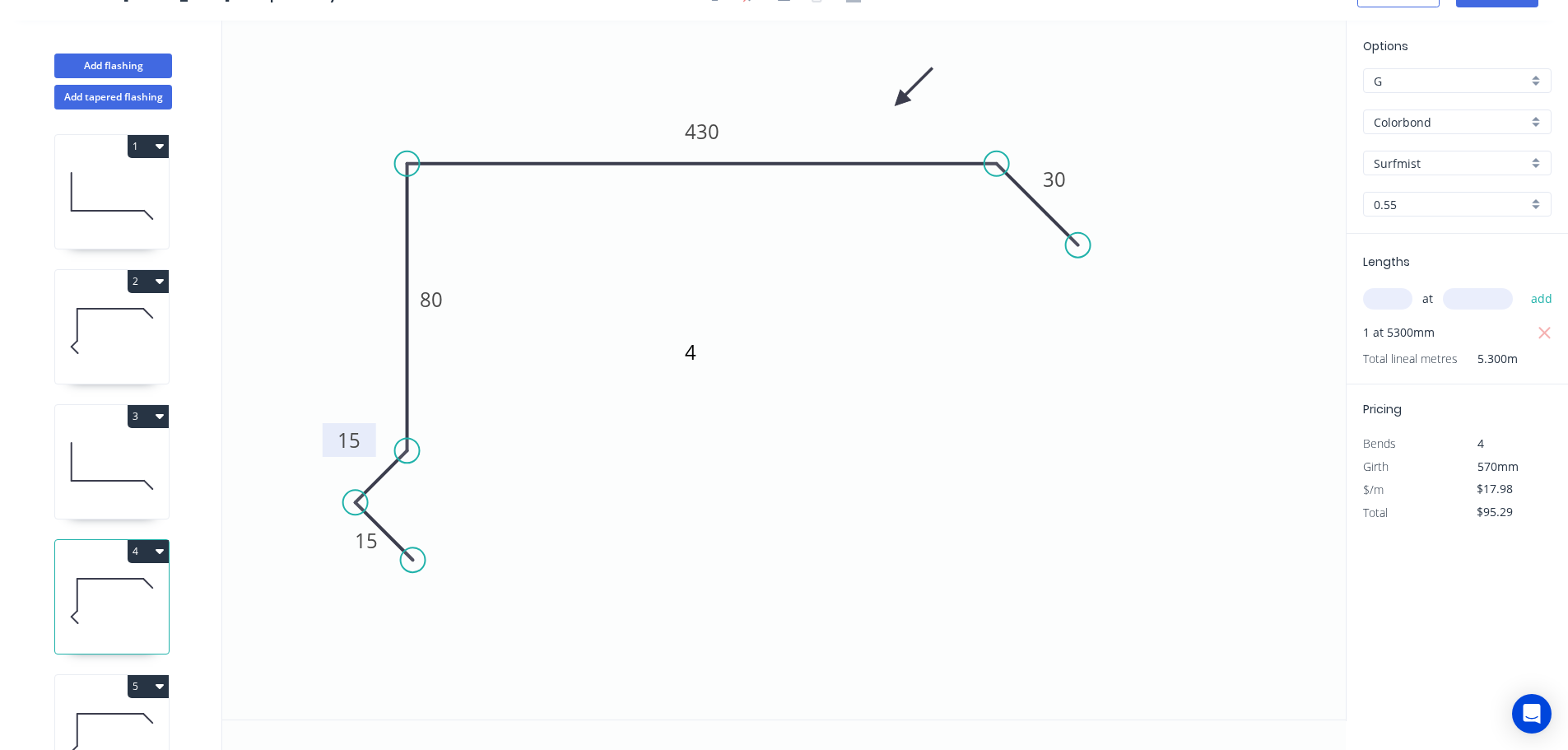
drag, startPoint x: 419, startPoint y: 489, endPoint x: 370, endPoint y: 442, distance: 67.9
click at [370, 442] on rect at bounding box center [349, 440] width 54 height 34
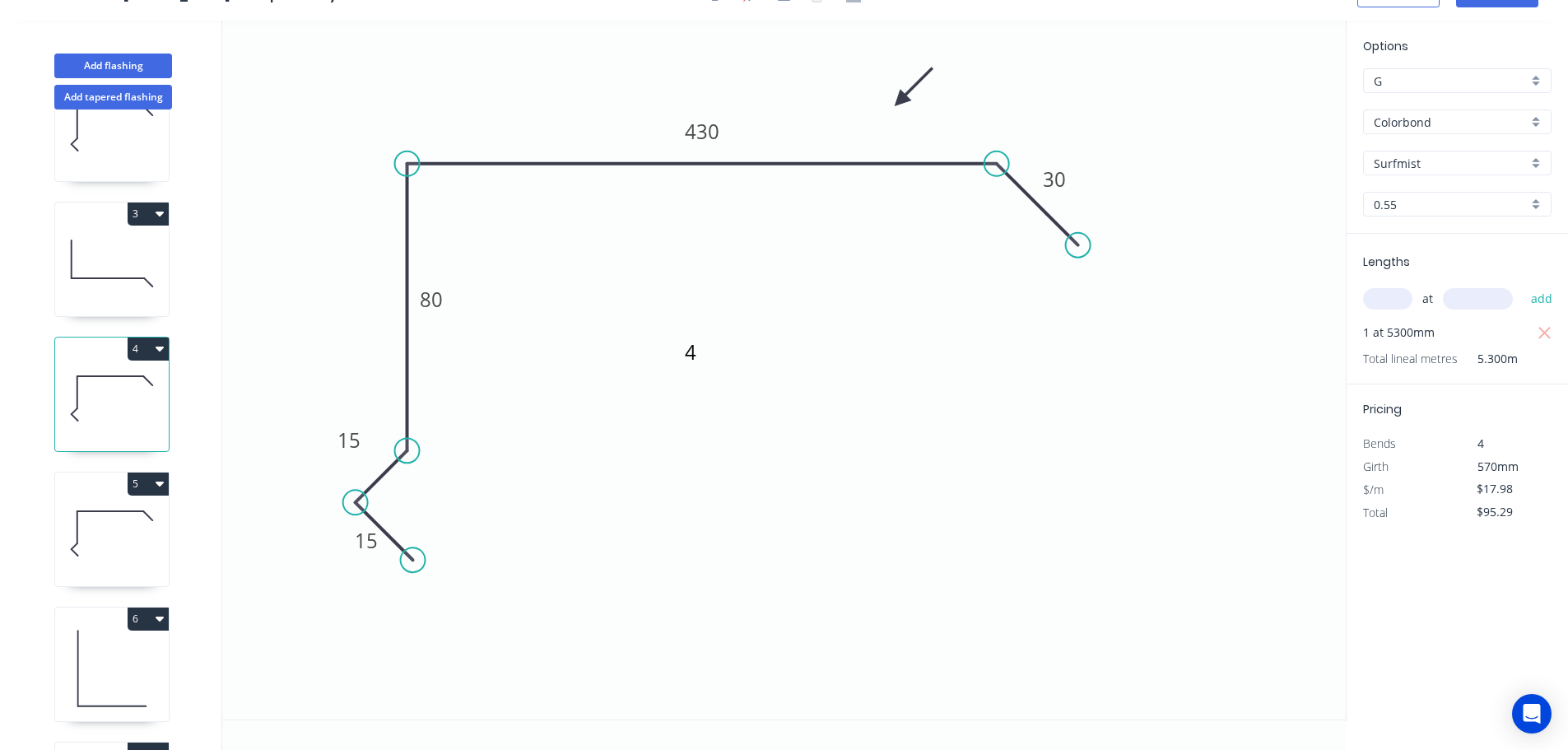
scroll to position [247, 0]
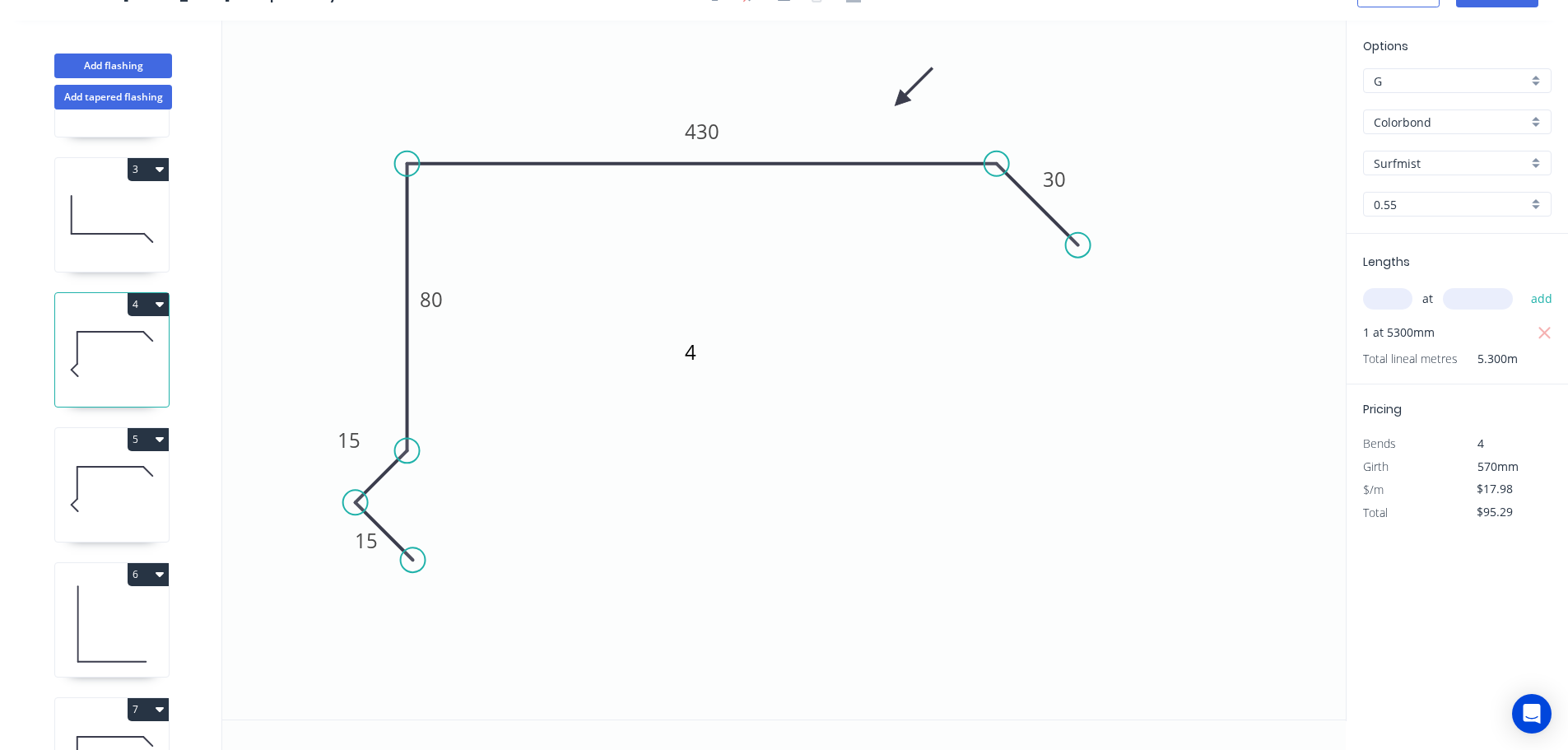
click at [92, 479] on icon at bounding box center [112, 489] width 114 height 105
drag, startPoint x: 416, startPoint y: 488, endPoint x: 365, endPoint y: 442, distance: 68.7
click at [365, 442] on rect at bounding box center [347, 442] width 54 height 34
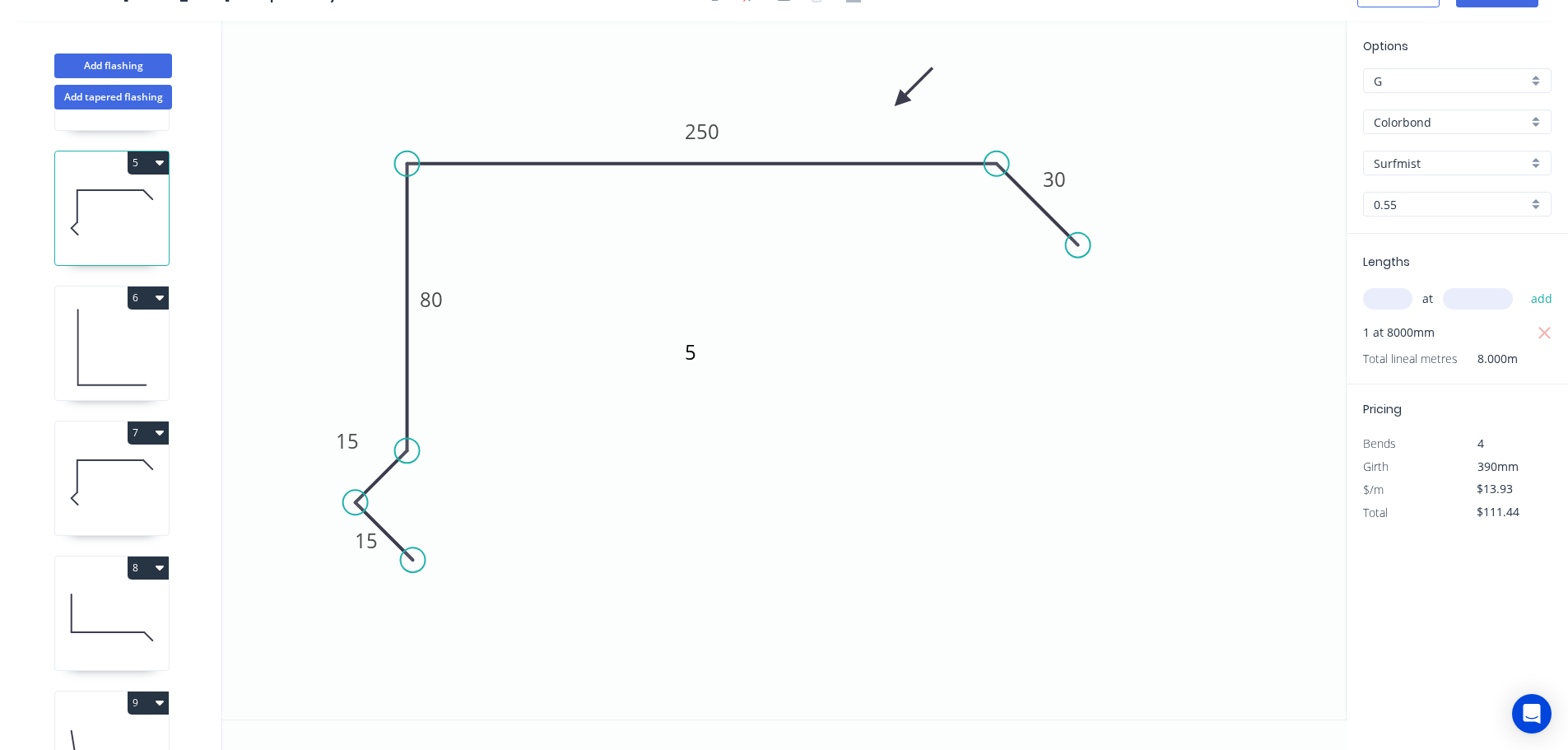
scroll to position [576, 0]
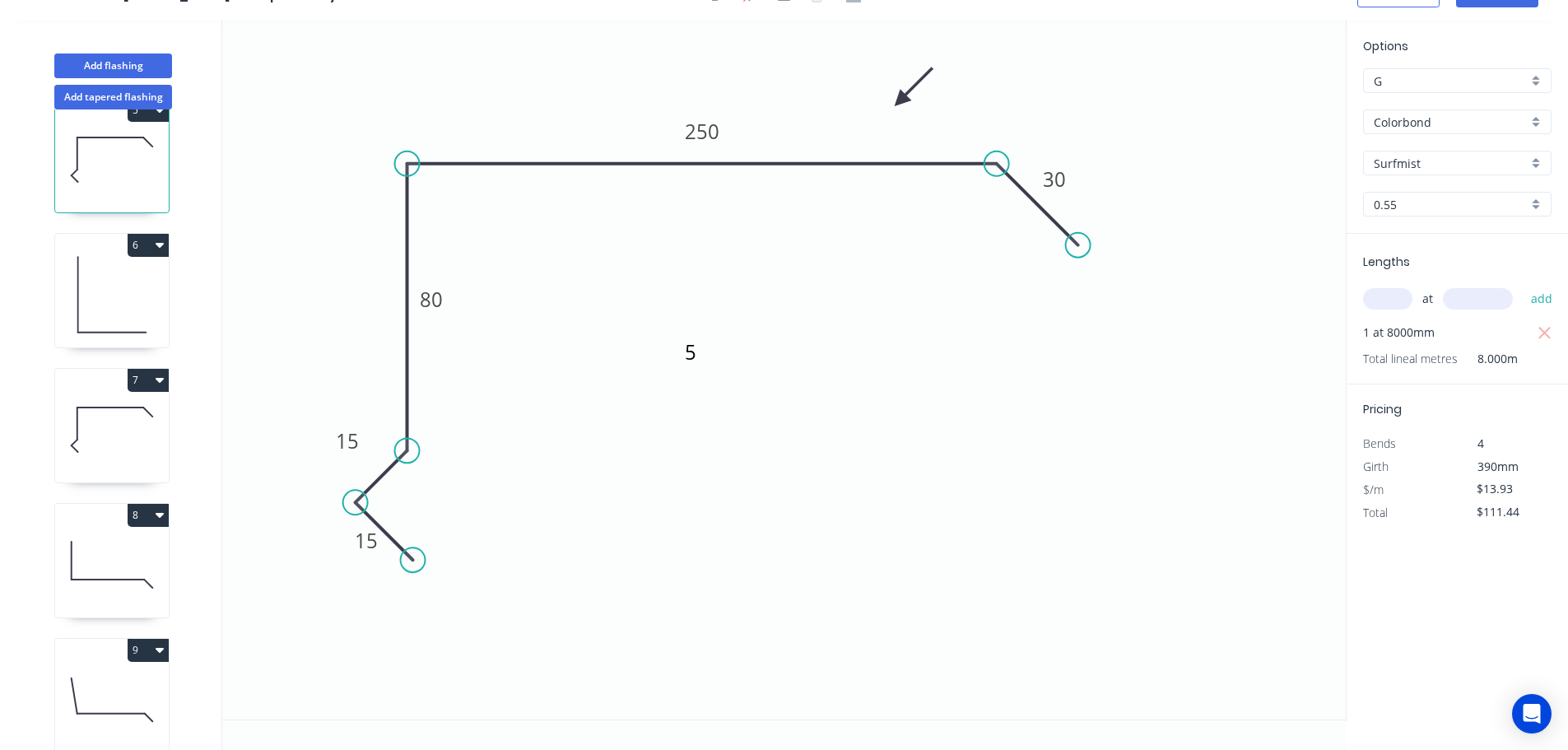
click at [123, 431] on icon at bounding box center [112, 429] width 114 height 105
drag, startPoint x: 418, startPoint y: 494, endPoint x: 373, endPoint y: 449, distance: 63.6
click at [373, 449] on rect at bounding box center [355, 440] width 54 height 34
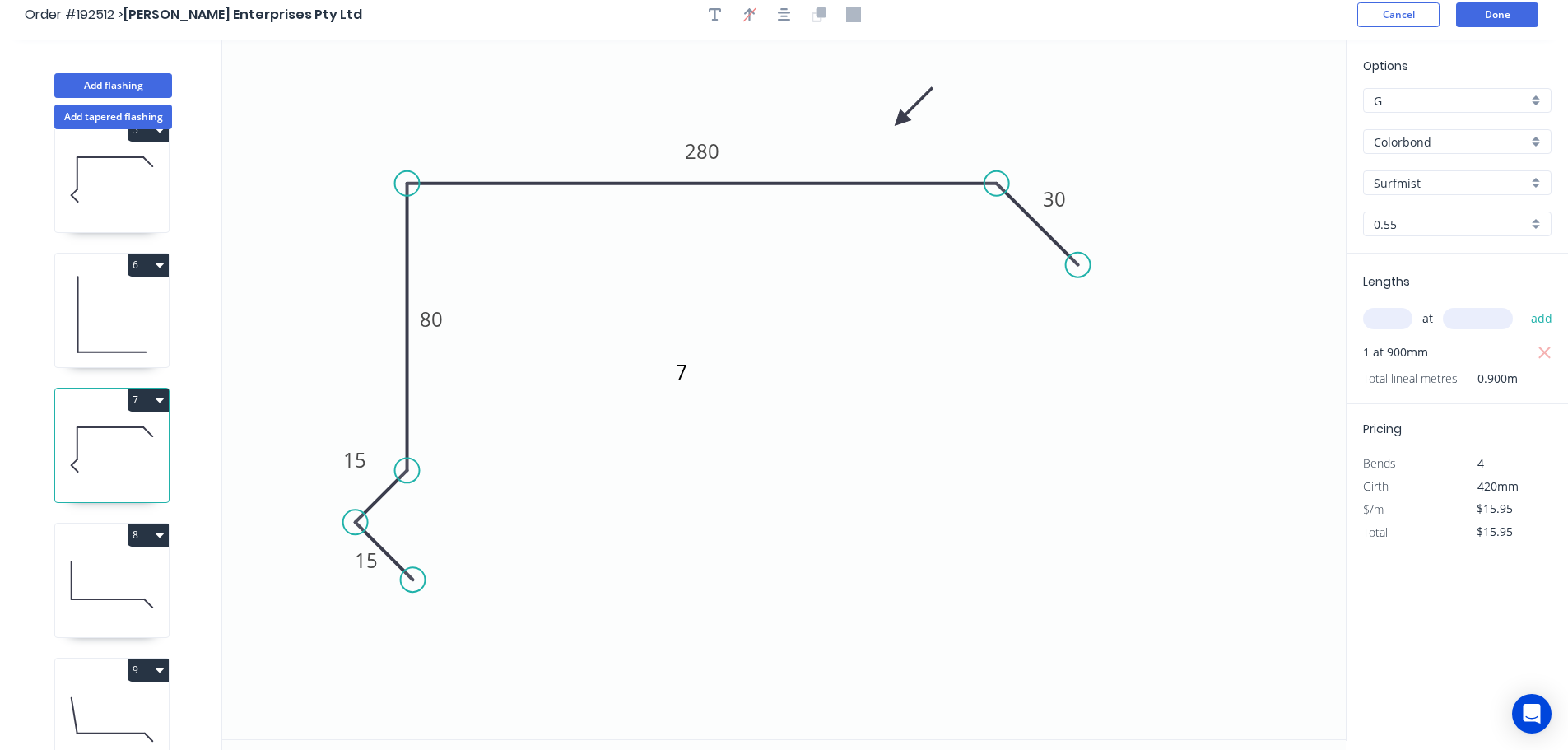
scroll to position [0, 0]
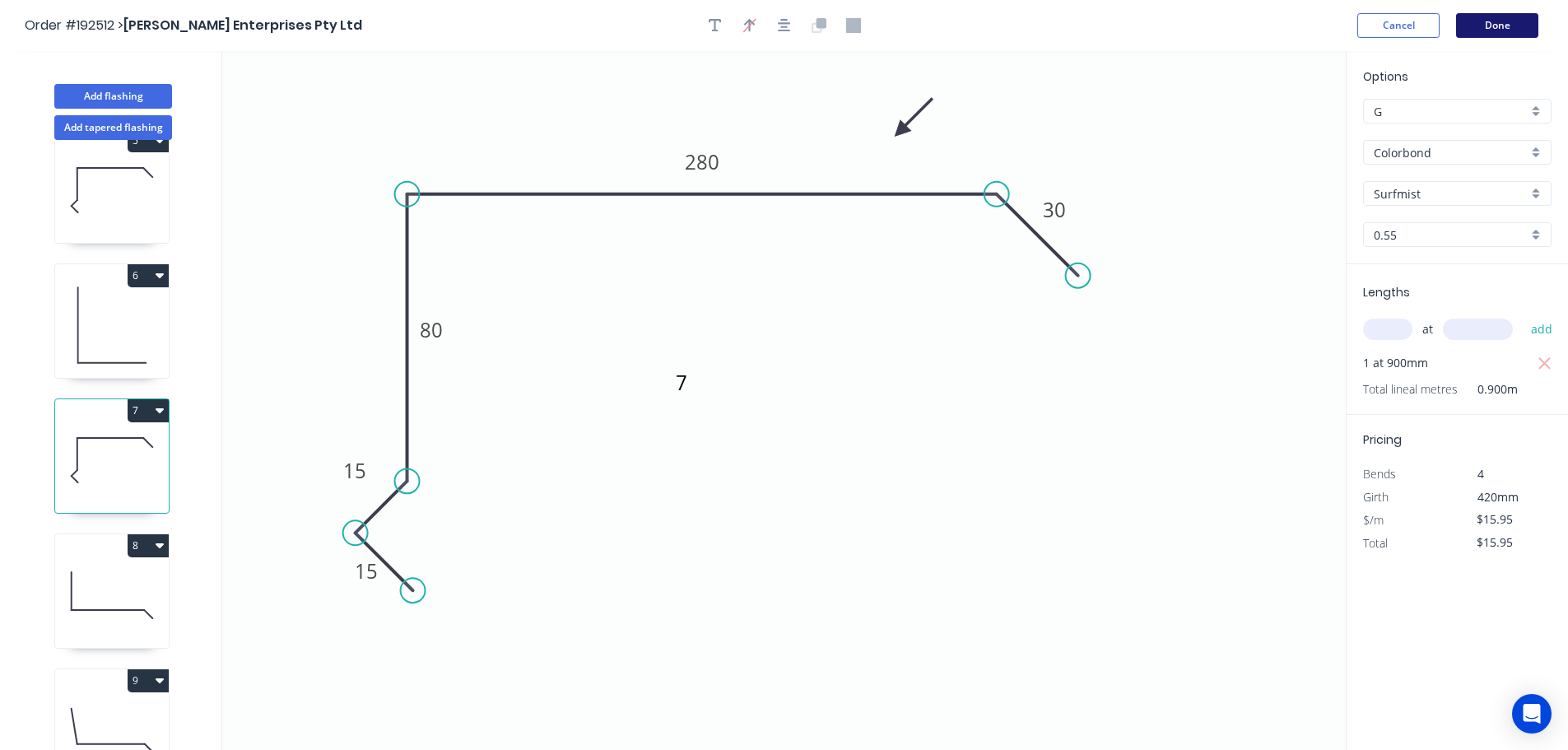
click at [1497, 25] on button "Done" at bounding box center [1497, 25] width 82 height 25
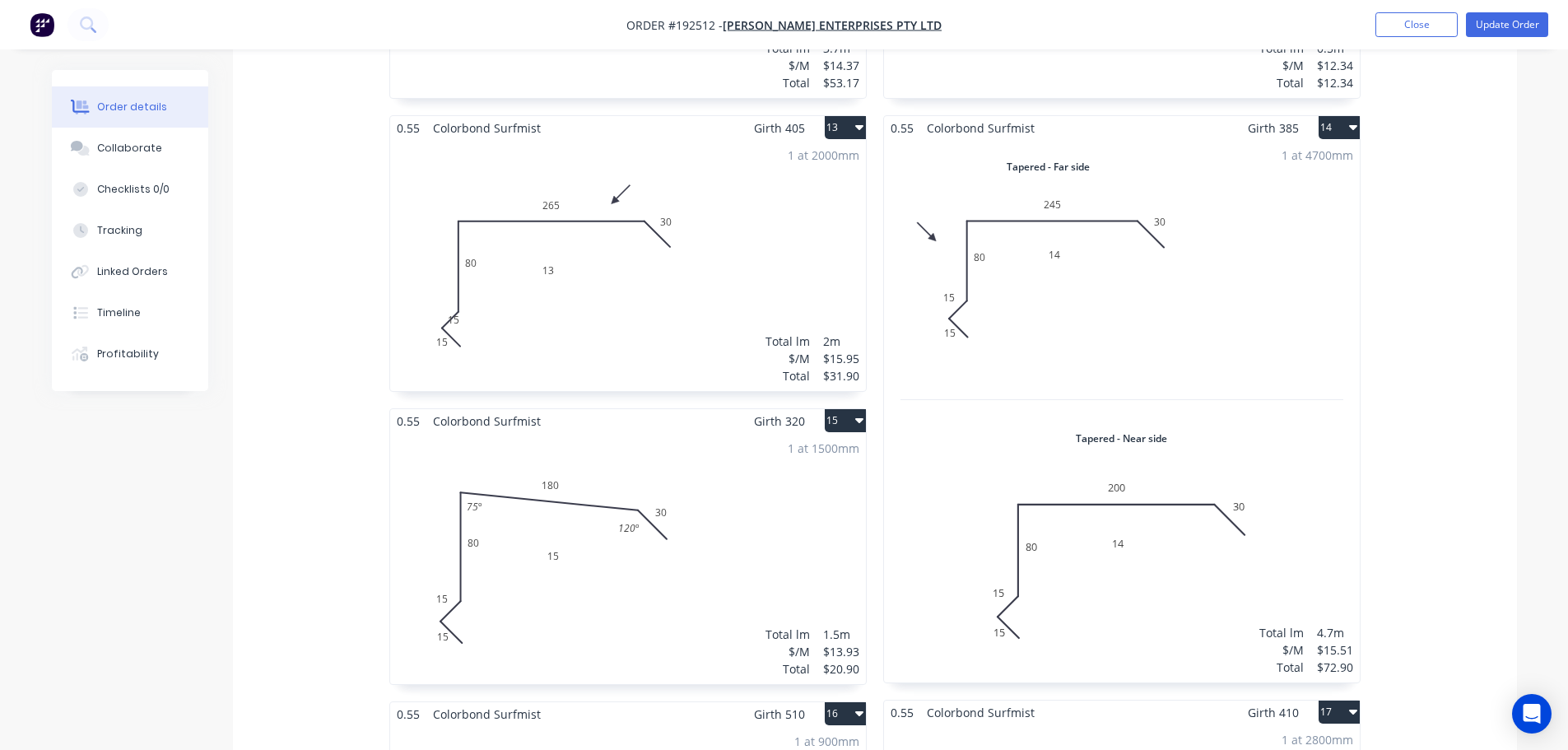
scroll to position [2222, 0]
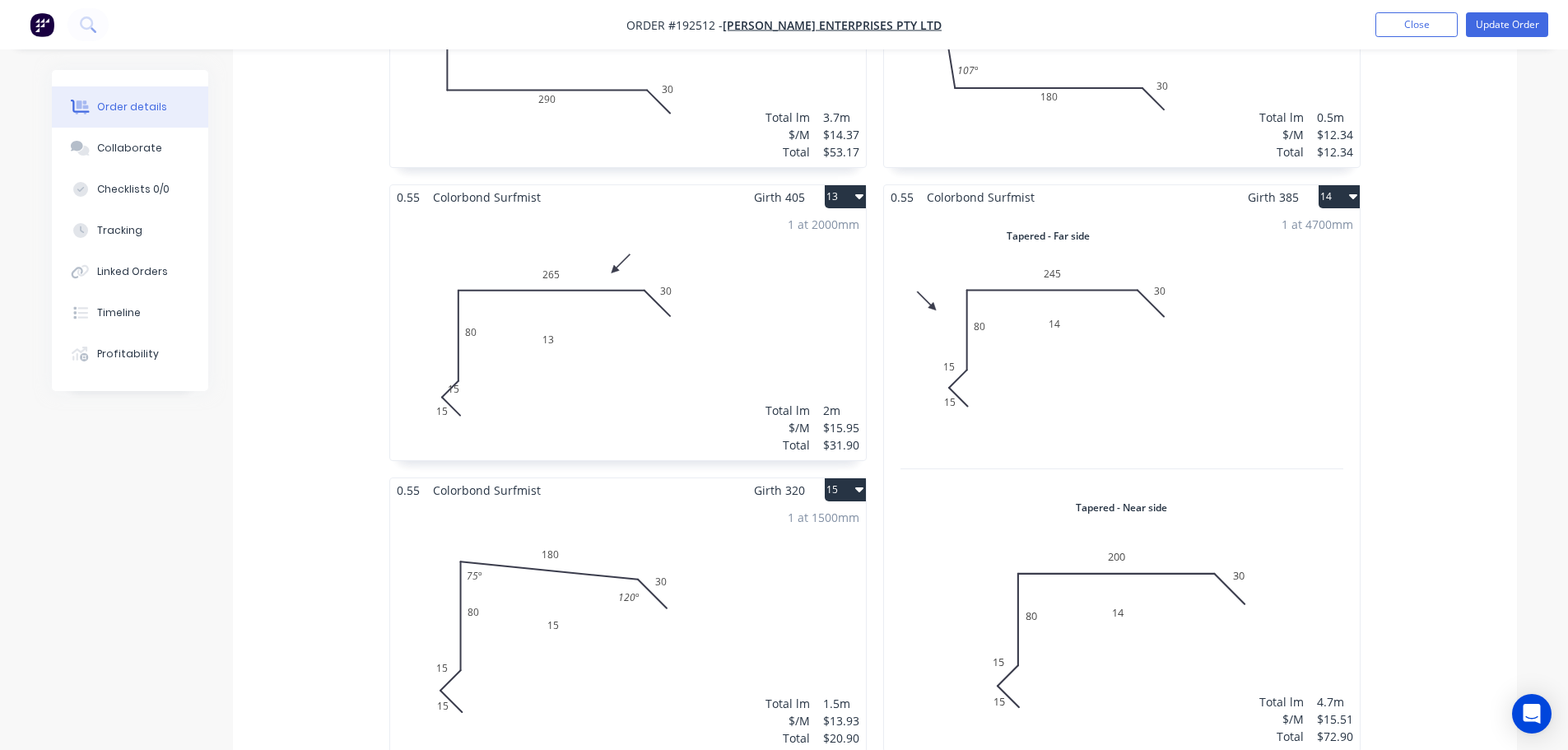
click at [579, 333] on div "1 at 2000mm Total lm $/M Total 2m $15.95 $31.90" at bounding box center [627, 334] width 476 height 251
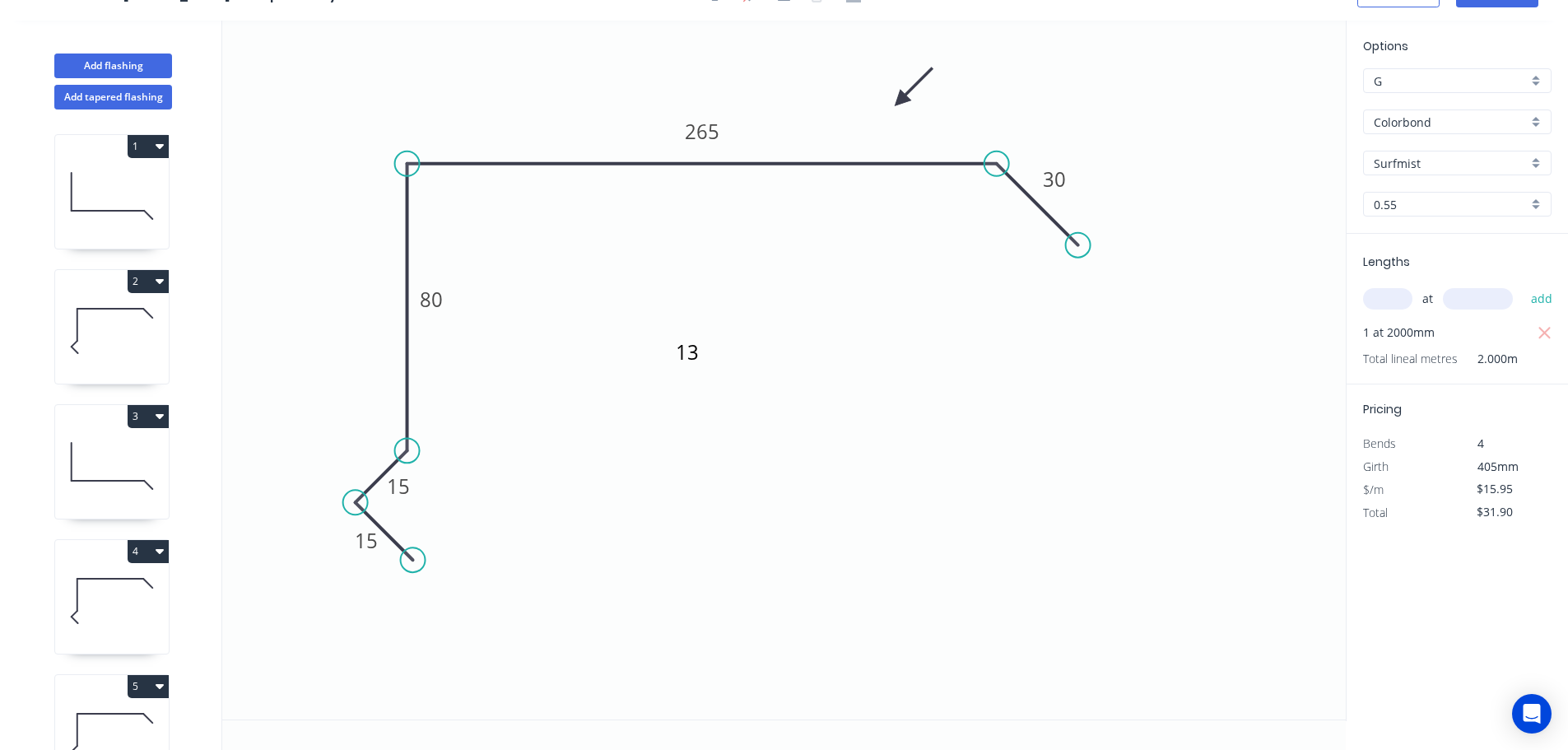
scroll to position [30, 0]
drag, startPoint x: 417, startPoint y: 479, endPoint x: 370, endPoint y: 434, distance: 65.1
click at [370, 434] on rect at bounding box center [354, 441] width 54 height 34
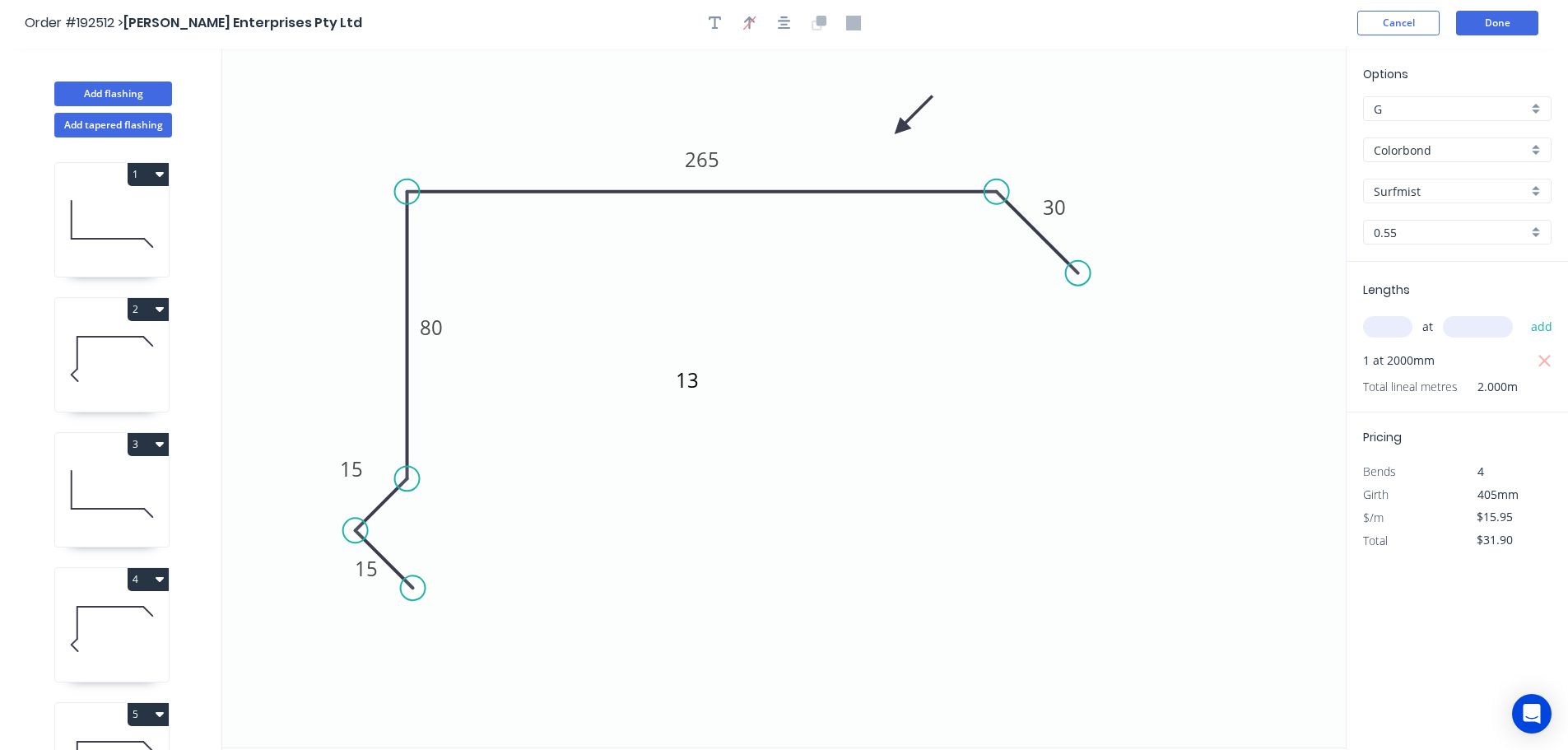
scroll to position [0, 0]
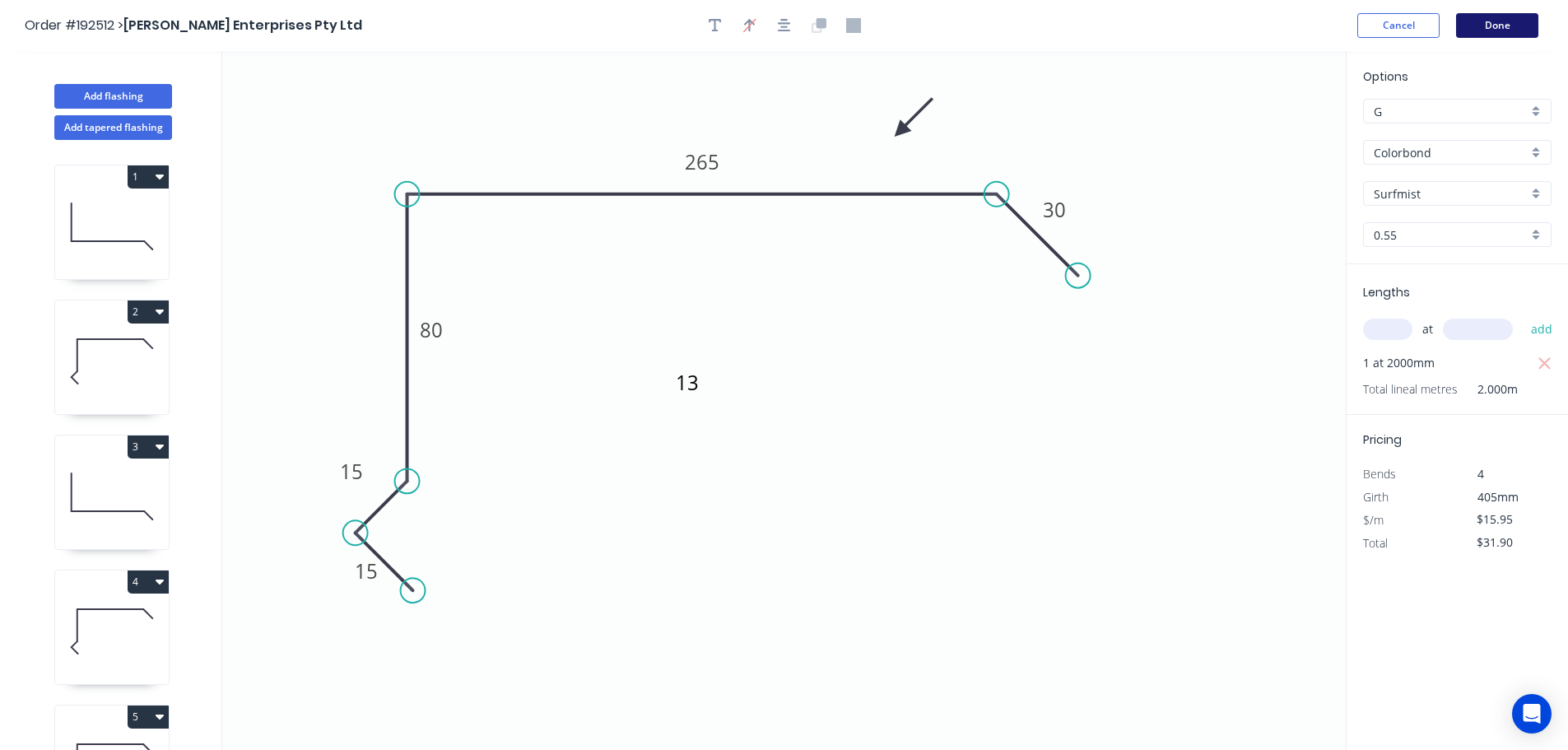
click at [1503, 25] on button "Done" at bounding box center [1497, 25] width 82 height 25
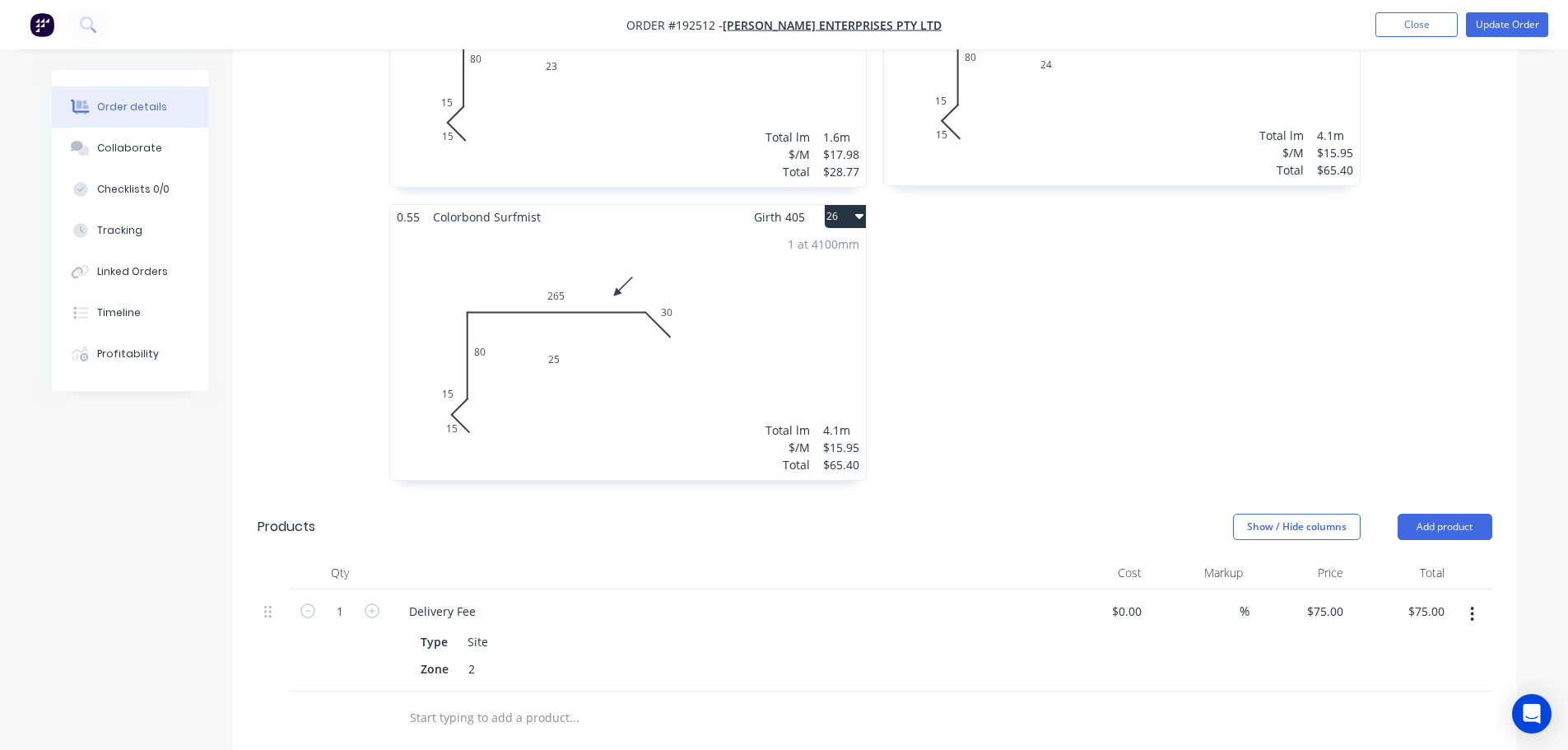
scroll to position [4608, 0]
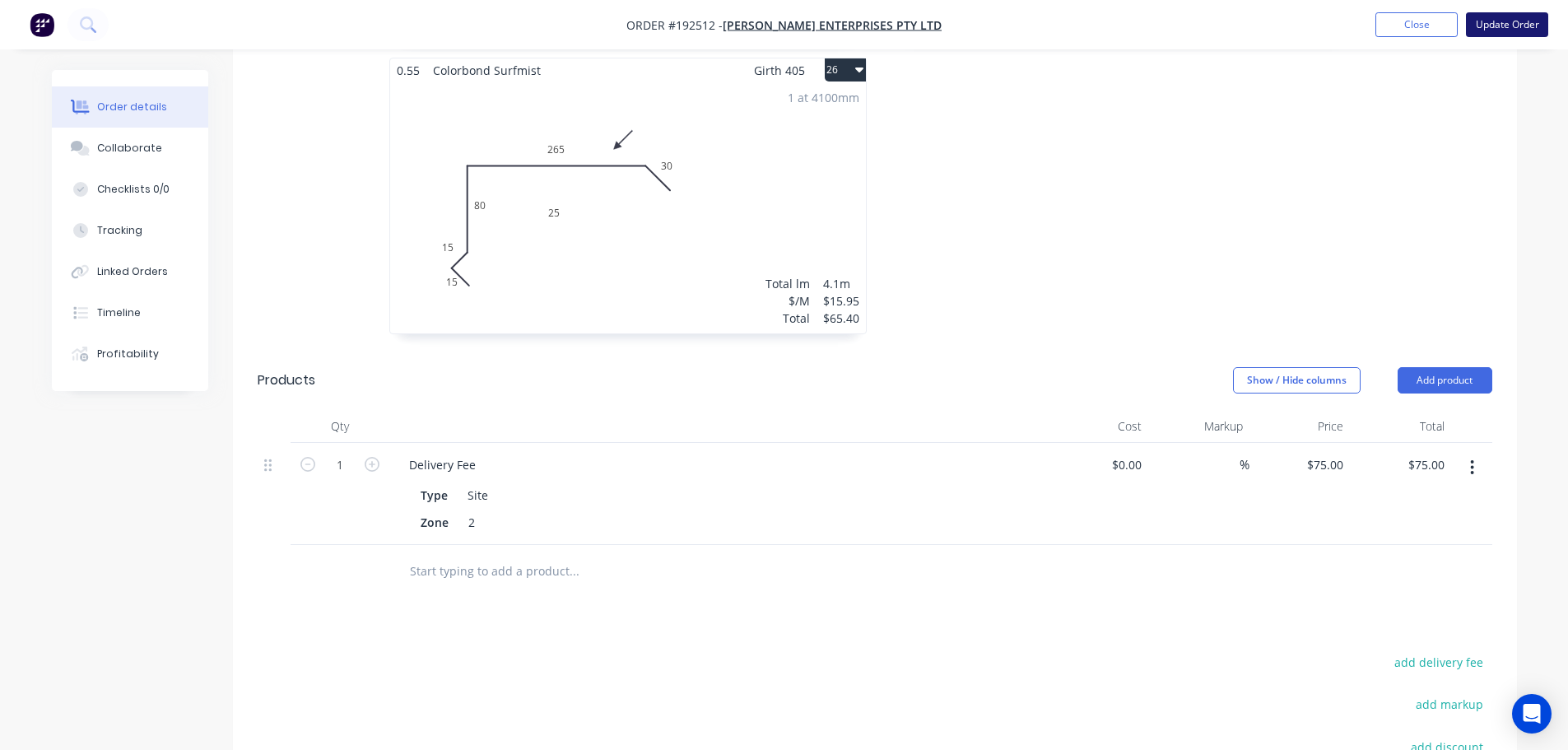
click at [1510, 23] on button "Update Order" at bounding box center [1507, 24] width 82 height 25
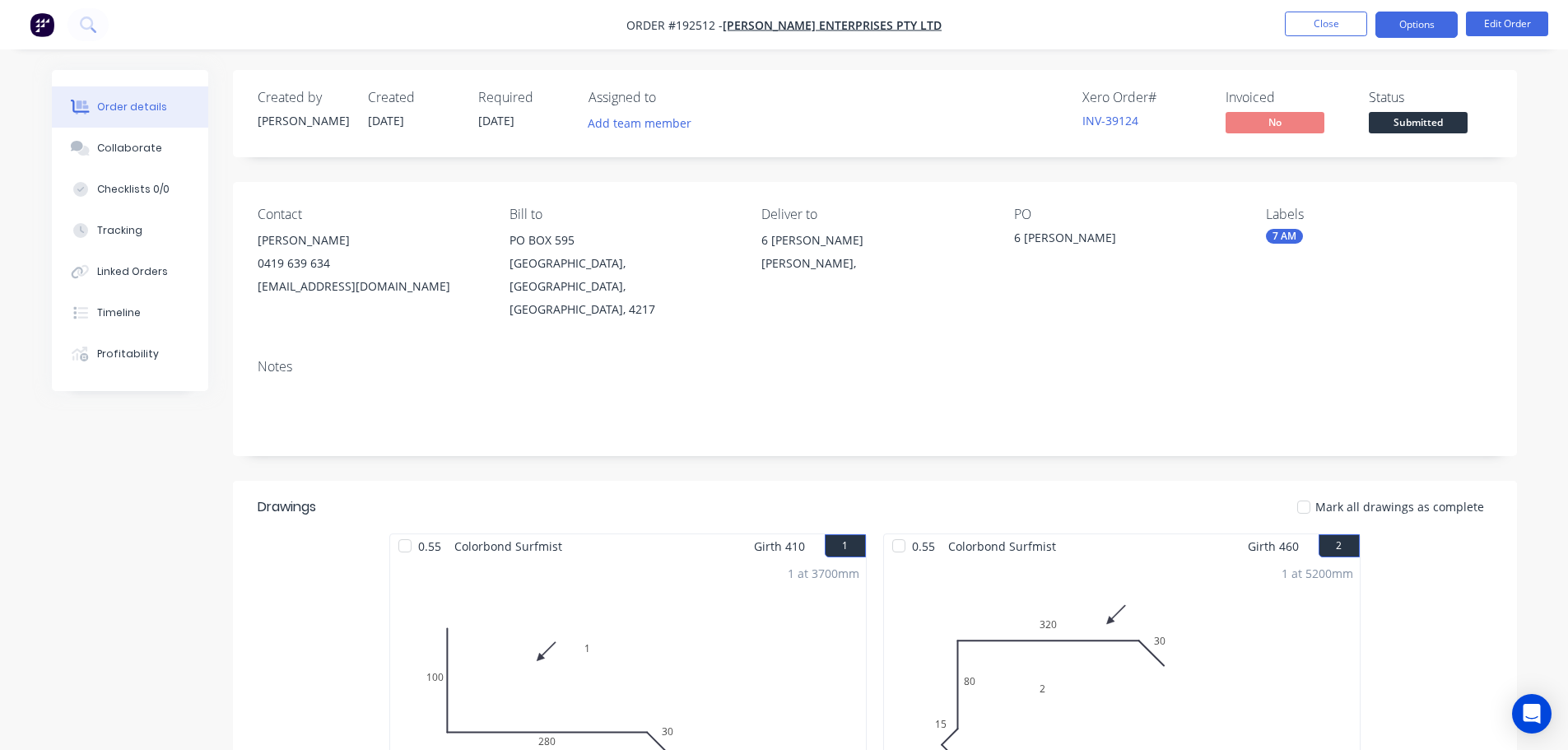
click at [1411, 16] on button "Options" at bounding box center [1416, 24] width 82 height 27
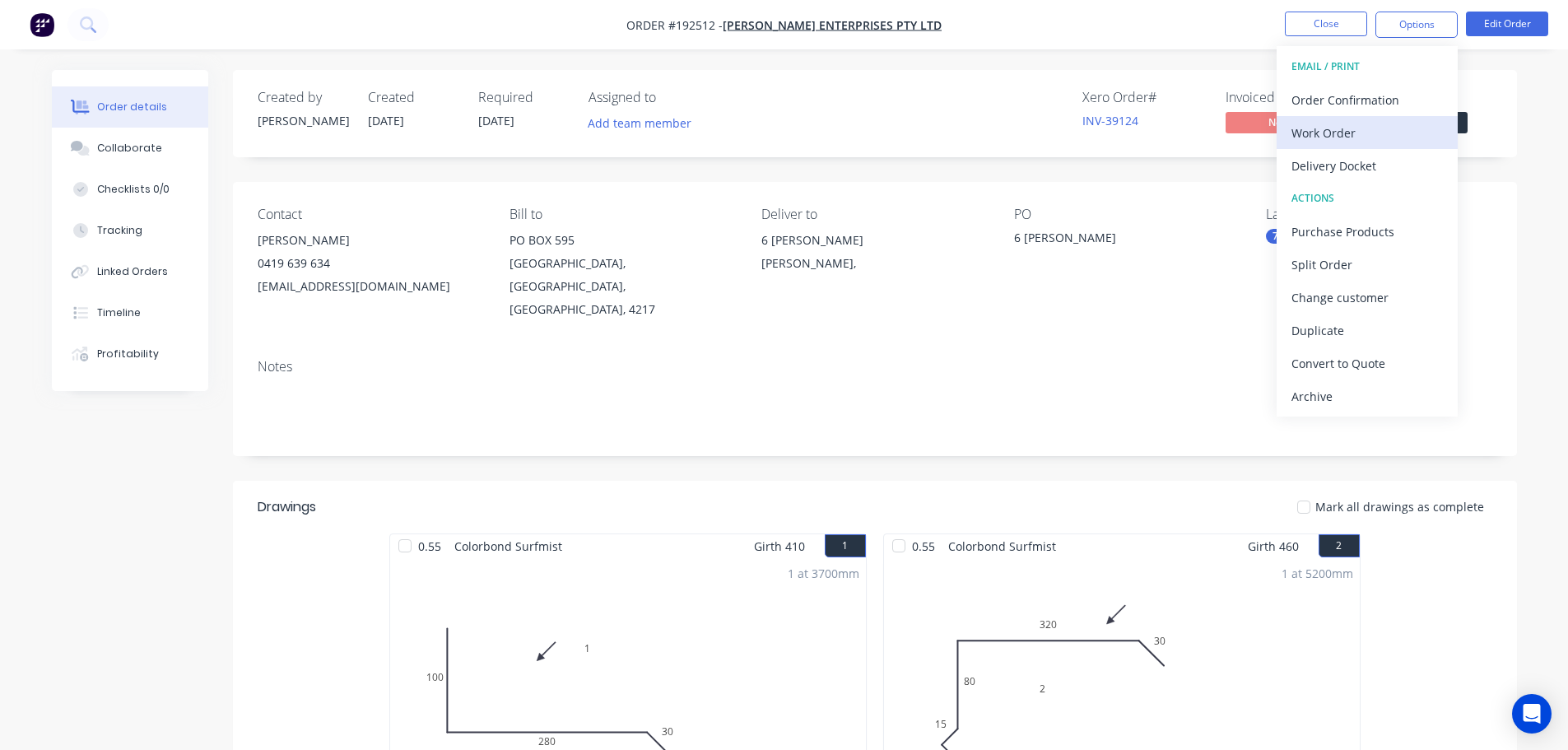
click at [1323, 137] on div "Work Order" at bounding box center [1367, 133] width 152 height 24
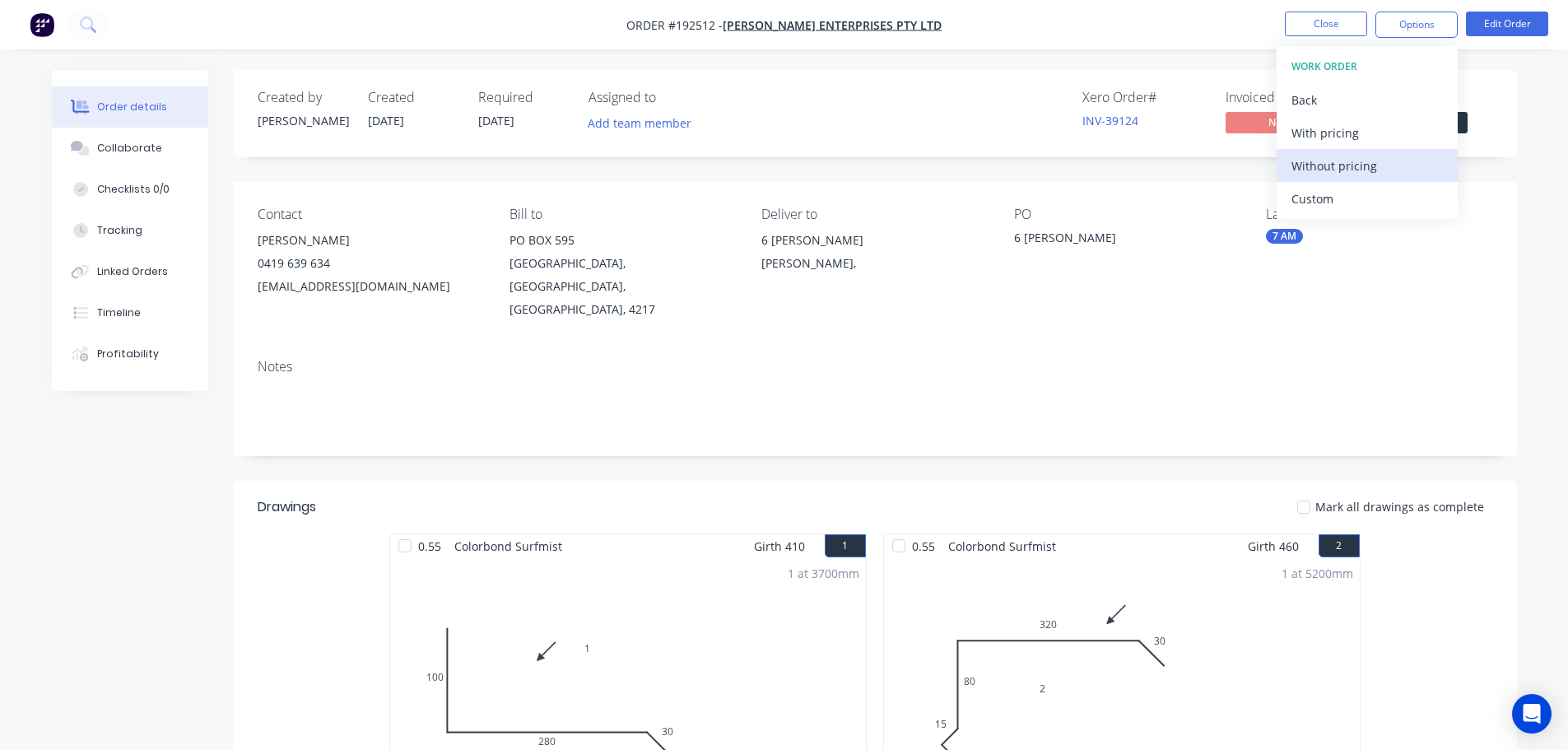
click at [1325, 166] on div "Without pricing" at bounding box center [1367, 166] width 152 height 24
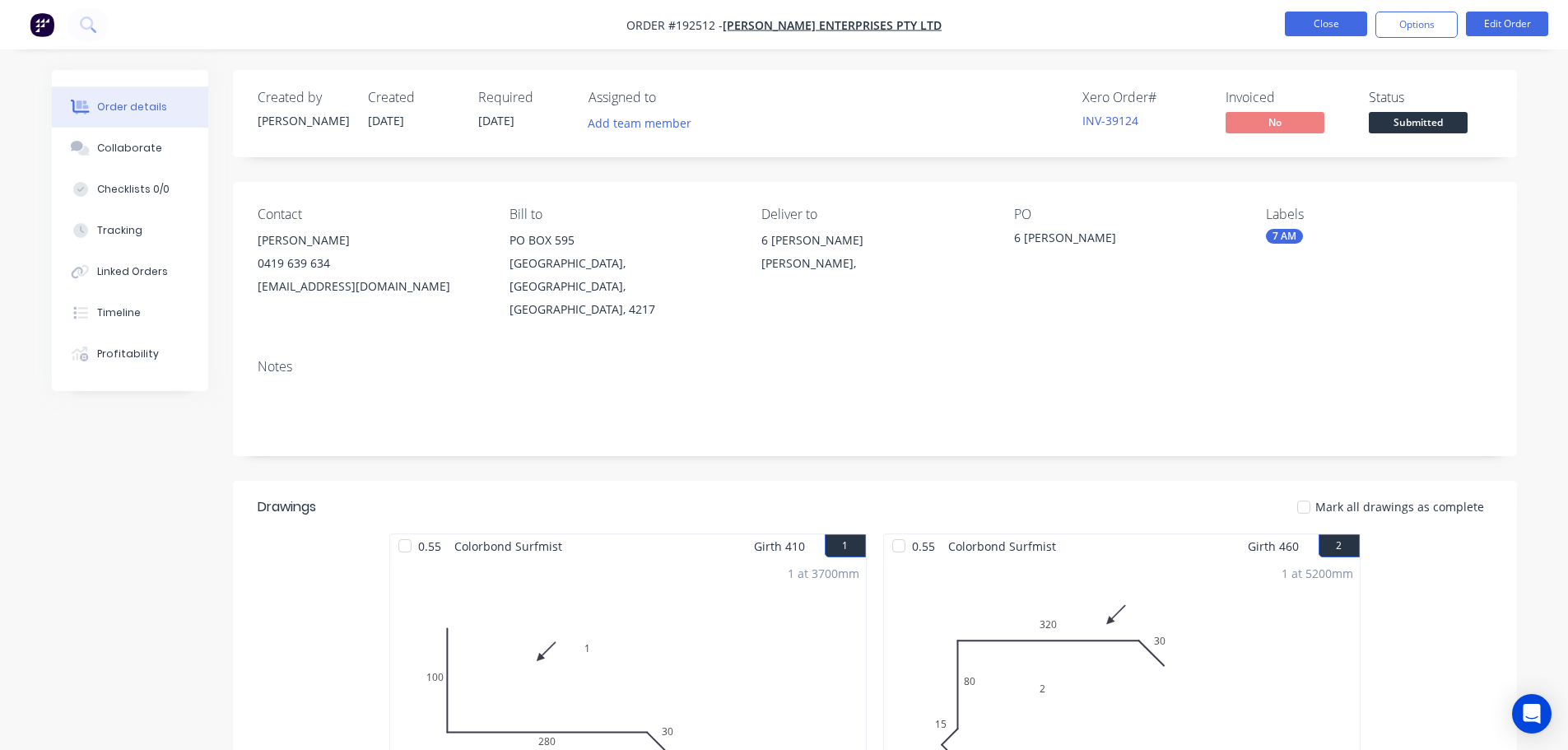
click at [1332, 18] on button "Close" at bounding box center [1326, 23] width 82 height 25
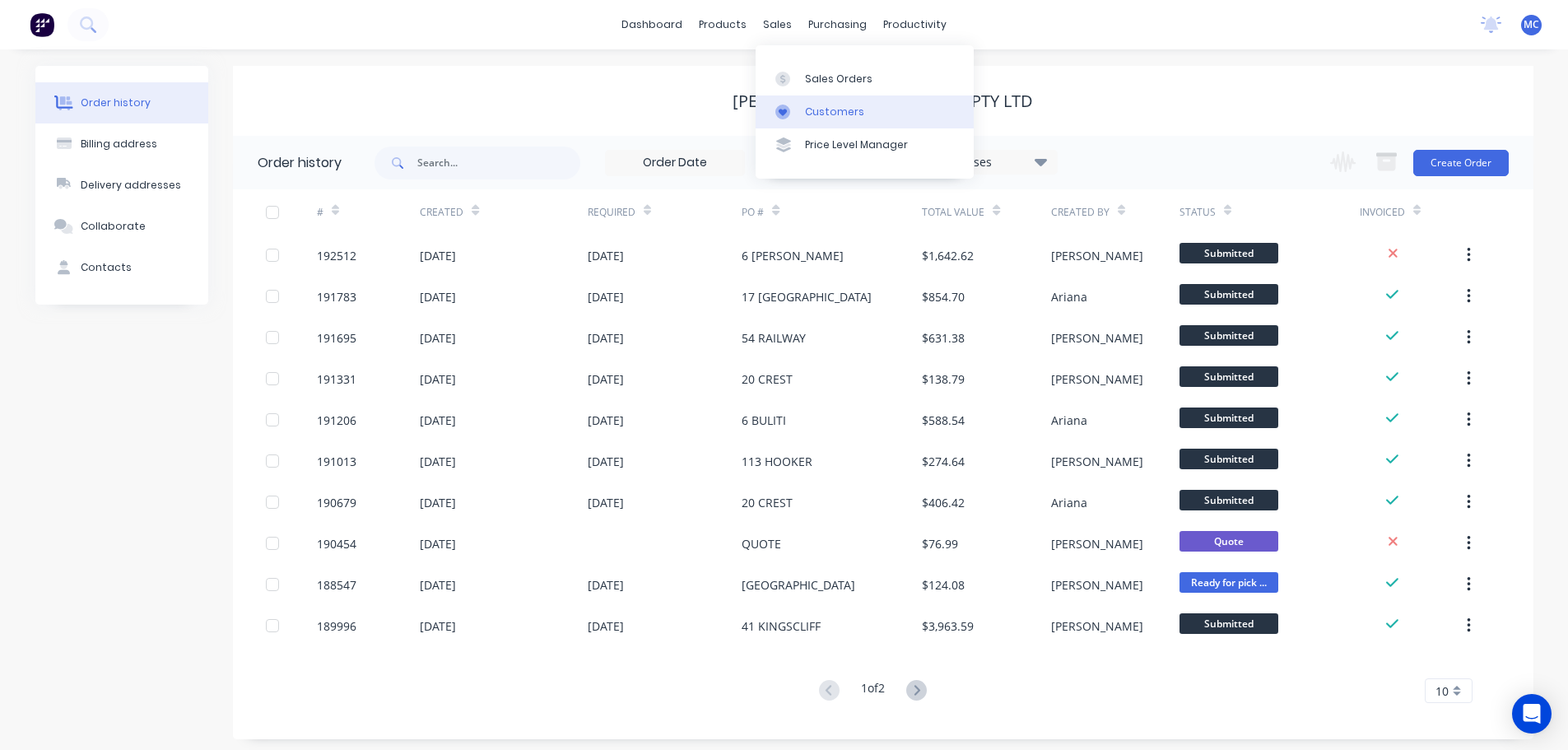
click at [838, 121] on link "Customers" at bounding box center [865, 112] width 218 height 33
